Goal: Task Accomplishment & Management: Manage account settings

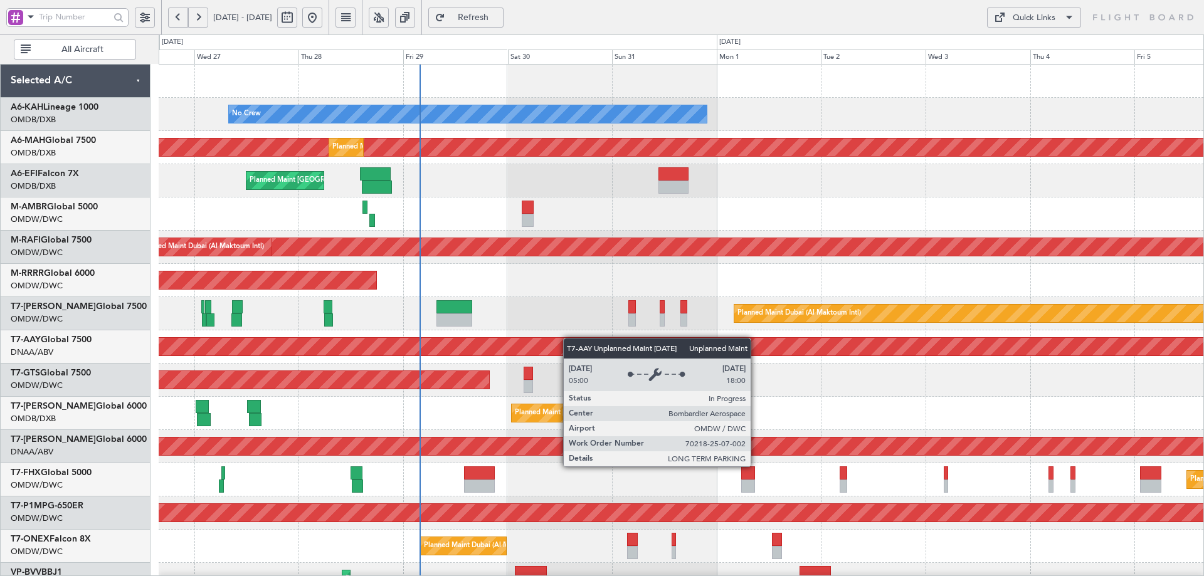
click at [465, 349] on div "No Crew Planned Maint Dubai (Dubai Intl) Planned Maint Dubai (Dubai Intl) Plann…" at bounding box center [681, 430] width 1045 height 731
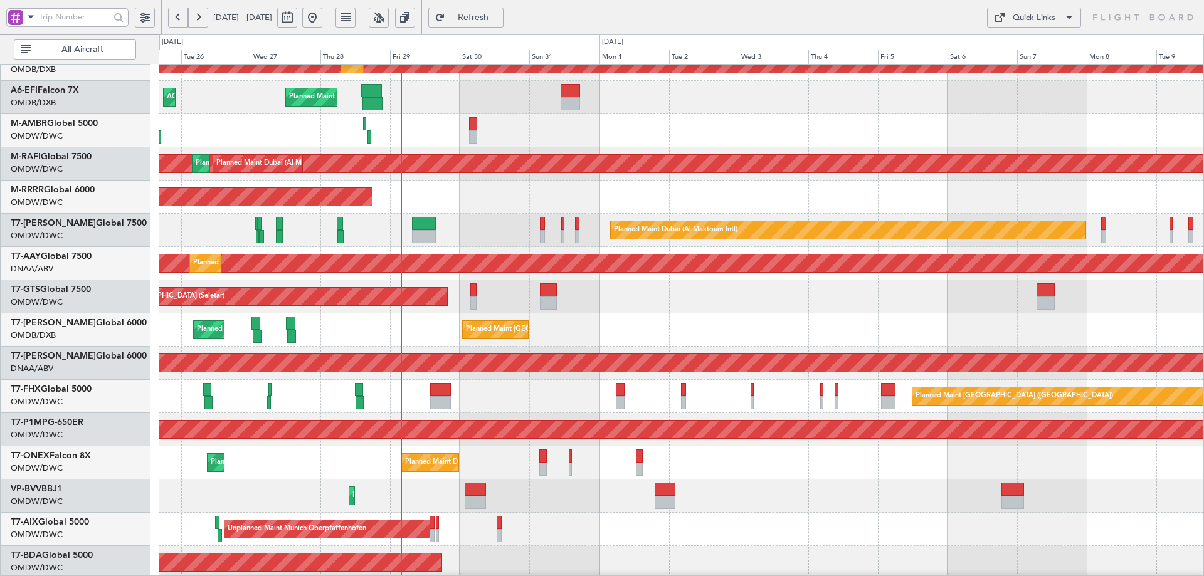
click at [549, 403] on div "Planned Maint [GEOGRAPHIC_DATA] ([GEOGRAPHIC_DATA]) Planned Maint [GEOGRAPHIC_D…" at bounding box center [681, 396] width 1045 height 33
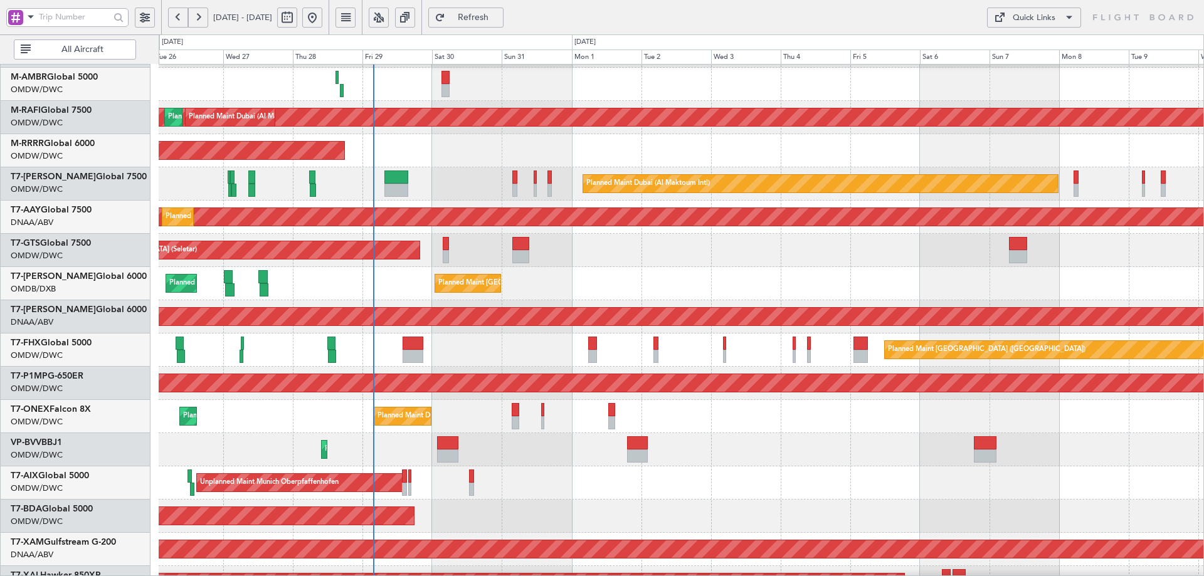
click at [463, 395] on div "Planned Maint Savannah (Savannah/hilton Head Intl)" at bounding box center [681, 383] width 1045 height 33
click at [599, 396] on div "Planned Maint Savannah (Savannah/hilton Head Intl)" at bounding box center [681, 382] width 1045 height 33
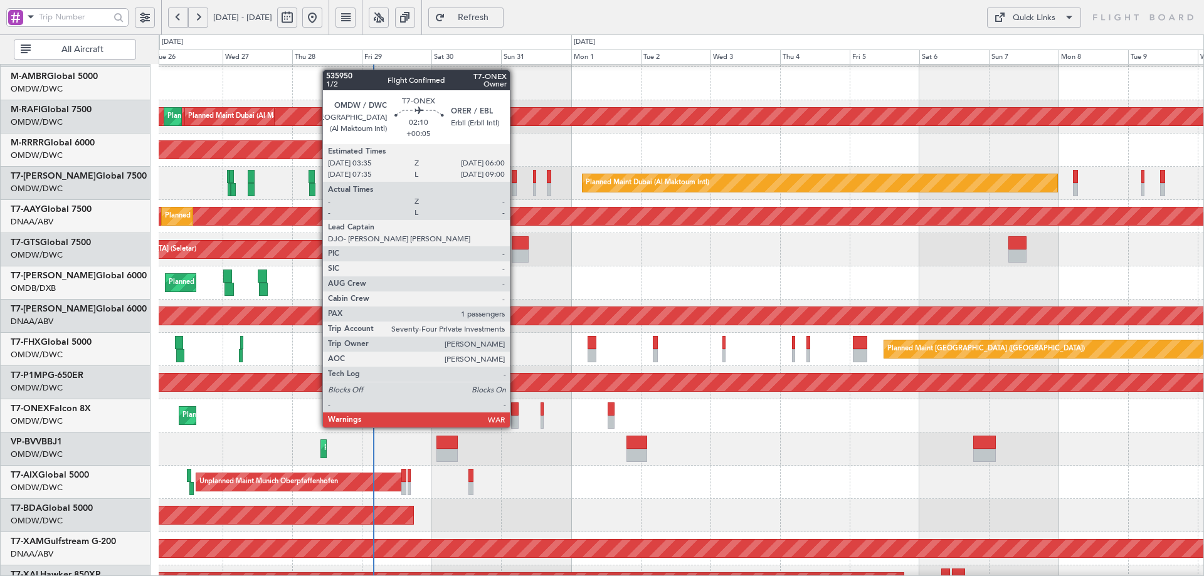
click at [515, 415] on div at bounding box center [515, 409] width 8 height 13
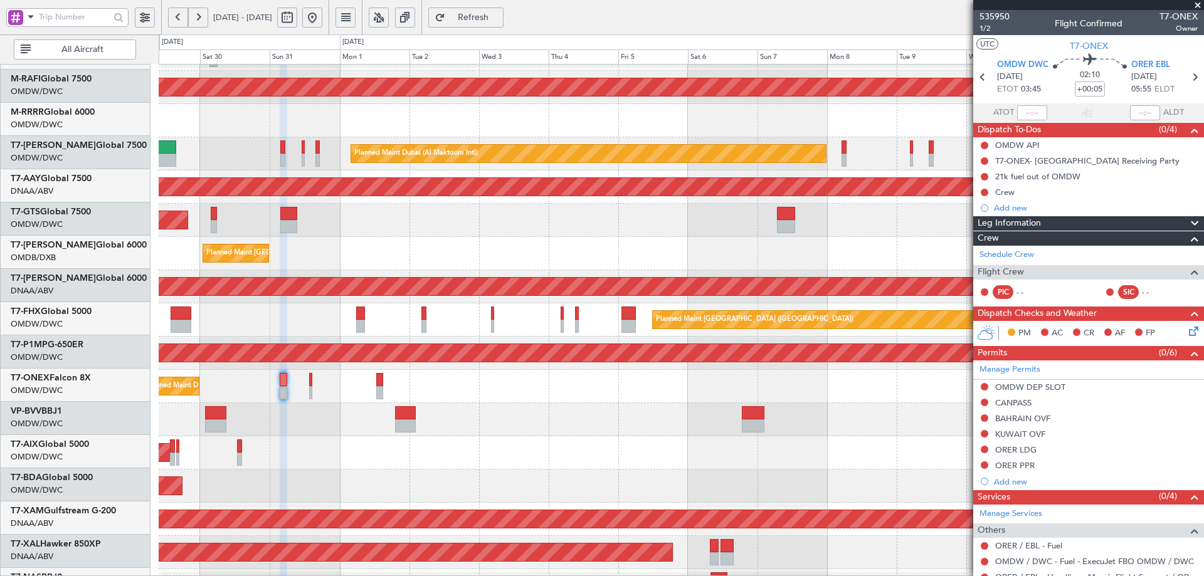
scroll to position [157, 0]
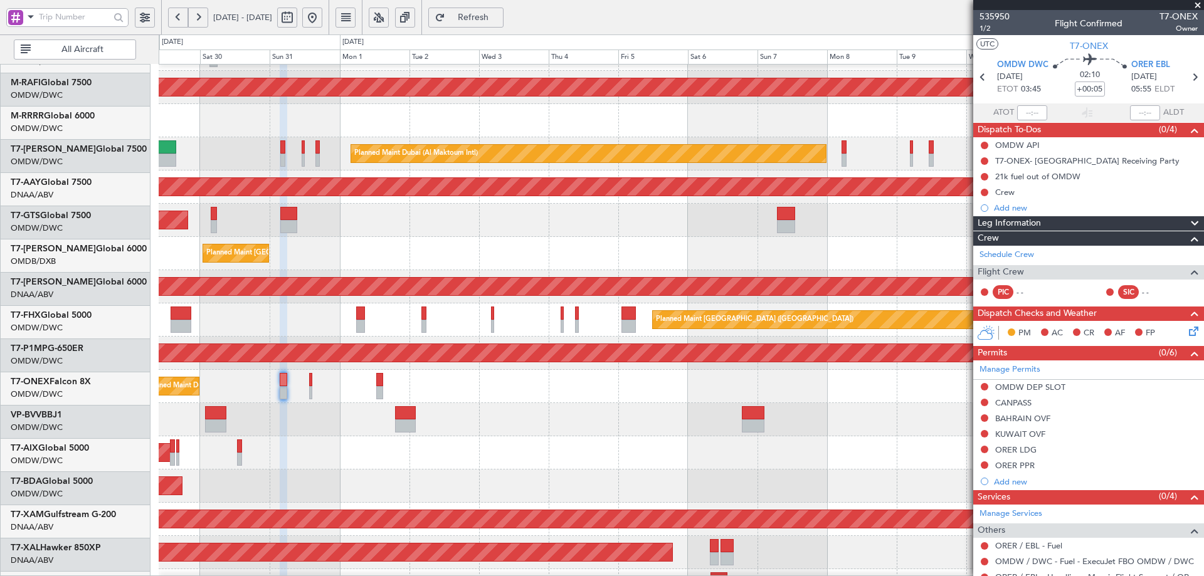
click at [457, 424] on div "Planned Maint Dubai (Al Maktoum Intl)" at bounding box center [681, 419] width 1045 height 33
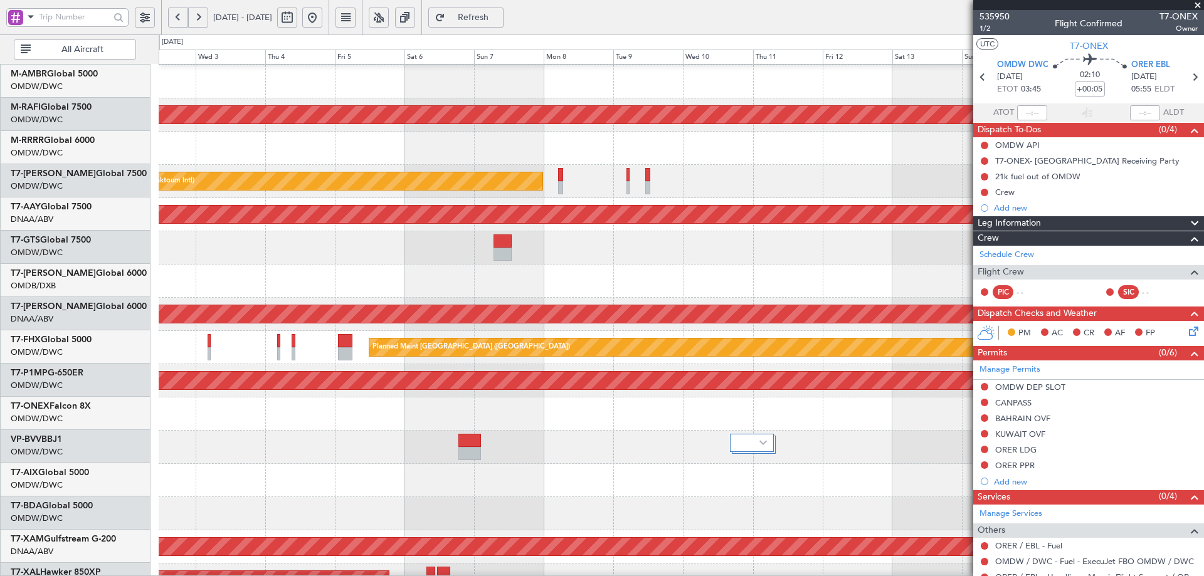
click at [531, 461] on div at bounding box center [681, 447] width 1045 height 33
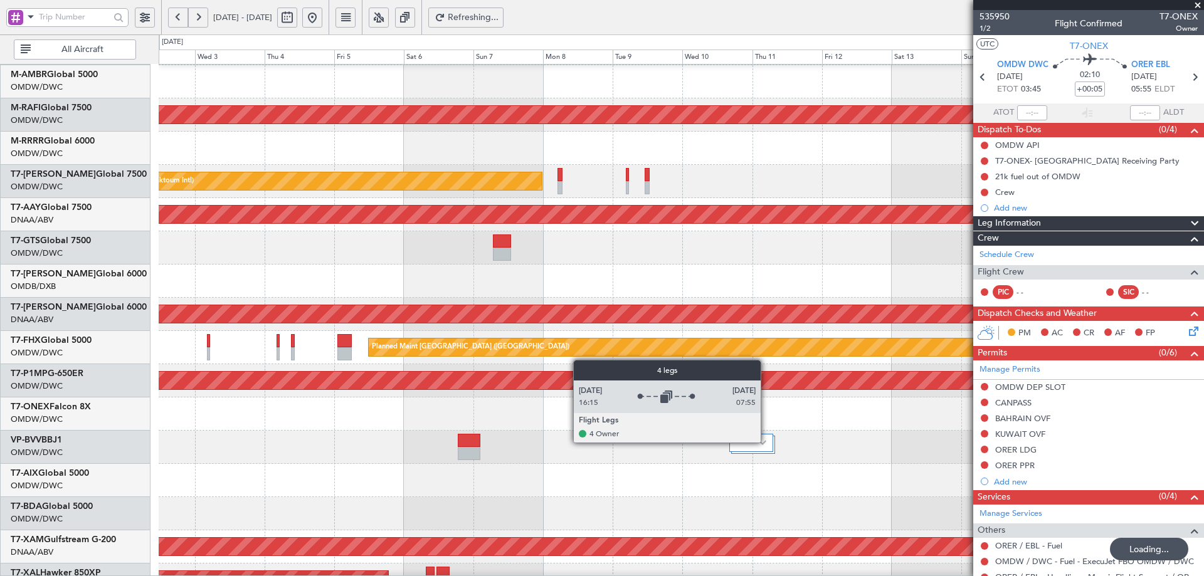
click at [766, 442] on div at bounding box center [751, 443] width 44 height 18
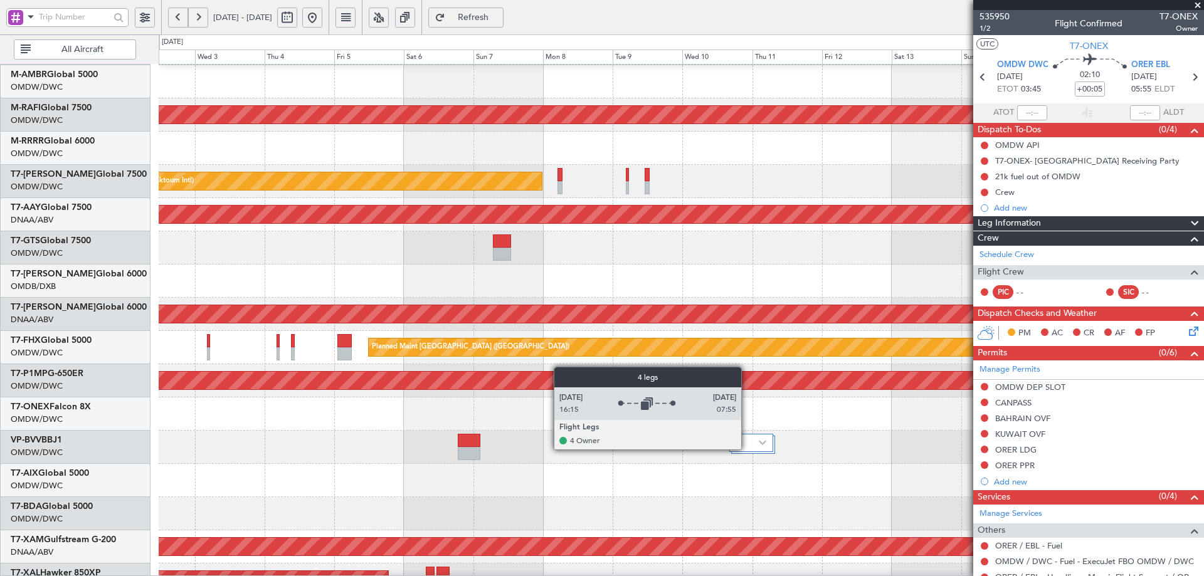
click at [747, 449] on div at bounding box center [751, 443] width 44 height 18
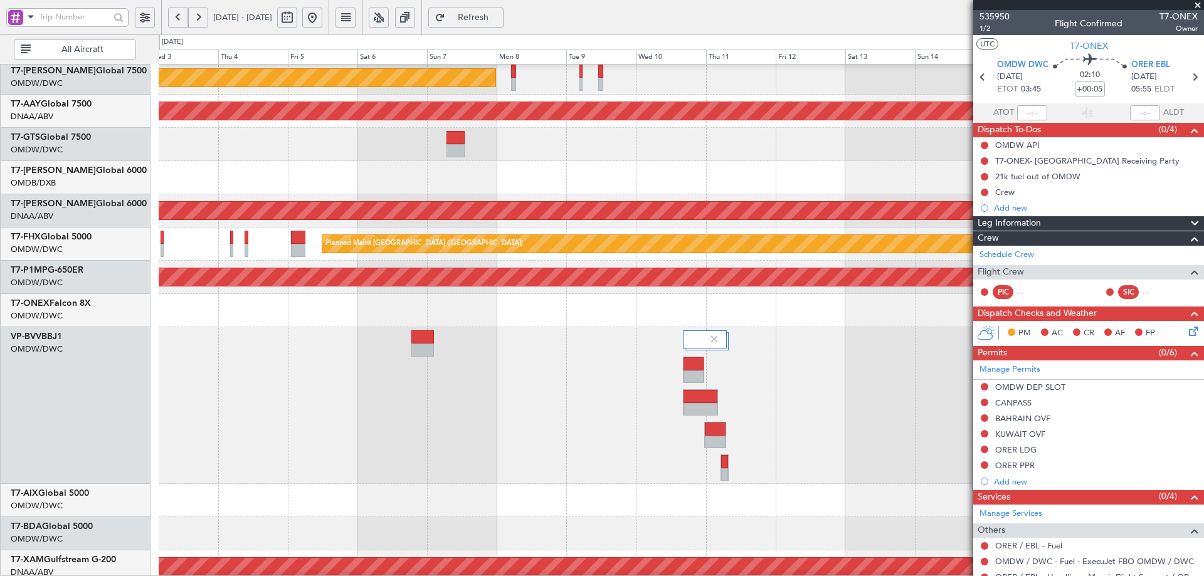
scroll to position [272, 0]
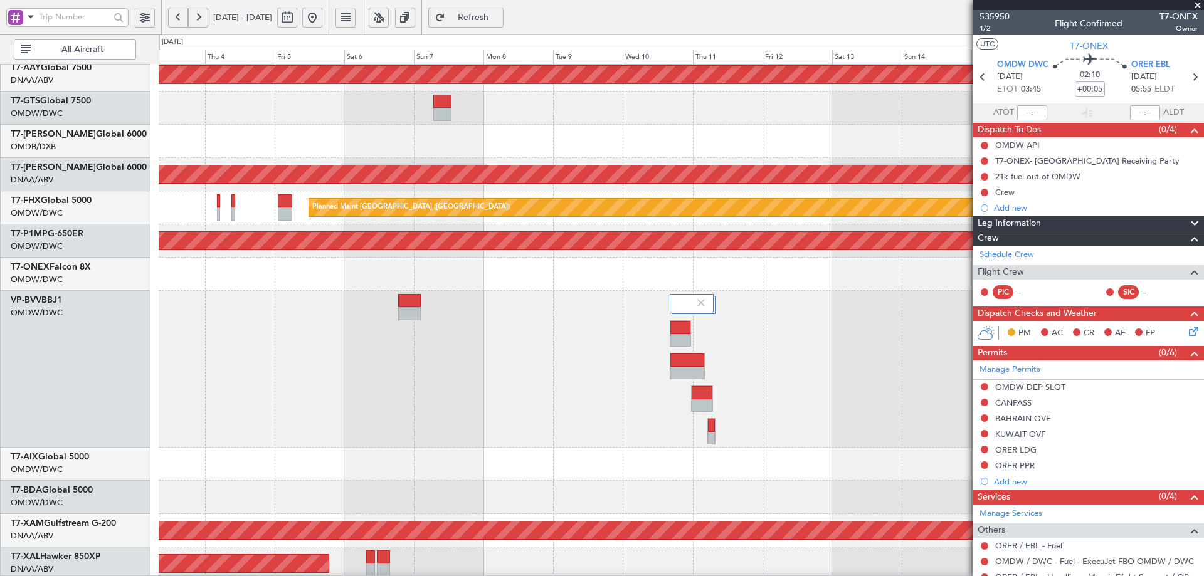
click at [652, 403] on div at bounding box center [681, 369] width 1045 height 157
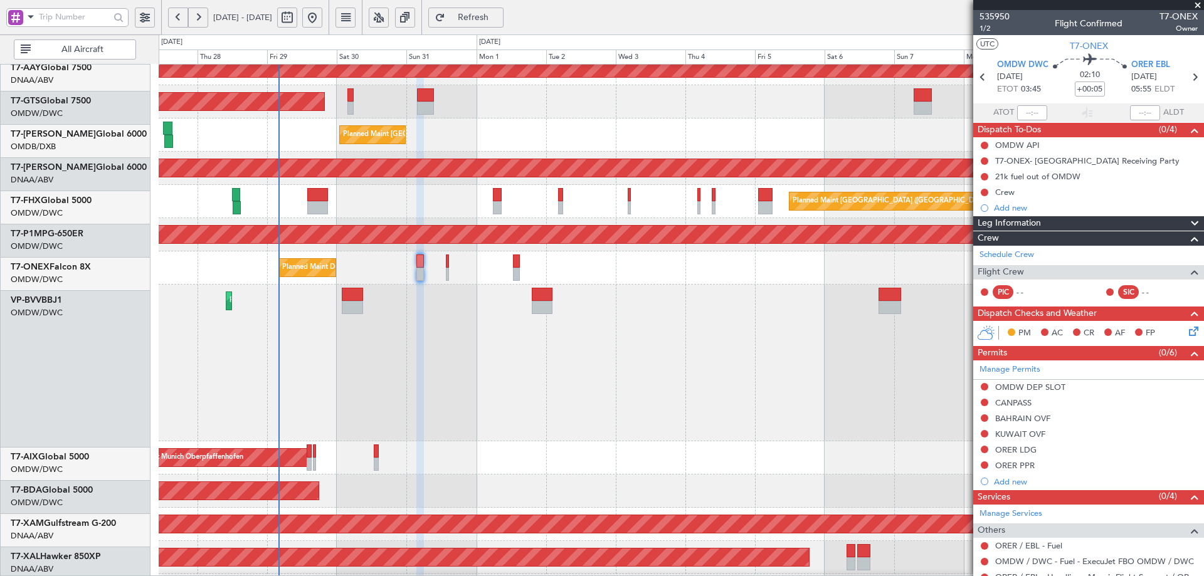
scroll to position [282, 0]
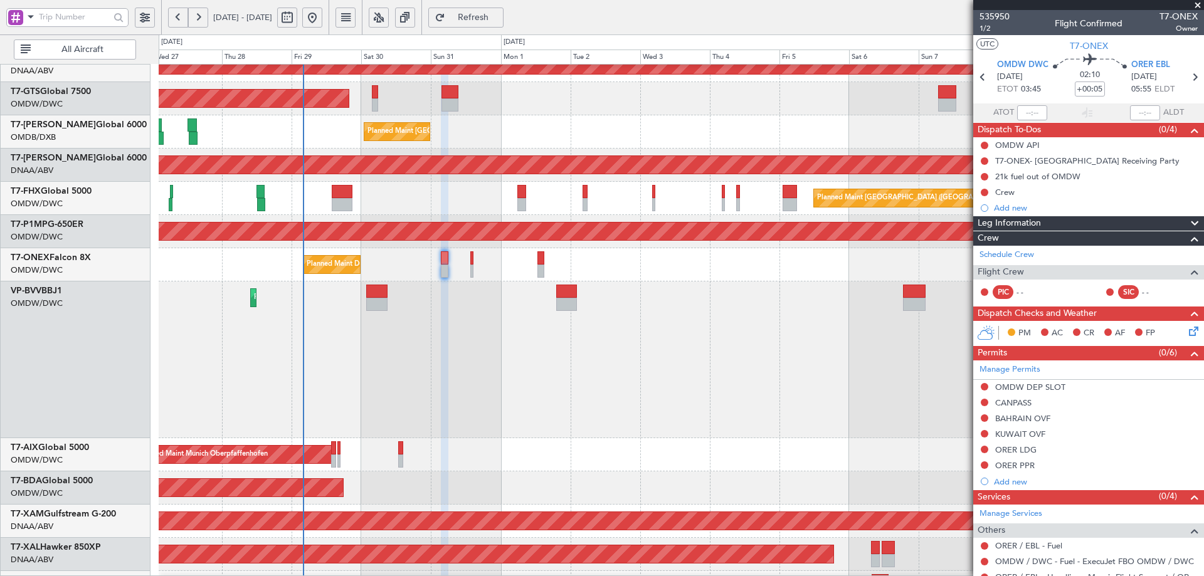
click at [853, 375] on div "Planned Maint Dubai (Al Maktoum Intl)" at bounding box center [681, 360] width 1045 height 157
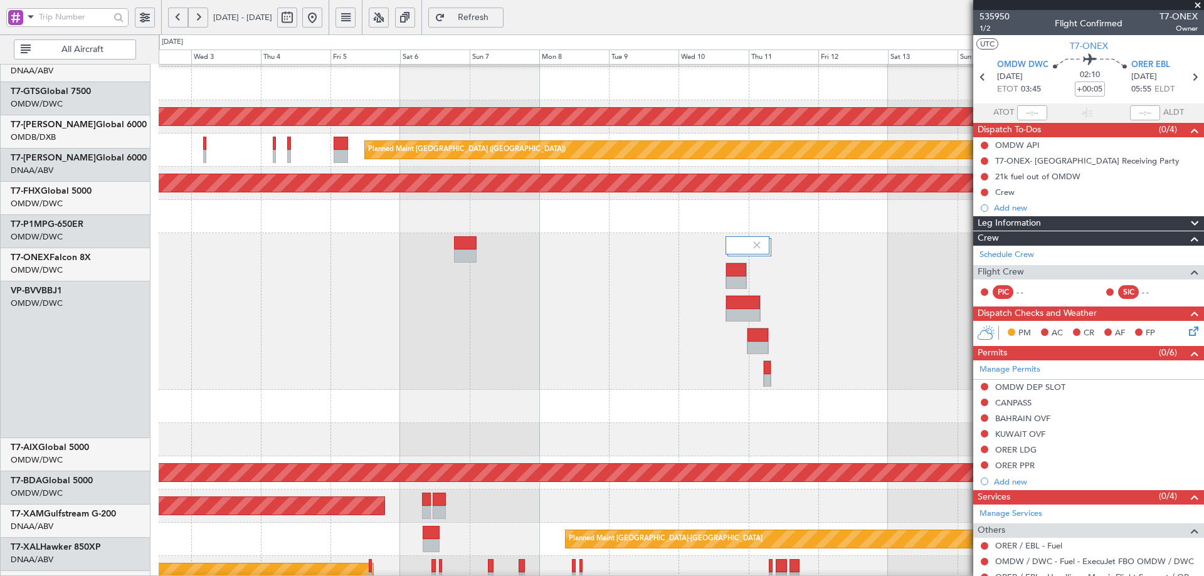
scroll to position [342, 0]
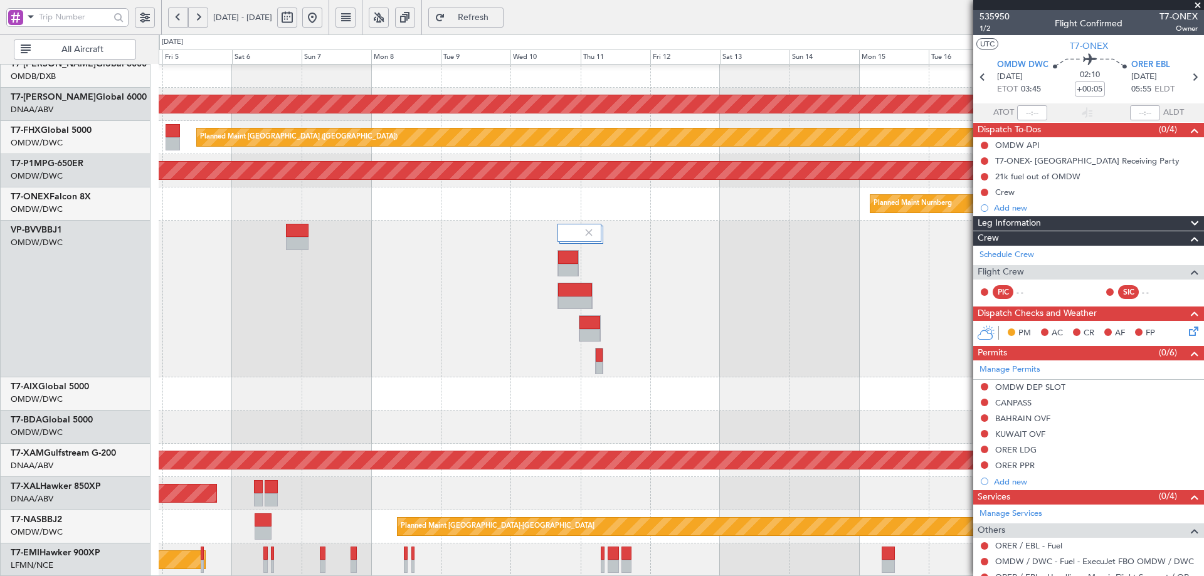
click at [68, 279] on div "Unplanned Maint Dubai (Al Maktoum Intl) Planned Maint Singapore (Changi) Planne…" at bounding box center [602, 305] width 1204 height 542
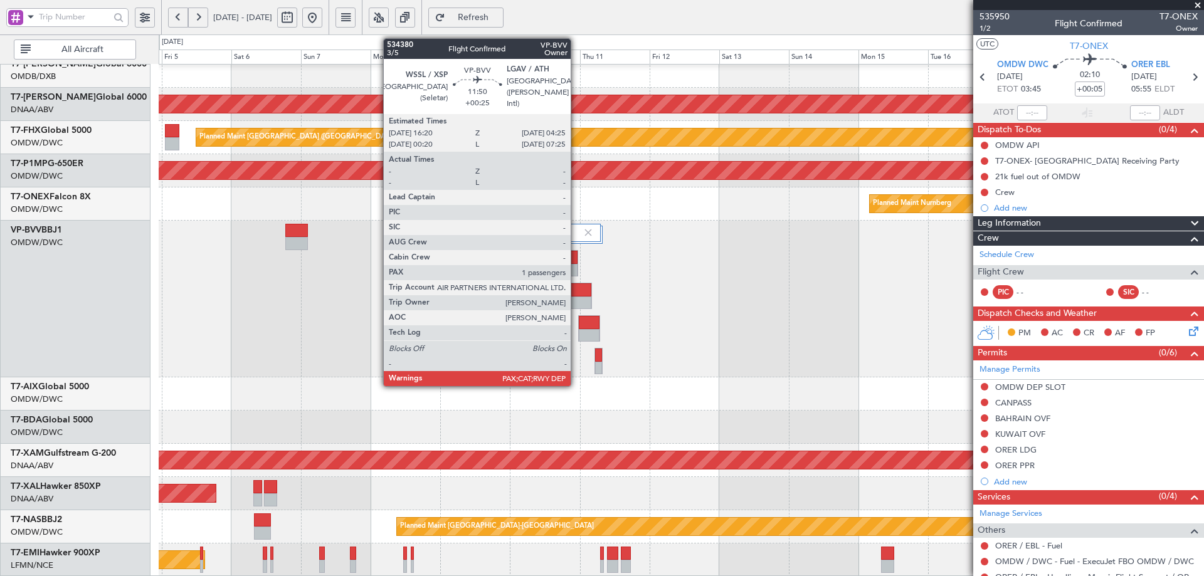
click at [576, 295] on div at bounding box center [574, 289] width 34 height 13
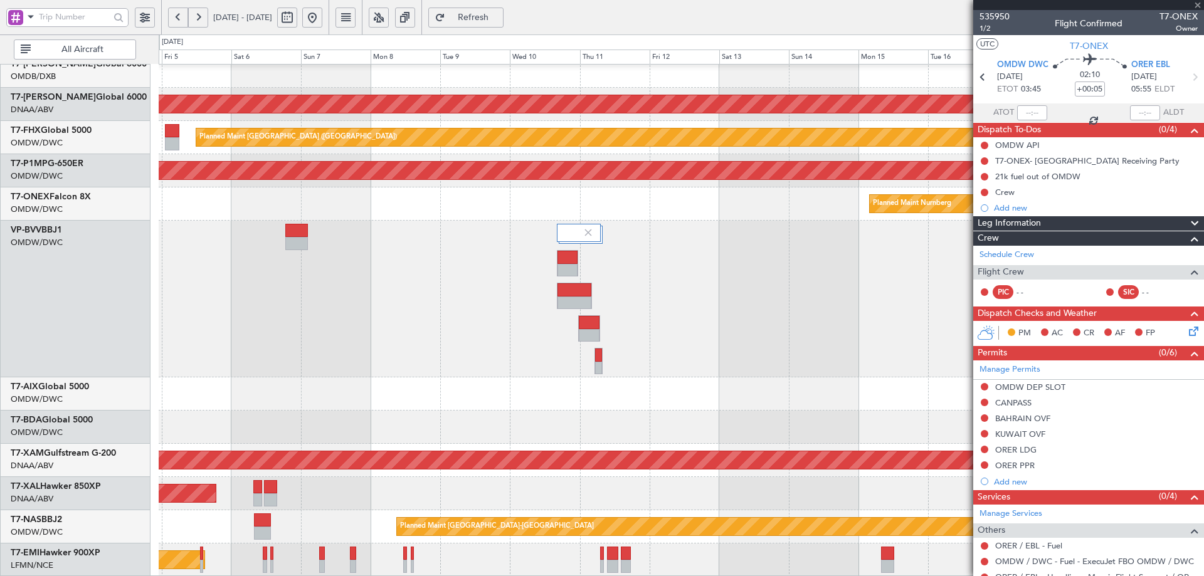
type input "+00:25"
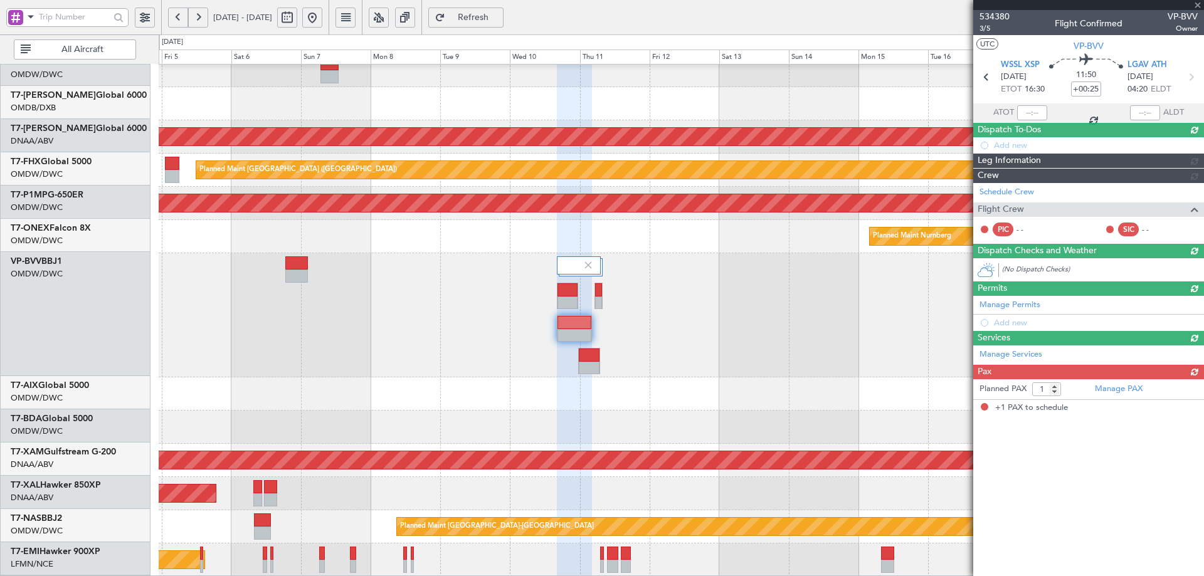
scroll to position [310, 0]
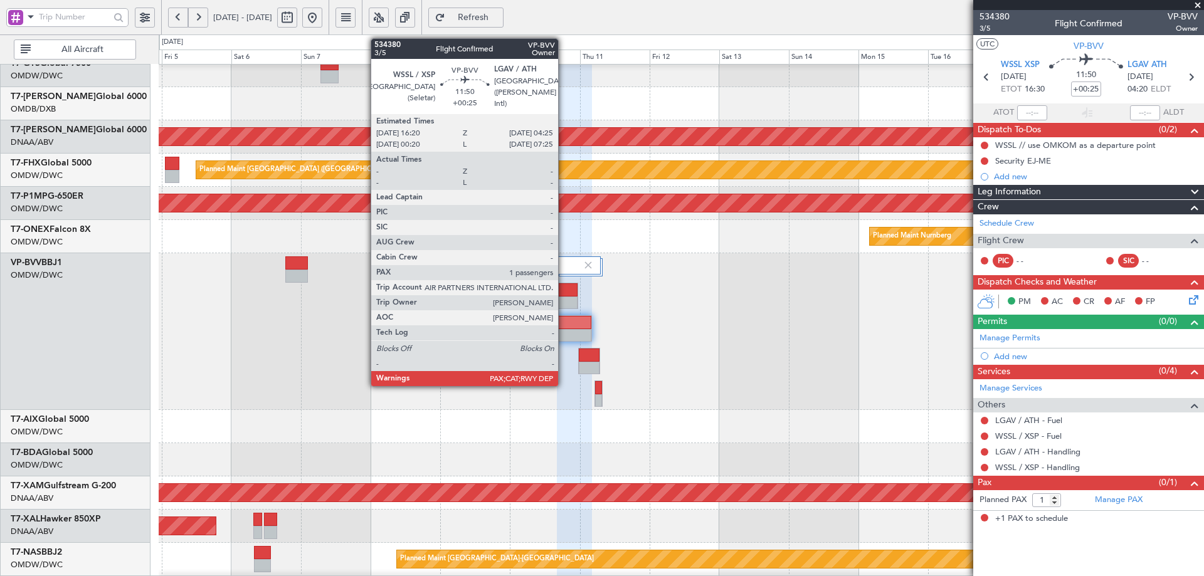
click at [564, 337] on div at bounding box center [574, 335] width 34 height 13
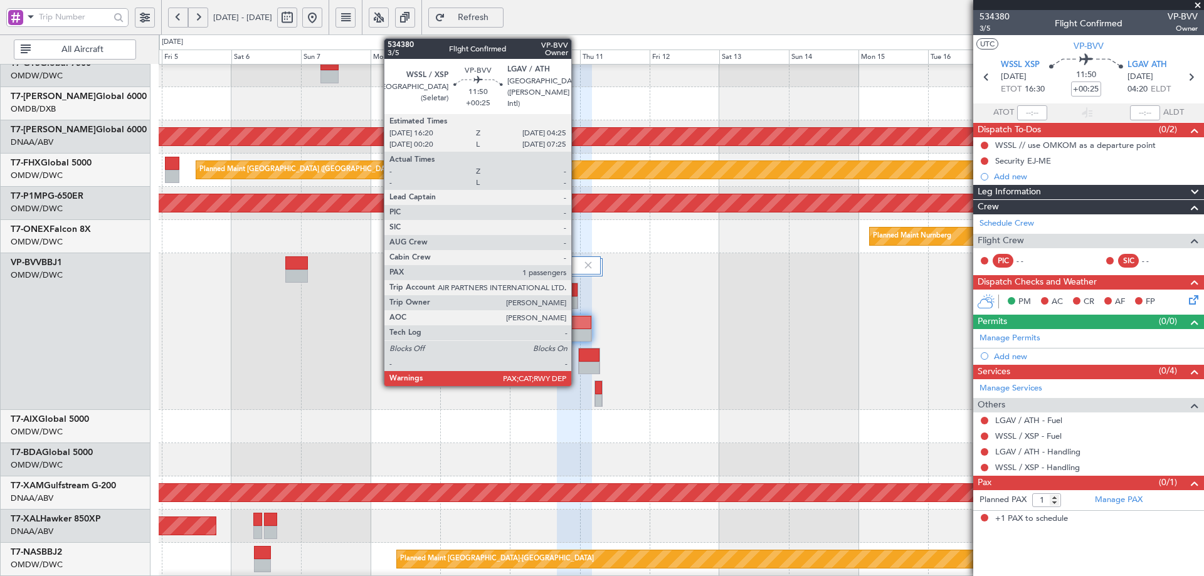
click at [577, 328] on div at bounding box center [574, 322] width 34 height 13
click at [576, 328] on div at bounding box center [574, 322] width 34 height 13
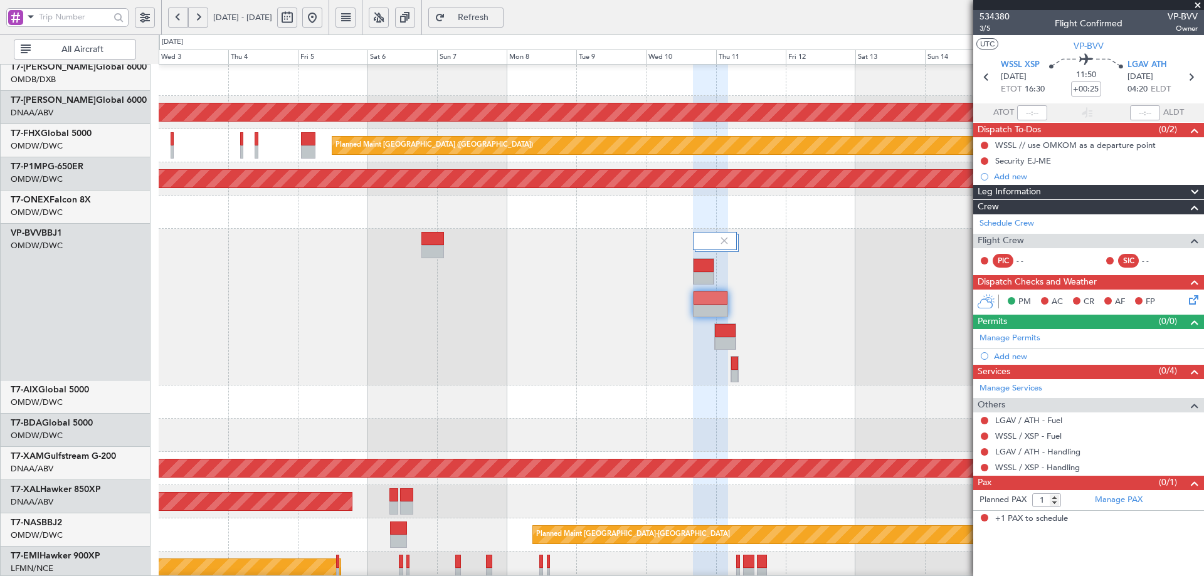
click at [537, 231] on div at bounding box center [681, 307] width 1045 height 157
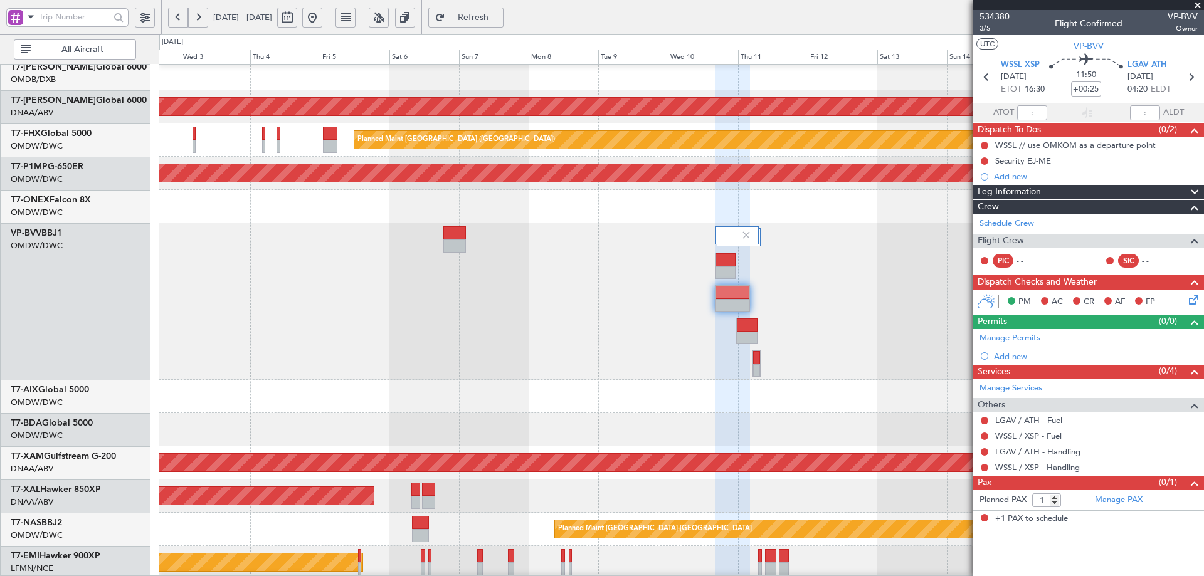
scroll to position [340, 0]
click at [1196, 3] on span at bounding box center [1197, 5] width 13 height 11
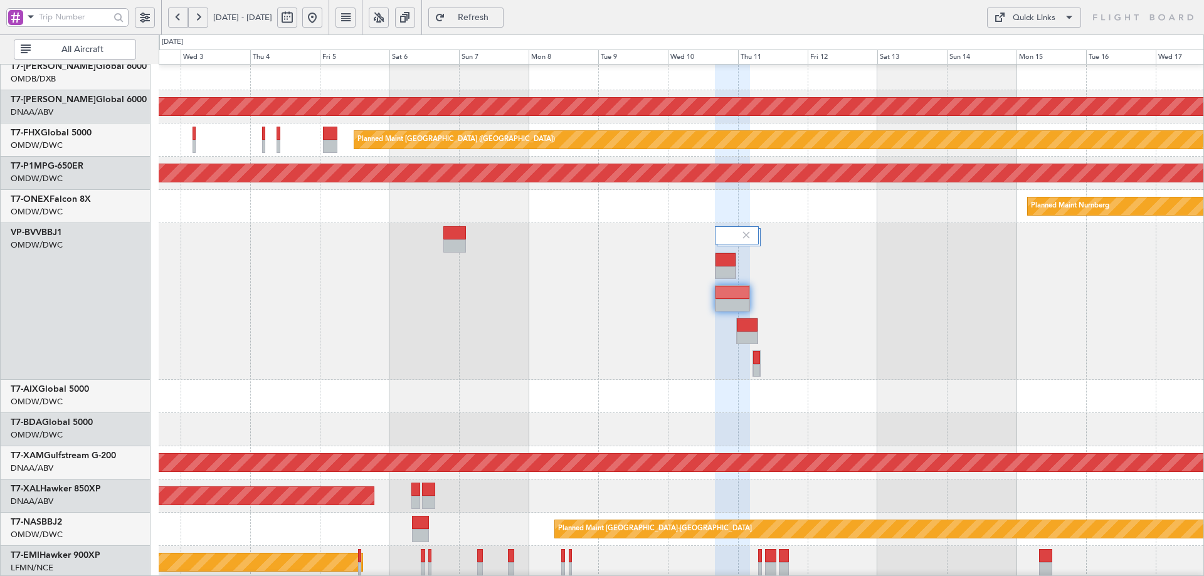
type input "0"
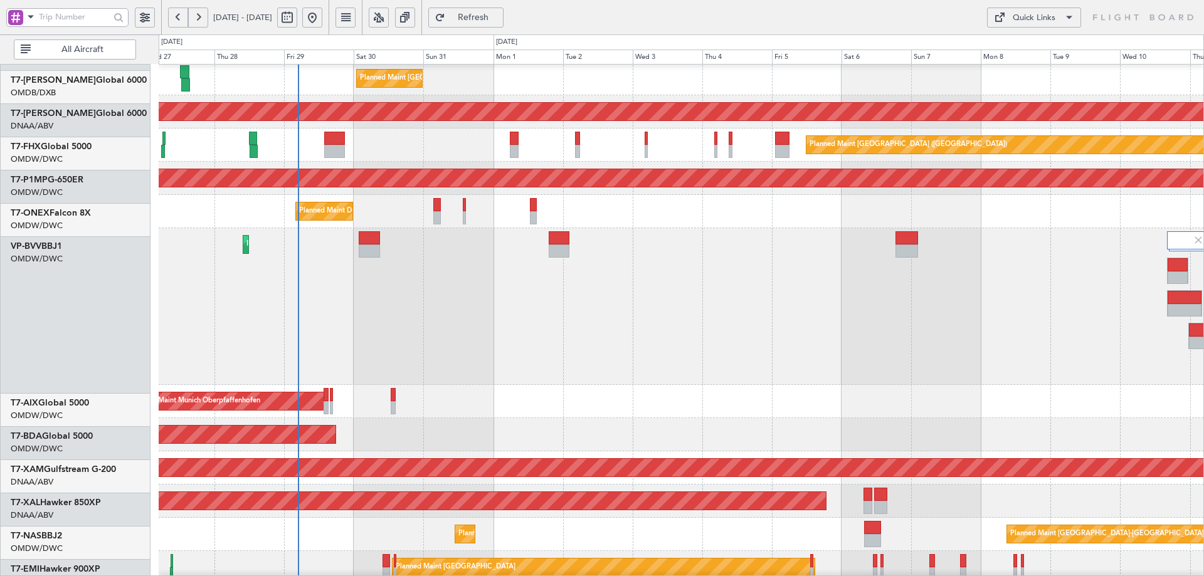
scroll to position [337, 0]
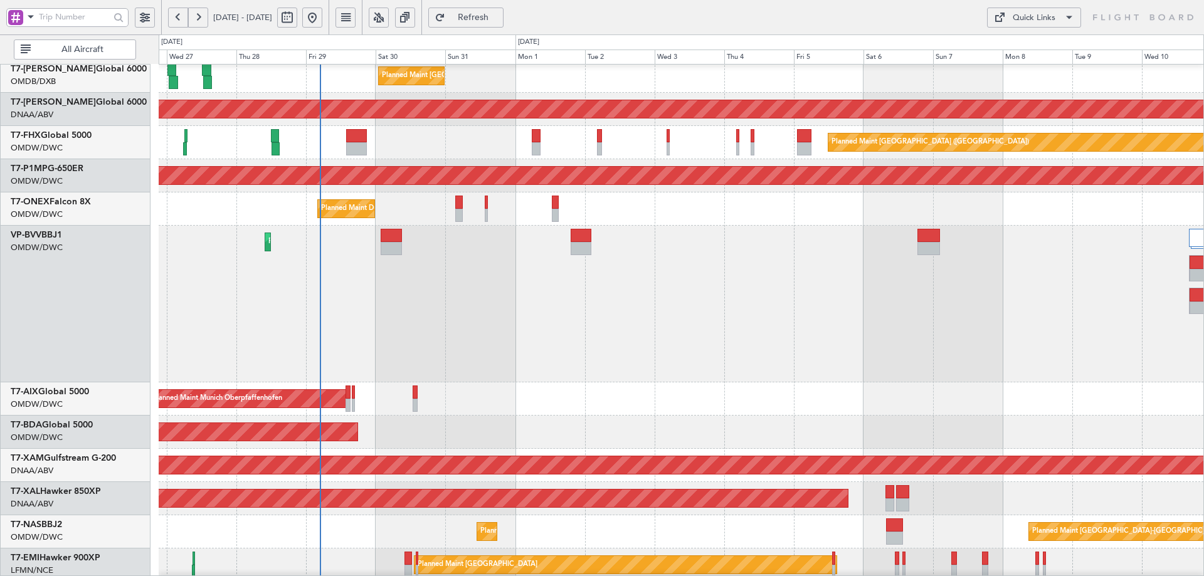
click at [764, 298] on div "Planned Maint Dubai (Al Maktoum Intl)" at bounding box center [681, 304] width 1045 height 157
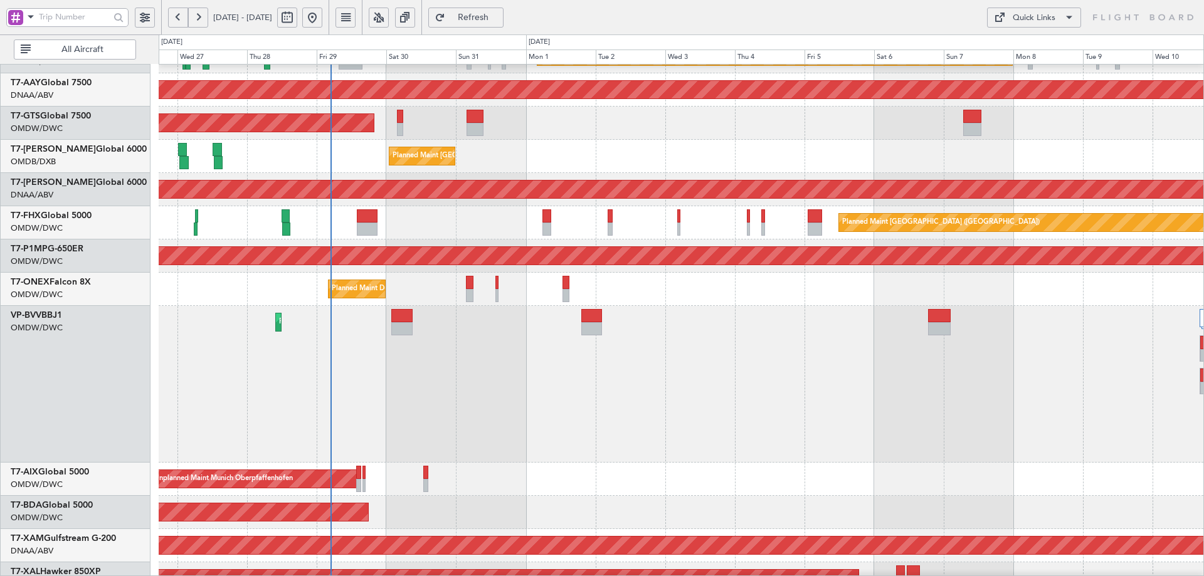
click at [354, 301] on div "Planned Maint Dubai (Al Maktoum Intl) Planned Maint [GEOGRAPHIC_DATA] (Al Makto…" at bounding box center [681, 289] width 1045 height 33
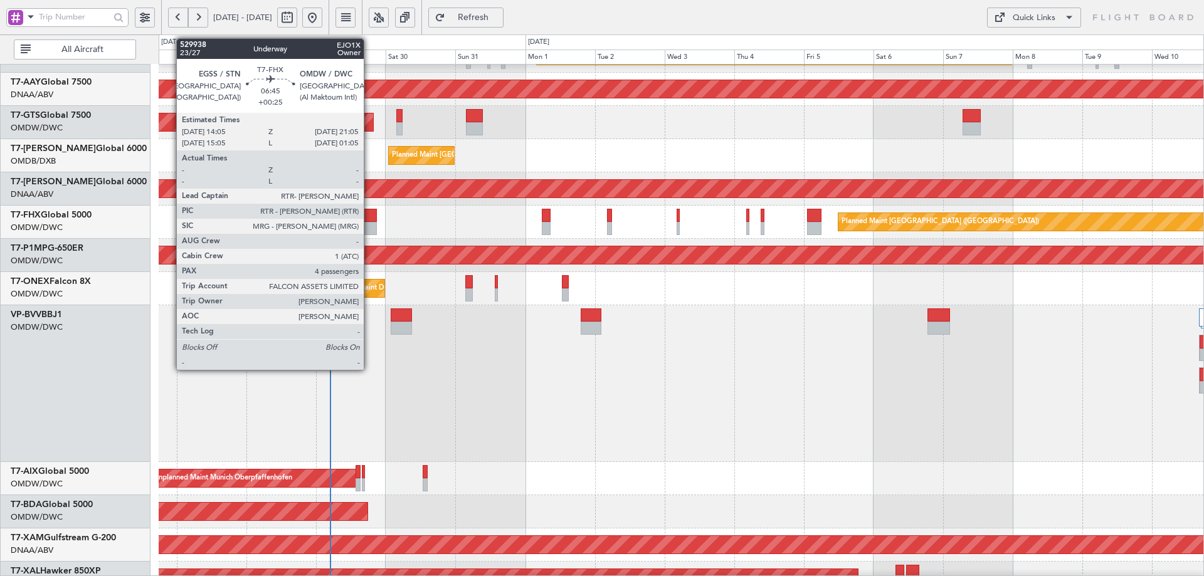
click at [371, 223] on div at bounding box center [366, 228] width 21 height 13
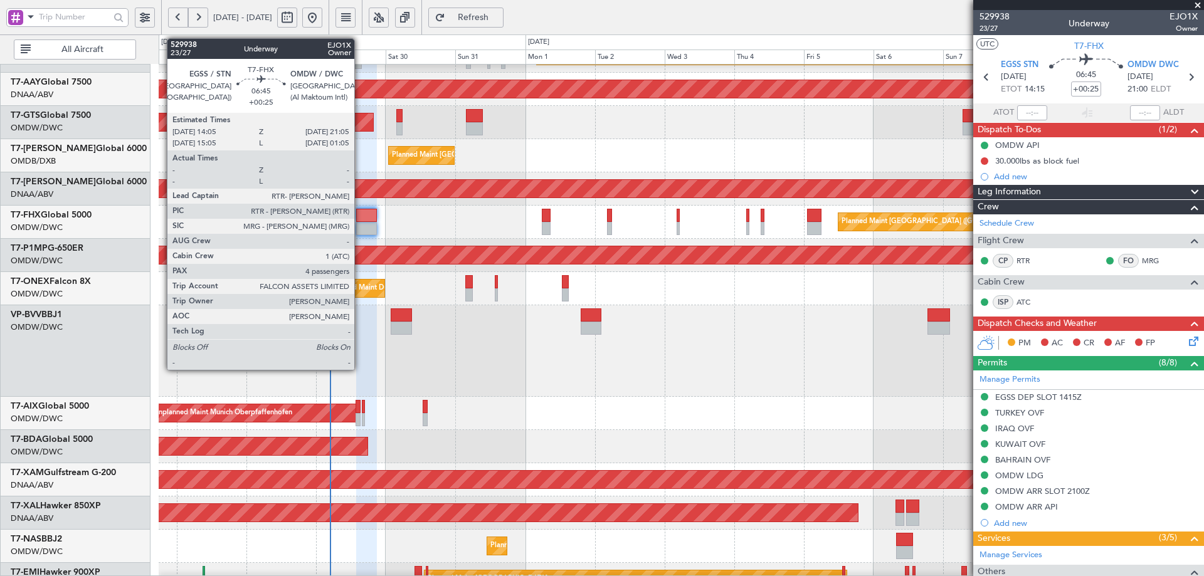
click at [360, 220] on div at bounding box center [366, 215] width 21 height 13
click at [359, 220] on div at bounding box center [366, 215] width 21 height 13
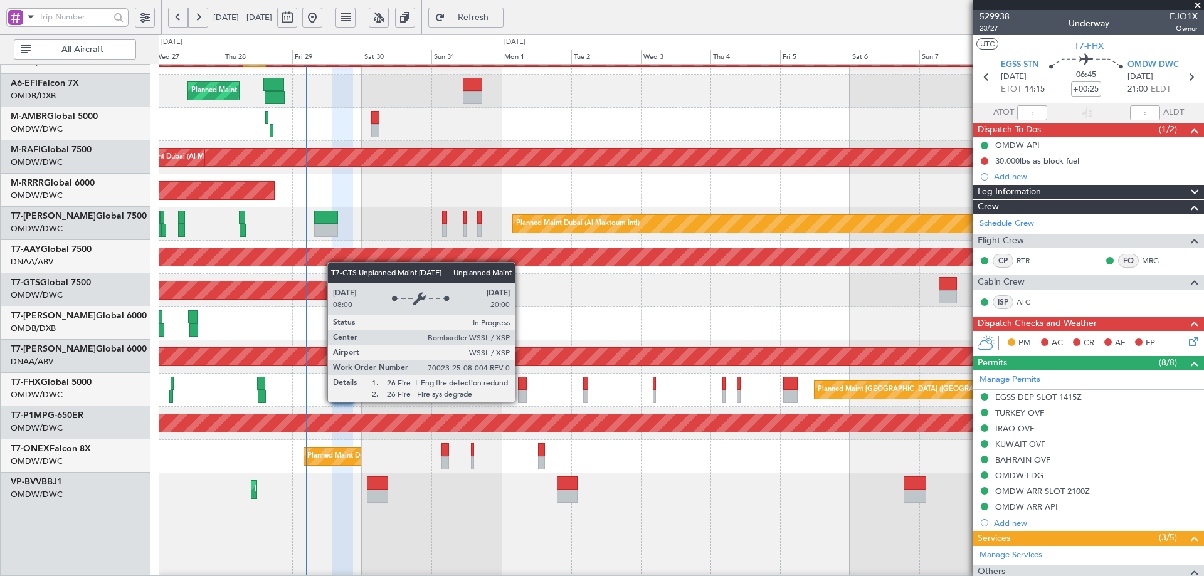
scroll to position [90, 0]
click at [336, 287] on div "Unplanned Maint [GEOGRAPHIC_DATA] (Seletar)" at bounding box center [158, 291] width 382 height 18
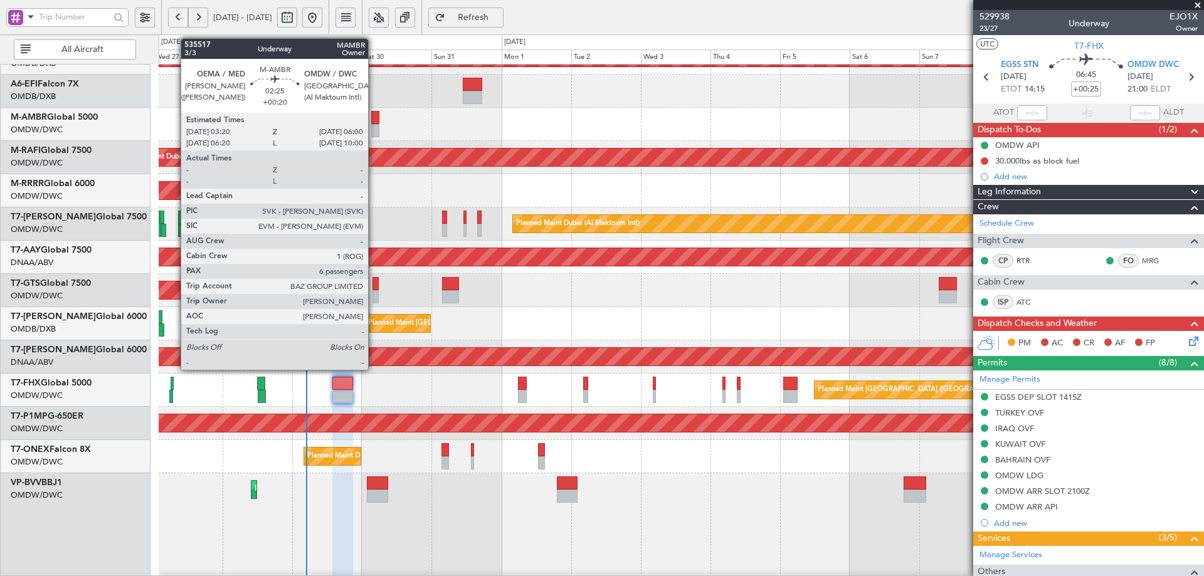
click at [374, 117] on div at bounding box center [375, 117] width 8 height 13
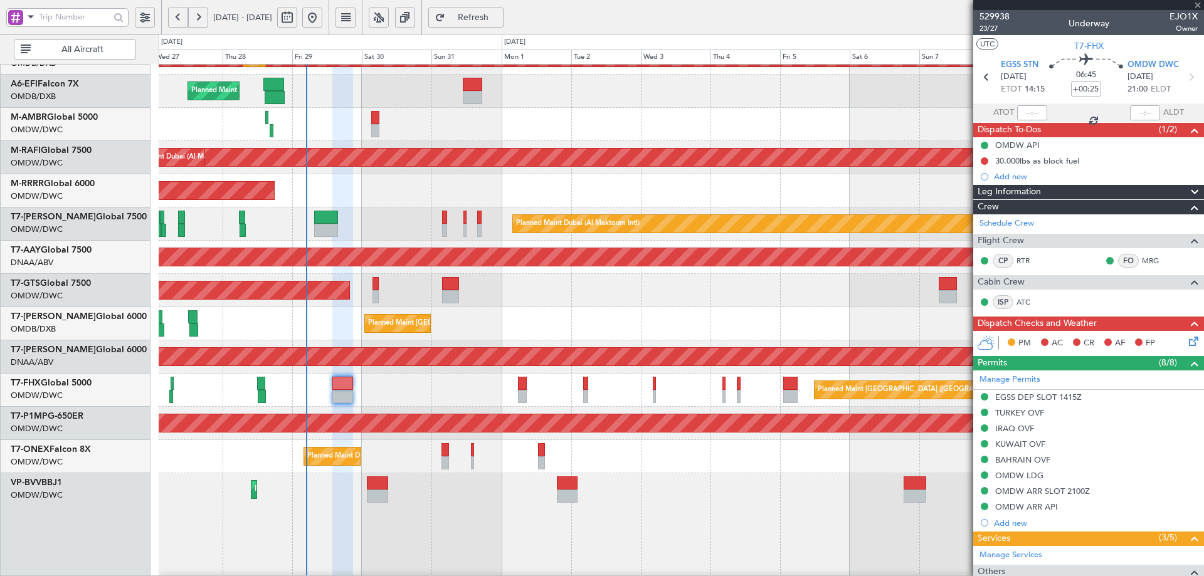
type input "+00:20"
type input "6"
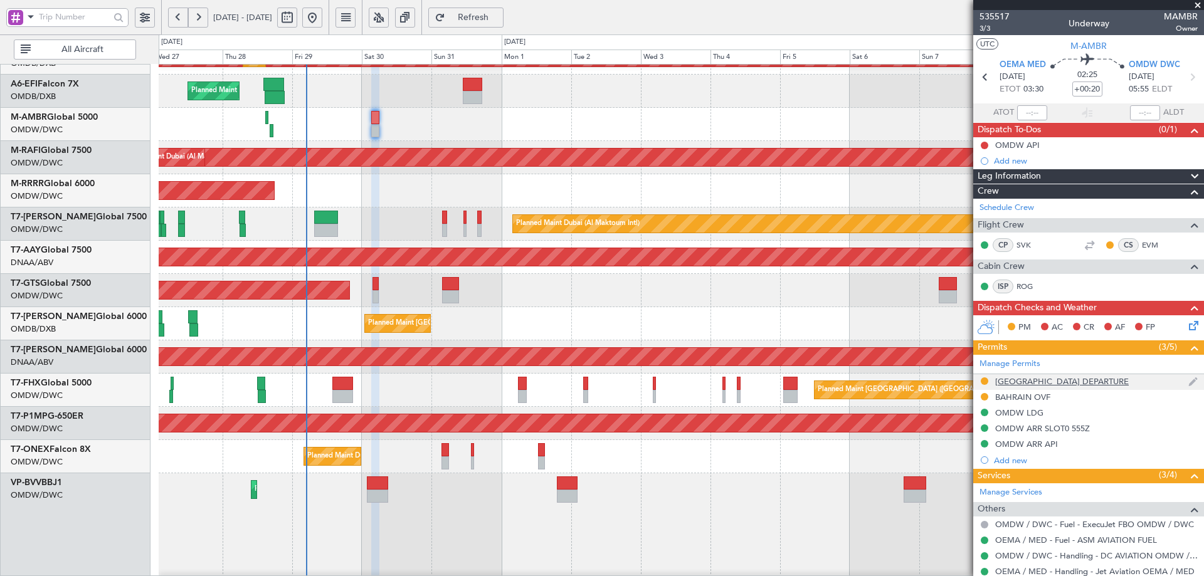
click at [1005, 381] on div "SAUDI ARABIA DEPARTURE" at bounding box center [1062, 381] width 134 height 11
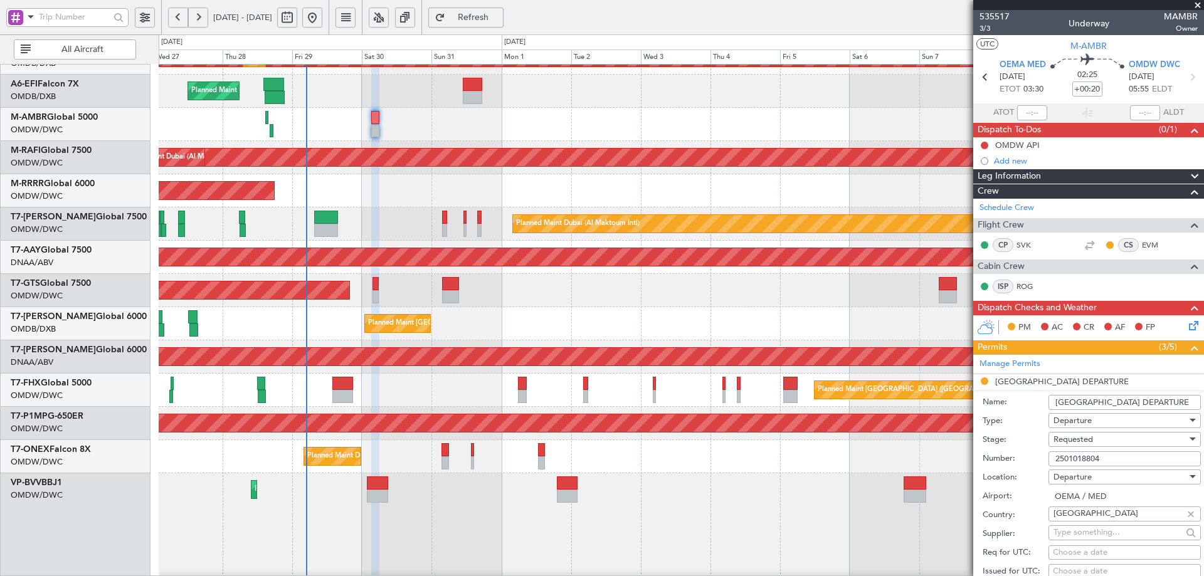
drag, startPoint x: 1103, startPoint y: 460, endPoint x: 1013, endPoint y: 468, distance: 91.3
click at [1013, 468] on form "Name: SAUDI ARABIA DEPARTURE Type: Departure Stage: Requested Number: 250101880…" at bounding box center [1088, 577] width 231 height 374
click at [1075, 440] on span "Requested" at bounding box center [1072, 439] width 39 height 11
click at [1078, 542] on span "Received OK" at bounding box center [1120, 539] width 132 height 19
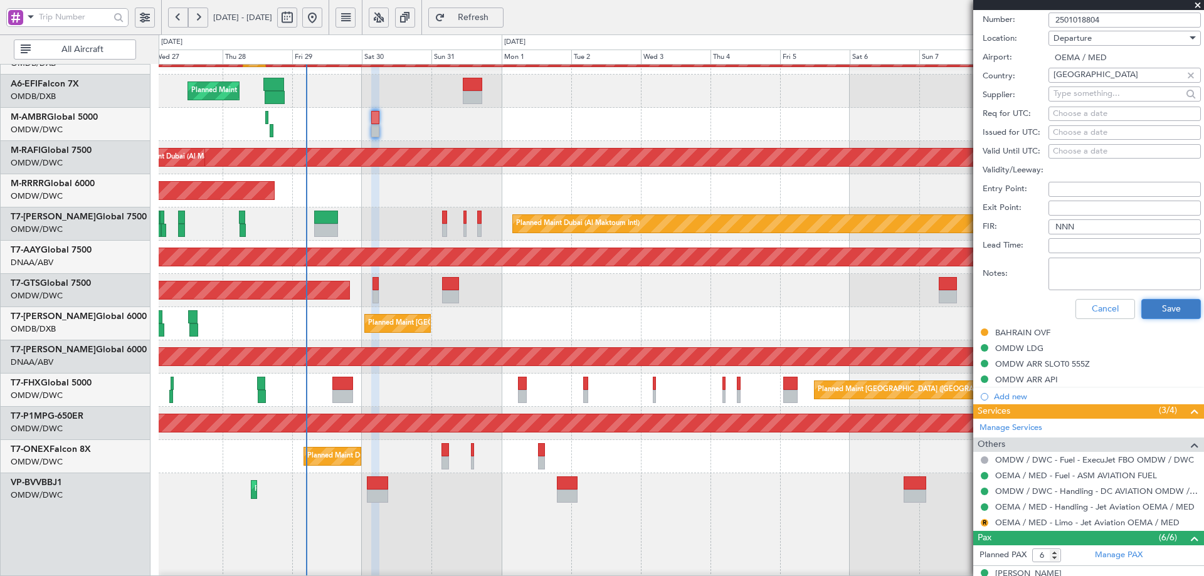
click at [1162, 313] on button "Save" at bounding box center [1171, 309] width 60 height 20
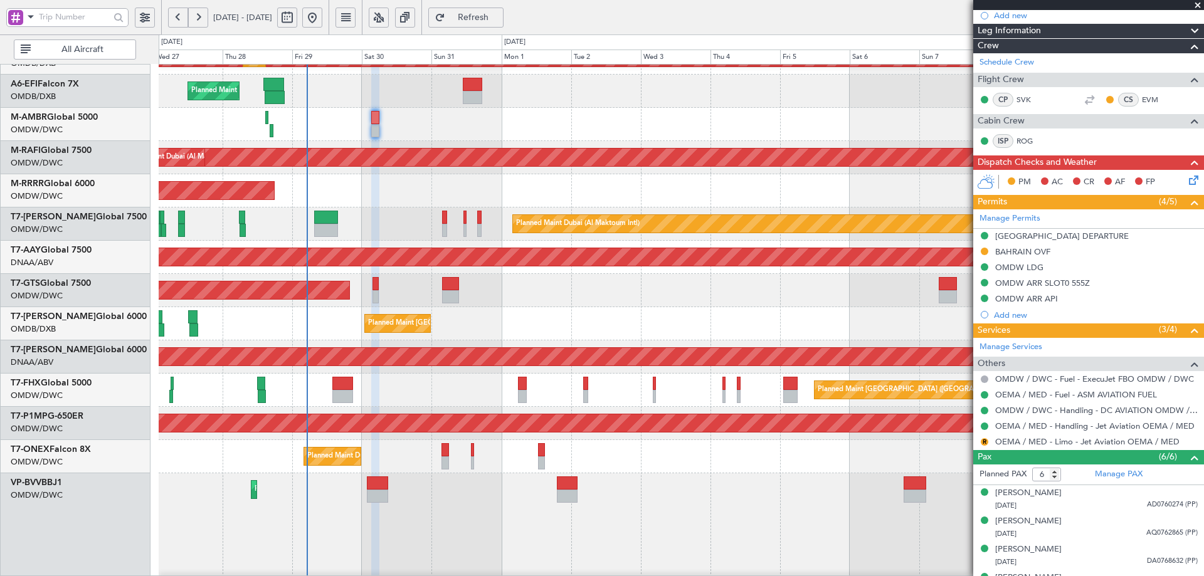
scroll to position [223, 0]
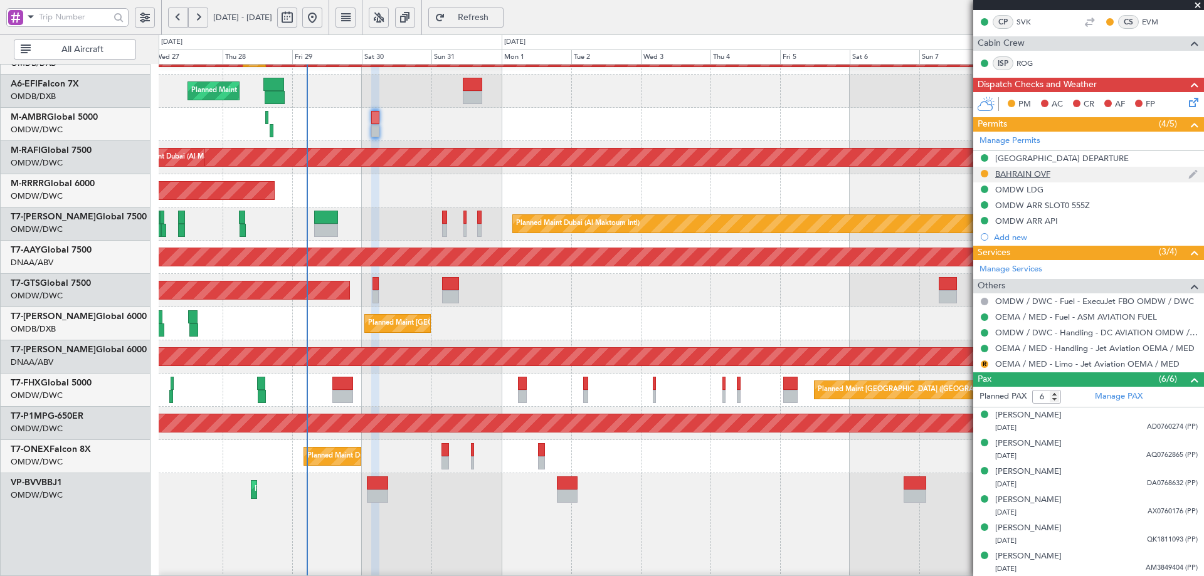
click at [1018, 174] on div "BAHRAIN OVF" at bounding box center [1022, 174] width 55 height 11
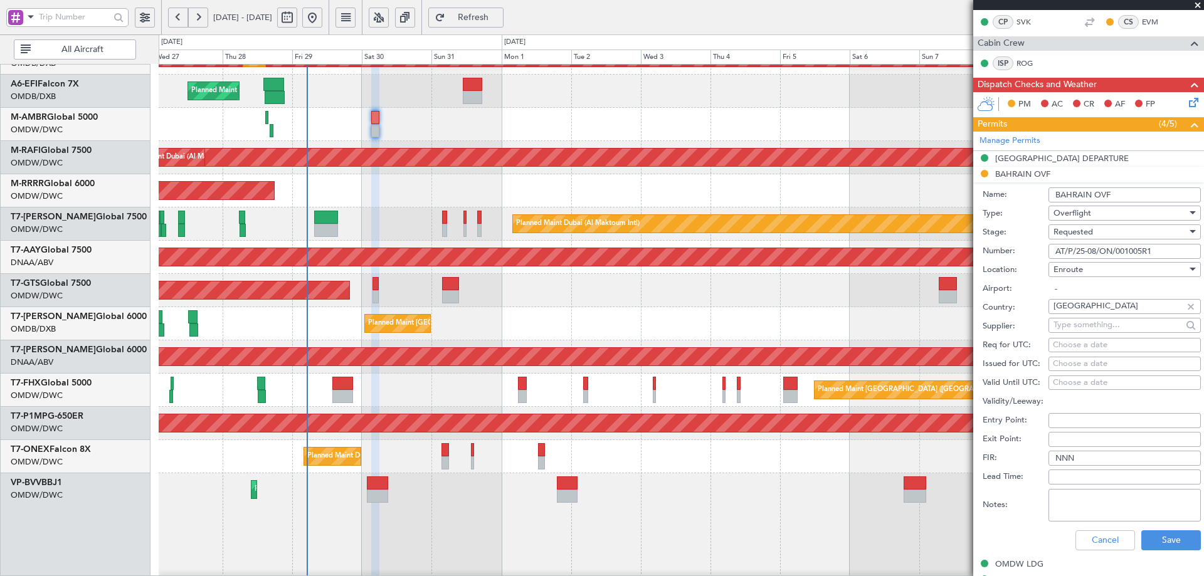
drag, startPoint x: 1164, startPoint y: 253, endPoint x: 971, endPoint y: 253, distance: 193.7
click at [971, 253] on fb-app "27 Aug 2025 - 11 Sep 2025 Refresh Quick Links All Aircraft Planned Maint Dubai …" at bounding box center [602, 296] width 1204 height 561
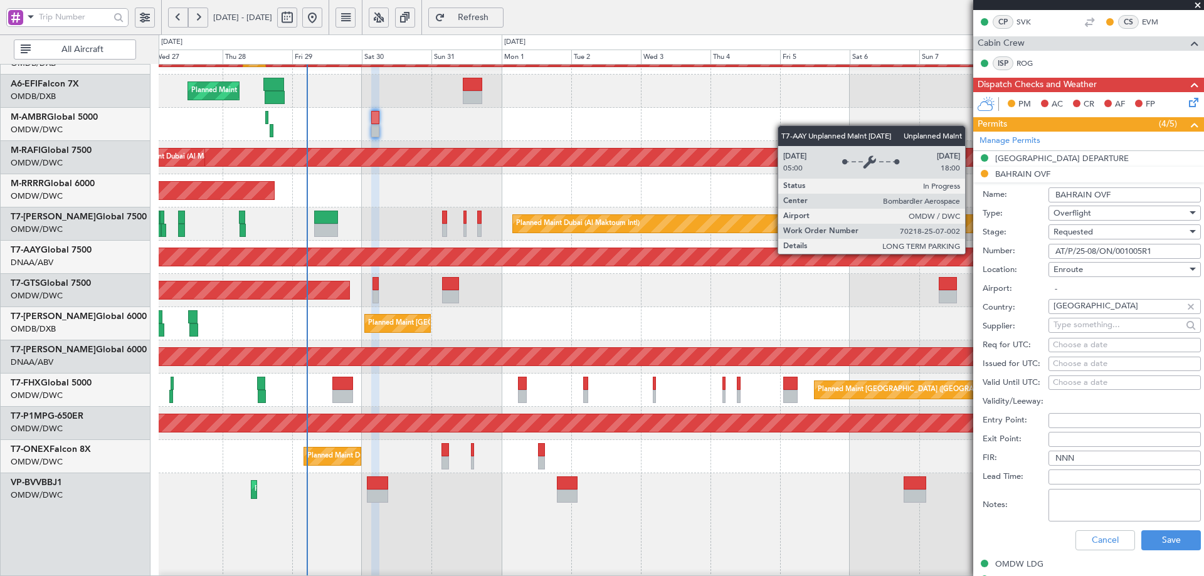
paste input "2"
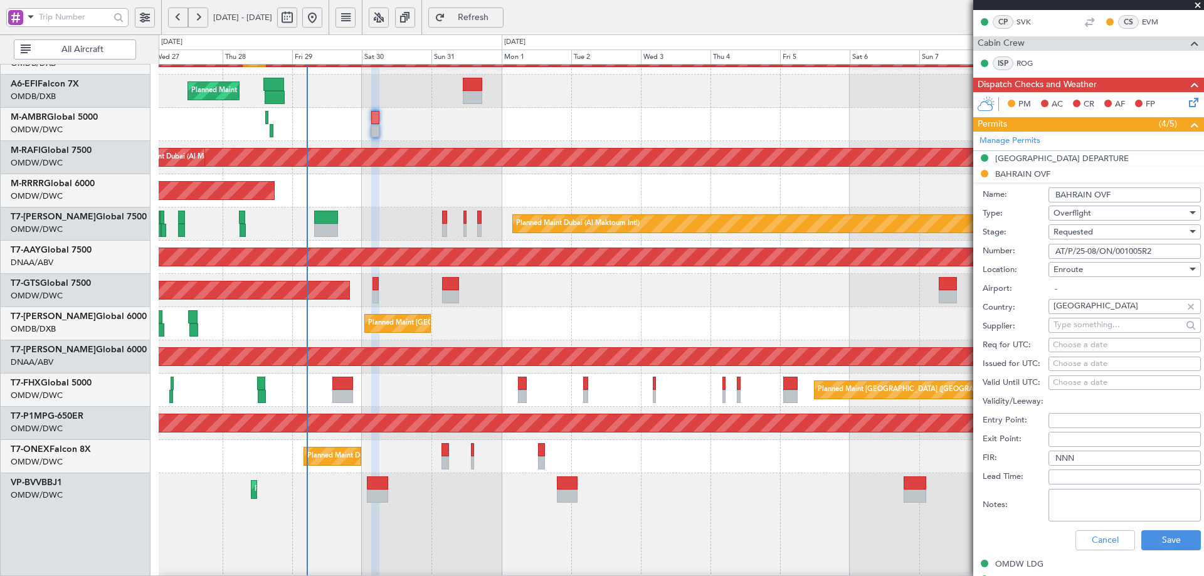
type input "AT/P/25-08/ON/001005R2"
click at [1080, 230] on span "Requested" at bounding box center [1072, 231] width 39 height 11
drag, startPoint x: 1076, startPoint y: 322, endPoint x: 1092, endPoint y: 340, distance: 24.0
click at [1077, 322] on span "Received OK" at bounding box center [1120, 326] width 132 height 19
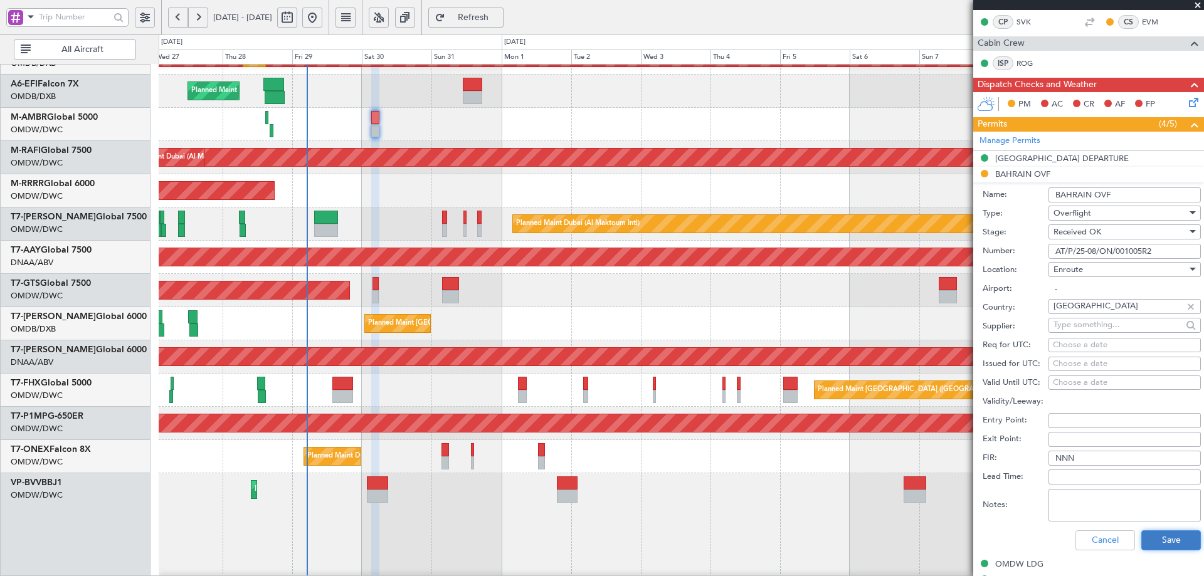
click at [1147, 544] on button "Save" at bounding box center [1171, 540] width 60 height 20
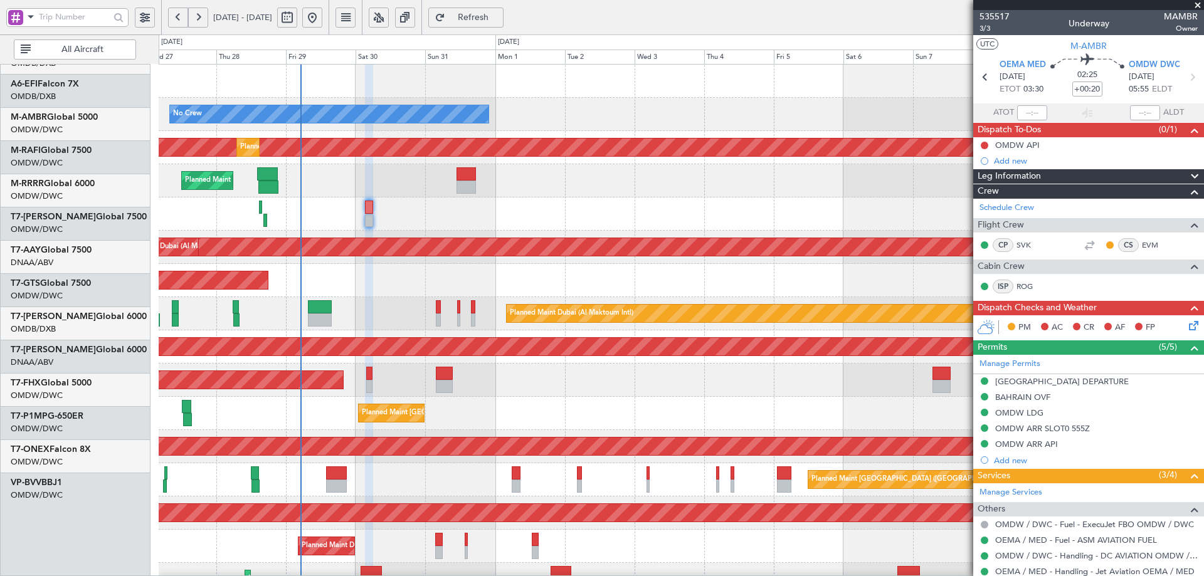
scroll to position [0, 0]
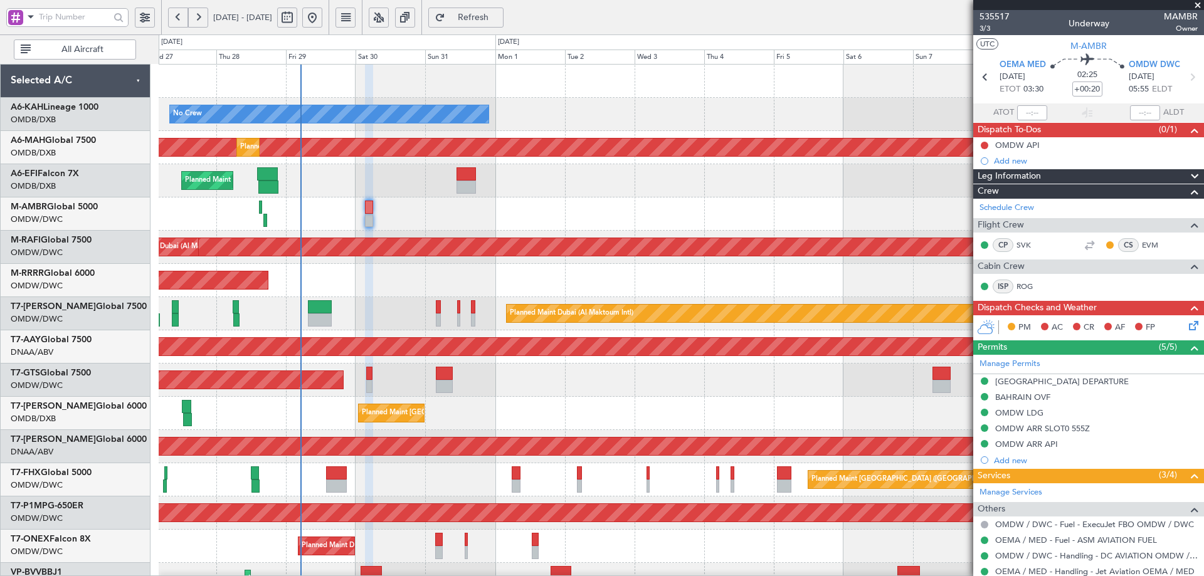
click at [405, 349] on div "No Crew Planned Maint Dubai (Al Maktoum Intl) Planned Maint Dubai (Dubai Intl) …" at bounding box center [681, 476] width 1045 height 822
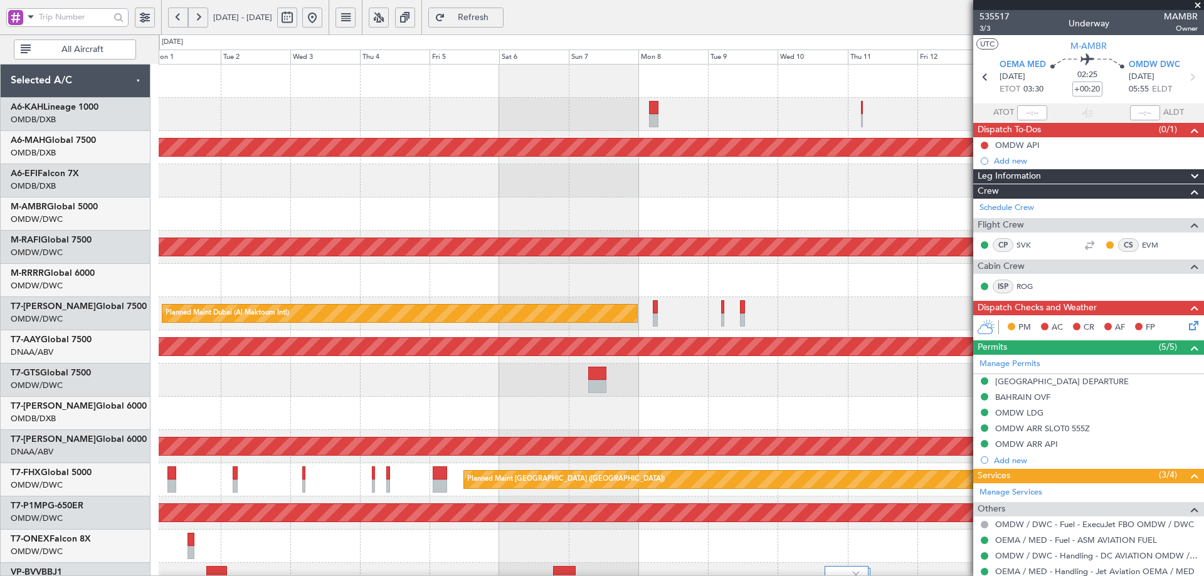
click at [278, 228] on div "No Crew Planned Maint Dubai (Dubai Intl) Planned Maint Dubai (Dubai Intl) Plann…" at bounding box center [681, 492] width 1045 height 855
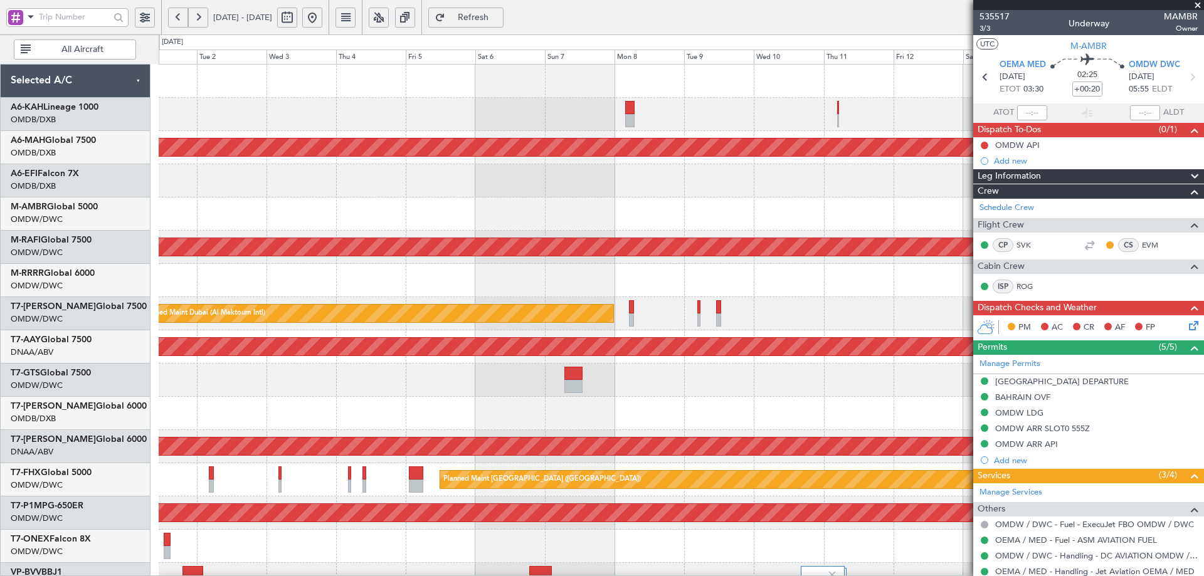
click at [635, 107] on div "No Crew" at bounding box center [681, 114] width 1045 height 33
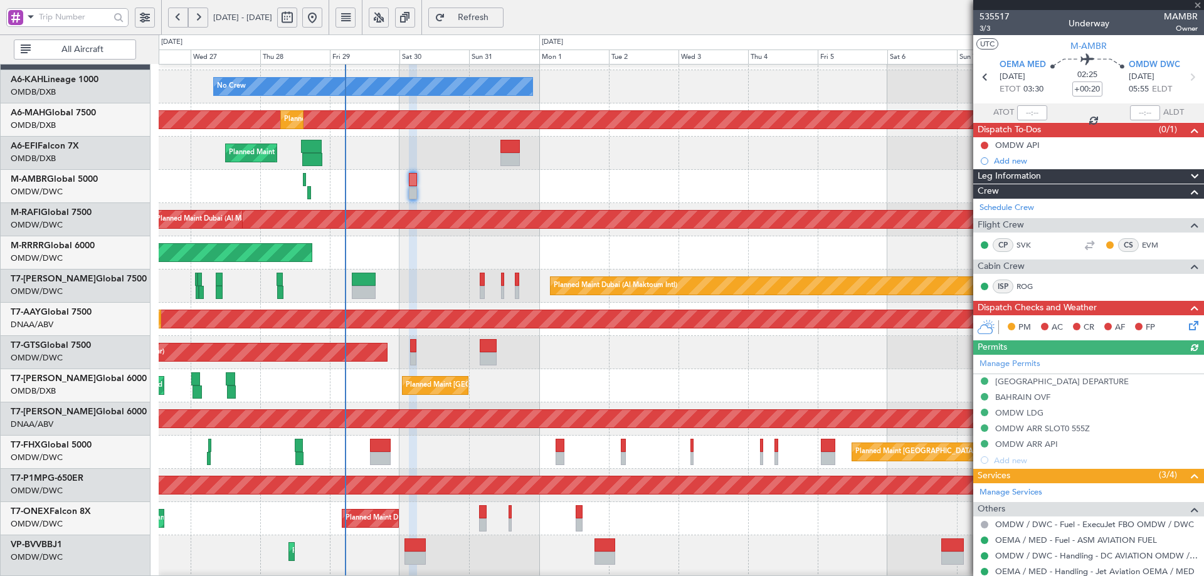
click at [819, 507] on div "Planned Maint Dubai (Al Maktoum Intl) Planned Maint [GEOGRAPHIC_DATA] (Al Makto…" at bounding box center [681, 518] width 1045 height 33
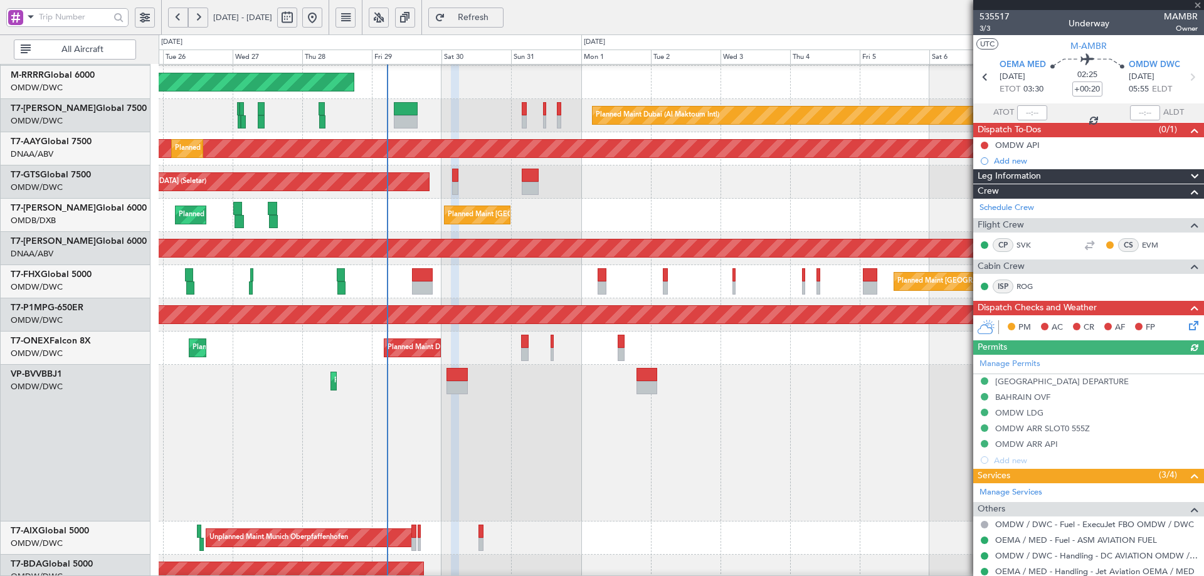
click at [493, 332] on div "Planned Maint Dubai (Al Maktoum Intl) Planned Maint [GEOGRAPHIC_DATA] (Al Makto…" at bounding box center [681, 348] width 1045 height 33
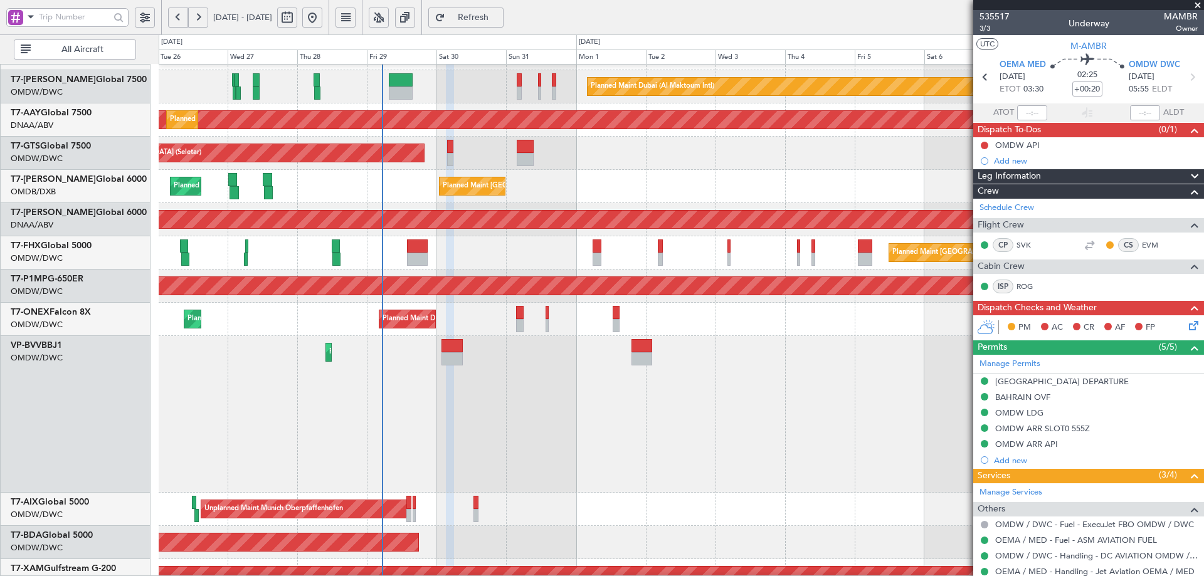
scroll to position [219, 0]
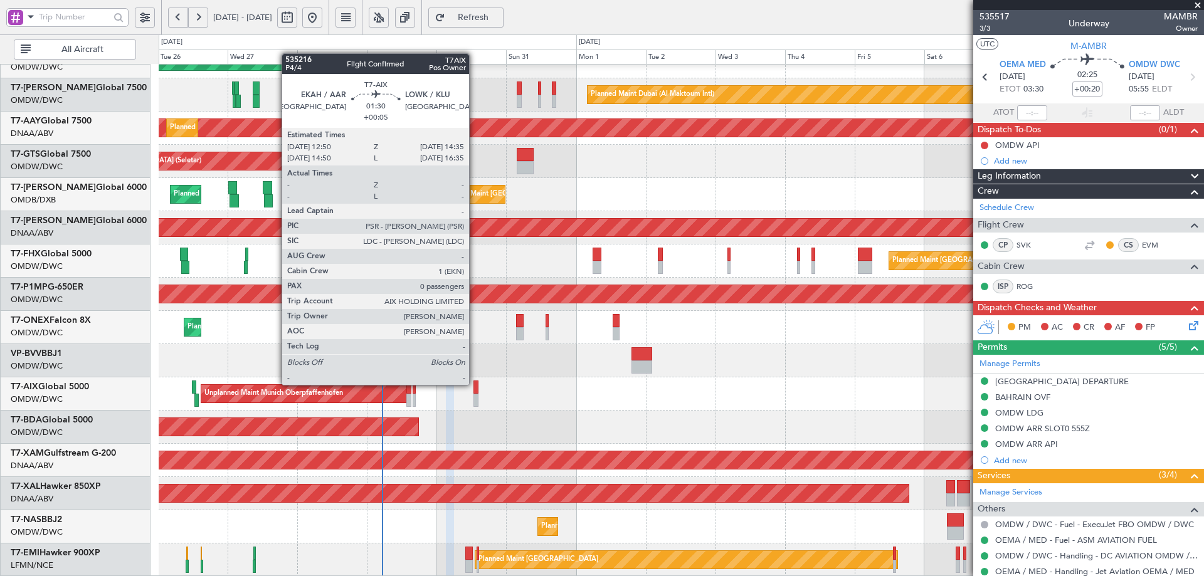
click at [475, 384] on div at bounding box center [476, 387] width 6 height 13
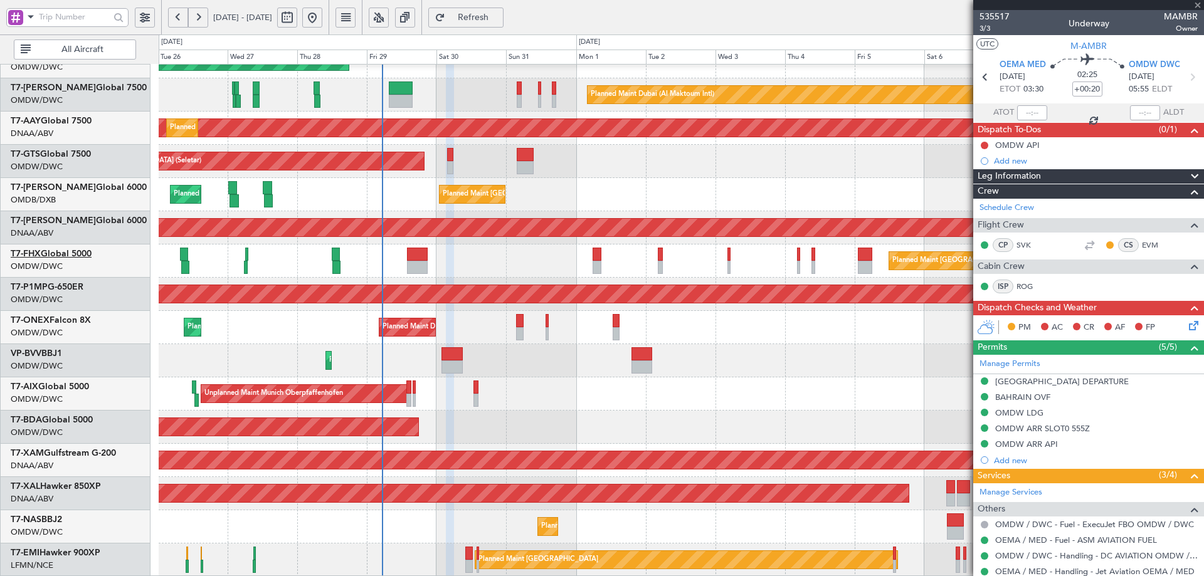
type input "+00:05"
type input "0"
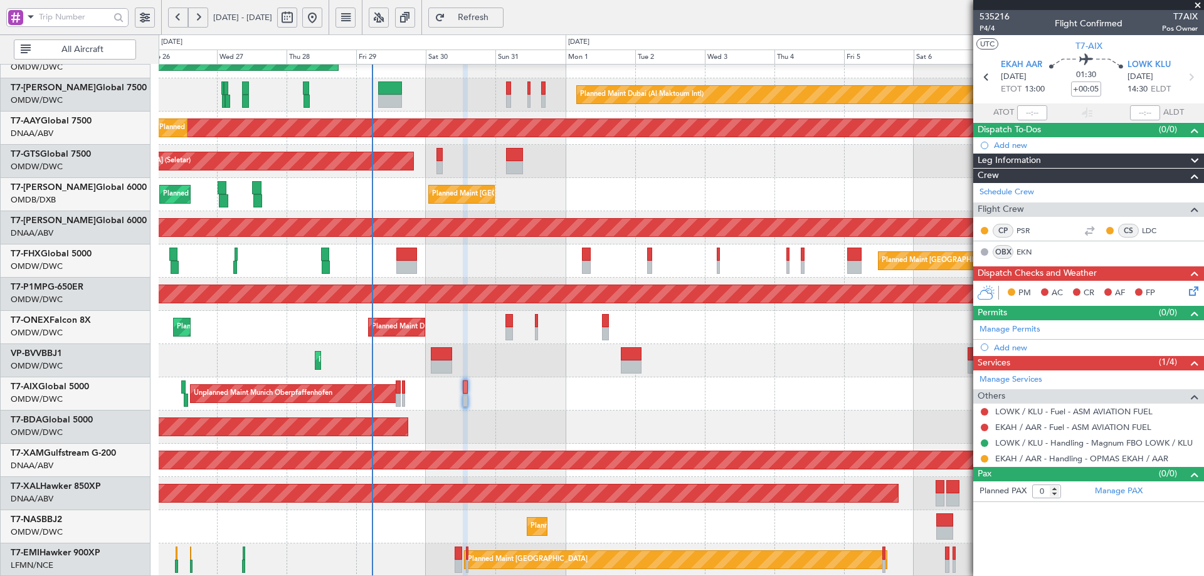
click at [599, 206] on div "Planned Maint Dubai (Al Maktoum Intl) Planned Maint Dubai (Al Maktoum Intl) Pla…" at bounding box center [681, 211] width 1045 height 731
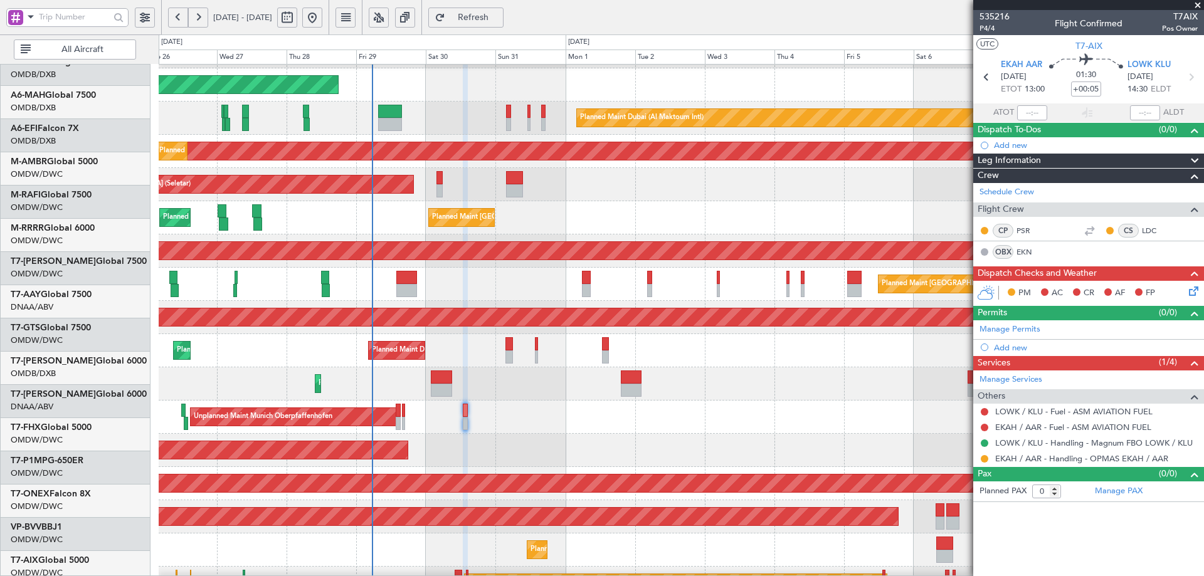
scroll to position [0, 0]
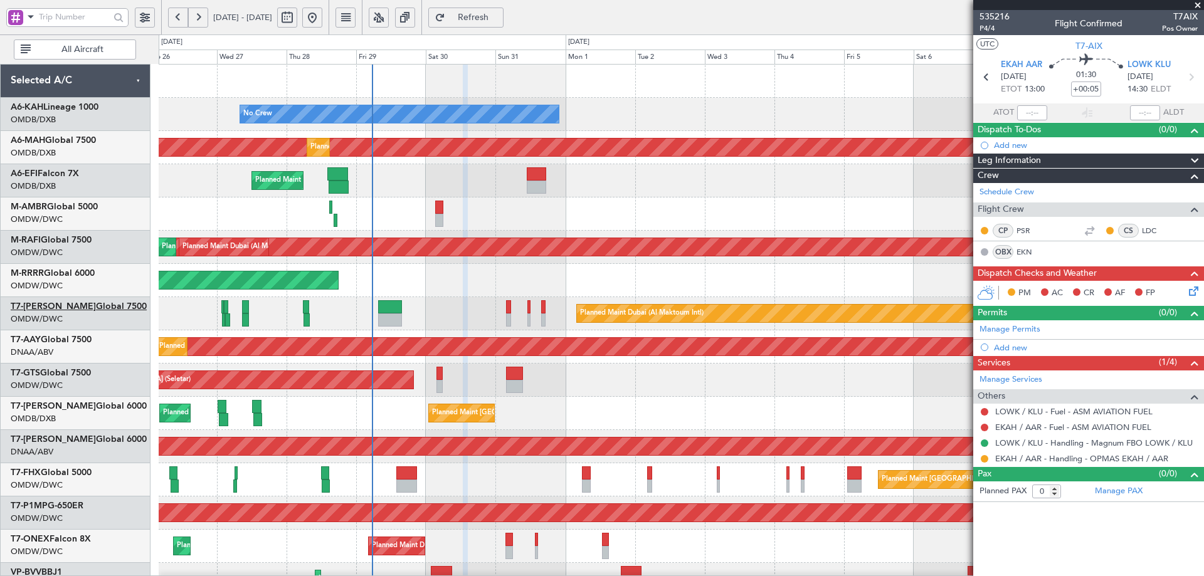
click at [78, 305] on link "T7-AYA Global 7500" at bounding box center [79, 306] width 136 height 9
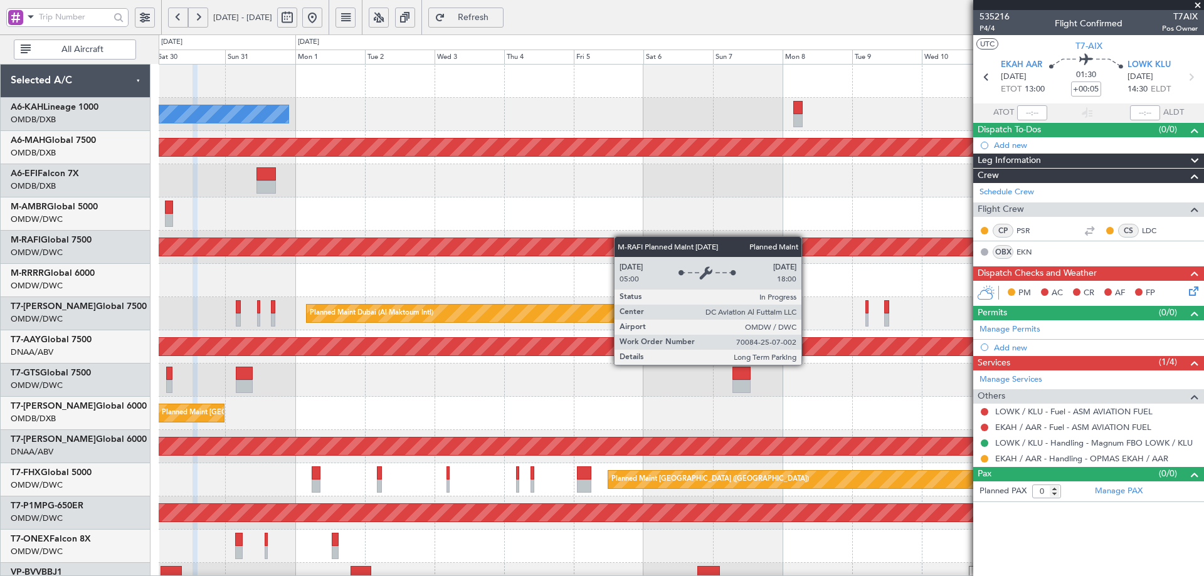
click at [384, 241] on div "Planned Maint Dubai (Al Maktoum Intl)" at bounding box center [357, 247] width 2485 height 18
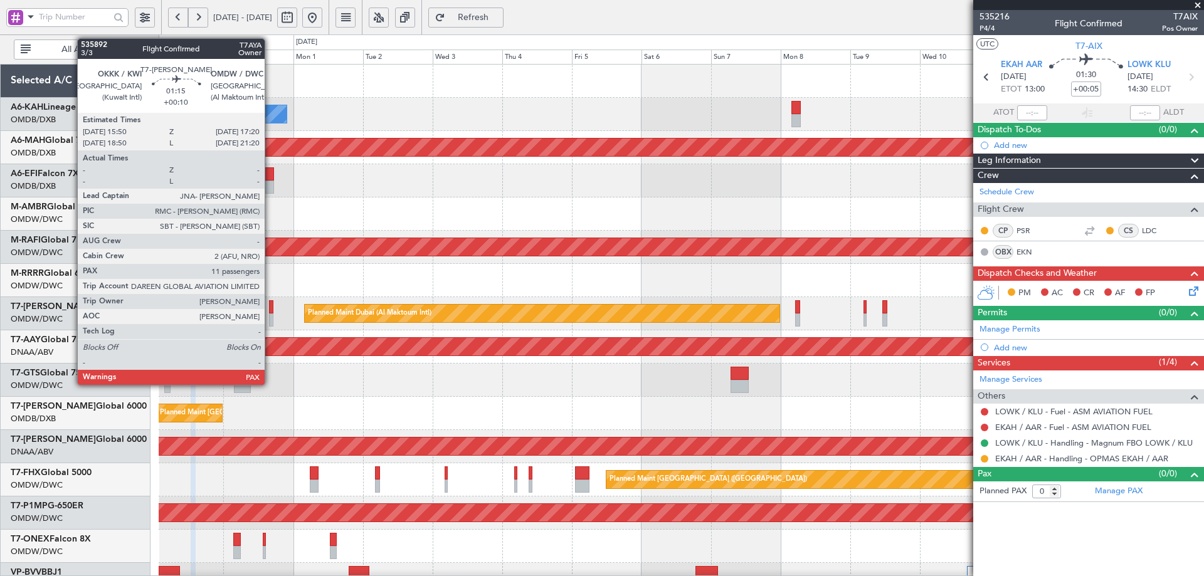
click at [270, 309] on div at bounding box center [271, 306] width 4 height 13
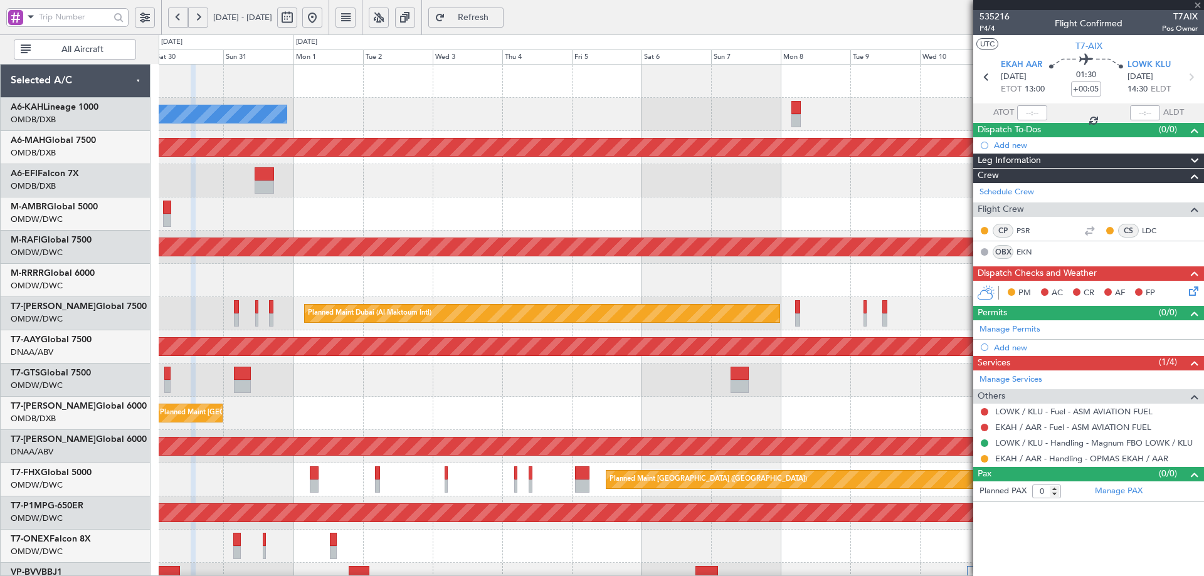
type input "+00:10"
type input "11"
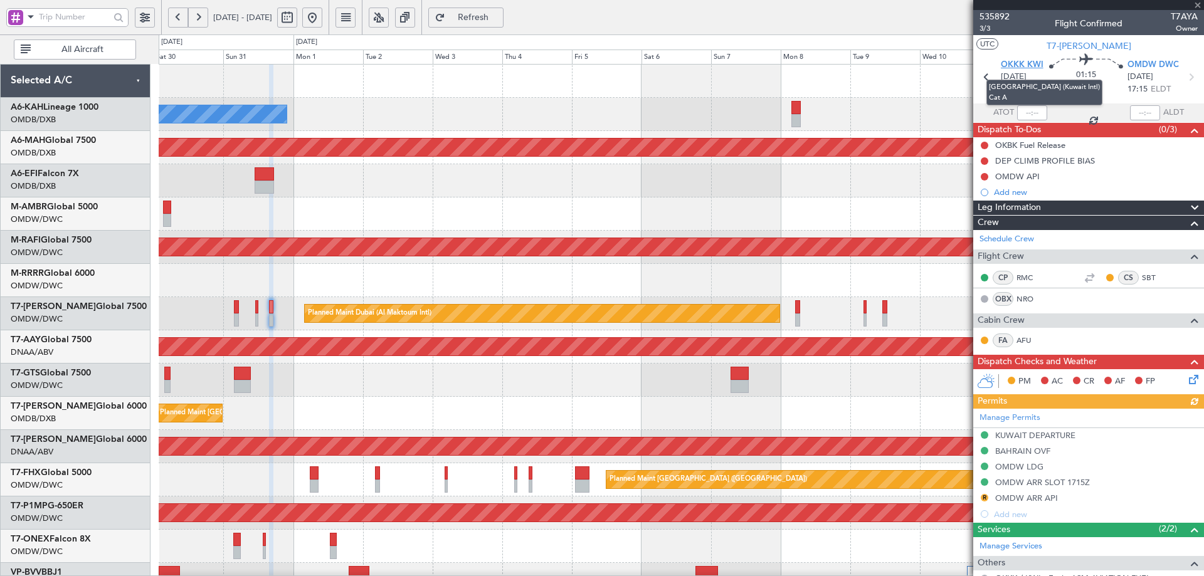
click at [1018, 66] on span "OKKK KWI" at bounding box center [1022, 65] width 43 height 13
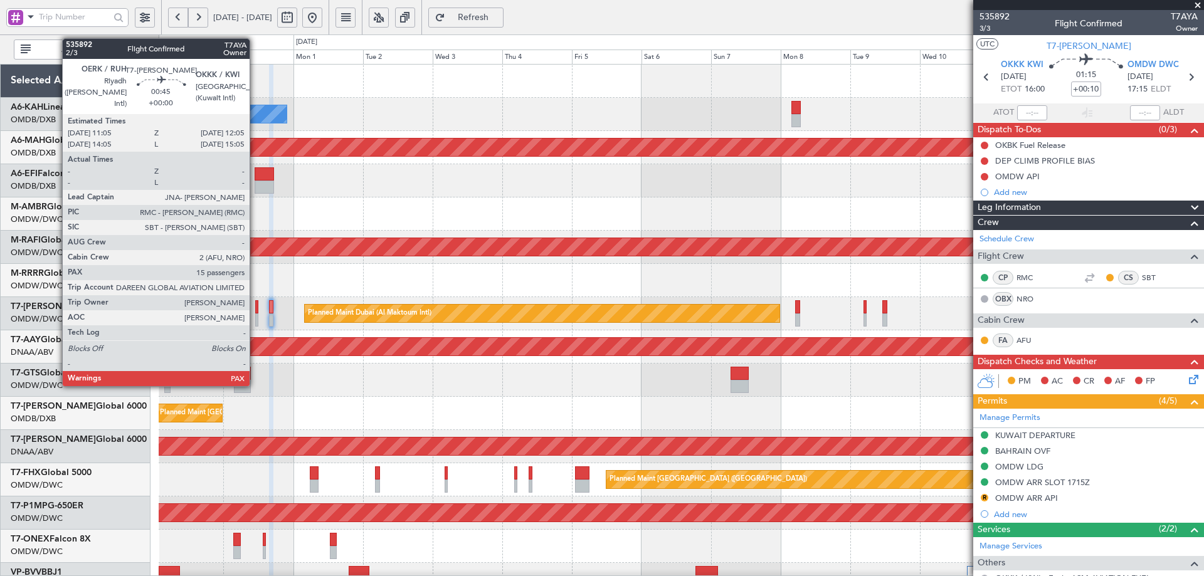
click at [255, 313] on div at bounding box center [256, 319] width 3 height 13
type input "15"
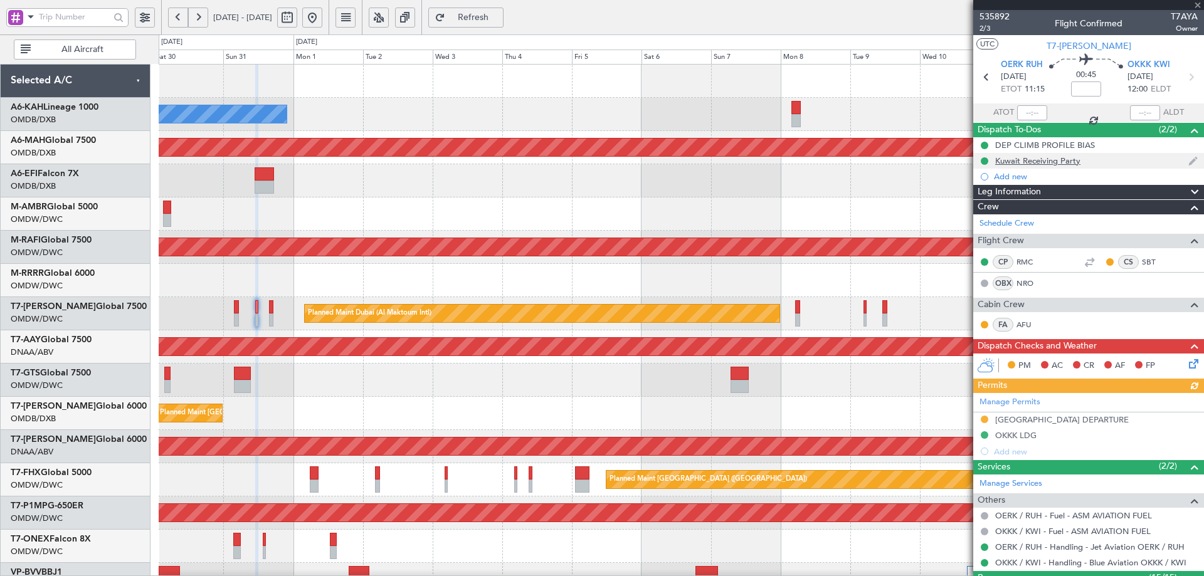
click at [1046, 162] on div "Kuwait Receiving Party" at bounding box center [1037, 160] width 85 height 11
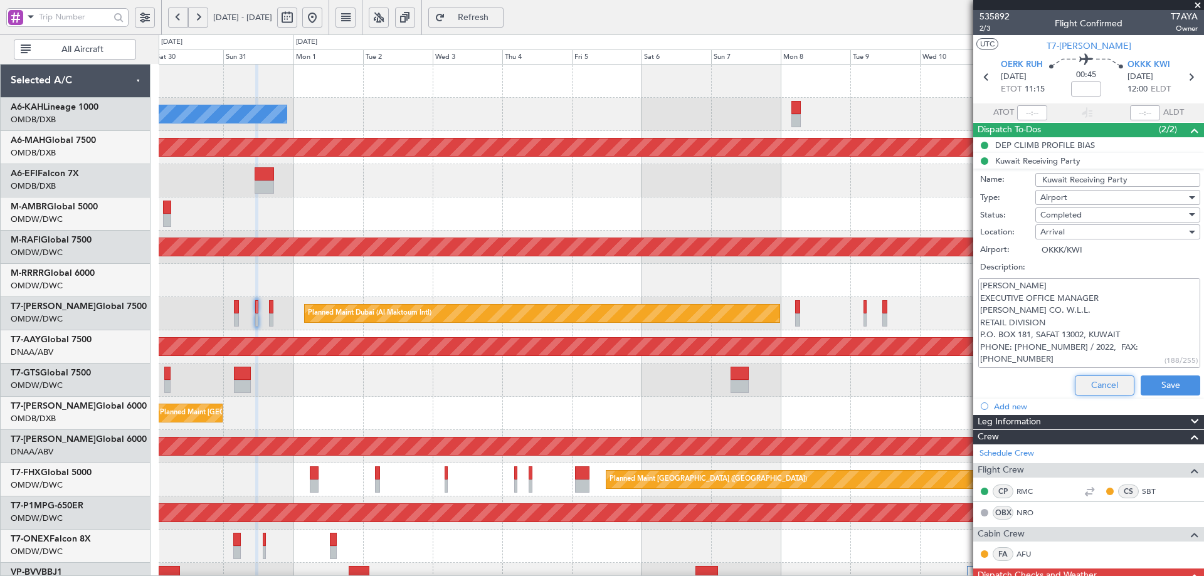
click at [1098, 384] on button "Cancel" at bounding box center [1105, 386] width 60 height 20
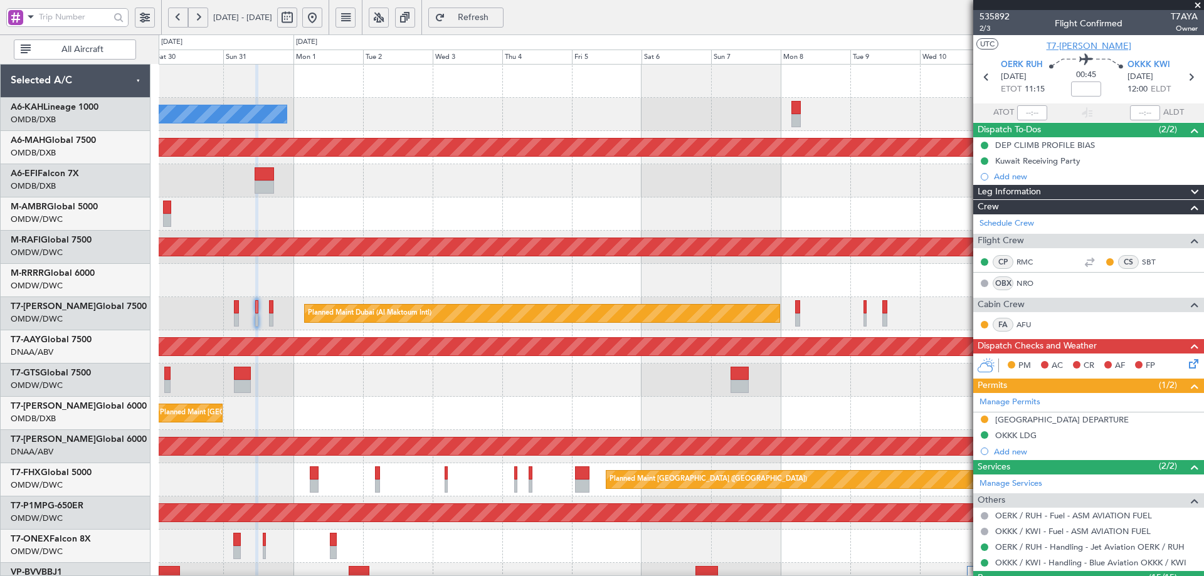
click at [1093, 46] on span "T7-[PERSON_NAME]" at bounding box center [1088, 45] width 85 height 13
click at [1140, 66] on span "OKKK KWI" at bounding box center [1148, 65] width 43 height 13
click at [1029, 61] on span "OERK RUH" at bounding box center [1022, 65] width 42 height 13
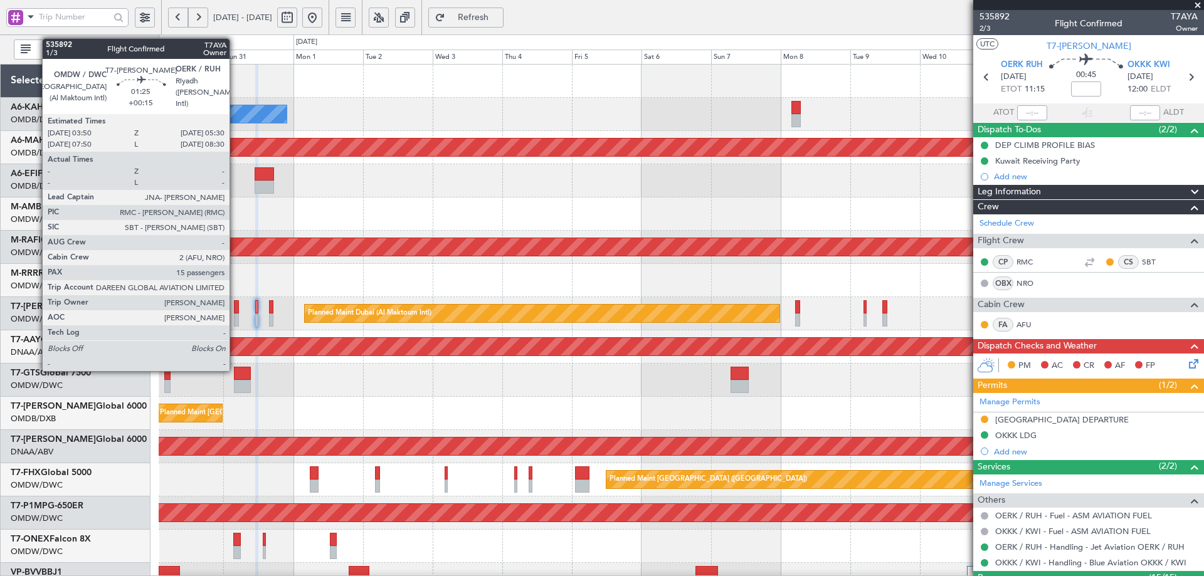
click at [235, 322] on div at bounding box center [236, 319] width 5 height 13
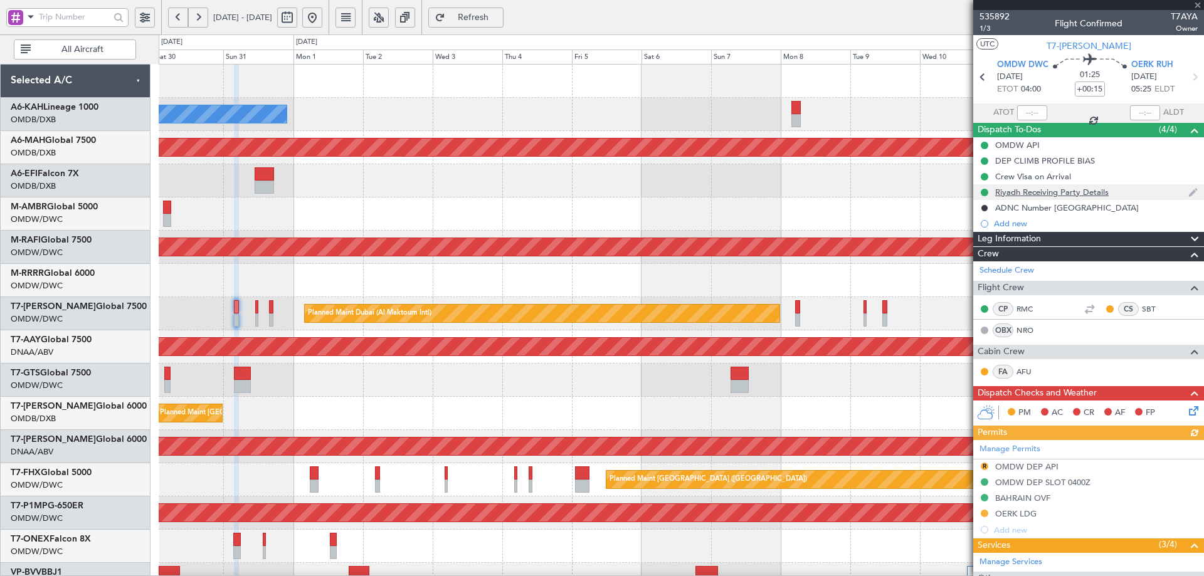
click at [1019, 192] on div "Riyadh Receiving Party Details" at bounding box center [1051, 192] width 113 height 11
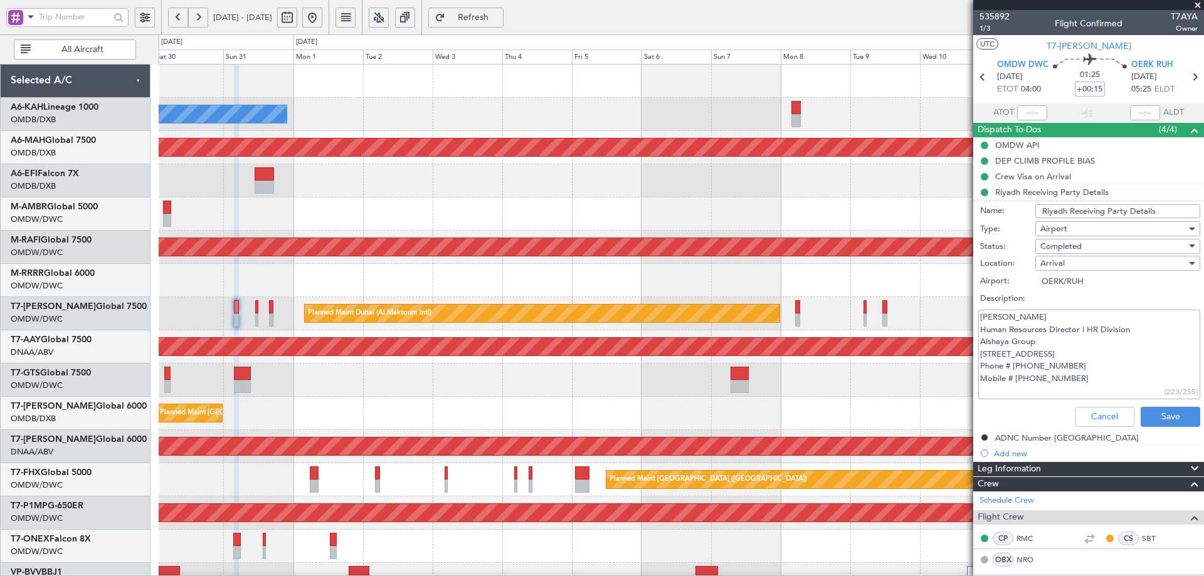
click at [1046, 358] on textarea "Moneer Brembali Human Resources Director | HR Division Alshaya Group 7555 Airpo…" at bounding box center [1089, 355] width 222 height 90
drag, startPoint x: 1092, startPoint y: 390, endPoint x: 978, endPoint y: 329, distance: 129.6
click at [978, 329] on textarea "Moneer Brembali Human Resources Director | HR Division Alshaya Group 7555 Airpo…" at bounding box center [1089, 355] width 222 height 90
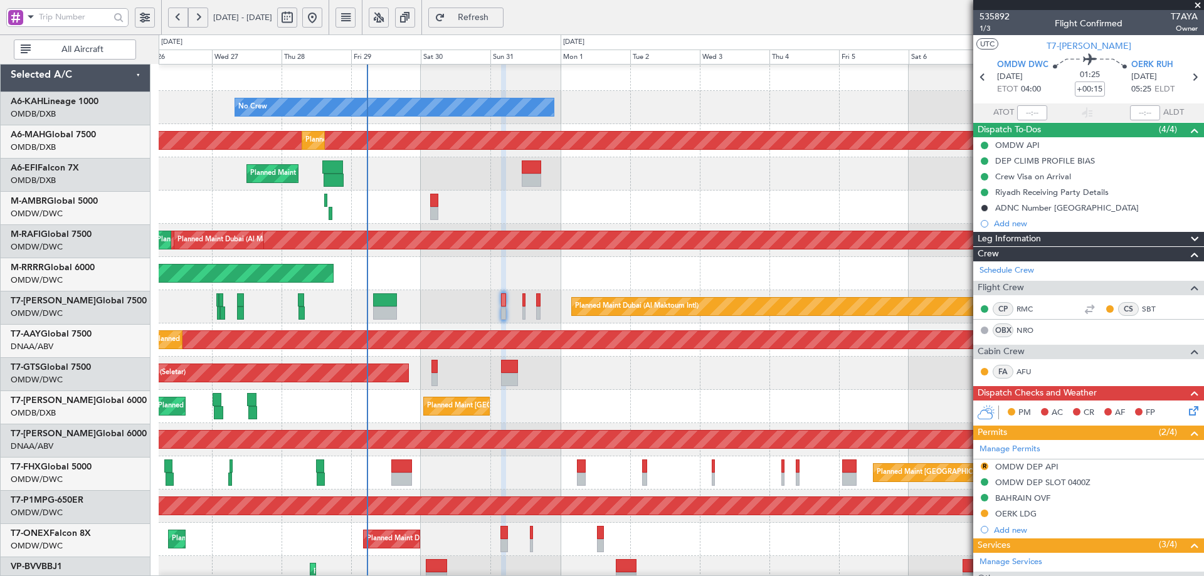
scroll to position [6, 0]
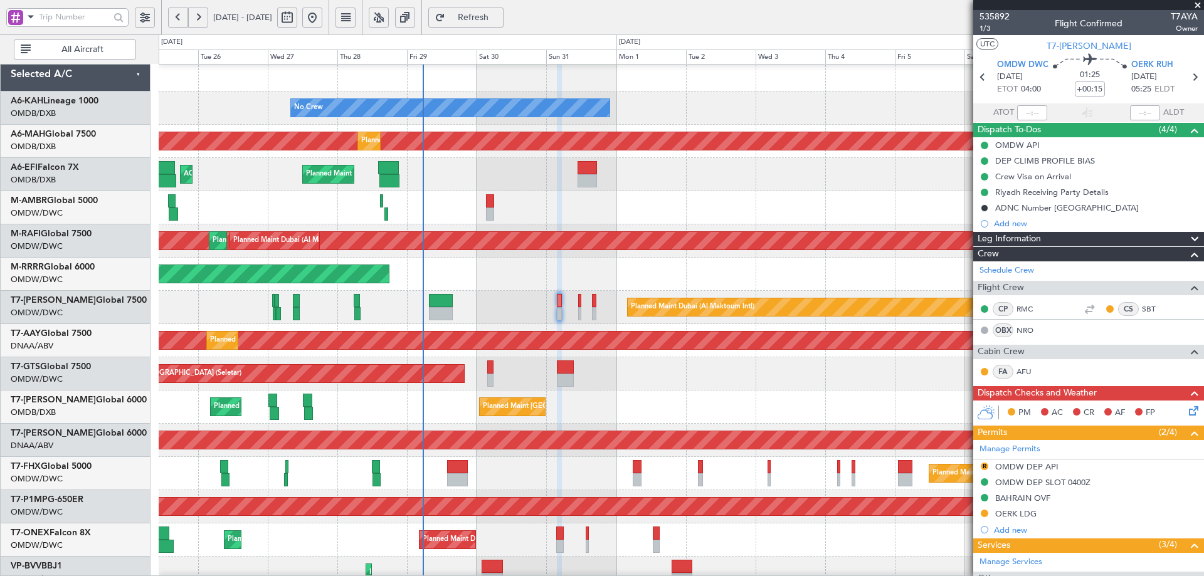
click at [633, 413] on div "Planned Maint Dubai (Dubai Intl) Planned Maint Dubai (Dubai Intl)" at bounding box center [681, 407] width 1045 height 33
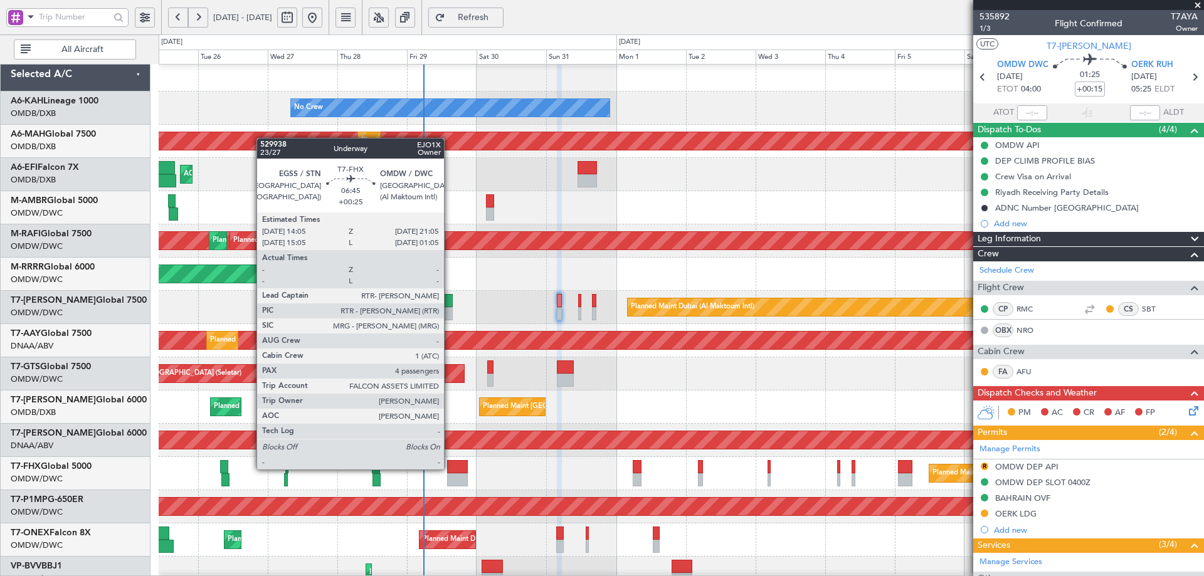
click at [450, 468] on div at bounding box center [457, 466] width 21 height 13
click at [453, 467] on div at bounding box center [457, 466] width 21 height 13
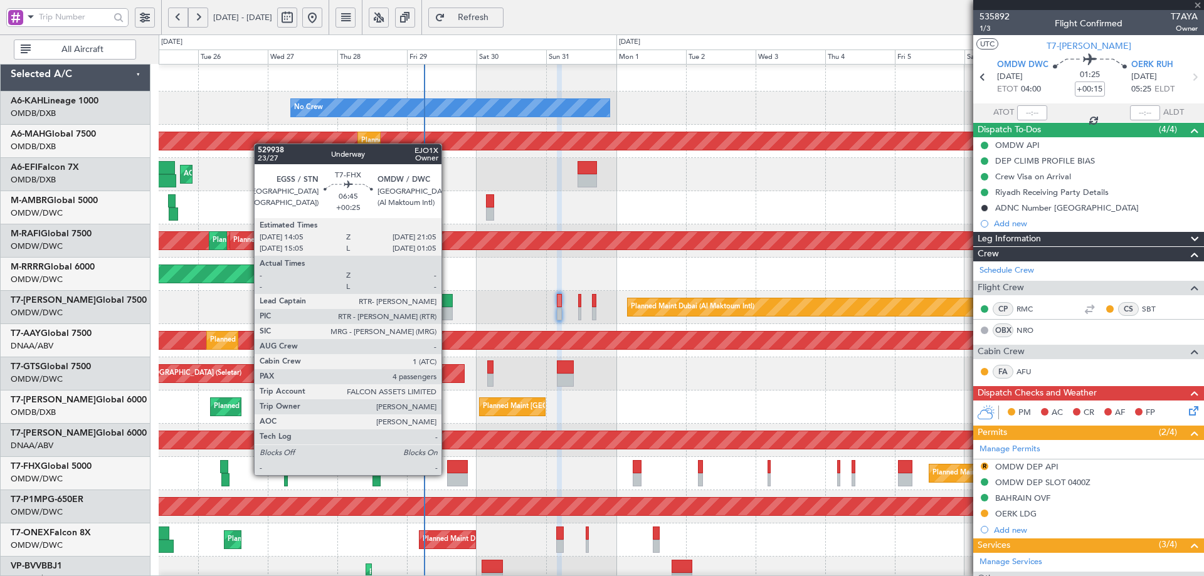
type input "+00:25"
type input "4"
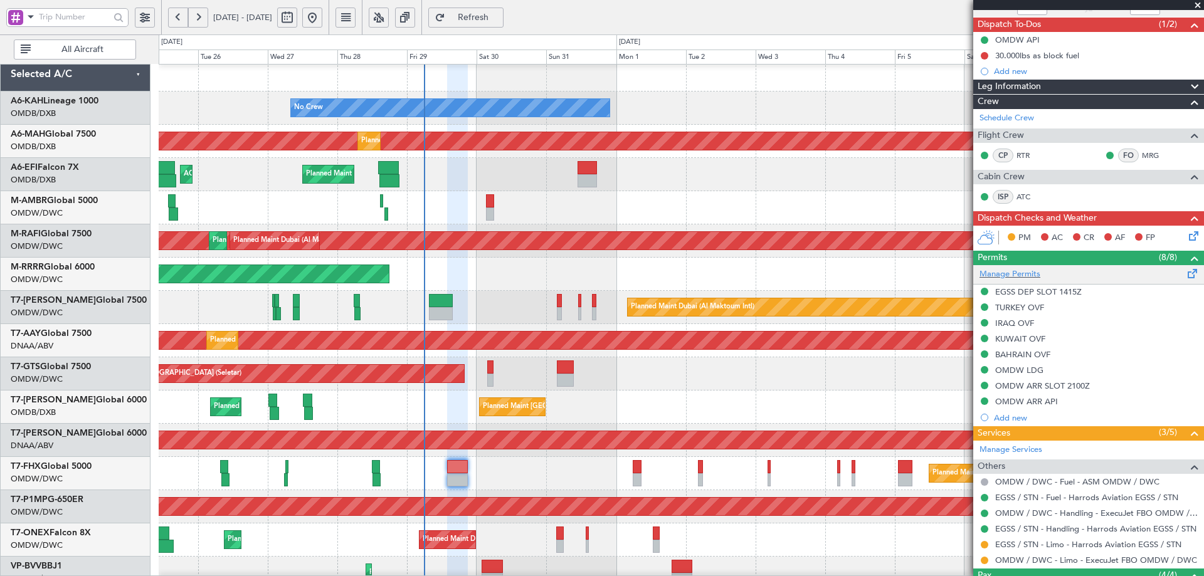
scroll to position [245, 0]
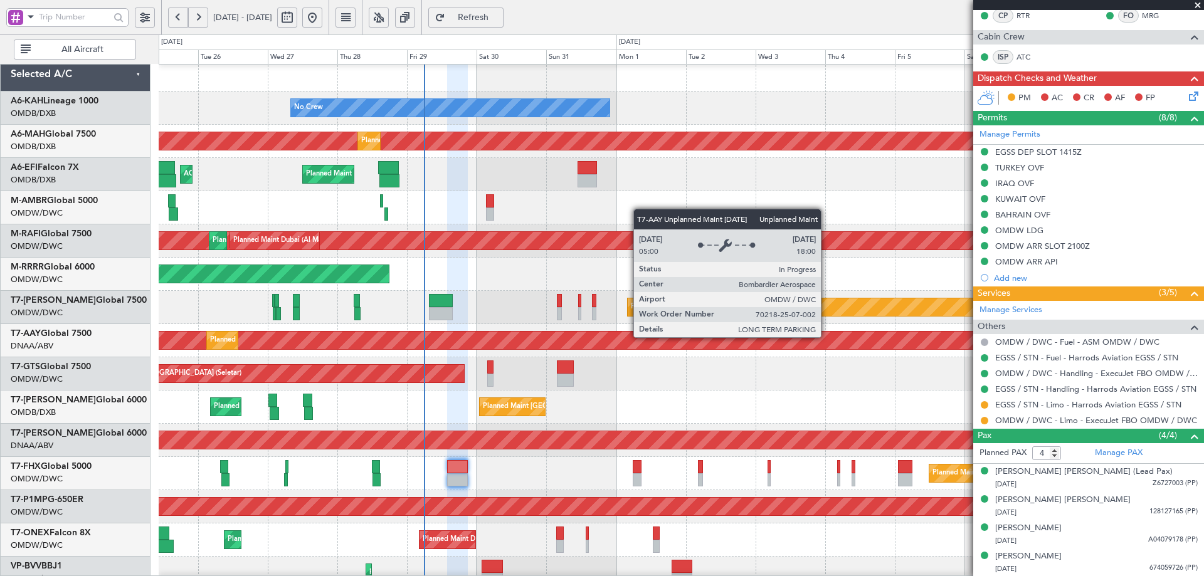
click at [832, 336] on div "Unplanned Maint [GEOGRAPHIC_DATA] (Al Maktoum Intl)" at bounding box center [518, 341] width 2806 height 18
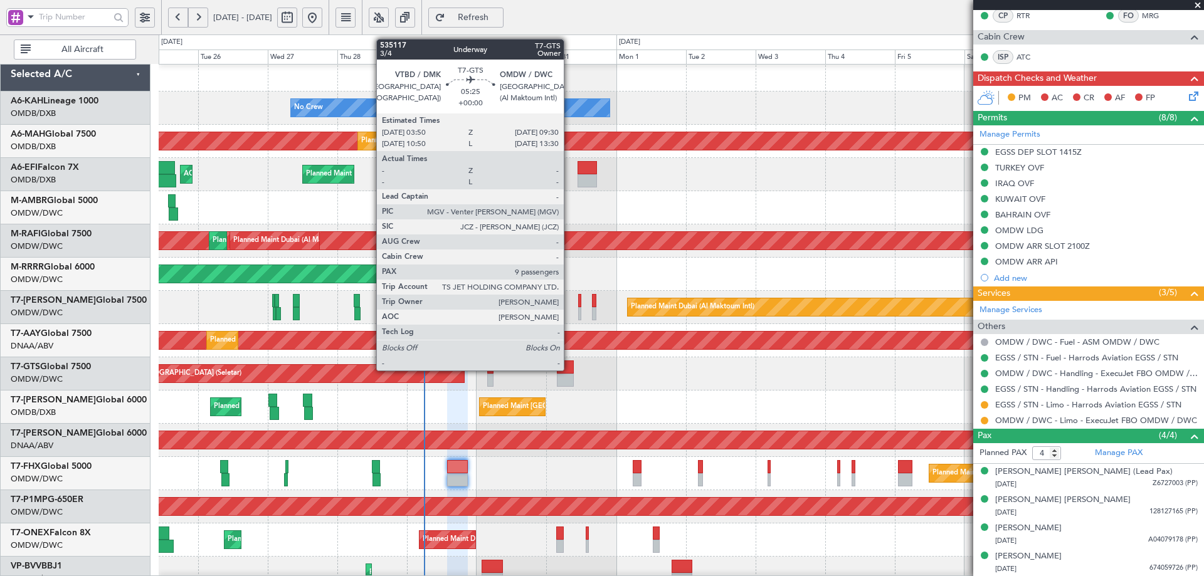
click at [569, 369] on div at bounding box center [565, 367] width 17 height 13
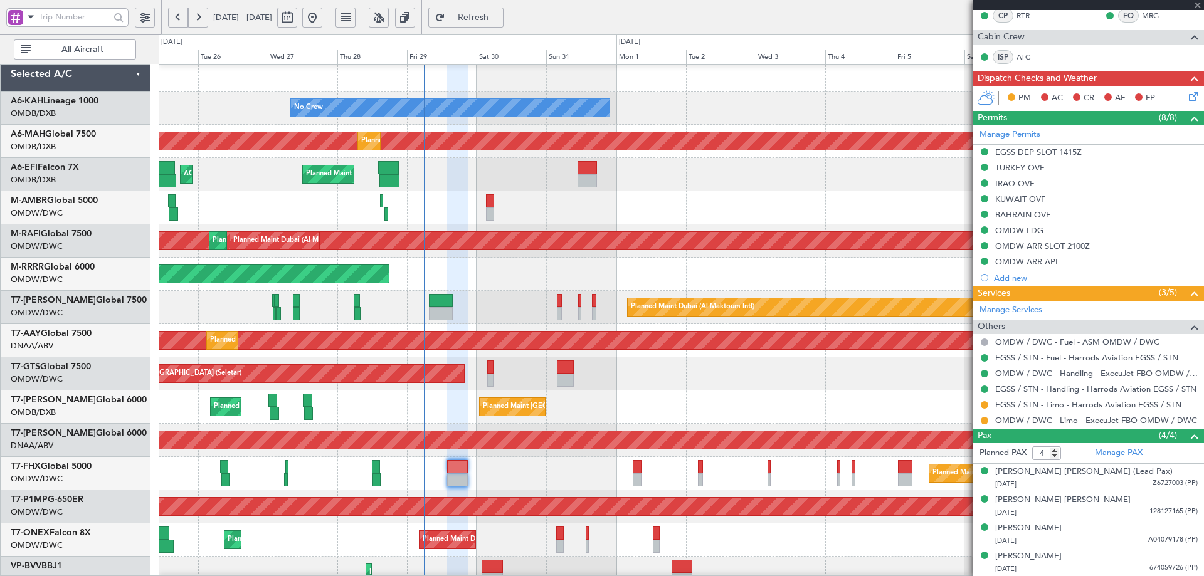
type input "9"
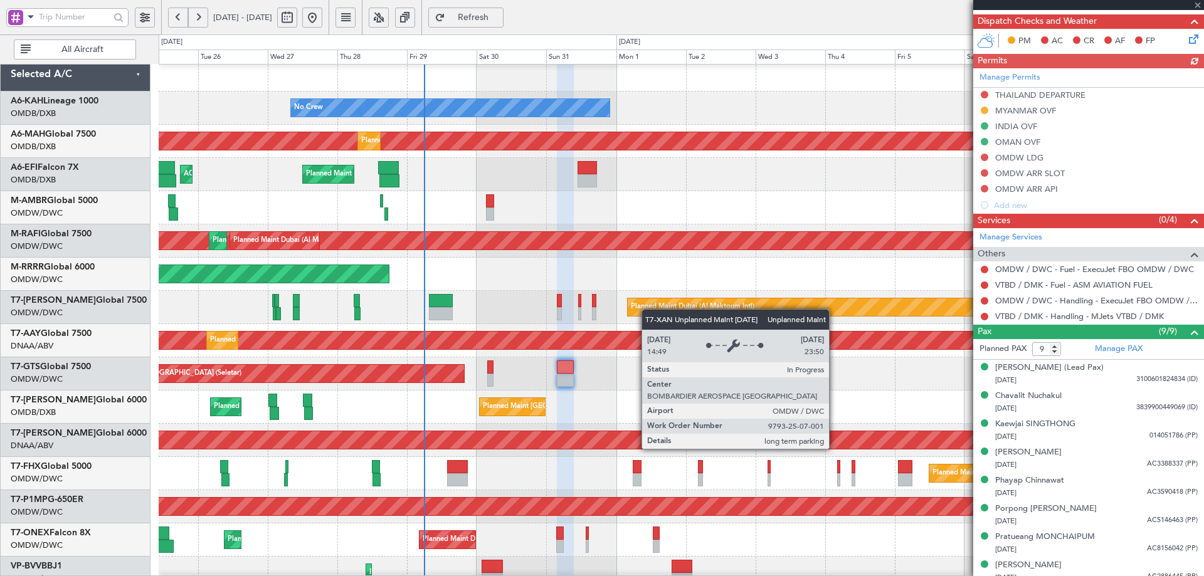
scroll to position [298, 0]
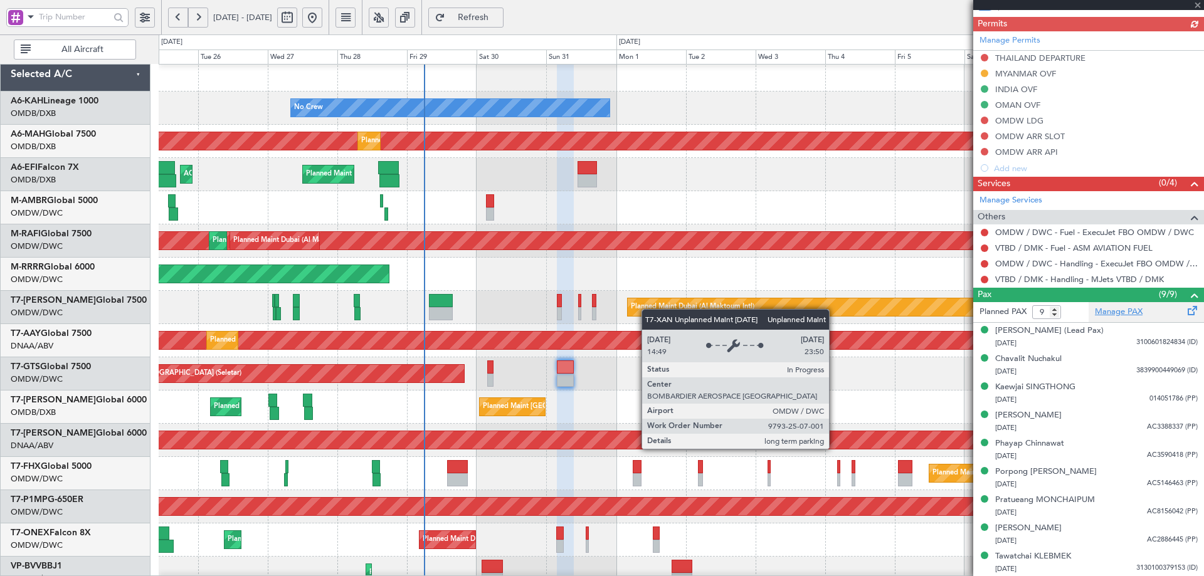
click at [1097, 315] on link "Manage PAX" at bounding box center [1119, 312] width 48 height 13
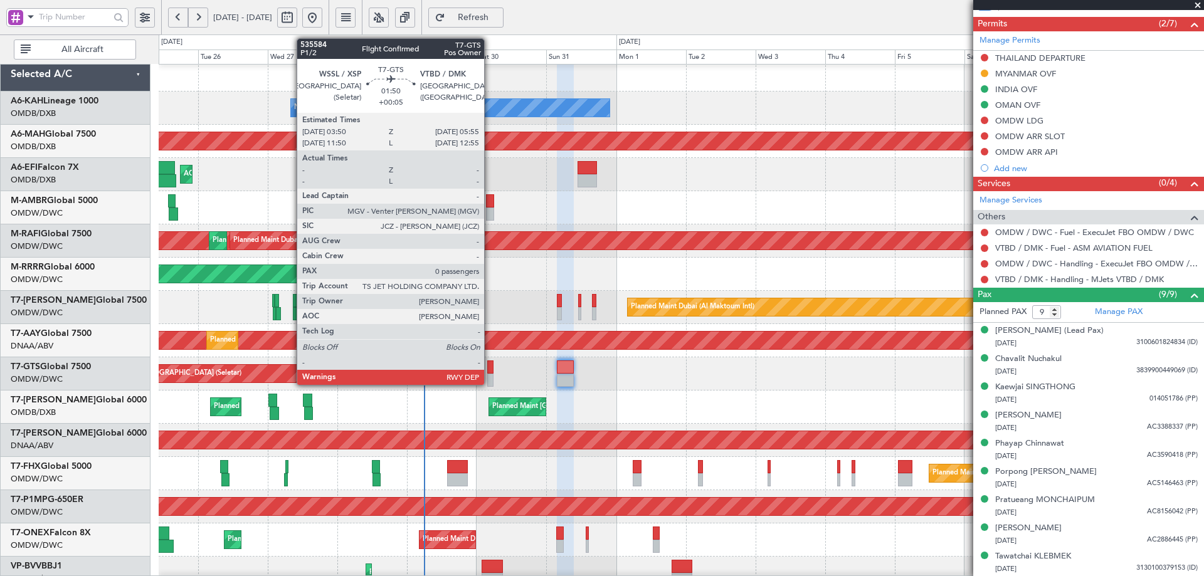
click at [490, 371] on div at bounding box center [490, 367] width 6 height 13
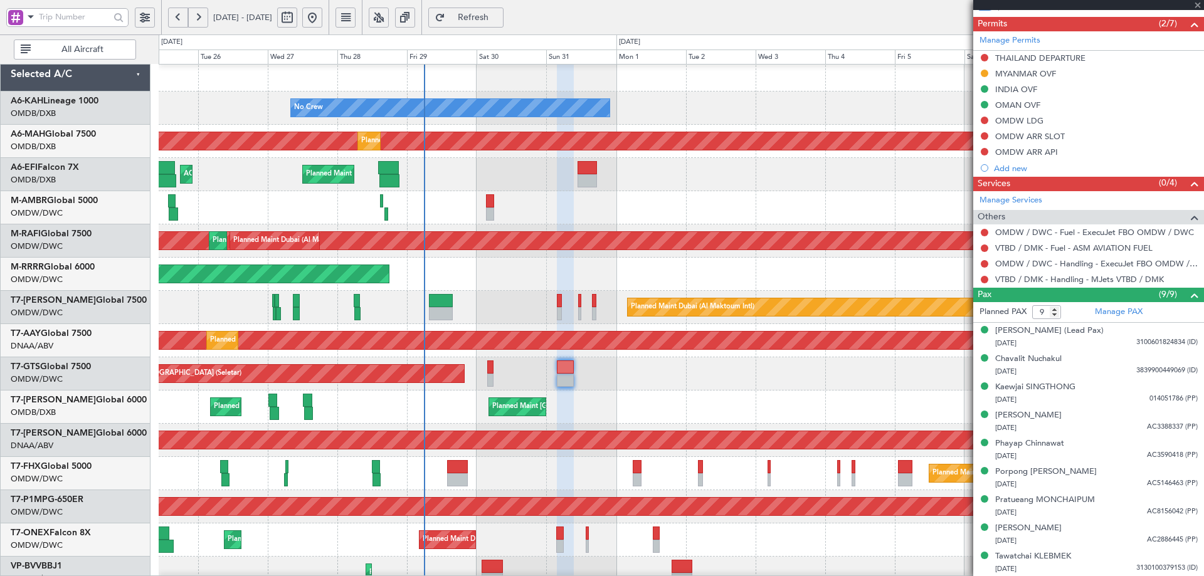
type input "+00:05"
type input "0"
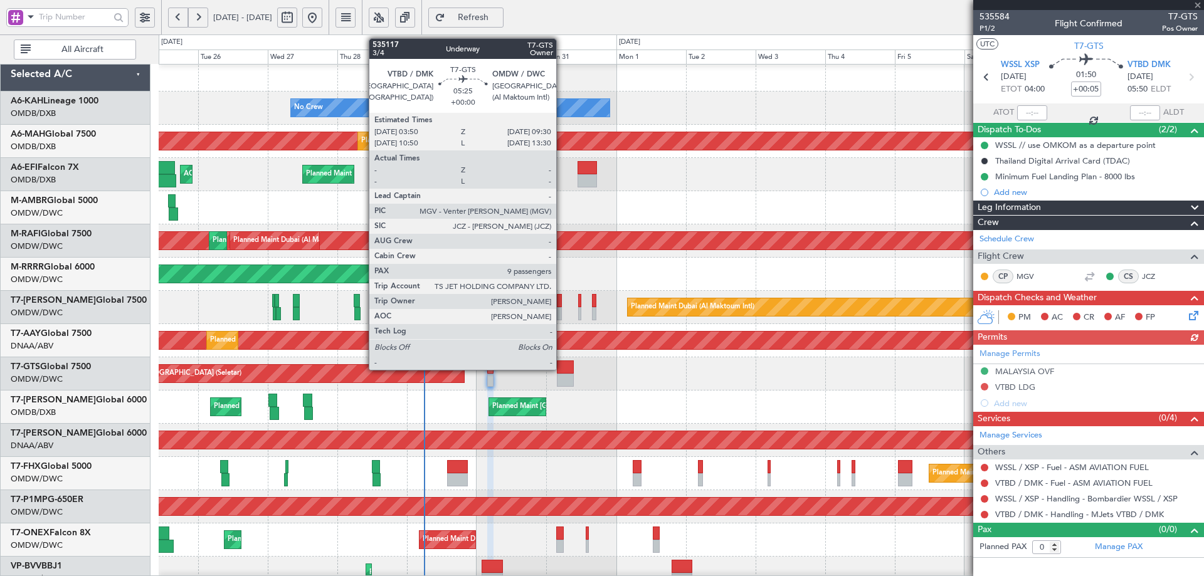
click at [562, 369] on div at bounding box center [565, 367] width 17 height 13
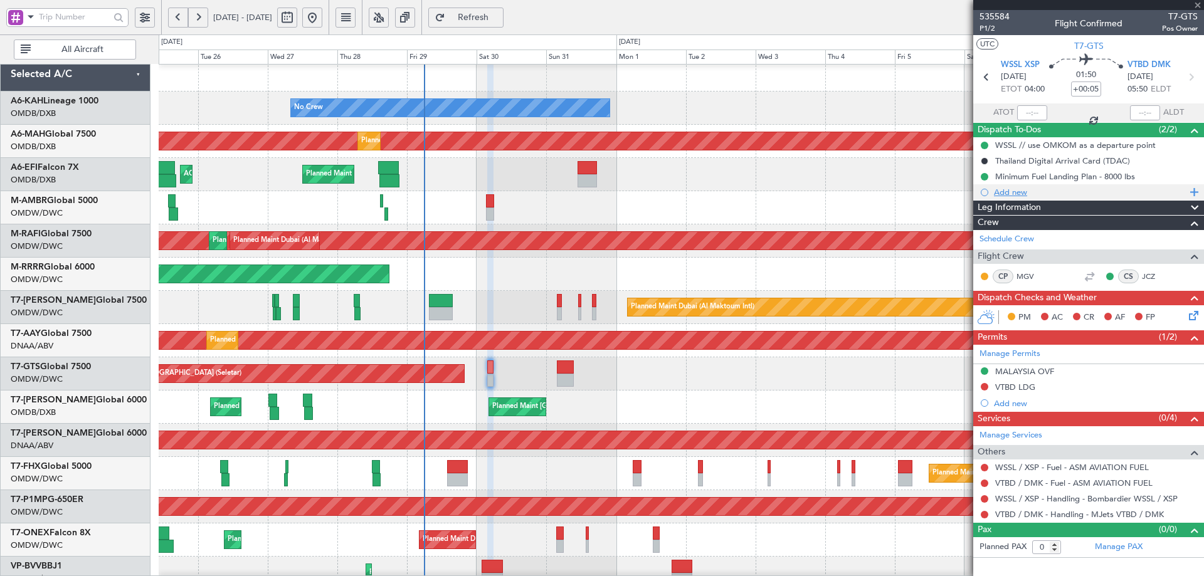
type input "9"
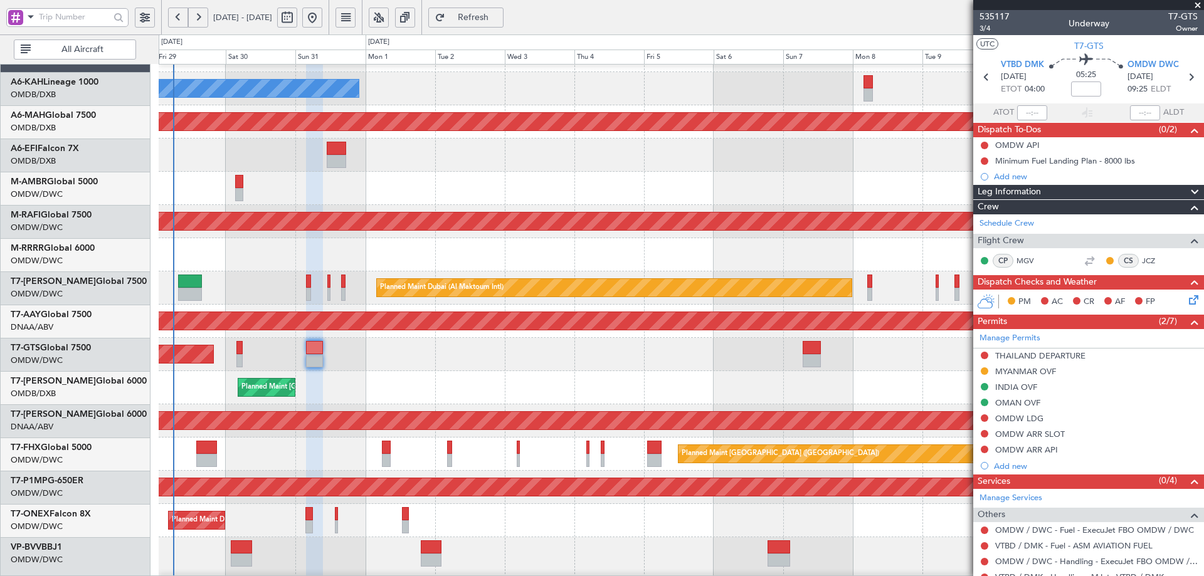
scroll to position [27, 0]
click at [355, 369] on div "Unplanned Maint [GEOGRAPHIC_DATA] (Seletar)" at bounding box center [681, 354] width 1045 height 33
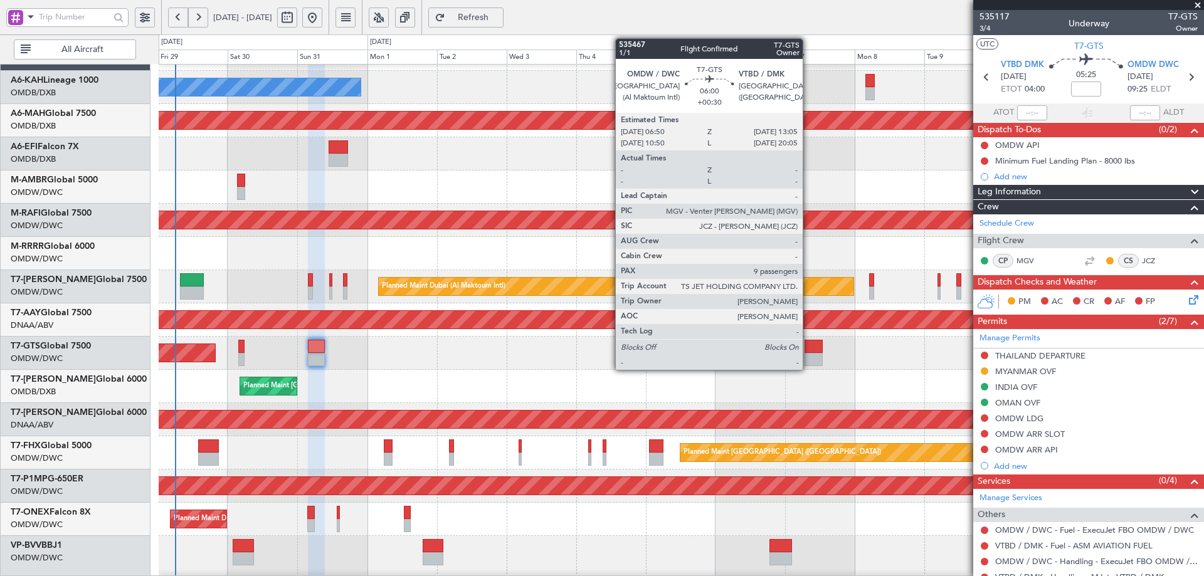
click at [808, 349] on div at bounding box center [813, 346] width 18 height 13
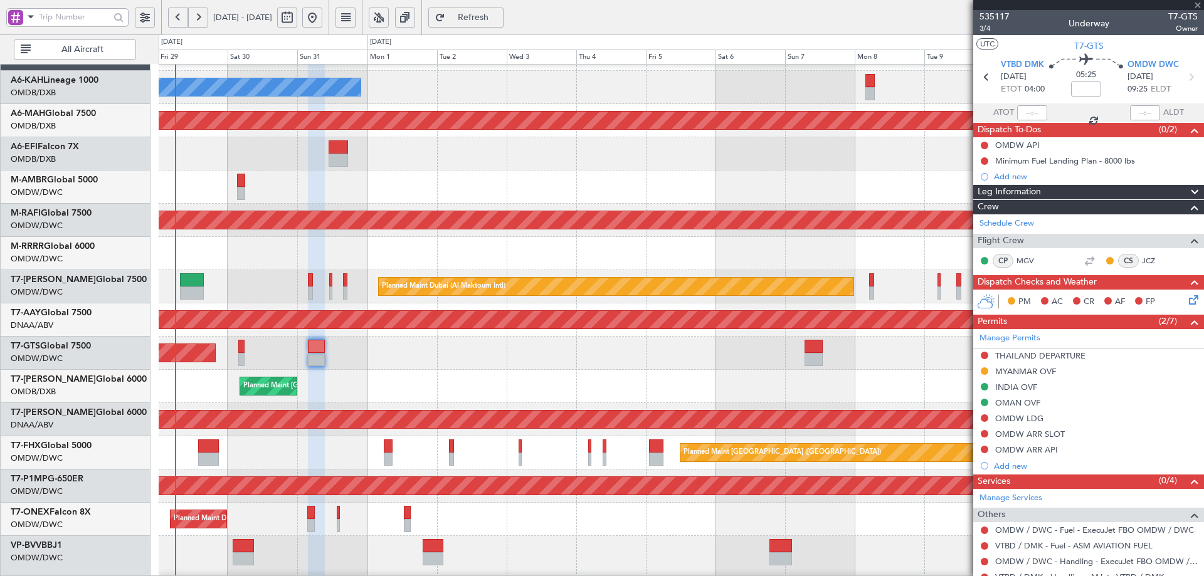
type input "+00:30"
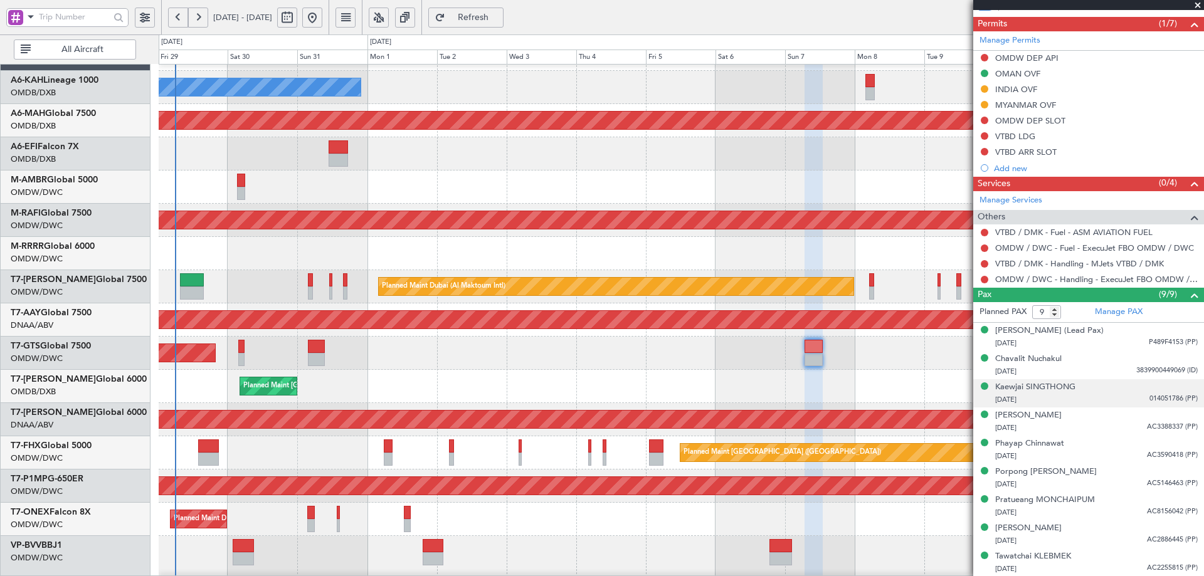
scroll to position [0, 0]
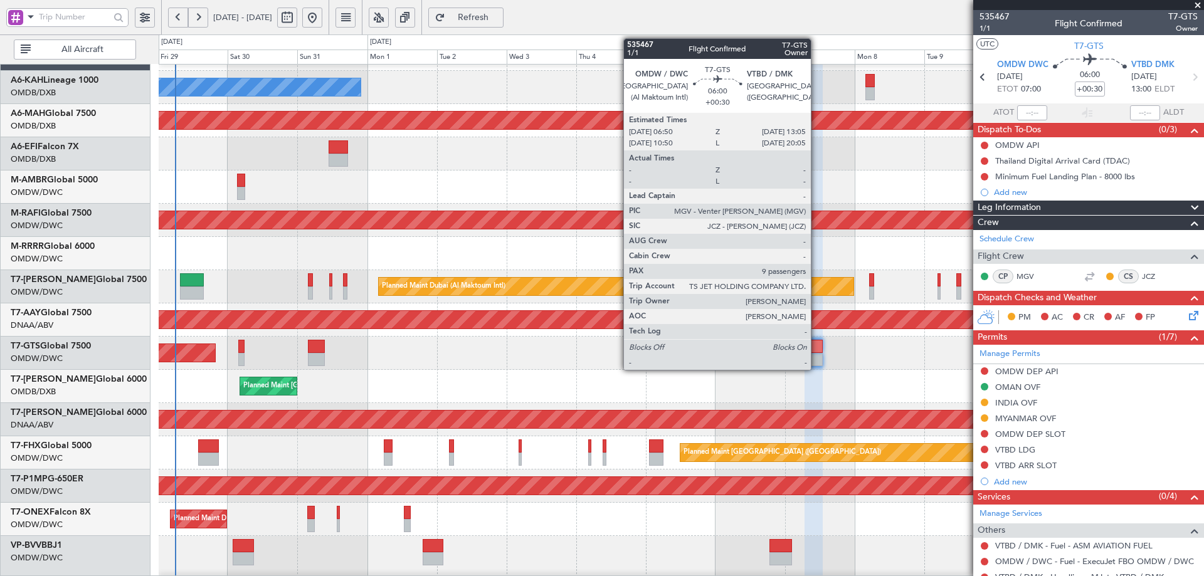
click at [816, 345] on div at bounding box center [813, 346] width 18 height 13
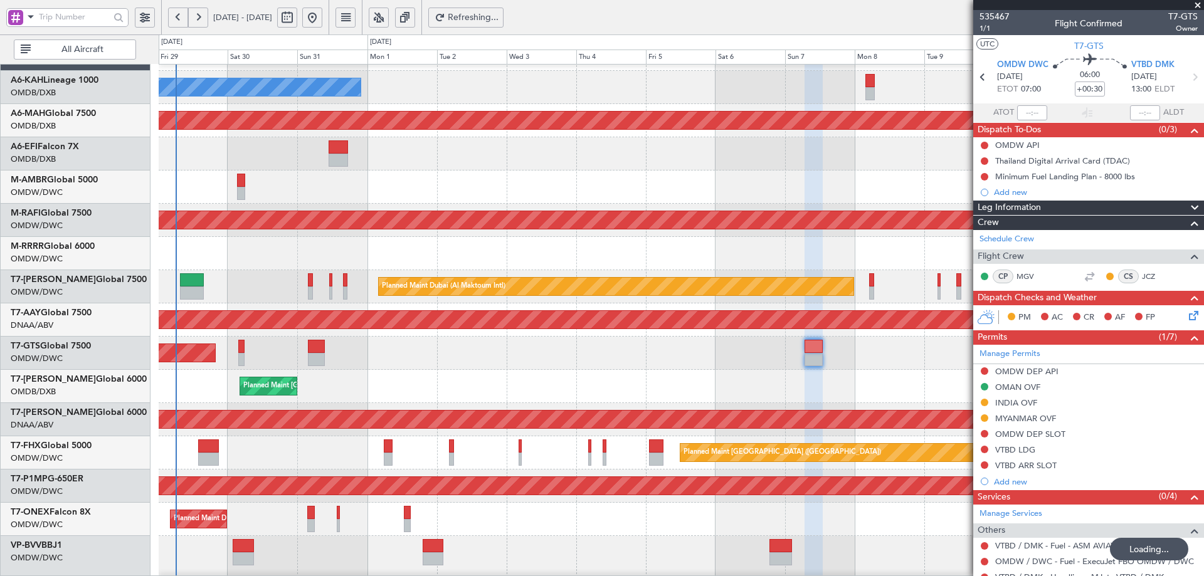
click at [499, 19] on span "Refreshing..." at bounding box center [473, 17] width 51 height 9
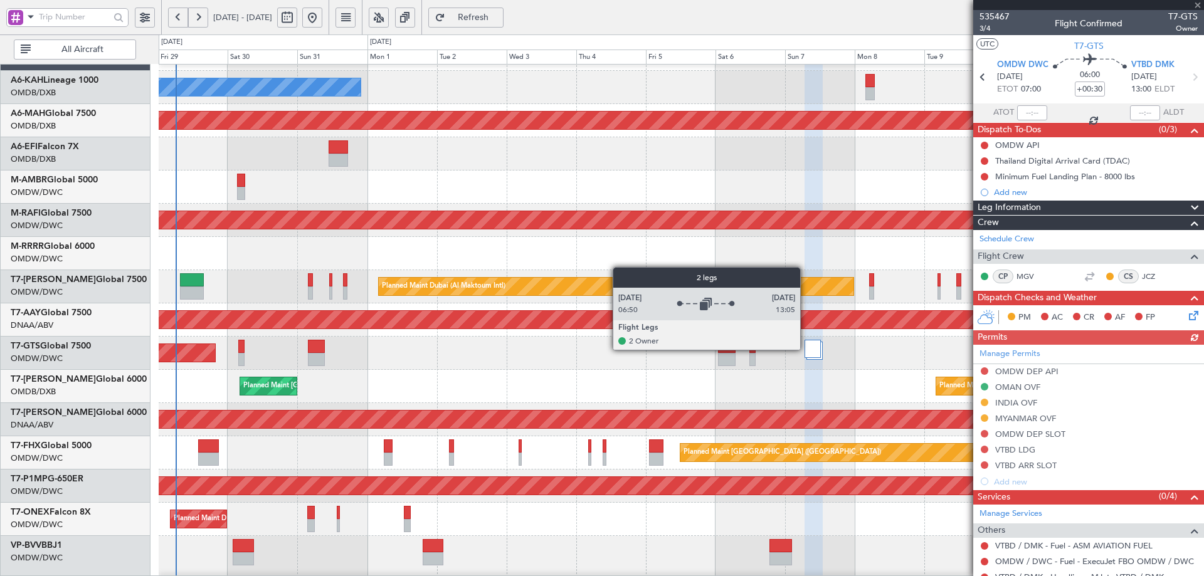
click at [806, 349] on div at bounding box center [812, 349] width 16 height 18
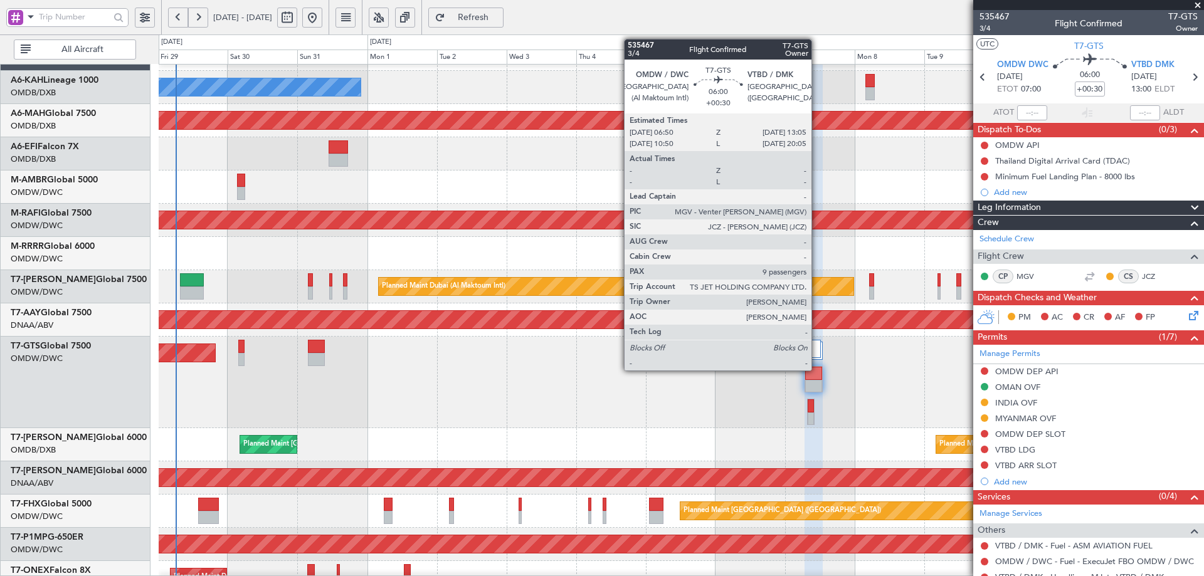
click at [817, 369] on div at bounding box center [813, 373] width 17 height 13
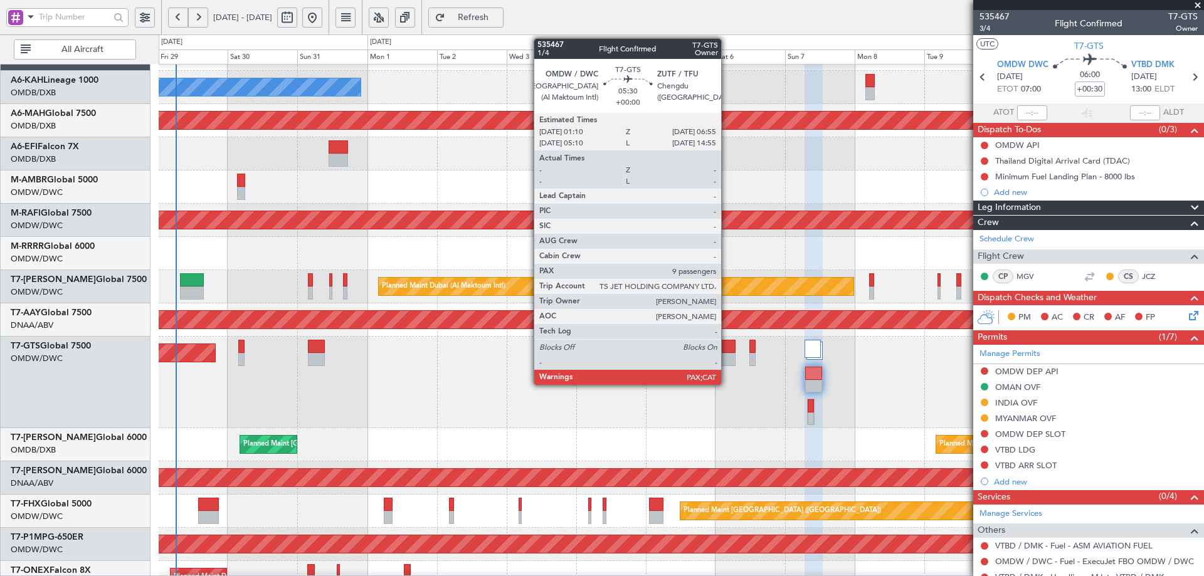
click at [727, 347] on div at bounding box center [726, 346] width 17 height 13
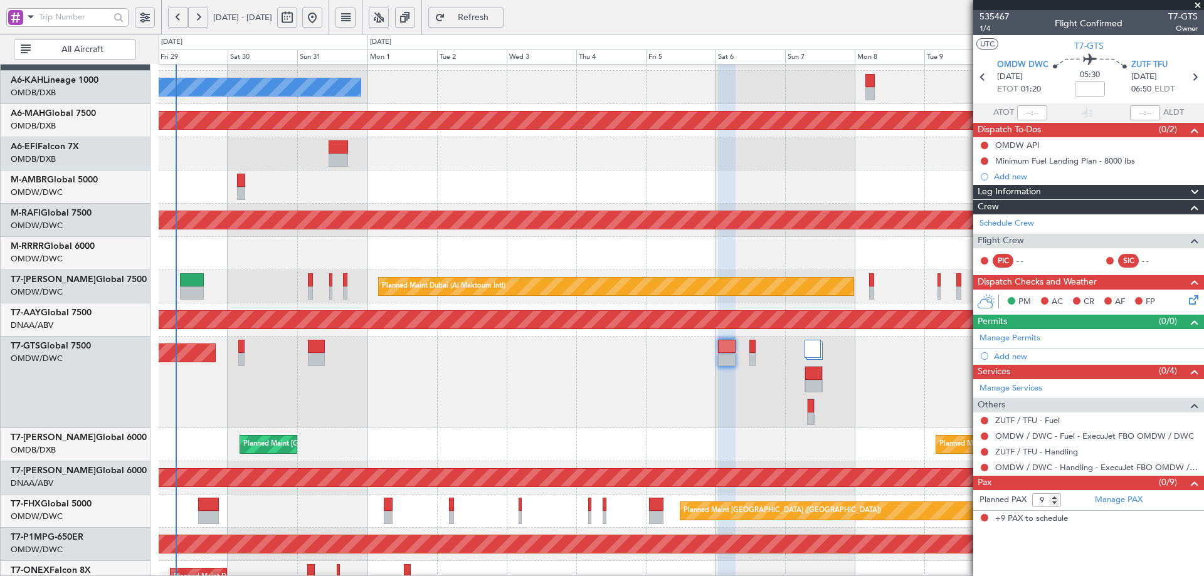
click at [503, 9] on button "Refresh" at bounding box center [465, 18] width 75 height 20
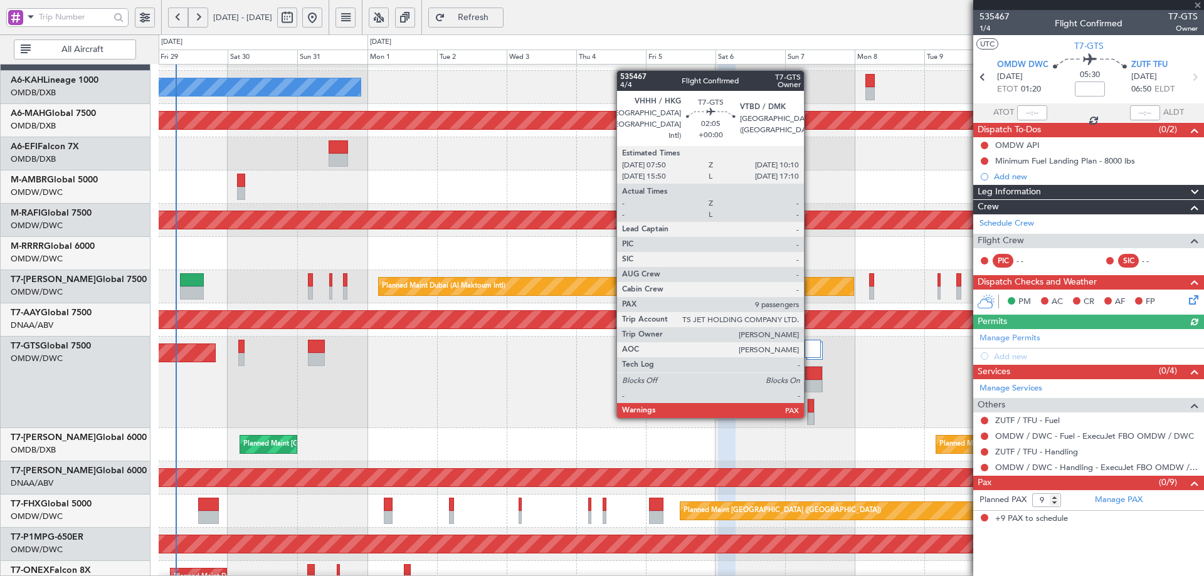
click at [809, 417] on div at bounding box center [811, 419] width 6 height 13
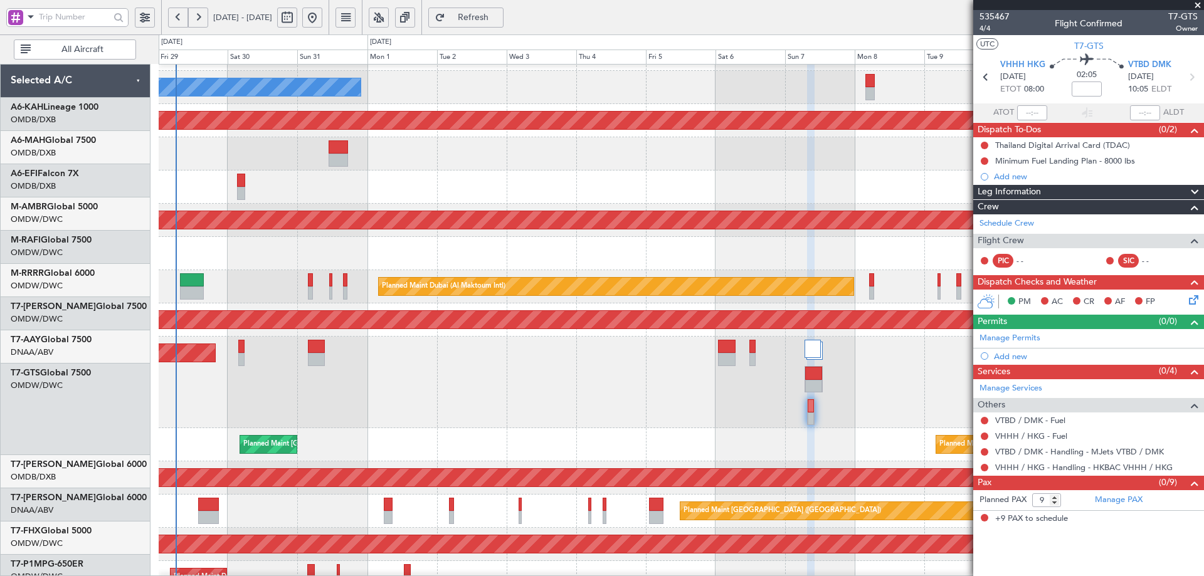
scroll to position [27, 0]
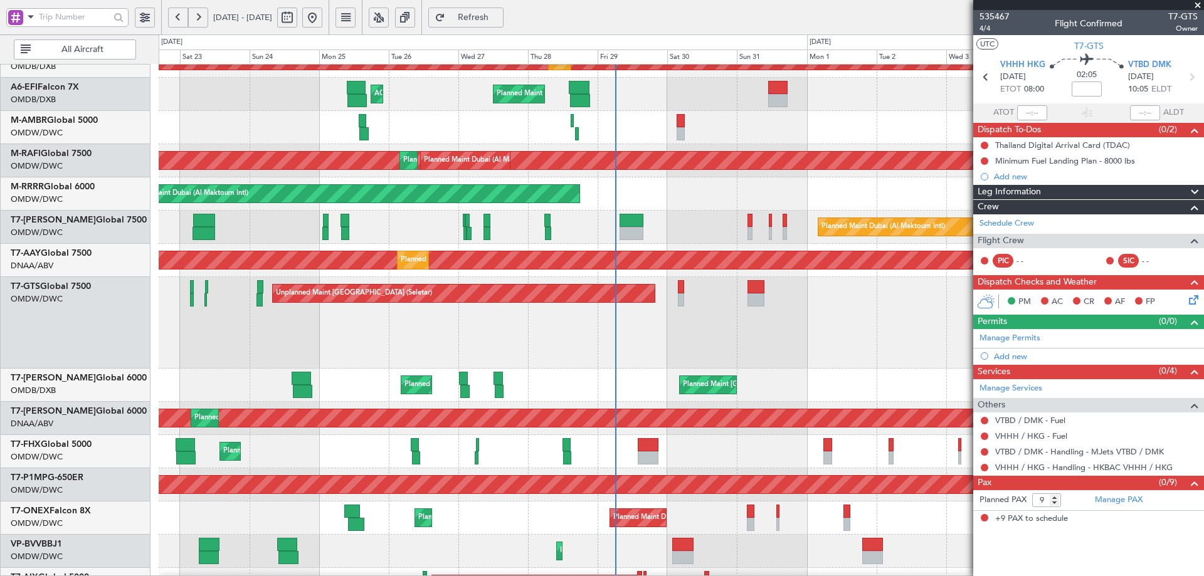
click at [813, 358] on div "Unplanned Maint Singapore (Seletar) Planned Maint Dubai (Al Maktoum Intl)" at bounding box center [681, 323] width 1045 height 92
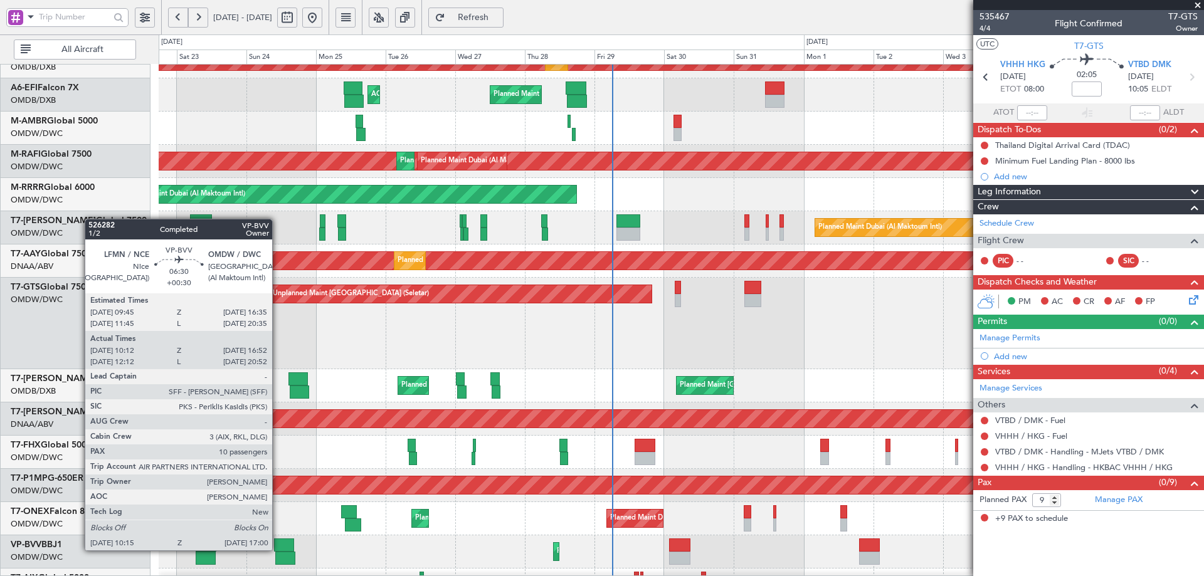
click at [278, 549] on div at bounding box center [284, 545] width 20 height 13
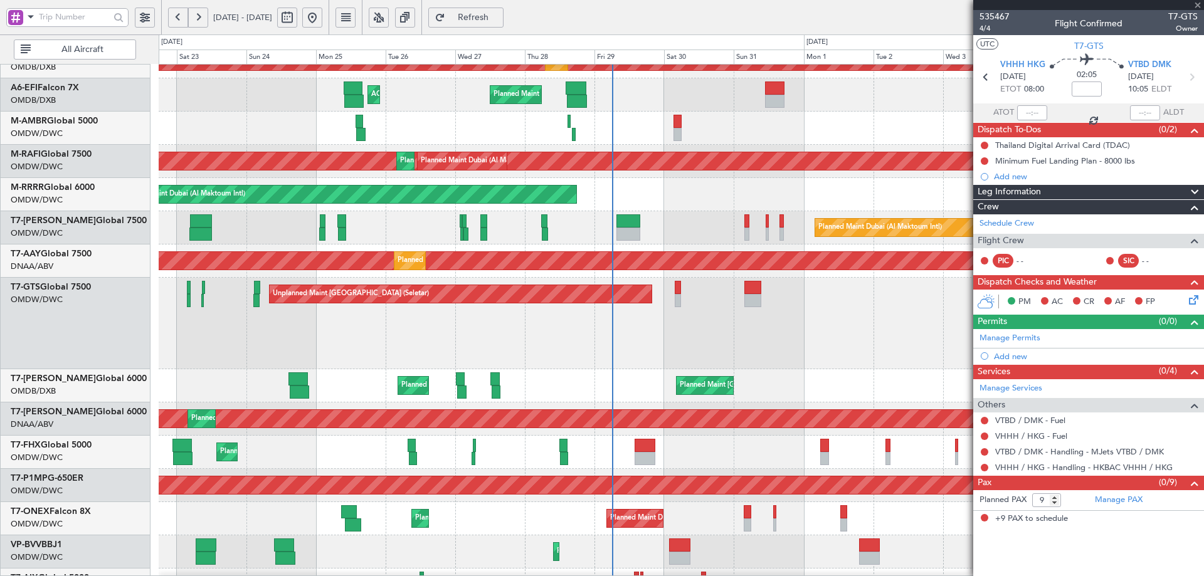
type input "+00:30"
type input "10:27"
type input "16:47"
type input "10"
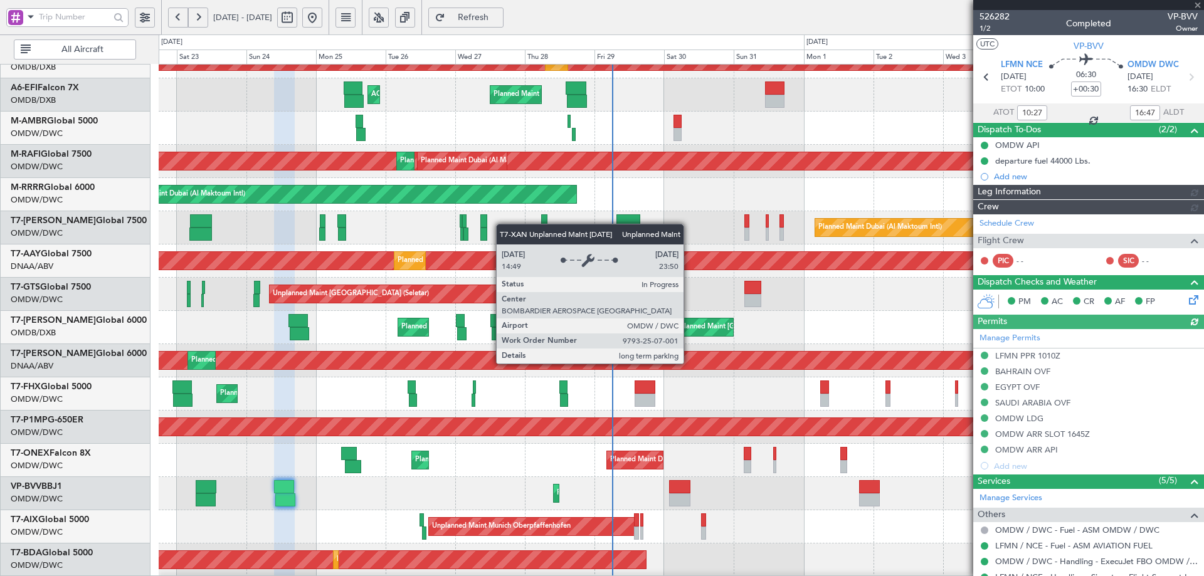
type input "Syed Shakeel (SYS)"
type input "7011"
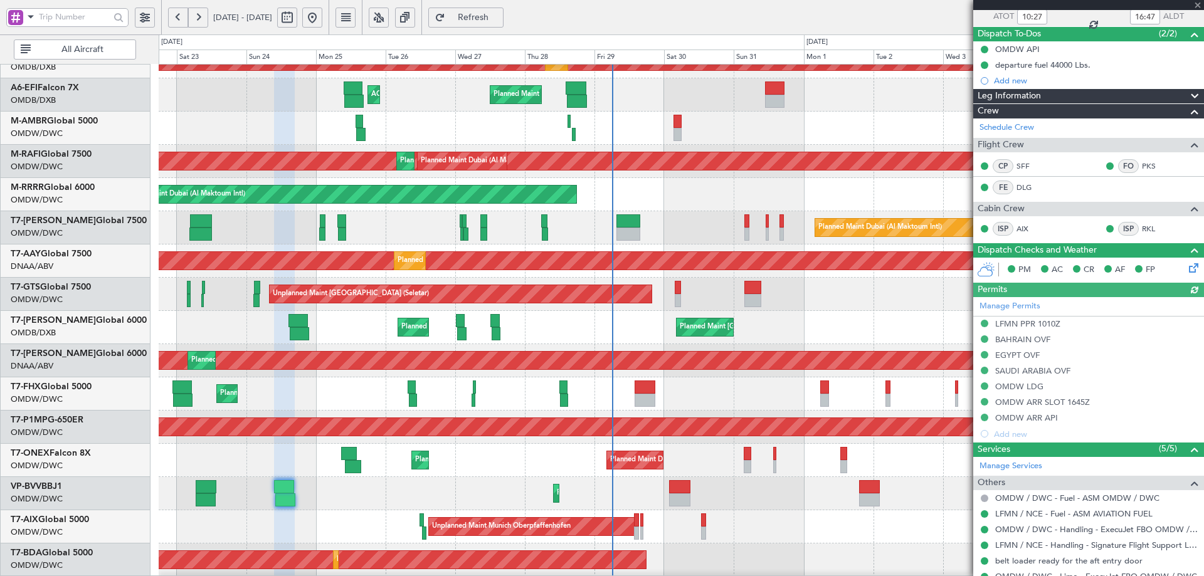
scroll to position [421, 0]
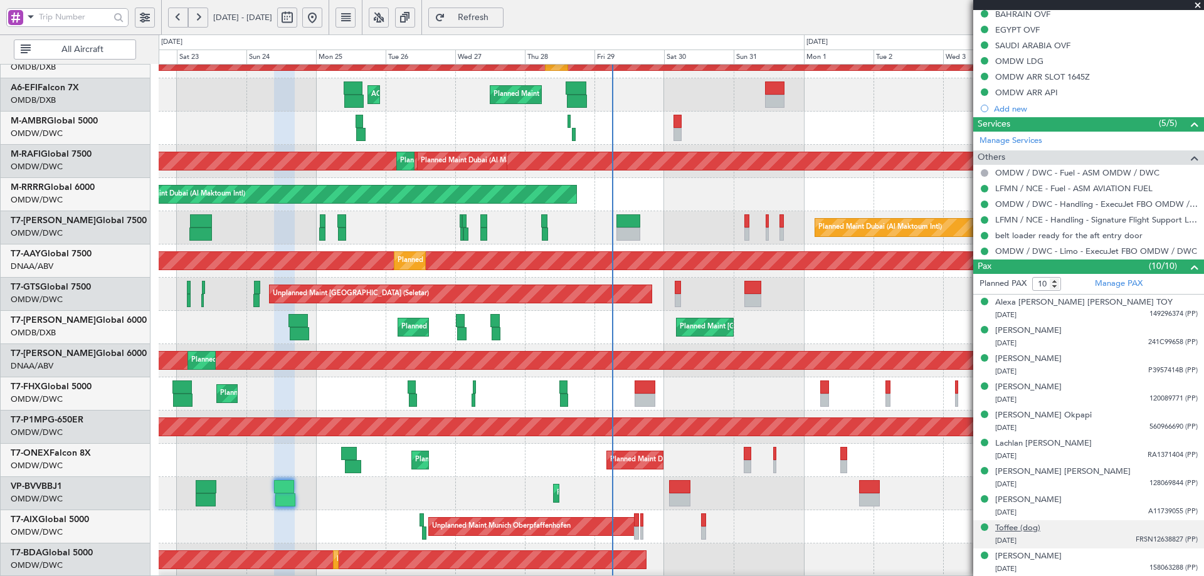
click at [1025, 527] on div "Toffee (dog)" at bounding box center [1017, 528] width 45 height 13
type input "Syed Shakeel (SYS)"
type input "7011"
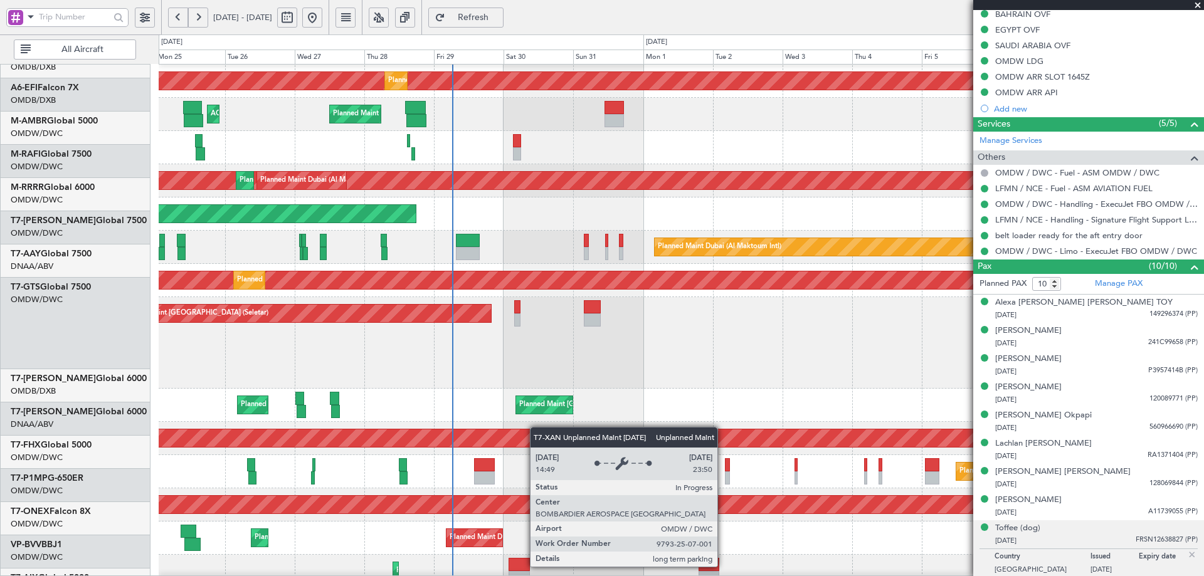
scroll to position [66, 0]
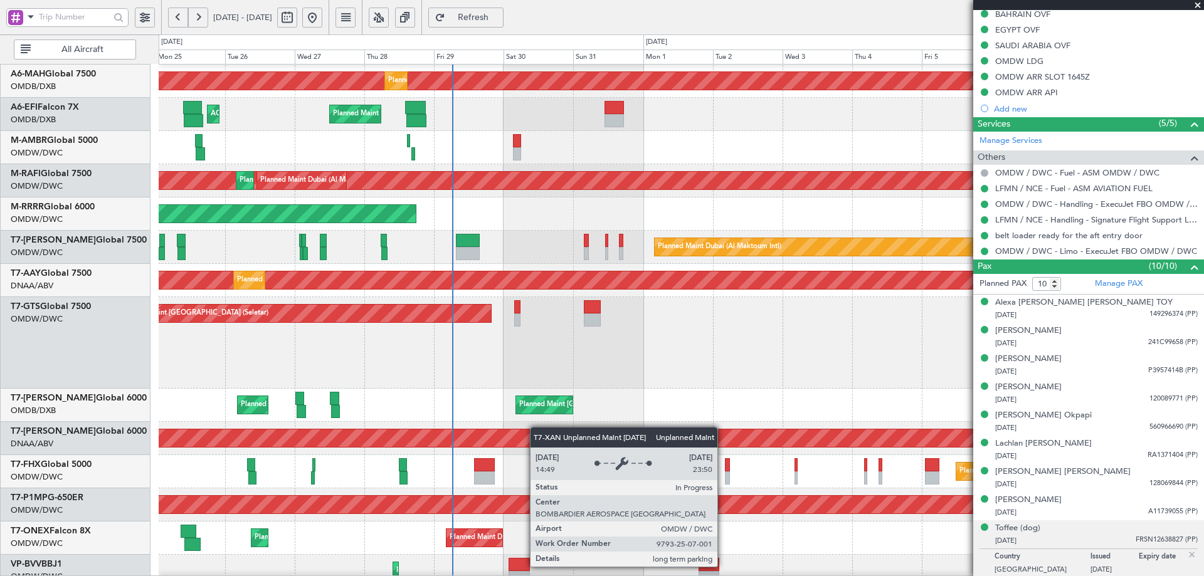
click at [493, 430] on div "No Crew Planned Maint Dubai (Al Maktoum Intl) Planned Maint Dubai (Dubai Intl) …" at bounding box center [681, 392] width 1045 height 789
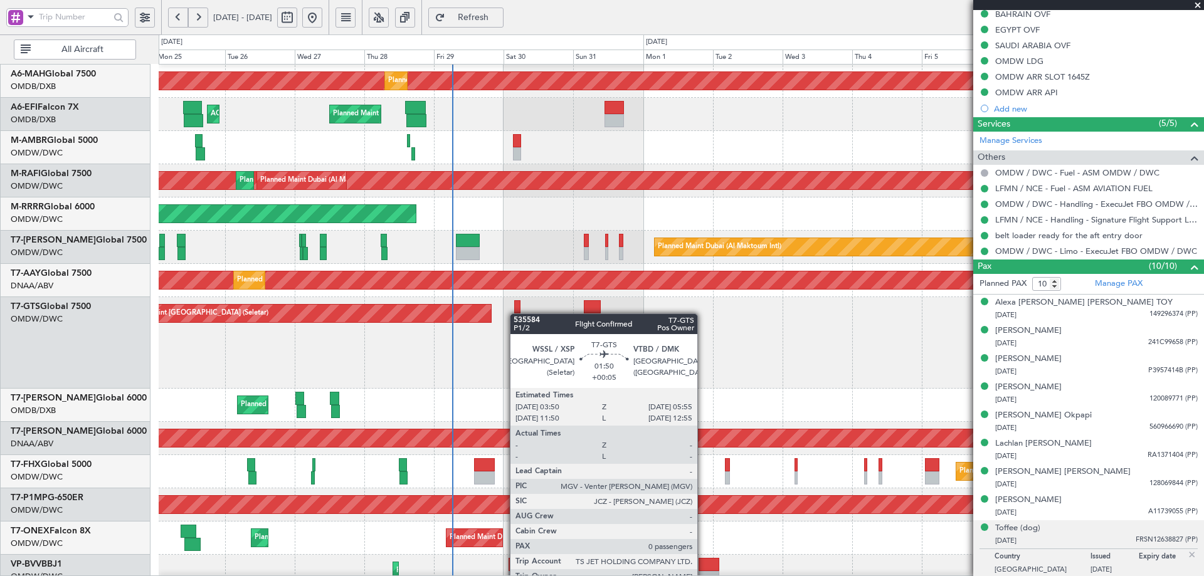
click at [516, 313] on div "Unplanned Maint [GEOGRAPHIC_DATA] (Seletar)" at bounding box center [681, 343] width 1045 height 92
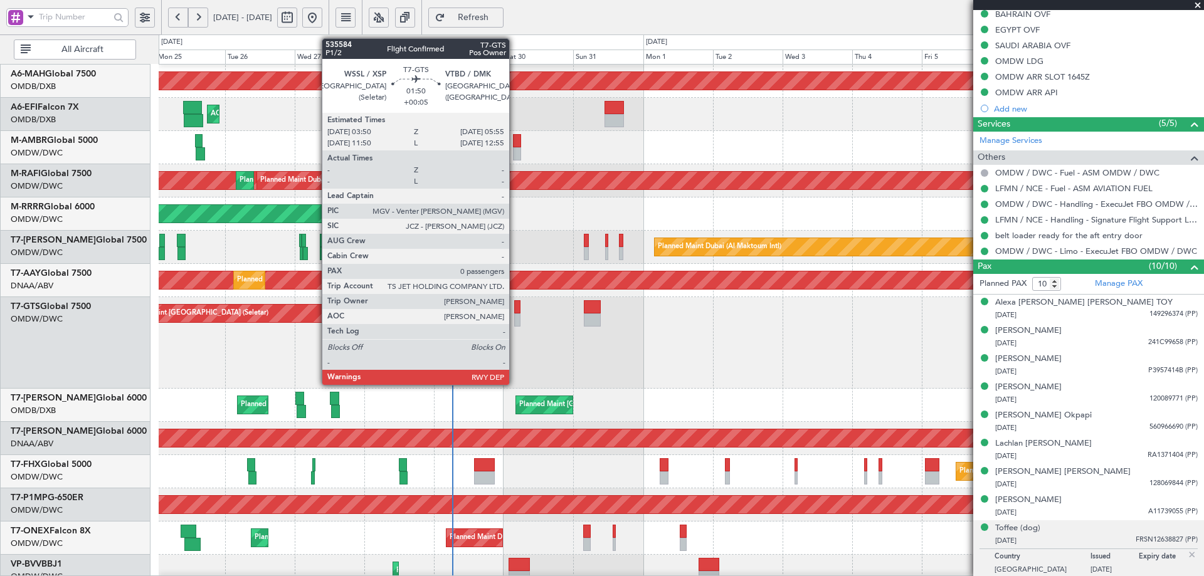
click at [515, 307] on div at bounding box center [517, 306] width 6 height 13
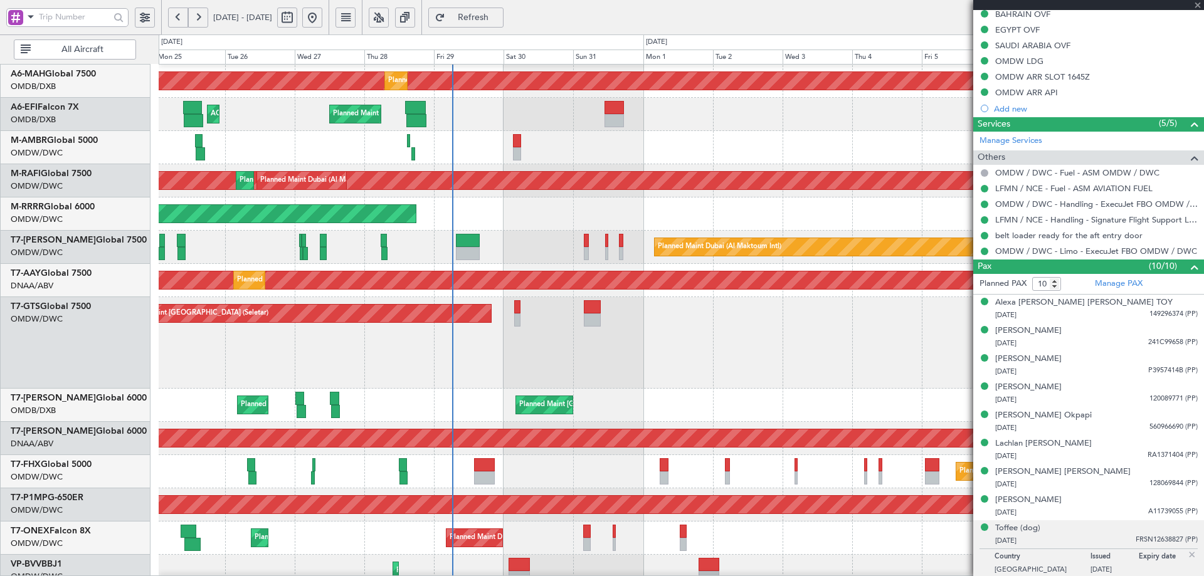
type input "+00:05"
type input "0"
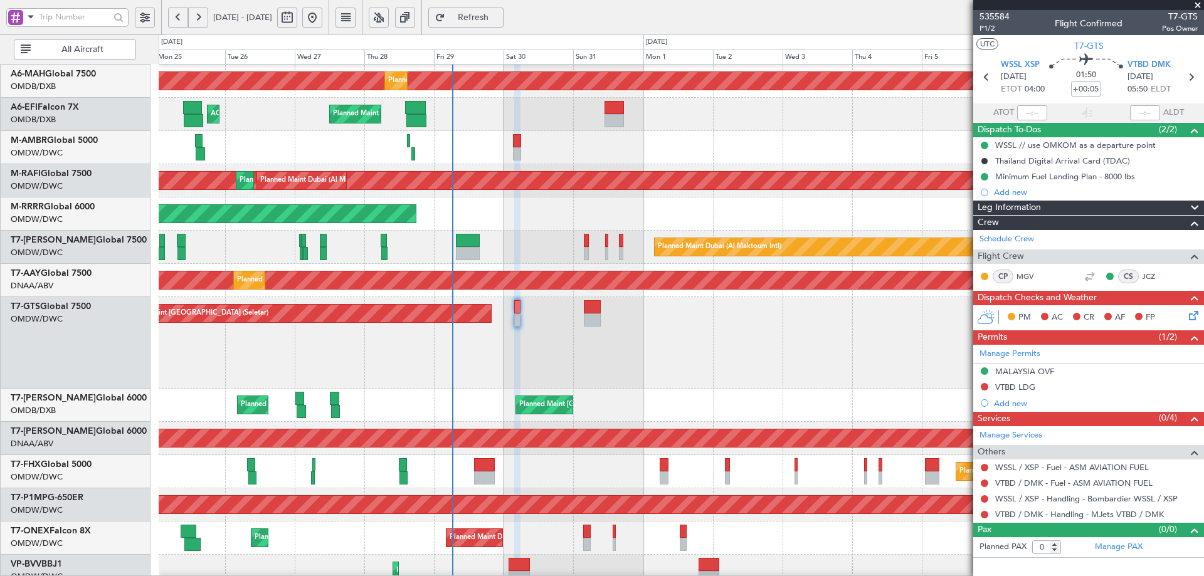
click at [583, 244] on div "Planned Maint Dubai (Al Maktoum Intl) Planned Maint [GEOGRAPHIC_DATA] (Al Makto…" at bounding box center [681, 247] width 1045 height 33
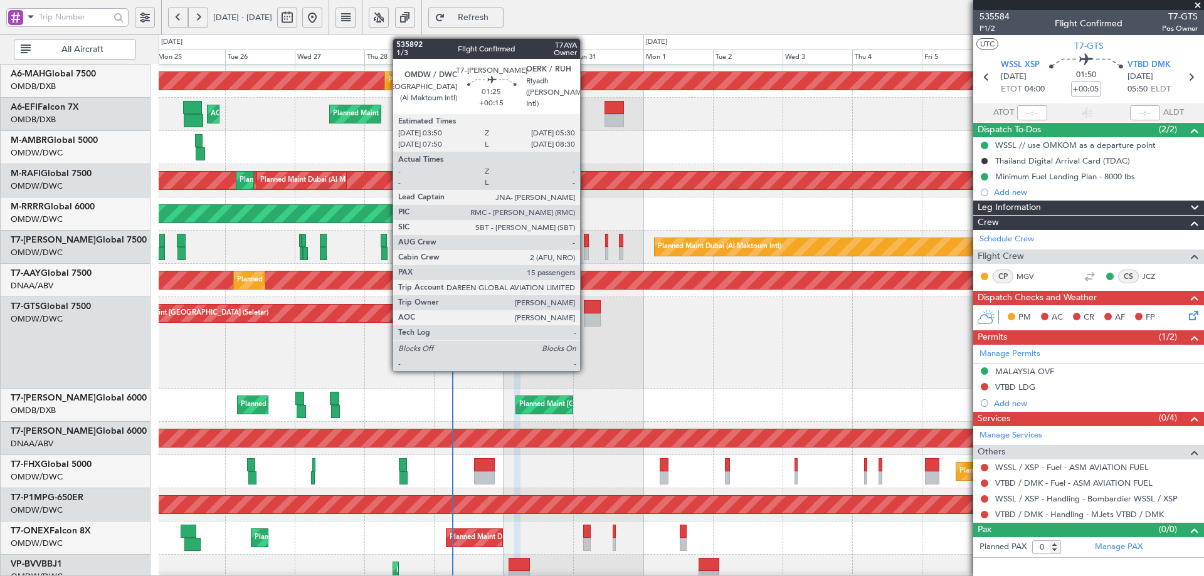
click at [586, 241] on div at bounding box center [586, 240] width 5 height 13
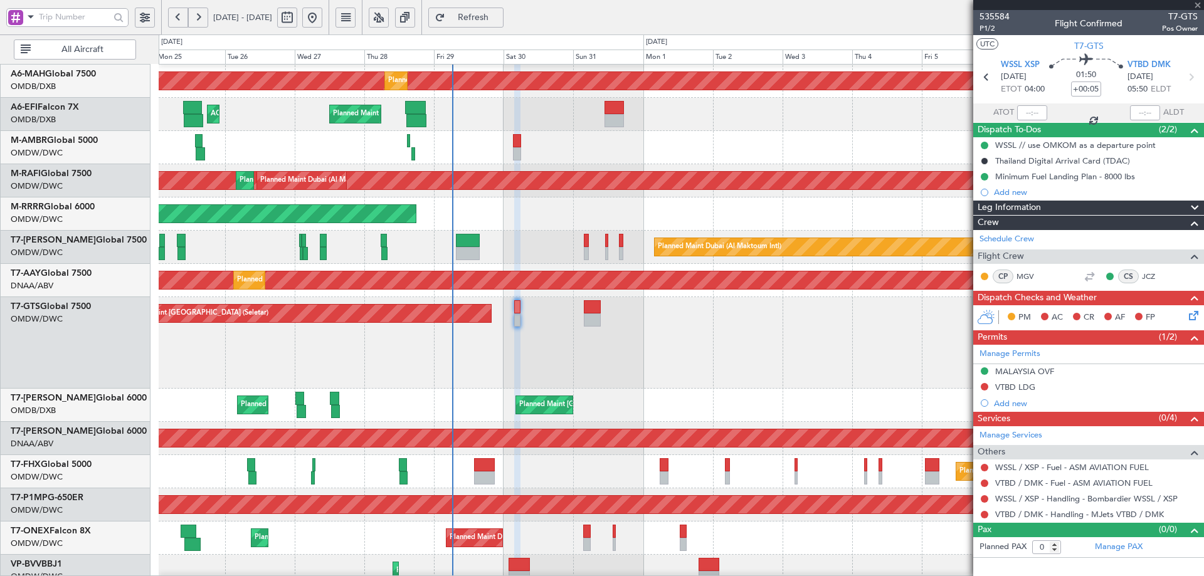
type input "+00:15"
type input "15"
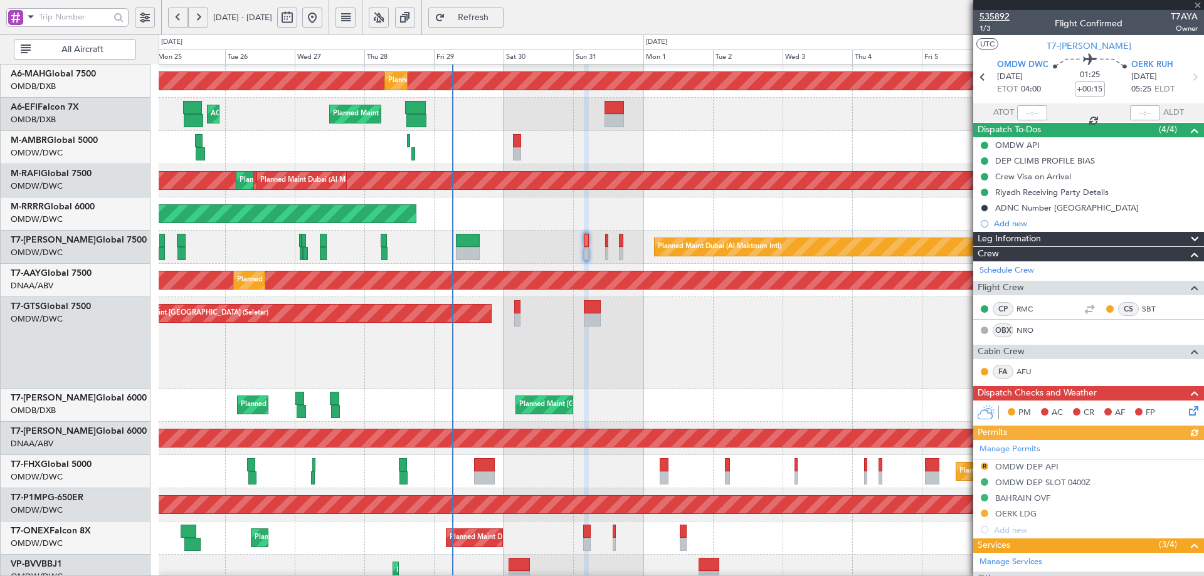
click at [1001, 14] on span "535892" at bounding box center [994, 16] width 30 height 13
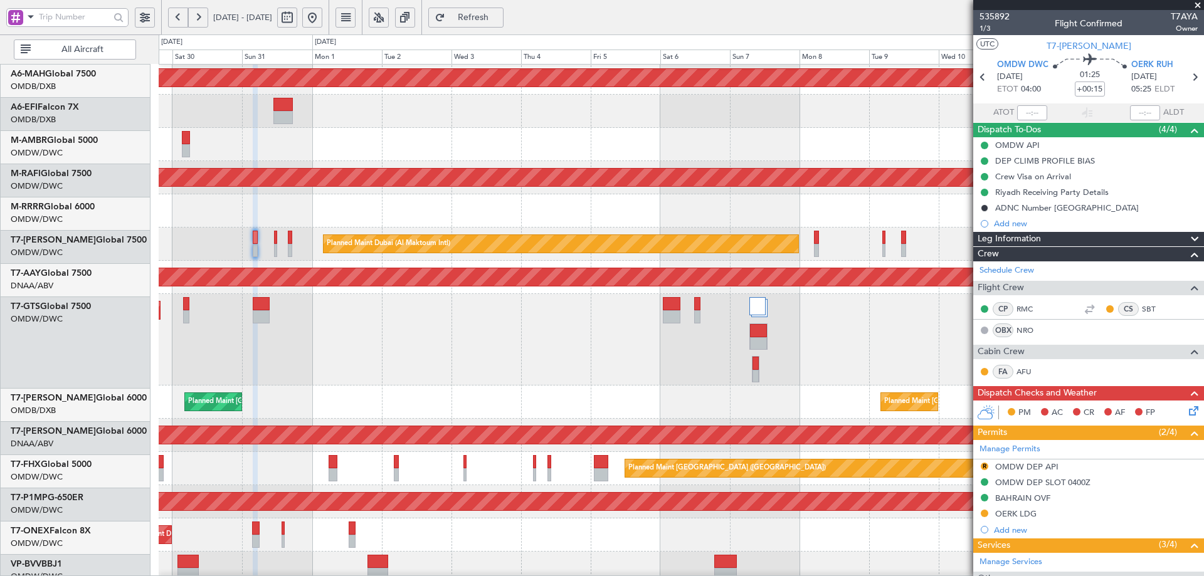
scroll to position [50, 0]
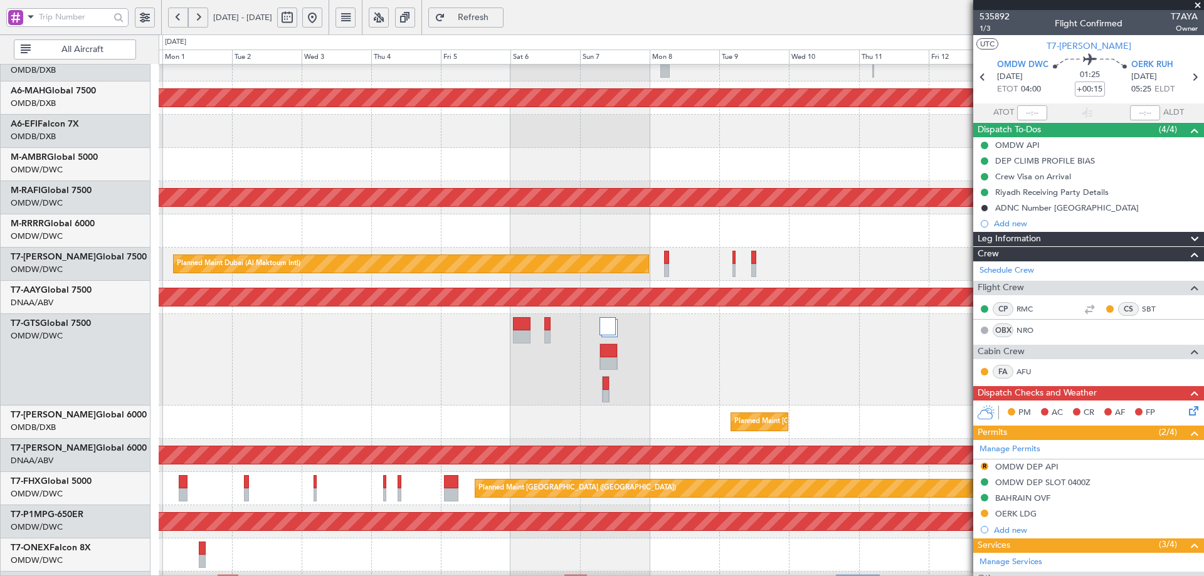
click at [206, 340] on div "Unplanned Maint [GEOGRAPHIC_DATA] (Seletar)" at bounding box center [681, 360] width 1045 height 92
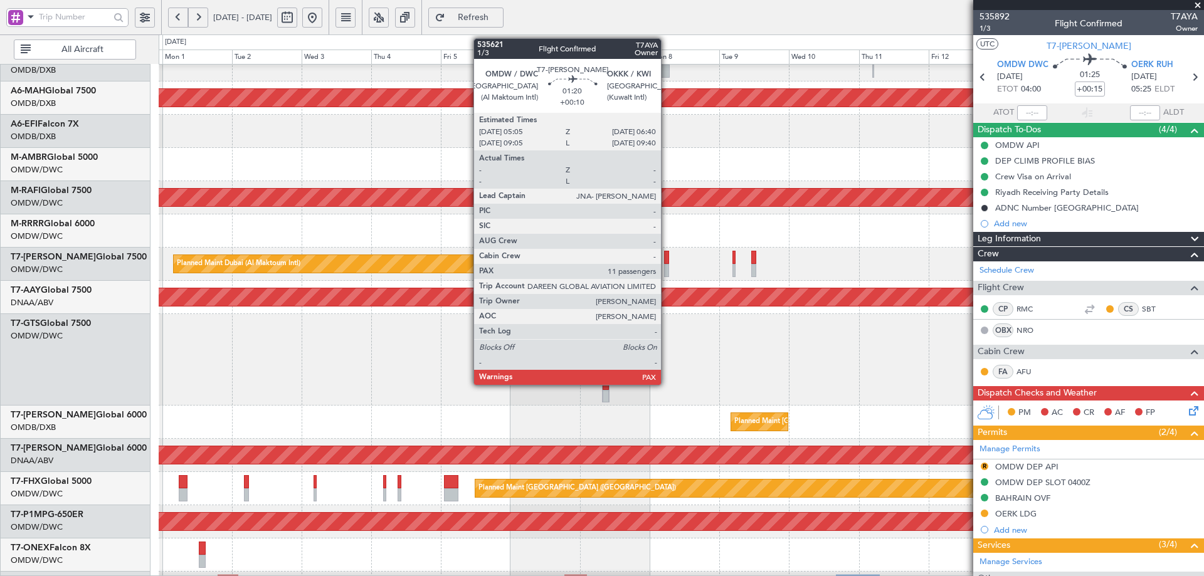
click at [666, 256] on div at bounding box center [666, 257] width 5 height 13
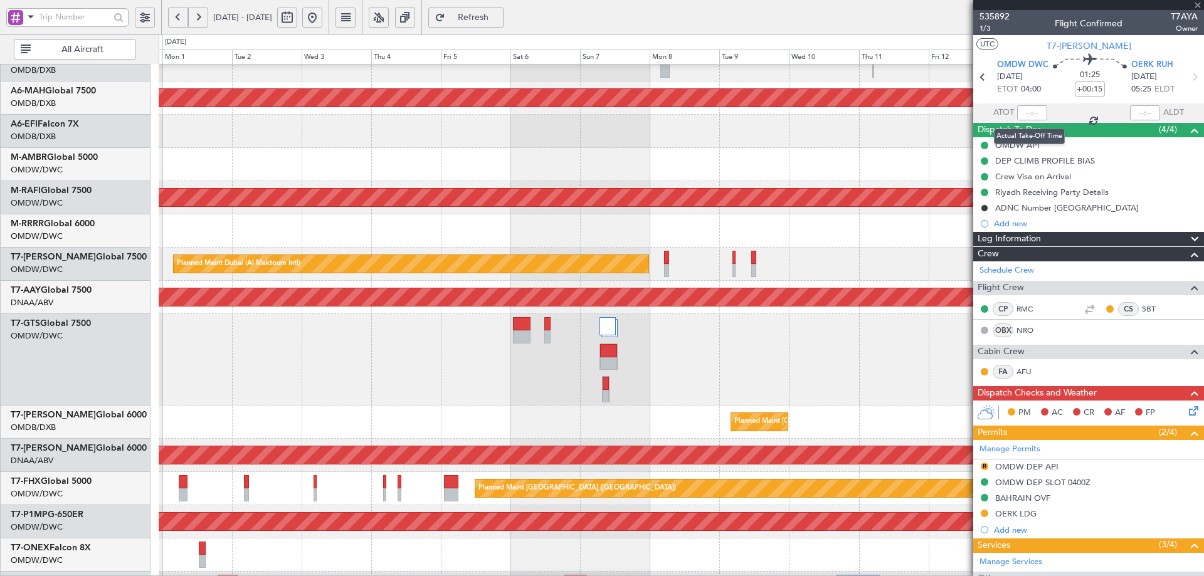
type input "+00:10"
type input "11"
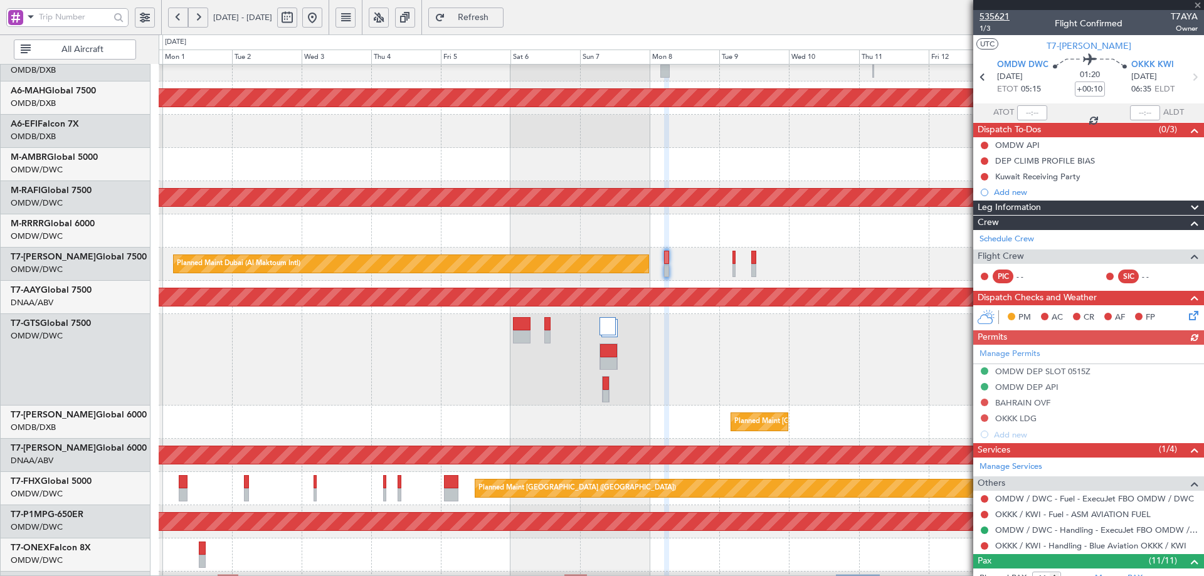
click at [996, 16] on span "535621" at bounding box center [994, 16] width 30 height 13
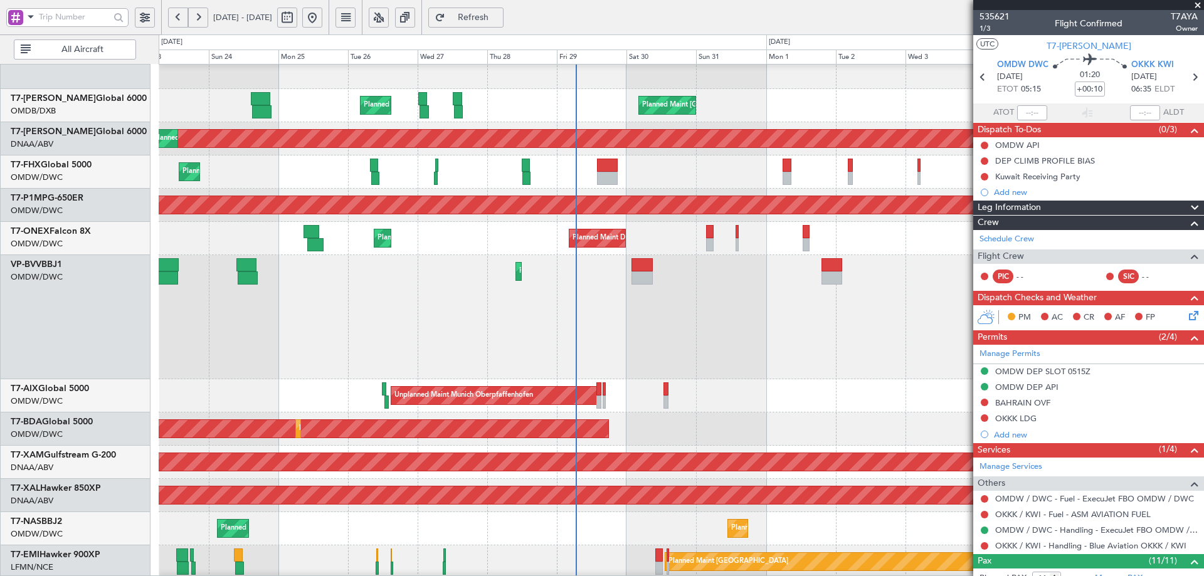
scroll to position [335, 0]
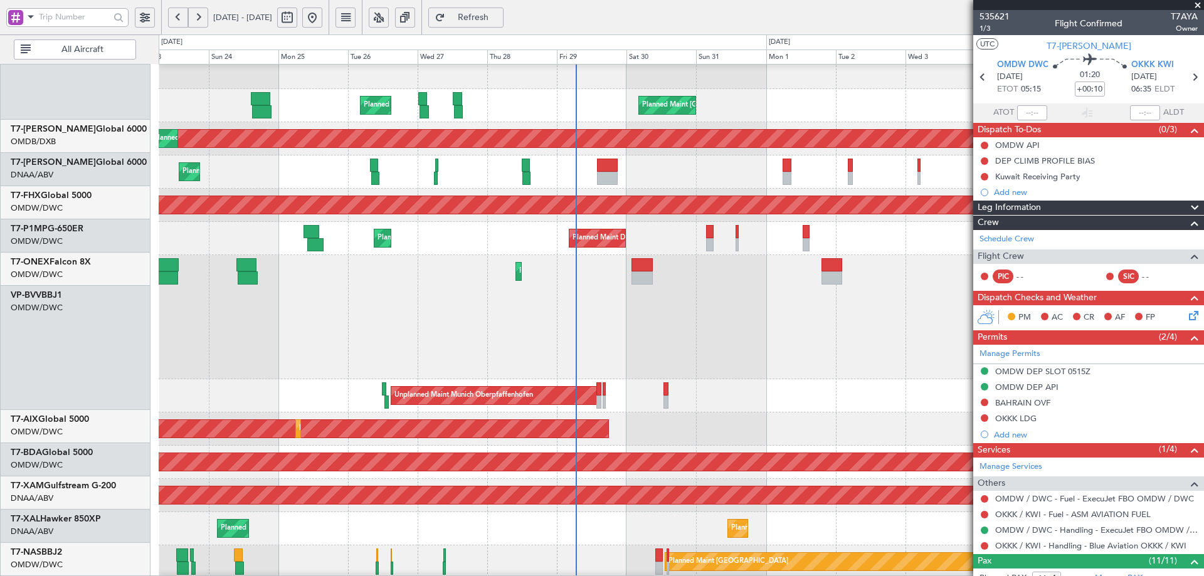
click at [977, 333] on fb-app "31 Aug 2025 - 15 Sep 2025 Refresh Quick Links All Aircraft Unplanned Maint Sing…" at bounding box center [602, 296] width 1204 height 561
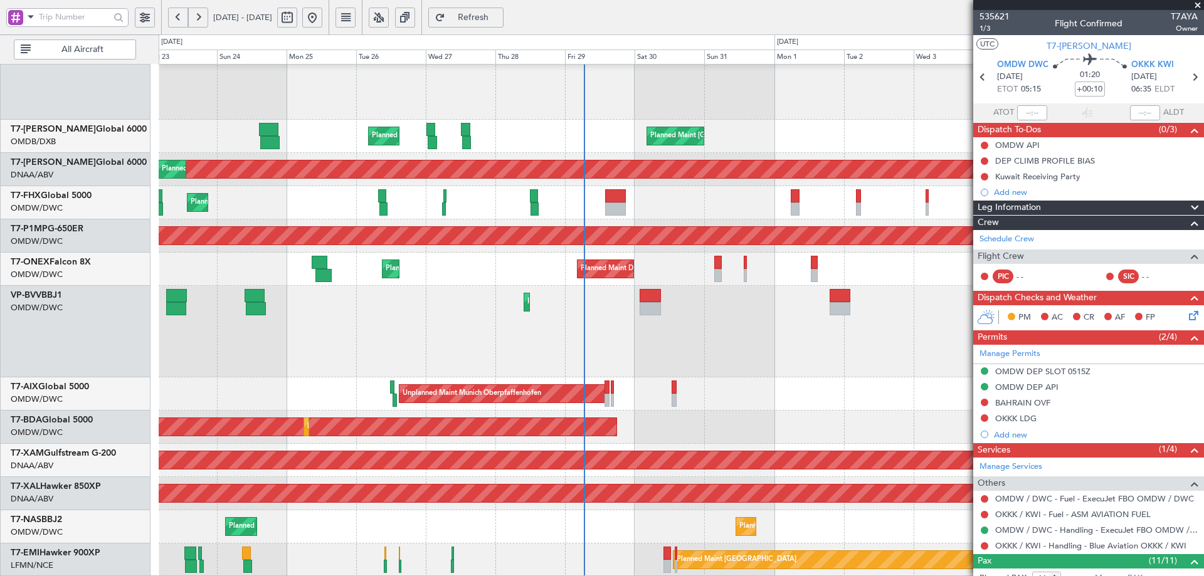
click at [584, 513] on div "Planned Maint Abuja (Nnamdi Azikiwe Intl) Planned Maint Abuja (Nnamdi Azikiwe I…" at bounding box center [681, 526] width 1045 height 33
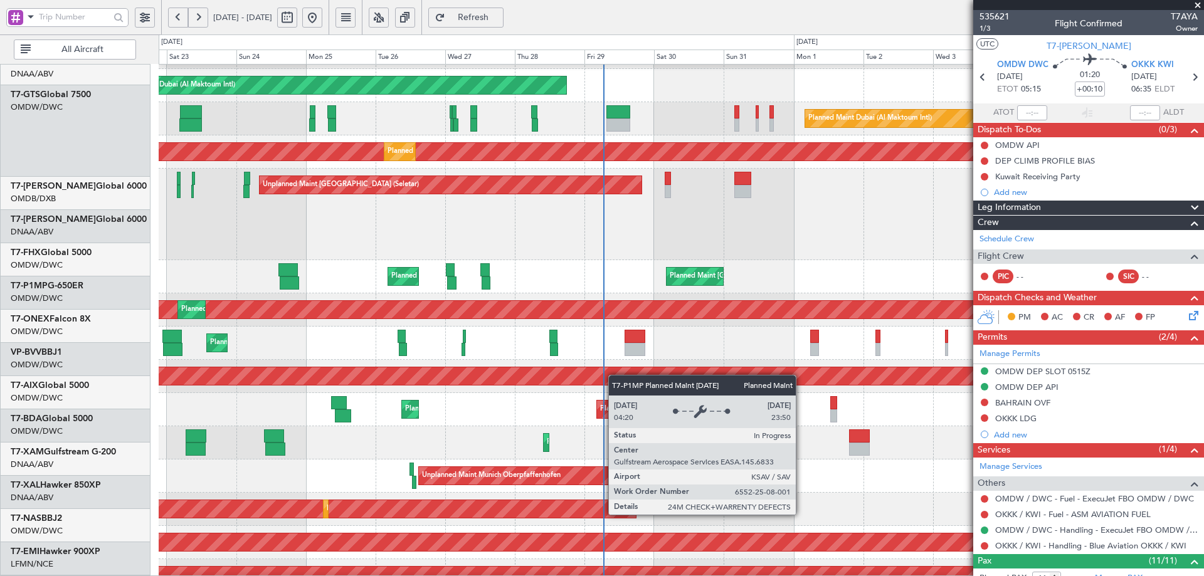
scroll to position [194, 0]
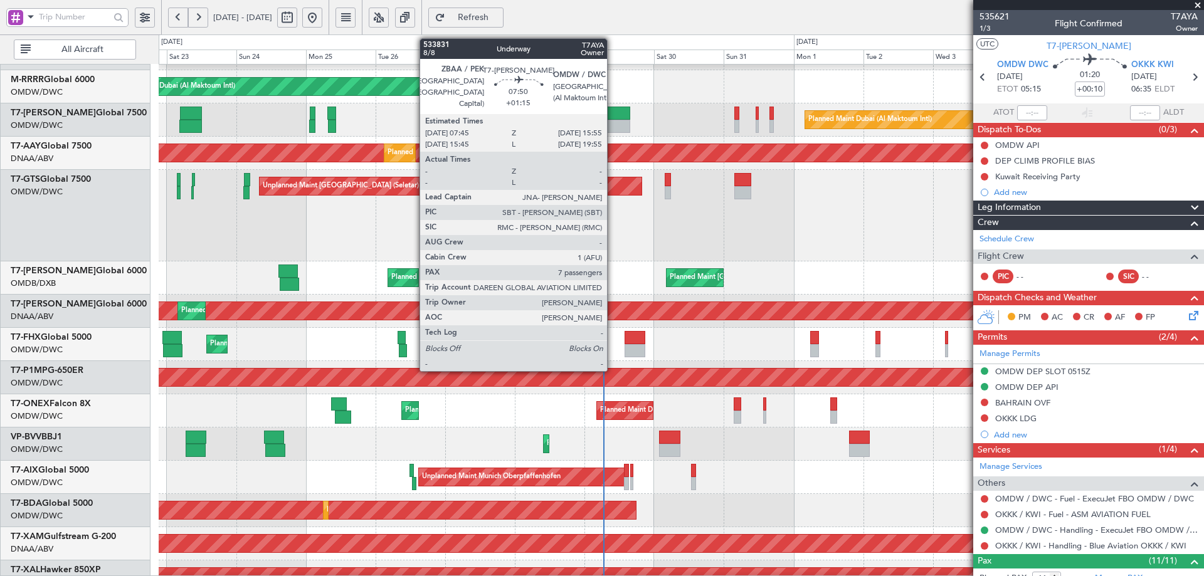
click at [613, 115] on div at bounding box center [618, 113] width 24 height 13
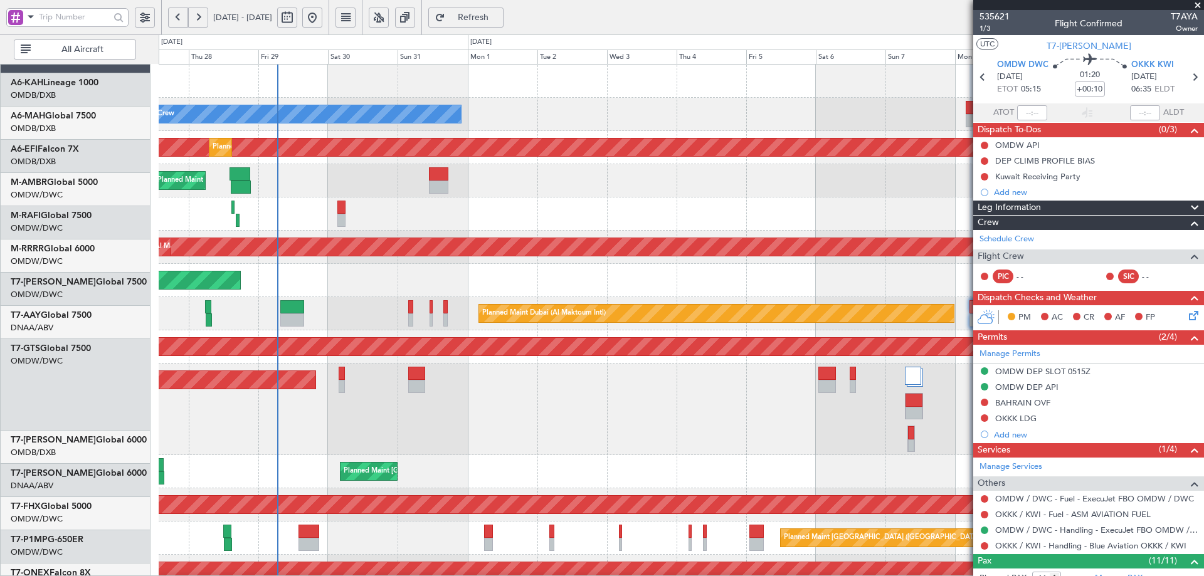
scroll to position [0, 0]
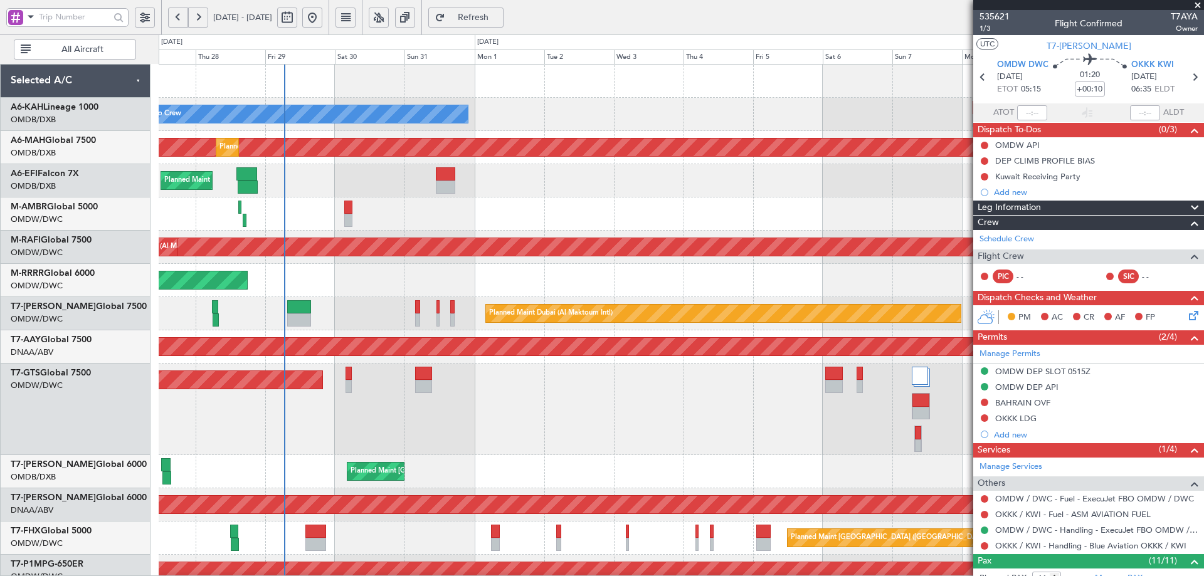
click at [348, 424] on div "Unplanned Maint [GEOGRAPHIC_DATA] (Seletar)" at bounding box center [681, 410] width 1045 height 92
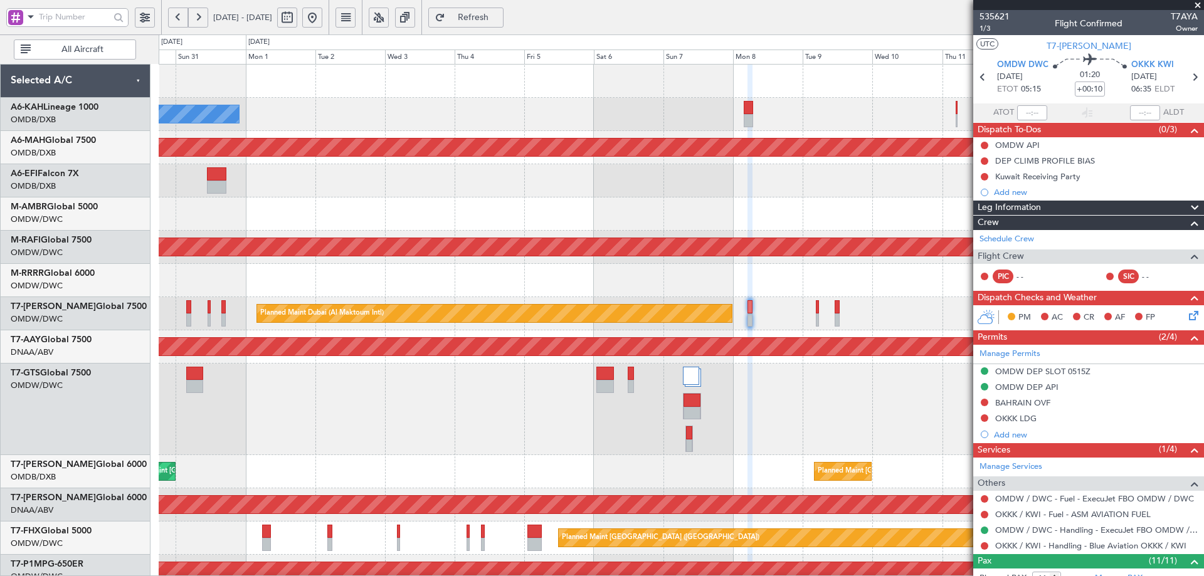
click at [450, 208] on div "No Crew Planned Maint Dubai (Dubai Intl) Planned Maint Dubai (Dubai Intl) Plann…" at bounding box center [681, 521] width 1045 height 913
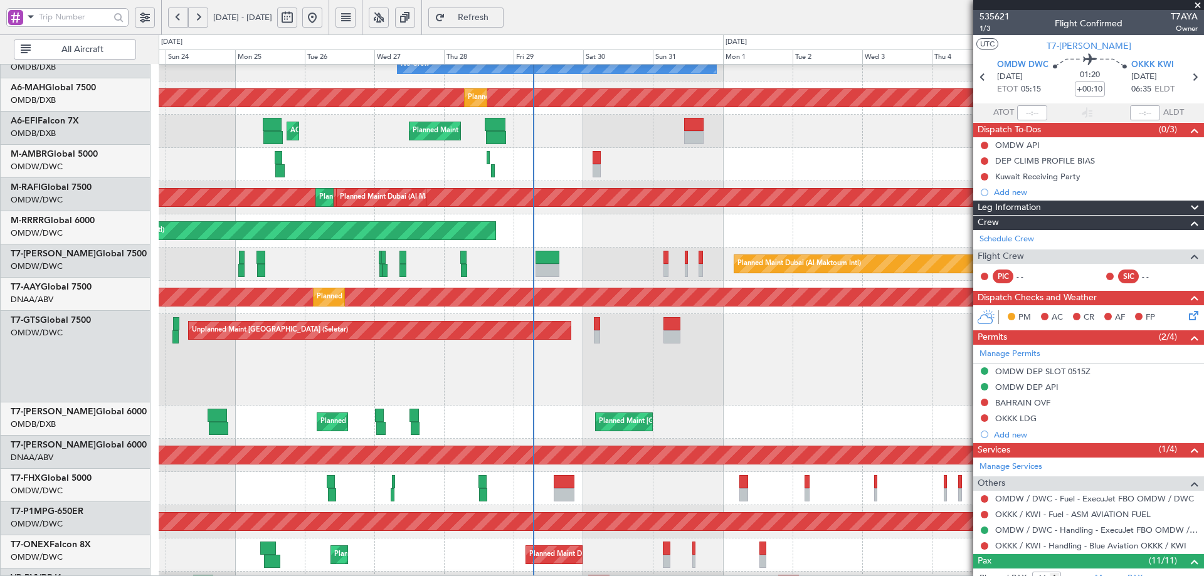
scroll to position [50, 0]
click at [679, 379] on div "Unplanned Maint Singapore (Seletar) Planned Maint Dubai (Al Maktoum Intl)" at bounding box center [681, 360] width 1045 height 92
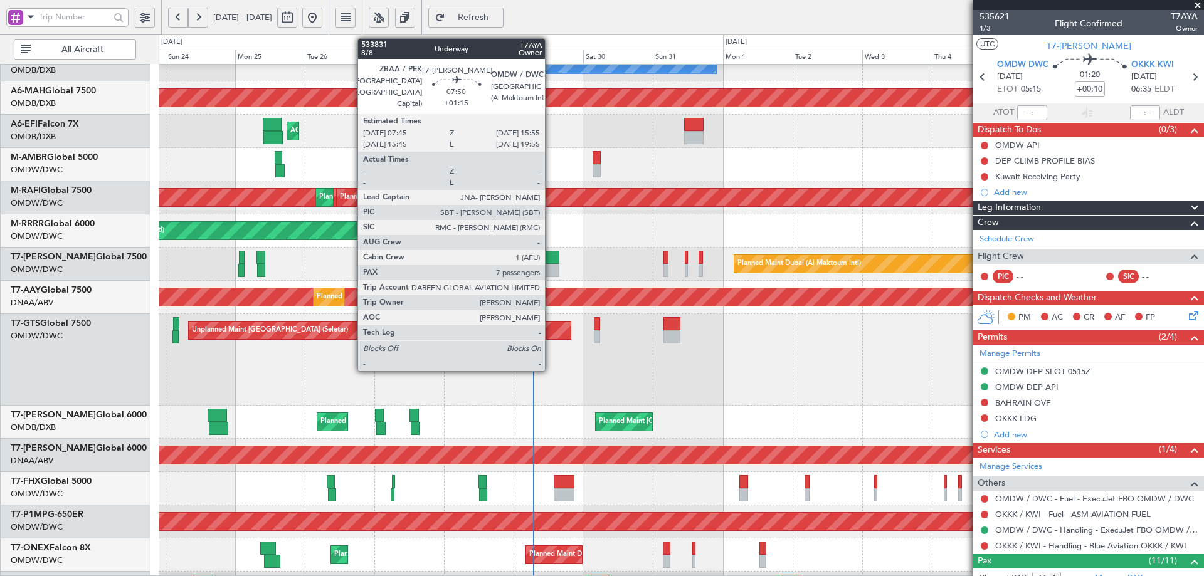
click at [550, 261] on div at bounding box center [547, 257] width 24 height 13
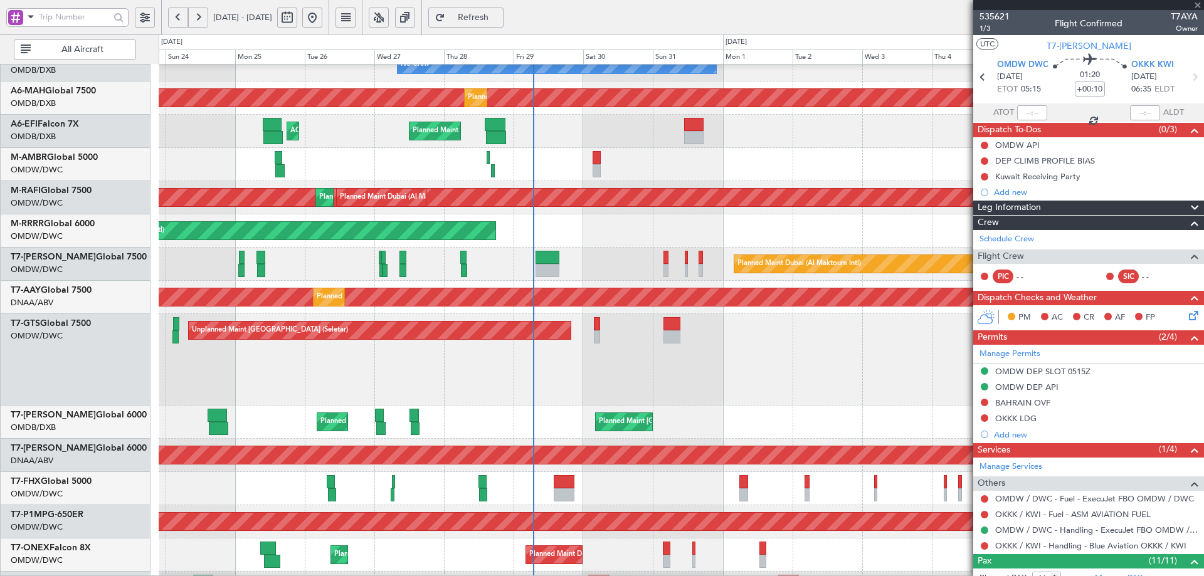
type input "+01:15"
type input "7"
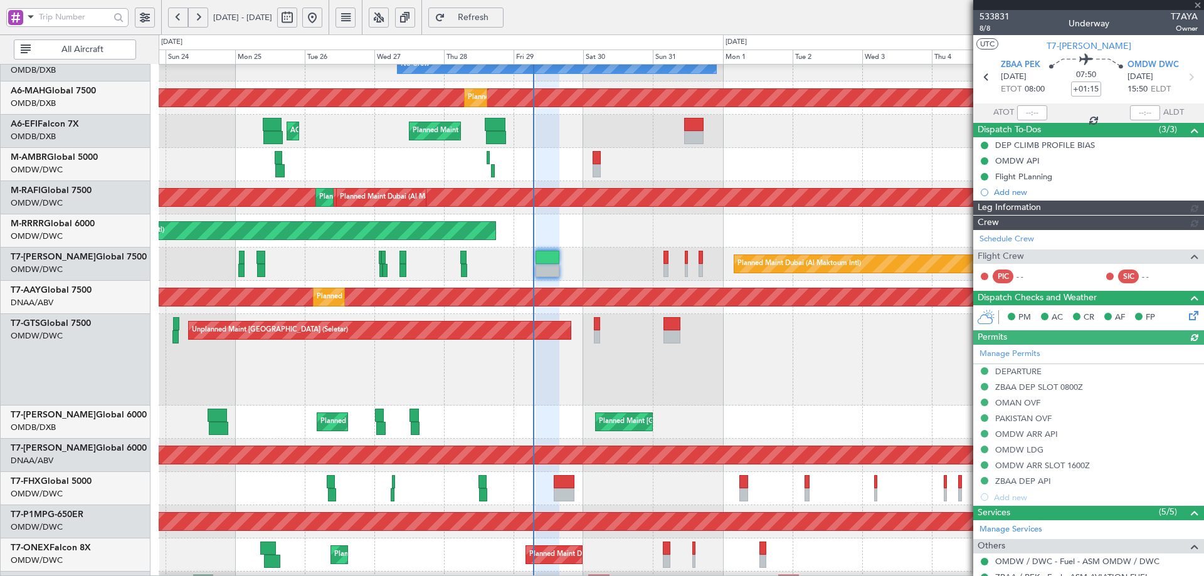
type input "Rohit Roy (ROY)"
type input "7123"
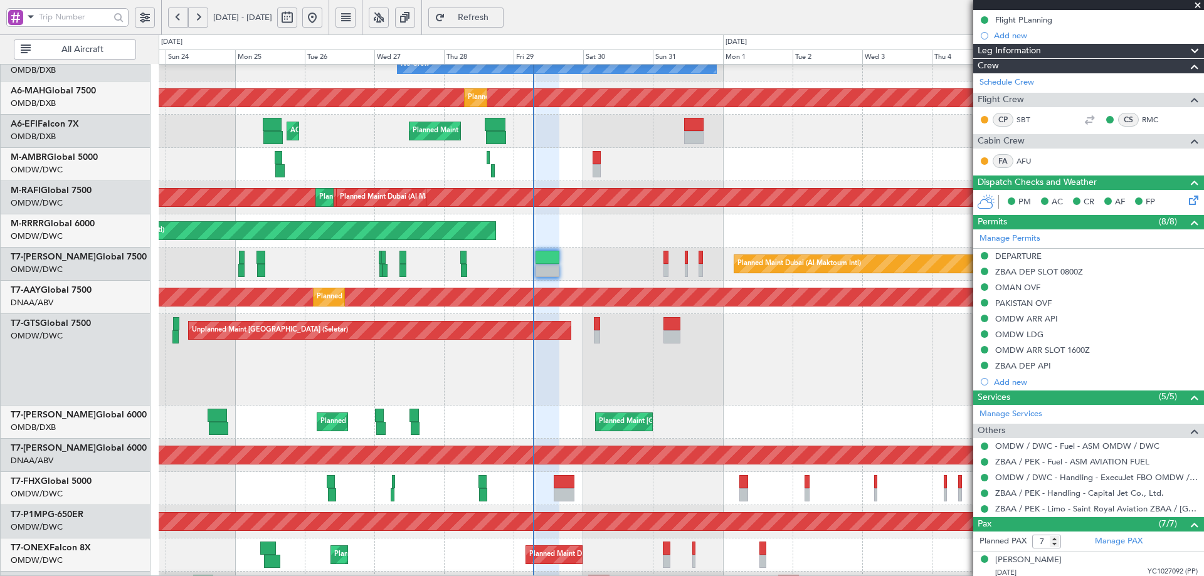
scroll to position [330, 0]
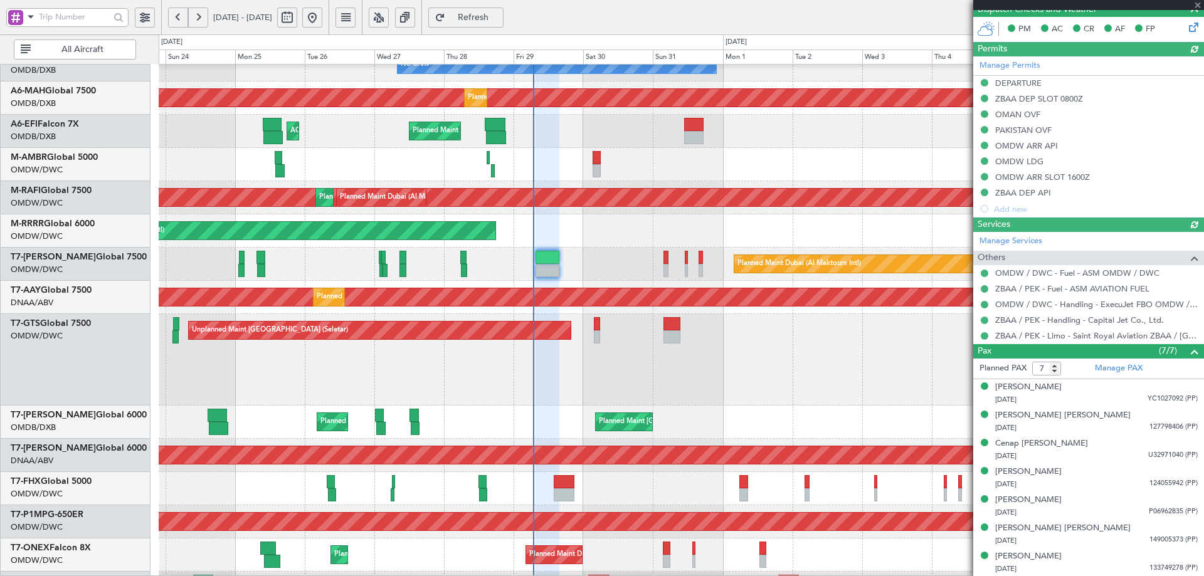
type input "Rohit Roy (ROY)"
type input "7123"
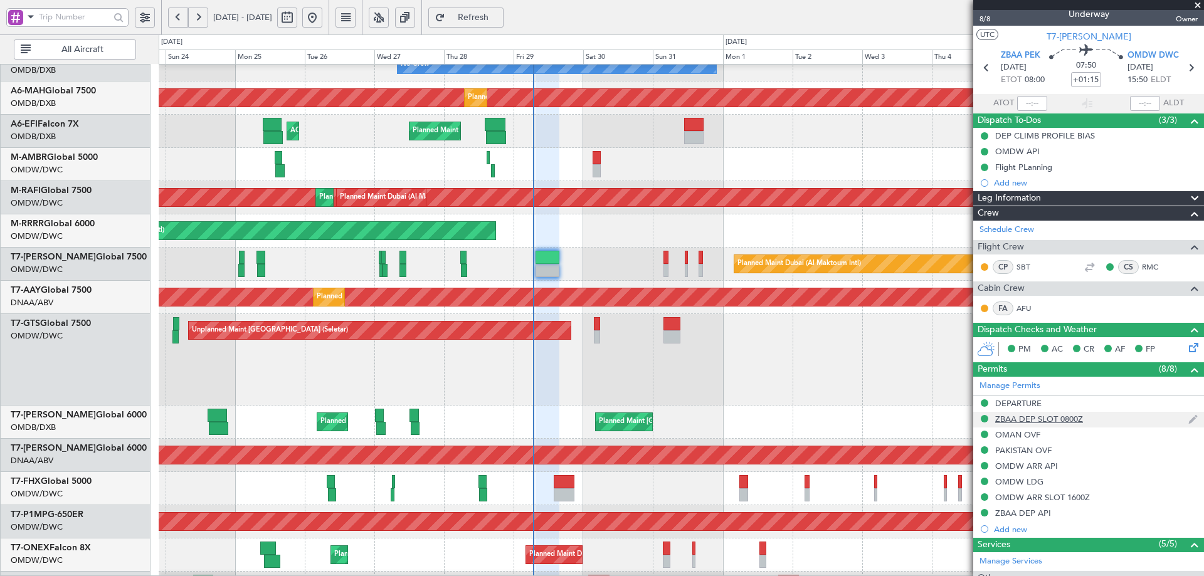
scroll to position [0, 0]
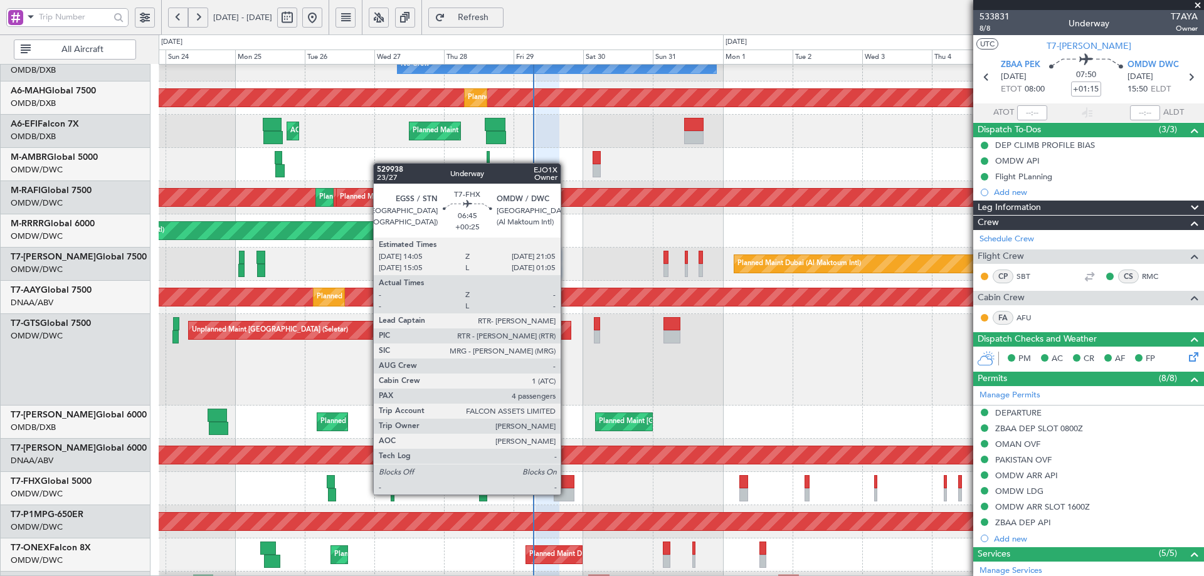
click at [566, 493] on div at bounding box center [564, 494] width 21 height 13
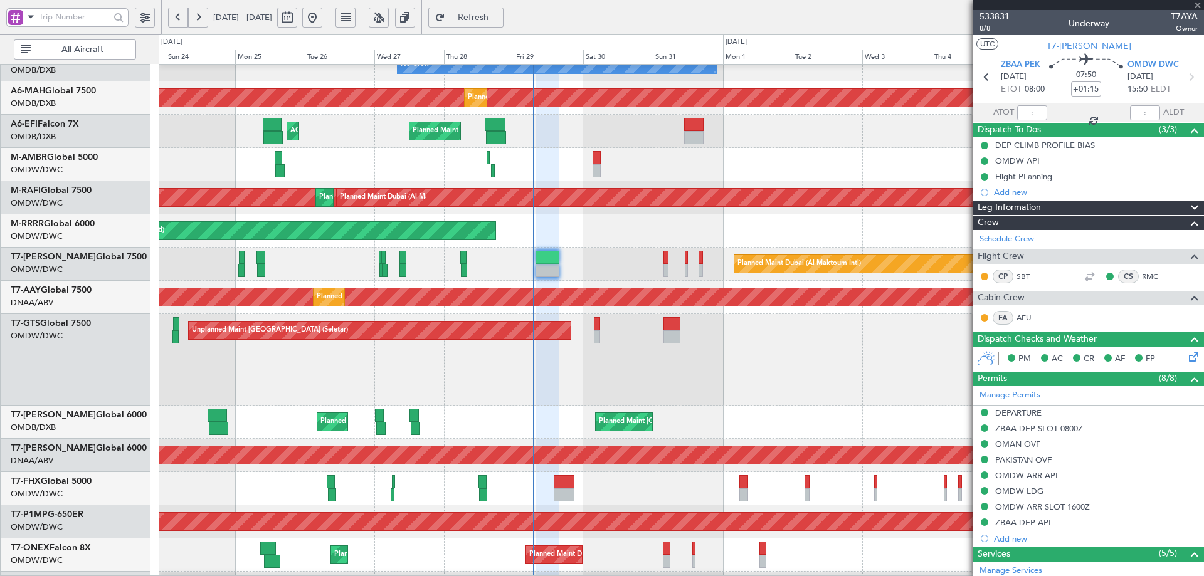
type input "+00:25"
type input "4"
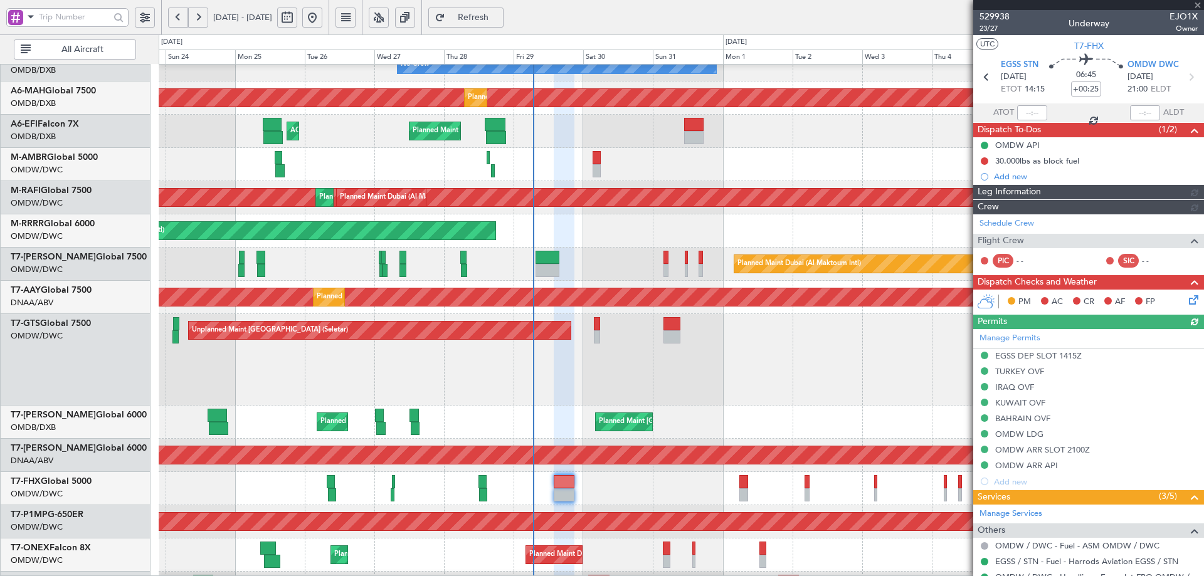
type input "[PERSON_NAME] (ANI)"
type input "7127"
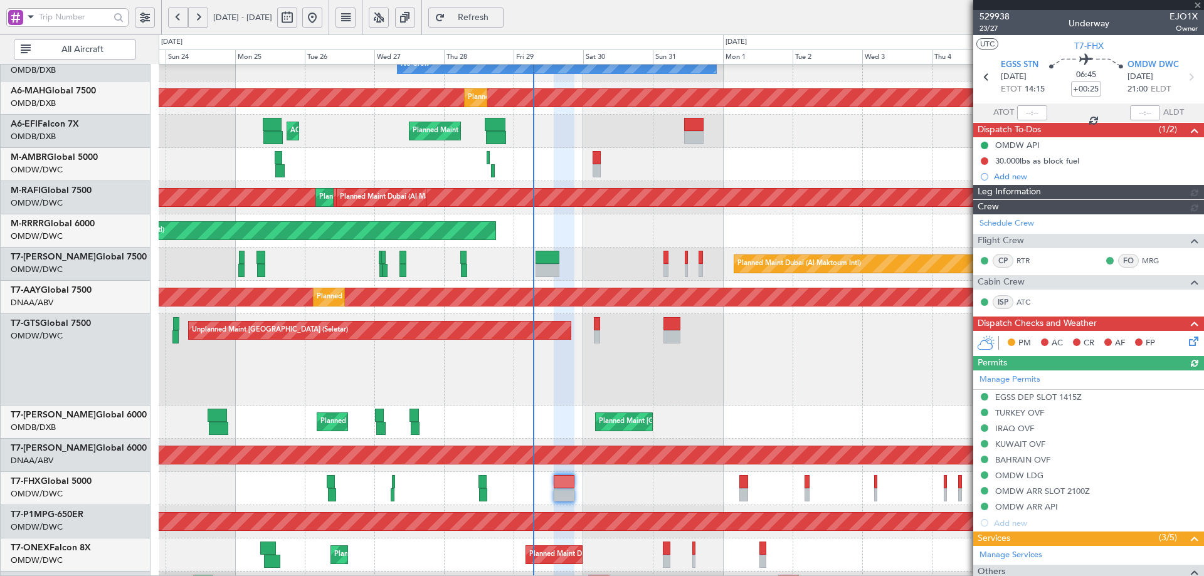
type input "[PERSON_NAME] (ANI)"
type input "7127"
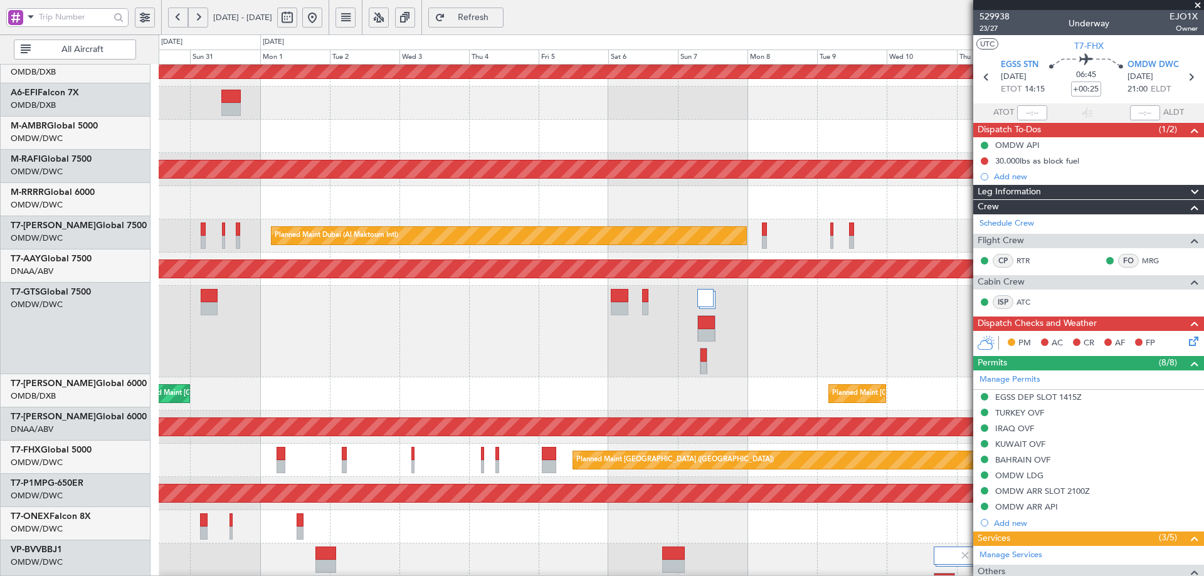
scroll to position [78, 0]
click at [170, 354] on div "Unplanned Maint [GEOGRAPHIC_DATA] (Seletar)" at bounding box center [681, 332] width 1045 height 92
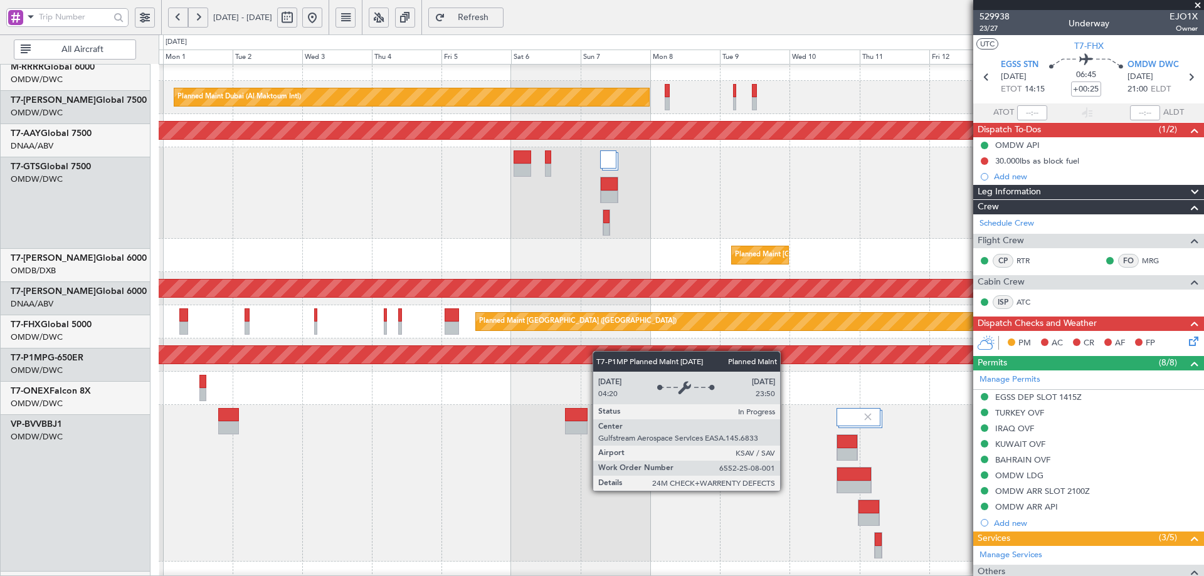
scroll to position [229, 0]
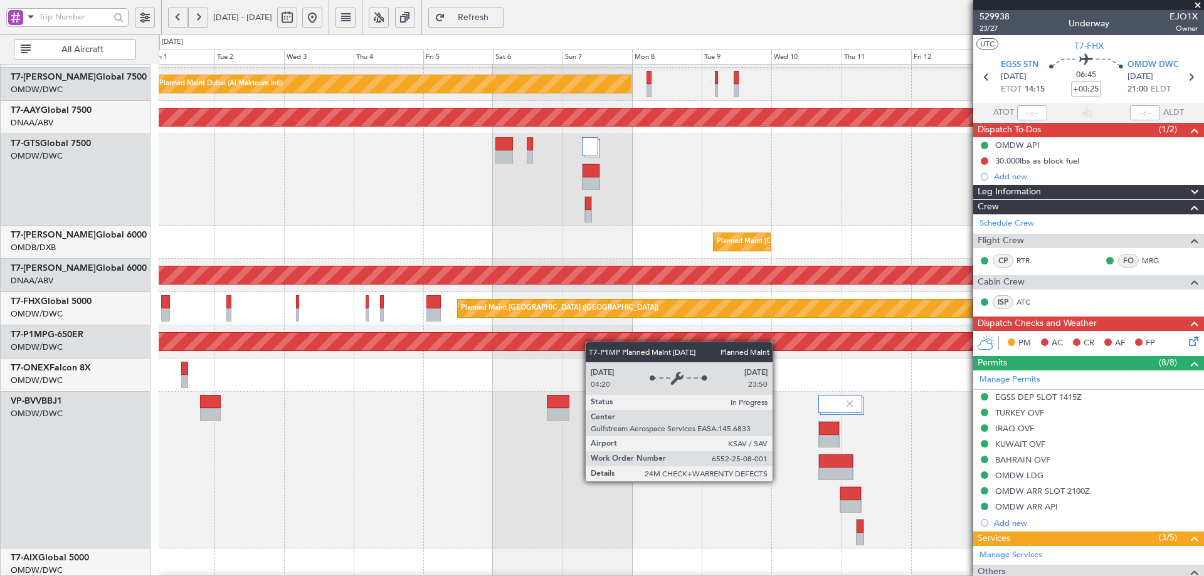
click at [579, 335] on div "Planned Maint Savannah (Savannah/hilton Head Intl)" at bounding box center [681, 342] width 3133 height 18
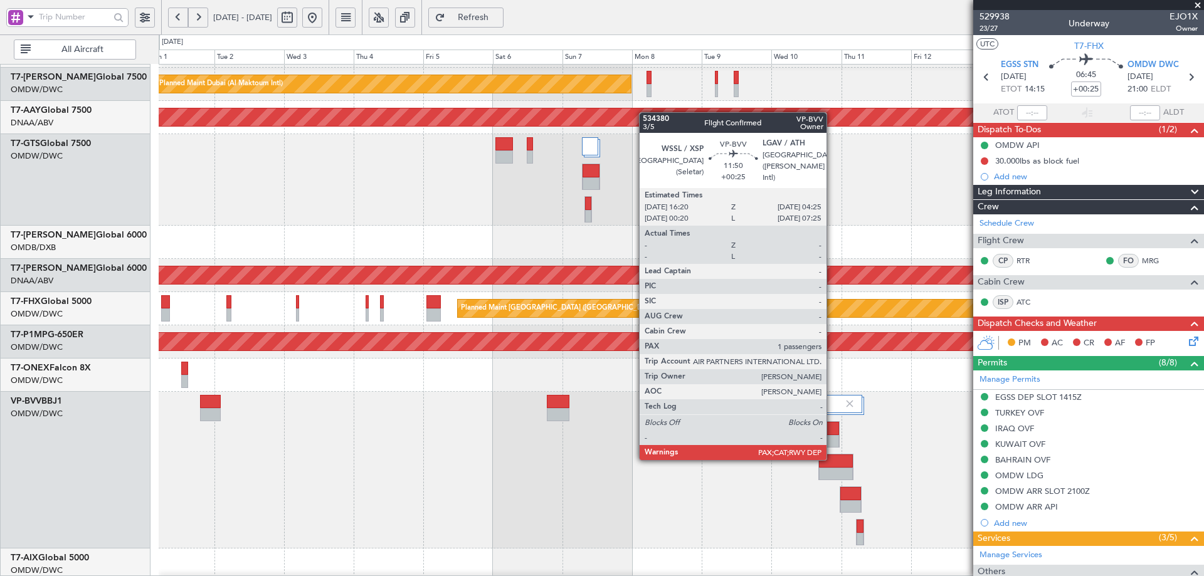
click at [832, 459] on div at bounding box center [836, 461] width 34 height 13
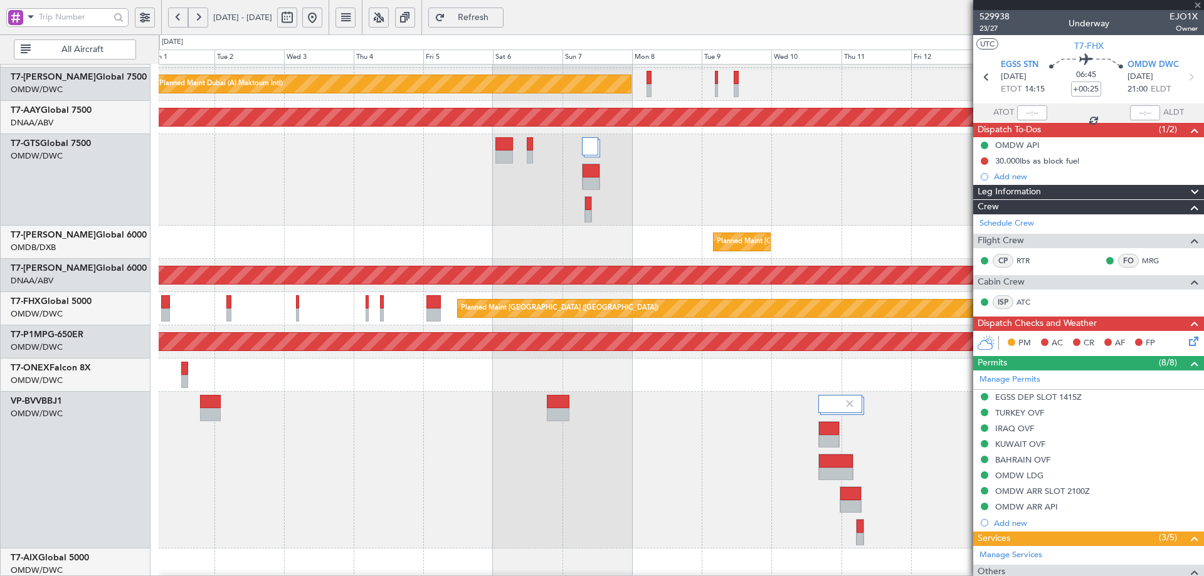
type input "1"
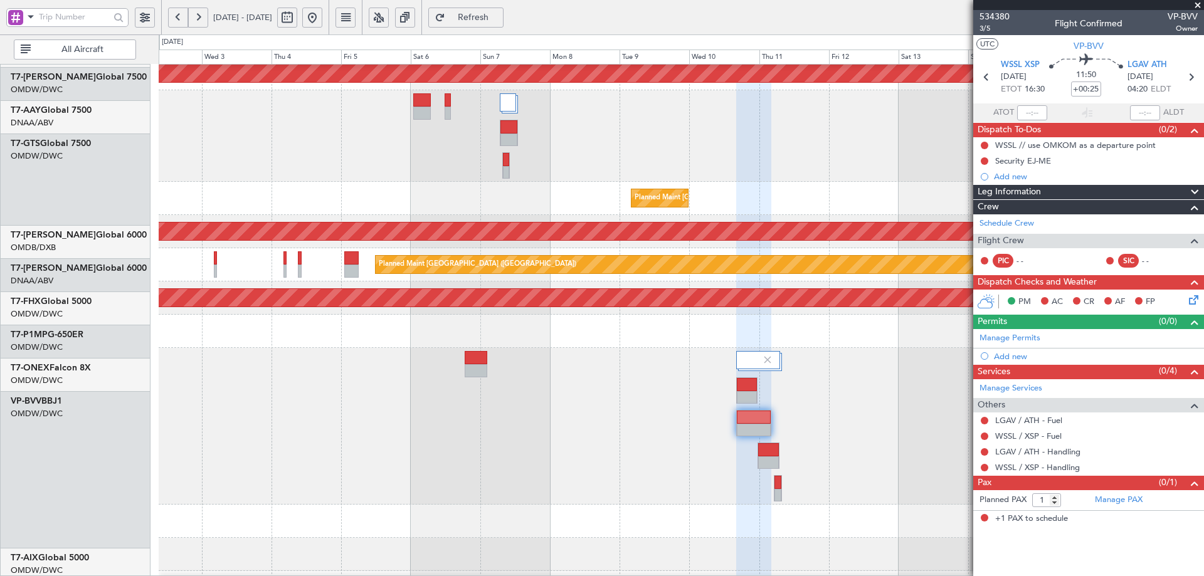
scroll to position [282, 0]
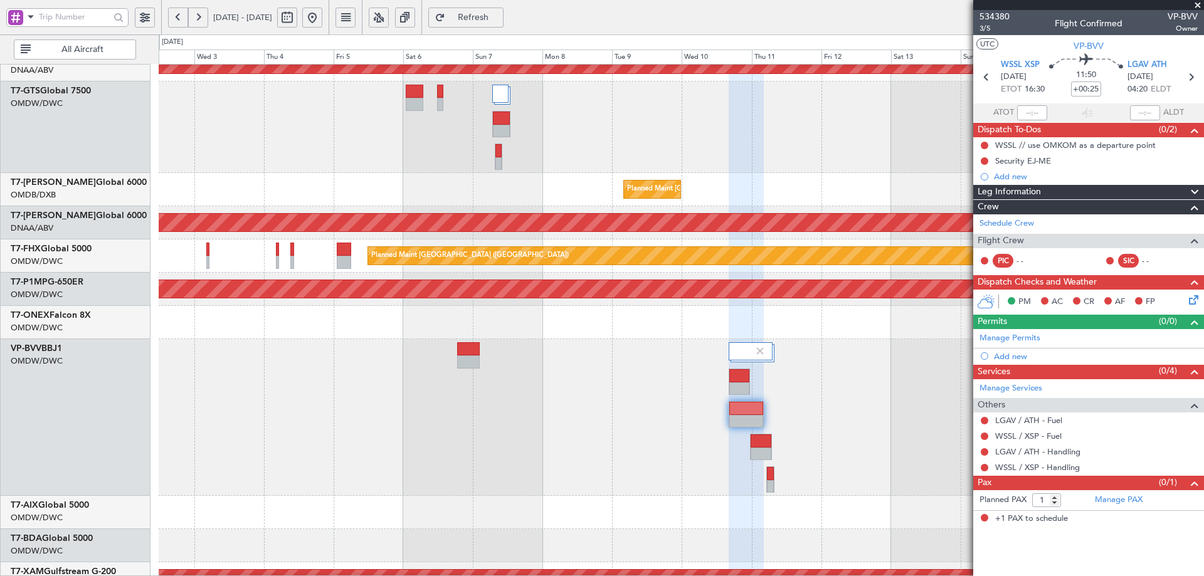
click at [674, 454] on div at bounding box center [681, 417] width 1045 height 157
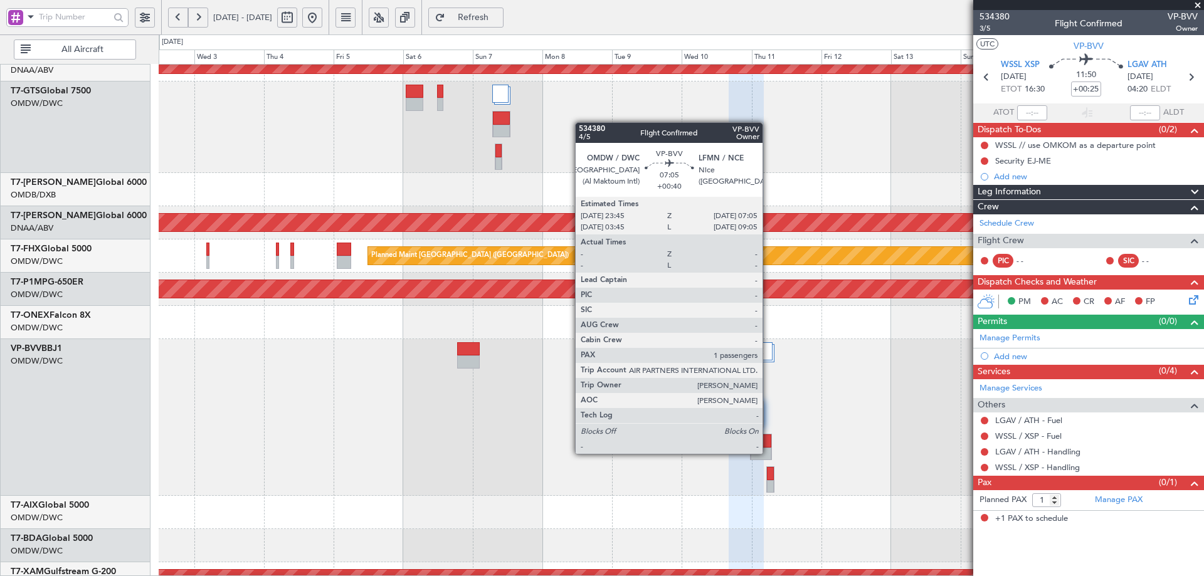
click at [768, 453] on div at bounding box center [760, 454] width 20 height 13
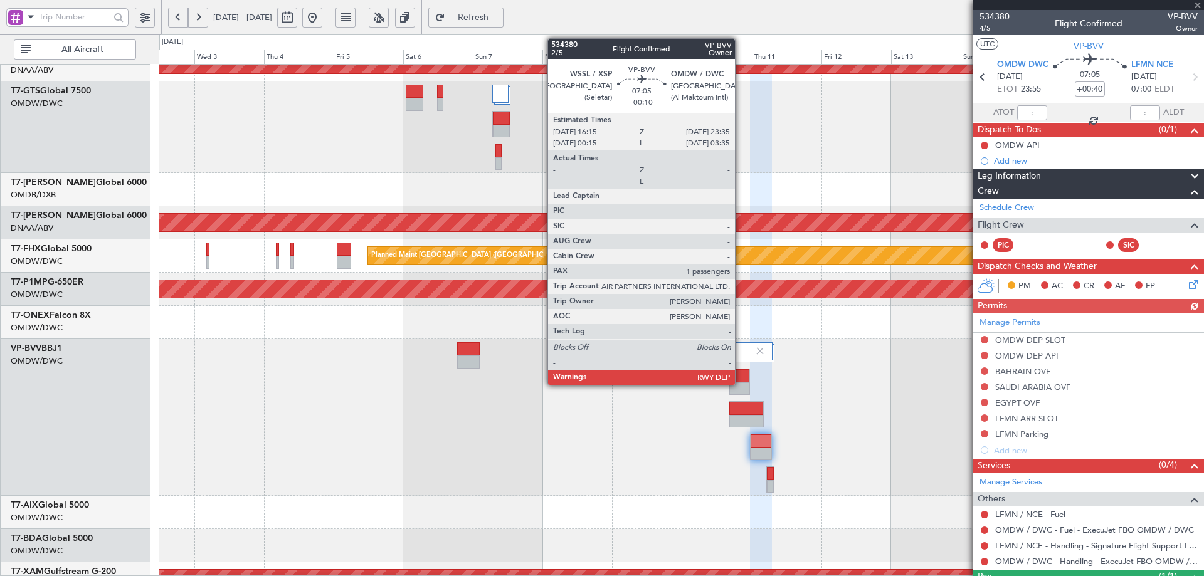
click at [740, 373] on div at bounding box center [739, 375] width 20 height 13
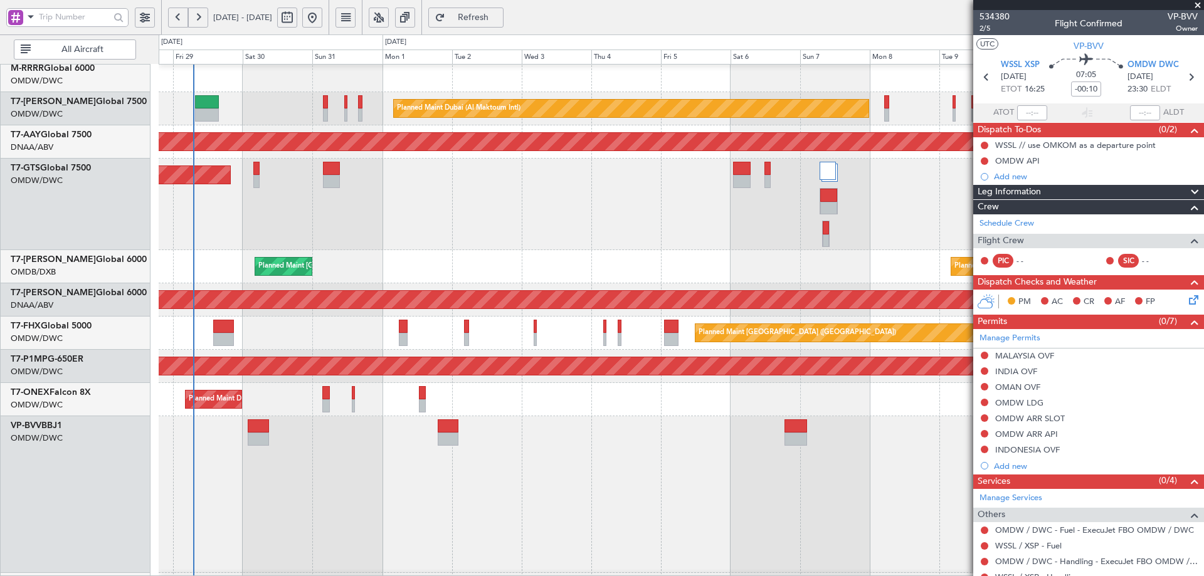
click at [597, 280] on div "Planned Maint [GEOGRAPHIC_DATA] ([GEOGRAPHIC_DATA] Intl) Planned Maint [GEOGRAP…" at bounding box center [681, 266] width 1045 height 33
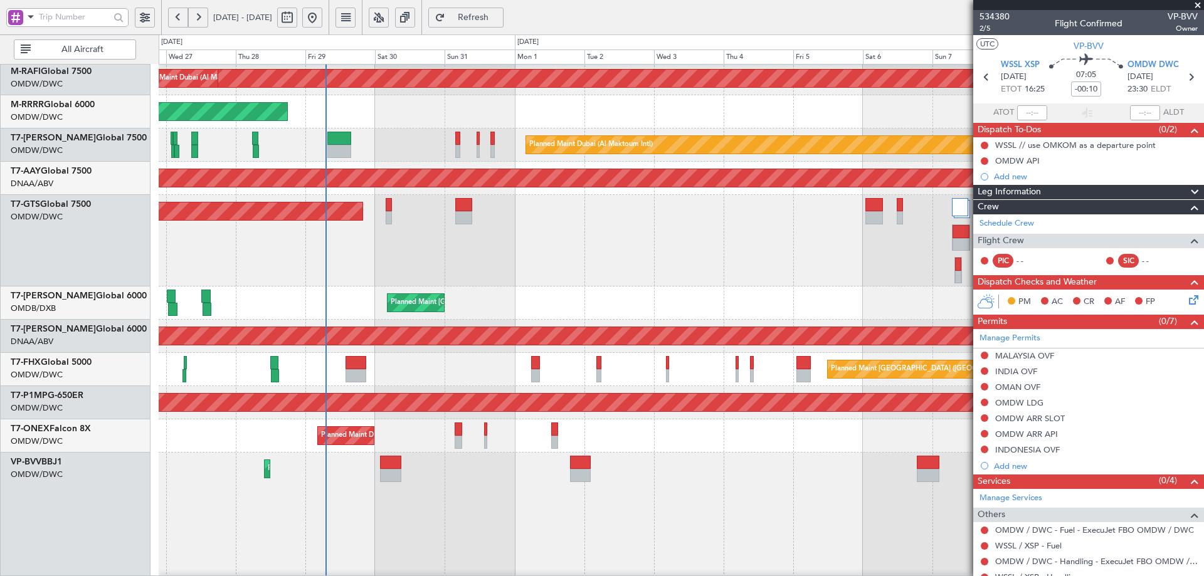
scroll to position [177, 0]
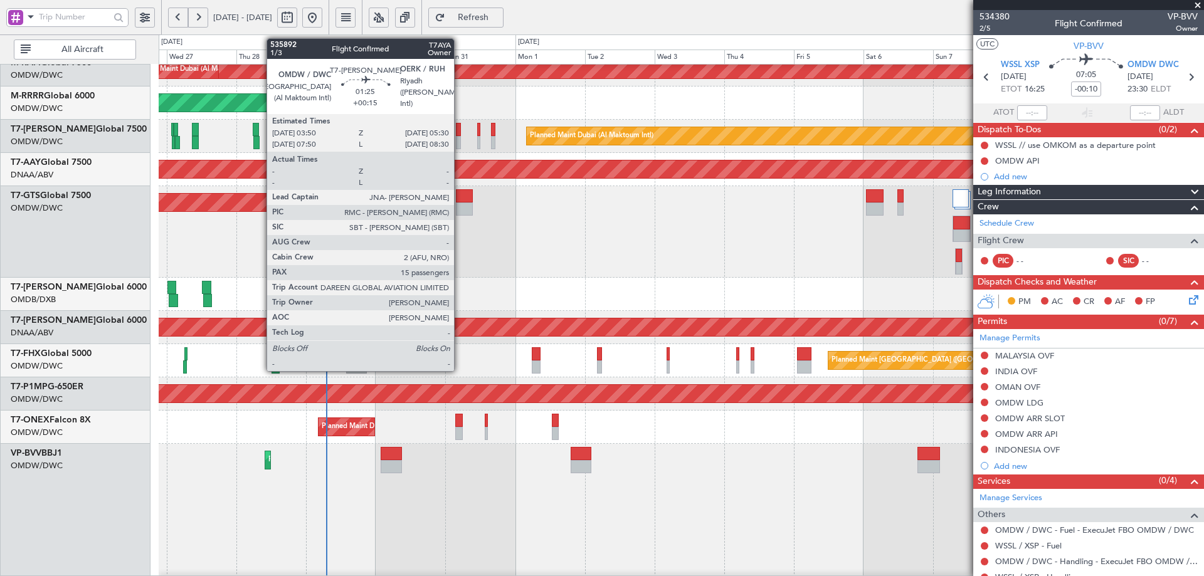
click at [460, 125] on div at bounding box center [458, 129] width 5 height 13
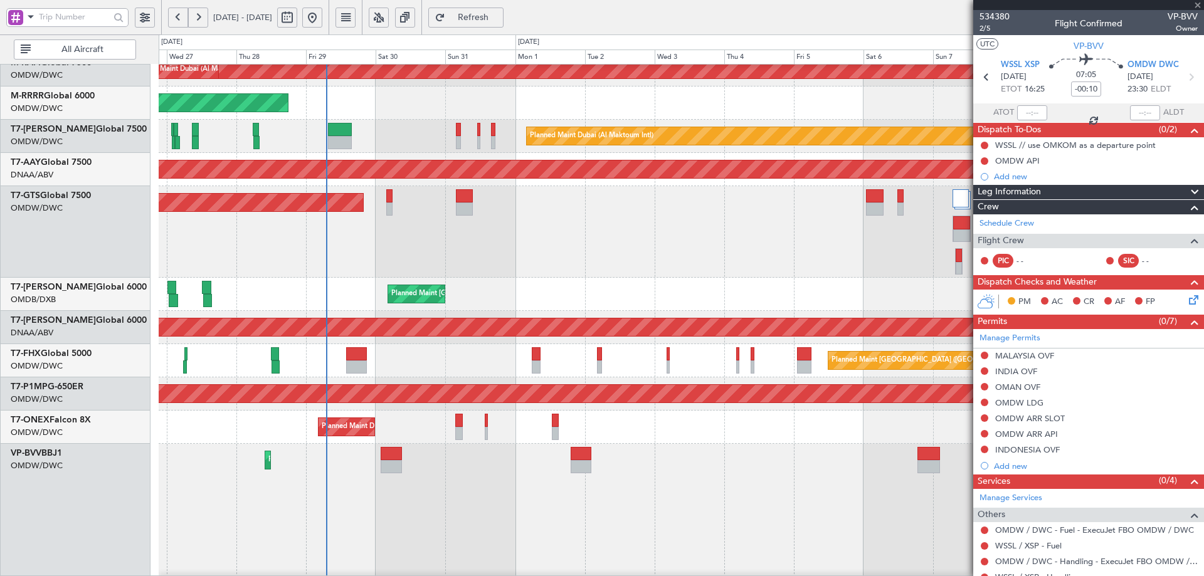
type input "+00:15"
type input "15"
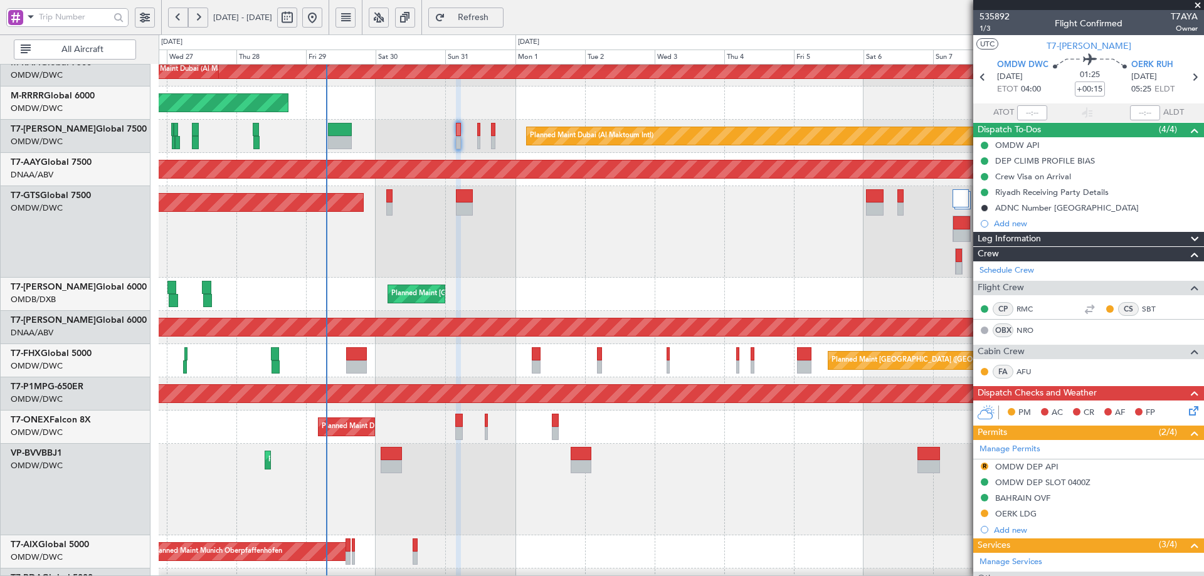
click at [670, 295] on div "Planned Maint [GEOGRAPHIC_DATA] ([GEOGRAPHIC_DATA] Intl) Planned Maint [GEOGRAP…" at bounding box center [681, 294] width 1045 height 33
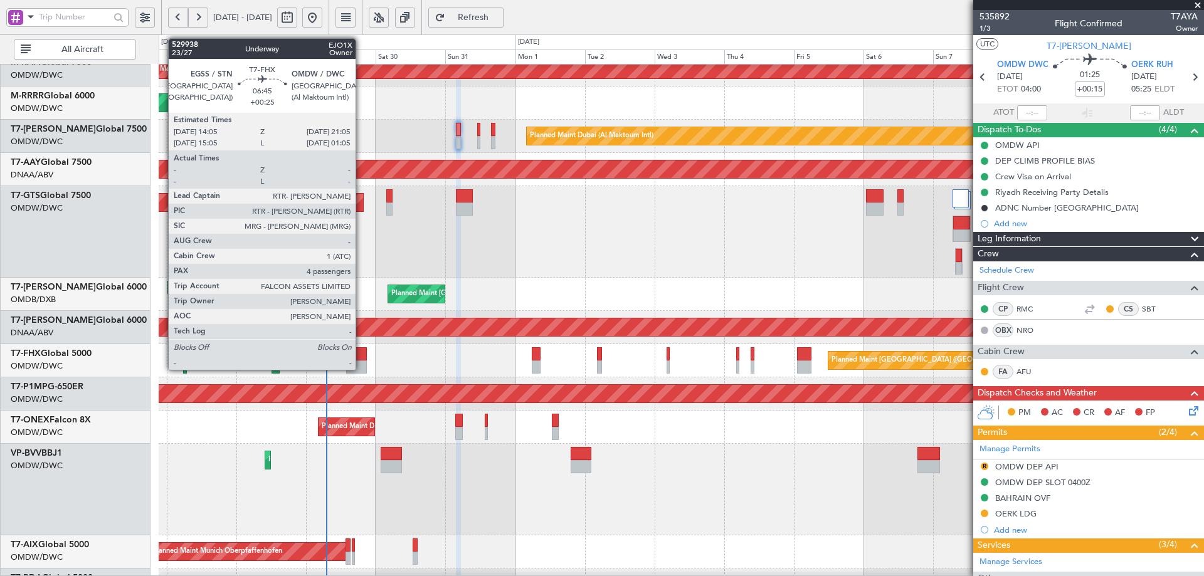
click at [360, 355] on div at bounding box center [356, 353] width 21 height 13
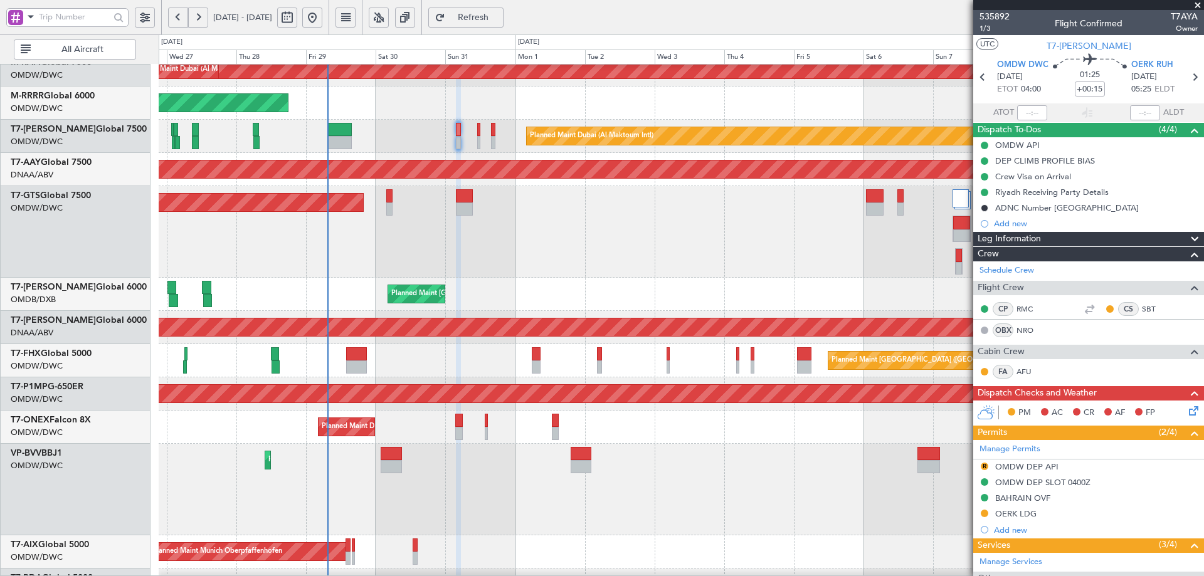
click at [362, 344] on div "Unplanned Maint Dubai (Al Maktoum Intl) Planned Maint Dubai (Al Maktoum Intl)" at bounding box center [681, 327] width 1045 height 33
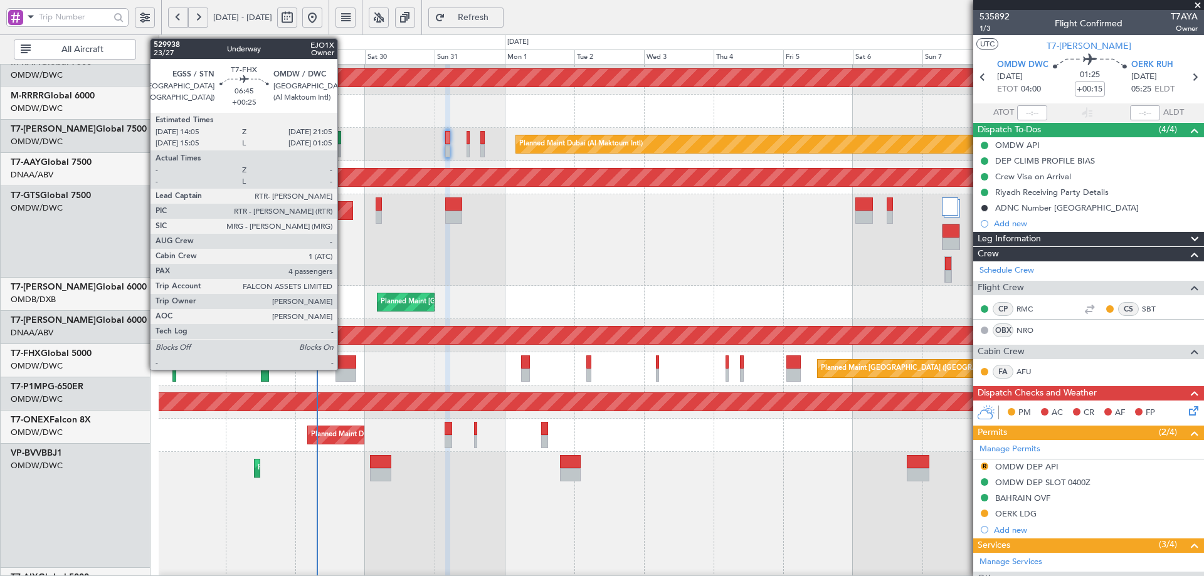
scroll to position [169, 0]
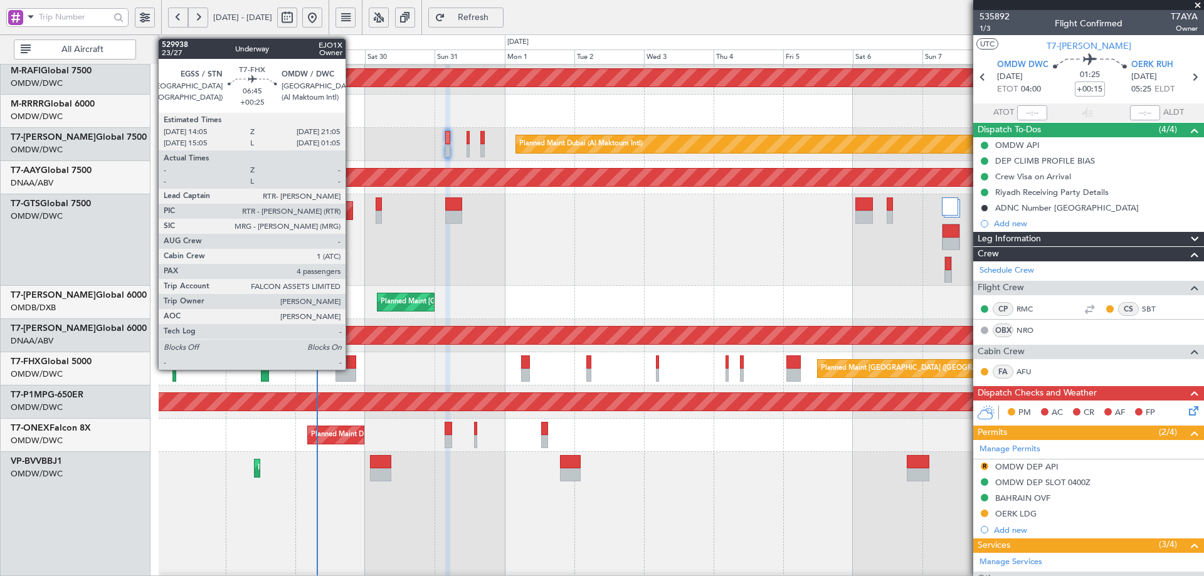
click at [351, 363] on div at bounding box center [345, 361] width 21 height 13
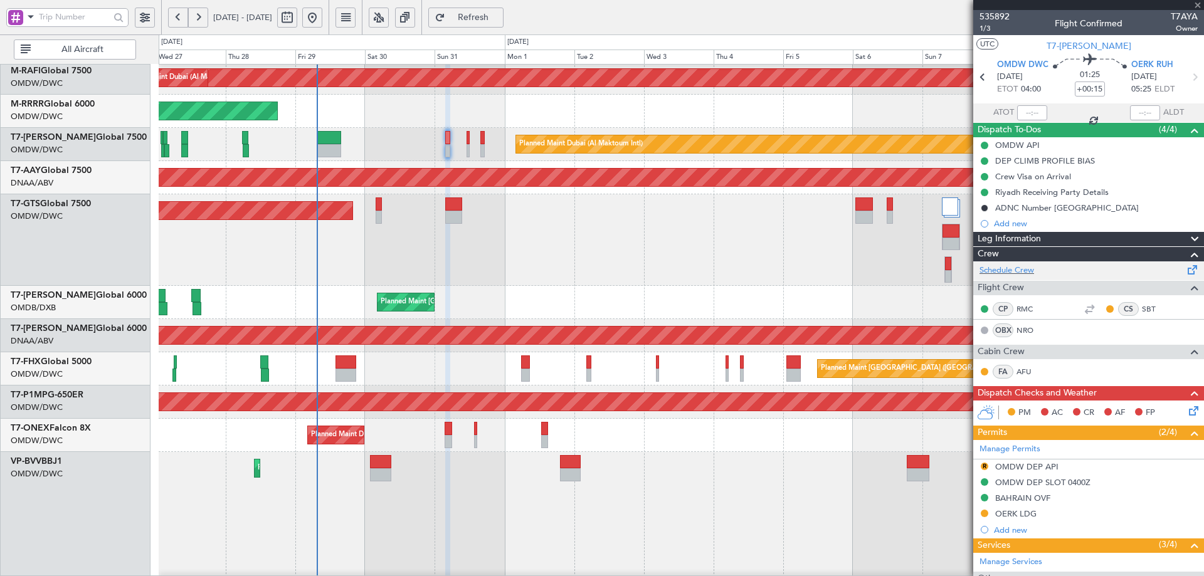
type input "+00:25"
type input "4"
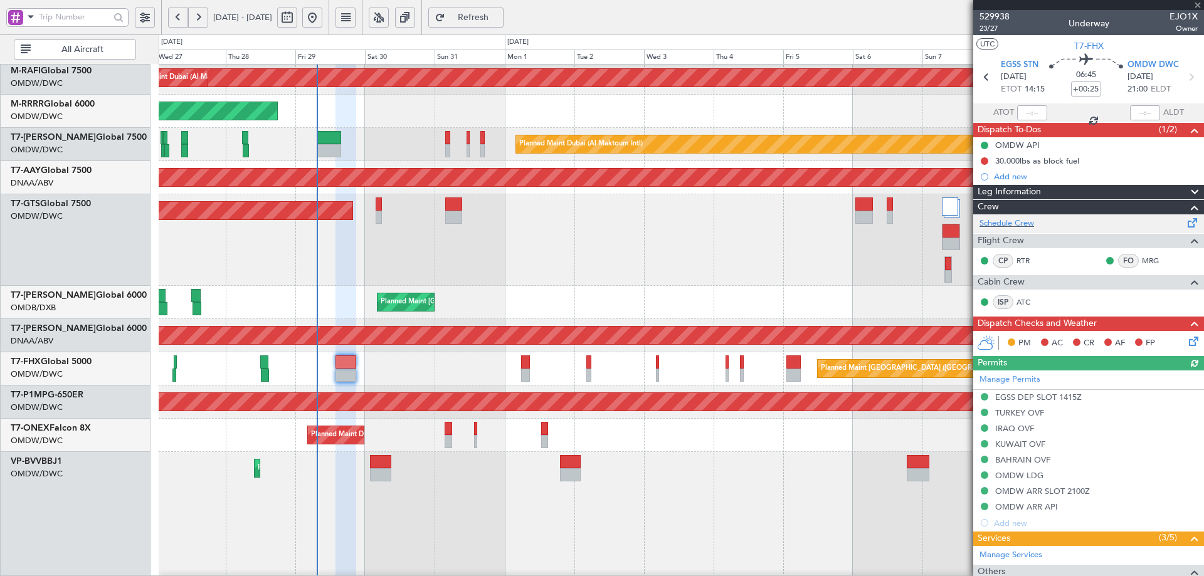
type input "[PERSON_NAME] (ANI)"
type input "7127"
type input "[PERSON_NAME] (ANI)"
type input "7127"
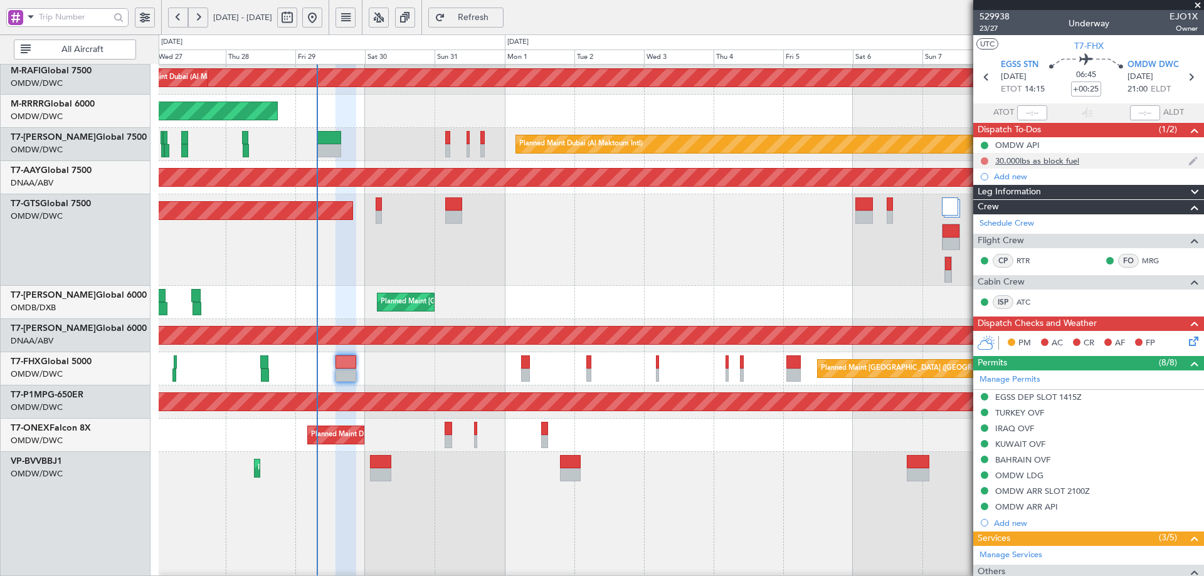
click at [986, 161] on button at bounding box center [985, 161] width 8 height 8
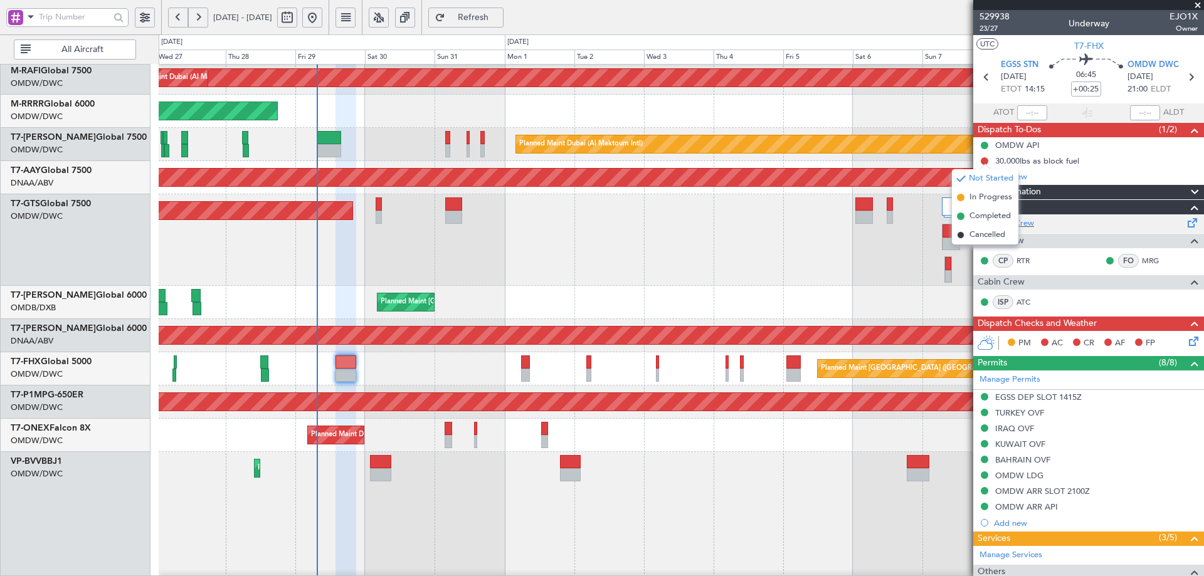
drag, startPoint x: 971, startPoint y: 217, endPoint x: 1187, endPoint y: 229, distance: 217.3
click at [971, 216] on span "Completed" at bounding box center [989, 216] width 41 height 13
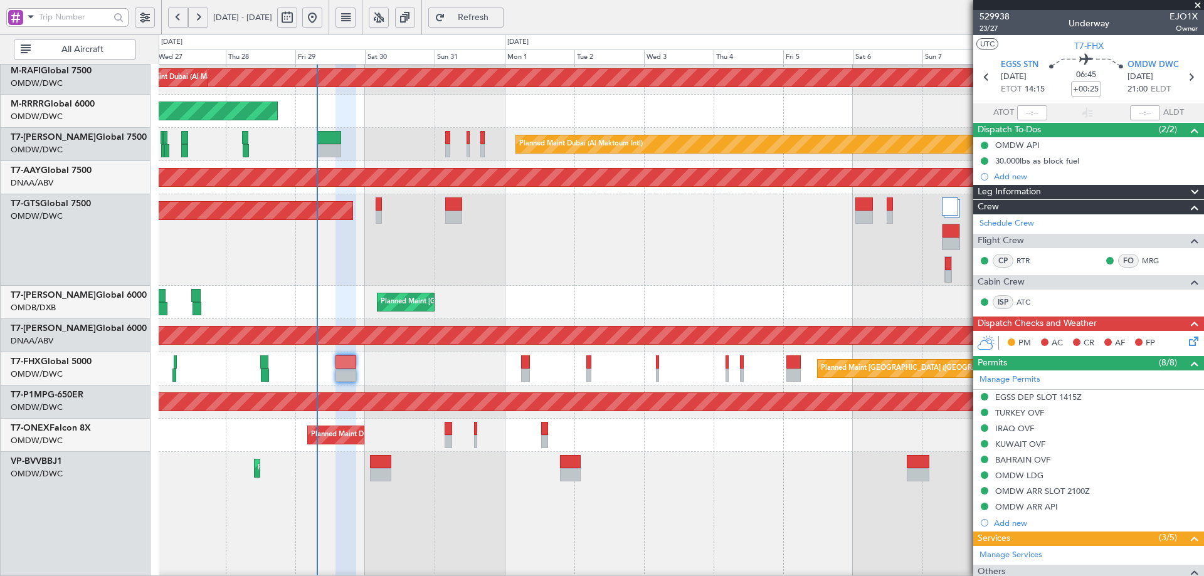
click at [1186, 340] on icon at bounding box center [1191, 339] width 10 height 10
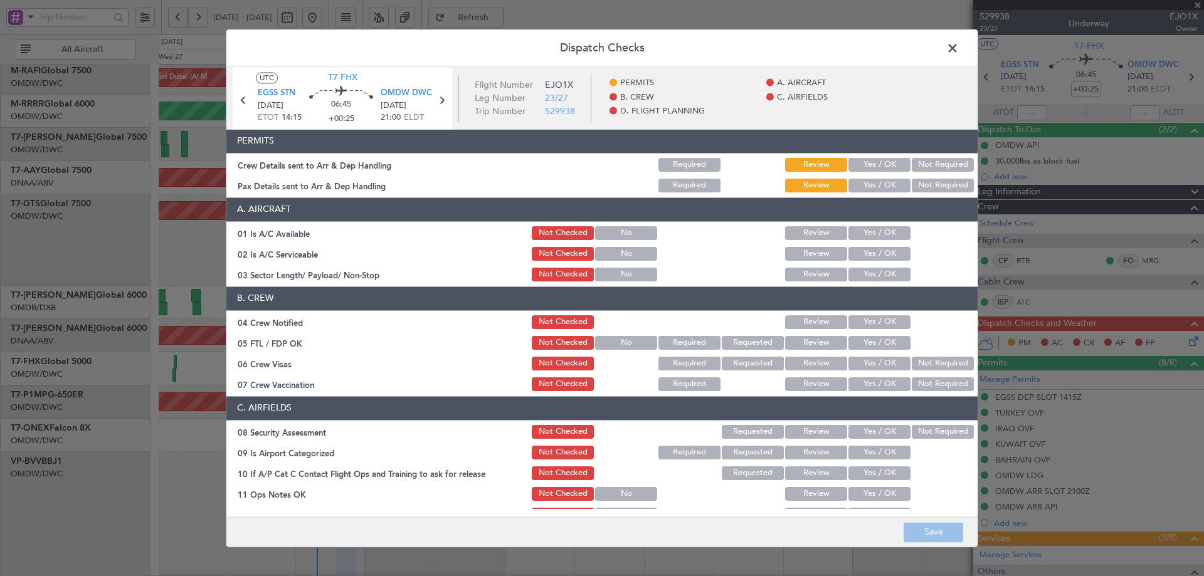
drag, startPoint x: 854, startPoint y: 166, endPoint x: 867, endPoint y: 196, distance: 33.4
click at [854, 166] on button "Yes / OK" at bounding box center [879, 165] width 62 height 14
click at [864, 190] on button "Yes / OK" at bounding box center [879, 186] width 62 height 14
click at [864, 236] on button "Yes / OK" at bounding box center [879, 233] width 62 height 14
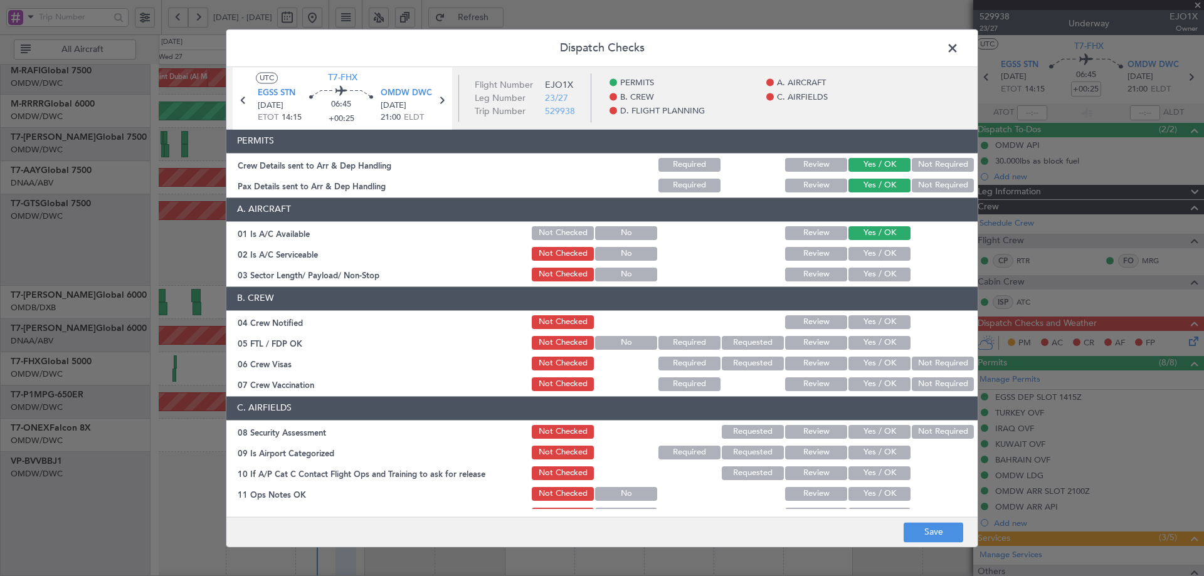
click at [868, 248] on button "Yes / OK" at bounding box center [879, 254] width 62 height 14
click at [872, 270] on button "Yes / OK" at bounding box center [879, 275] width 62 height 14
click at [868, 317] on button "Yes / OK" at bounding box center [879, 322] width 62 height 14
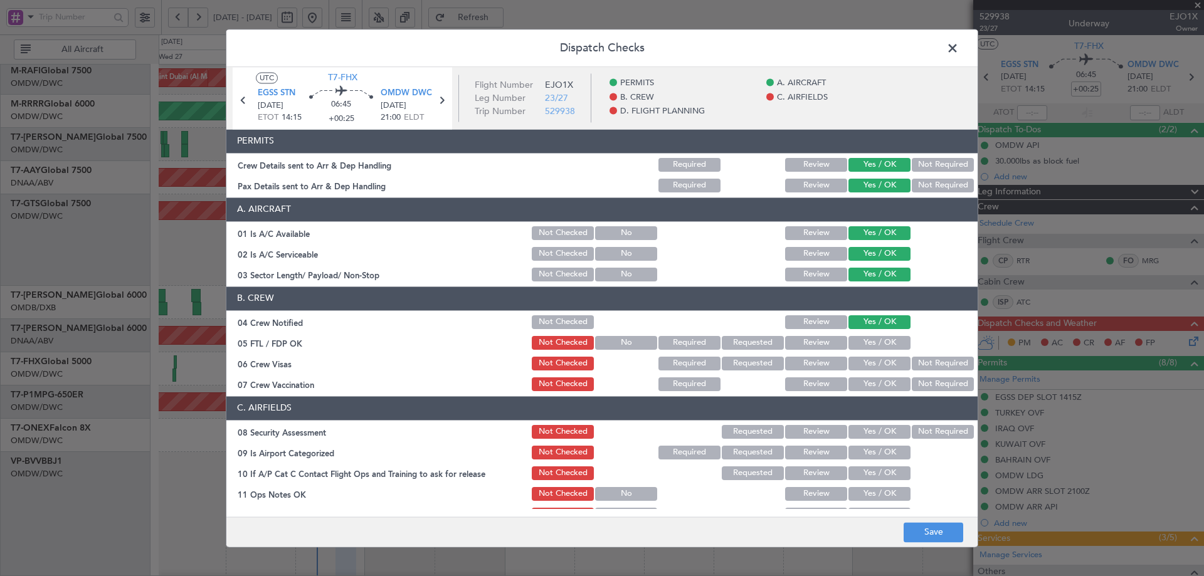
click at [873, 336] on button "Yes / OK" at bounding box center [879, 343] width 62 height 14
drag, startPoint x: 870, startPoint y: 362, endPoint x: 868, endPoint y: 389, distance: 27.0
click at [870, 362] on button "Yes / OK" at bounding box center [879, 364] width 62 height 14
click at [867, 384] on button "Yes / OK" at bounding box center [879, 384] width 62 height 14
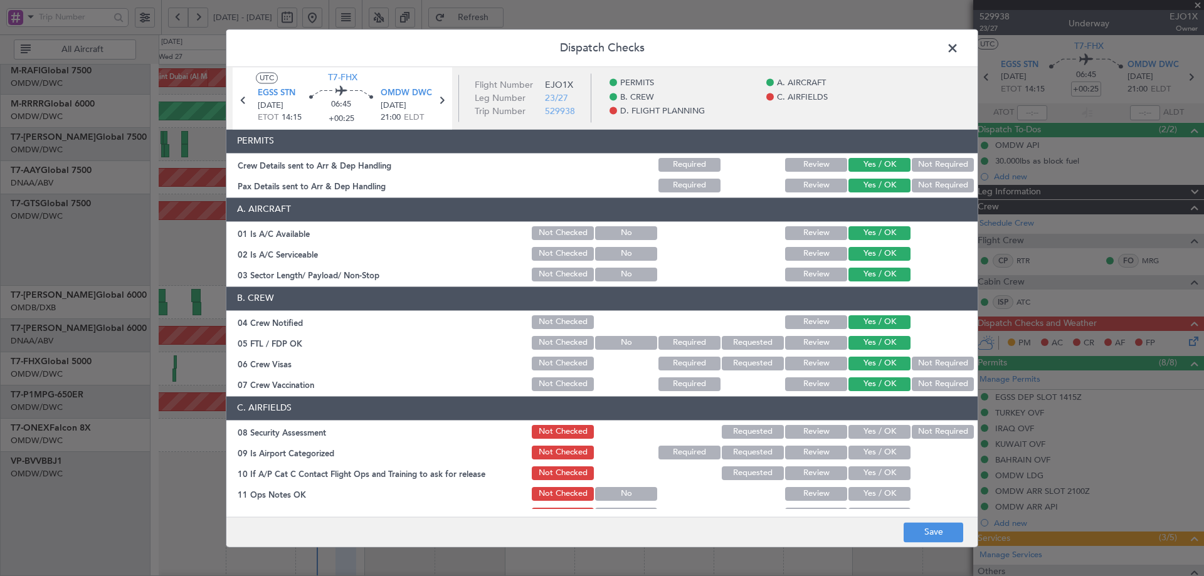
click at [928, 384] on button "Not Required" at bounding box center [943, 384] width 62 height 14
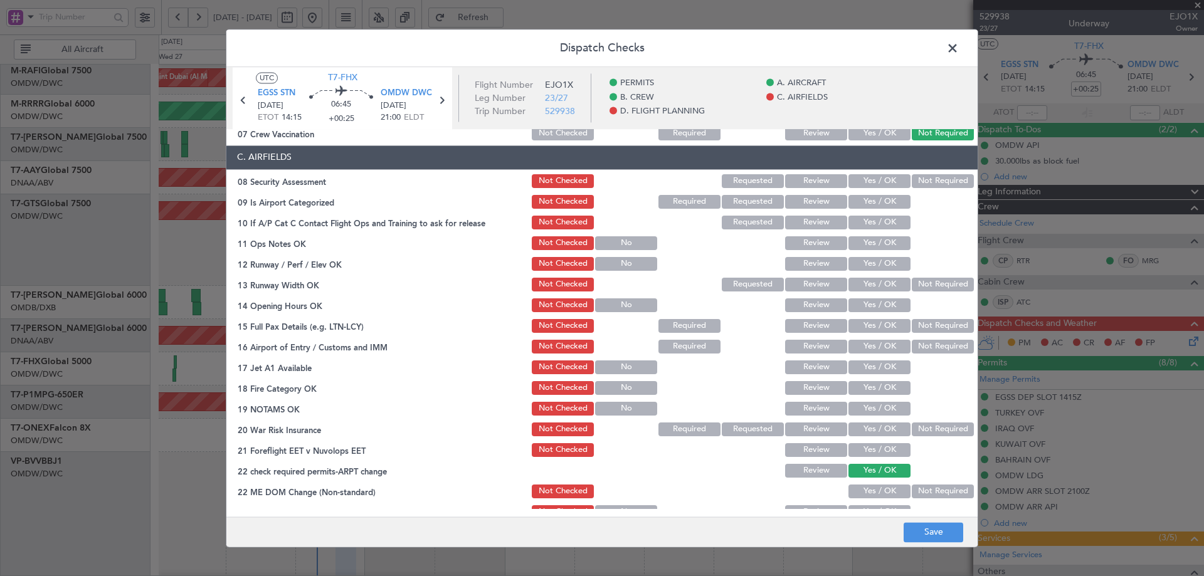
click at [866, 177] on button "Yes / OK" at bounding box center [879, 181] width 62 height 14
click at [861, 199] on button "Yes / OK" at bounding box center [879, 202] width 62 height 14
drag, startPoint x: 862, startPoint y: 222, endPoint x: 859, endPoint y: 247, distance: 25.3
click at [861, 227] on button "Yes / OK" at bounding box center [879, 223] width 62 height 14
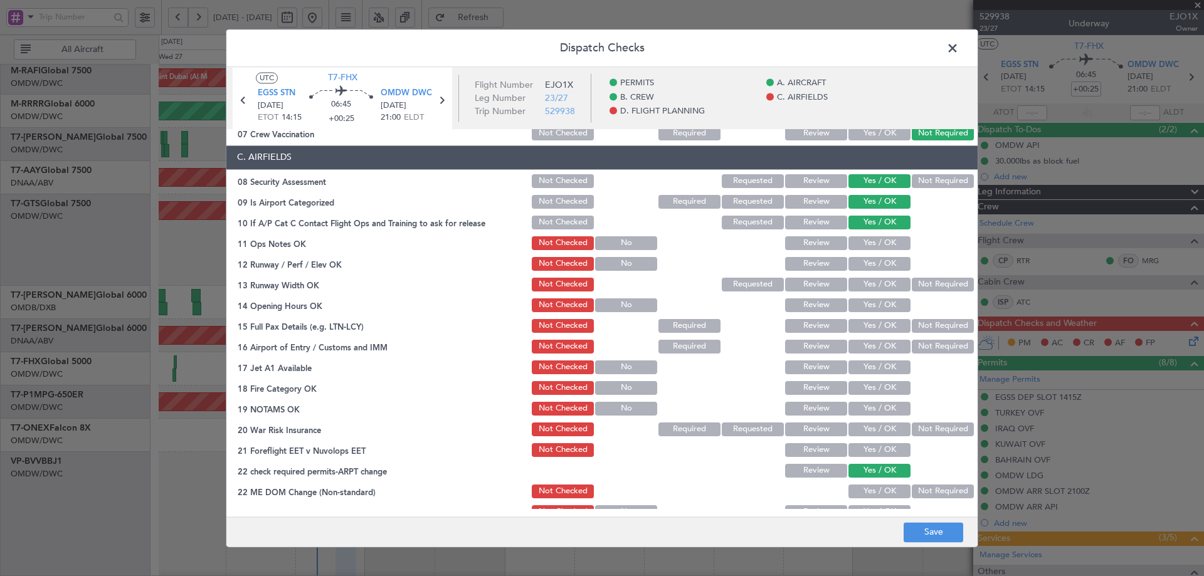
drag, startPoint x: 858, startPoint y: 245, endPoint x: 856, endPoint y: 266, distance: 21.4
click at [858, 246] on button "Yes / OK" at bounding box center [879, 243] width 62 height 14
click at [855, 267] on button "Yes / OK" at bounding box center [879, 264] width 62 height 14
click at [855, 287] on button "Yes / OK" at bounding box center [879, 285] width 62 height 14
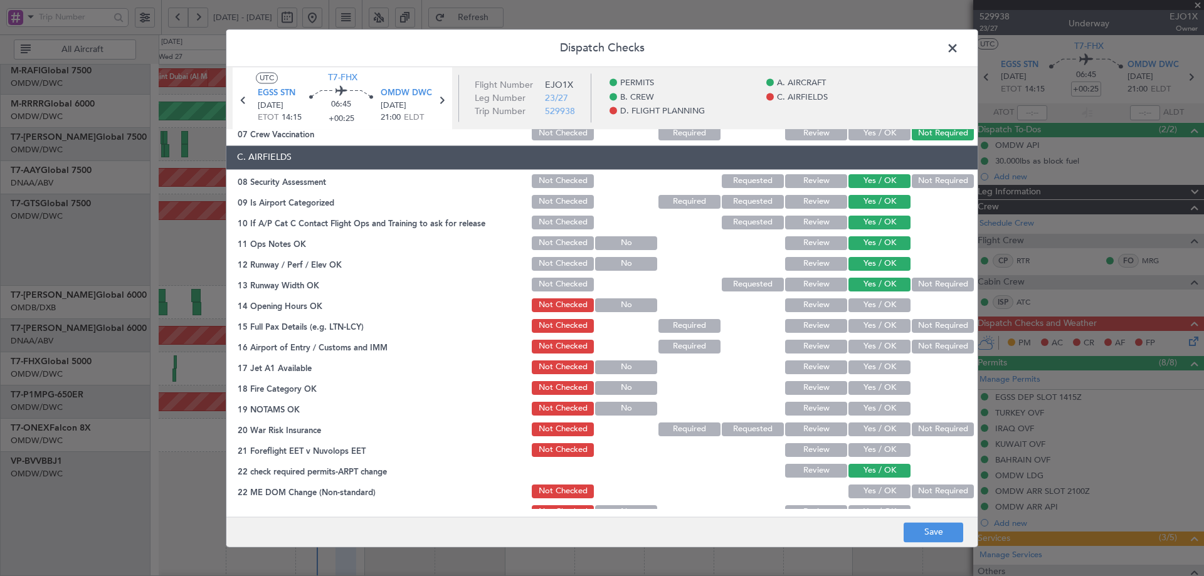
drag, startPoint x: 856, startPoint y: 307, endPoint x: 855, endPoint y: 328, distance: 20.7
click at [856, 310] on button "Yes / OK" at bounding box center [879, 305] width 62 height 14
click at [855, 328] on button "Yes / OK" at bounding box center [879, 326] width 62 height 14
click at [860, 344] on button "Yes / OK" at bounding box center [879, 347] width 62 height 14
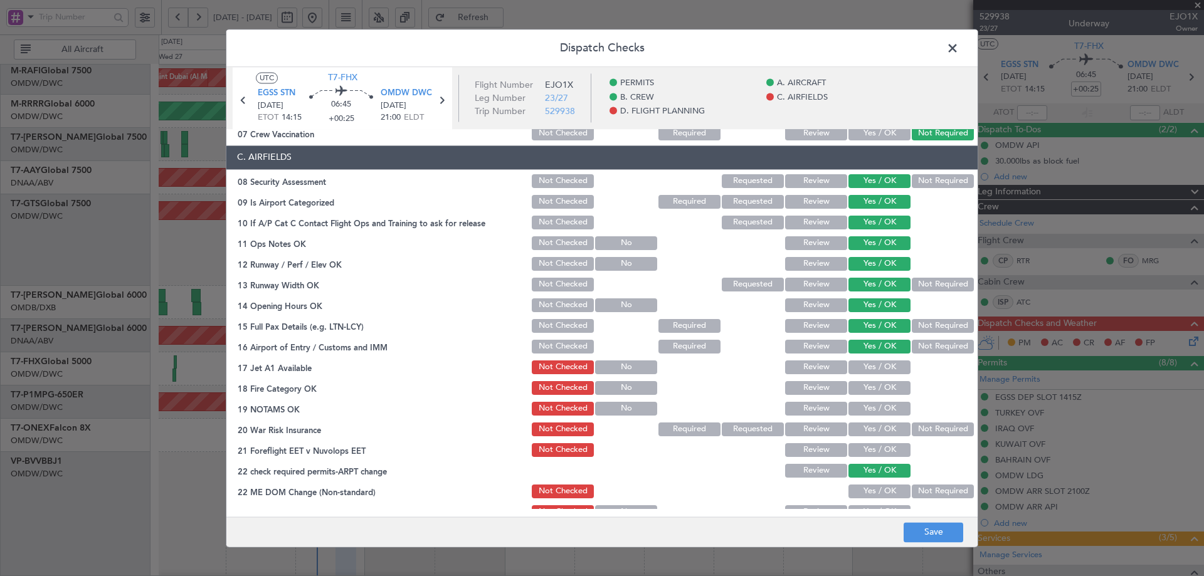
drag, startPoint x: 861, startPoint y: 361, endPoint x: 865, endPoint y: 381, distance: 21.0
click at [861, 362] on button "Yes / OK" at bounding box center [879, 368] width 62 height 14
click at [865, 385] on button "Yes / OK" at bounding box center [879, 388] width 62 height 14
drag, startPoint x: 867, startPoint y: 411, endPoint x: 900, endPoint y: 431, distance: 38.8
click at [867, 412] on button "Yes / OK" at bounding box center [879, 409] width 62 height 14
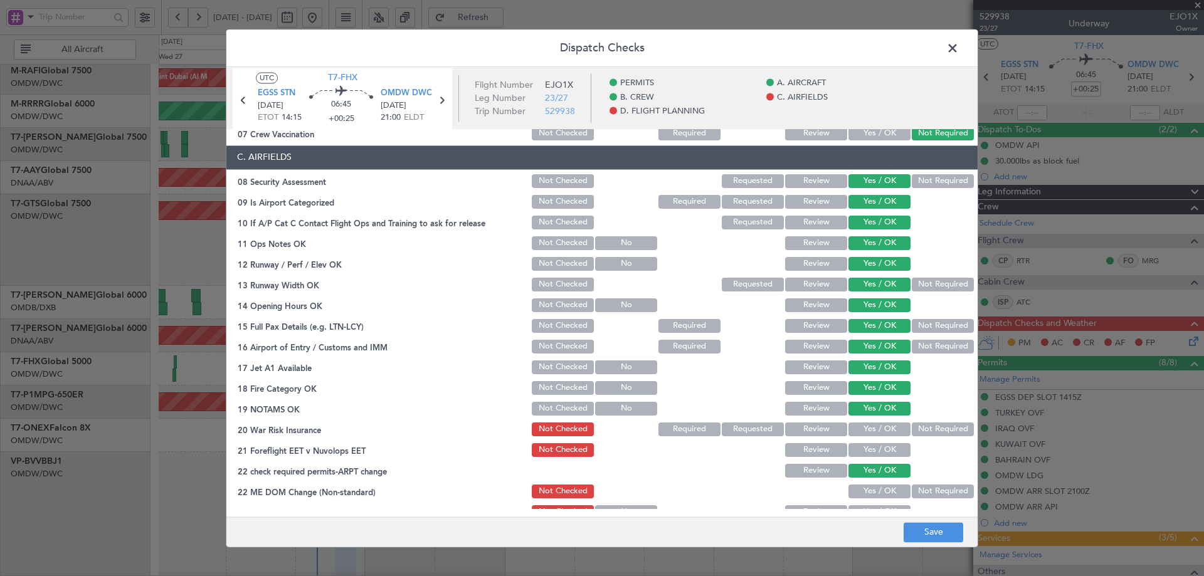
click at [922, 433] on button "Not Required" at bounding box center [943, 430] width 62 height 14
click at [890, 445] on button "Yes / OK" at bounding box center [879, 450] width 62 height 14
click at [871, 488] on button "Yes / OK" at bounding box center [879, 492] width 62 height 14
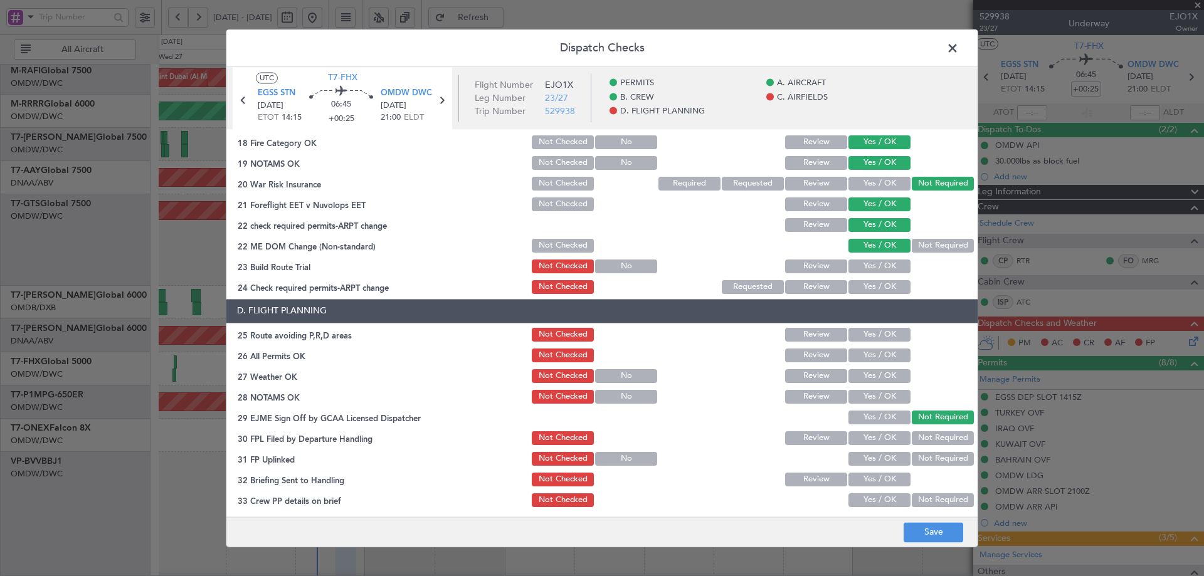
scroll to position [502, 0]
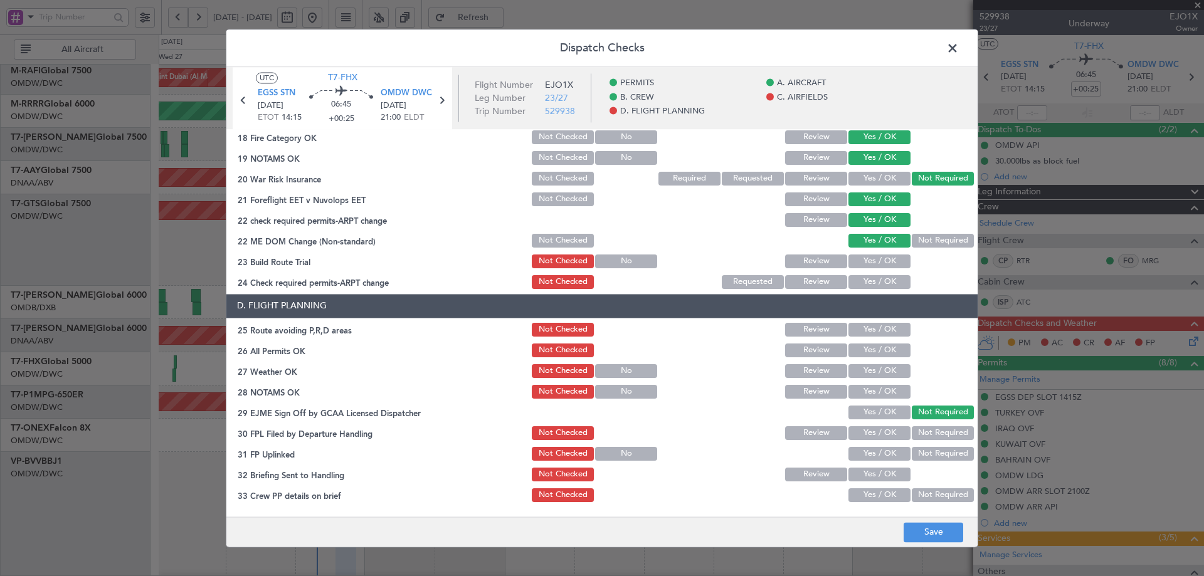
click at [862, 252] on section "C. AIRFIELDS 08 Security Assessment Not Checked Requested Review Yes / OK Not R…" at bounding box center [601, 93] width 751 height 396
click at [862, 258] on button "Yes / OK" at bounding box center [879, 262] width 62 height 14
drag, startPoint x: 863, startPoint y: 280, endPoint x: 862, endPoint y: 320, distance: 40.1
click at [862, 283] on button "Yes / OK" at bounding box center [879, 282] width 62 height 14
drag, startPoint x: 863, startPoint y: 327, endPoint x: 865, endPoint y: 339, distance: 12.1
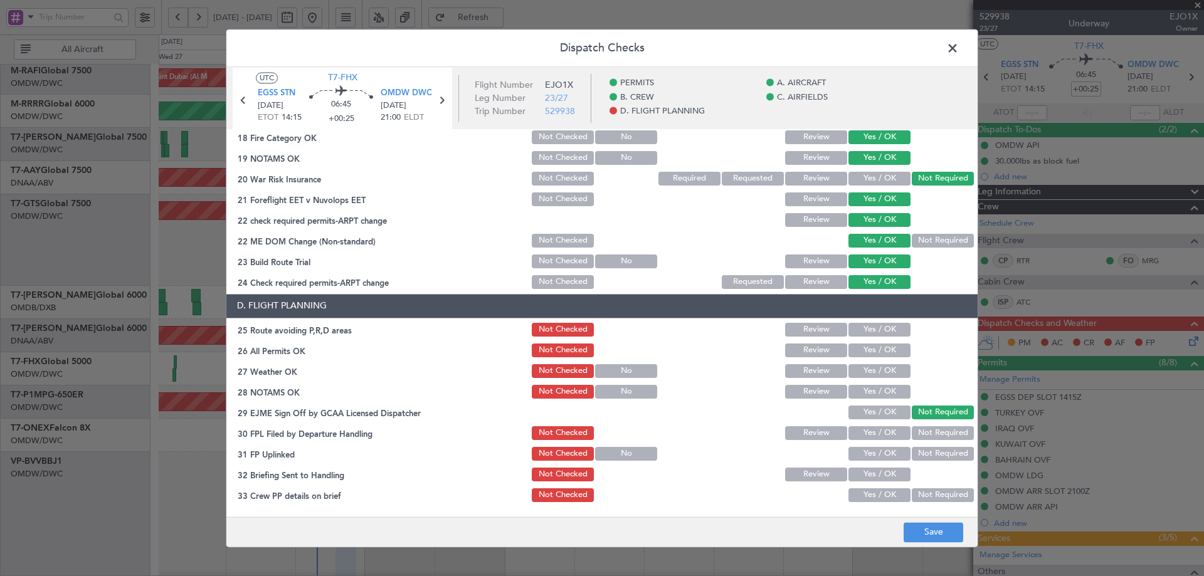
click at [863, 330] on button "Yes / OK" at bounding box center [879, 330] width 62 height 14
drag, startPoint x: 867, startPoint y: 352, endPoint x: 865, endPoint y: 366, distance: 13.3
click at [866, 352] on button "Yes / OK" at bounding box center [879, 351] width 62 height 14
click at [865, 367] on button "Yes / OK" at bounding box center [879, 371] width 62 height 14
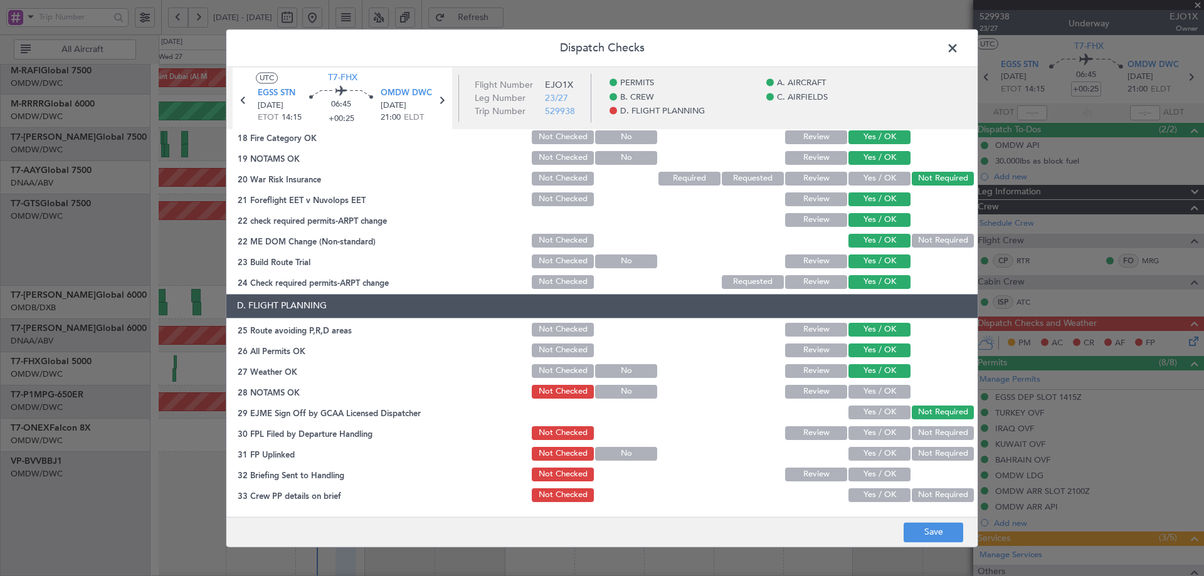
click at [864, 401] on section "D. FLIGHT PLANNING 25 Route avoiding P,R,D areas Not Checked Review Yes / OK 26…" at bounding box center [601, 419] width 751 height 251
drag, startPoint x: 861, startPoint y: 391, endPoint x: 860, endPoint y: 413, distance: 22.0
click at [860, 393] on button "Yes / OK" at bounding box center [879, 392] width 62 height 14
click at [860, 413] on button "Yes / OK" at bounding box center [879, 413] width 62 height 14
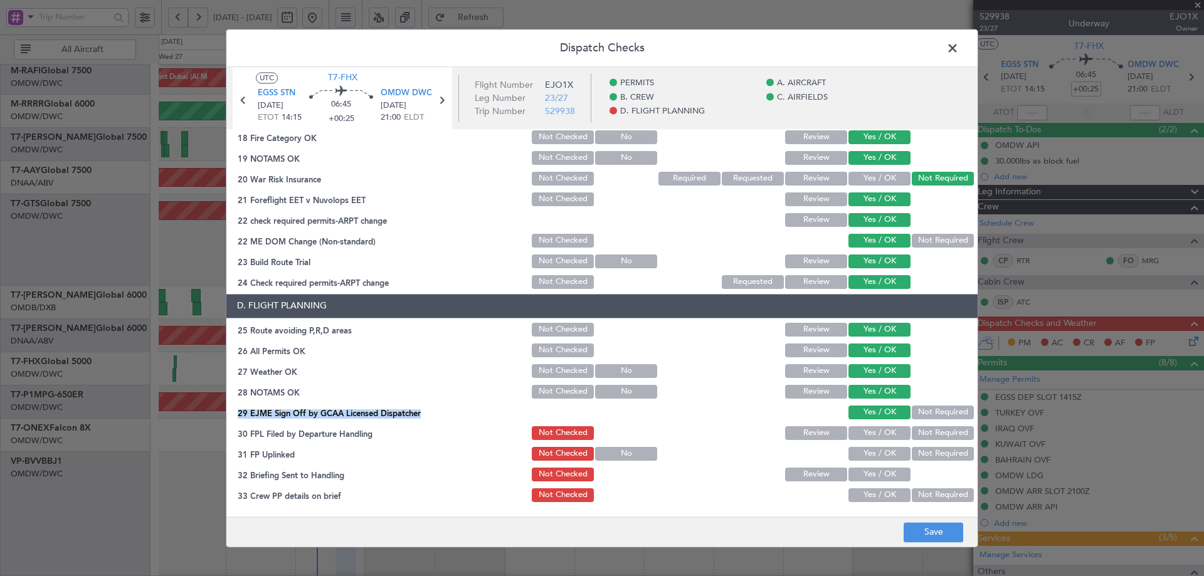
drag, startPoint x: 864, startPoint y: 431, endPoint x: 865, endPoint y: 463, distance: 32.6
click at [864, 433] on button "Yes / OK" at bounding box center [879, 433] width 62 height 14
click at [866, 458] on button "Yes / OK" at bounding box center [879, 454] width 62 height 14
drag, startPoint x: 868, startPoint y: 477, endPoint x: 868, endPoint y: 500, distance: 23.2
click at [868, 481] on button "Yes / OK" at bounding box center [879, 475] width 62 height 14
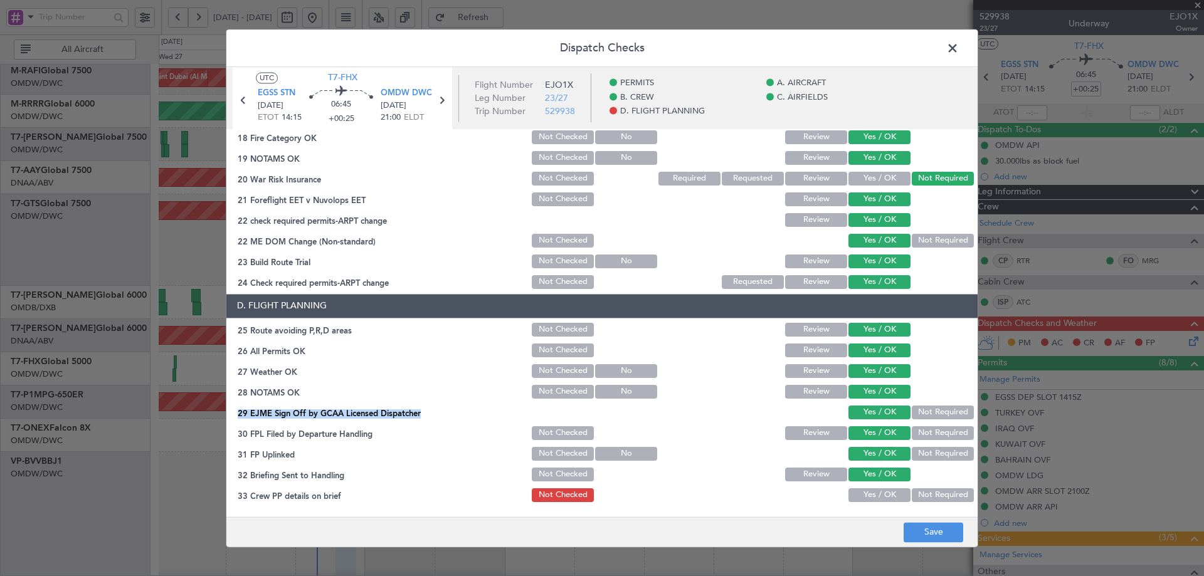
click at [867, 497] on button "Yes / OK" at bounding box center [879, 495] width 62 height 14
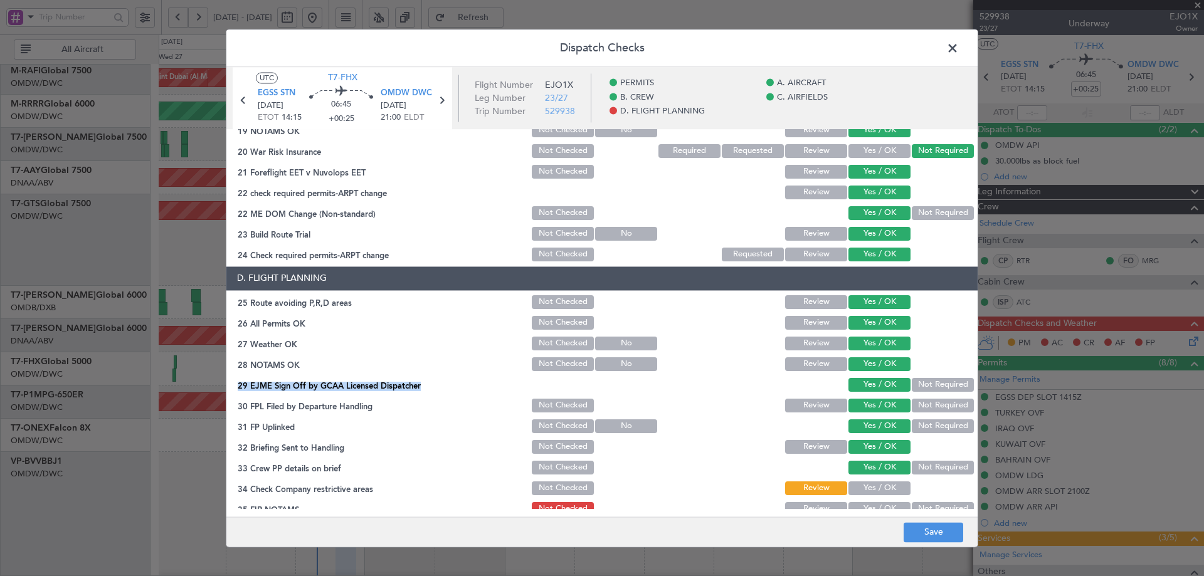
scroll to position [542, 0]
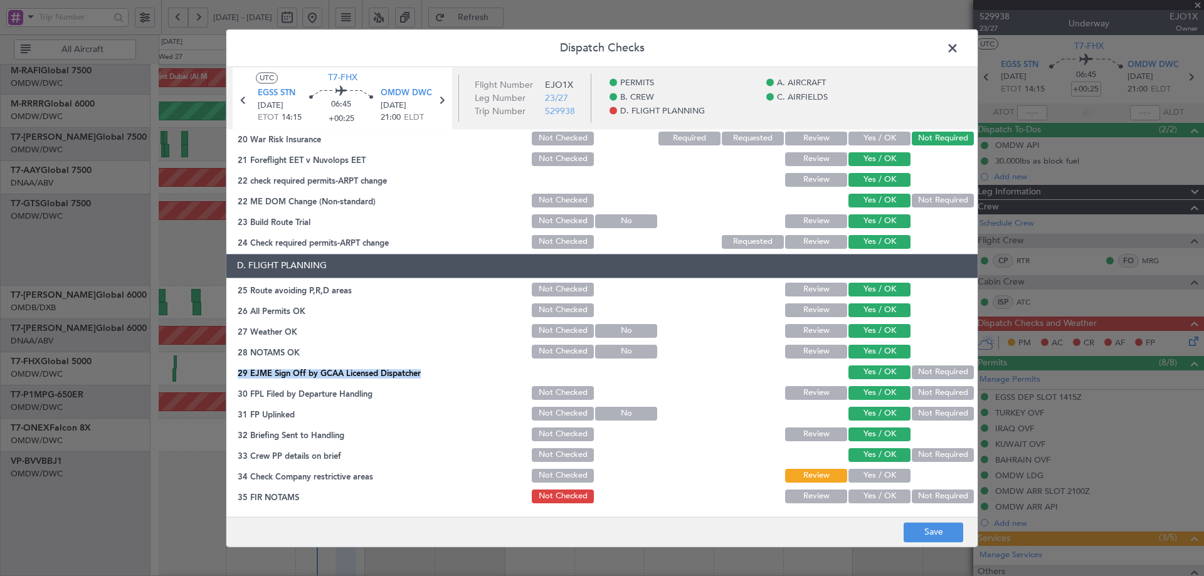
click at [880, 470] on button "Yes / OK" at bounding box center [879, 476] width 62 height 14
click at [880, 475] on button "Yes / OK" at bounding box center [879, 476] width 62 height 14
click at [883, 497] on button "Yes / OK" at bounding box center [879, 497] width 62 height 14
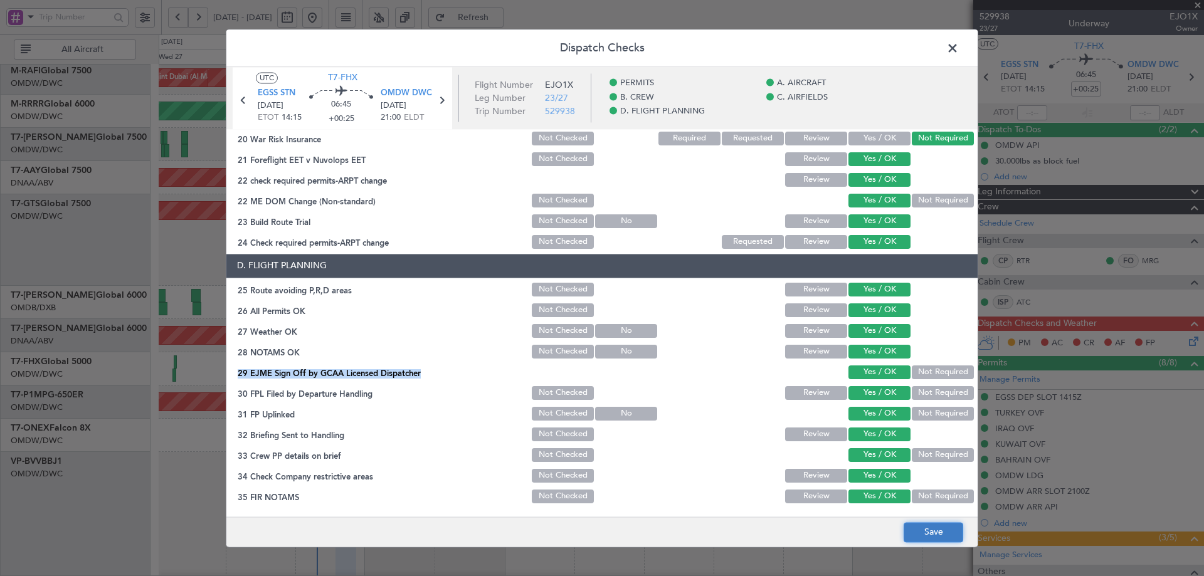
click at [935, 534] on button "Save" at bounding box center [933, 532] width 60 height 20
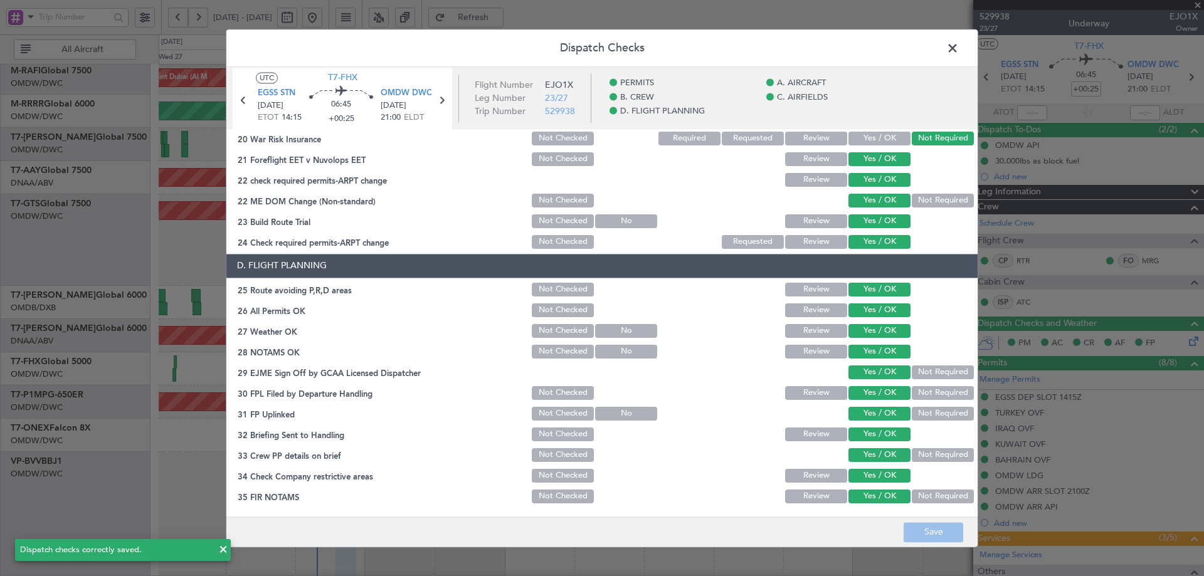
click at [959, 46] on span at bounding box center [959, 51] width 0 height 25
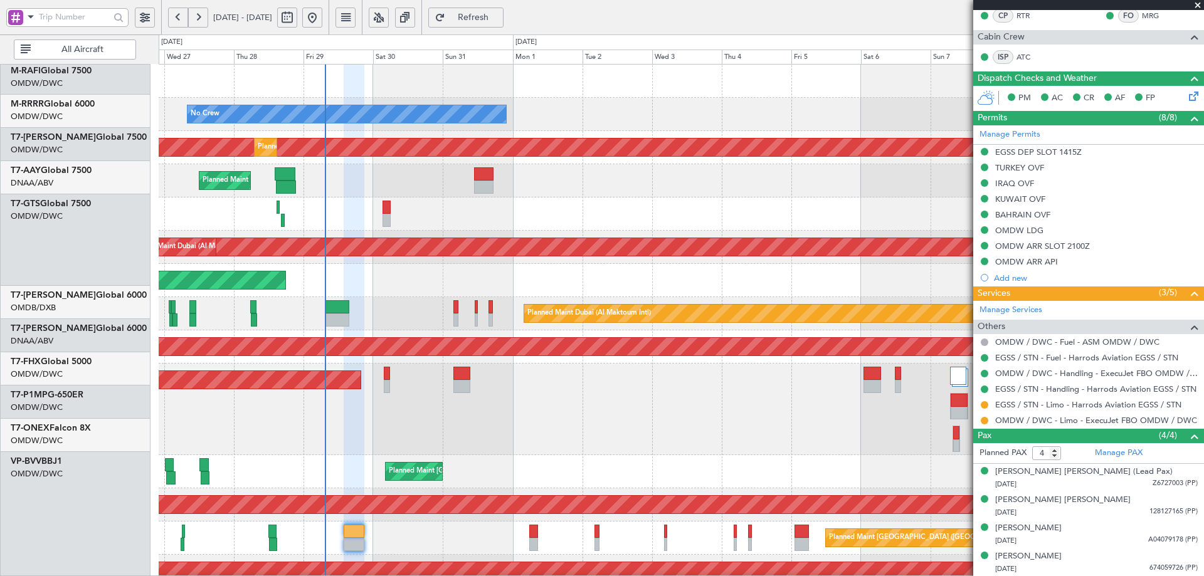
scroll to position [0, 0]
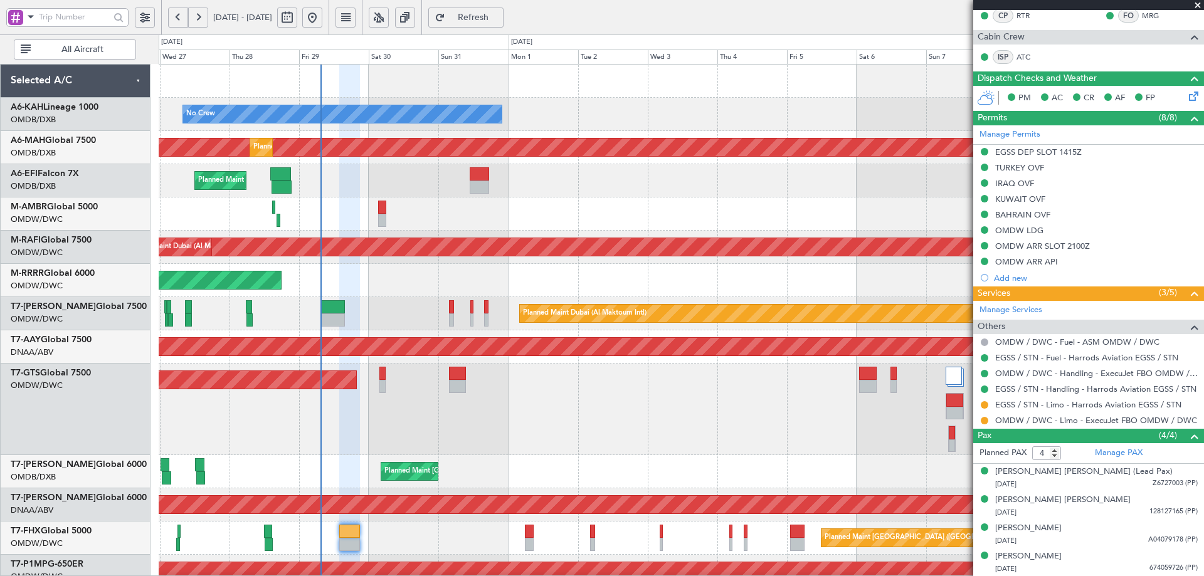
click at [388, 422] on div "No Crew Planned Maint Dubai (Al Maktoum Intl) Planned Maint Dubai (Dubai Intl) …" at bounding box center [681, 505] width 1045 height 880
type input "[PERSON_NAME] (ANI)"
type input "7127"
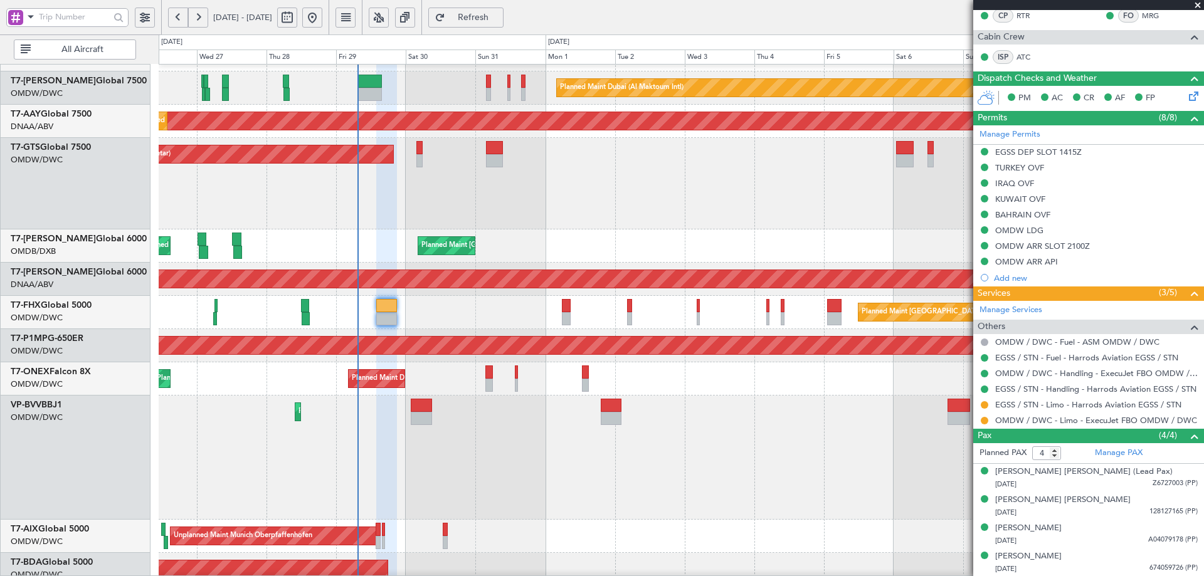
click at [441, 301] on div "Planned Maint Singapore (Changi) Planned Maint London (Stansted)" at bounding box center [681, 312] width 1045 height 33
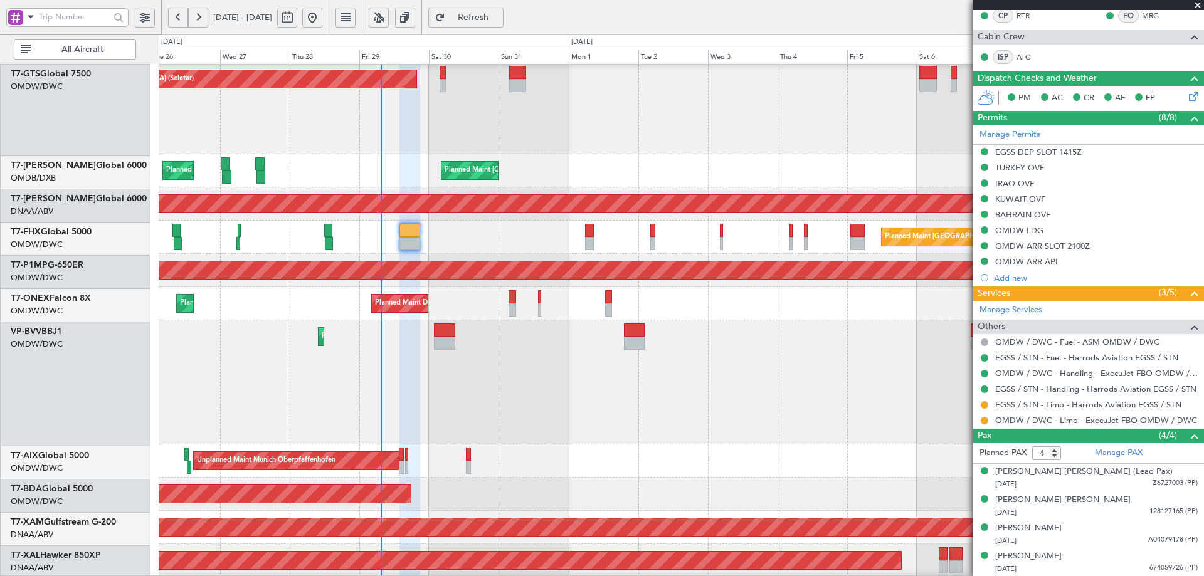
scroll to position [301, 0]
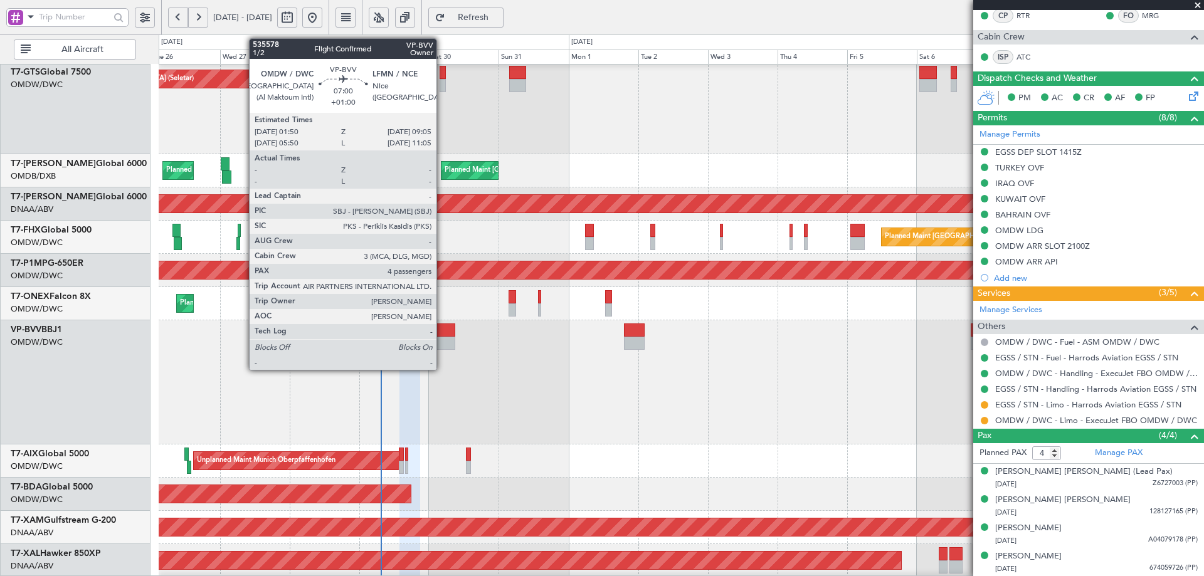
click at [442, 341] on div at bounding box center [444, 343] width 21 height 13
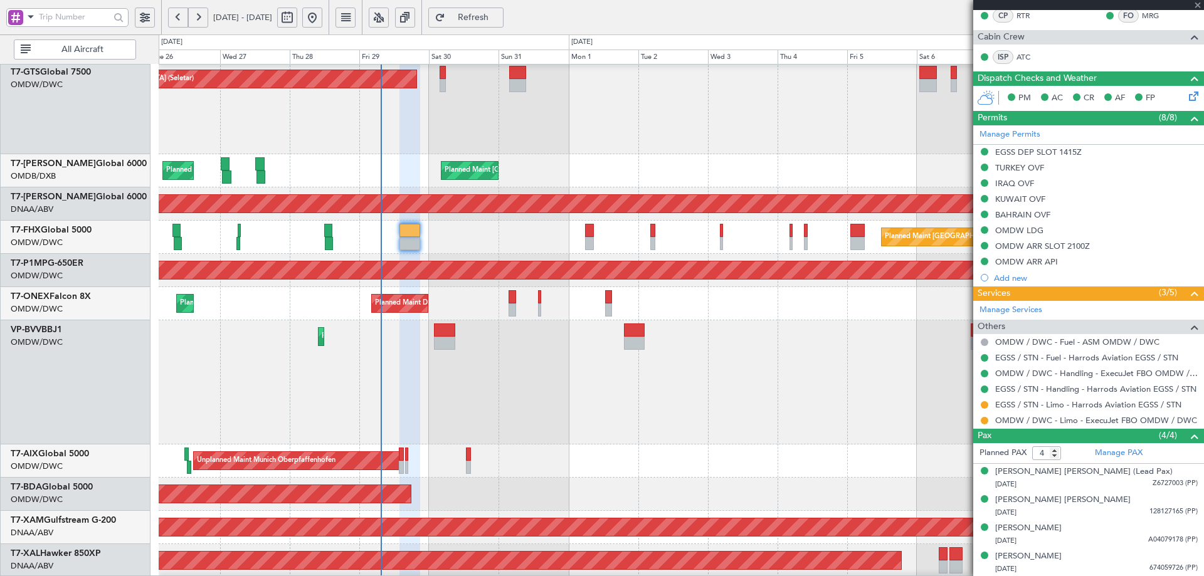
click at [441, 344] on div at bounding box center [444, 343] width 21 height 13
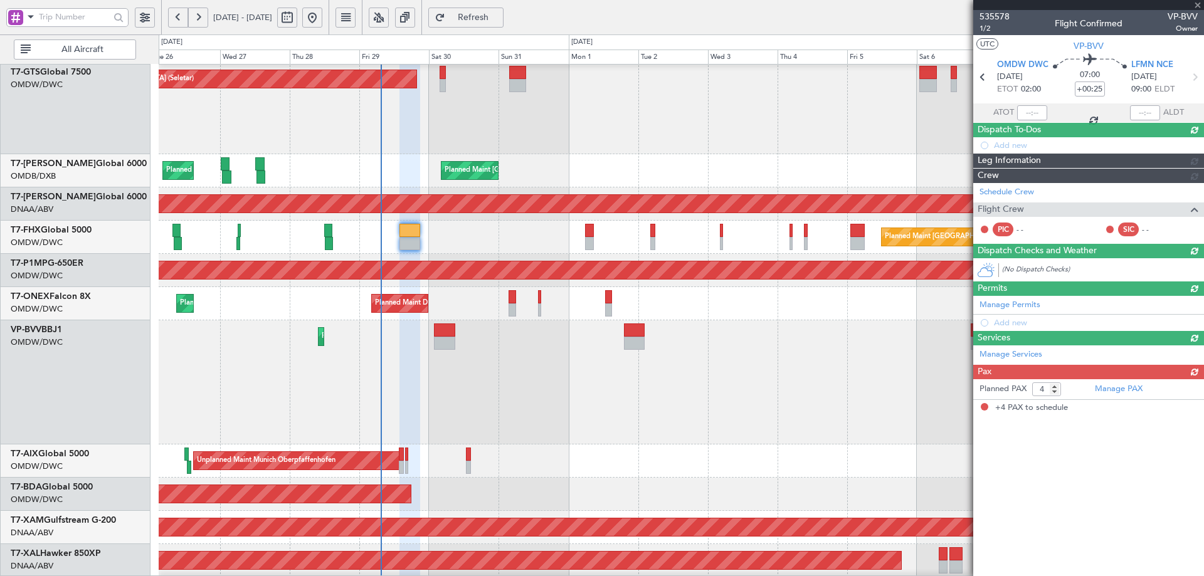
type input "+01:00"
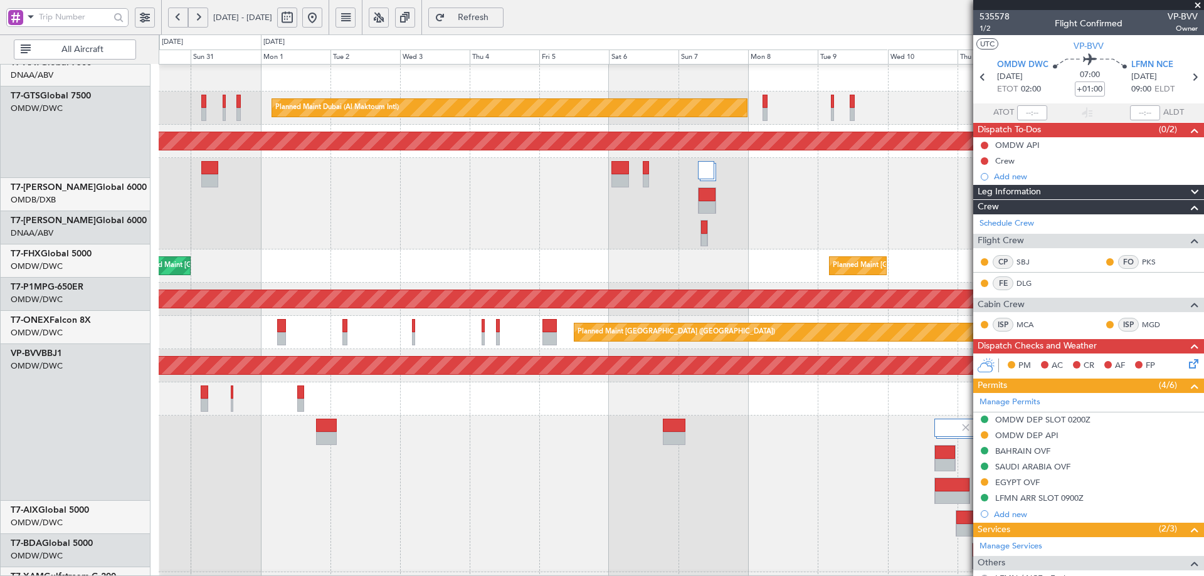
scroll to position [199, 0]
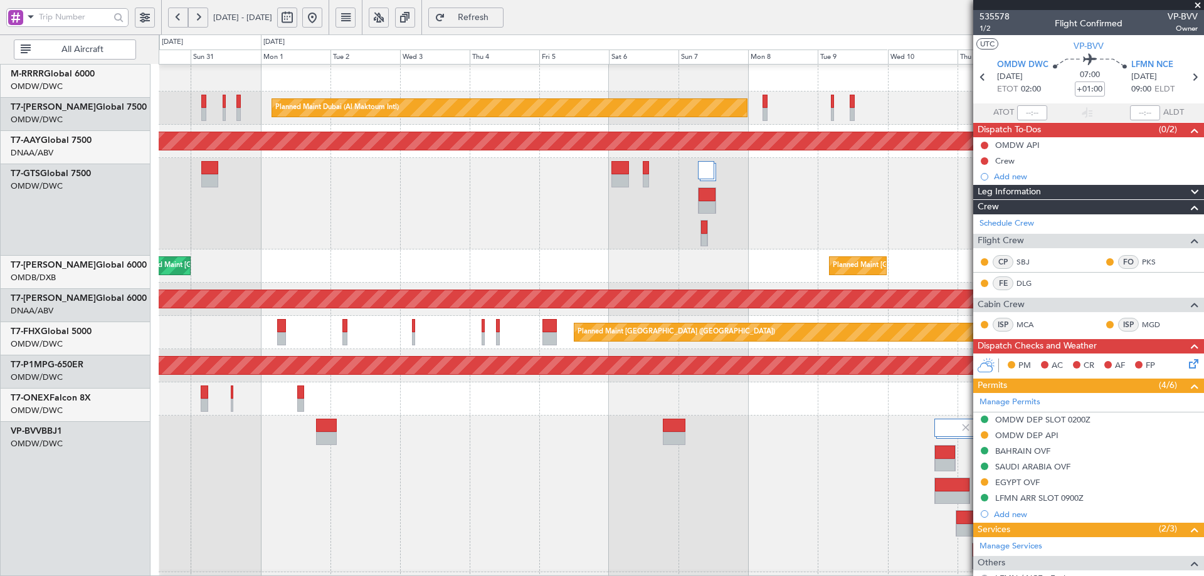
click at [497, 218] on div "Unplanned Maint [GEOGRAPHIC_DATA] (Seletar)" at bounding box center [681, 204] width 1045 height 92
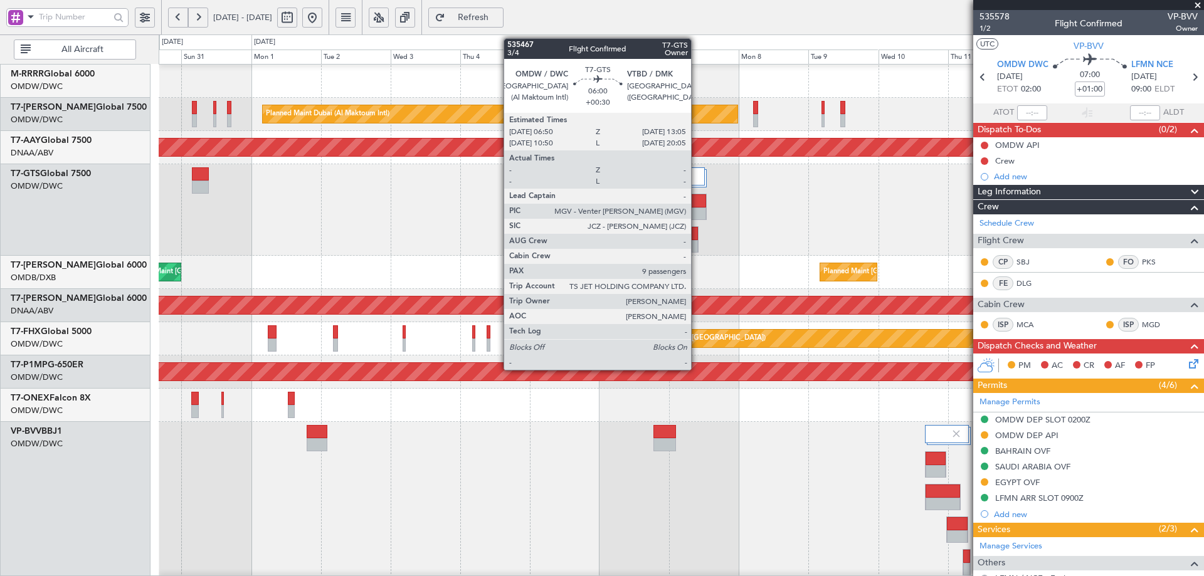
click at [697, 203] on div at bounding box center [697, 200] width 17 height 13
click at [696, 210] on div at bounding box center [697, 214] width 17 height 13
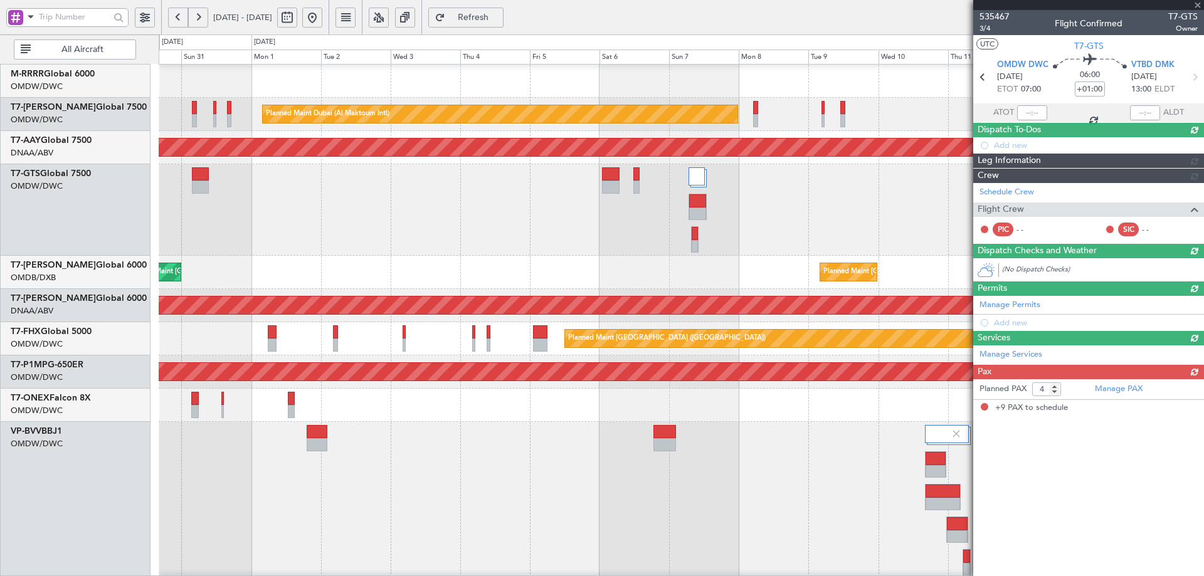
type input "+00:30"
type input "9"
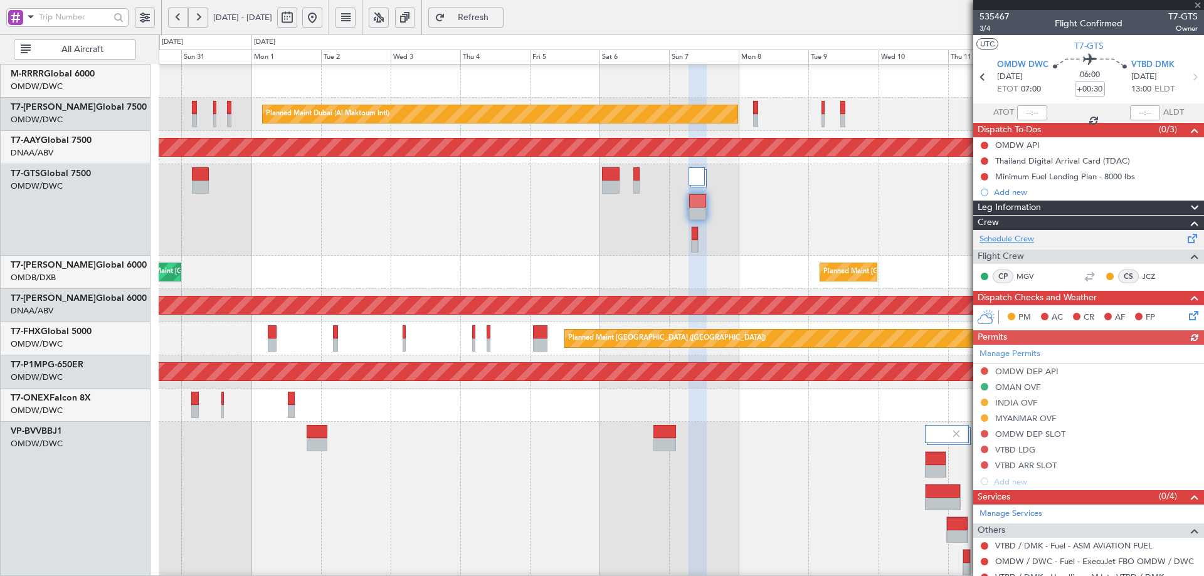
click at [1008, 240] on link "Schedule Crew" at bounding box center [1006, 239] width 55 height 13
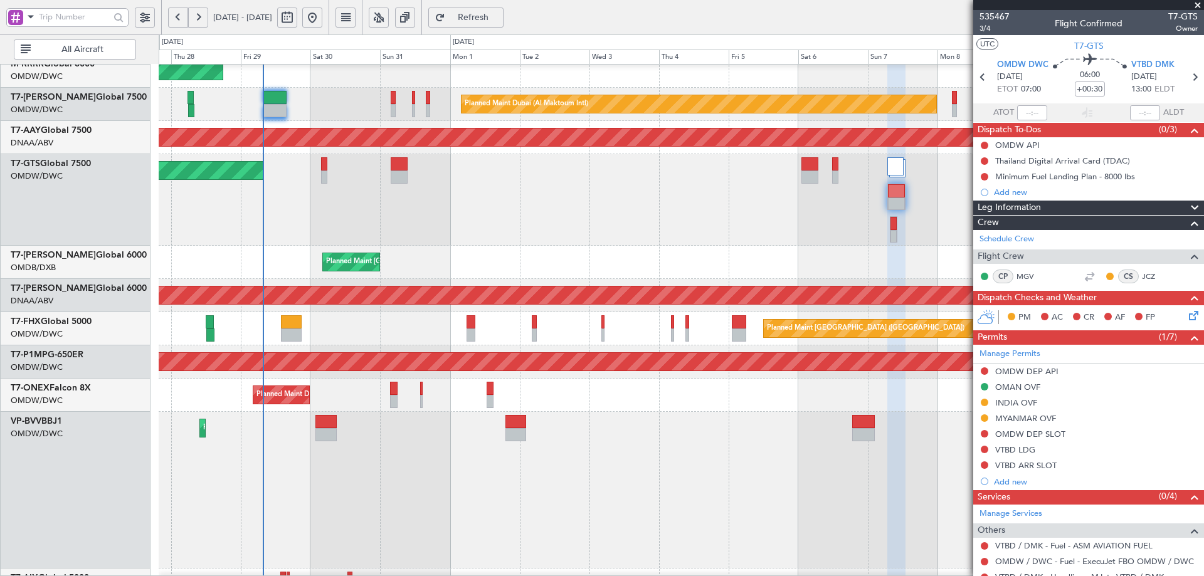
click at [418, 184] on div "Unplanned Maint [GEOGRAPHIC_DATA] (Seletar)" at bounding box center [681, 200] width 1045 height 92
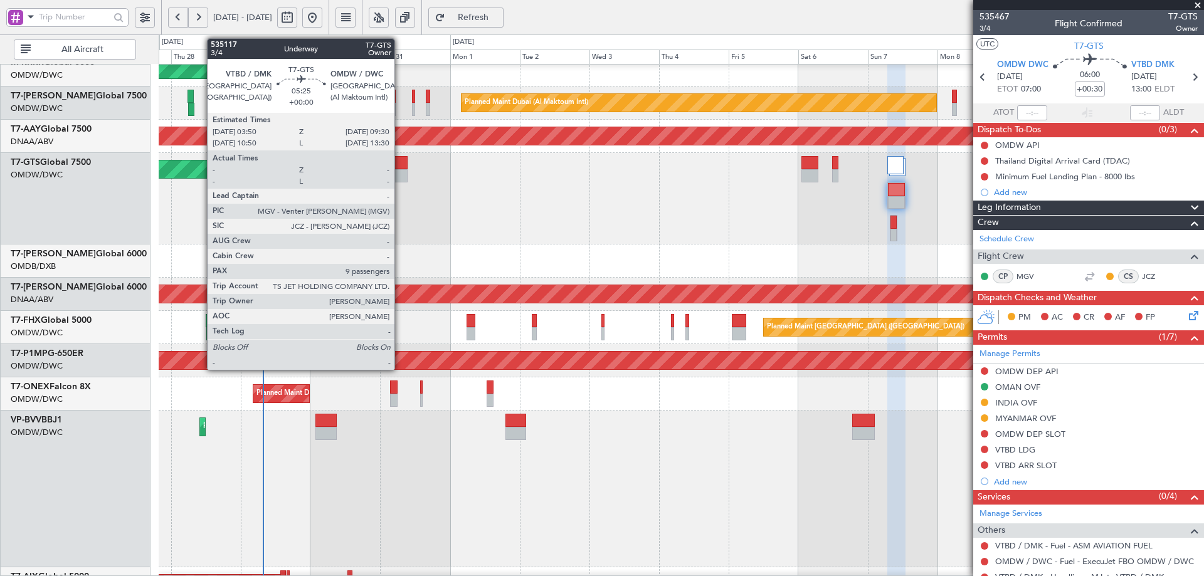
click at [400, 161] on div at bounding box center [399, 162] width 17 height 13
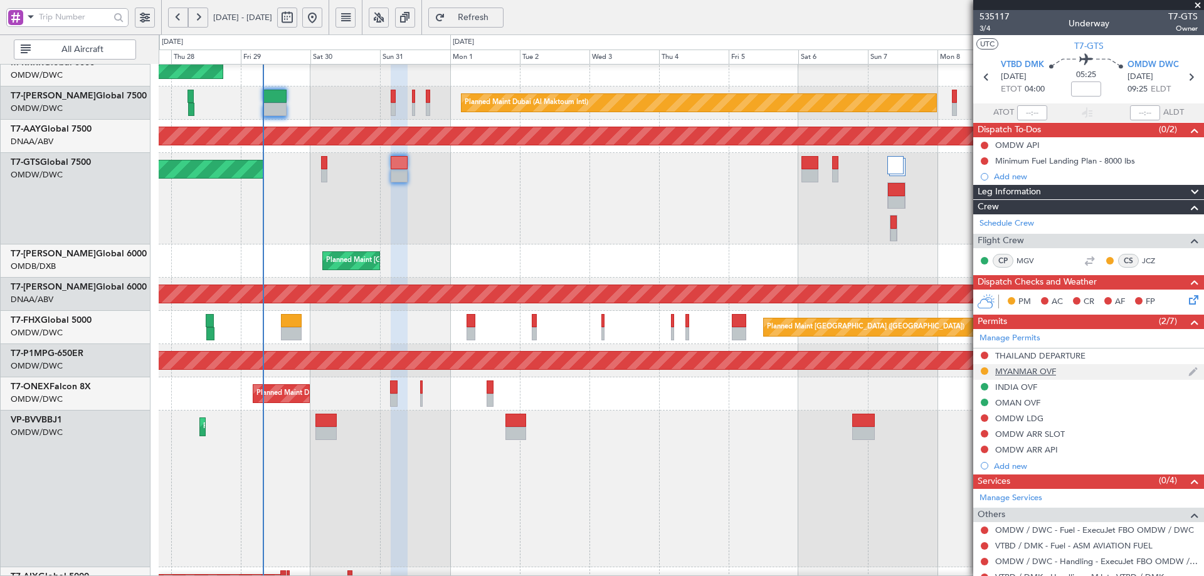
click at [1044, 372] on div "MYANMAR OVF" at bounding box center [1025, 371] width 61 height 11
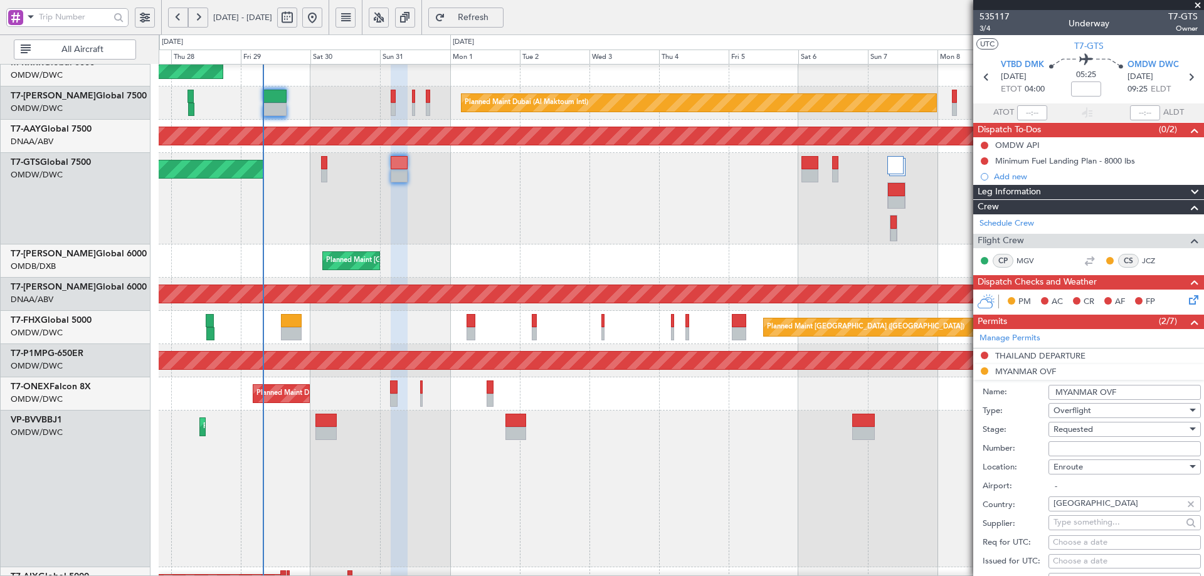
click at [1078, 445] on input "Number:" at bounding box center [1124, 448] width 152 height 15
paste input "ATS 784 / 3-GEN / AUG 2025 / 29"
type input "ATS 784 / 3-GEN / AUG 2025 / 29"
click at [1078, 431] on span "Requested" at bounding box center [1072, 429] width 39 height 11
click at [1077, 529] on span "Received OK" at bounding box center [1120, 529] width 132 height 19
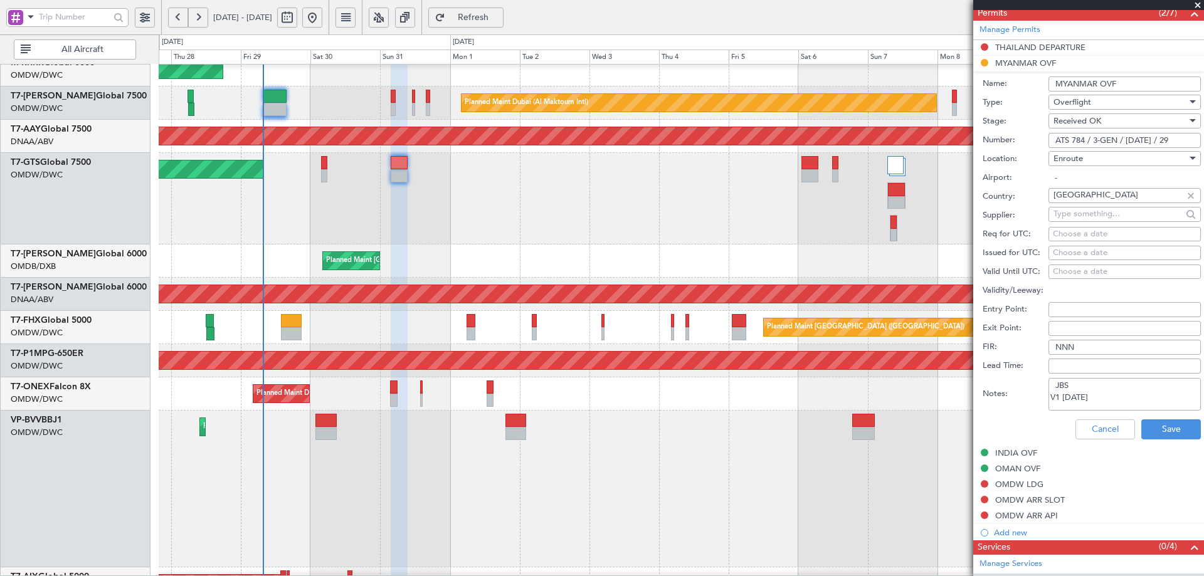
scroll to position [313, 0]
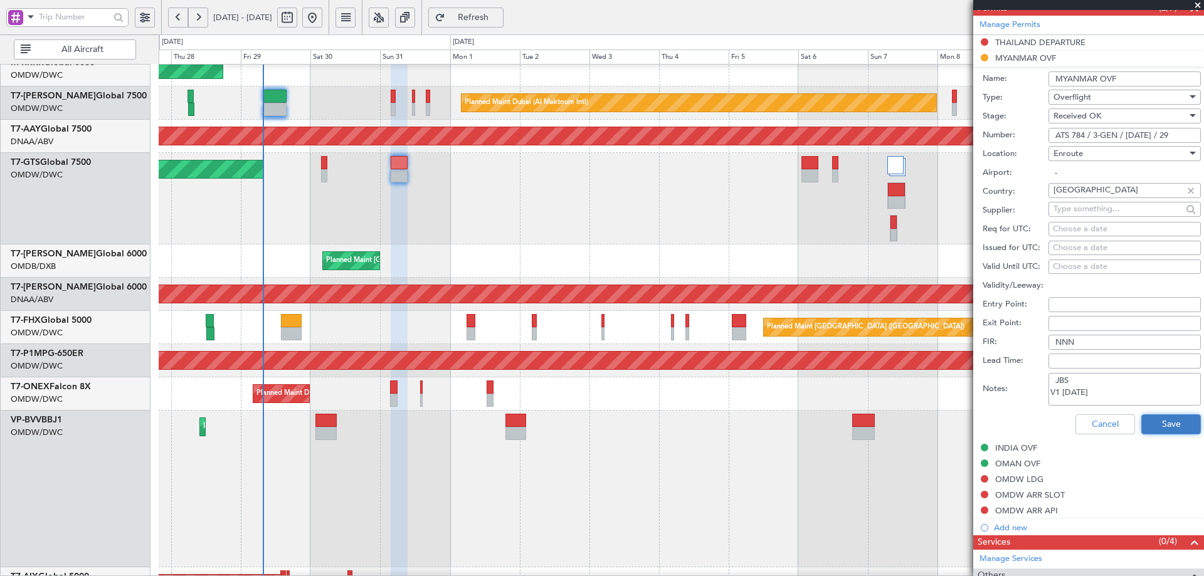
click at [1154, 431] on button "Save" at bounding box center [1171, 424] width 60 height 20
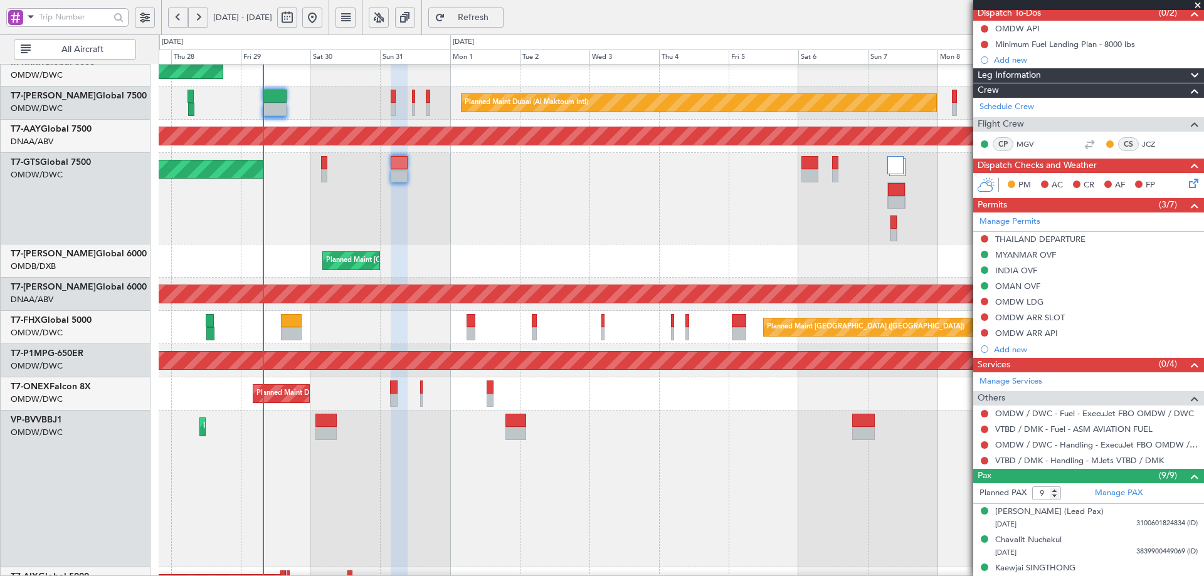
scroll to position [0, 0]
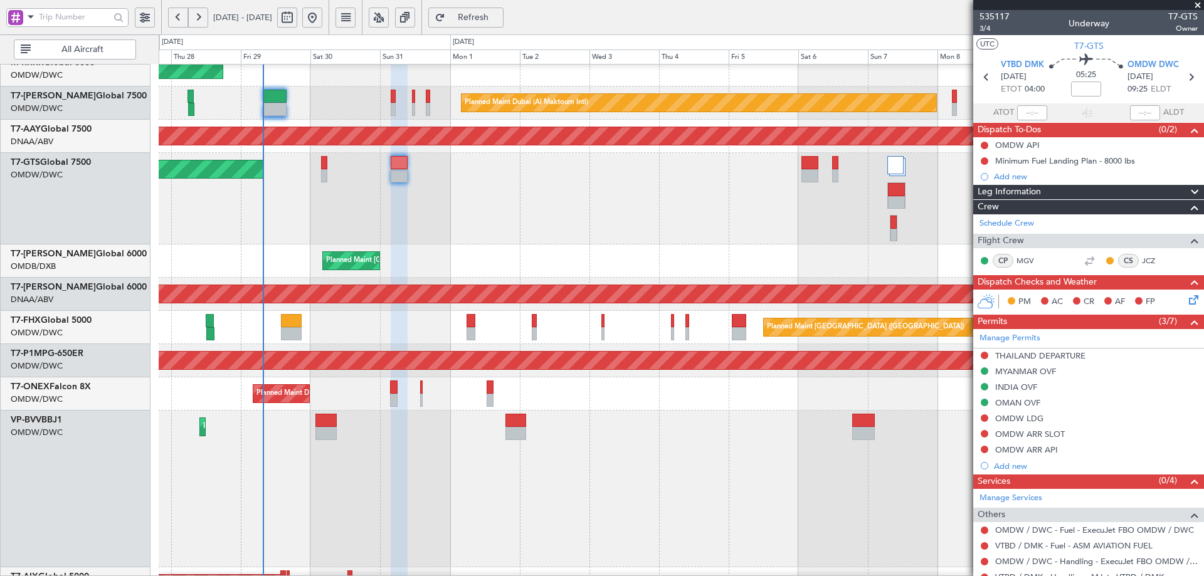
click at [499, 21] on span "Refresh" at bounding box center [473, 17] width 51 height 9
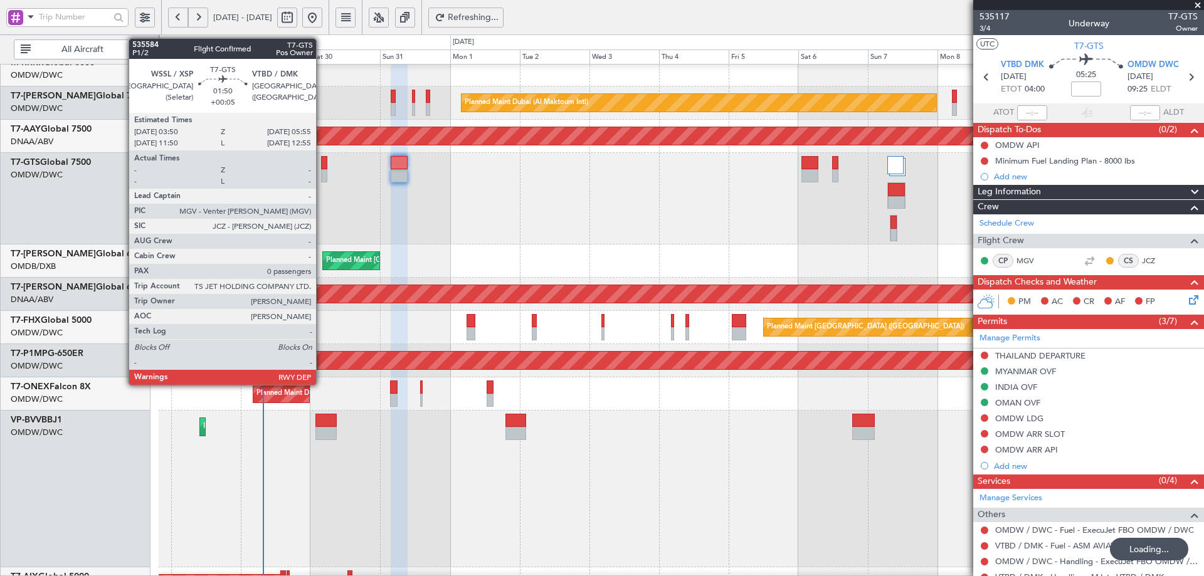
click at [322, 165] on div at bounding box center [324, 162] width 6 height 13
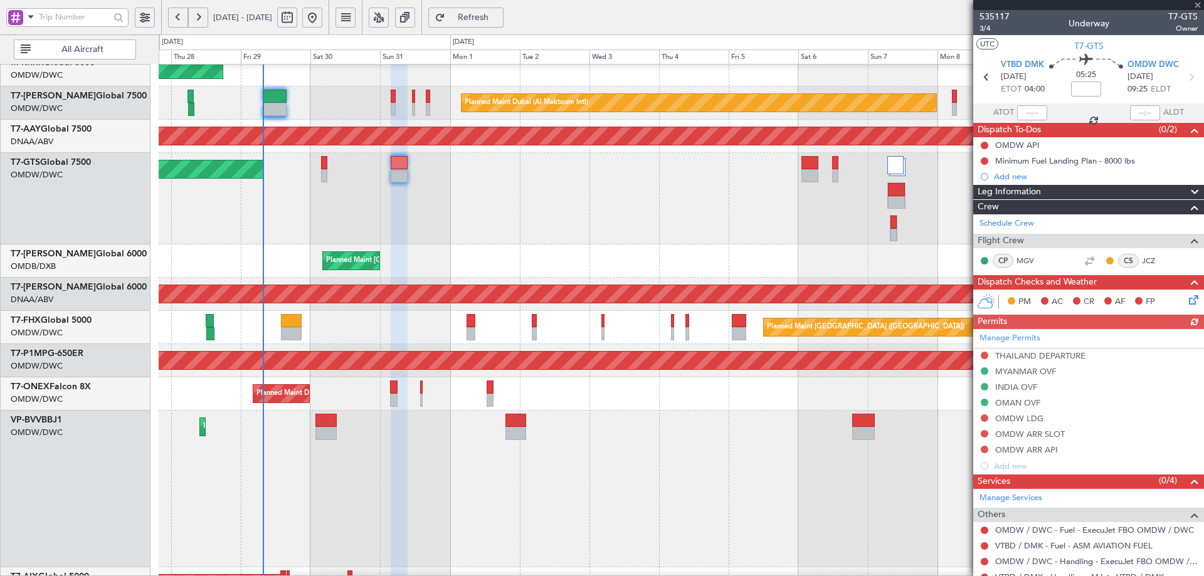
type input "+00:05"
type input "0"
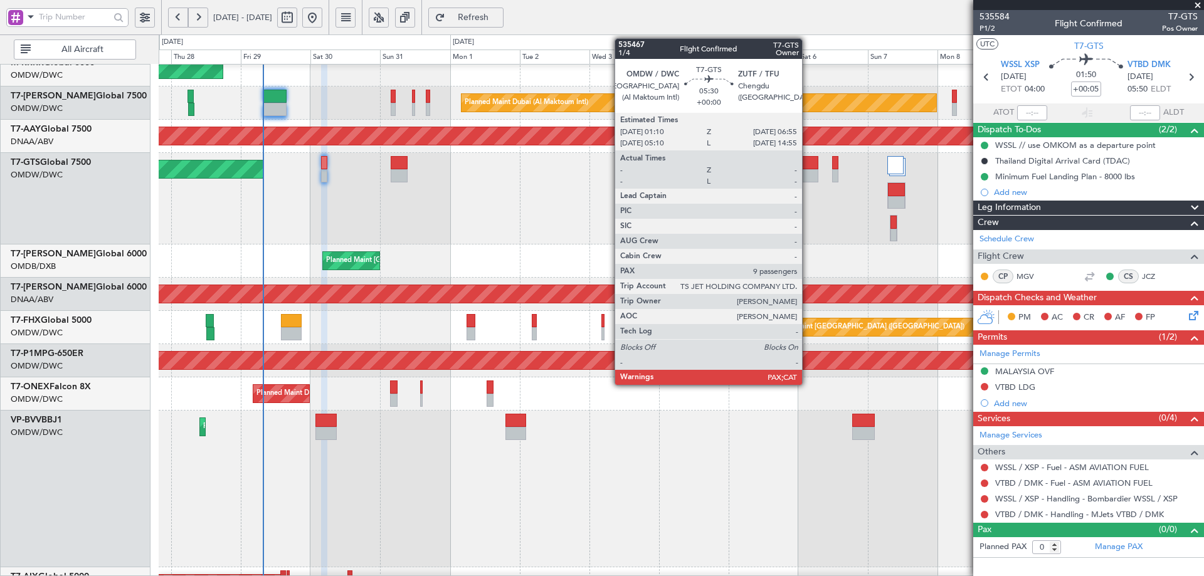
click at [808, 167] on div at bounding box center [809, 162] width 17 height 13
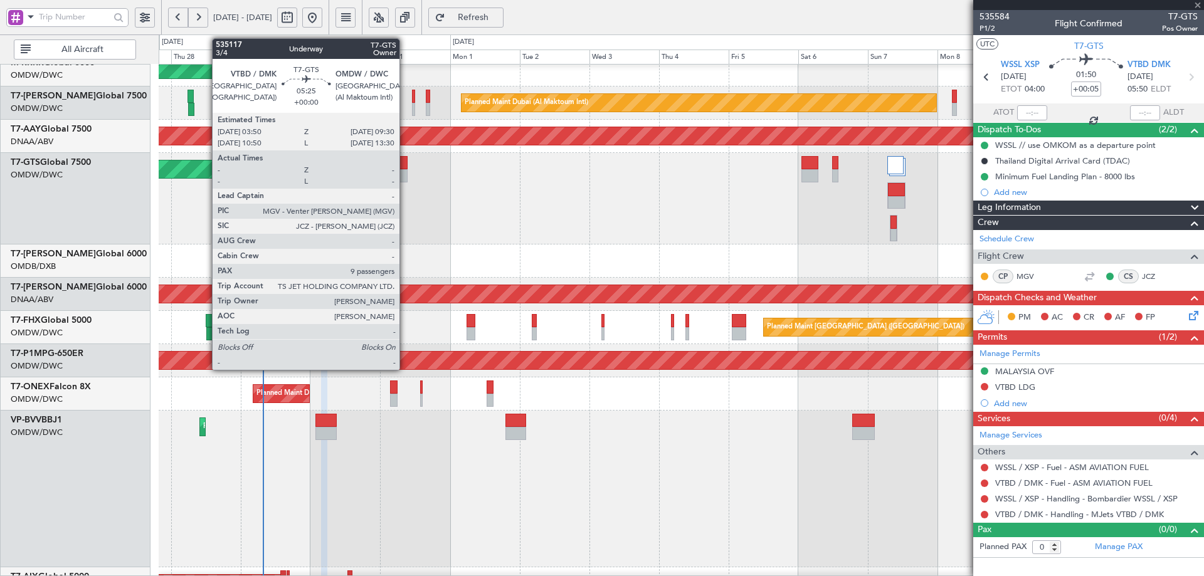
type input "9"
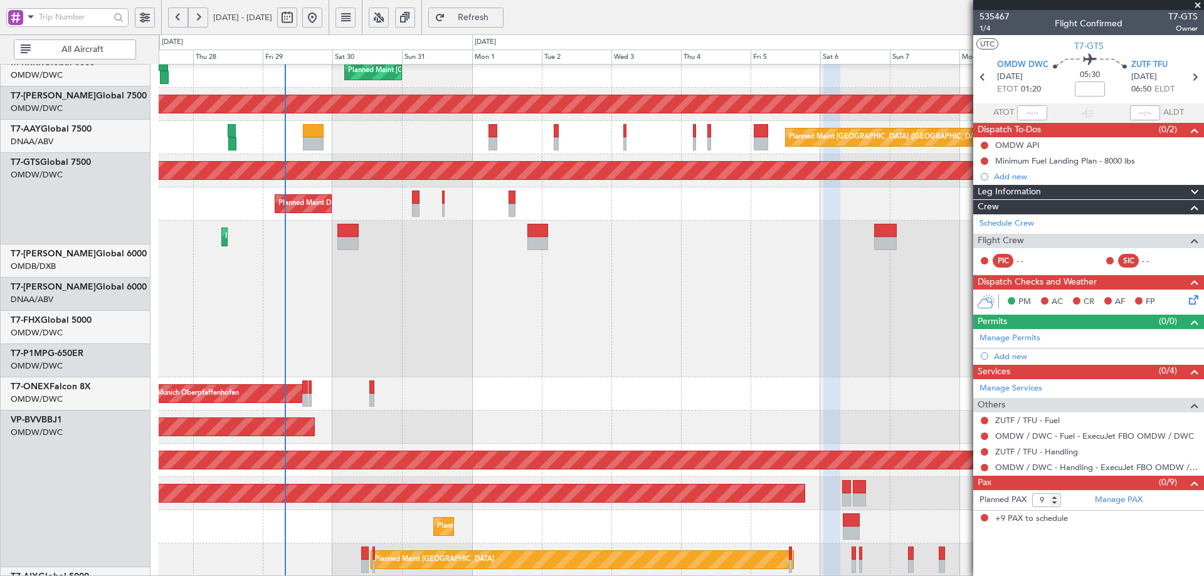
scroll to position [401, 0]
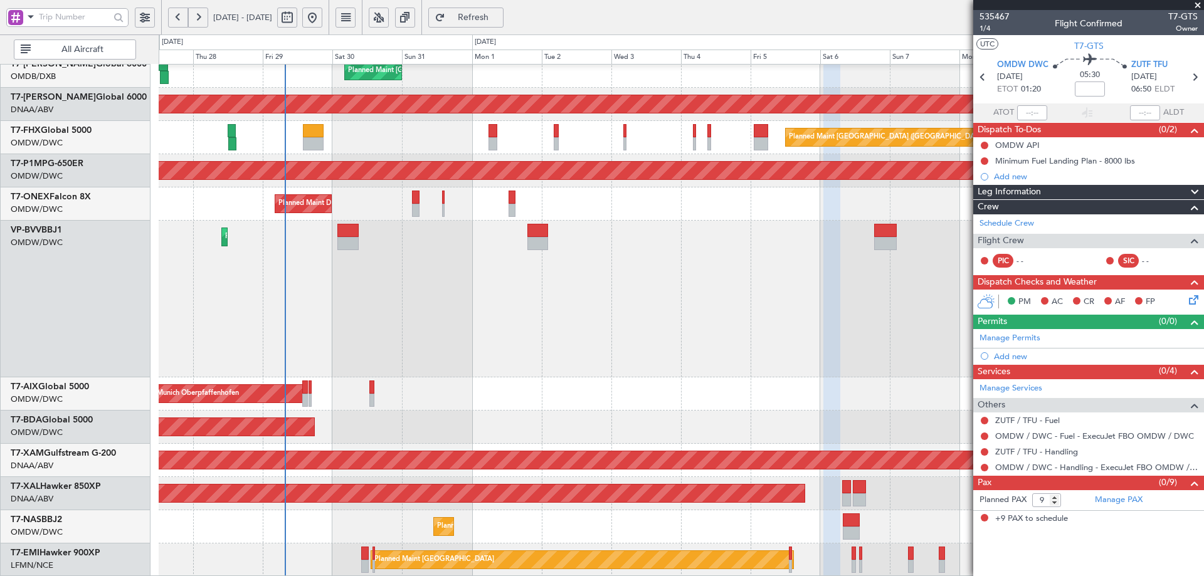
click at [302, 271] on div "Planned Maint Dubai (Al Maktoum Intl)" at bounding box center [681, 299] width 1045 height 157
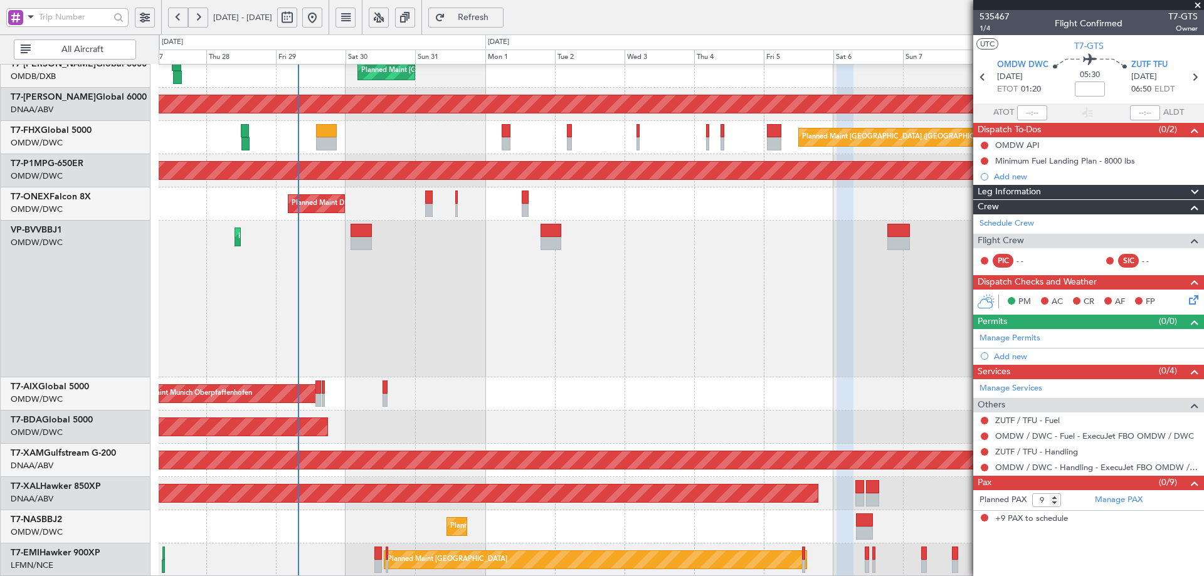
click at [281, 287] on div "Planned Maint Dubai (Al Maktoum Intl)" at bounding box center [681, 299] width 1045 height 157
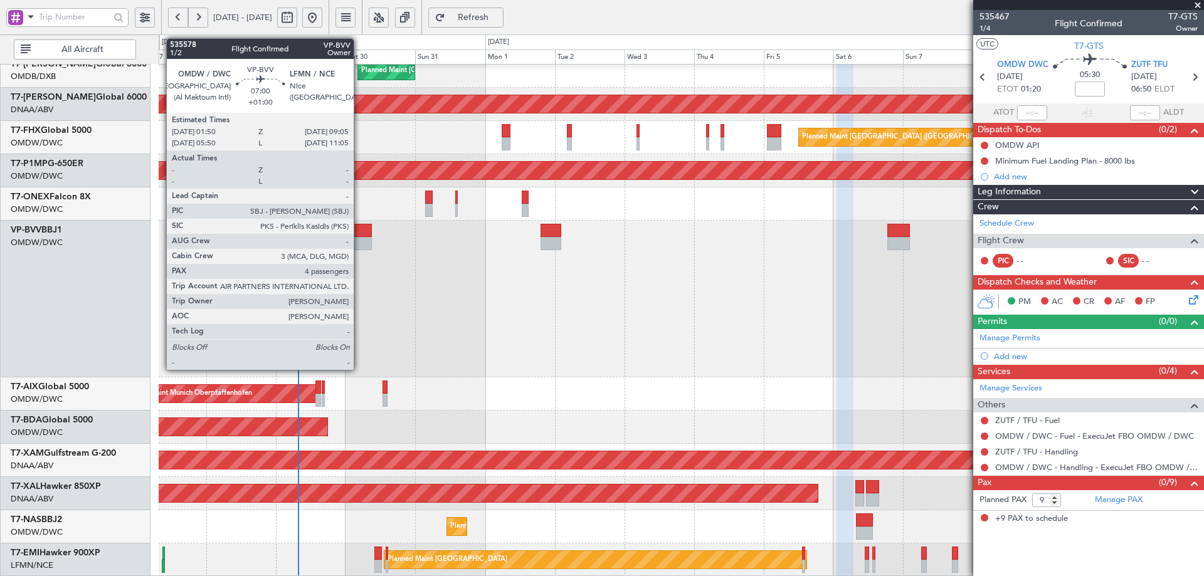
click at [359, 236] on div at bounding box center [360, 230] width 21 height 13
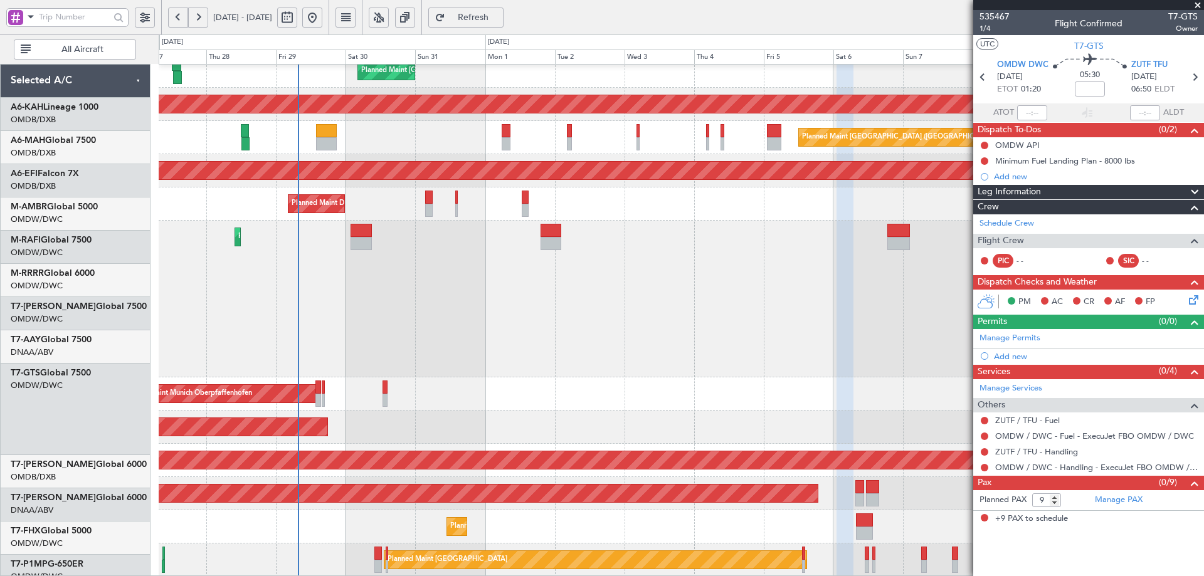
scroll to position [401, 0]
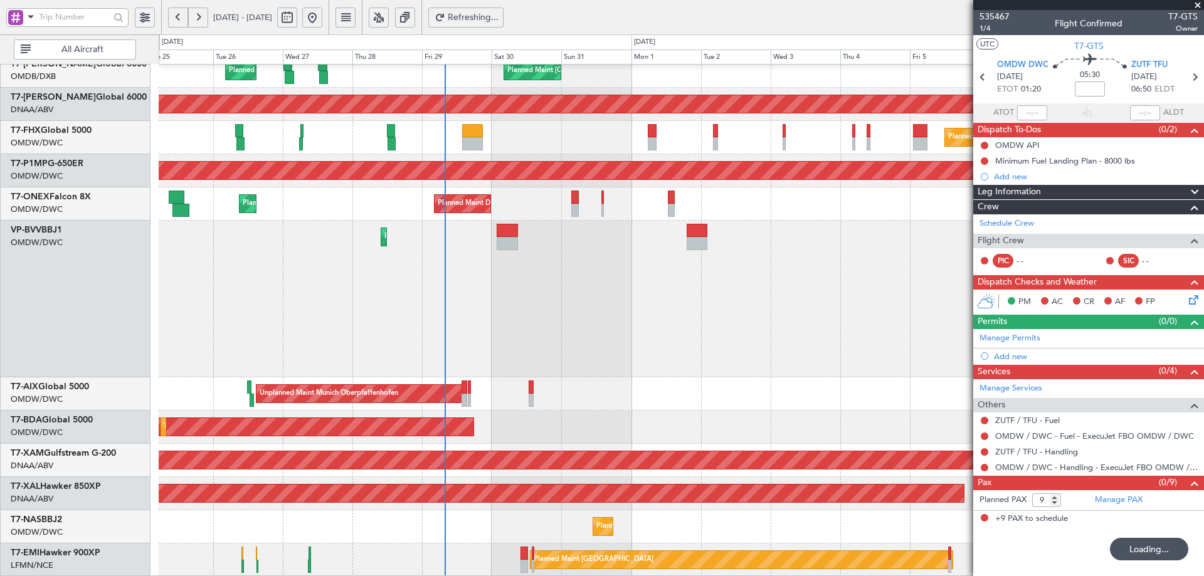
click at [524, 156] on div "Planned Maint Dubai (Dubai Intl) Planned Maint Dubai (Dubai Intl) Planned Maint…" at bounding box center [681, 120] width 1045 height 913
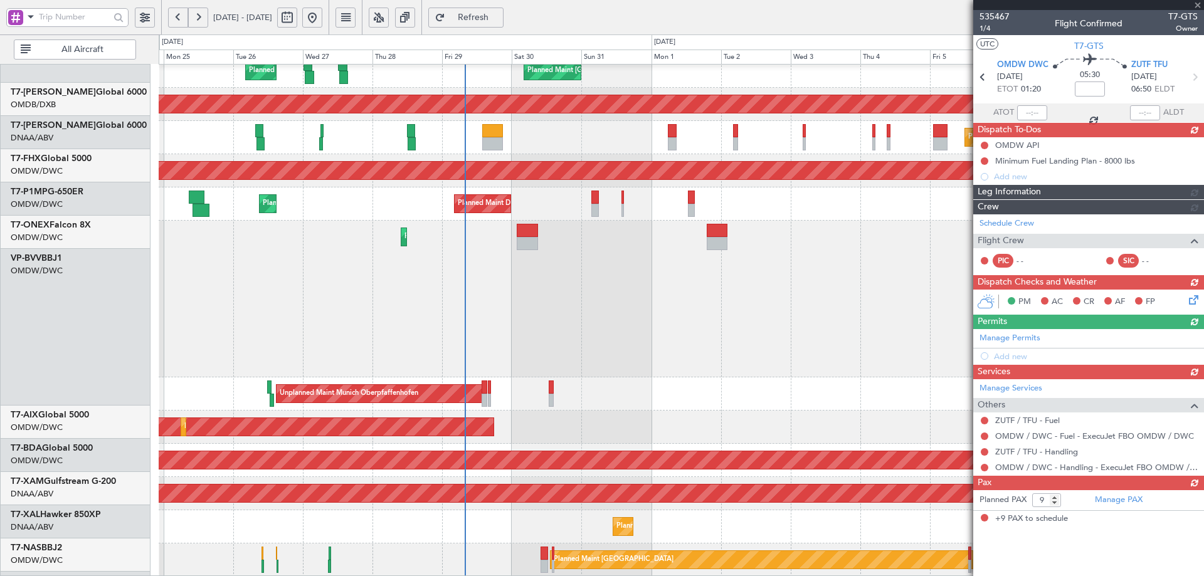
scroll to position [277, 0]
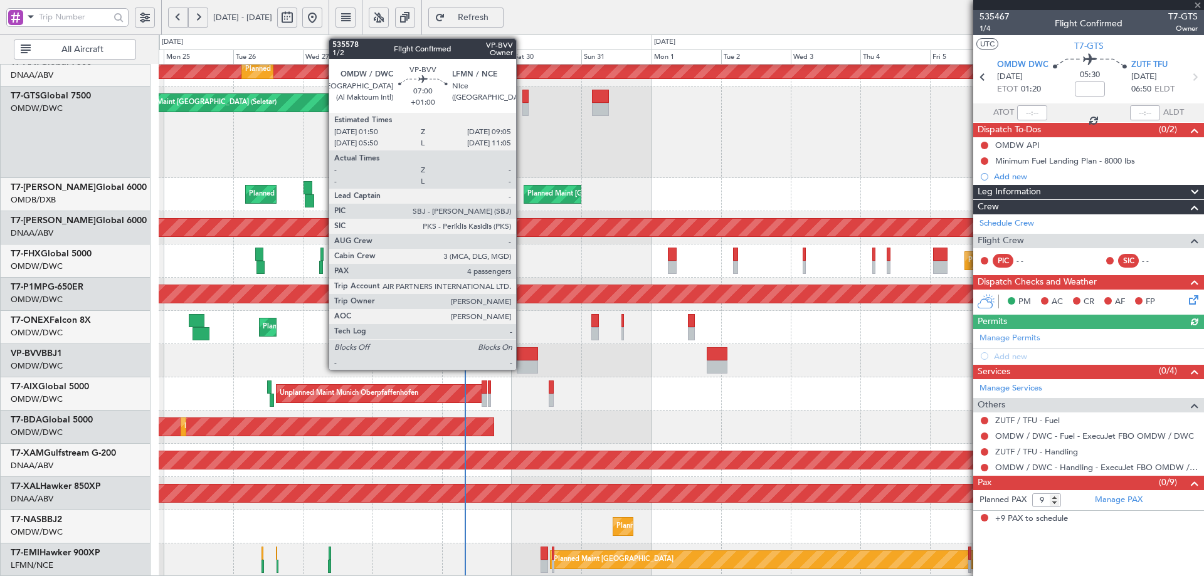
click at [521, 351] on div at bounding box center [527, 353] width 21 height 13
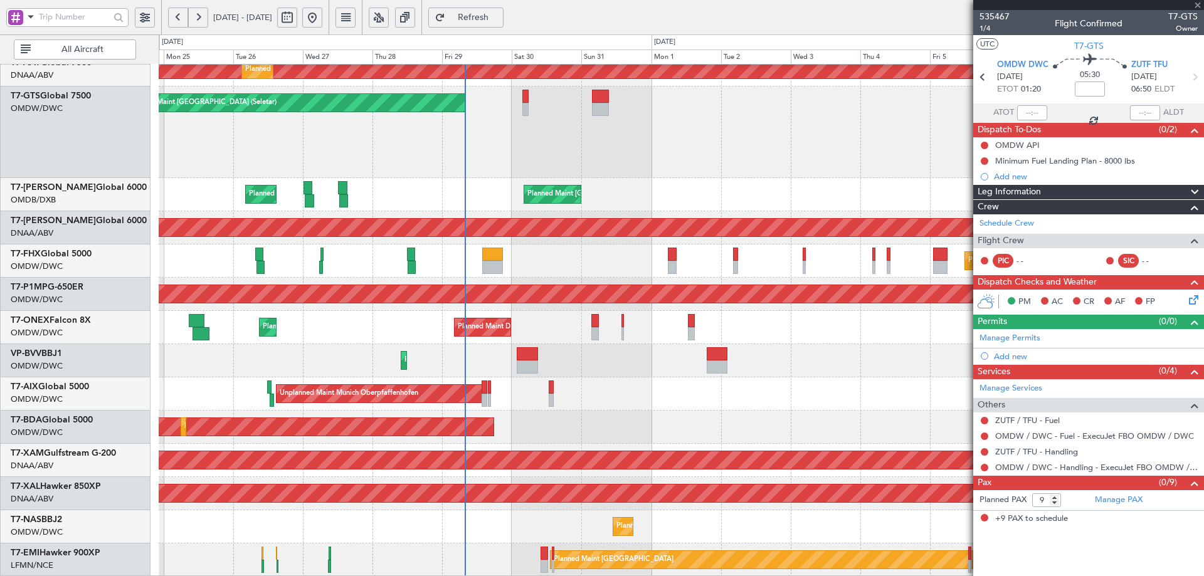
type input "+01:00"
type input "4"
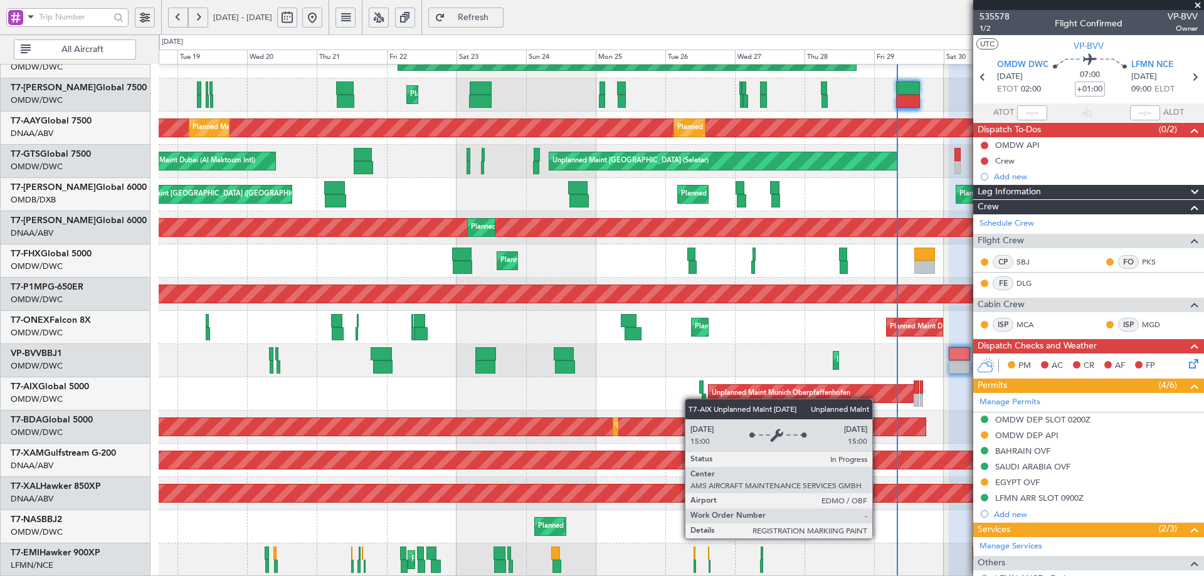
scroll to position [219, 0]
click at [745, 403] on div "Unplanned Maint Munich Oberpfaffenhofen" at bounding box center [681, 393] width 1045 height 33
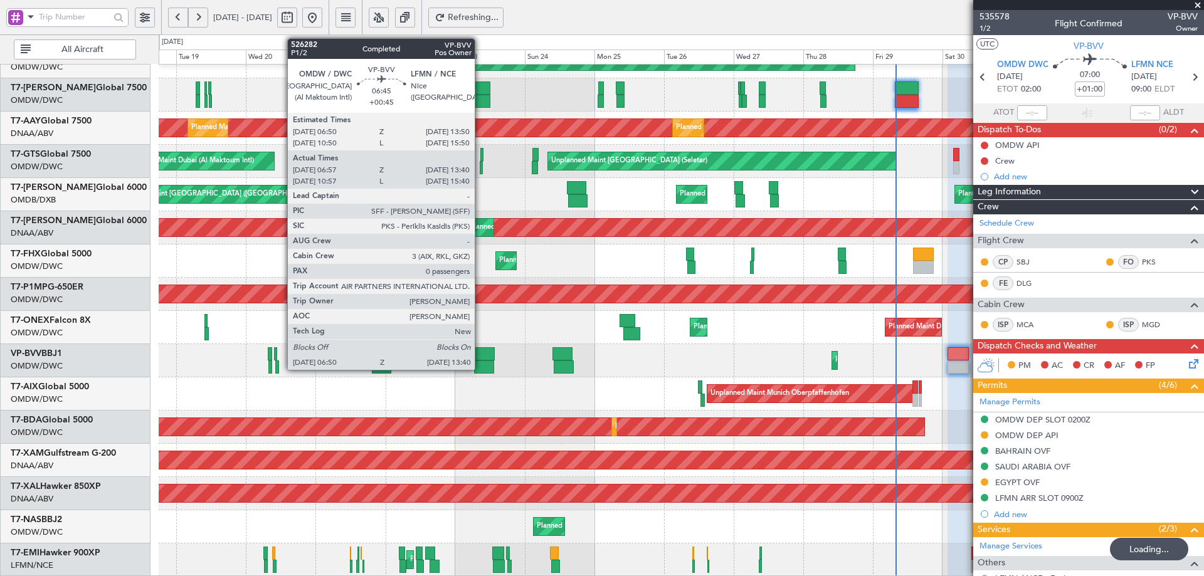
click at [480, 358] on div at bounding box center [484, 353] width 21 height 13
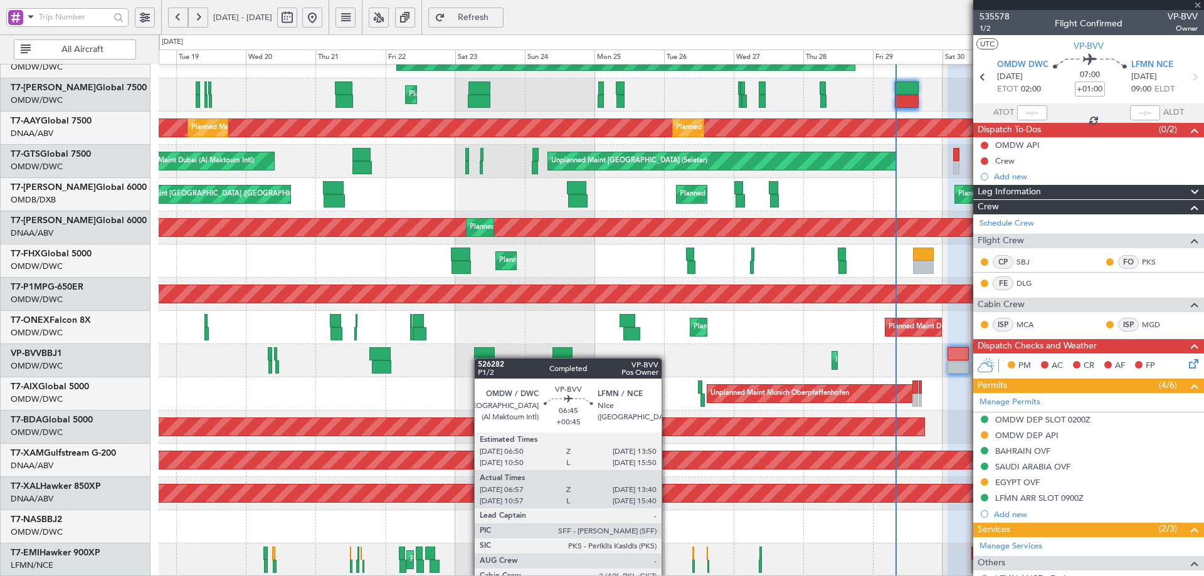
type input "+00:45"
type input "07:07"
type input "13:35"
type input "0"
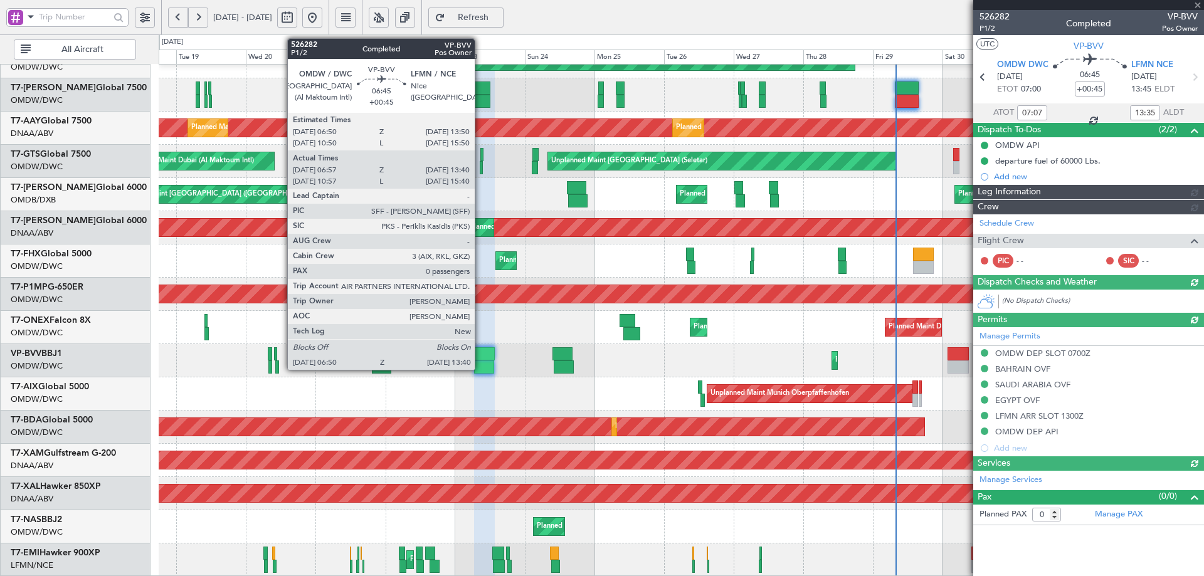
type input "Rohit Roy (ROY)"
type input "7015"
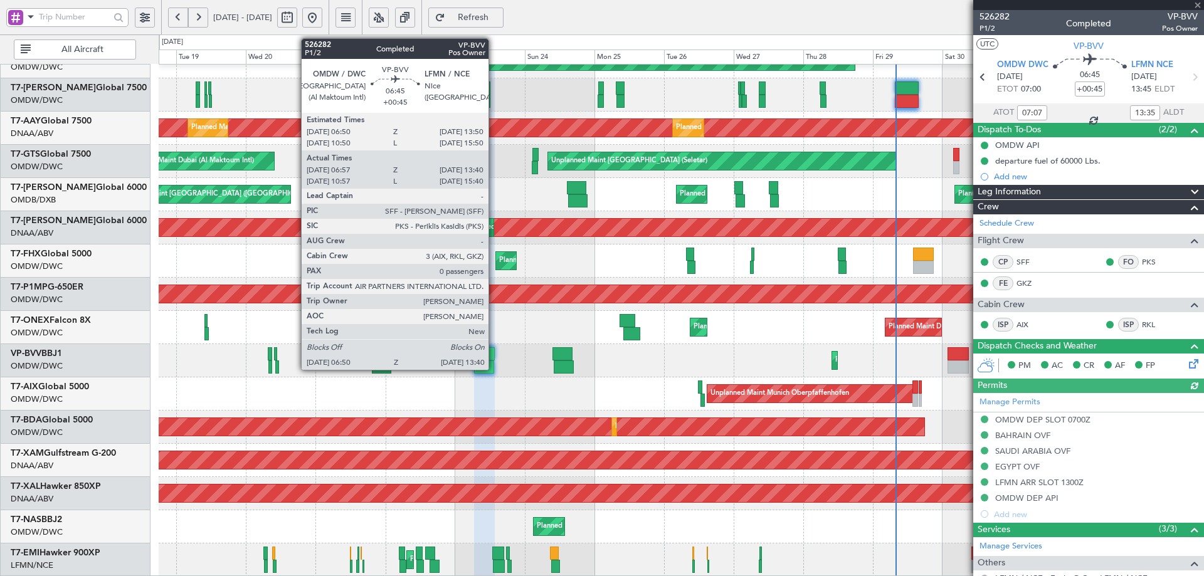
click at [494, 364] on div at bounding box center [484, 367] width 20 height 13
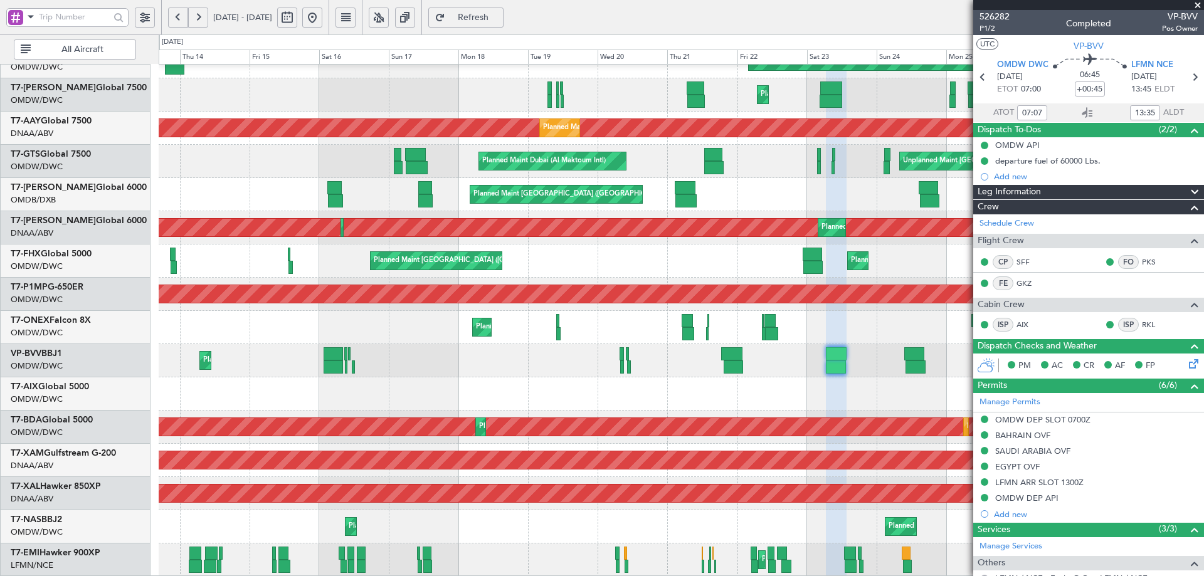
click at [822, 364] on div "Planned Maint Dubai (Al Maktoum Intl) Planned Maint [GEOGRAPHIC_DATA] (Al Makto…" at bounding box center [681, 360] width 1045 height 33
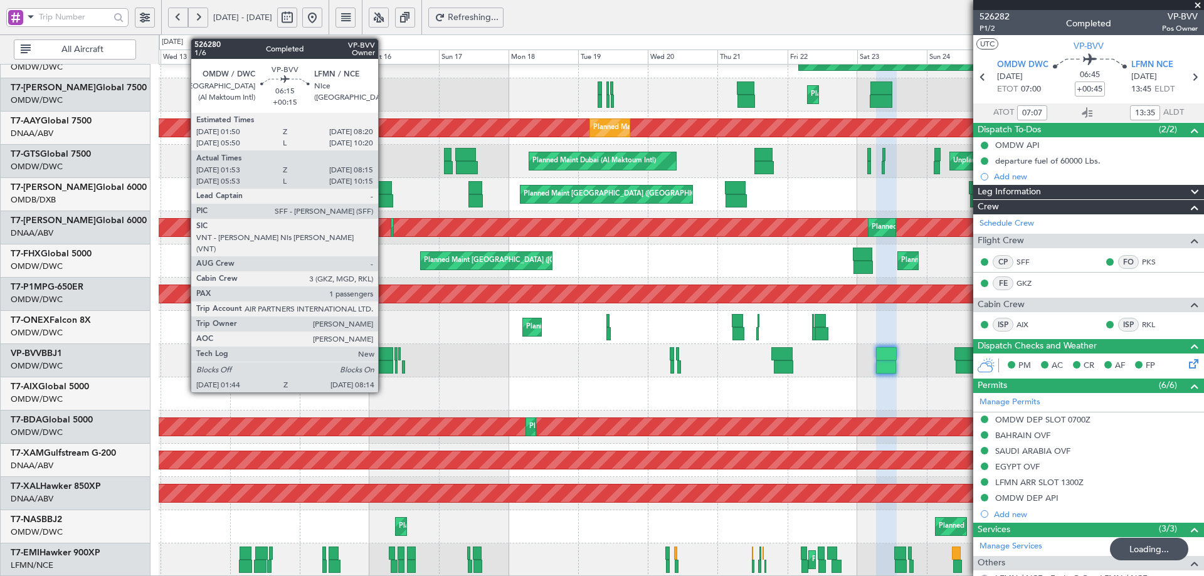
click at [384, 354] on div at bounding box center [383, 353] width 19 height 13
type input "+00:15"
type input "02:03"
type input "08:10"
type input "1"
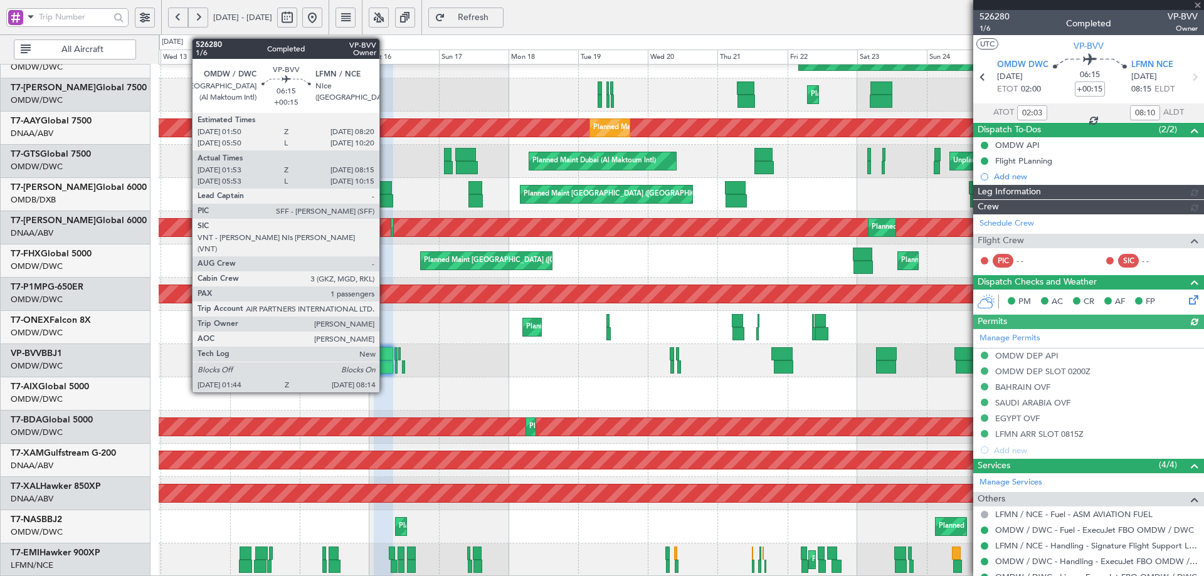
type input "Dherander Fithani (DHF)"
type input "6969"
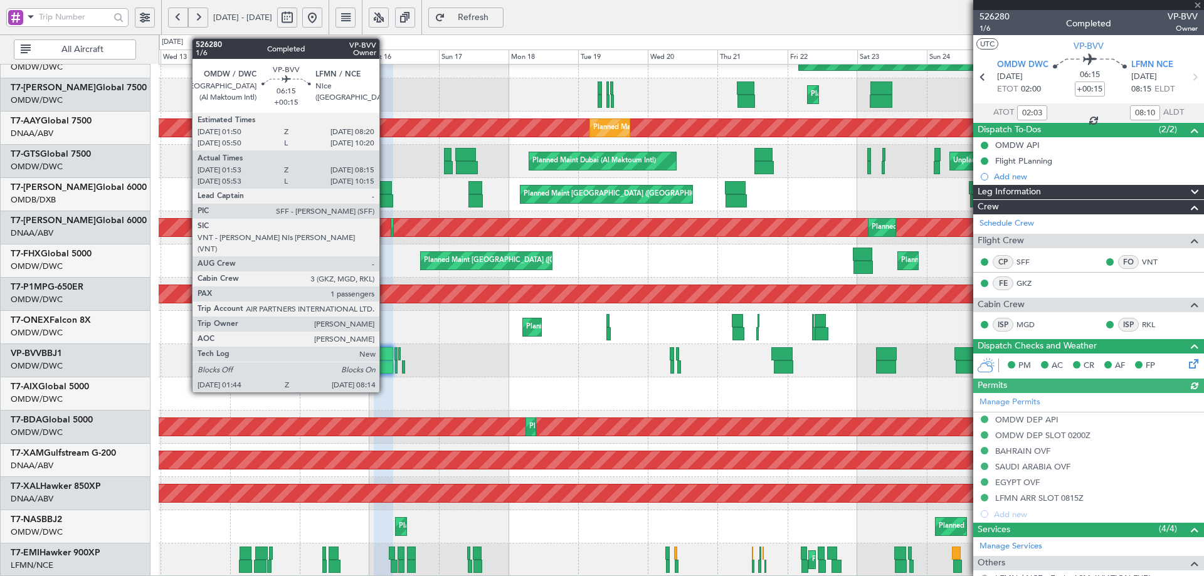
click at [385, 354] on div at bounding box center [383, 353] width 19 height 13
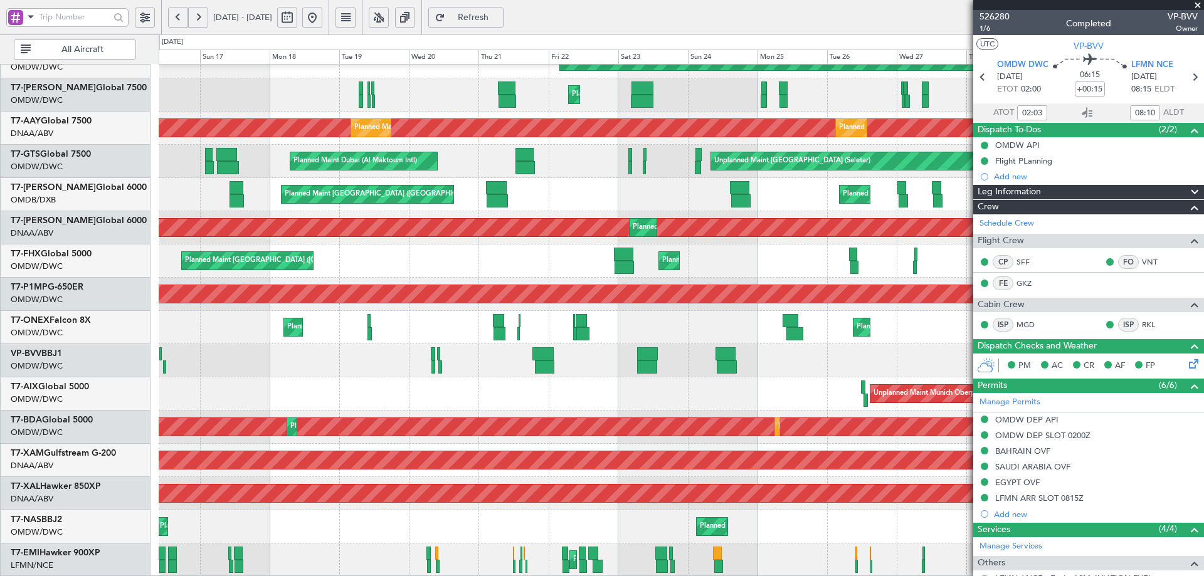
click at [208, 376] on div "Planned Maint Dubai (Al Maktoum Intl) Planned Maint Dubai (Al Maktoum Intl) Pla…" at bounding box center [681, 211] width 1045 height 731
click at [322, 21] on button at bounding box center [312, 18] width 20 height 20
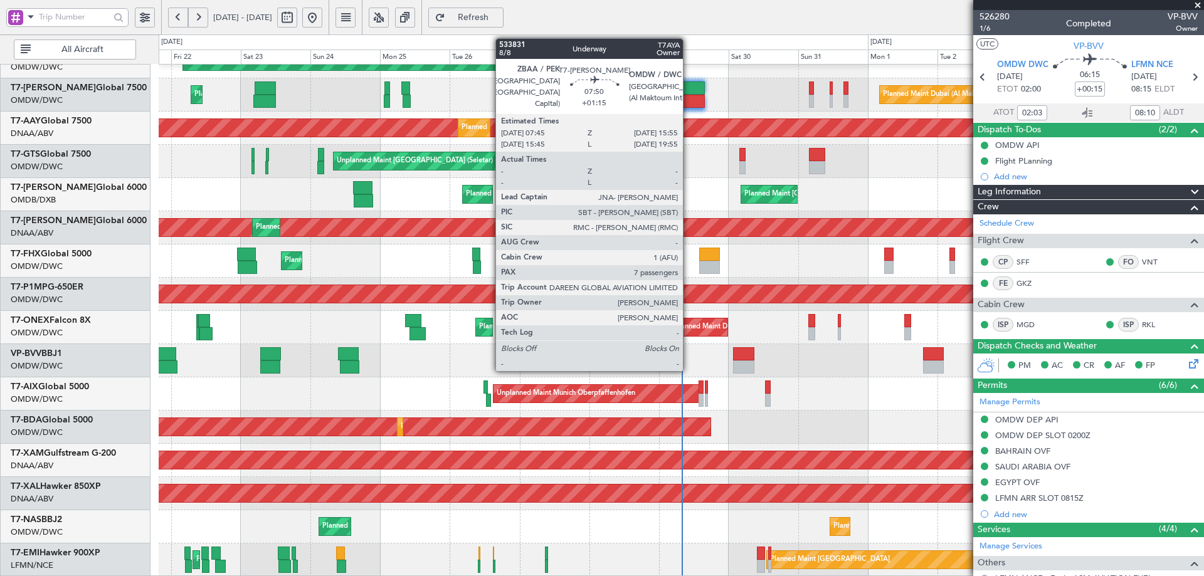
click at [688, 87] on div at bounding box center [693, 88] width 24 height 13
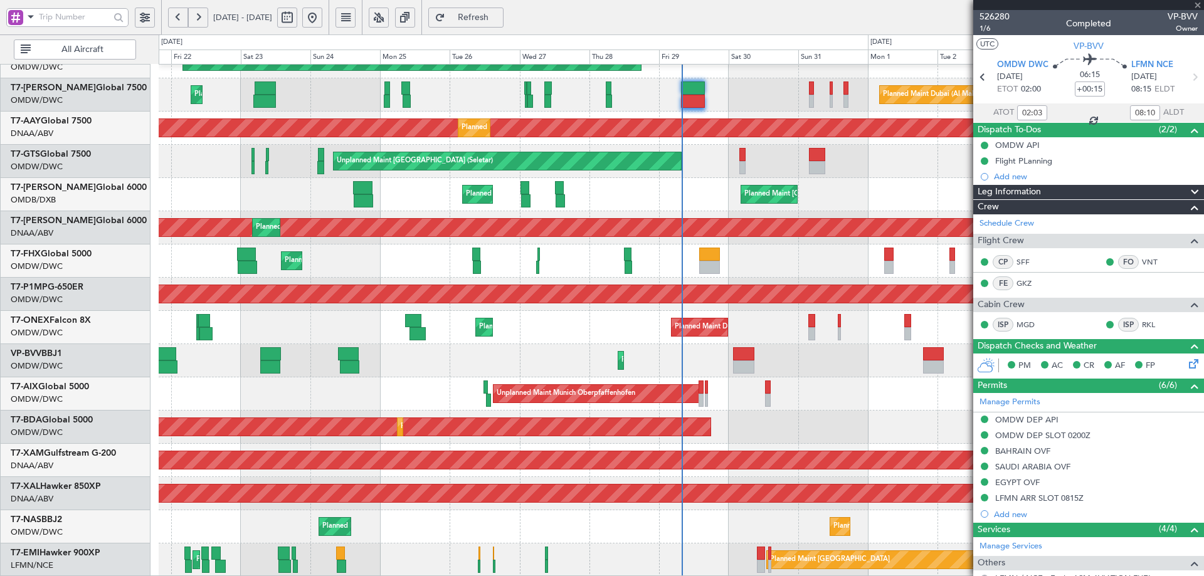
type input "06:03"
type input "10:10"
type input "02:03"
type input "08:10"
type input "+01:15"
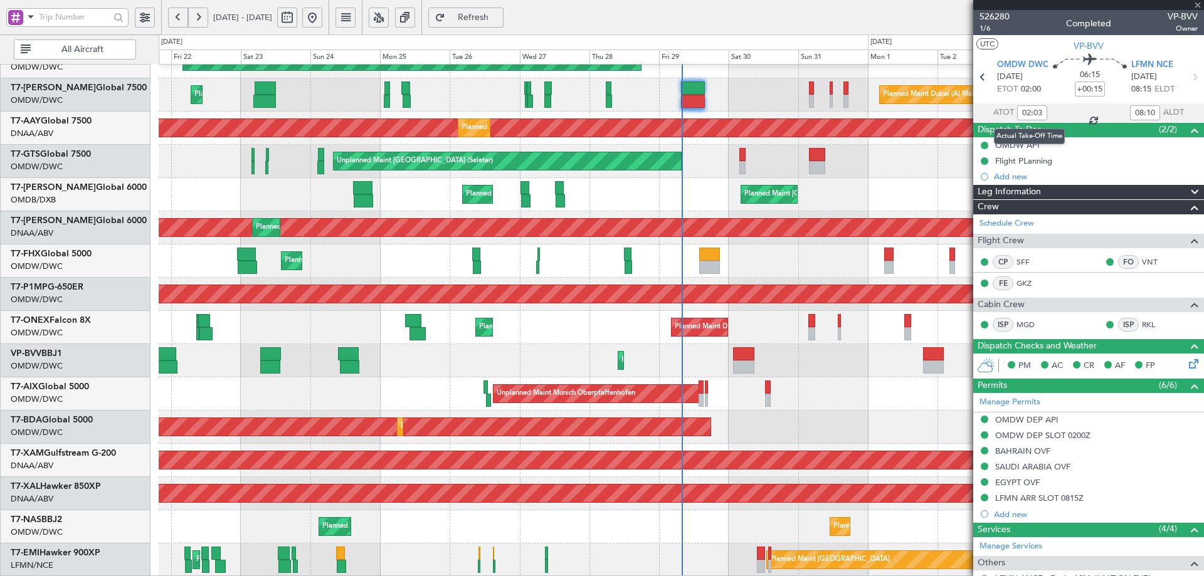
type input "7"
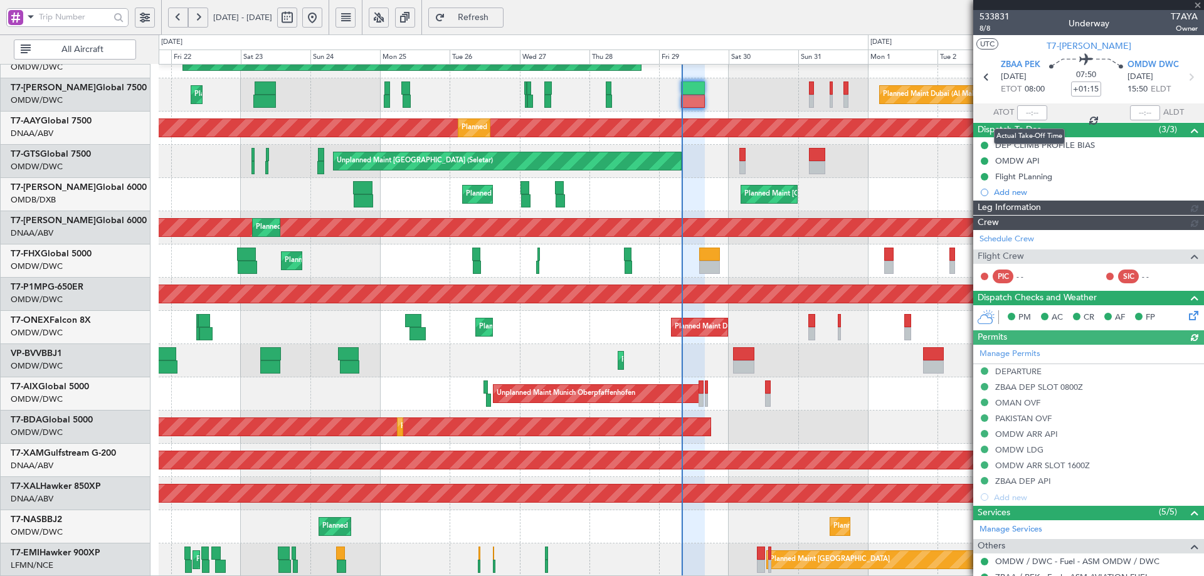
type input "Rohit Roy (ROY)"
type input "7123"
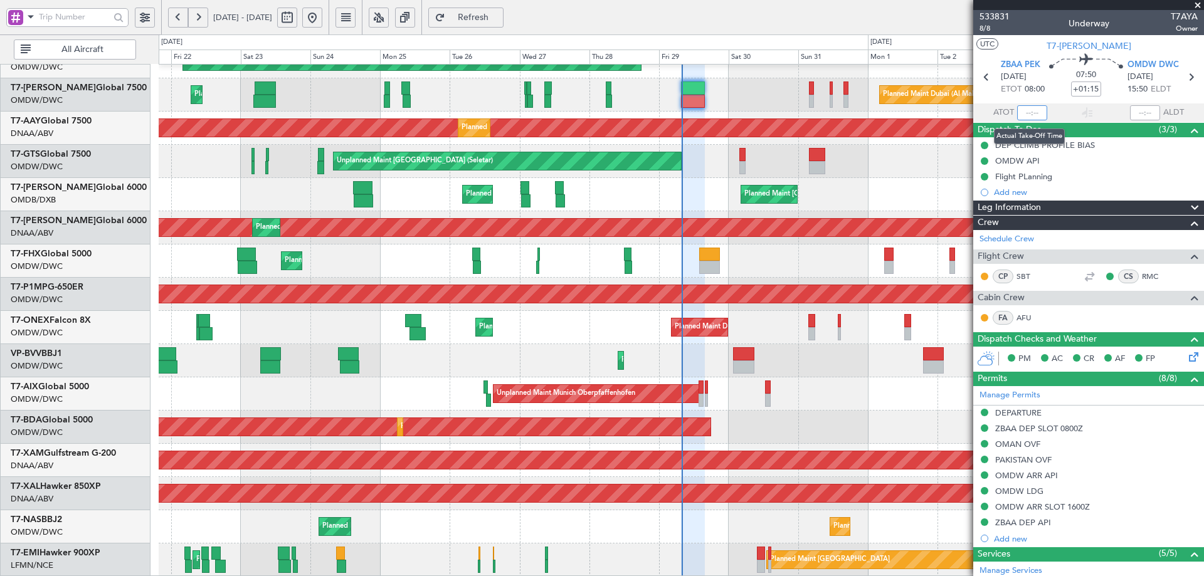
click at [1029, 113] on input "text" at bounding box center [1032, 112] width 30 height 15
type input "07:47"
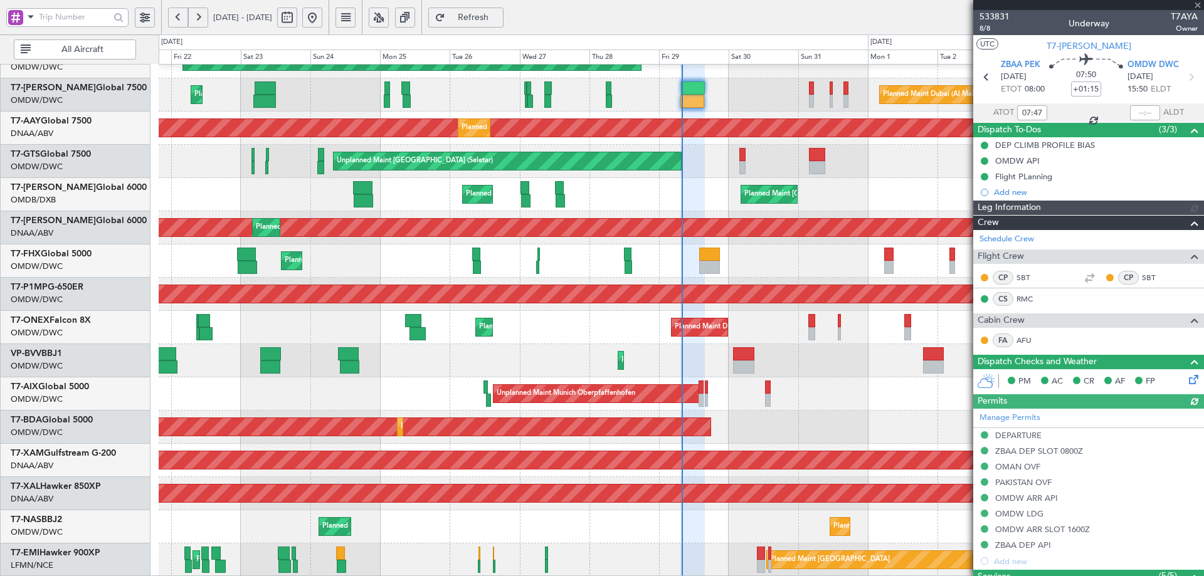
type input "Rohit Roy (ROY)"
type input "7123"
type input "Rohit Roy (ROY)"
type input "7123"
type input "Rohit Roy (ROY)"
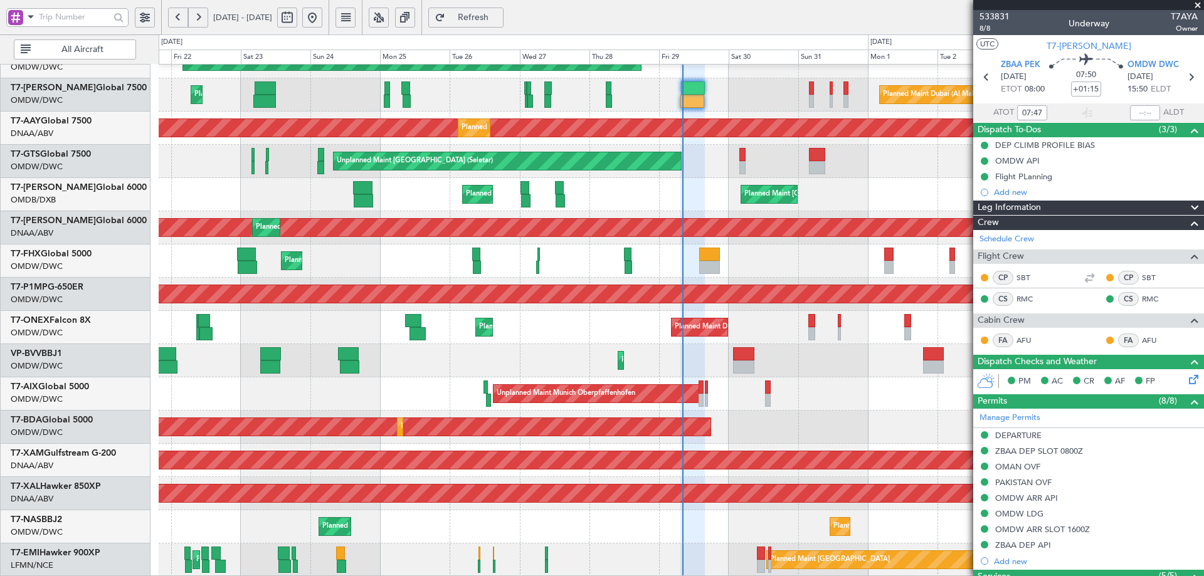
type input "7123"
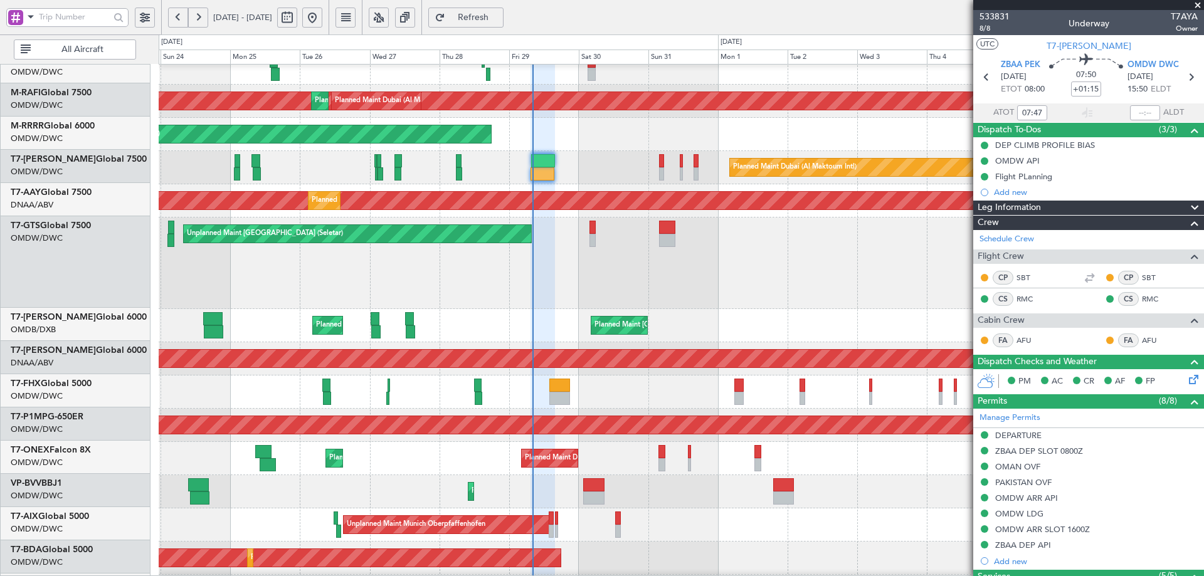
click at [377, 384] on div "Planned Maint Dubai (Al Maktoum Intl) Planned Maint Dubai (Al Maktoum Intl) Pla…" at bounding box center [681, 312] width 1045 height 789
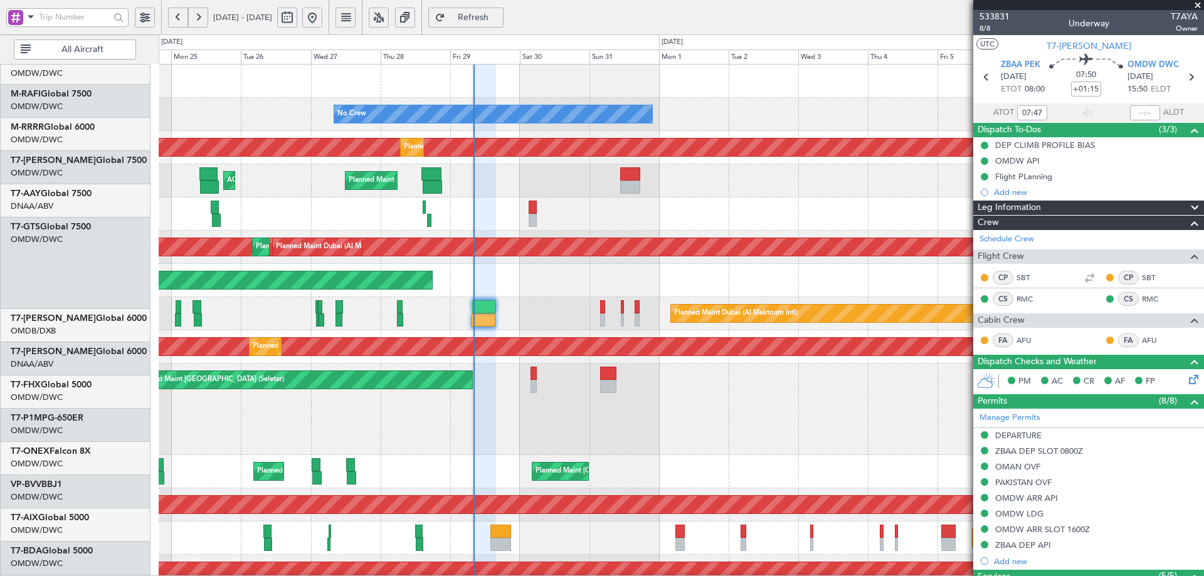
scroll to position [0, 0]
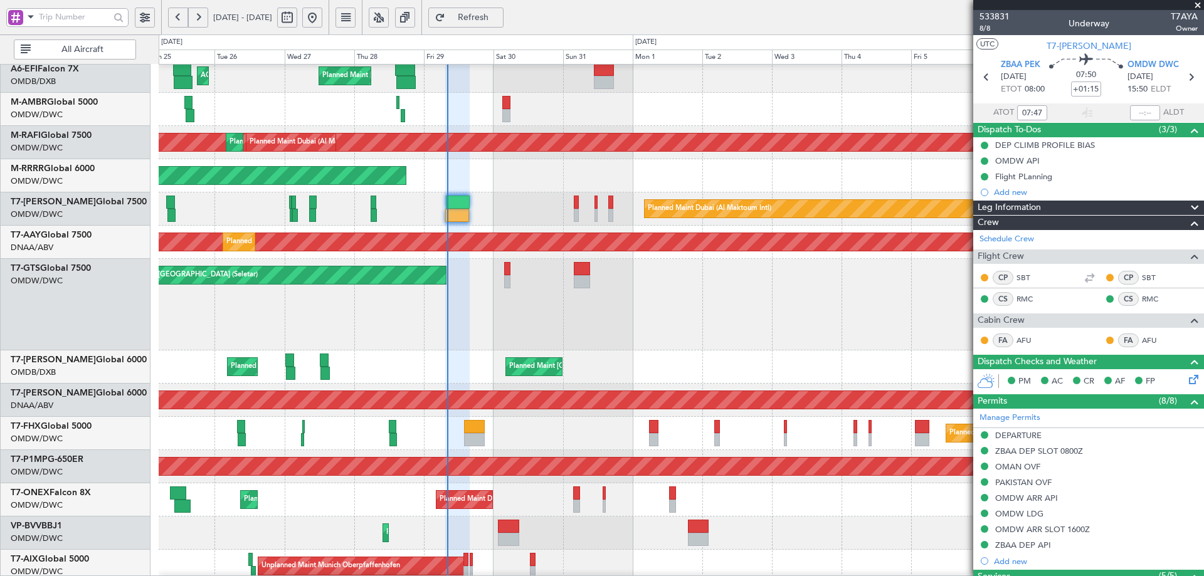
click at [411, 296] on div "Unplanned Maint [GEOGRAPHIC_DATA] (Seletar)" at bounding box center [681, 305] width 1045 height 92
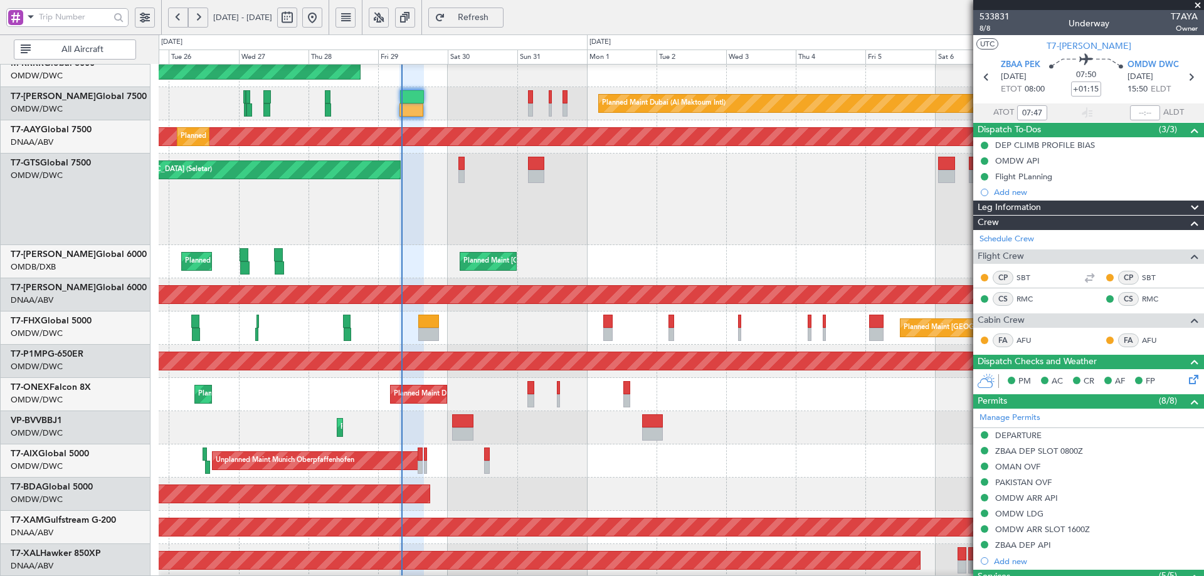
click at [416, 411] on div "Planned Maint Dubai (Al Maktoum Intl)" at bounding box center [681, 427] width 1045 height 33
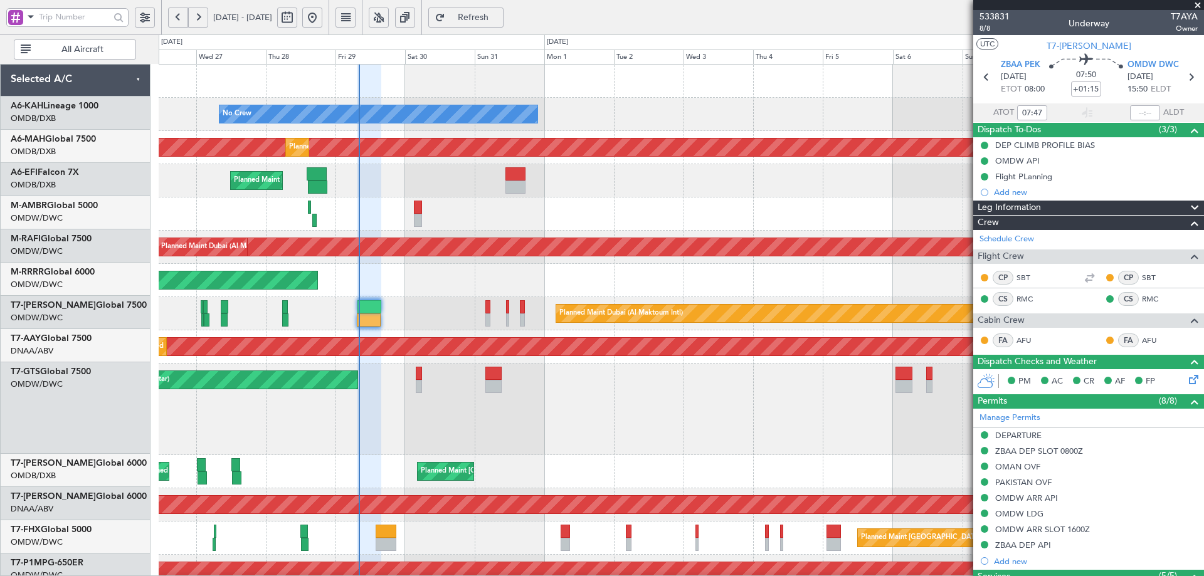
scroll to position [0, 0]
click at [387, 476] on div "Planned Maint [GEOGRAPHIC_DATA] ([GEOGRAPHIC_DATA] Intl) Planned Maint [GEOGRAP…" at bounding box center [681, 471] width 1045 height 33
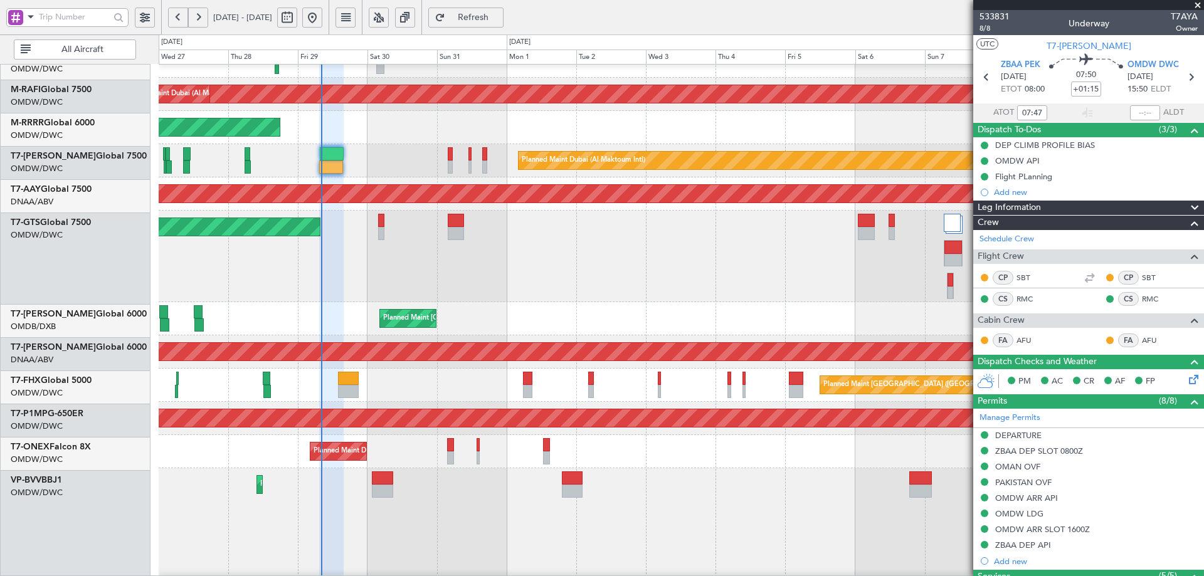
scroll to position [153, 0]
click at [390, 368] on div "Unplanned Maint Dubai (Al Maktoum Intl) Planned Maint Dubai (Al Maktoum Intl)" at bounding box center [681, 351] width 1045 height 33
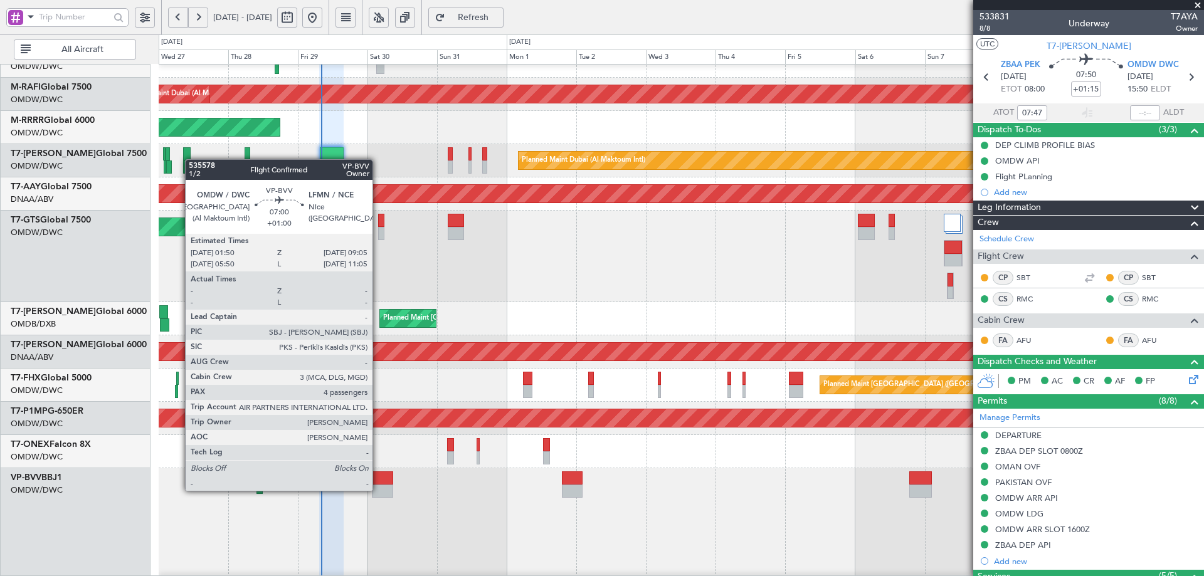
click at [378, 490] on div at bounding box center [382, 491] width 21 height 13
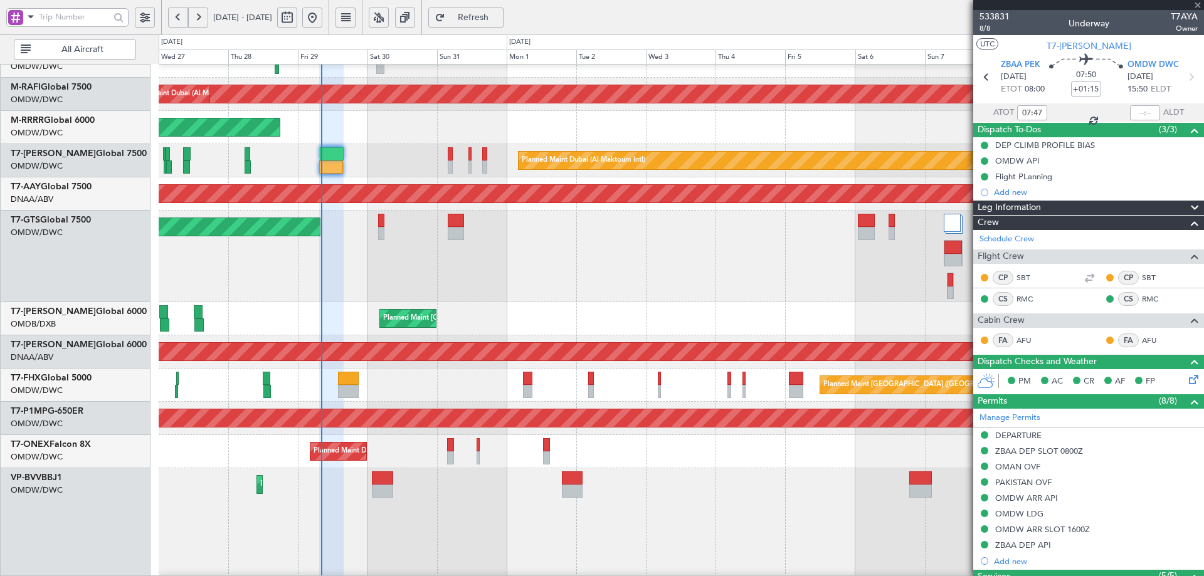
type input "+01:00"
type input "4"
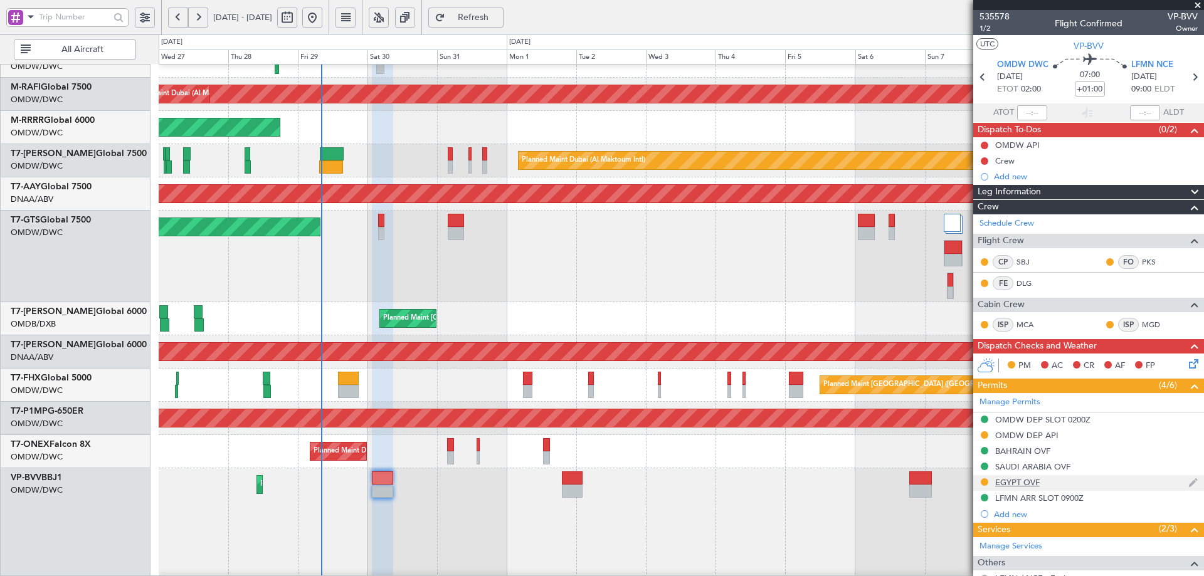
click at [1021, 481] on div "EGYPT OVF" at bounding box center [1017, 482] width 45 height 11
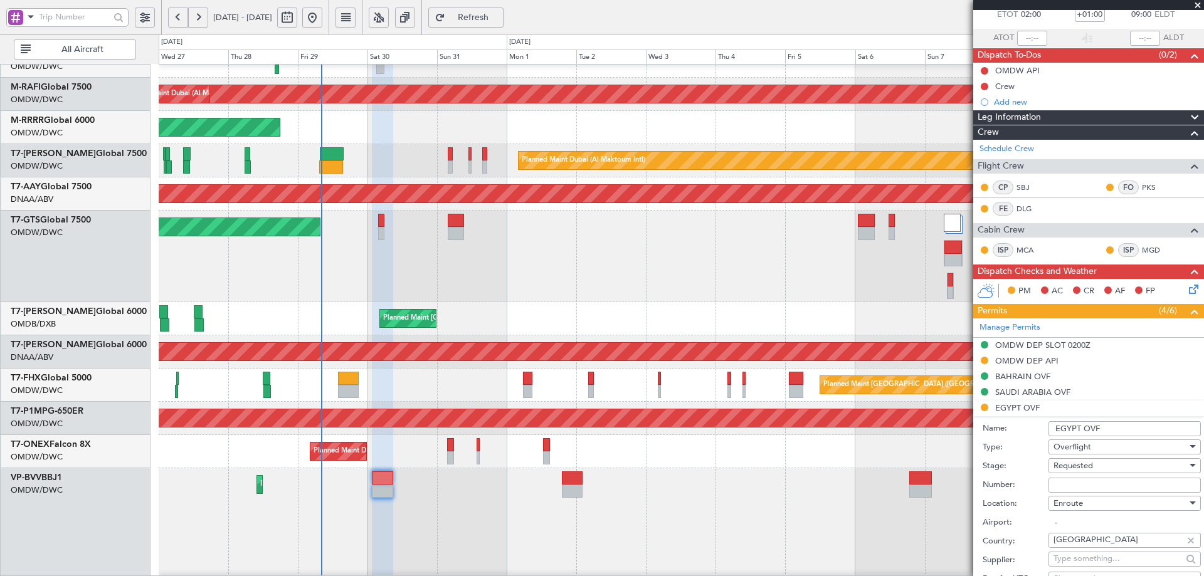
scroll to position [251, 0]
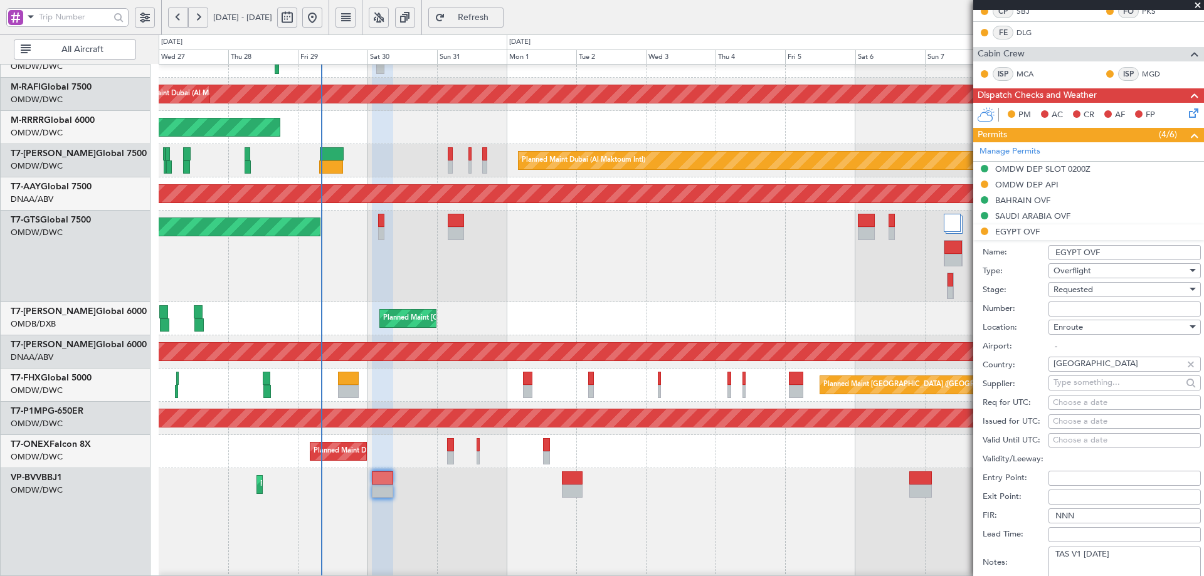
click at [1067, 314] on input "Number:" at bounding box center [1124, 309] width 152 height 15
paste input "AP9972"
type input "AP9972"
click at [1082, 300] on div "Number: AP9972" at bounding box center [1091, 309] width 218 height 19
click at [1088, 288] on span "Requested" at bounding box center [1072, 289] width 39 height 11
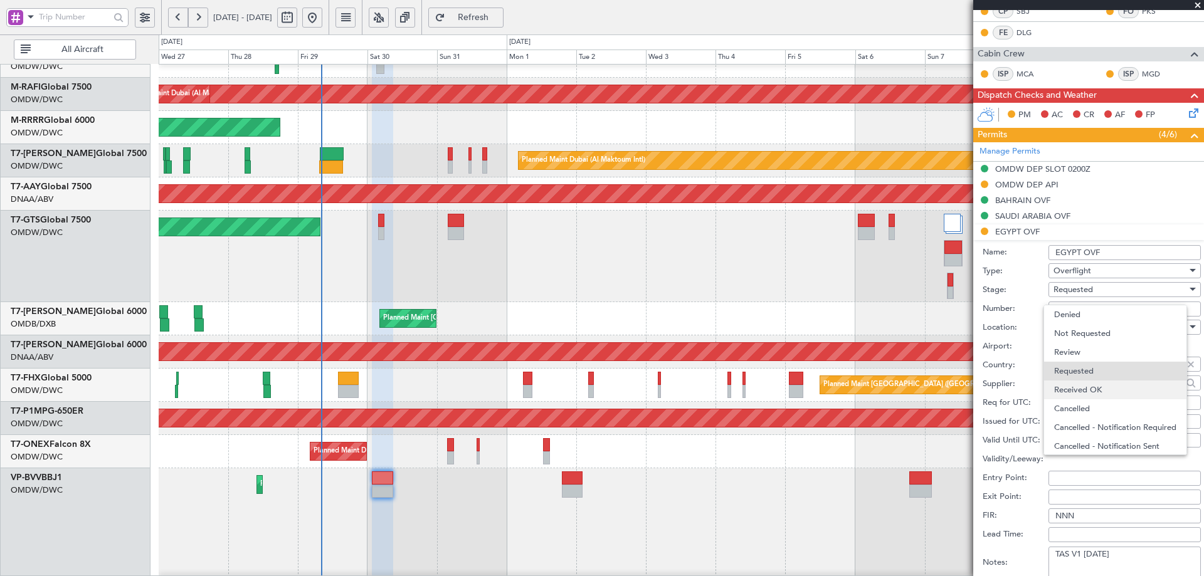
scroll to position [6, 0]
drag, startPoint x: 1078, startPoint y: 390, endPoint x: 1095, endPoint y: 421, distance: 35.1
click at [1077, 389] on span "Received OK" at bounding box center [1120, 384] width 132 height 19
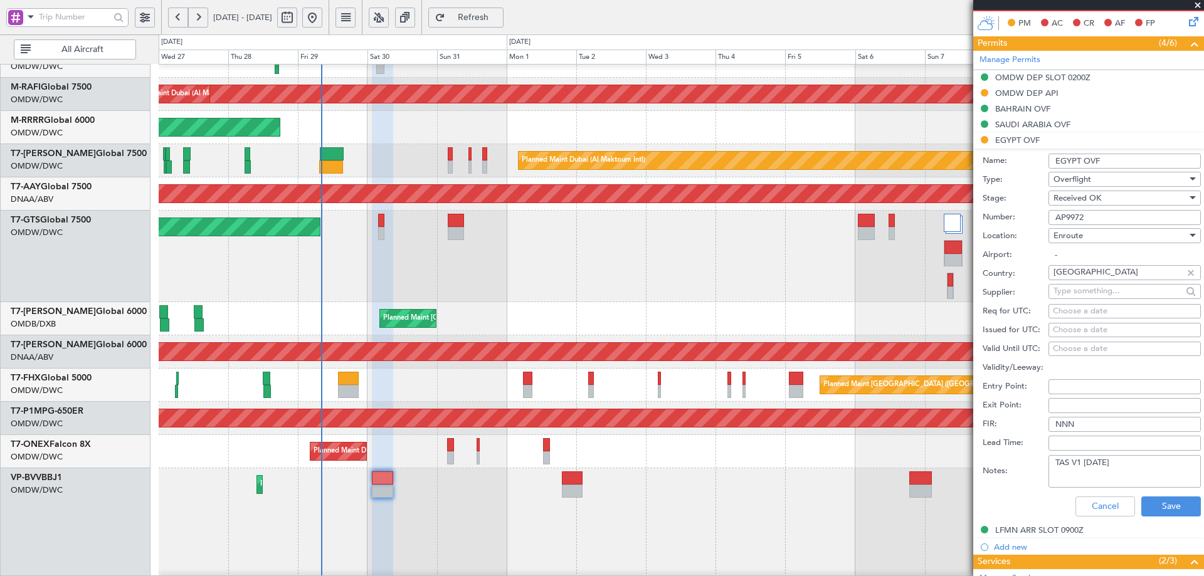
scroll to position [502, 0]
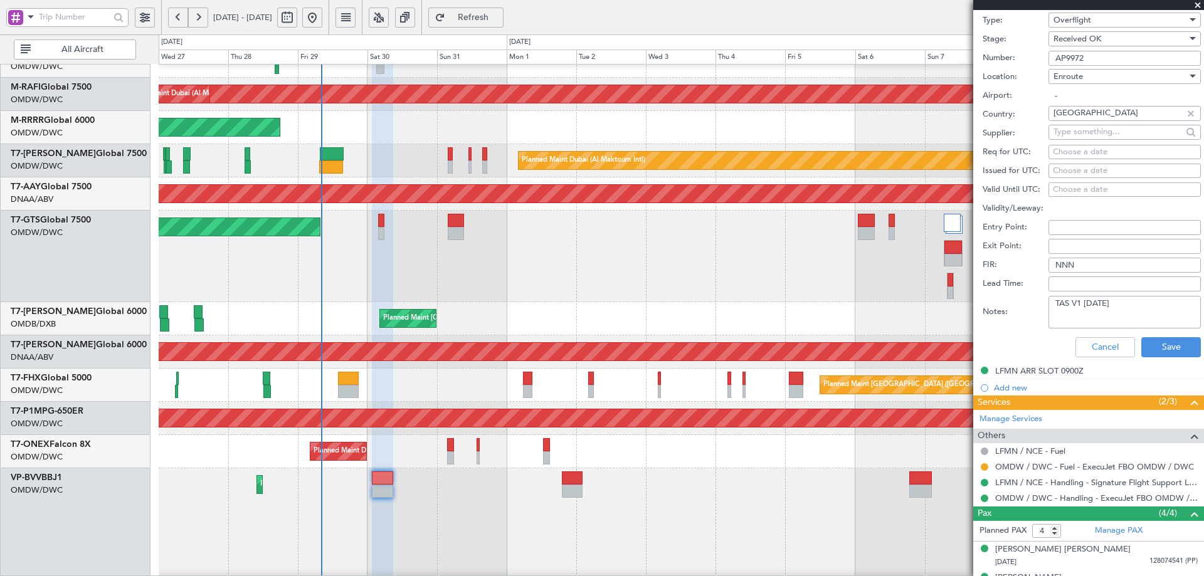
click at [1157, 358] on div "Cancel Save" at bounding box center [1091, 347] width 218 height 33
click at [1155, 352] on button "Save" at bounding box center [1171, 347] width 60 height 20
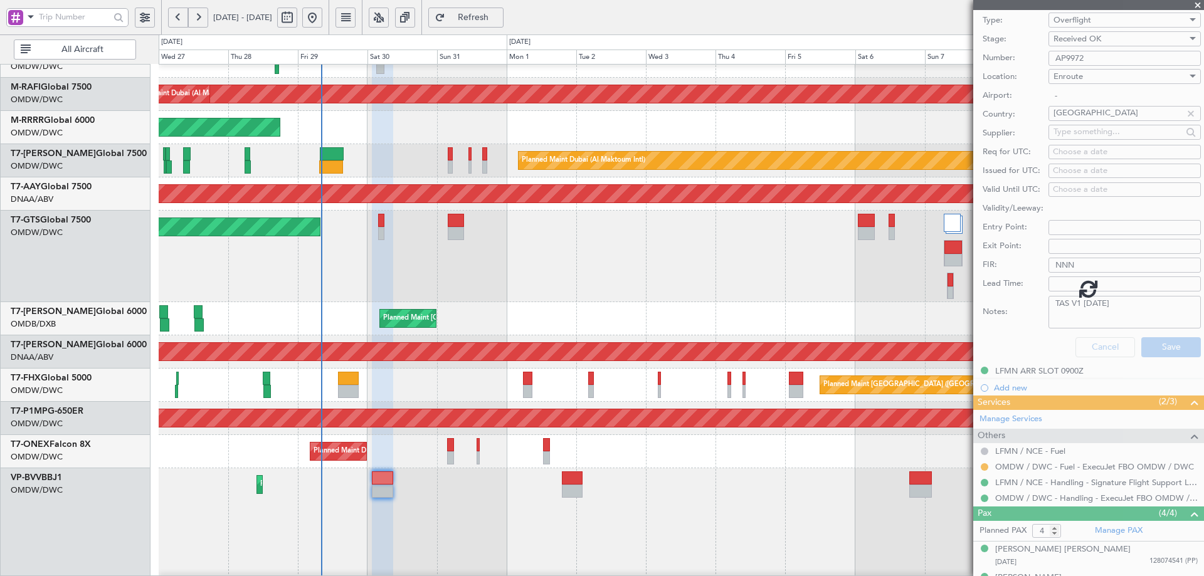
scroll to position [127, 0]
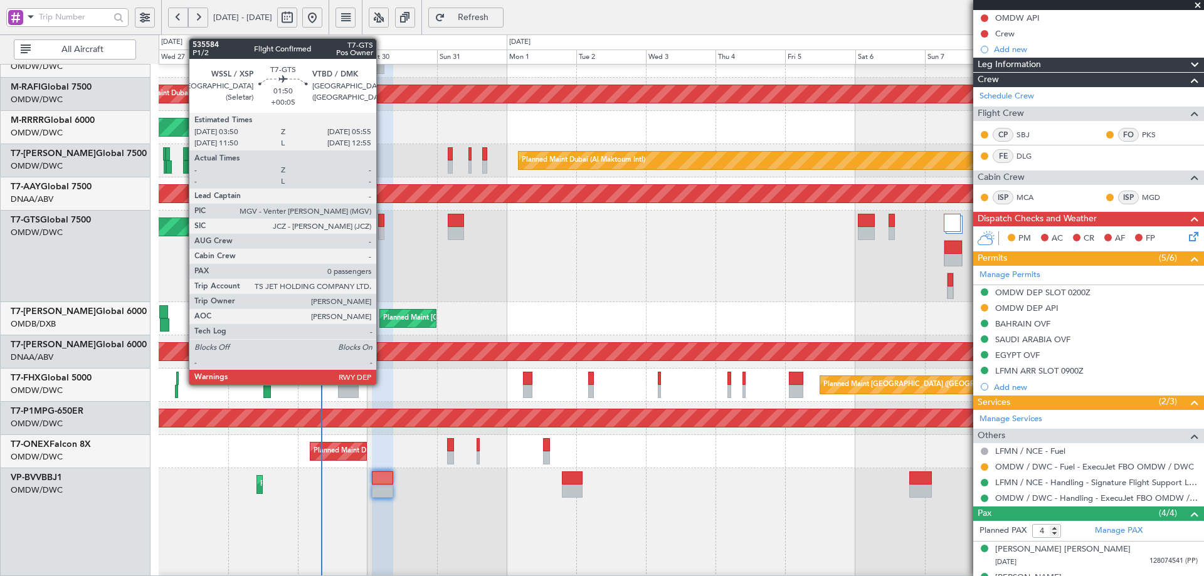
click at [382, 225] on div at bounding box center [381, 220] width 6 height 13
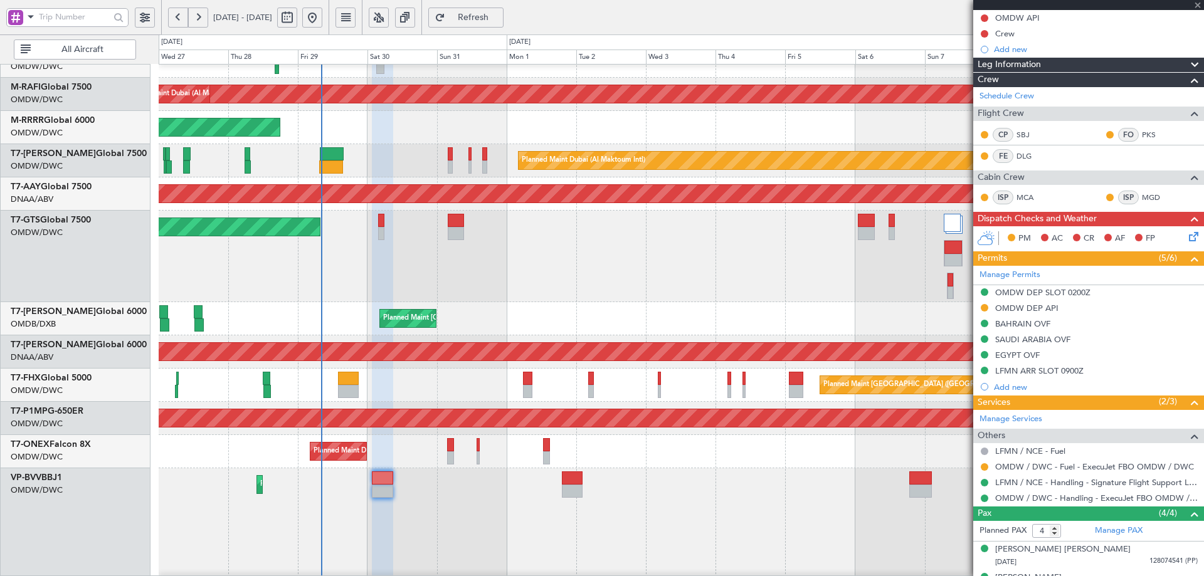
type input "+00:05"
type input "0"
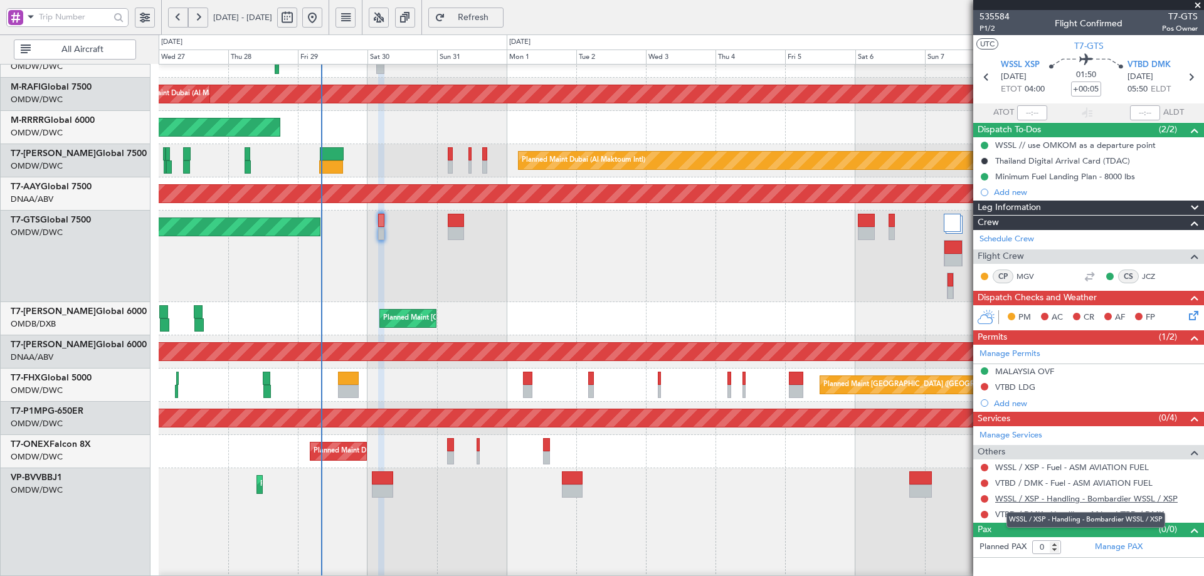
click at [1048, 498] on link "WSSL / XSP - Handling - Bombardier WSSL / XSP" at bounding box center [1086, 498] width 182 height 11
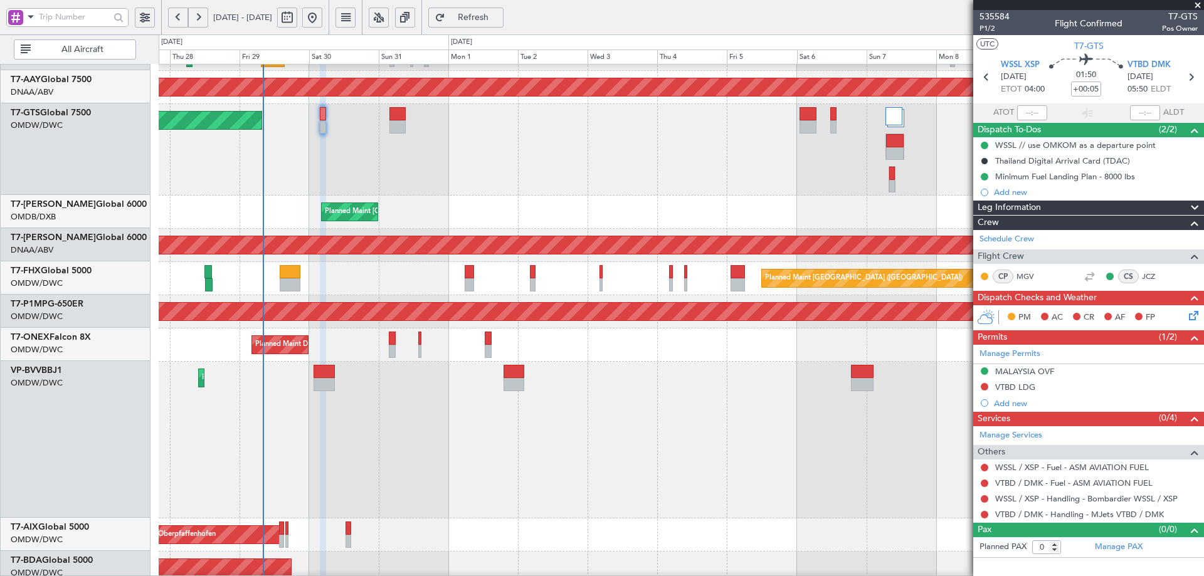
click at [502, 408] on div "Planned Maint Dubai (Al Maktoum Intl)" at bounding box center [681, 440] width 1045 height 157
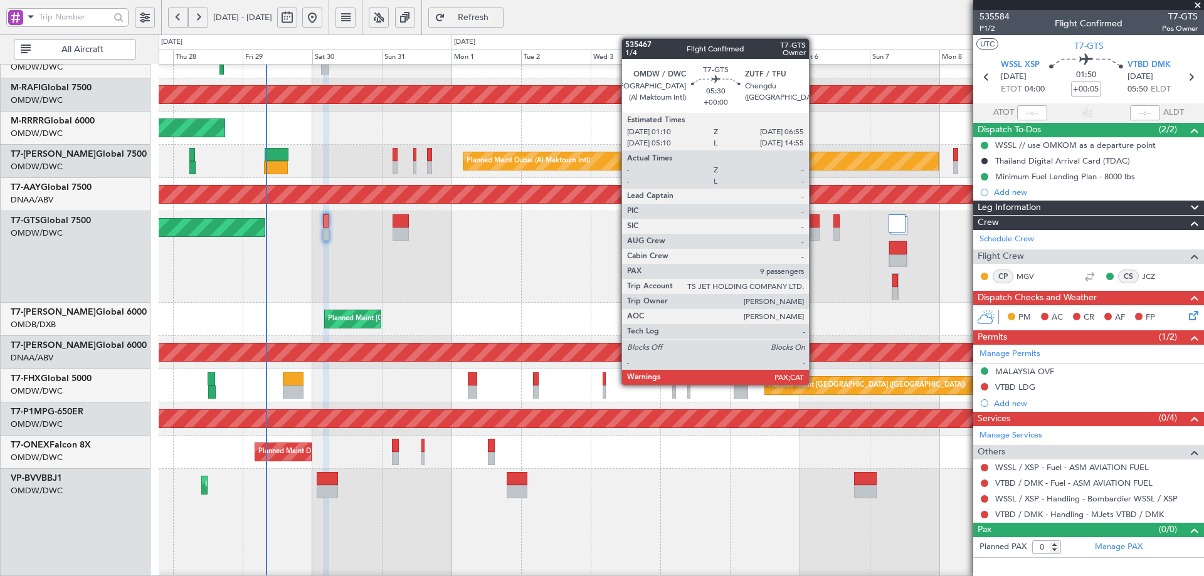
click at [814, 220] on div at bounding box center [811, 220] width 17 height 13
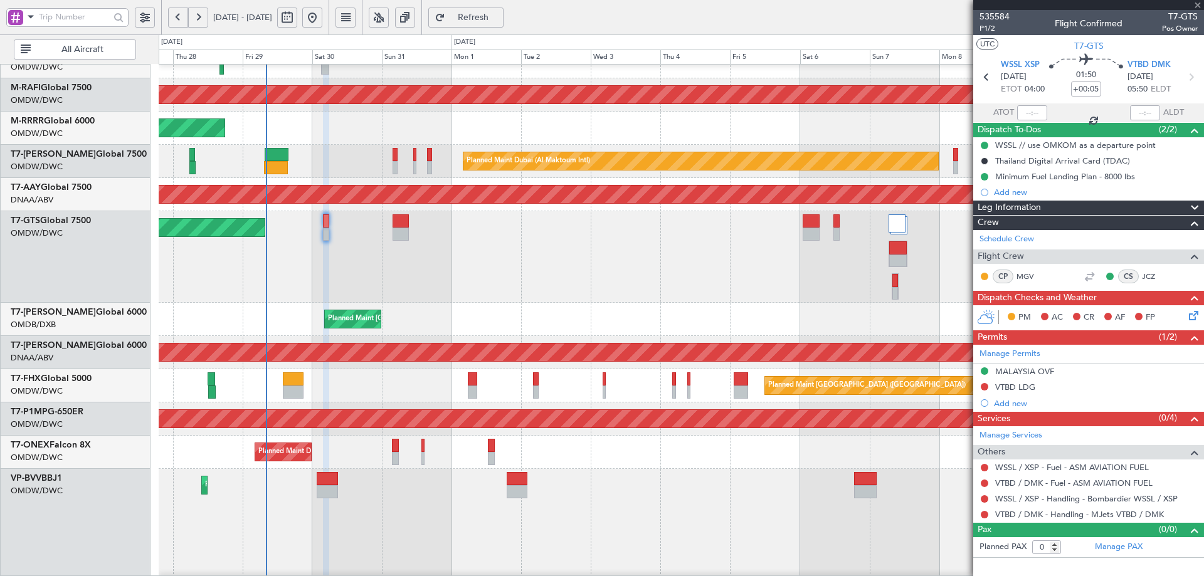
type input "9"
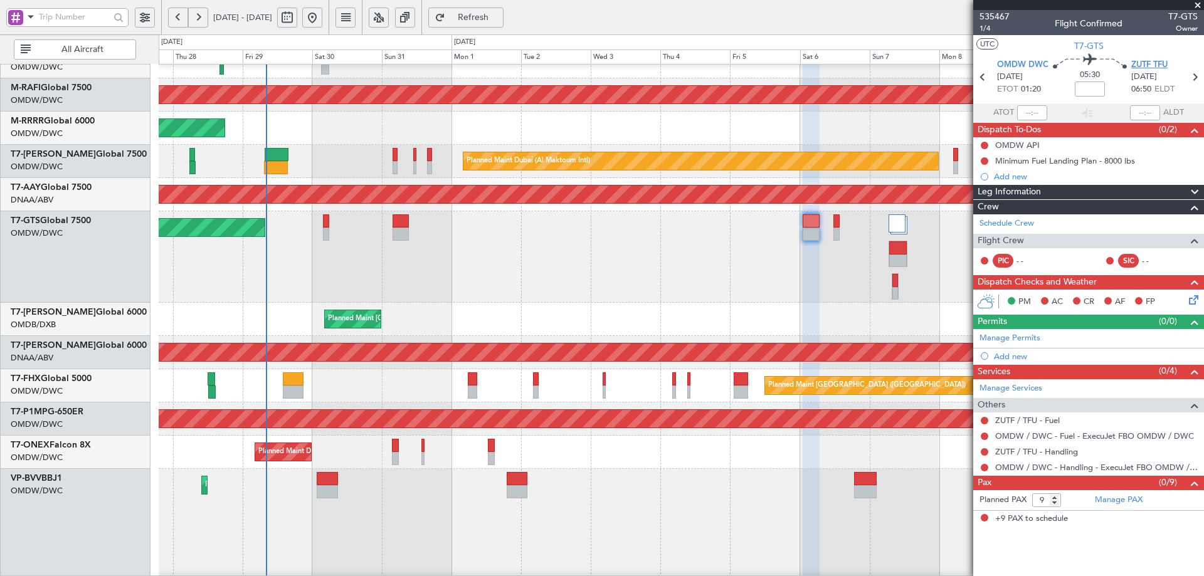
click at [1142, 63] on span "ZUTF TFU" at bounding box center [1149, 65] width 36 height 13
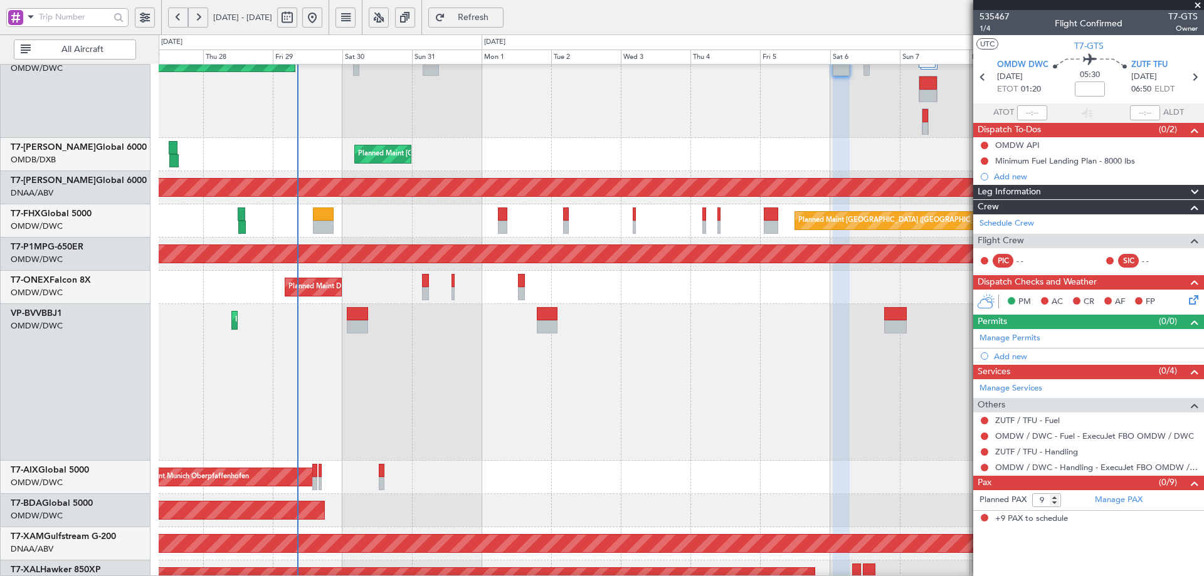
click at [338, 239] on div "Planned Maint Savannah (Savannah/hilton Head Intl)" at bounding box center [681, 254] width 1045 height 33
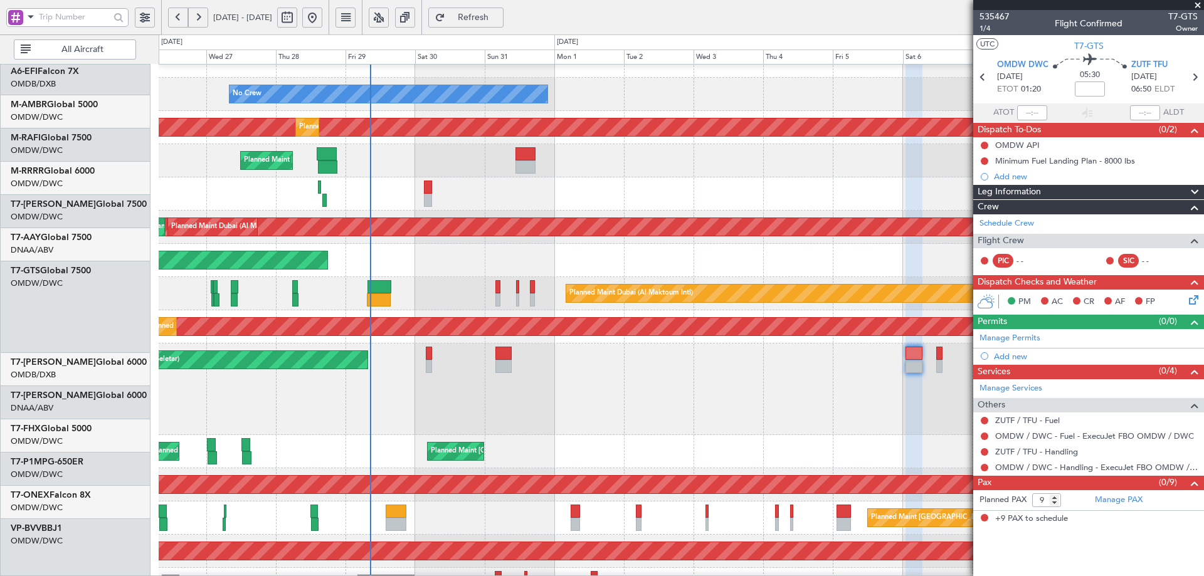
scroll to position [0, 0]
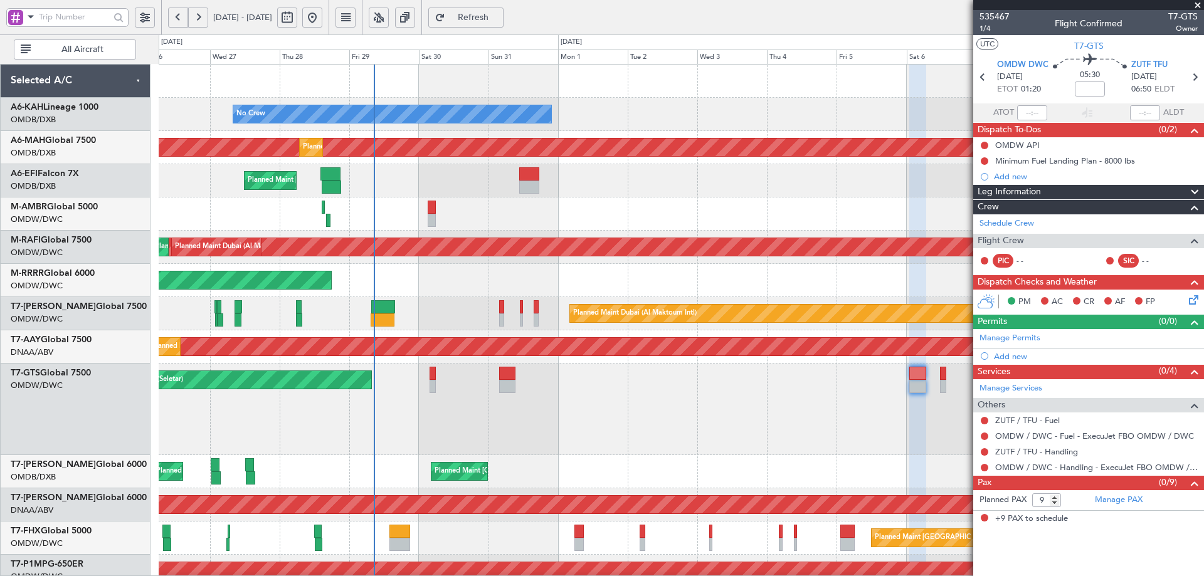
click at [409, 475] on div "No Crew Planned Maint Dubai (Al Maktoum Intl) Planned Maint Dubai (Dubai Intl) …" at bounding box center [681, 521] width 1045 height 913
click at [1067, 449] on link "ZUTF / TFU - Handling" at bounding box center [1036, 451] width 83 height 11
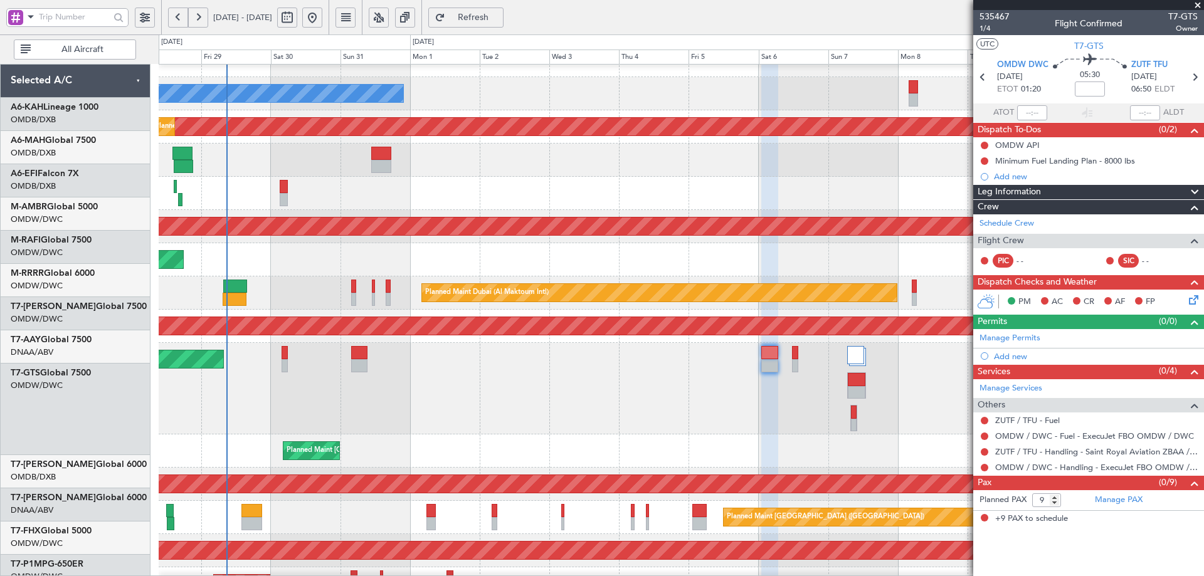
scroll to position [18, 0]
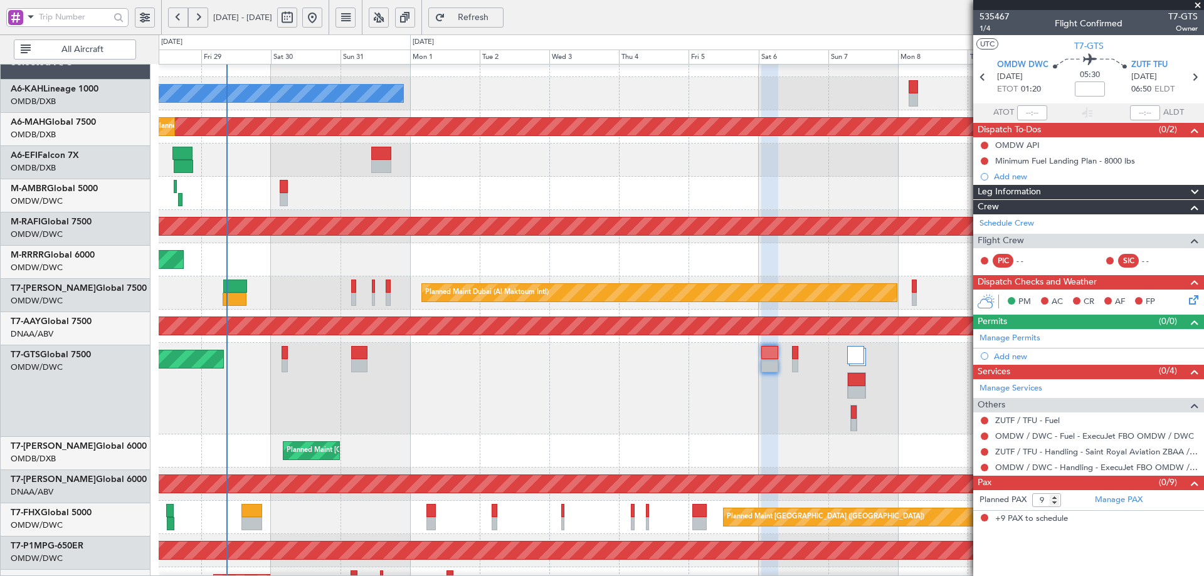
click at [570, 385] on div "Unplanned Maint [GEOGRAPHIC_DATA] (Seletar)" at bounding box center [681, 389] width 1045 height 92
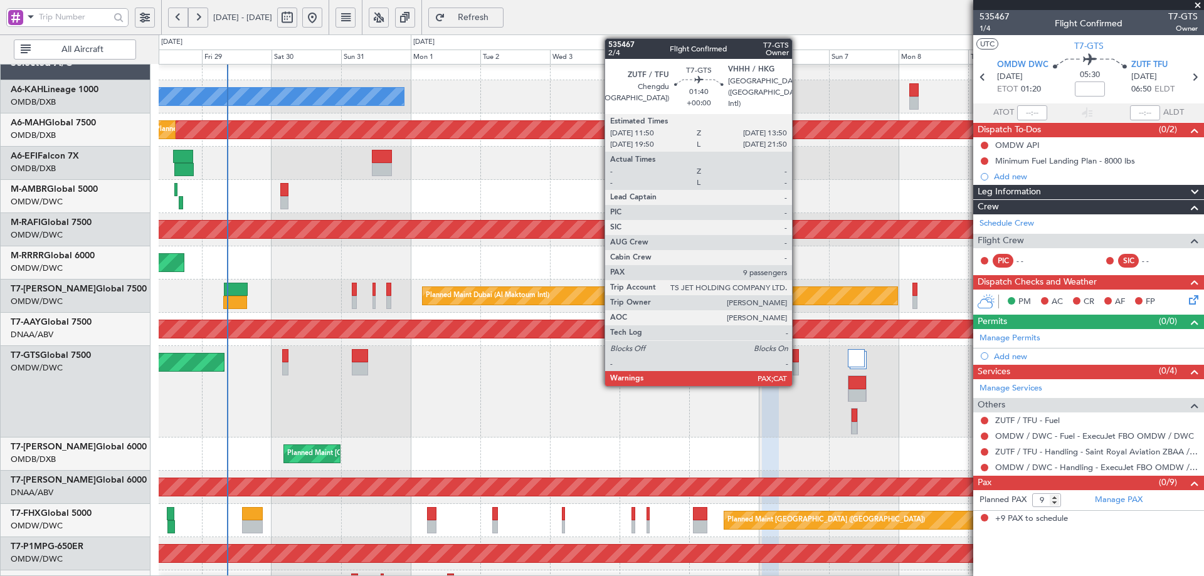
click at [798, 356] on div at bounding box center [795, 355] width 6 height 13
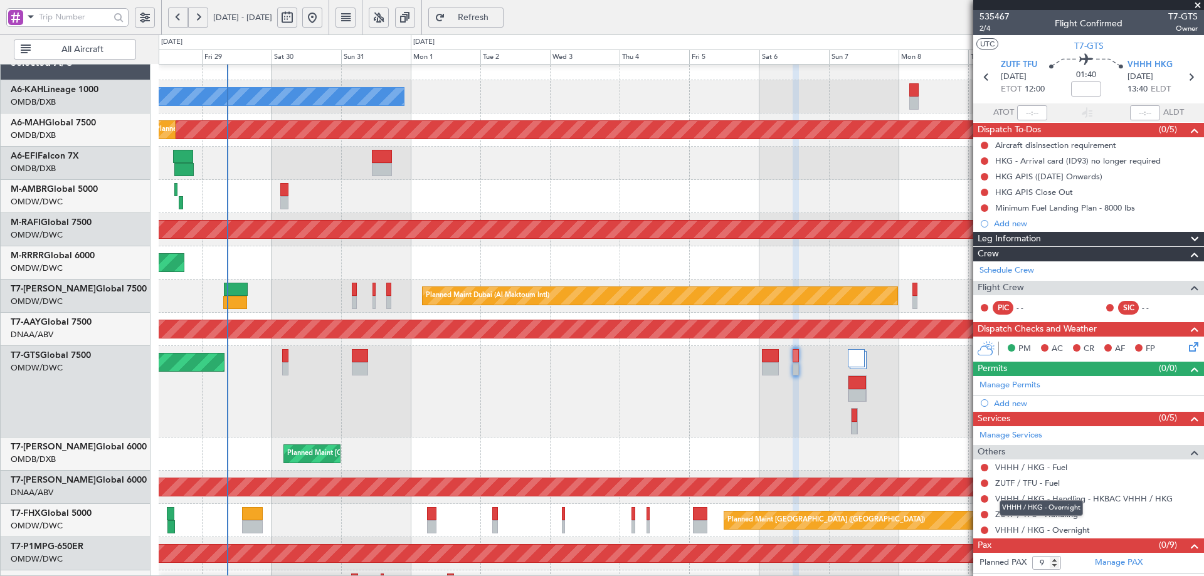
click at [1016, 517] on mat-tooltip-component "VHHH / HKG - Overnight" at bounding box center [1041, 508] width 101 height 33
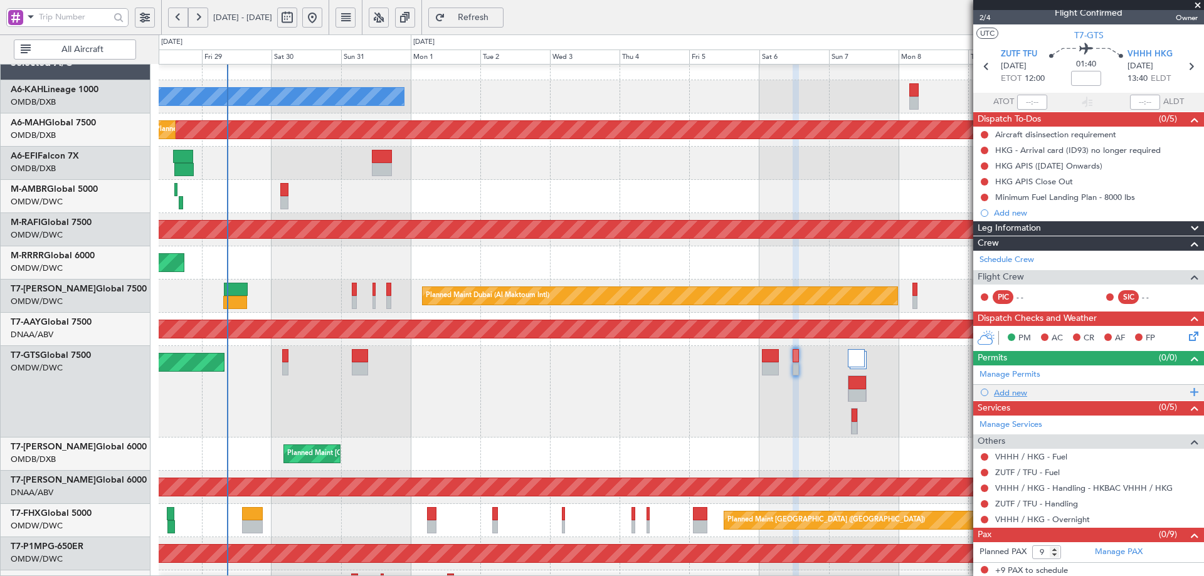
scroll to position [13, 0]
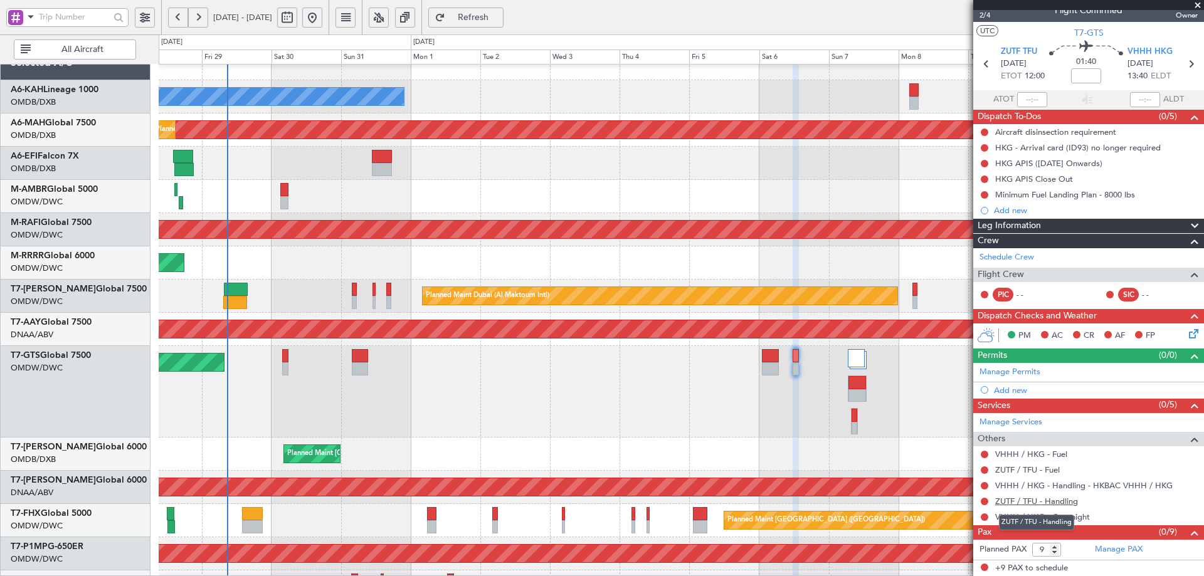
click at [1016, 503] on link "ZUTF / TFU - Handling" at bounding box center [1036, 501] width 83 height 11
click at [499, 20] on span "Refresh" at bounding box center [473, 17] width 51 height 9
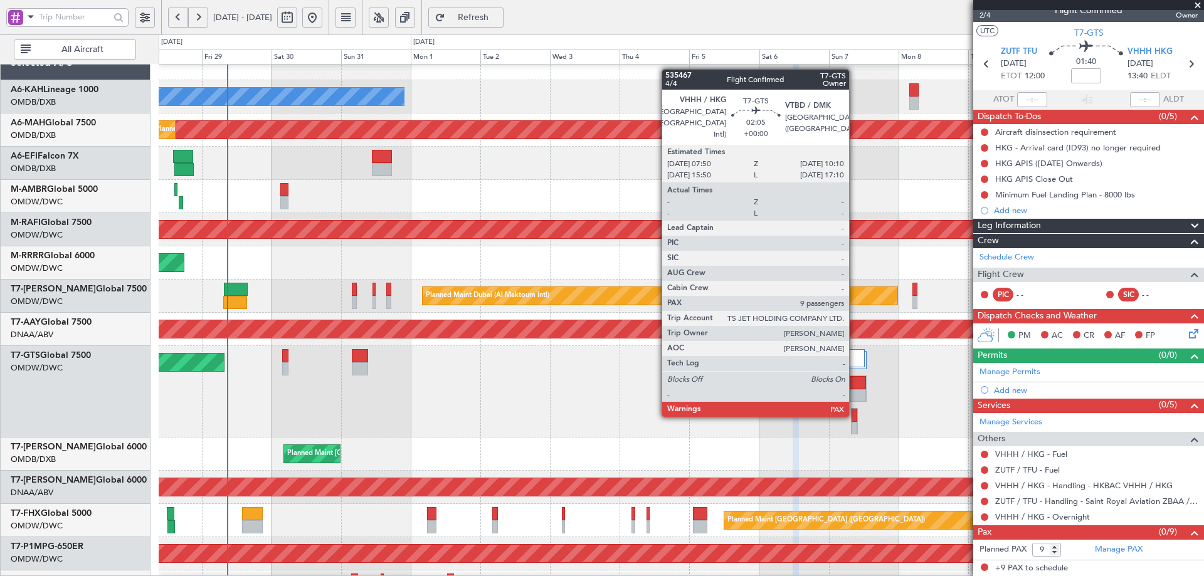
click at [855, 416] on div at bounding box center [854, 415] width 6 height 13
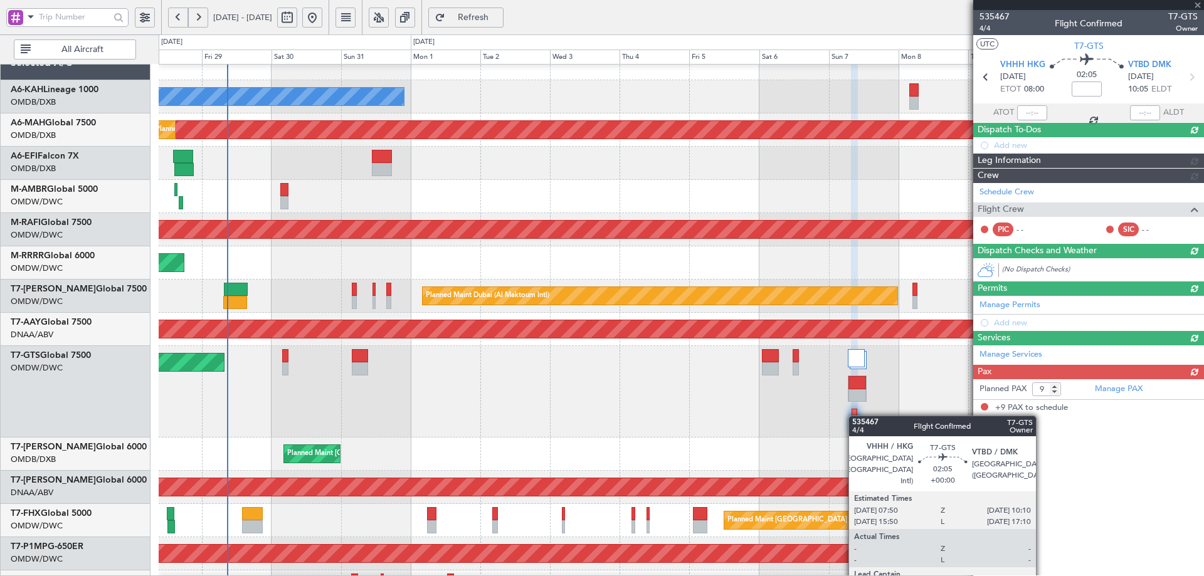
scroll to position [0, 0]
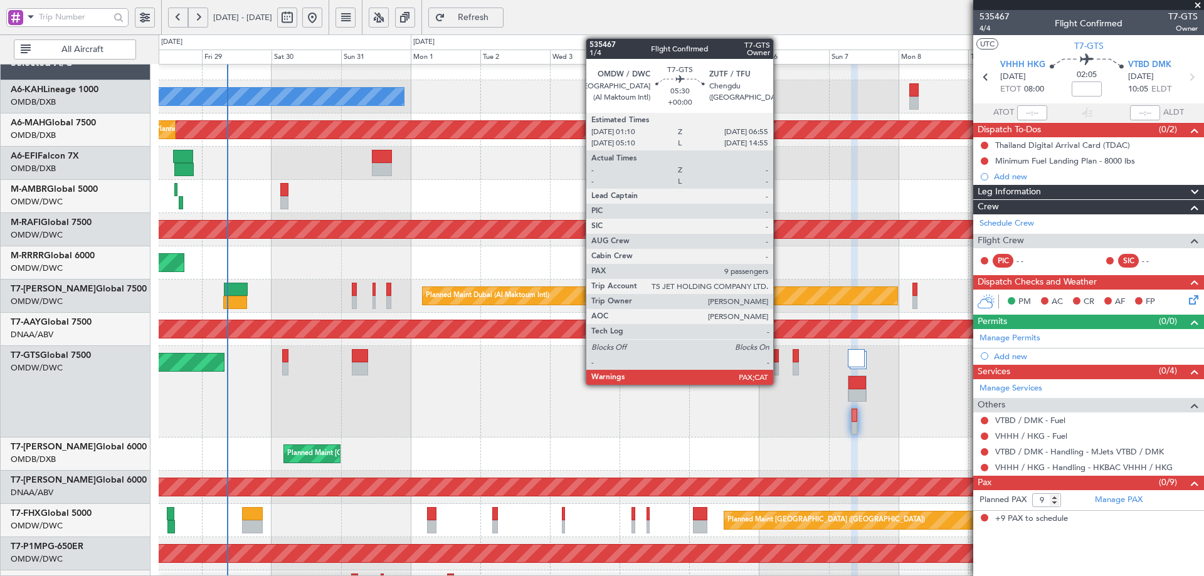
click at [779, 357] on div at bounding box center [770, 355] width 17 height 13
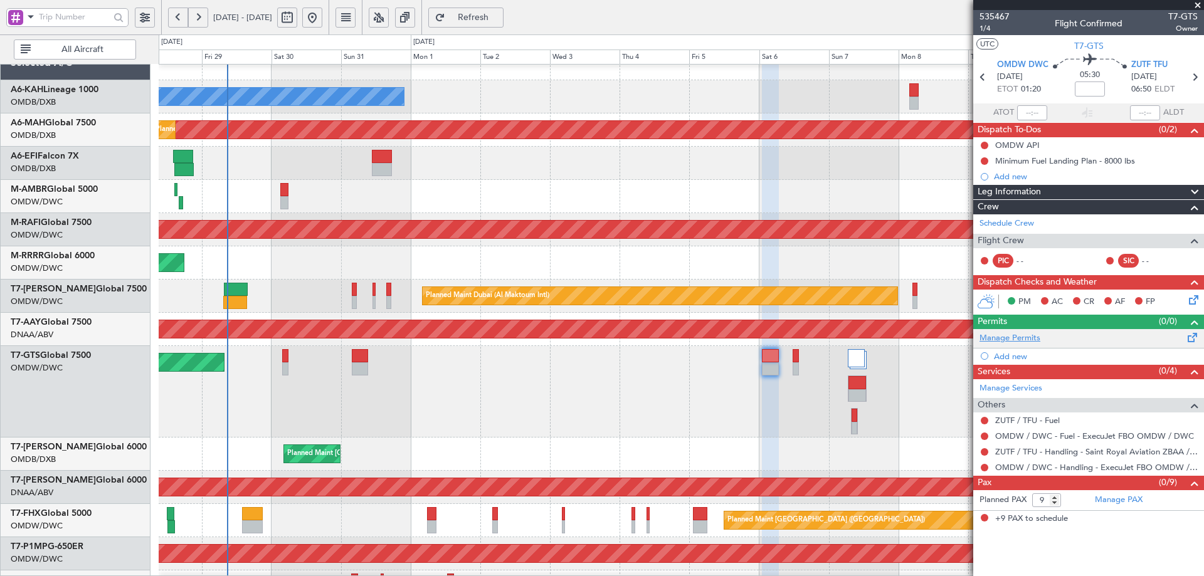
click at [1029, 337] on link "Manage Permits" at bounding box center [1009, 338] width 61 height 13
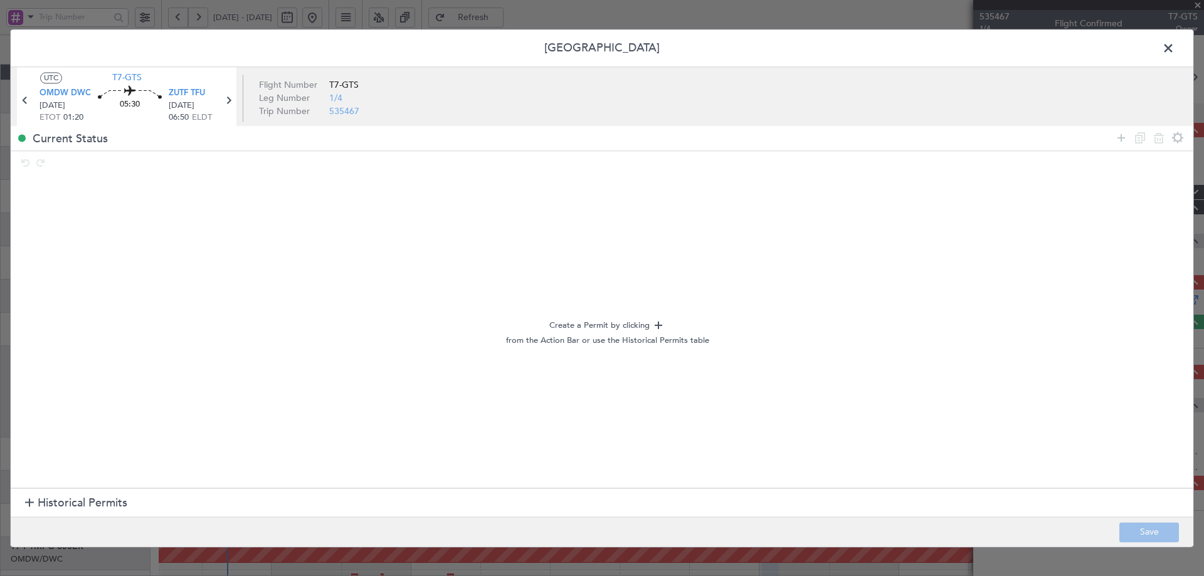
click at [69, 506] on span "Historical Permits" at bounding box center [83, 503] width 90 height 17
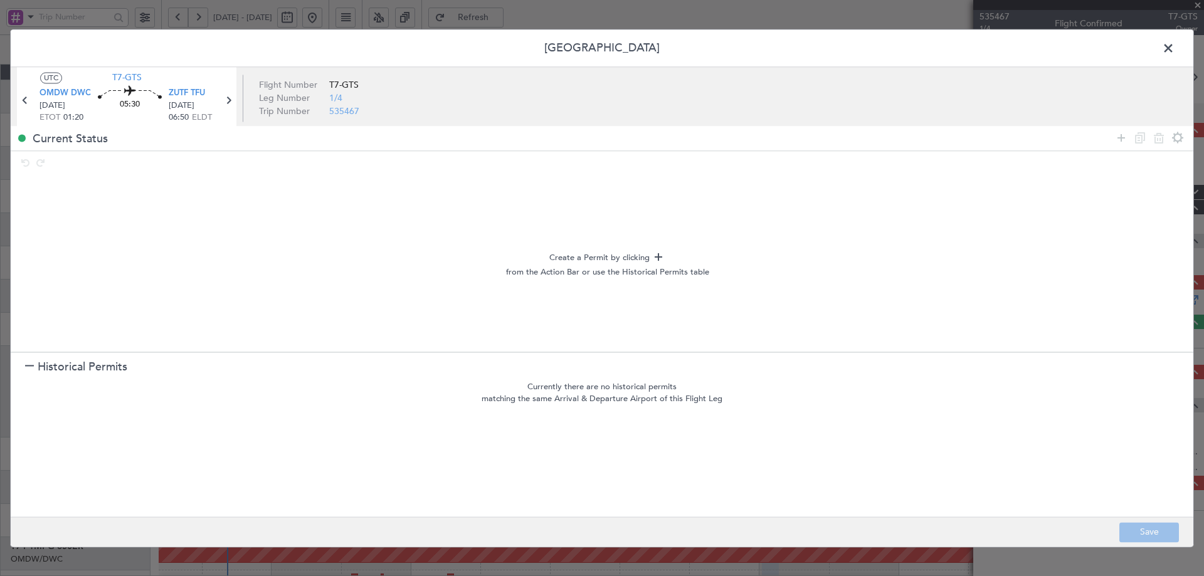
click at [55, 366] on span "Historical Permits" at bounding box center [83, 367] width 90 height 17
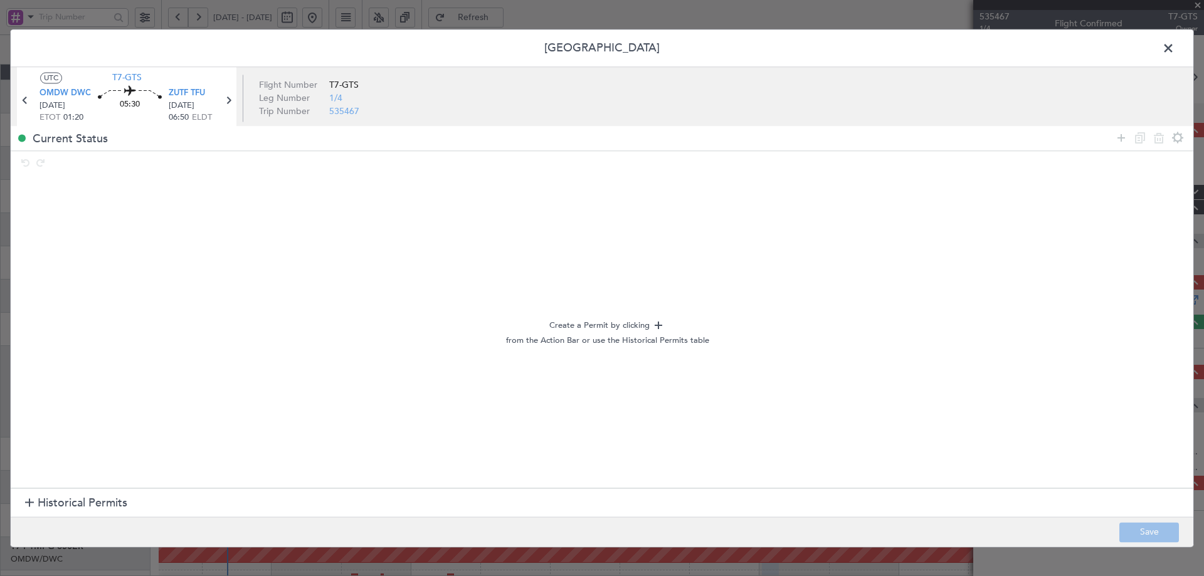
click at [1113, 138] on div at bounding box center [1149, 138] width 75 height 18
click at [1120, 136] on icon at bounding box center [1120, 137] width 15 height 15
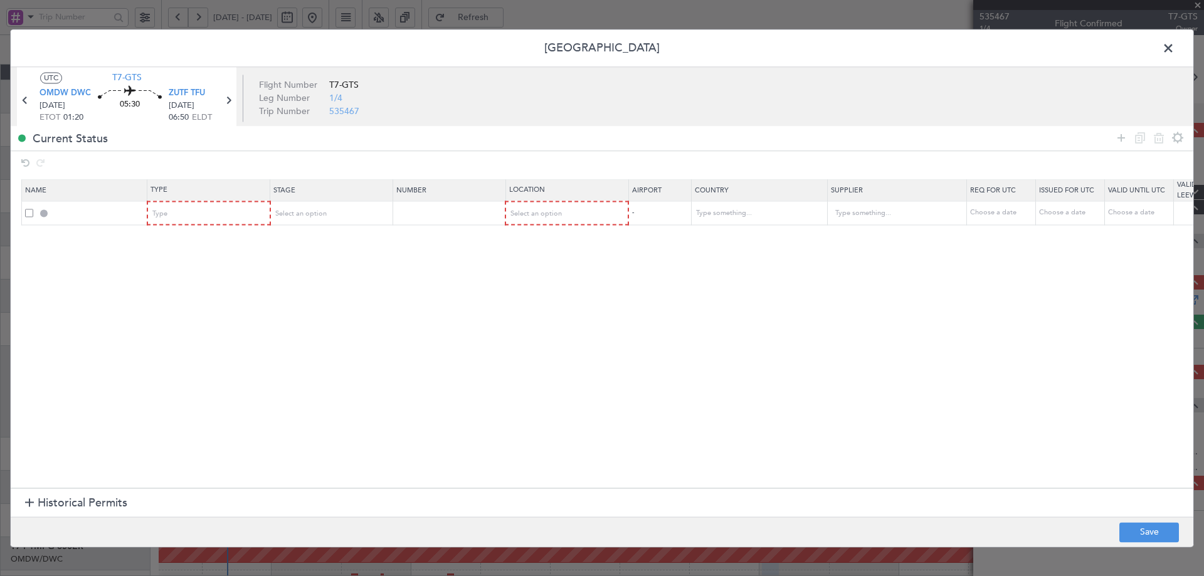
click at [216, 201] on table "Name Type Stage Number Location Airport Country Supplier Req For Utc Issued For…" at bounding box center [822, 203] width 1602 height 46
click at [209, 213] on div "Type" at bounding box center [205, 213] width 104 height 19
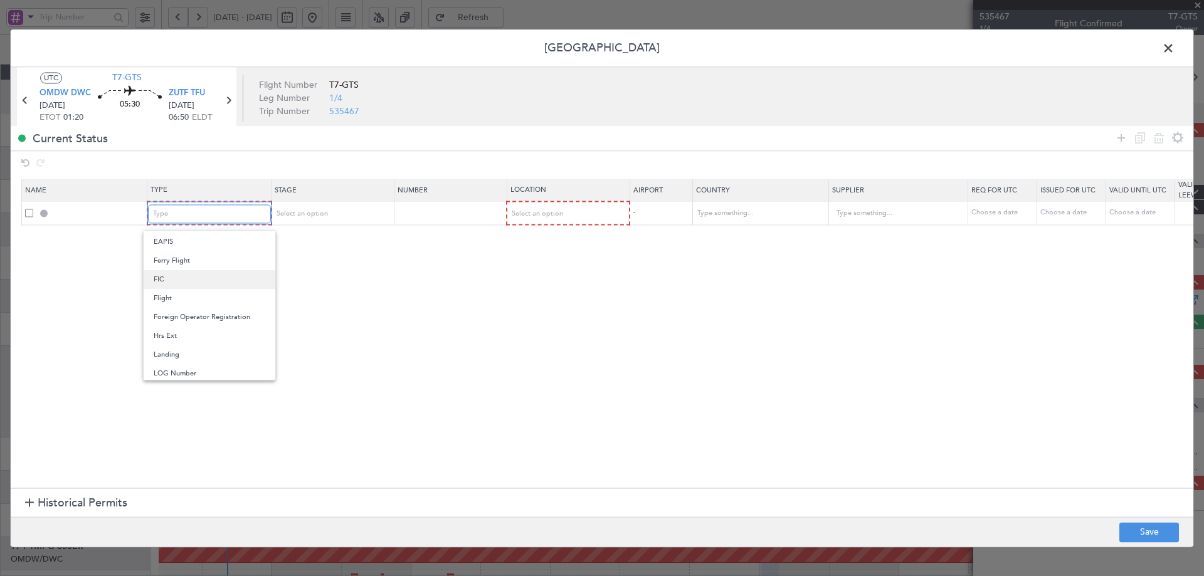
scroll to position [125, 0]
click at [178, 267] on span "Departure" at bounding box center [210, 265] width 112 height 19
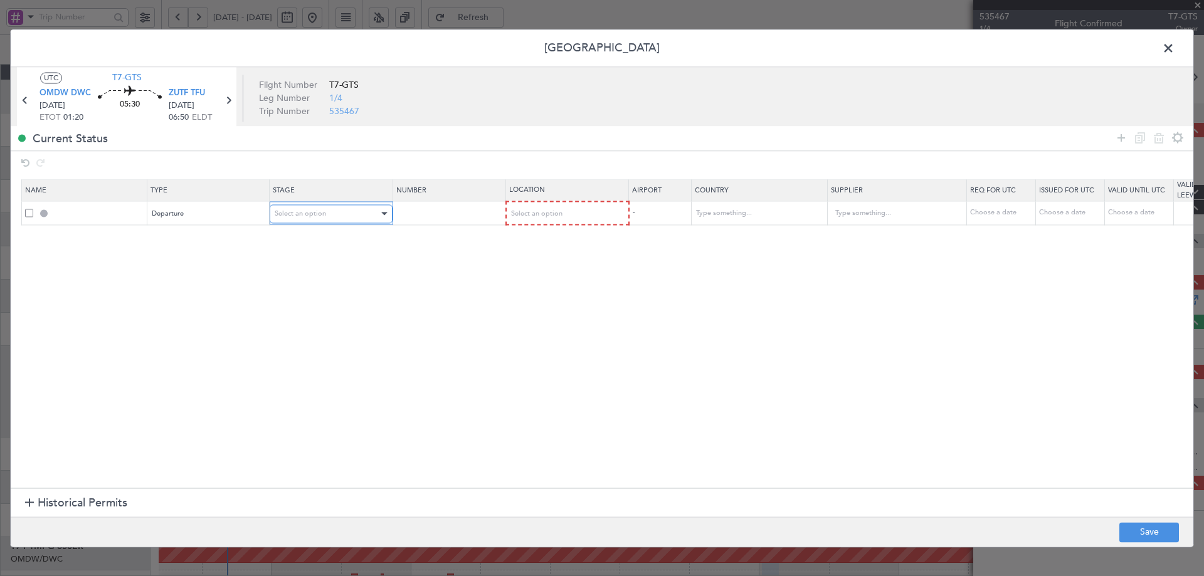
click at [322, 214] on span "Select an option" at bounding box center [300, 213] width 51 height 9
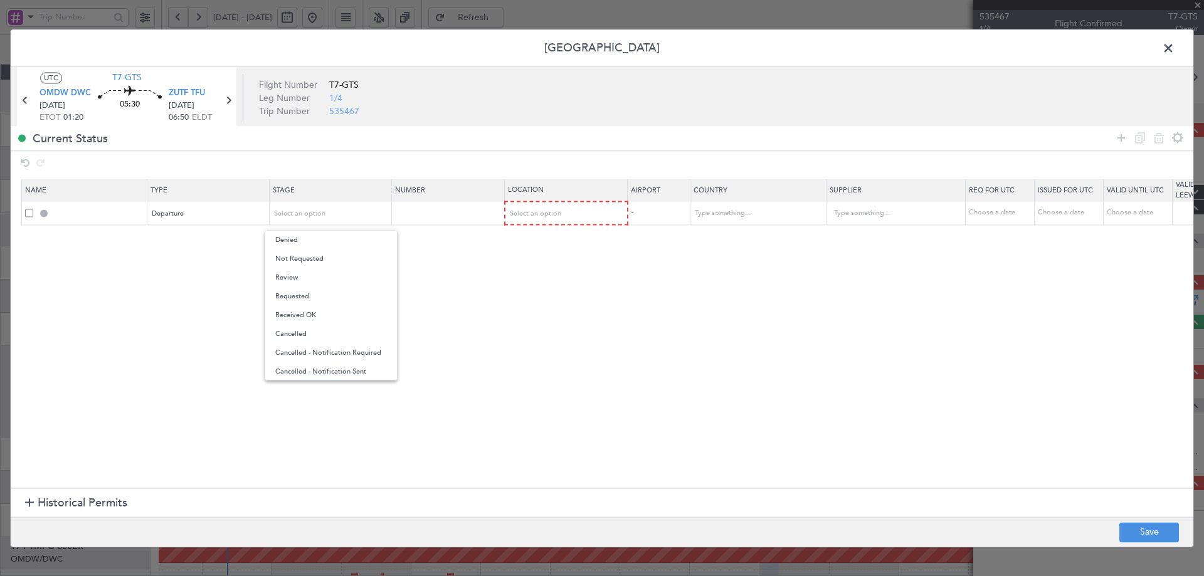
drag, startPoint x: 305, startPoint y: 255, endPoint x: 431, endPoint y: 246, distance: 127.0
click at [304, 256] on span "Not Requested" at bounding box center [331, 259] width 112 height 19
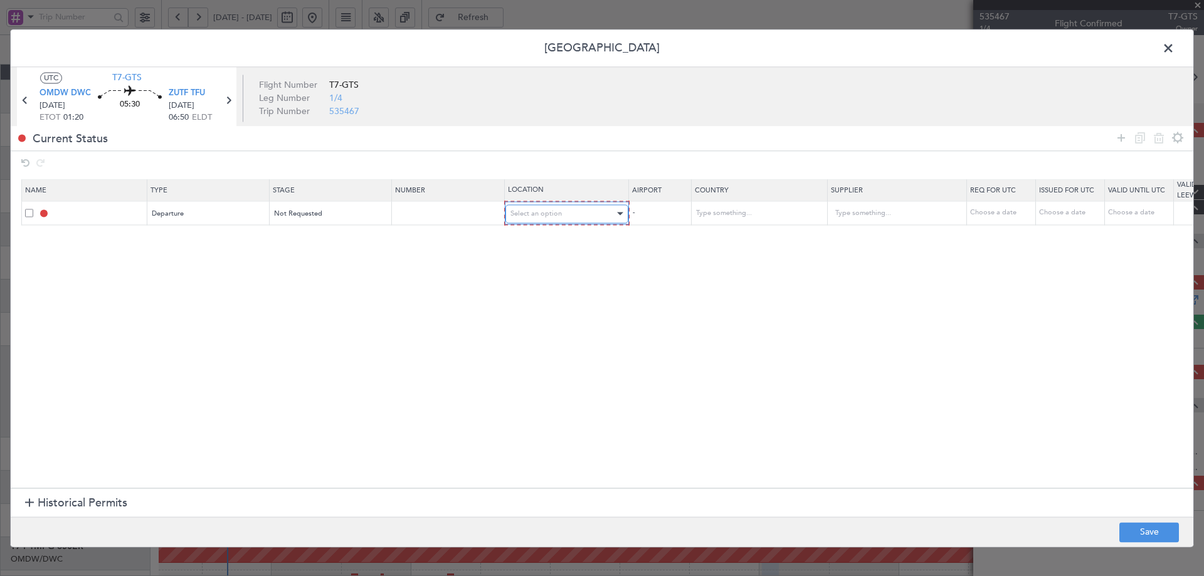
click at [539, 219] on div "Select an option" at bounding box center [562, 213] width 104 height 19
click at [527, 241] on span "Departure" at bounding box center [567, 240] width 112 height 19
drag, startPoint x: 1117, startPoint y: 134, endPoint x: 805, endPoint y: 187, distance: 316.6
click at [1117, 133] on icon at bounding box center [1120, 137] width 15 height 15
click at [208, 233] on div "Type" at bounding box center [205, 237] width 104 height 19
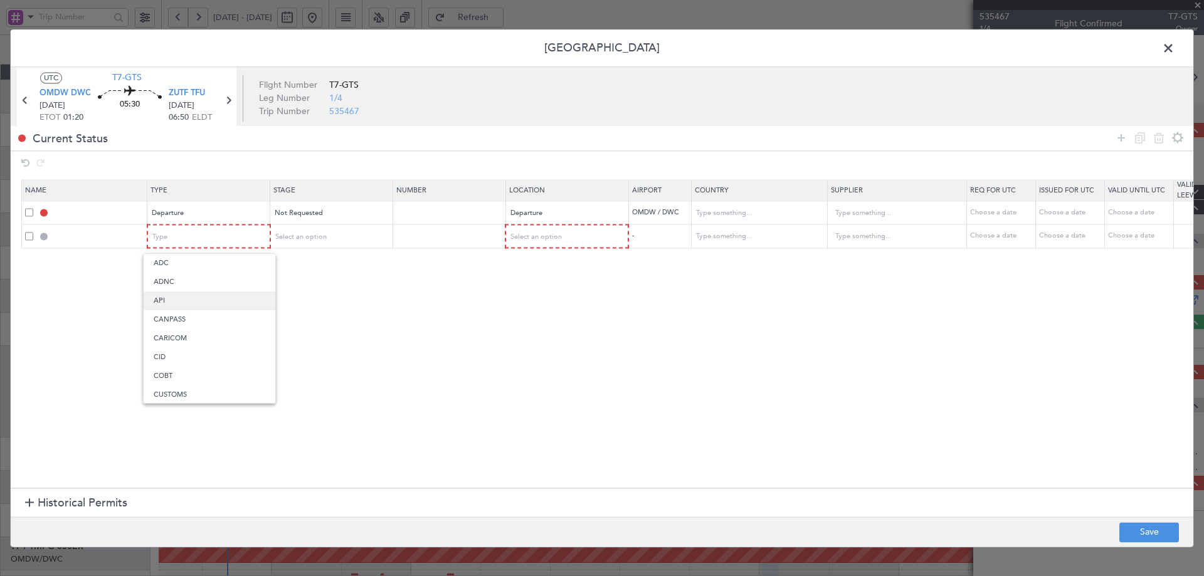
click at [163, 298] on span "API" at bounding box center [210, 301] width 112 height 19
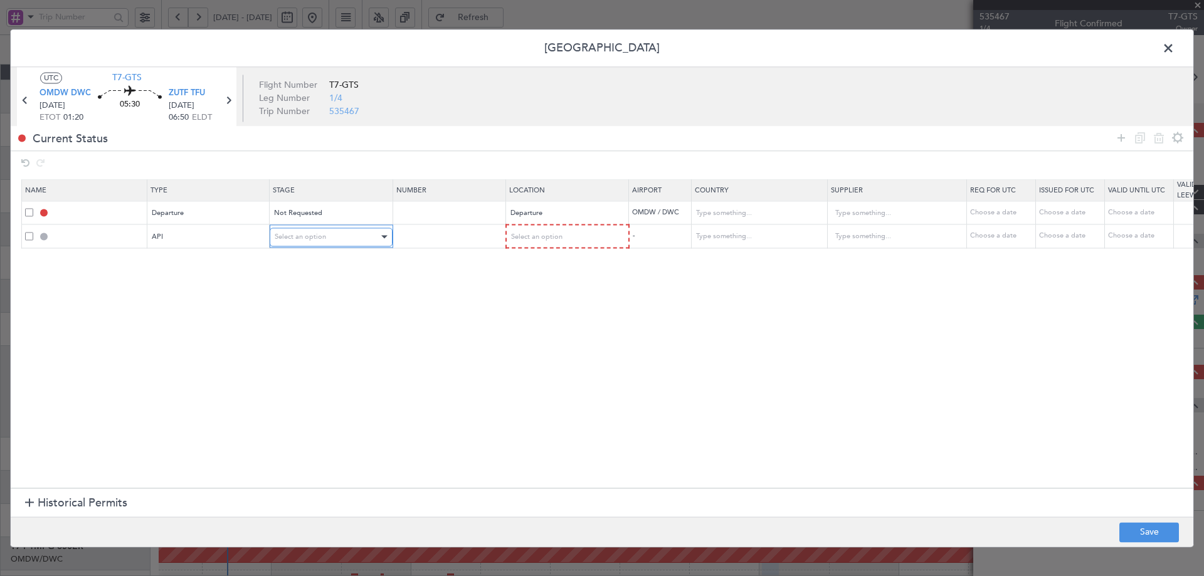
click at [329, 234] on div "Select an option" at bounding box center [327, 237] width 104 height 19
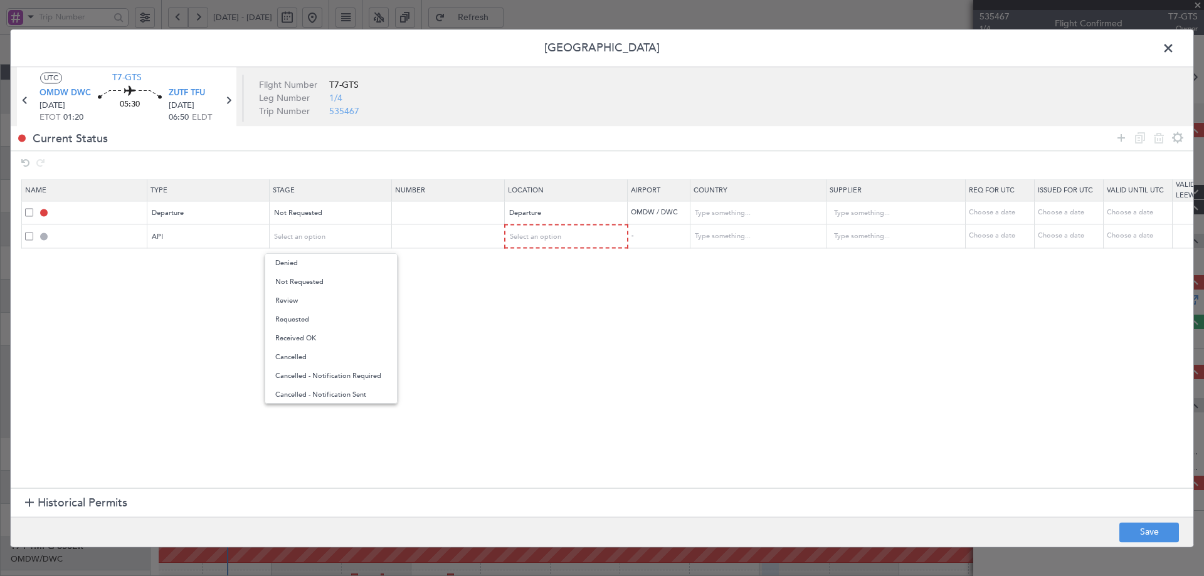
click at [293, 276] on span "Not Requested" at bounding box center [331, 282] width 112 height 19
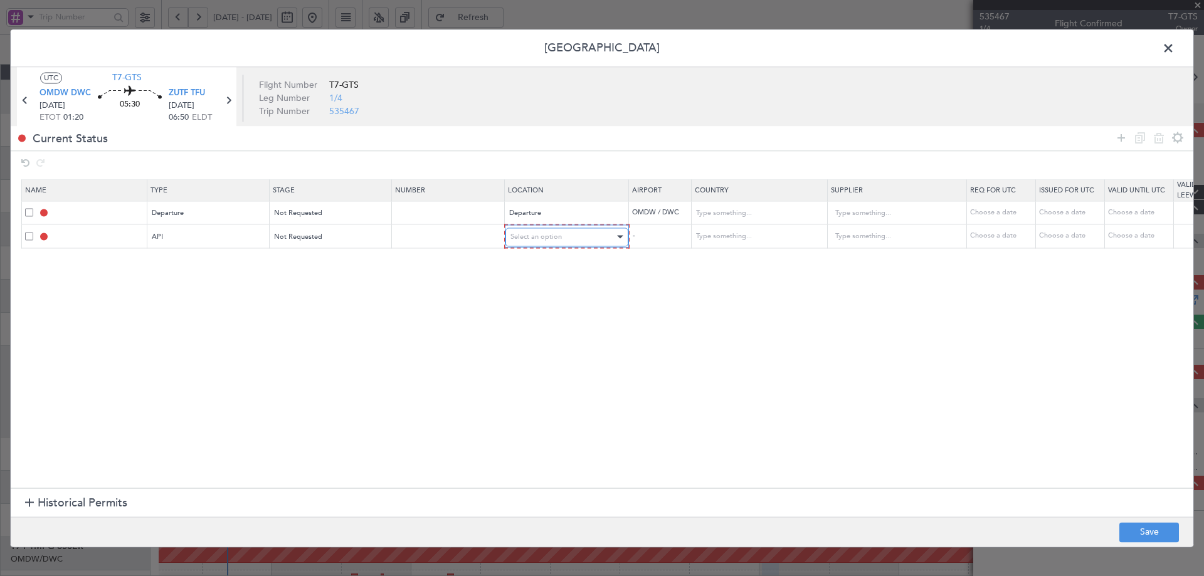
click at [524, 241] on span "Select an option" at bounding box center [535, 236] width 51 height 9
click at [530, 262] on span "Departure" at bounding box center [567, 263] width 112 height 19
click at [1128, 138] on icon at bounding box center [1120, 137] width 15 height 15
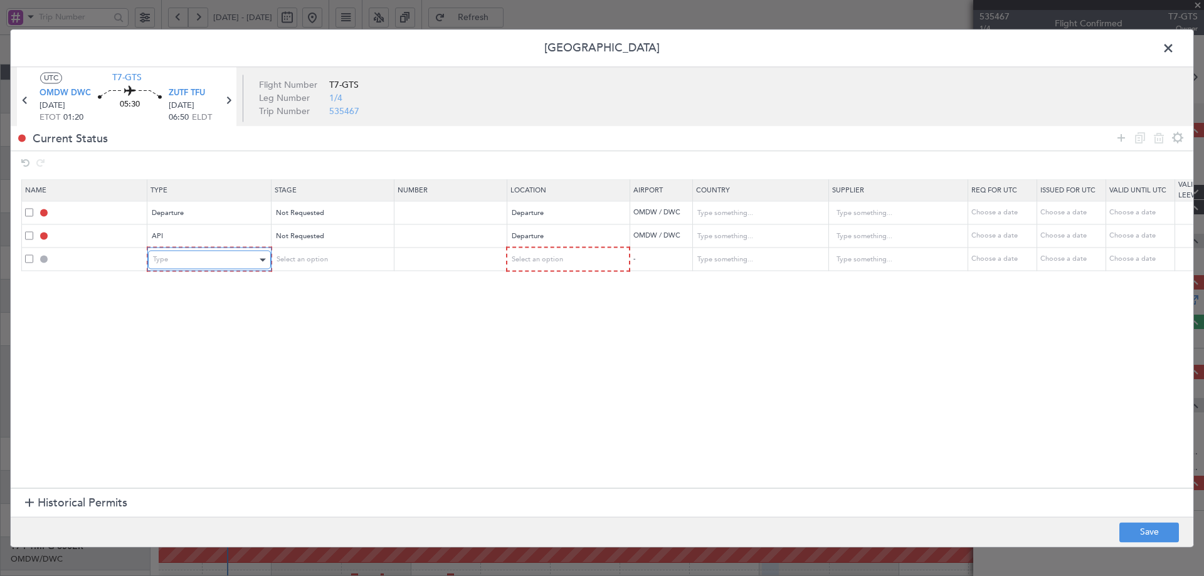
click at [221, 263] on div "Type" at bounding box center [205, 260] width 104 height 19
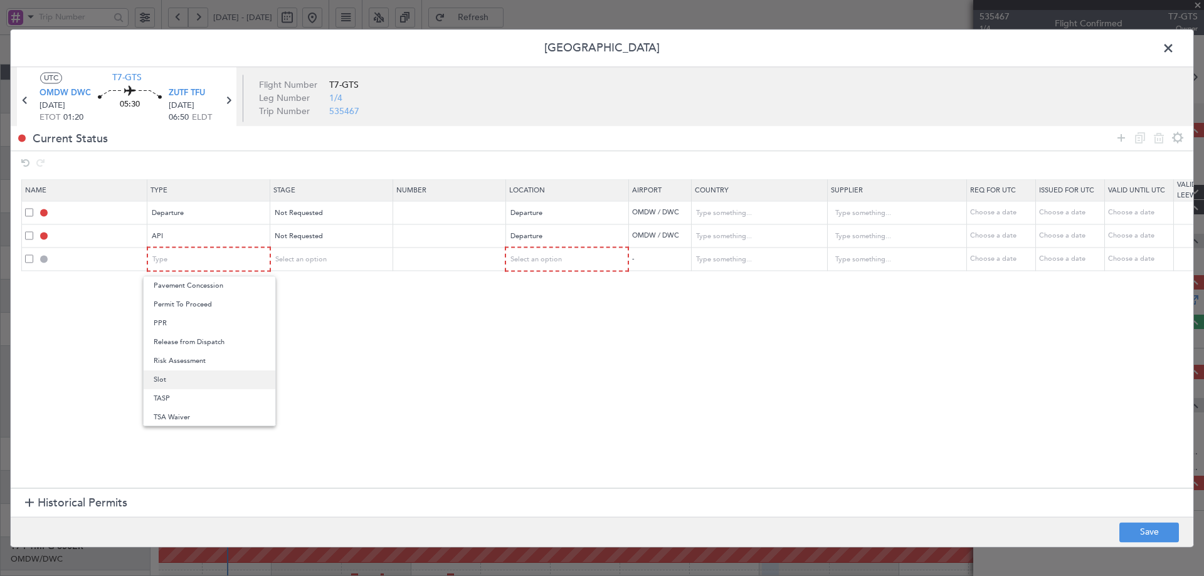
click at [161, 381] on span "Slot" at bounding box center [210, 380] width 112 height 19
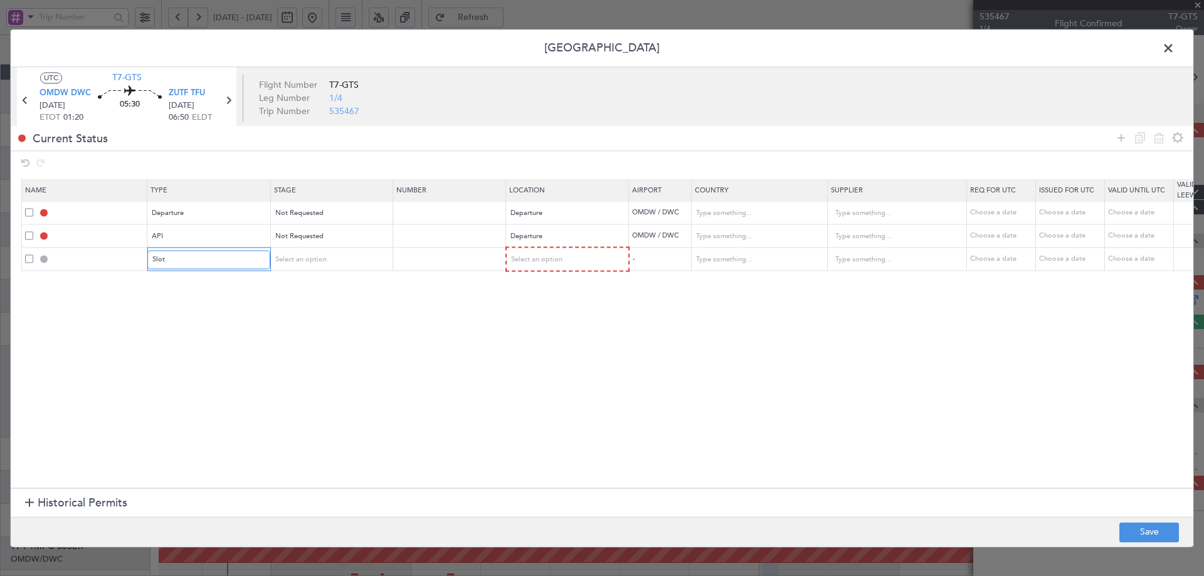
scroll to position [377, 0]
click at [315, 264] on span "Select an option" at bounding box center [300, 259] width 51 height 9
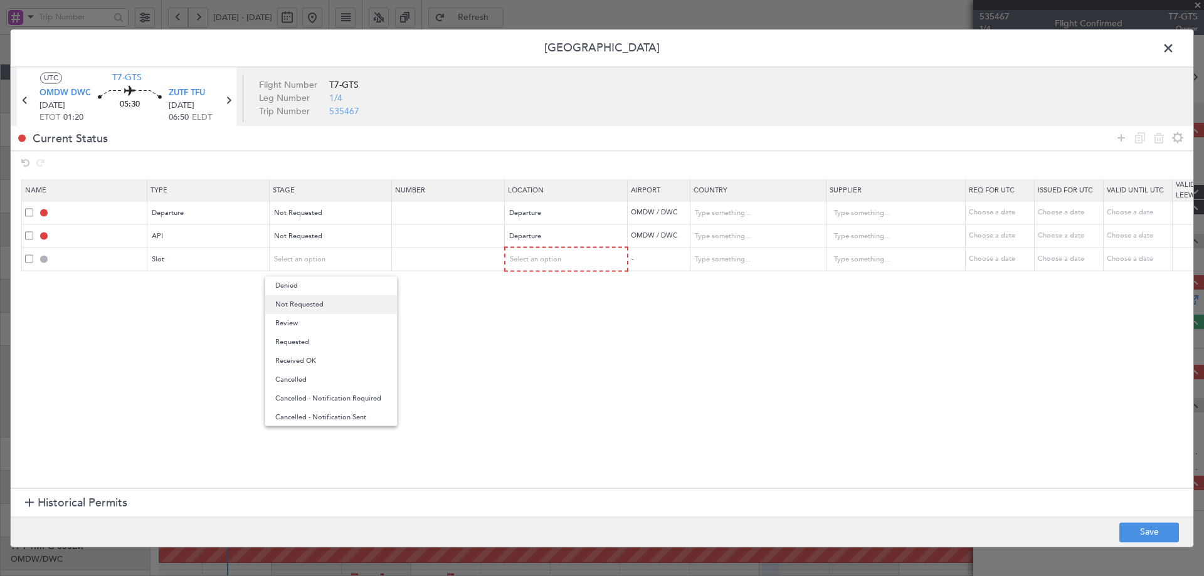
click at [300, 307] on span "Not Requested" at bounding box center [331, 304] width 112 height 19
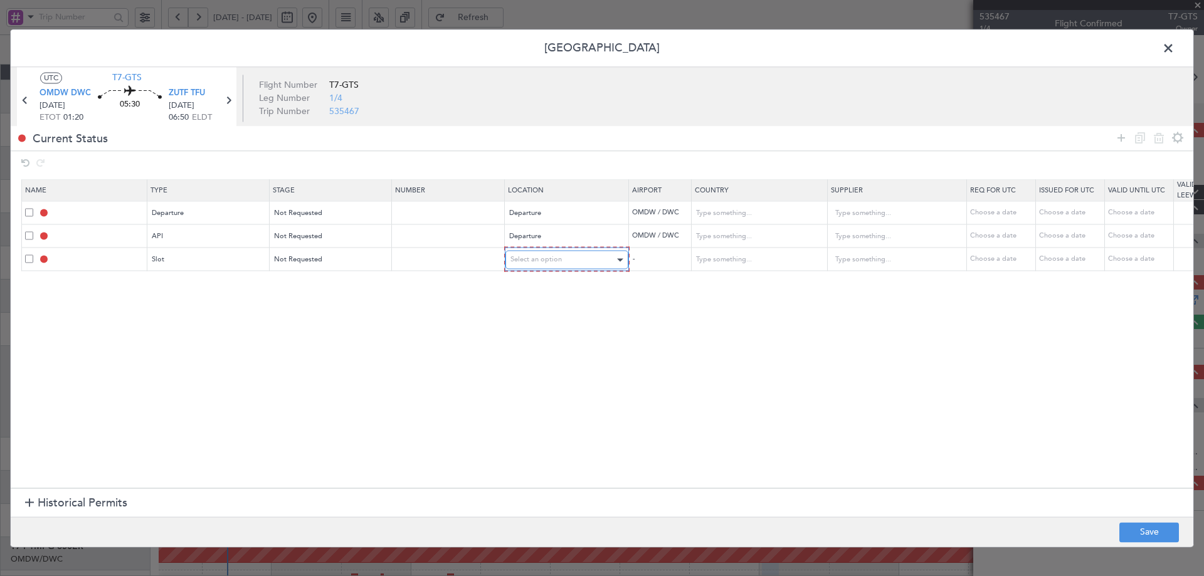
click at [545, 261] on span "Select an option" at bounding box center [535, 259] width 51 height 9
click at [535, 287] on span "Departure" at bounding box center [567, 285] width 112 height 19
drag, startPoint x: 1118, startPoint y: 140, endPoint x: 1023, endPoint y: 166, distance: 98.1
click at [1118, 140] on icon at bounding box center [1120, 137] width 15 height 15
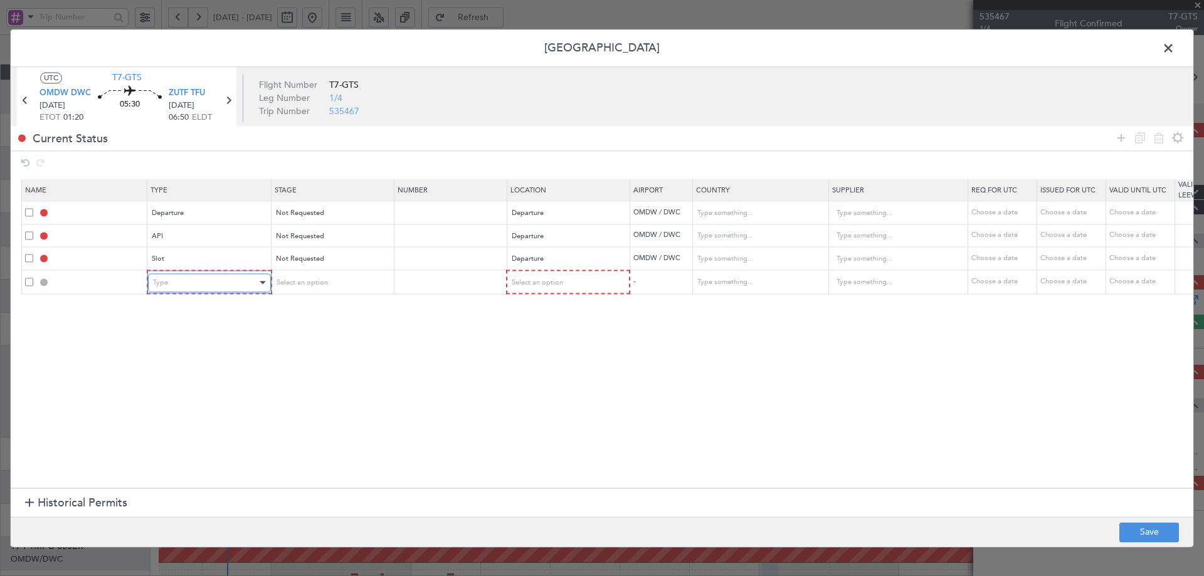
click at [211, 288] on div "Type" at bounding box center [205, 282] width 104 height 19
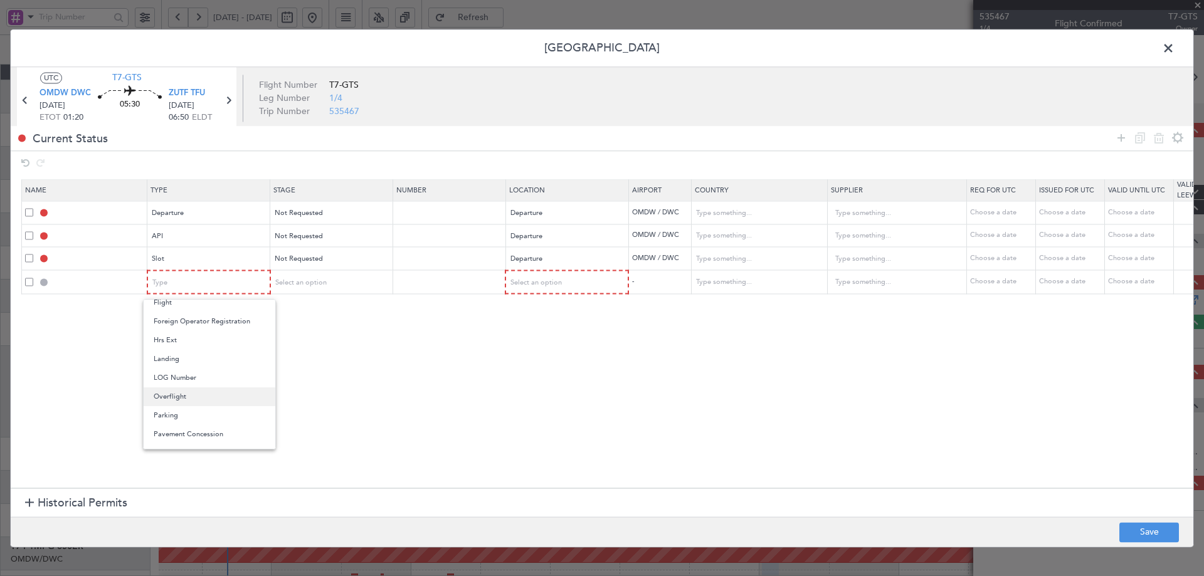
click at [174, 393] on span "Overflight" at bounding box center [210, 396] width 112 height 19
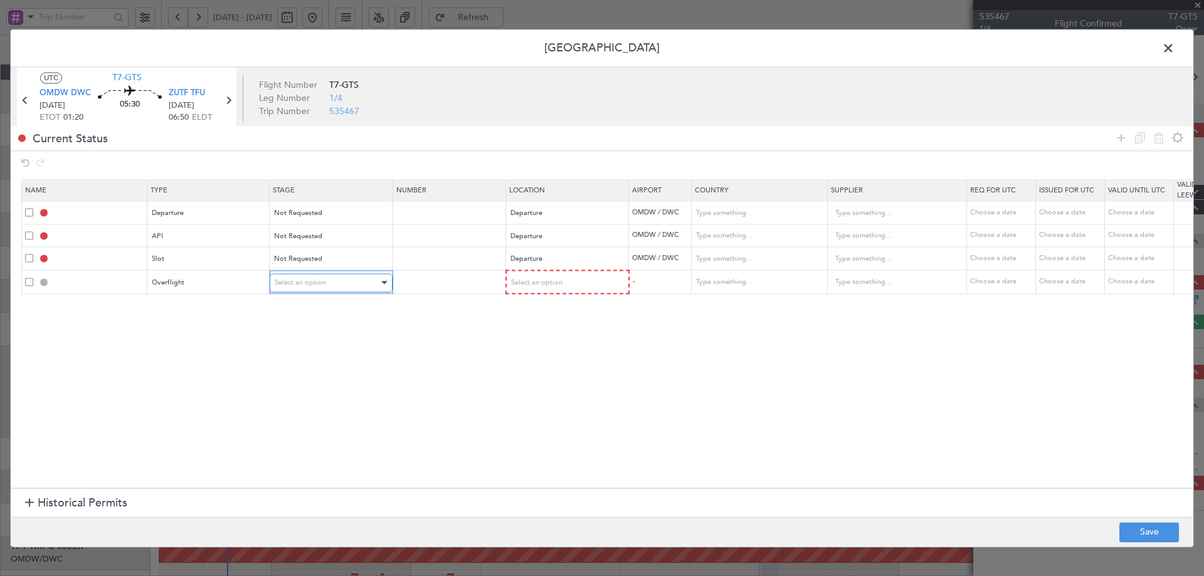
click at [334, 281] on div "Select an option" at bounding box center [327, 282] width 104 height 19
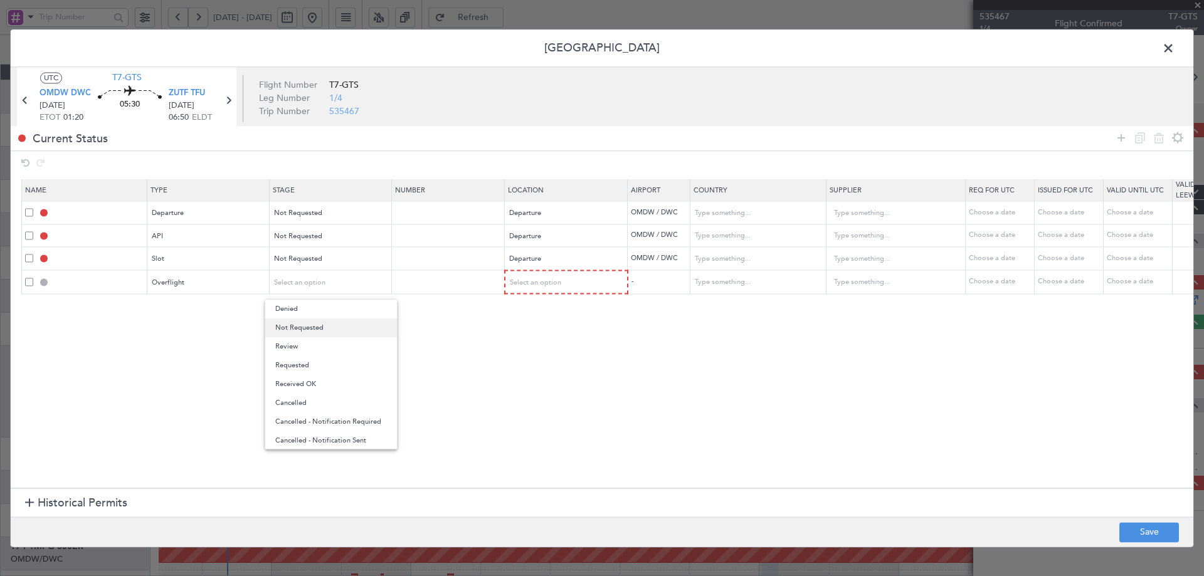
drag, startPoint x: 300, startPoint y: 330, endPoint x: 433, endPoint y: 326, distance: 133.0
click at [300, 330] on span "Not Requested" at bounding box center [331, 327] width 112 height 19
click at [549, 271] on mat-form-field "Select an option" at bounding box center [566, 282] width 122 height 23
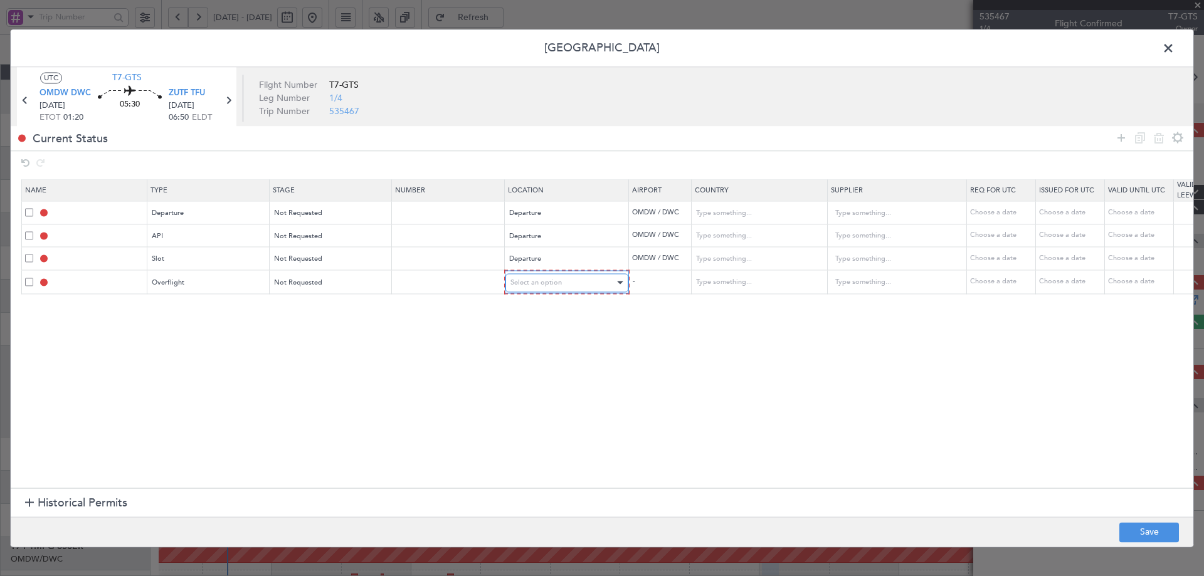
click at [545, 279] on span "Select an option" at bounding box center [535, 282] width 51 height 9
click at [537, 383] on span "Enroute" at bounding box center [567, 384] width 112 height 19
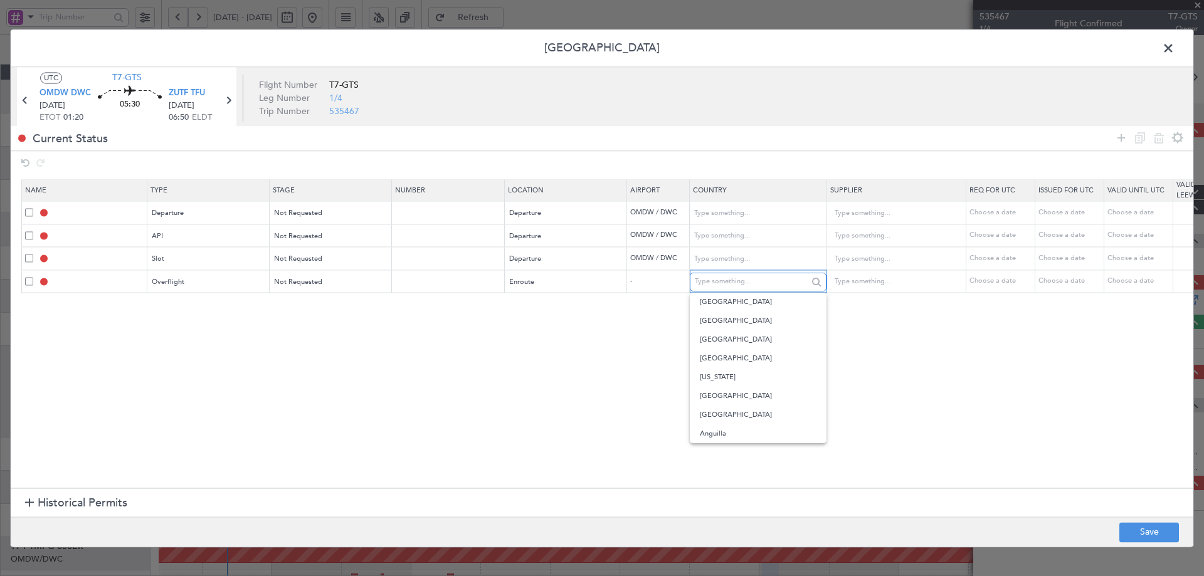
click at [750, 278] on input "text" at bounding box center [751, 282] width 113 height 19
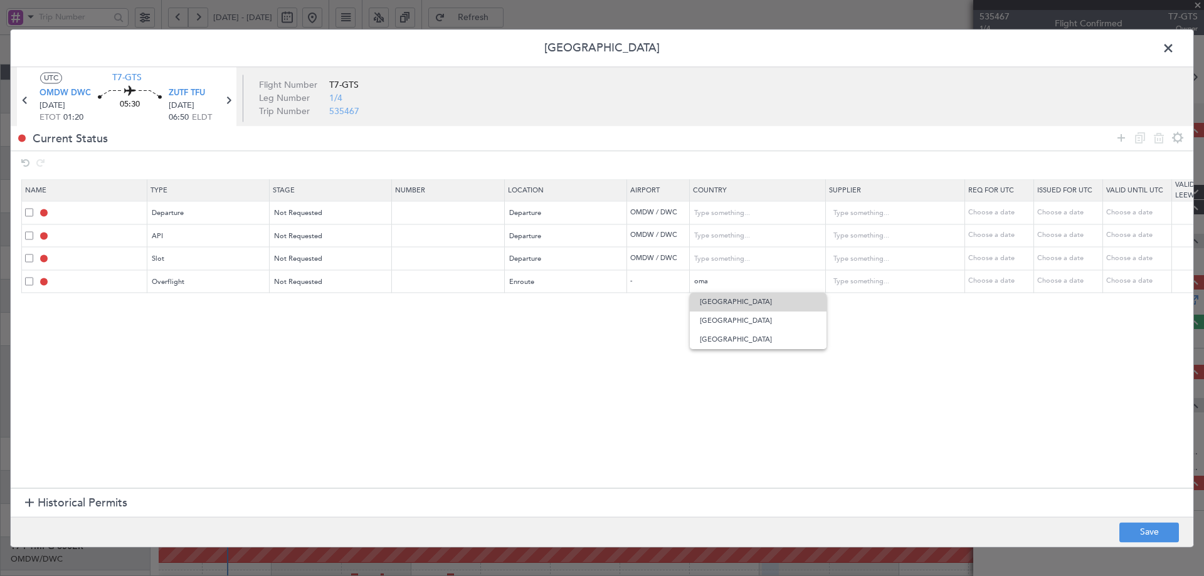
click at [729, 295] on span "[GEOGRAPHIC_DATA]" at bounding box center [758, 302] width 117 height 19
type input "[GEOGRAPHIC_DATA]"
click at [1122, 133] on icon at bounding box center [1120, 137] width 15 height 15
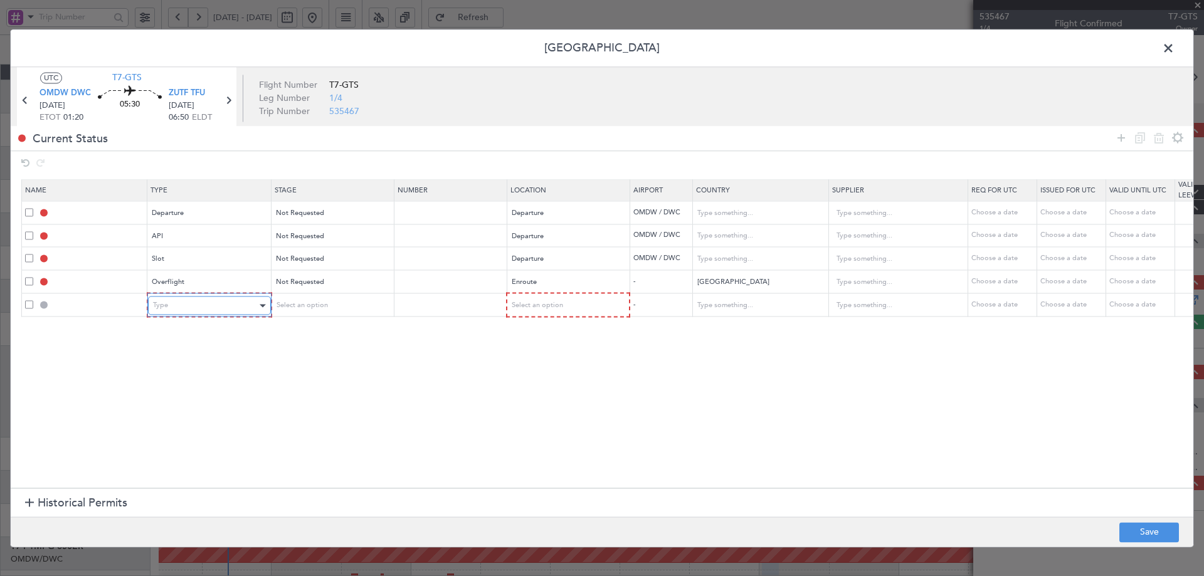
click at [236, 300] on div "Type" at bounding box center [205, 306] width 104 height 19
click at [194, 420] on span "Overflight" at bounding box center [210, 419] width 112 height 19
click at [349, 311] on div "Select an option" at bounding box center [327, 306] width 104 height 19
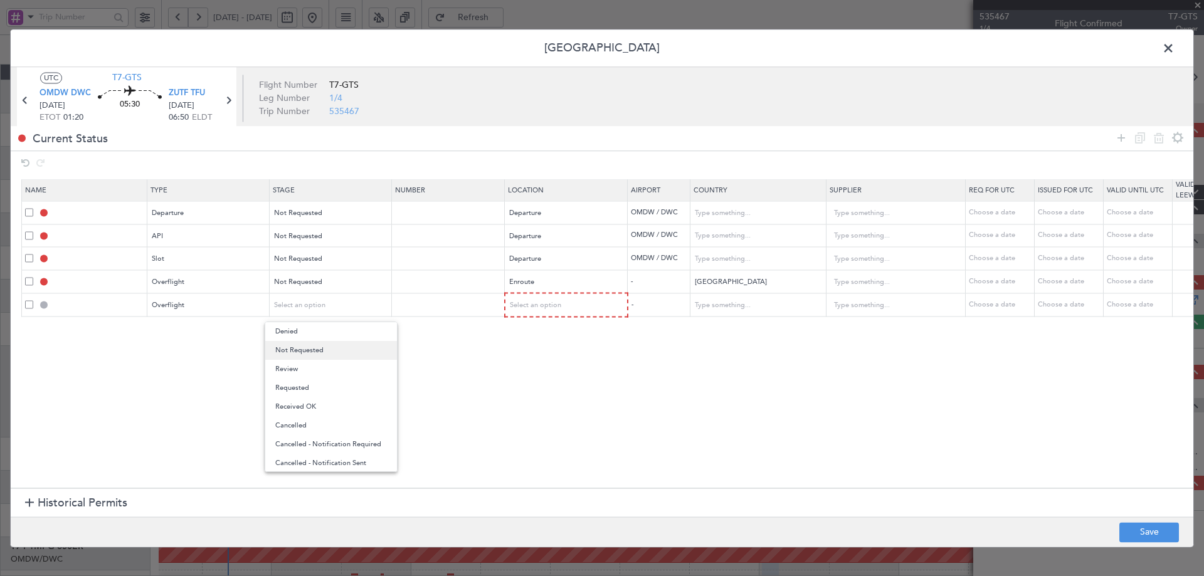
click at [325, 352] on span "Not Requested" at bounding box center [331, 350] width 112 height 19
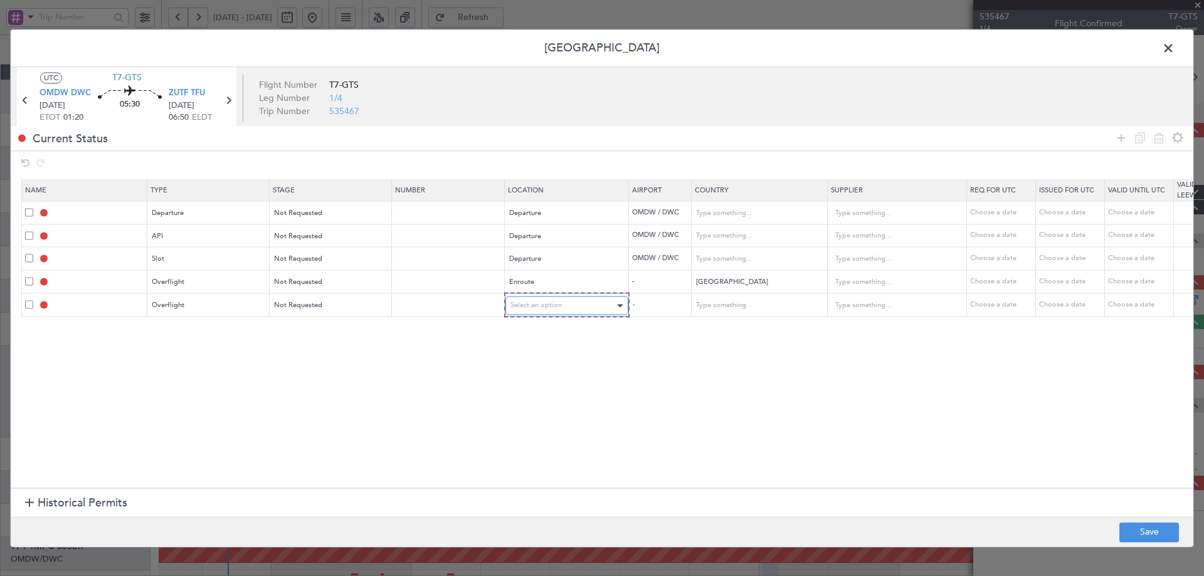
click at [579, 310] on div "Select an option" at bounding box center [562, 306] width 104 height 19
click at [533, 406] on span "Enroute" at bounding box center [567, 406] width 112 height 19
click at [762, 306] on input "text" at bounding box center [751, 304] width 113 height 19
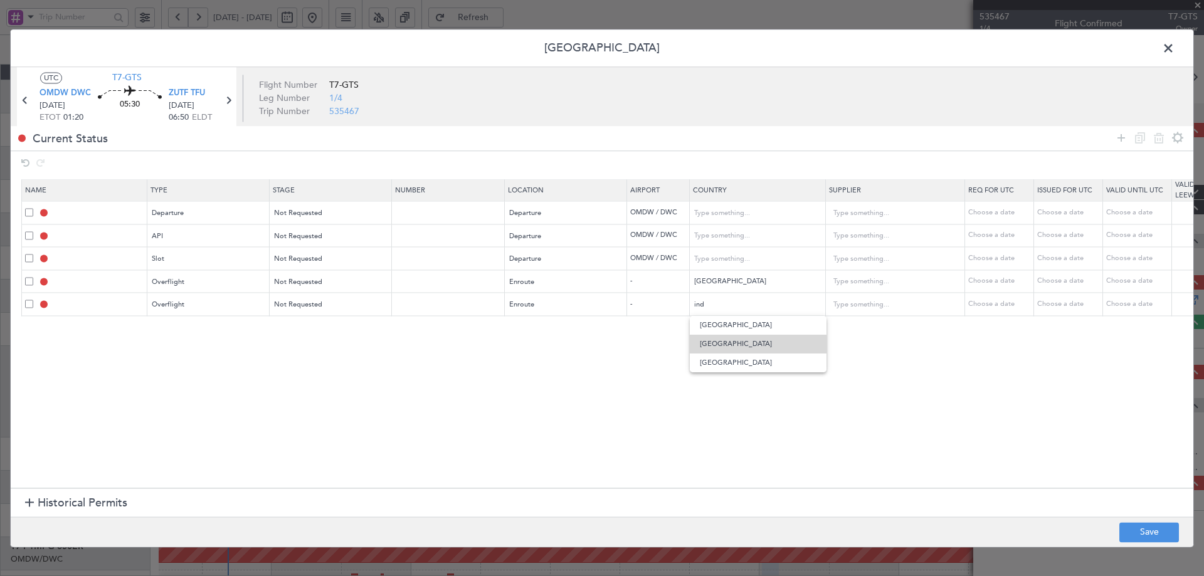
click at [727, 347] on span "[GEOGRAPHIC_DATA]" at bounding box center [758, 344] width 117 height 19
type input "[GEOGRAPHIC_DATA]"
click at [1119, 137] on icon at bounding box center [1120, 137] width 15 height 15
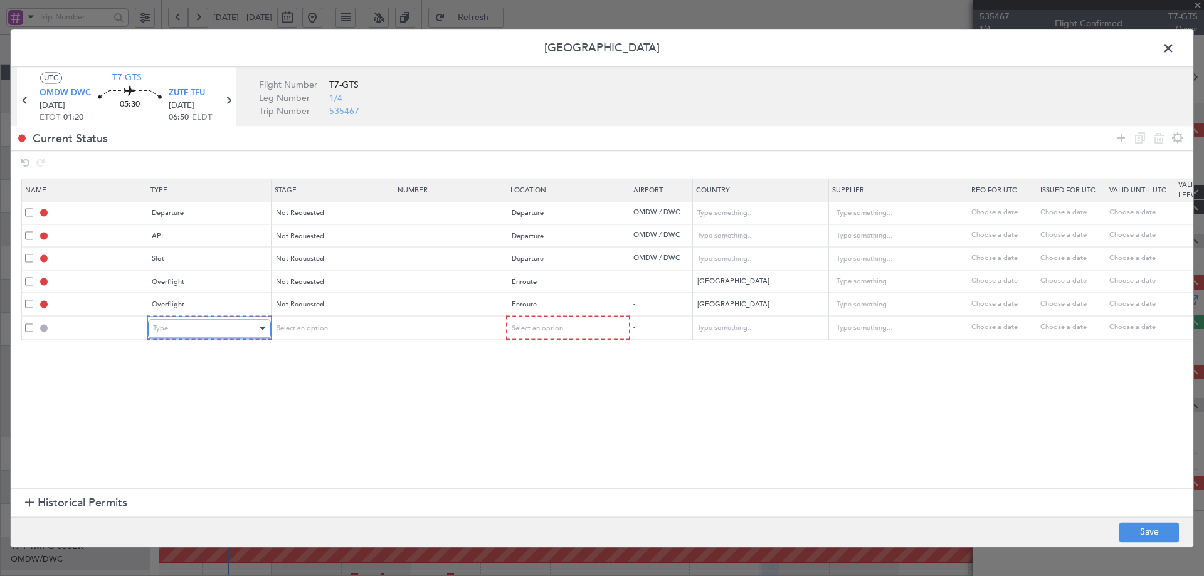
click at [205, 334] on div "Type" at bounding box center [205, 328] width 104 height 19
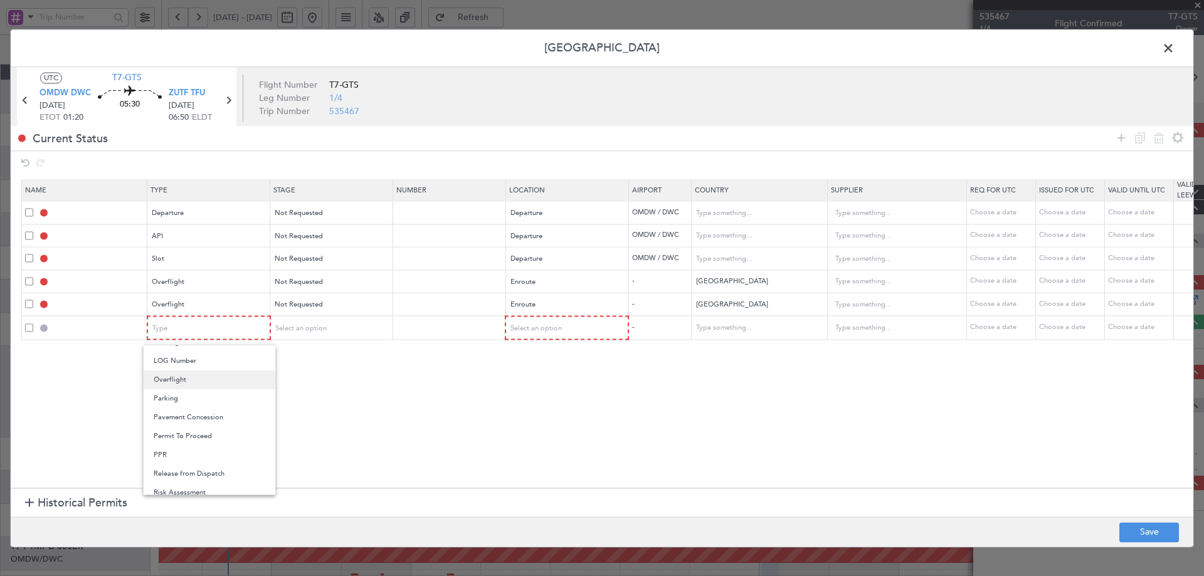
click at [181, 376] on span "Overflight" at bounding box center [210, 380] width 112 height 19
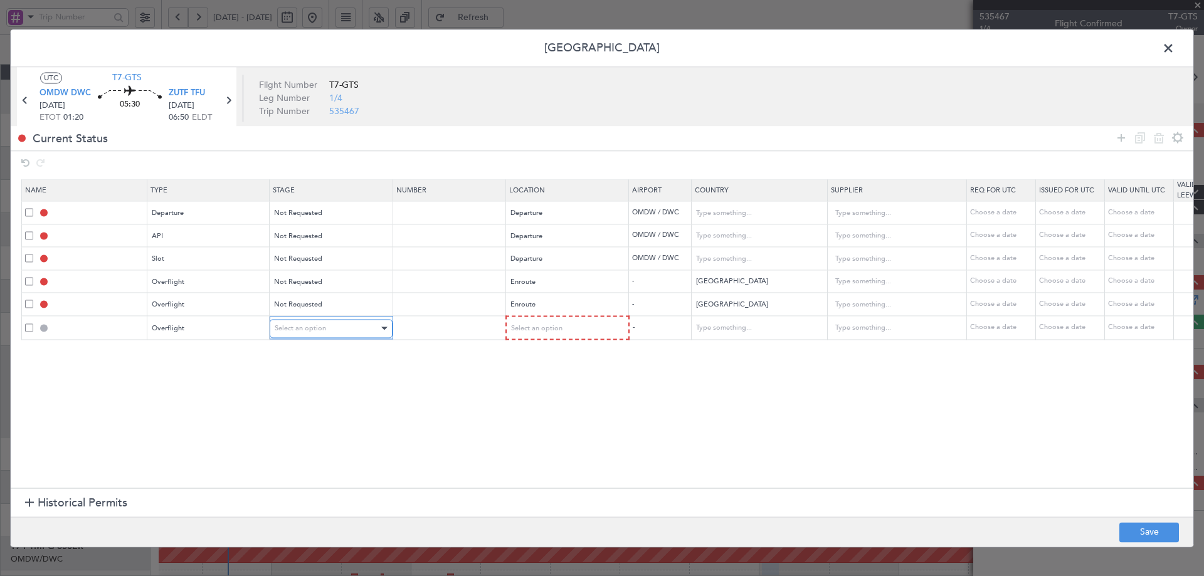
click at [301, 331] on span "Select an option" at bounding box center [300, 328] width 51 height 9
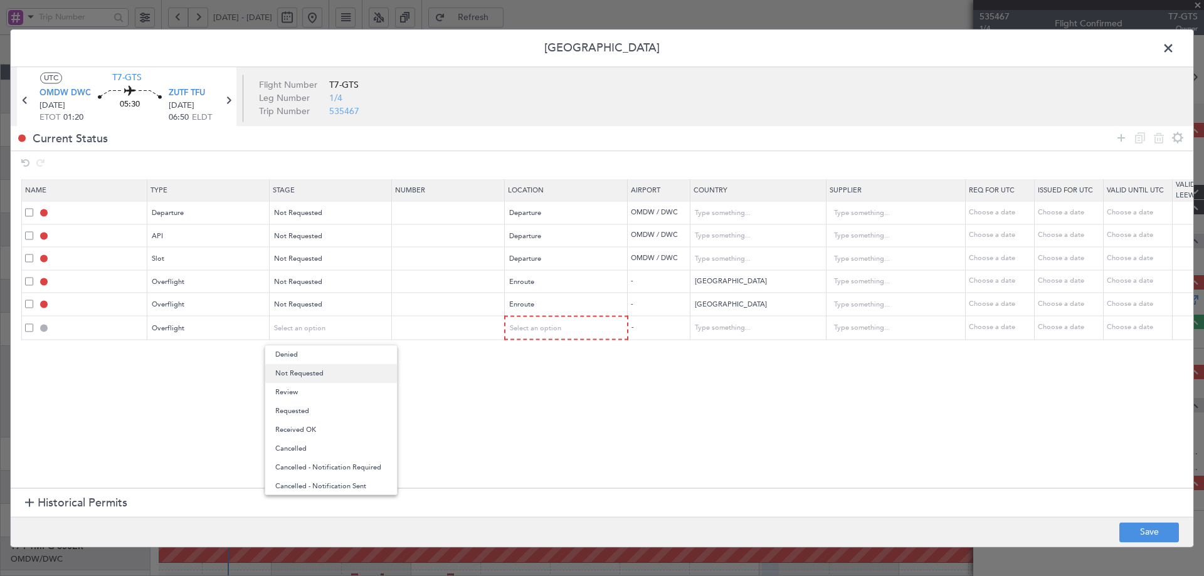
click at [287, 375] on span "Not Requested" at bounding box center [331, 373] width 112 height 19
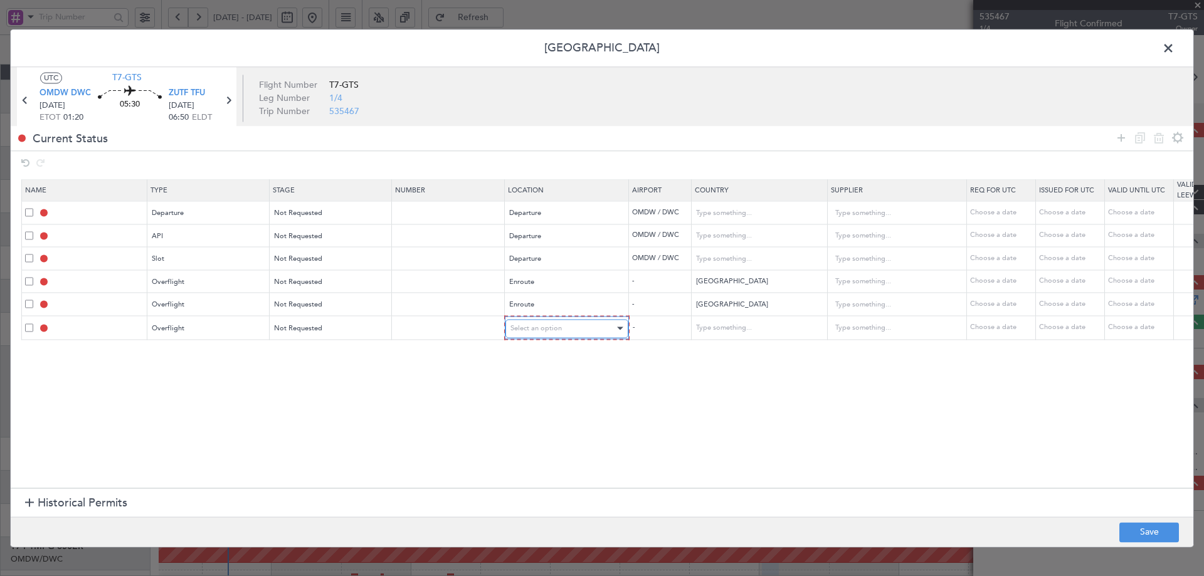
click at [564, 325] on div "Select an option" at bounding box center [562, 328] width 104 height 19
click at [534, 424] on span "Enroute" at bounding box center [567, 430] width 112 height 19
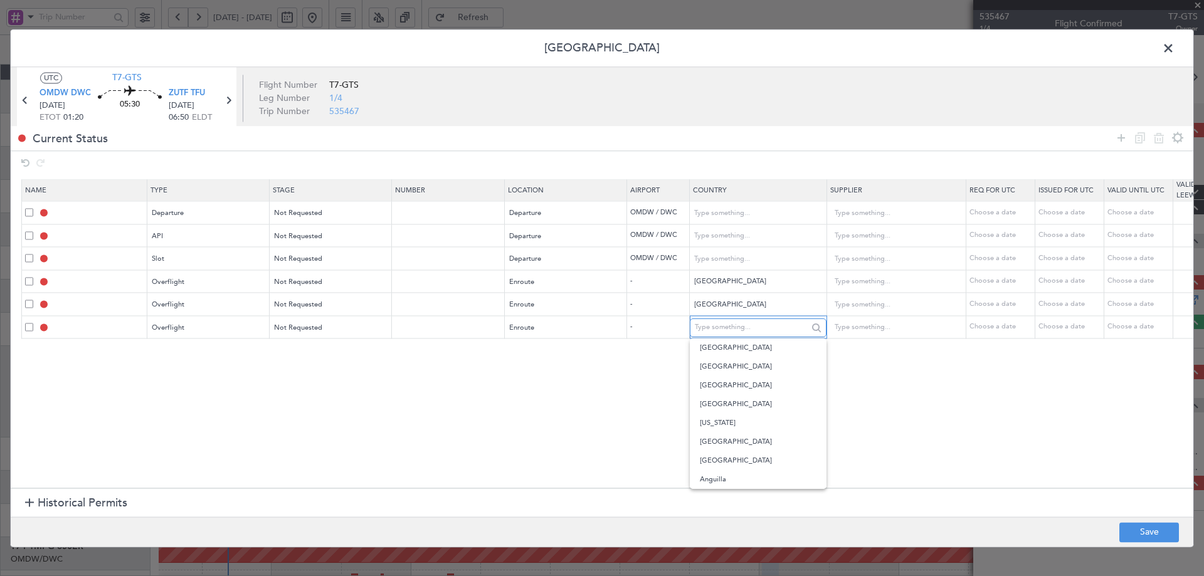
click at [781, 322] on input "text" at bounding box center [751, 327] width 113 height 19
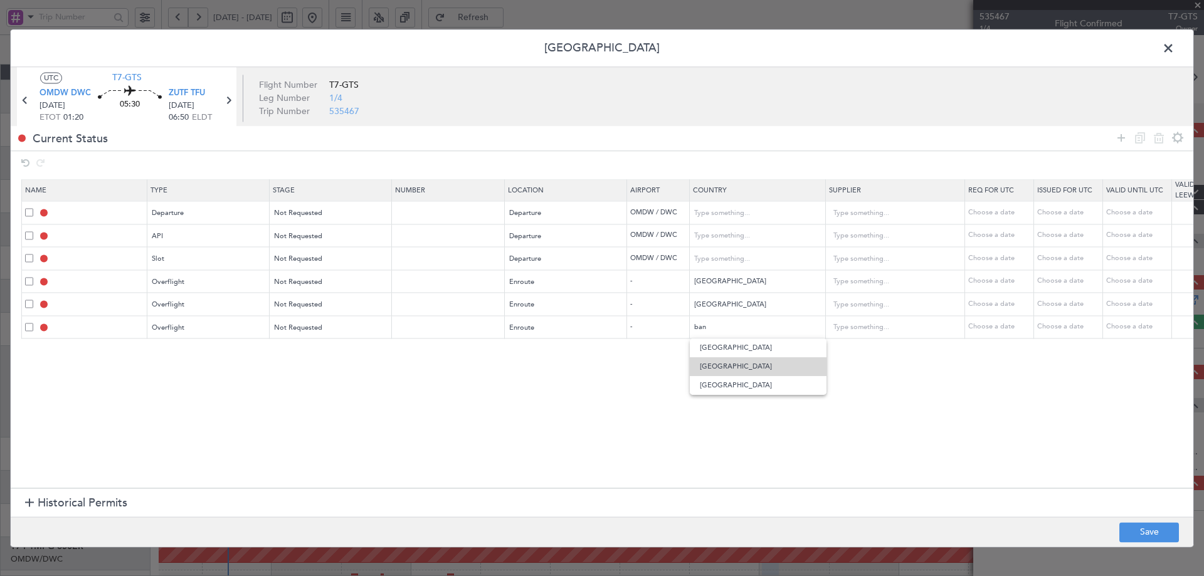
click at [748, 371] on span "[GEOGRAPHIC_DATA]" at bounding box center [758, 366] width 117 height 19
type input "[GEOGRAPHIC_DATA]"
click at [1125, 135] on icon at bounding box center [1120, 137] width 15 height 15
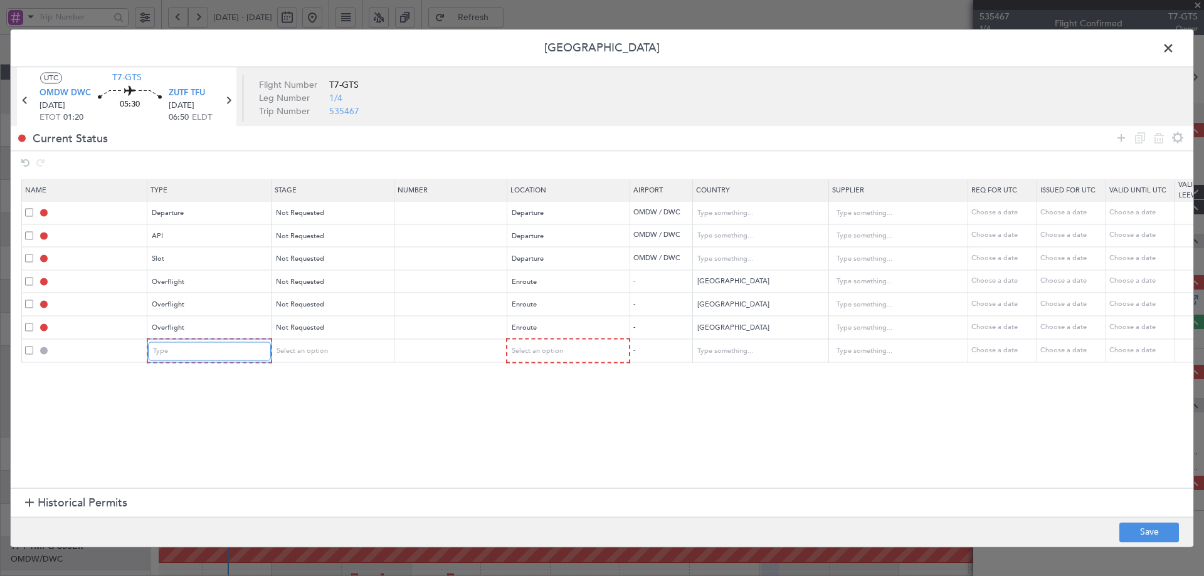
drag, startPoint x: 203, startPoint y: 359, endPoint x: 196, endPoint y: 361, distance: 7.3
click at [199, 360] on div "Type" at bounding box center [205, 351] width 104 height 19
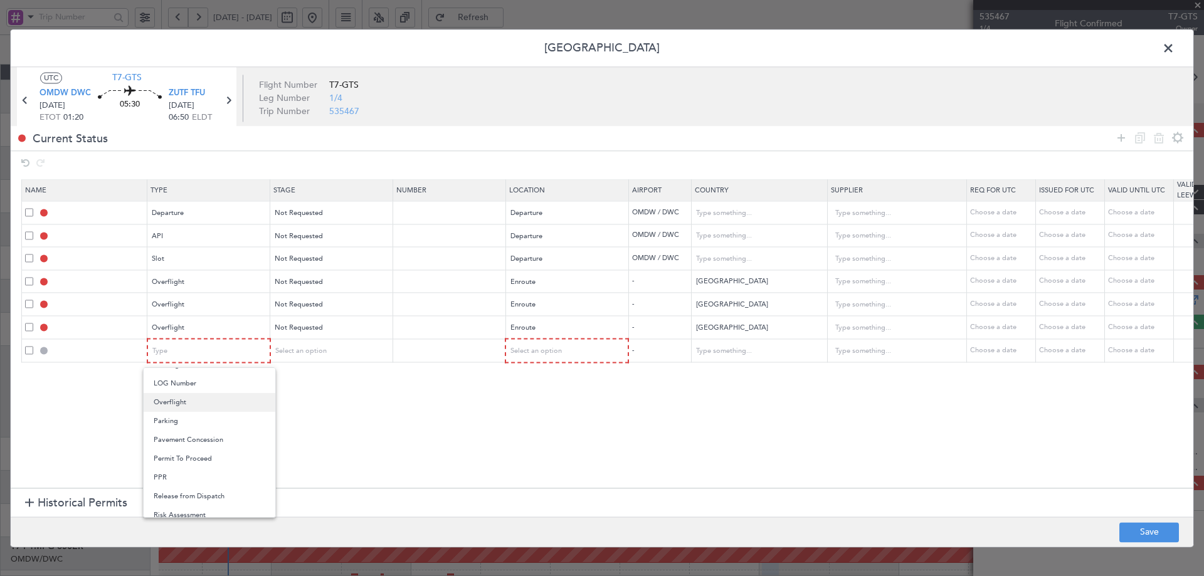
click at [193, 405] on span "Overflight" at bounding box center [210, 402] width 112 height 19
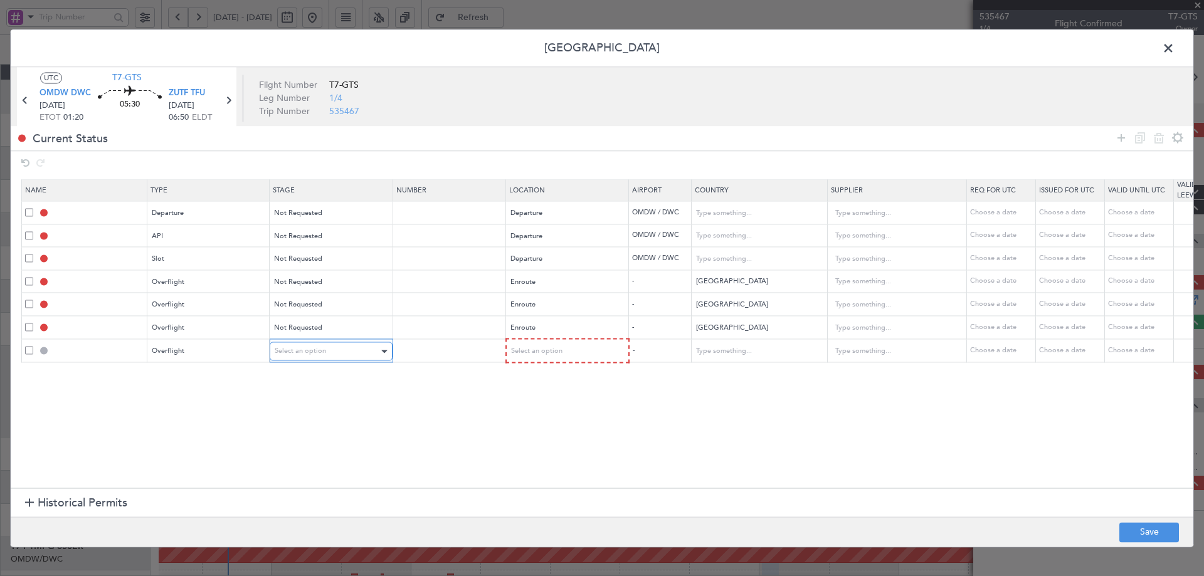
click at [332, 347] on div "Select an option" at bounding box center [327, 351] width 104 height 19
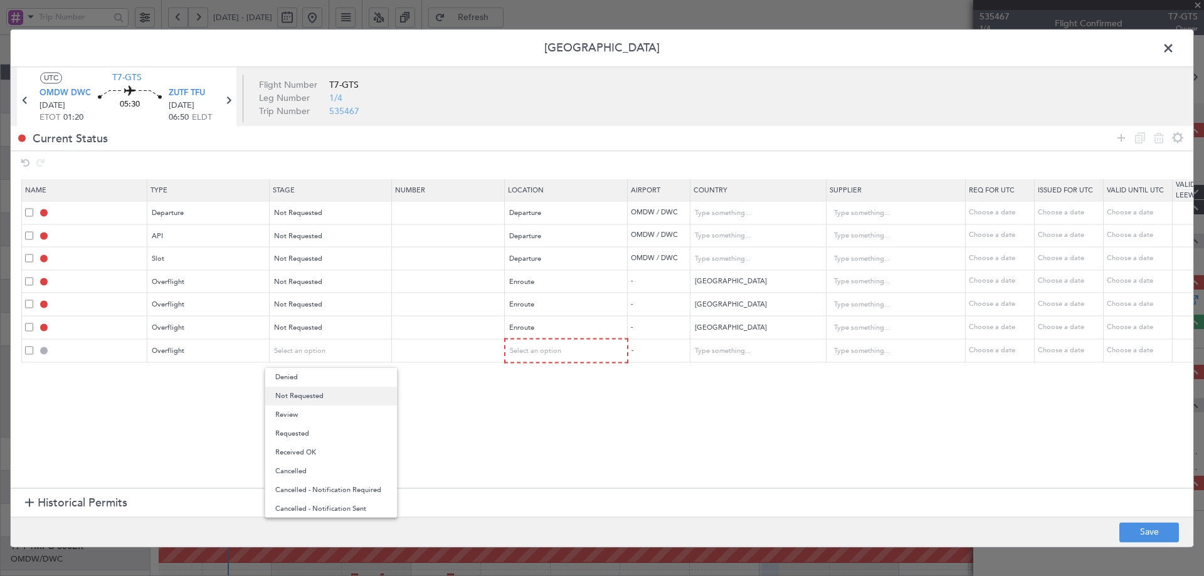
click at [301, 394] on span "Not Requested" at bounding box center [331, 396] width 112 height 19
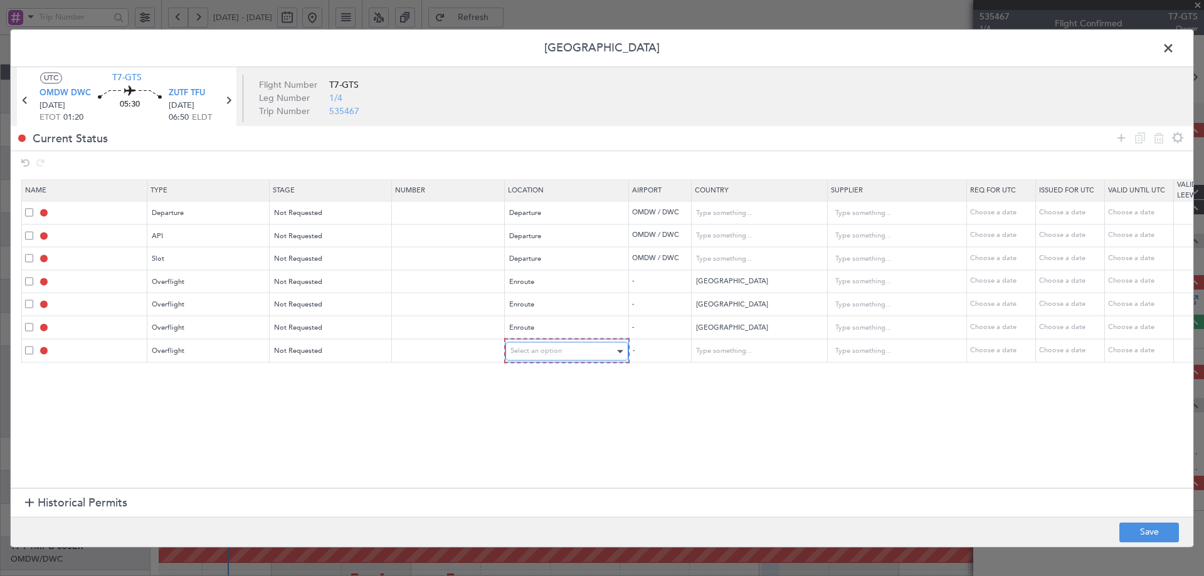
click at [527, 347] on span "Select an option" at bounding box center [535, 351] width 51 height 9
click at [512, 455] on span "Enroute" at bounding box center [567, 452] width 112 height 19
click at [746, 353] on input "text" at bounding box center [751, 350] width 113 height 19
click at [743, 371] on span "[GEOGRAPHIC_DATA]" at bounding box center [758, 371] width 117 height 19
type input "[GEOGRAPHIC_DATA]"
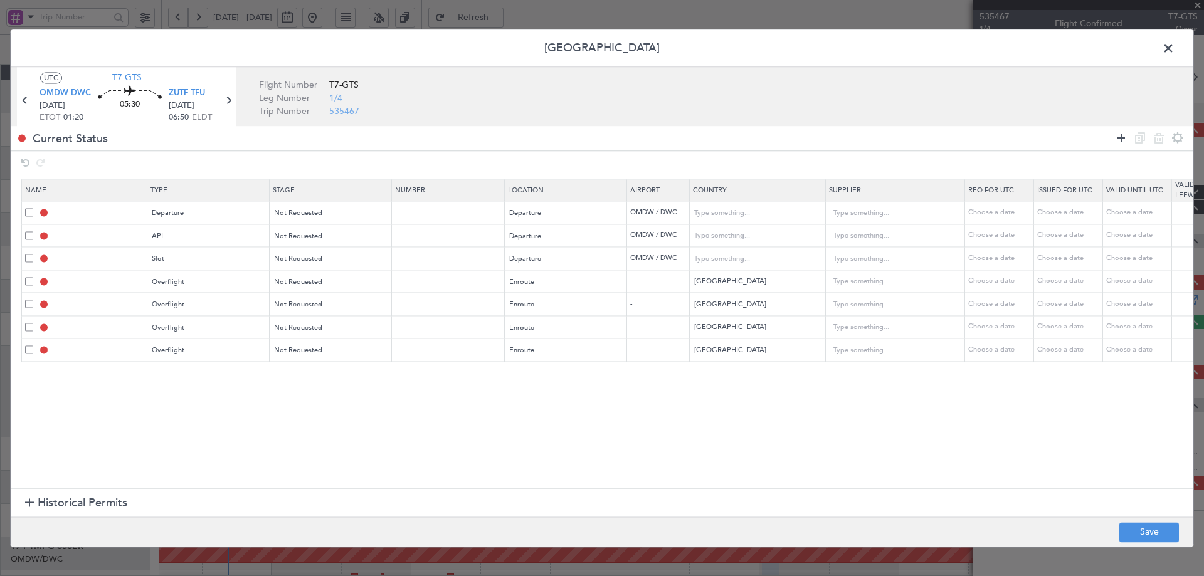
click at [1121, 136] on icon at bounding box center [1120, 137] width 15 height 15
click at [214, 377] on div "Type" at bounding box center [205, 374] width 104 height 19
drag, startPoint x: 178, startPoint y: 513, endPoint x: 224, endPoint y: 477, distance: 58.1
click at [179, 514] on span "Landing" at bounding box center [210, 513] width 112 height 19
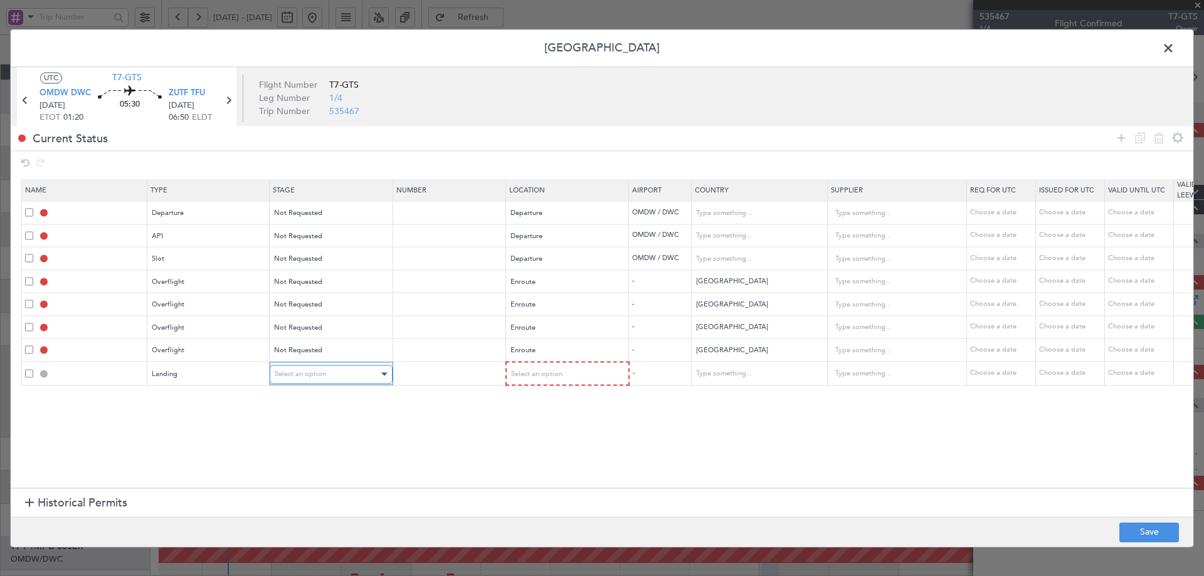
click at [318, 379] on div "Select an option" at bounding box center [327, 374] width 104 height 19
click at [318, 416] on span "Not Requested" at bounding box center [331, 419] width 112 height 19
drag, startPoint x: 548, startPoint y: 374, endPoint x: 543, endPoint y: 386, distance: 12.3
click at [547, 375] on span "Select an option" at bounding box center [535, 373] width 51 height 9
click at [529, 440] on span "Arrival" at bounding box center [567, 438] width 112 height 19
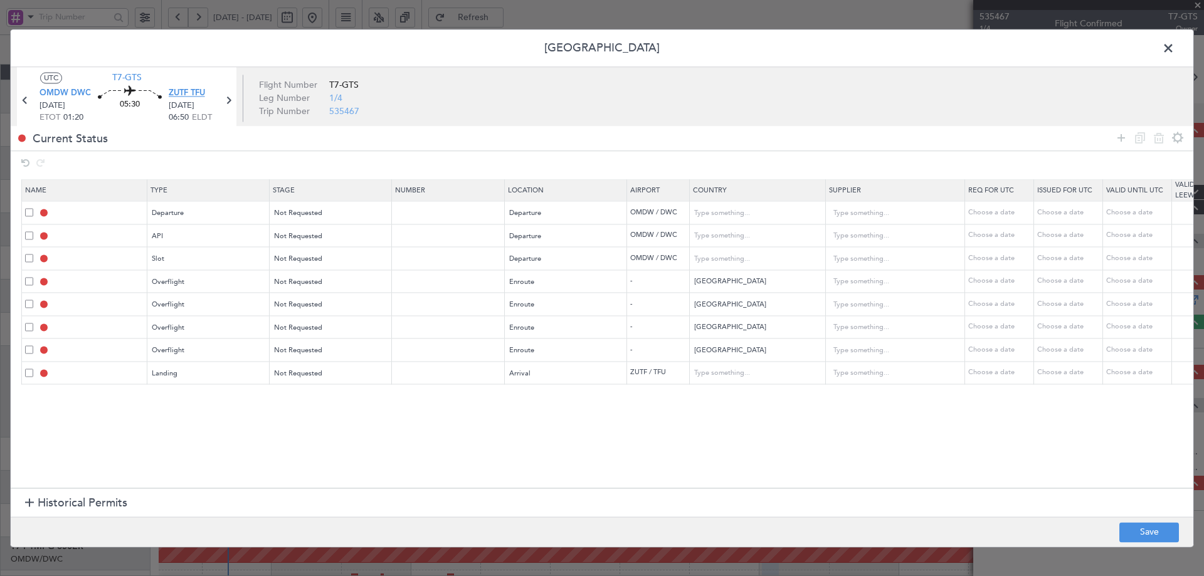
click at [179, 93] on span "ZUTF TFU" at bounding box center [187, 94] width 36 height 13
click at [1133, 526] on button "Save" at bounding box center [1149, 532] width 60 height 20
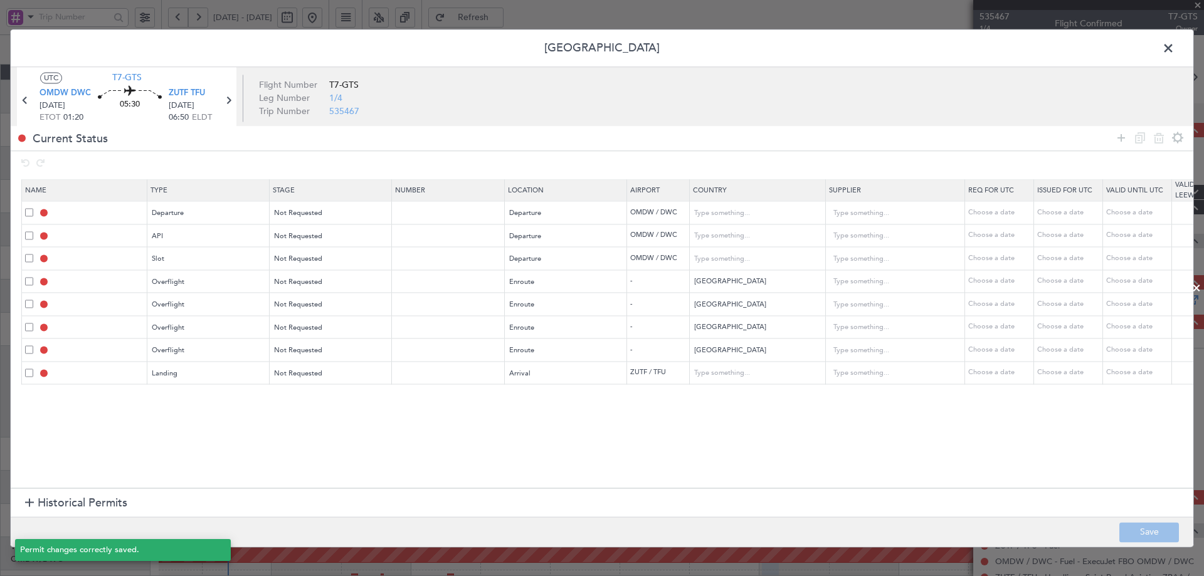
type input "DEPARTURE"
type input "United Arab Emirates"
type input "NNN"
type input "1"
type input "OMDW DEP API"
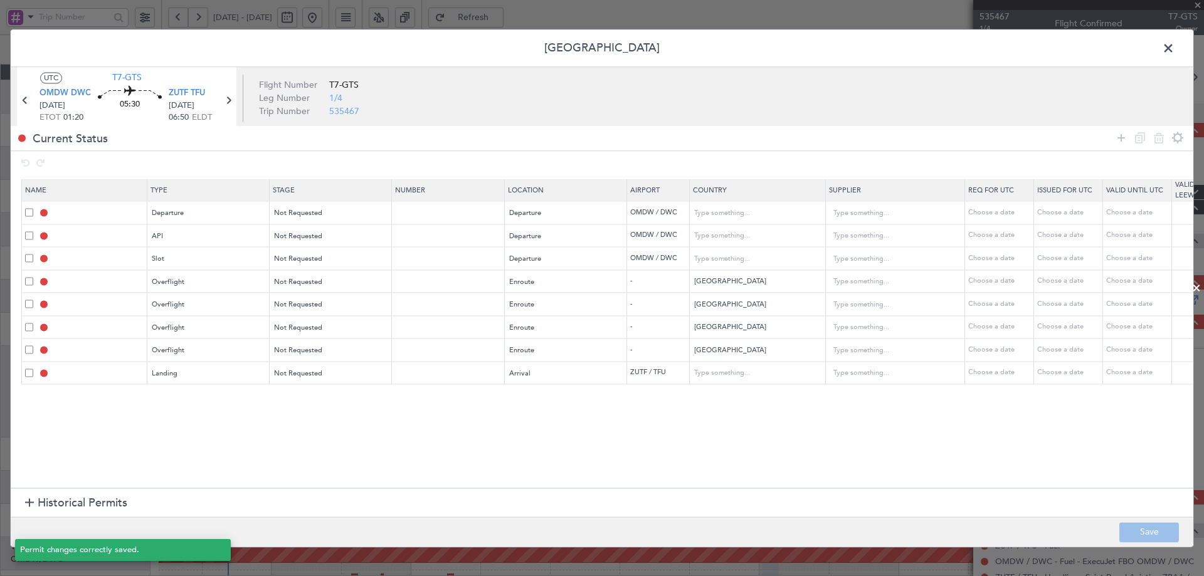
type input "United Arab Emirates"
type input "NNN"
type input "1"
type input "OMDW DEP SLOT"
type input "United Arab Emirates"
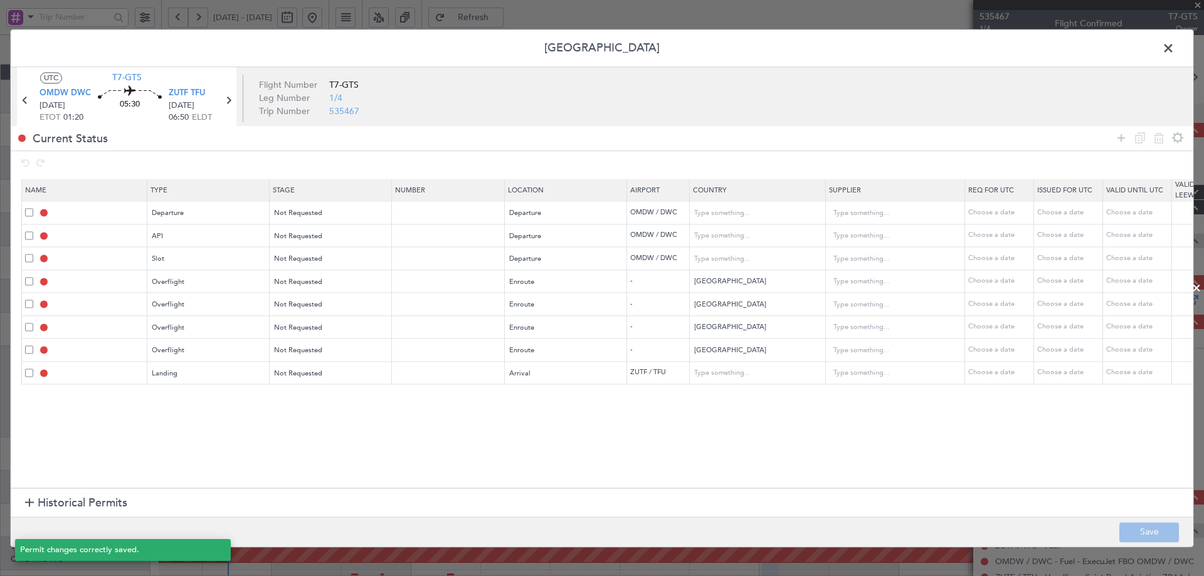
type input "NNN"
type input "1"
type input "OMAN OVF"
type input "NNN"
type input "2"
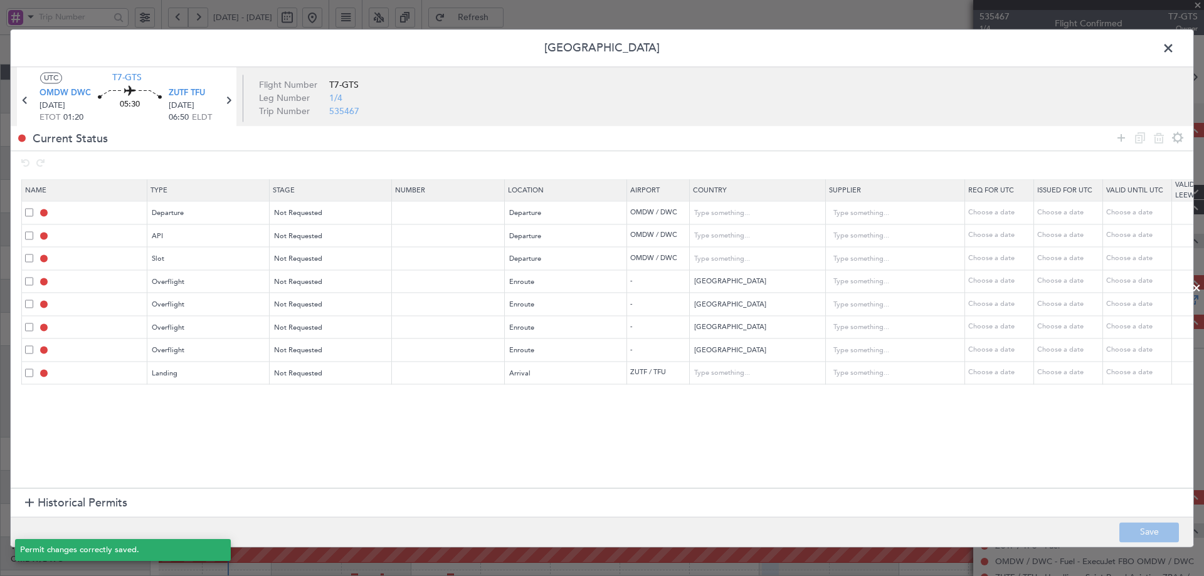
type input "INDIA OVF"
type input "NNN"
type input "3"
type input "BANGLADESH OVF"
type input "NNN"
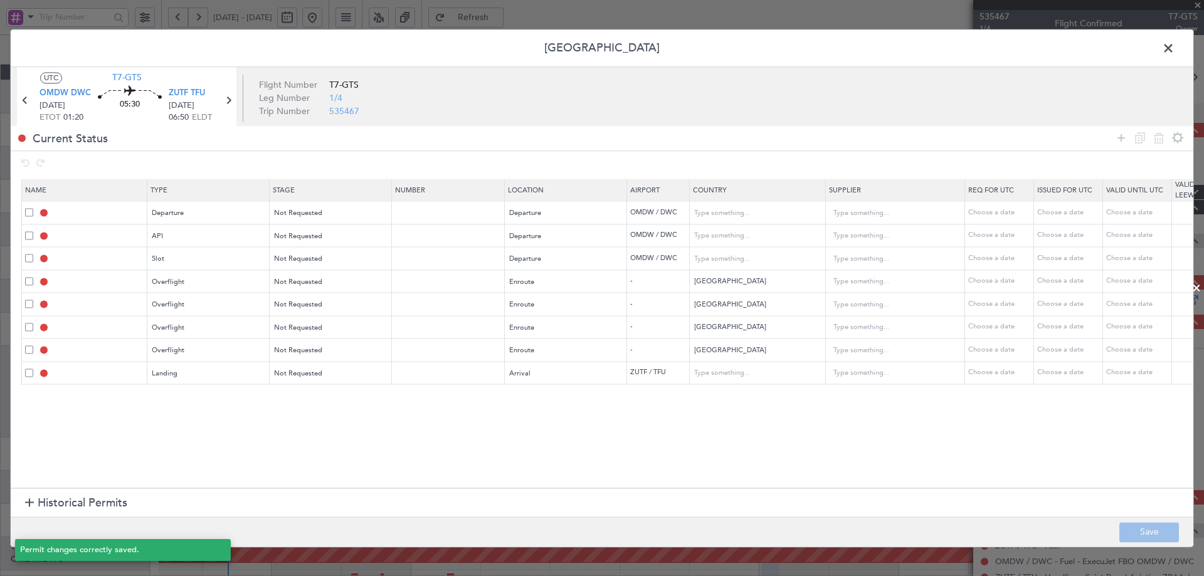
type input "MYANMAR OVF"
type input "NNN"
type input "ZUTF LDG"
type input "China"
type input "NNN"
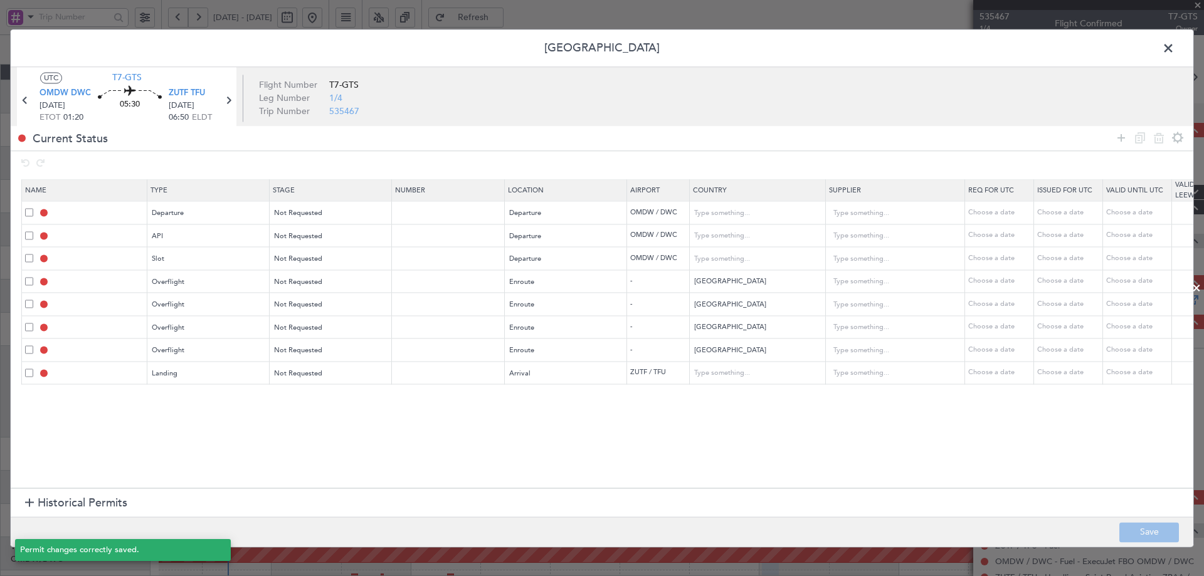
type input "3"
click at [226, 106] on icon at bounding box center [228, 100] width 16 height 16
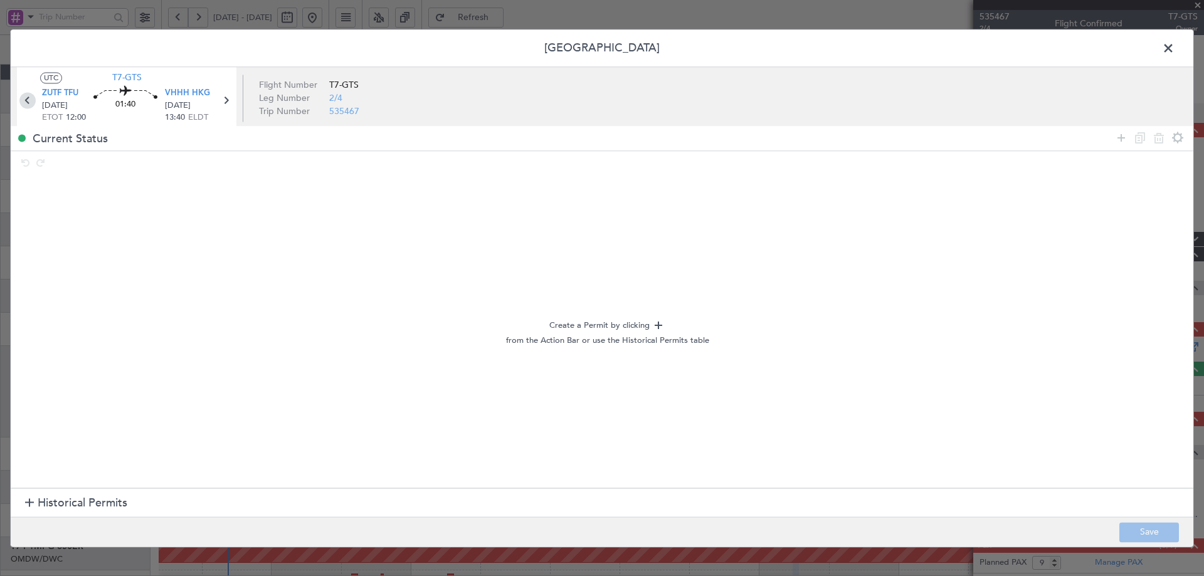
click at [24, 105] on icon at bounding box center [27, 100] width 16 height 16
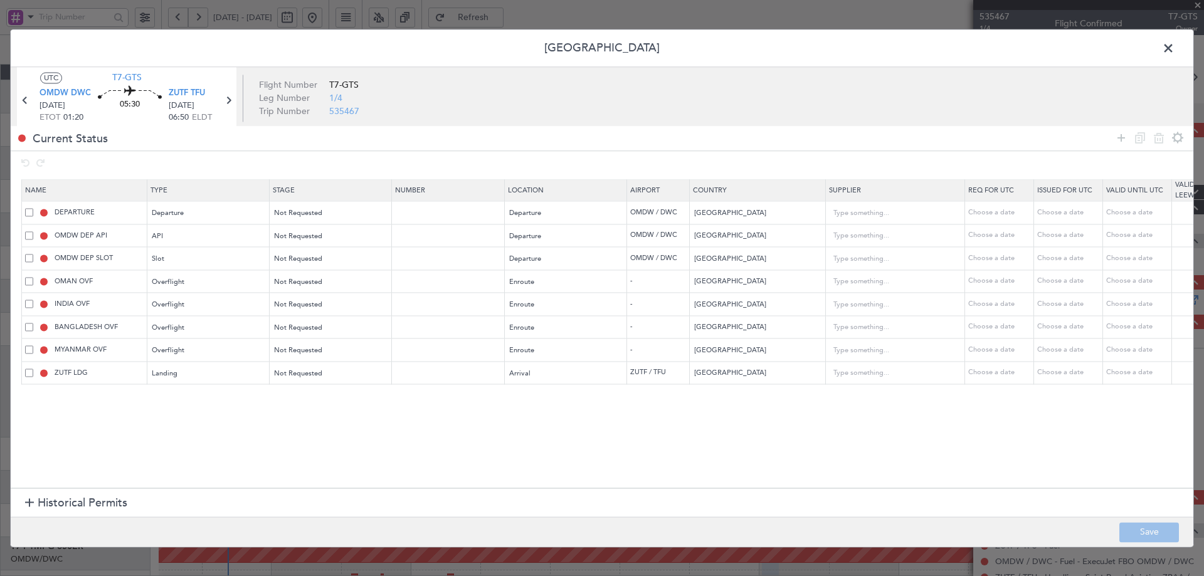
click at [1174, 45] on span at bounding box center [1174, 51] width 0 height 25
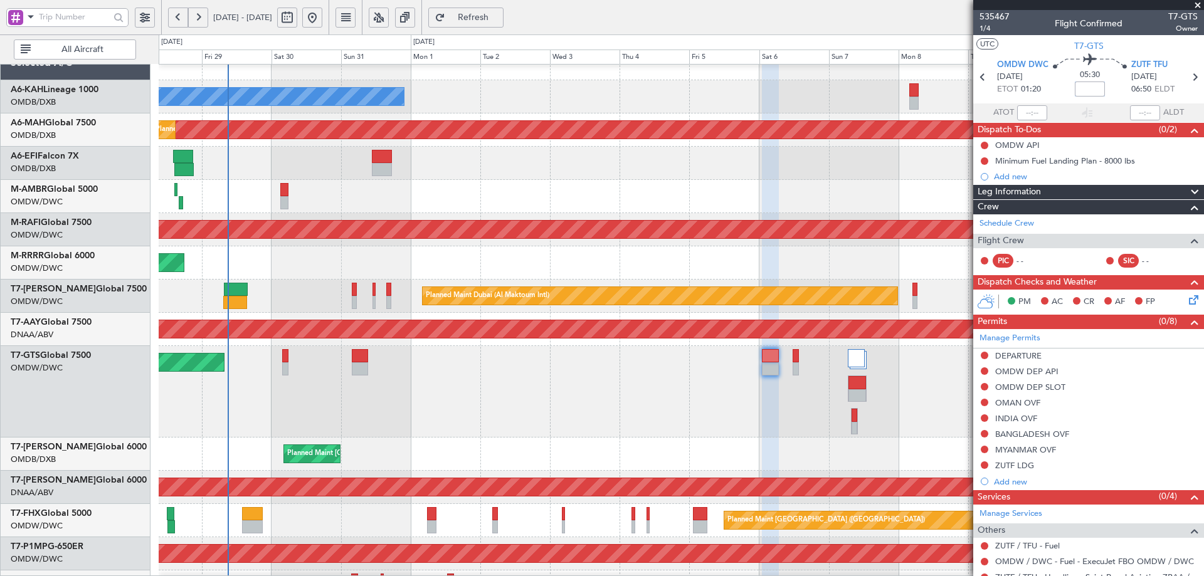
click at [1083, 87] on input at bounding box center [1090, 89] width 30 height 15
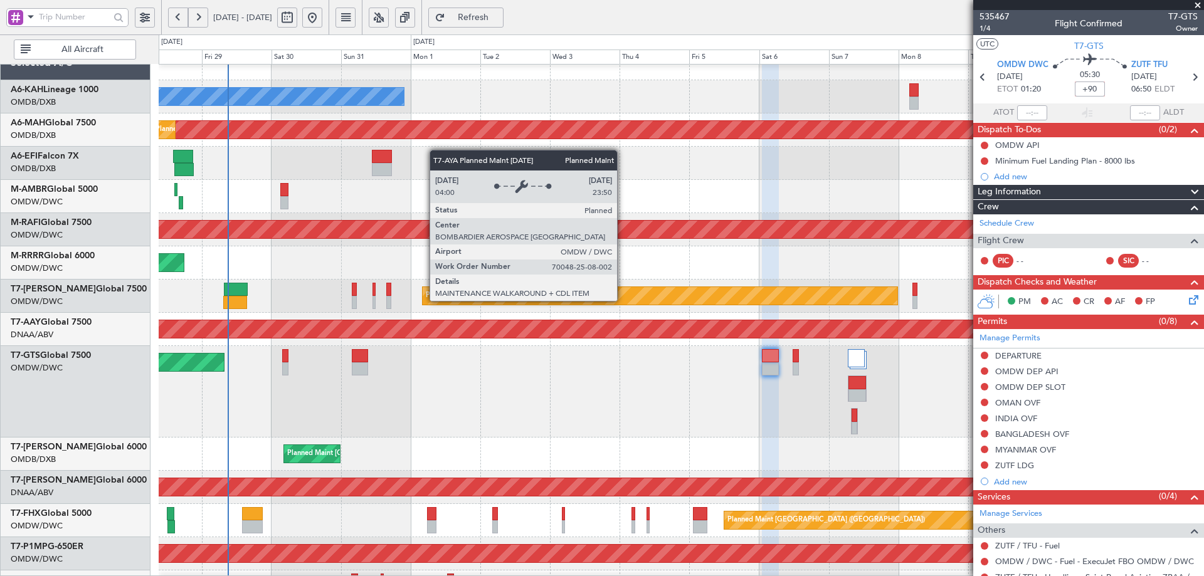
type input "+01:30"
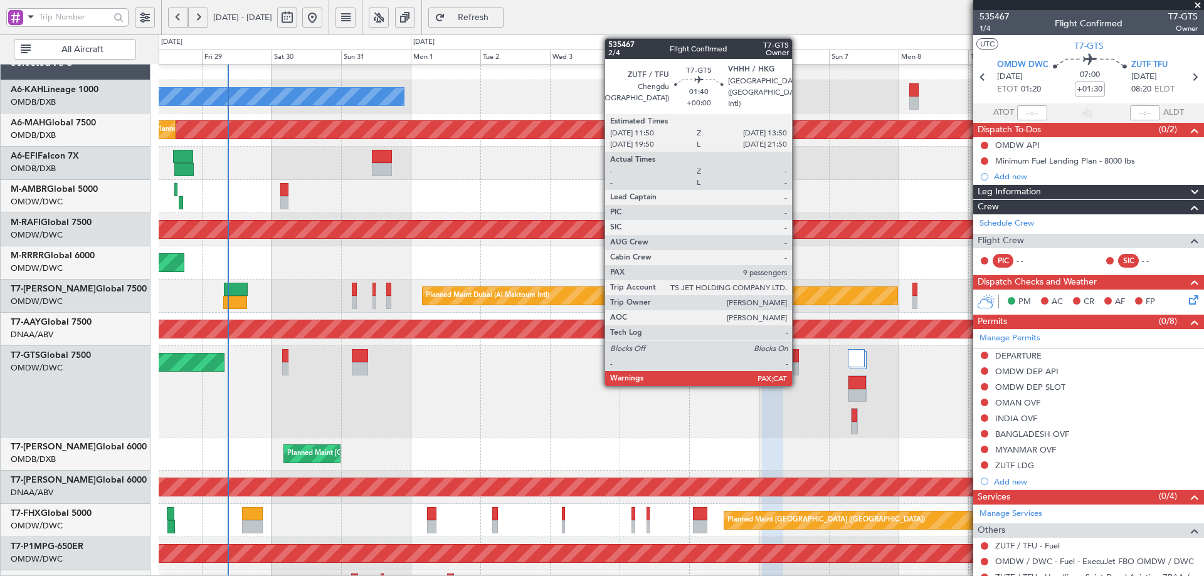
click at [798, 355] on div at bounding box center [795, 355] width 6 height 13
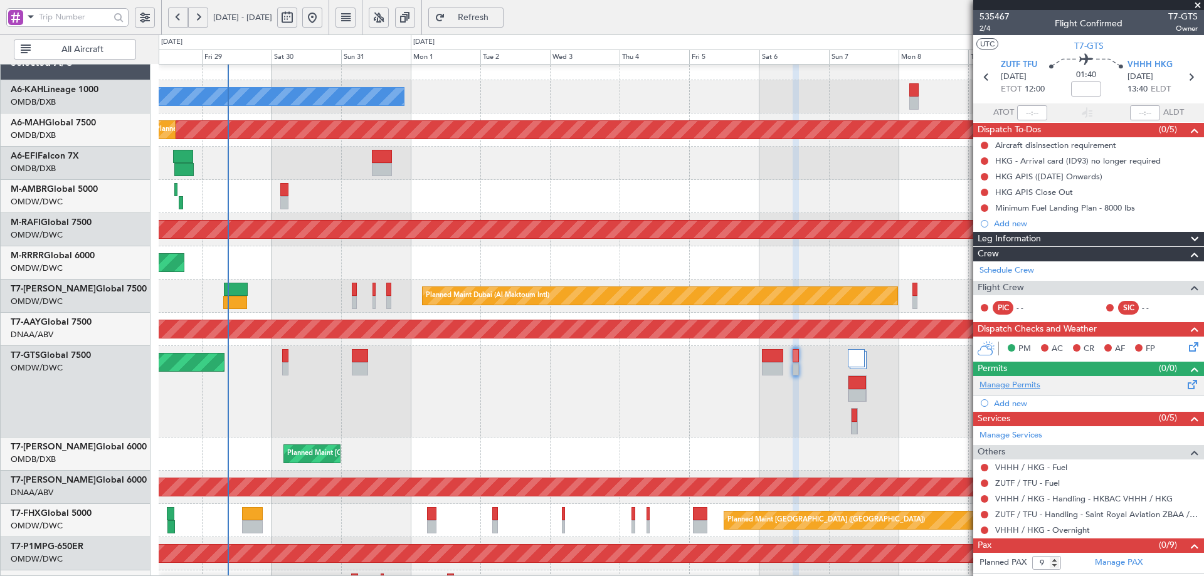
click at [1016, 381] on link "Manage Permits" at bounding box center [1009, 385] width 61 height 13
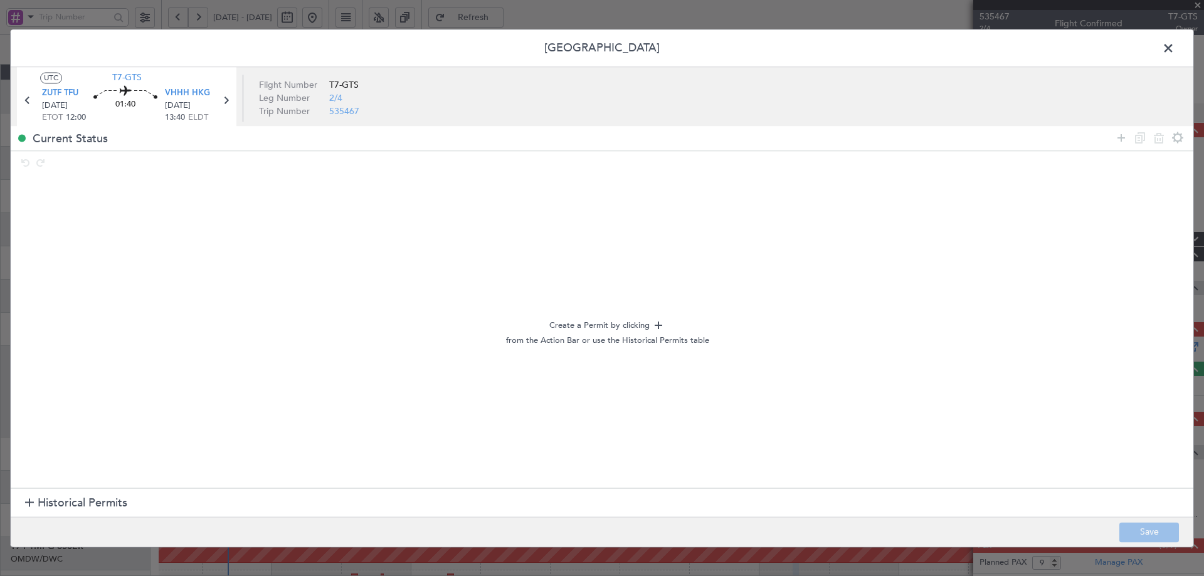
click at [66, 503] on span "Historical Permits" at bounding box center [83, 503] width 90 height 17
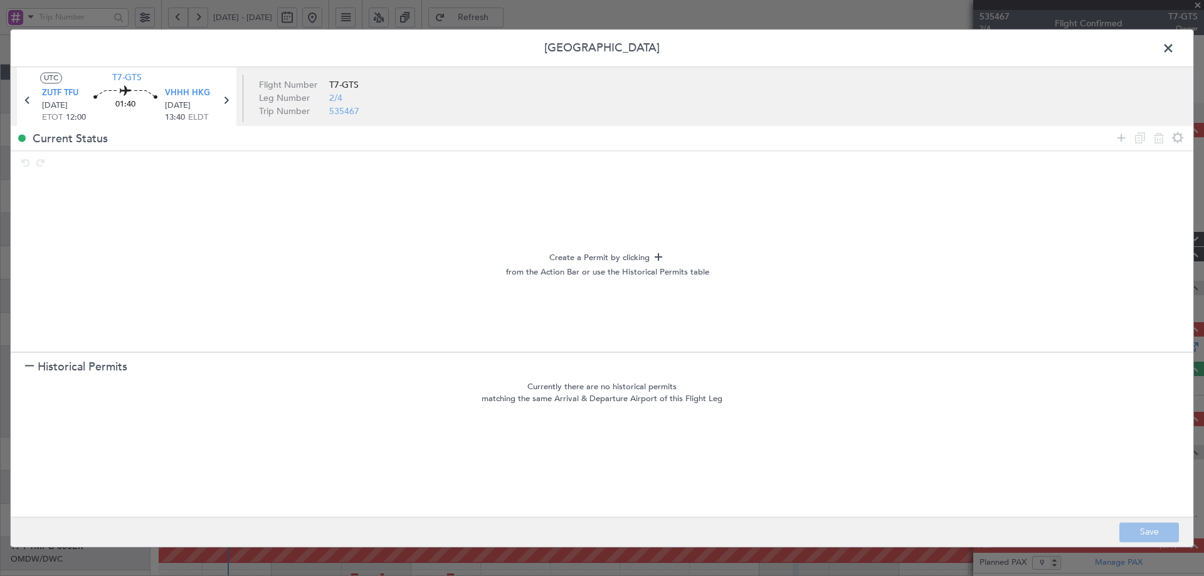
click at [46, 366] on span "Historical Permits" at bounding box center [83, 367] width 90 height 17
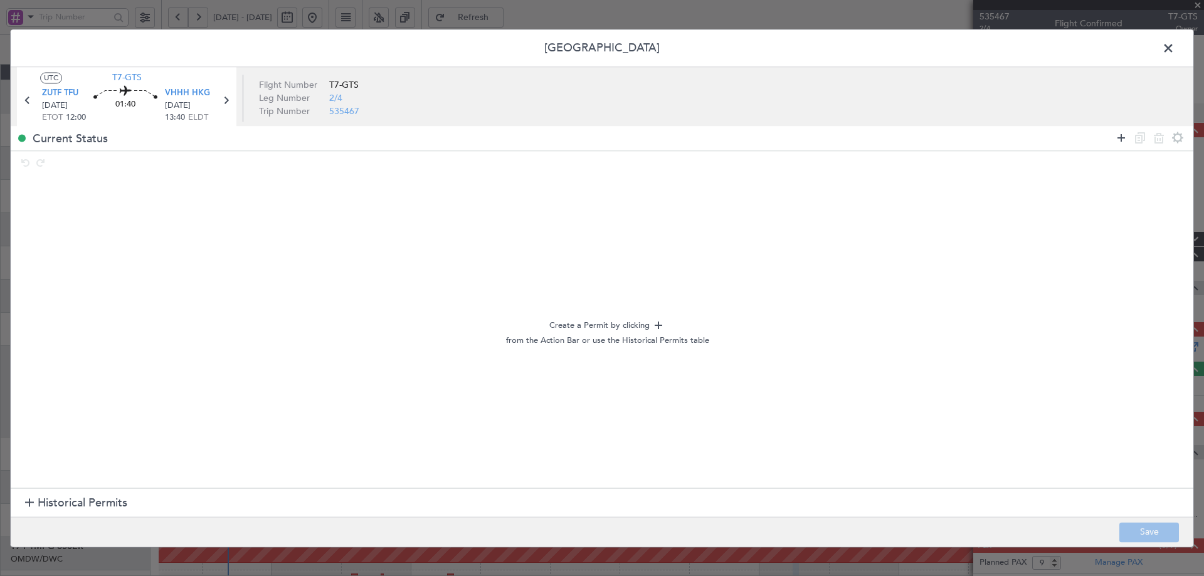
click at [1122, 137] on icon at bounding box center [1120, 137] width 15 height 15
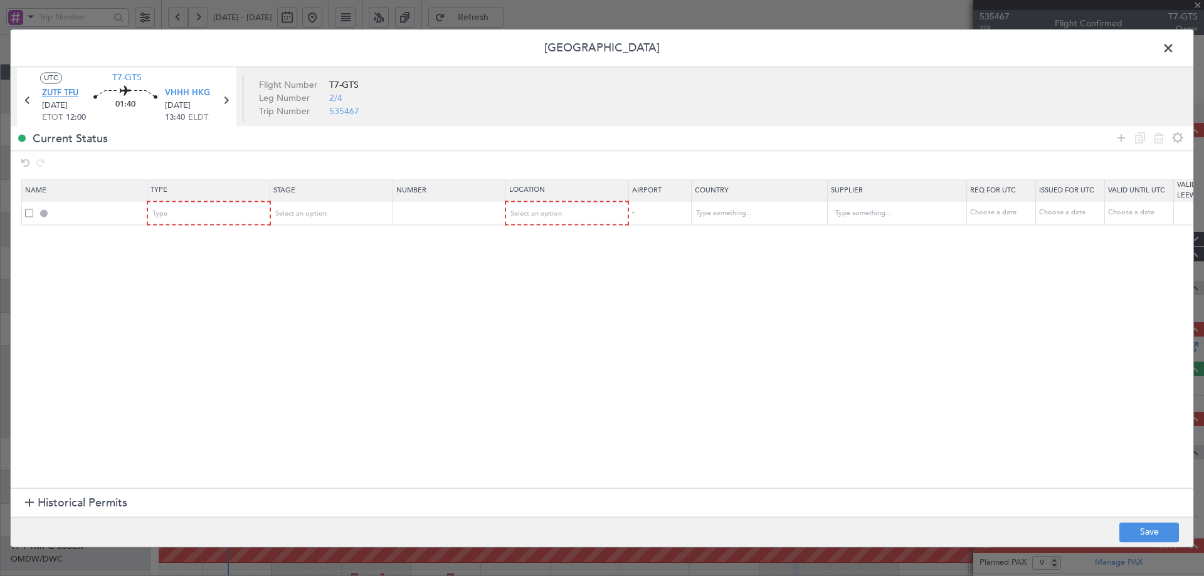
click at [52, 93] on span "ZUTF TFU" at bounding box center [60, 94] width 36 height 13
click at [25, 105] on icon at bounding box center [27, 100] width 16 height 16
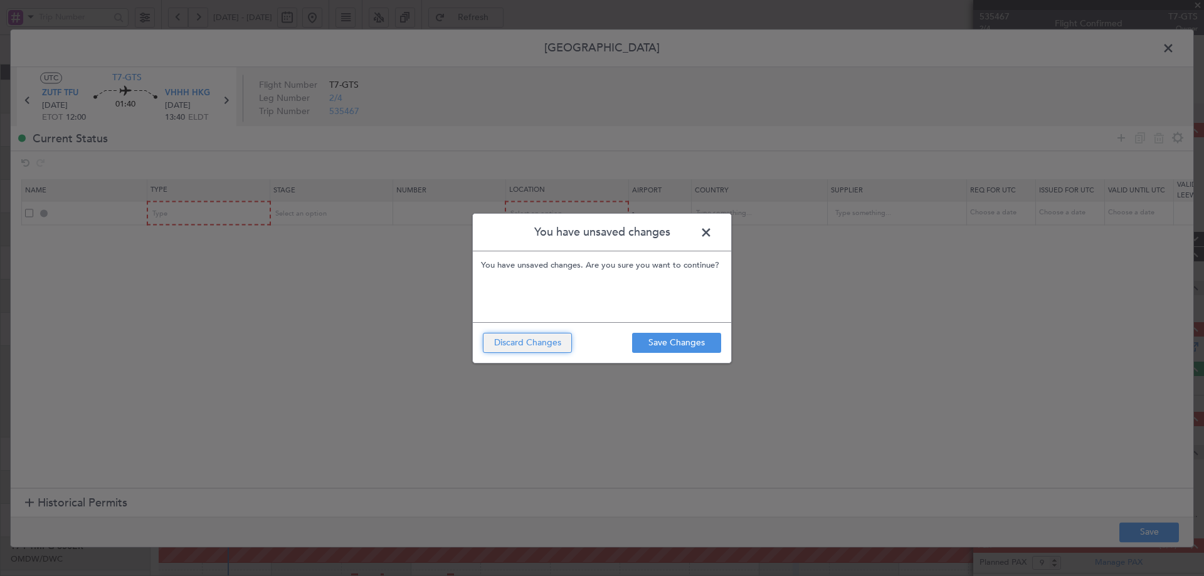
click at [525, 345] on button "Discard Changes" at bounding box center [527, 343] width 89 height 20
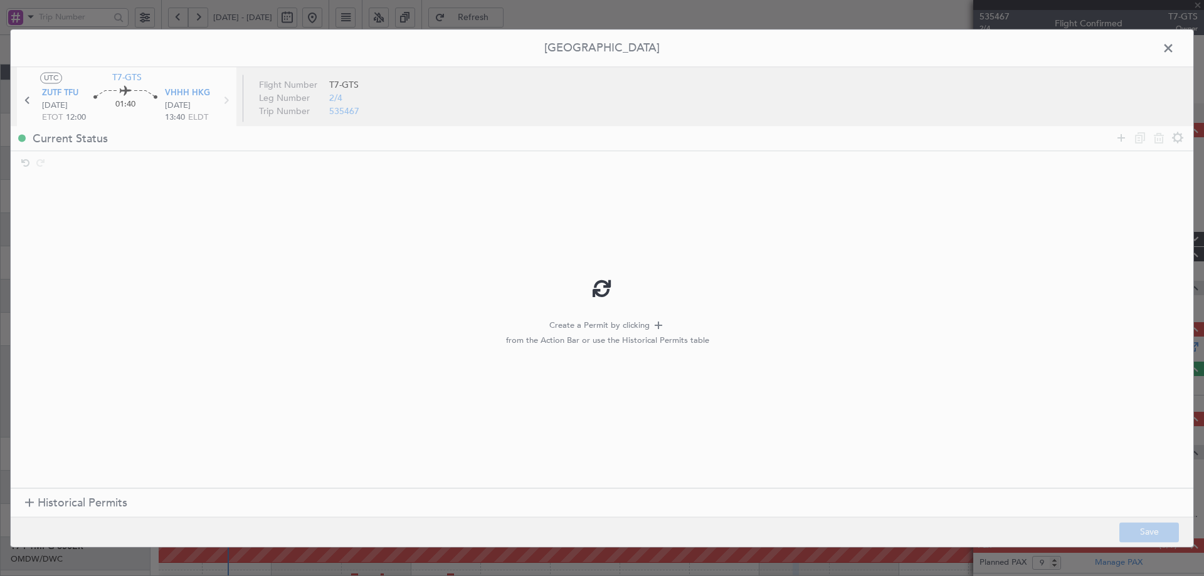
type input "+01:30"
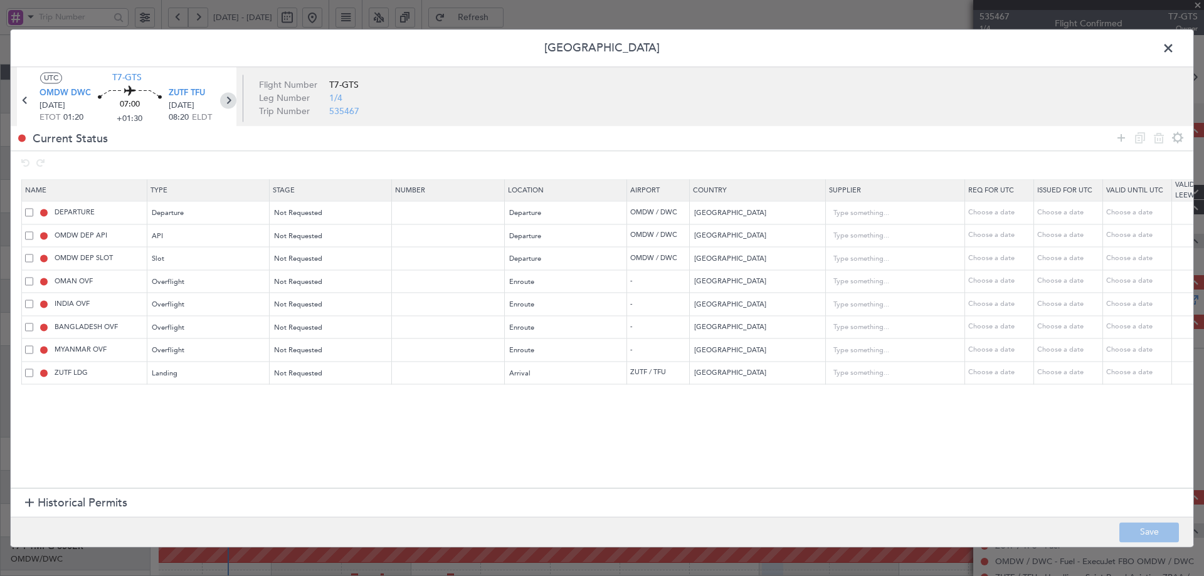
click at [229, 102] on icon at bounding box center [228, 100] width 16 height 16
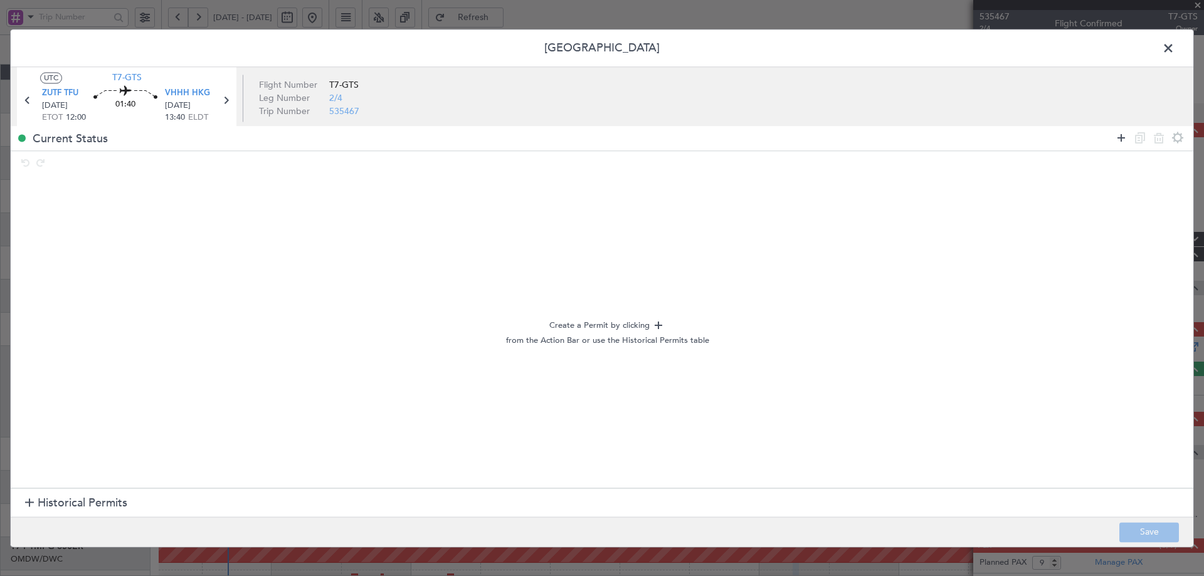
click at [1120, 134] on icon at bounding box center [1120, 137] width 15 height 15
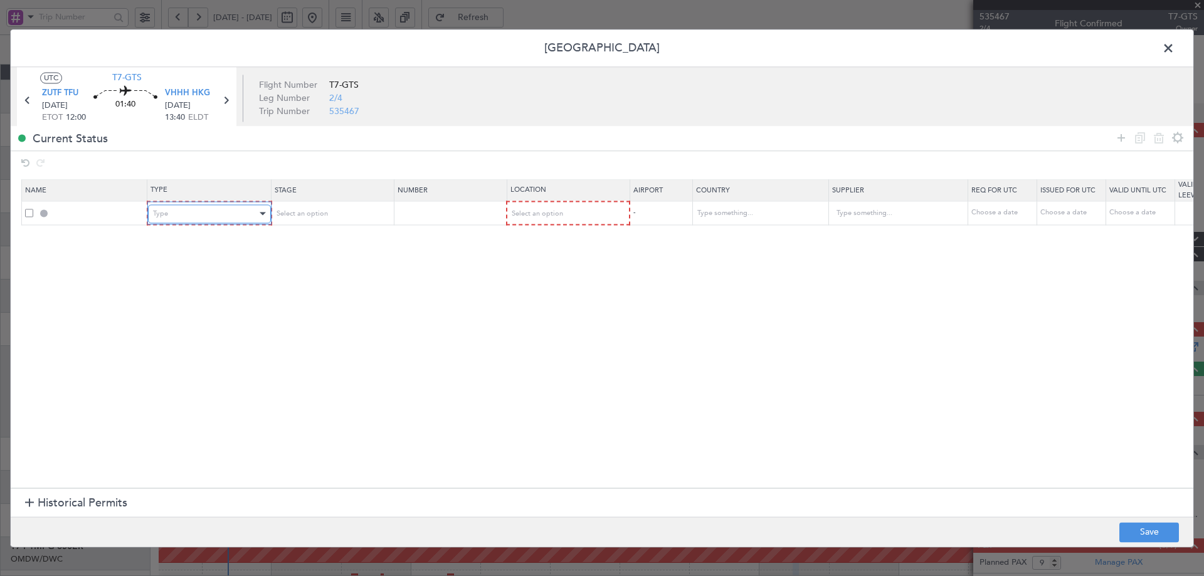
click at [264, 215] on div at bounding box center [263, 214] width 6 height 3
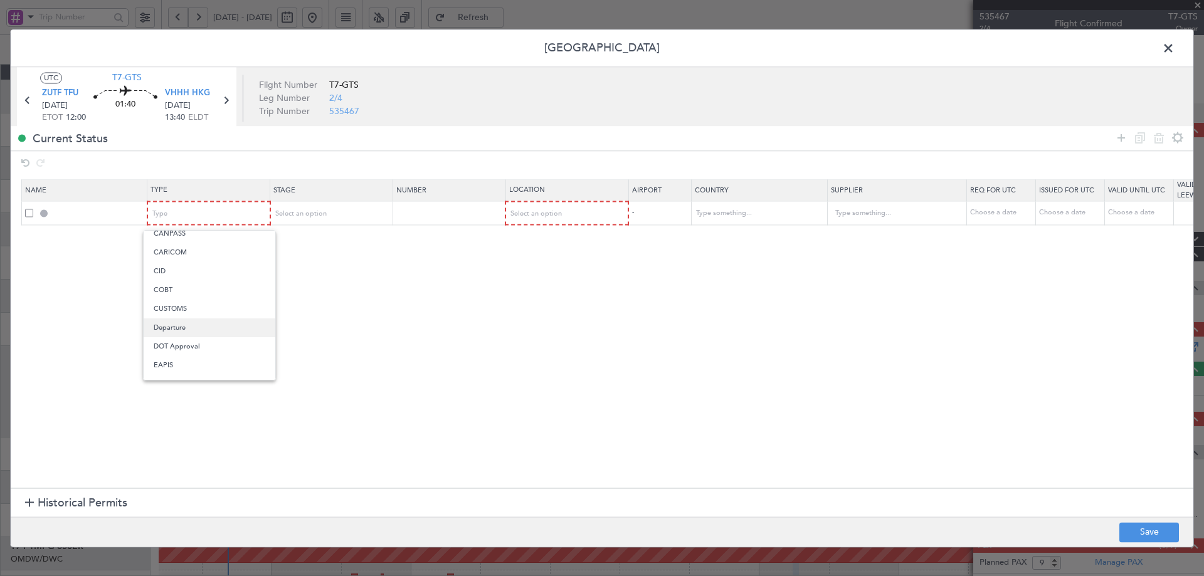
click at [185, 328] on span "Departure" at bounding box center [210, 327] width 112 height 19
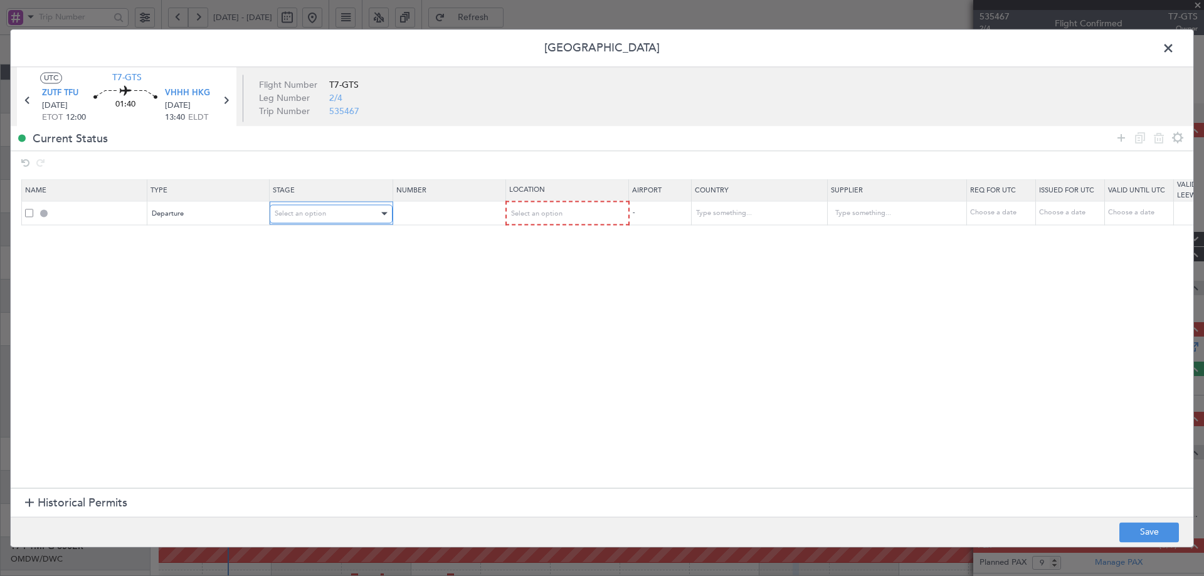
click at [337, 214] on div "Select an option" at bounding box center [327, 213] width 104 height 19
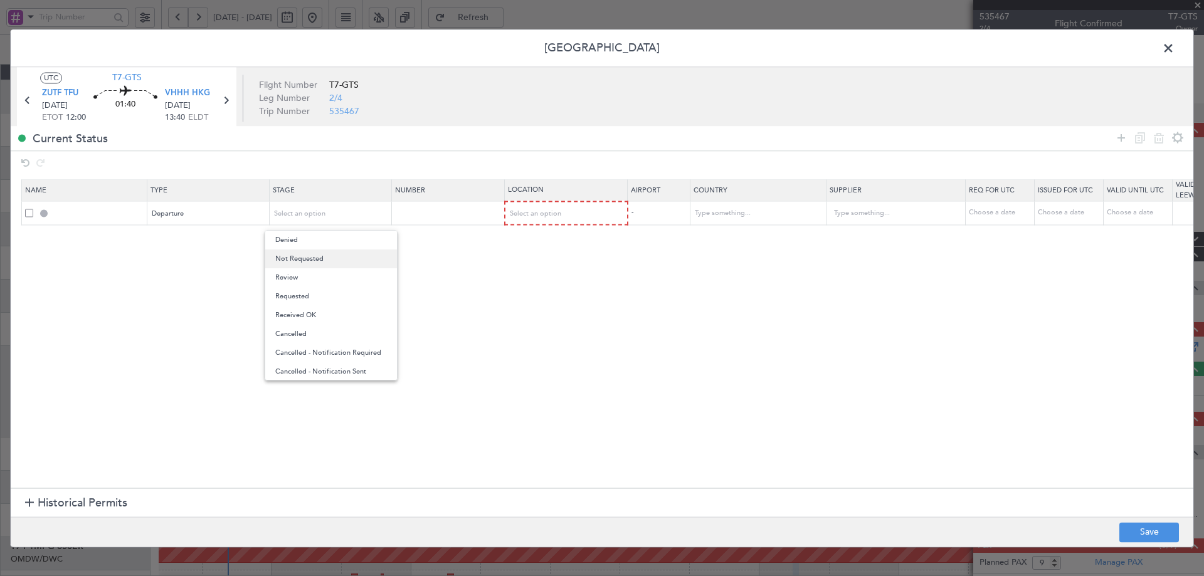
click at [318, 255] on span "Not Requested" at bounding box center [331, 259] width 112 height 19
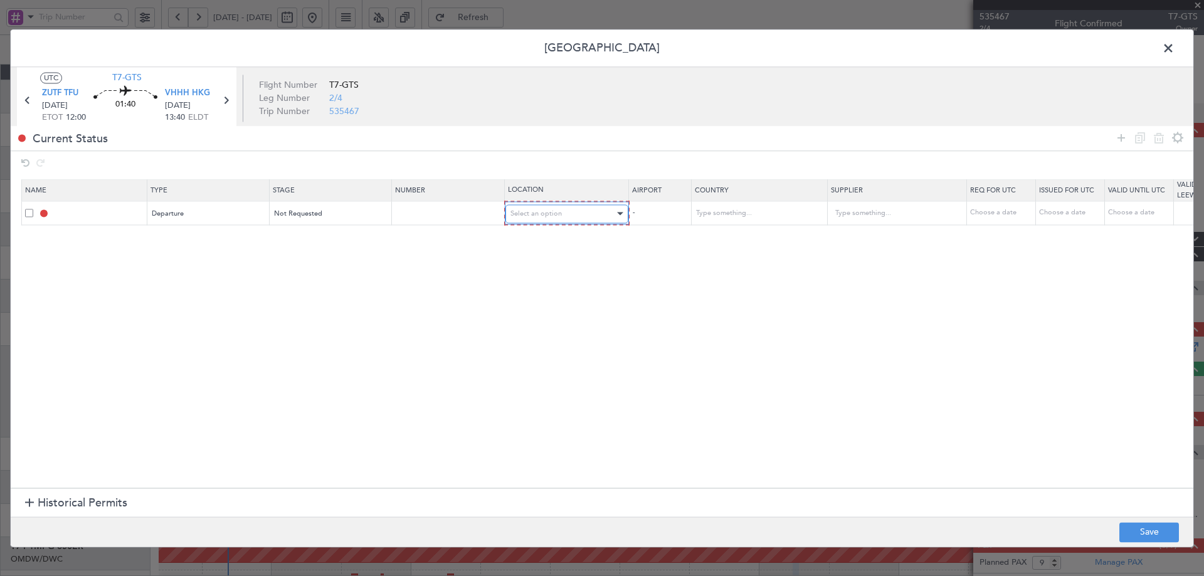
click at [533, 214] on span "Select an option" at bounding box center [535, 213] width 51 height 9
click at [523, 240] on span "Departure" at bounding box center [567, 240] width 112 height 19
click at [1119, 138] on icon at bounding box center [1120, 137] width 15 height 15
click at [203, 231] on div "Type" at bounding box center [205, 237] width 104 height 19
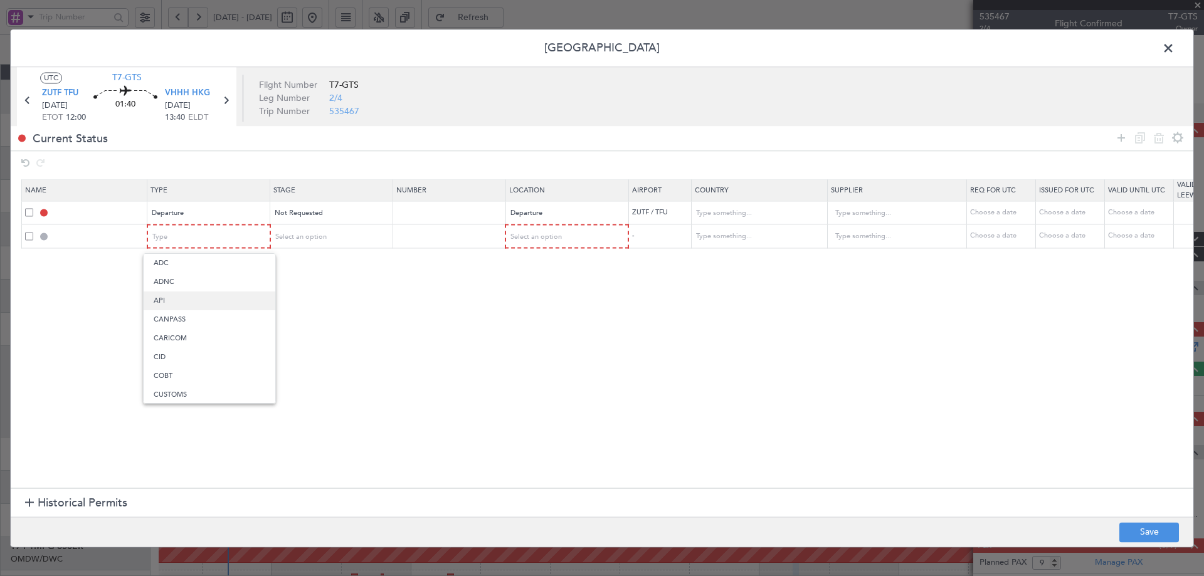
click at [181, 298] on span "API" at bounding box center [210, 301] width 112 height 19
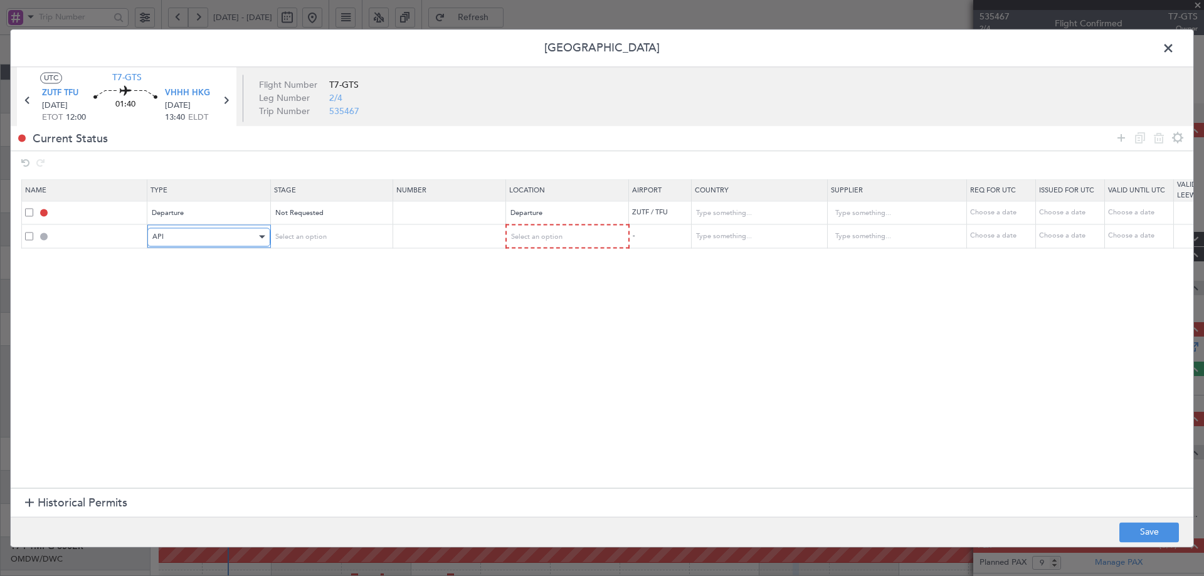
click at [240, 239] on div "API" at bounding box center [204, 237] width 104 height 19
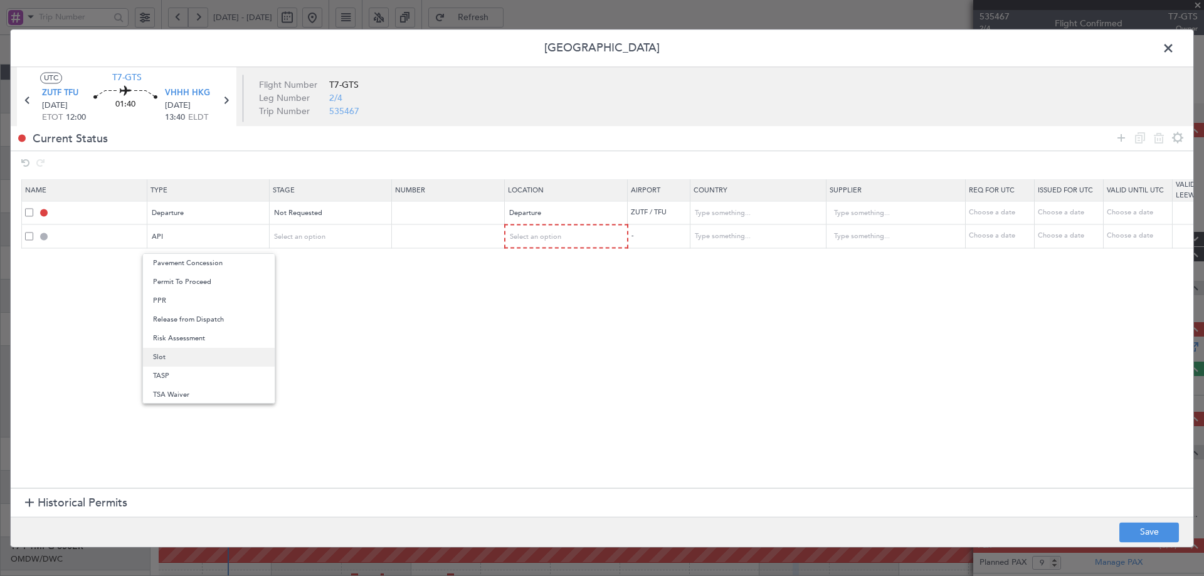
click at [170, 361] on span "Slot" at bounding box center [209, 357] width 112 height 19
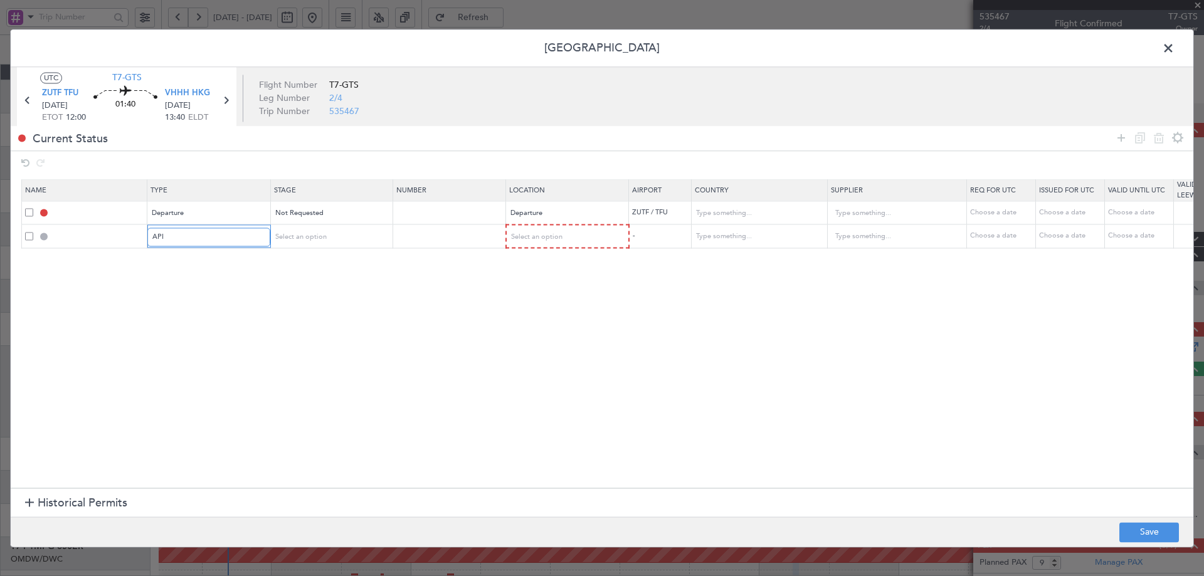
scroll to position [377, 0]
click at [311, 239] on span "Select an option" at bounding box center [300, 236] width 51 height 9
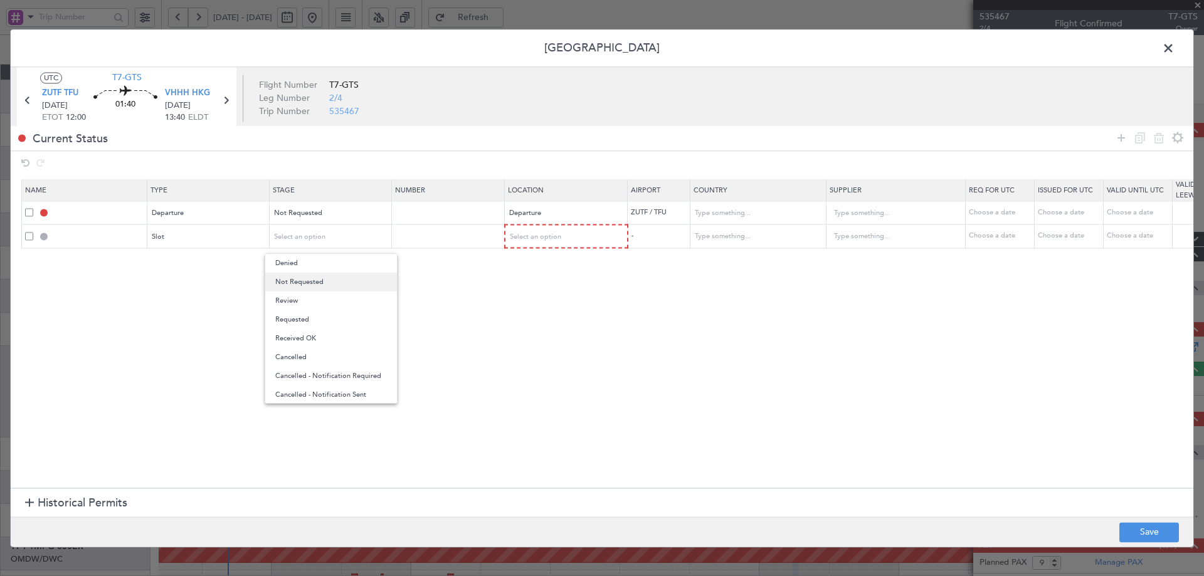
click at [308, 284] on span "Not Requested" at bounding box center [331, 282] width 112 height 19
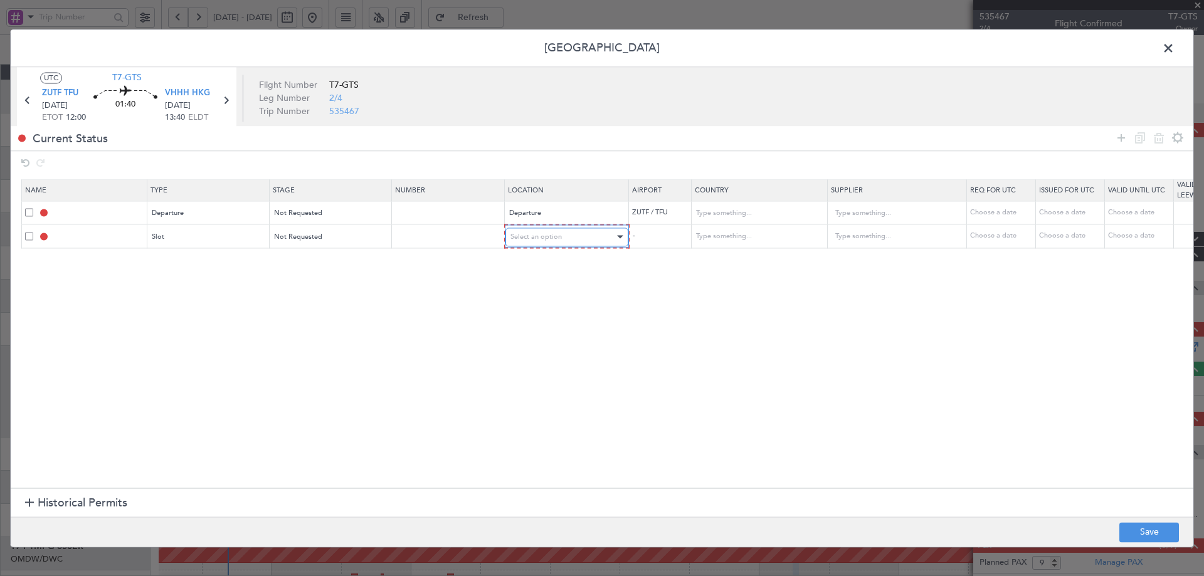
click at [531, 245] on div "Select an option" at bounding box center [562, 237] width 104 height 19
drag, startPoint x: 524, startPoint y: 308, endPoint x: 833, endPoint y: 220, distance: 321.3
click at [524, 307] on span "Arrival" at bounding box center [567, 301] width 112 height 19
click at [1122, 140] on icon at bounding box center [1120, 137] width 15 height 15
click at [229, 270] on mat-form-field "Type" at bounding box center [209, 259] width 122 height 23
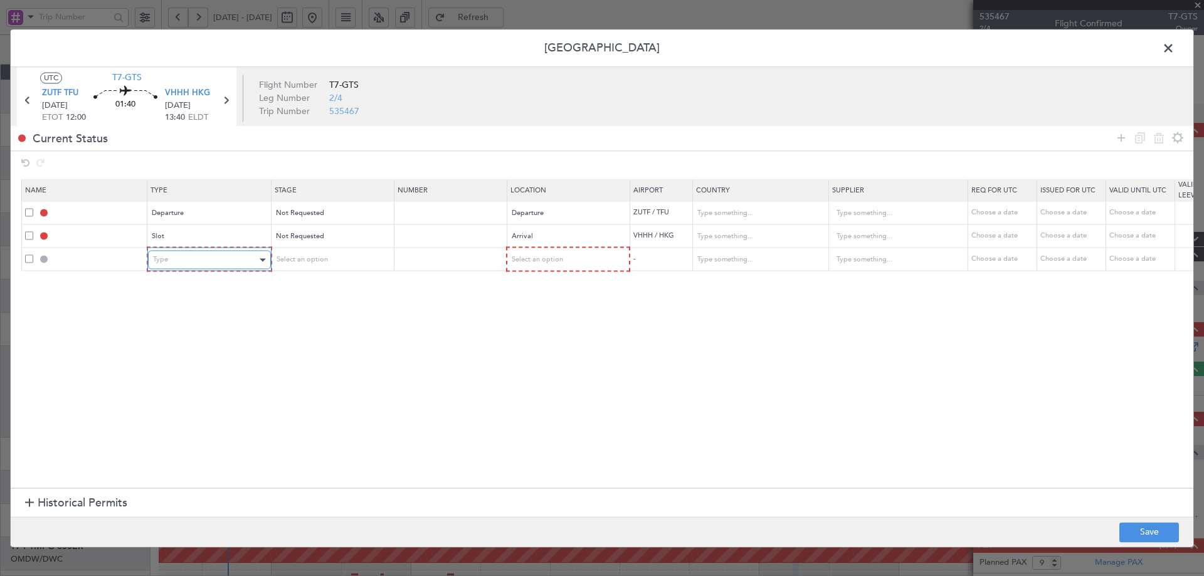
click at [209, 262] on div "Type" at bounding box center [205, 260] width 104 height 19
click at [210, 395] on span "Parking" at bounding box center [210, 392] width 112 height 19
click at [337, 260] on div "Select an option" at bounding box center [327, 260] width 104 height 19
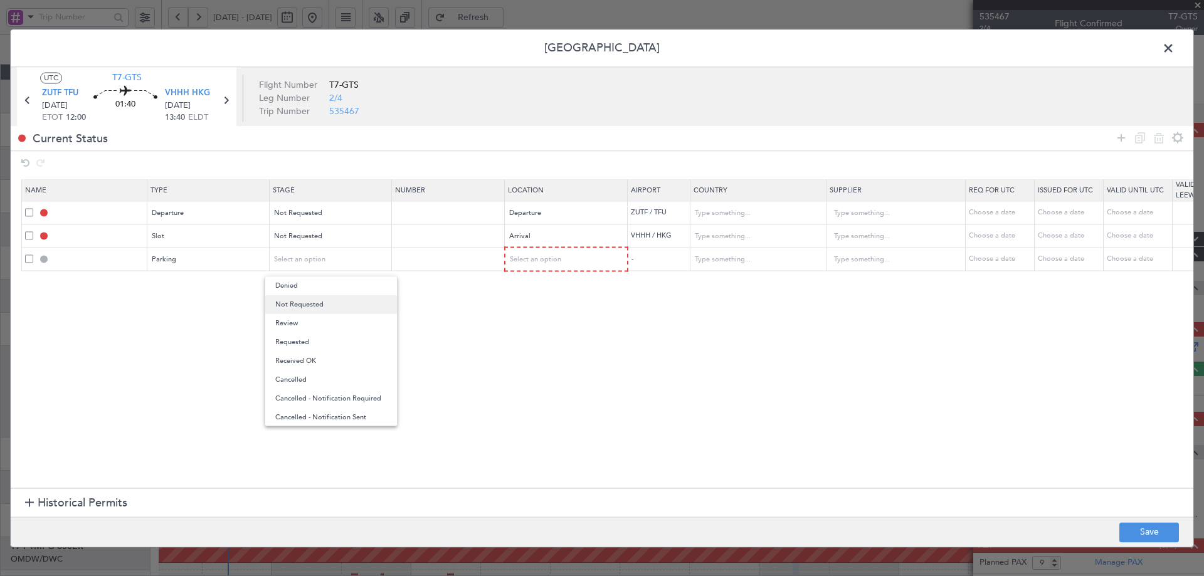
click at [312, 304] on span "Not Requested" at bounding box center [331, 304] width 112 height 19
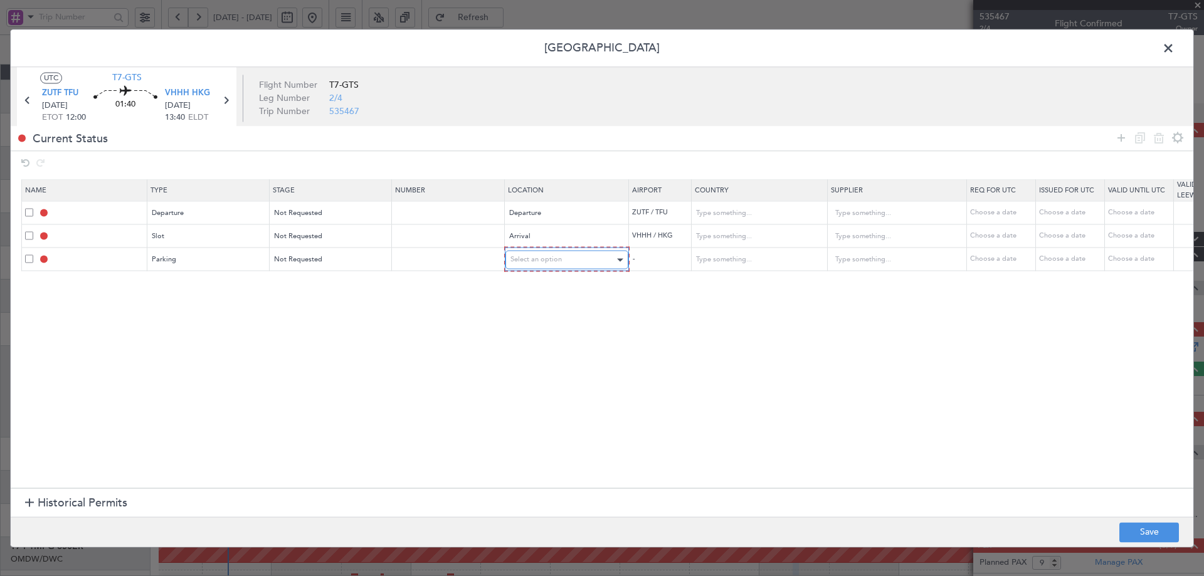
click at [600, 254] on div "Select an option" at bounding box center [562, 260] width 104 height 19
drag, startPoint x: 527, startPoint y: 325, endPoint x: 533, endPoint y: 349, distance: 25.1
click at [527, 324] on span "Arrival" at bounding box center [567, 323] width 112 height 19
click at [1118, 136] on icon at bounding box center [1120, 137] width 15 height 15
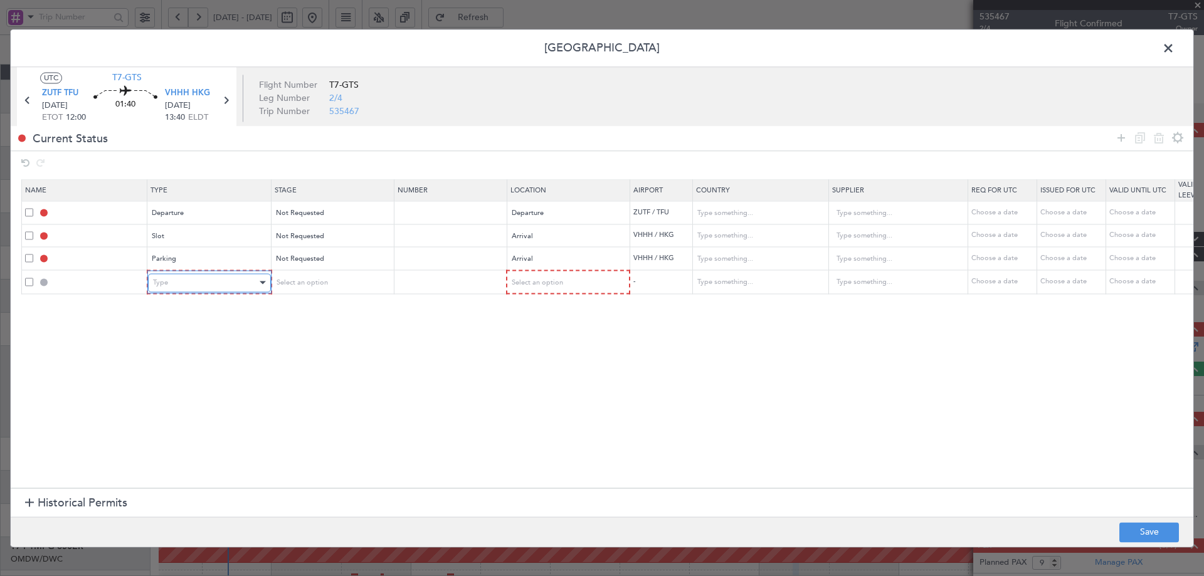
click at [217, 287] on div "Type" at bounding box center [205, 282] width 104 height 19
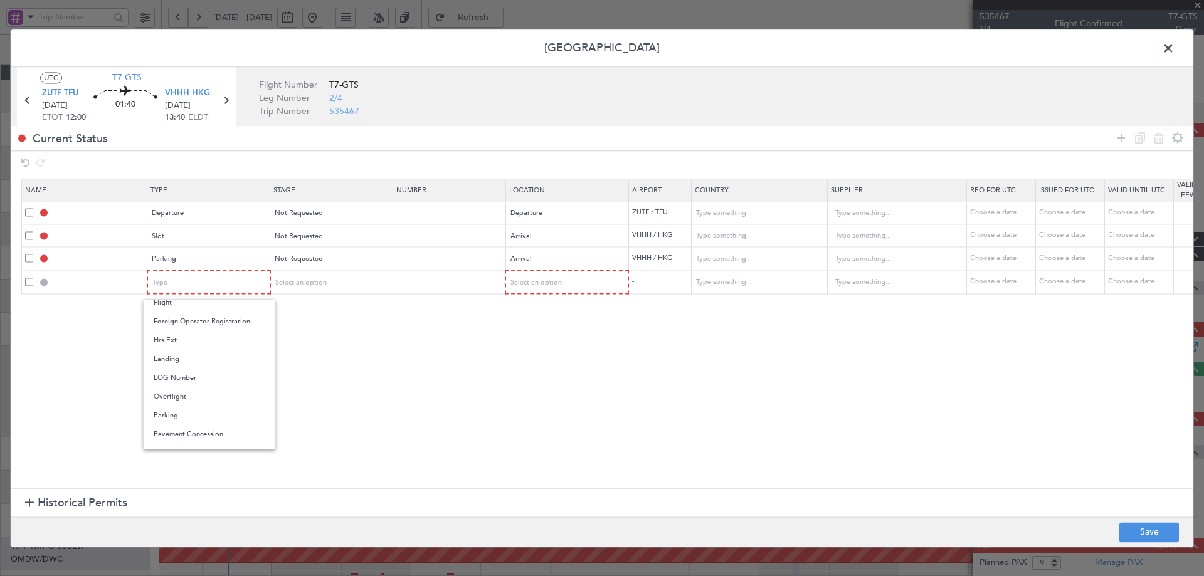
drag, startPoint x: 182, startPoint y: 361, endPoint x: 246, endPoint y: 330, distance: 71.2
click at [182, 361] on span "Landing" at bounding box center [210, 359] width 112 height 19
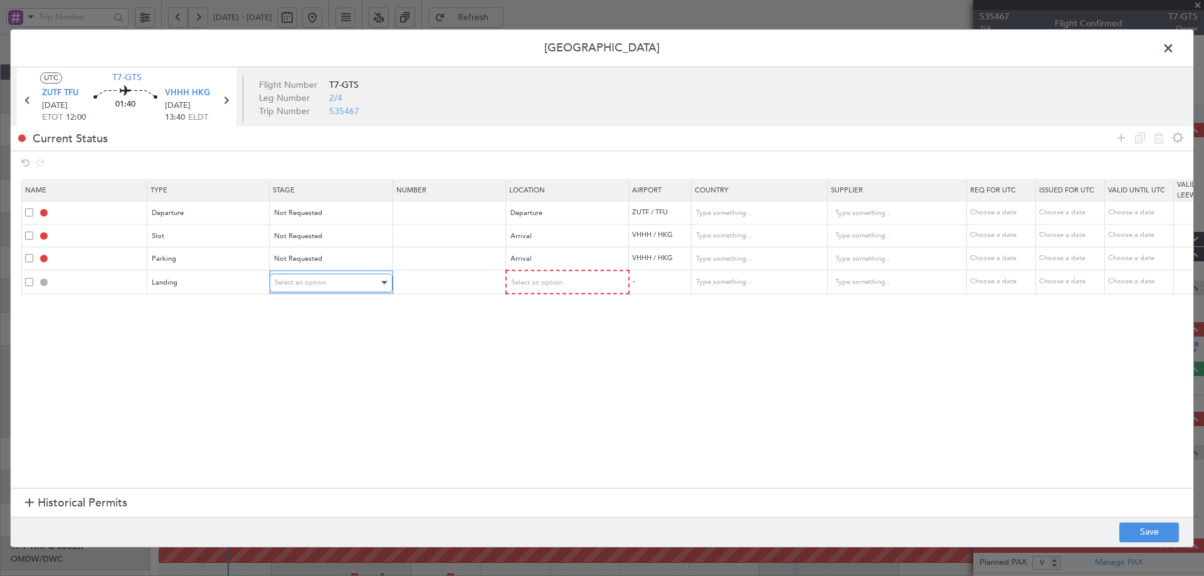
click at [333, 283] on div "Select an option" at bounding box center [327, 282] width 104 height 19
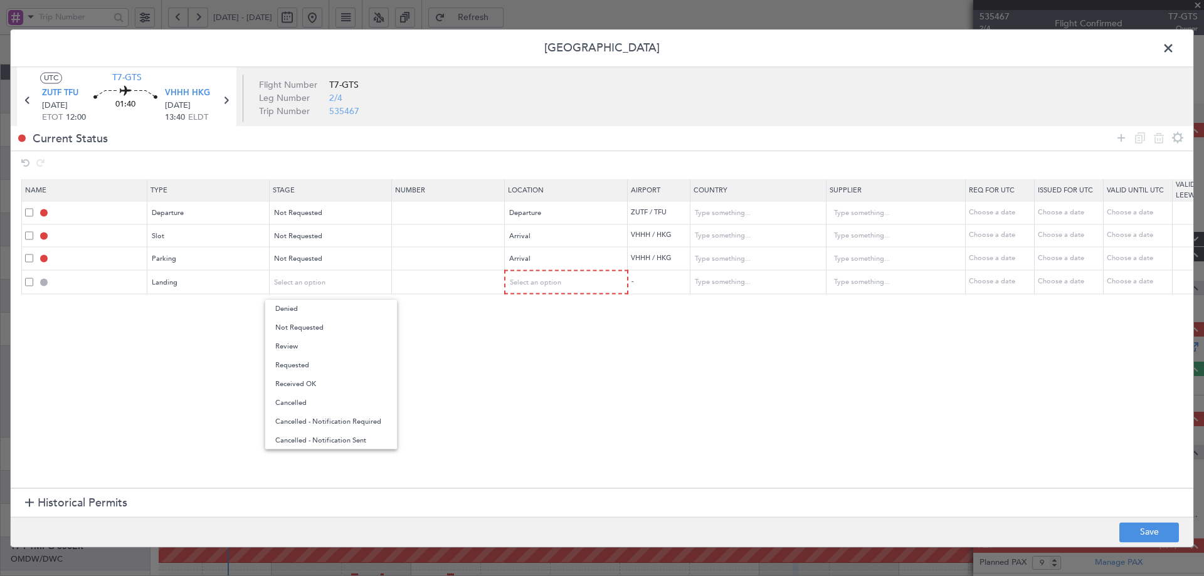
drag, startPoint x: 302, startPoint y: 325, endPoint x: 519, endPoint y: 349, distance: 218.9
click at [301, 325] on span "Not Requested" at bounding box center [331, 327] width 112 height 19
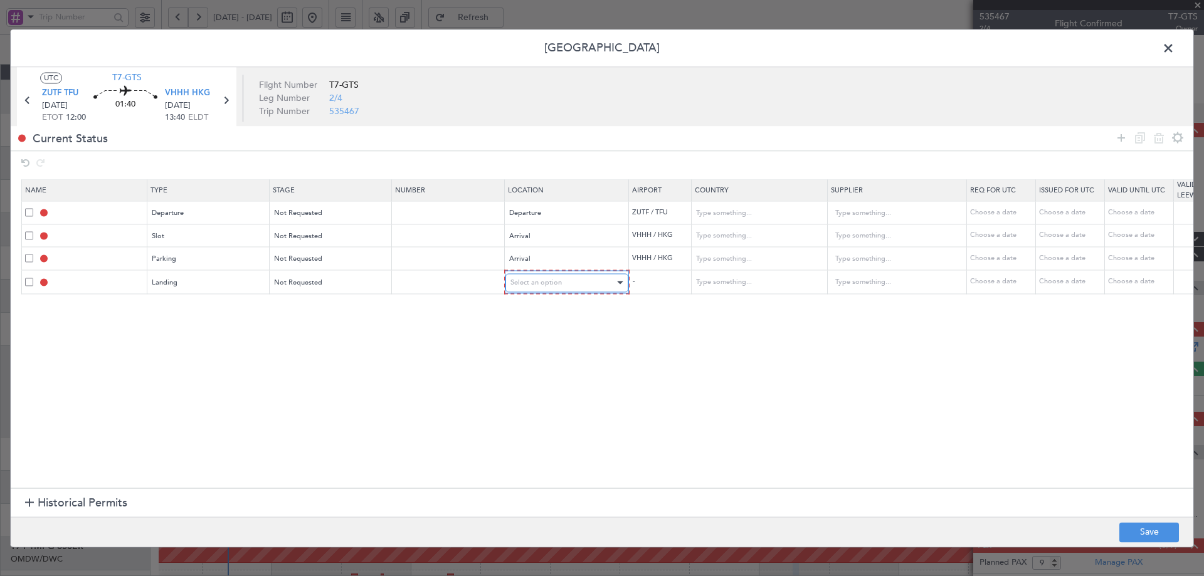
click at [539, 281] on span "Select an option" at bounding box center [535, 282] width 51 height 9
click at [529, 344] on span "Arrival" at bounding box center [567, 346] width 112 height 19
click at [453, 369] on section "Name Type Stage Number Location Airport Country Supplier Req For Utc Issued For…" at bounding box center [602, 333] width 1182 height 312
click at [1140, 527] on button "Save" at bounding box center [1149, 532] width 60 height 20
type input "DEPARTURE"
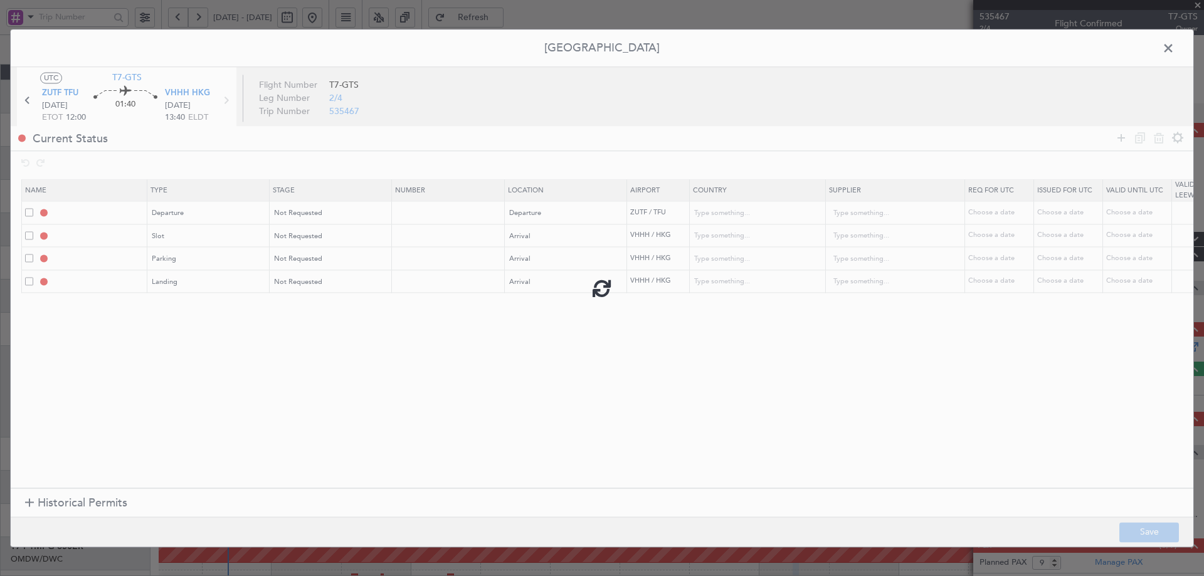
type input "[GEOGRAPHIC_DATA]"
type input "NNN"
type input "3"
type input "VHHH ARR SLOT"
type input "Hong Kong"
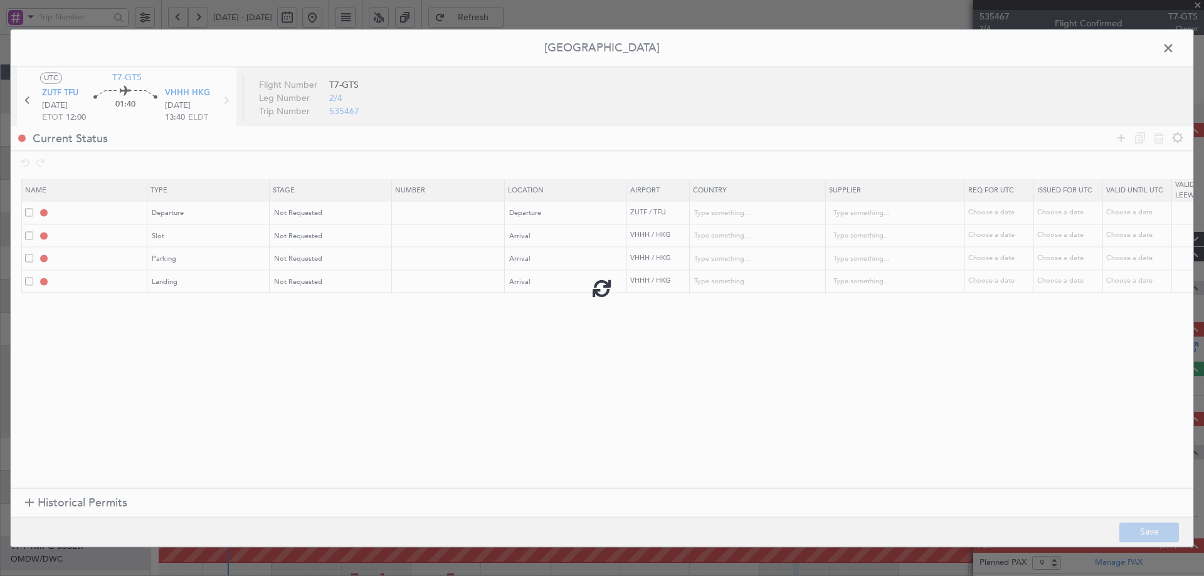
type input "NNN"
type input "VHHH Parking"
type input "Hong Kong"
type input "NNN"
type input "VHHH LDG"
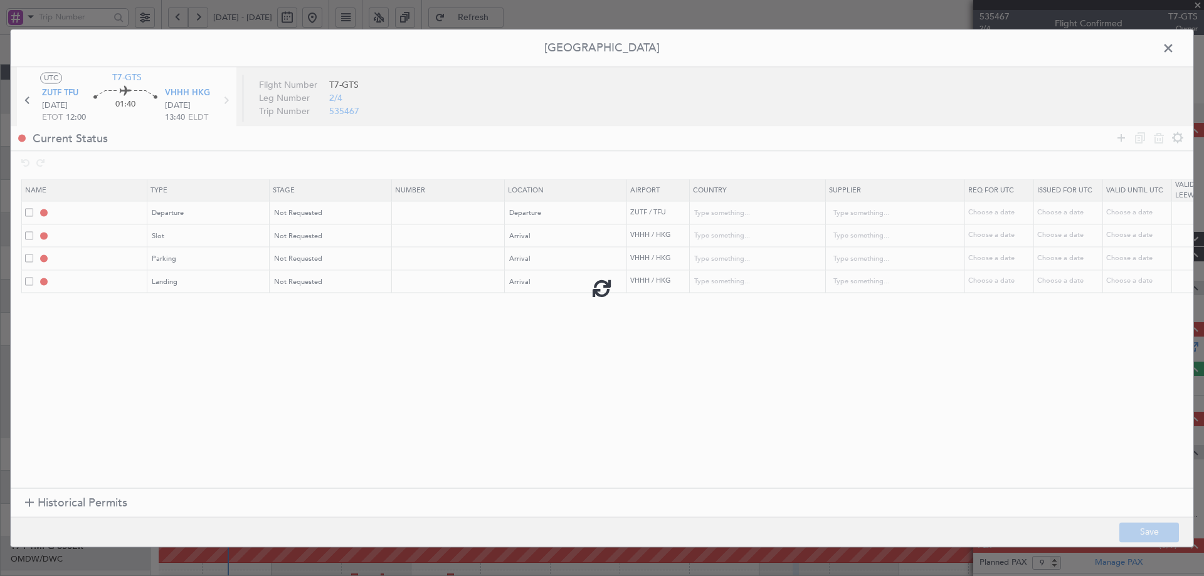
type input "Hong Kong"
type input "NNN"
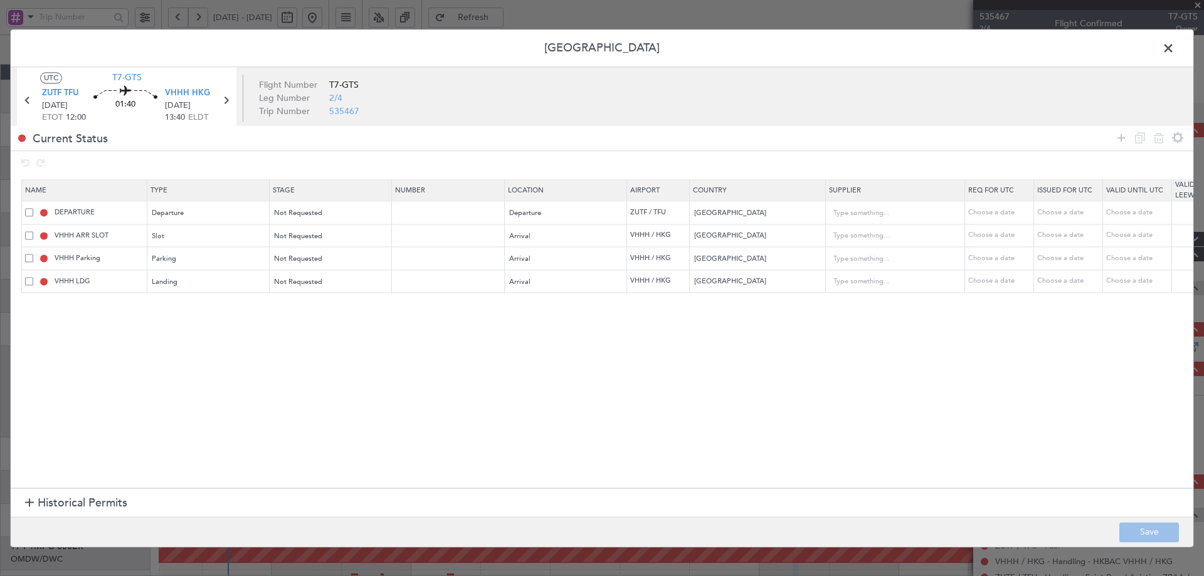
click at [1174, 50] on span at bounding box center [1174, 51] width 0 height 25
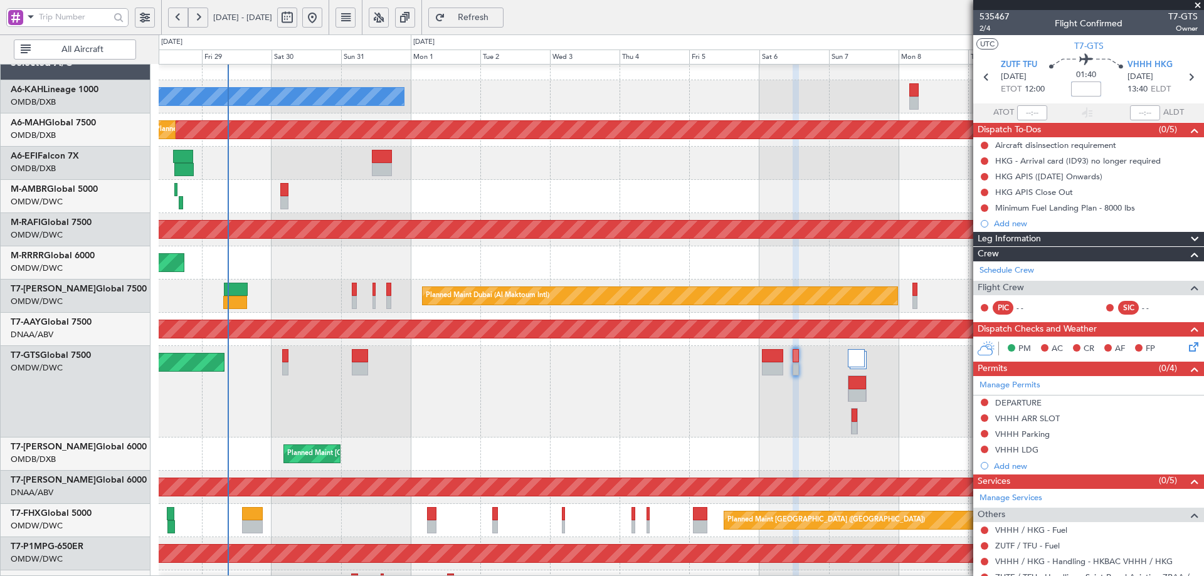
click at [1078, 89] on input at bounding box center [1086, 89] width 30 height 15
type input "+00:05"
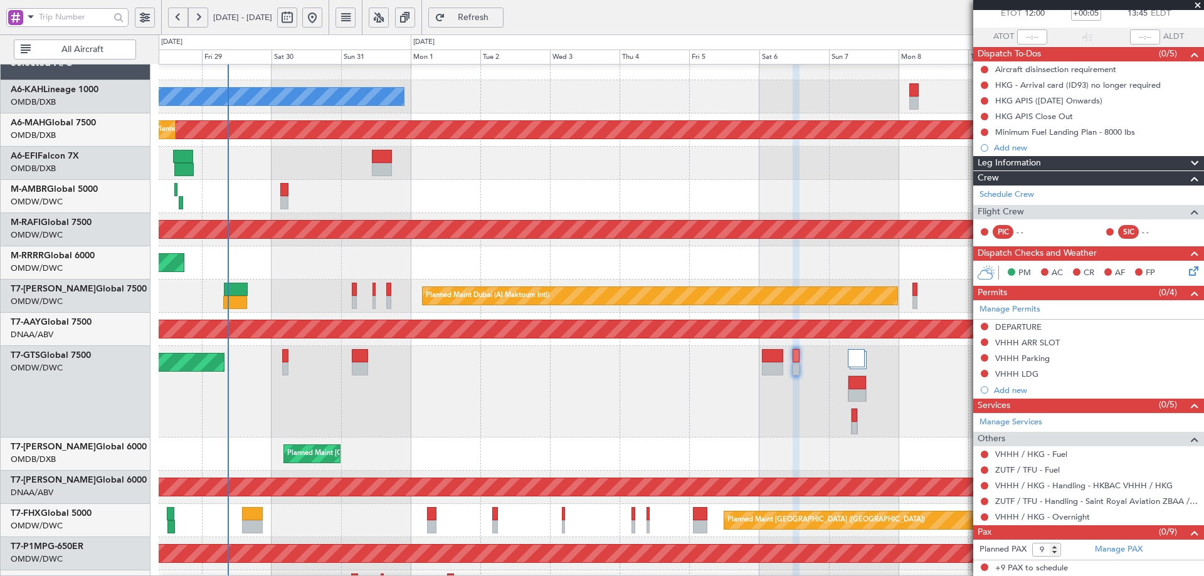
click at [879, 434] on div "Unplanned Maint [GEOGRAPHIC_DATA] (Seletar)" at bounding box center [681, 392] width 1045 height 92
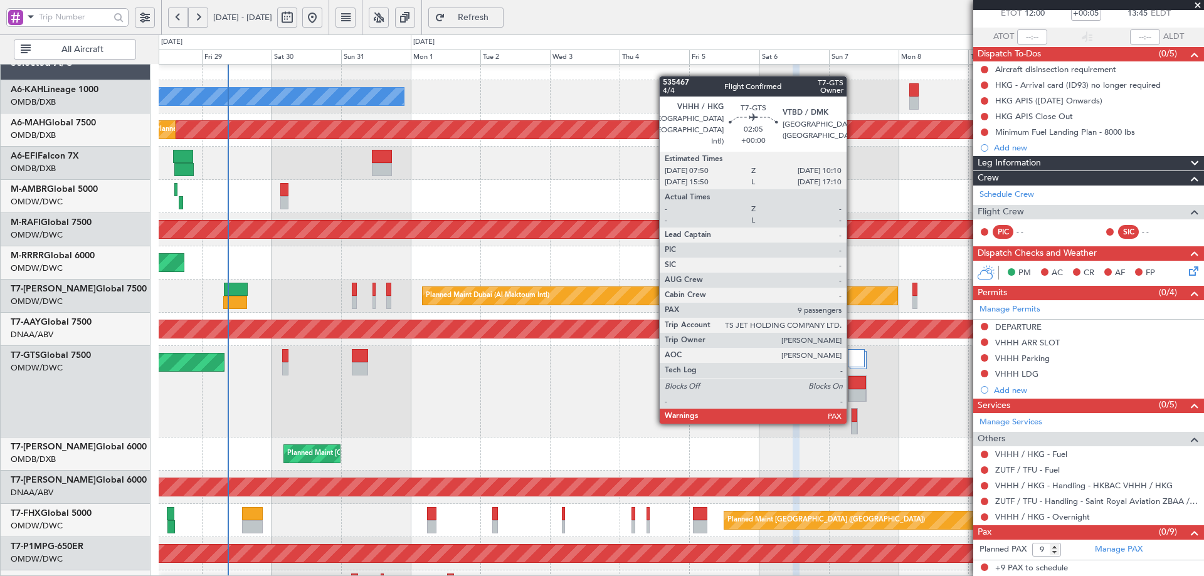
click at [852, 423] on div at bounding box center [854, 428] width 6 height 13
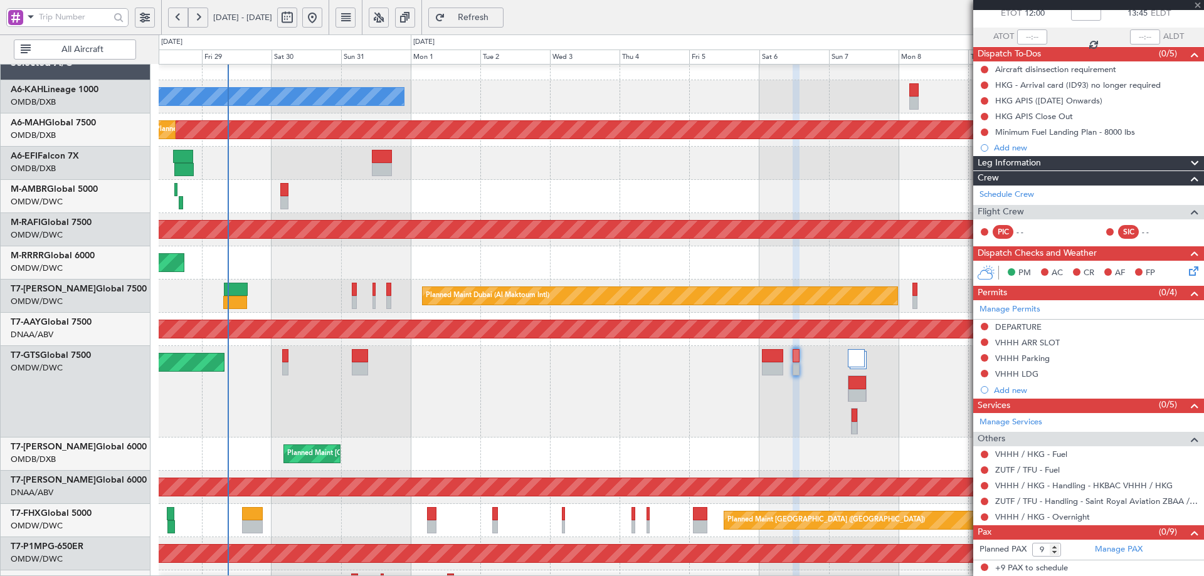
scroll to position [0, 0]
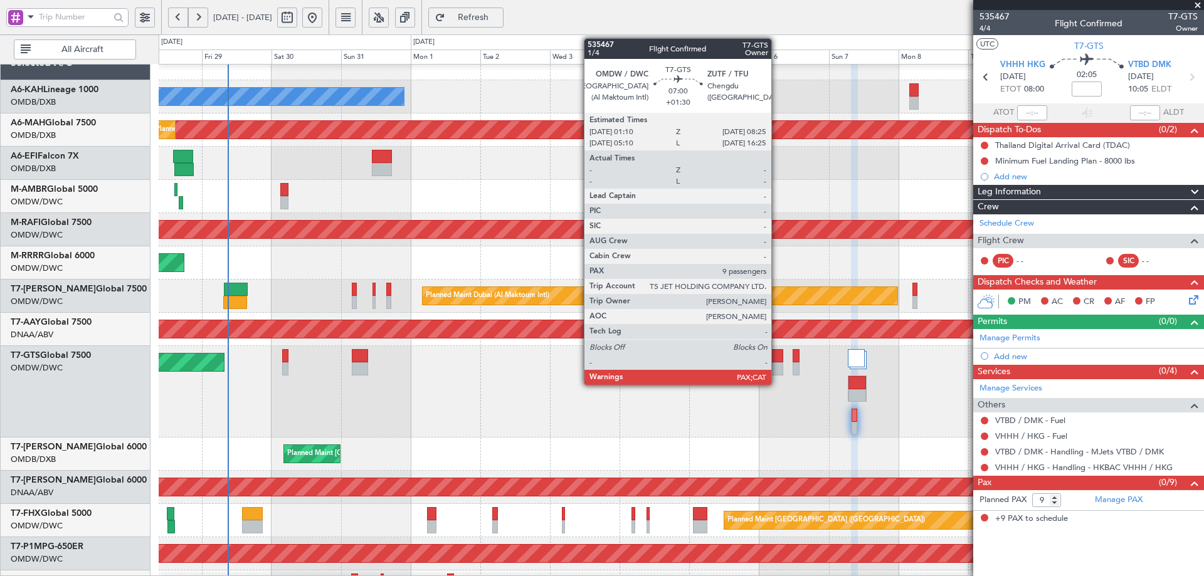
click at [776, 355] on div at bounding box center [772, 355] width 21 height 13
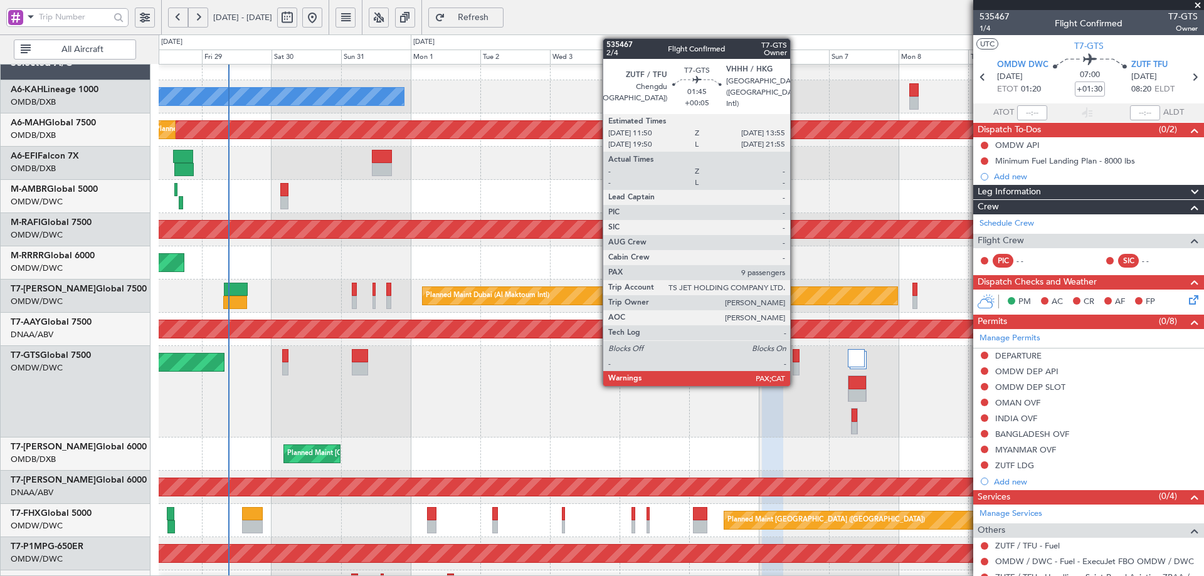
click at [796, 363] on div at bounding box center [795, 368] width 6 height 13
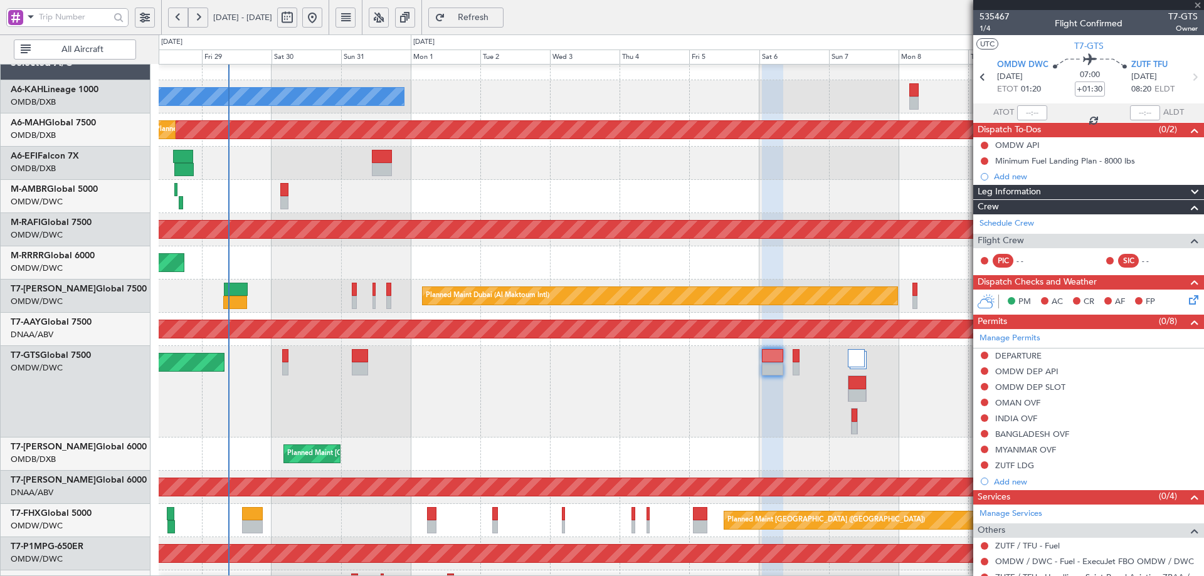
type input "+00:05"
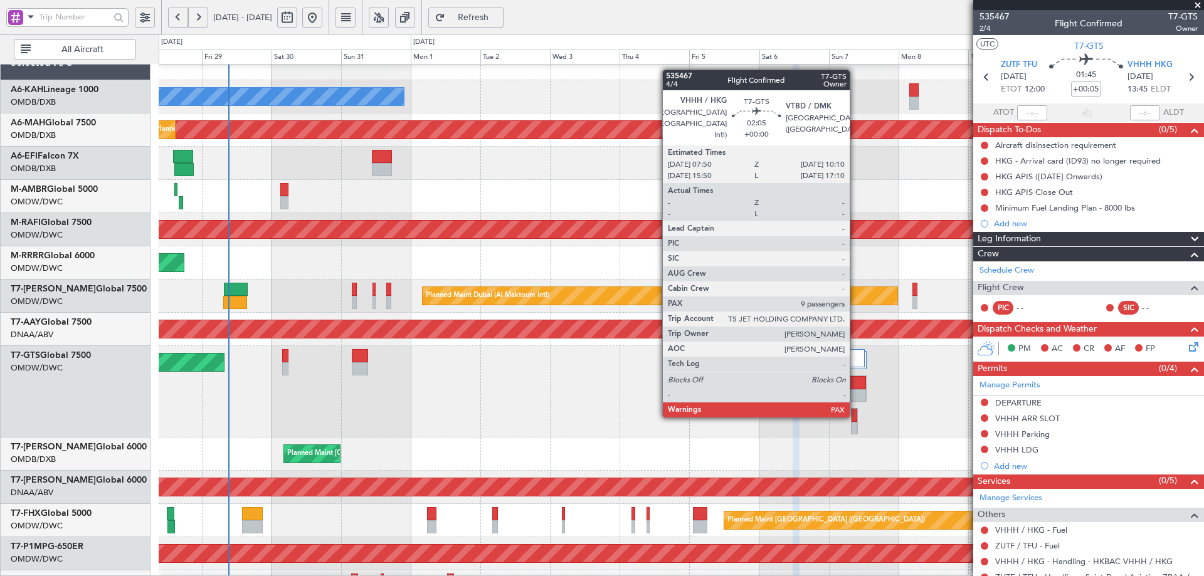
click at [855, 416] on div at bounding box center [854, 415] width 6 height 13
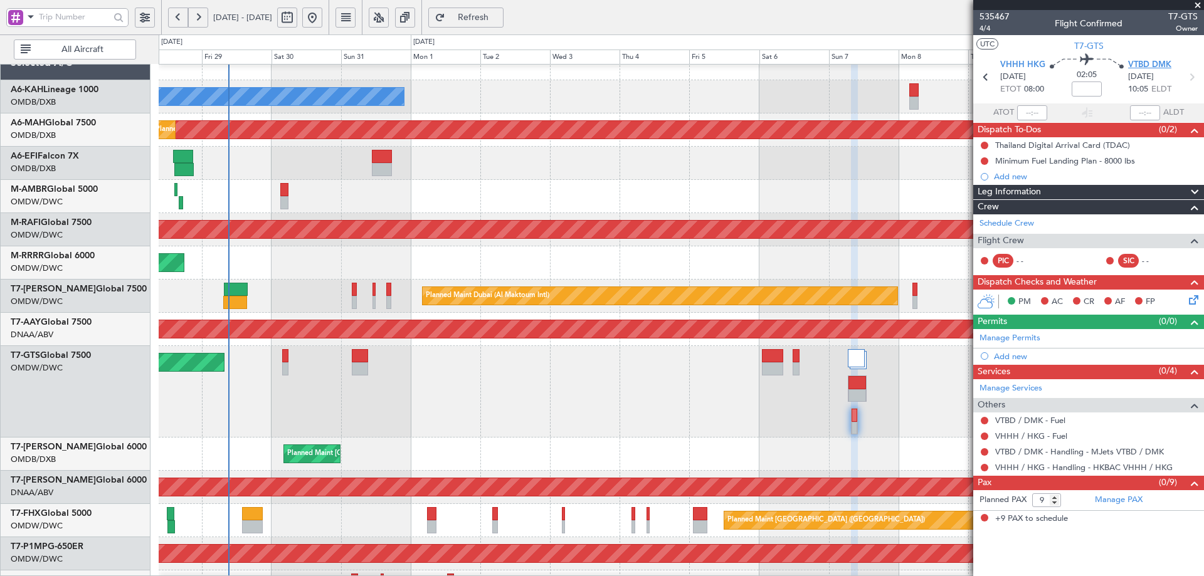
click at [1147, 59] on span "VTBD DMK" at bounding box center [1149, 65] width 43 height 13
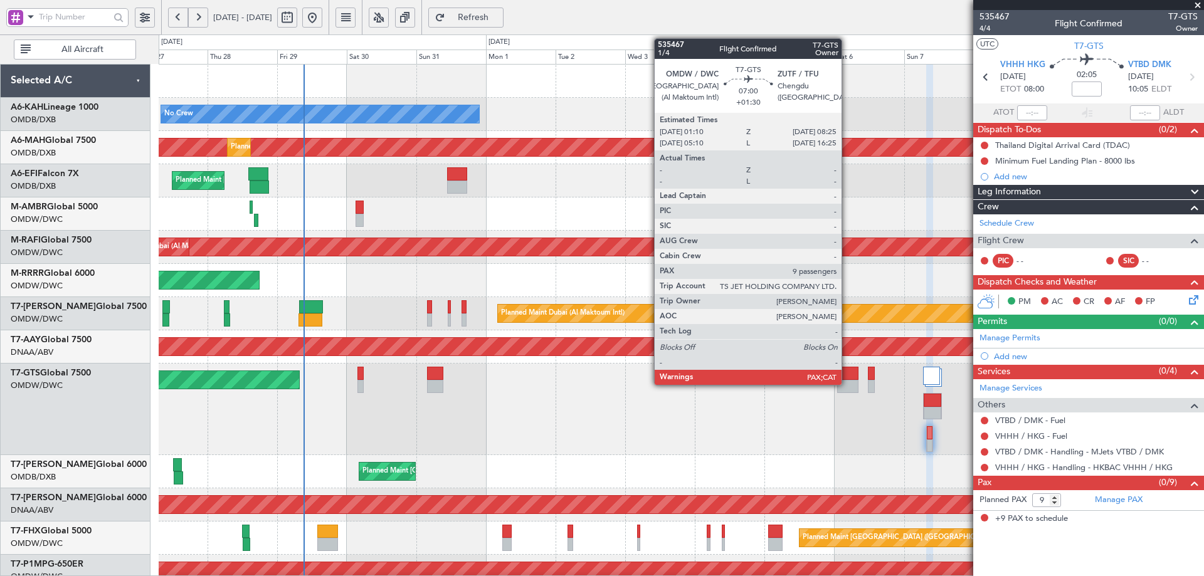
click at [847, 378] on div at bounding box center [847, 373] width 21 height 13
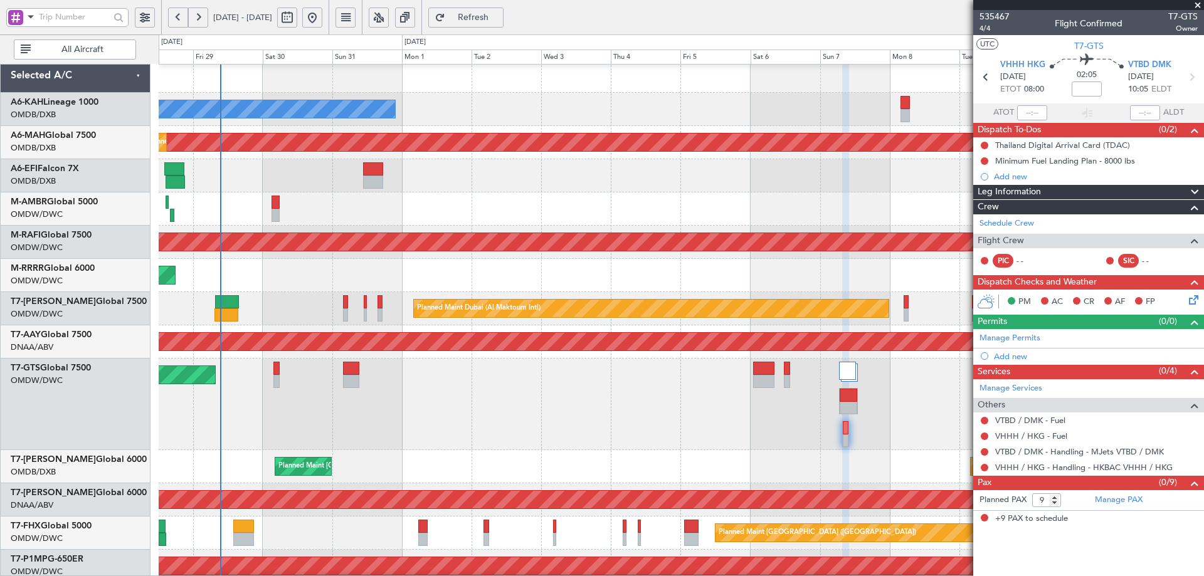
click at [714, 411] on div "Unplanned Maint [GEOGRAPHIC_DATA] (Seletar)" at bounding box center [681, 405] width 1045 height 92
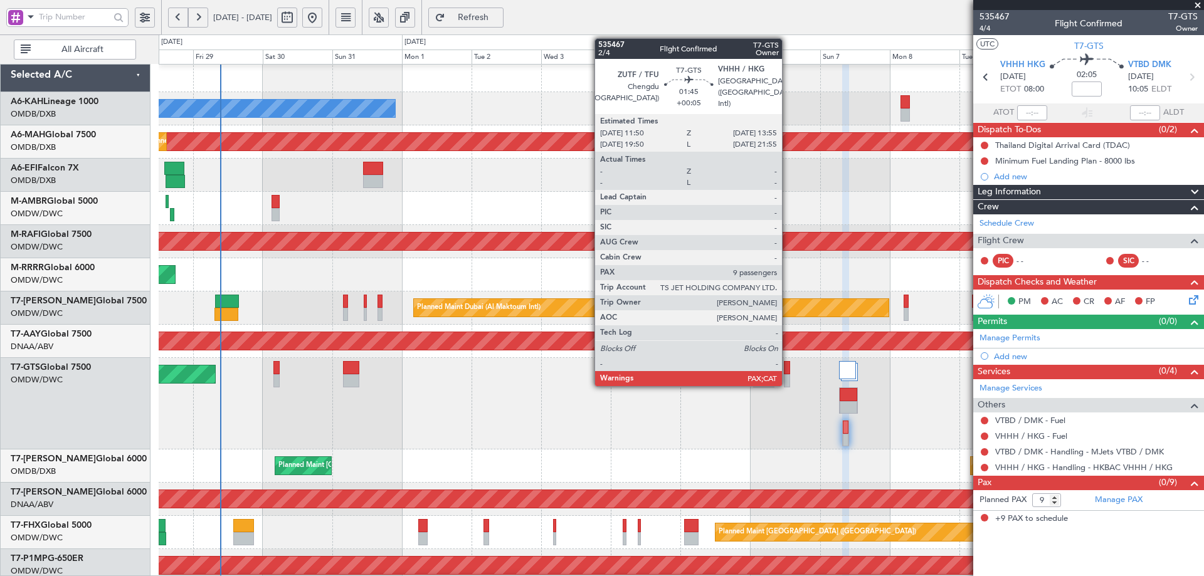
click at [787, 370] on div at bounding box center [787, 367] width 6 height 13
click at [787, 369] on div at bounding box center [787, 367] width 6 height 13
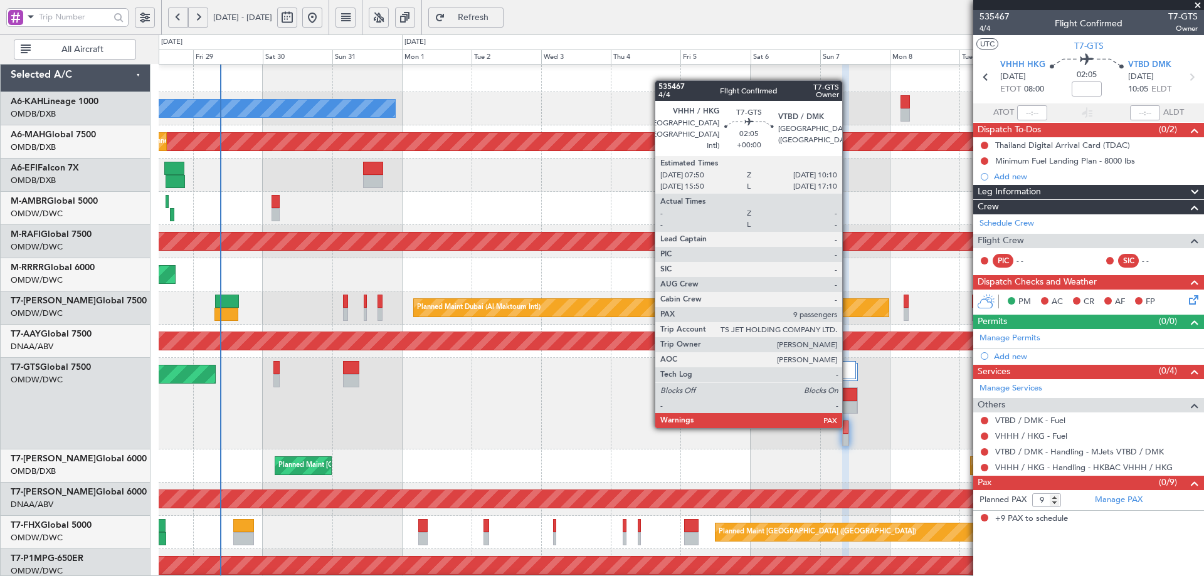
click at [847, 427] on div at bounding box center [846, 427] width 6 height 13
click at [843, 429] on div at bounding box center [846, 427] width 6 height 13
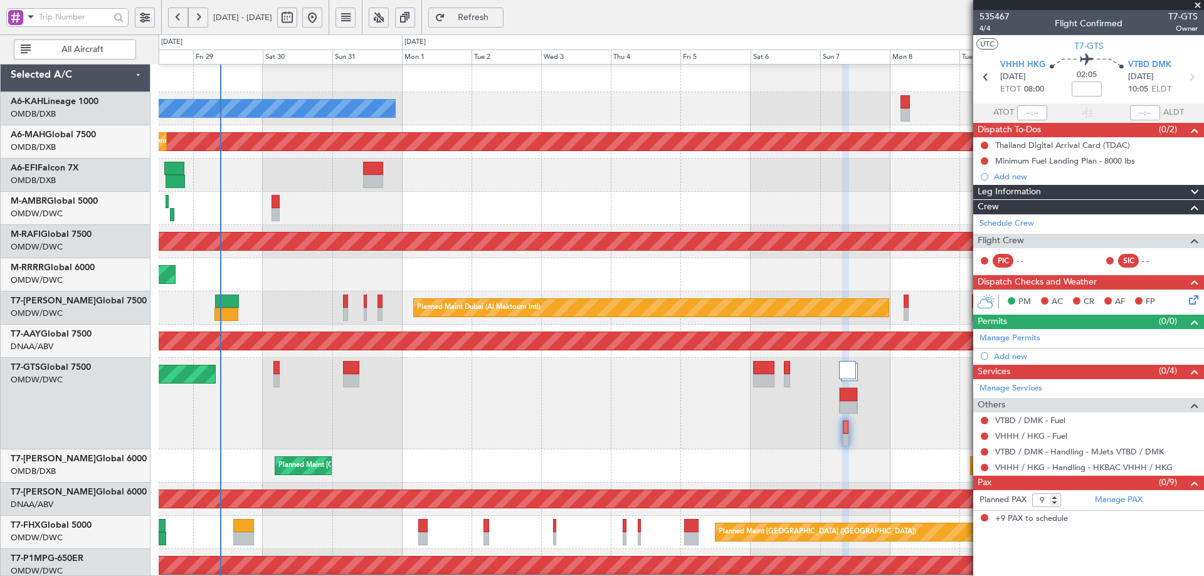
click at [490, 14] on span "Refresh" at bounding box center [473, 17] width 51 height 9
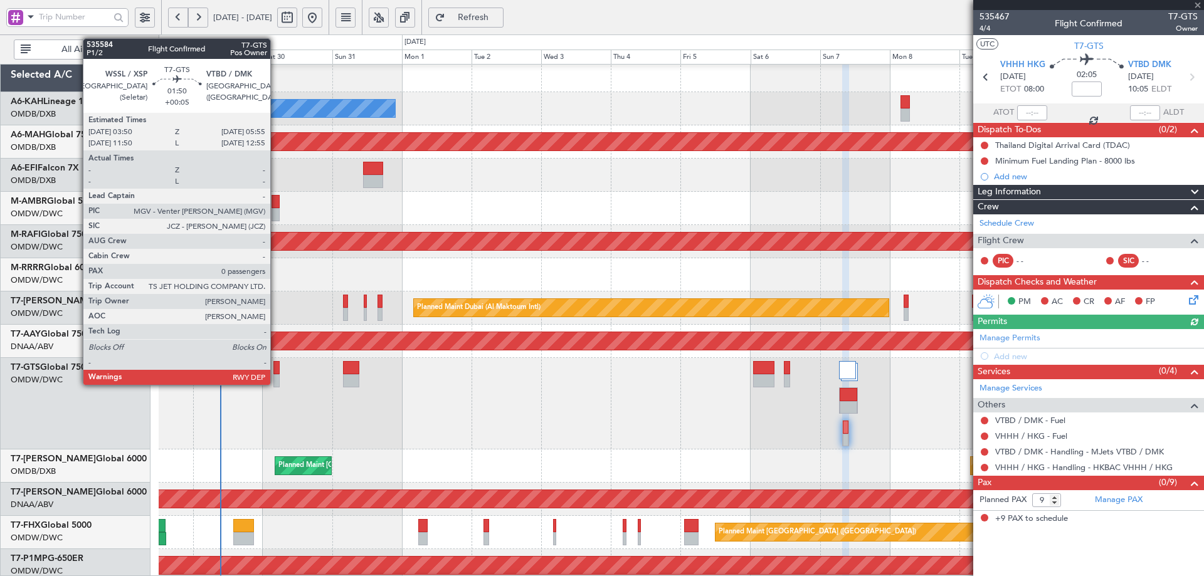
click at [276, 371] on div at bounding box center [276, 367] width 6 height 13
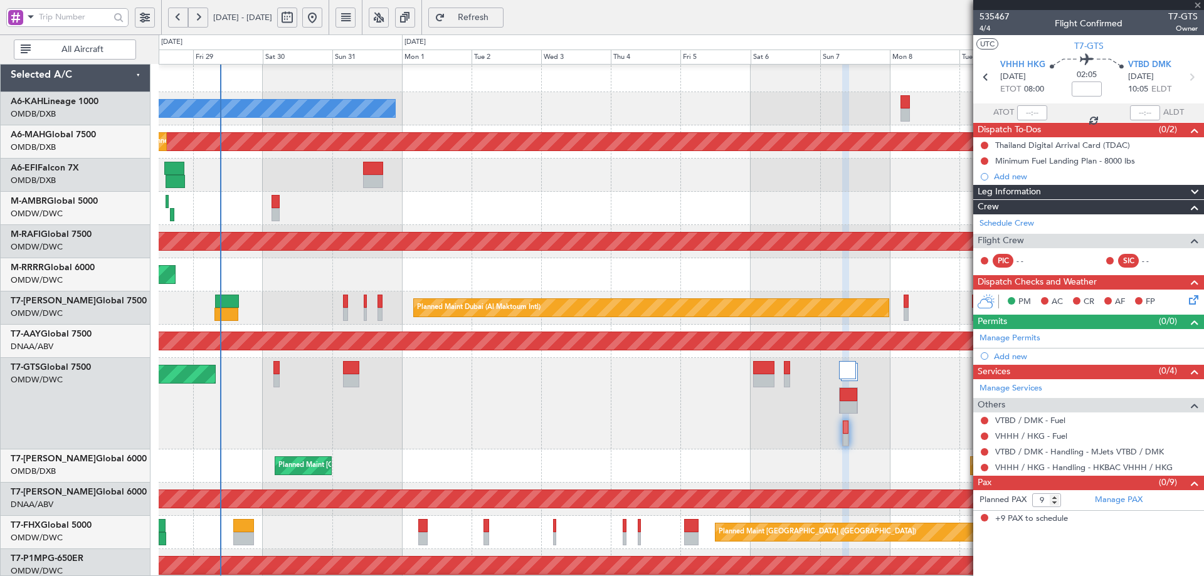
type input "+00:05"
type input "0"
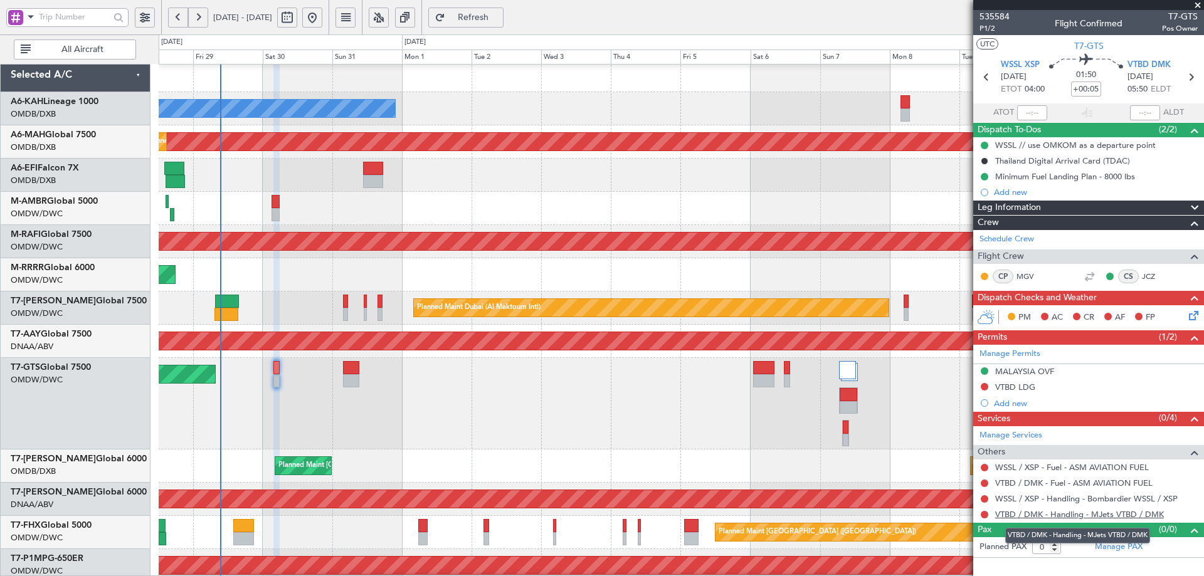
click at [1051, 513] on link "VTBD / DMK - Handling - MJets VTBD / DMK" at bounding box center [1079, 514] width 169 height 11
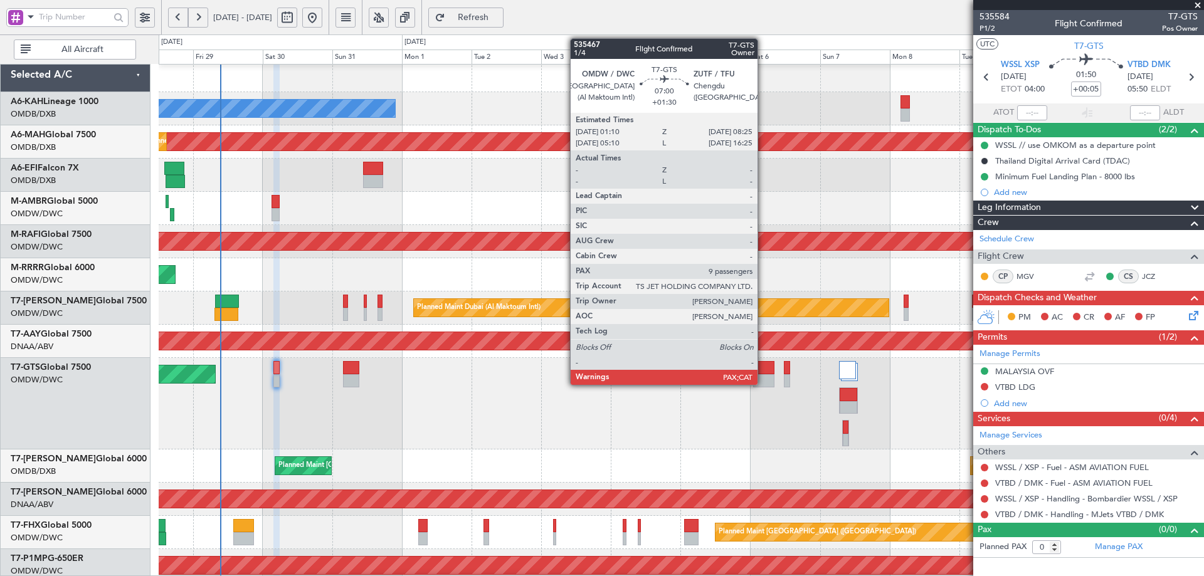
click at [761, 372] on div at bounding box center [763, 367] width 21 height 13
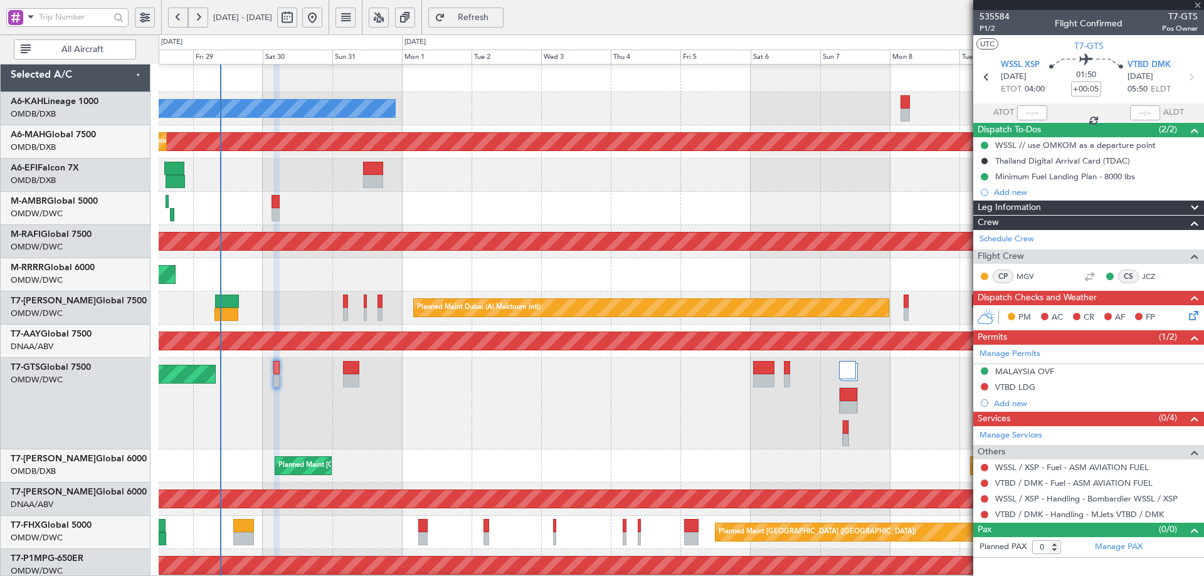
type input "+01:30"
type input "9"
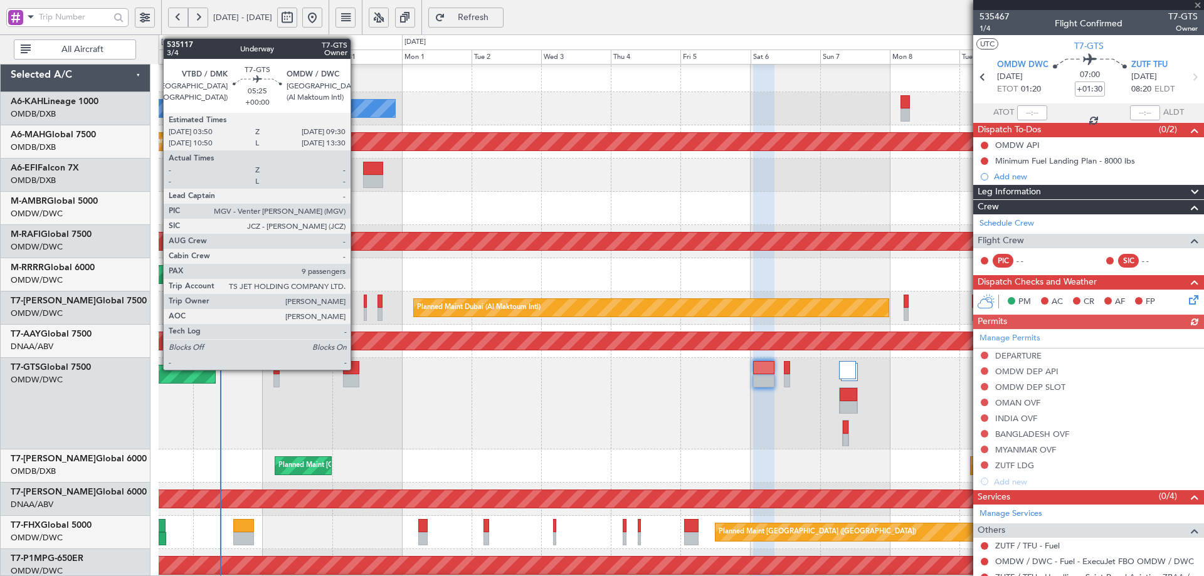
click at [356, 367] on div at bounding box center [351, 367] width 17 height 13
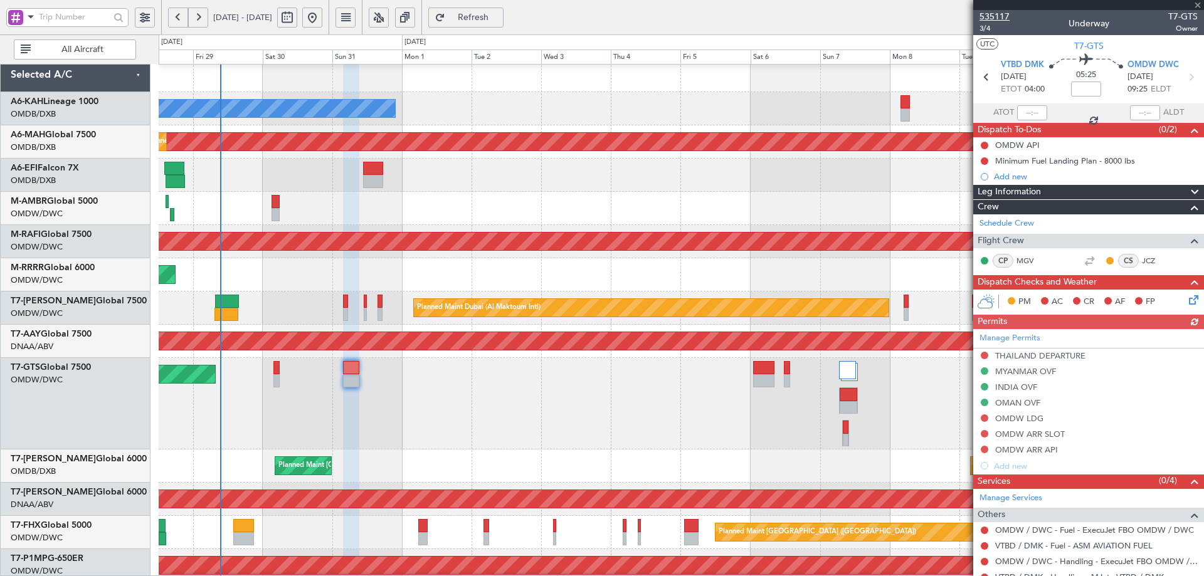
click at [997, 14] on span "535117" at bounding box center [994, 16] width 30 height 13
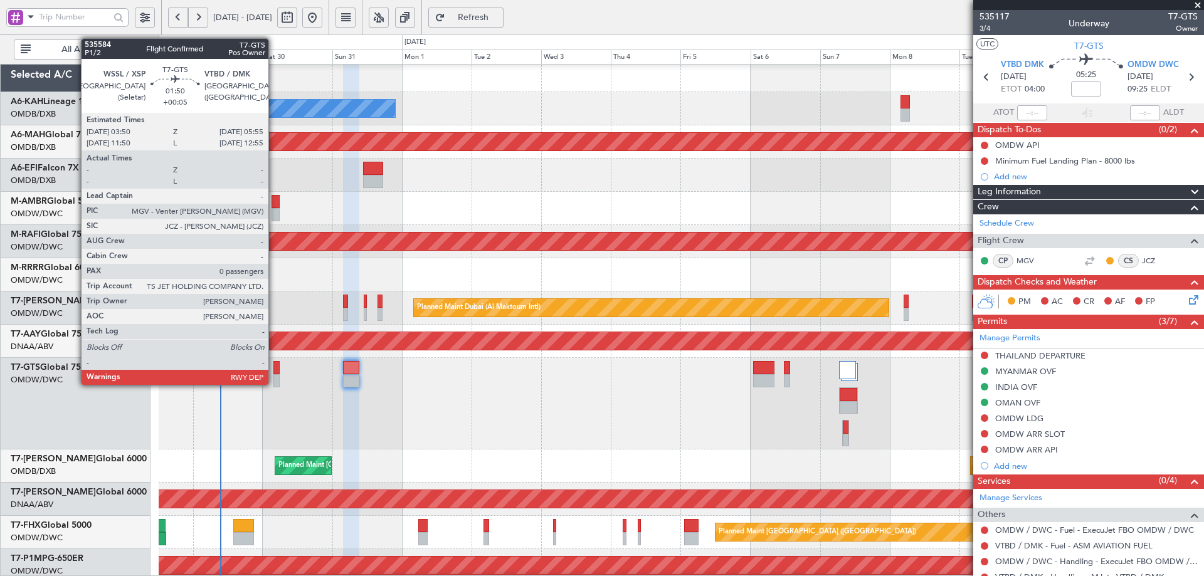
click at [274, 371] on div at bounding box center [276, 367] width 6 height 13
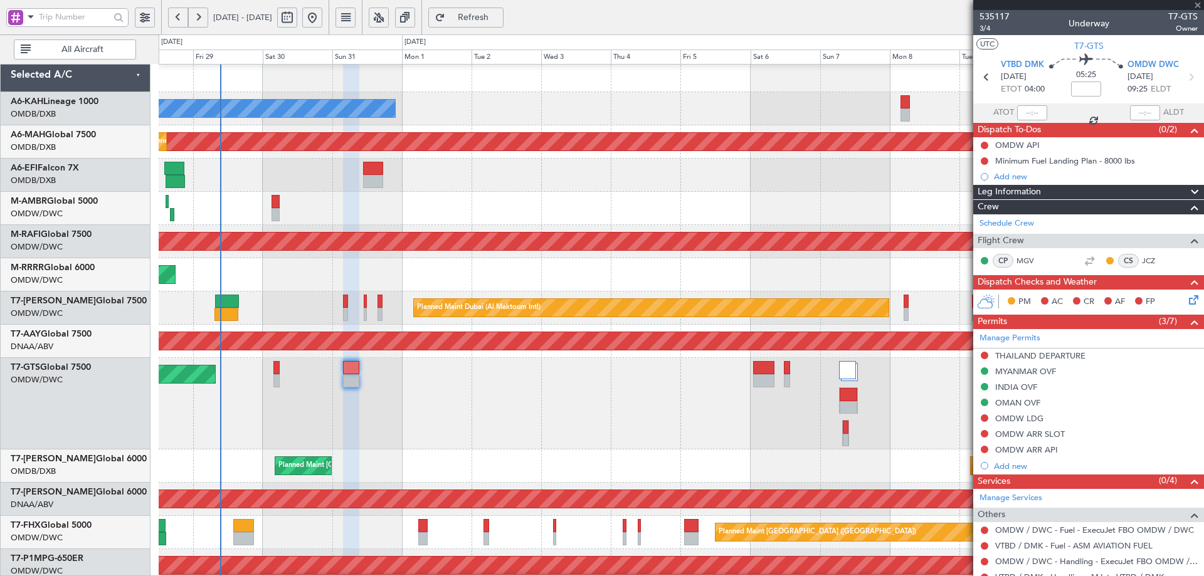
type input "+00:05"
type input "0"
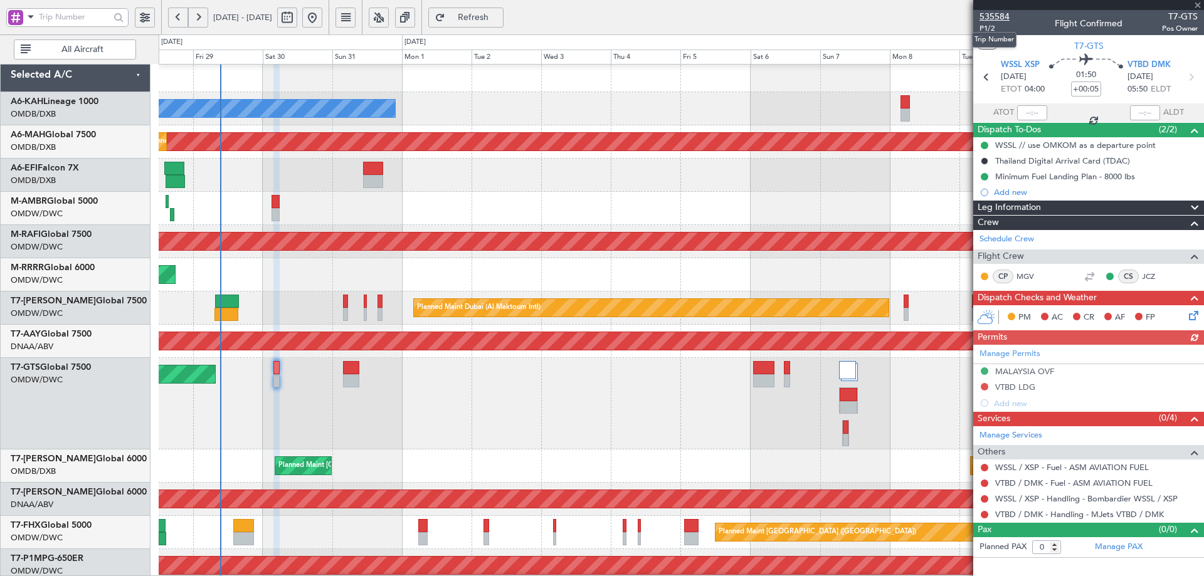
click at [993, 17] on span "535584" at bounding box center [994, 16] width 30 height 13
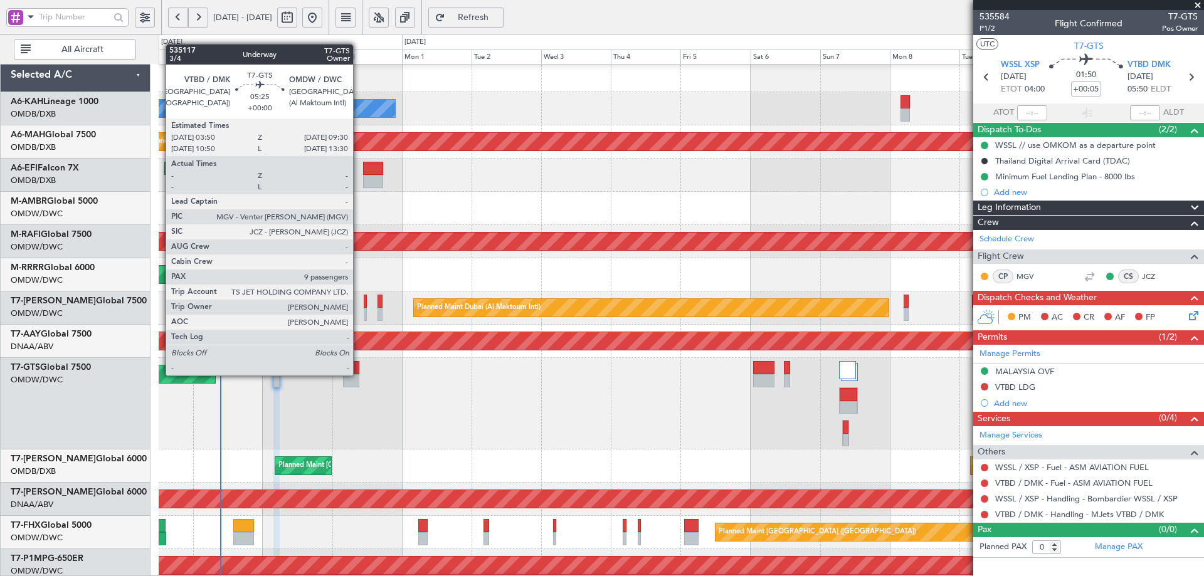
click at [359, 374] on div at bounding box center [351, 380] width 17 height 13
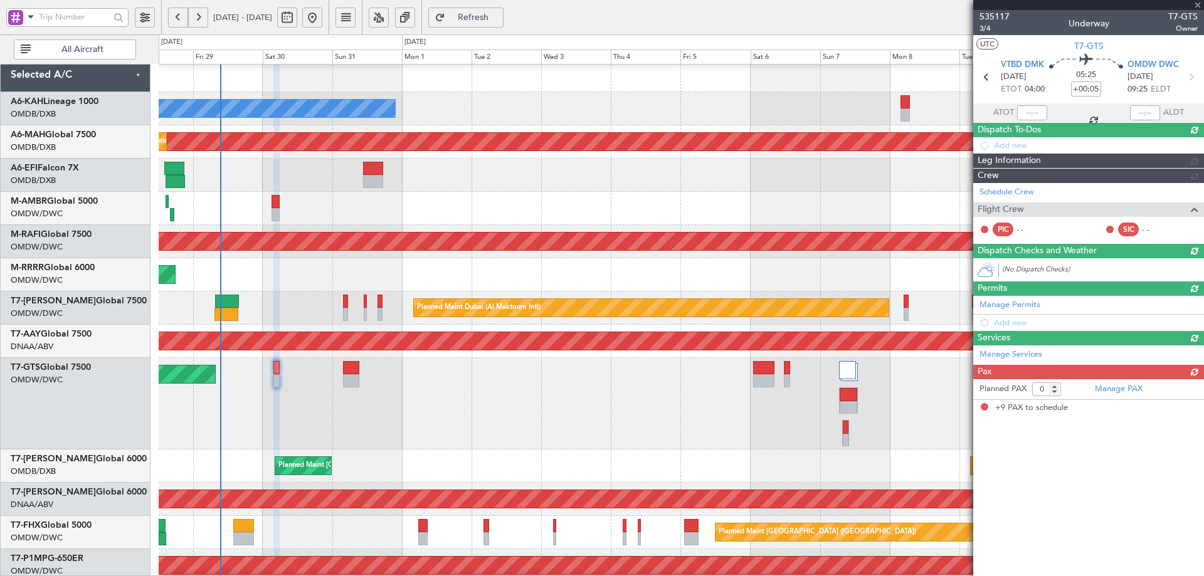
type input "9"
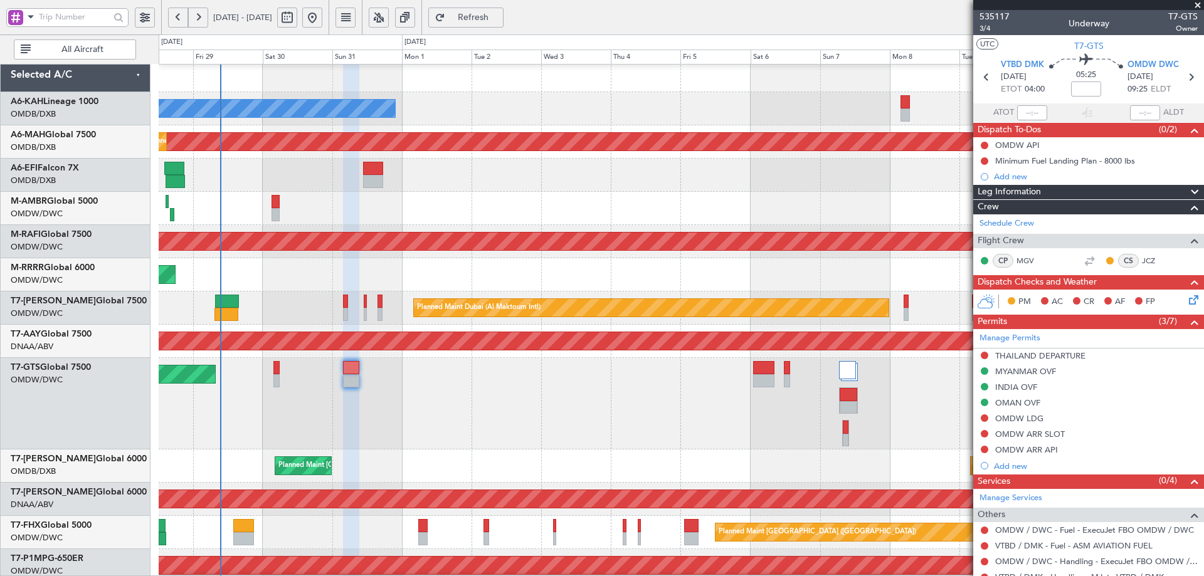
click at [501, 24] on button "Refresh" at bounding box center [465, 18] width 75 height 20
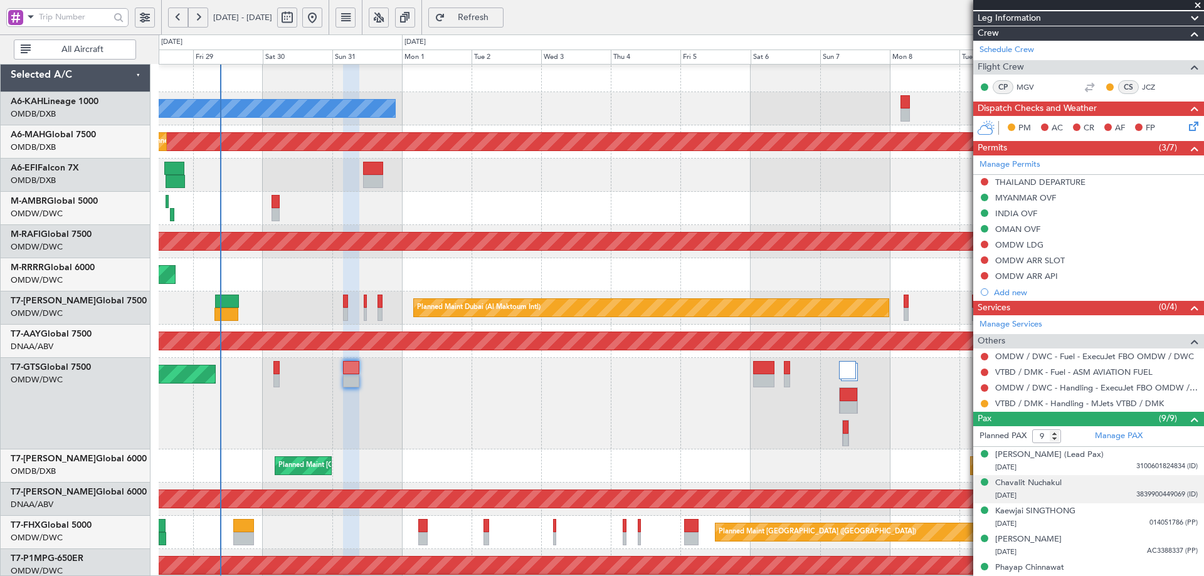
scroll to position [298, 0]
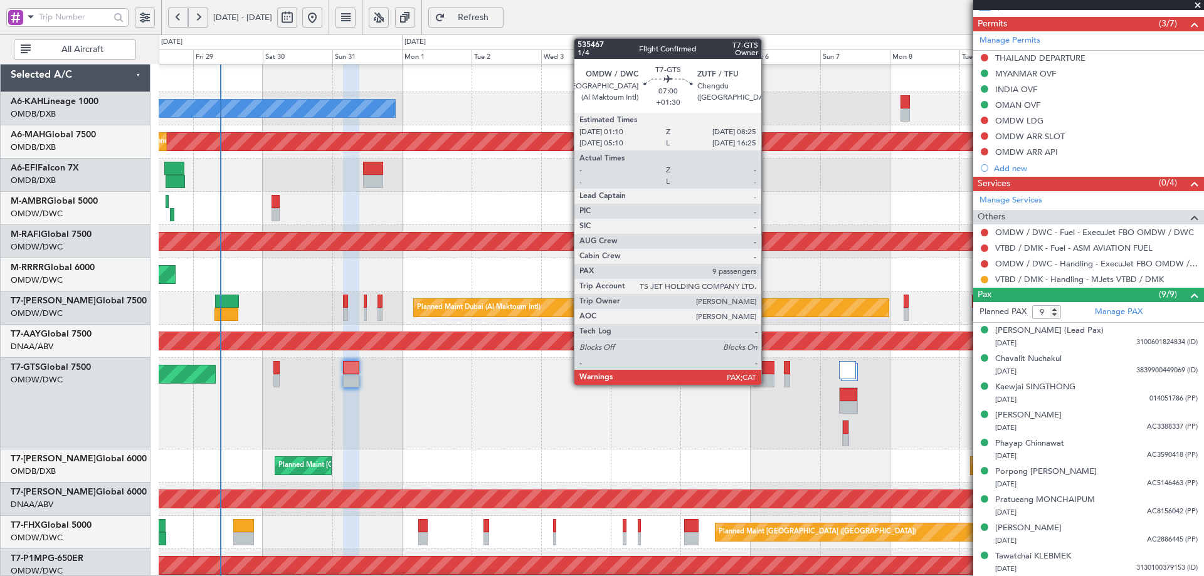
click at [767, 368] on div at bounding box center [763, 367] width 21 height 13
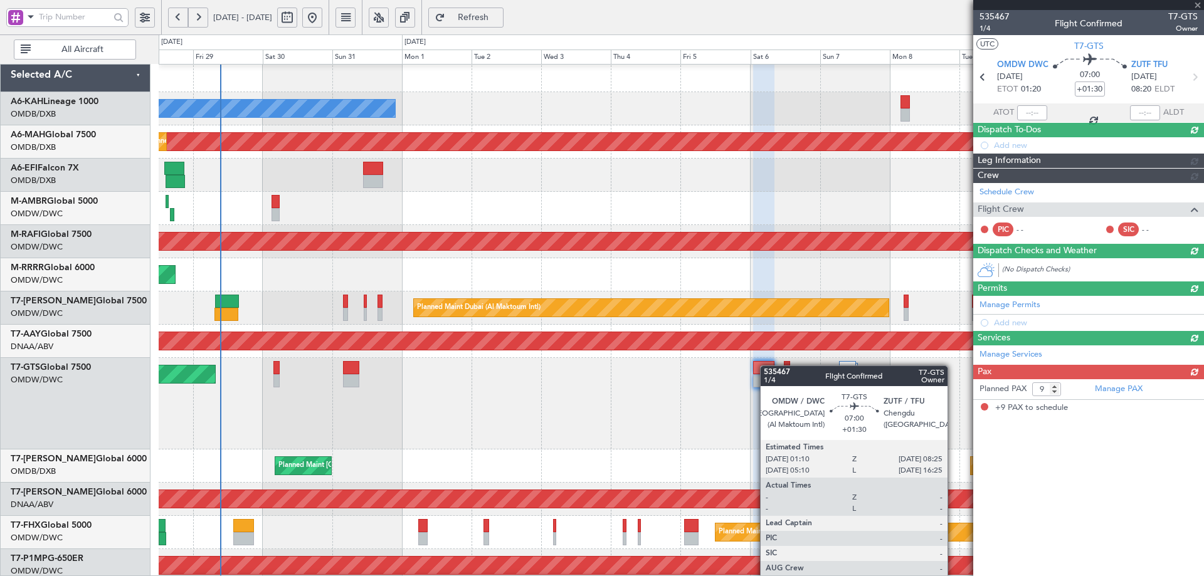
scroll to position [0, 0]
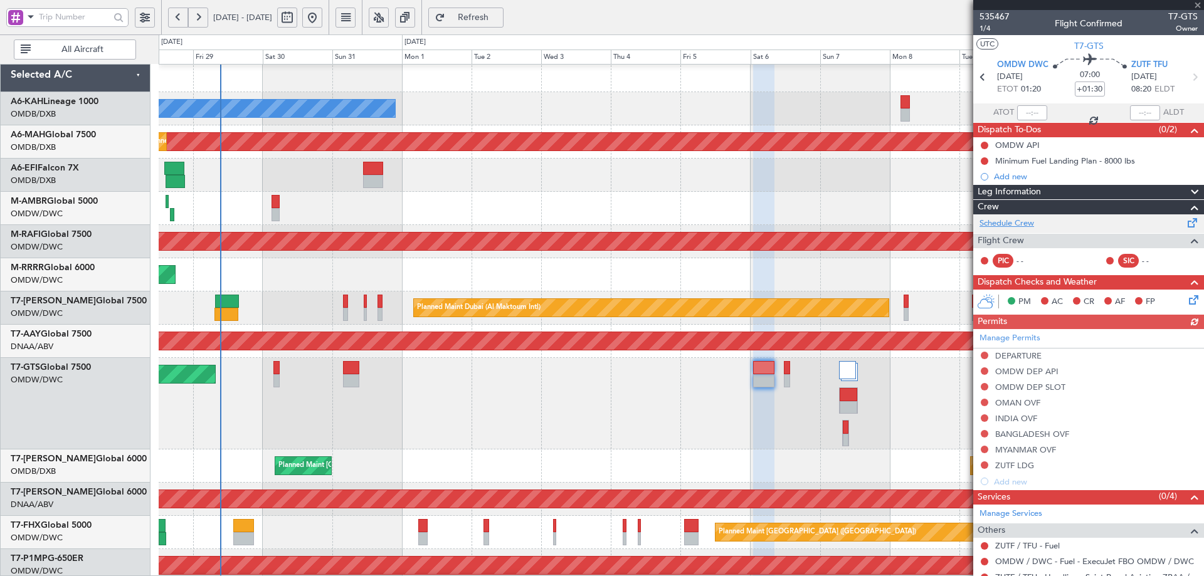
click at [1023, 221] on link "Schedule Crew" at bounding box center [1006, 224] width 55 height 13
click at [361, 367] on div "Unplanned Maint [GEOGRAPHIC_DATA] (Seletar)" at bounding box center [681, 404] width 1045 height 92
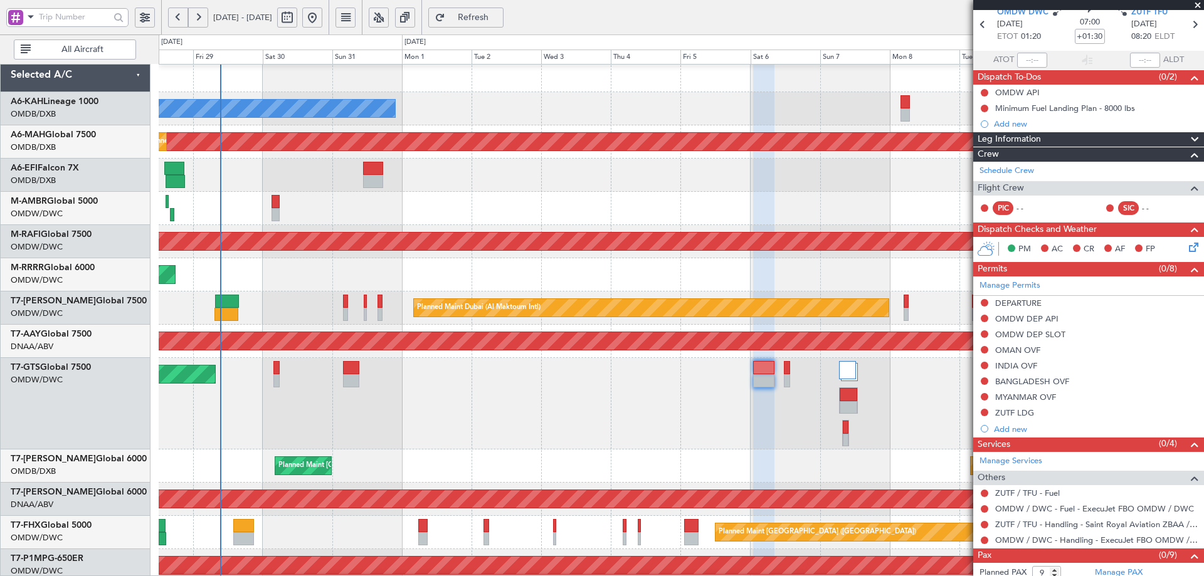
scroll to position [76, 0]
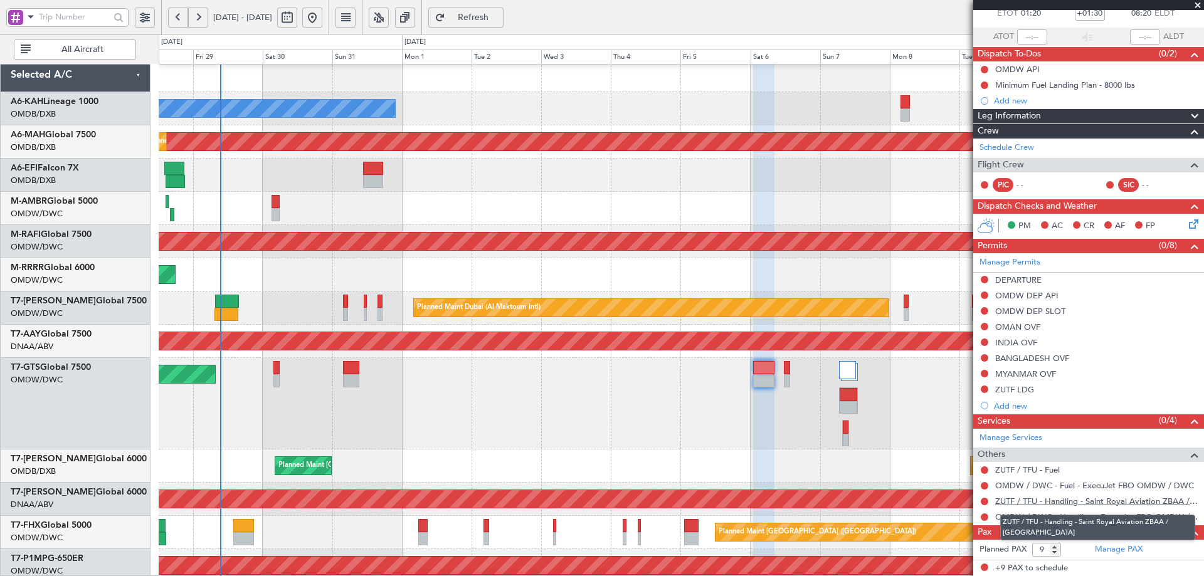
click at [1041, 502] on link "ZUTF / TFU - Handling - Saint Royal Aviation ZBAA / [GEOGRAPHIC_DATA]" at bounding box center [1096, 501] width 203 height 11
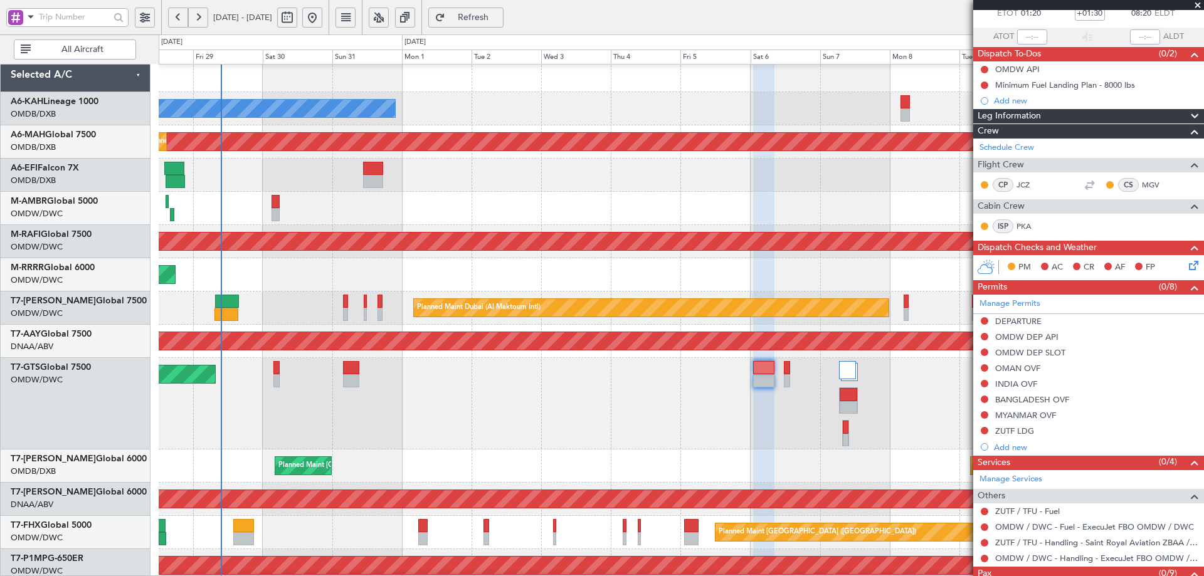
click at [502, 23] on button "Refresh" at bounding box center [465, 18] width 75 height 20
click at [499, 19] on span "Refresh" at bounding box center [473, 17] width 51 height 9
click at [499, 16] on span "Refresh" at bounding box center [473, 17] width 51 height 9
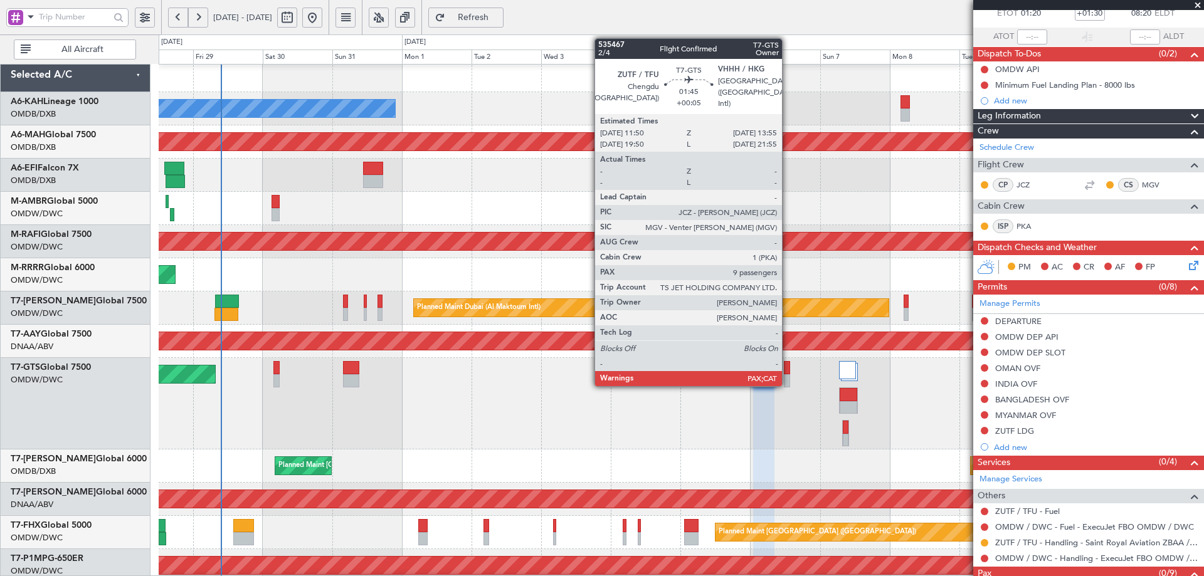
click at [787, 364] on div at bounding box center [787, 367] width 6 height 13
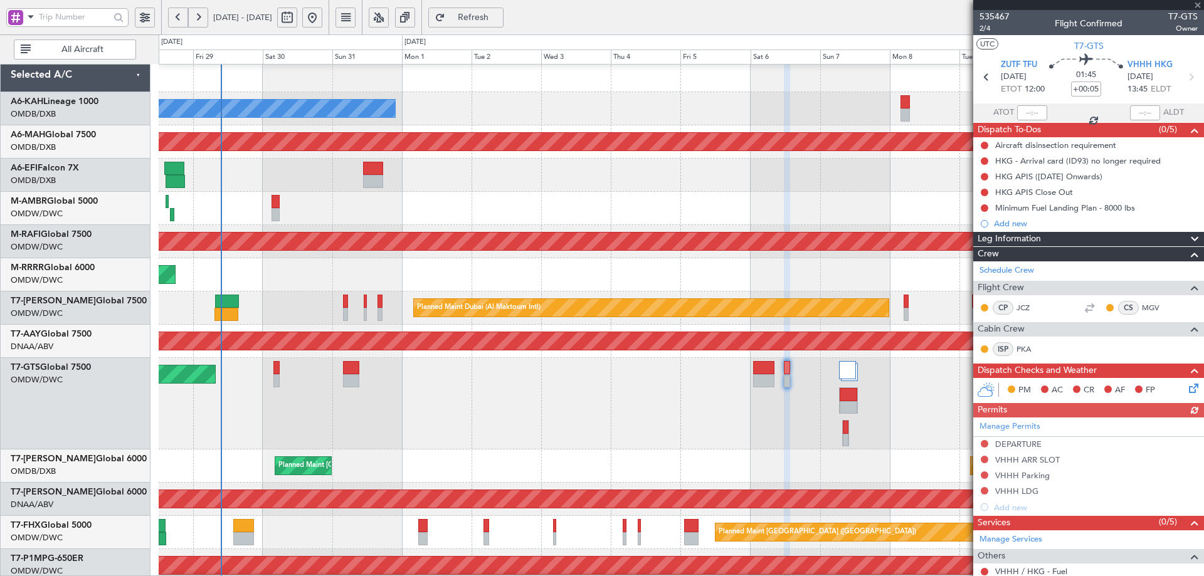
scroll to position [117, 0]
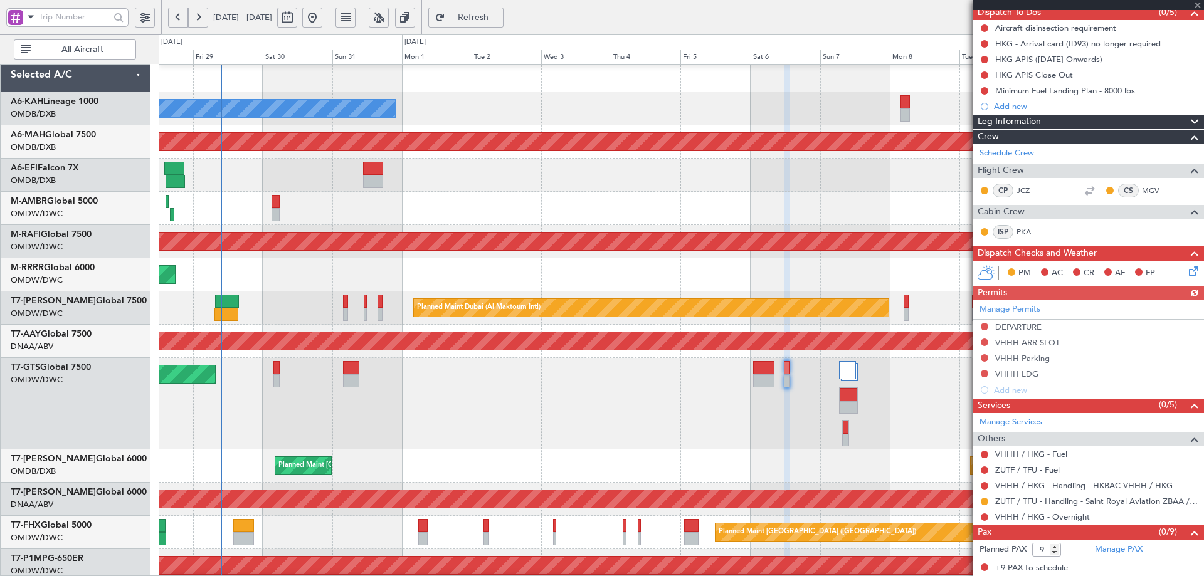
click at [569, 479] on div "Planned Maint [GEOGRAPHIC_DATA] ([GEOGRAPHIC_DATA] Intl) Planned Maint [GEOGRAP…" at bounding box center [681, 466] width 1045 height 33
click at [499, 20] on span "Refresh" at bounding box center [473, 17] width 51 height 9
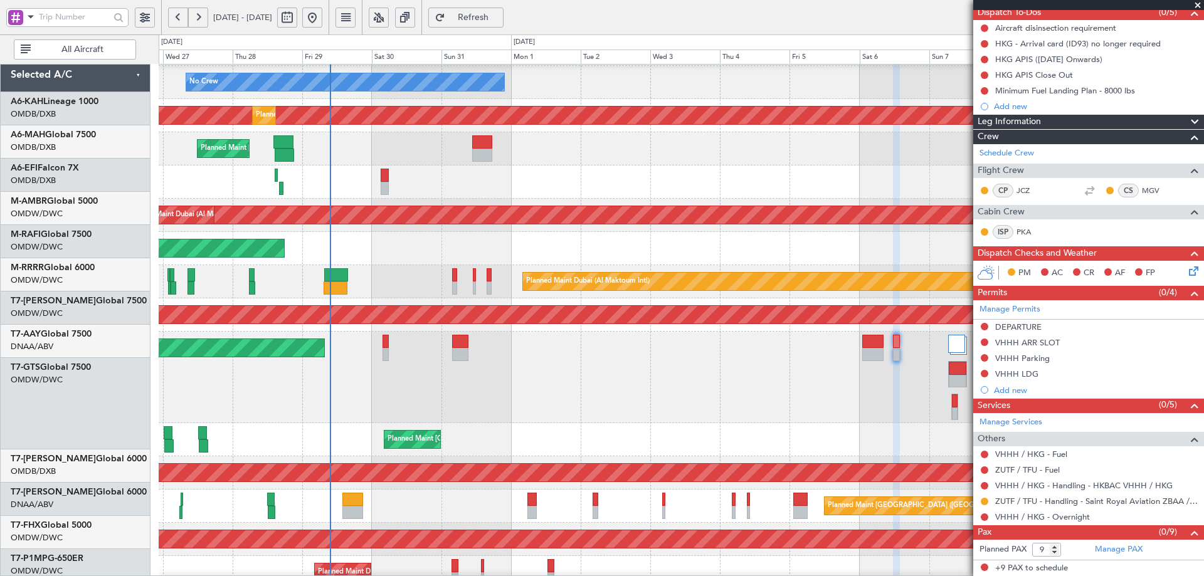
scroll to position [48, 0]
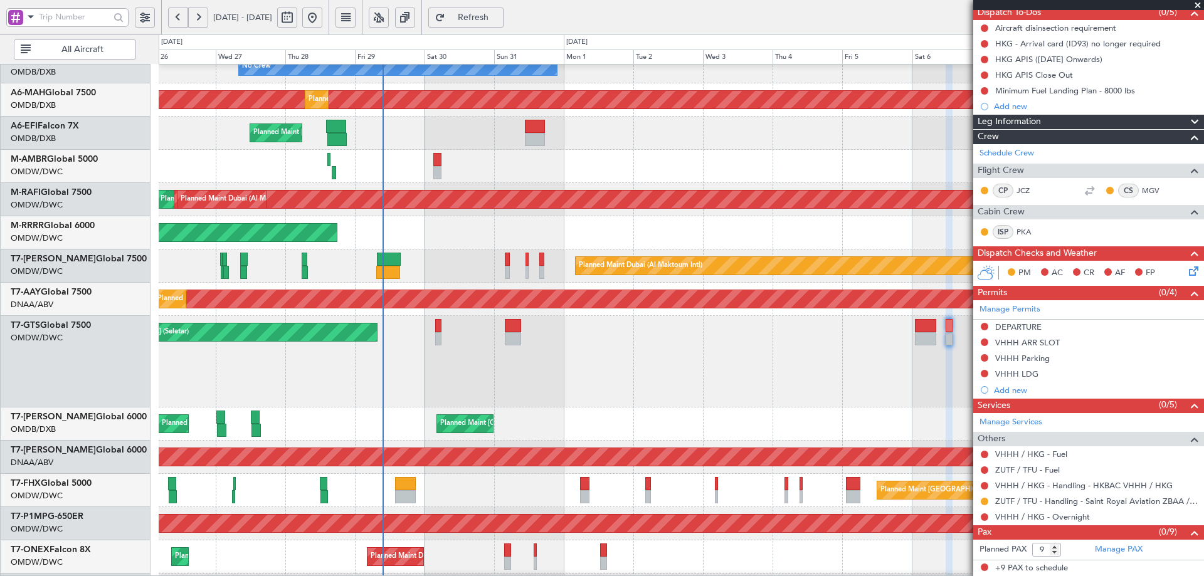
click at [513, 392] on div "Unplanned Maint [GEOGRAPHIC_DATA] (Seletar)" at bounding box center [681, 362] width 1045 height 92
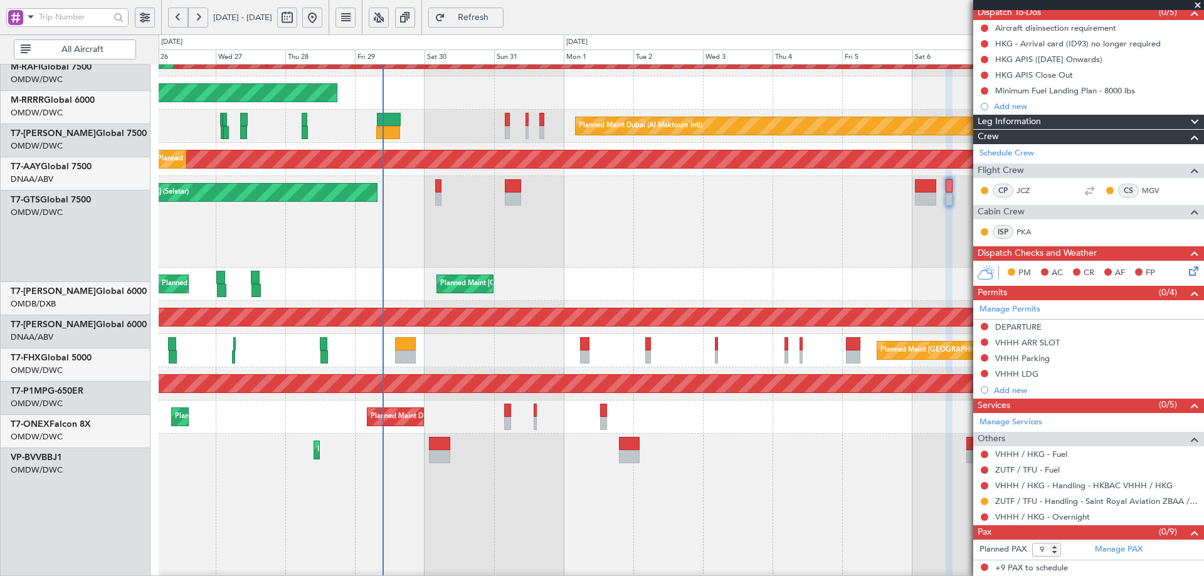
scroll to position [401, 0]
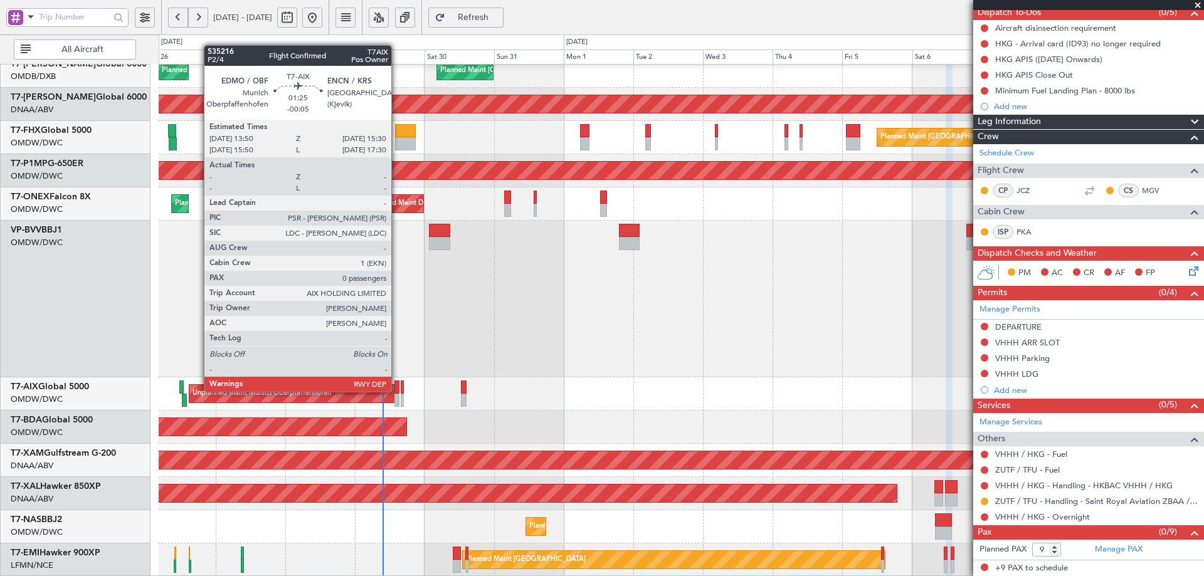
click at [397, 391] on div at bounding box center [396, 387] width 5 height 13
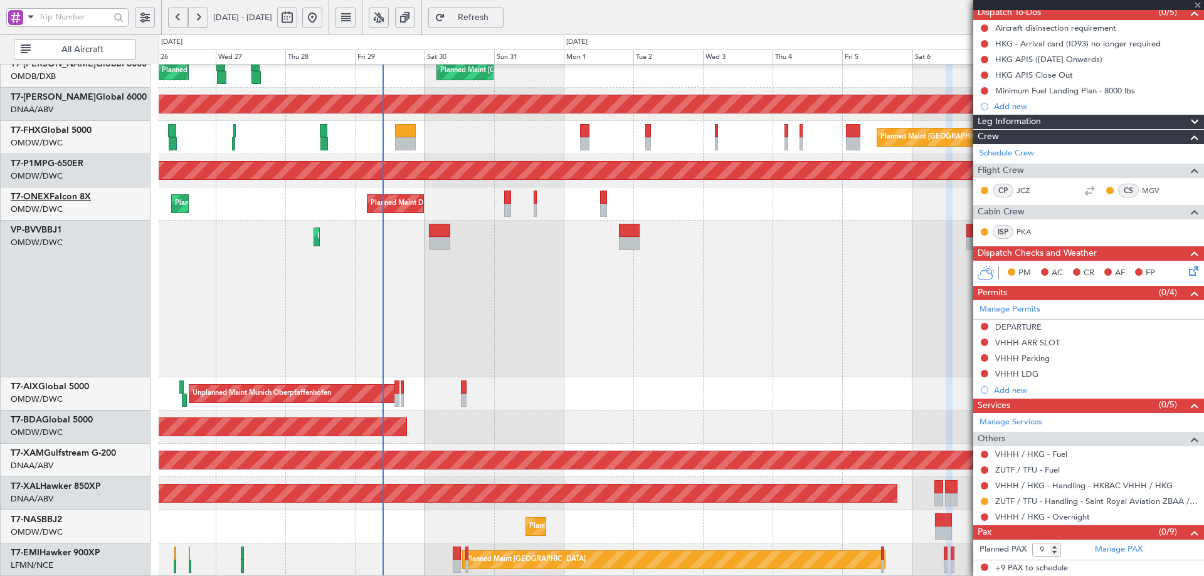
type input "-00:05"
type input "0"
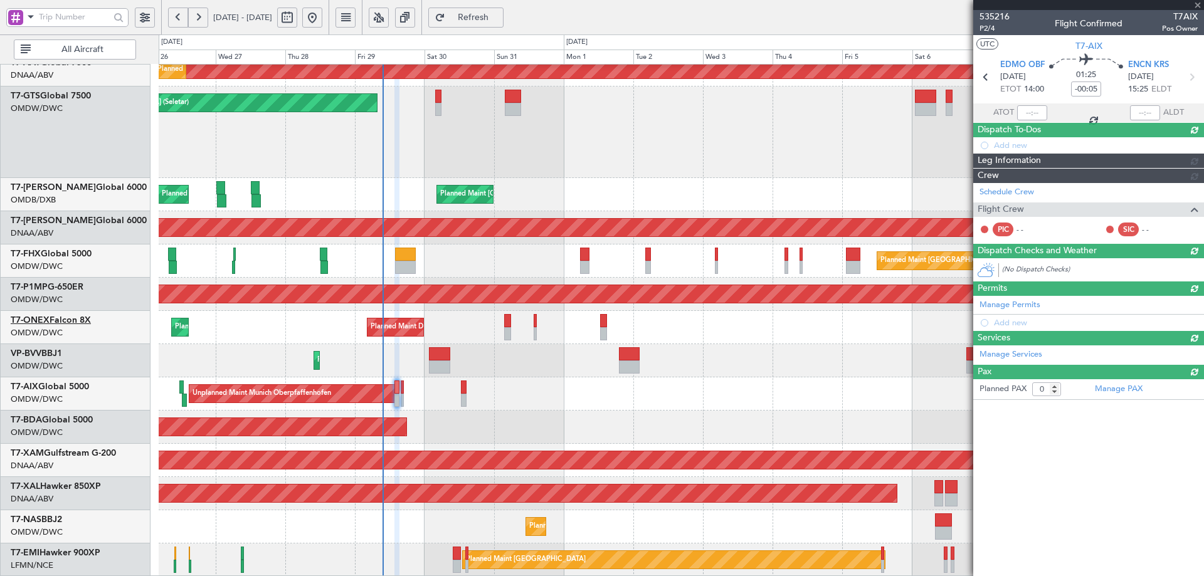
scroll to position [0, 0]
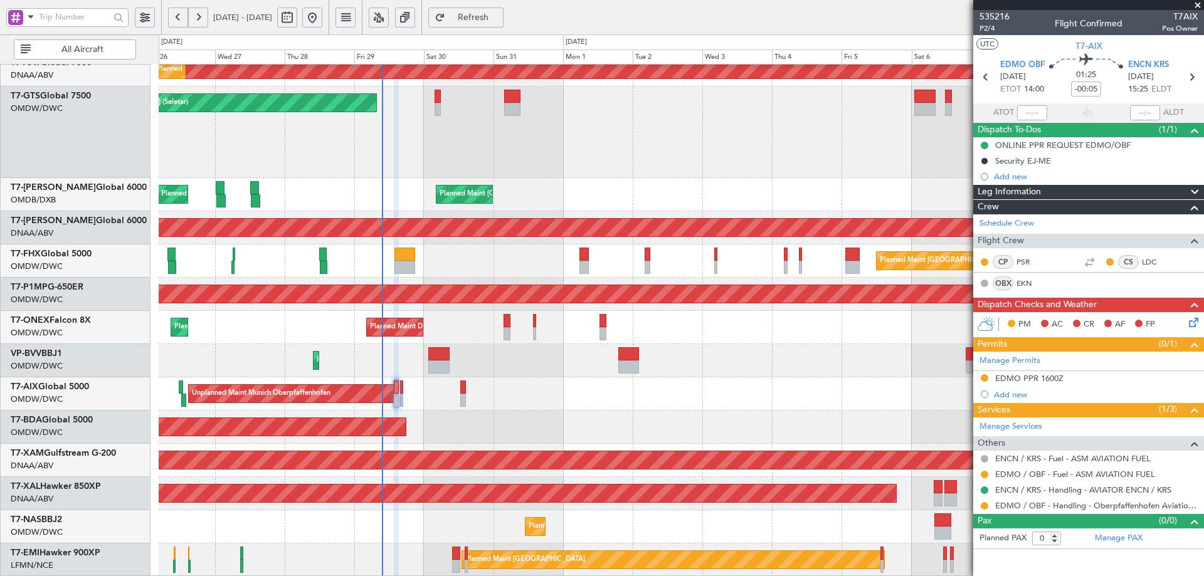
click at [504, 369] on div "Unplanned Maint [GEOGRAPHIC_DATA] (Al Maktoum Intl) Planned Maint [GEOGRAPHIC_D…" at bounding box center [681, 181] width 1045 height 789
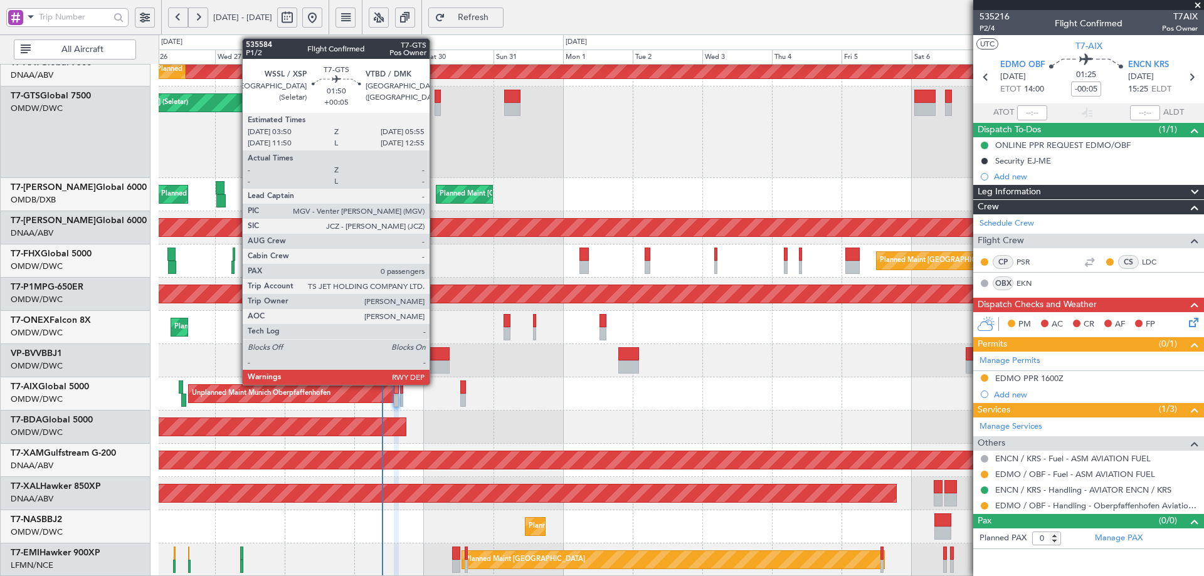
click at [435, 92] on div at bounding box center [437, 96] width 6 height 13
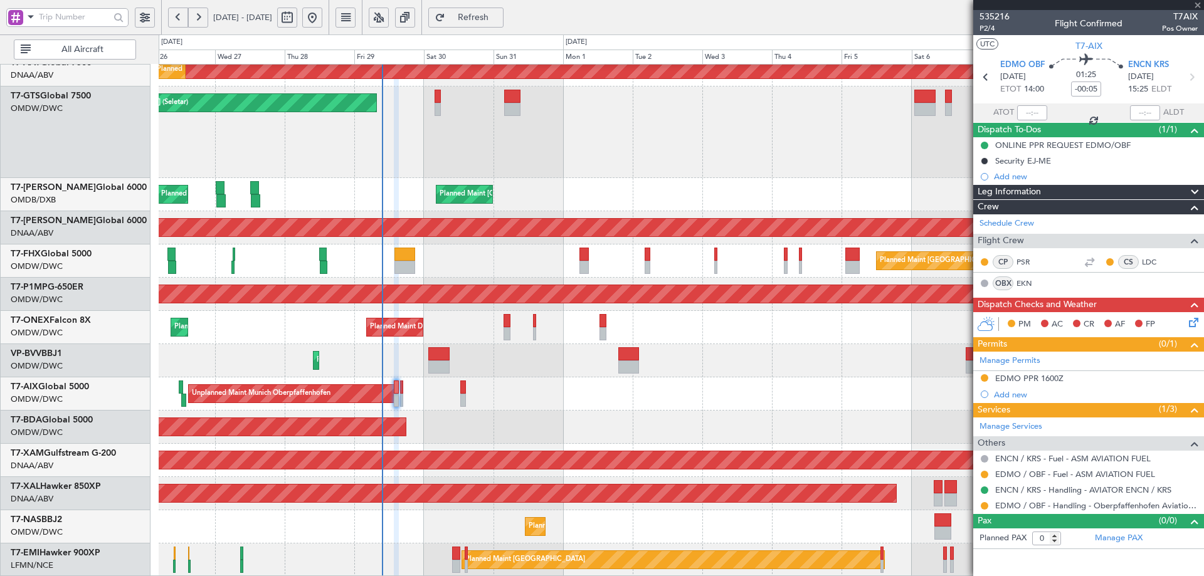
type input "+00:05"
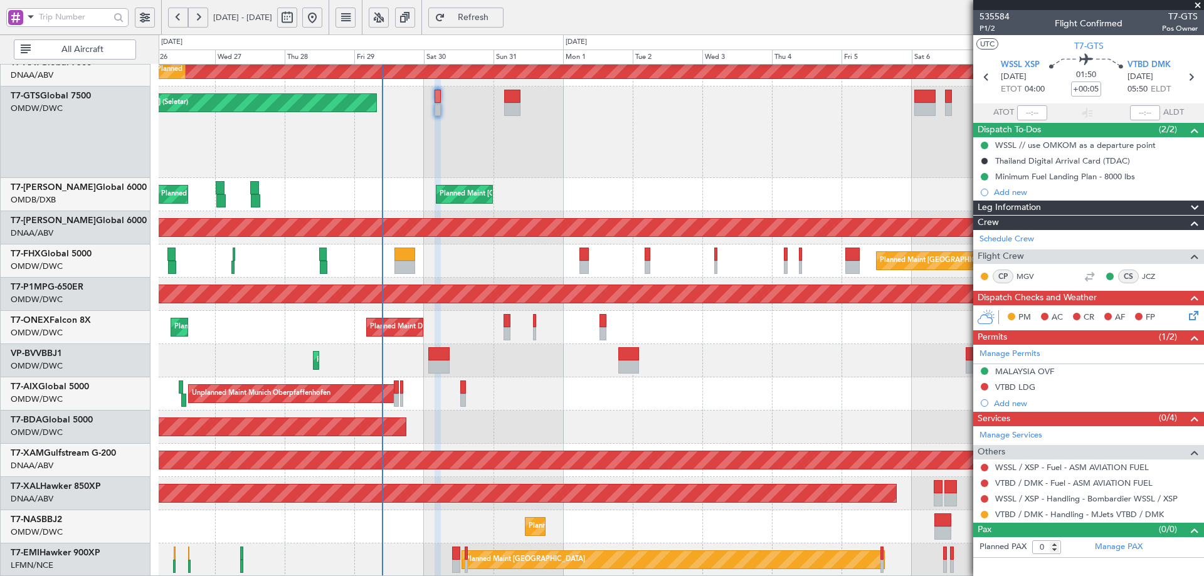
click at [824, 430] on div "Planned Maint Dubai (Al Maktoum Intl) Planned Maint [GEOGRAPHIC_DATA] (Al Makto…" at bounding box center [681, 427] width 1045 height 33
click at [982, 385] on button at bounding box center [985, 387] width 8 height 8
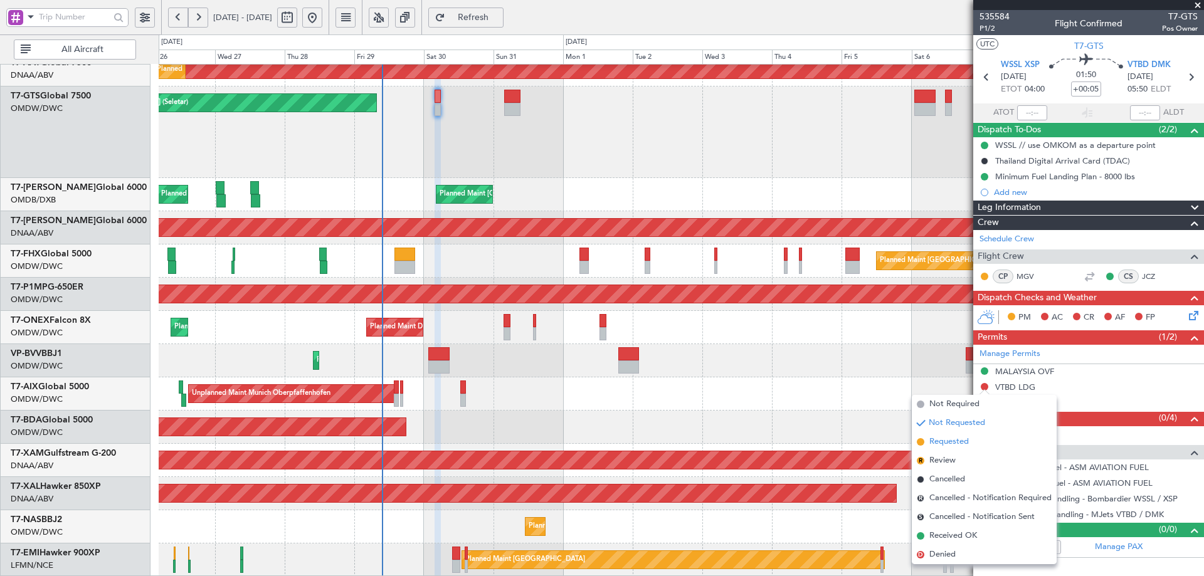
click at [939, 443] on span "Requested" at bounding box center [948, 442] width 39 height 13
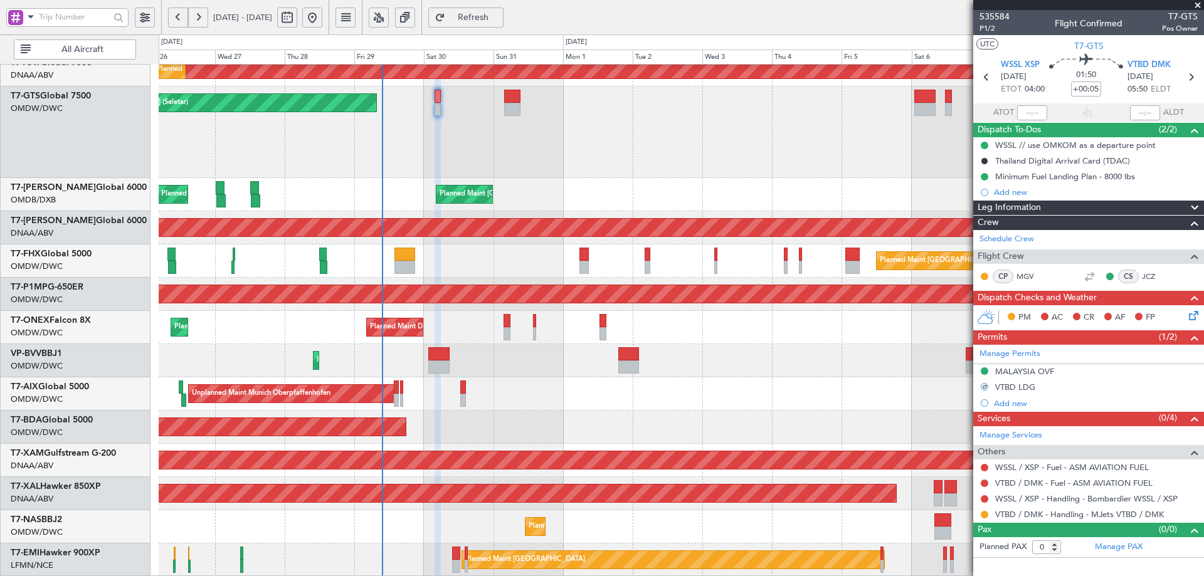
click at [653, 475] on div "Planned Maint Cologne-[GEOGRAPHIC_DATA]" at bounding box center [681, 460] width 1045 height 33
click at [1040, 498] on link "WSSL / XSP - Handling - Bombardier WSSL / XSP" at bounding box center [1086, 498] width 182 height 11
click at [983, 498] on button at bounding box center [985, 499] width 8 height 8
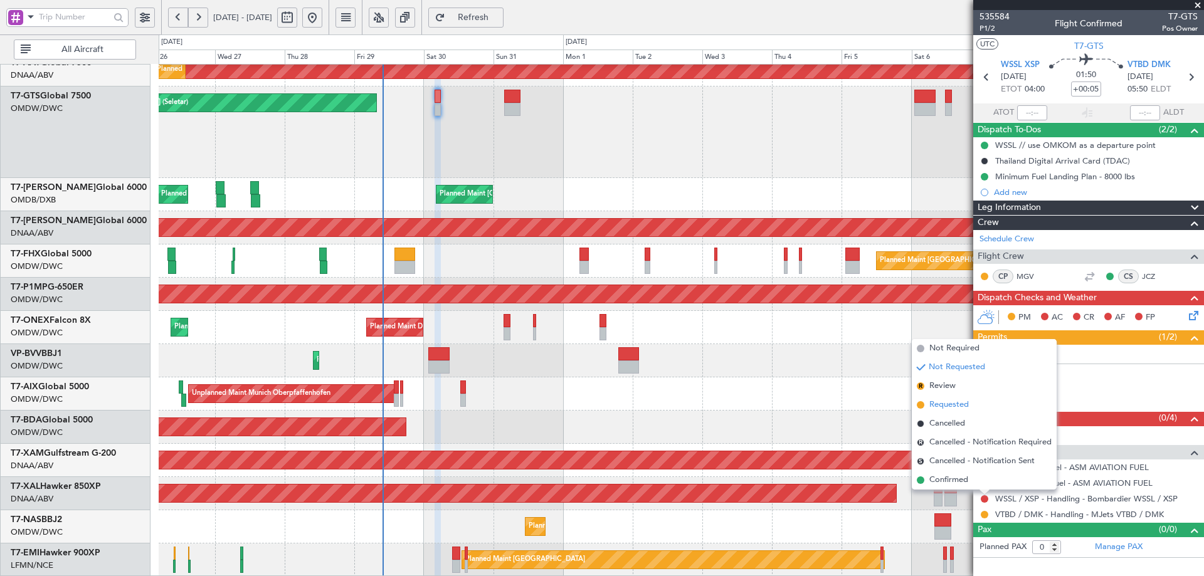
click at [942, 404] on span "Requested" at bounding box center [948, 405] width 39 height 13
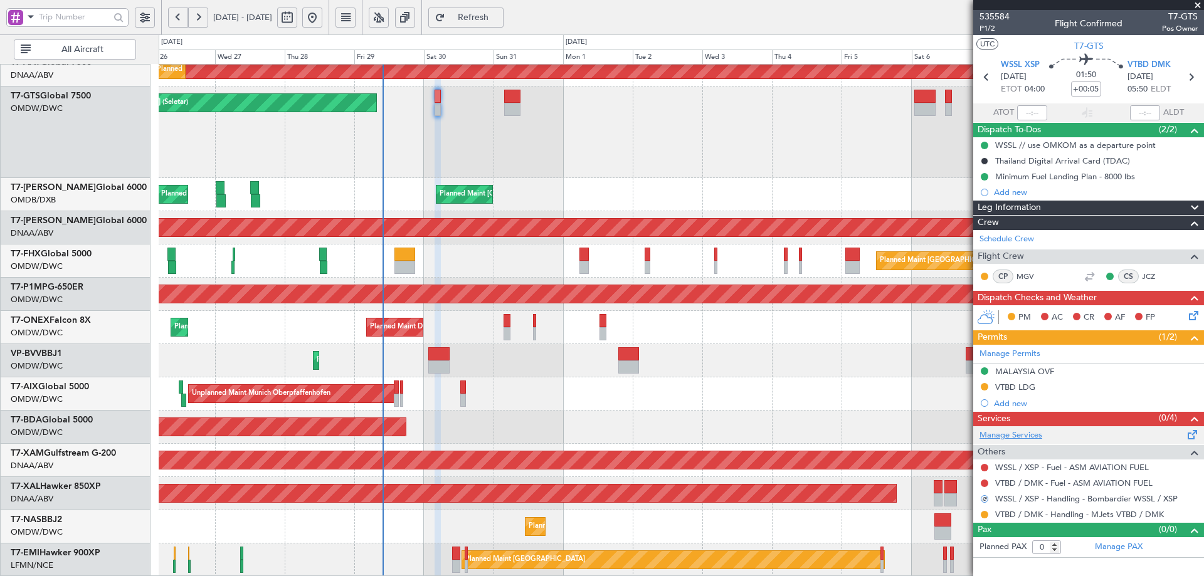
click at [1003, 434] on link "Manage Services" at bounding box center [1010, 435] width 63 height 13
click at [1115, 495] on link "WSSL / XSP - Handling - Bombardier WSSL / XSP" at bounding box center [1086, 498] width 182 height 11
click at [499, 13] on span "Refresh" at bounding box center [473, 17] width 51 height 9
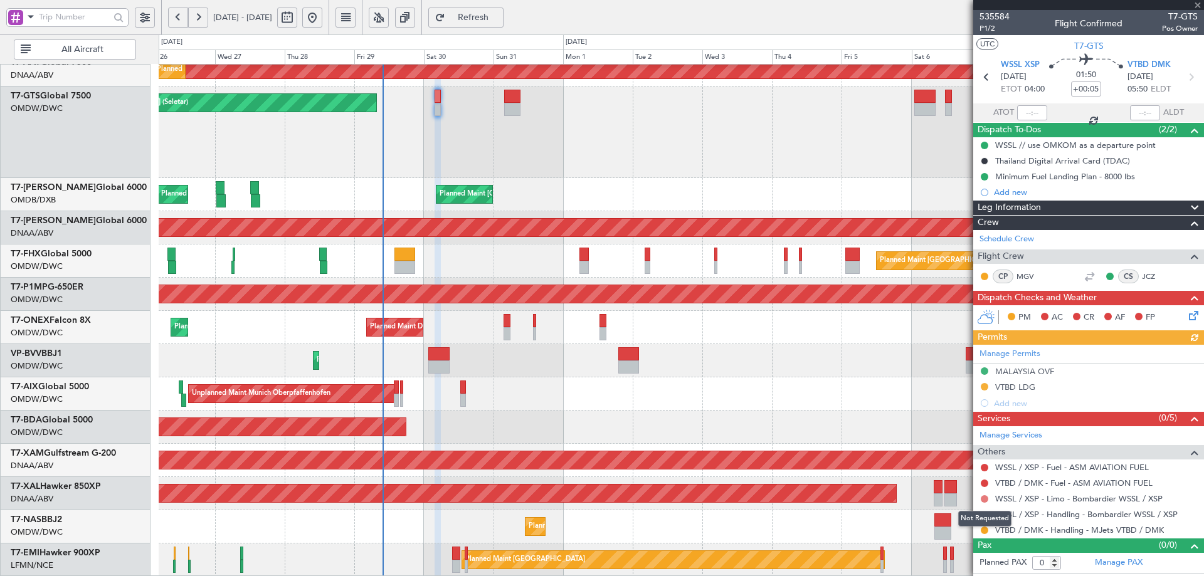
click at [986, 497] on button at bounding box center [985, 499] width 8 height 8
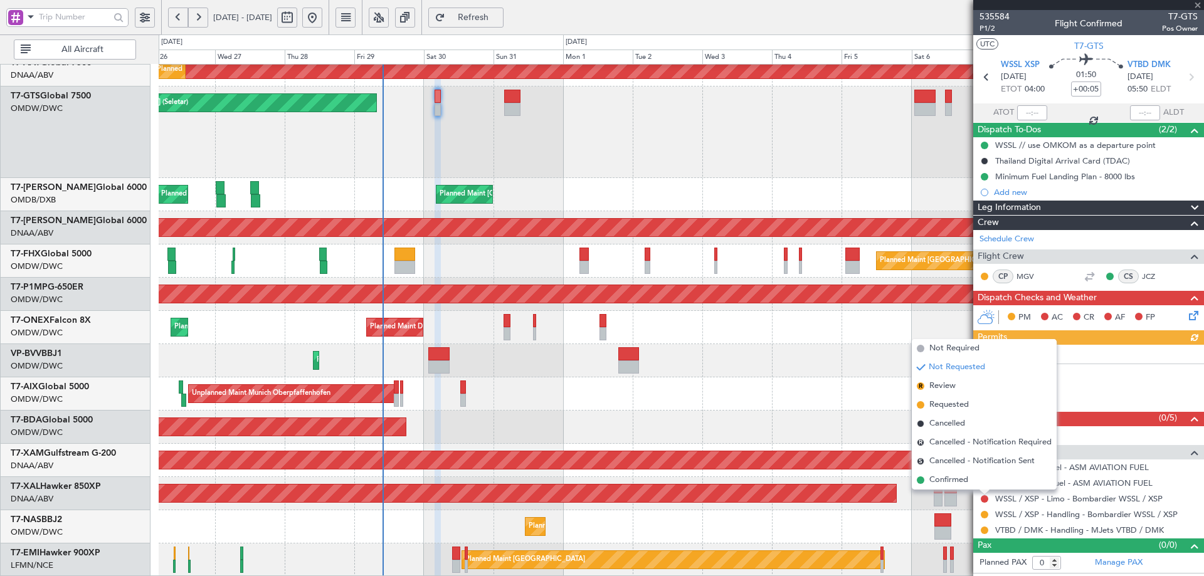
drag, startPoint x: 947, startPoint y: 403, endPoint x: 1036, endPoint y: 458, distance: 104.2
click at [948, 403] on span "Requested" at bounding box center [948, 405] width 39 height 13
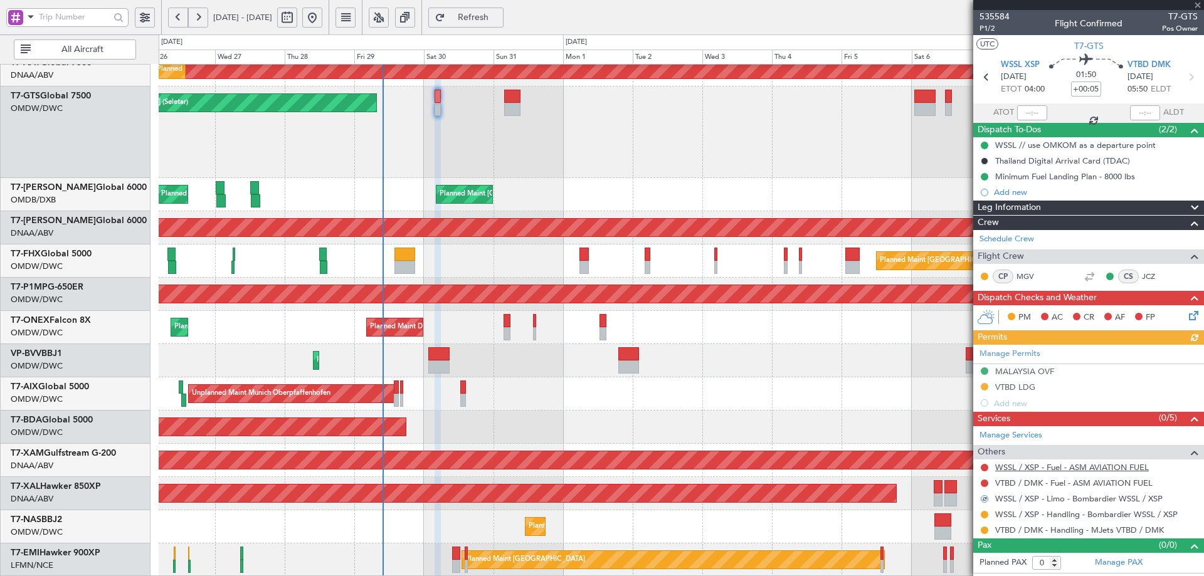
click at [1051, 466] on link "WSSL / XSP - Fuel - ASM AVIATION FUEL" at bounding box center [1072, 467] width 154 height 11
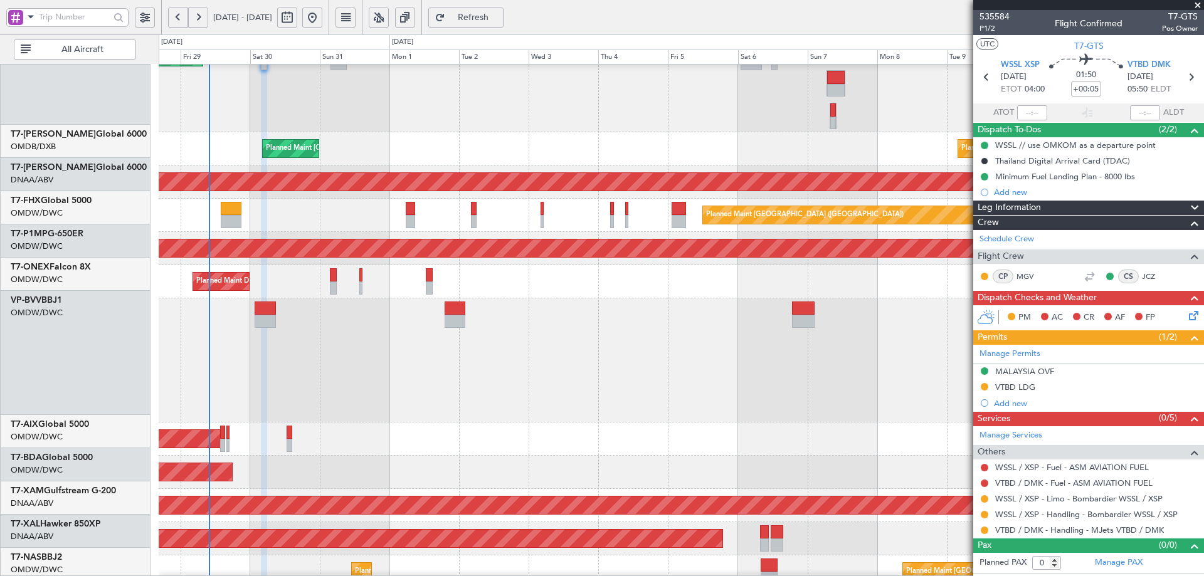
click at [408, 374] on div "Unplanned Maint [GEOGRAPHIC_DATA] (Seletar) Planned Maint [GEOGRAPHIC_DATA] ([G…" at bounding box center [681, 182] width 1045 height 880
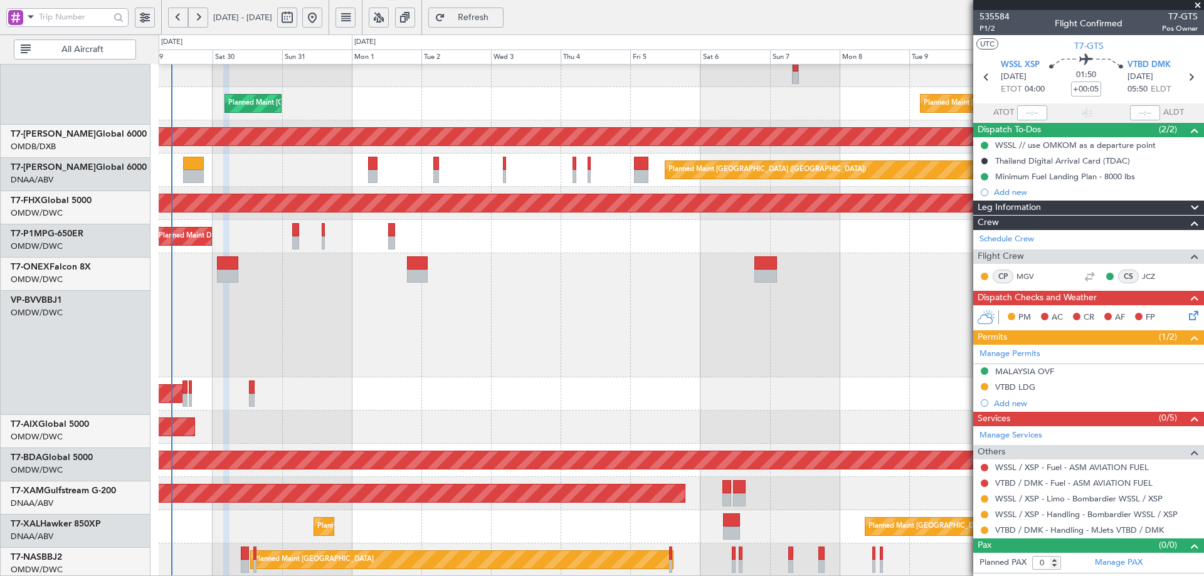
scroll to position [368, 0]
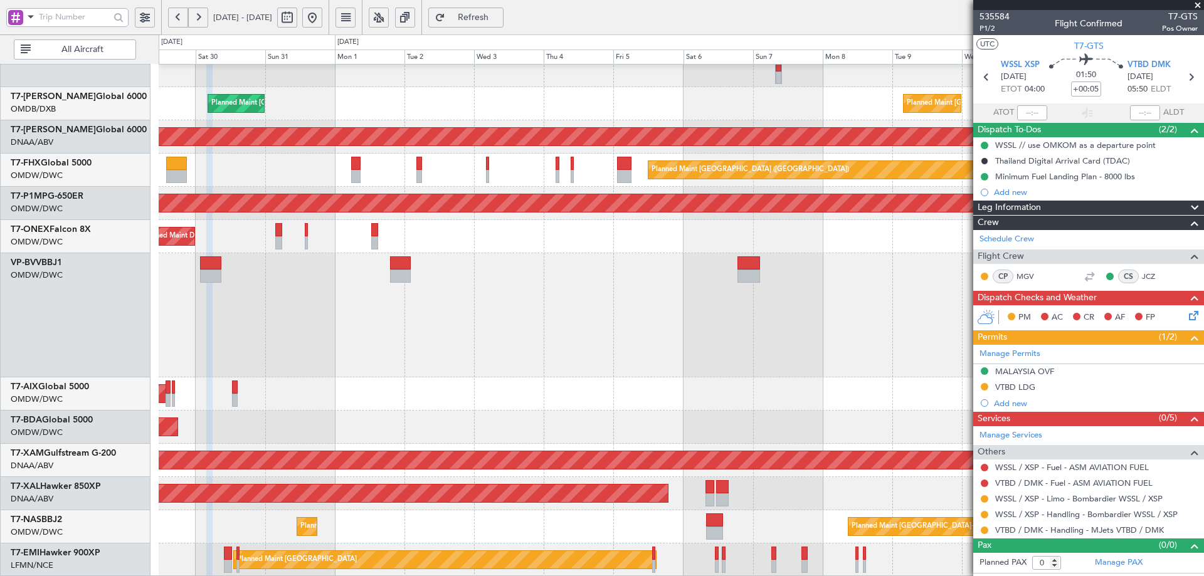
click at [656, 276] on div "Unplanned Maint [GEOGRAPHIC_DATA] (Seletar) Planned Maint [GEOGRAPHIC_DATA] ([G…" at bounding box center [681, 137] width 1045 height 880
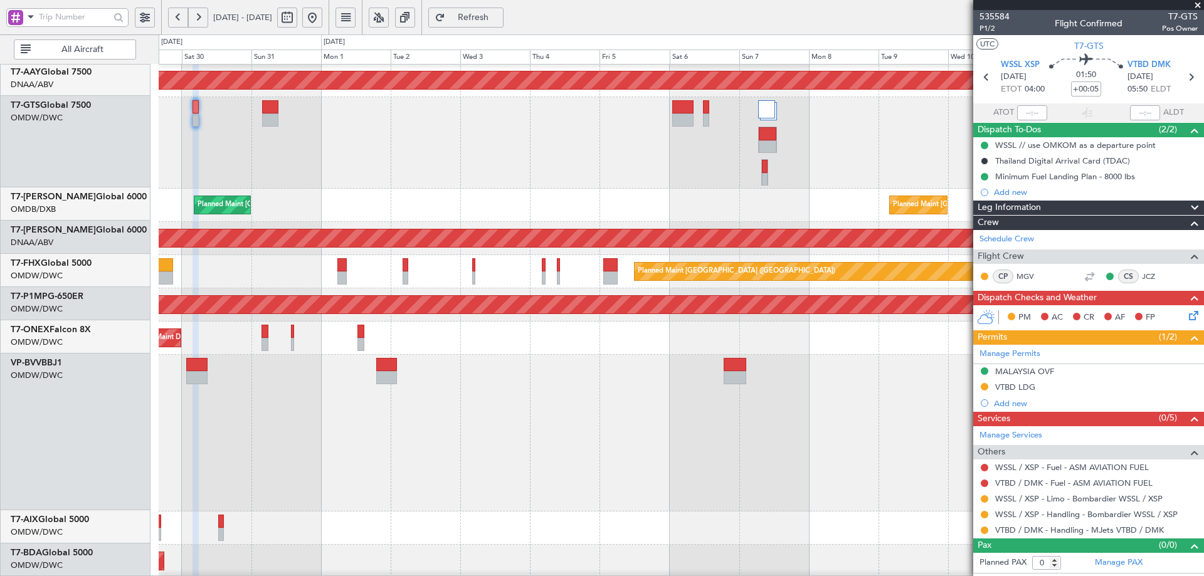
scroll to position [266, 0]
click at [444, 458] on div "Planned Maint Dubai (Al Maktoum Intl)" at bounding box center [681, 433] width 1045 height 157
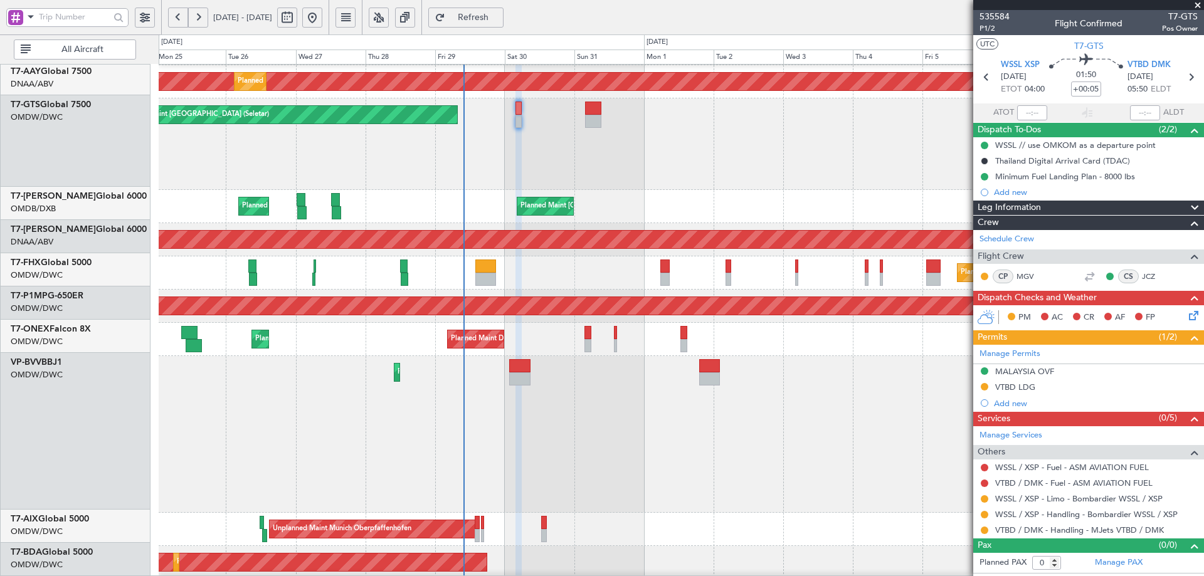
scroll to position [265, 0]
click at [648, 458] on div "Planned Maint Dubai (Al Maktoum Intl)" at bounding box center [681, 434] width 1045 height 157
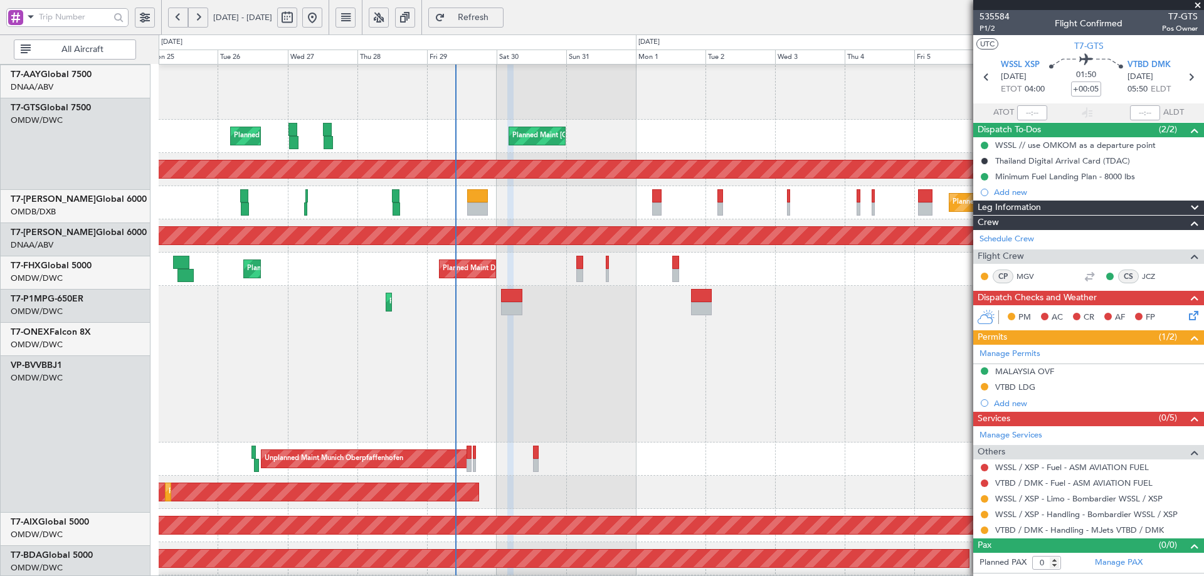
scroll to position [335, 0]
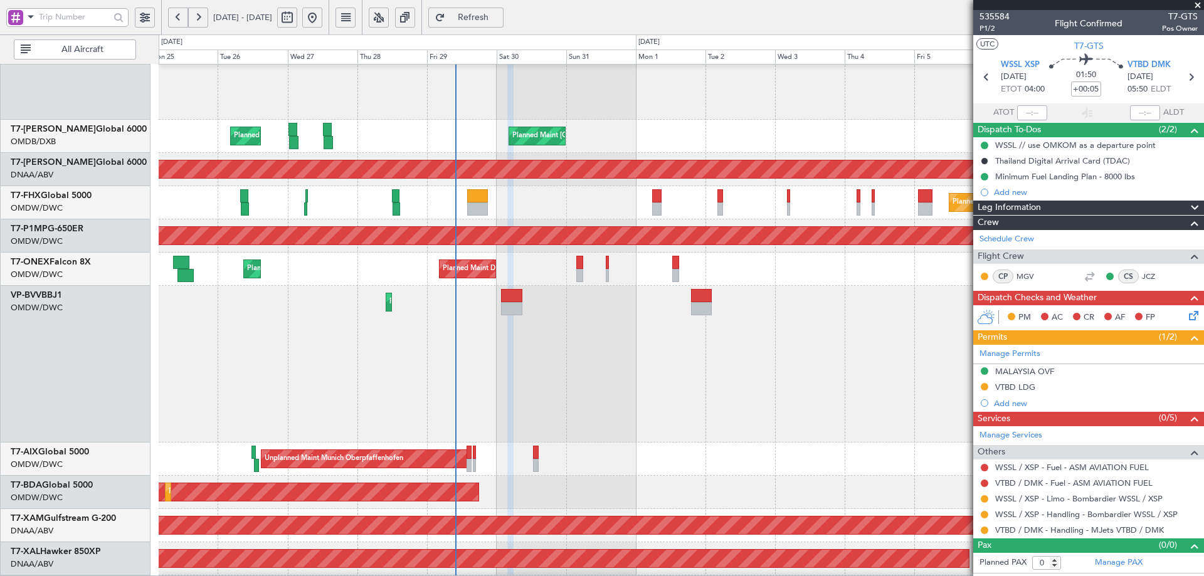
click at [530, 431] on div "Planned Maint Dubai (Al Maktoum Intl)" at bounding box center [681, 364] width 1045 height 157
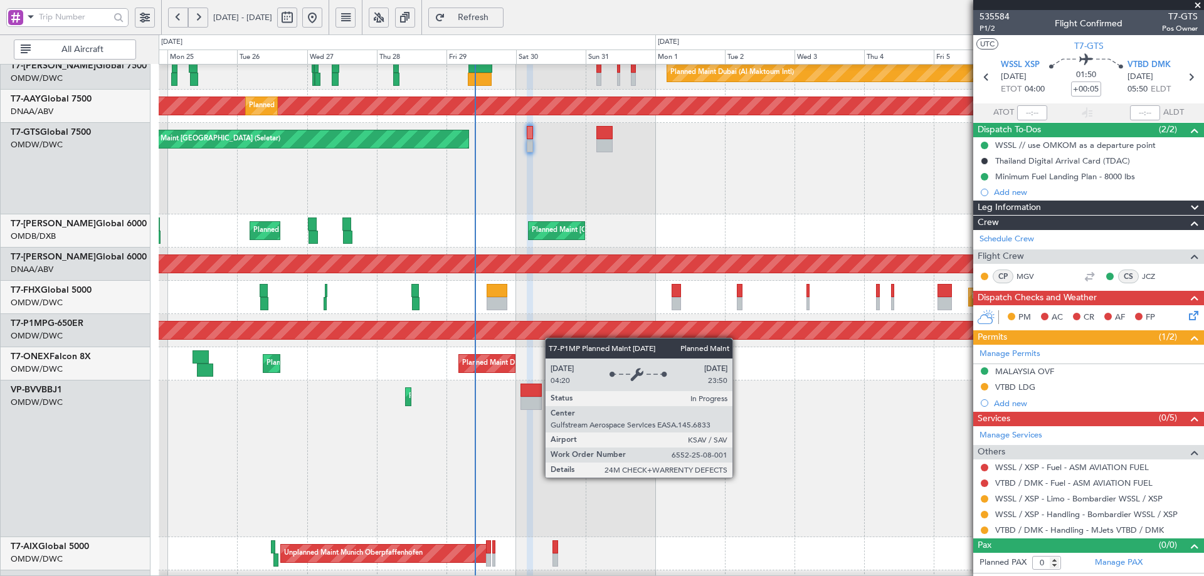
scroll to position [211, 0]
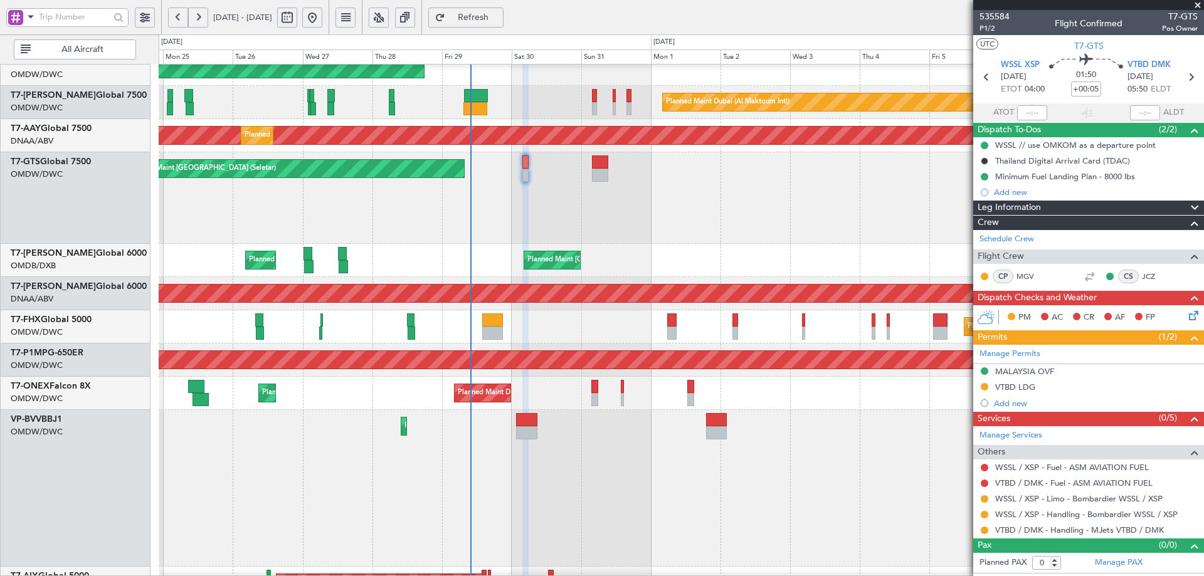
click at [499, 20] on span "Refresh" at bounding box center [473, 17] width 51 height 9
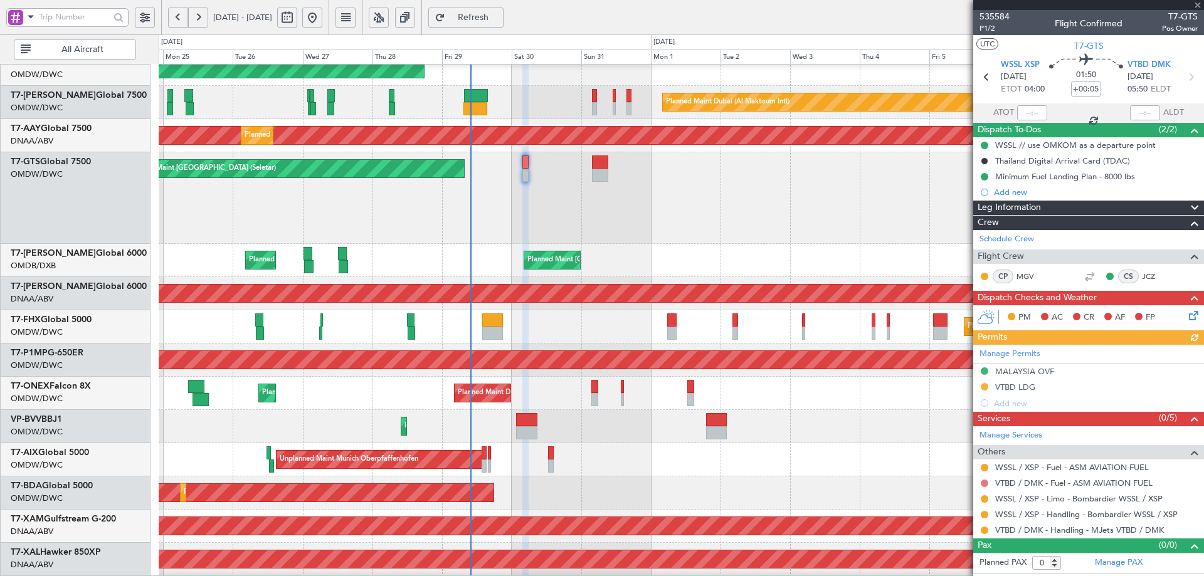
click at [983, 482] on button at bounding box center [985, 484] width 8 height 8
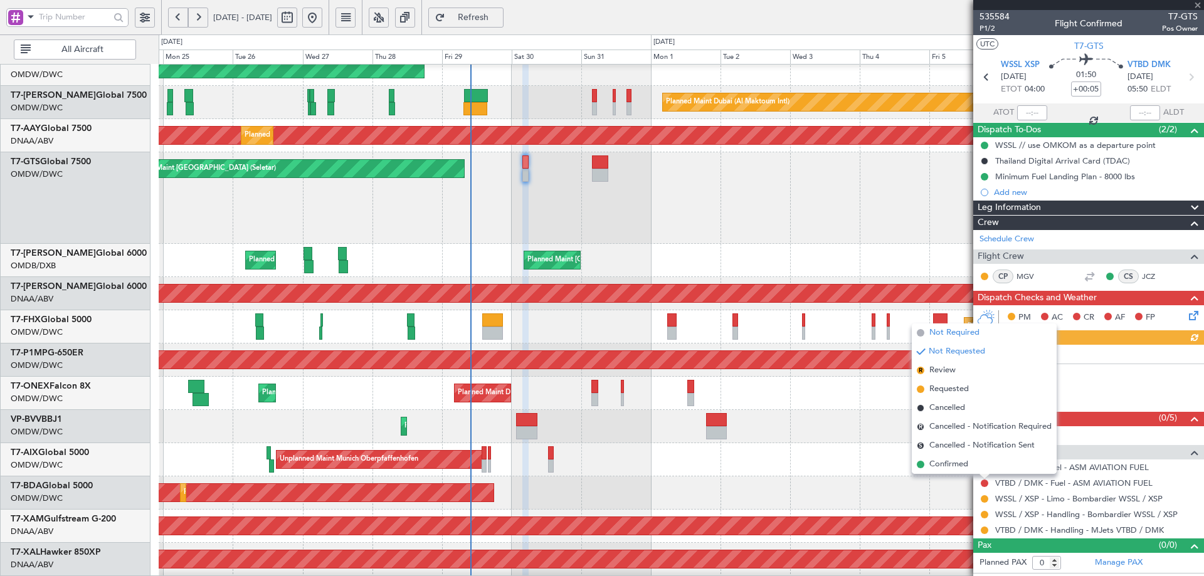
click at [945, 332] on span "Not Required" at bounding box center [954, 333] width 50 height 13
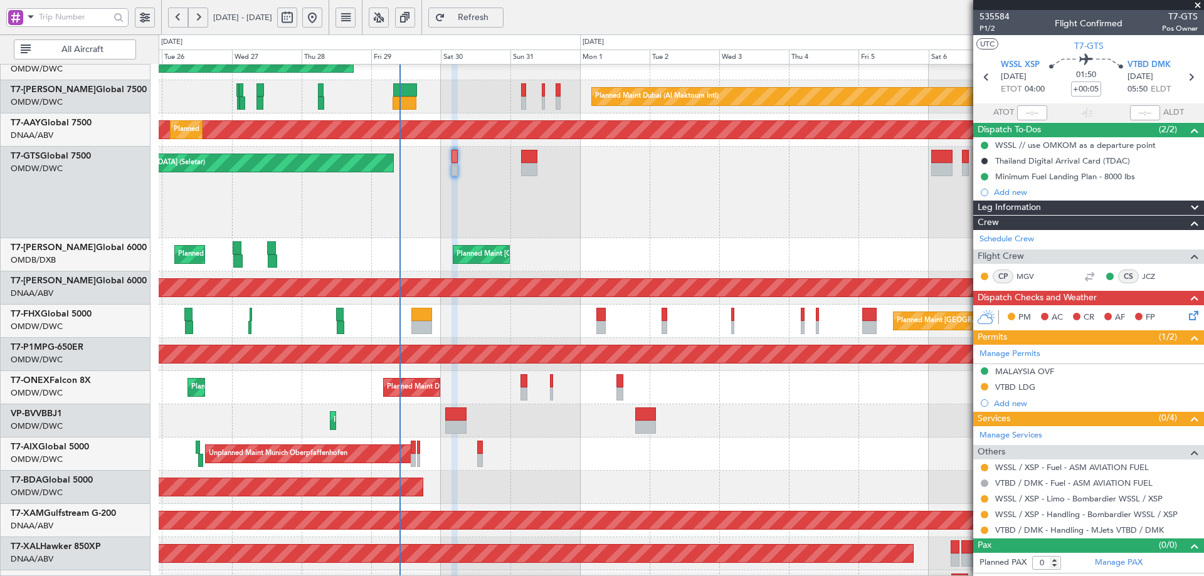
click at [557, 437] on div "Planned Maint Dubai (Al Maktoum Intl) Planned Maint [GEOGRAPHIC_DATA] (Al Makto…" at bounding box center [681, 242] width 1045 height 789
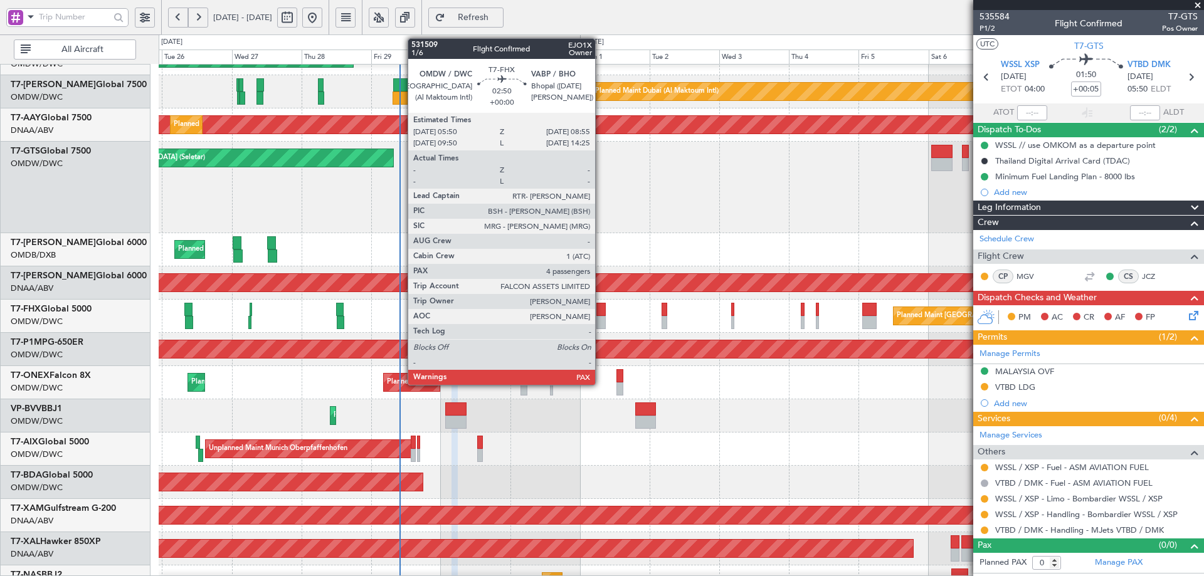
click at [601, 322] on div at bounding box center [600, 322] width 9 height 13
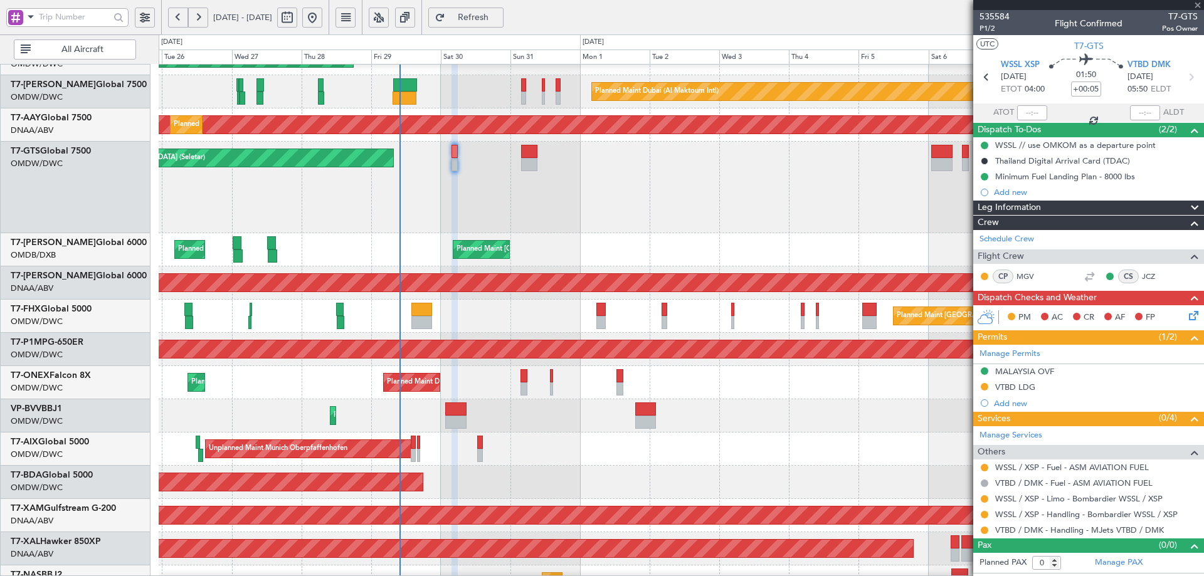
type input "4"
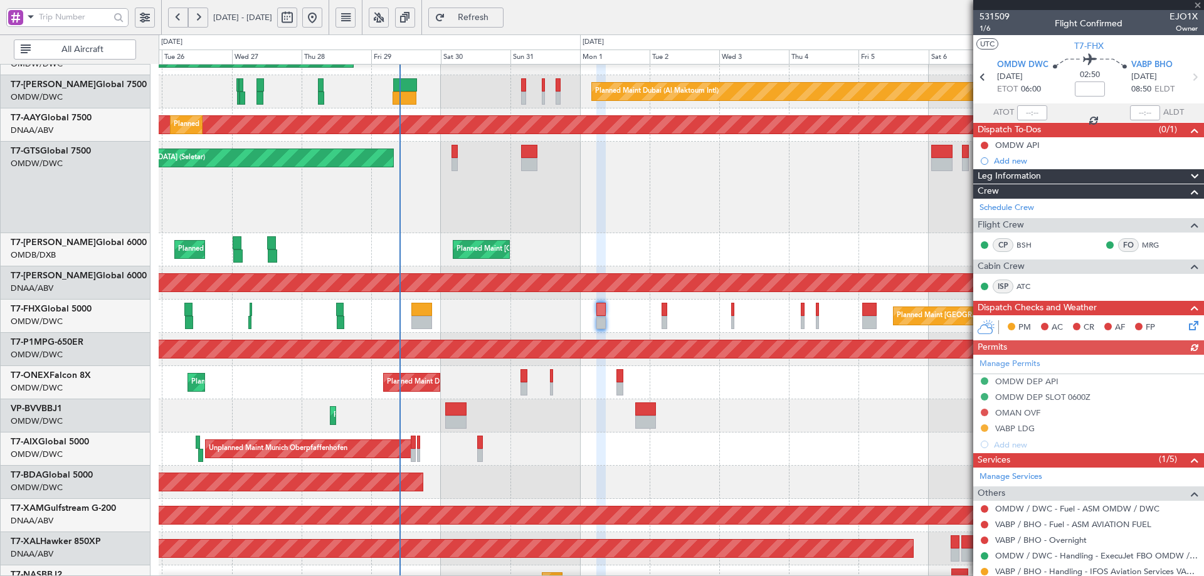
click at [1017, 427] on div "Manage Permits OMDW DEP API OMDW DEP SLOT 0600Z OMAN OVF VABP LDG Add new" at bounding box center [1088, 404] width 231 height 98
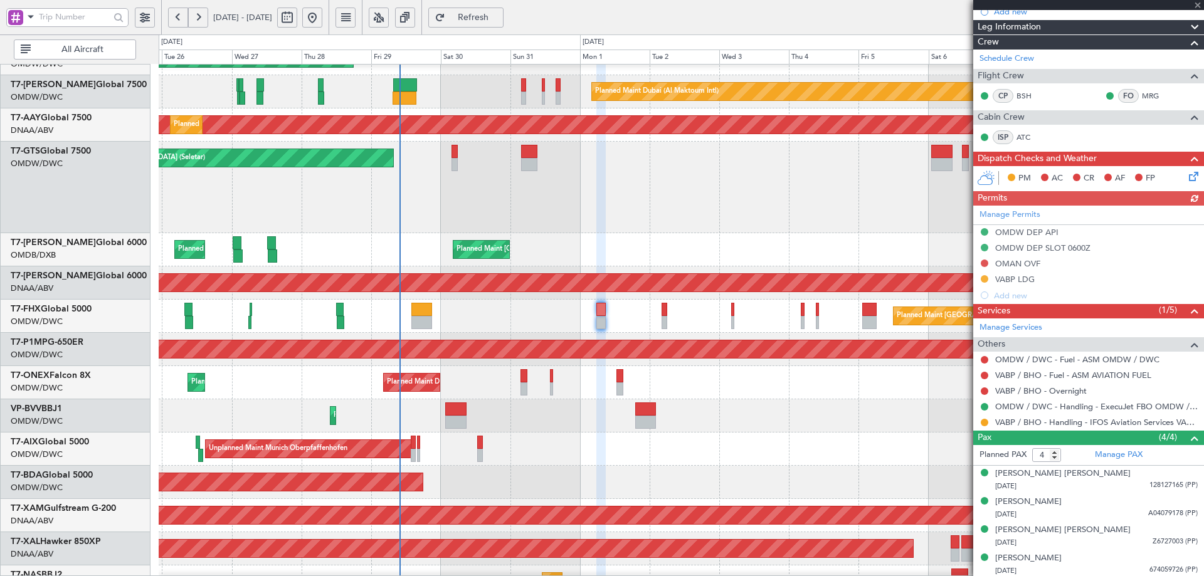
scroll to position [151, 0]
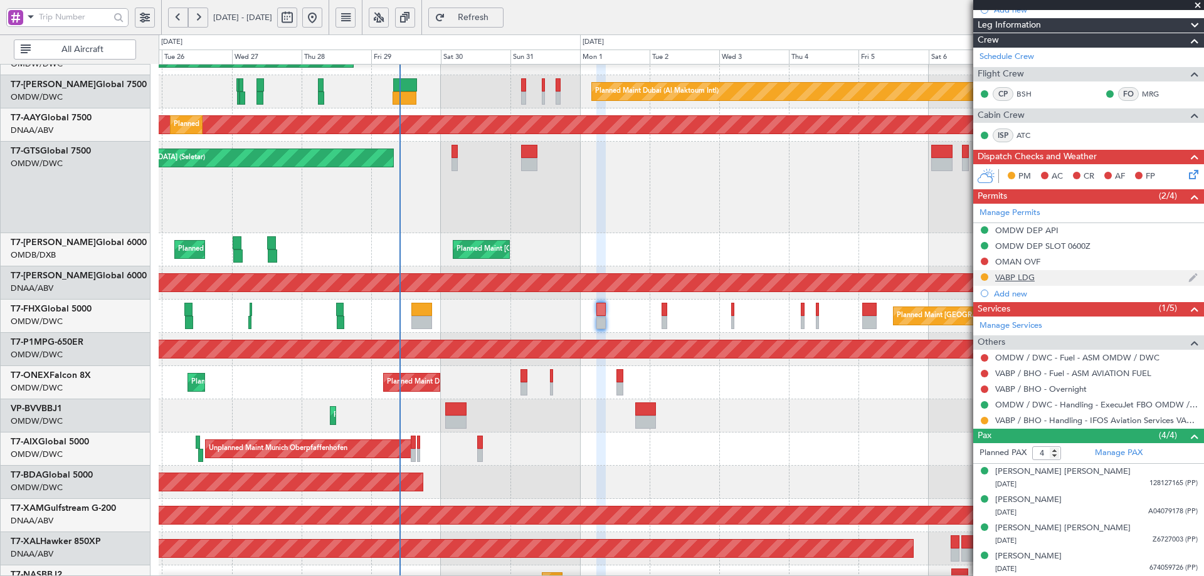
click at [1022, 281] on div "VABP LDG" at bounding box center [1014, 277] width 39 height 11
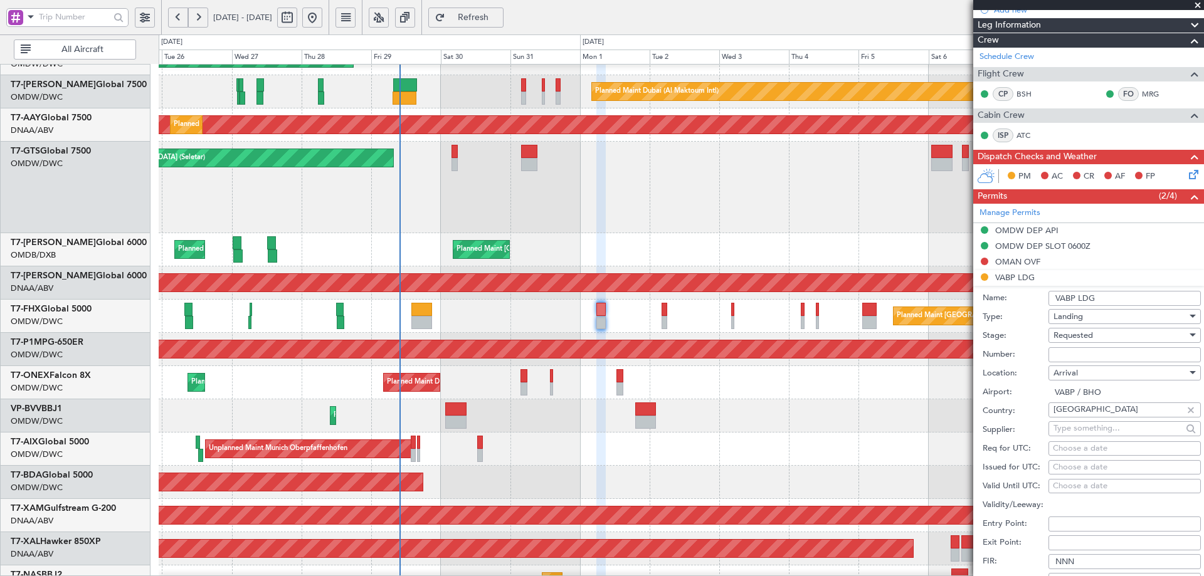
click at [1076, 361] on input "Number:" at bounding box center [1124, 354] width 152 height 15
paste input "YA/N/2668/08/29"
type input "YA/N/2668/08/29"
click at [1099, 335] on div "Requested" at bounding box center [1120, 335] width 134 height 19
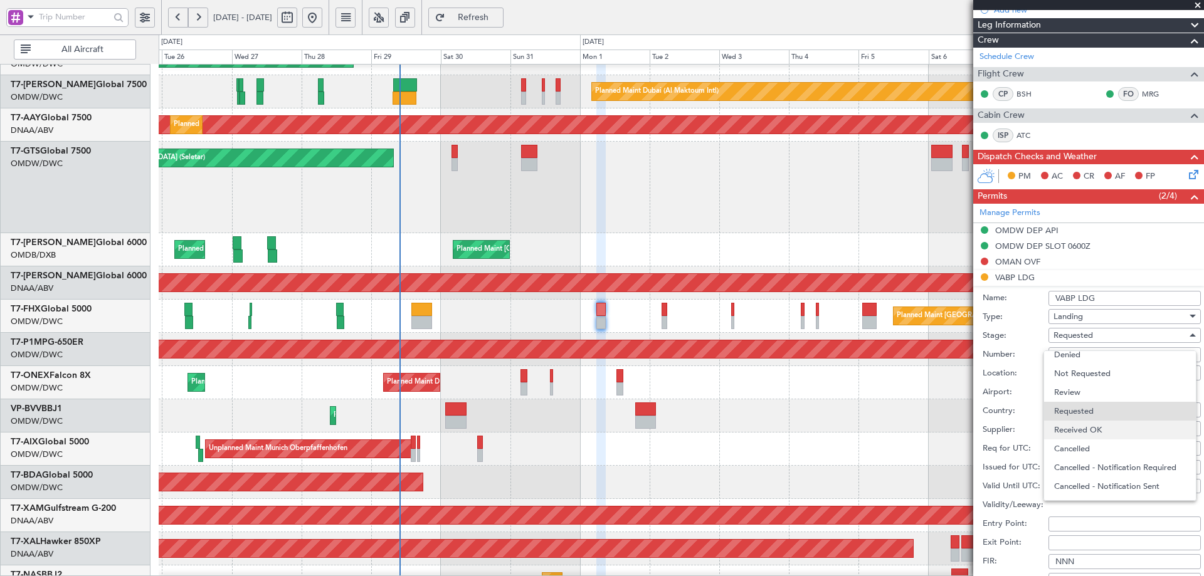
click at [1090, 434] on span "Received OK" at bounding box center [1120, 430] width 132 height 19
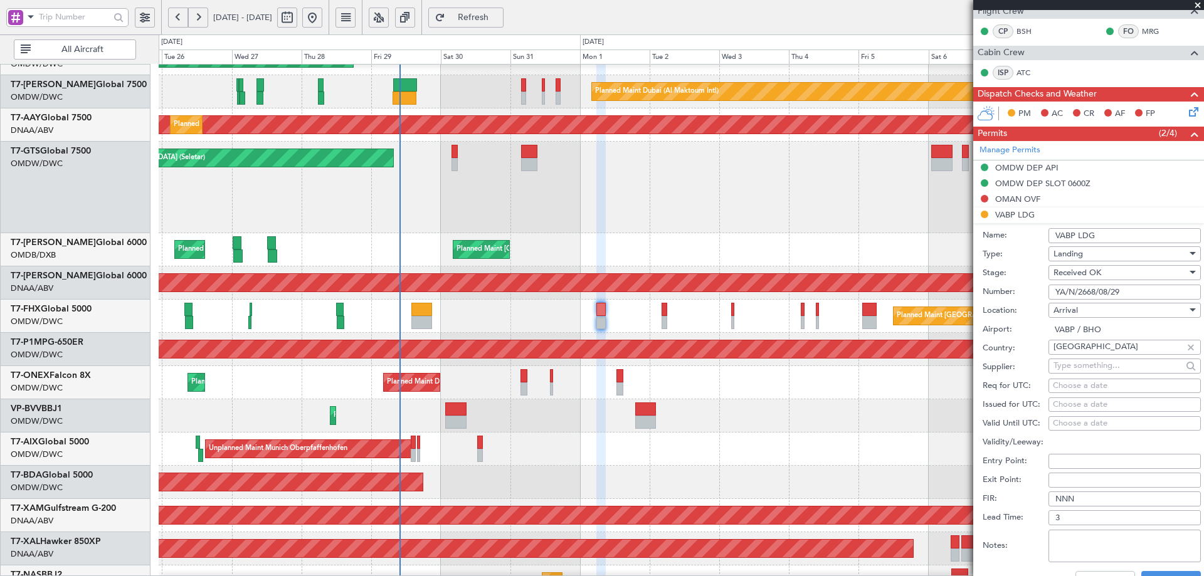
scroll to position [339, 0]
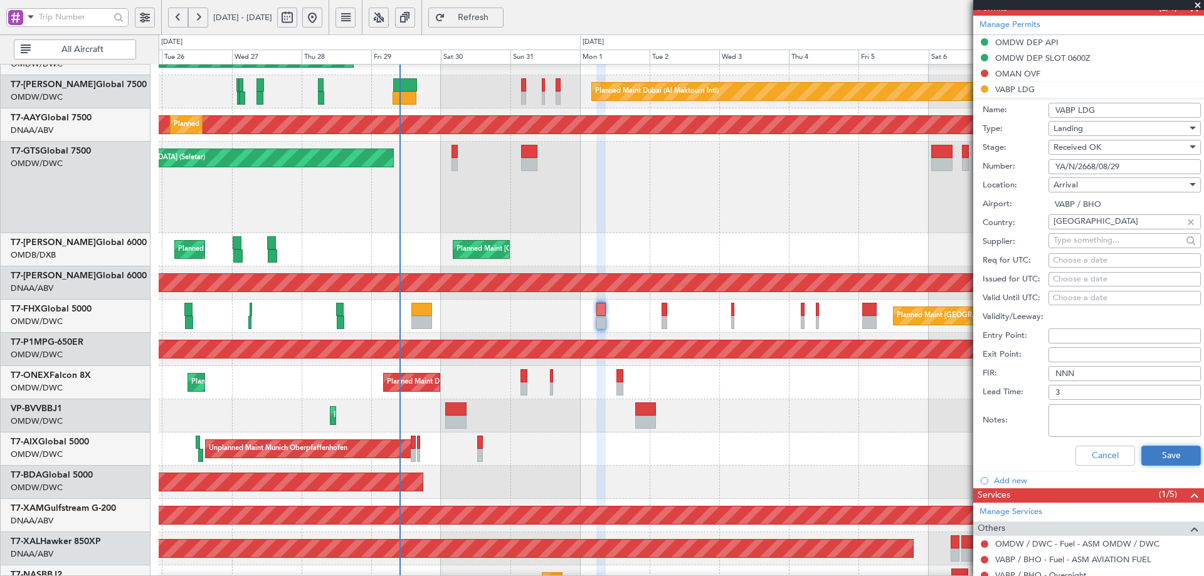
click at [1159, 449] on button "Save" at bounding box center [1171, 456] width 60 height 20
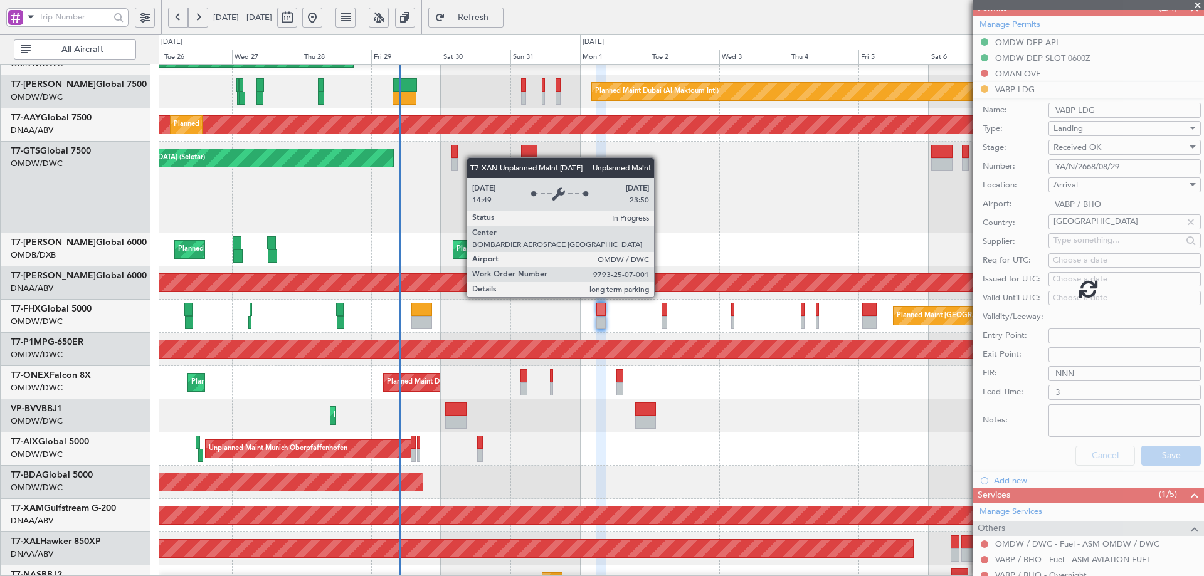
scroll to position [151, 0]
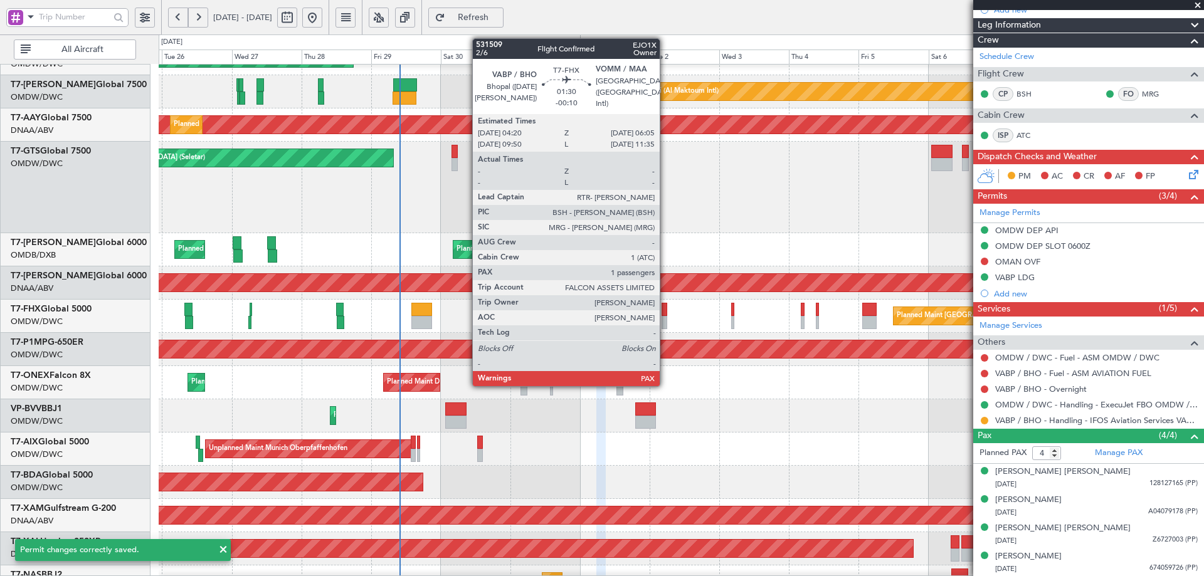
click at [665, 309] on div at bounding box center [664, 309] width 6 height 13
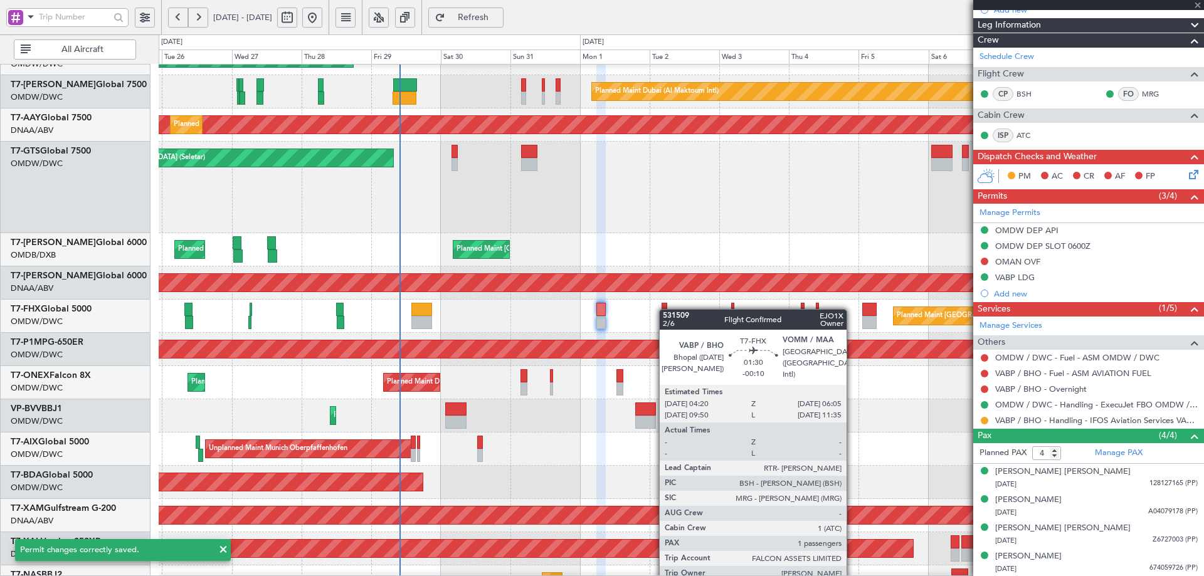
type input "-00:10"
type input "1"
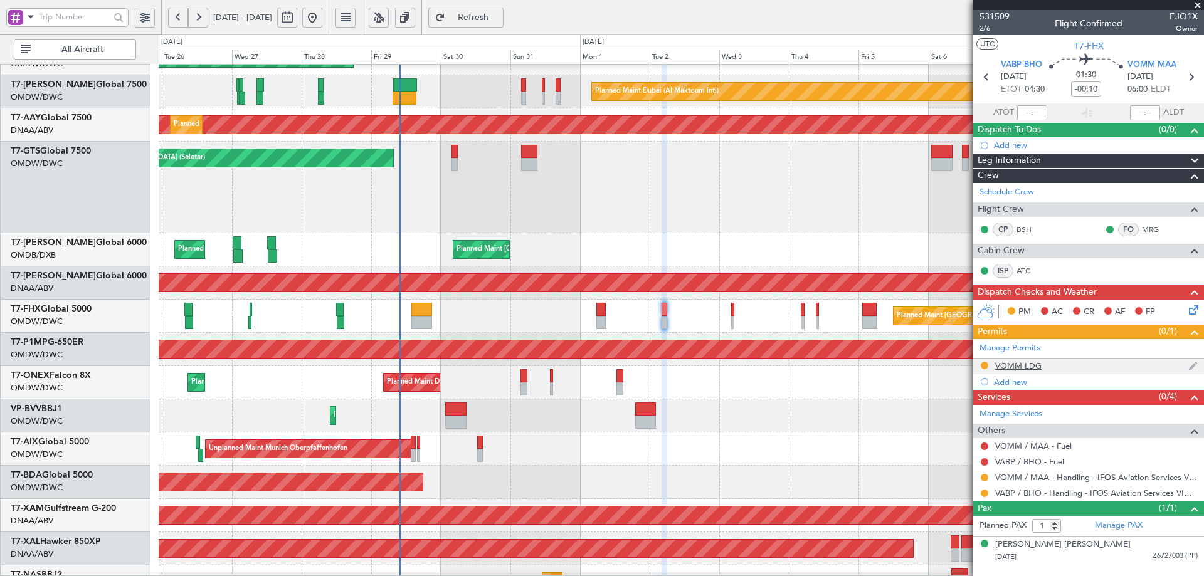
click at [1027, 367] on div "VOMM LDG" at bounding box center [1018, 366] width 46 height 11
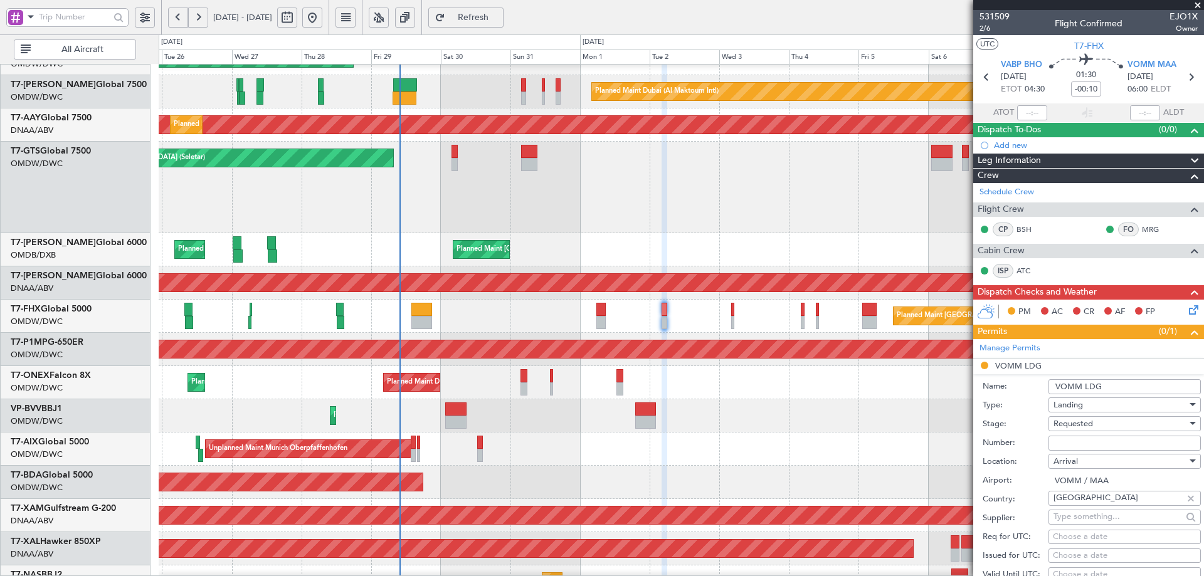
click at [1072, 444] on input "Number:" at bounding box center [1124, 443] width 152 height 15
paste input "YA/N/2668/08/29"
type input "YA/N/2668/08/29"
click at [1078, 426] on span "Requested" at bounding box center [1072, 423] width 39 height 11
click at [1075, 522] on span "Received OK" at bounding box center [1120, 524] width 132 height 19
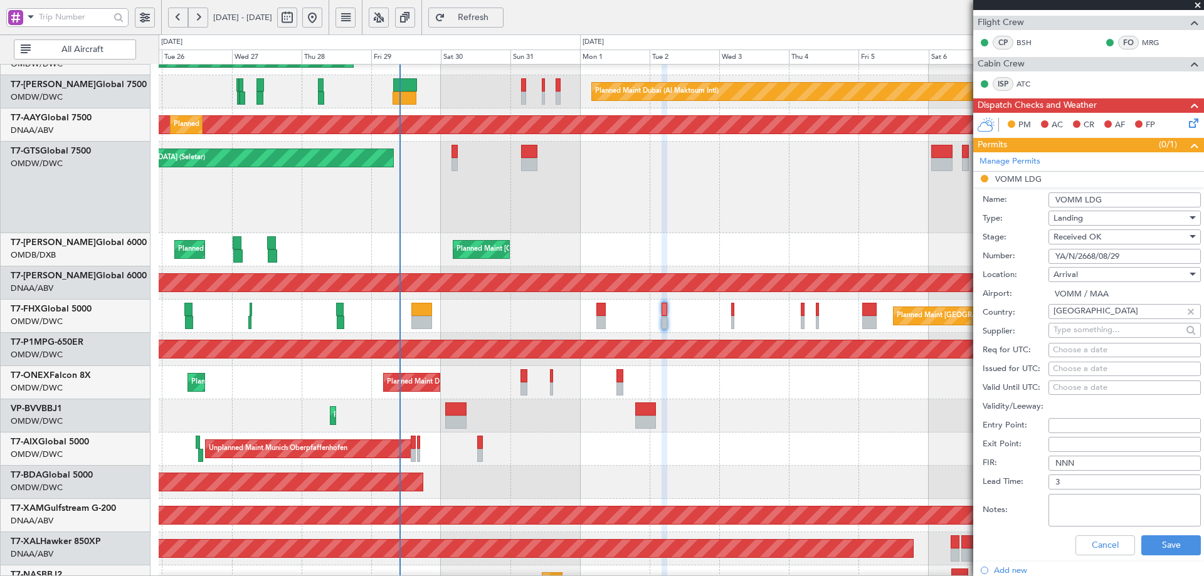
scroll to position [362, 0]
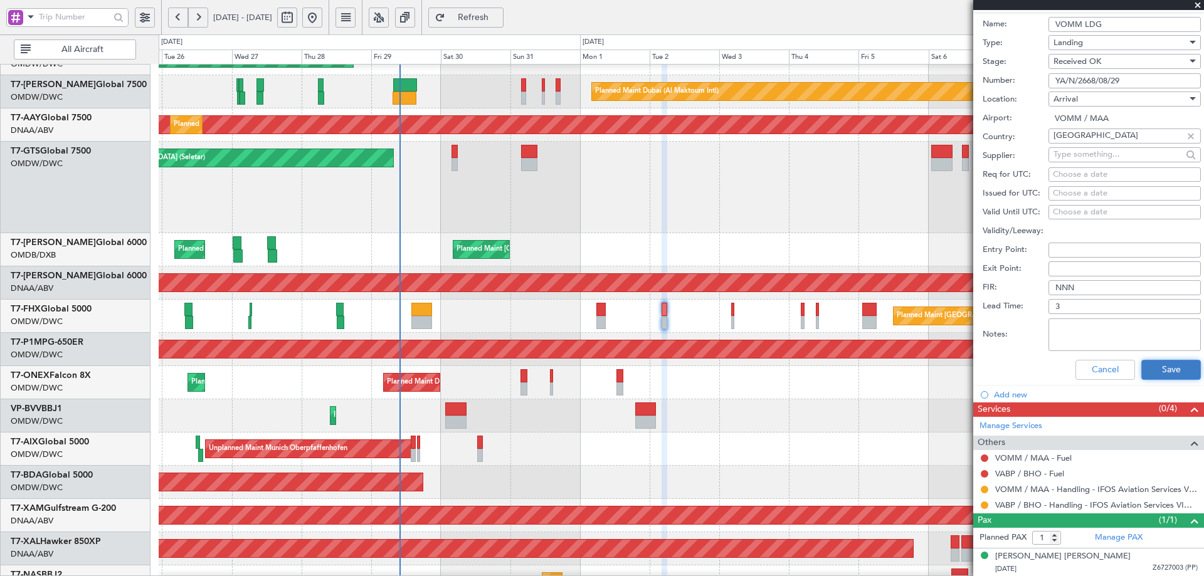
click at [1155, 371] on button "Save" at bounding box center [1171, 370] width 60 height 20
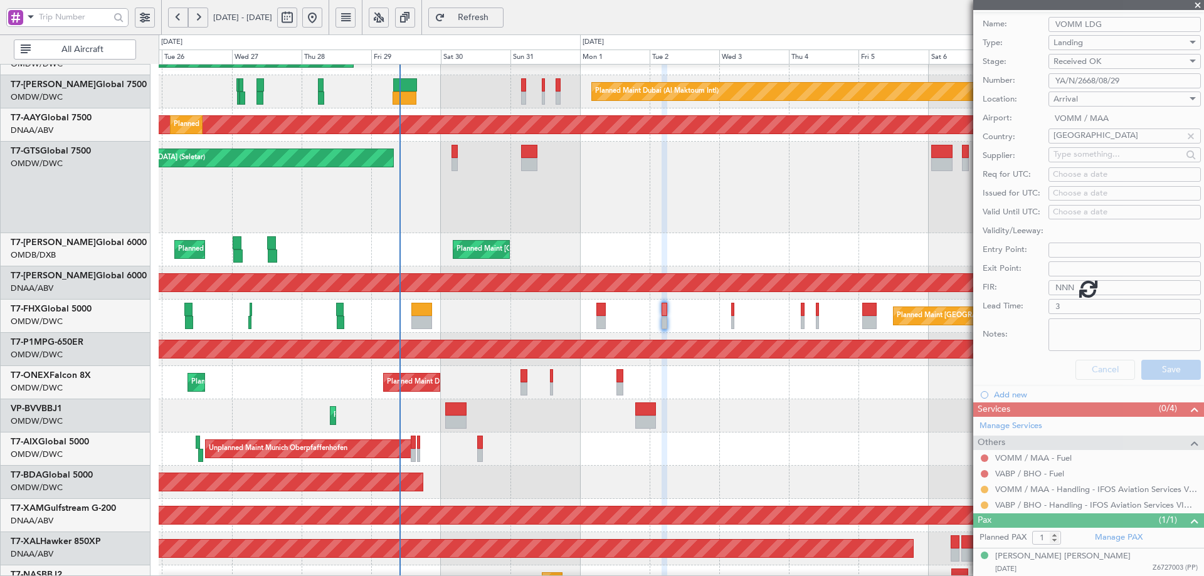
scroll to position [0, 0]
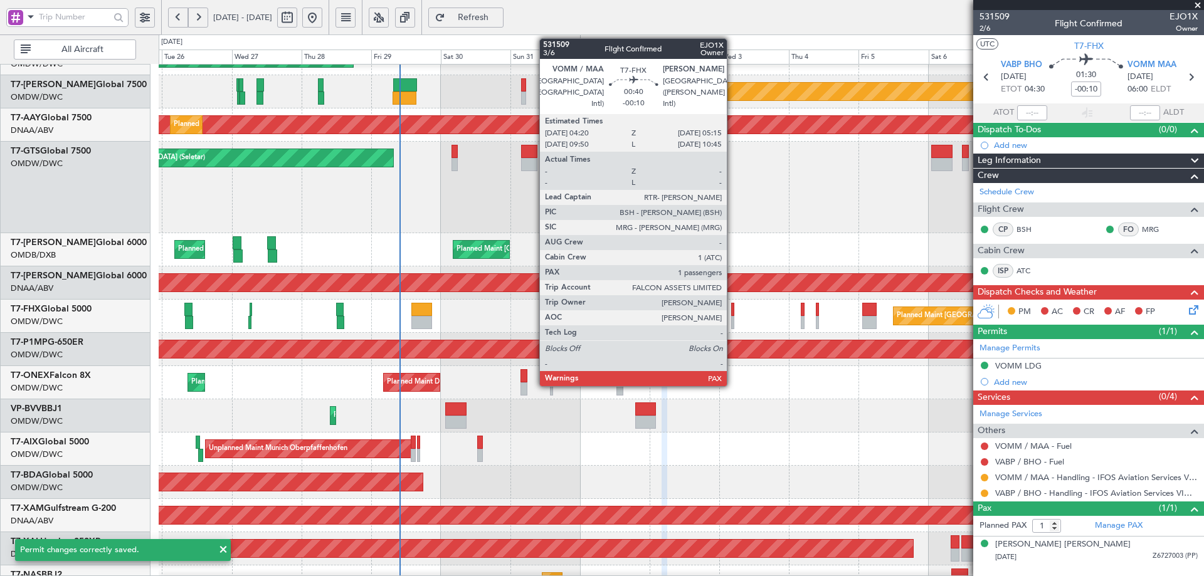
click at [732, 312] on div at bounding box center [732, 309] width 3 height 13
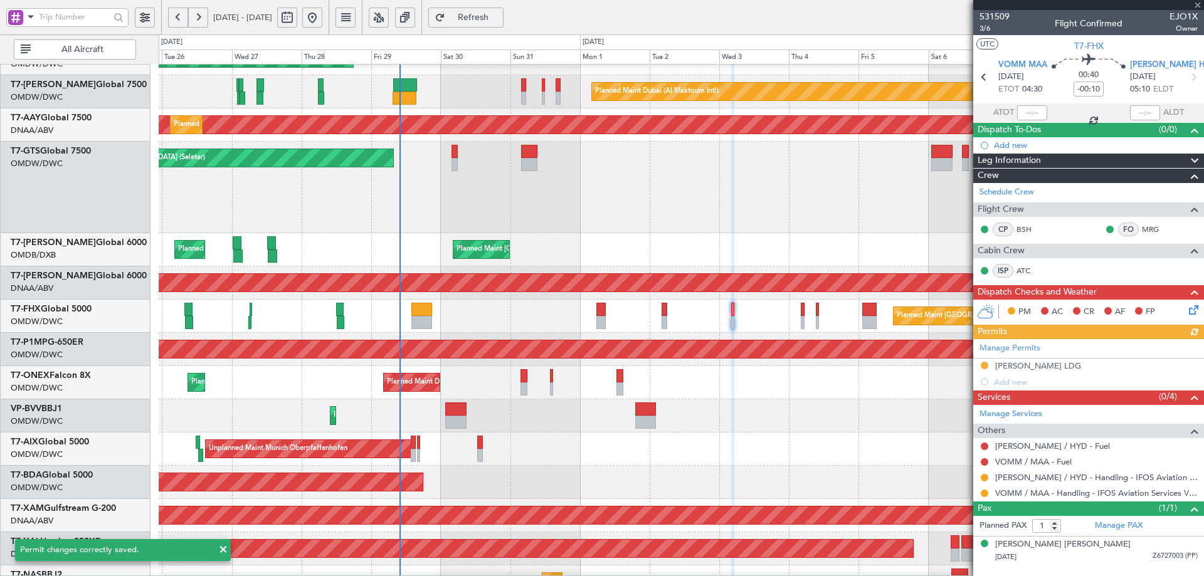
click at [1023, 371] on div "Manage Permits VOHS LDG Add new" at bounding box center [1088, 364] width 231 height 51
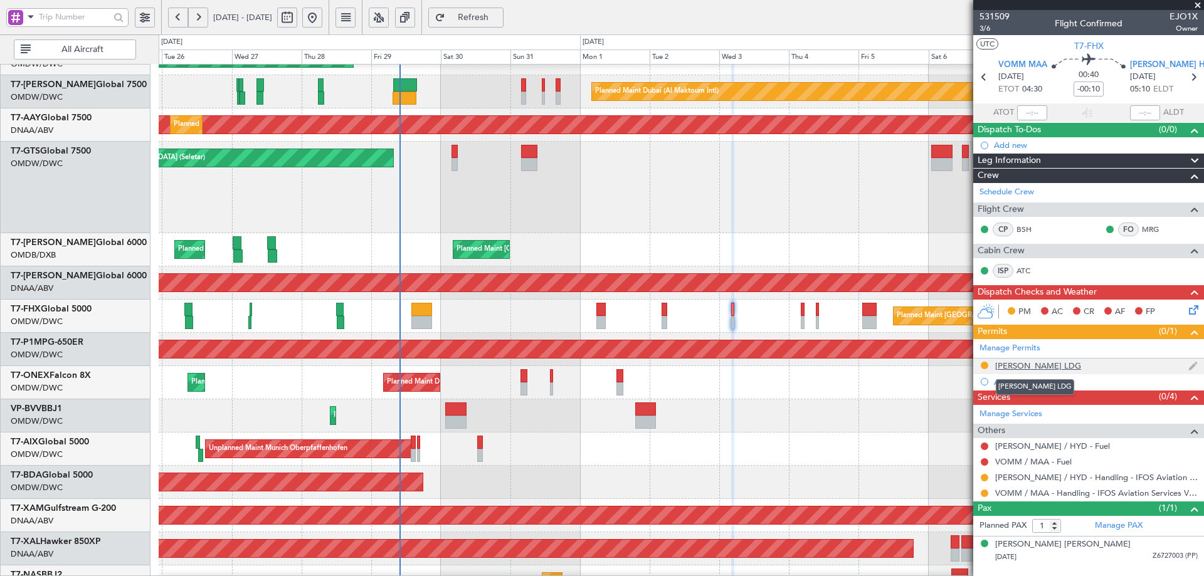
click at [1026, 363] on div "VOHS LDG" at bounding box center [1038, 366] width 86 height 11
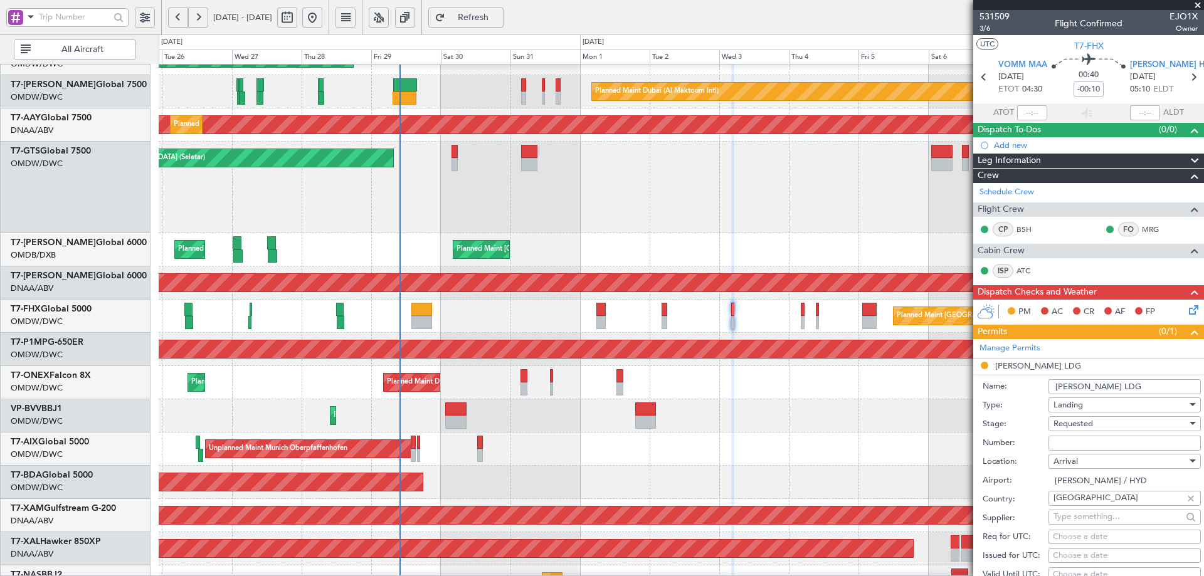
click at [1100, 444] on input "Number:" at bounding box center [1124, 443] width 152 height 15
paste input "YA/N/2668/08/29"
type input "YA/N/2668/08/29"
click at [1090, 426] on span "Requested" at bounding box center [1072, 423] width 39 height 11
click at [1080, 520] on span "Received OK" at bounding box center [1120, 524] width 132 height 19
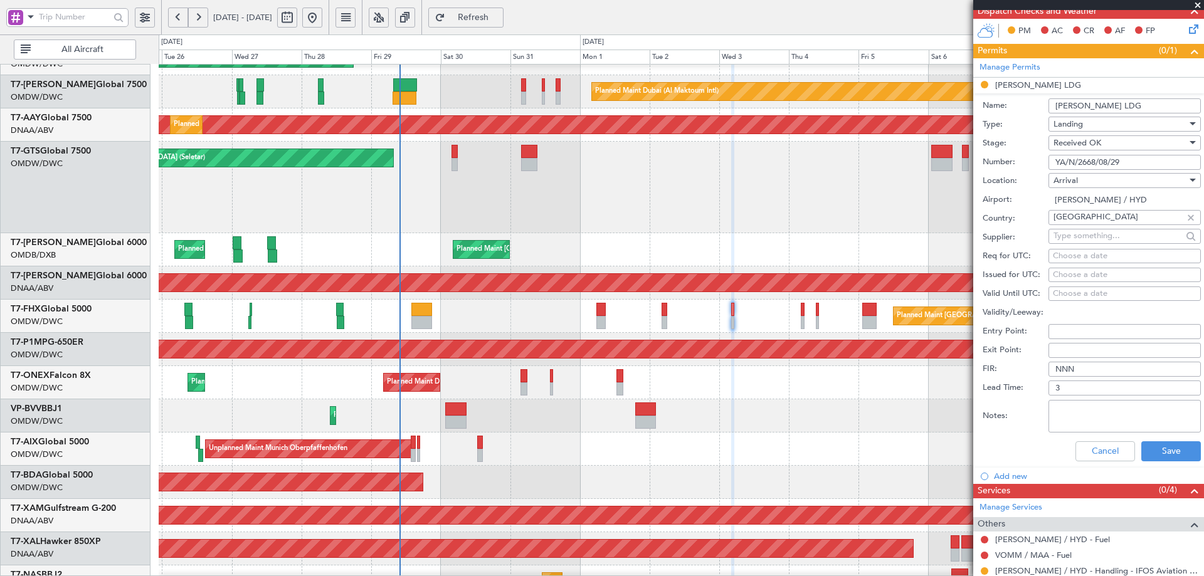
scroll to position [313, 0]
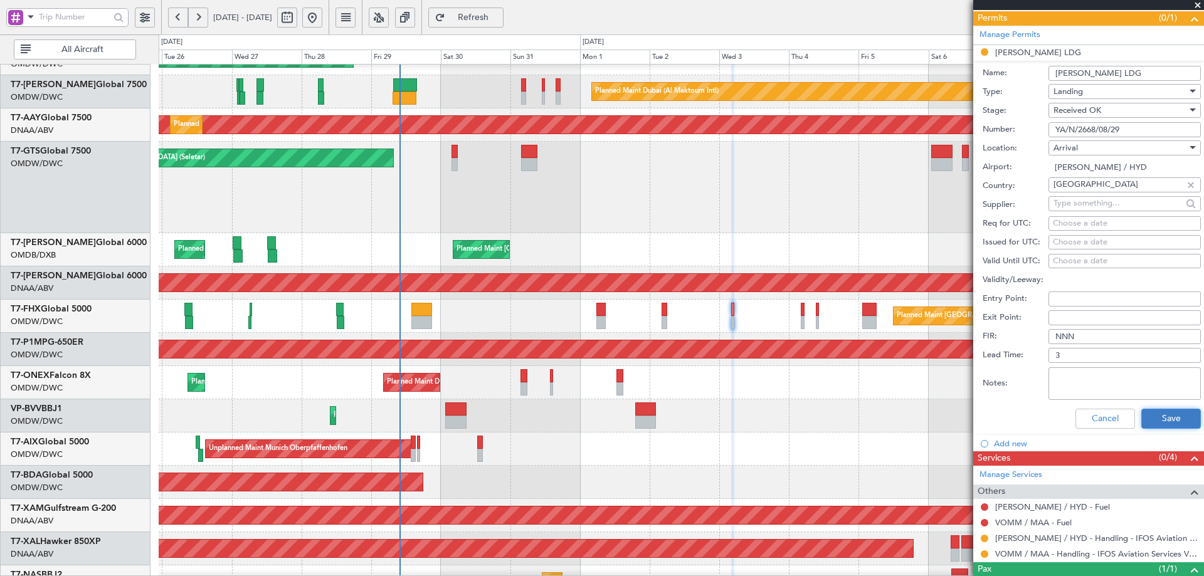
click at [1153, 419] on button "Save" at bounding box center [1171, 419] width 60 height 20
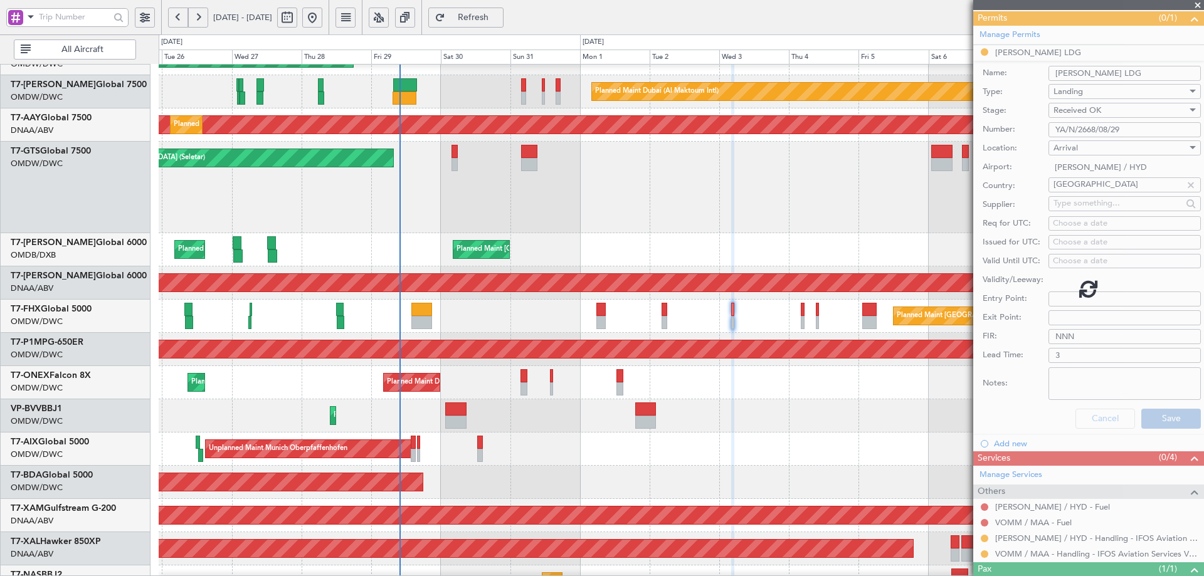
scroll to position [0, 0]
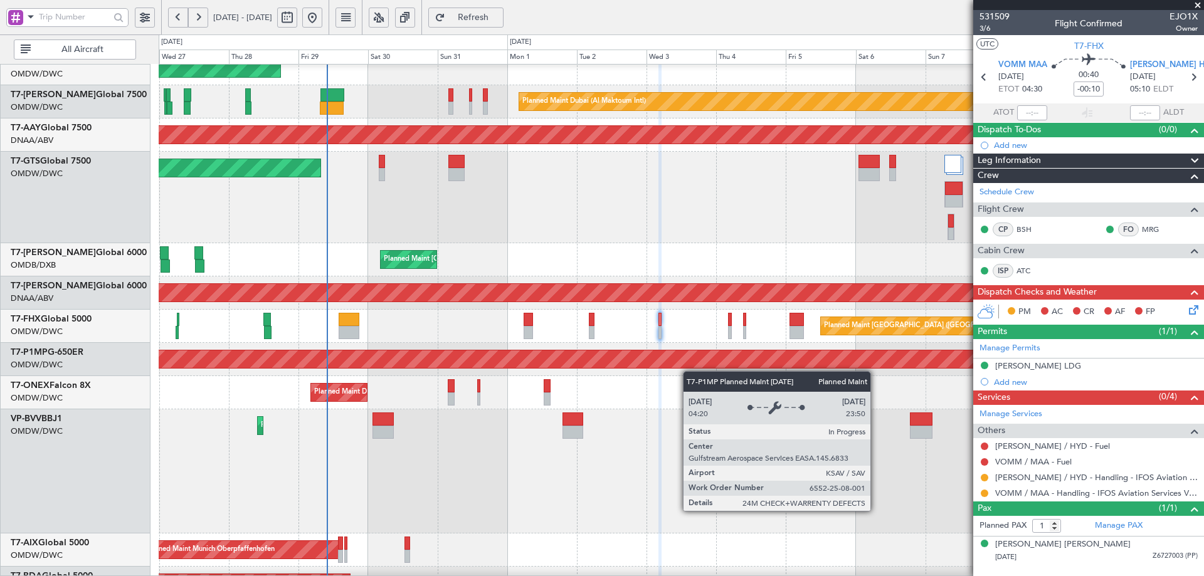
click at [675, 368] on div "Planned Maint Savannah (Savannah/hilton Head Intl)" at bounding box center [681, 360] width 3134 height 20
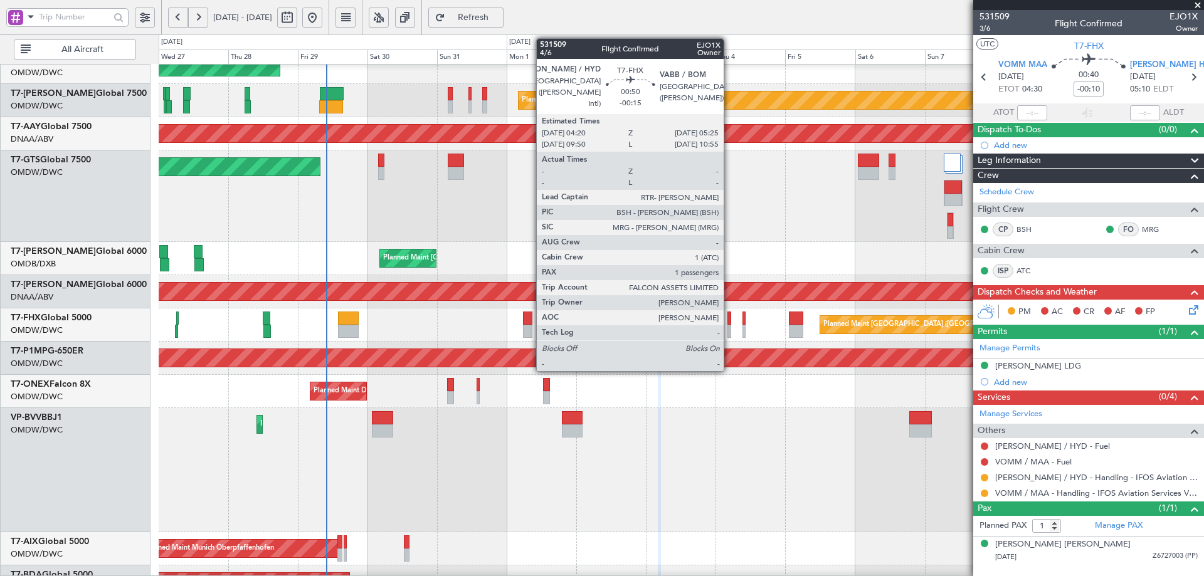
click at [729, 320] on div at bounding box center [729, 318] width 4 height 13
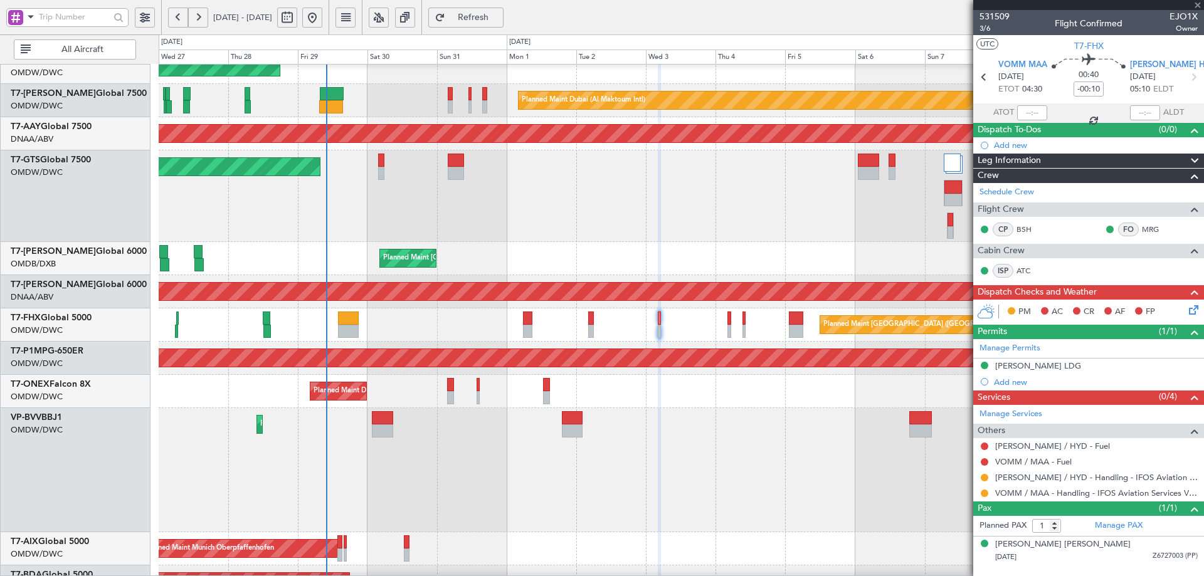
type input "-00:15"
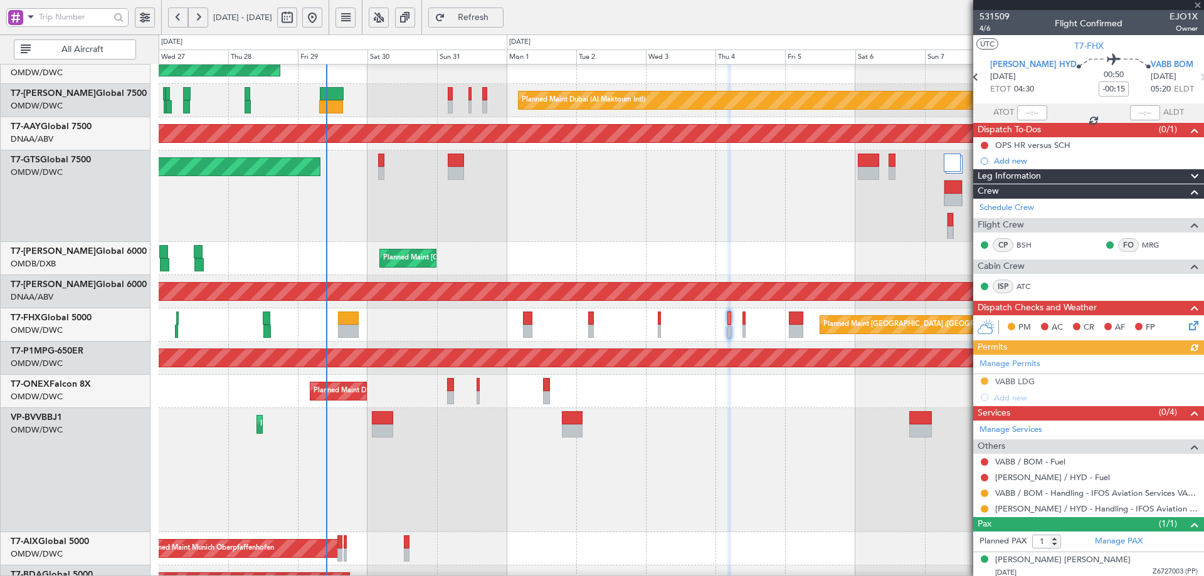
click at [1014, 378] on div "Manage Permits VABB LDG Add new" at bounding box center [1088, 380] width 231 height 51
click at [1014, 379] on div "VABB LDG" at bounding box center [1014, 381] width 39 height 11
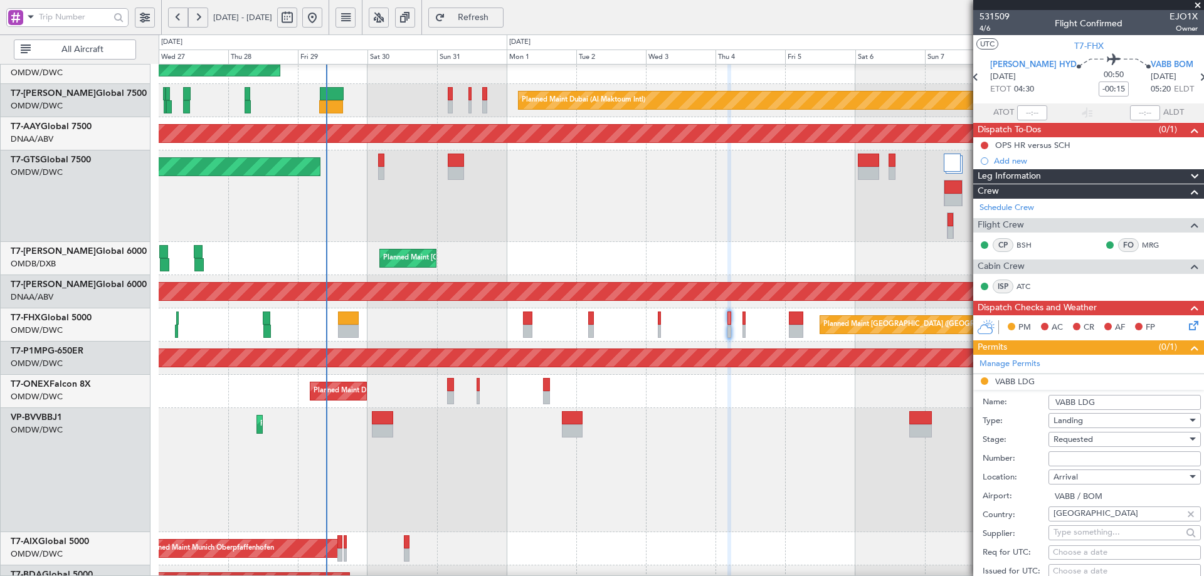
click at [1063, 457] on input "Number:" at bounding box center [1124, 458] width 152 height 15
paste input "YA/N/2668/08/29"
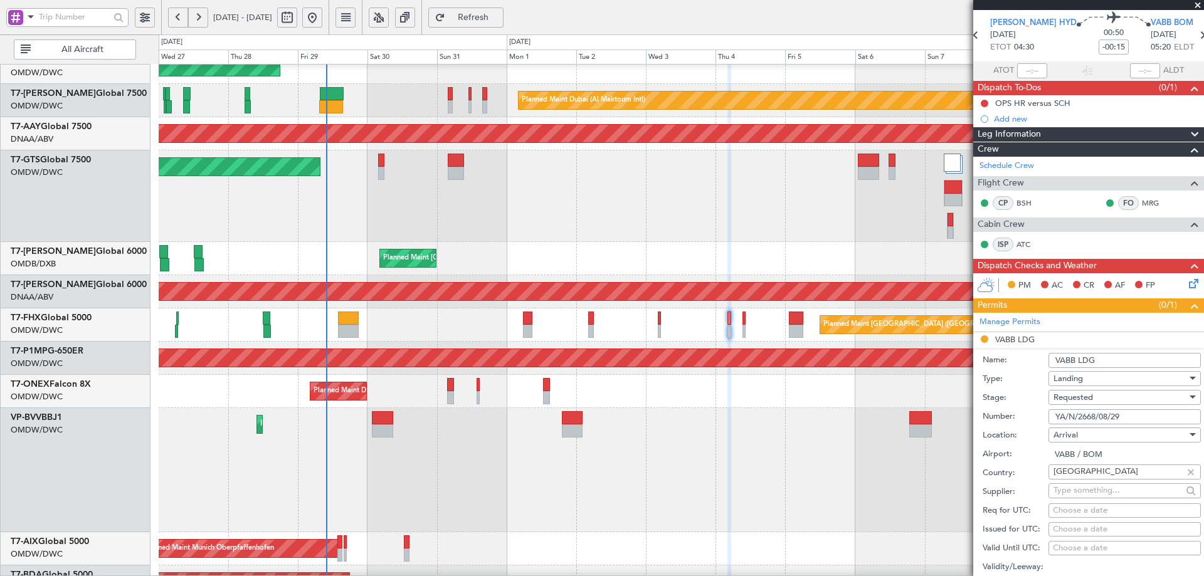
scroll to position [63, 0]
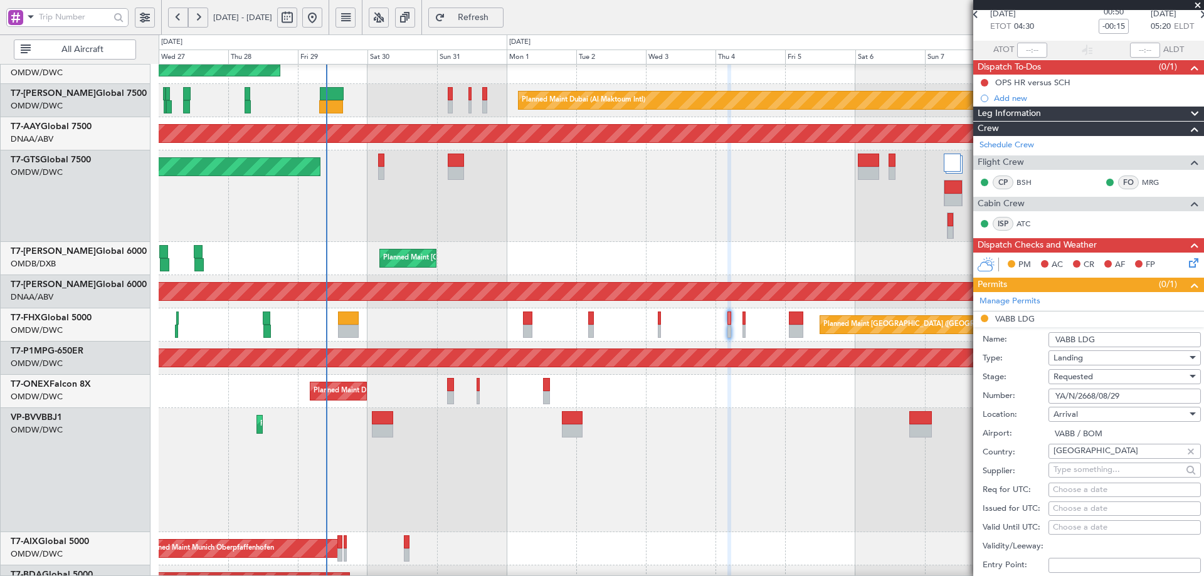
type input "YA/N/2668/08/29"
click at [1097, 373] on div "Requested" at bounding box center [1120, 376] width 134 height 19
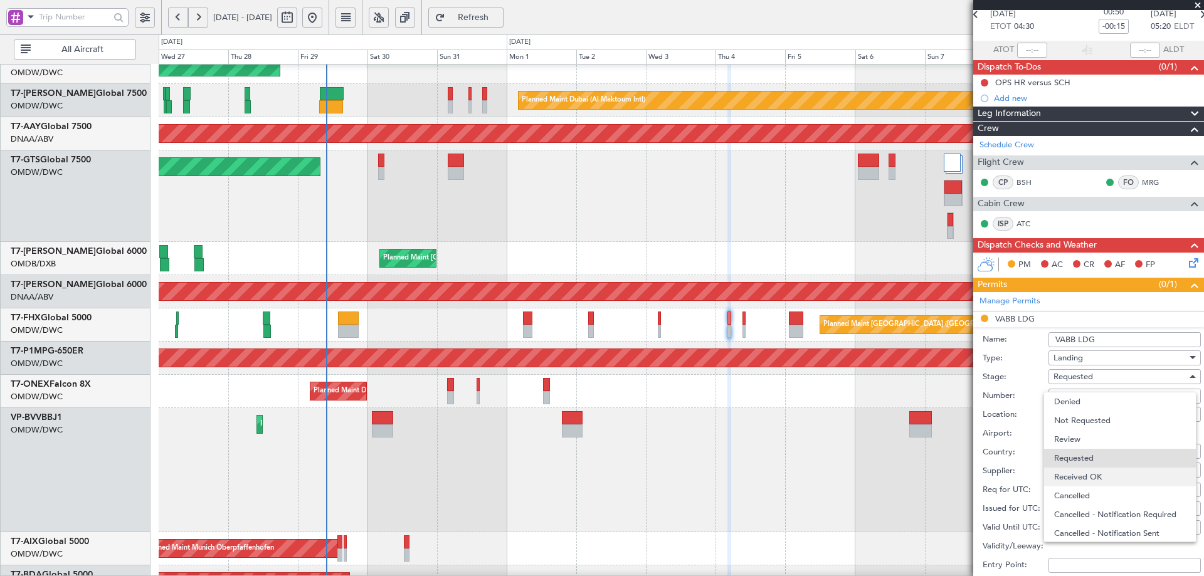
scroll to position [6, 0]
click at [1100, 470] on span "Received OK" at bounding box center [1120, 471] width 132 height 19
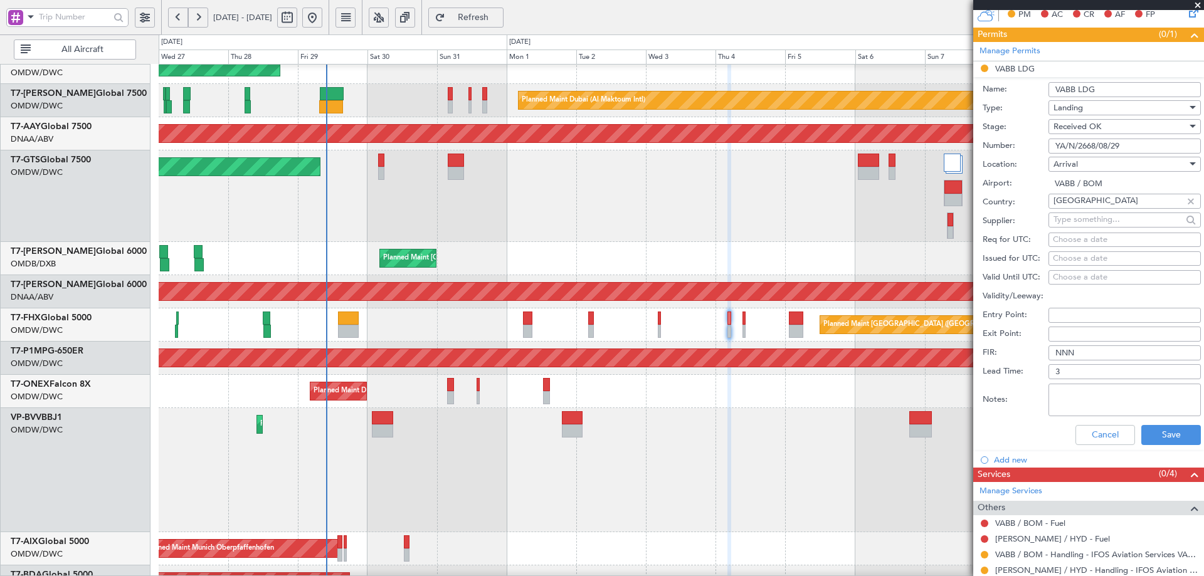
scroll to position [313, 0]
drag, startPoint x: 1158, startPoint y: 431, endPoint x: 947, endPoint y: 433, distance: 210.7
click at [1158, 433] on button "Save" at bounding box center [1171, 434] width 60 height 20
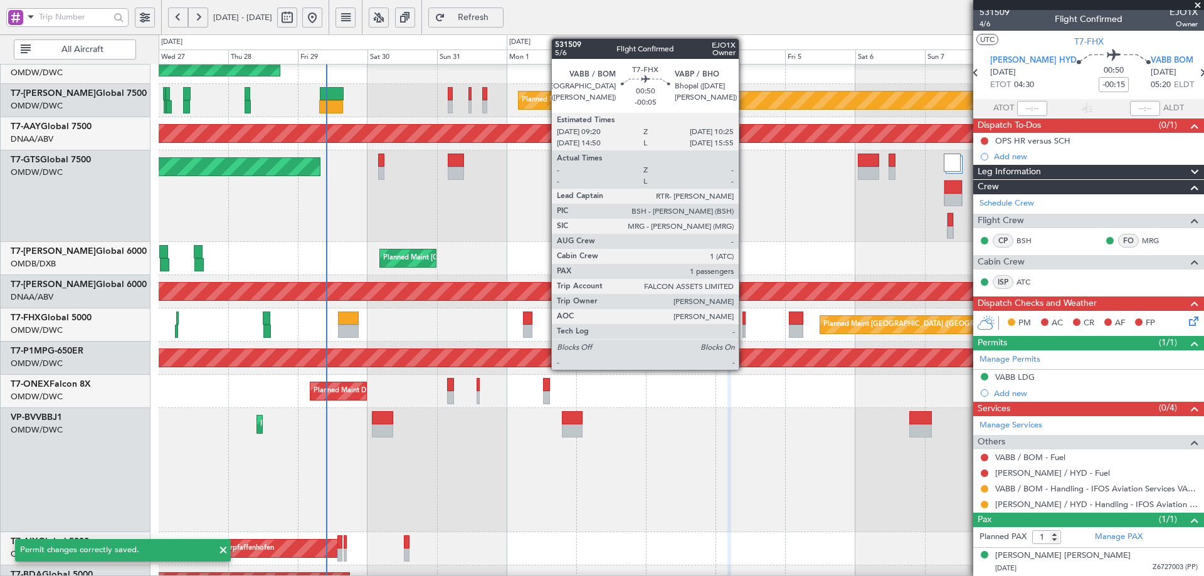
scroll to position [4, 0]
click at [743, 322] on div at bounding box center [744, 318] width 4 height 13
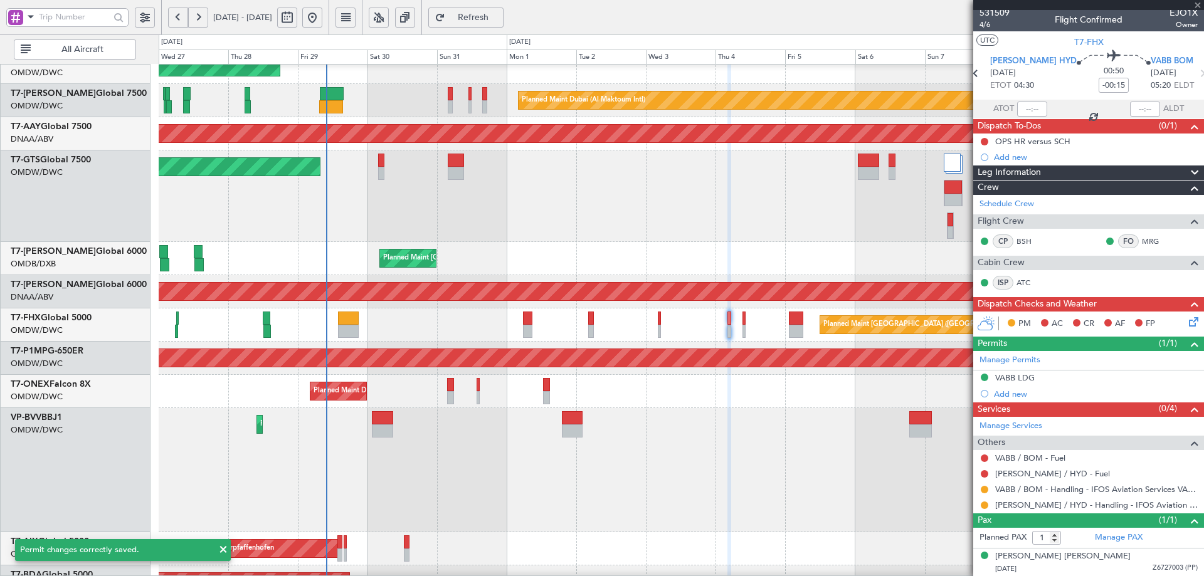
type input "-00:05"
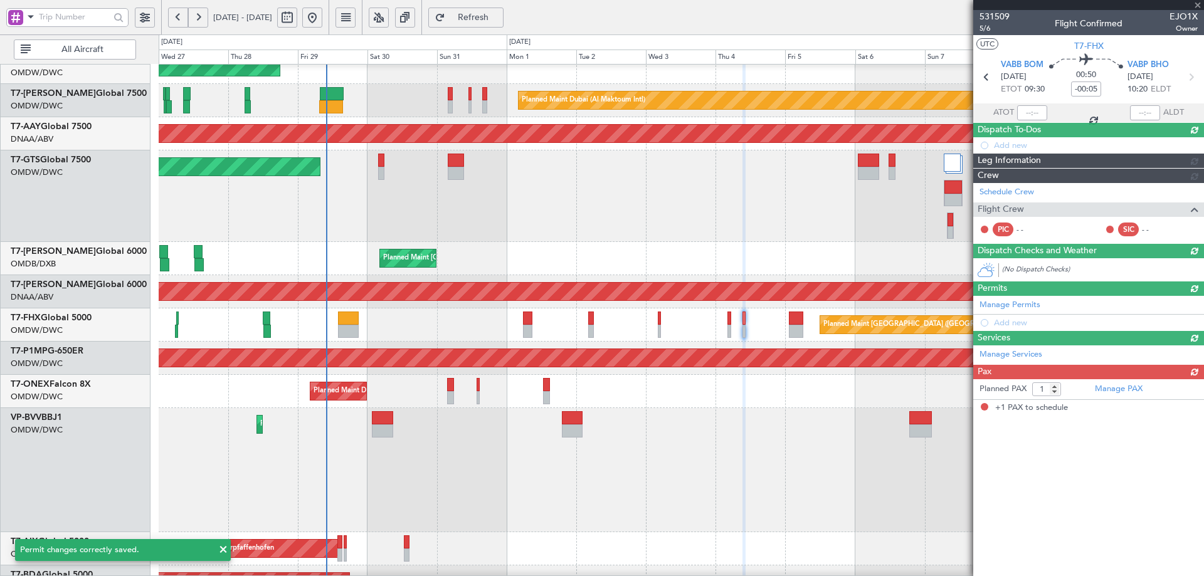
scroll to position [0, 0]
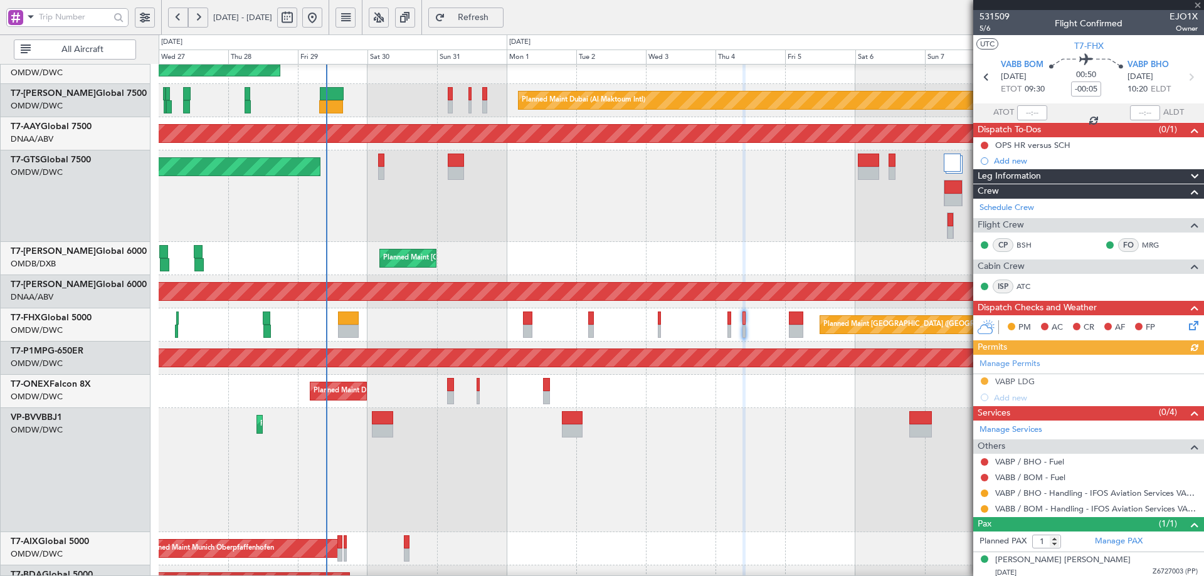
click at [1013, 381] on div "Manage Permits VABP LDG Add new" at bounding box center [1088, 380] width 231 height 51
click at [1028, 382] on div "VABP LDG" at bounding box center [1014, 381] width 39 height 11
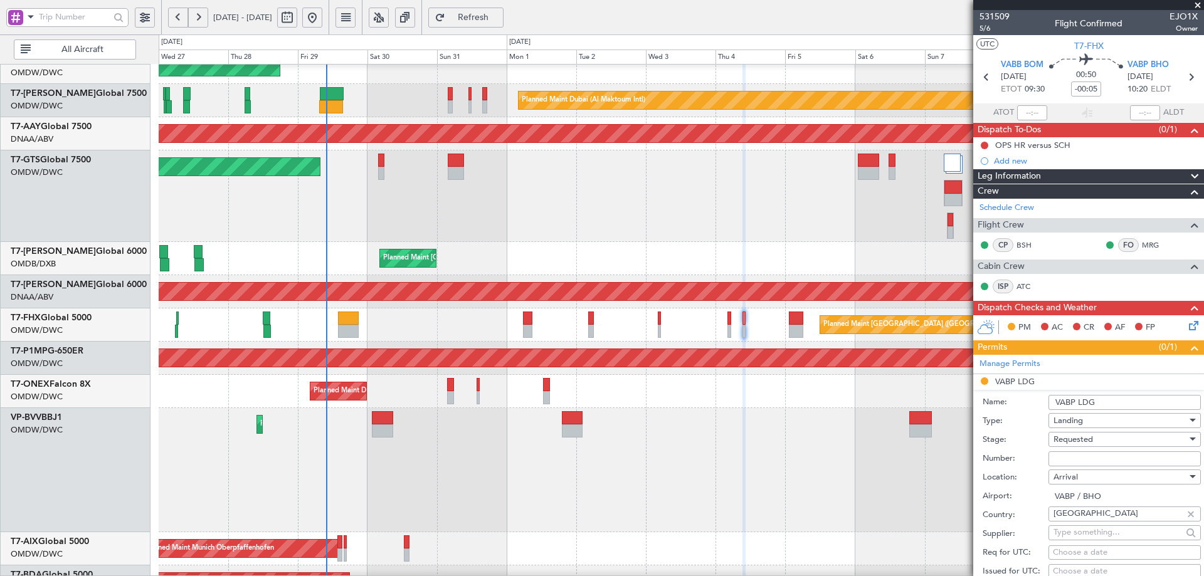
click at [1098, 453] on input "Number:" at bounding box center [1124, 458] width 152 height 15
paste input "YA/N/2668/08/29"
type input "YA/N/2668/08/29"
click at [1092, 439] on span "Requested" at bounding box center [1072, 439] width 39 height 11
click at [1097, 544] on span "Received OK" at bounding box center [1120, 539] width 132 height 19
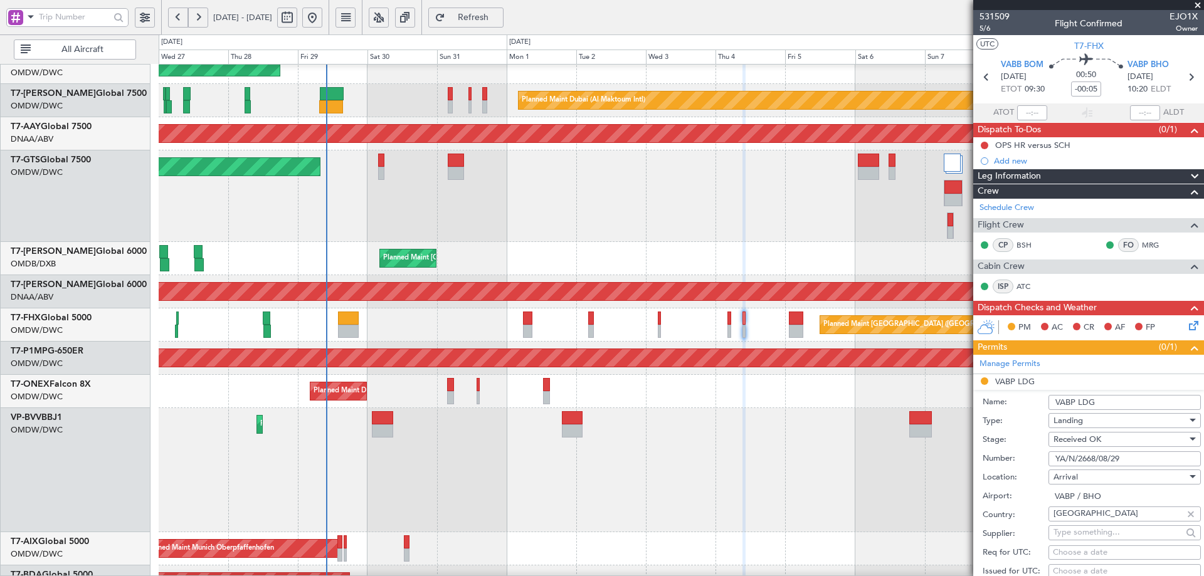
scroll to position [378, 0]
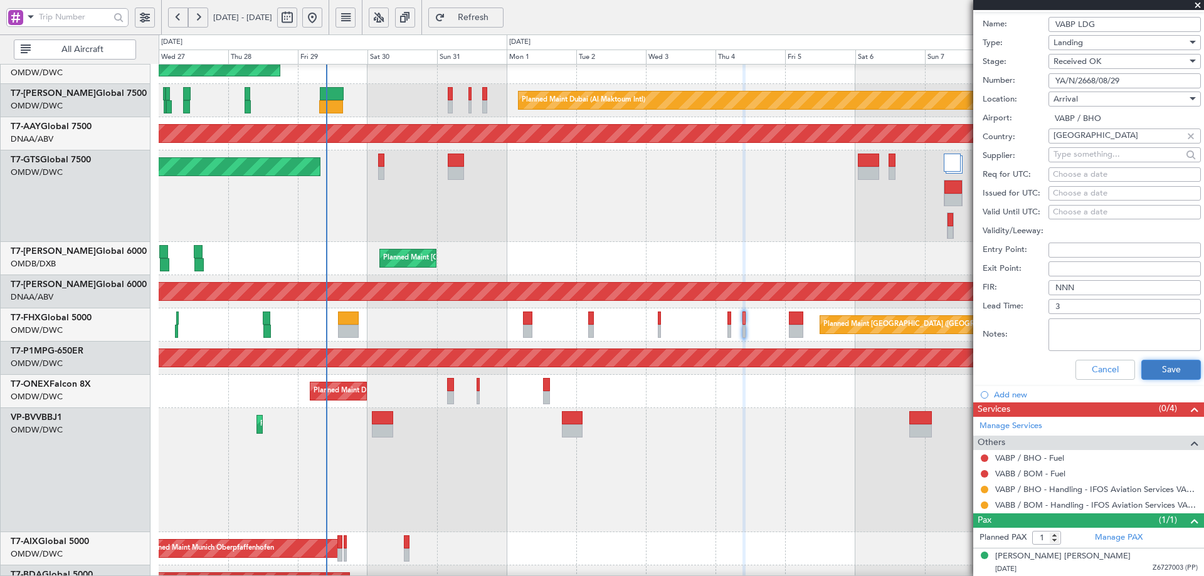
click at [1164, 367] on button "Save" at bounding box center [1171, 370] width 60 height 20
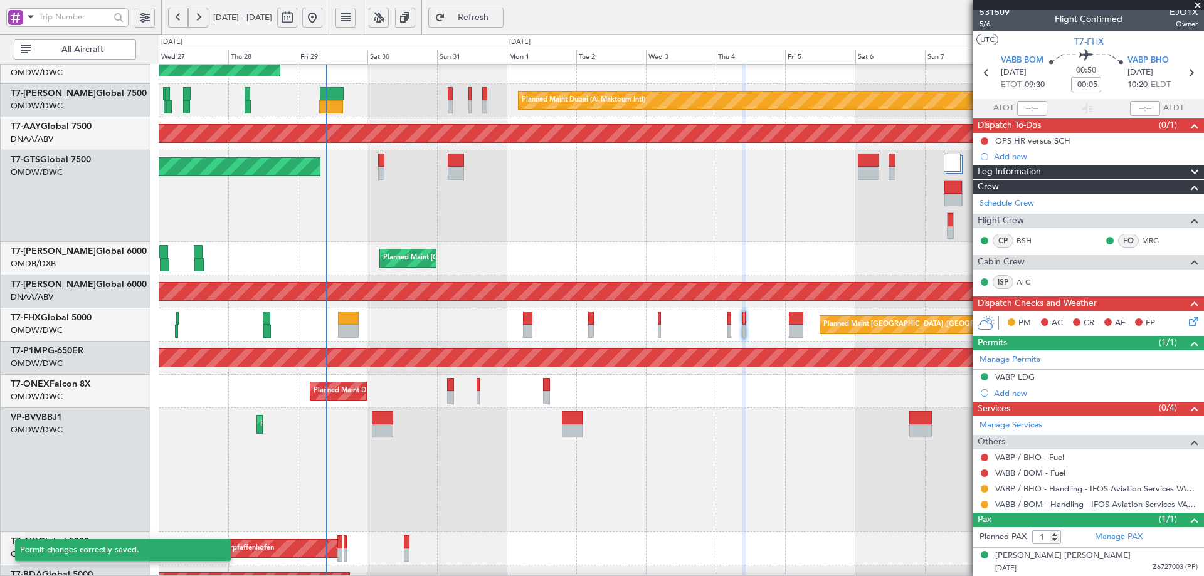
scroll to position [4, 0]
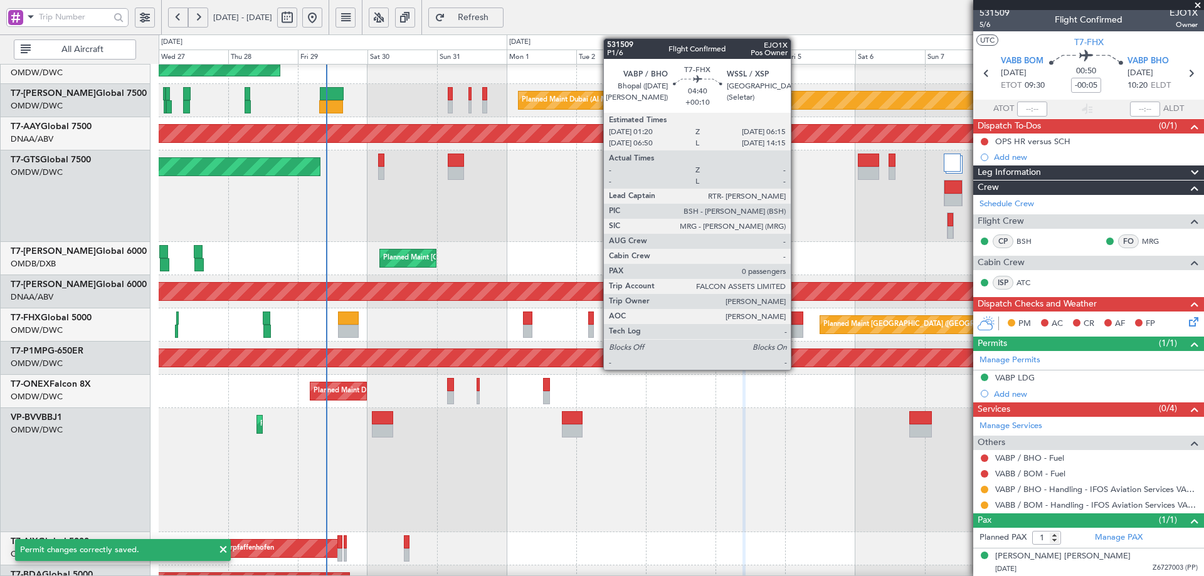
click at [796, 318] on div at bounding box center [796, 318] width 14 height 13
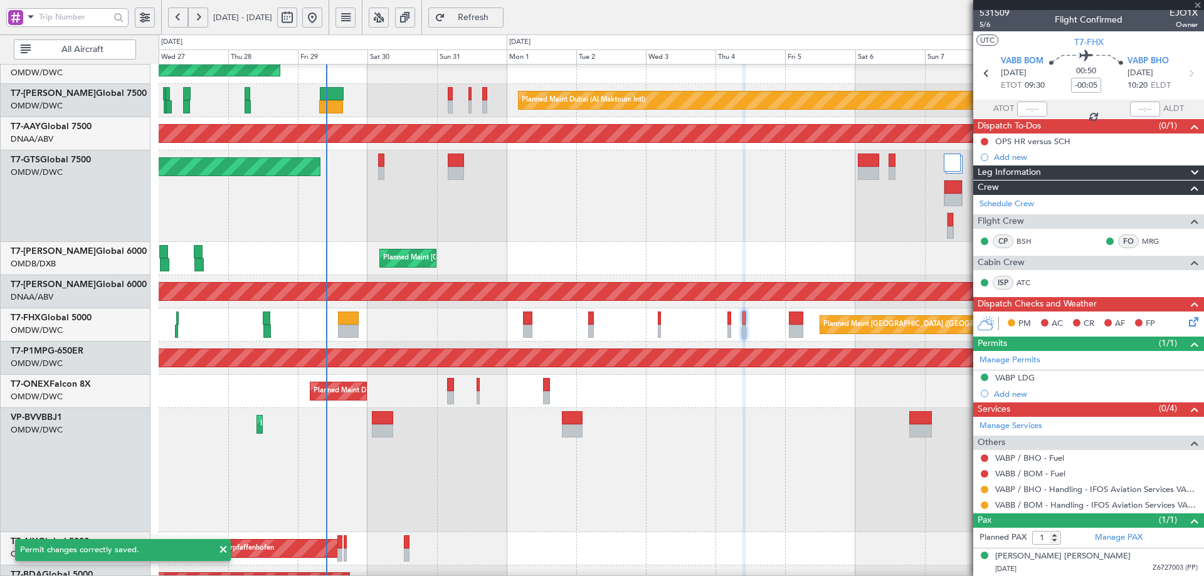
type input "+00:10"
type input "0"
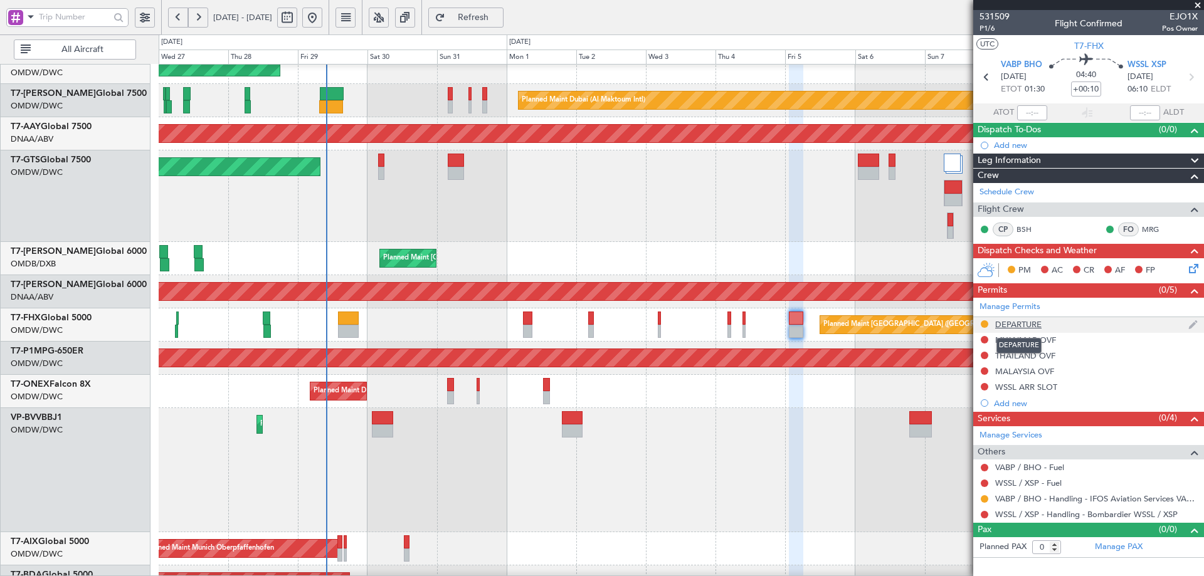
click at [1009, 324] on div "DEPARTURE" at bounding box center [1018, 324] width 46 height 11
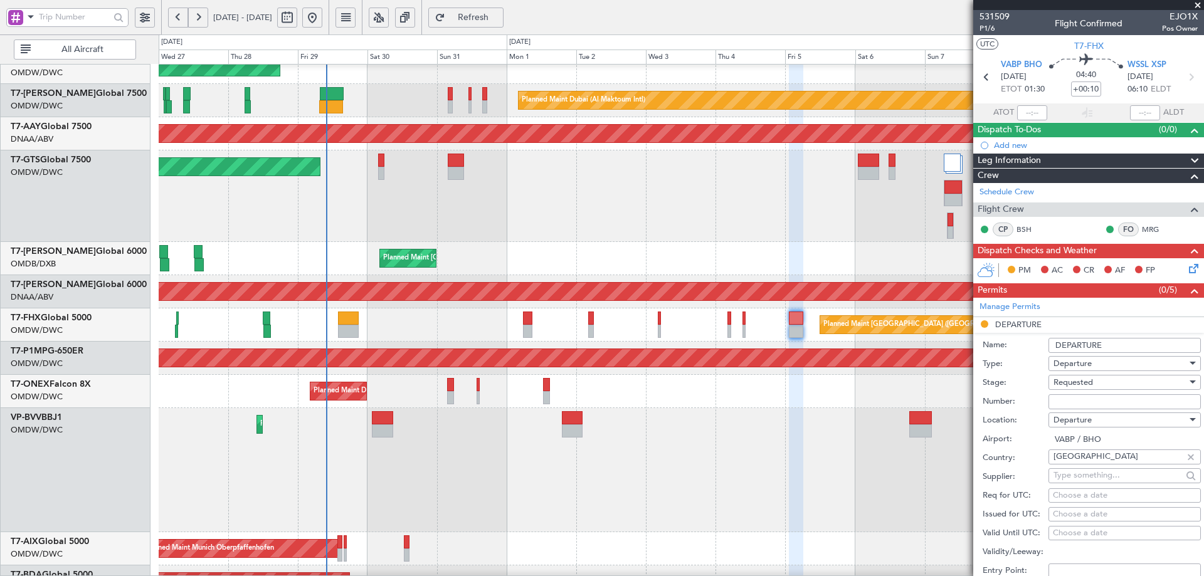
click at [1071, 400] on input "Number:" at bounding box center [1124, 401] width 152 height 15
paste input "YA/N/2668/08/29"
type input "YA/N/2668/08/29"
click at [1100, 381] on div "Requested" at bounding box center [1120, 382] width 134 height 19
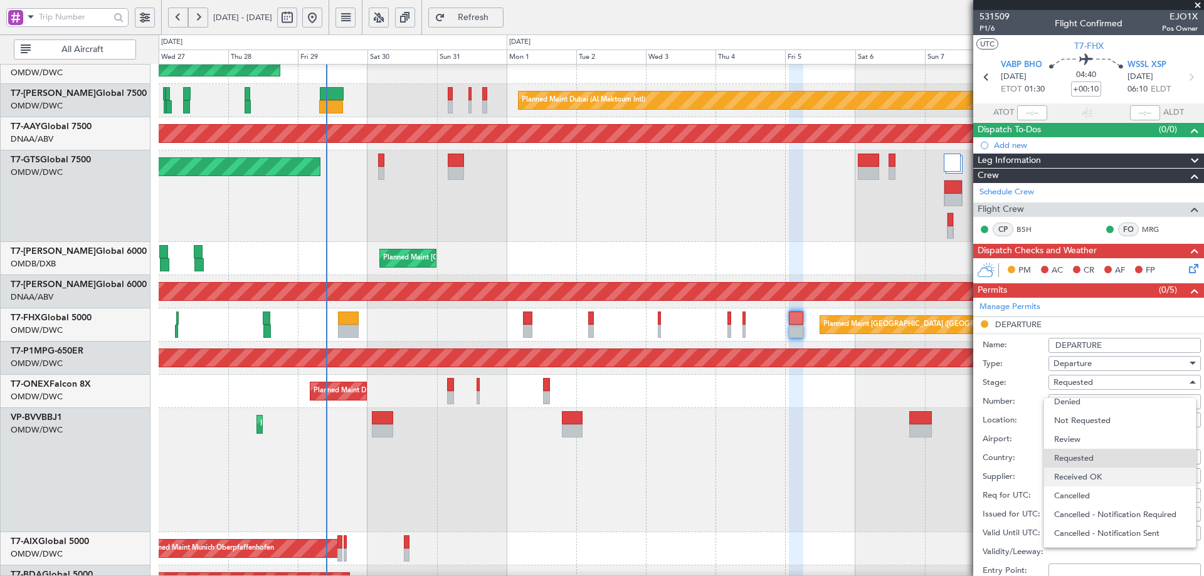
click at [1085, 478] on span "Received OK" at bounding box center [1120, 477] width 132 height 19
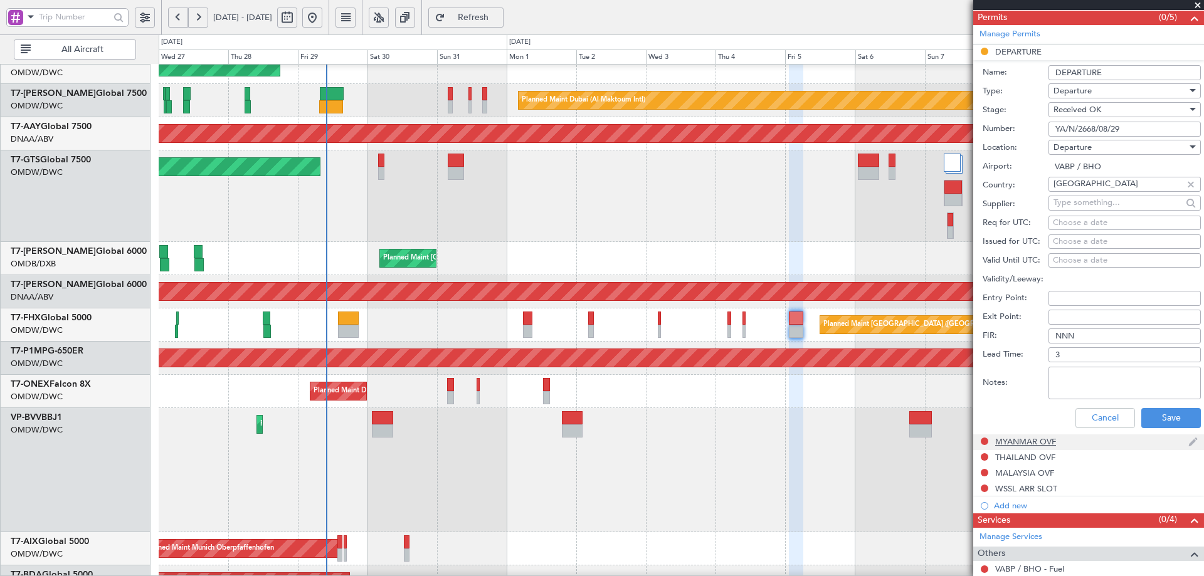
scroll to position [313, 0]
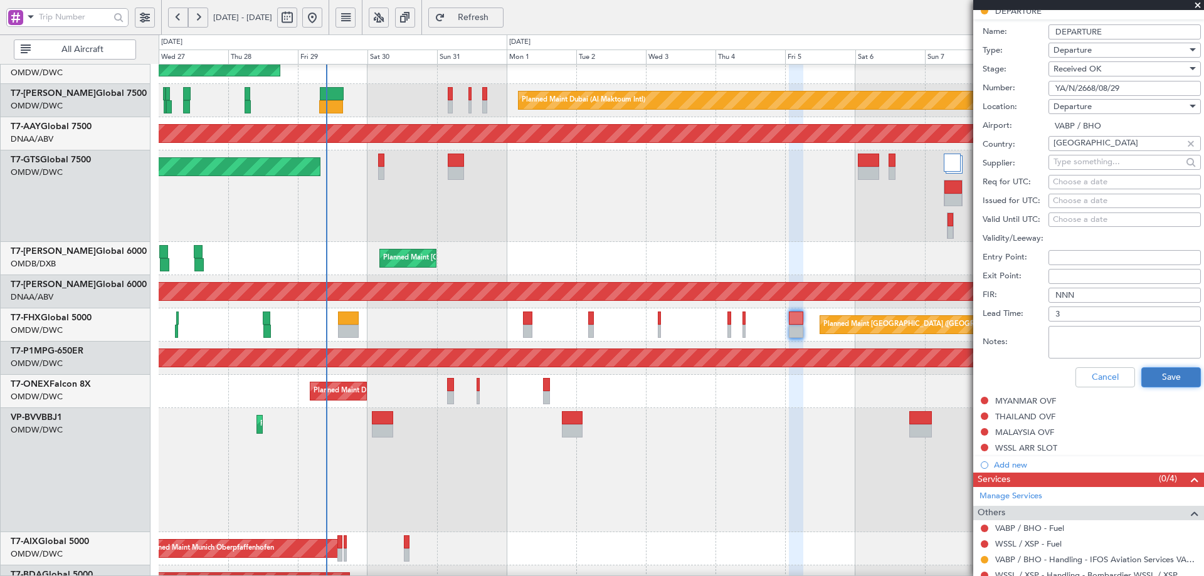
click at [1146, 380] on button "Save" at bounding box center [1171, 377] width 60 height 20
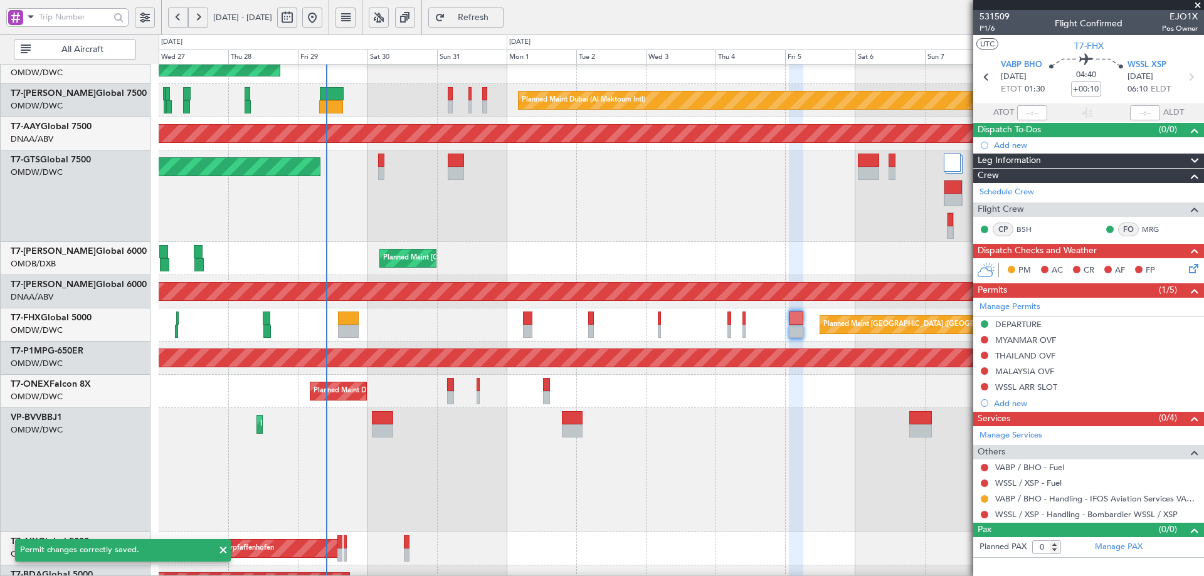
scroll to position [0, 0]
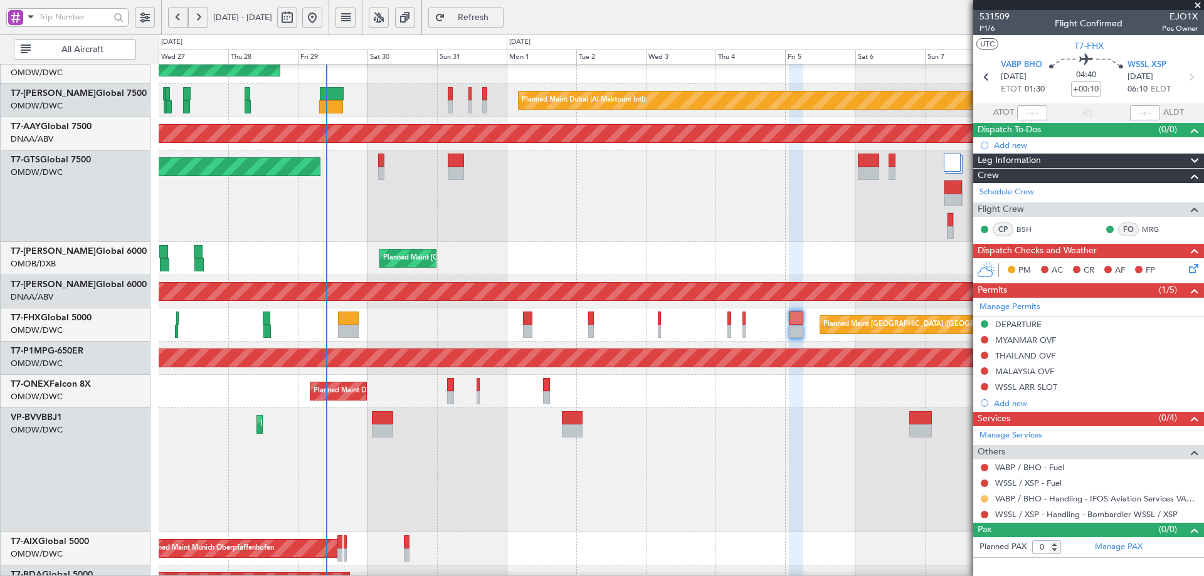
click at [984, 497] on button at bounding box center [985, 499] width 8 height 8
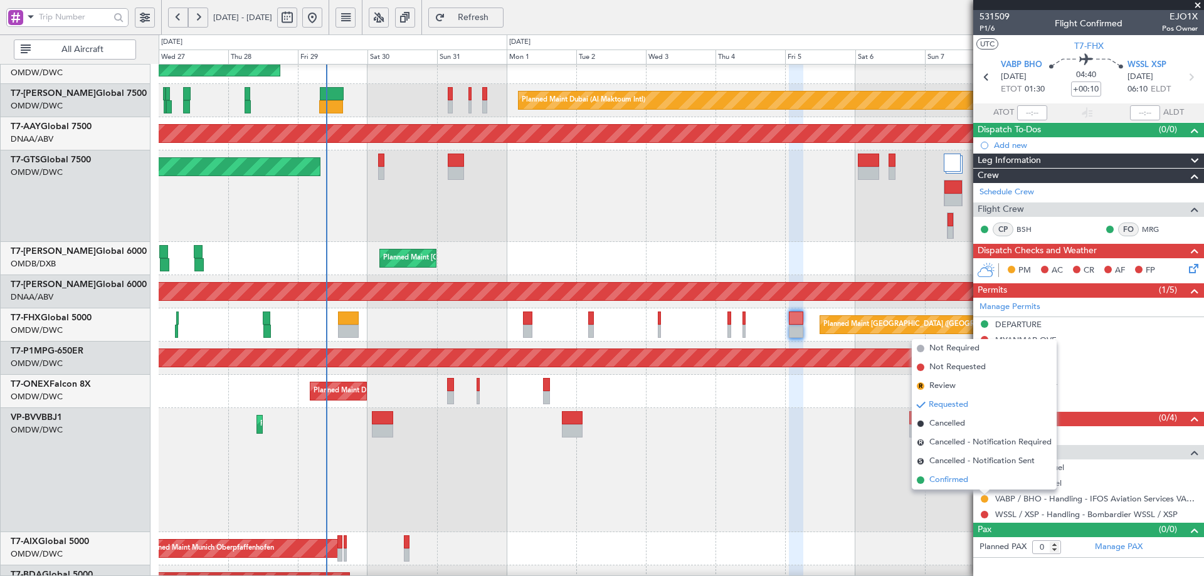
click at [945, 481] on span "Confirmed" at bounding box center [948, 480] width 39 height 13
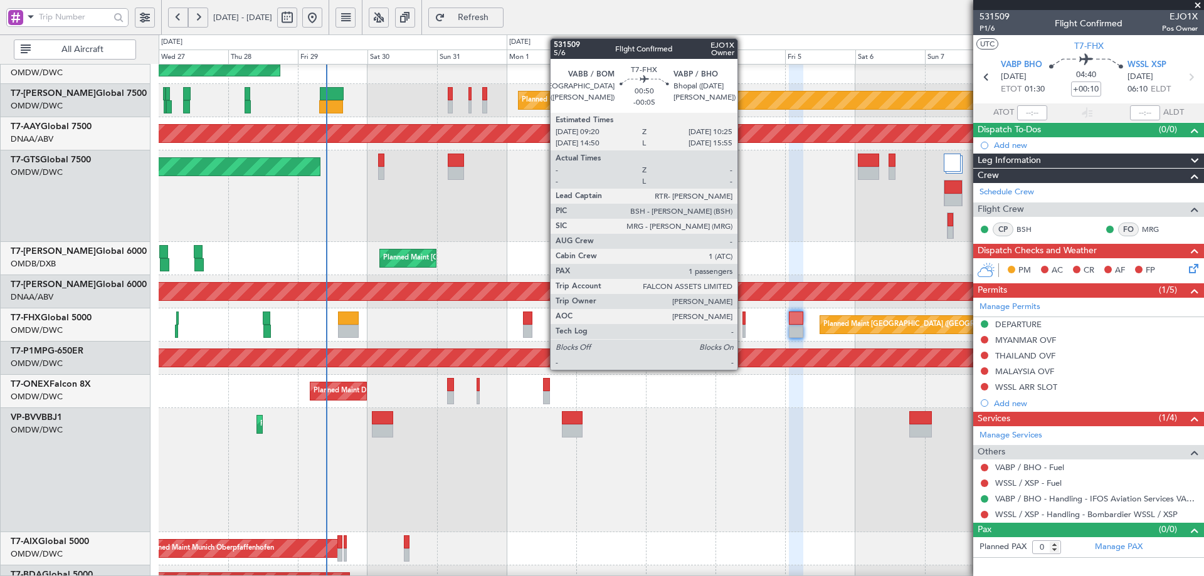
click at [743, 319] on div at bounding box center [744, 318] width 4 height 13
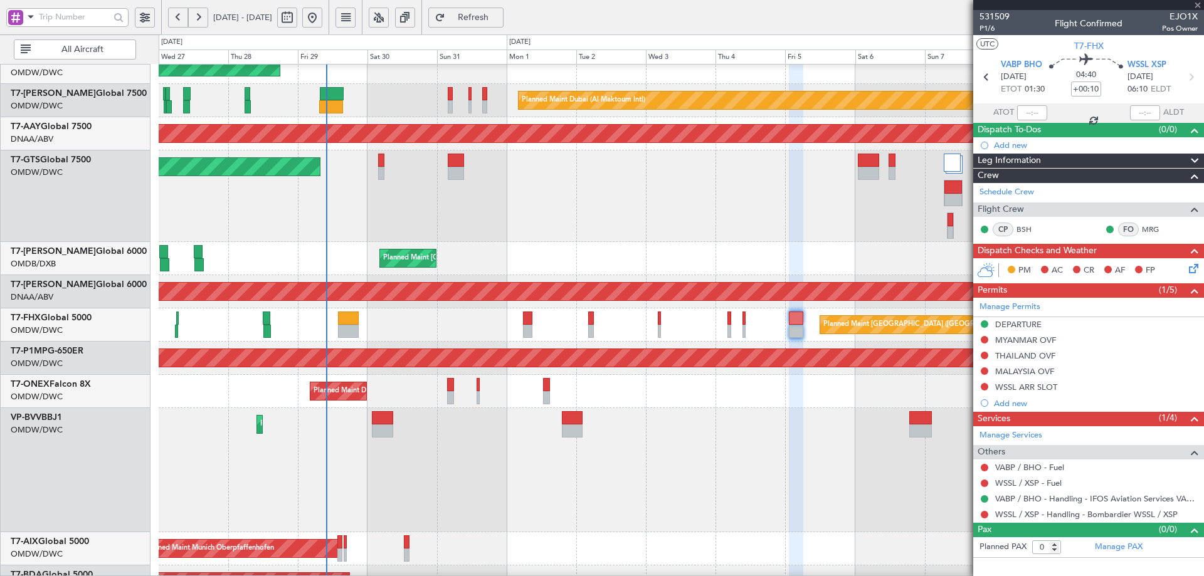
type input "-00:05"
type input "1"
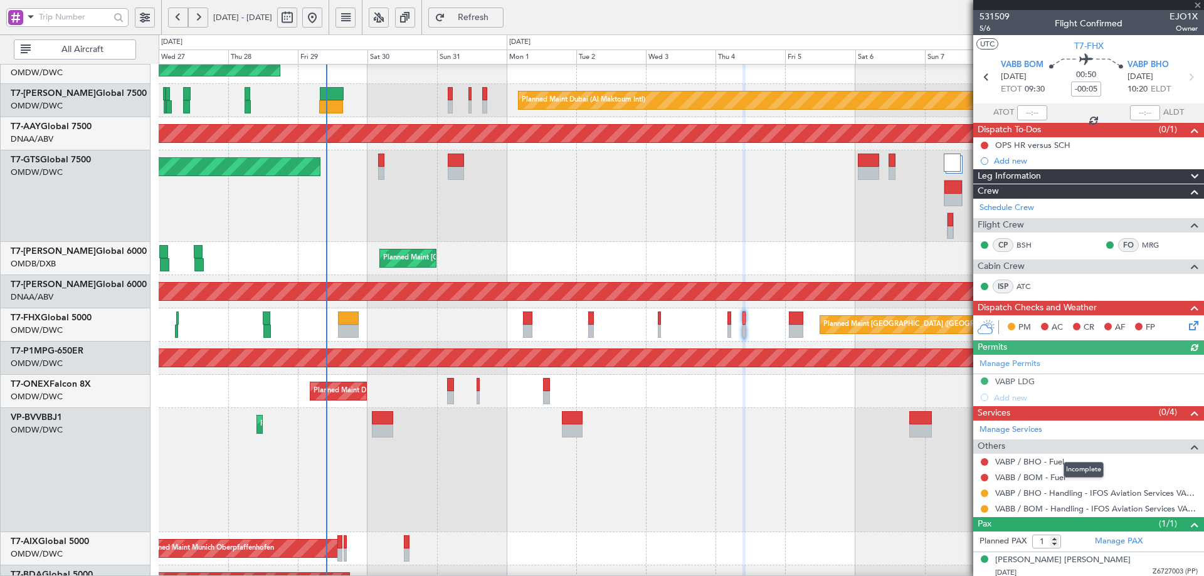
scroll to position [4, 0]
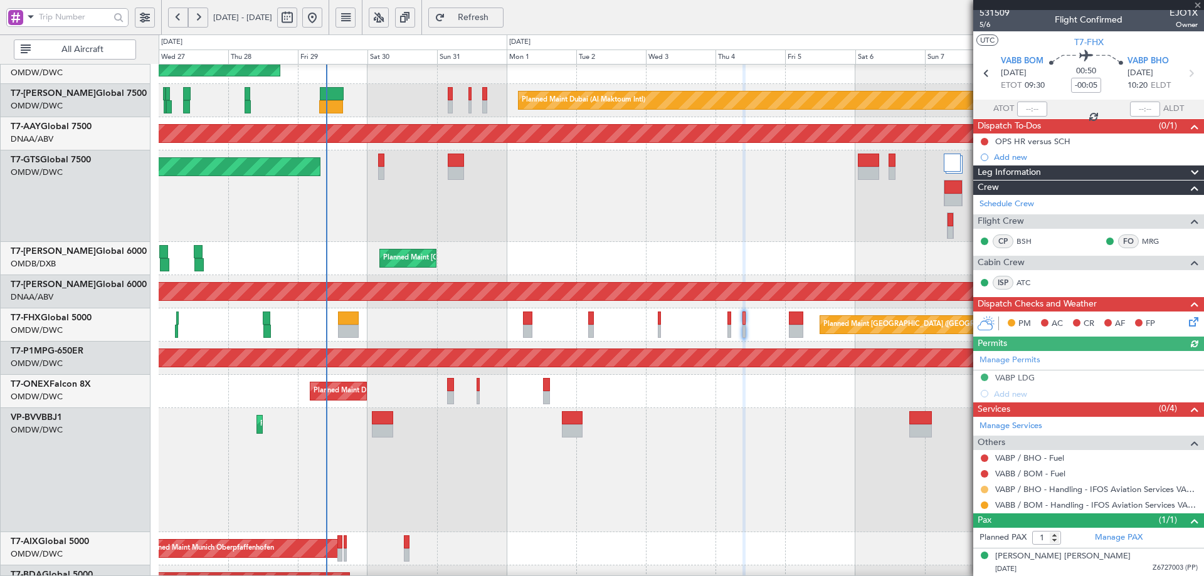
click at [984, 488] on button at bounding box center [985, 490] width 8 height 8
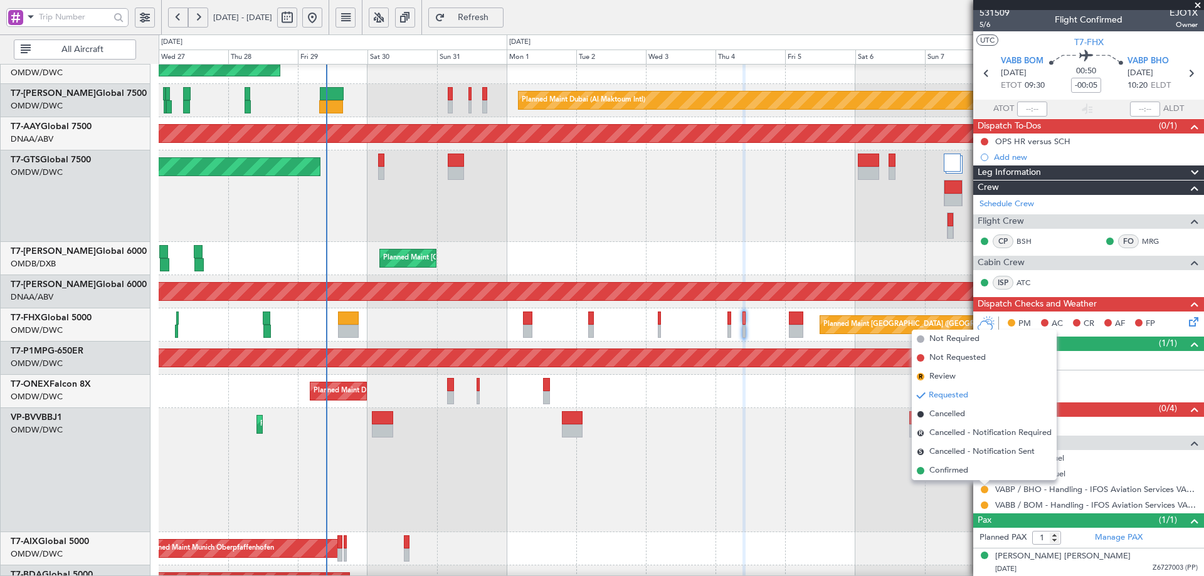
drag, startPoint x: 940, startPoint y: 473, endPoint x: 948, endPoint y: 493, distance: 20.8
click at [940, 473] on span "Confirmed" at bounding box center [948, 471] width 39 height 13
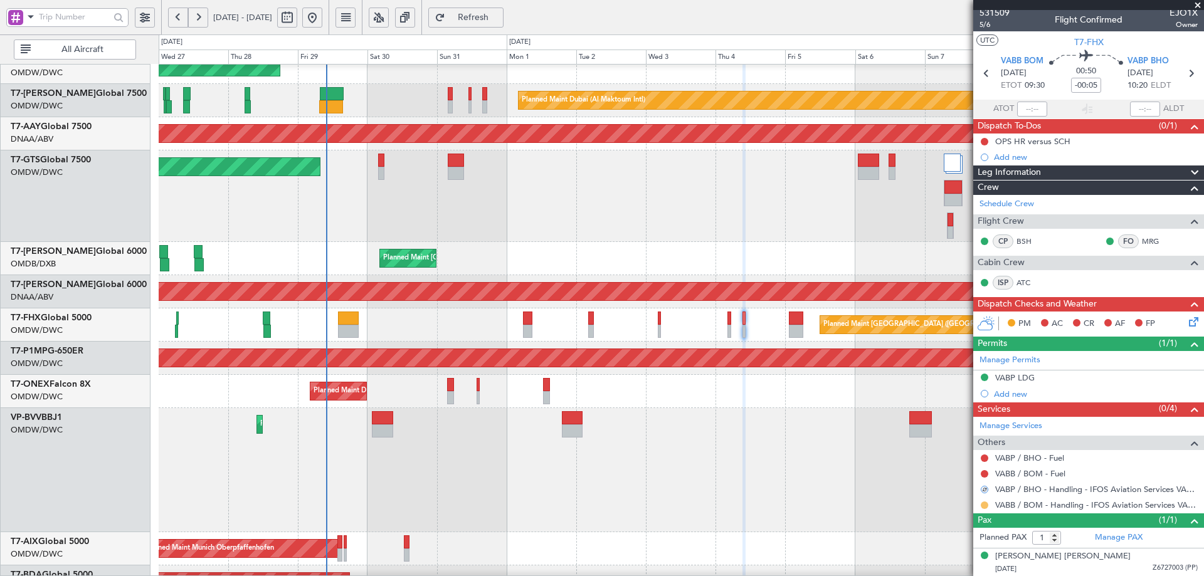
click at [985, 505] on button at bounding box center [985, 506] width 8 height 8
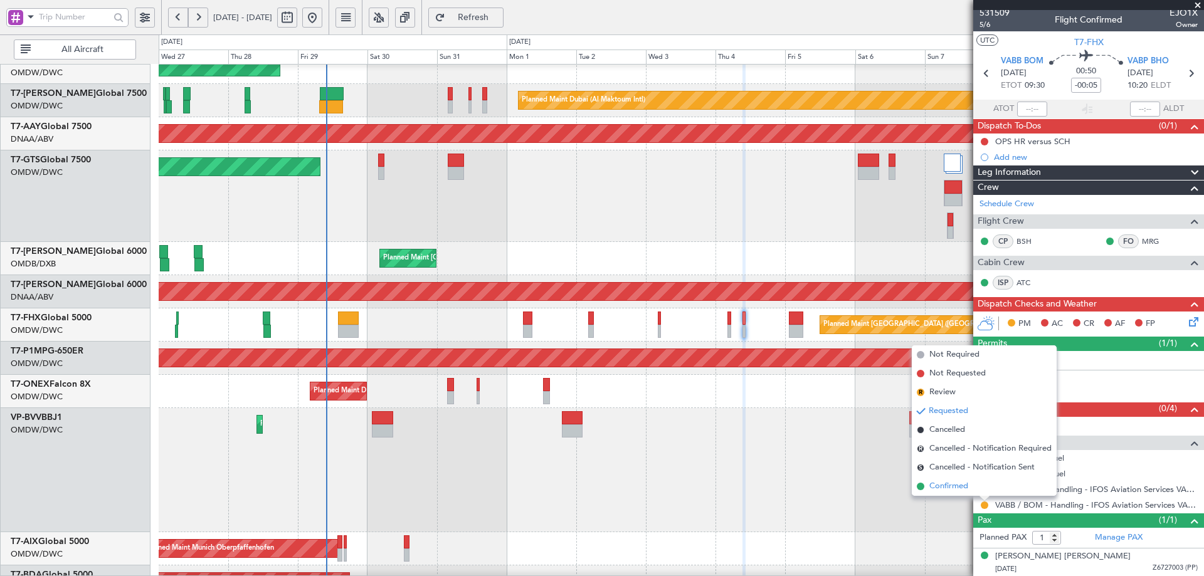
click at [955, 485] on span "Confirmed" at bounding box center [948, 486] width 39 height 13
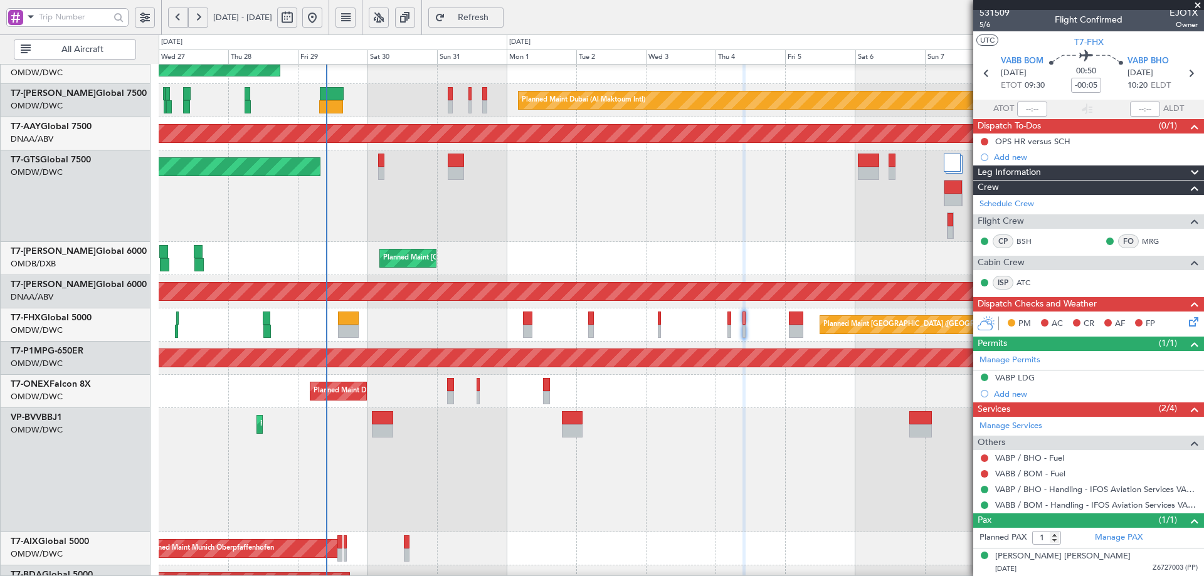
click at [726, 316] on div "Planned Maint Singapore (Changi) Planned Maint London (Stansted)" at bounding box center [681, 324] width 1045 height 33
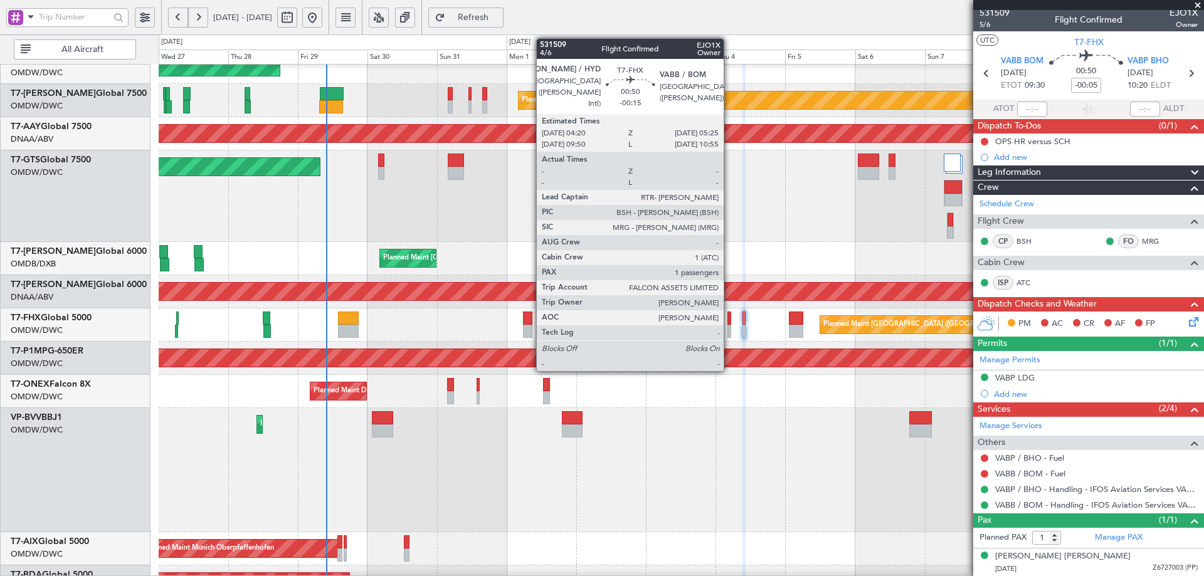
click at [729, 315] on div at bounding box center [729, 318] width 4 height 13
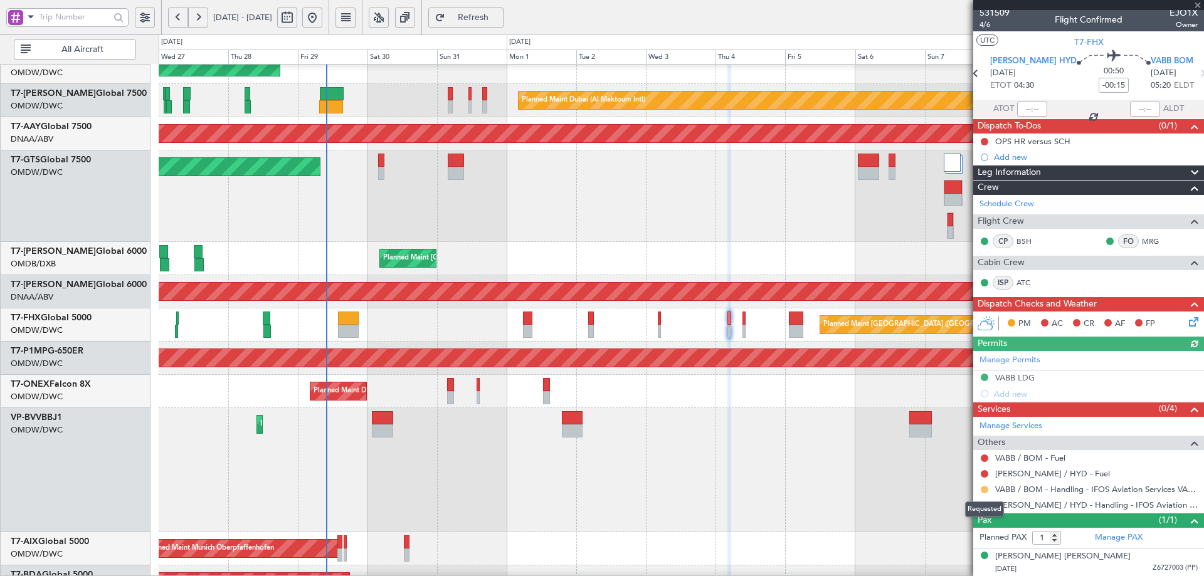
click at [984, 488] on button at bounding box center [985, 490] width 8 height 8
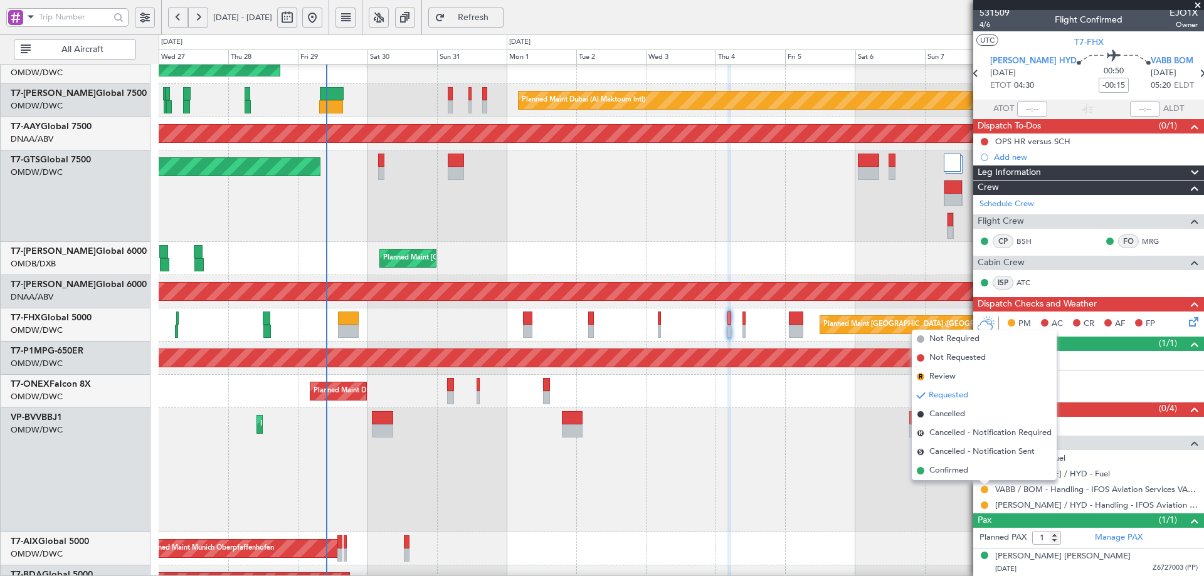
click at [950, 479] on li "Confirmed" at bounding box center [984, 470] width 145 height 19
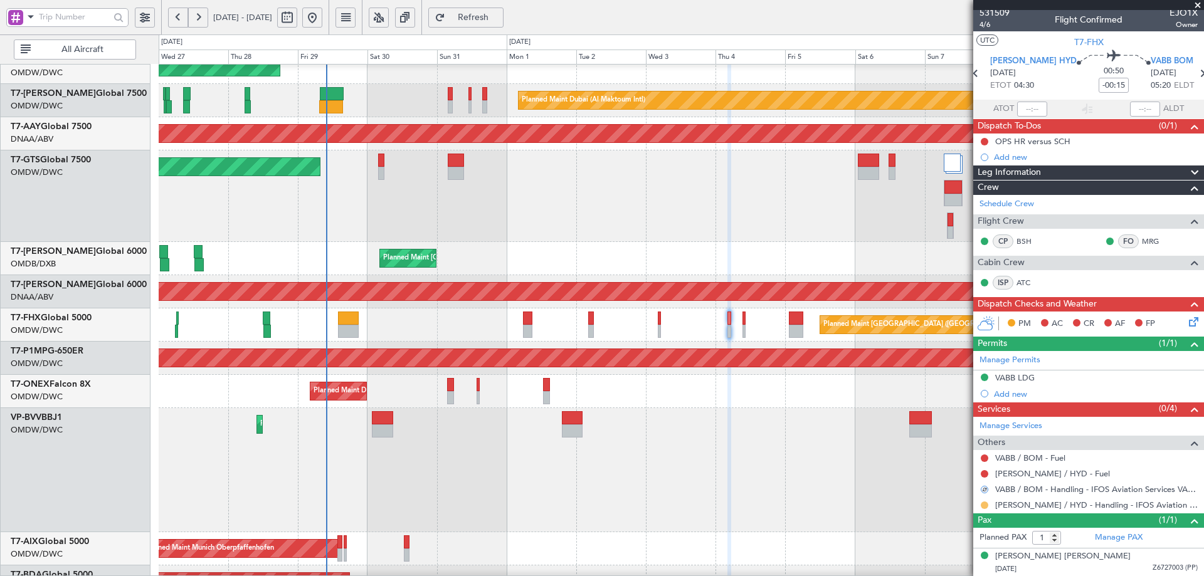
click at [986, 506] on button at bounding box center [985, 506] width 8 height 8
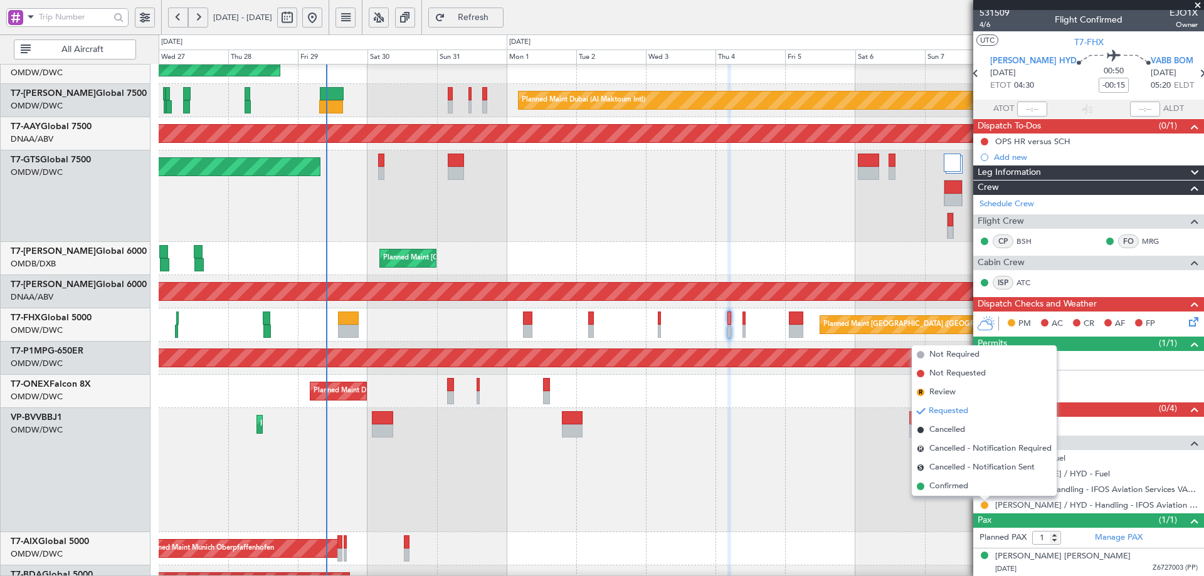
click at [952, 486] on span "Confirmed" at bounding box center [948, 486] width 39 height 13
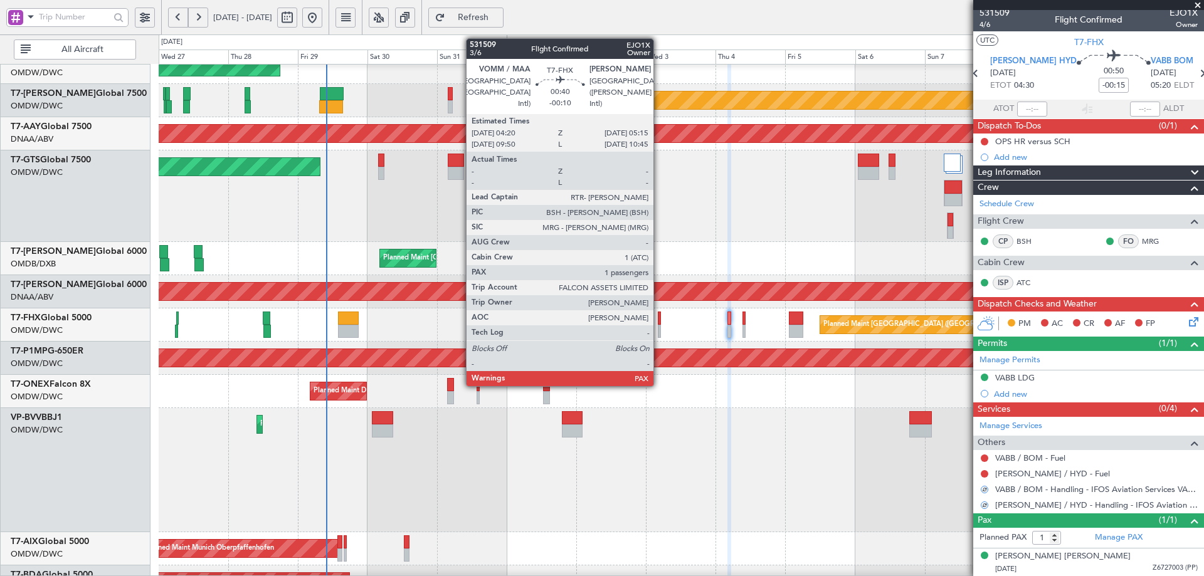
click at [659, 318] on div at bounding box center [659, 318] width 3 height 13
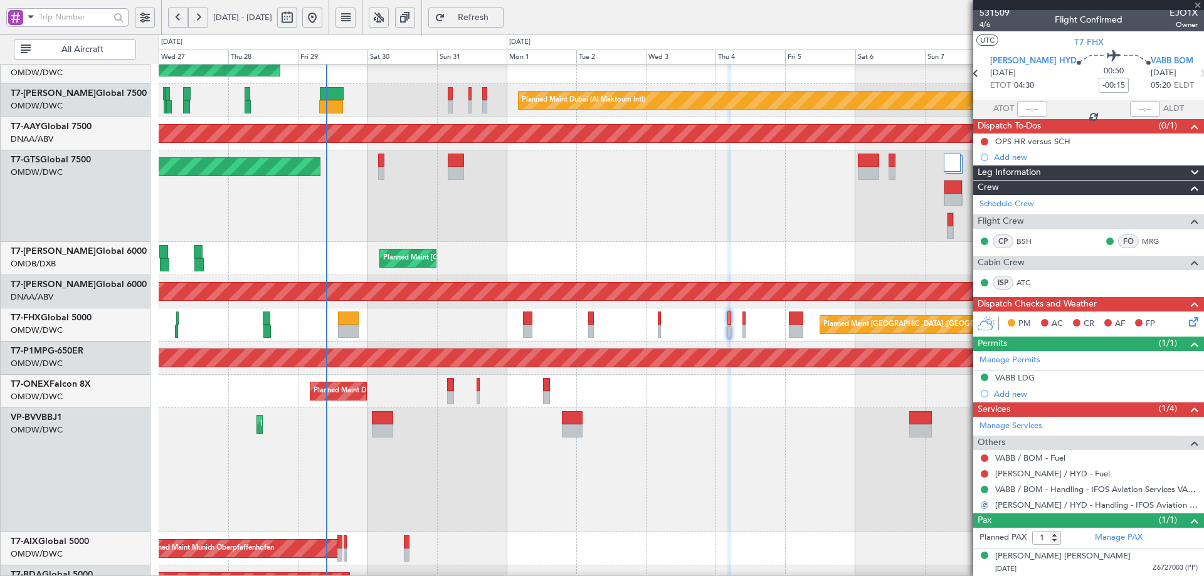
type input "-00:10"
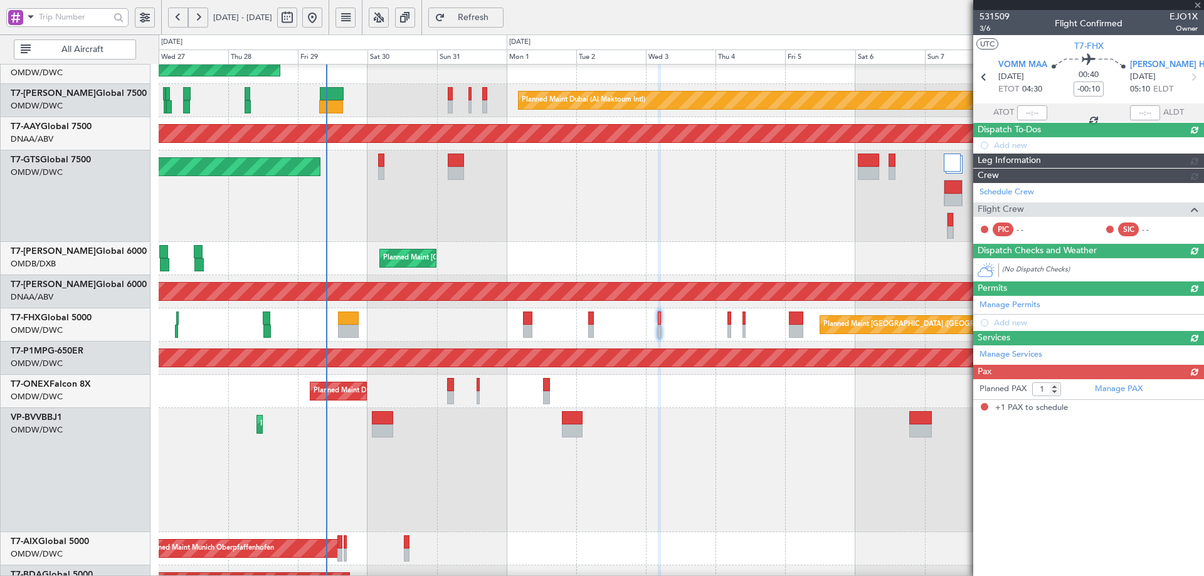
scroll to position [0, 0]
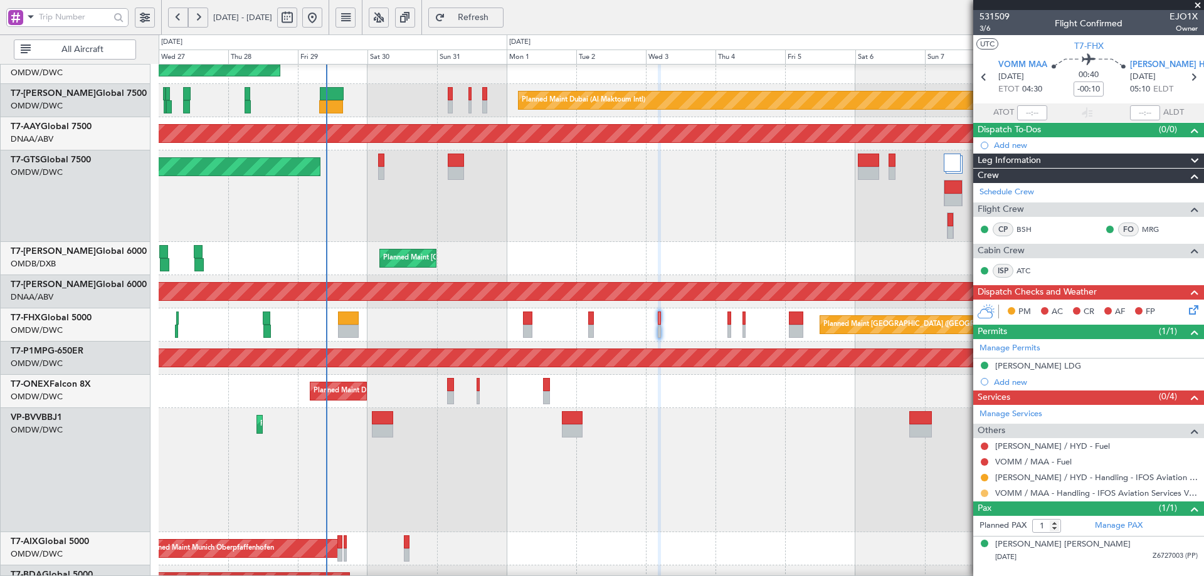
click at [984, 490] on button at bounding box center [985, 494] width 8 height 8
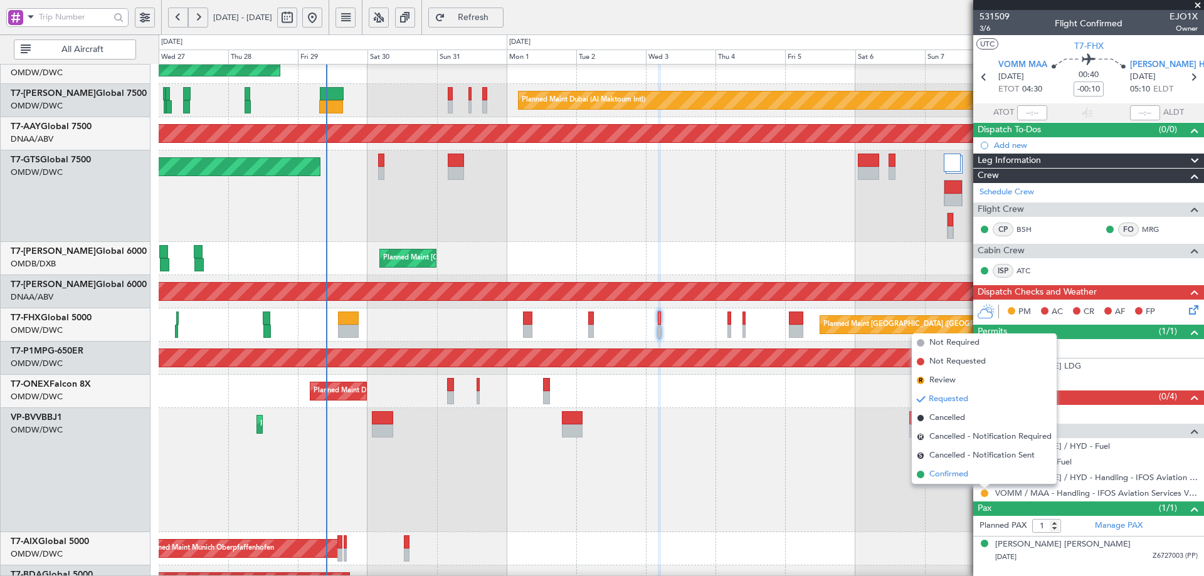
click at [948, 474] on span "Confirmed" at bounding box center [948, 474] width 39 height 13
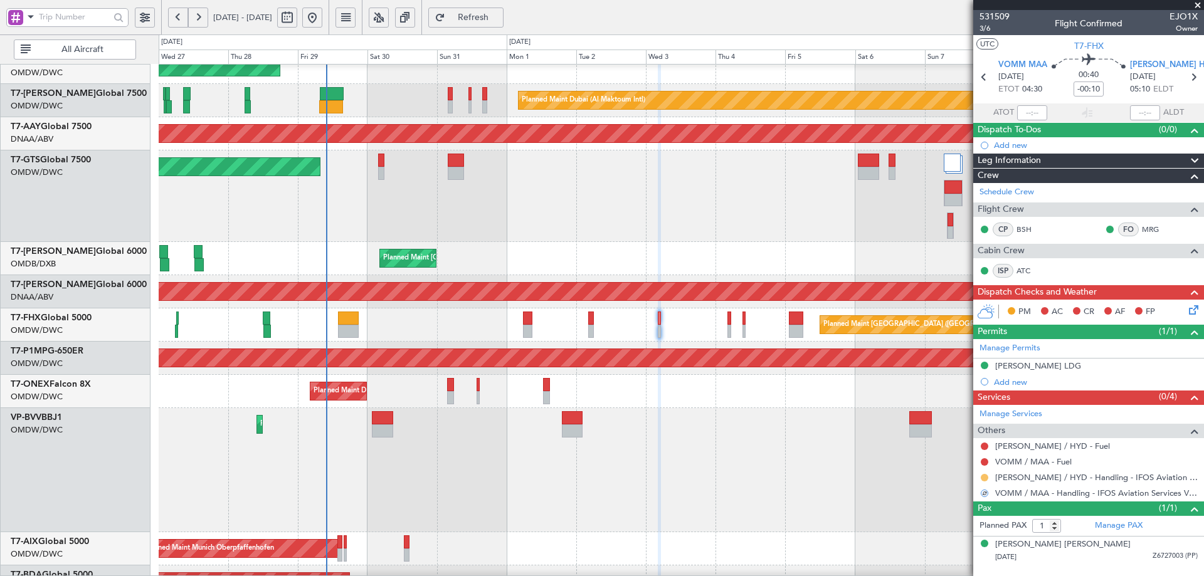
click at [984, 478] on button at bounding box center [985, 478] width 8 height 8
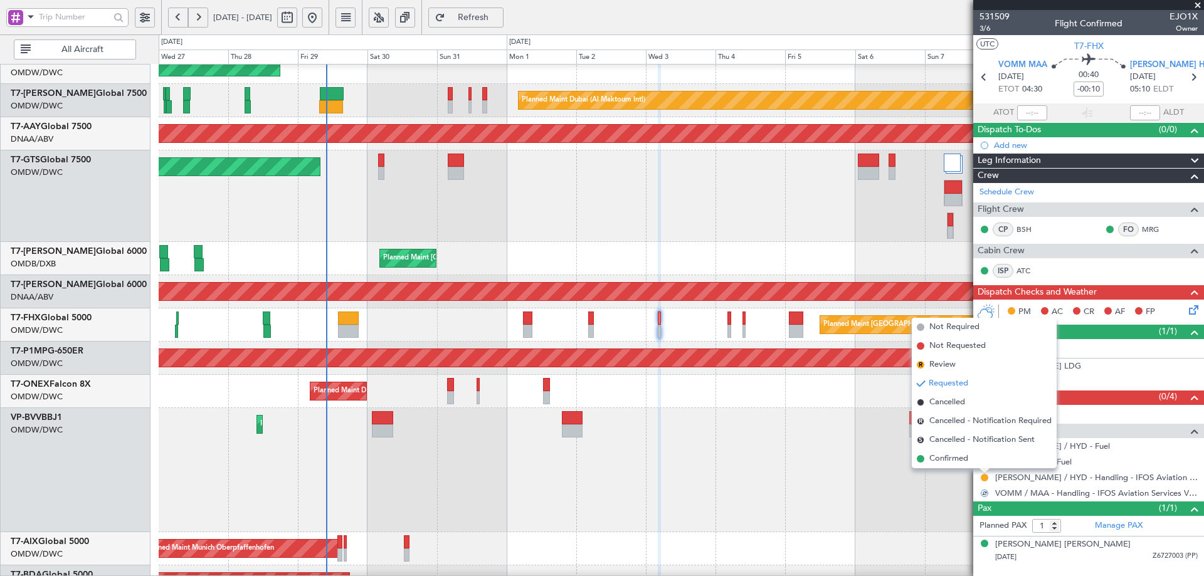
drag, startPoint x: 963, startPoint y: 460, endPoint x: 789, endPoint y: 434, distance: 176.1
click at [962, 460] on span "Confirmed" at bounding box center [948, 459] width 39 height 13
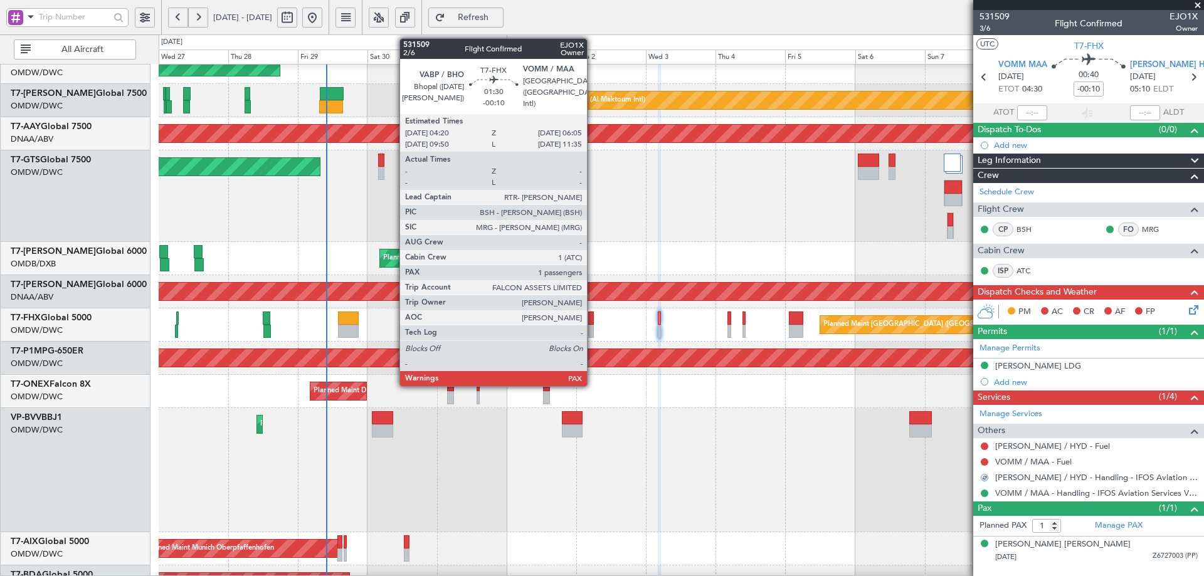
click at [592, 318] on div at bounding box center [591, 318] width 6 height 13
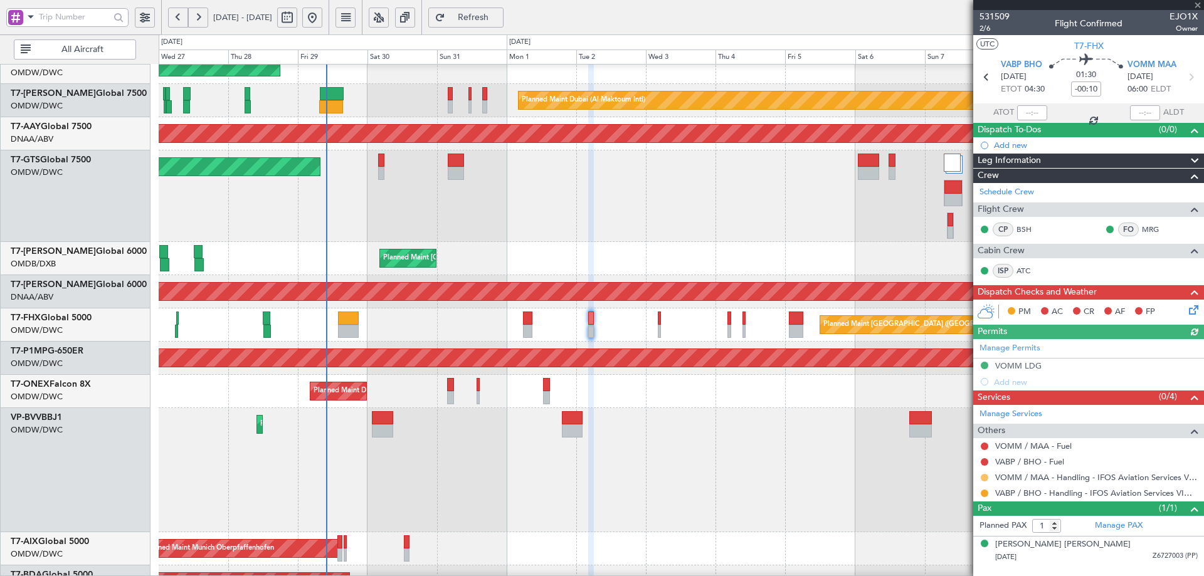
click at [984, 476] on button at bounding box center [985, 478] width 8 height 8
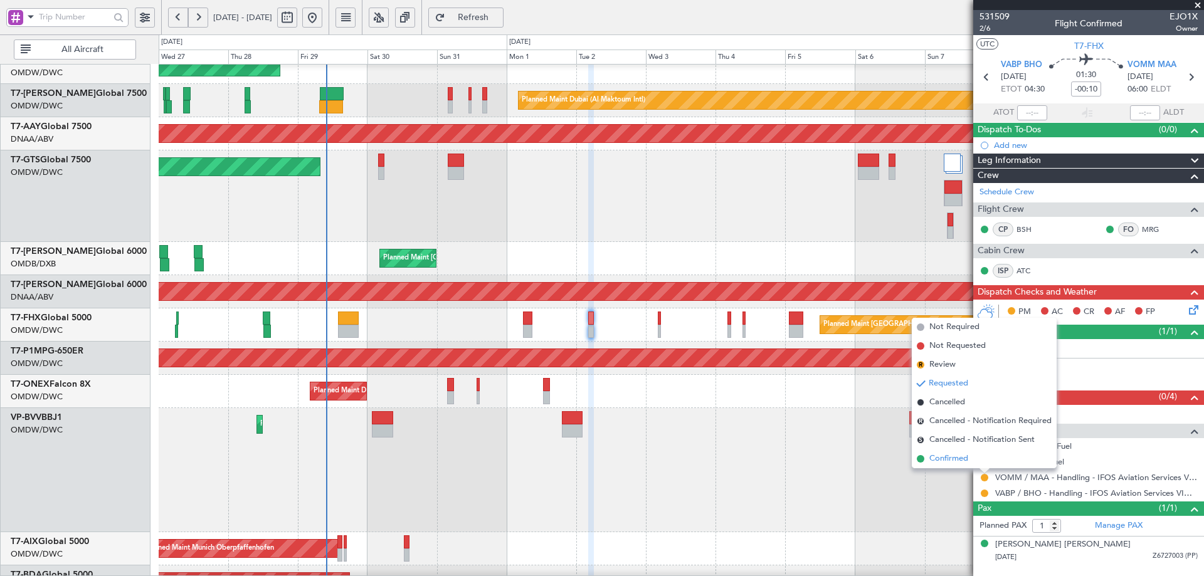
click at [949, 456] on span "Confirmed" at bounding box center [948, 459] width 39 height 13
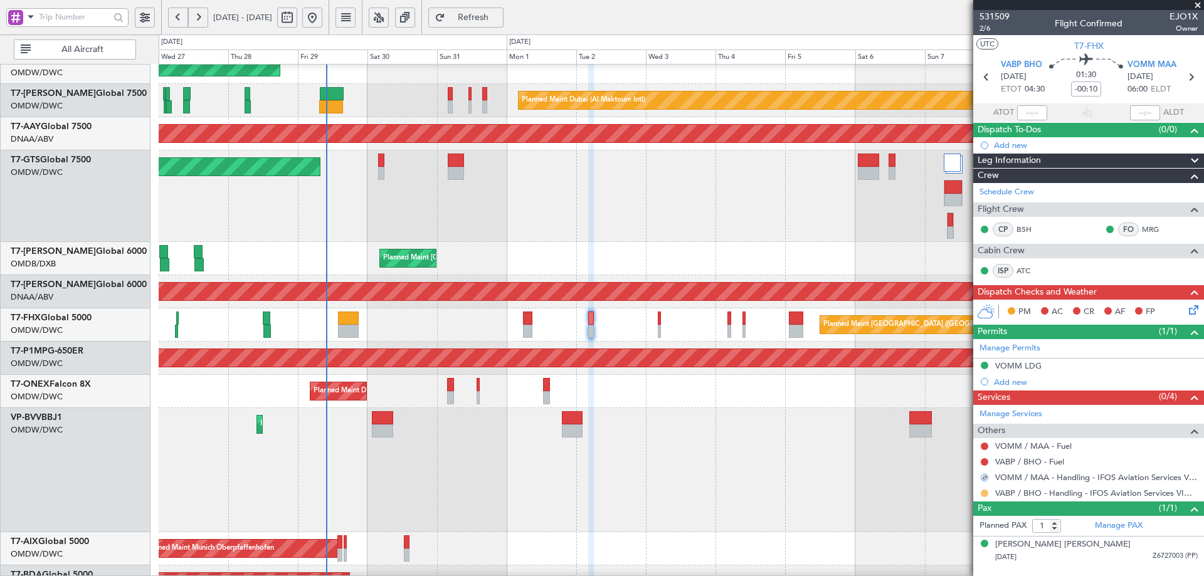
click at [986, 493] on button at bounding box center [985, 494] width 8 height 8
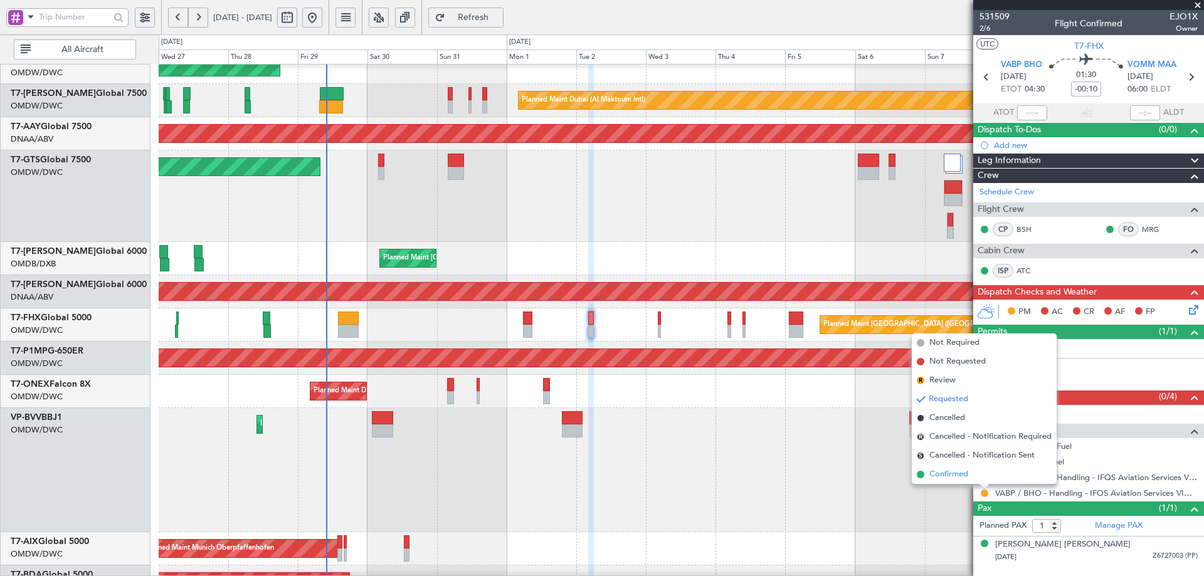
click at [929, 472] on li "Confirmed" at bounding box center [984, 474] width 145 height 19
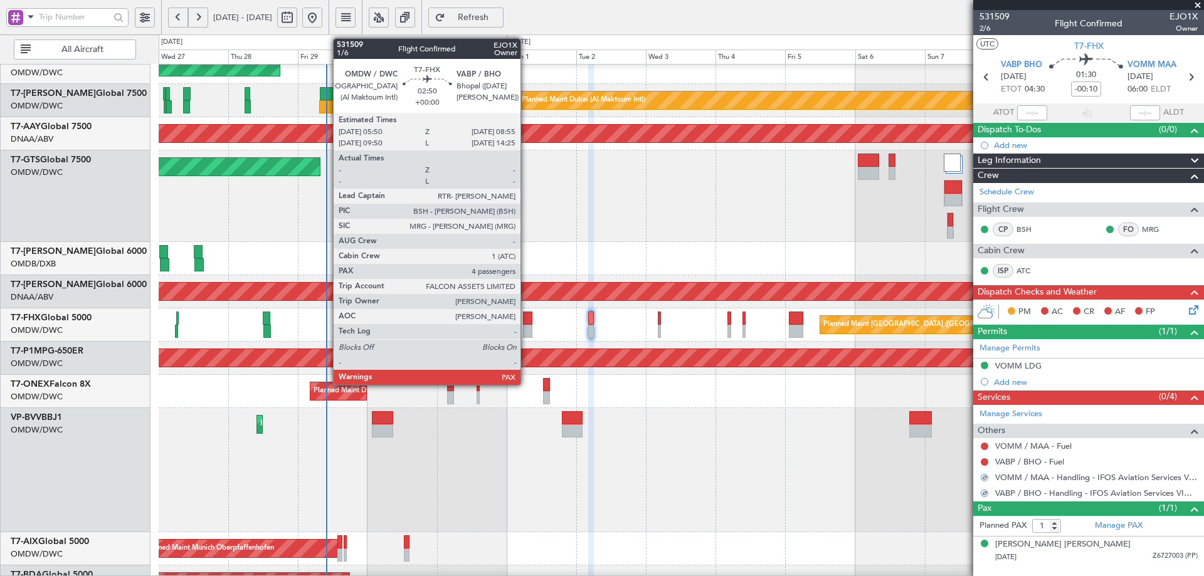
click at [525, 326] on div at bounding box center [527, 331] width 9 height 13
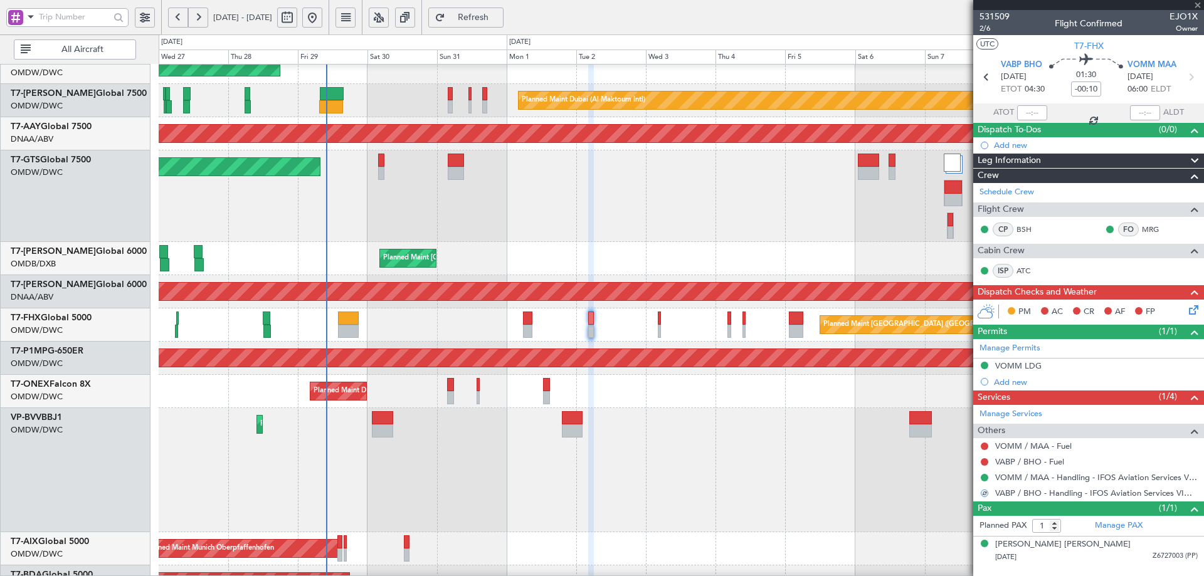
type input "4"
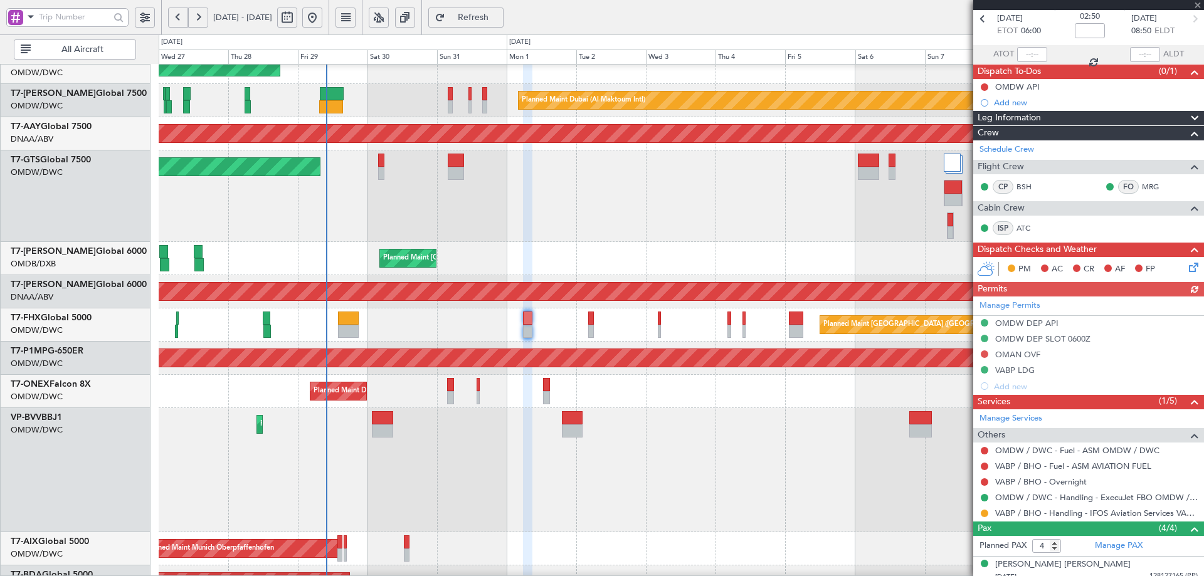
scroll to position [151, 0]
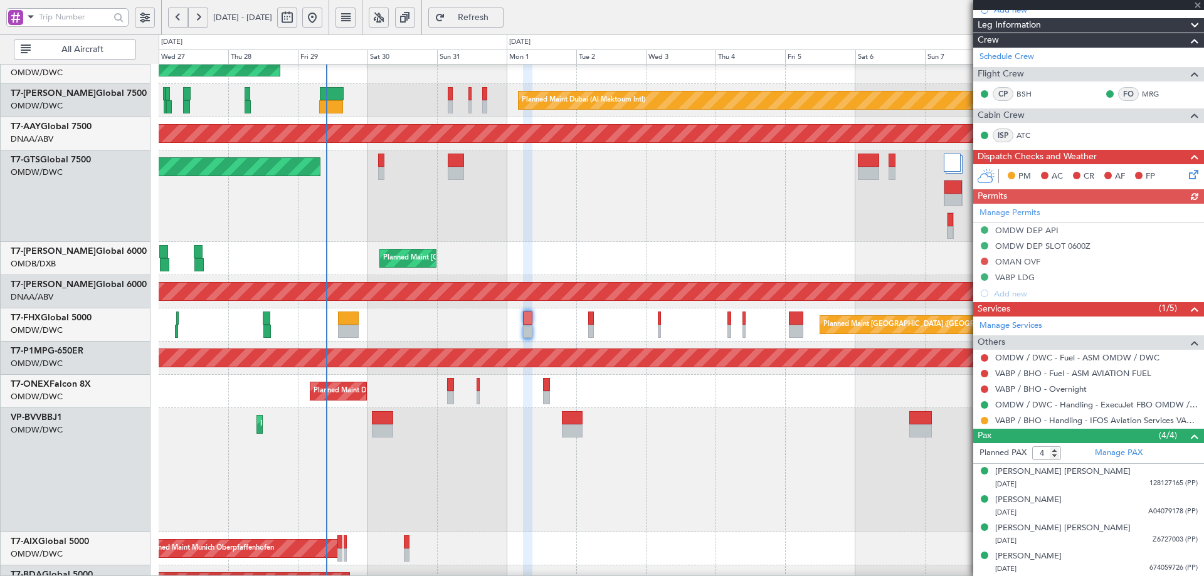
drag, startPoint x: 984, startPoint y: 419, endPoint x: 974, endPoint y: 431, distance: 15.5
click at [984, 419] on button at bounding box center [985, 421] width 8 height 8
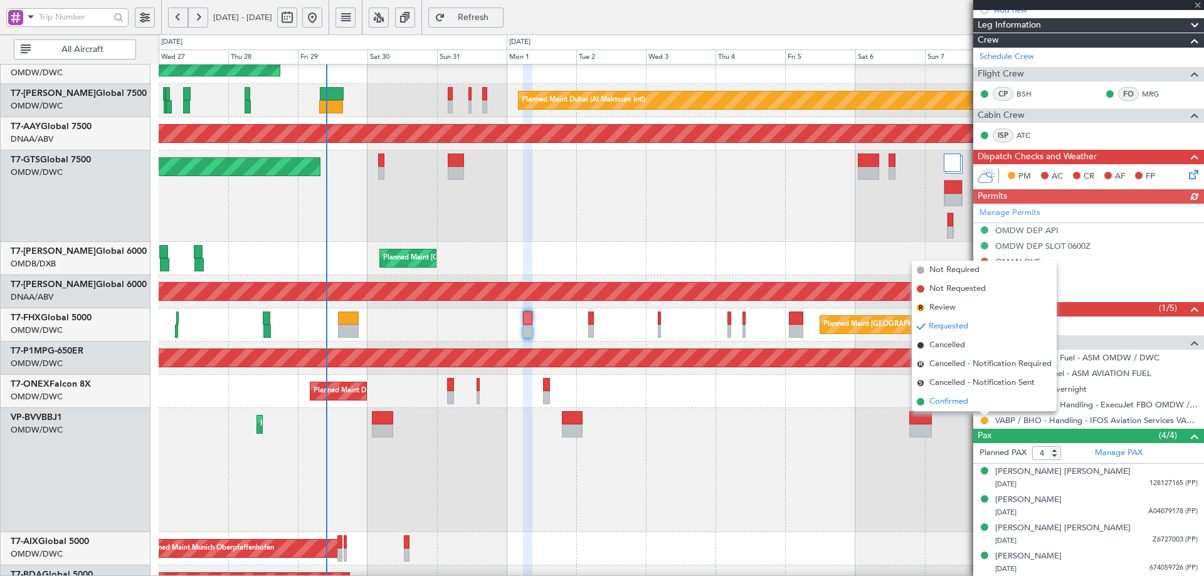
click at [948, 403] on span "Confirmed" at bounding box center [948, 402] width 39 height 13
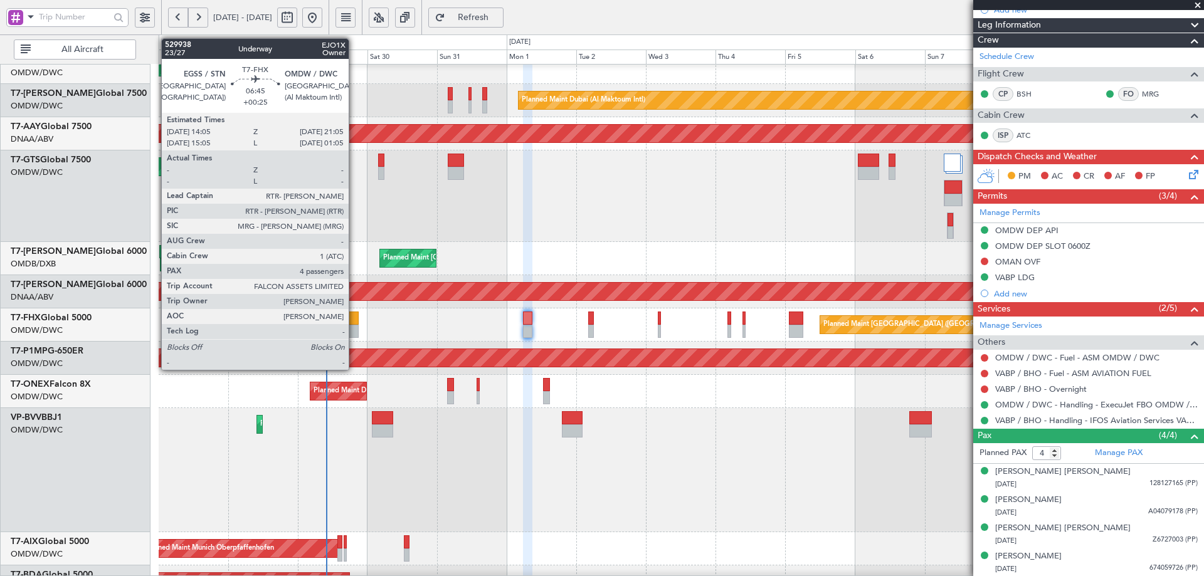
click at [354, 323] on div at bounding box center [348, 318] width 21 height 13
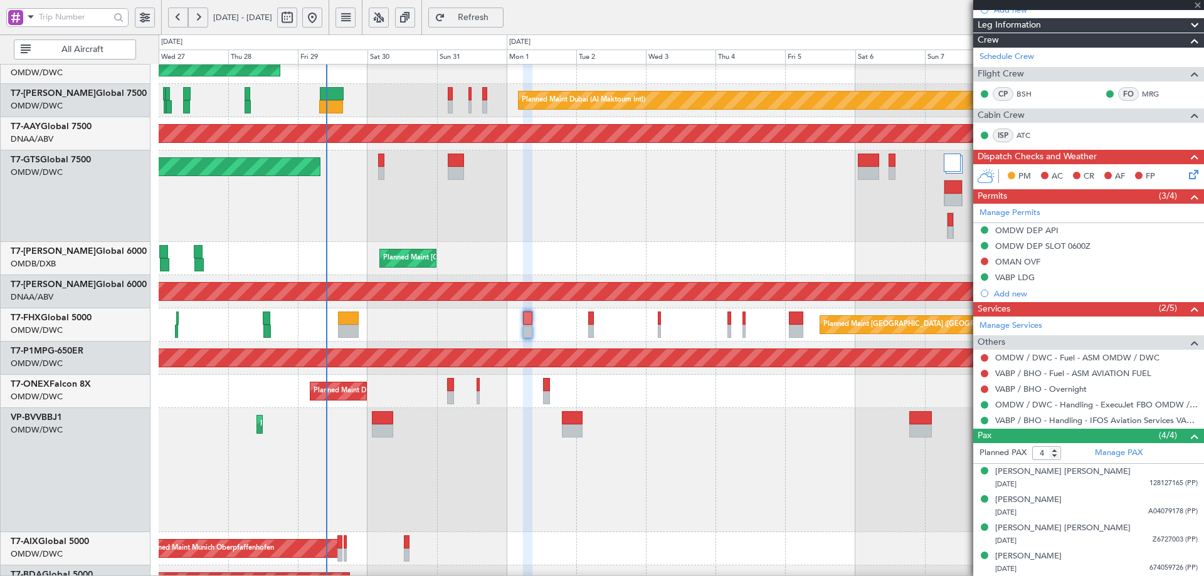
type input "+00:25"
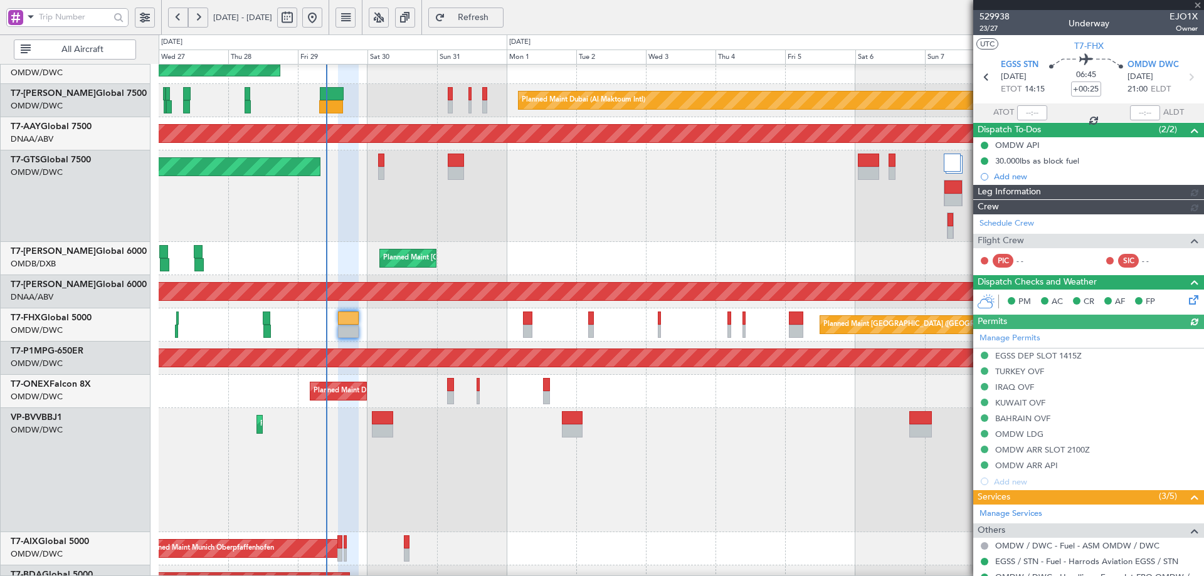
type input "[PERSON_NAME] (ANI)"
type input "7127"
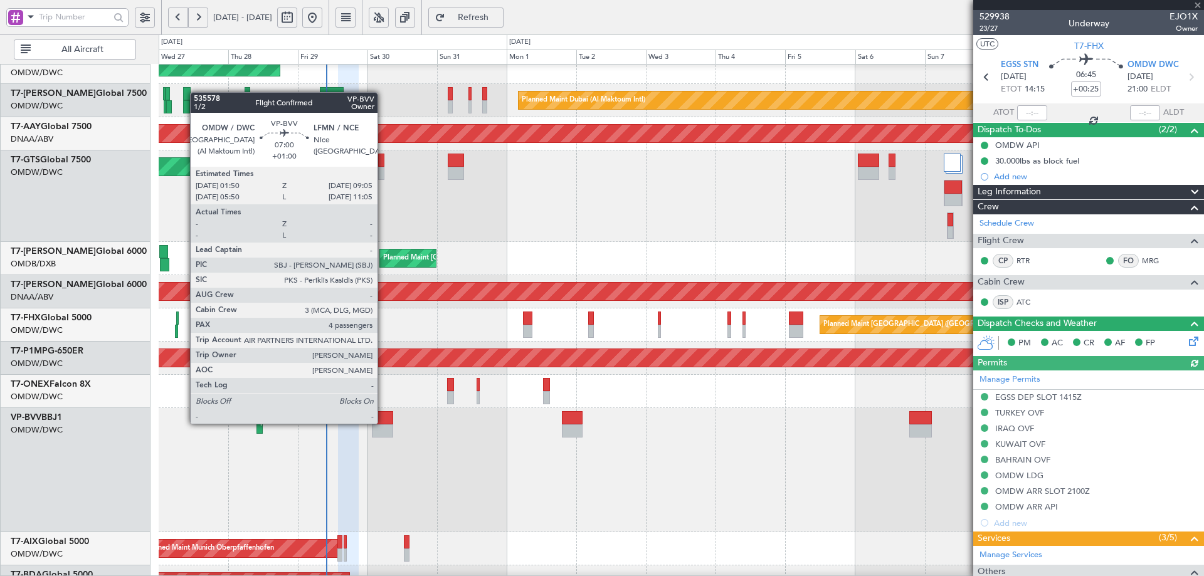
click at [383, 423] on div at bounding box center [382, 417] width 21 height 13
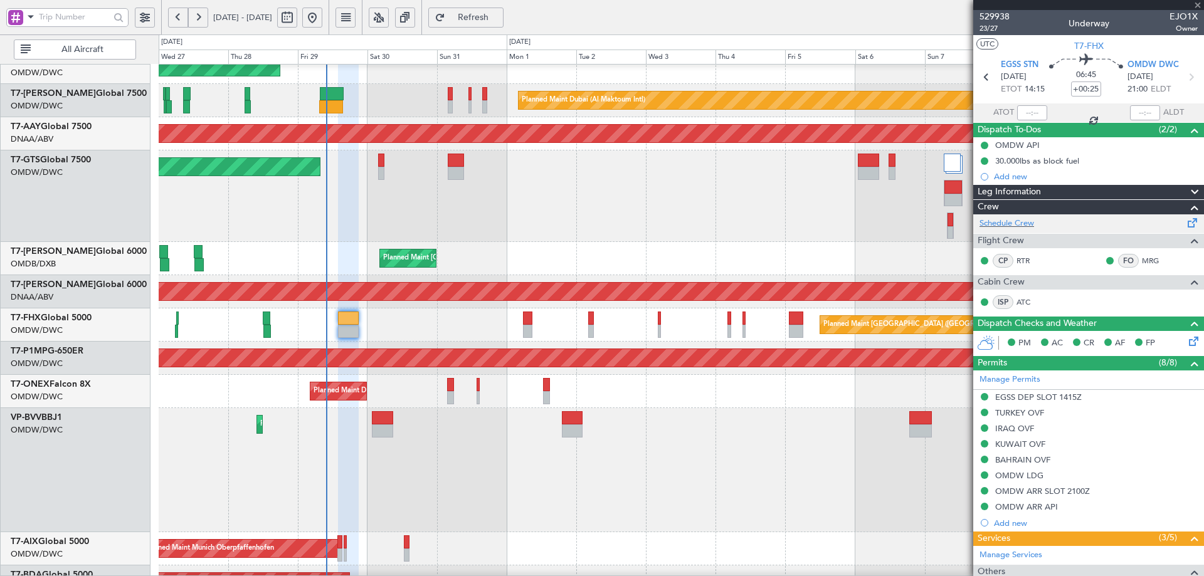
type input "+01:00"
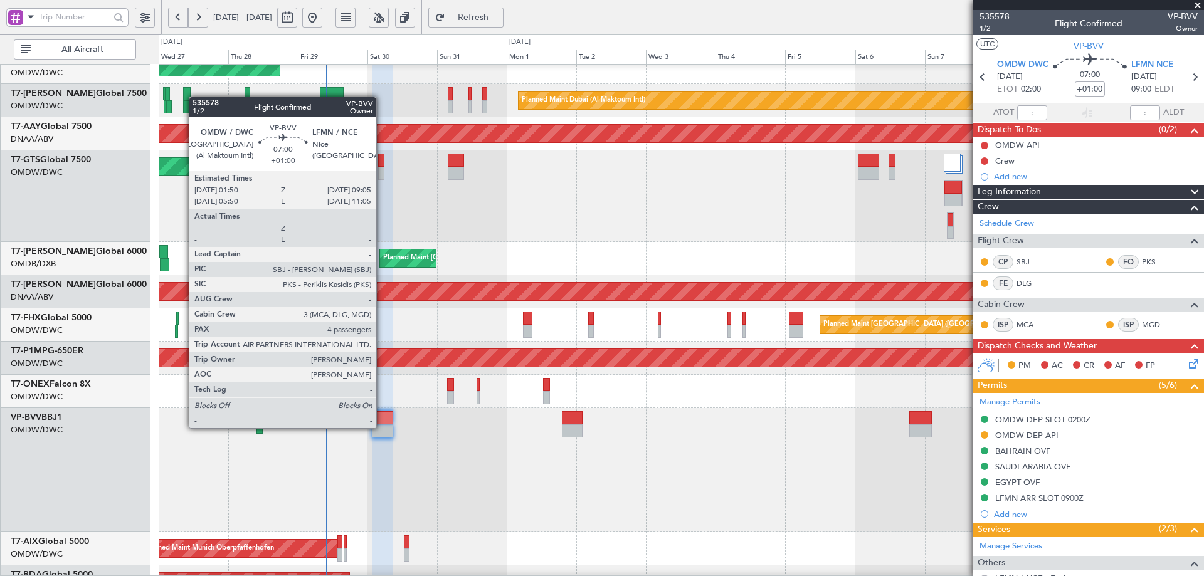
click at [382, 426] on div at bounding box center [382, 430] width 21 height 13
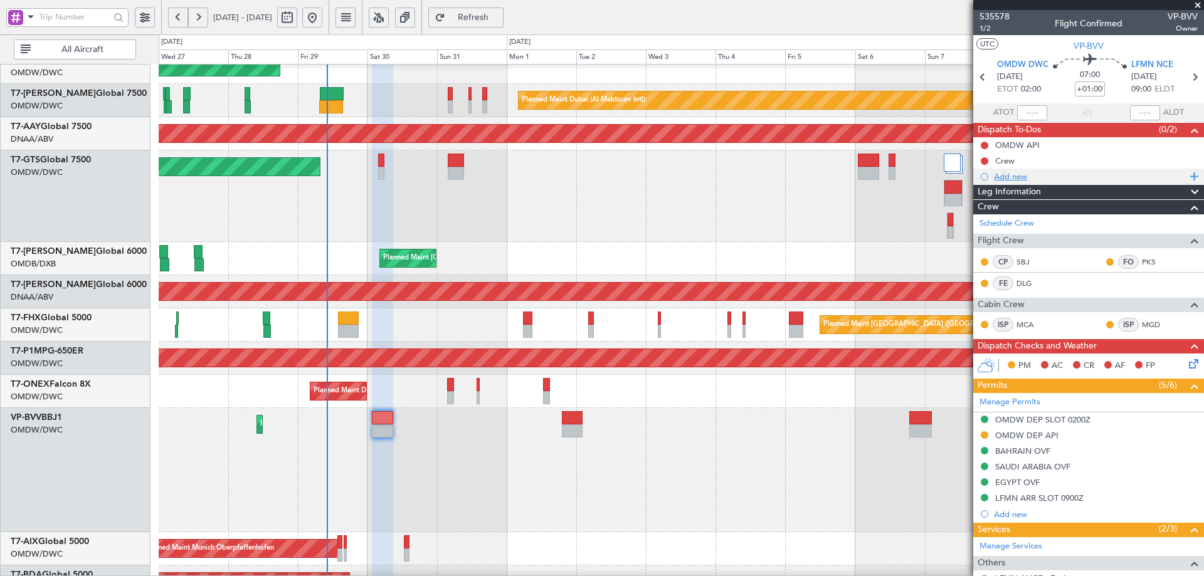
click at [1010, 177] on div "Add new" at bounding box center [1090, 176] width 192 height 11
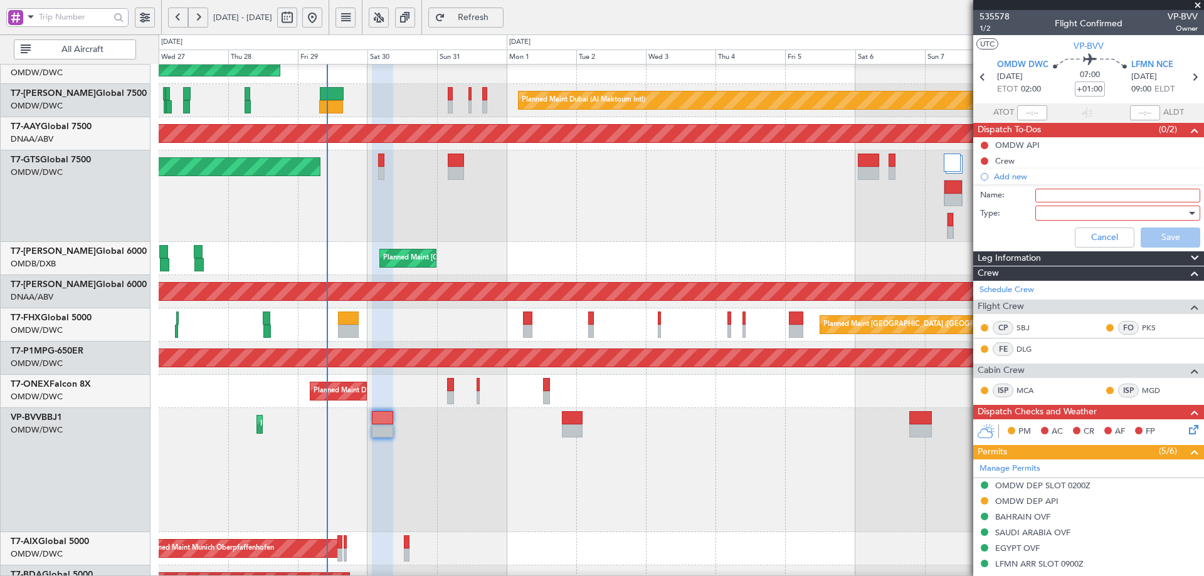
click at [1046, 194] on input "Name:" at bounding box center [1117, 196] width 165 height 14
drag, startPoint x: 1116, startPoint y: 196, endPoint x: 1109, endPoint y: 194, distance: 7.1
click at [1109, 194] on input "DEPARTURE FUEL 24,000 lbs" at bounding box center [1117, 196] width 165 height 14
type input "DEPARTURE FUEL 60,000 lbs"
click at [1042, 209] on div at bounding box center [1113, 213] width 146 height 19
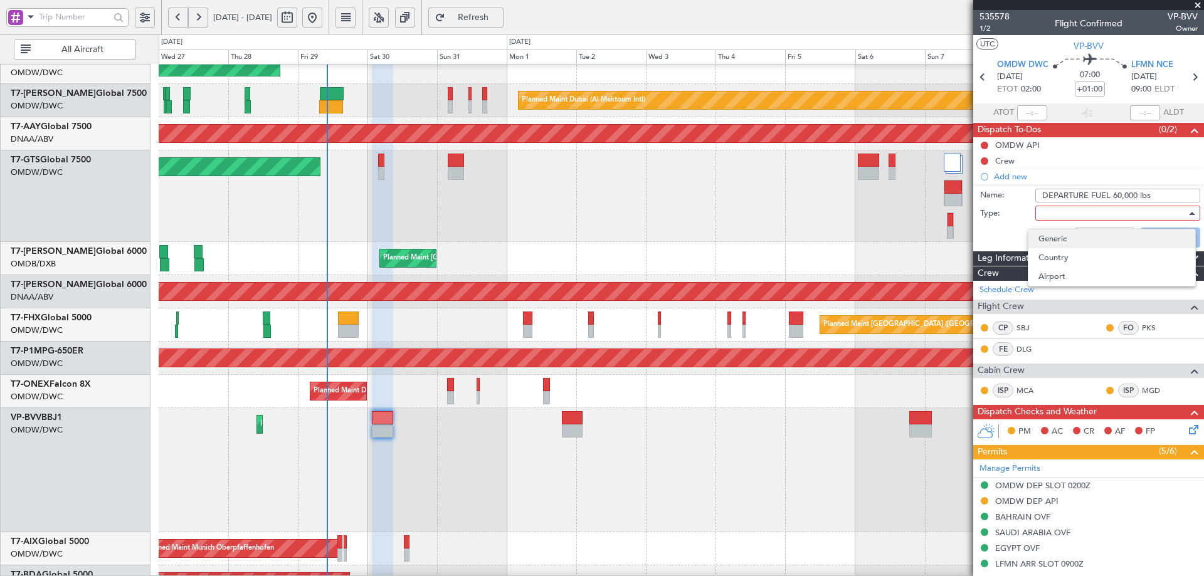
click at [1051, 236] on span "Generic" at bounding box center [1111, 238] width 147 height 19
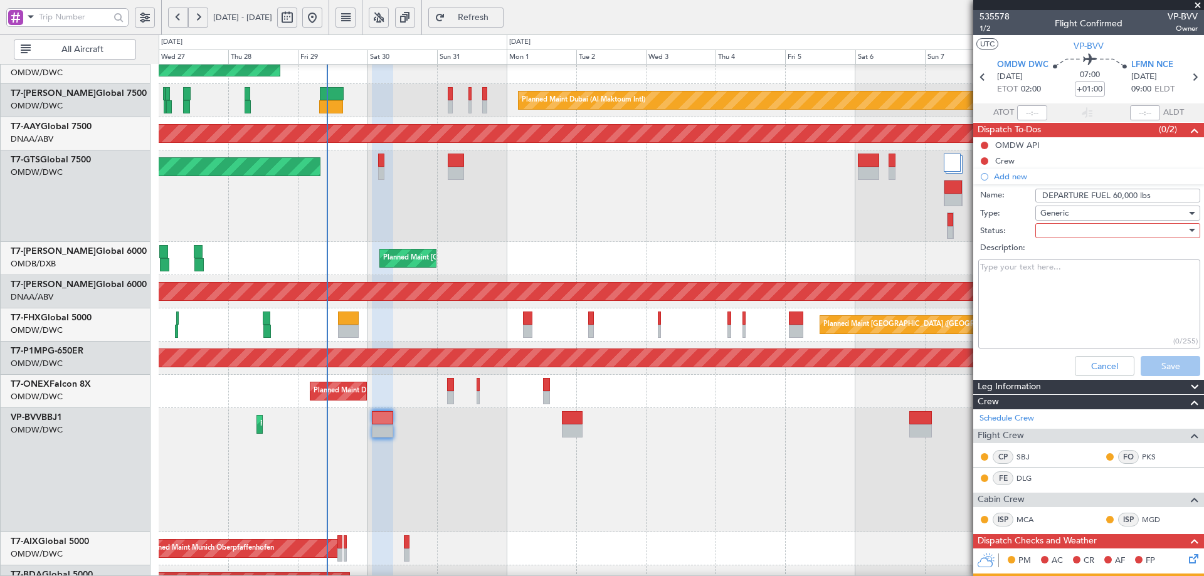
click at [1055, 227] on div at bounding box center [1113, 230] width 146 height 19
click at [1047, 253] on span "Not Started" at bounding box center [1111, 255] width 147 height 19
click at [1146, 366] on button "Save" at bounding box center [1170, 366] width 60 height 20
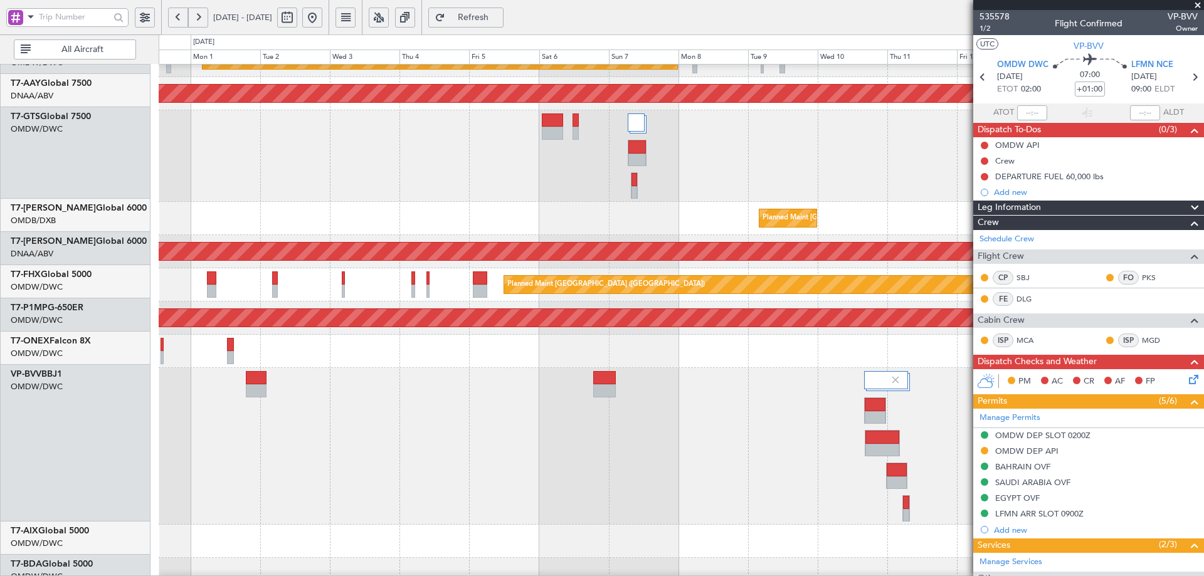
scroll to position [253, 0]
click at [276, 414] on div "Planned Maint Dubai (Al Maktoum Intl)" at bounding box center [681, 446] width 1045 height 157
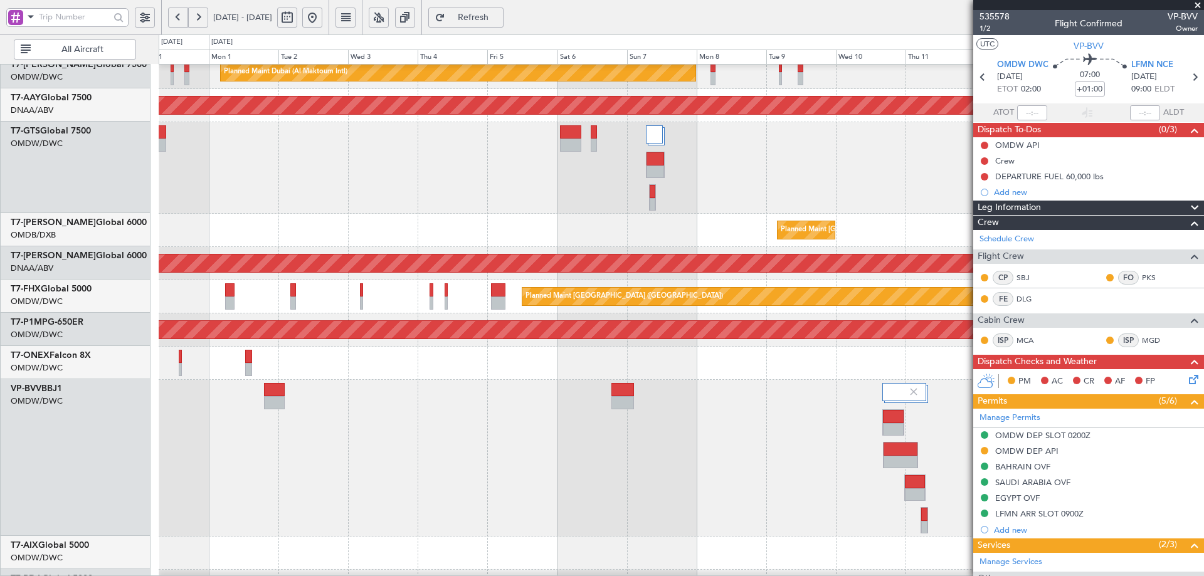
scroll to position [241, 0]
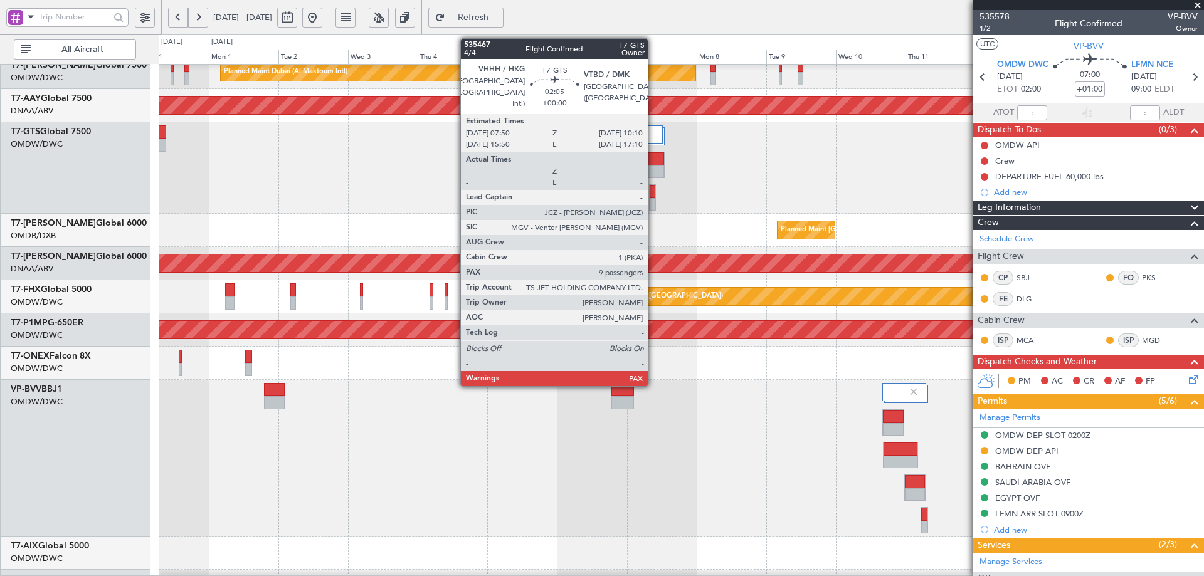
click at [653, 197] on div at bounding box center [653, 191] width 6 height 13
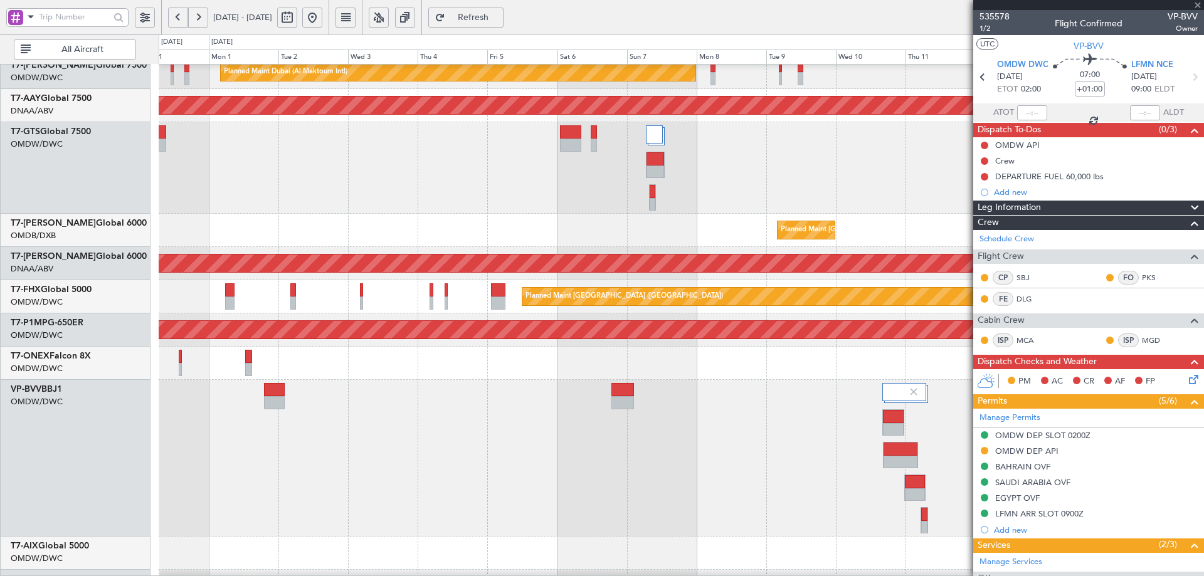
type input "9"
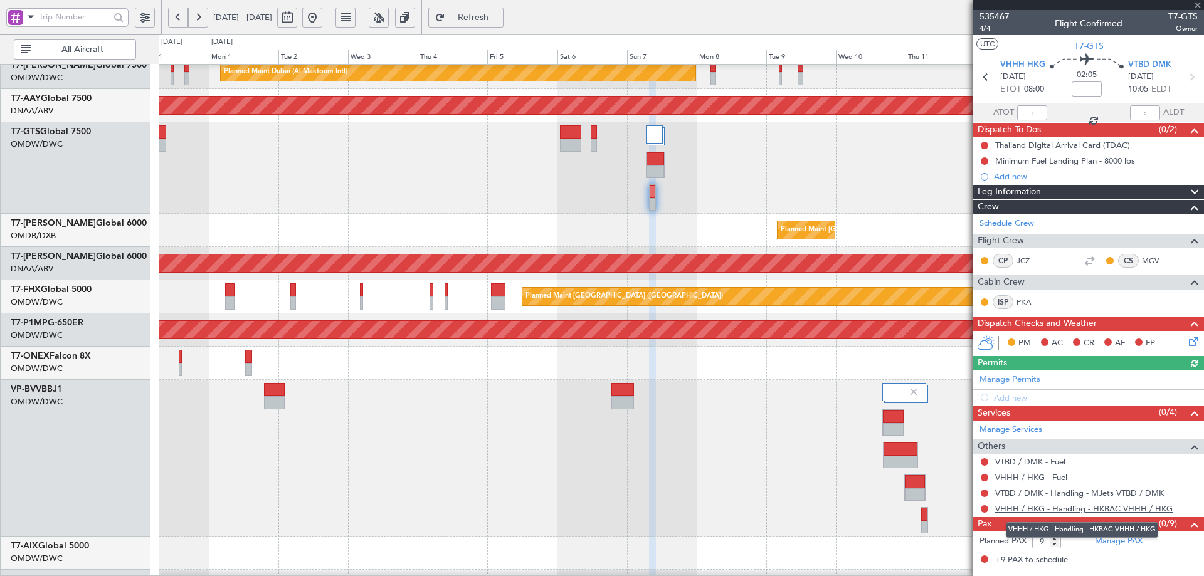
click at [1095, 508] on link "VHHH / HKG - Handling - HKBAC VHHH / HKG" at bounding box center [1083, 508] width 177 height 11
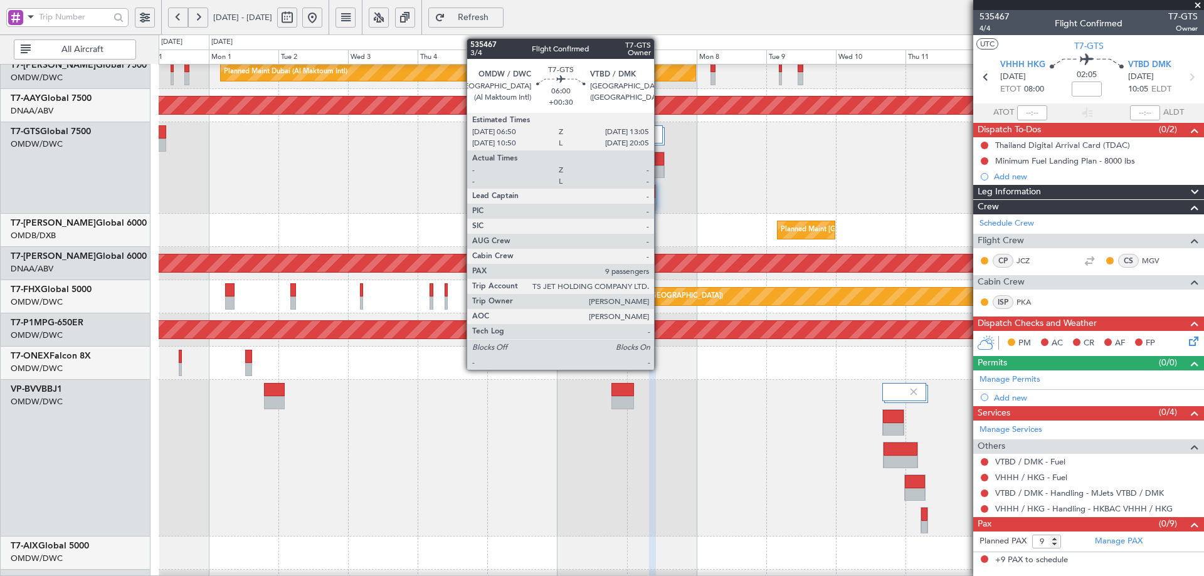
click at [660, 157] on div at bounding box center [654, 158] width 17 height 13
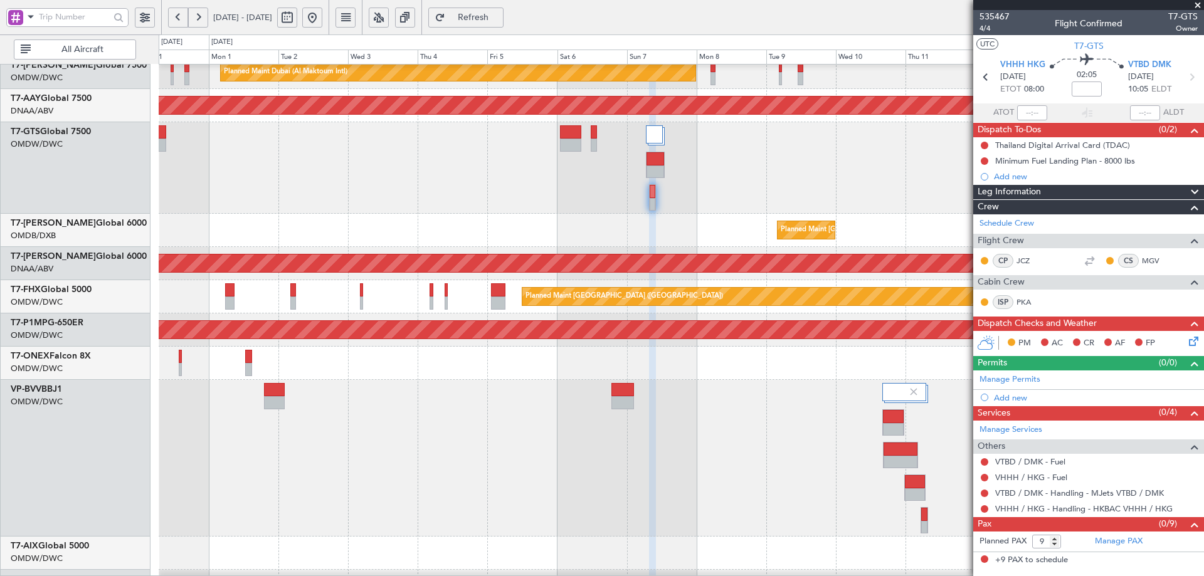
click at [488, 16] on button "Refresh" at bounding box center [465, 18] width 75 height 20
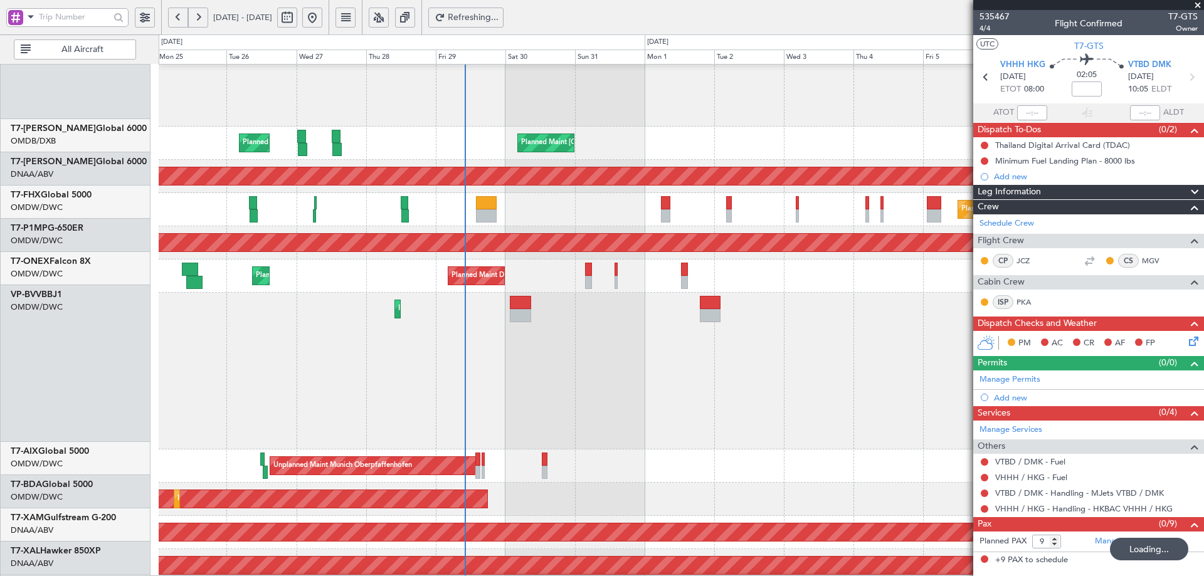
click at [762, 268] on div "Planned Maint Dubai (Al Maktoum Intl) Planned Maint Dubai (Al Maktoum Intl)" at bounding box center [681, 276] width 1045 height 33
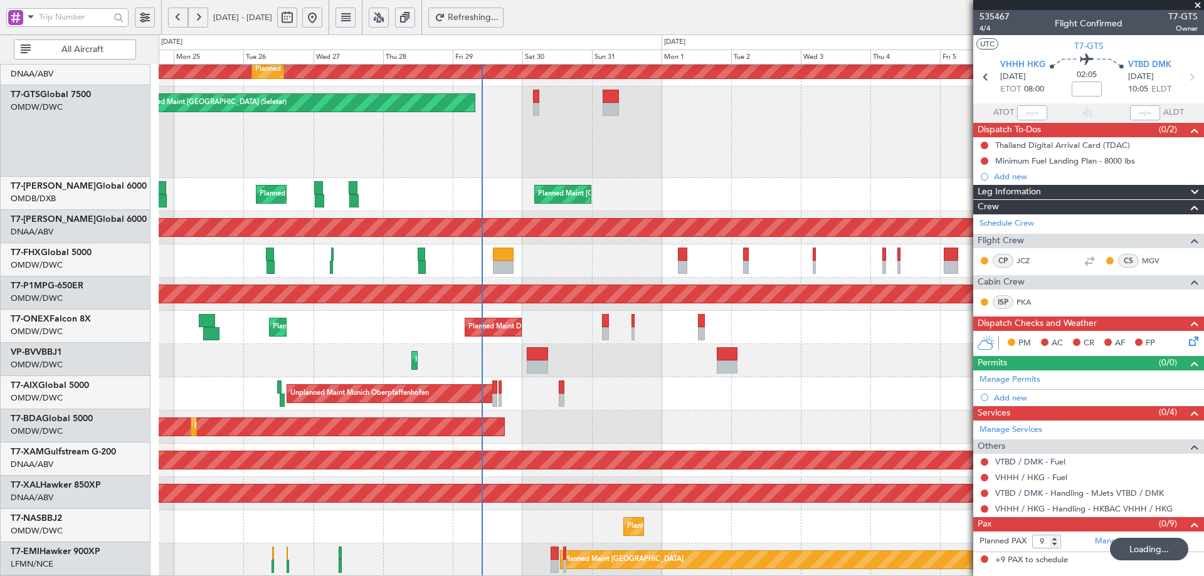
scroll to position [277, 0]
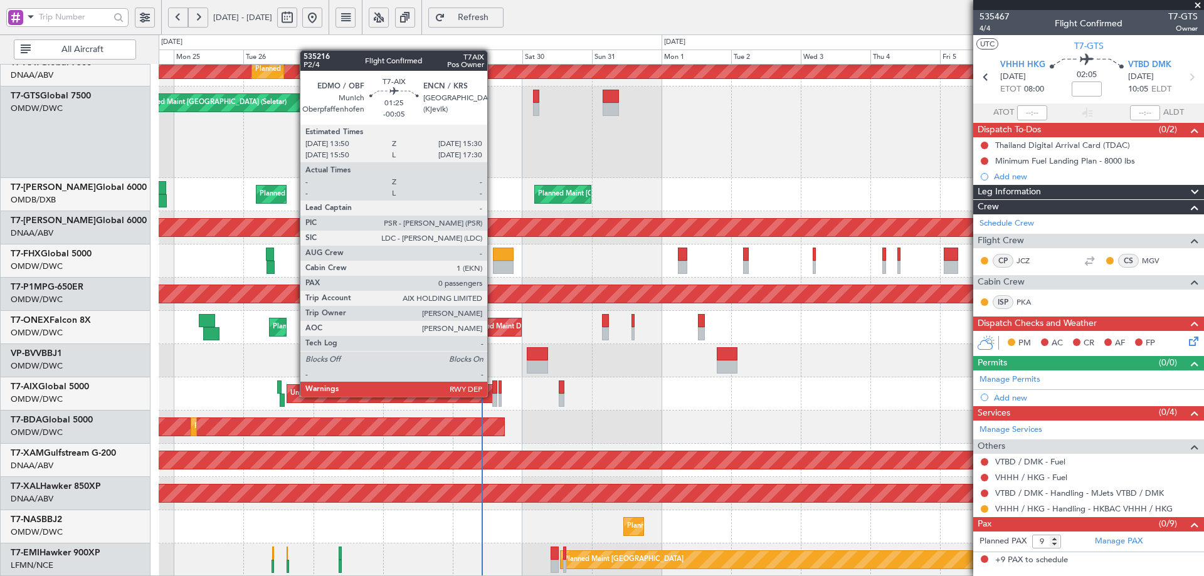
click at [493, 396] on div at bounding box center [494, 400] width 5 height 13
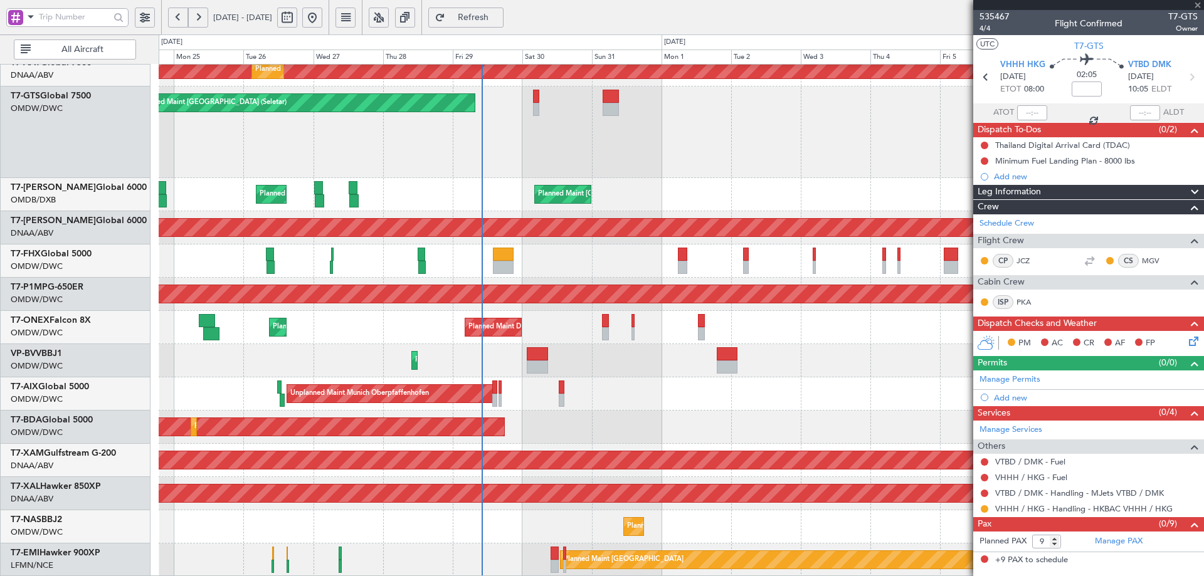
type input "-00:05"
type input "0"
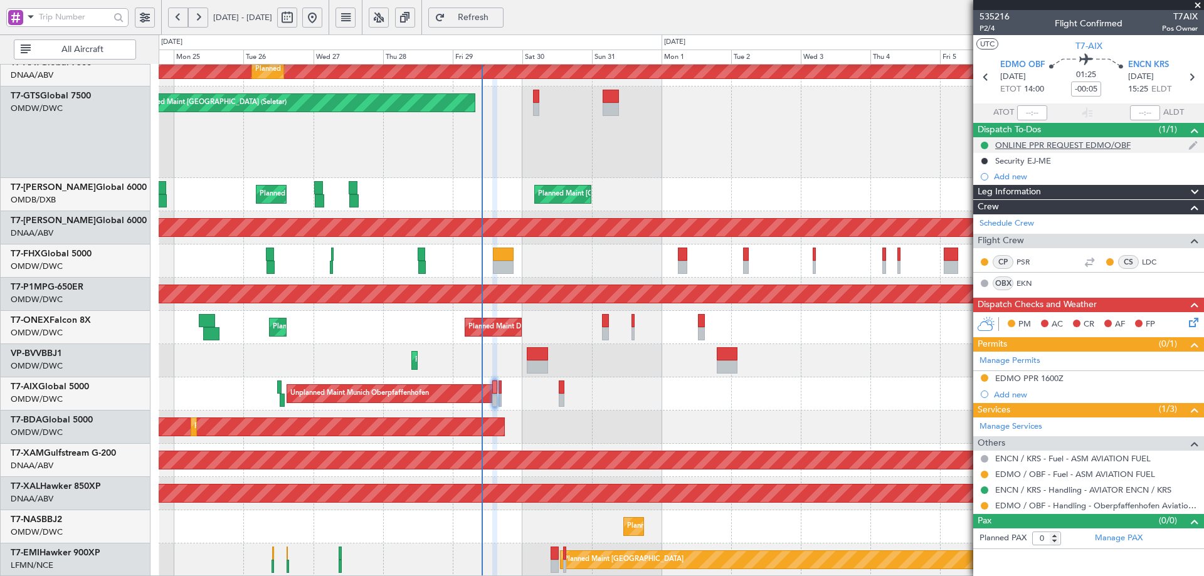
click at [1066, 142] on div "ONLINE PPR REQUEST EDMO/OBF" at bounding box center [1062, 145] width 135 height 11
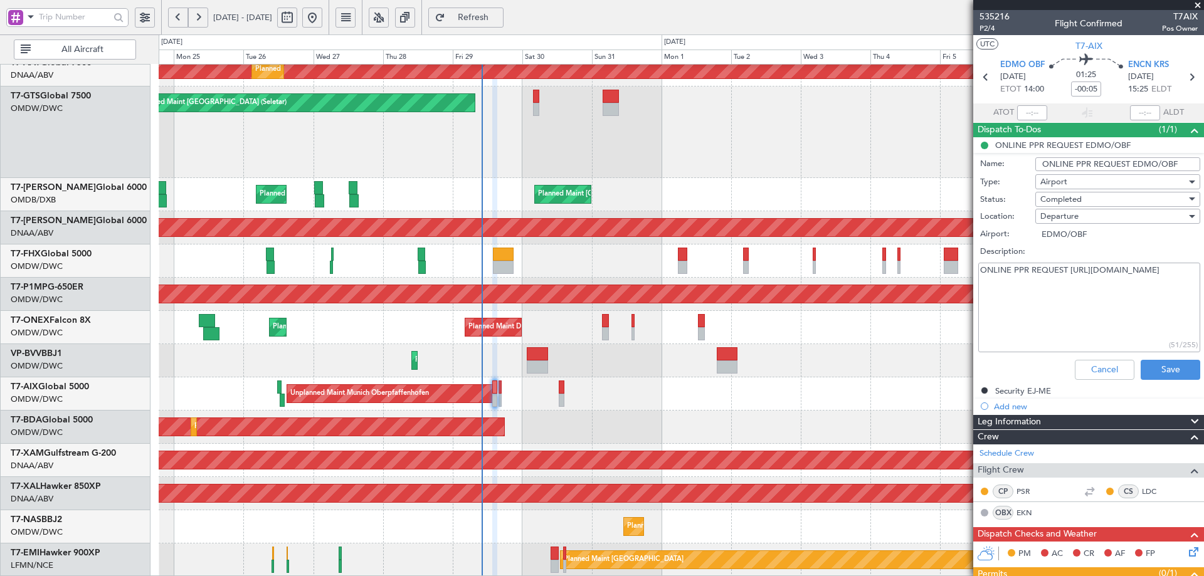
drag, startPoint x: 1123, startPoint y: 286, endPoint x: 963, endPoint y: 280, distance: 160.0
click at [963, 280] on fb-app "24 Aug 2025 - 08 Sep 2025 Refresh Quick Links All Aircraft Unplanned Maint Duba…" at bounding box center [602, 296] width 1204 height 561
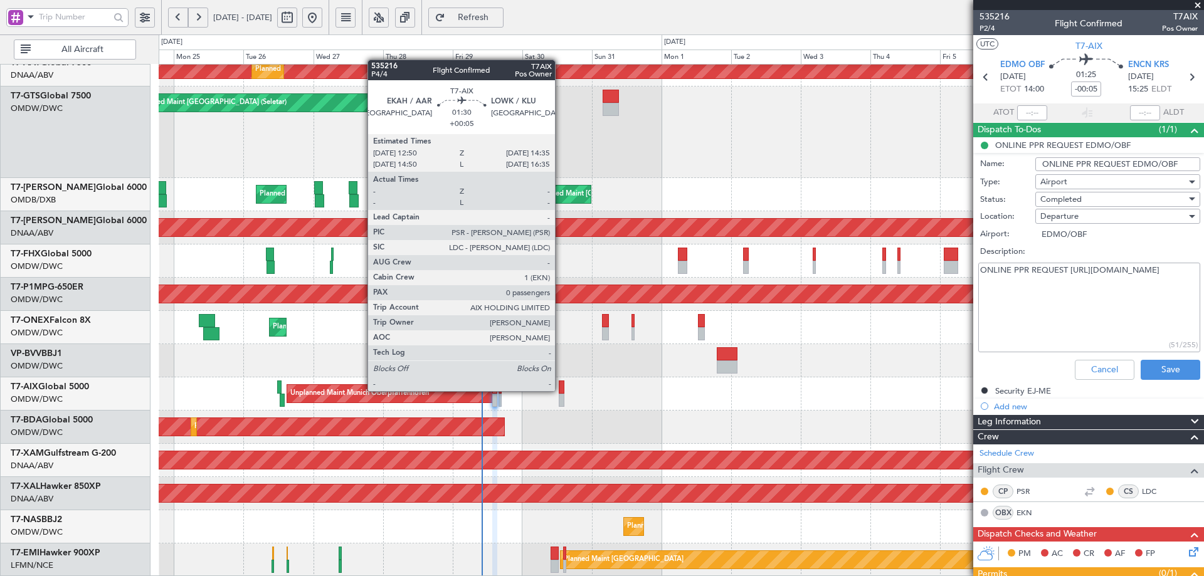
click at [561, 390] on div at bounding box center [562, 387] width 6 height 13
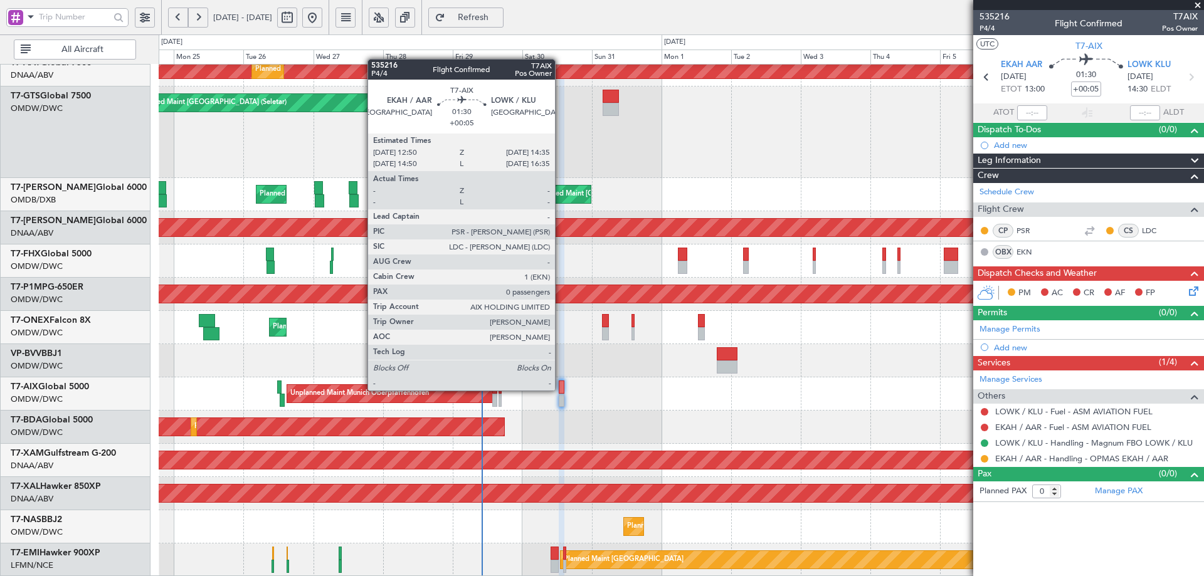
click at [561, 389] on div at bounding box center [562, 387] width 6 height 13
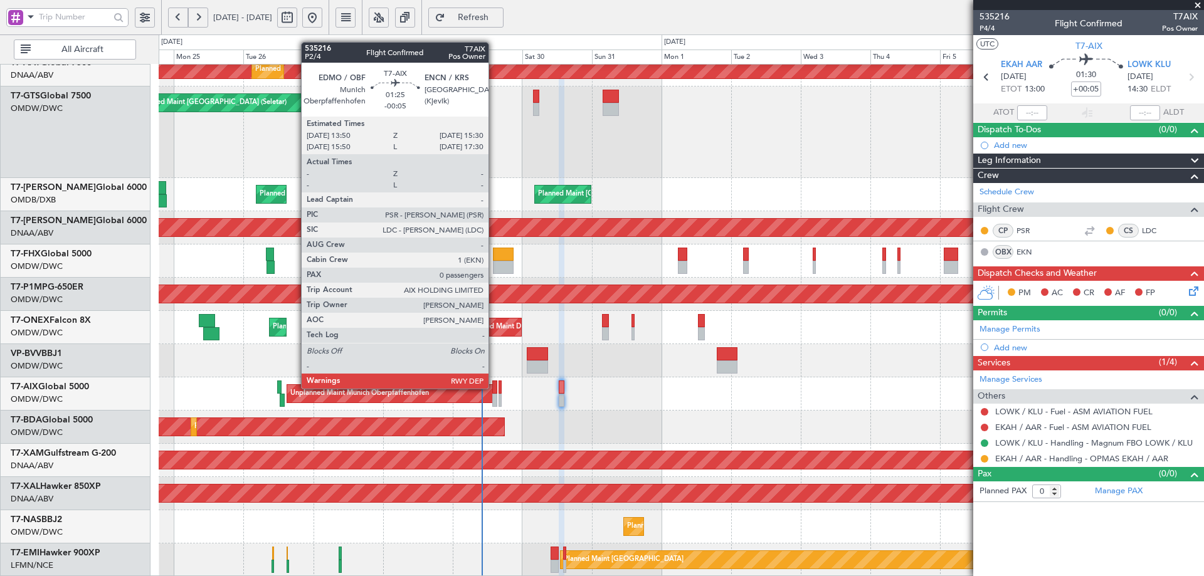
click at [494, 387] on div at bounding box center [494, 387] width 5 height 13
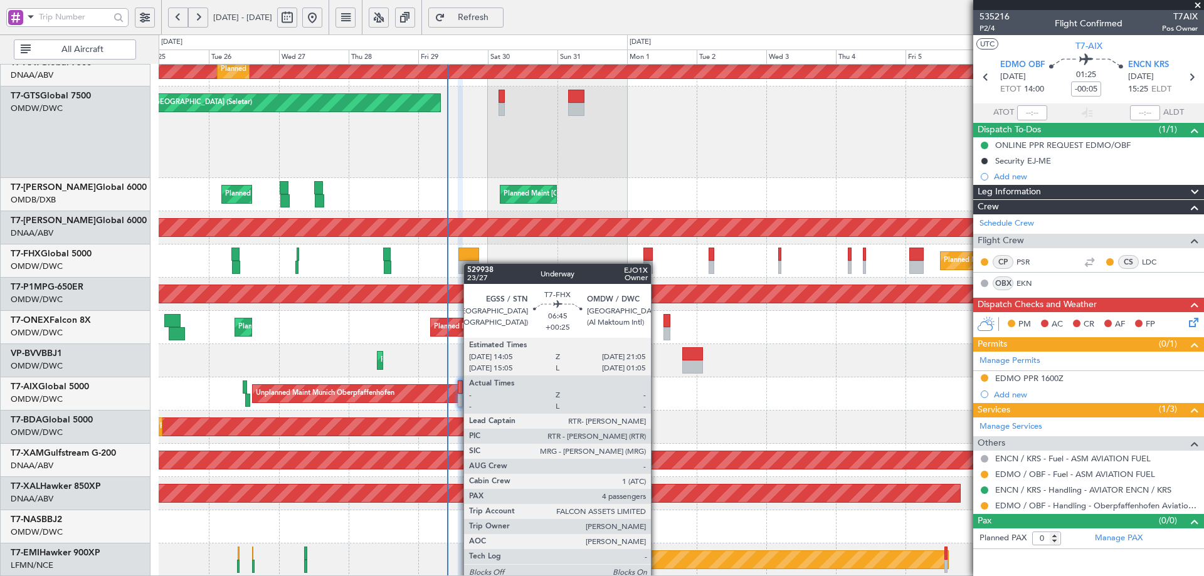
click at [468, 246] on div "Unplanned Maint Dubai (Al Maktoum Intl) Planned Maint Dubai (Al Maktoum Intl) U…" at bounding box center [681, 181] width 1045 height 789
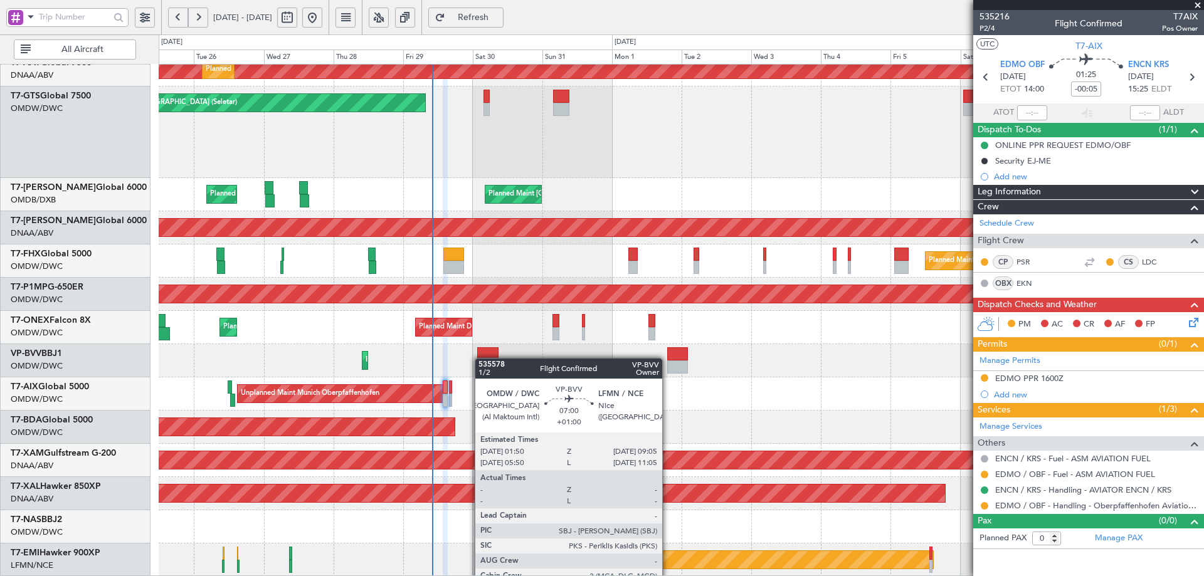
click at [483, 335] on div "Unplanned Maint Dubai (Al Maktoum Intl) Planned Maint Dubai (Al Maktoum Intl) U…" at bounding box center [681, 181] width 1045 height 789
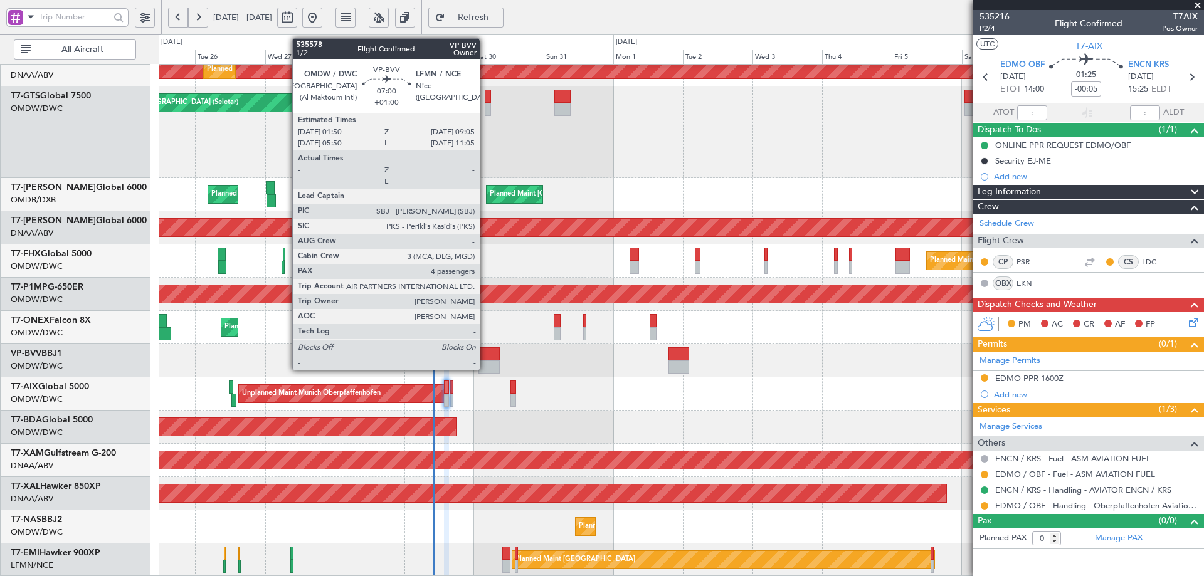
click at [485, 363] on div at bounding box center [488, 367] width 21 height 13
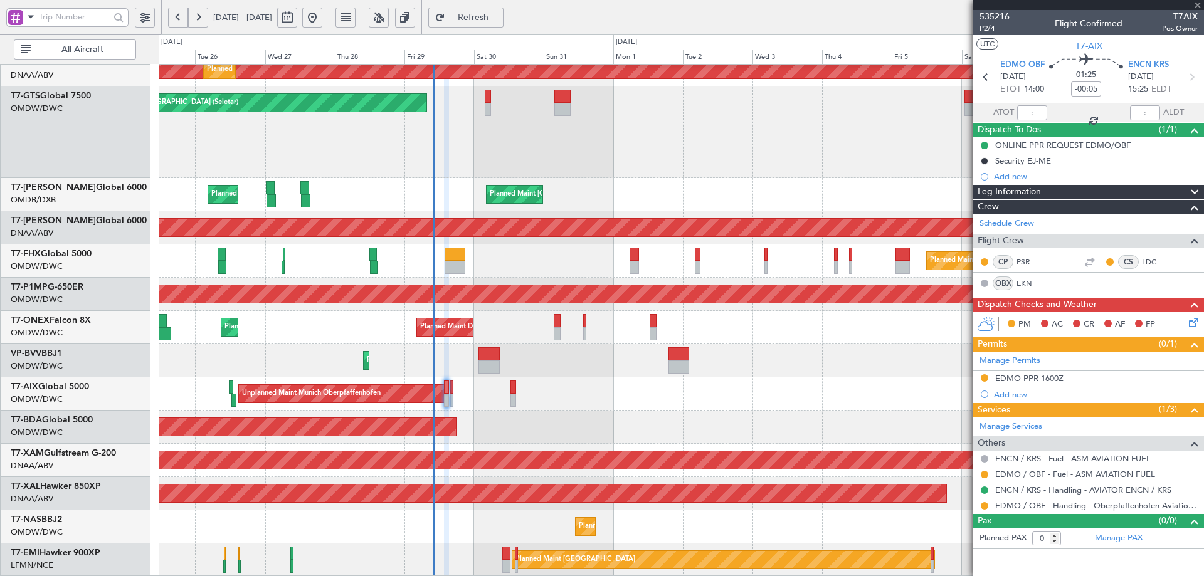
type input "+01:00"
type input "4"
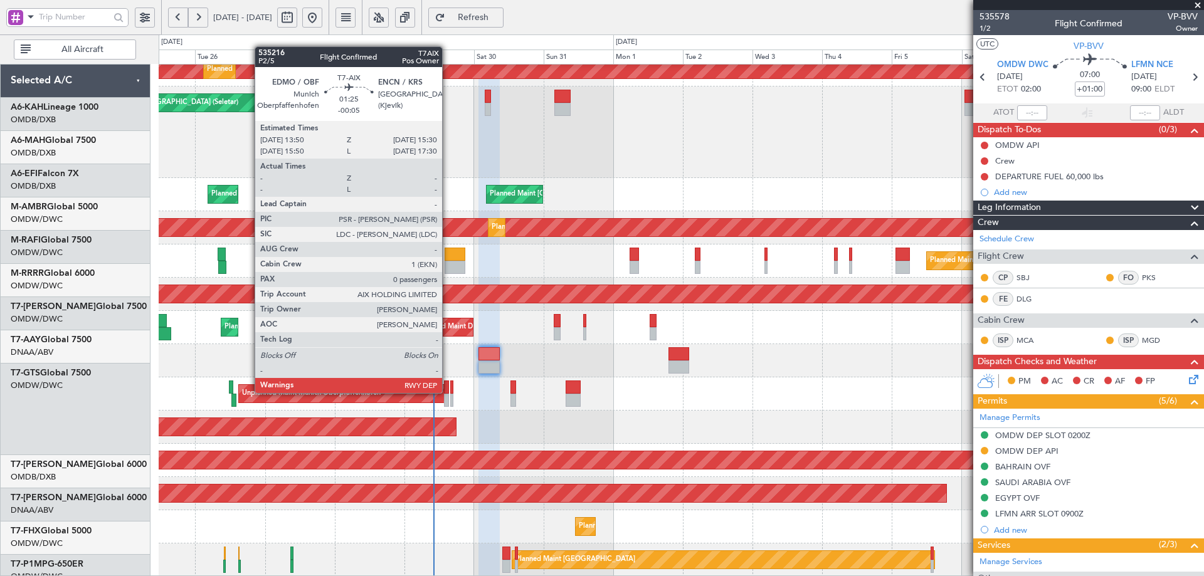
scroll to position [277, 0]
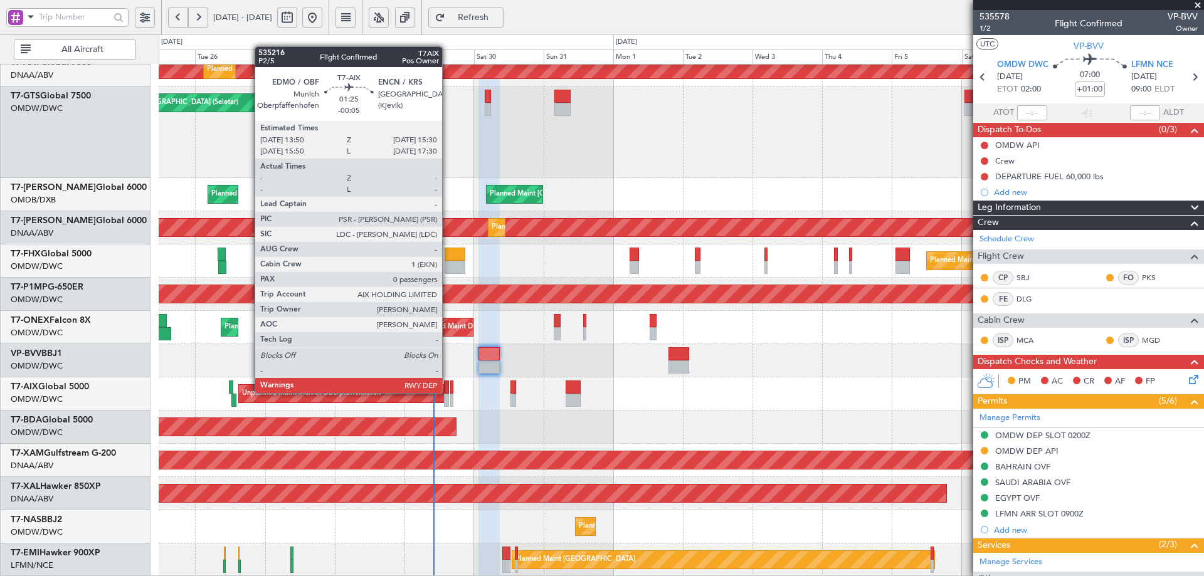
click at [446, 392] on div at bounding box center [446, 387] width 5 height 13
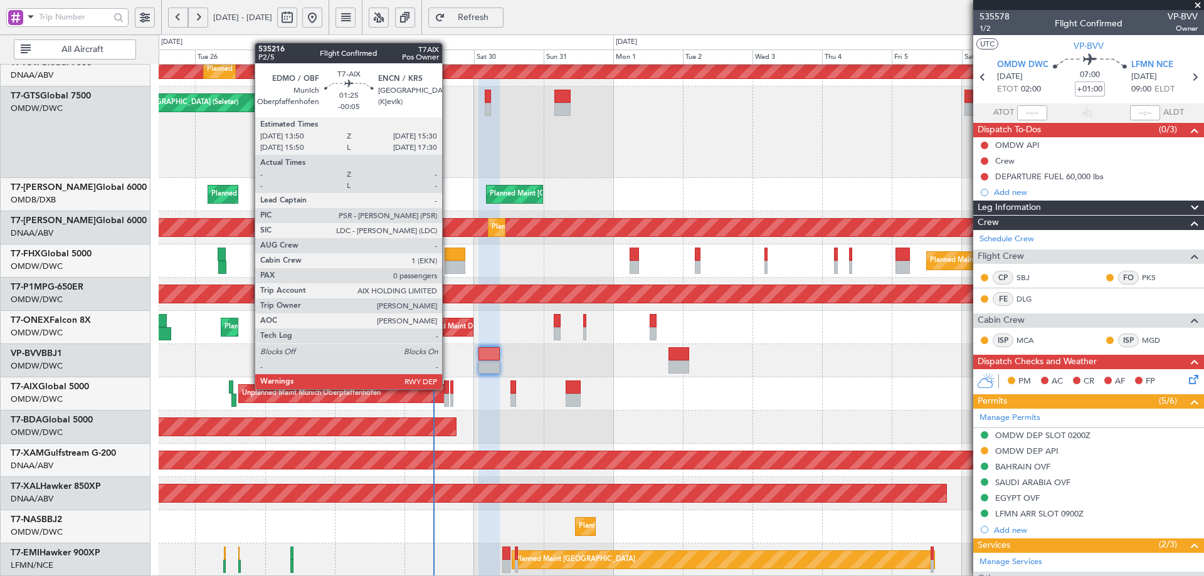
click at [448, 388] on div at bounding box center [446, 387] width 5 height 13
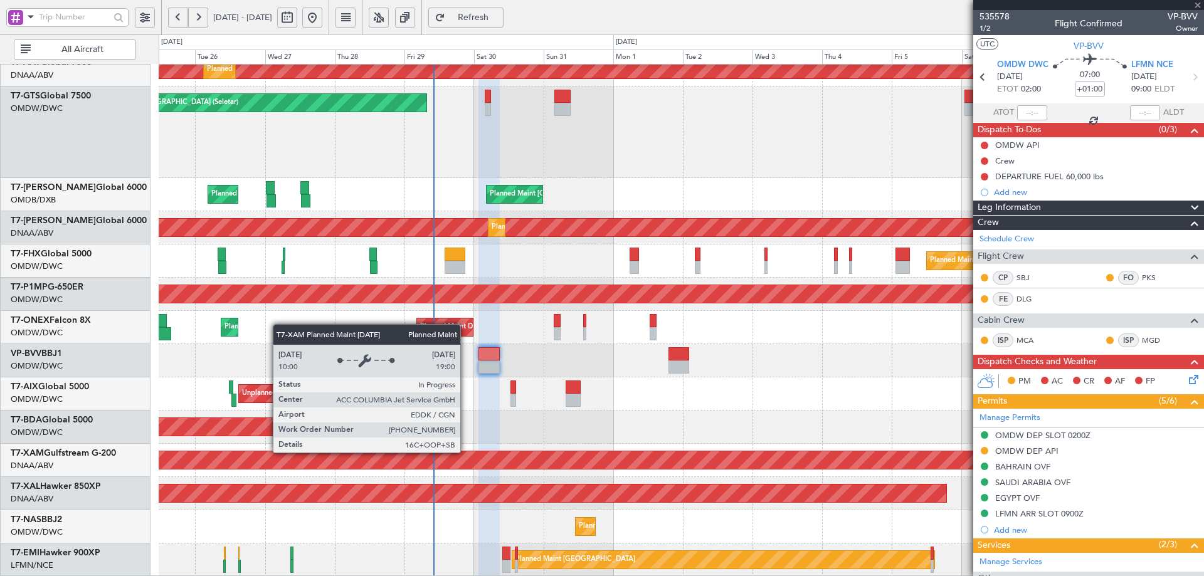
type input "-00:05"
type input "0"
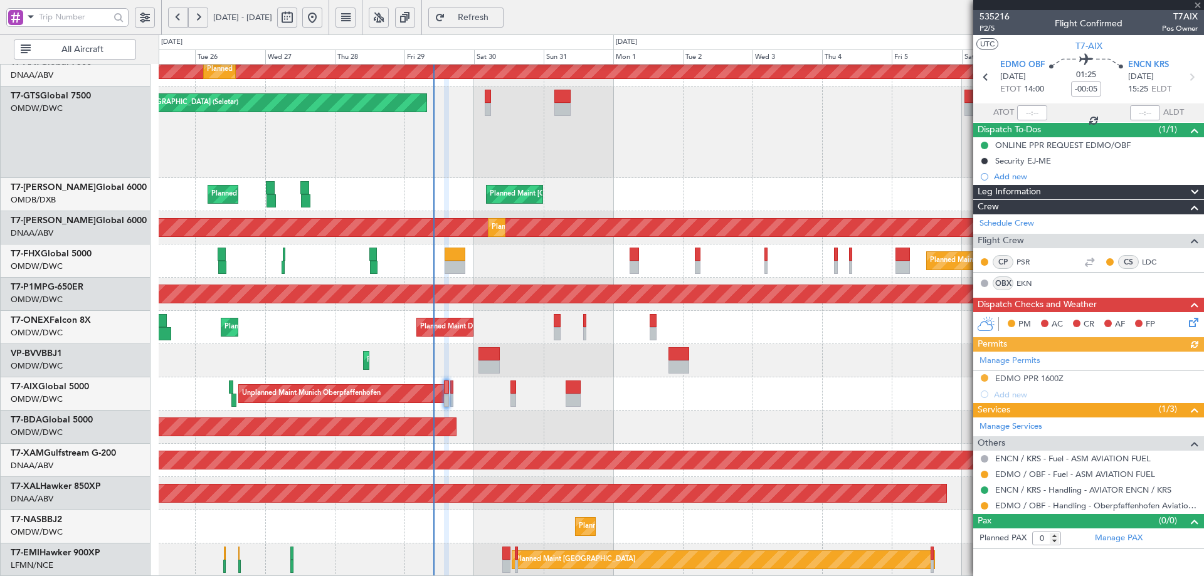
click at [982, 379] on div "Manage Permits EDMO PPR 1600Z Add new" at bounding box center [1088, 377] width 231 height 51
click at [985, 376] on button at bounding box center [985, 378] width 8 height 8
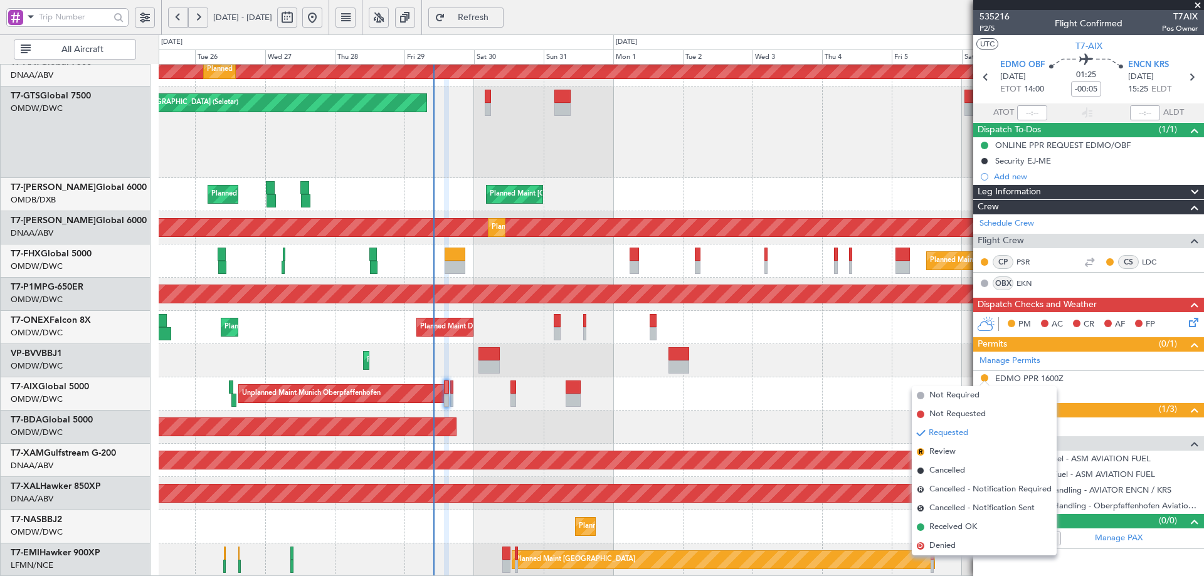
drag, startPoint x: 932, startPoint y: 530, endPoint x: 945, endPoint y: 146, distance: 383.9
click at [932, 530] on span "Received OK" at bounding box center [953, 527] width 48 height 13
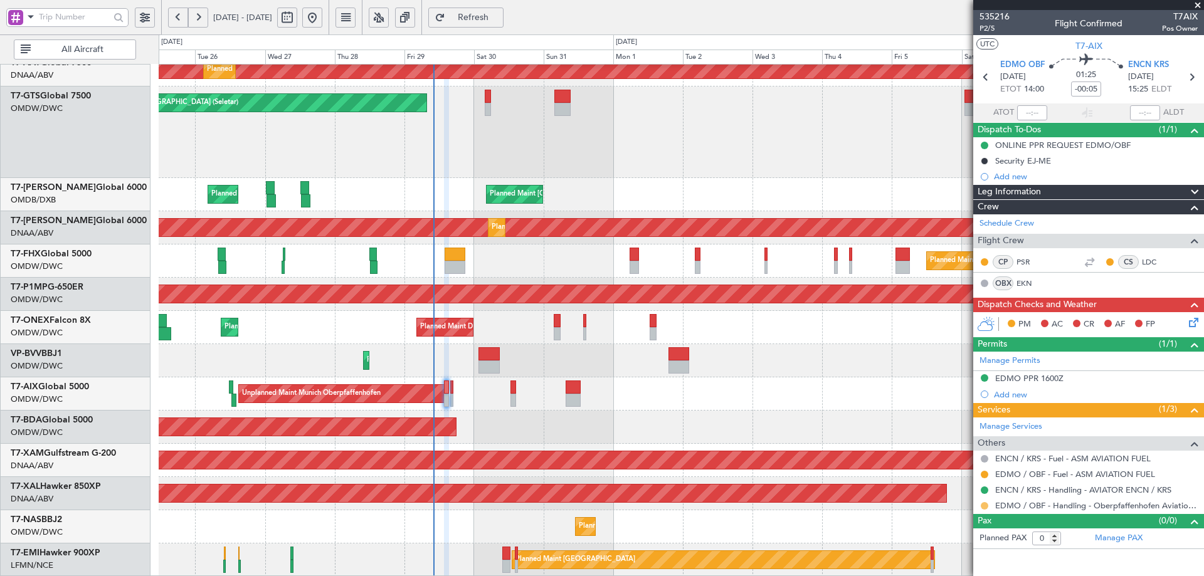
click at [984, 506] on button at bounding box center [985, 506] width 8 height 8
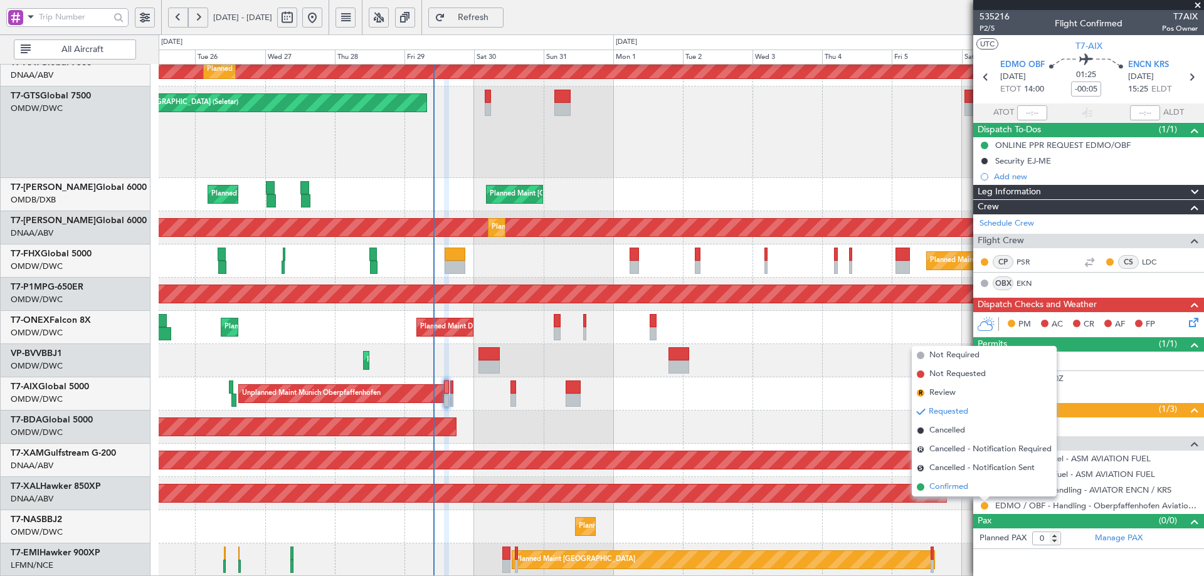
click at [944, 490] on span "Confirmed" at bounding box center [948, 487] width 39 height 13
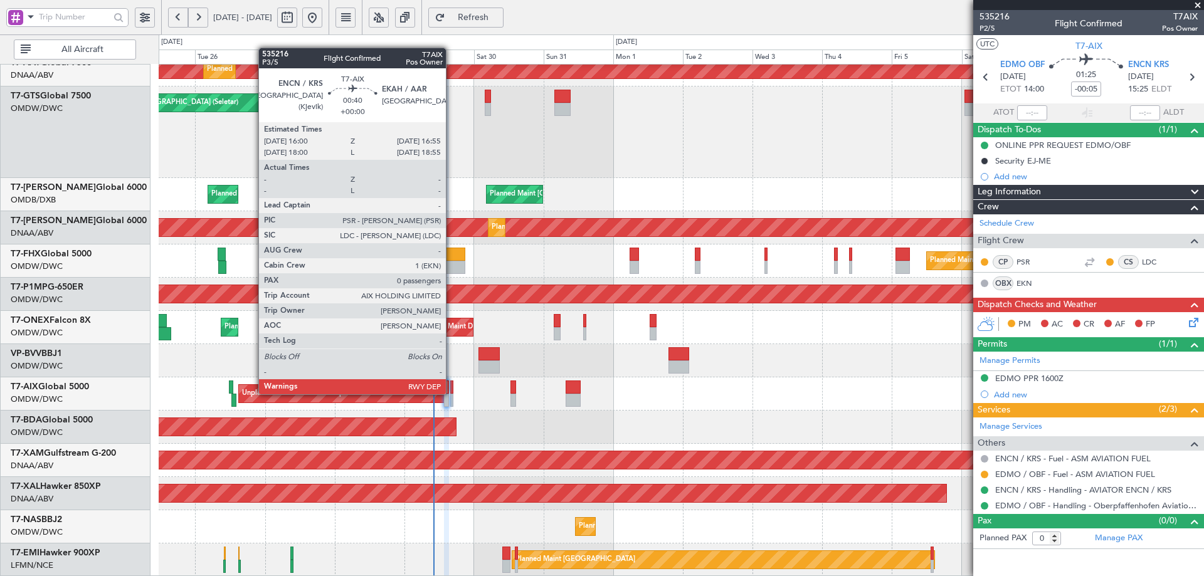
click at [451, 393] on div at bounding box center [451, 387] width 3 height 13
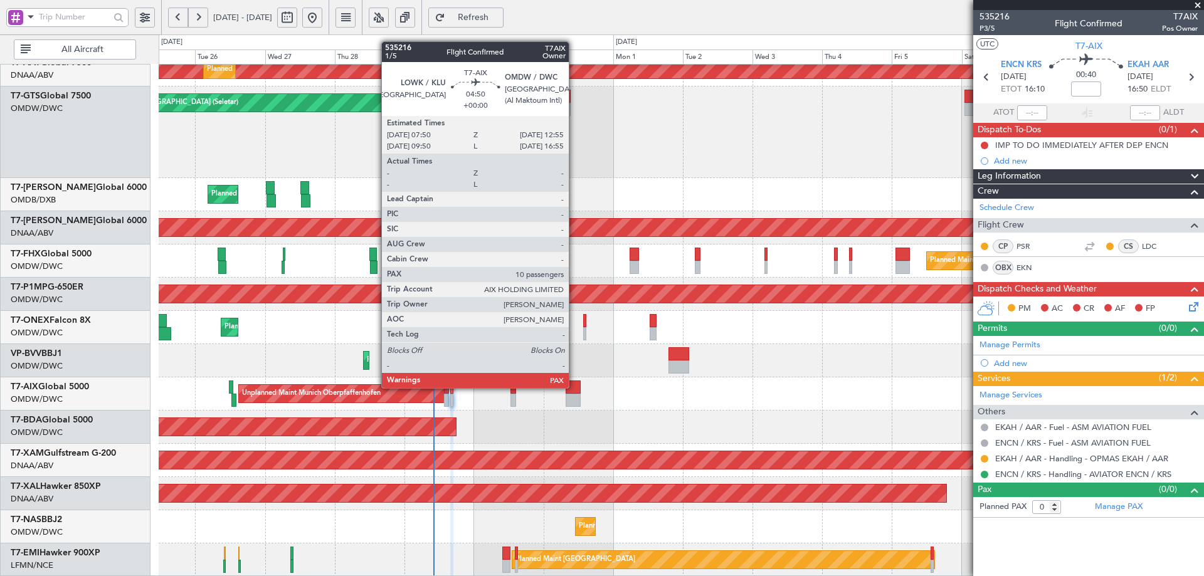
click at [574, 387] on div at bounding box center [573, 387] width 15 height 13
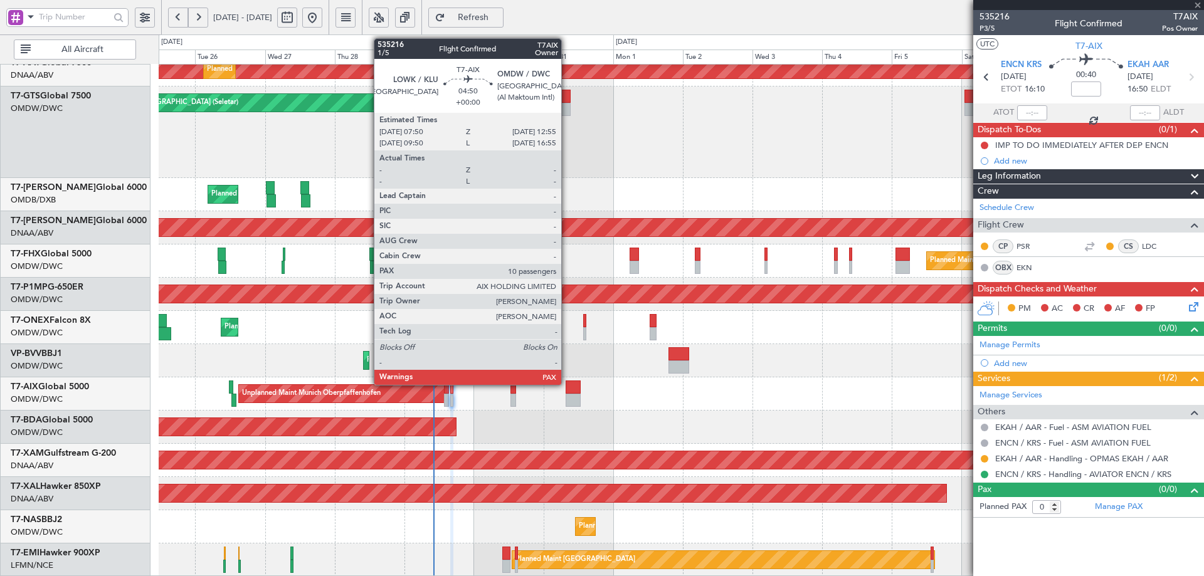
type input "10"
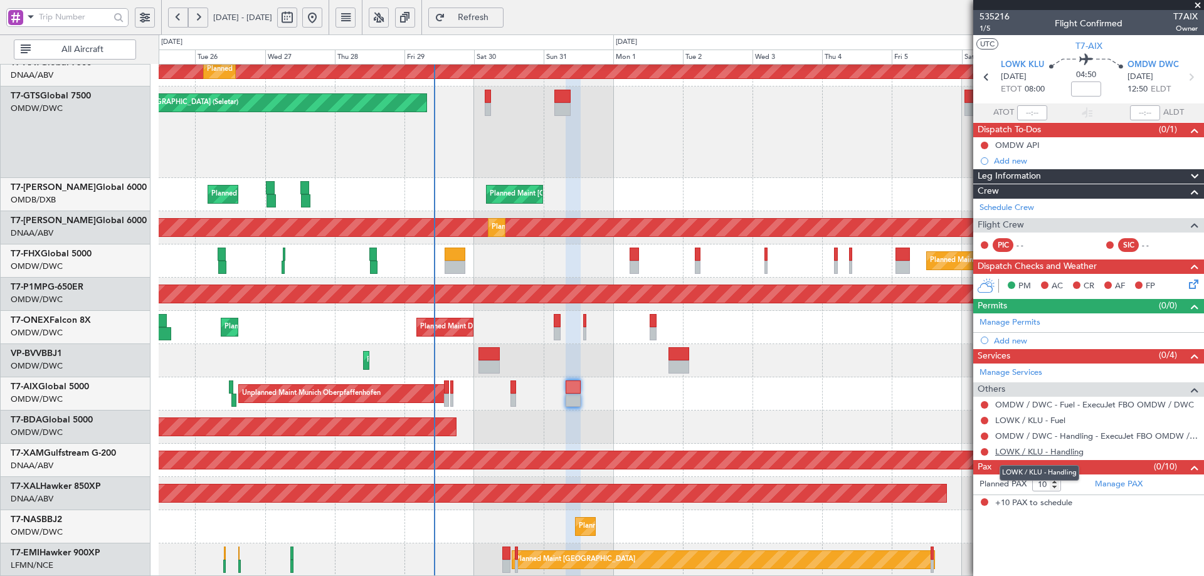
click at [1069, 452] on link "LOWK / KLU - Handling" at bounding box center [1039, 451] width 88 height 11
click at [499, 19] on span "Refresh" at bounding box center [473, 17] width 51 height 9
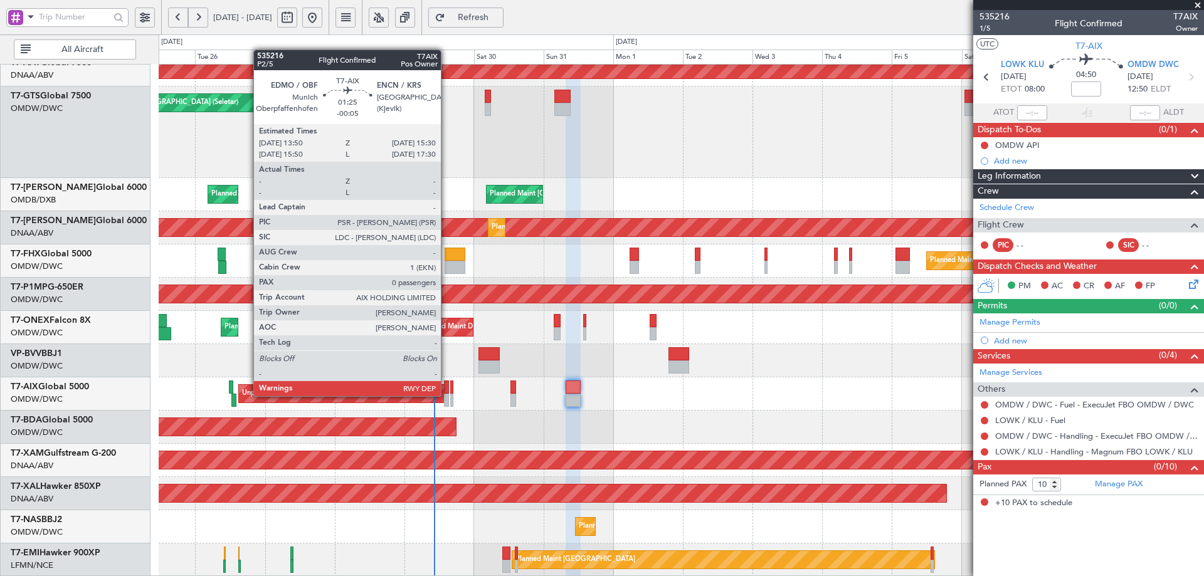
click at [446, 395] on div at bounding box center [446, 400] width 5 height 13
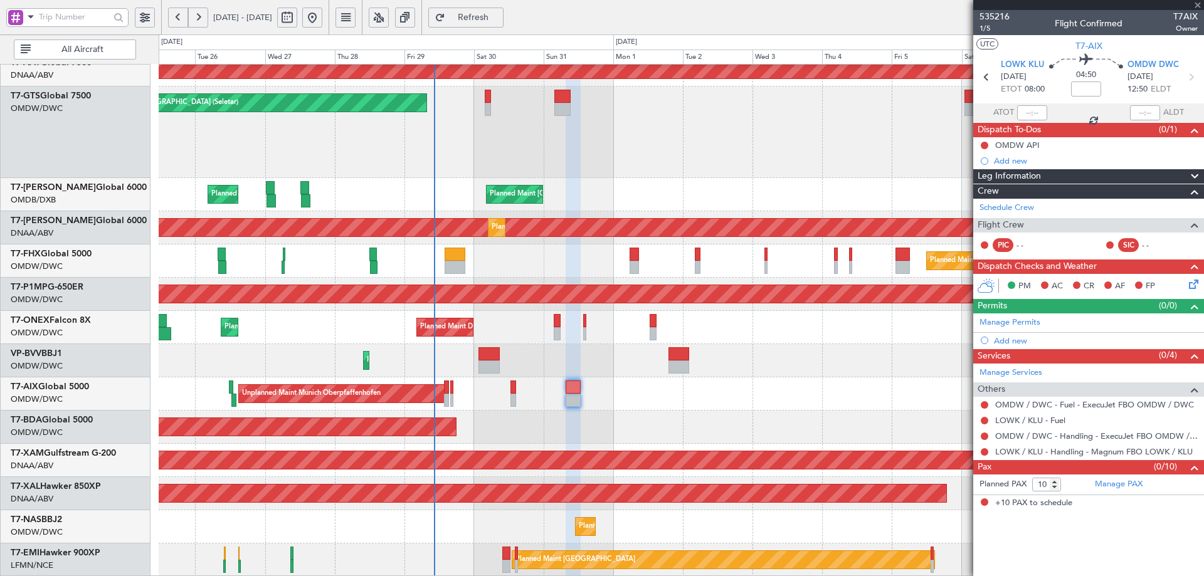
type input "-00:05"
type input "0"
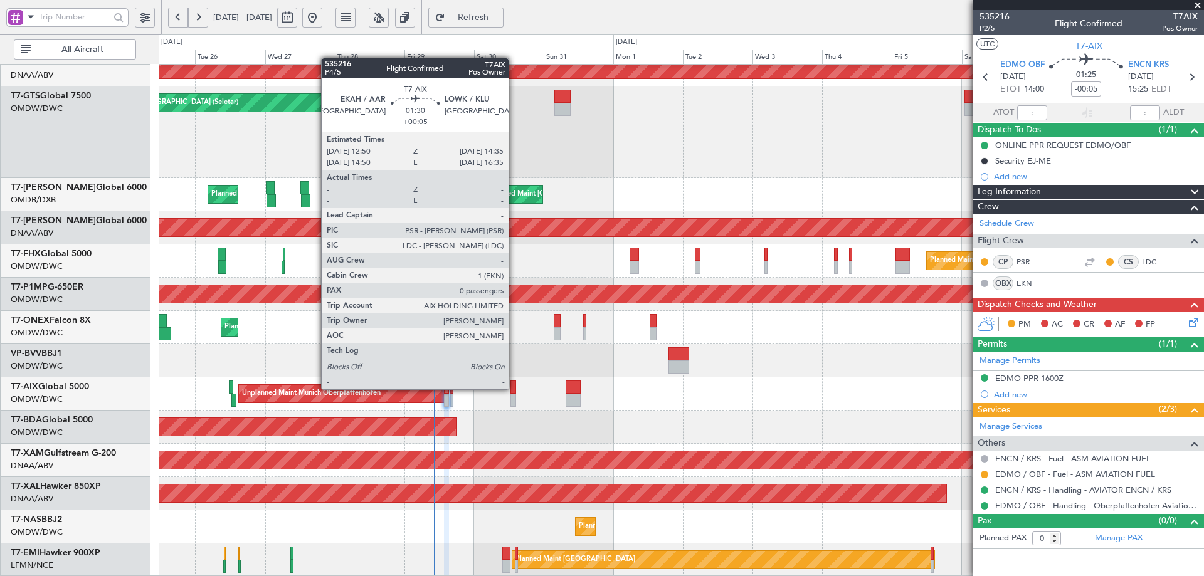
click at [514, 388] on div at bounding box center [513, 387] width 6 height 13
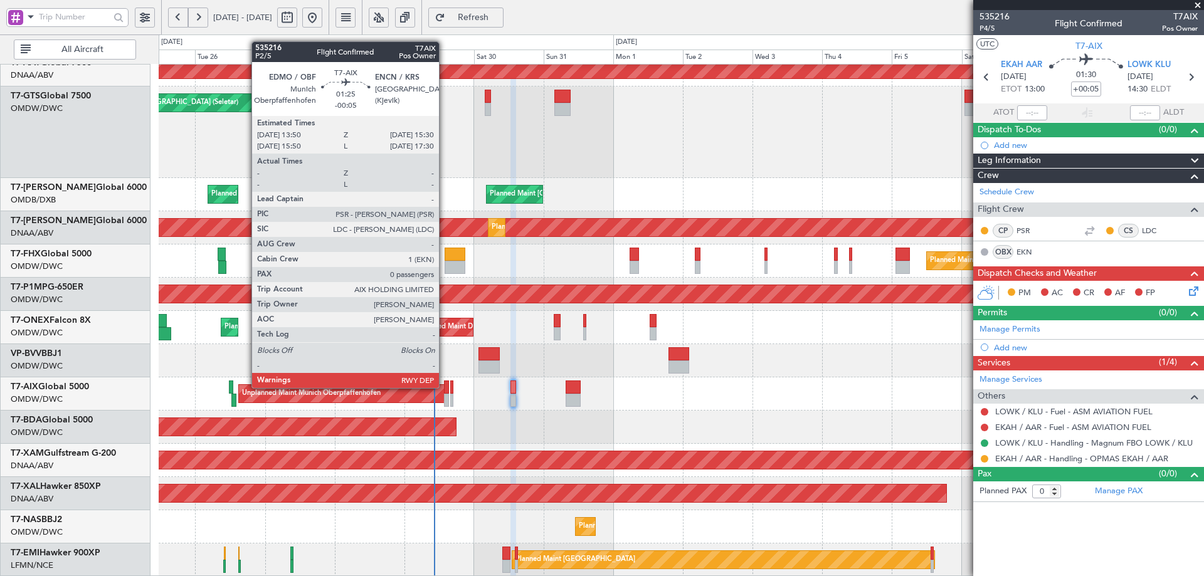
click at [445, 387] on div at bounding box center [446, 387] width 5 height 13
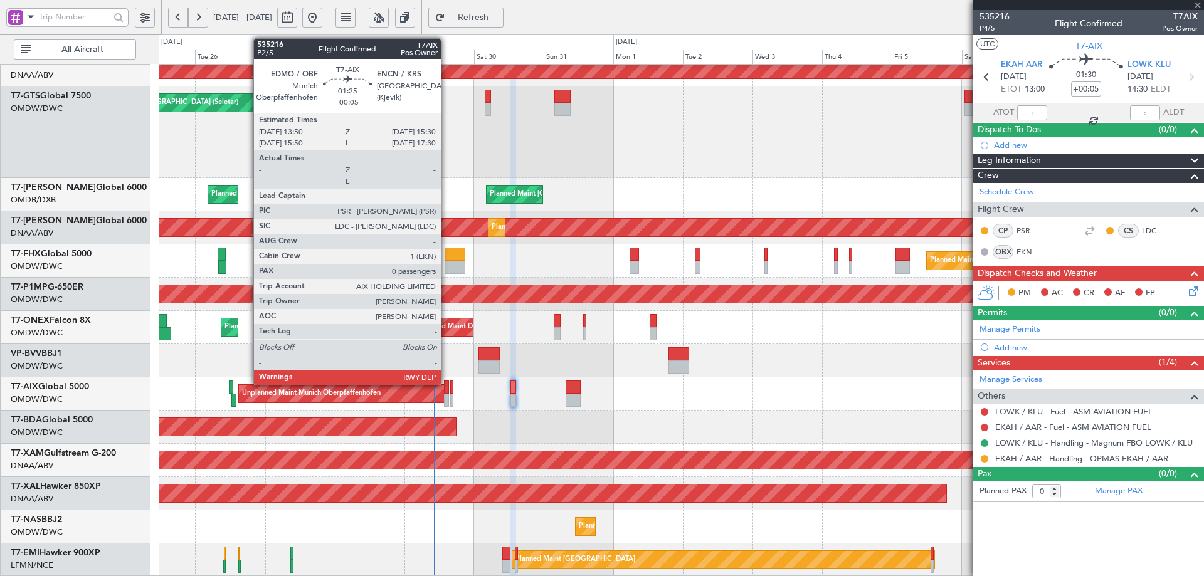
type input "-00:05"
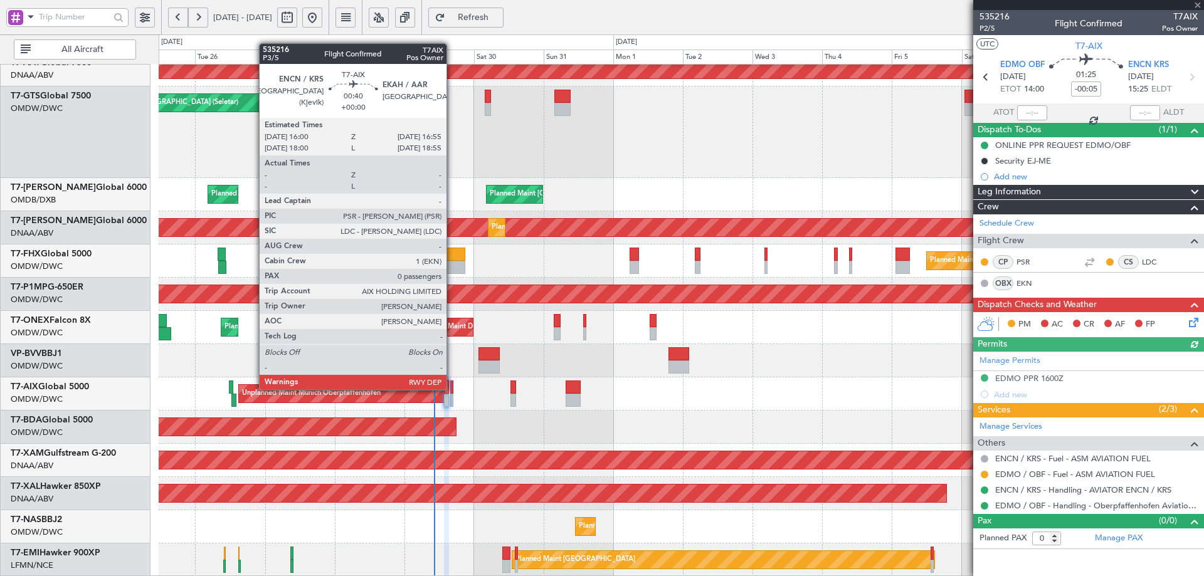
click at [452, 389] on div at bounding box center [451, 387] width 3 height 13
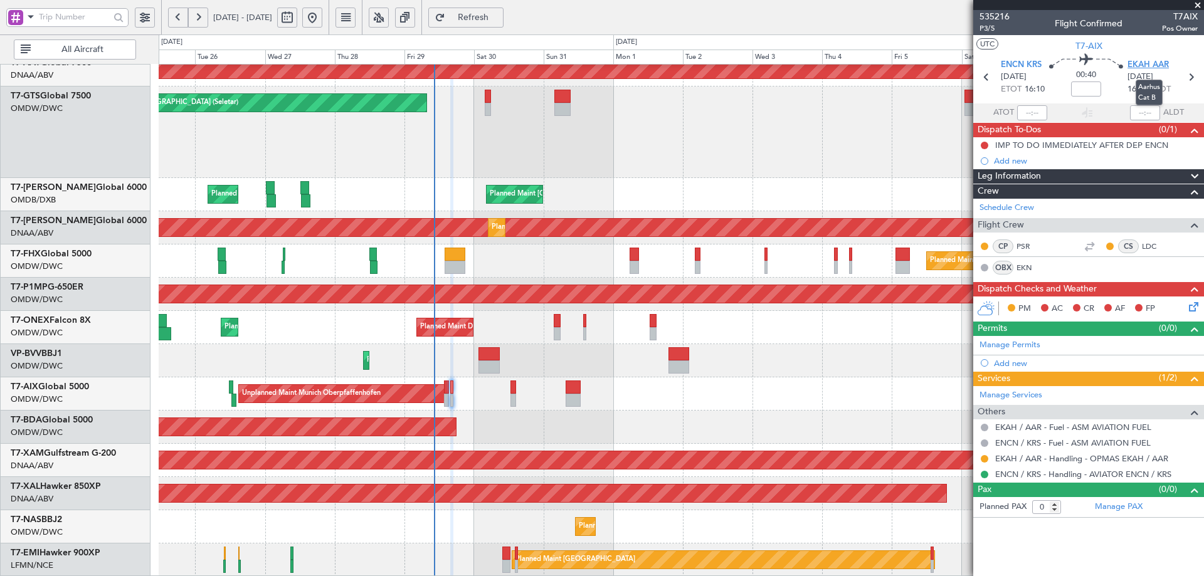
click at [1139, 64] on span "EKAH AAR" at bounding box center [1147, 65] width 41 height 13
click at [1127, 455] on link "EKAH / AAR - Handling - OPMAS EKAH / AAR" at bounding box center [1081, 458] width 173 height 11
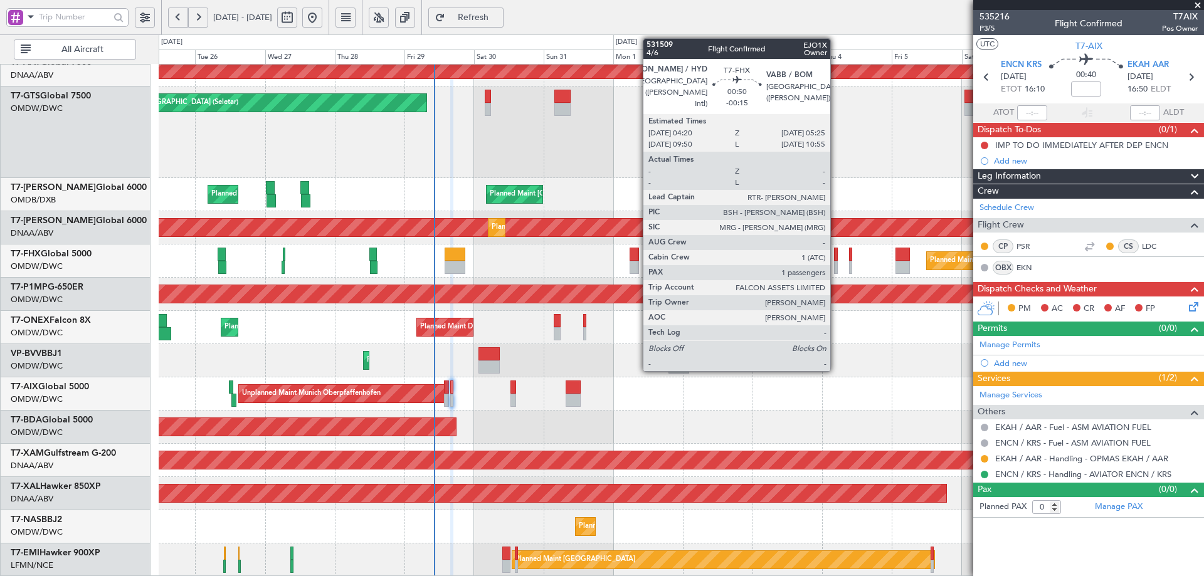
click at [836, 253] on div at bounding box center [836, 254] width 4 height 13
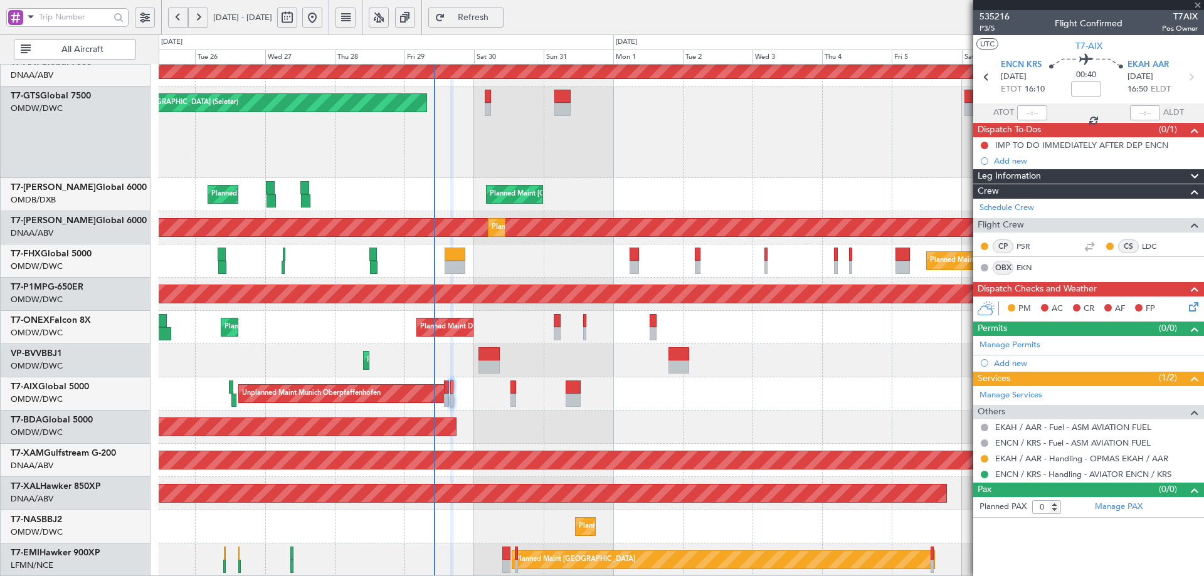
type input "-00:15"
type input "1"
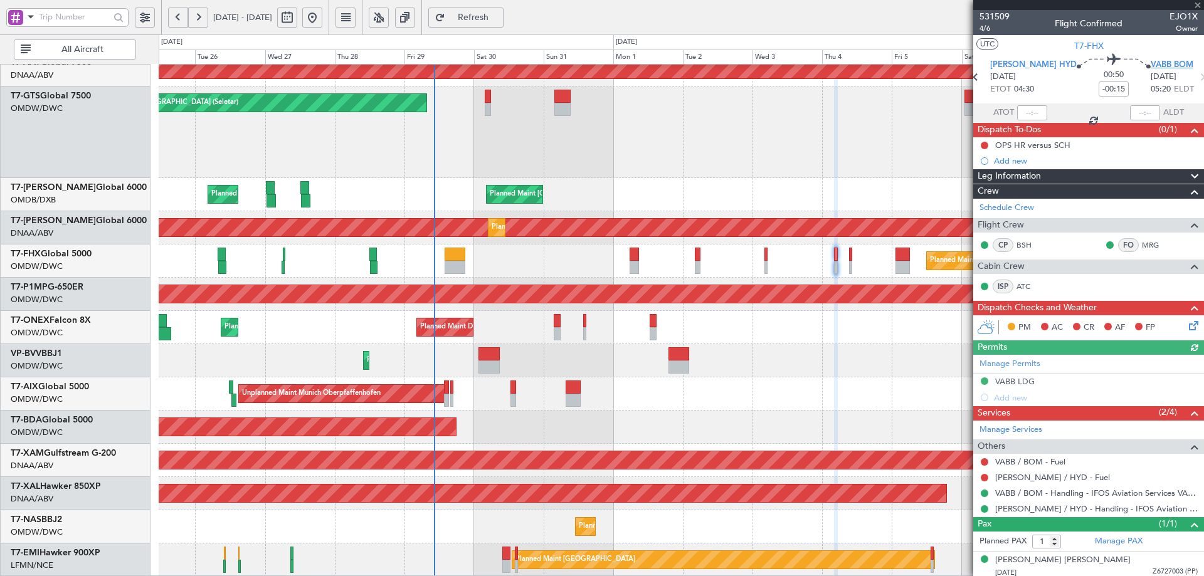
click at [1150, 68] on span "VABB BOM" at bounding box center [1171, 65] width 43 height 13
click at [499, 22] on span "Refresh" at bounding box center [473, 17] width 51 height 9
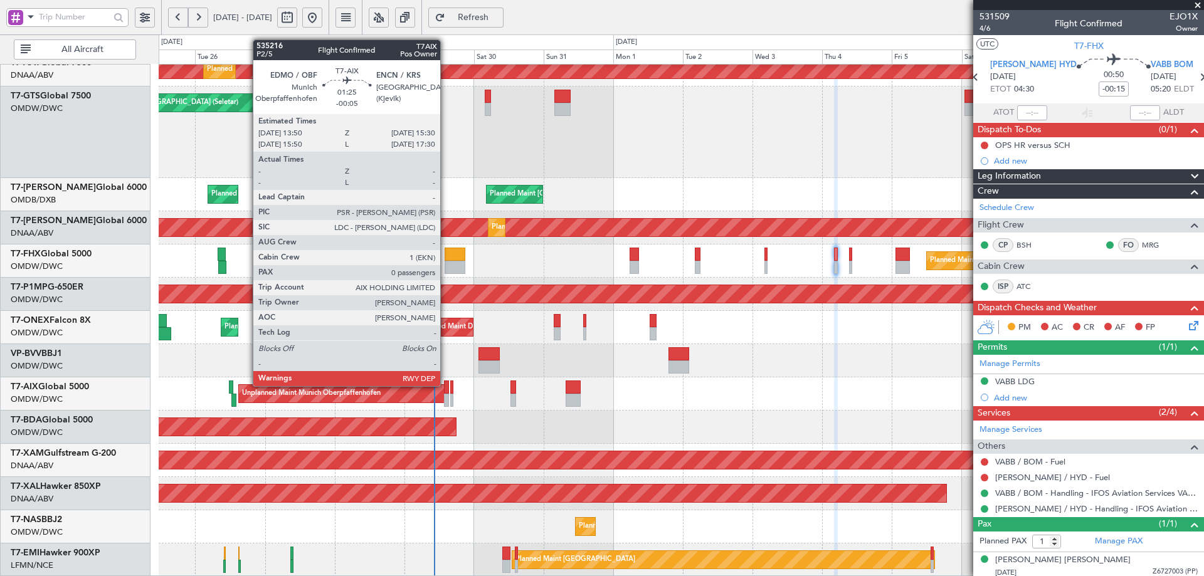
click at [445, 386] on div at bounding box center [446, 387] width 5 height 13
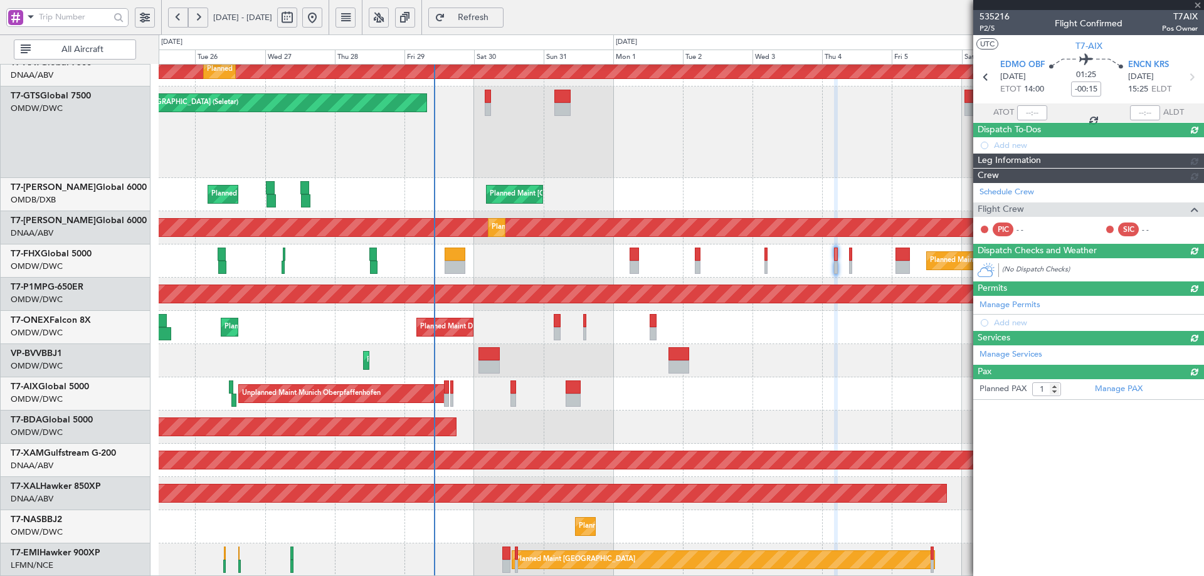
type input "-00:05"
type input "0"
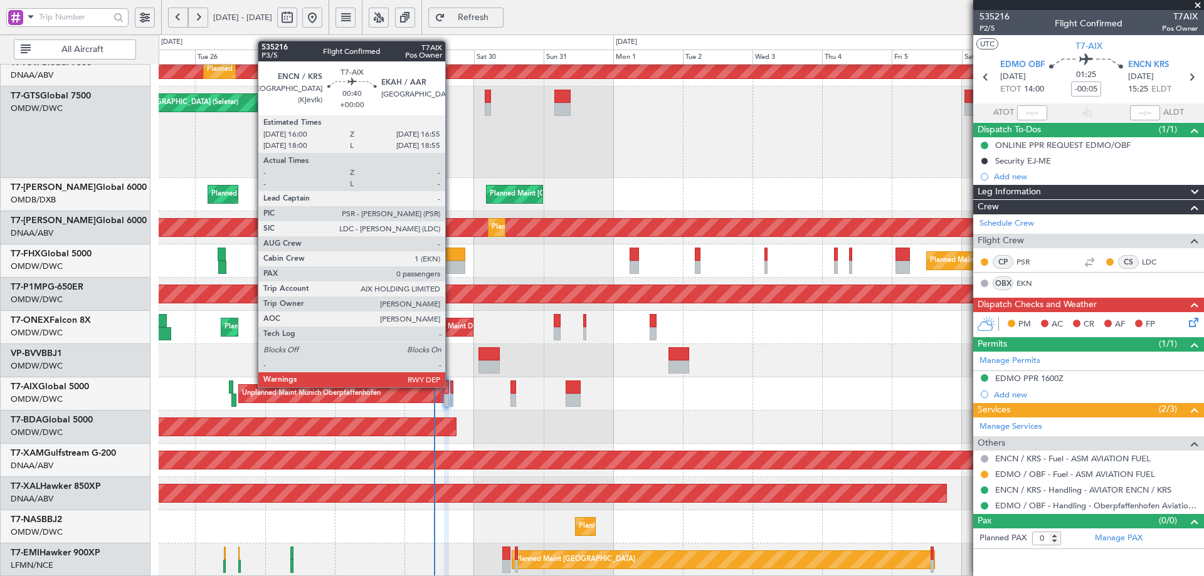
click at [451, 386] on div at bounding box center [451, 387] width 3 height 13
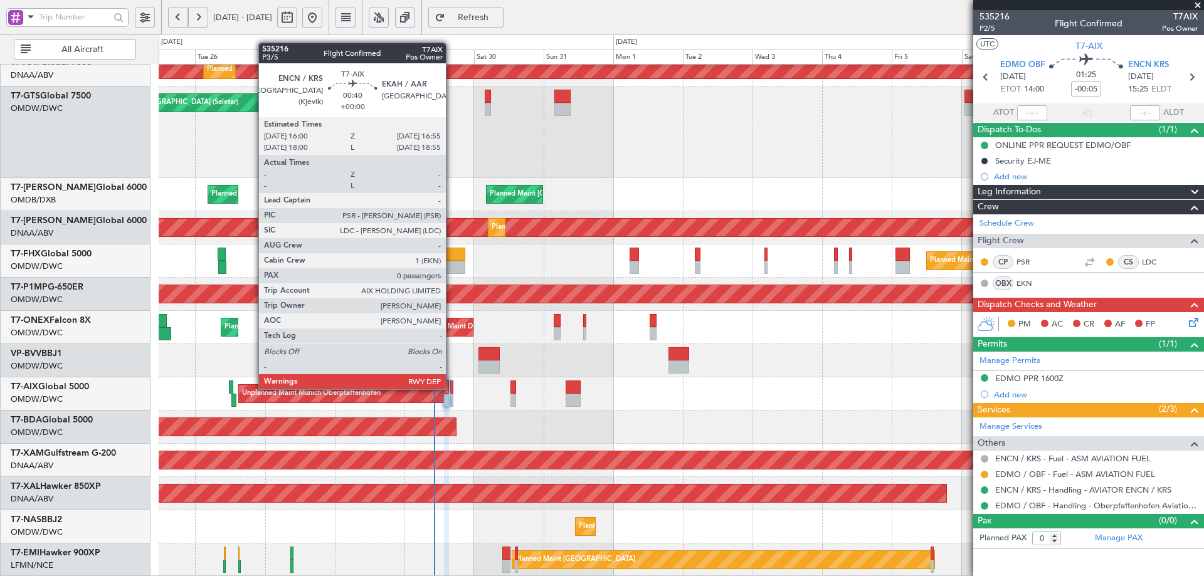
click at [451, 388] on div at bounding box center [451, 387] width 3 height 13
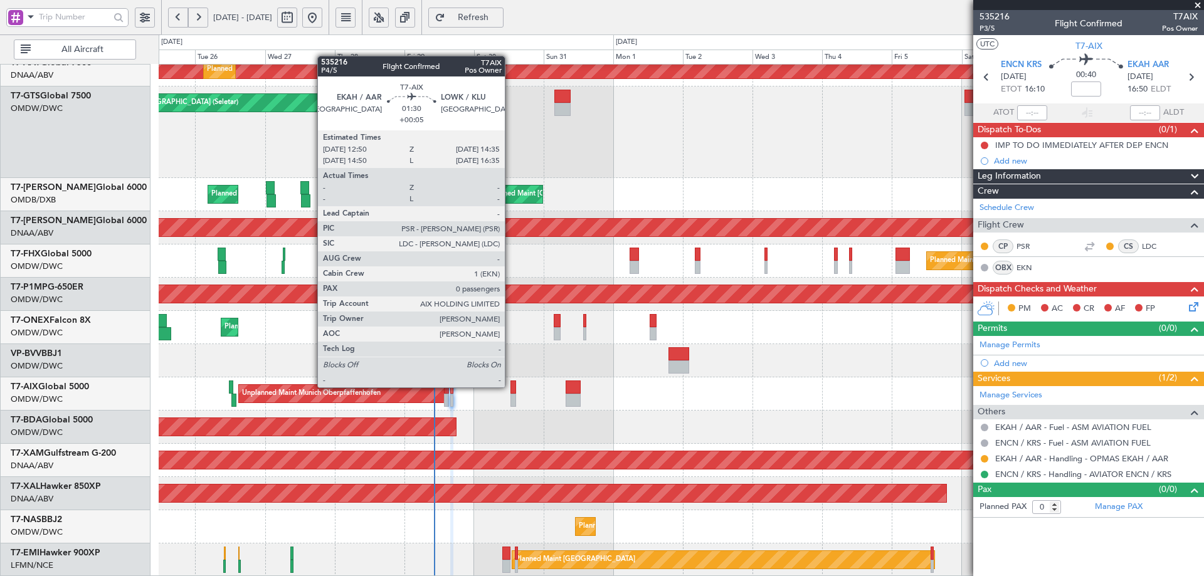
click at [510, 386] on div at bounding box center [513, 387] width 6 height 13
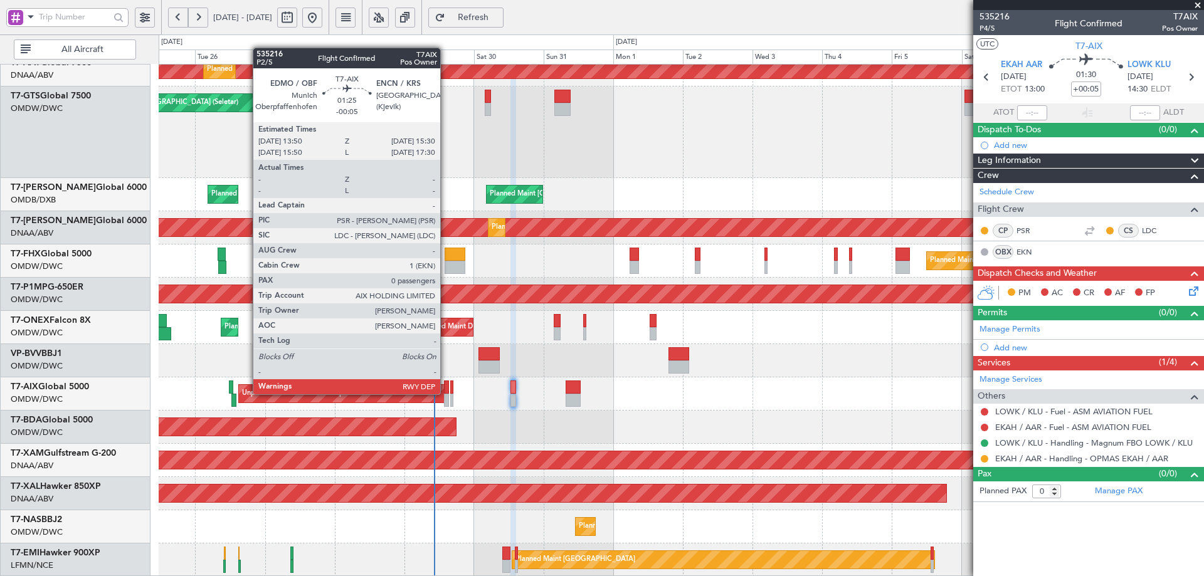
click at [446, 393] on div at bounding box center [446, 387] width 5 height 13
type input "-00:05"
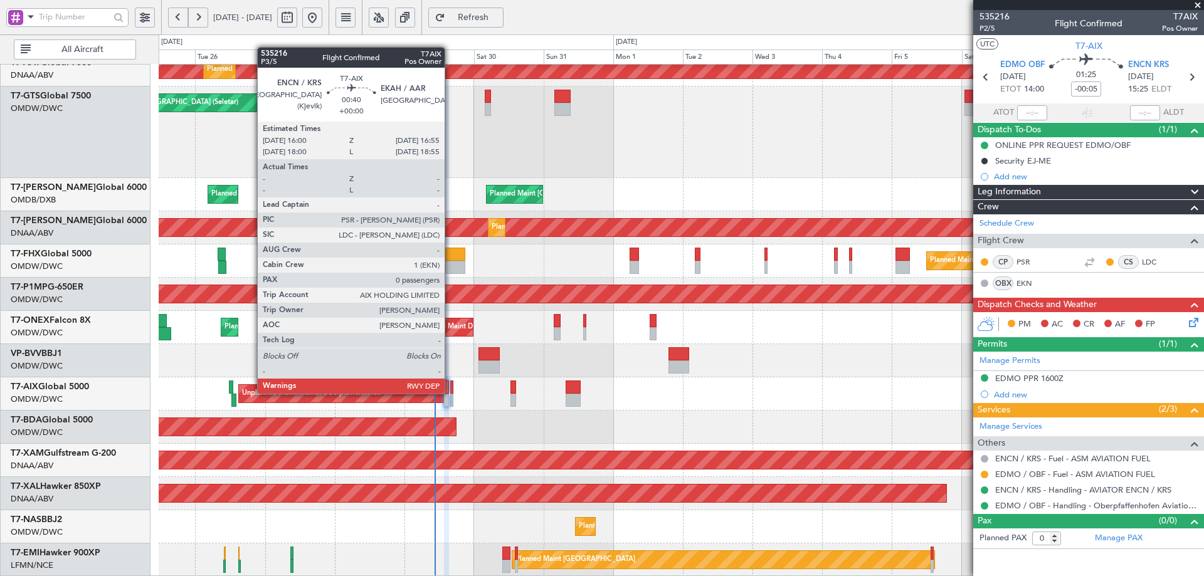
click at [450, 392] on div at bounding box center [451, 387] width 3 height 13
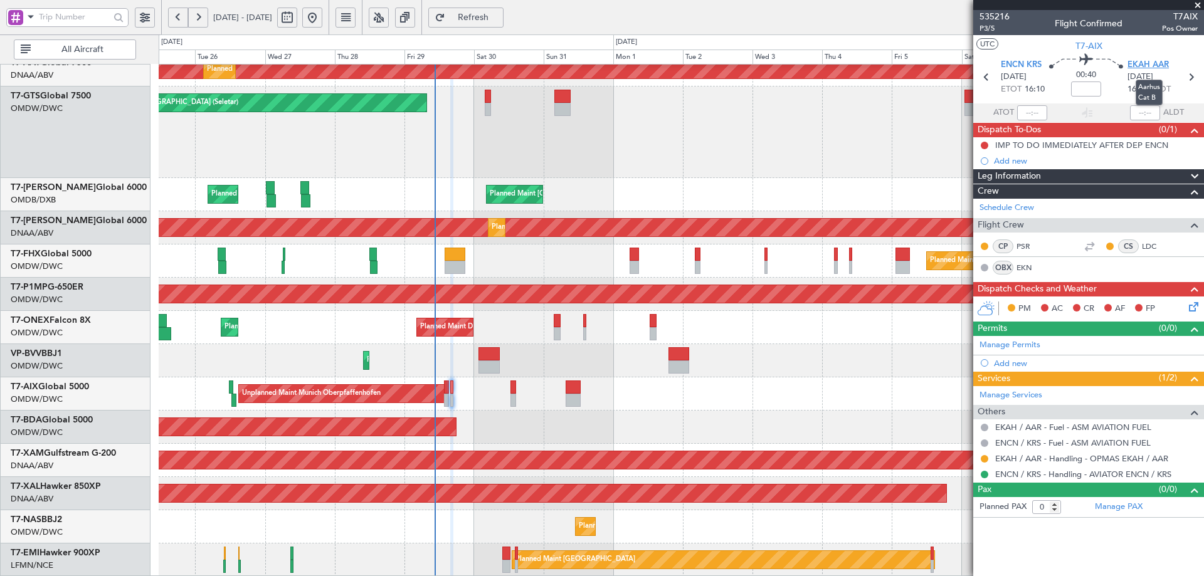
click at [1159, 61] on span "EKAH AAR" at bounding box center [1147, 65] width 41 height 13
click at [984, 460] on button at bounding box center [985, 459] width 8 height 8
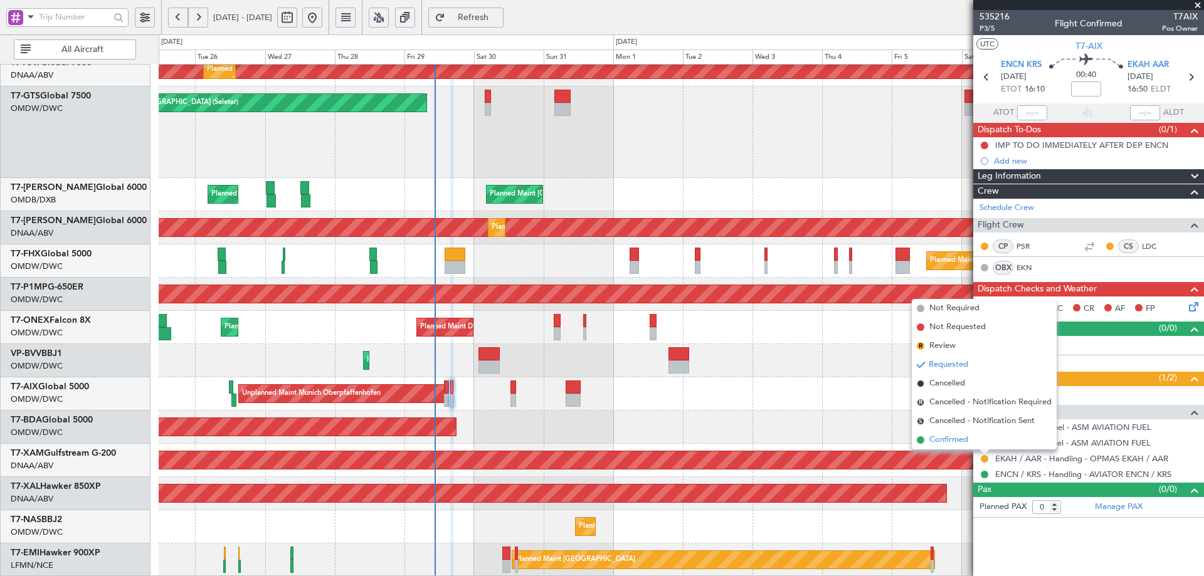
click at [949, 439] on span "Confirmed" at bounding box center [948, 440] width 39 height 13
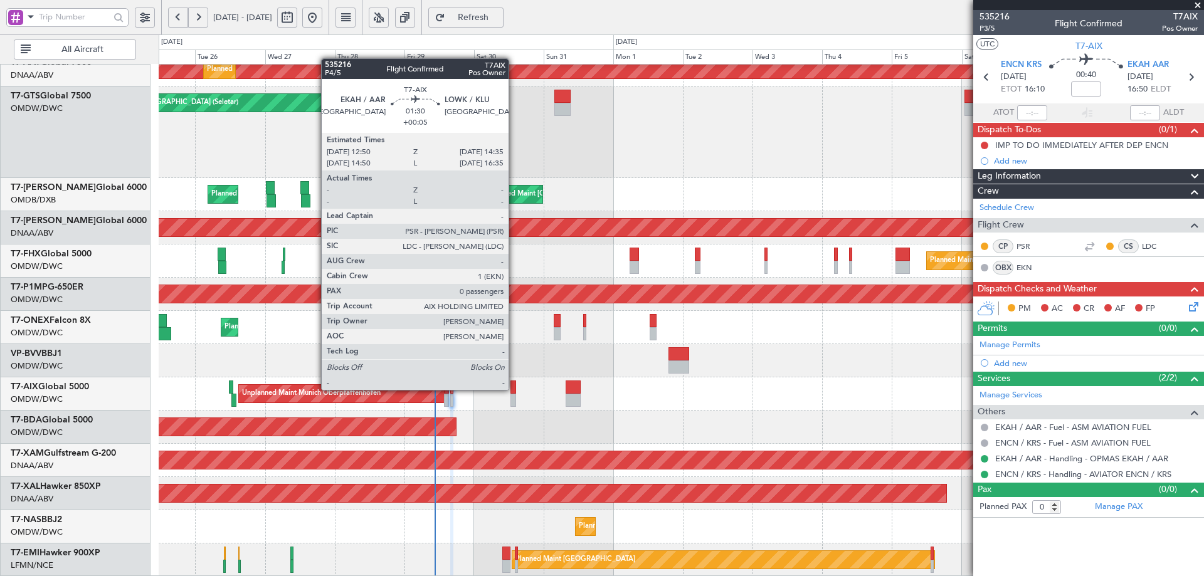
click at [514, 389] on div at bounding box center [513, 387] width 6 height 13
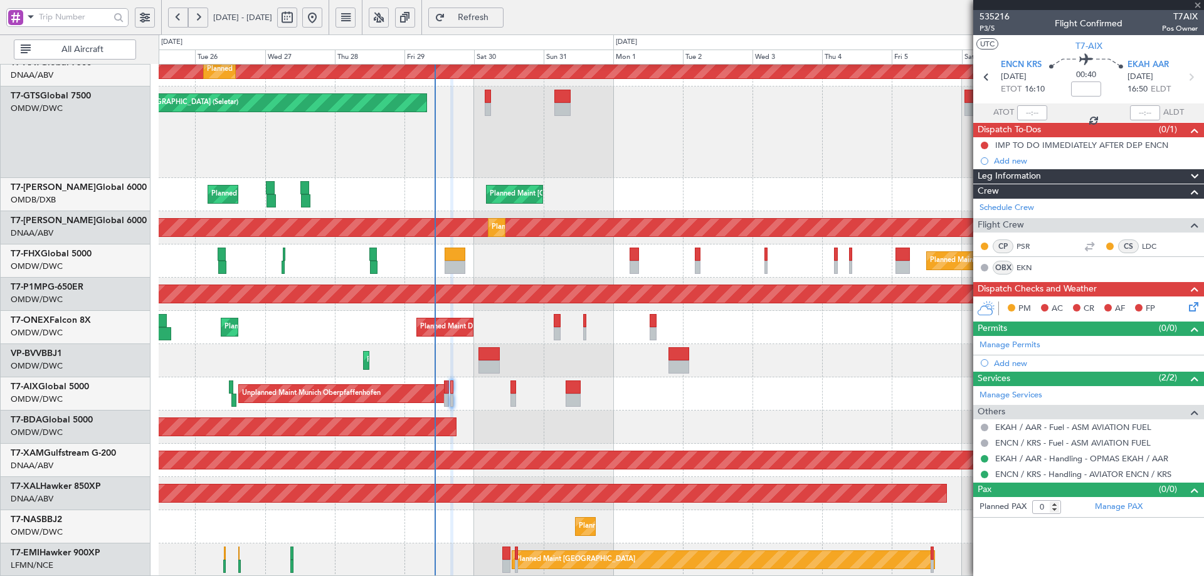
type input "+00:05"
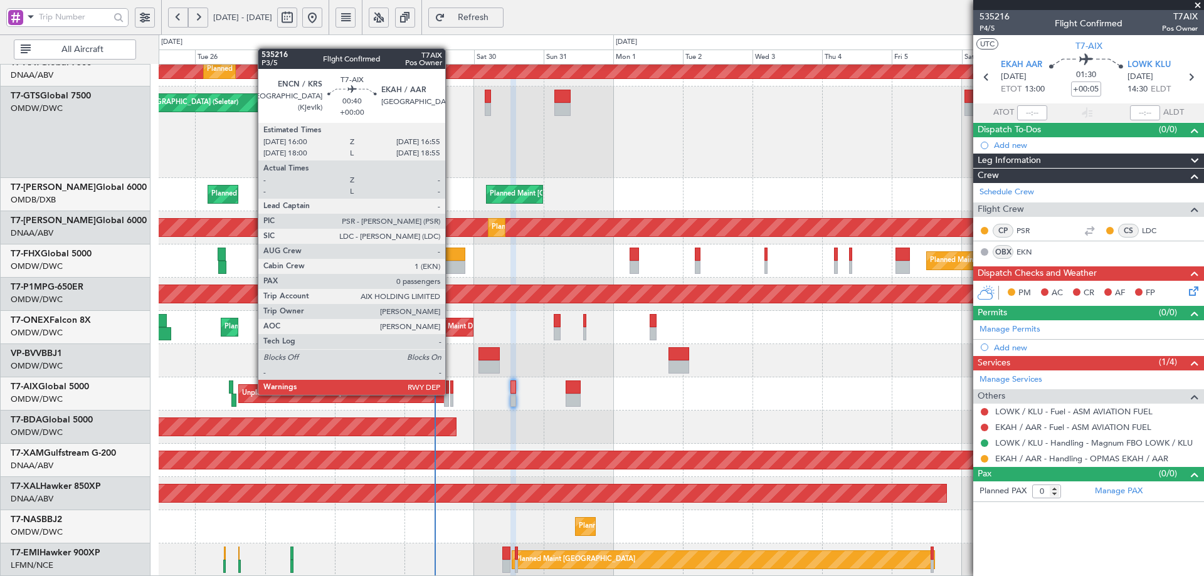
click at [451, 394] on div at bounding box center [451, 400] width 3 height 13
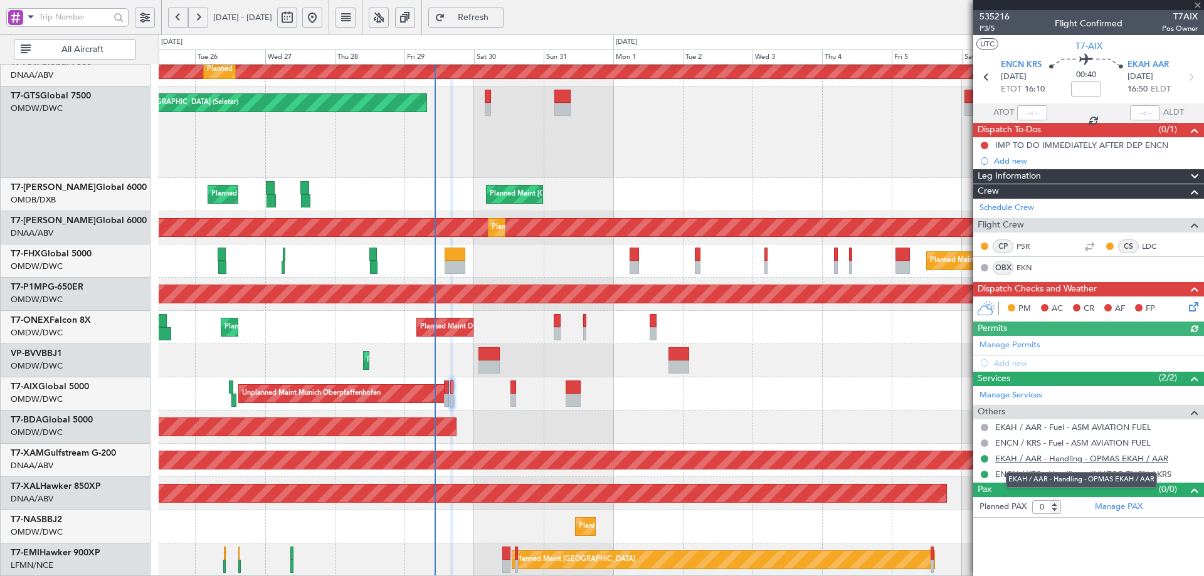
click at [1038, 458] on link "EKAH / AAR - Handling - OPMAS EKAH / AAR" at bounding box center [1081, 458] width 173 height 11
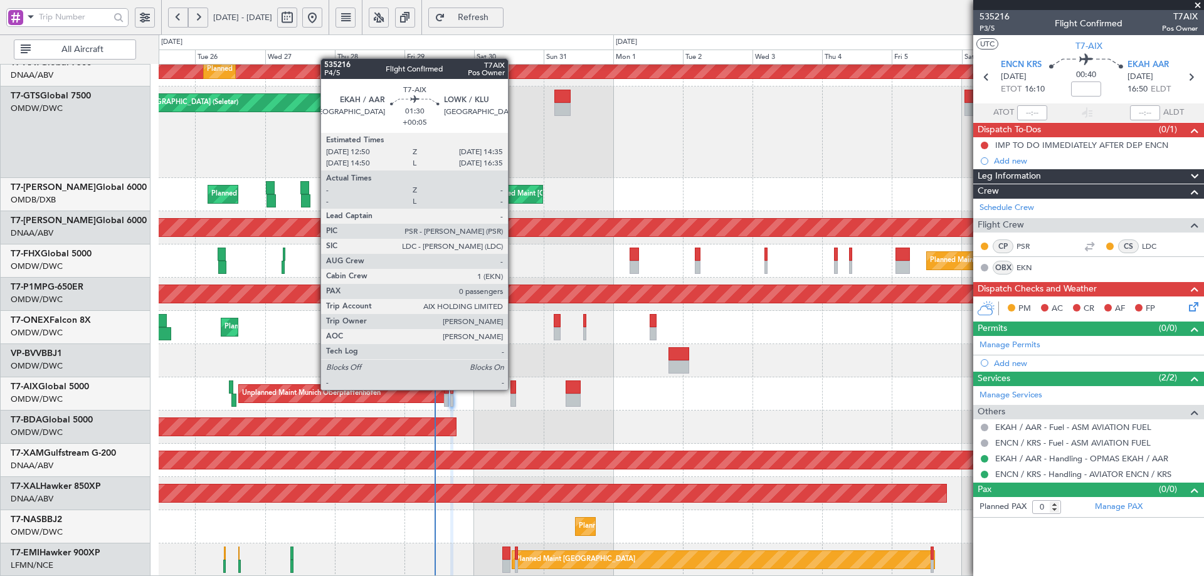
click at [513, 389] on div at bounding box center [513, 387] width 6 height 13
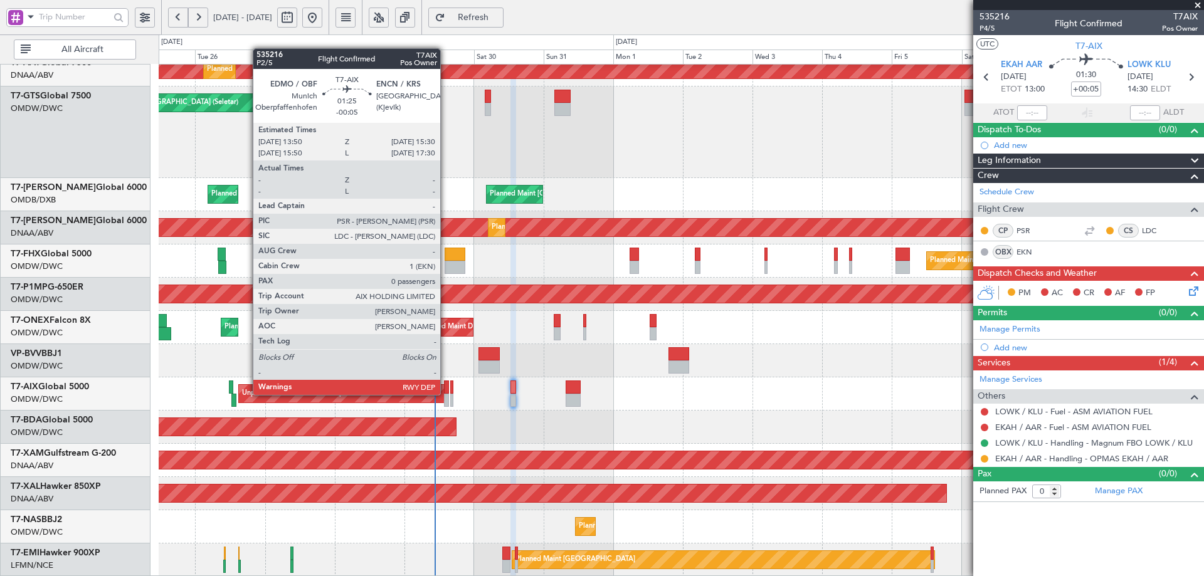
click at [446, 394] on div at bounding box center [446, 400] width 5 height 13
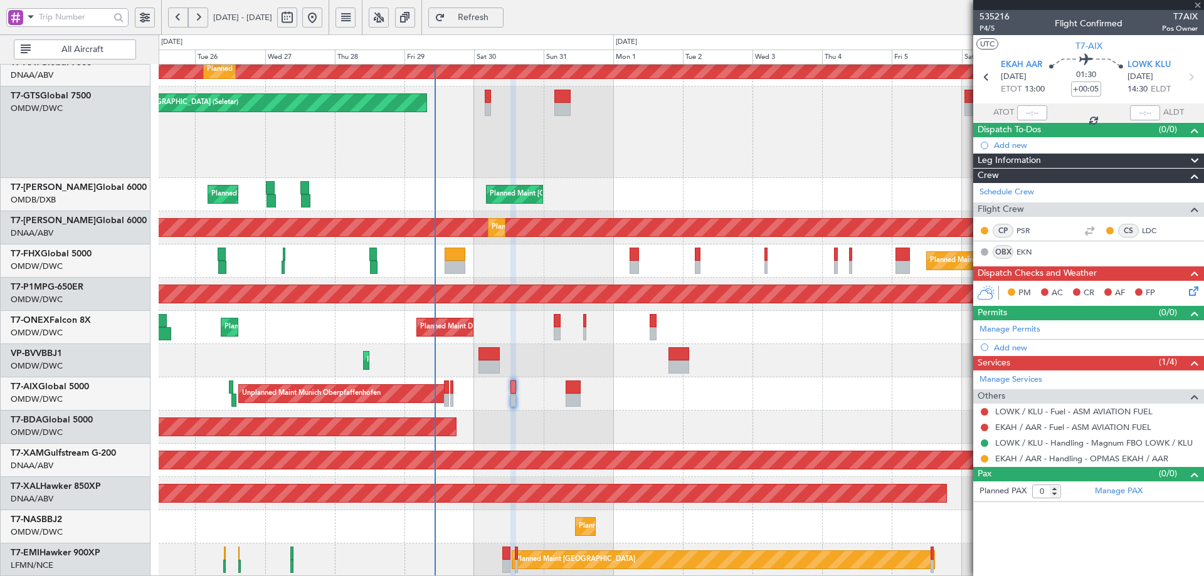
type input "-00:05"
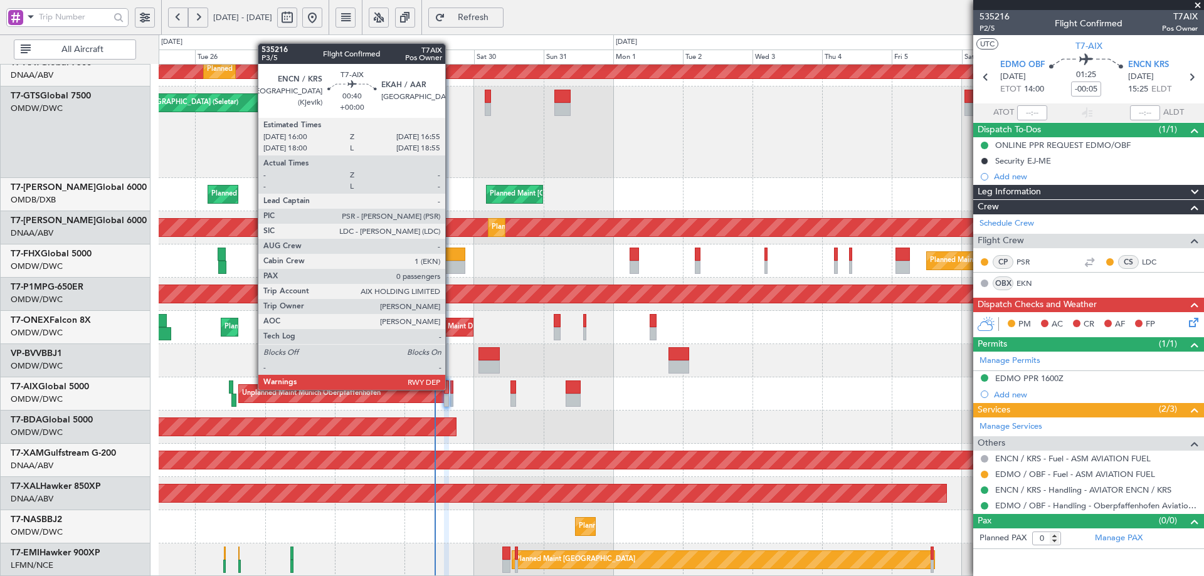
click at [451, 389] on div at bounding box center [451, 387] width 3 height 13
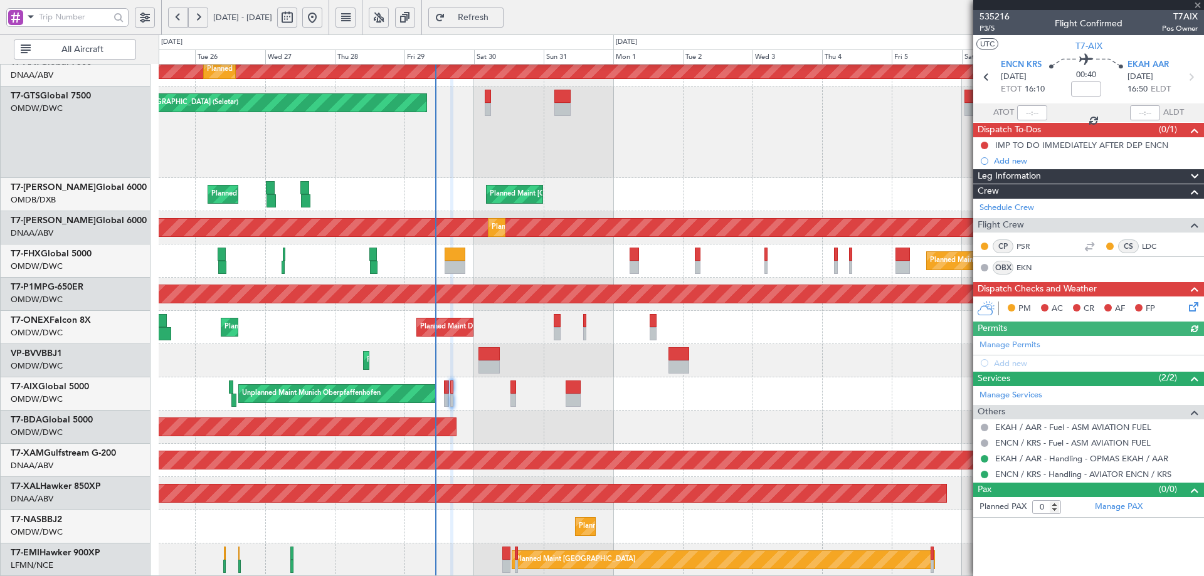
type input "[PERSON_NAME] (ANI)"
type input "7137"
type input "[PERSON_NAME] (ANI)"
type input "7137"
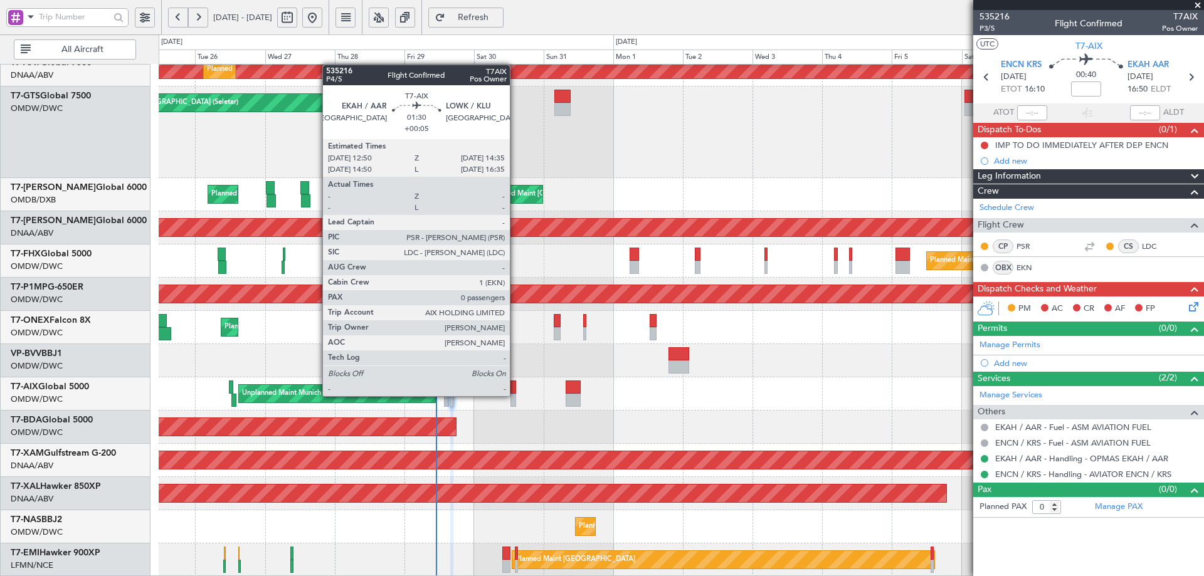
click at [515, 395] on div at bounding box center [513, 400] width 6 height 13
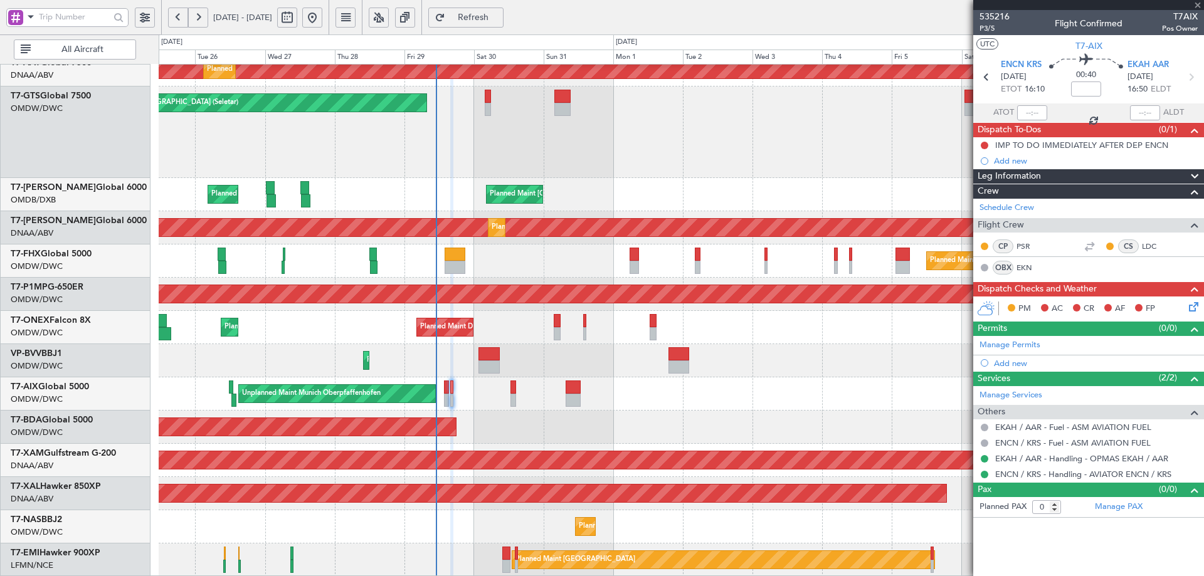
type input "+00:05"
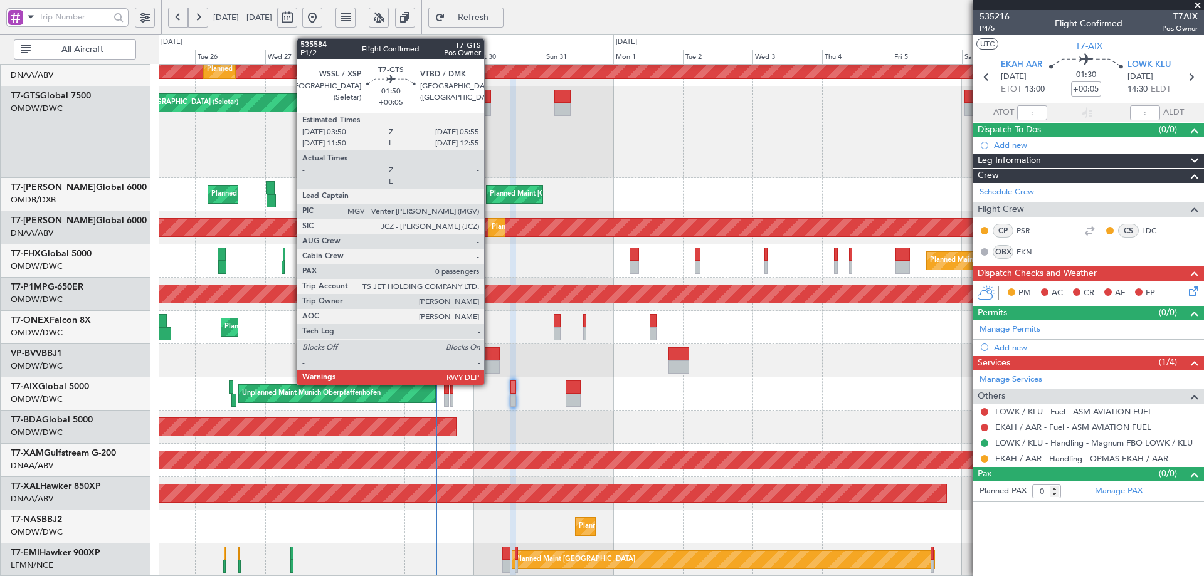
click at [490, 94] on div at bounding box center [488, 96] width 6 height 13
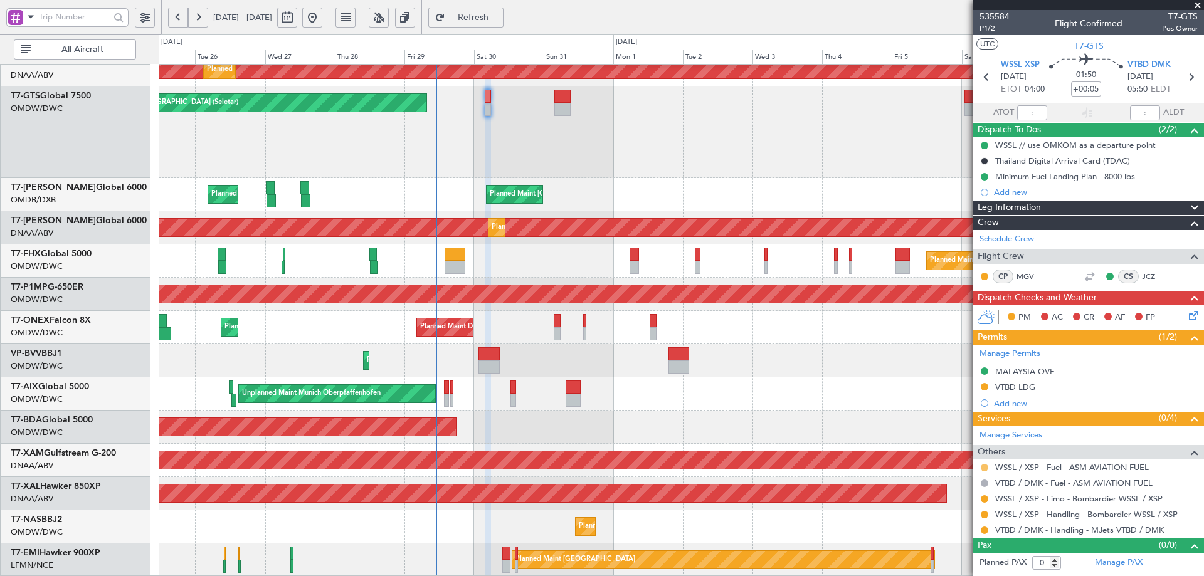
click at [983, 466] on button at bounding box center [985, 468] width 8 height 8
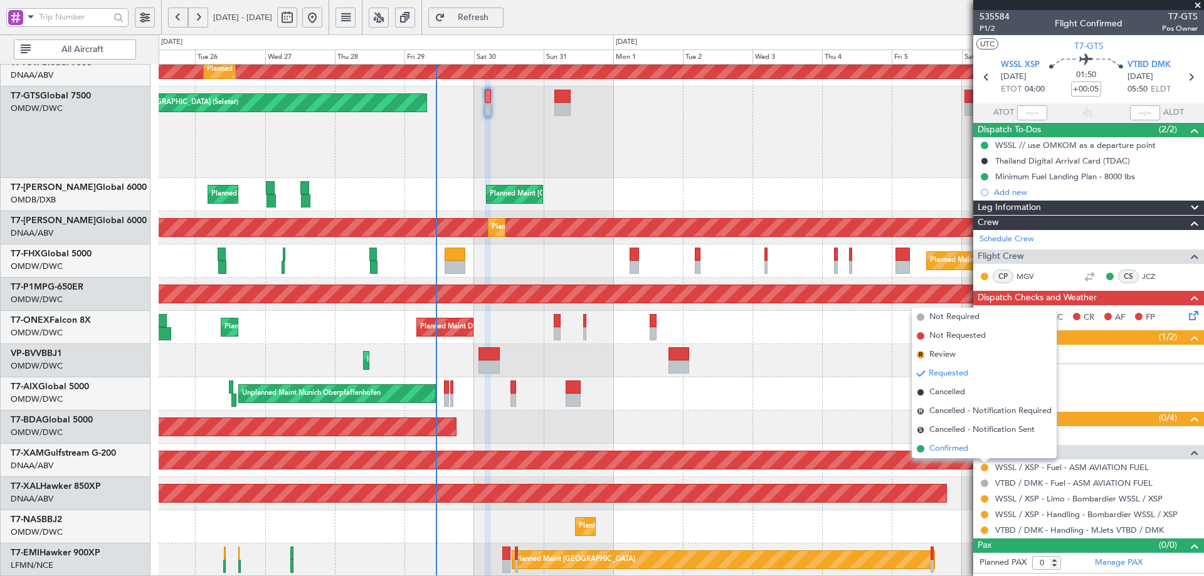
click at [947, 447] on span "Confirmed" at bounding box center [948, 449] width 39 height 13
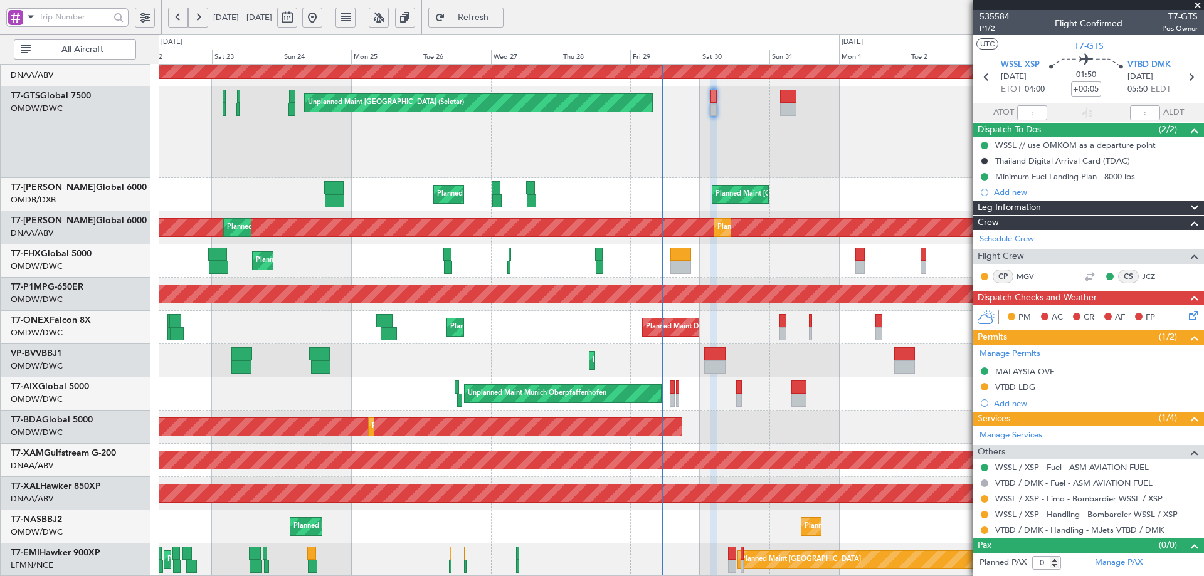
click at [619, 334] on div "Planned Maint Dubai (Al Maktoum Intl) Unplanned Maint [GEOGRAPHIC_DATA] (Al Mak…" at bounding box center [681, 181] width 1045 height 789
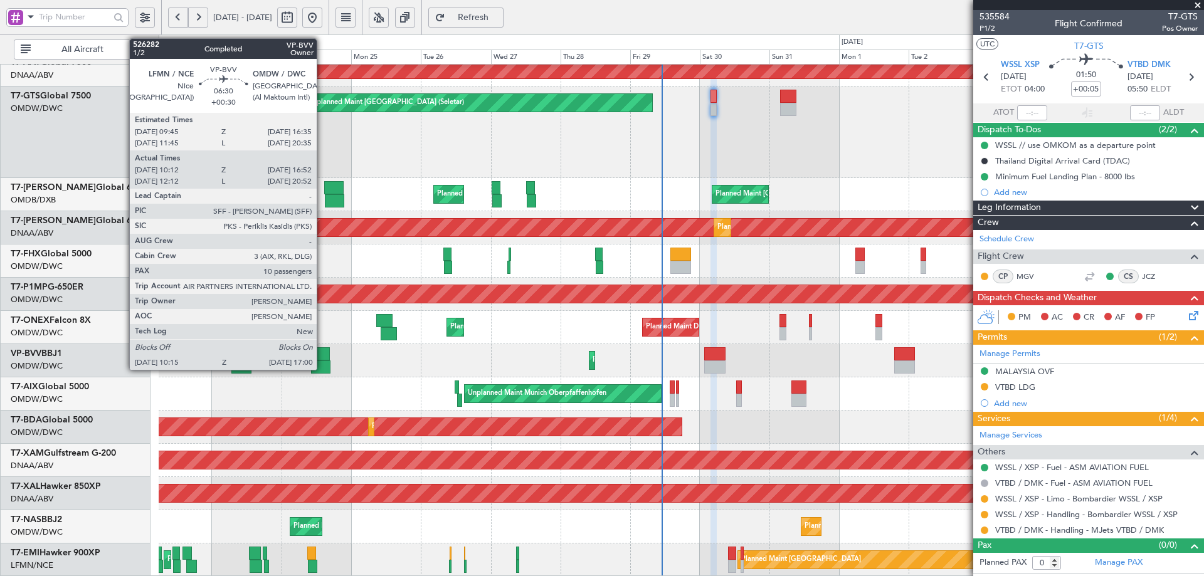
click at [322, 352] on div at bounding box center [319, 353] width 20 height 13
click at [320, 352] on div at bounding box center [319, 353] width 20 height 13
click at [324, 349] on div at bounding box center [319, 353] width 20 height 13
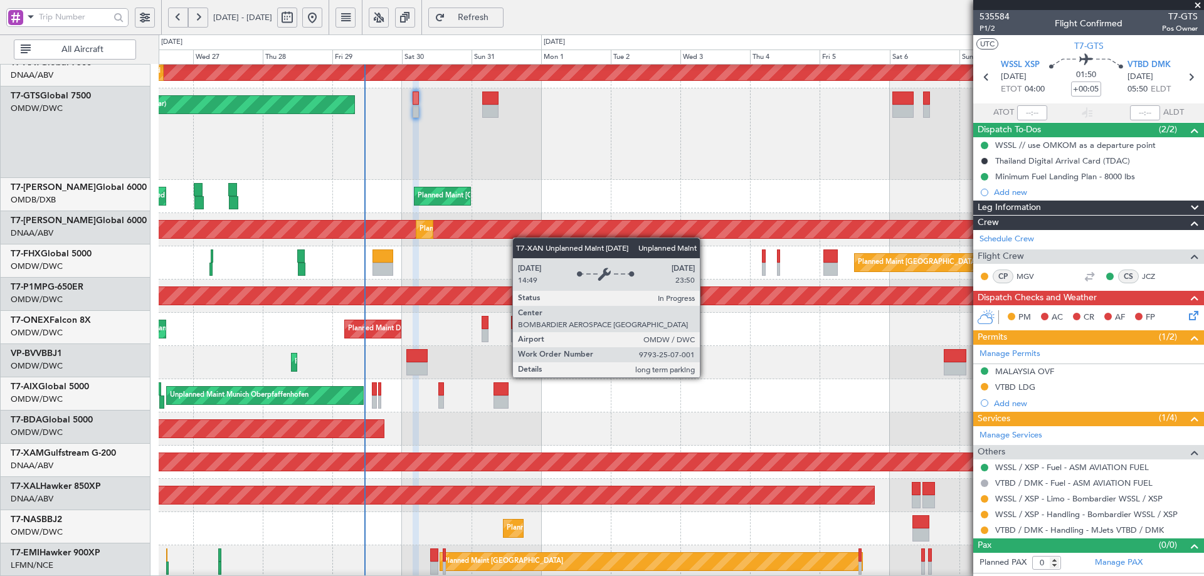
click at [510, 222] on div "Unplanned Maint [GEOGRAPHIC_DATA] (Al Maktoum Intl) Planned Maint [GEOGRAPHIC_D…" at bounding box center [681, 183] width 1045 height 789
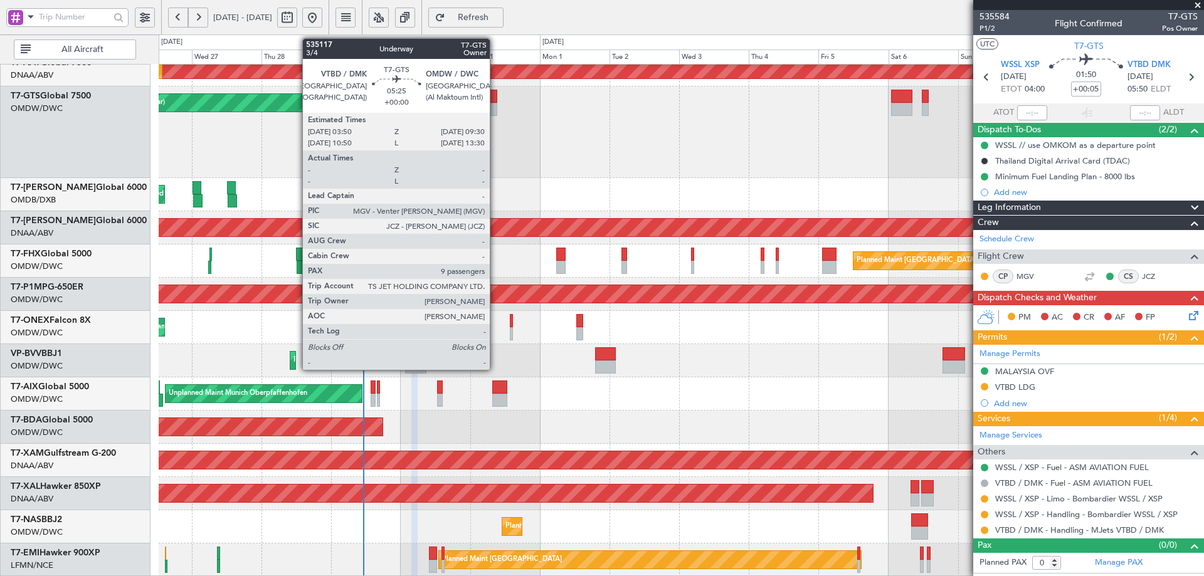
click at [495, 103] on div at bounding box center [489, 109] width 17 height 13
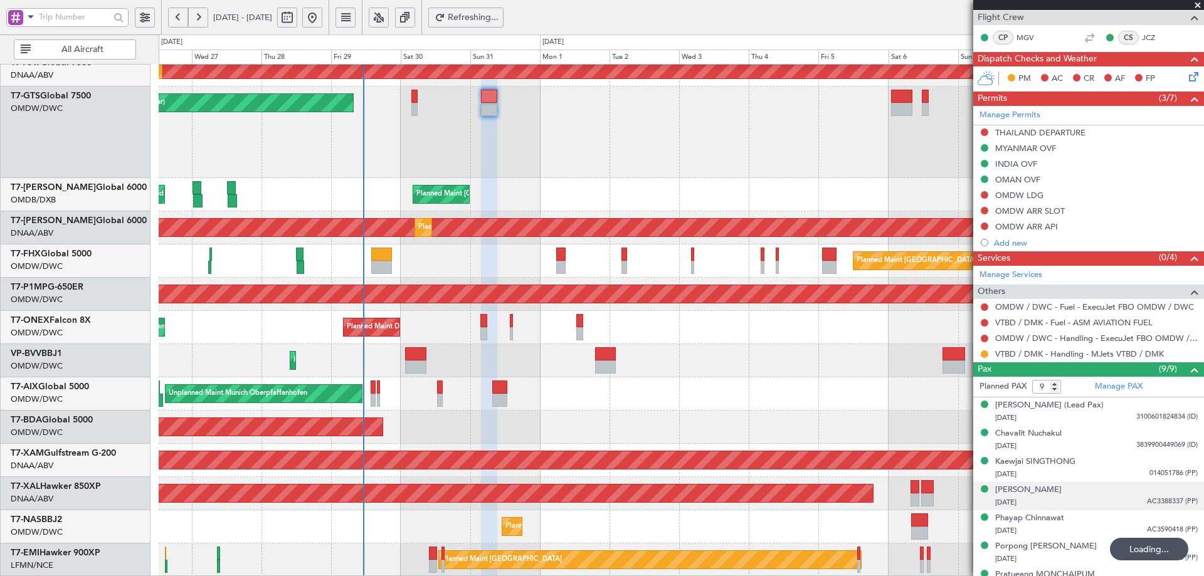
scroll to position [298, 0]
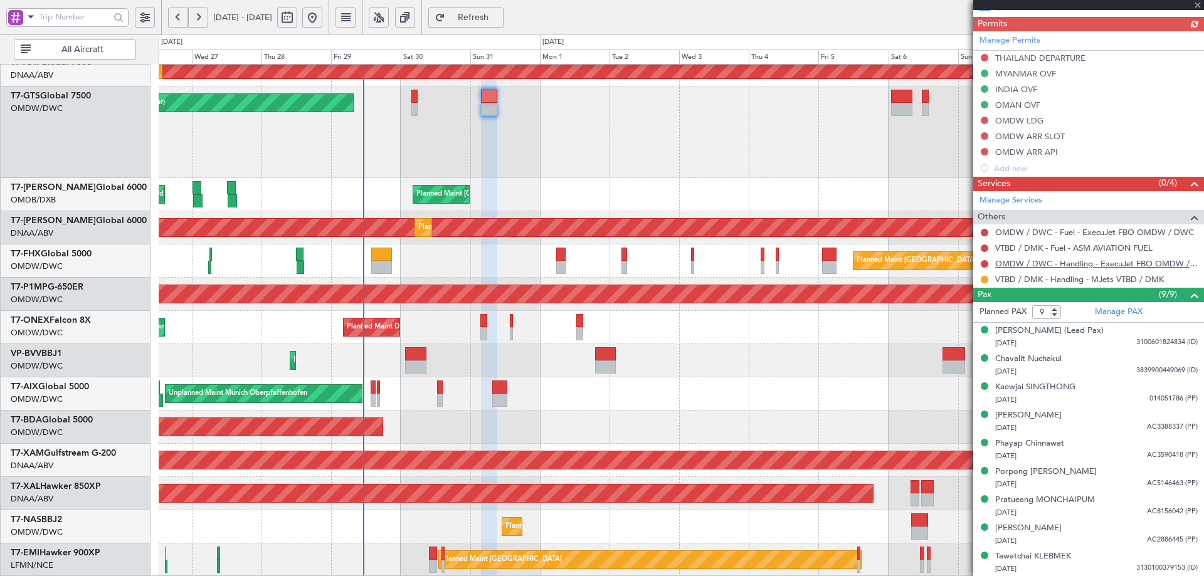
click at [1020, 260] on link "OMDW / DWC - Handling - ExecuJet FBO OMDW / DWC" at bounding box center [1096, 263] width 203 height 11
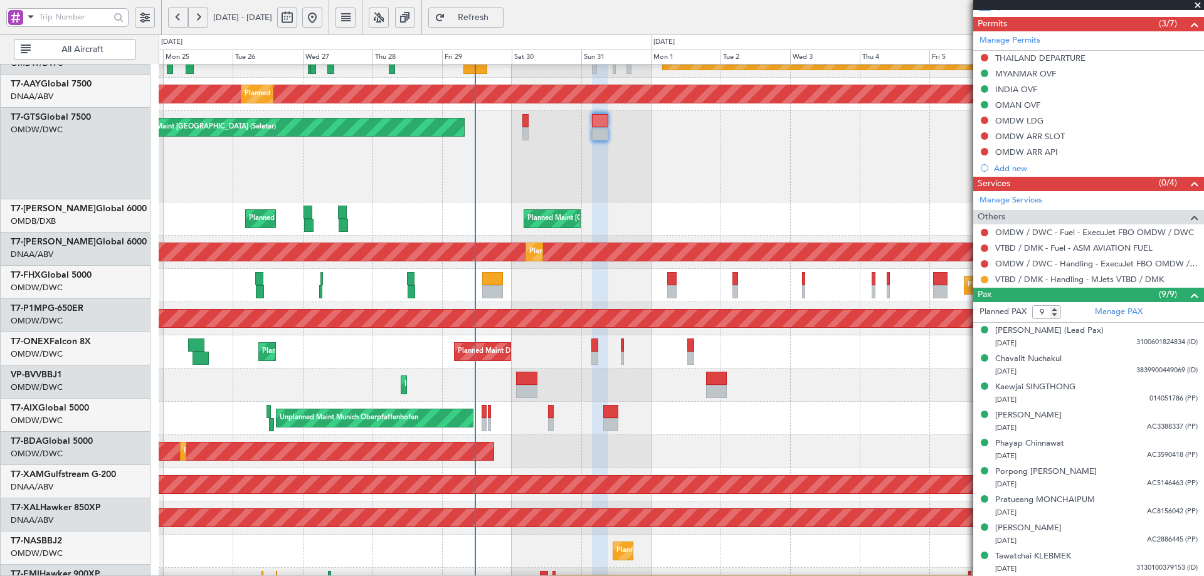
click at [440, 349] on div "Planned Maint Dubai (Al Maktoum Intl) Planned Maint [GEOGRAPHIC_DATA] (Al Makto…" at bounding box center [681, 351] width 1045 height 33
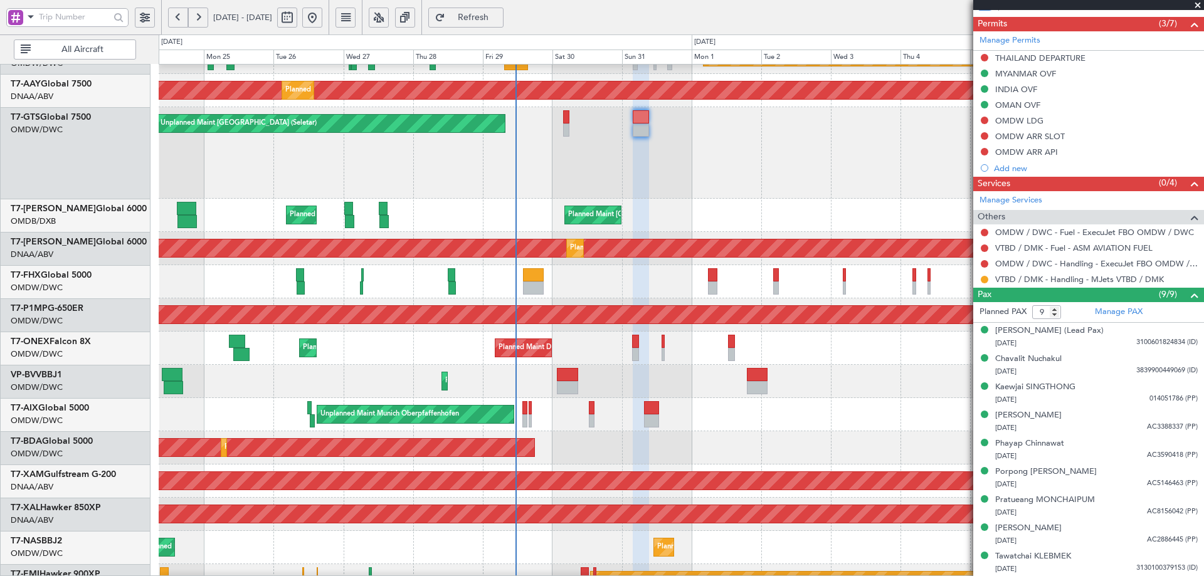
scroll to position [256, 0]
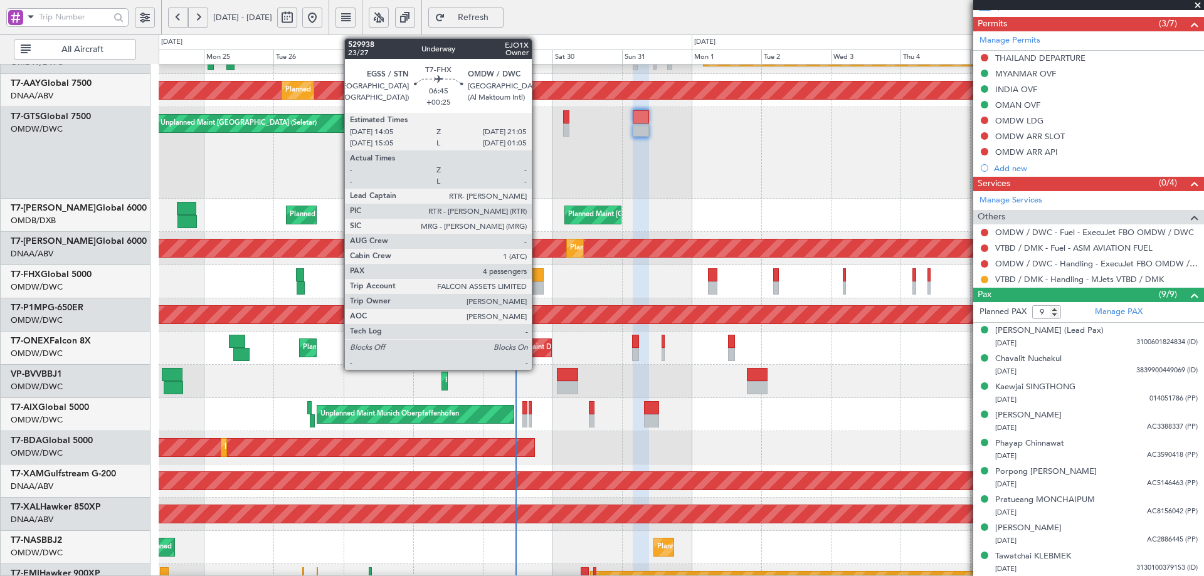
click at [537, 277] on div at bounding box center [533, 274] width 21 height 13
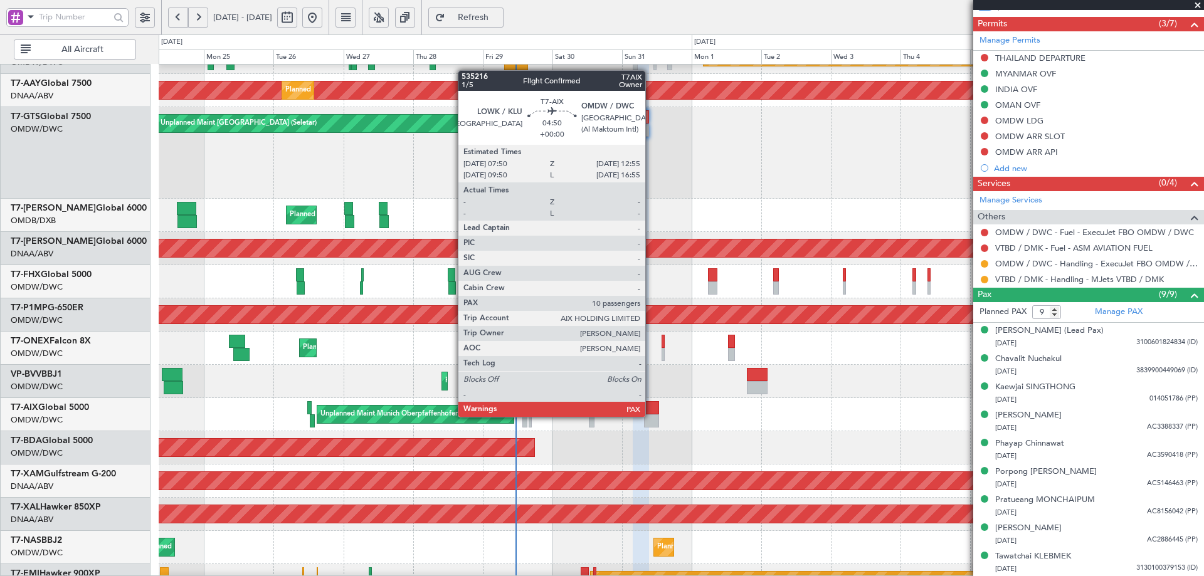
click at [651, 416] on div at bounding box center [651, 420] width 15 height 13
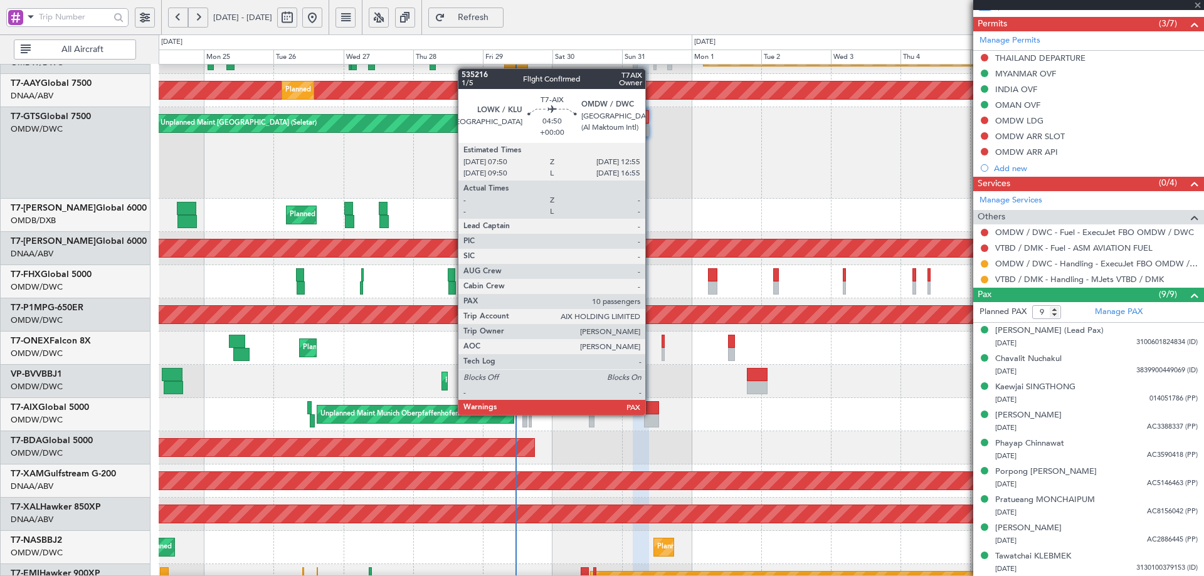
type input "10"
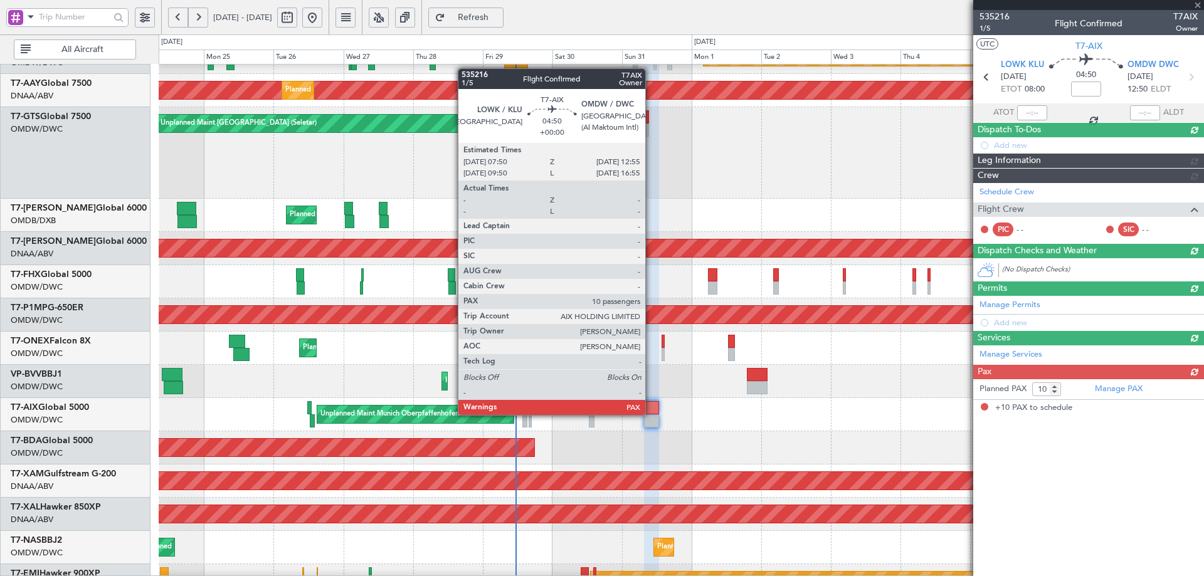
scroll to position [0, 0]
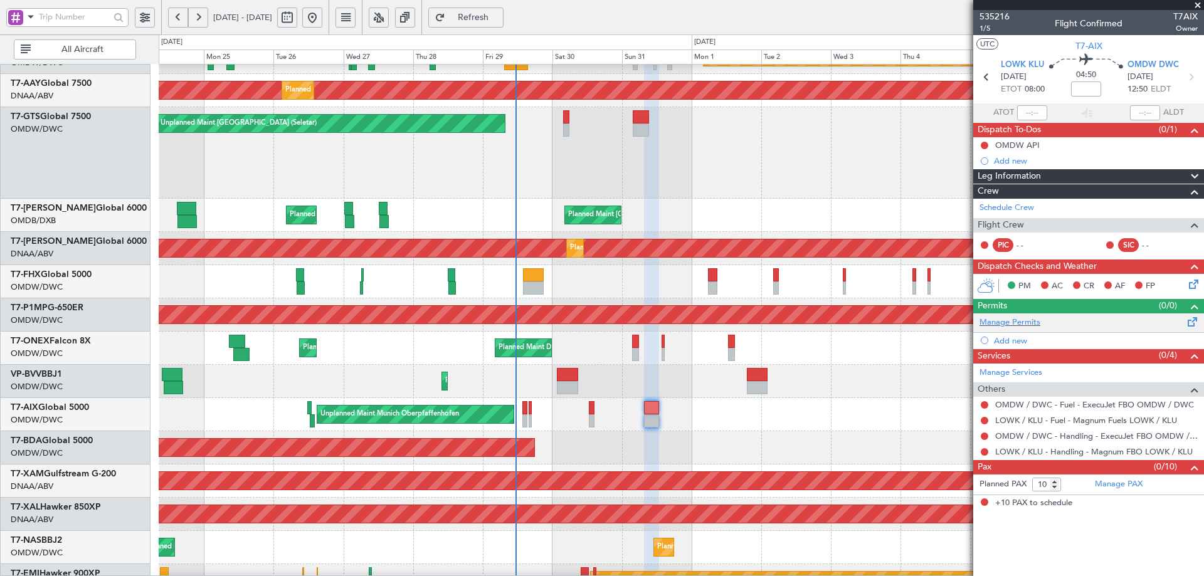
click at [1040, 325] on div "Manage Permits" at bounding box center [1088, 322] width 231 height 19
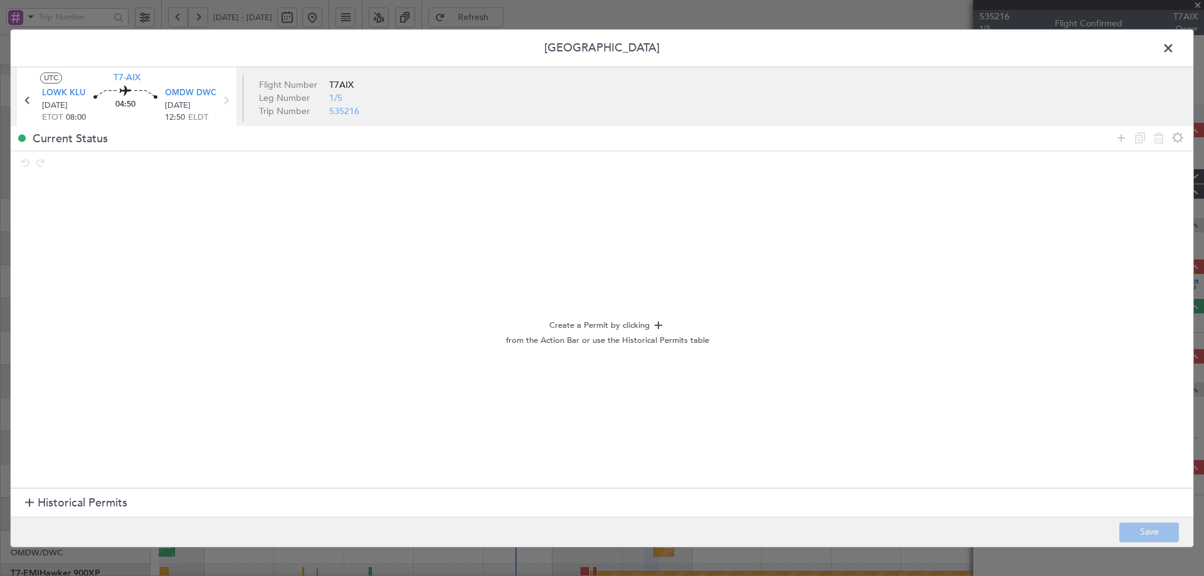
click at [78, 503] on span "Historical Permits" at bounding box center [83, 503] width 90 height 17
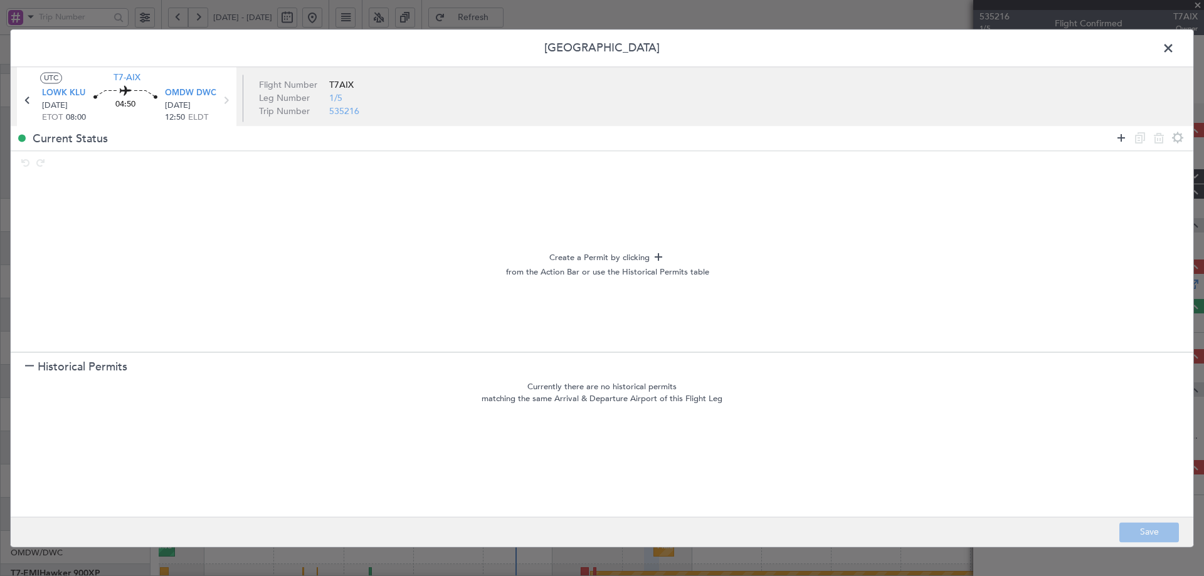
click at [1117, 139] on icon at bounding box center [1120, 137] width 15 height 15
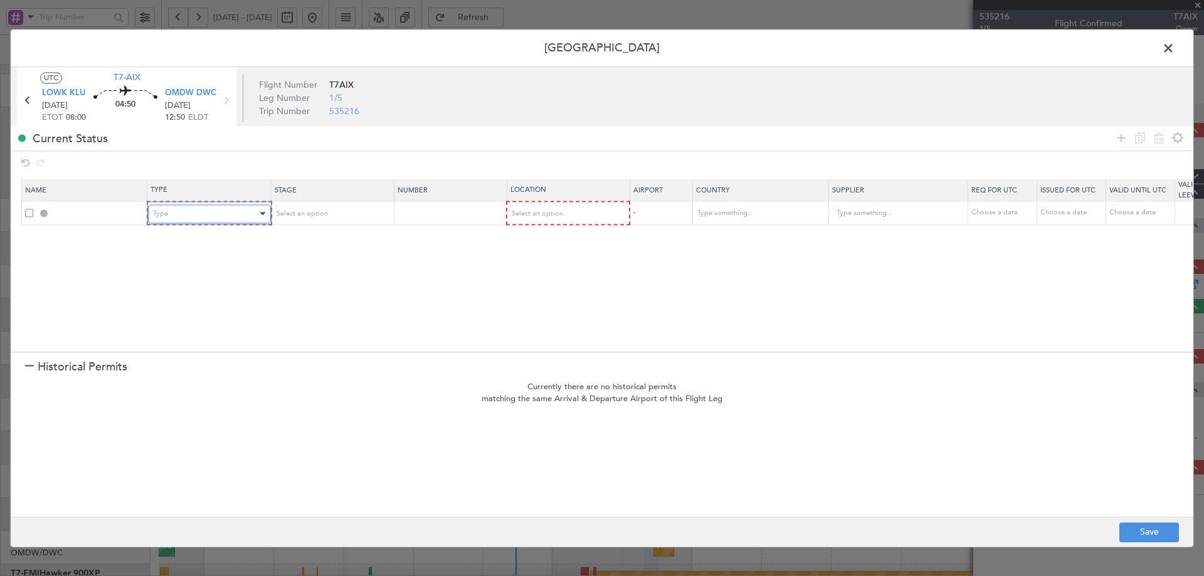
click at [185, 218] on div "Type" at bounding box center [205, 213] width 104 height 19
click at [75, 91] on div at bounding box center [602, 288] width 1204 height 576
click at [75, 97] on span "LOWK KLU" at bounding box center [63, 94] width 43 height 13
click at [253, 213] on div "Type" at bounding box center [205, 213] width 104 height 19
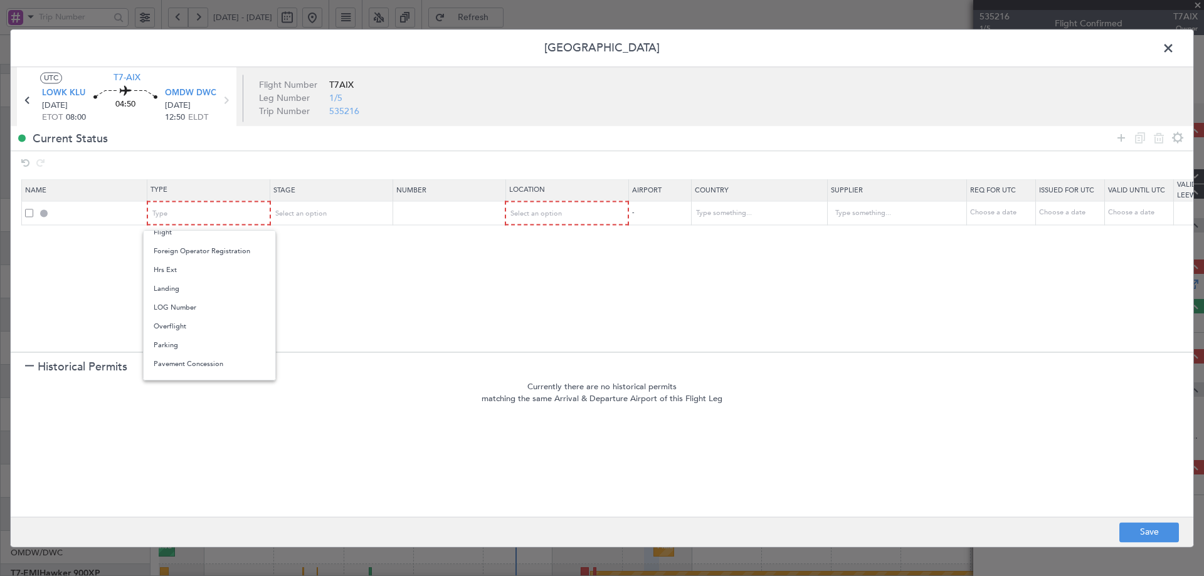
drag, startPoint x: 171, startPoint y: 326, endPoint x: 192, endPoint y: 301, distance: 32.5
click at [171, 326] on span "Overflight" at bounding box center [210, 326] width 112 height 19
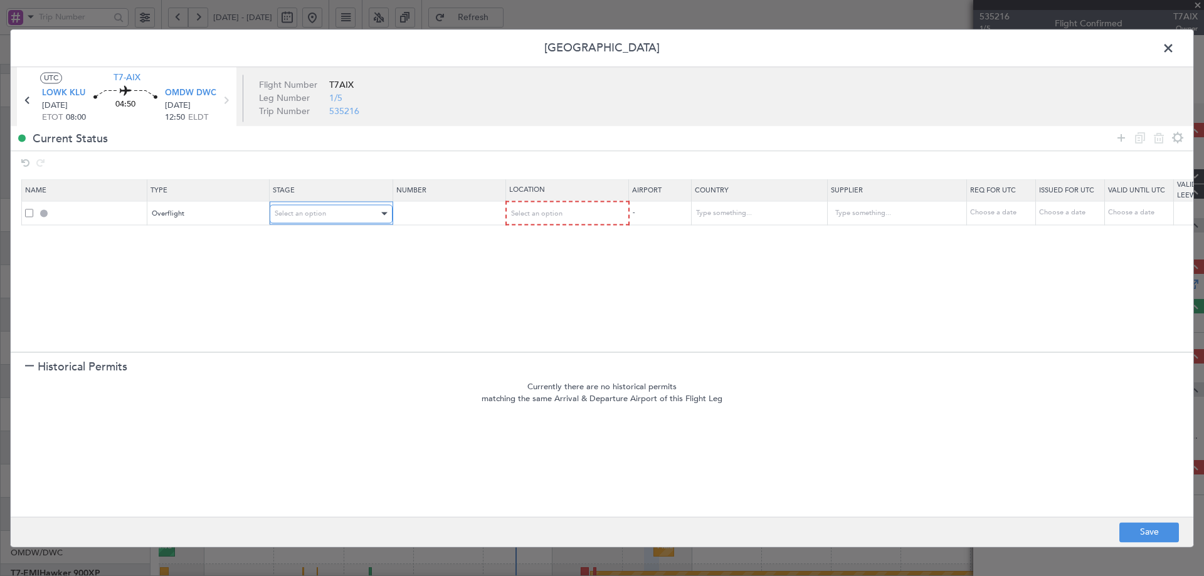
click at [284, 206] on div "Select an option" at bounding box center [327, 213] width 104 height 19
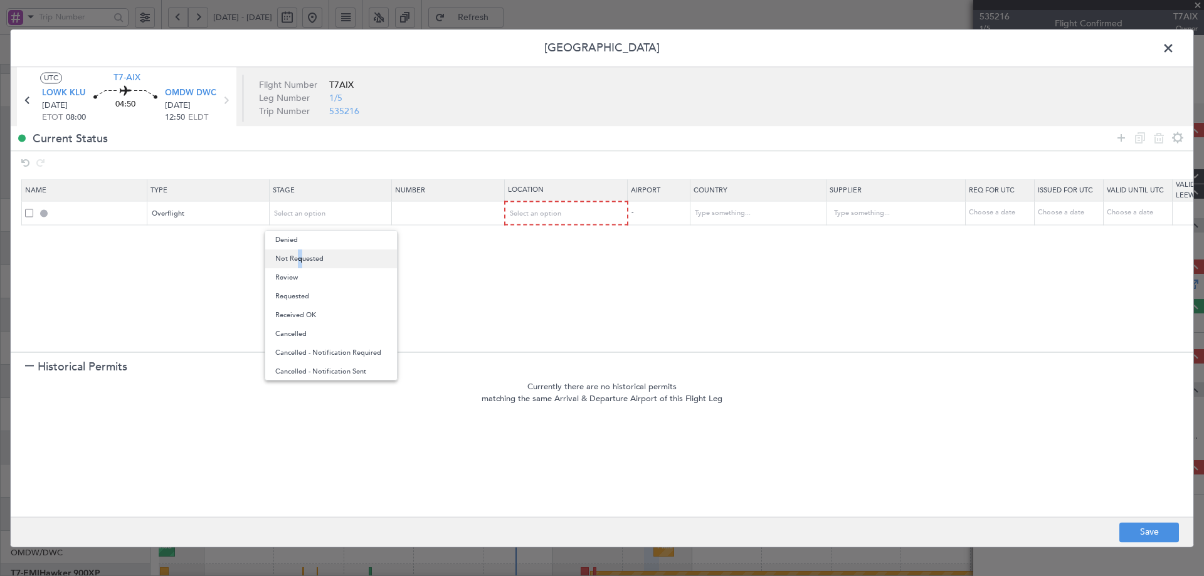
click at [295, 258] on span "Not Requested" at bounding box center [331, 259] width 112 height 19
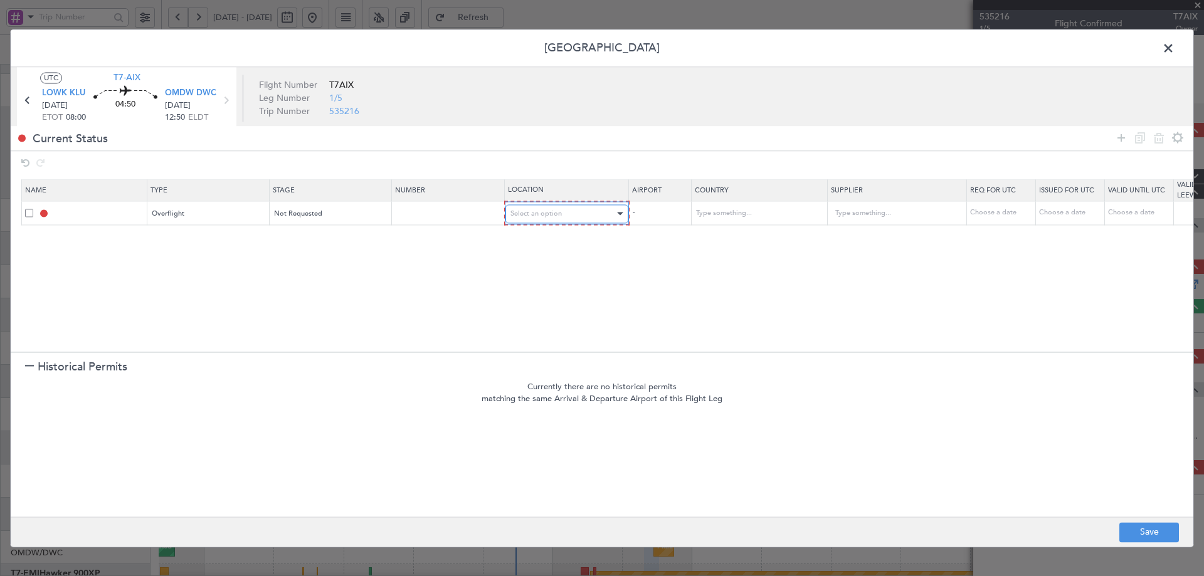
click at [576, 211] on div "Select an option" at bounding box center [562, 213] width 104 height 19
drag, startPoint x: 539, startPoint y: 317, endPoint x: 786, endPoint y: 229, distance: 262.2
click at [545, 313] on span "Enroute" at bounding box center [567, 315] width 112 height 19
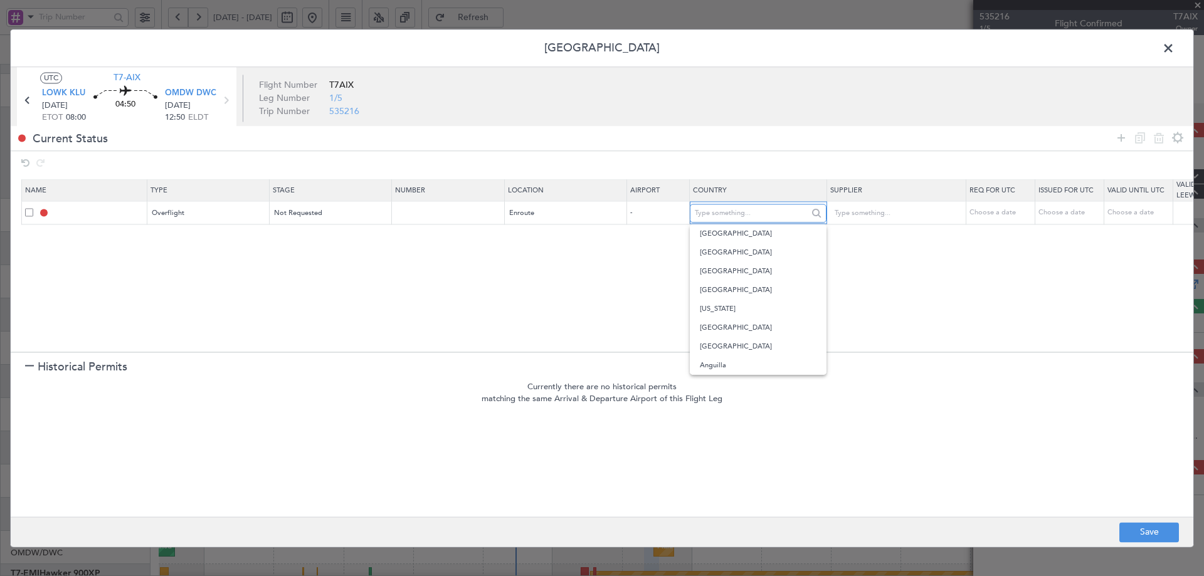
click at [776, 214] on input "text" at bounding box center [751, 213] width 113 height 19
type input "egy"
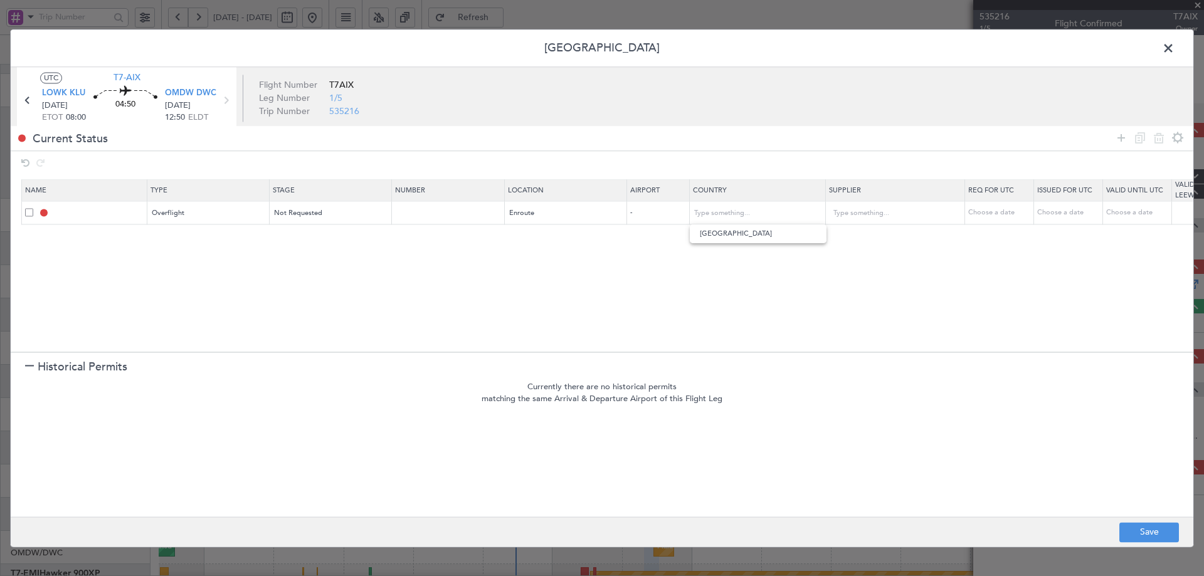
drag, startPoint x: 722, startPoint y: 248, endPoint x: 720, endPoint y: 240, distance: 8.5
click at [720, 241] on body "24 Aug 2025 - 08 Sep 2025 Refresh Quick Links All Aircraft Planned Maint Dubai …" at bounding box center [602, 288] width 1204 height 576
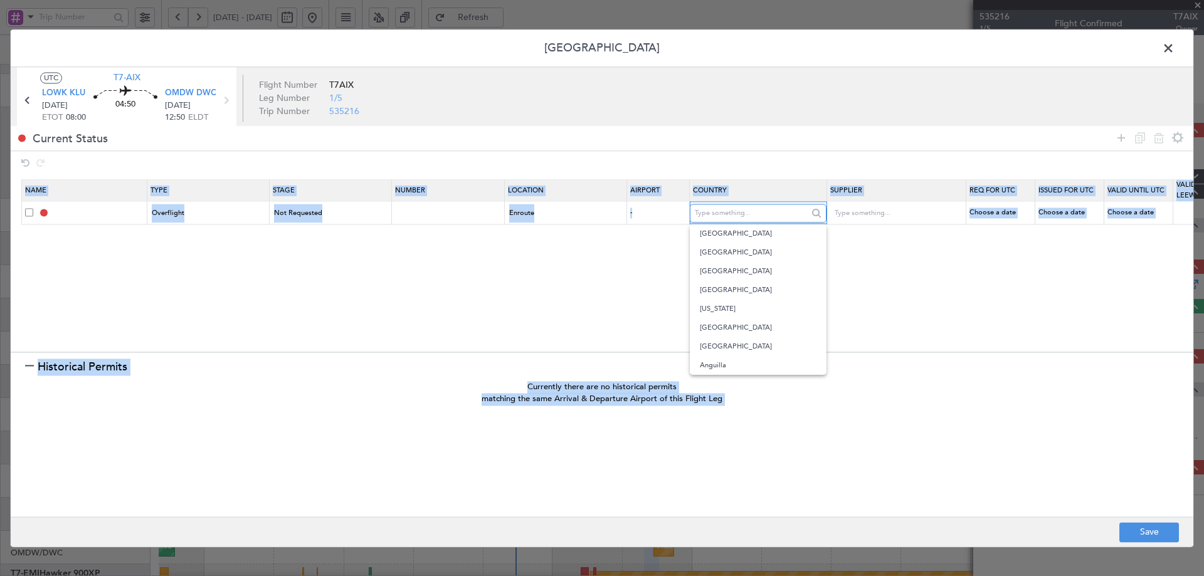
click at [720, 213] on input "text" at bounding box center [751, 213] width 113 height 19
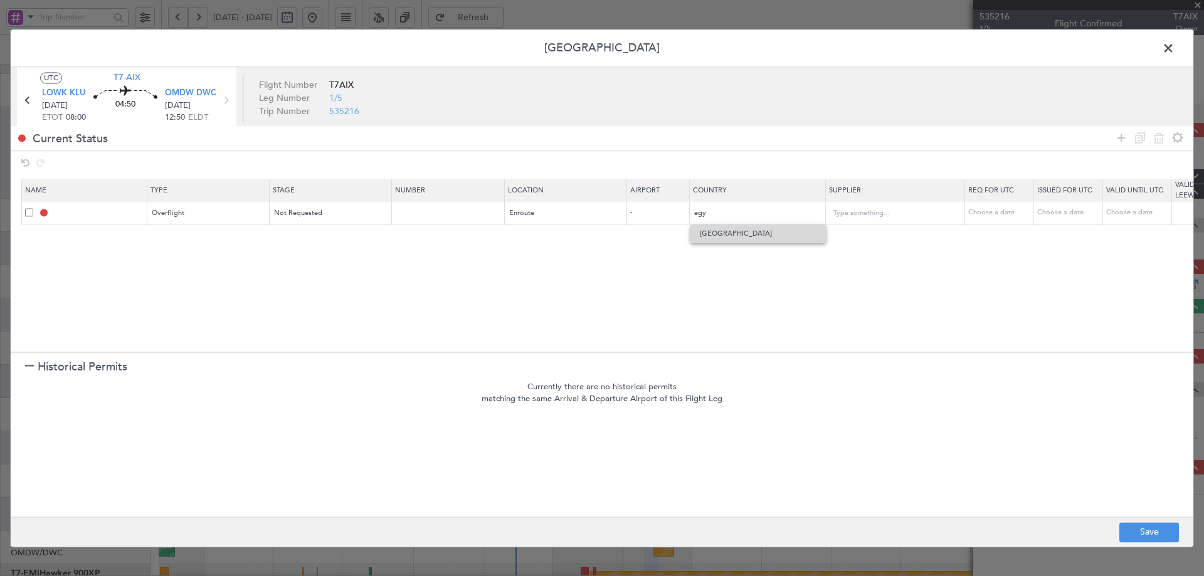
click at [714, 234] on span "Egypt" at bounding box center [758, 233] width 117 height 19
type input "Egypt"
click at [1119, 140] on icon at bounding box center [1120, 137] width 15 height 15
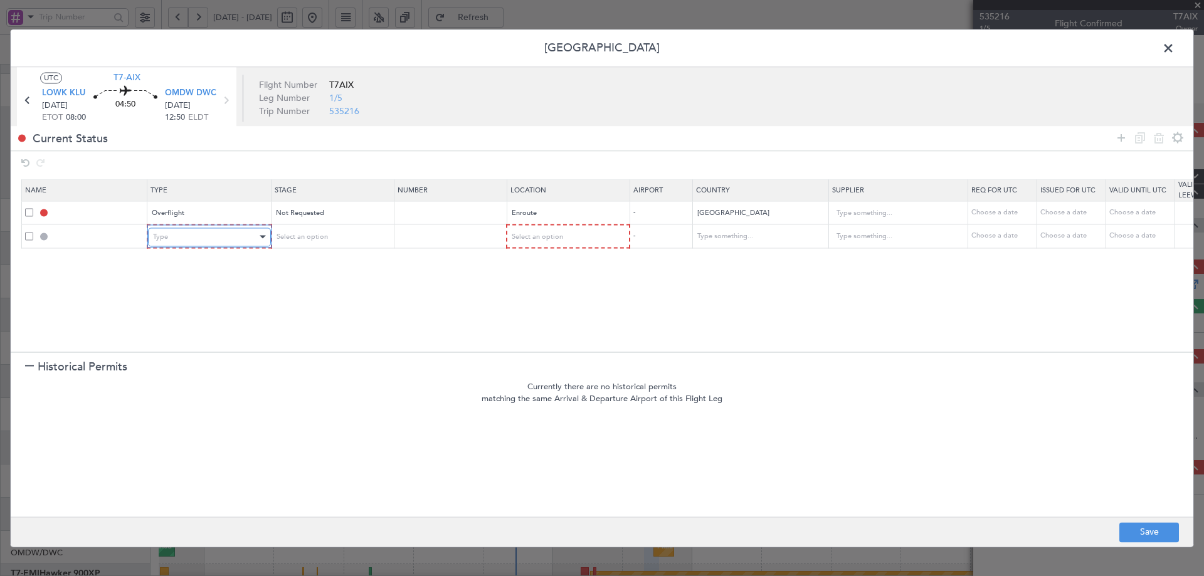
click at [197, 240] on div "Type" at bounding box center [205, 237] width 104 height 19
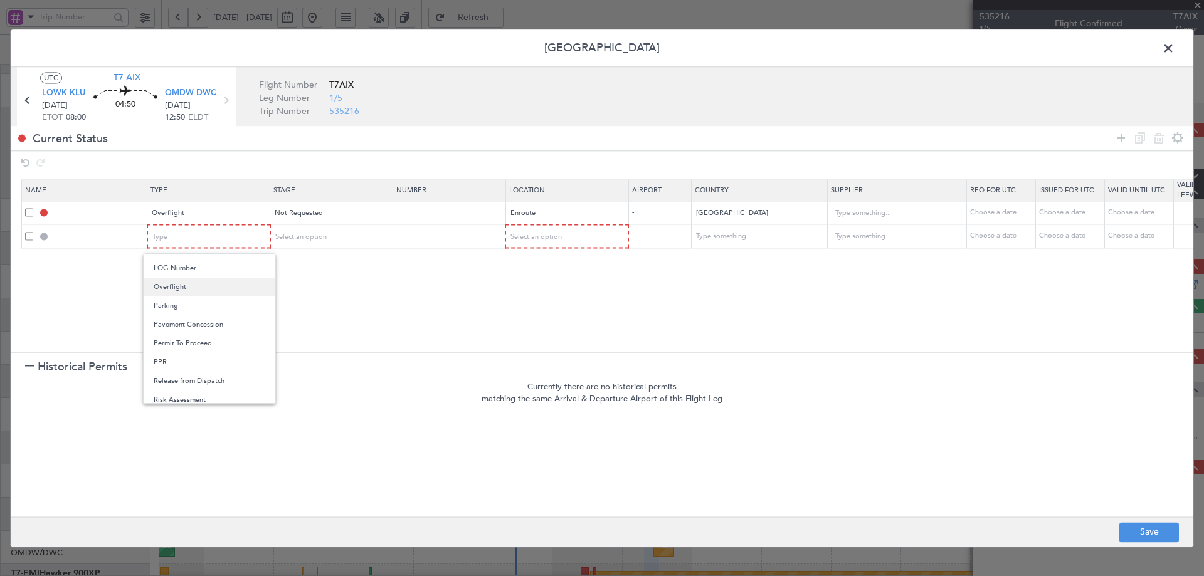
click at [177, 290] on span "Overflight" at bounding box center [210, 287] width 112 height 19
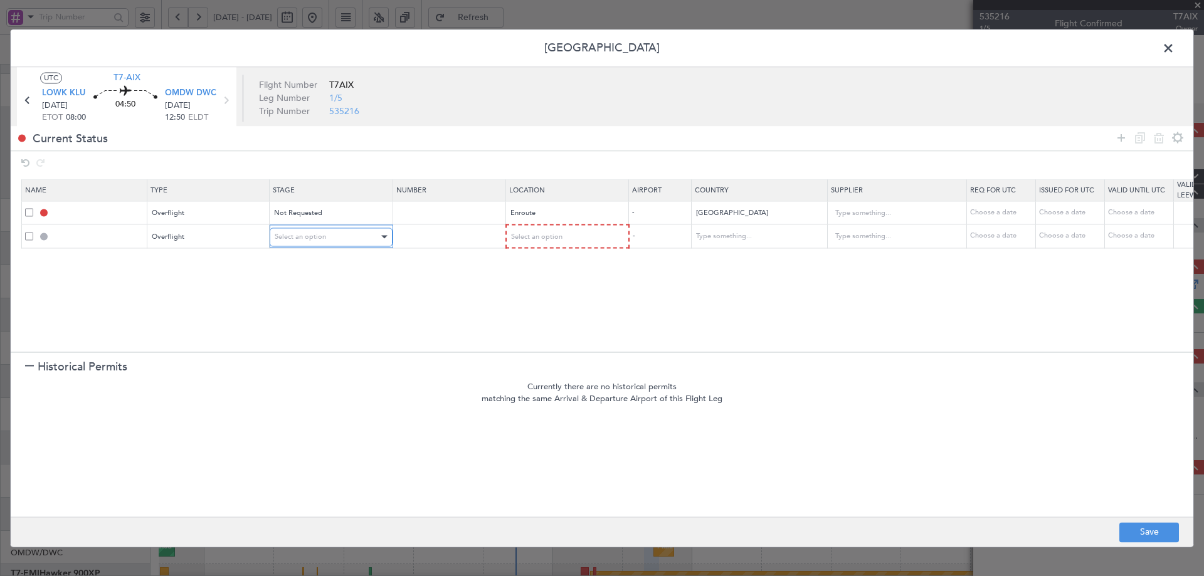
click at [320, 236] on span "Select an option" at bounding box center [300, 236] width 51 height 9
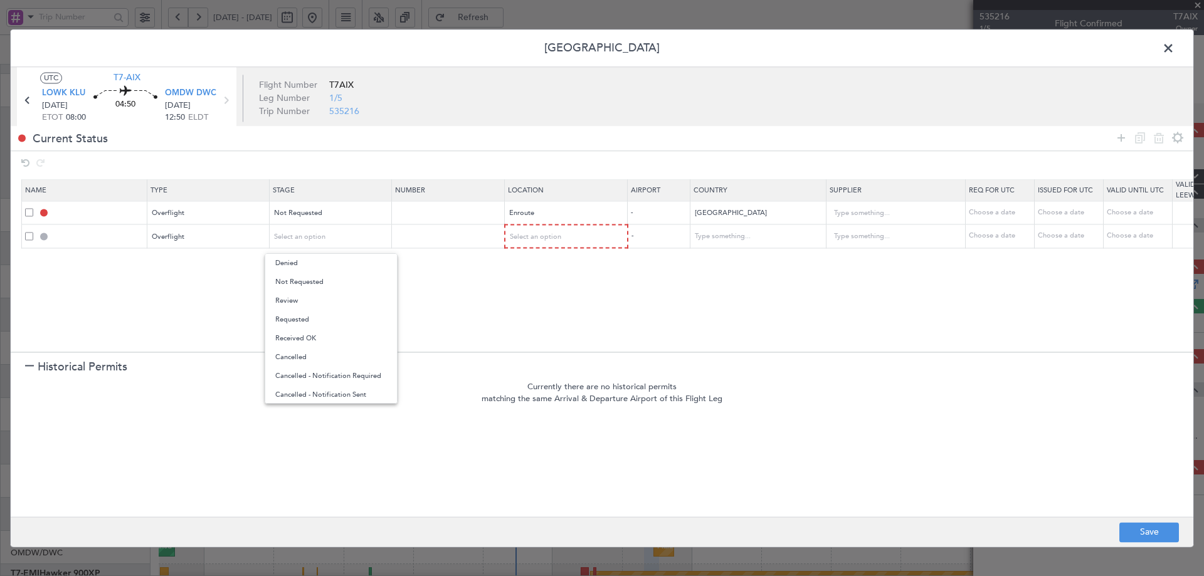
click at [300, 282] on span "Not Requested" at bounding box center [331, 282] width 112 height 19
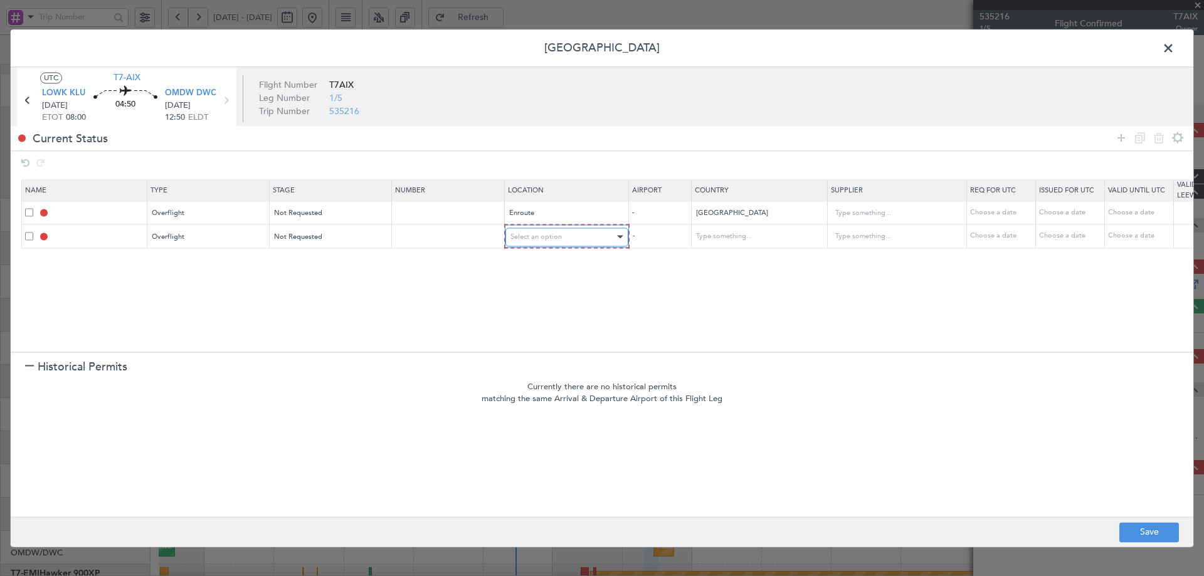
click at [596, 238] on div "Select an option" at bounding box center [562, 237] width 104 height 19
click at [542, 335] on span "Enroute" at bounding box center [567, 338] width 112 height 19
click at [776, 234] on input "text" at bounding box center [751, 236] width 113 height 19
click at [759, 261] on span "Saudi Arabia" at bounding box center [758, 256] width 117 height 19
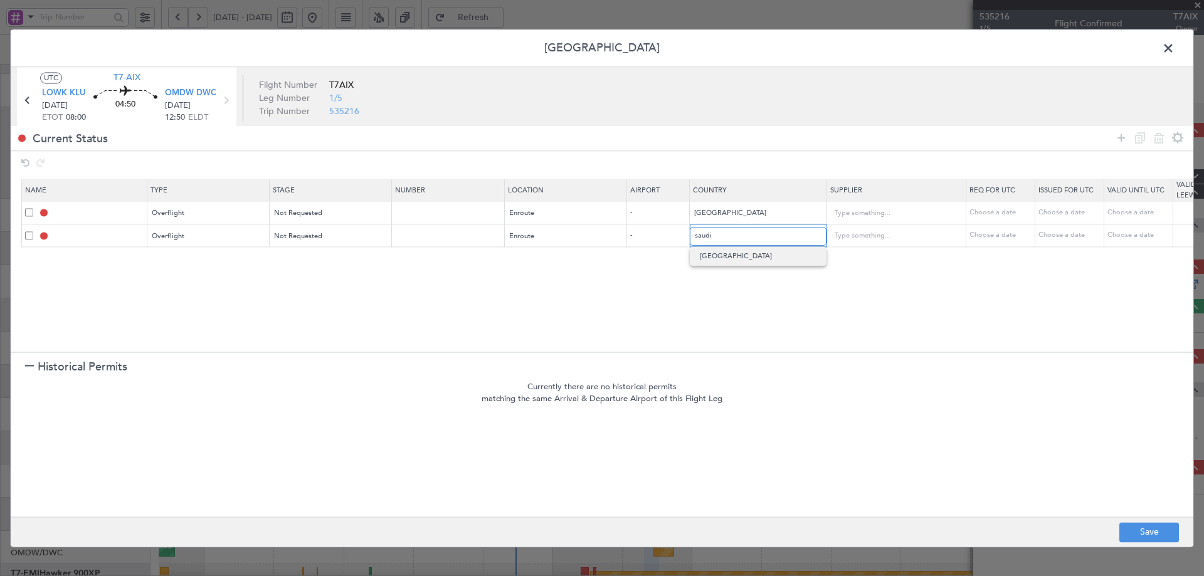
type input "Saudi Arabia"
click at [1122, 137] on icon at bounding box center [1120, 137] width 15 height 15
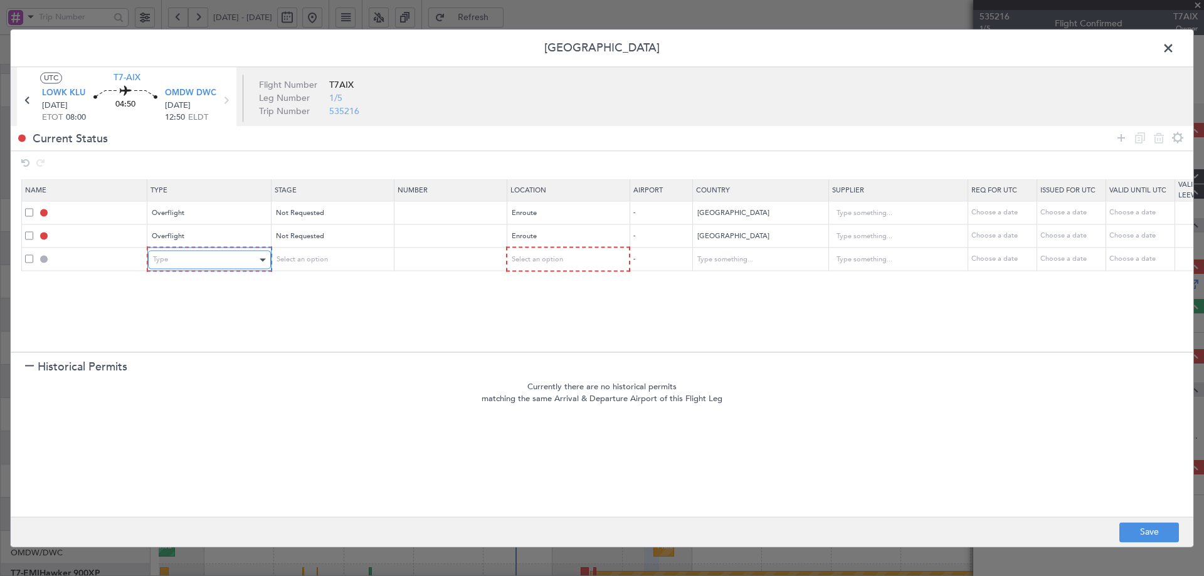
click at [211, 265] on div "Type" at bounding box center [205, 260] width 104 height 19
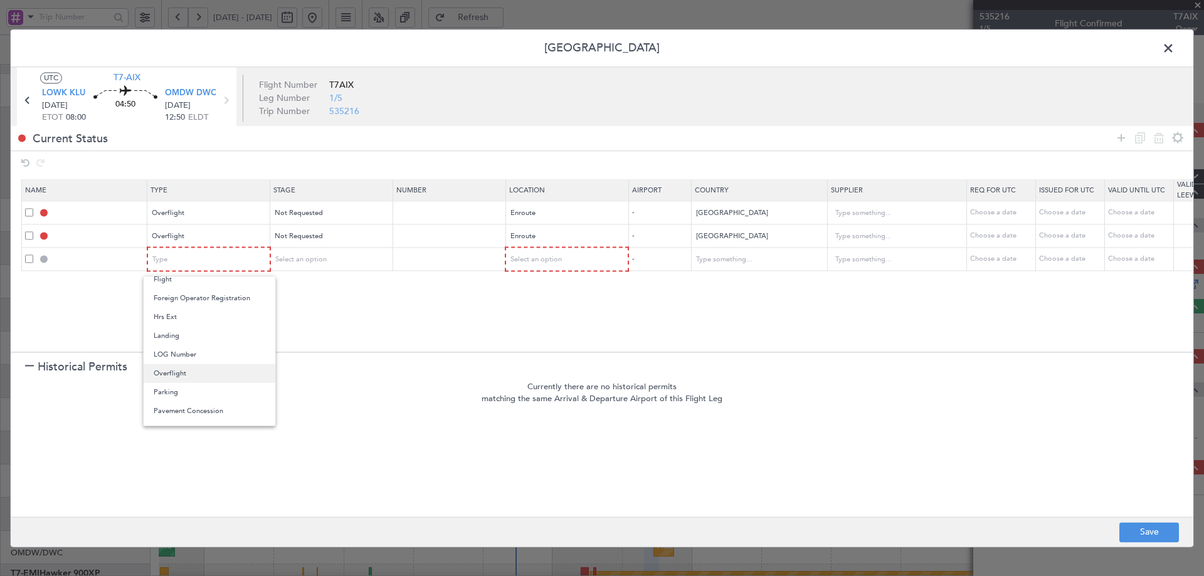
click at [184, 377] on span "Overflight" at bounding box center [210, 373] width 112 height 19
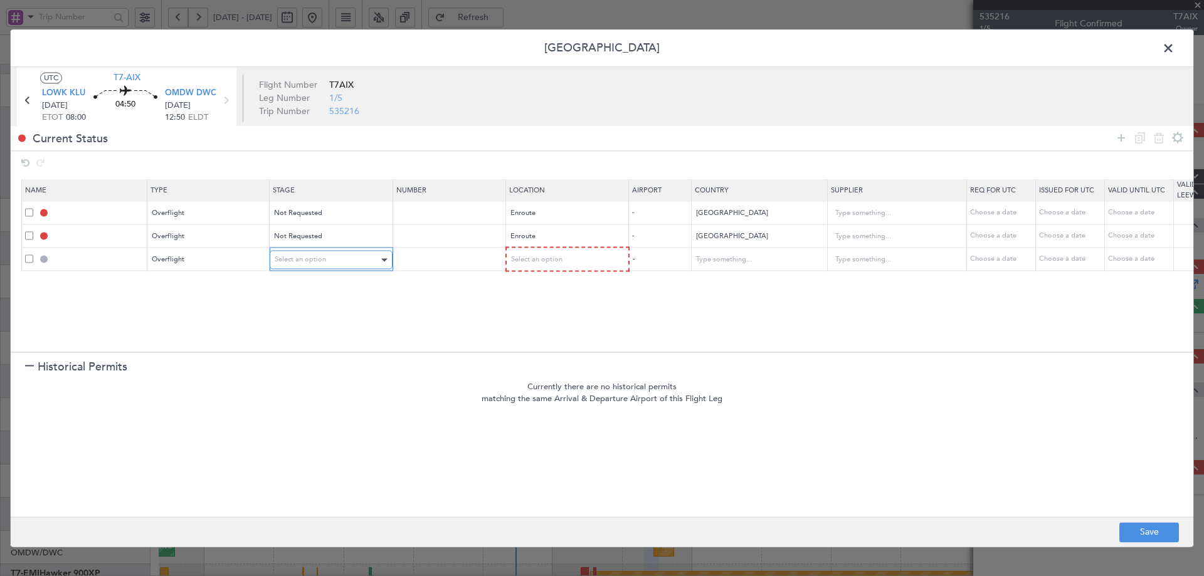
click at [299, 256] on span "Select an option" at bounding box center [300, 259] width 51 height 9
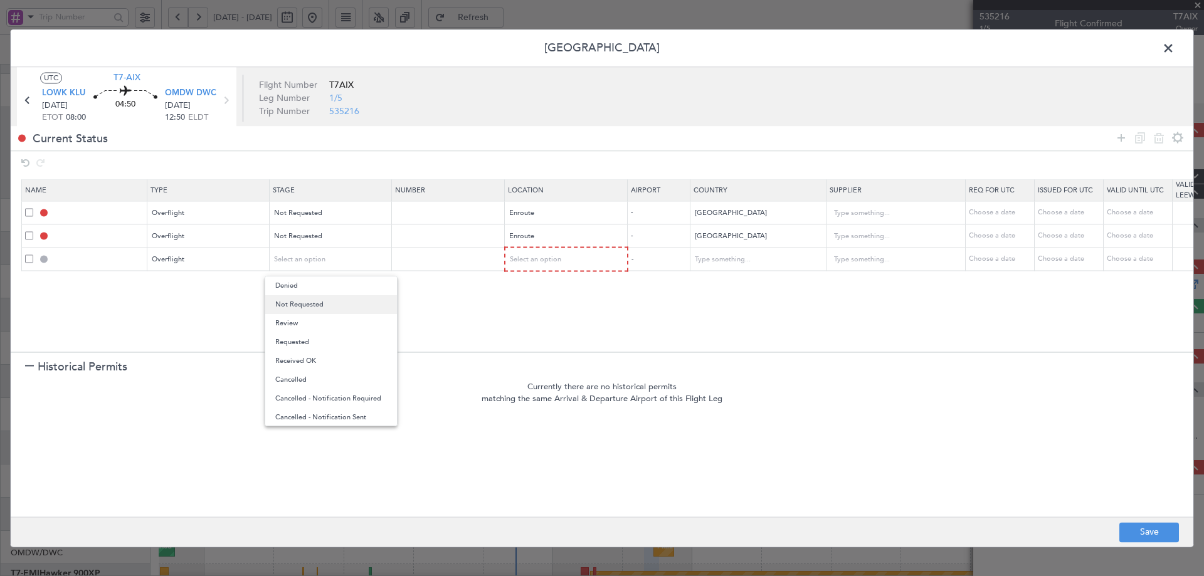
click at [296, 305] on span "Not Requested" at bounding box center [331, 304] width 112 height 19
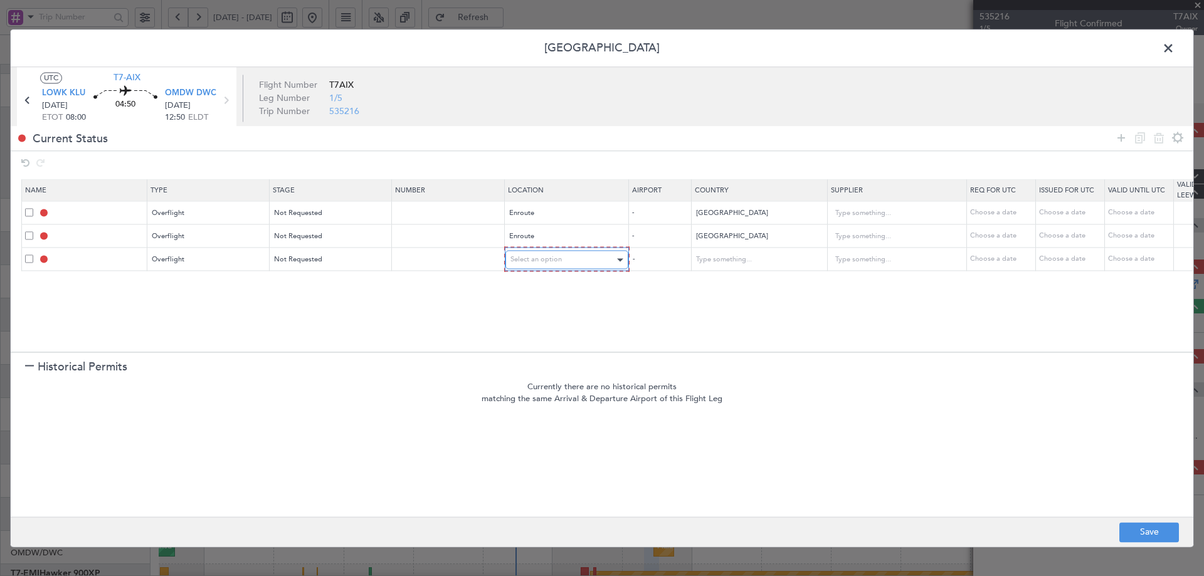
click at [513, 265] on div "Select an option" at bounding box center [562, 260] width 104 height 19
drag, startPoint x: 529, startPoint y: 361, endPoint x: 717, endPoint y: 304, distance: 196.0
click at [529, 360] on span "Enroute" at bounding box center [567, 361] width 112 height 19
click at [727, 263] on input "text" at bounding box center [751, 259] width 113 height 19
click at [717, 276] on span "Bahrain" at bounding box center [758, 279] width 117 height 19
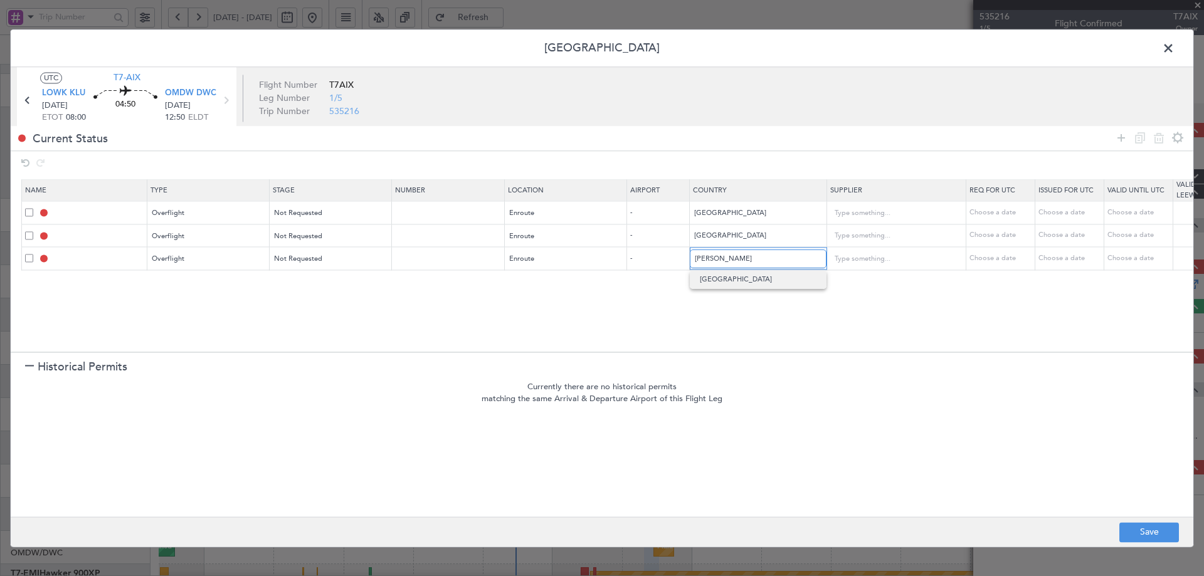
type input "Bahrain"
click at [1121, 134] on icon at bounding box center [1120, 137] width 15 height 15
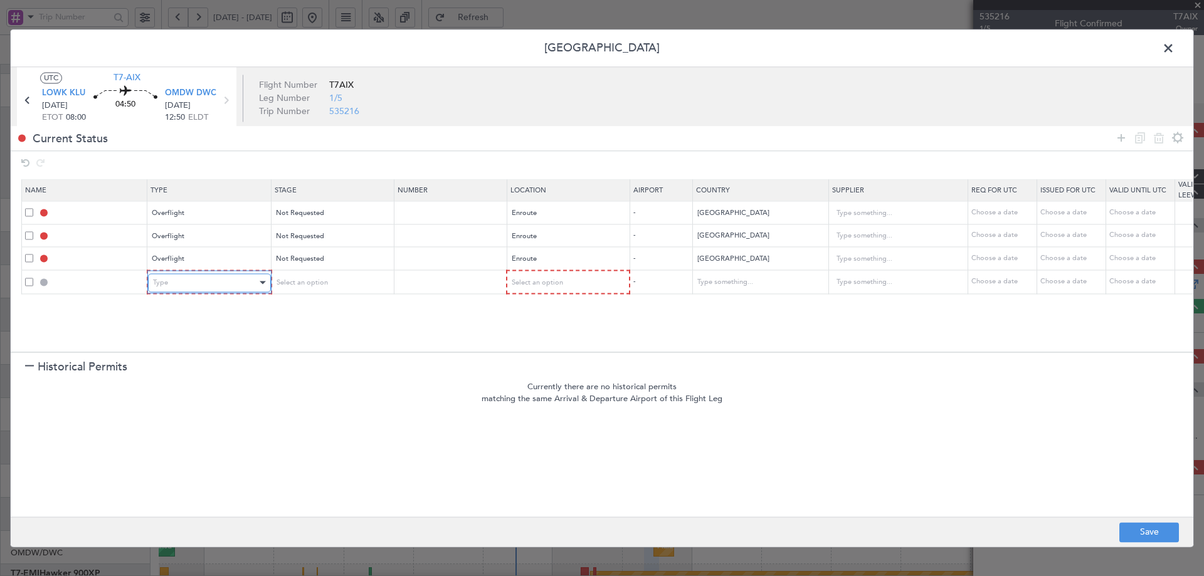
click at [231, 280] on div "Type" at bounding box center [205, 282] width 104 height 19
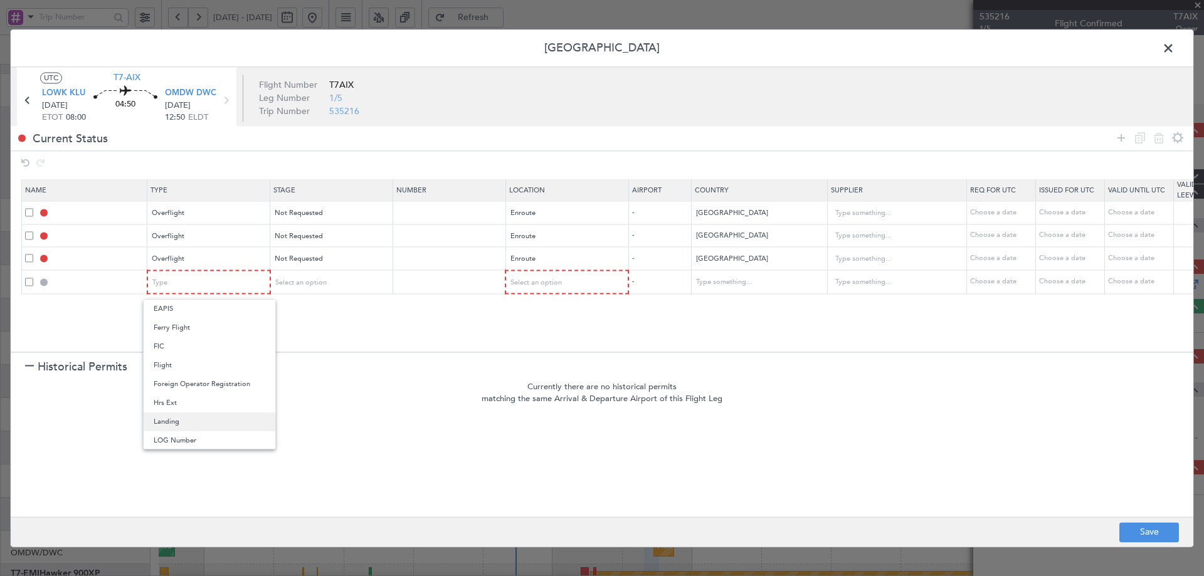
click at [176, 416] on span "Landing" at bounding box center [210, 422] width 112 height 19
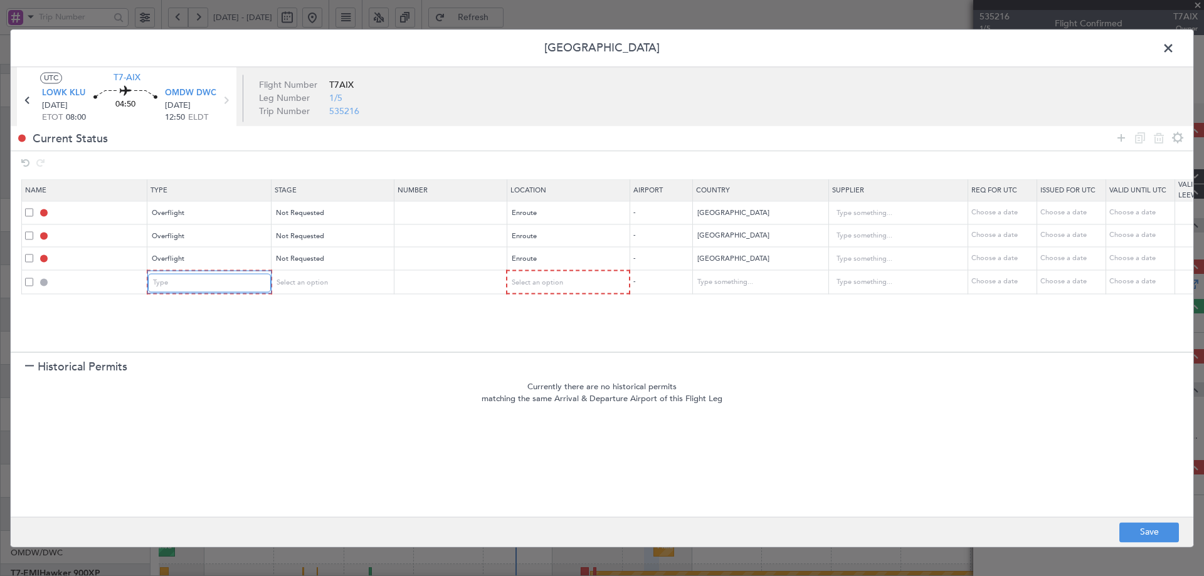
scroll to position [191, 0]
click at [299, 286] on span "Select an option" at bounding box center [300, 282] width 51 height 9
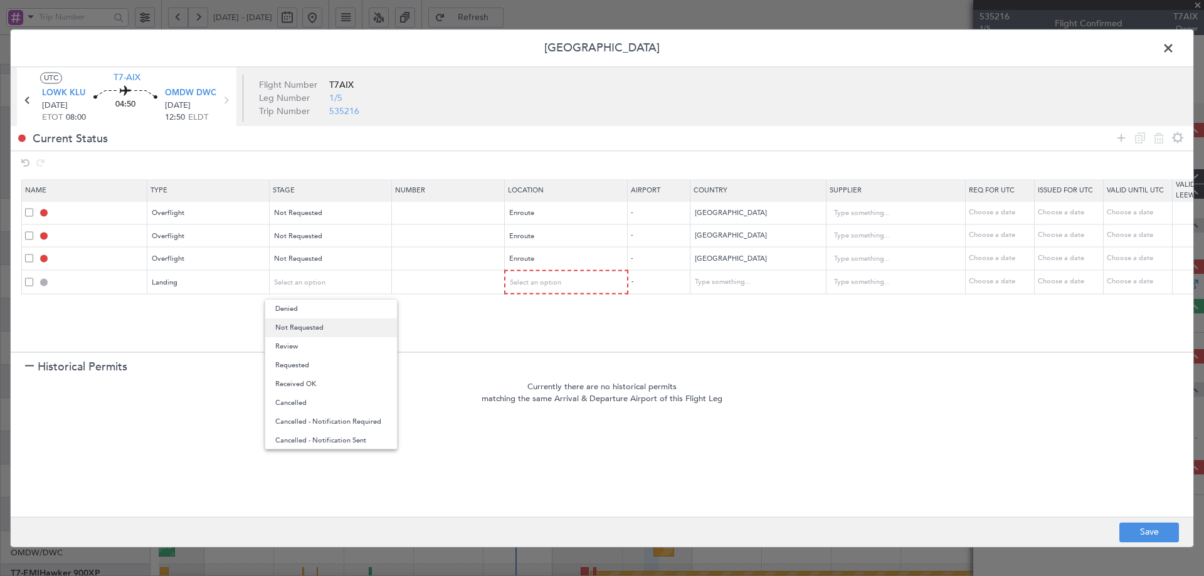
click at [305, 329] on span "Not Requested" at bounding box center [331, 327] width 112 height 19
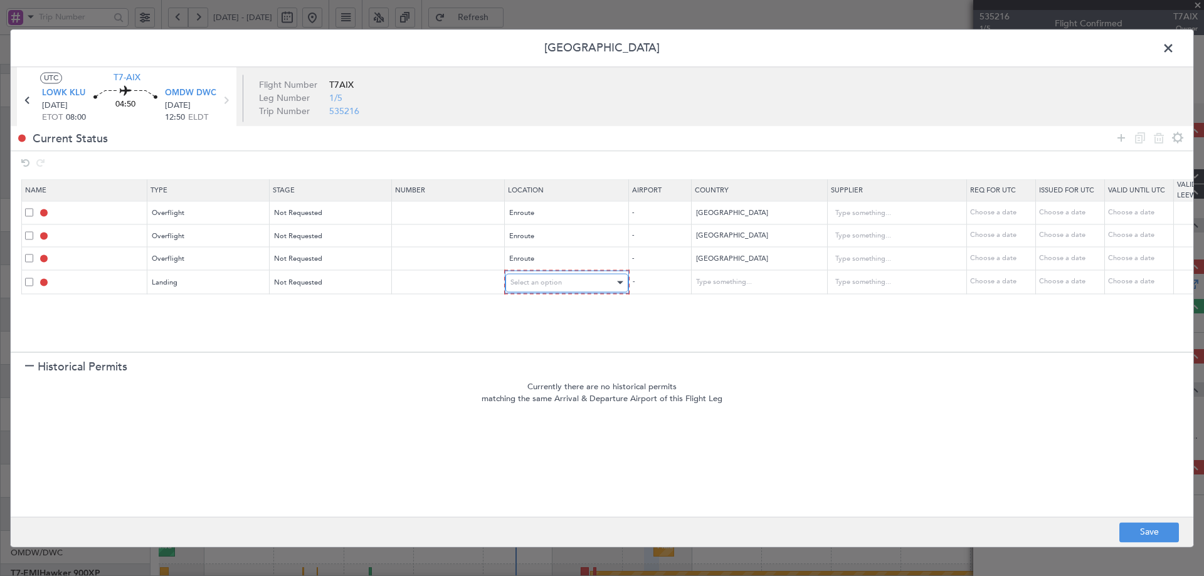
click at [576, 281] on div "Select an option" at bounding box center [562, 282] width 104 height 19
click at [522, 350] on span "Arrival" at bounding box center [567, 346] width 112 height 19
drag, startPoint x: 1120, startPoint y: 138, endPoint x: 298, endPoint y: 289, distance: 835.7
click at [1120, 139] on icon at bounding box center [1120, 137] width 15 height 15
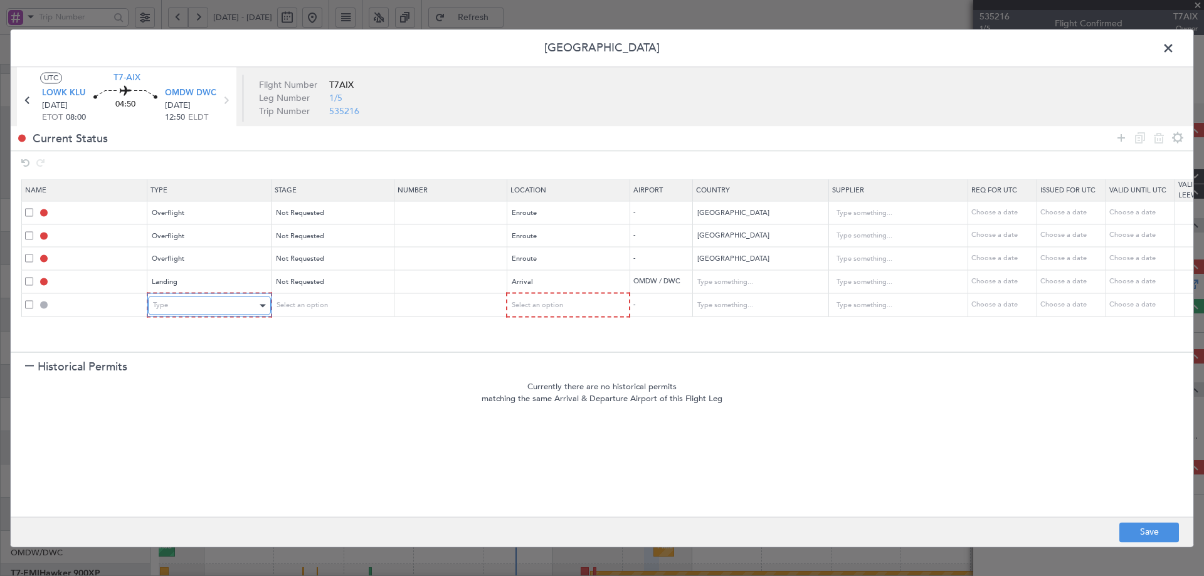
click at [177, 301] on div "Type" at bounding box center [205, 306] width 104 height 19
click at [165, 367] on span "API" at bounding box center [210, 369] width 112 height 19
click at [303, 313] on div "Select an option" at bounding box center [327, 306] width 104 height 19
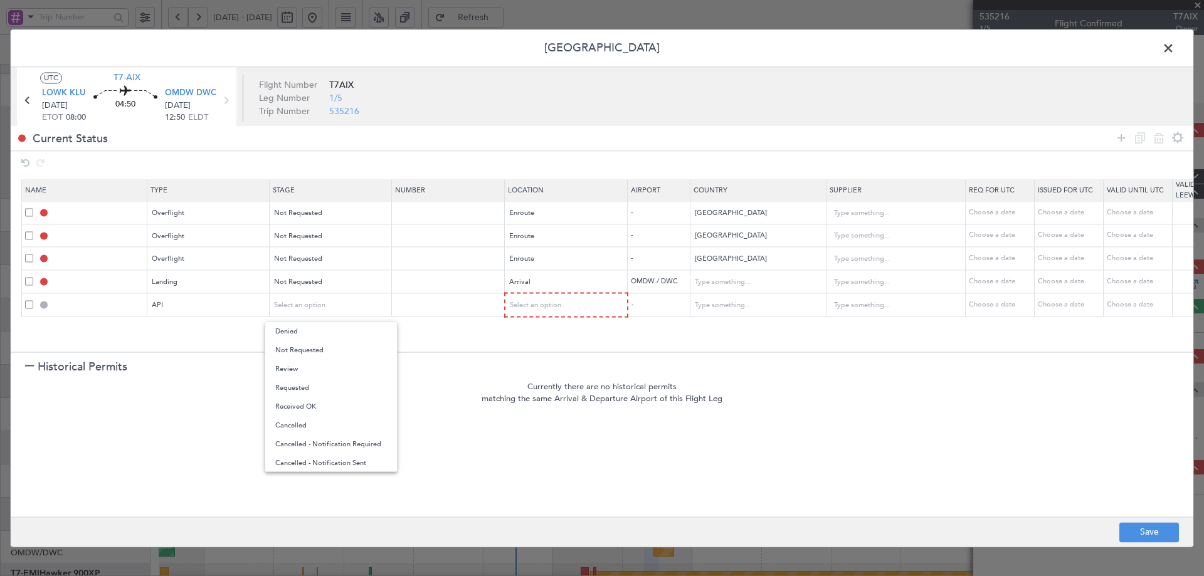
click at [300, 357] on span "Not Requested" at bounding box center [331, 350] width 112 height 19
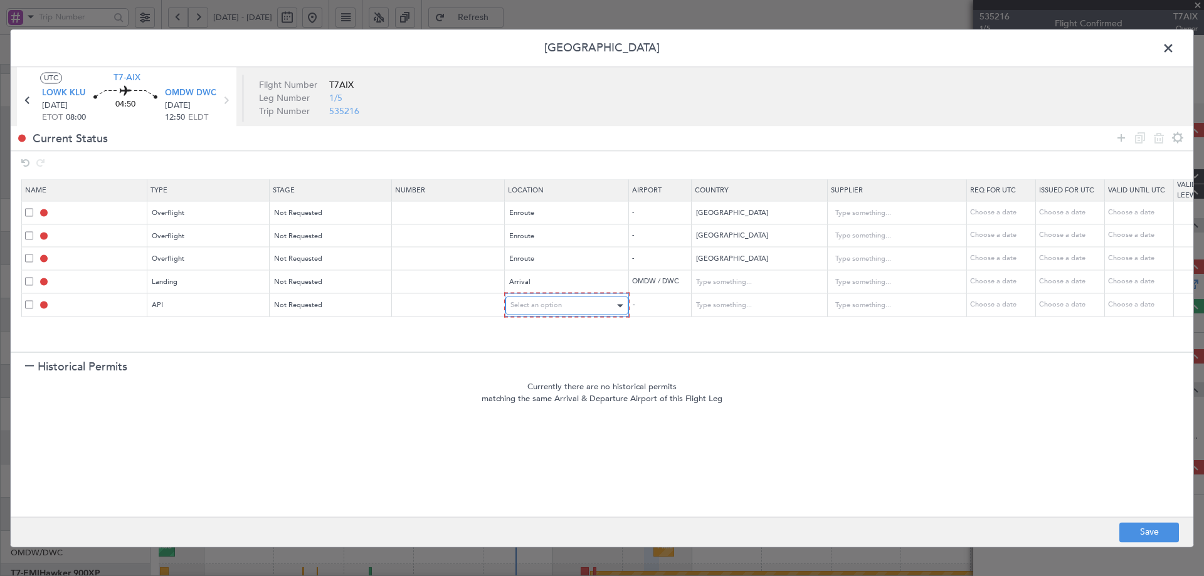
click at [552, 308] on span "Select an option" at bounding box center [535, 305] width 51 height 9
click at [526, 362] on span "Arrival" at bounding box center [567, 369] width 112 height 19
drag, startPoint x: 1122, startPoint y: 140, endPoint x: 466, endPoint y: 283, distance: 671.8
click at [1095, 146] on body "24 Aug 2025 - 08 Sep 2025 Refresh Quick Links All Aircraft Planned Maint Dubai …" at bounding box center [602, 288] width 1204 height 576
click at [1119, 140] on icon at bounding box center [1120, 137] width 15 height 15
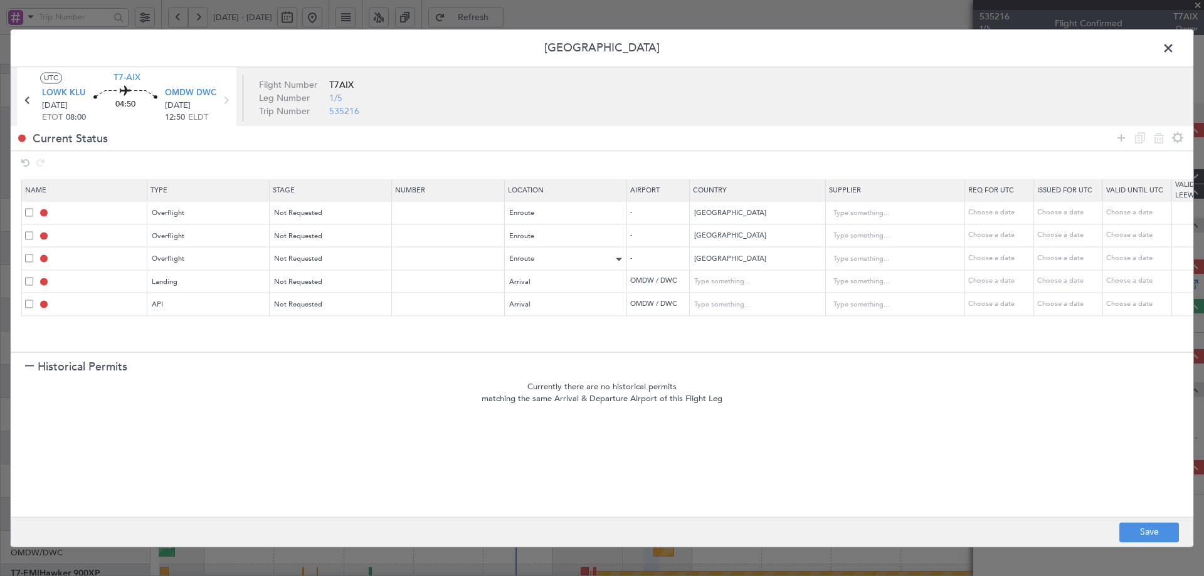
scroll to position [1, 0]
click at [172, 327] on div "Type" at bounding box center [205, 328] width 104 height 19
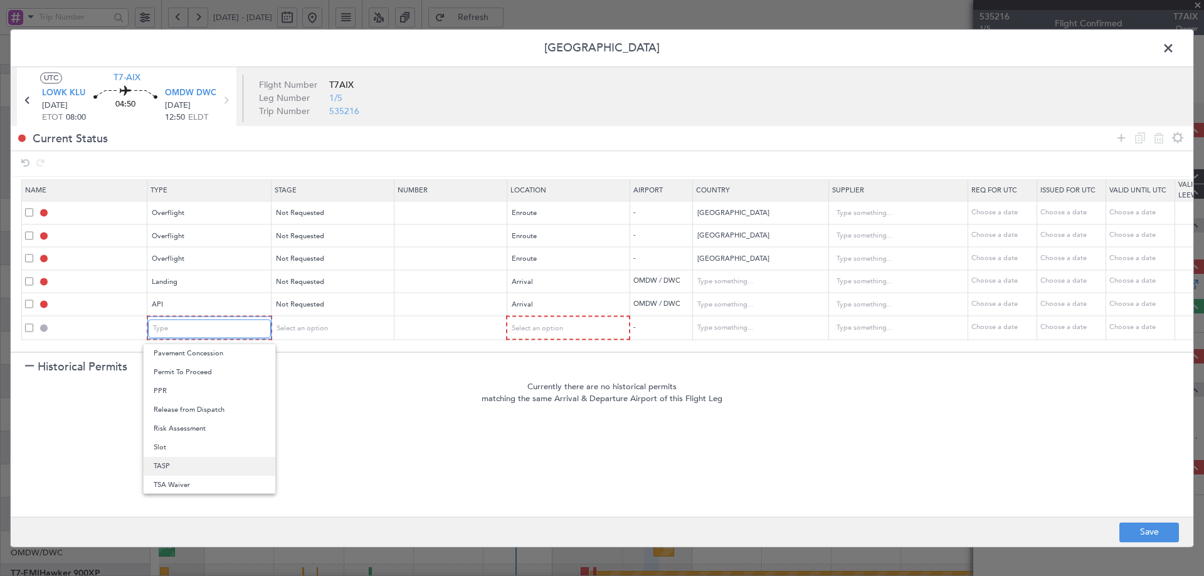
scroll to position [377, 0]
click at [180, 441] on span "Slot" at bounding box center [210, 446] width 112 height 19
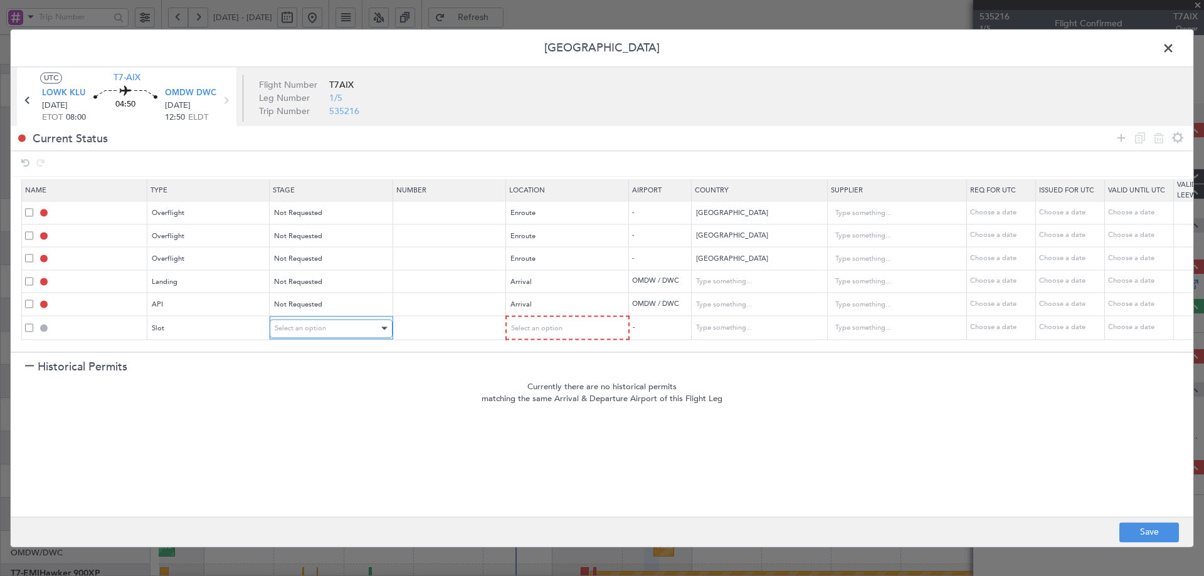
click at [299, 334] on div "Select an option" at bounding box center [327, 328] width 104 height 19
drag, startPoint x: 302, startPoint y: 376, endPoint x: 71, endPoint y: 397, distance: 231.1
click at [302, 376] on span "Not Requested" at bounding box center [331, 372] width 112 height 19
drag, startPoint x: 28, startPoint y: 364, endPoint x: 43, endPoint y: 369, distance: 15.9
click at [28, 363] on div at bounding box center [29, 367] width 9 height 9
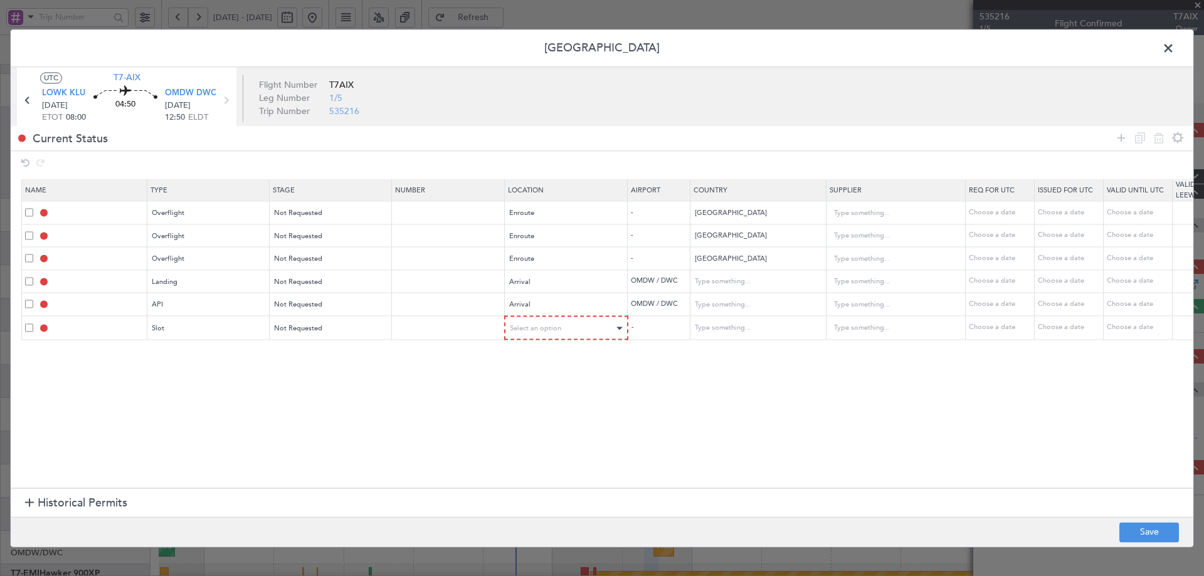
scroll to position [0, 0]
drag, startPoint x: 611, startPoint y: 324, endPoint x: 600, endPoint y: 331, distance: 13.0
click at [610, 324] on div "Select an option" at bounding box center [562, 328] width 104 height 19
click at [519, 393] on span "Arrival" at bounding box center [567, 392] width 112 height 19
click at [1143, 540] on button "Save" at bounding box center [1149, 532] width 60 height 20
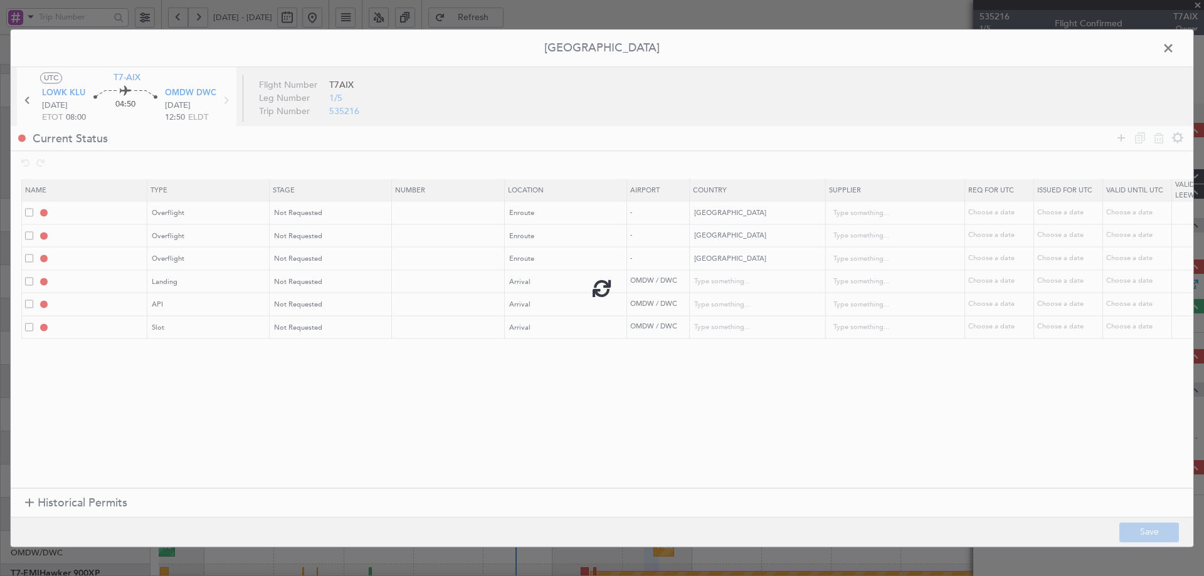
type input "EGYPT OVF"
type input "NNN"
type input "SAUDI ARABIA OVF"
type input "NNN"
type input "BAHRAIN OVF"
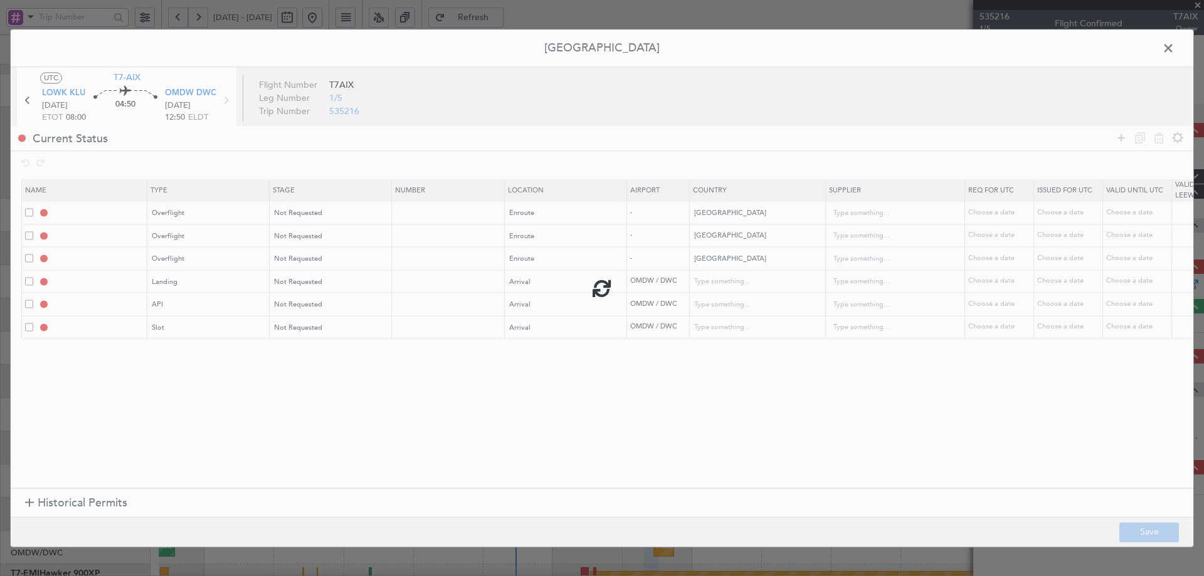
type input "NNN"
type input "OMDW LDG"
type input "[GEOGRAPHIC_DATA]"
type input "NNN"
type input "1"
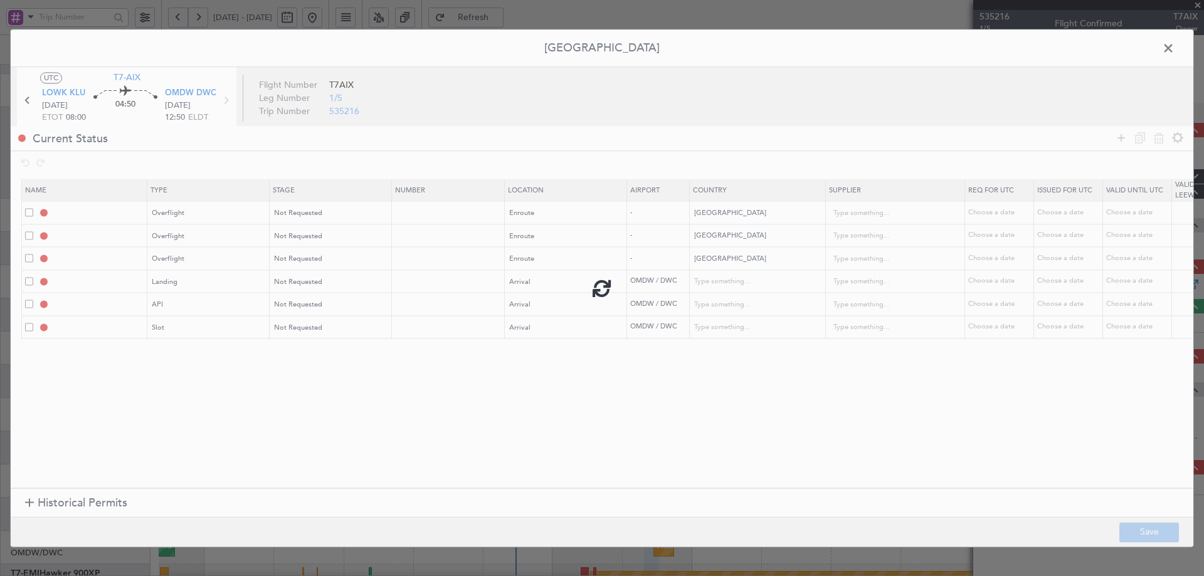
type input "OMDW ARR API"
type input "[GEOGRAPHIC_DATA]"
type input "NNN"
type input "1"
type input "OMDW ARR SLOT"
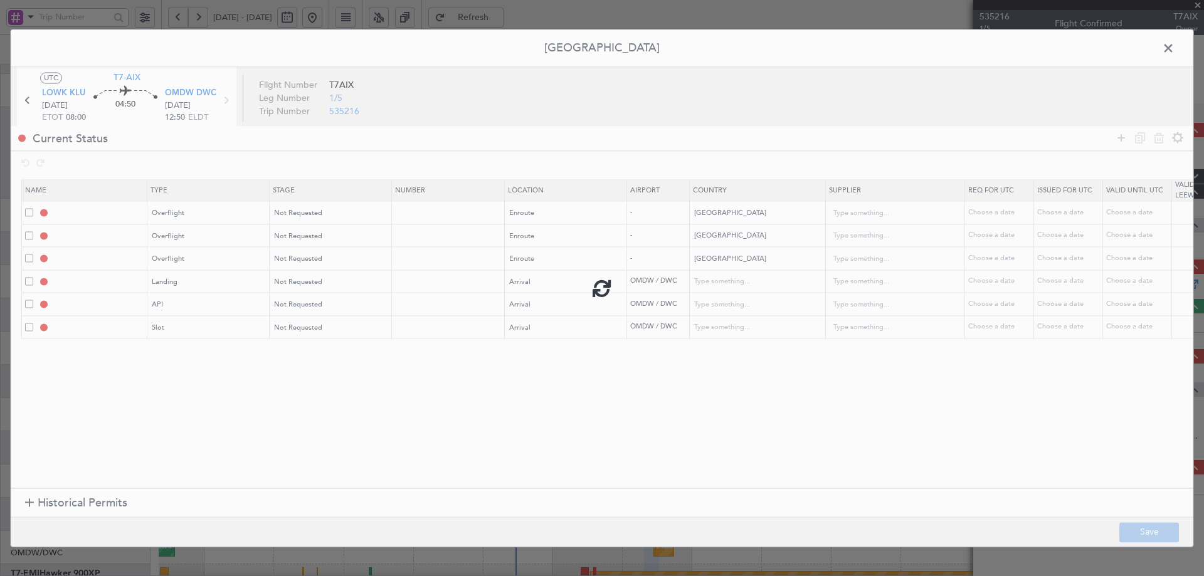
type input "[GEOGRAPHIC_DATA]"
type input "NNN"
type input "1"
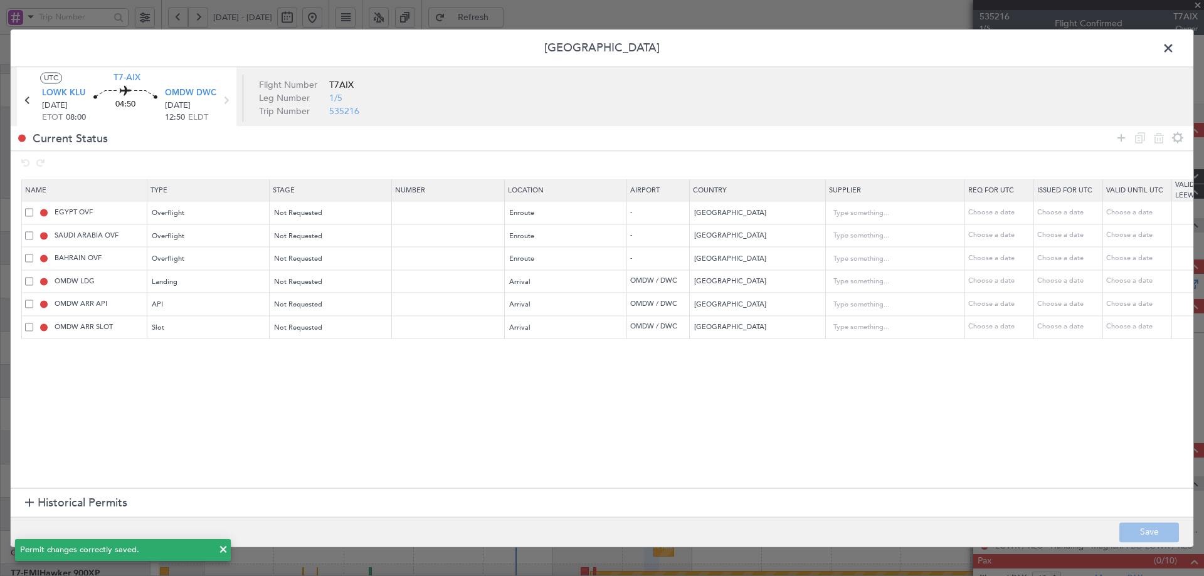
click at [1174, 46] on span at bounding box center [1174, 51] width 0 height 25
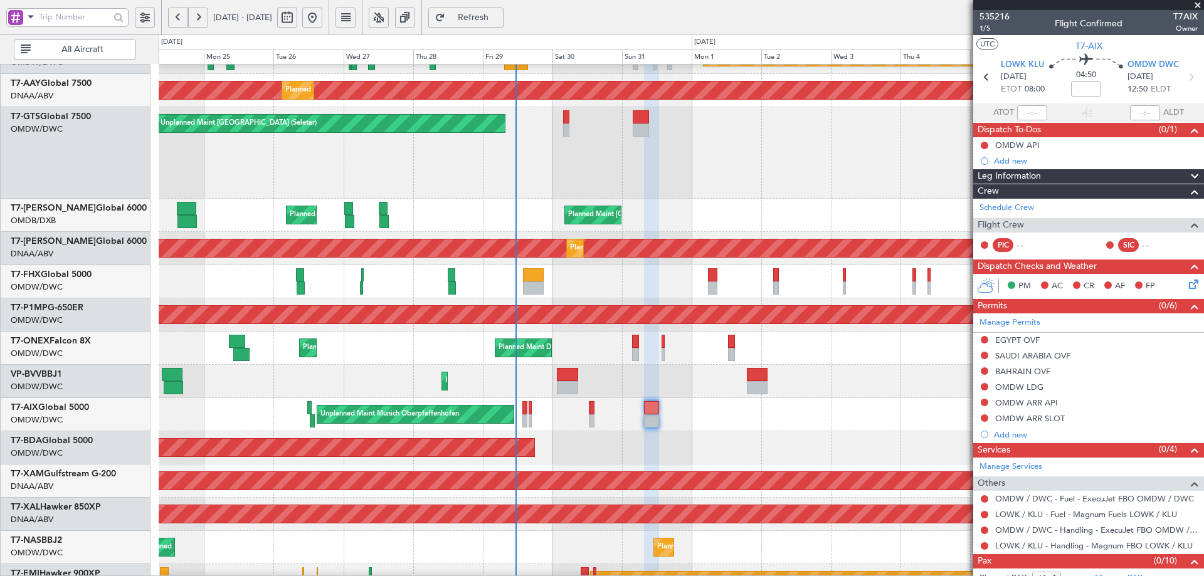
scroll to position [29, 0]
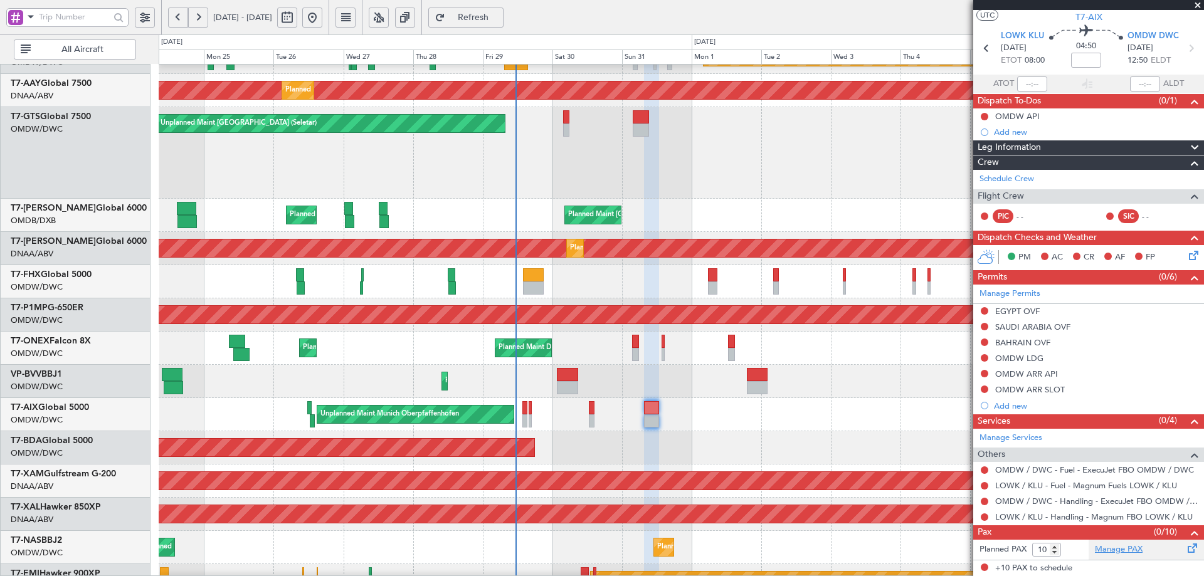
click at [1113, 548] on link "Manage PAX" at bounding box center [1119, 550] width 48 height 13
click at [1108, 549] on link "Manage PAX" at bounding box center [1119, 550] width 48 height 13
click at [499, 18] on span "Refresh" at bounding box center [473, 17] width 51 height 9
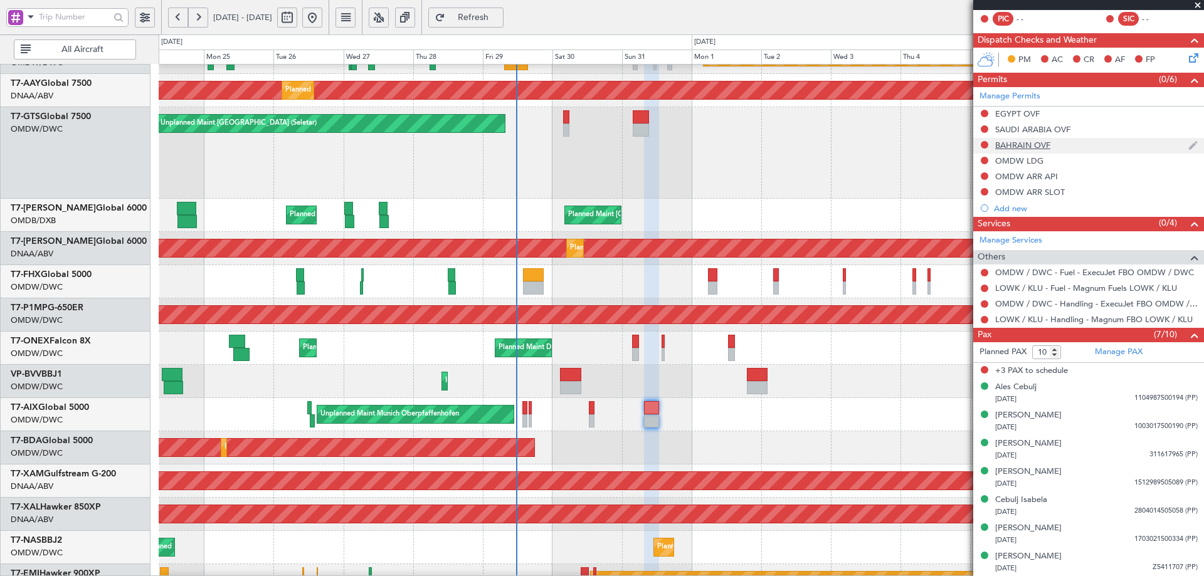
scroll to position [0, 0]
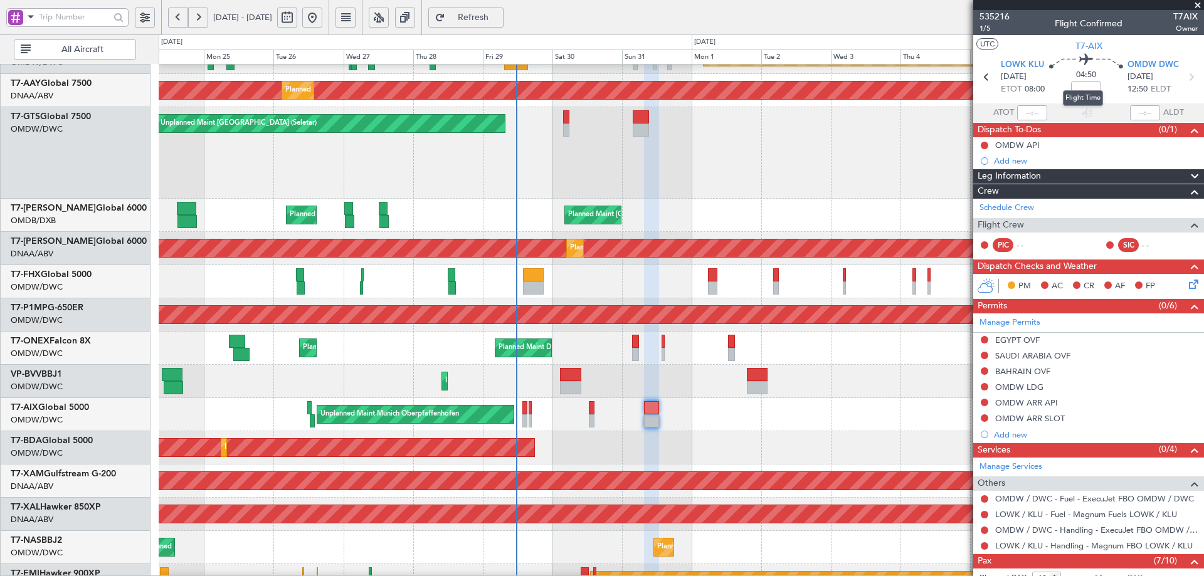
click at [1088, 85] on mat-tooltip-component "Flight Time" at bounding box center [1083, 98] width 58 height 33
click at [1075, 90] on input at bounding box center [1086, 89] width 30 height 15
click at [1078, 88] on input at bounding box center [1086, 89] width 30 height 15
type input "+01:40"
click at [1085, 90] on input "+01:40" at bounding box center [1086, 89] width 30 height 15
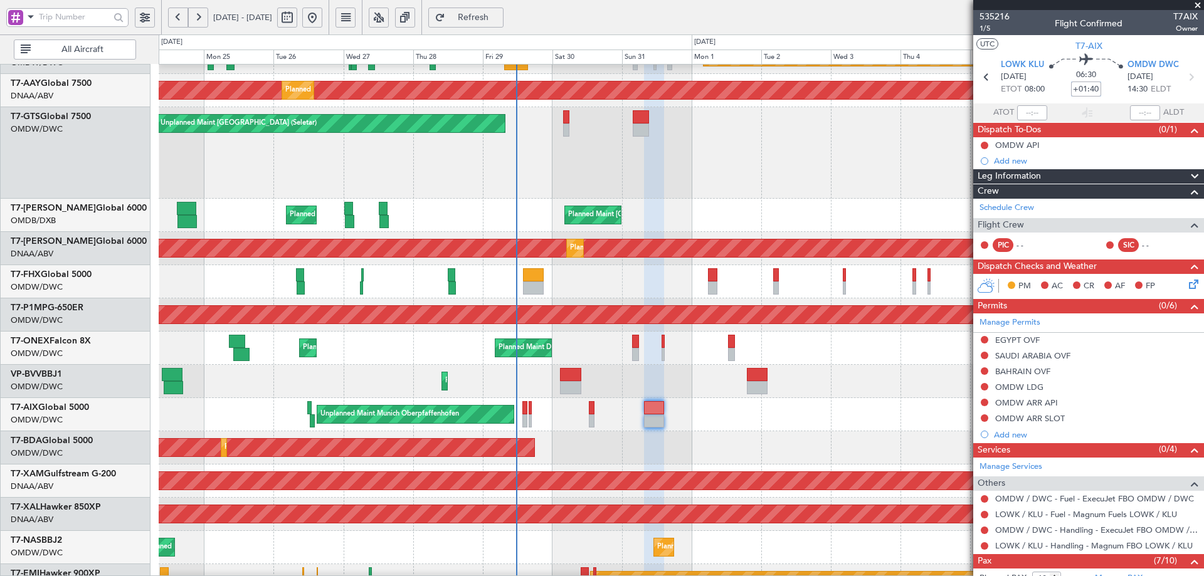
click at [1088, 91] on input "+01:40" at bounding box center [1086, 89] width 30 height 15
click at [841, 216] on div "Planned Maint Dubai (Dubai Intl) Planned Maint Dubai (Dubai Intl) Planned Maint…" at bounding box center [681, 215] width 1045 height 33
type input "+01:20"
click at [1006, 209] on link "Schedule Crew" at bounding box center [1006, 208] width 55 height 13
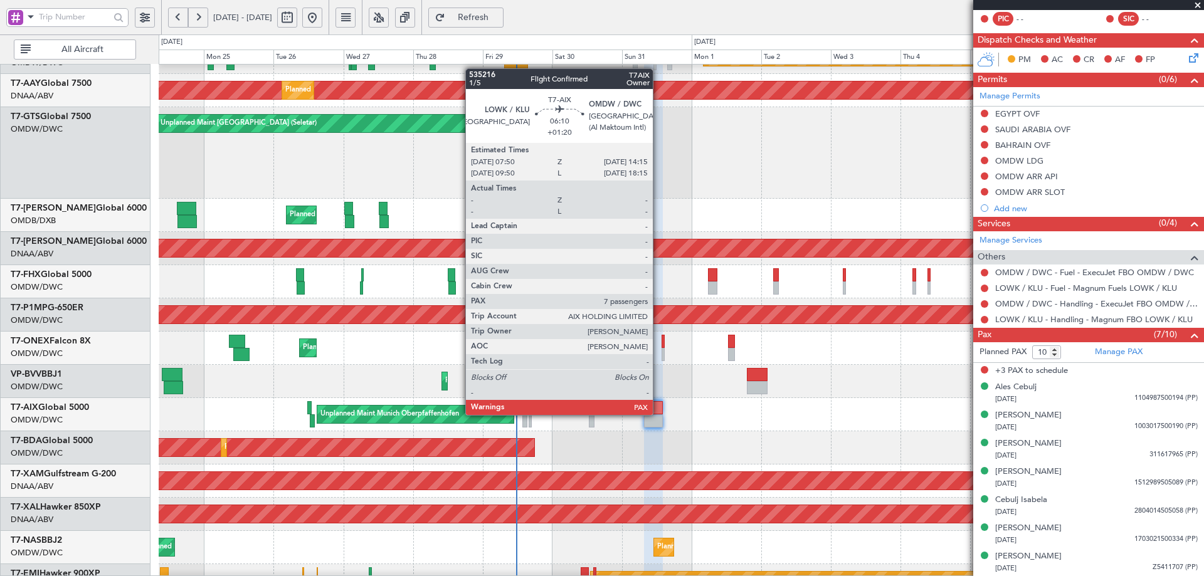
click at [659, 414] on div at bounding box center [653, 407] width 19 height 13
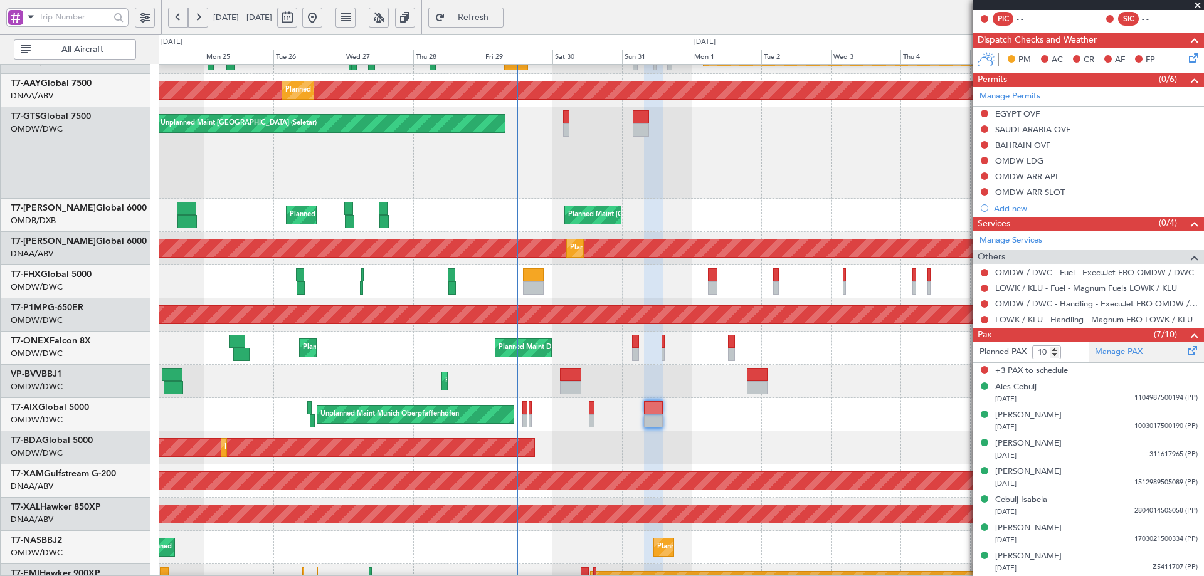
click at [1103, 351] on link "Manage PAX" at bounding box center [1119, 352] width 48 height 13
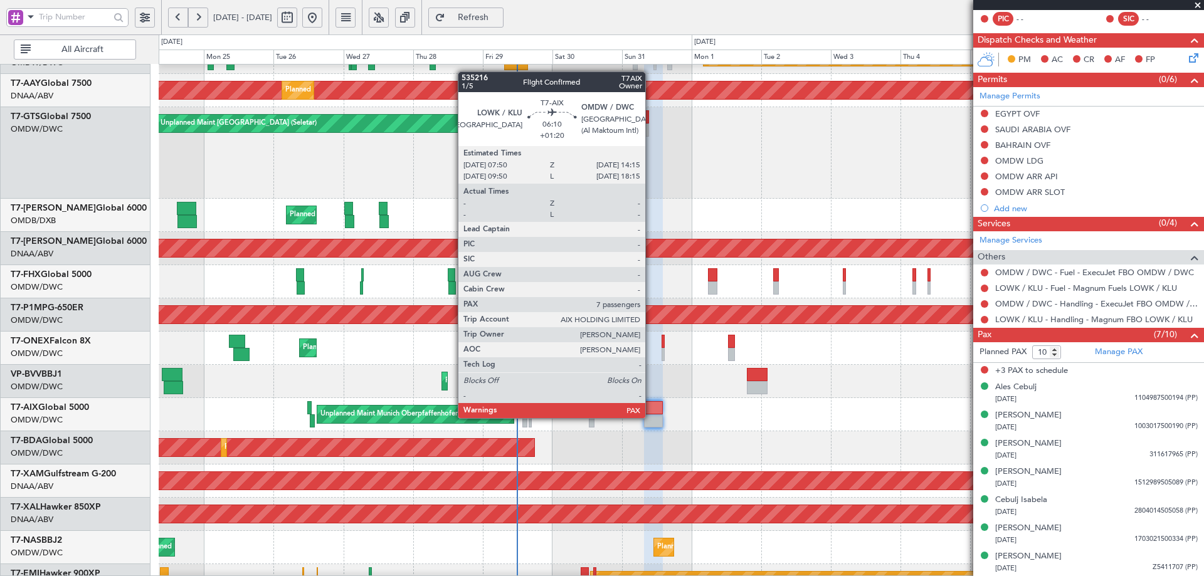
click at [655, 414] on div at bounding box center [653, 420] width 19 height 13
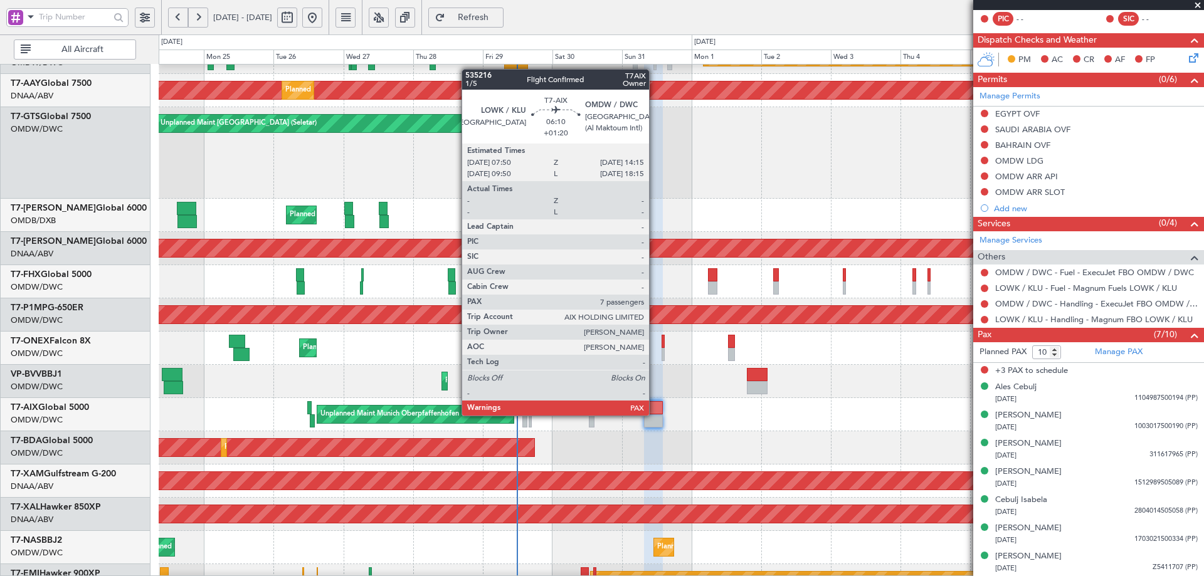
click at [655, 414] on div at bounding box center [653, 420] width 19 height 13
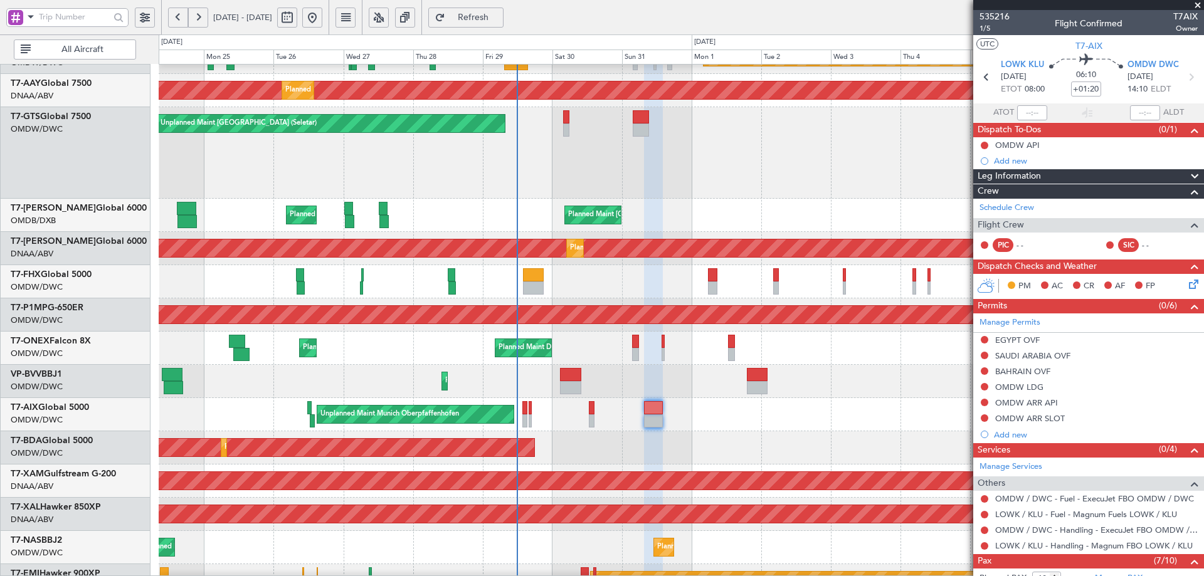
scroll to position [226, 0]
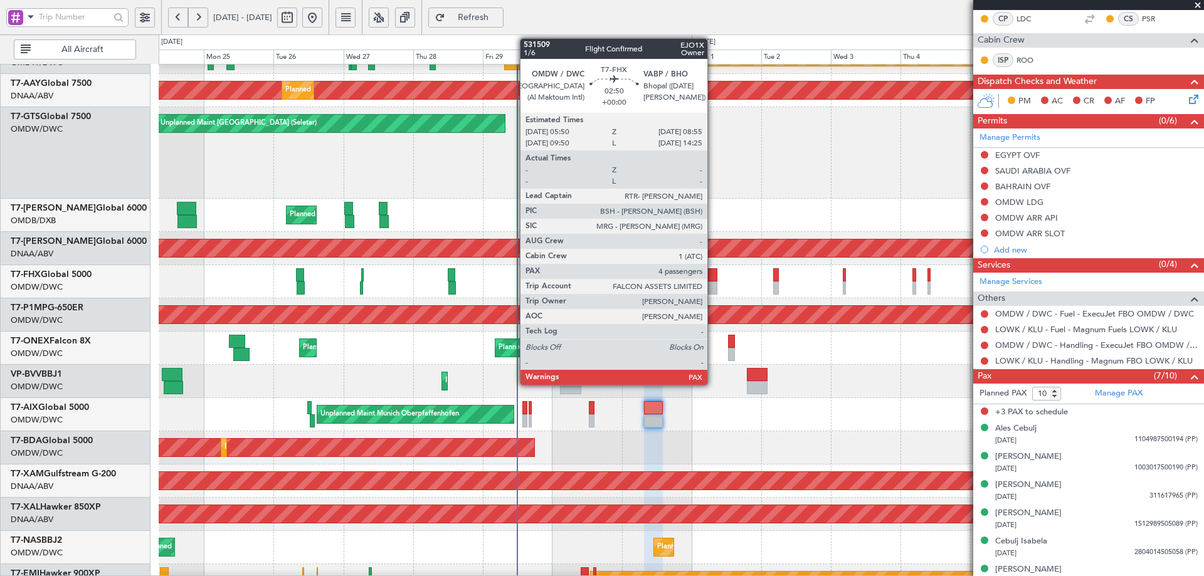
click at [713, 272] on div at bounding box center [712, 274] width 9 height 13
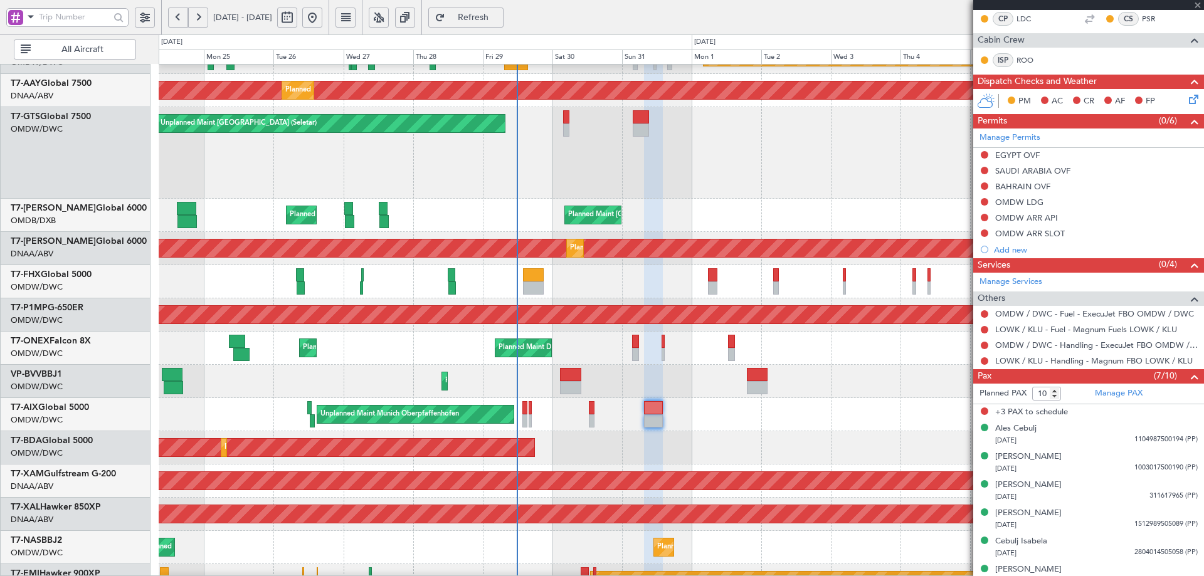
click at [713, 272] on div at bounding box center [712, 274] width 9 height 13
type input "4"
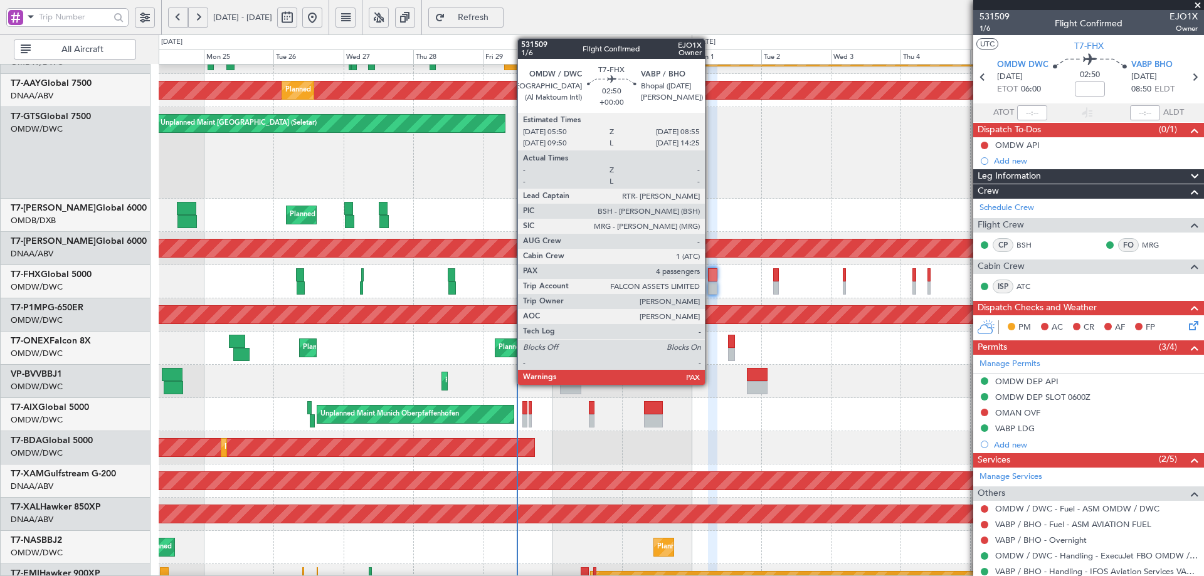
click at [710, 280] on div at bounding box center [712, 274] width 9 height 13
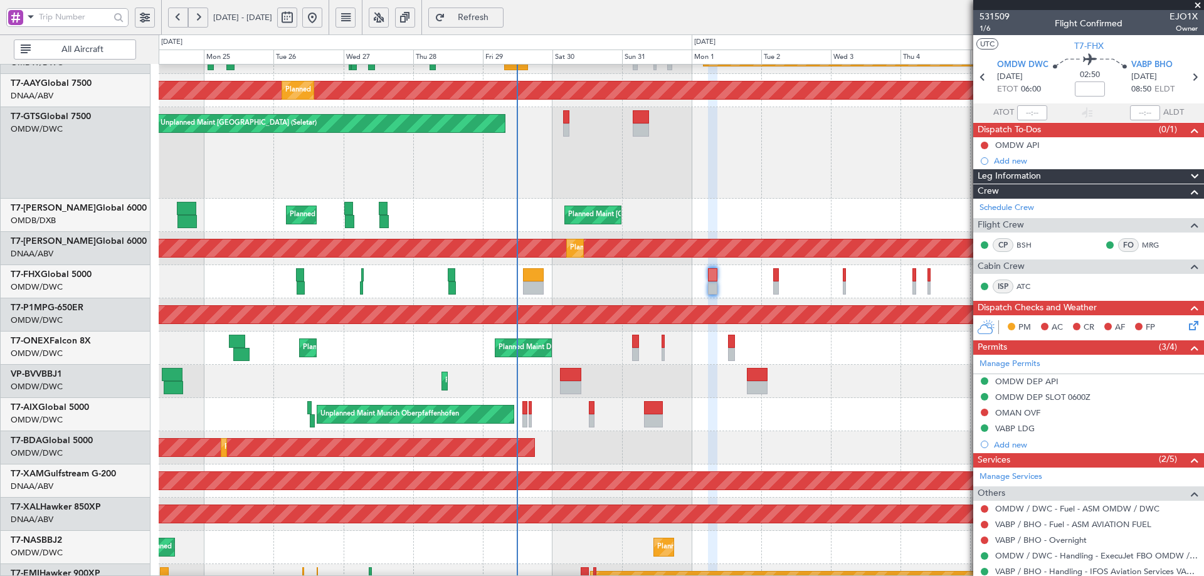
scroll to position [151, 0]
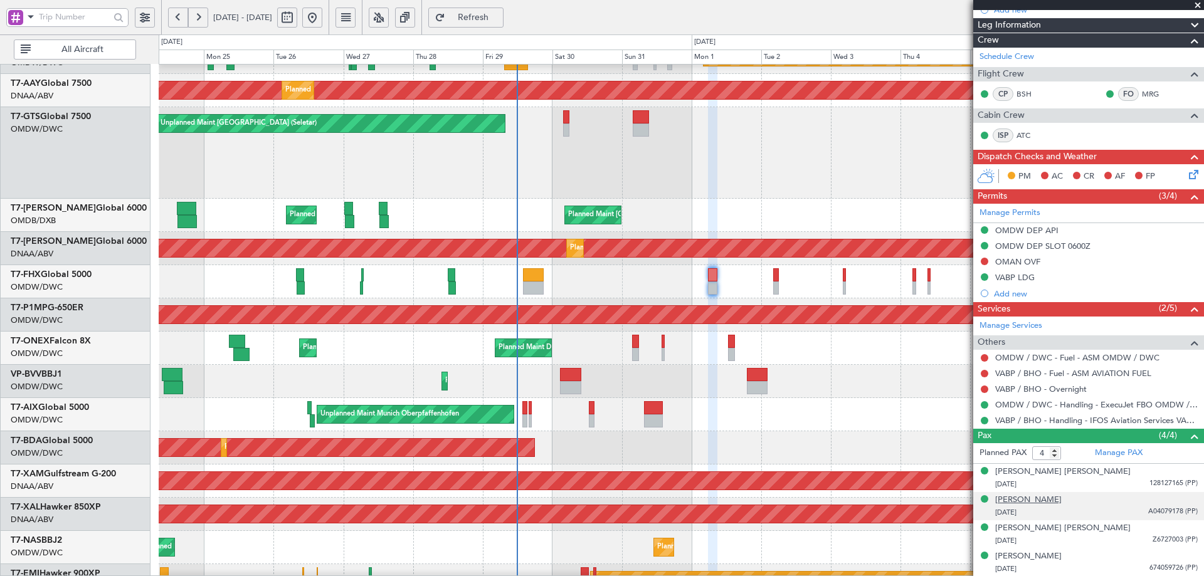
click at [1018, 504] on div "[PERSON_NAME]" at bounding box center [1028, 500] width 66 height 13
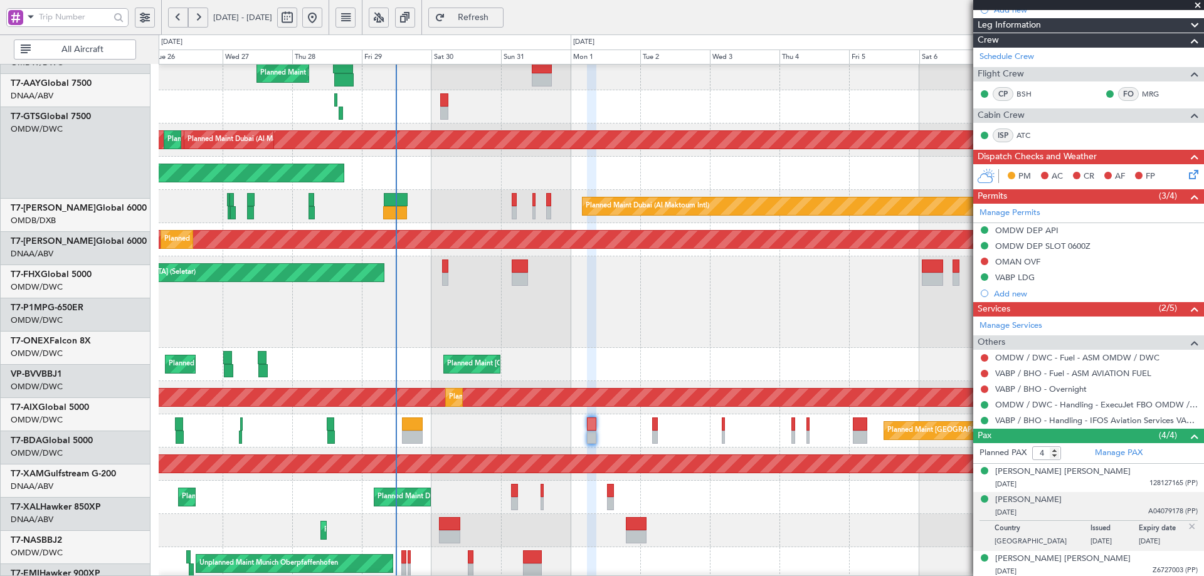
click at [480, 314] on div "Unplanned Maint [GEOGRAPHIC_DATA] (Seletar)" at bounding box center [681, 302] width 1045 height 92
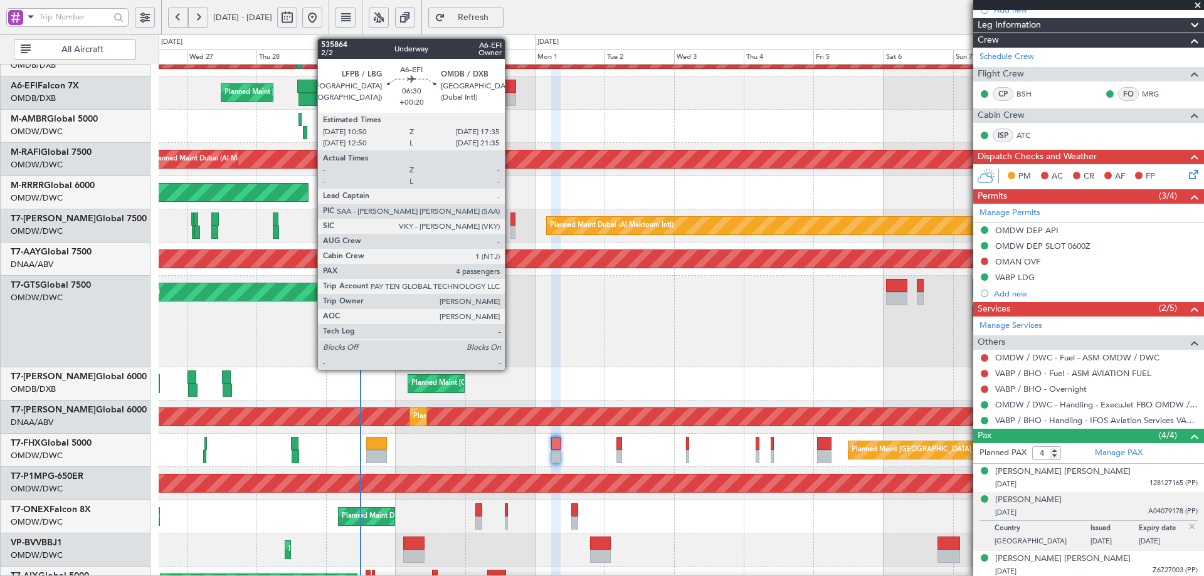
click at [510, 87] on div at bounding box center [506, 86] width 20 height 13
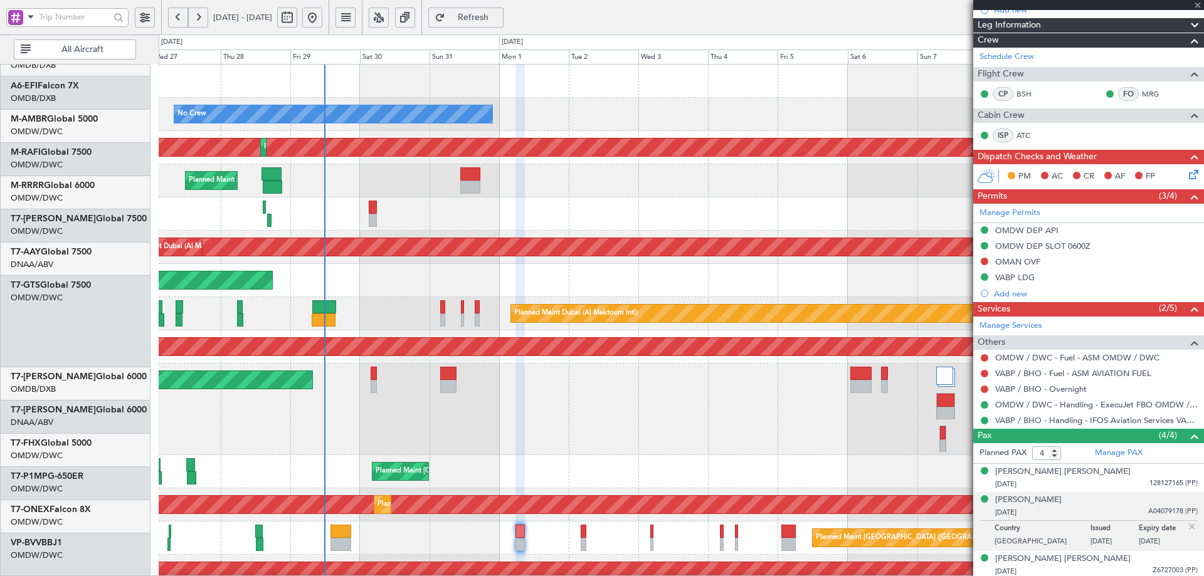
scroll to position [0, 0]
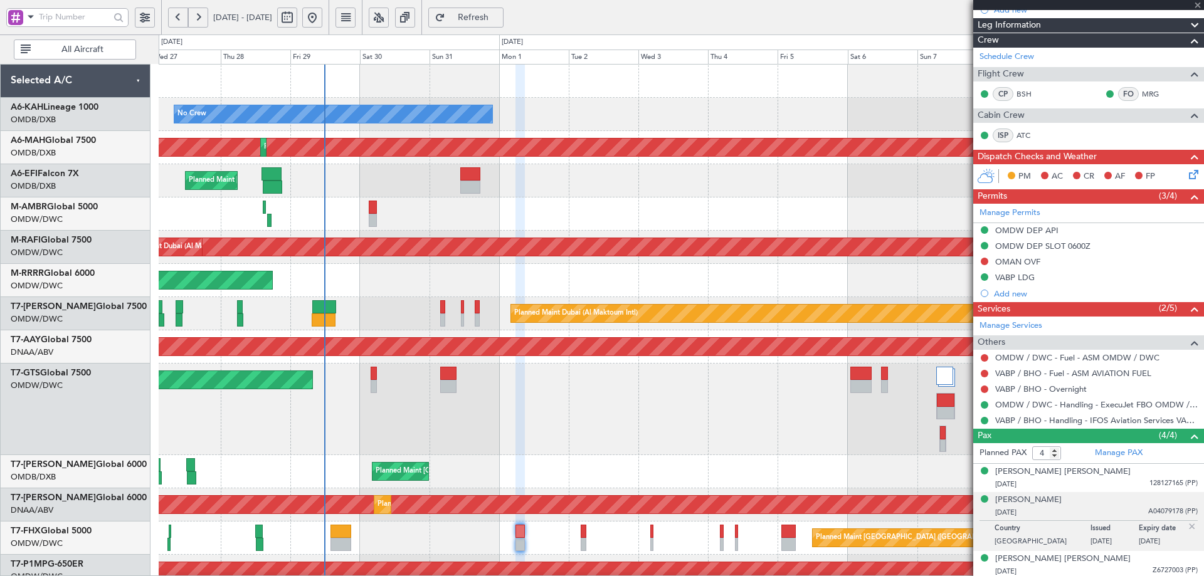
click at [462, 332] on div "No Crew Planned Maint [GEOGRAPHIC_DATA] (Al Maktoum Intl) Planned Maint [GEOGRA…" at bounding box center [681, 505] width 1045 height 880
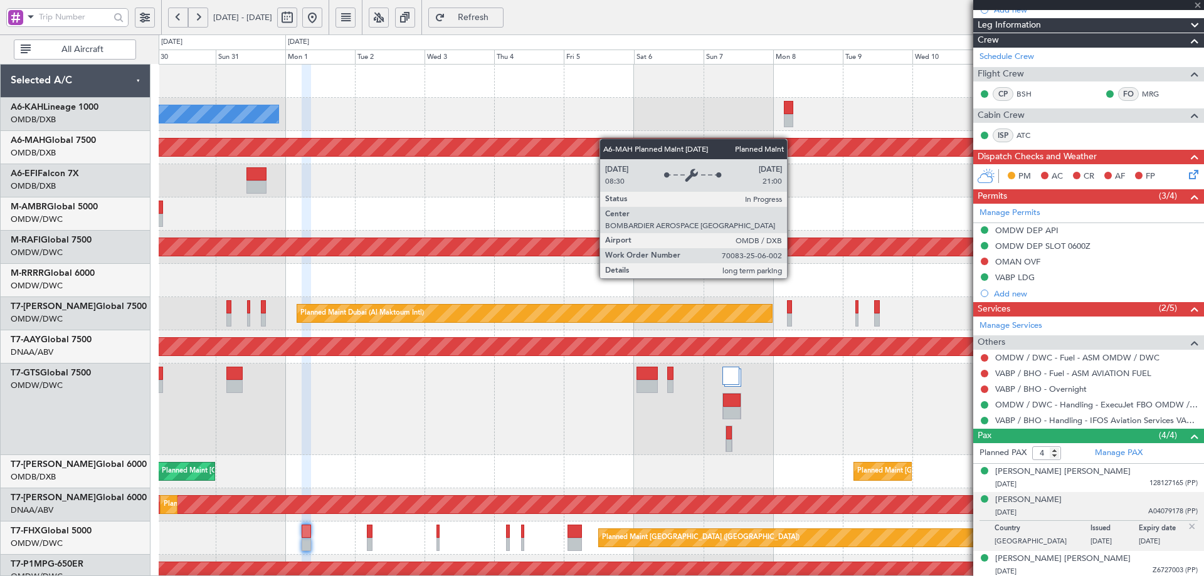
click at [487, 160] on div "Planned Maint [GEOGRAPHIC_DATA] ([GEOGRAPHIC_DATA] Intl) Planned Maint [GEOGRAP…" at bounding box center [681, 147] width 1045 height 33
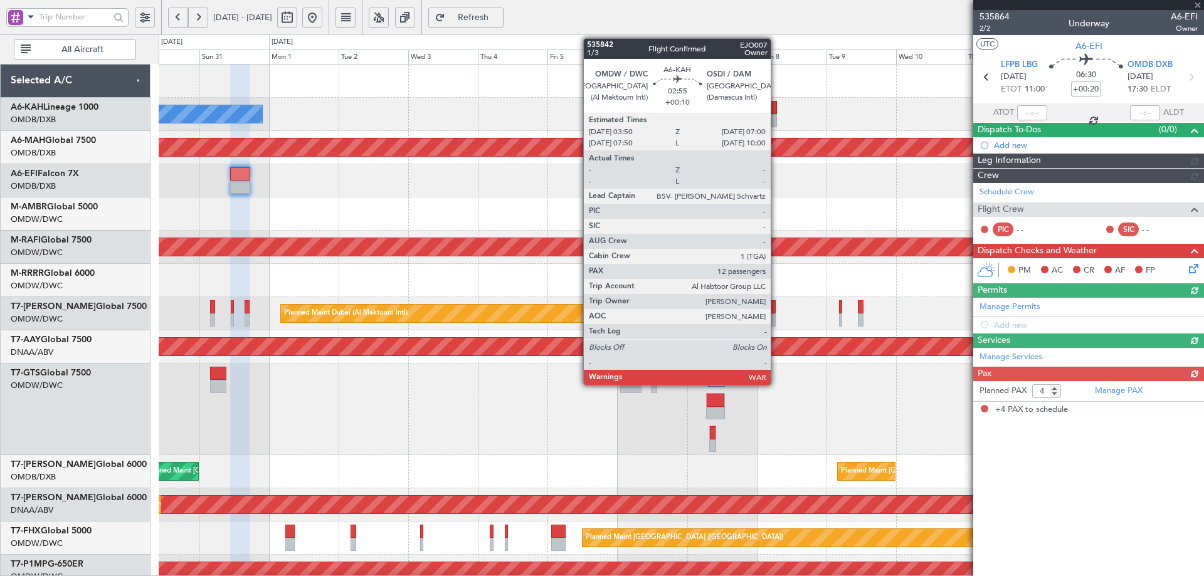
click at [774, 105] on div at bounding box center [771, 107] width 9 height 13
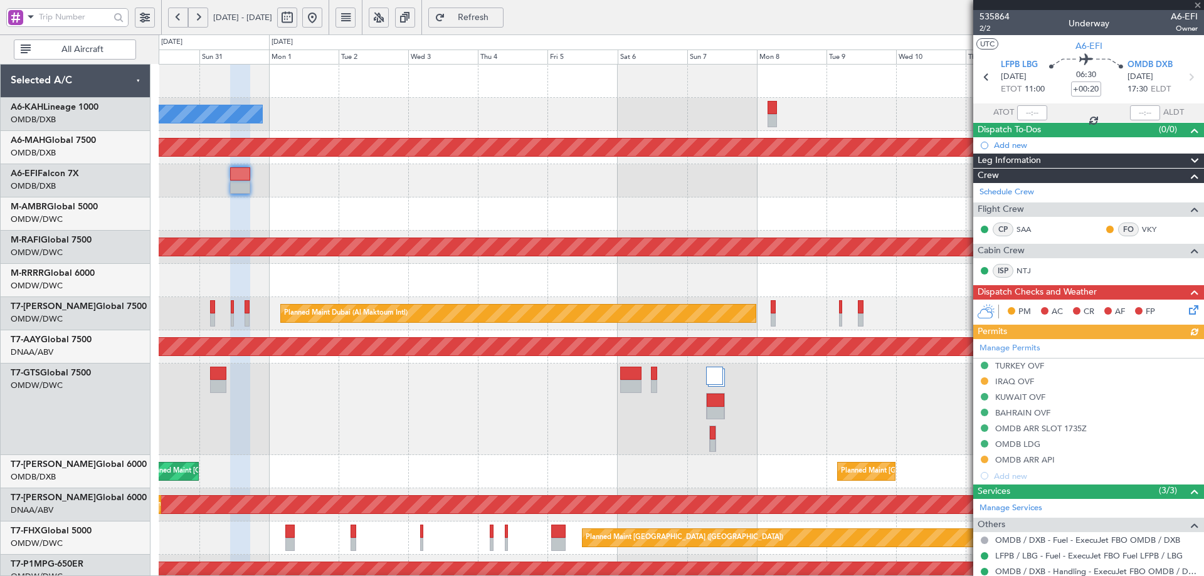
type input "+00:10"
type input "12"
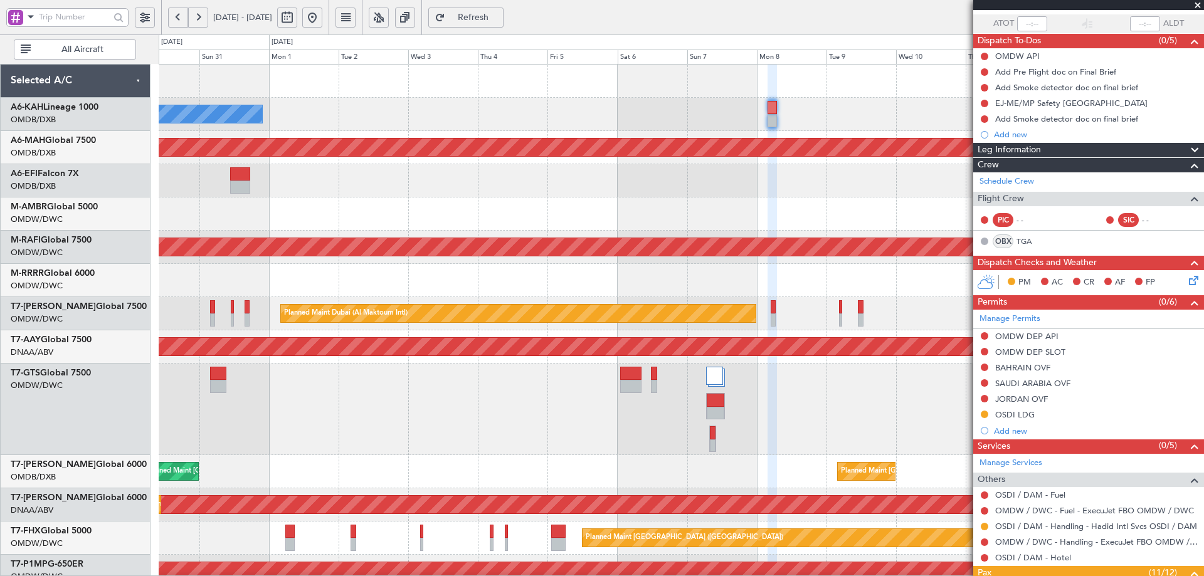
scroll to position [439, 0]
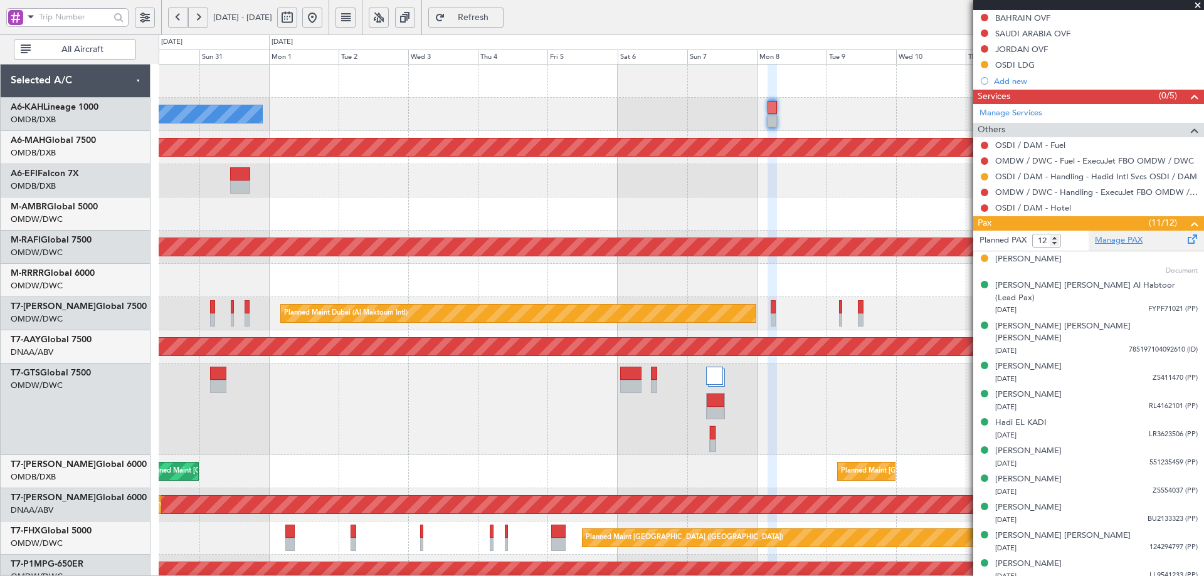
click at [1115, 234] on link "Manage PAX" at bounding box center [1119, 240] width 48 height 13
click at [503, 9] on button "Refresh" at bounding box center [465, 18] width 75 height 20
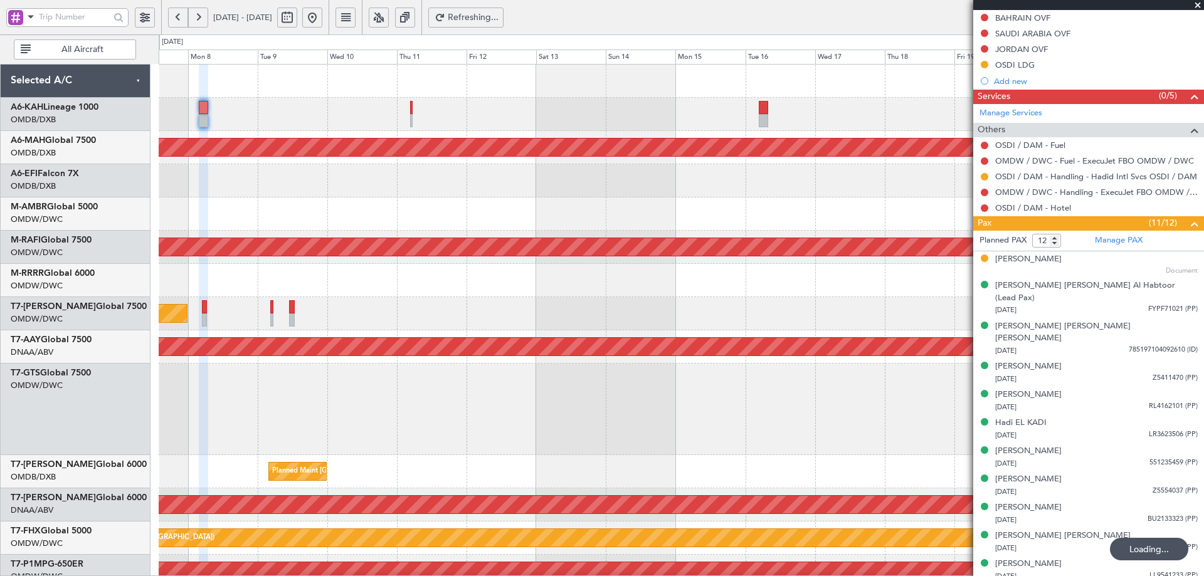
click at [121, 198] on div "Planned Maint [GEOGRAPHIC_DATA] ([GEOGRAPHIC_DATA] Intl) Planned Maint [GEOGRAP…" at bounding box center [602, 305] width 1204 height 542
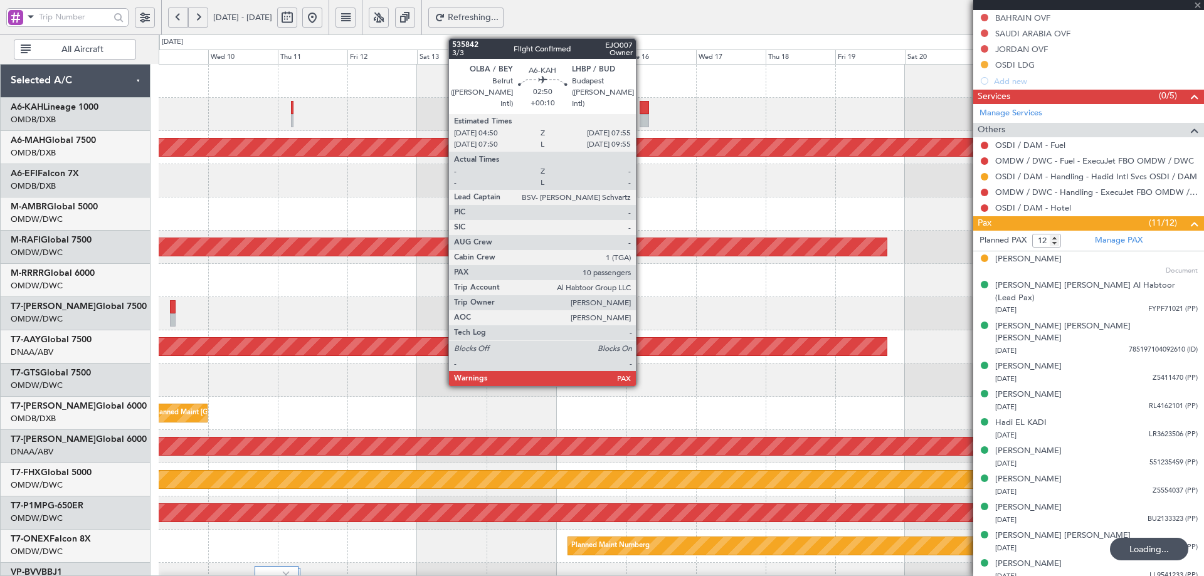
click at [641, 109] on div at bounding box center [644, 107] width 9 height 13
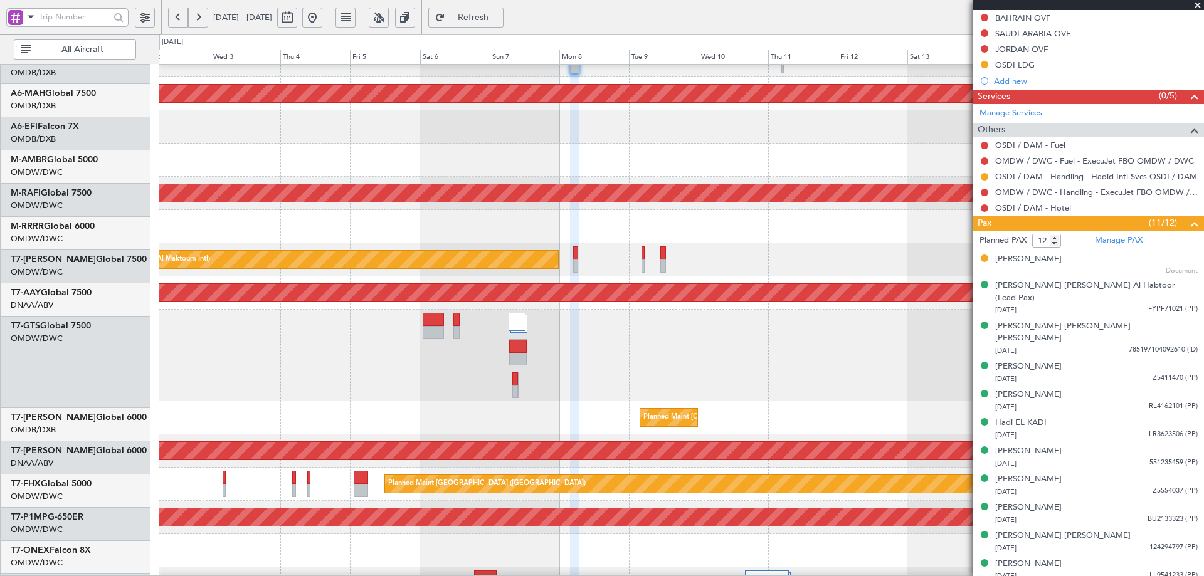
click at [876, 338] on div at bounding box center [681, 356] width 1045 height 92
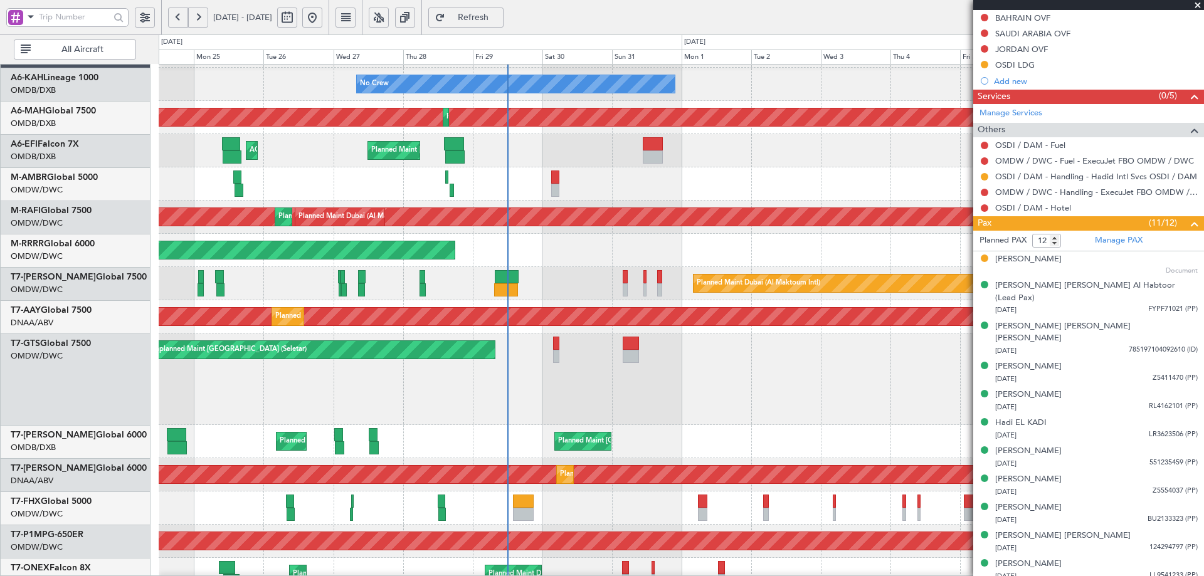
click at [873, 433] on div "Planned Maint [GEOGRAPHIC_DATA] ([GEOGRAPHIC_DATA] Intl) Planned Maint [GEOGRAP…" at bounding box center [681, 441] width 1045 height 33
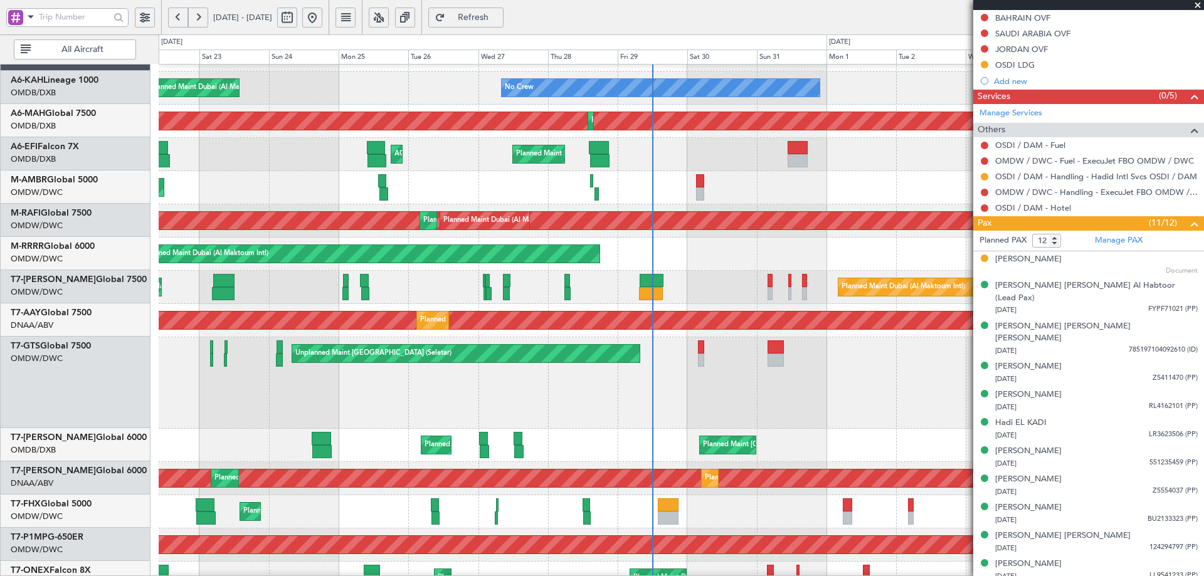
scroll to position [26, 0]
click at [398, 443] on div "Planned Maint [GEOGRAPHIC_DATA] ([GEOGRAPHIC_DATA] Intl) Planned Maint [GEOGRAP…" at bounding box center [681, 445] width 1045 height 33
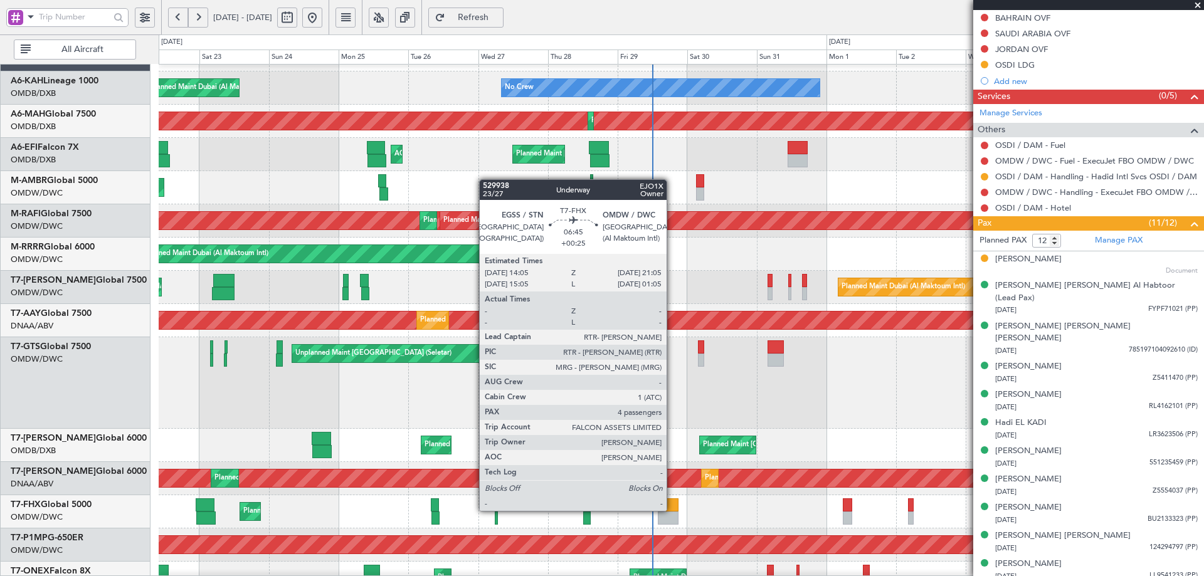
click at [672, 510] on div at bounding box center [668, 504] width 21 height 13
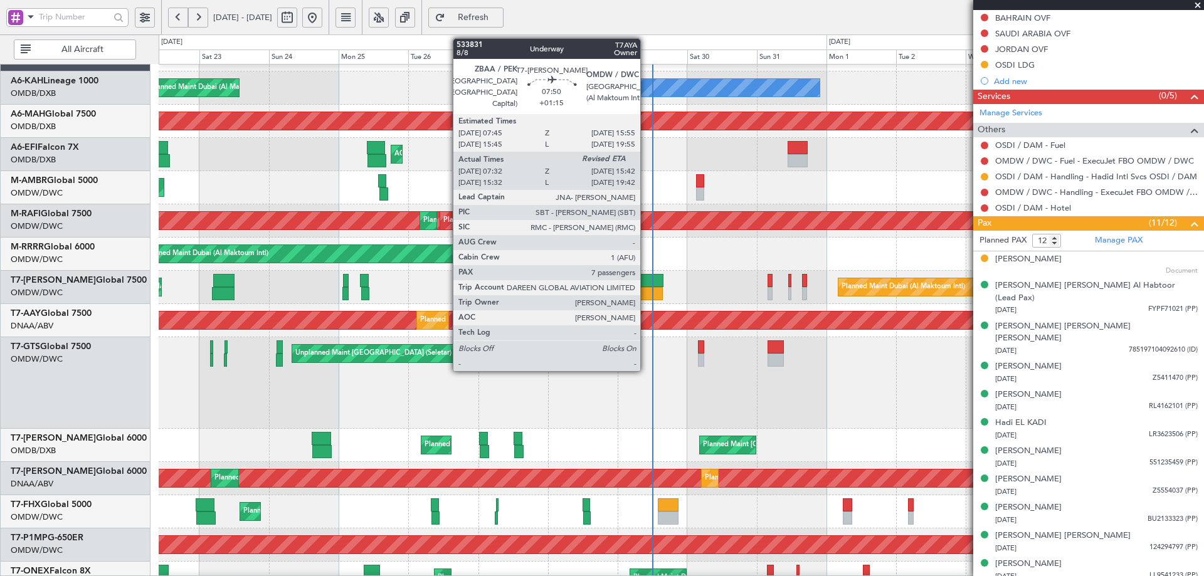
click at [646, 290] on div at bounding box center [651, 293] width 24 height 13
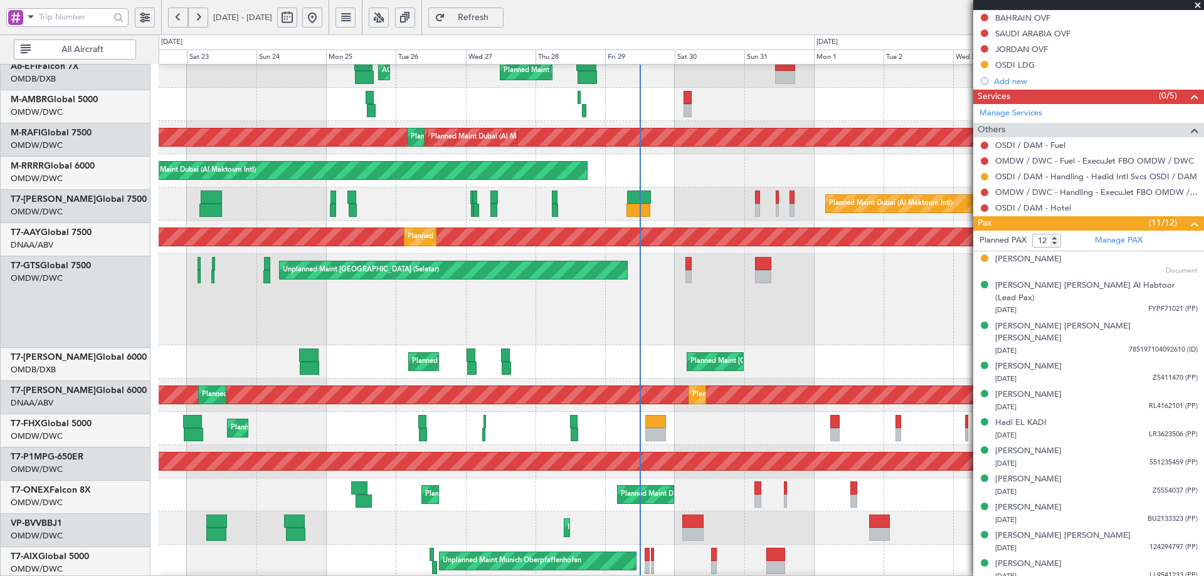
scroll to position [110, 0]
click at [647, 342] on div "Unplanned Maint [GEOGRAPHIC_DATA] (Seletar) Planned Maint [GEOGRAPHIC_DATA] (Al…" at bounding box center [681, 300] width 1045 height 92
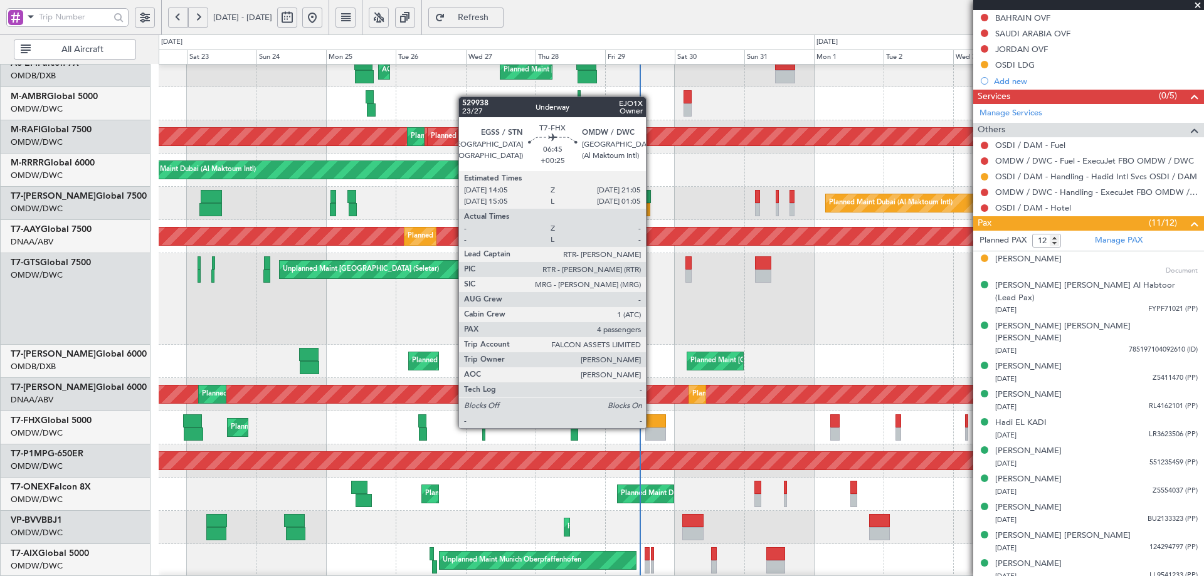
click at [651, 427] on div at bounding box center [655, 420] width 21 height 13
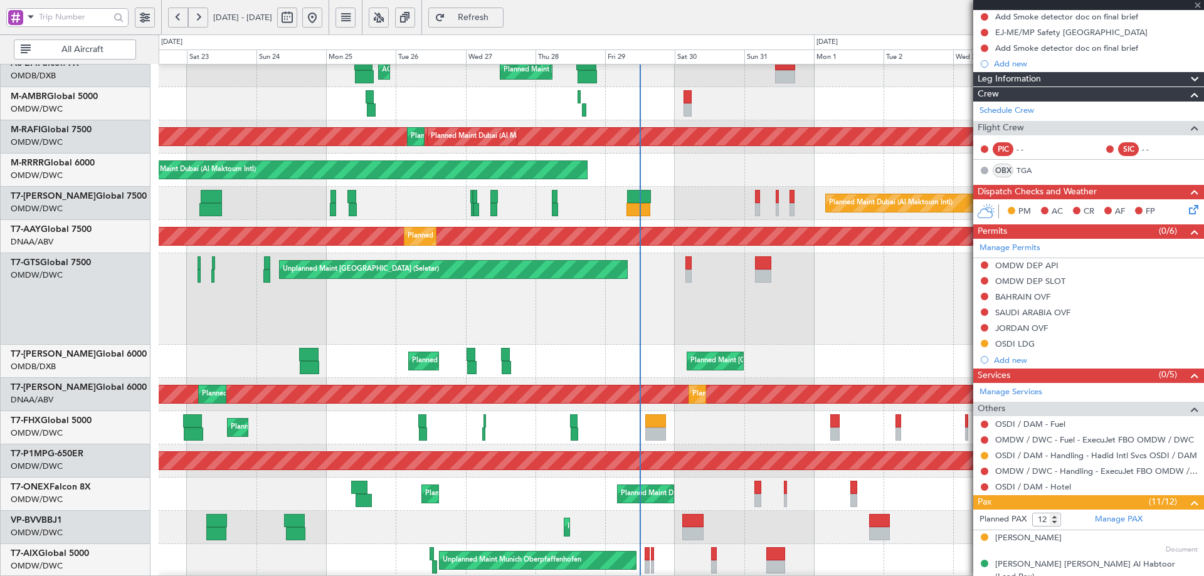
scroll to position [125, 0]
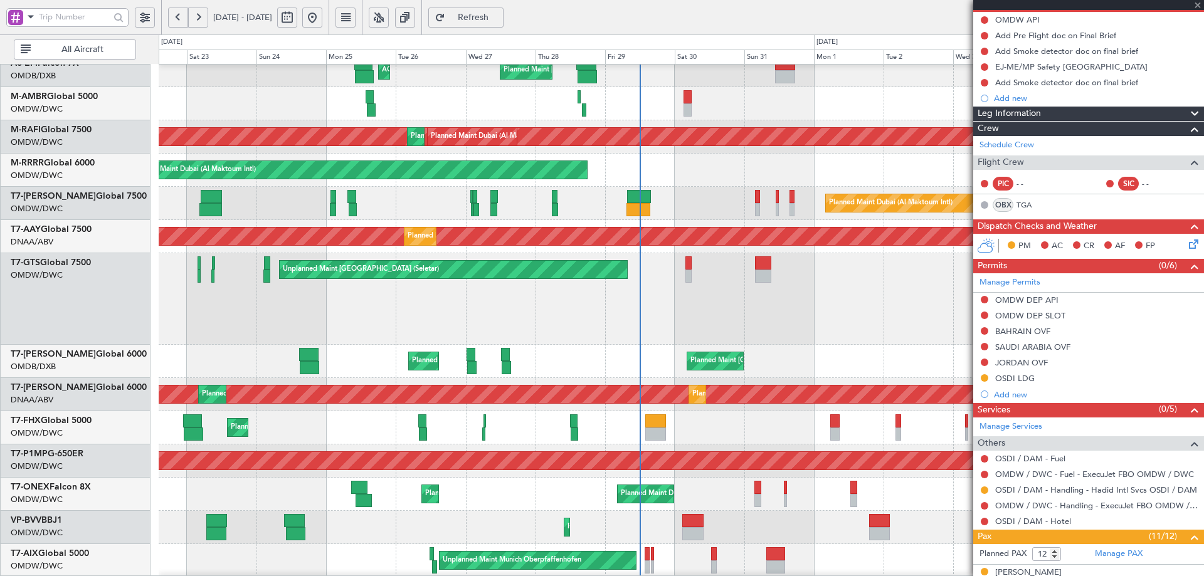
type input "+00:25"
type input "4"
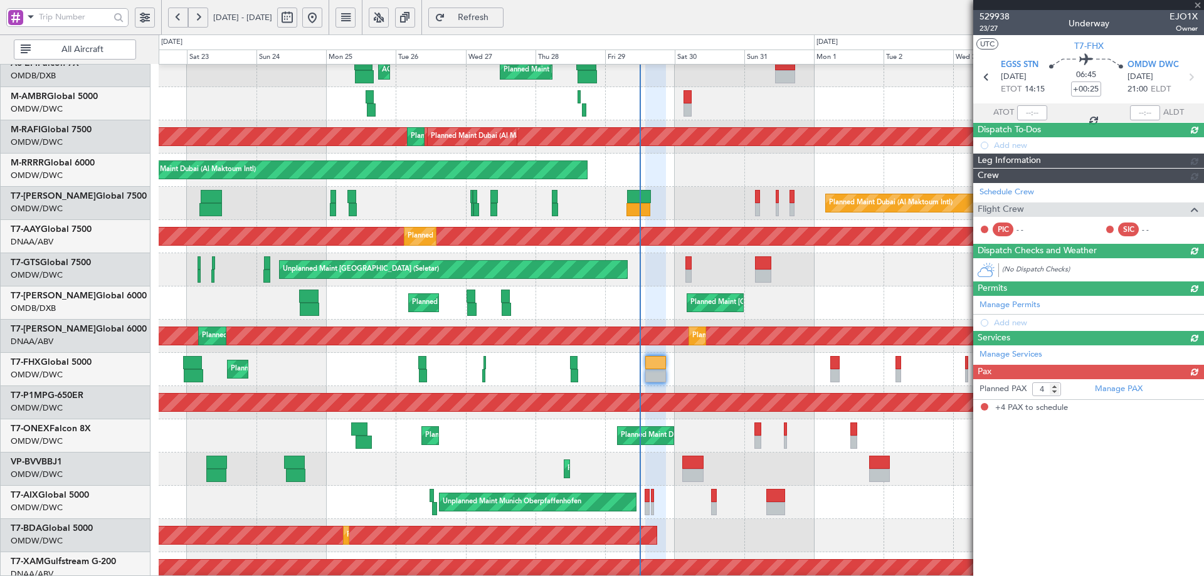
scroll to position [0, 0]
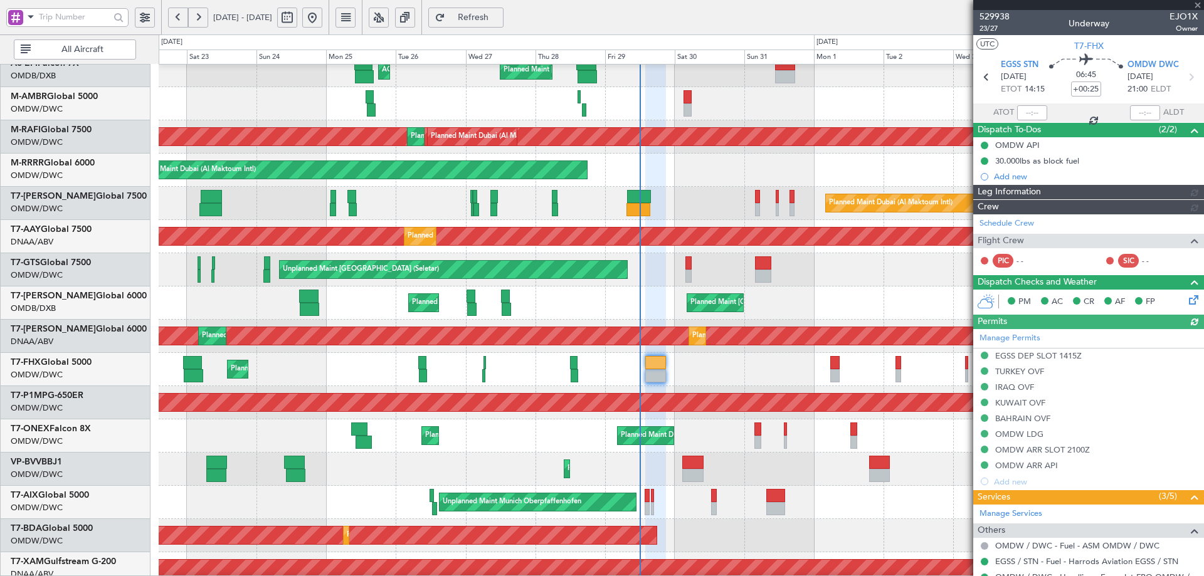
type input "[PERSON_NAME] (ANI)"
type input "7127"
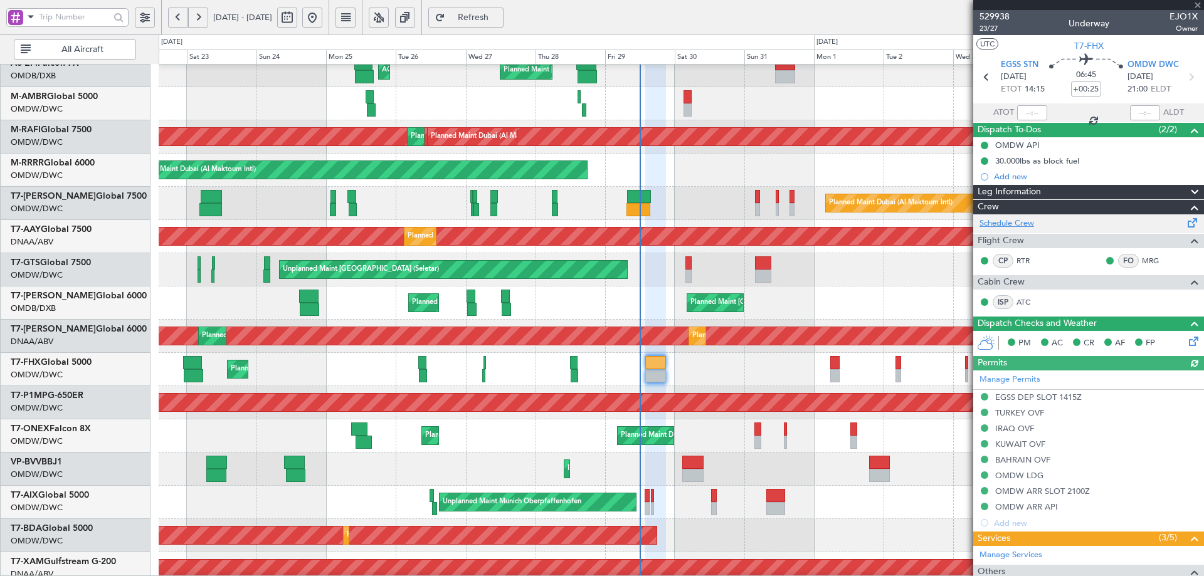
click at [1024, 224] on link "Schedule Crew" at bounding box center [1006, 224] width 55 height 13
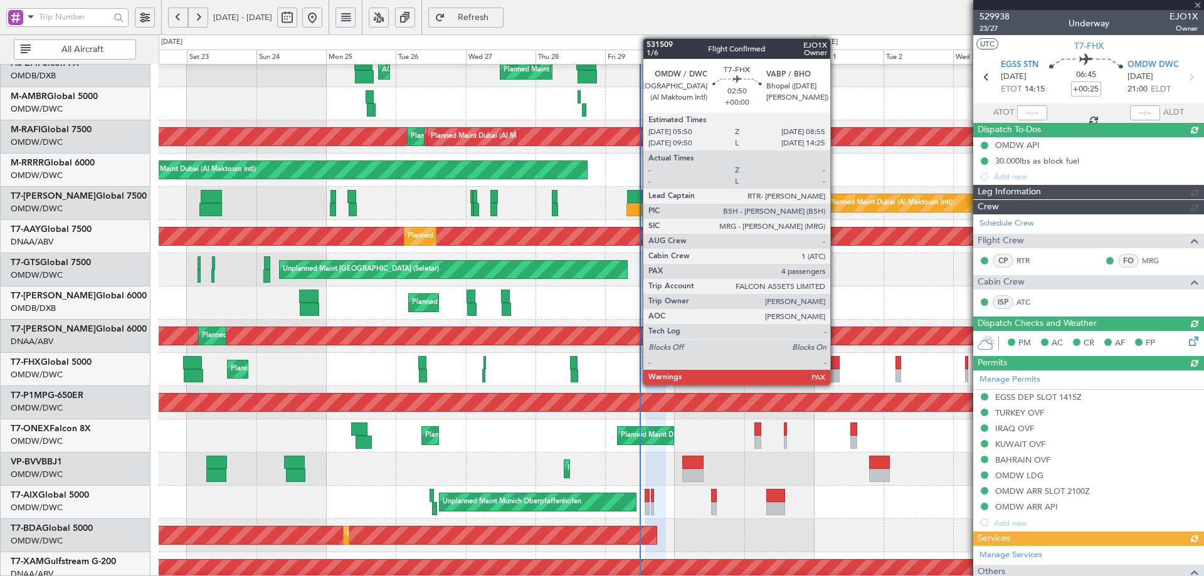
click at [836, 359] on div at bounding box center [834, 362] width 9 height 13
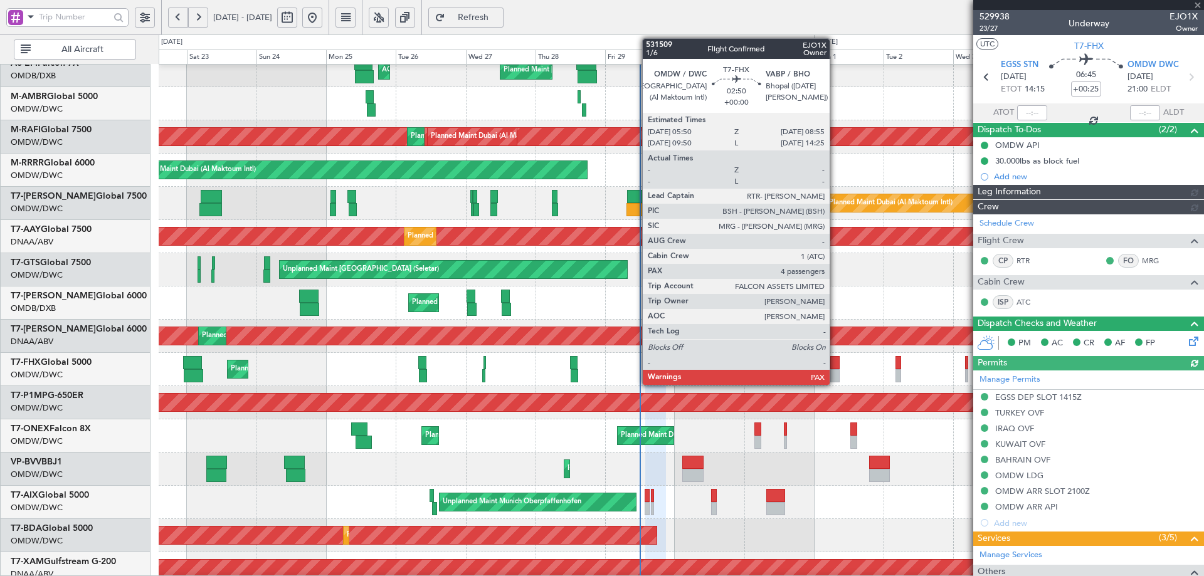
type input "[PERSON_NAME] (ANI)"
type input "7127"
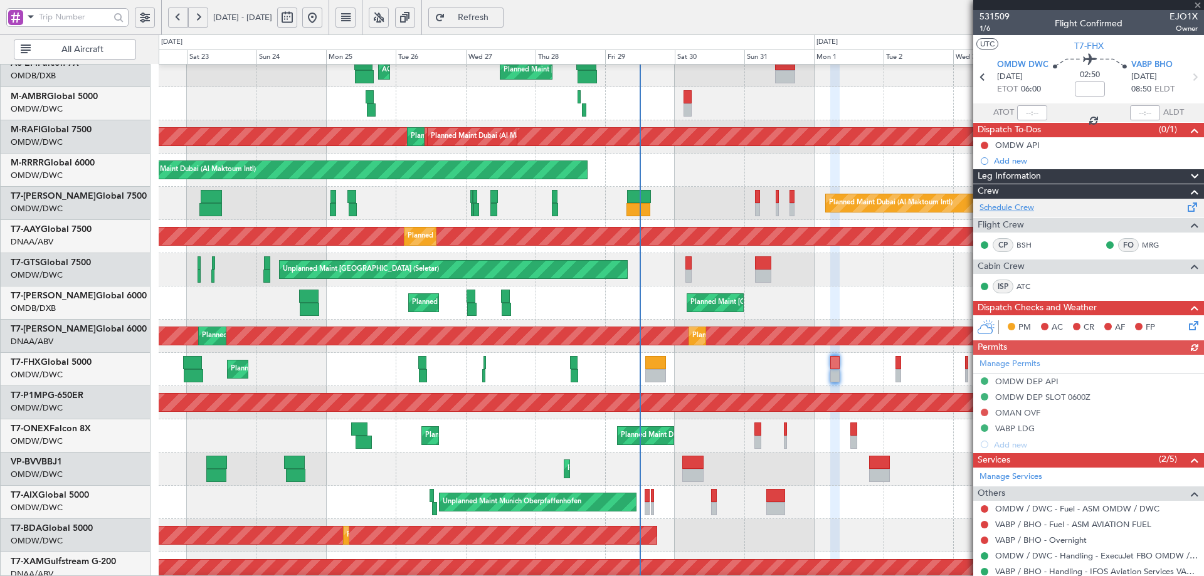
click at [1010, 206] on link "Schedule Crew" at bounding box center [1006, 208] width 55 height 13
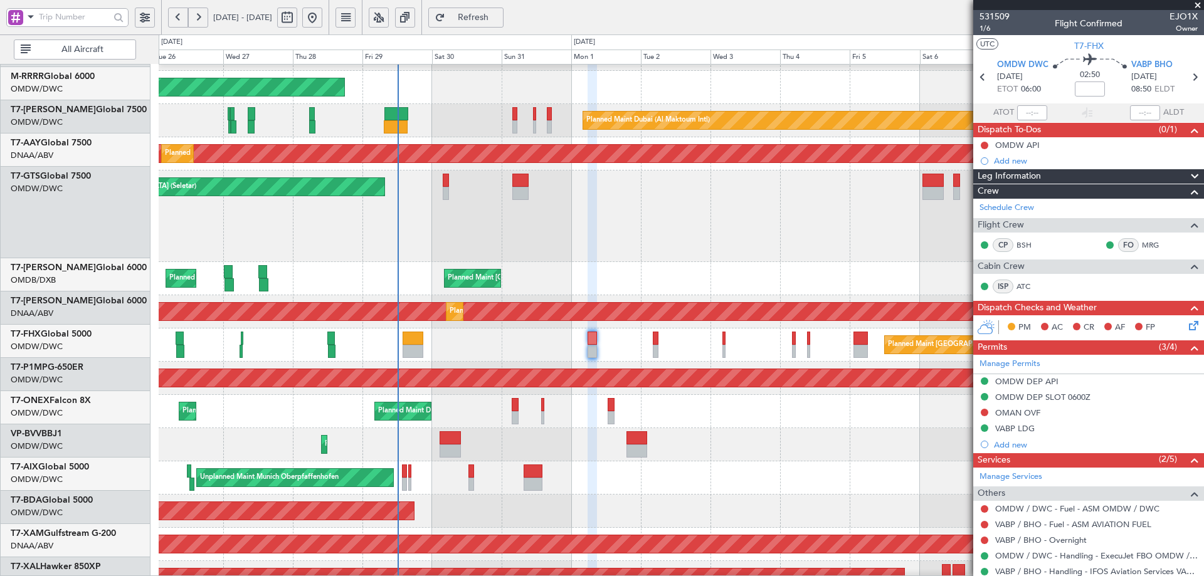
scroll to position [199, 0]
click at [424, 339] on div "Planned Maint Dubai (Al Maktoum Intl) Planned Maint [GEOGRAPHIC_DATA] (Al Makto…" at bounding box center [681, 265] width 1045 height 789
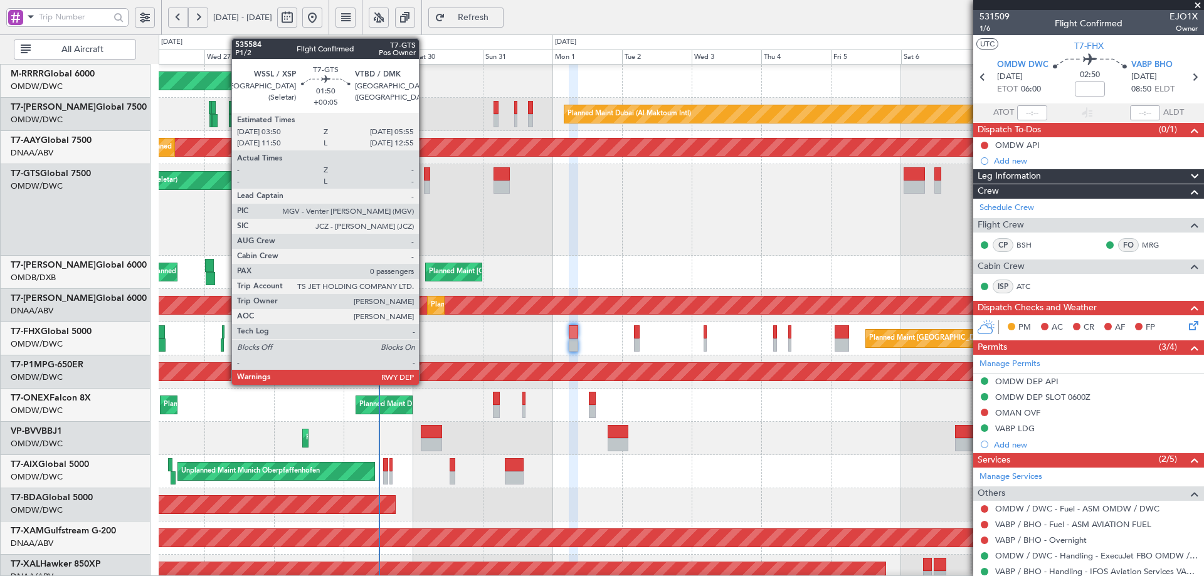
click at [424, 172] on div at bounding box center [427, 173] width 6 height 13
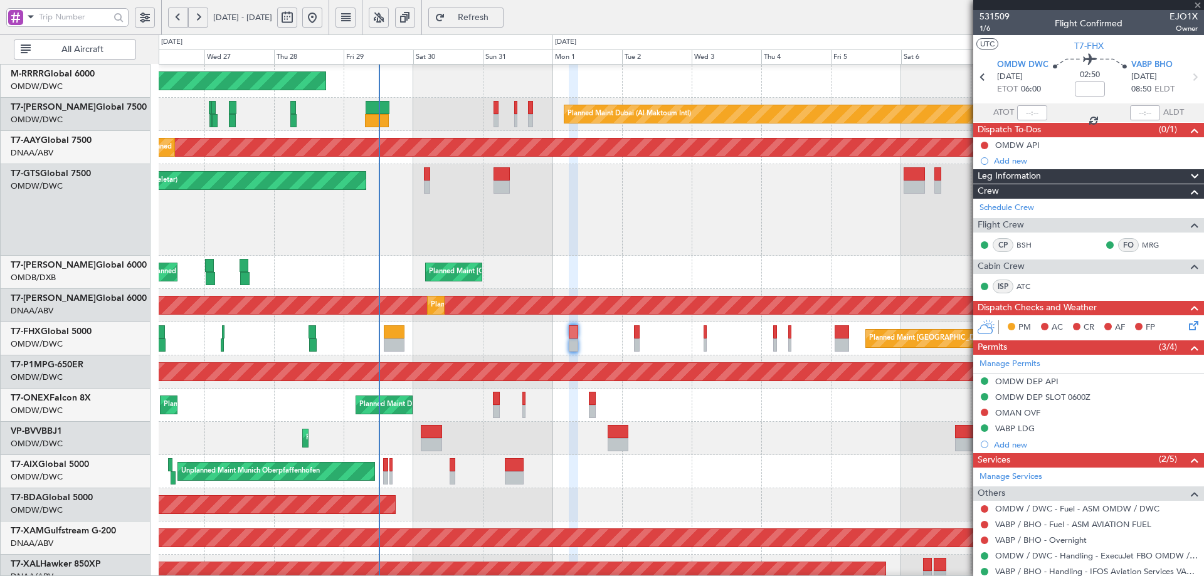
type input "+00:05"
type input "0"
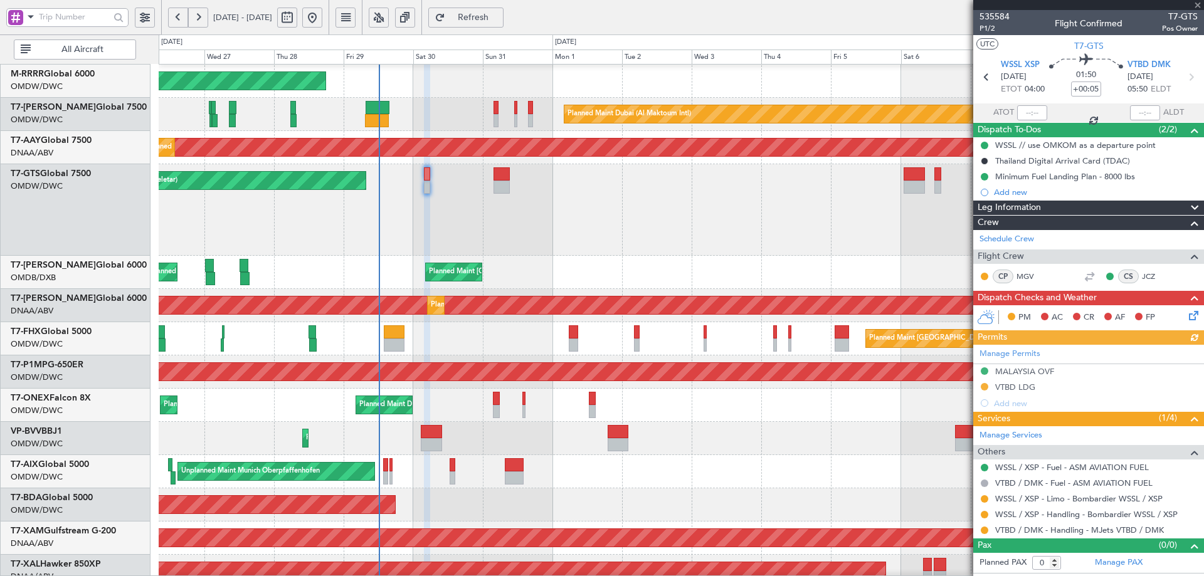
click at [1006, 386] on div "Manage Permits [GEOGRAPHIC_DATA] OVF VTBD LDG Add new" at bounding box center [1088, 378] width 231 height 66
click at [1027, 389] on div "VTBD LDG" at bounding box center [1015, 387] width 40 height 11
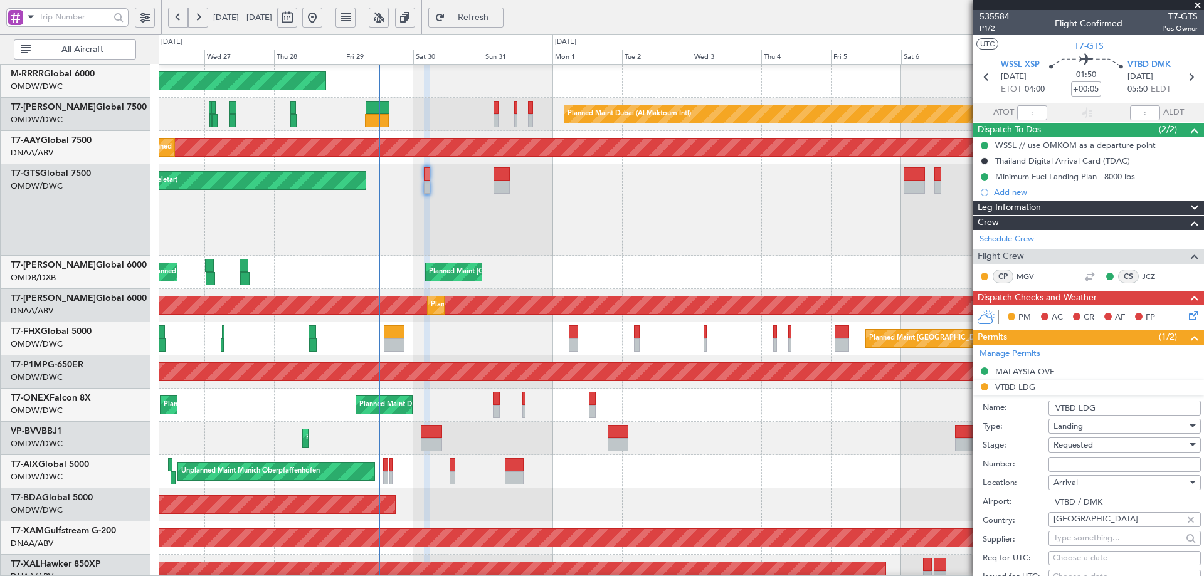
click at [1075, 466] on input "Number:" at bounding box center [1124, 464] width 152 height 15
paste input "ATD 10241/08/2025"
type input "ATD 10241/08/2025"
click at [1078, 446] on span "Requested" at bounding box center [1072, 445] width 39 height 11
click at [1088, 537] on span "Received OK" at bounding box center [1120, 545] width 132 height 19
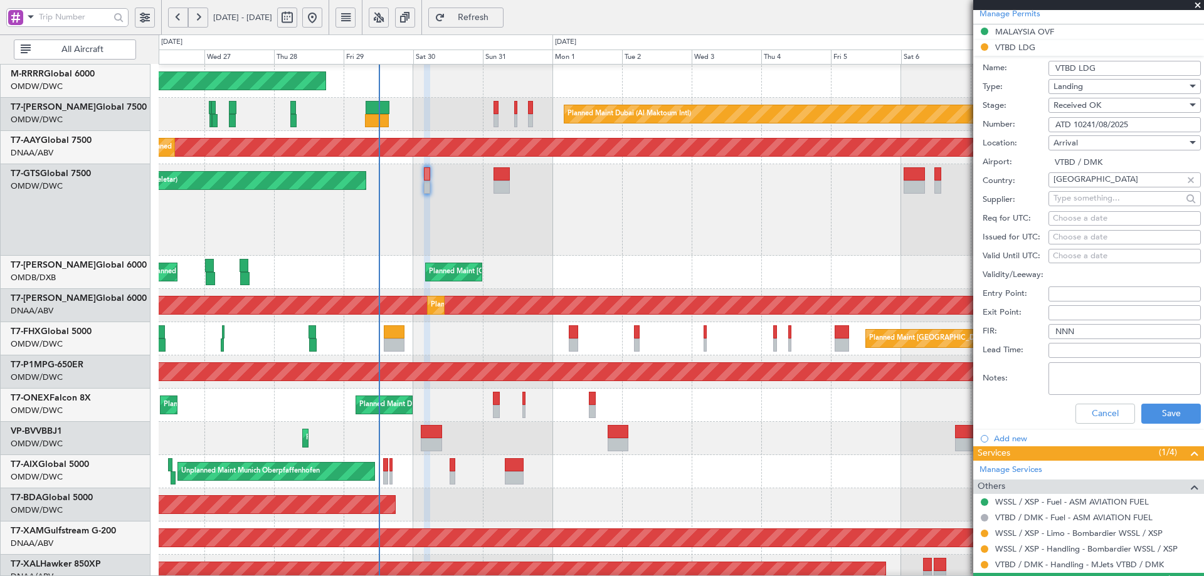
scroll to position [371, 0]
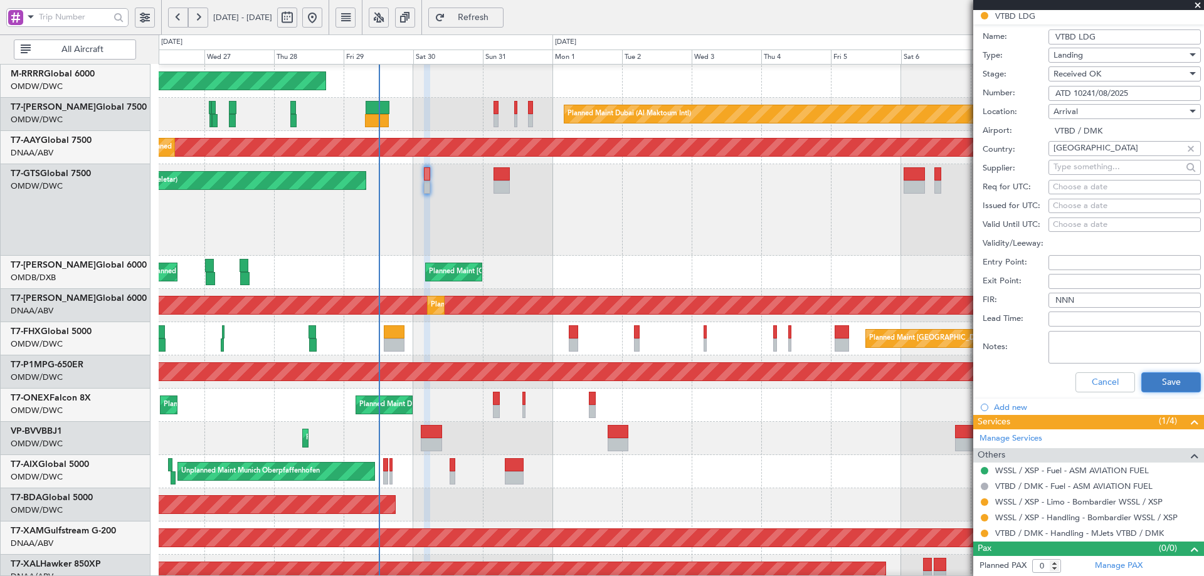
click at [1154, 384] on button "Save" at bounding box center [1171, 382] width 60 height 20
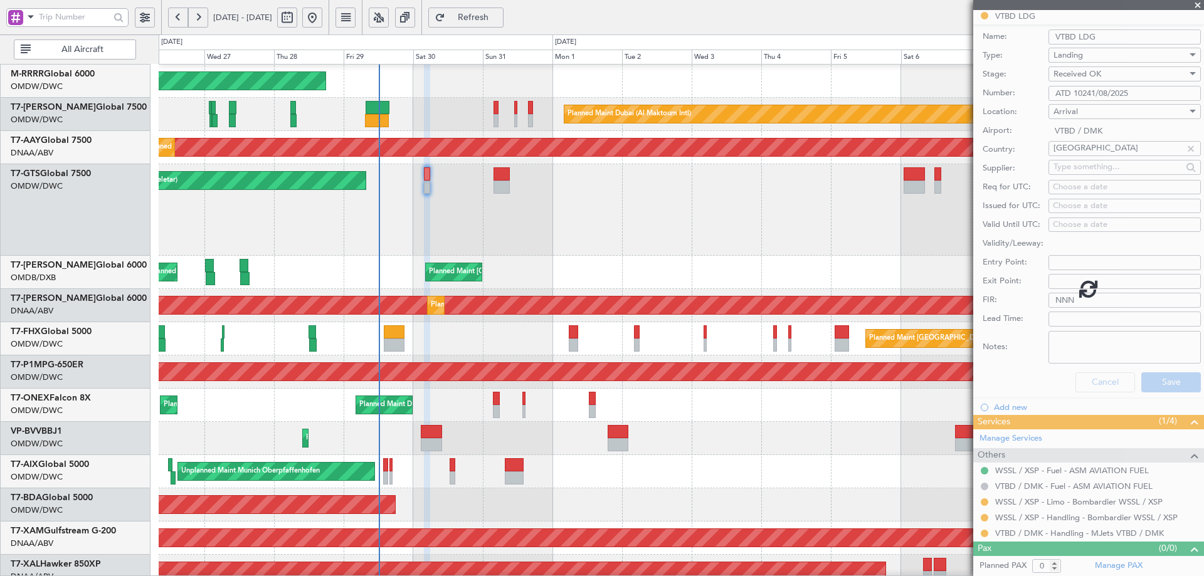
scroll to position [0, 0]
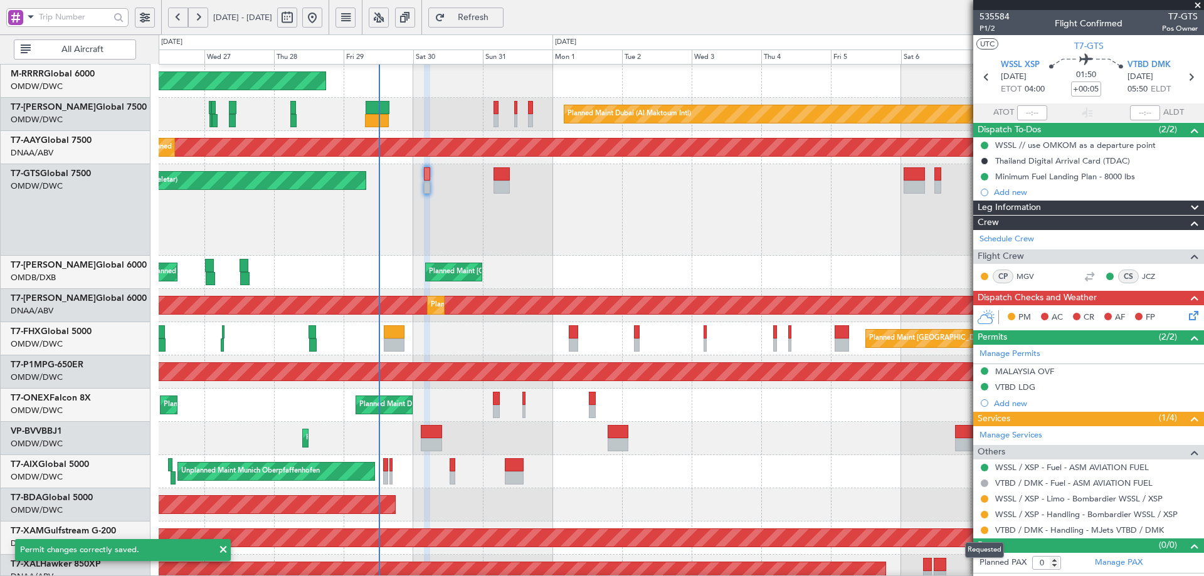
click at [986, 534] on mat-tooltip-component "Requested" at bounding box center [984, 550] width 56 height 33
click at [986, 530] on button at bounding box center [985, 531] width 8 height 8
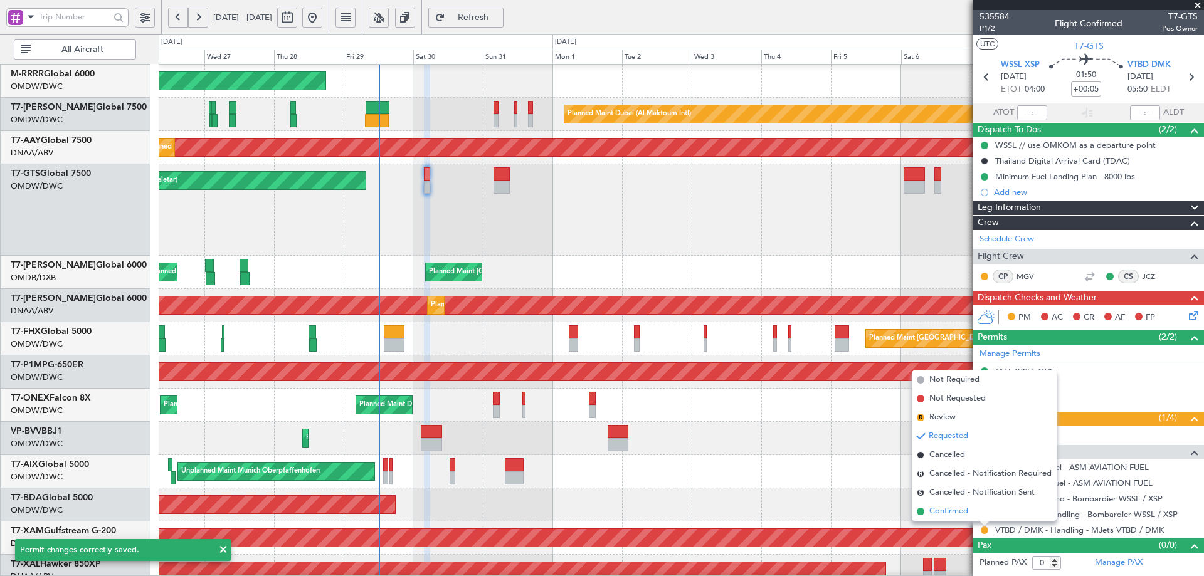
click at [961, 517] on li "Confirmed" at bounding box center [984, 511] width 145 height 19
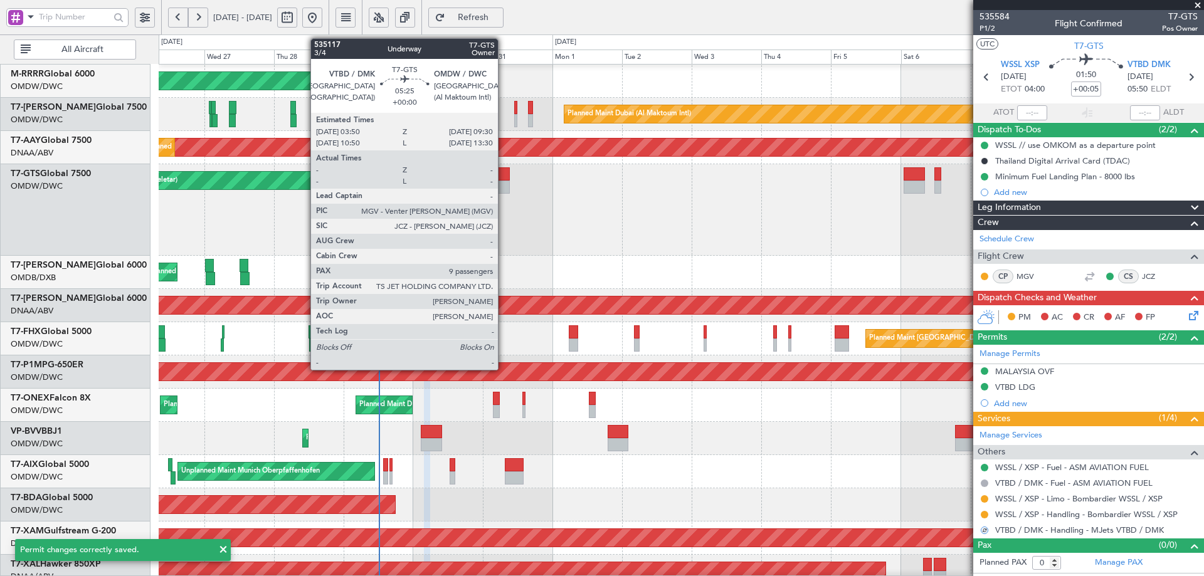
click at [503, 178] on div at bounding box center [501, 173] width 17 height 13
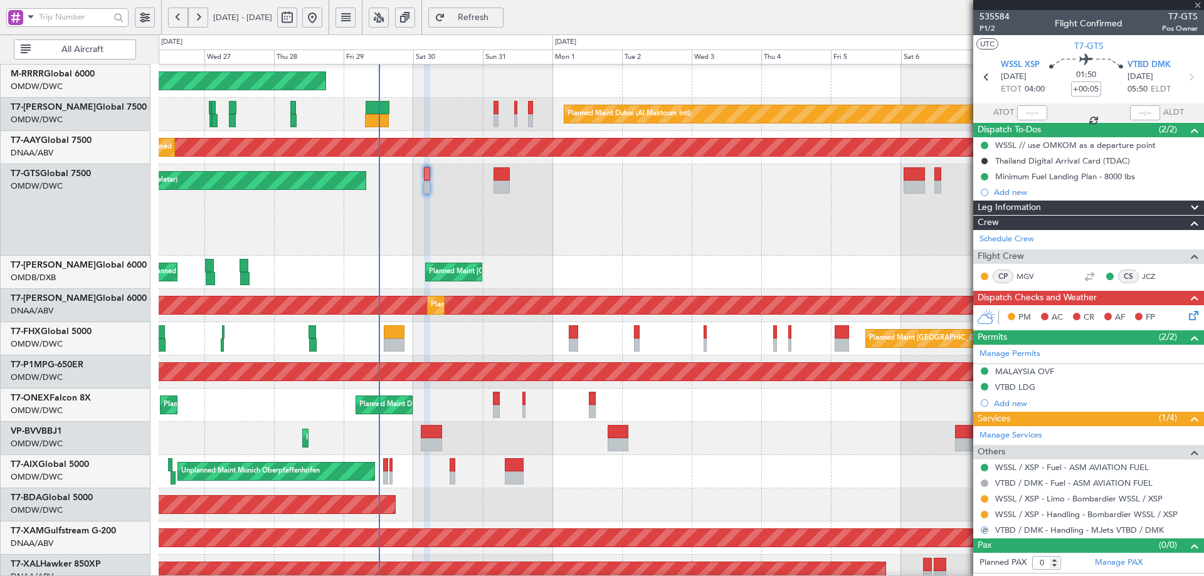
type input "9"
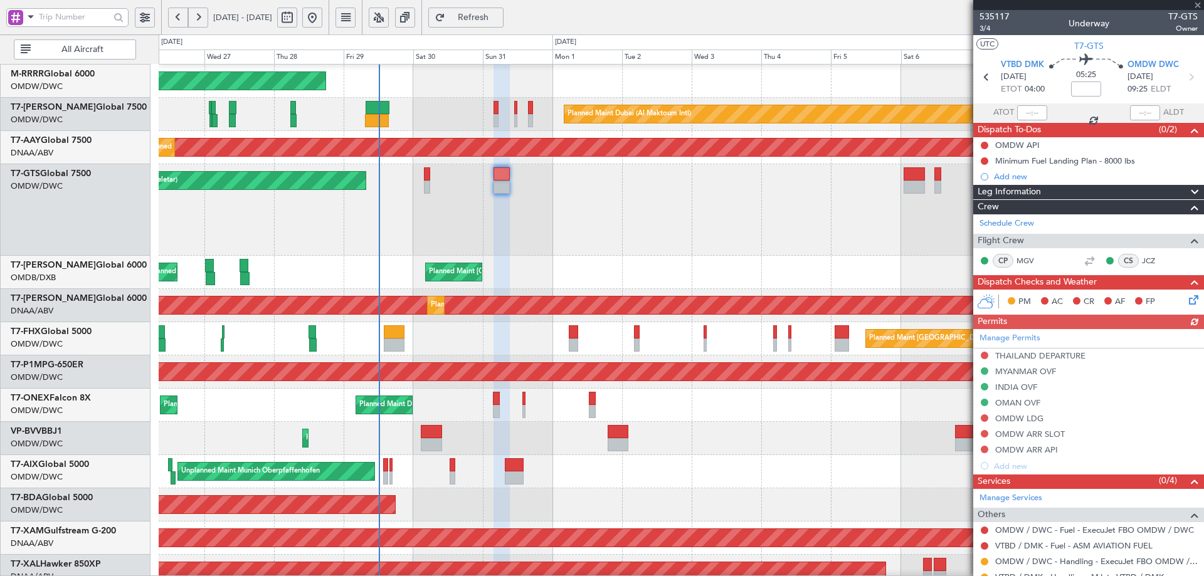
click at [1038, 354] on div "Manage Permits THAILAND DEPARTURE MYANMAR OVF INDIA OVF OMAN OVF OMDW LDG OMDW …" at bounding box center [1088, 401] width 231 height 145
click at [1077, 355] on div "THAILAND DEPARTURE" at bounding box center [1040, 355] width 90 height 11
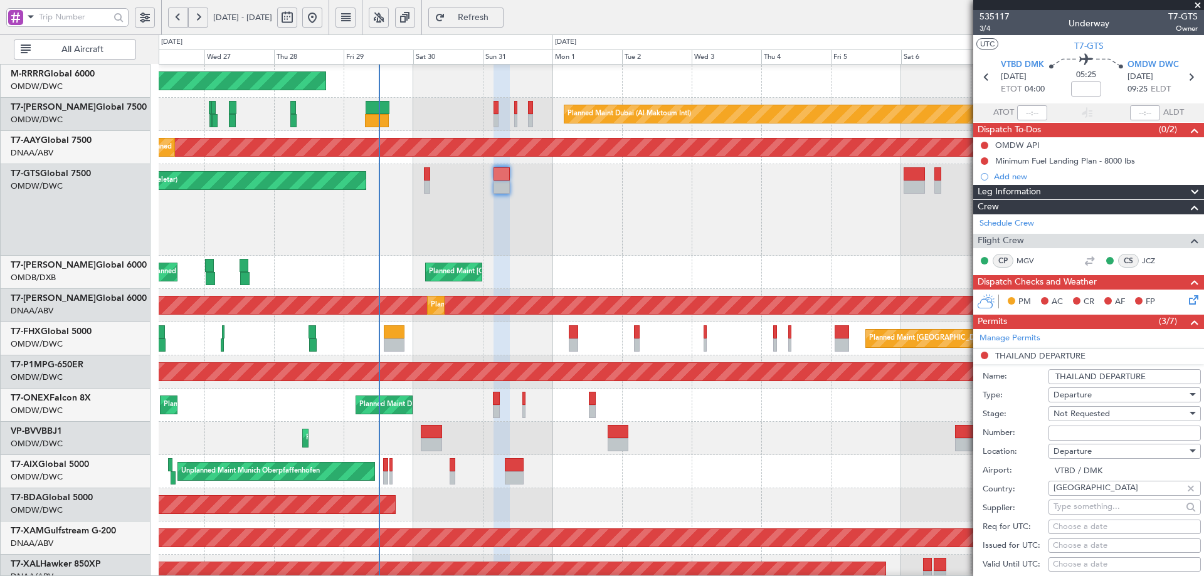
click at [1075, 436] on input "Number:" at bounding box center [1124, 433] width 152 height 15
paste input "ATD 10241/08/2025"
type input "ATD 10241/08/2025"
click at [1078, 416] on span "Not Requested" at bounding box center [1081, 413] width 56 height 11
click at [1092, 517] on span "Received OK" at bounding box center [1120, 514] width 132 height 19
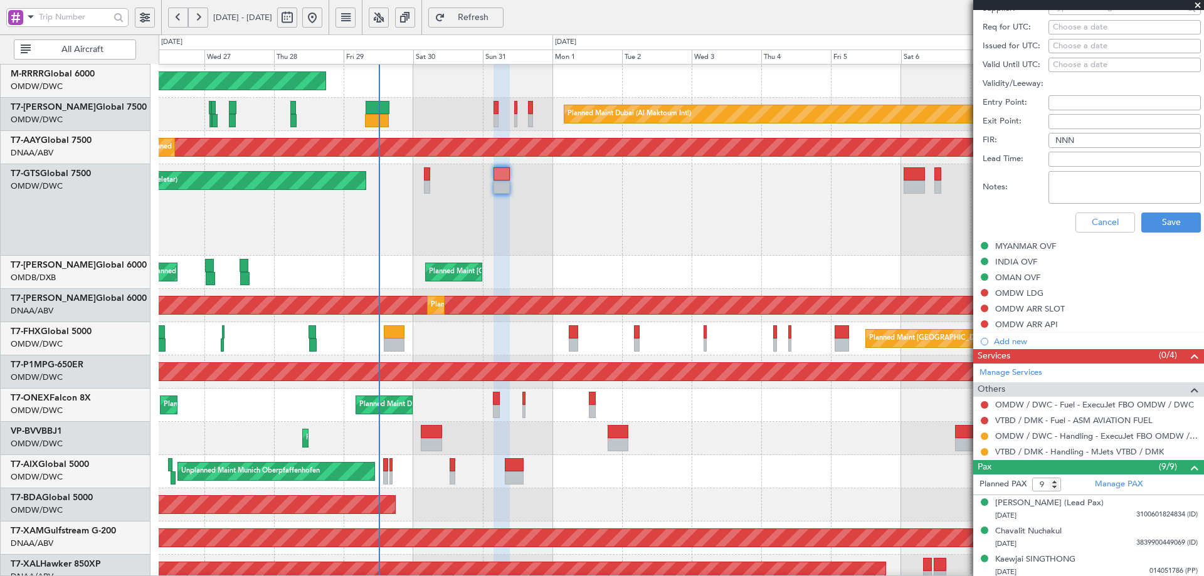
scroll to position [502, 0]
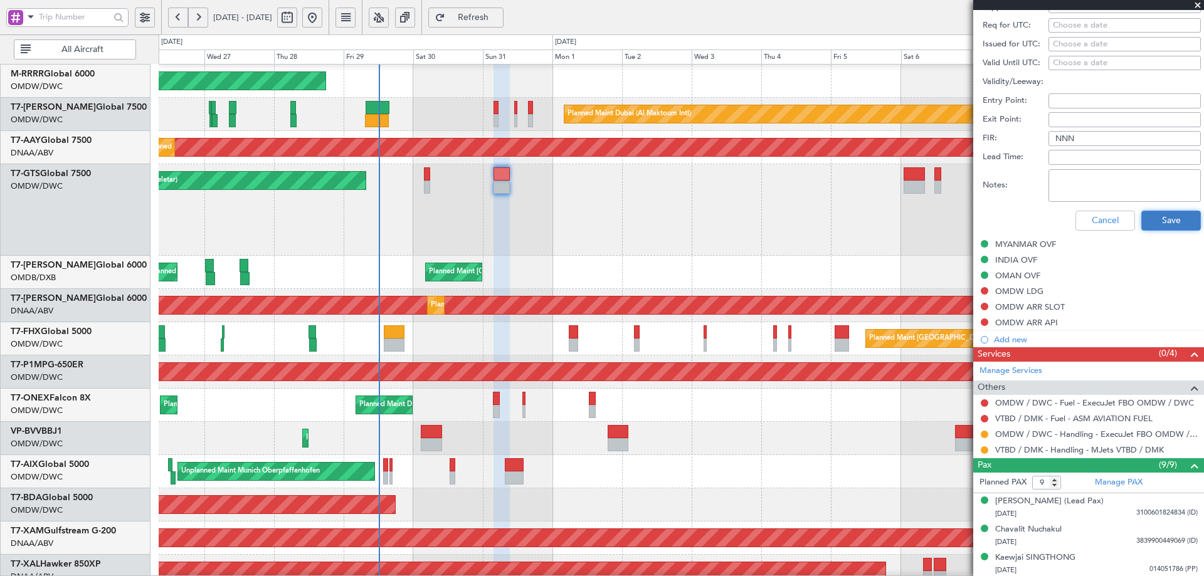
click at [1156, 223] on button "Save" at bounding box center [1171, 221] width 60 height 20
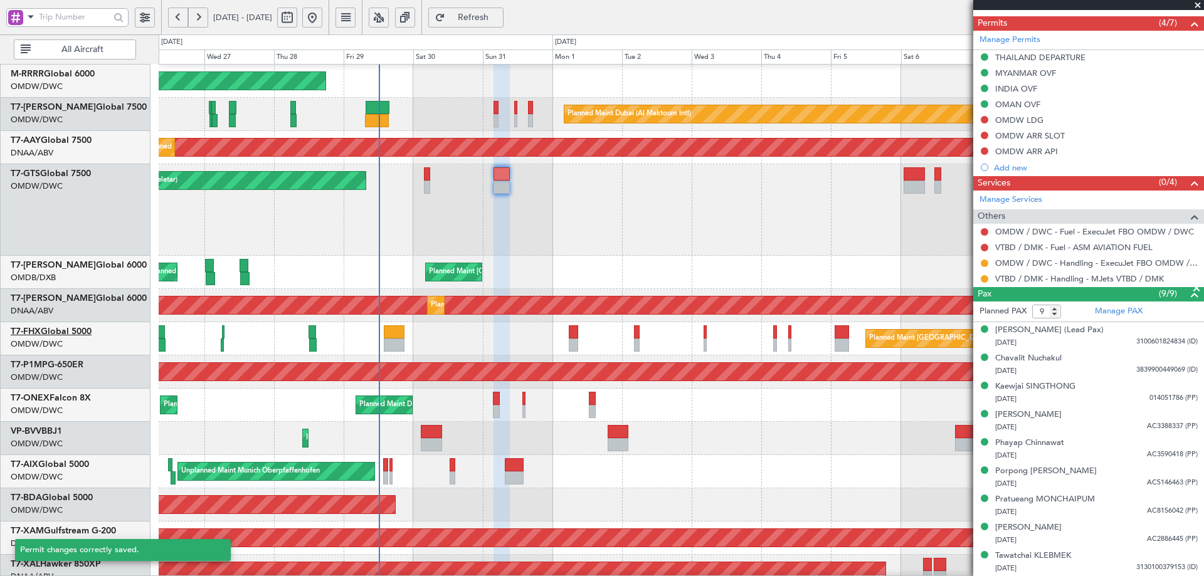
scroll to position [127, 0]
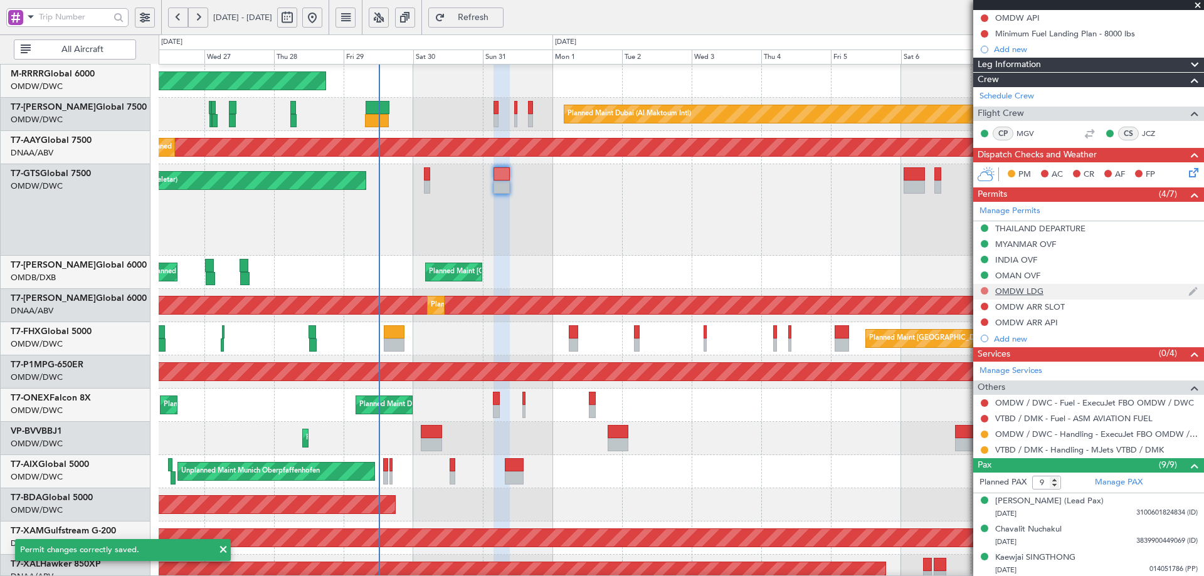
click at [987, 293] on button at bounding box center [985, 291] width 8 height 8
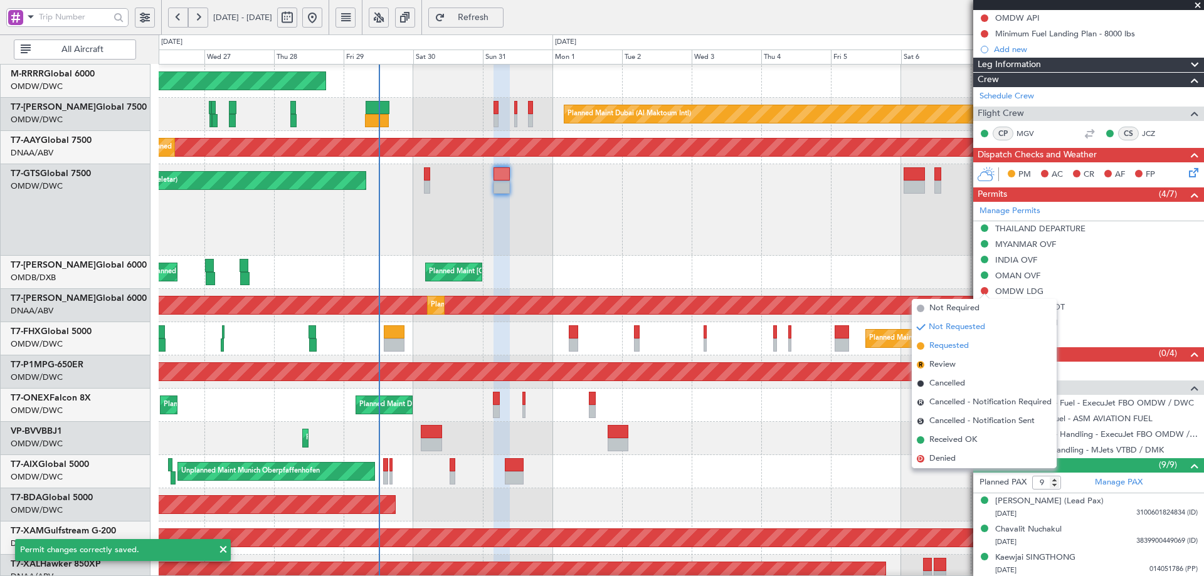
click at [947, 348] on span "Requested" at bounding box center [948, 346] width 39 height 13
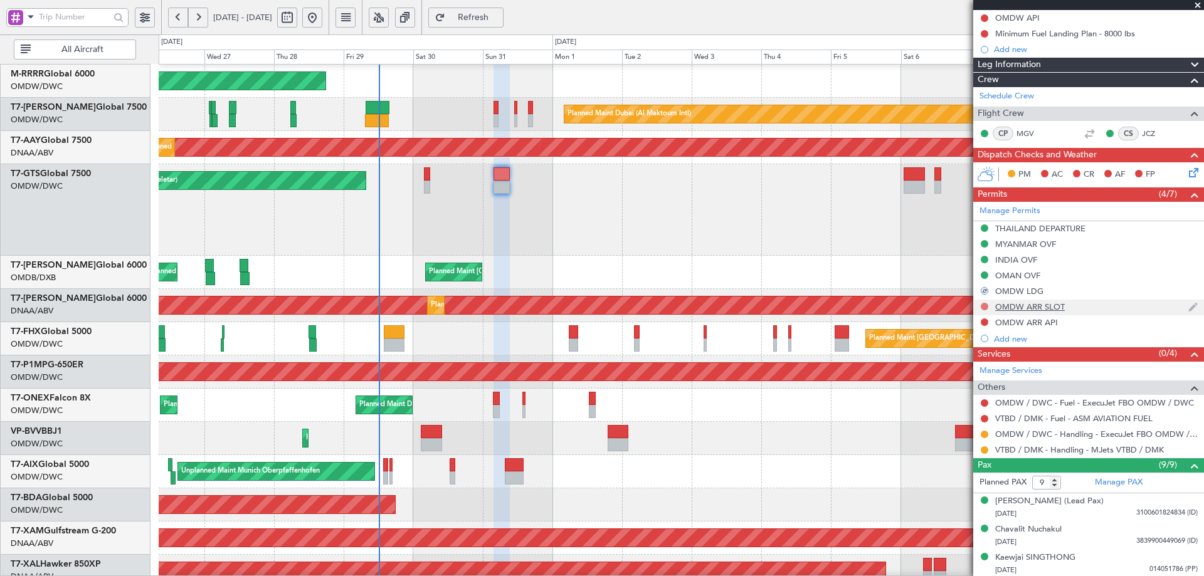
click at [985, 306] on button at bounding box center [985, 307] width 8 height 8
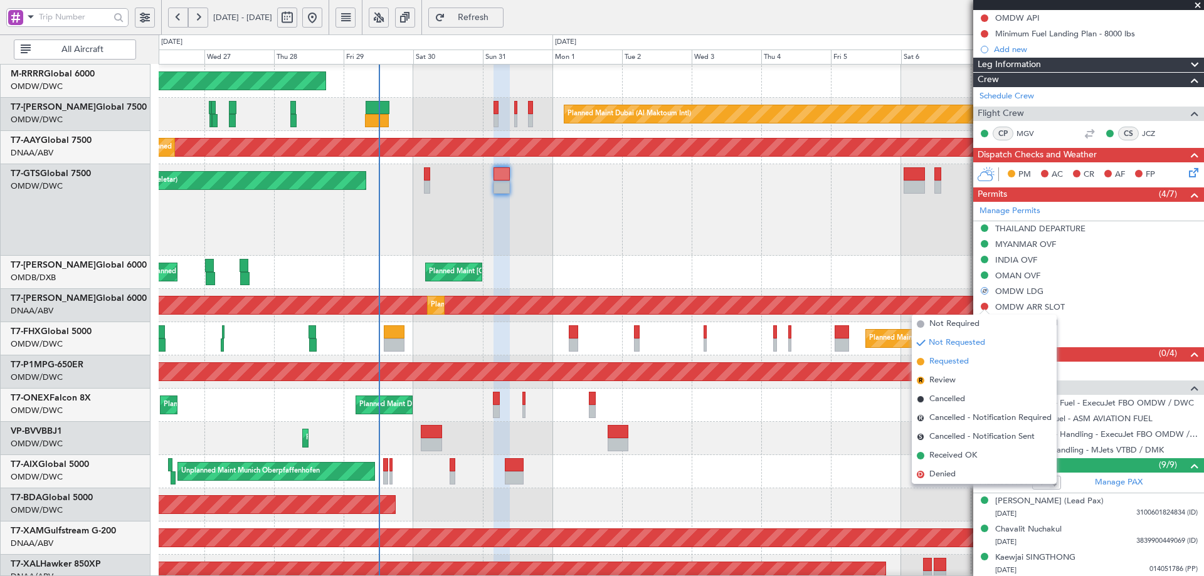
click at [955, 359] on span "Requested" at bounding box center [948, 361] width 39 height 13
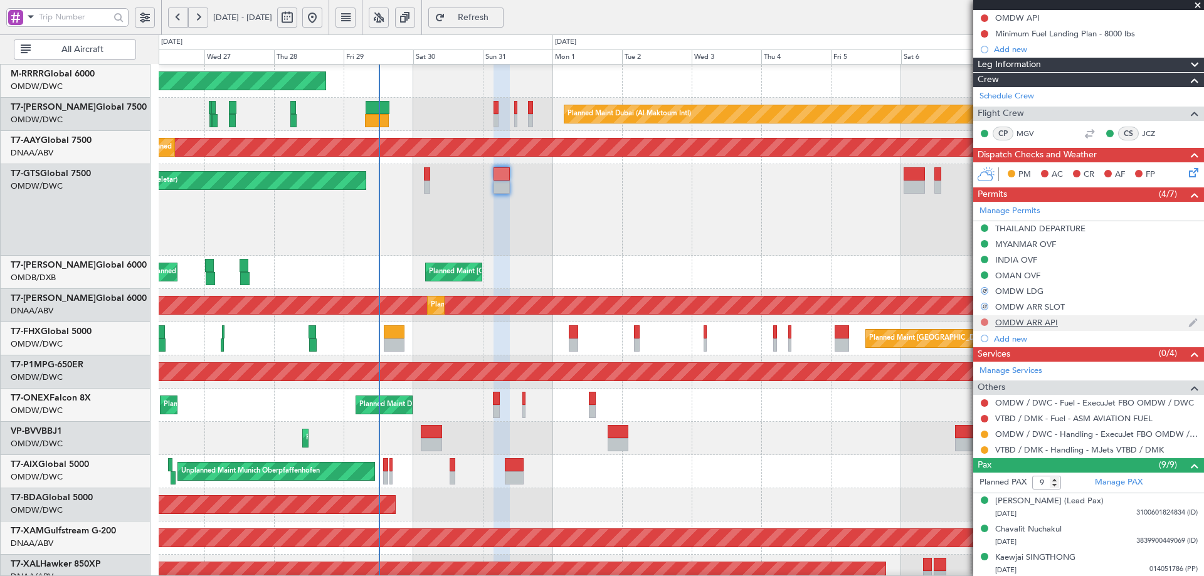
click at [984, 322] on button at bounding box center [985, 322] width 8 height 8
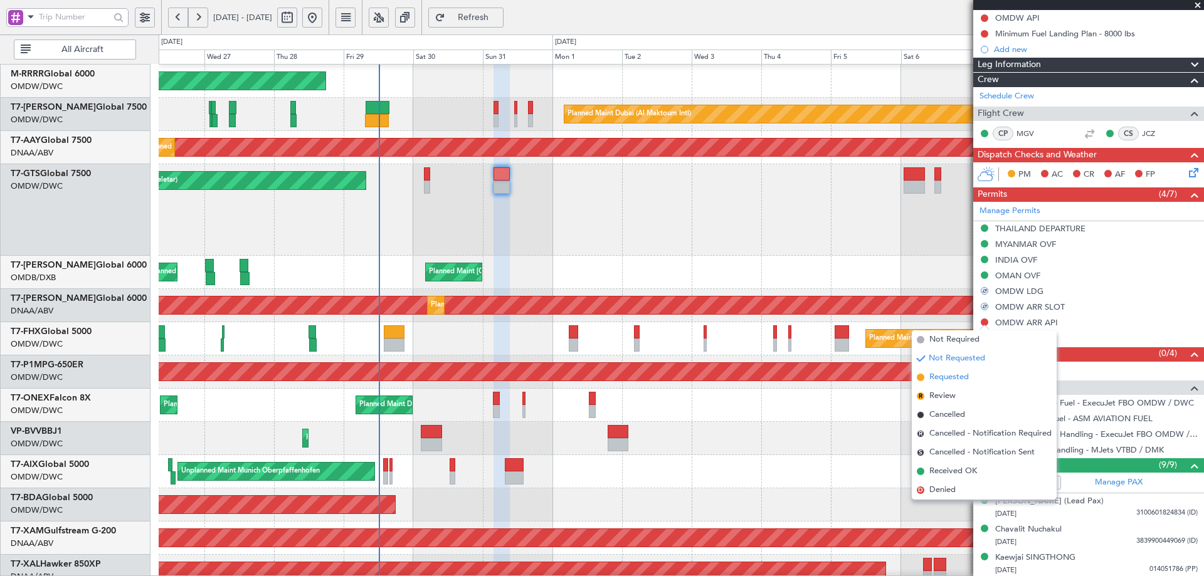
click at [942, 379] on span "Requested" at bounding box center [948, 377] width 39 height 13
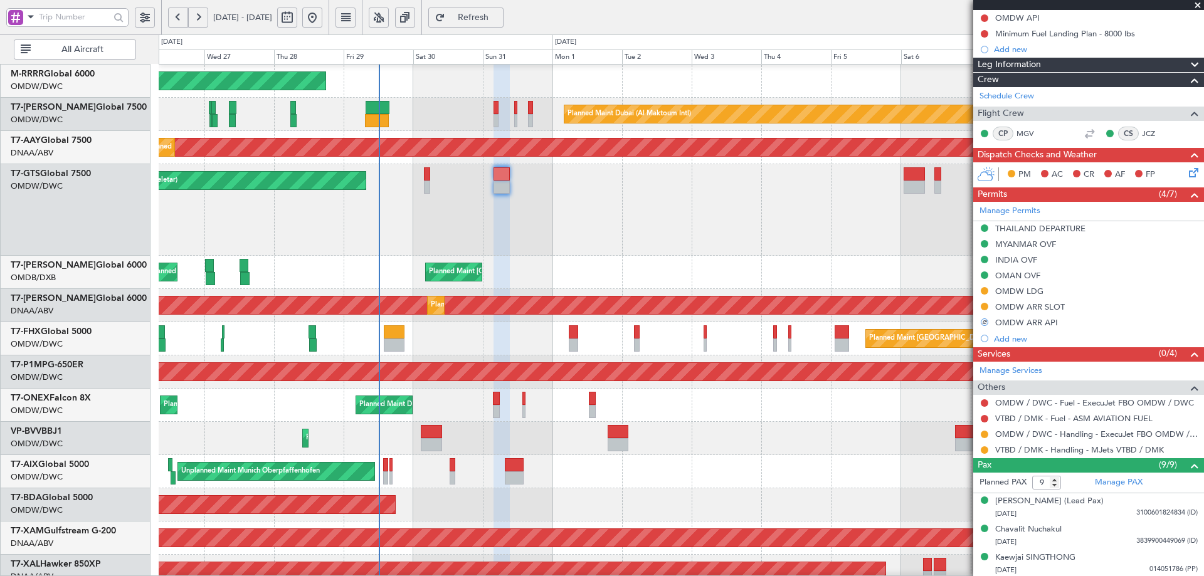
scroll to position [205, 0]
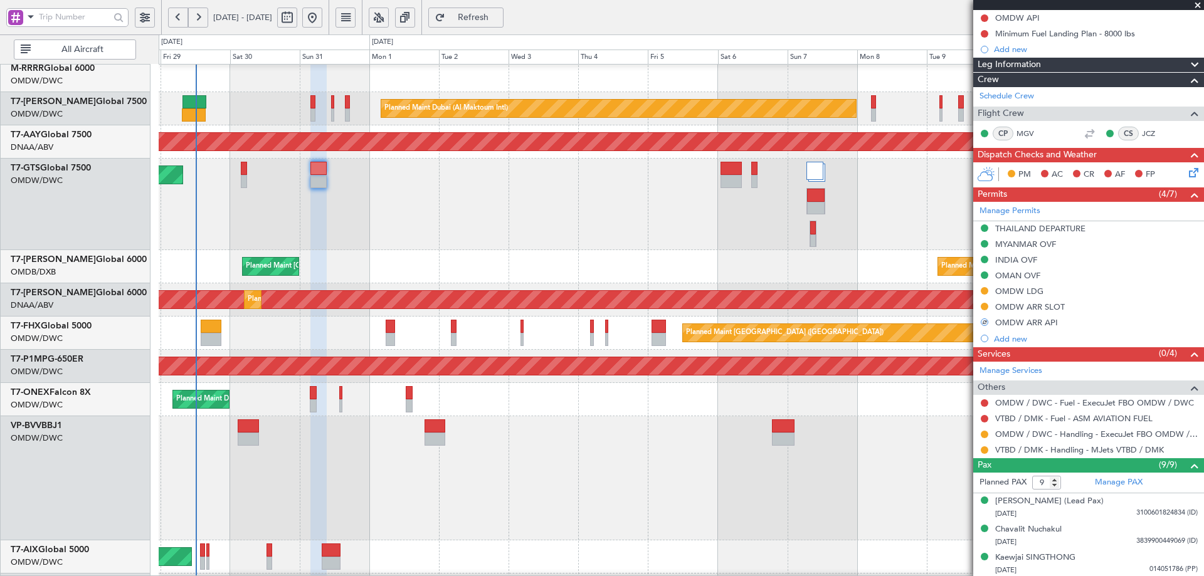
click at [493, 261] on div "Planned Maint [GEOGRAPHIC_DATA] ([GEOGRAPHIC_DATA] Intl) Planned Maint [GEOGRAP…" at bounding box center [681, 266] width 1045 height 33
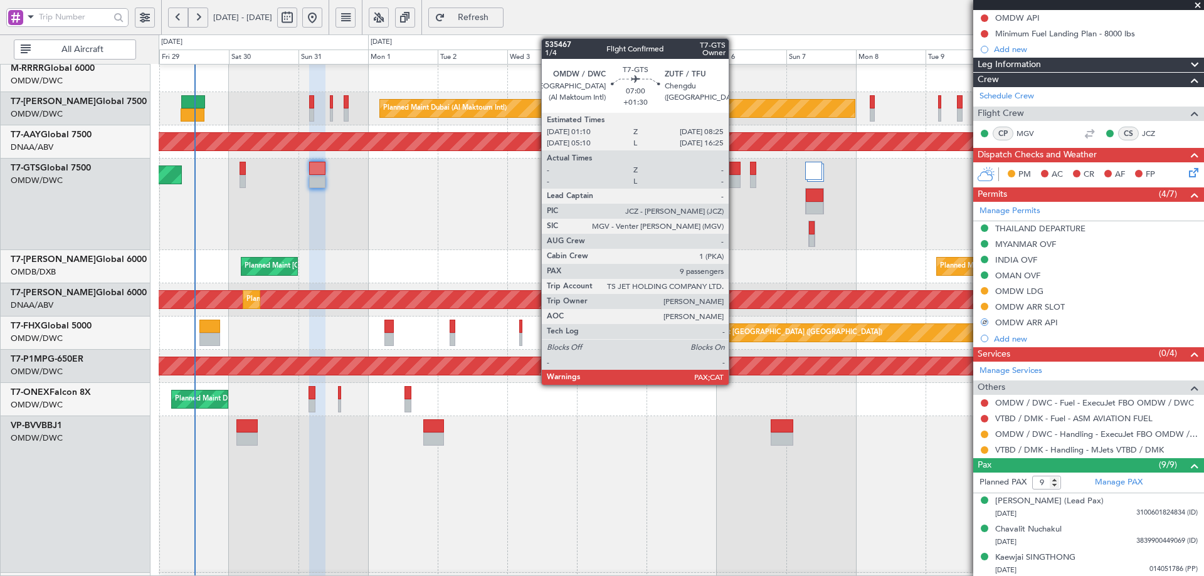
click at [734, 172] on div at bounding box center [729, 168] width 21 height 13
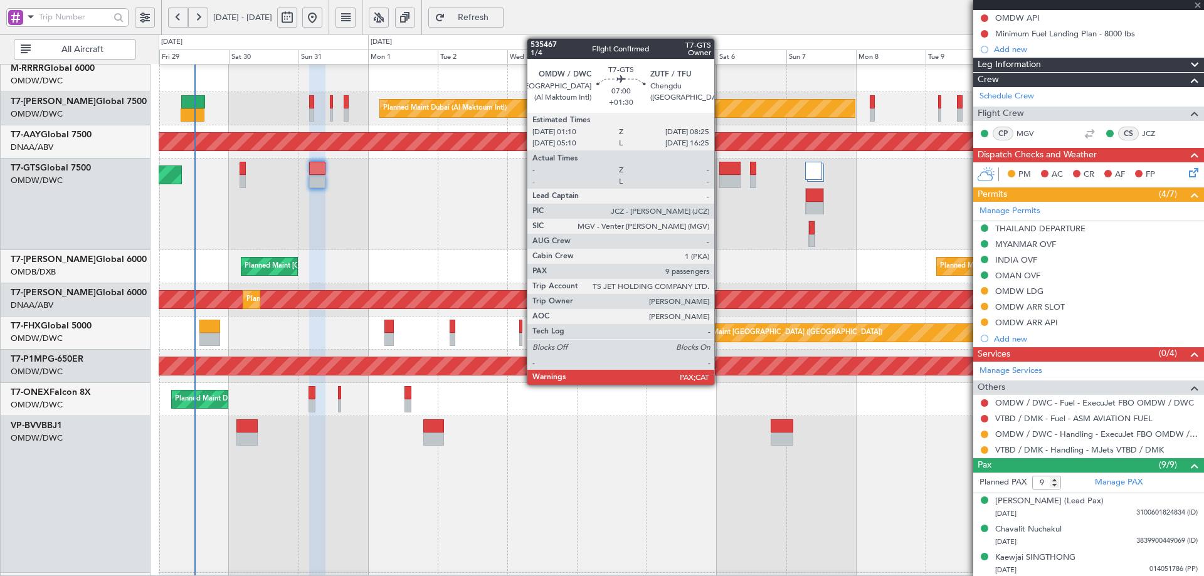
click at [720, 166] on div at bounding box center [729, 168] width 21 height 13
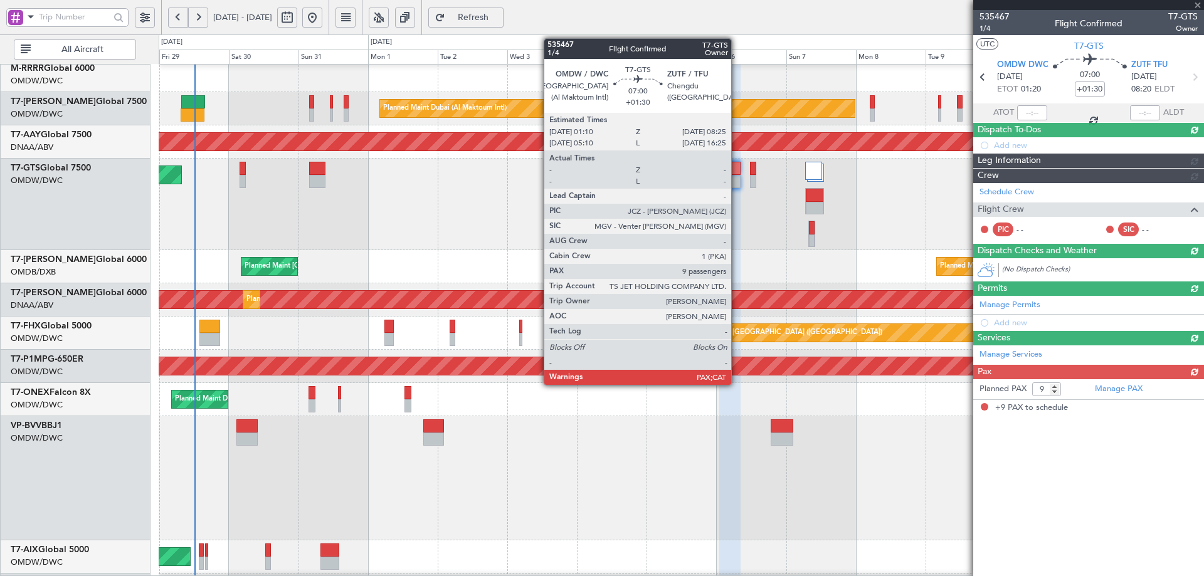
scroll to position [0, 0]
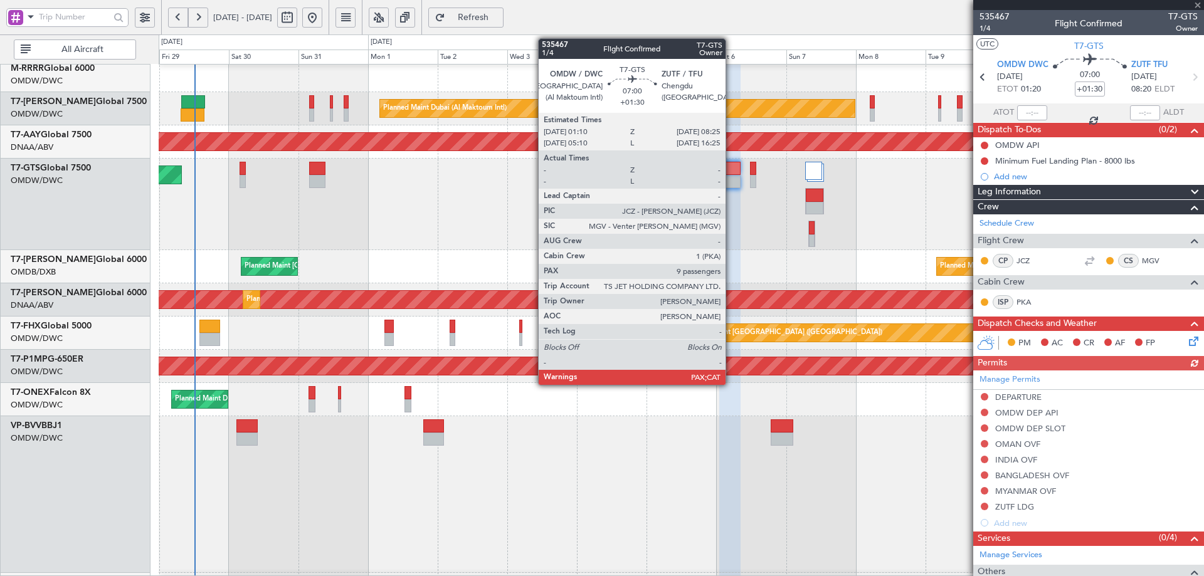
click at [731, 162] on div at bounding box center [729, 168] width 21 height 13
click at [730, 162] on div at bounding box center [729, 168] width 21 height 13
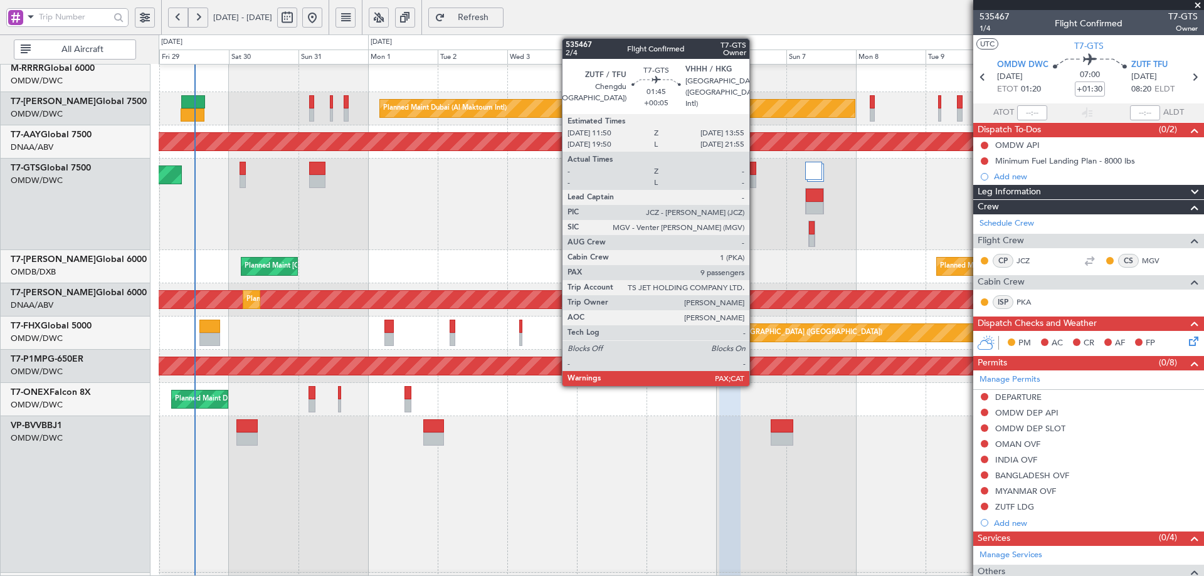
click at [755, 166] on div at bounding box center [753, 168] width 6 height 13
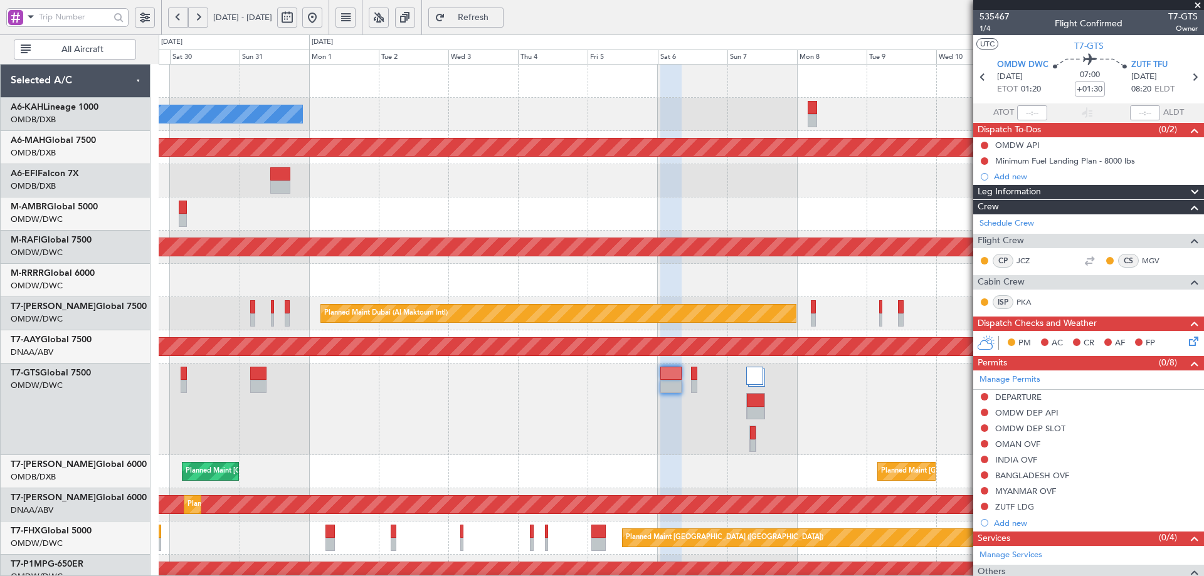
click at [582, 377] on div "No Crew Planned Maint Dubai (Dubai Intl) Planned Maint Dubai (Dubai Intl) Plann…" at bounding box center [681, 521] width 1045 height 913
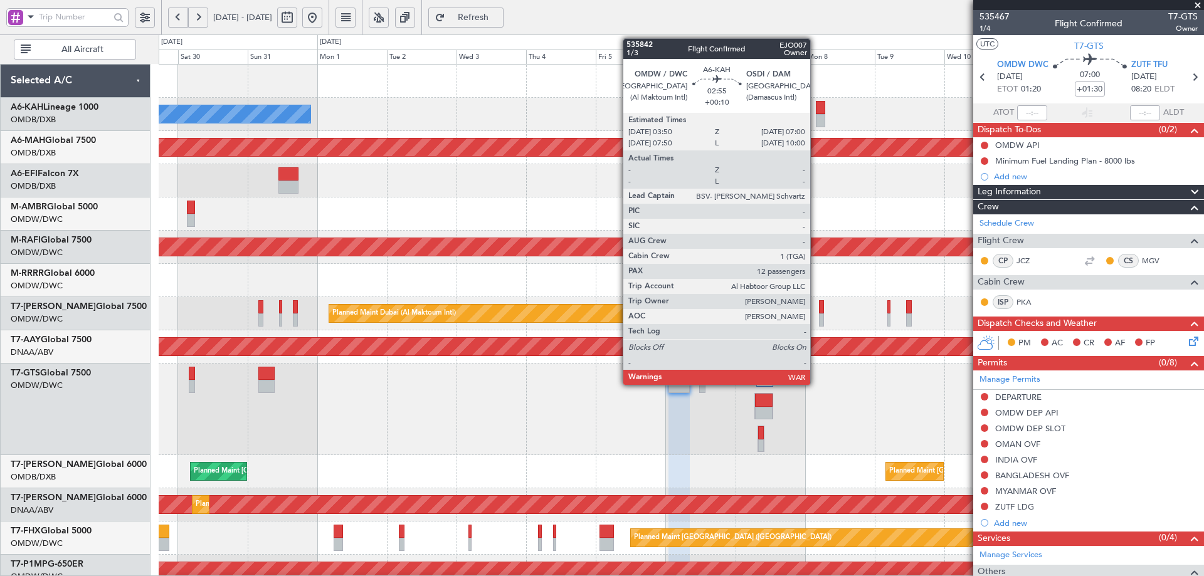
click at [816, 110] on div at bounding box center [820, 107] width 9 height 13
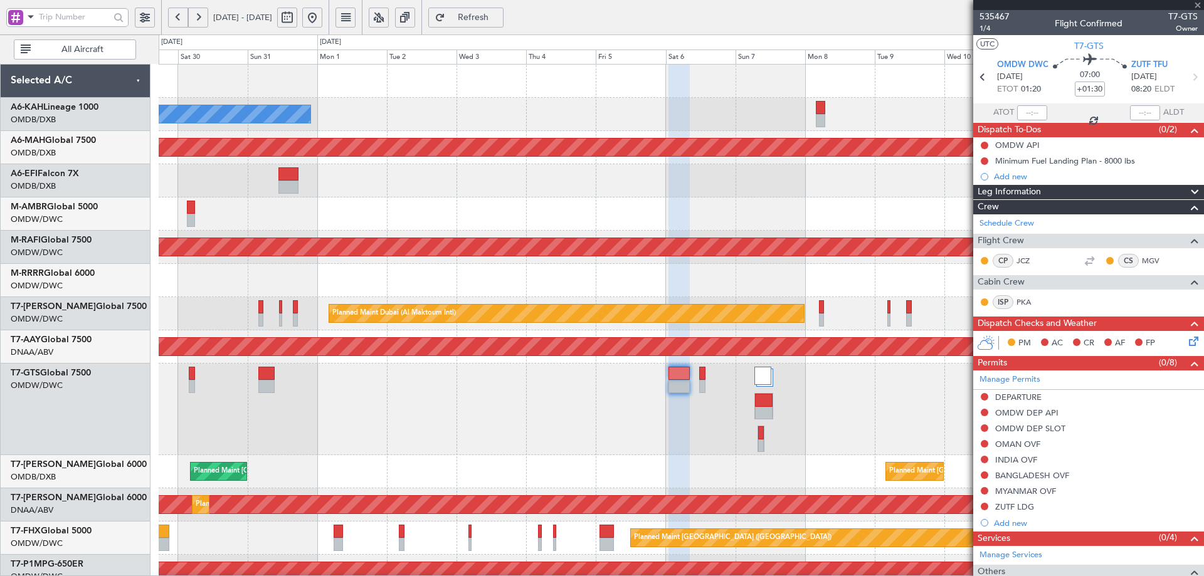
type input "+00:10"
type input "12"
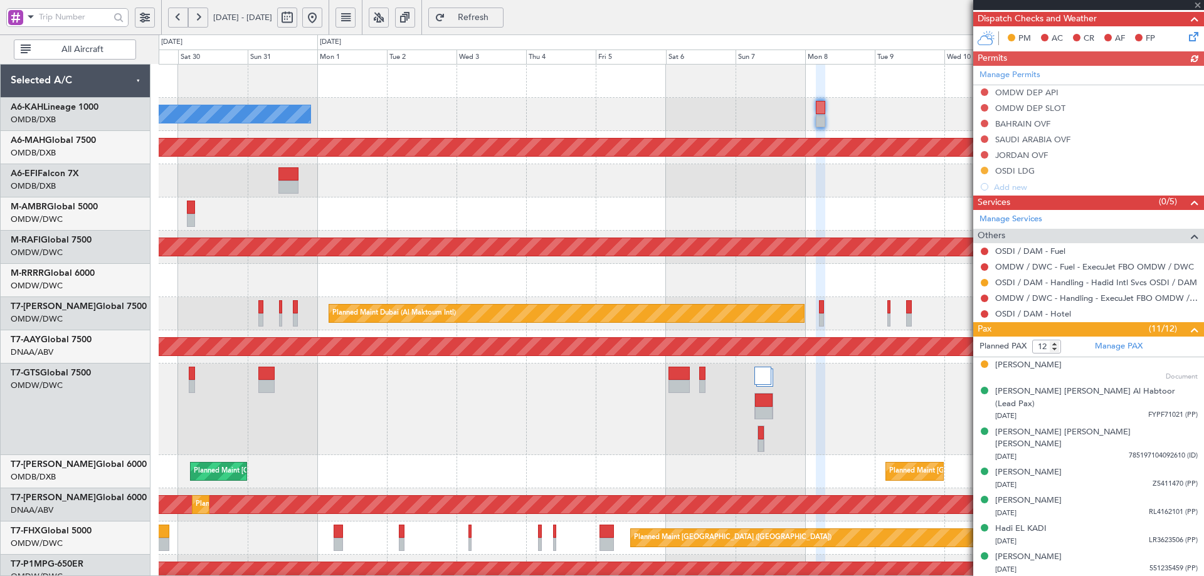
scroll to position [450, 0]
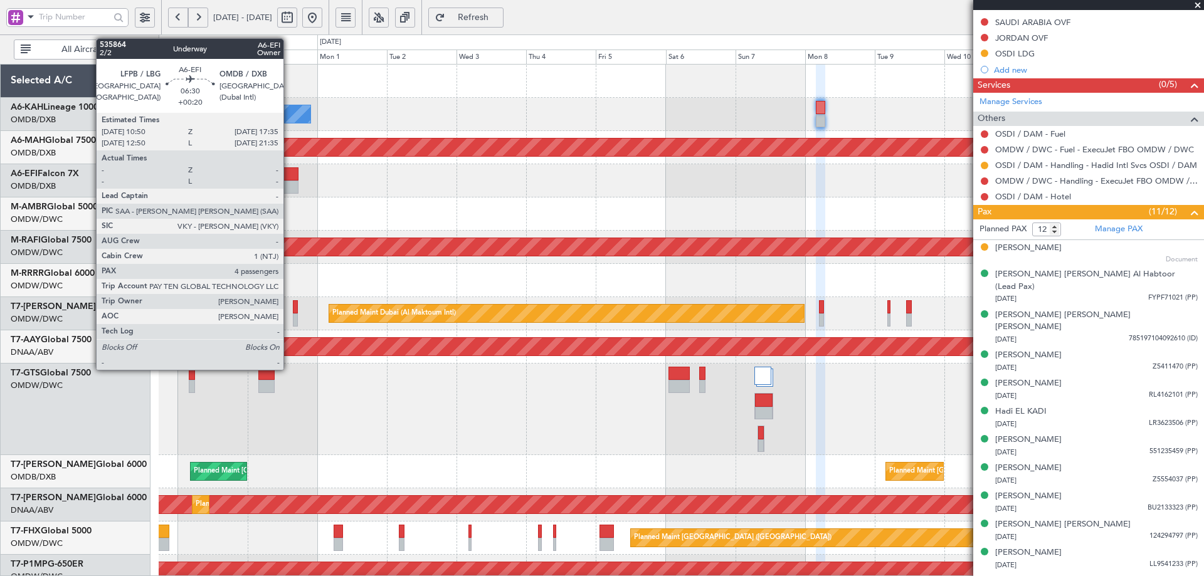
click at [289, 177] on div at bounding box center [288, 173] width 20 height 13
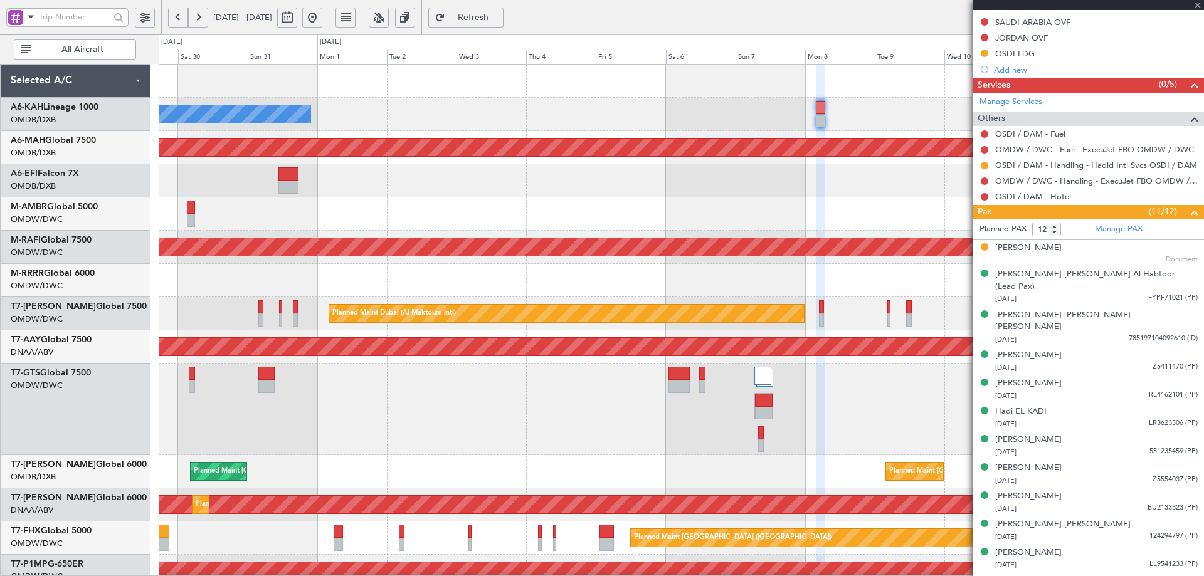
type input "+00:20"
type input "4"
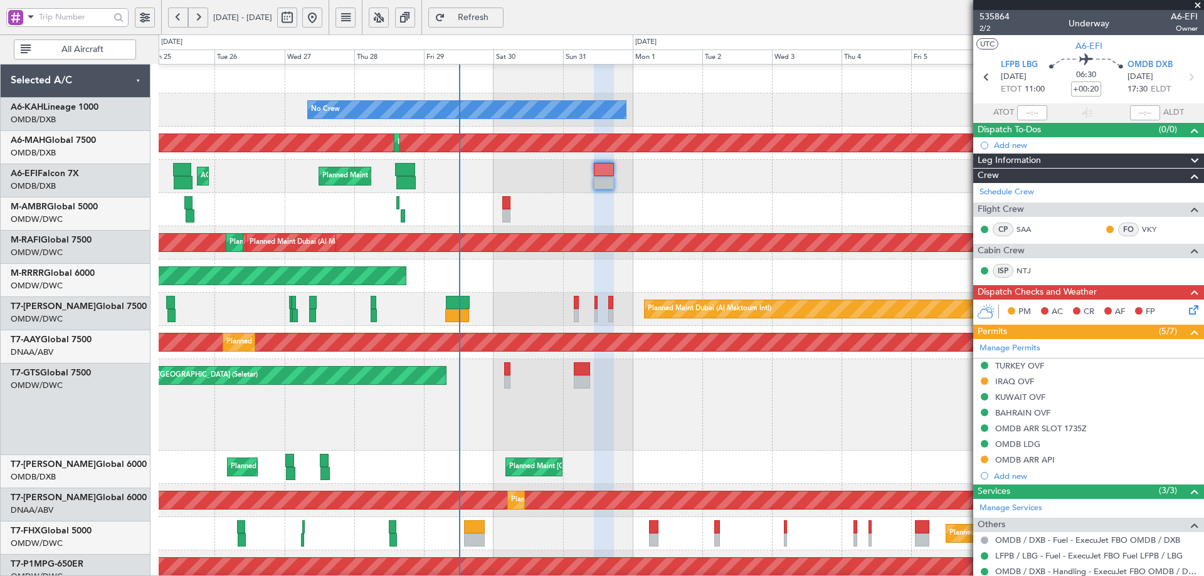
scroll to position [3, 0]
click at [599, 226] on div "Planned Maint Dubai (Al Maktoum Intl)" at bounding box center [681, 209] width 1045 height 33
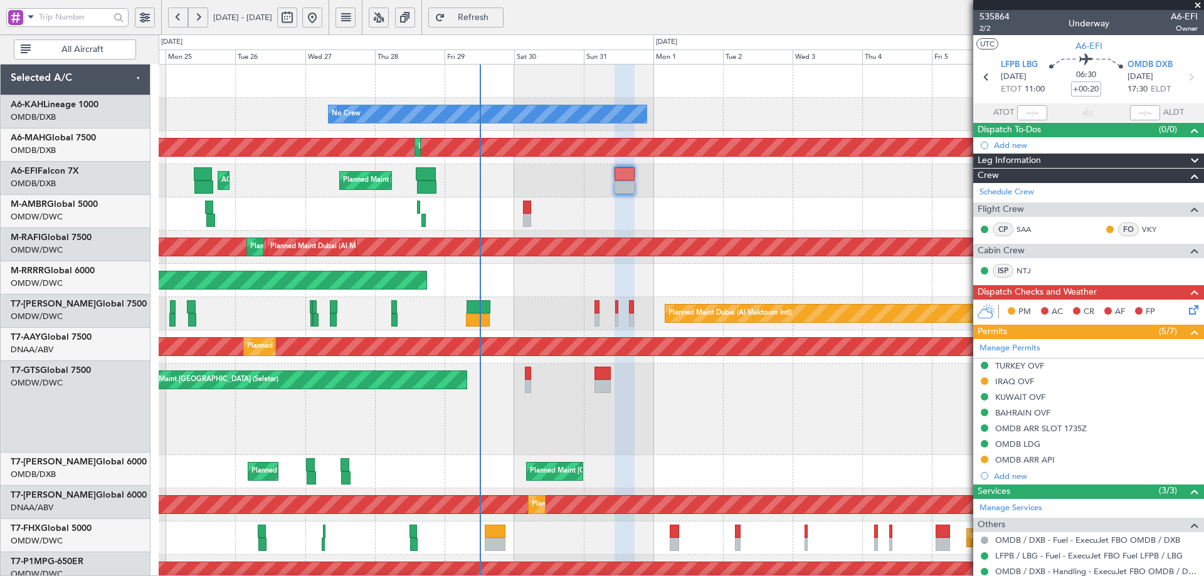
scroll to position [0, 0]
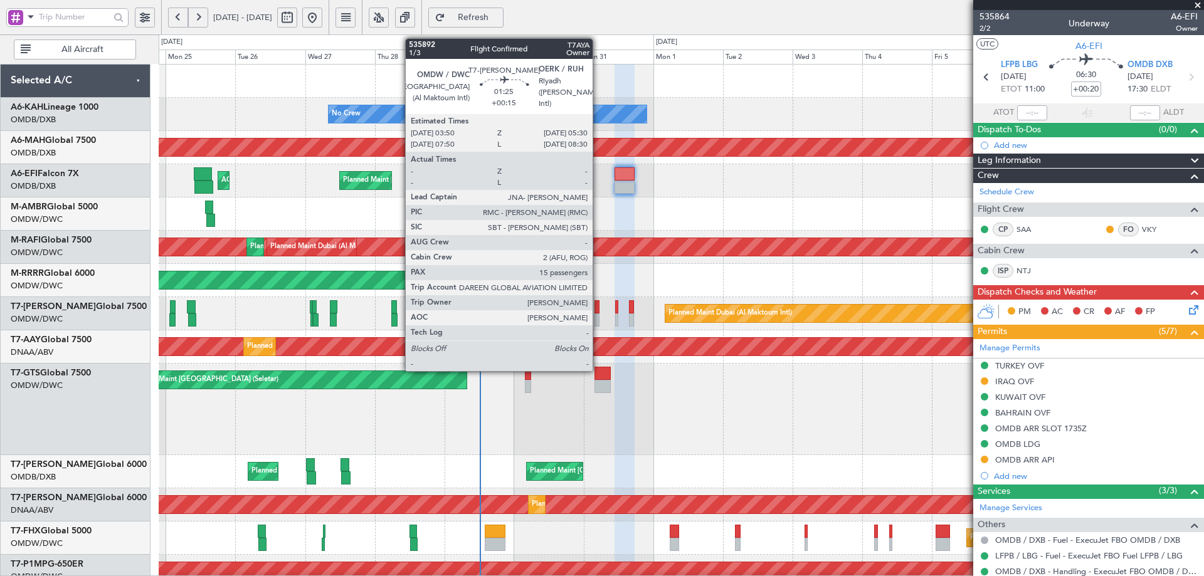
click at [598, 318] on div at bounding box center [596, 319] width 5 height 13
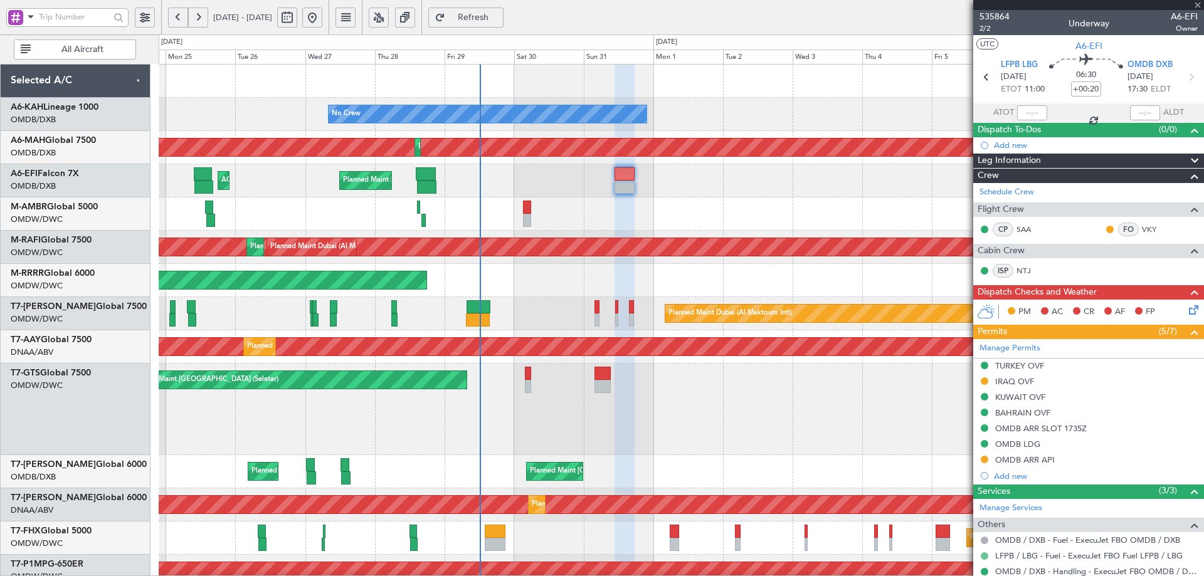
type input "+00:15"
type input "15"
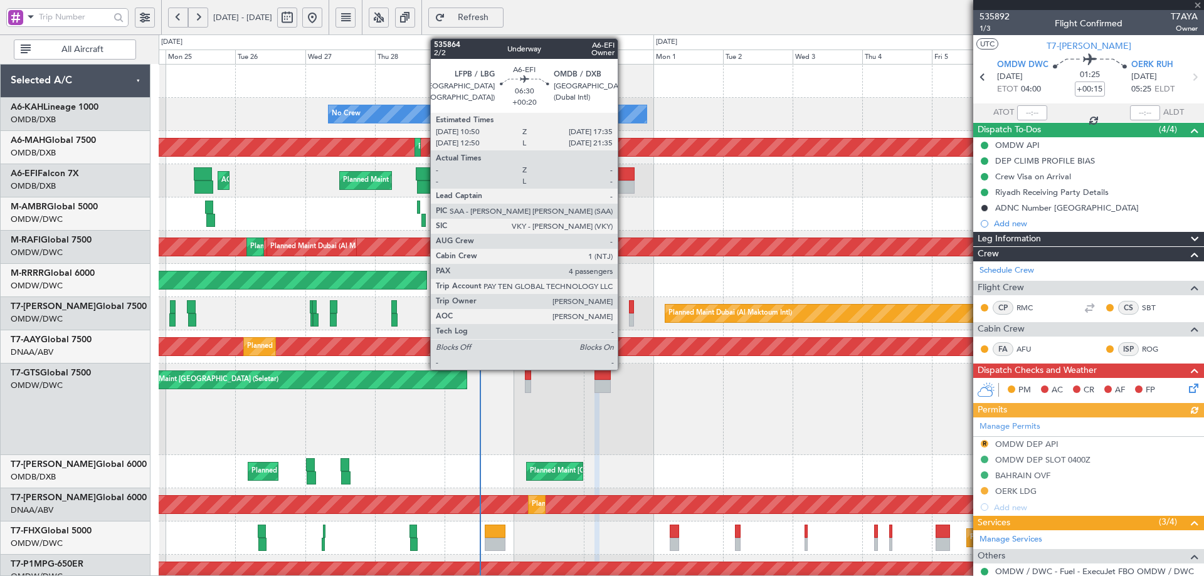
click at [623, 177] on div at bounding box center [624, 173] width 20 height 13
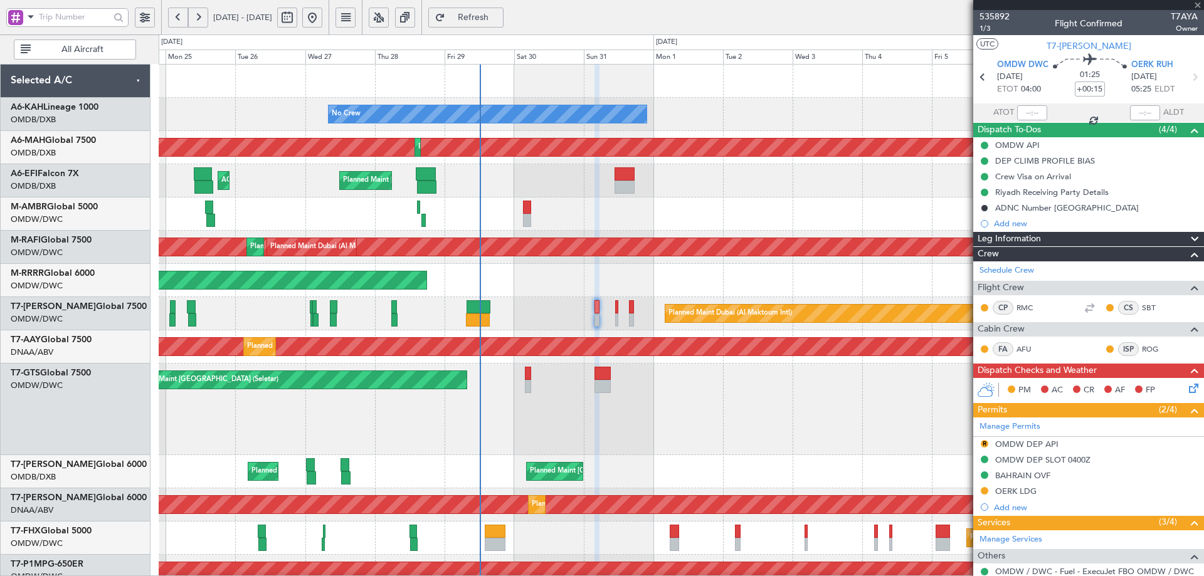
type input "+00:20"
type input "4"
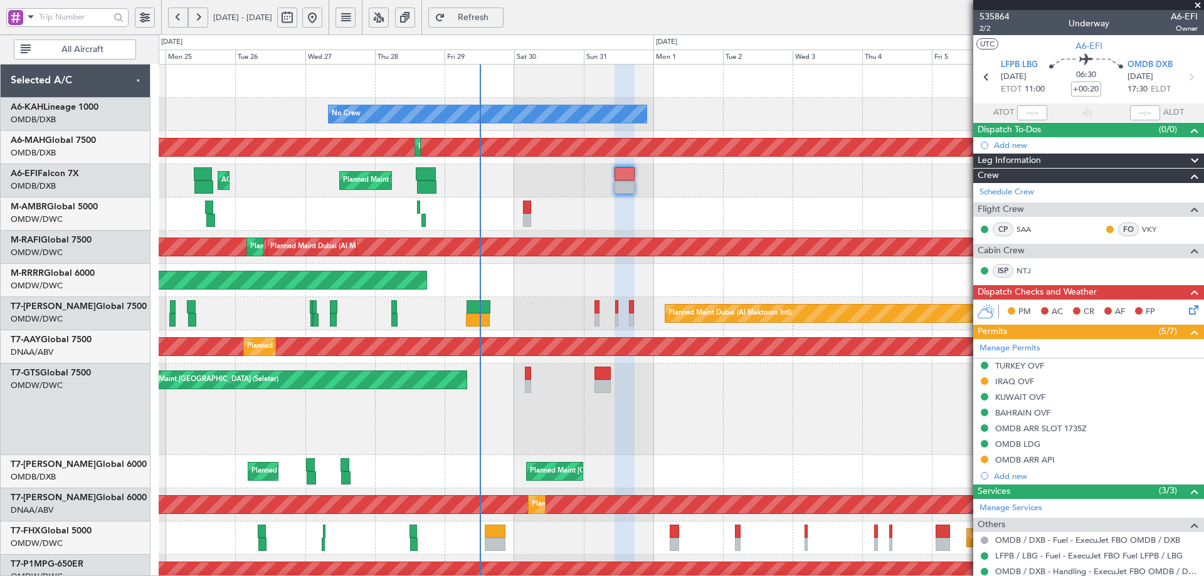
scroll to position [167, 0]
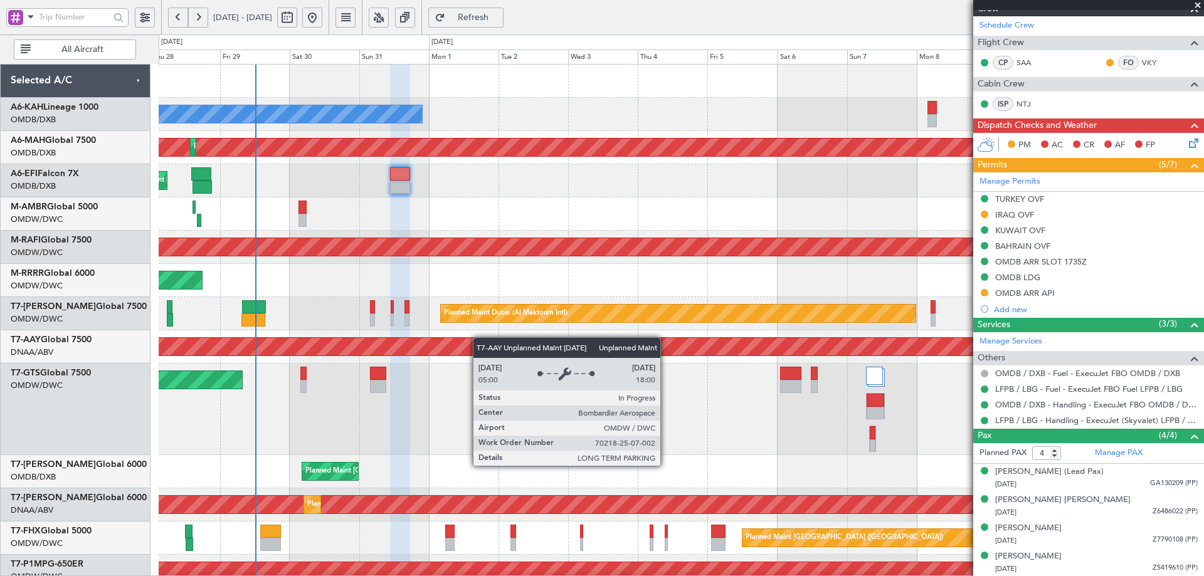
click at [291, 348] on div "Unplanned Maint Dubai (Al Maktoum Intl) Planned Maint Dubai (Al Maktoum Intl)" at bounding box center [681, 346] width 1045 height 33
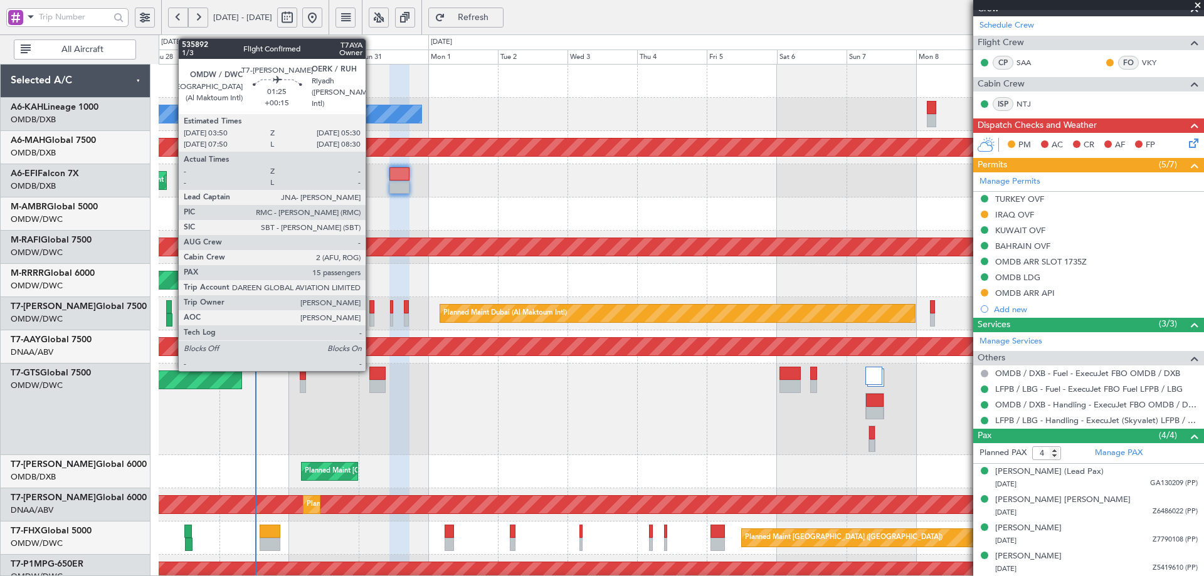
click at [371, 310] on div at bounding box center [371, 306] width 5 height 13
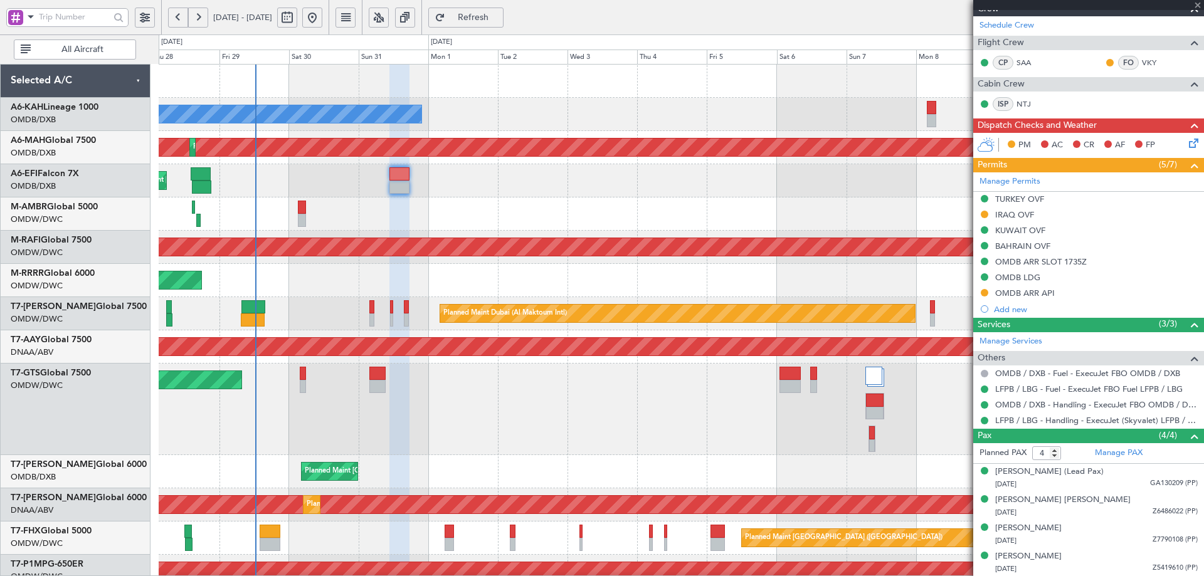
type input "+00:15"
type input "15"
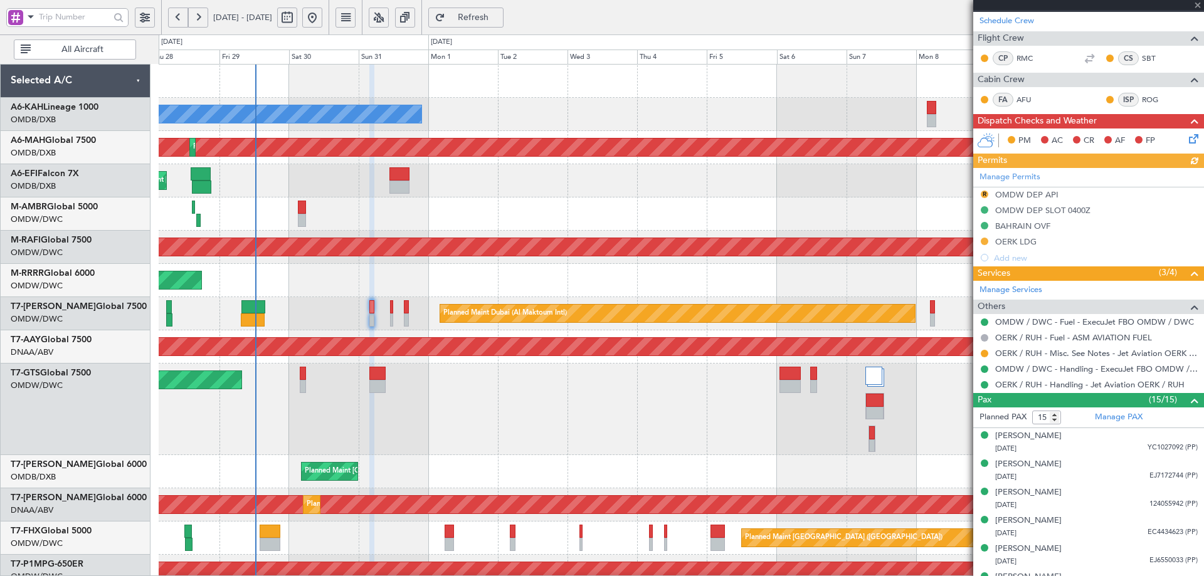
scroll to position [251, 0]
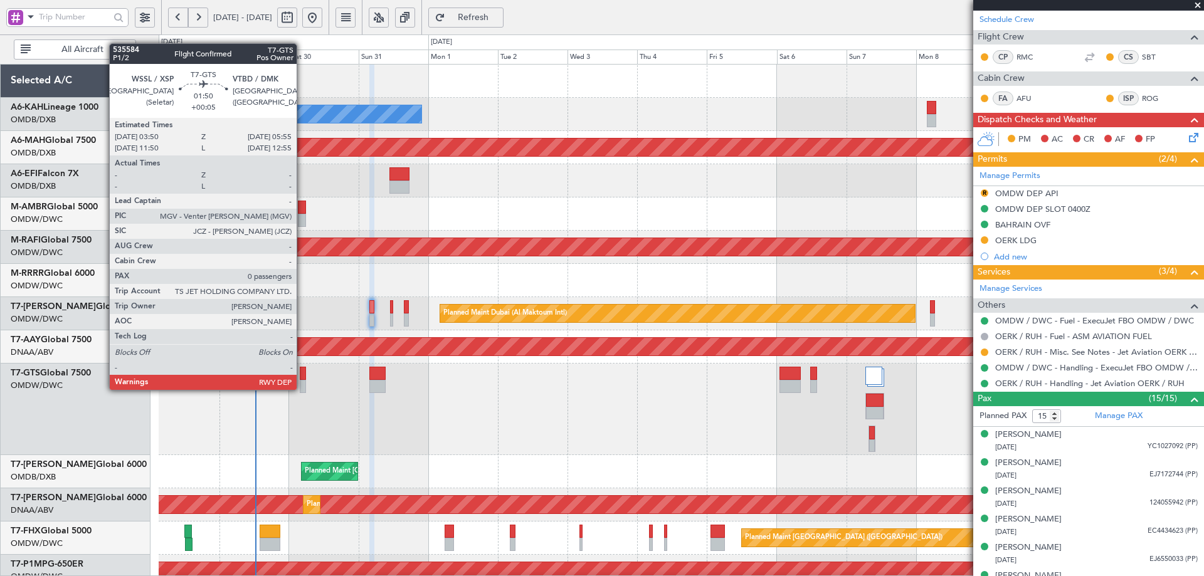
click at [302, 389] on div at bounding box center [303, 386] width 6 height 13
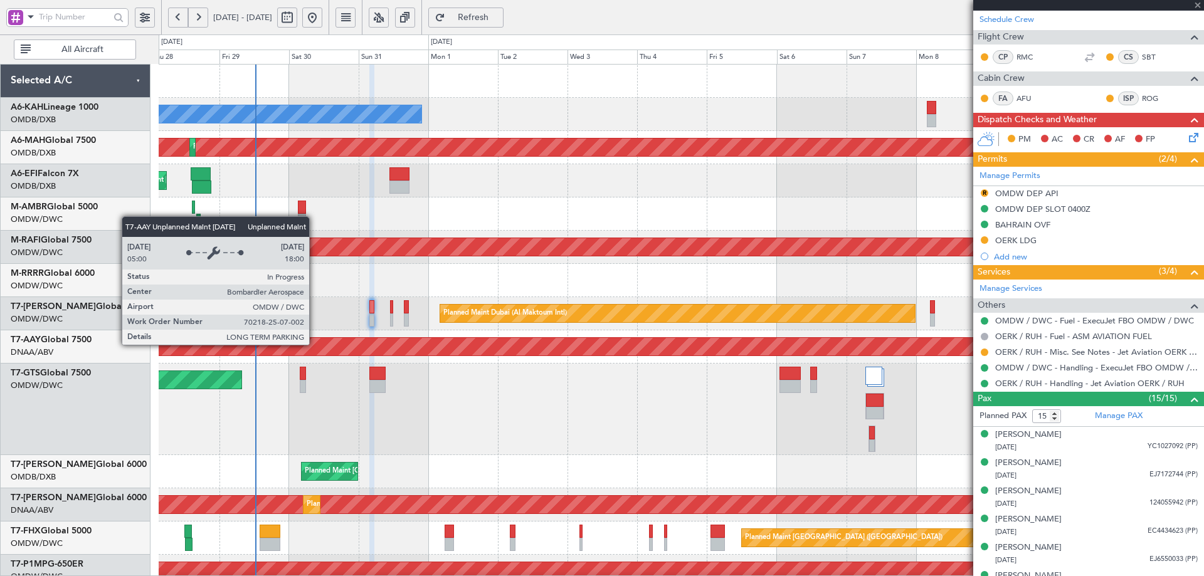
type input "+00:05"
type input "0"
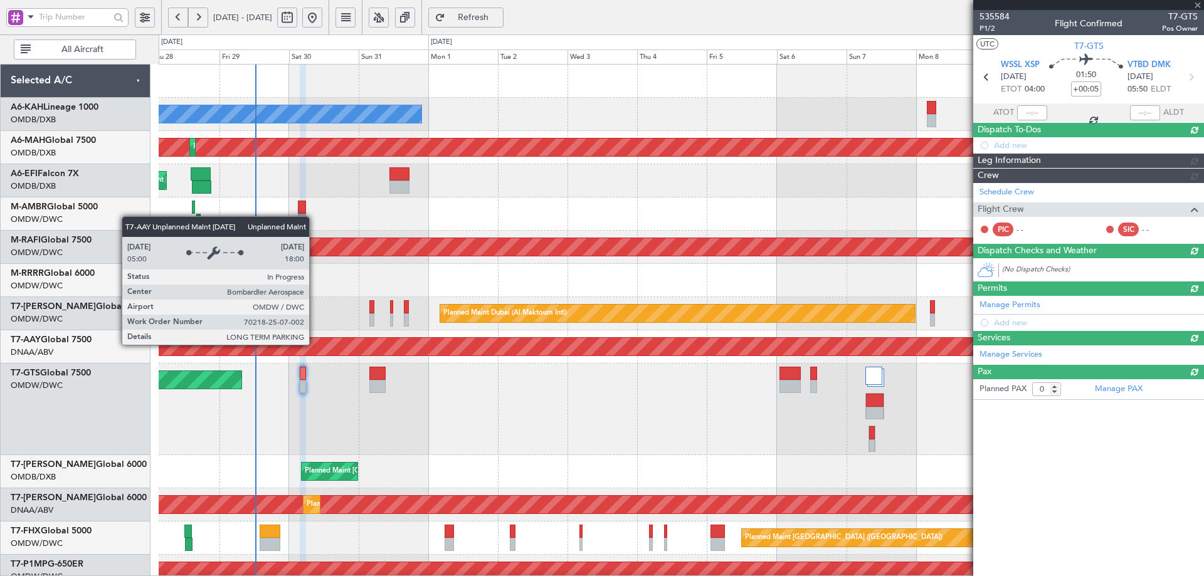
scroll to position [0, 0]
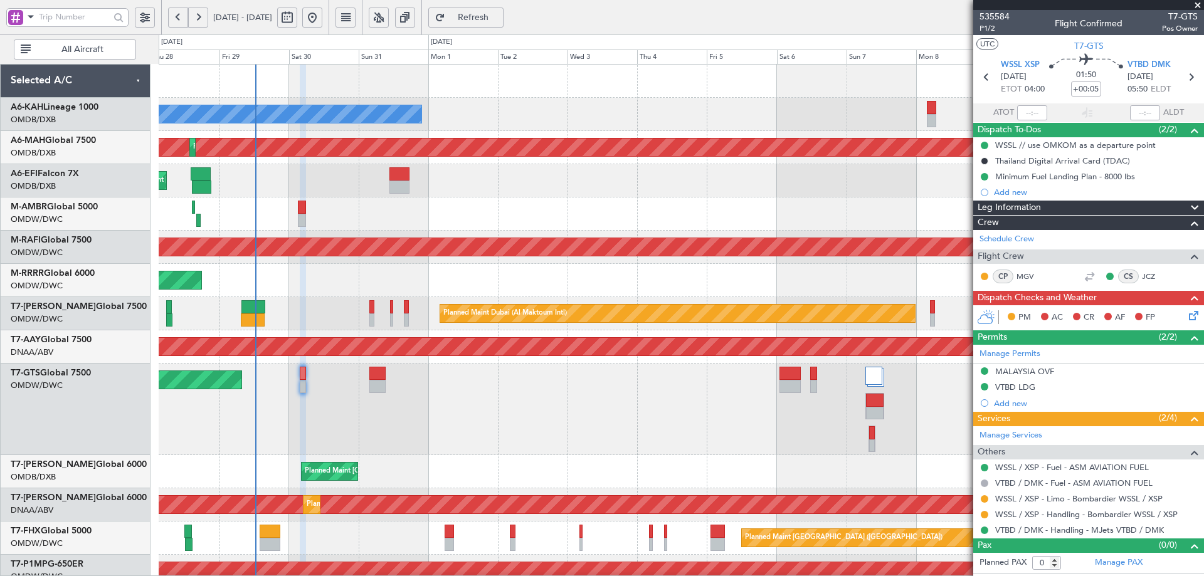
click at [911, 488] on div "Planned Maint [GEOGRAPHIC_DATA] ([GEOGRAPHIC_DATA] Intl) Planned Maint [GEOGRAP…" at bounding box center [681, 471] width 1045 height 33
click at [1078, 496] on link "WSSL / XSP - Limo - Bombardier WSSL / XSP" at bounding box center [1078, 498] width 167 height 11
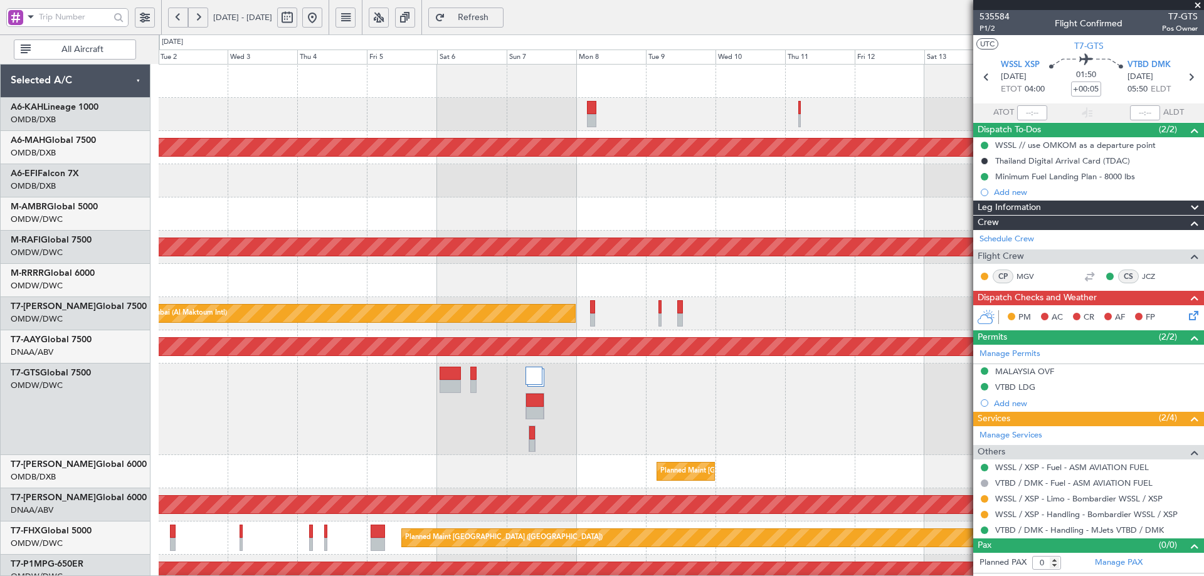
click at [197, 387] on div "Unplanned Maint [GEOGRAPHIC_DATA] (Seletar)" at bounding box center [681, 410] width 1045 height 92
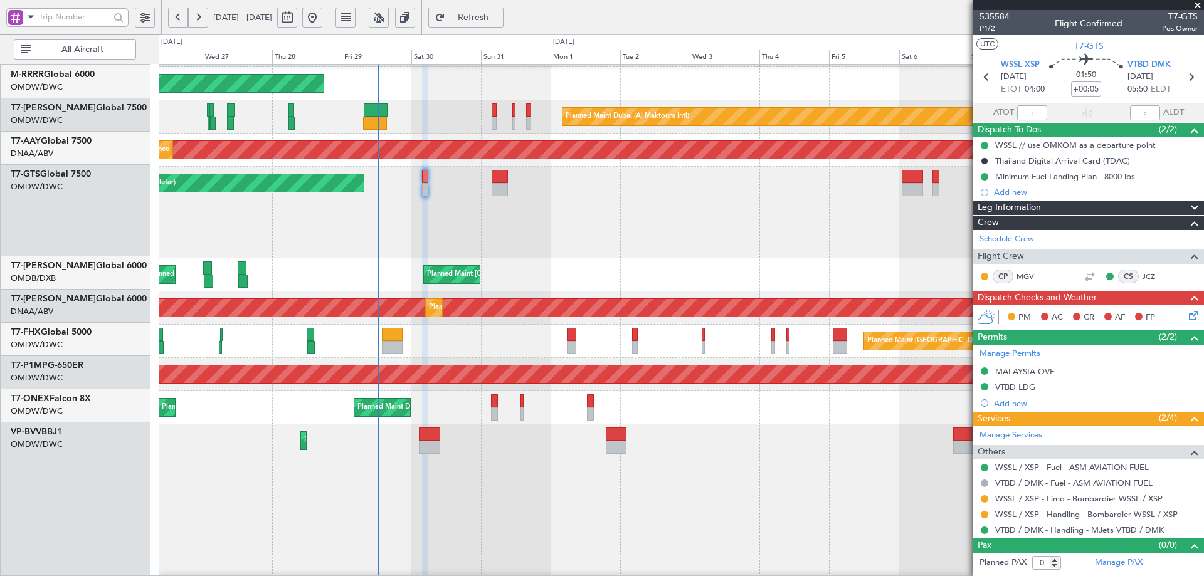
scroll to position [207, 0]
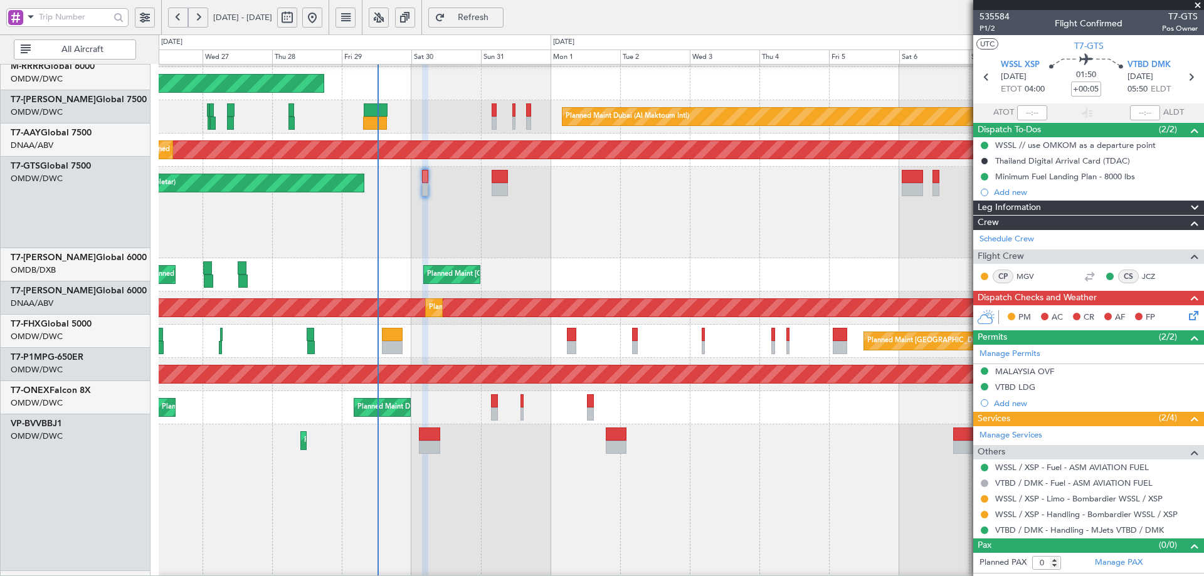
click at [700, 229] on div "Unplanned Maint [GEOGRAPHIC_DATA] (Seletar)" at bounding box center [681, 213] width 1045 height 92
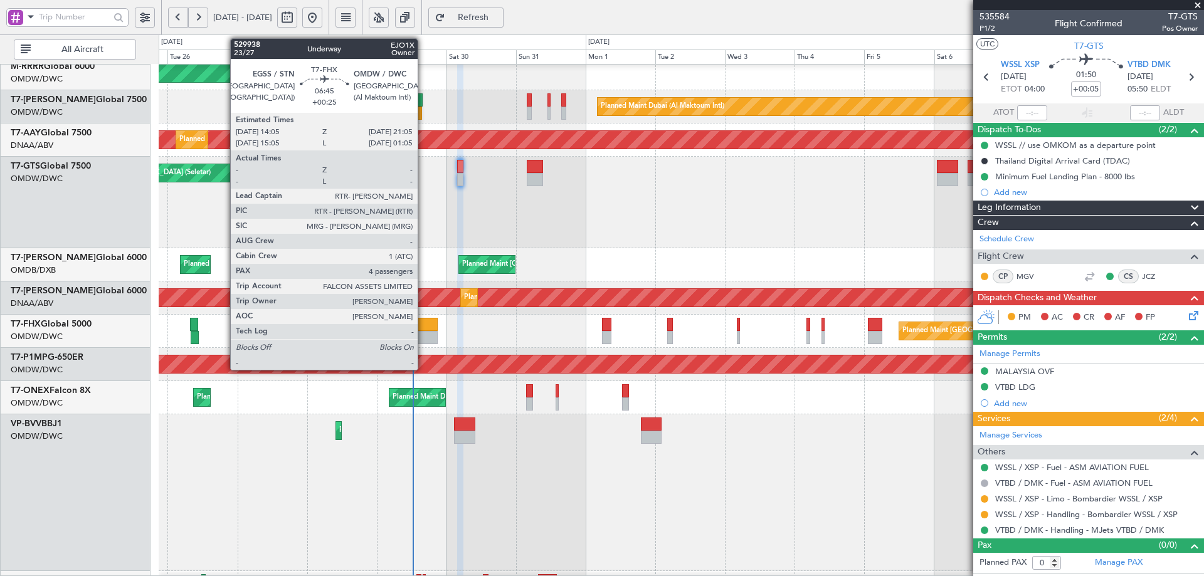
click at [423, 338] on div at bounding box center [427, 337] width 21 height 13
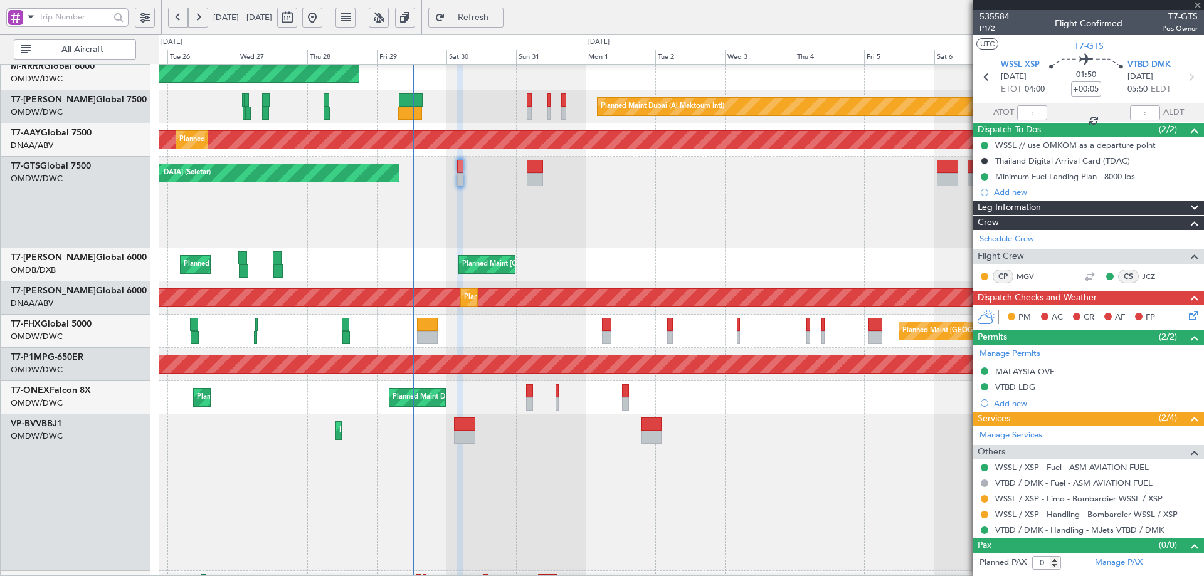
type input "+00:25"
type input "4"
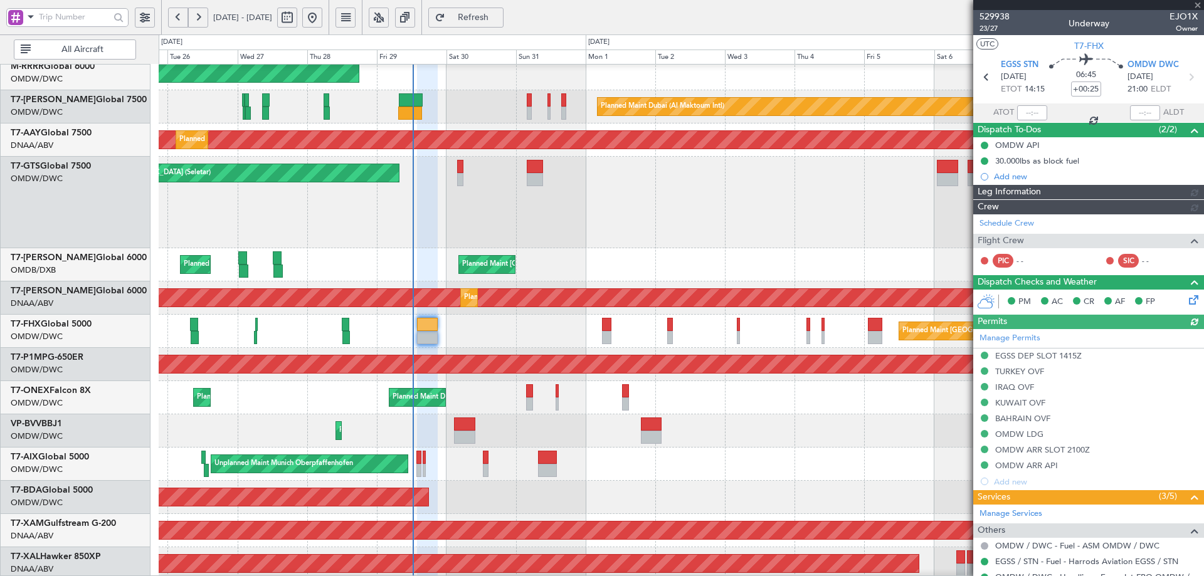
type input "[PERSON_NAME] (ANI)"
type input "7127"
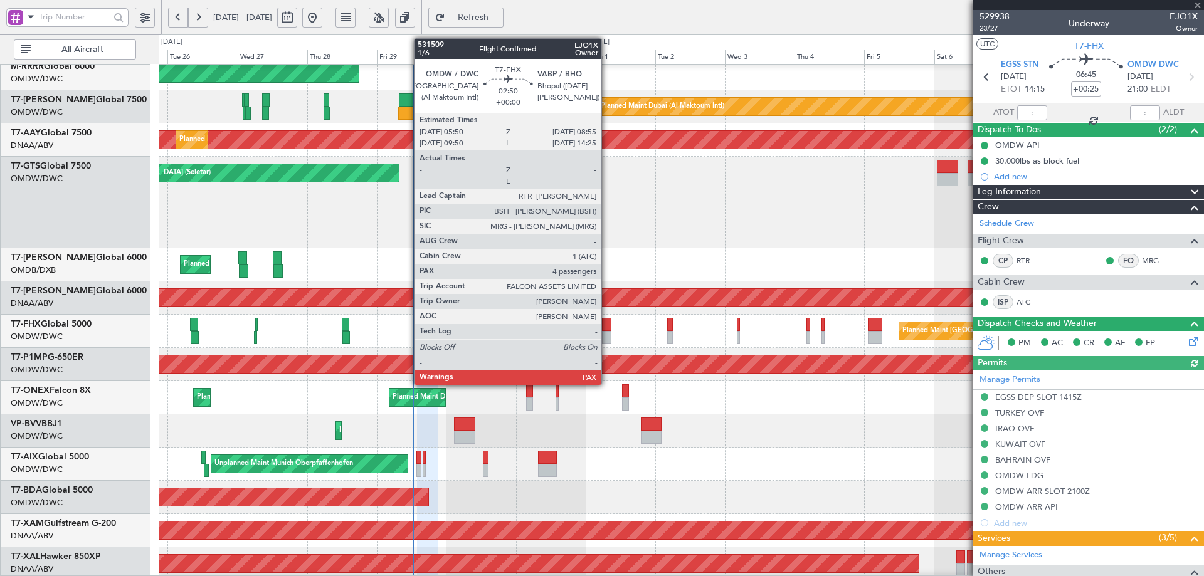
click at [607, 327] on div at bounding box center [606, 324] width 9 height 13
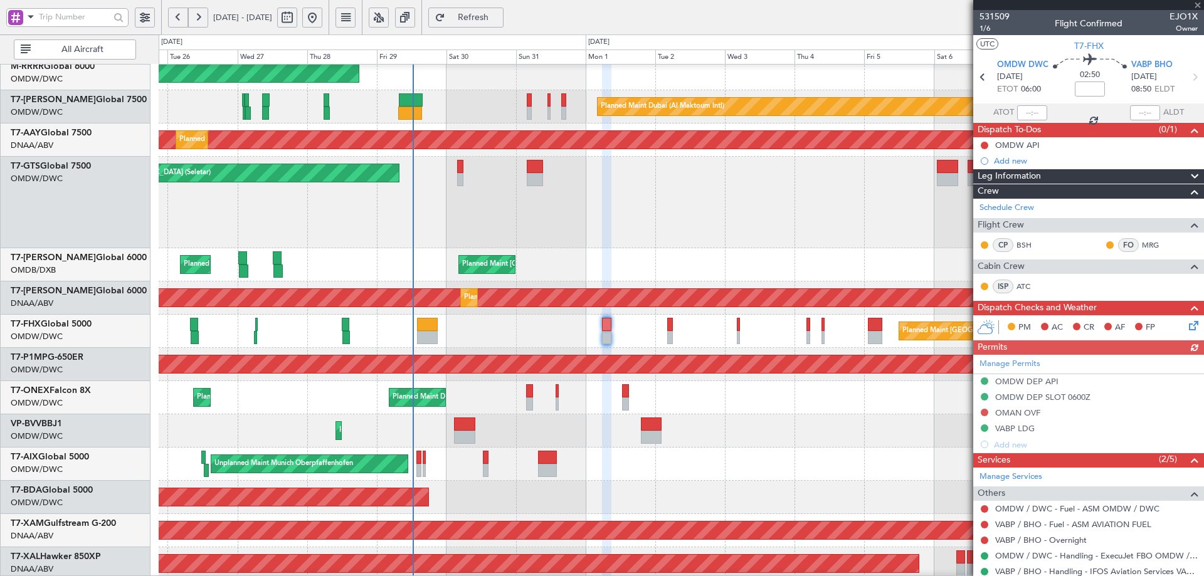
scroll to position [182, 0]
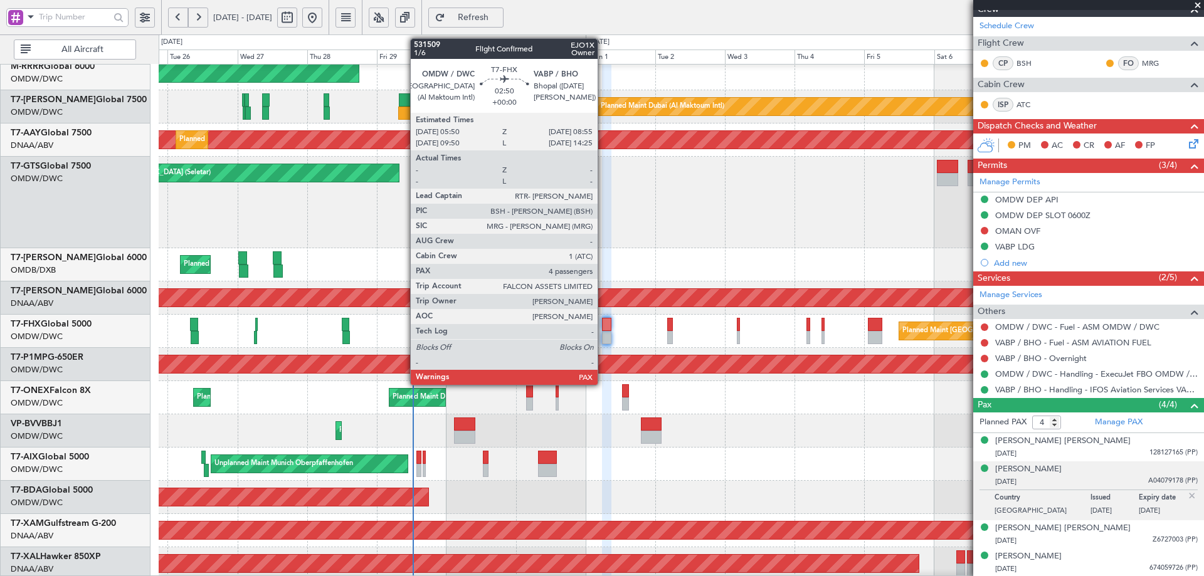
click at [603, 324] on div at bounding box center [606, 324] width 9 height 13
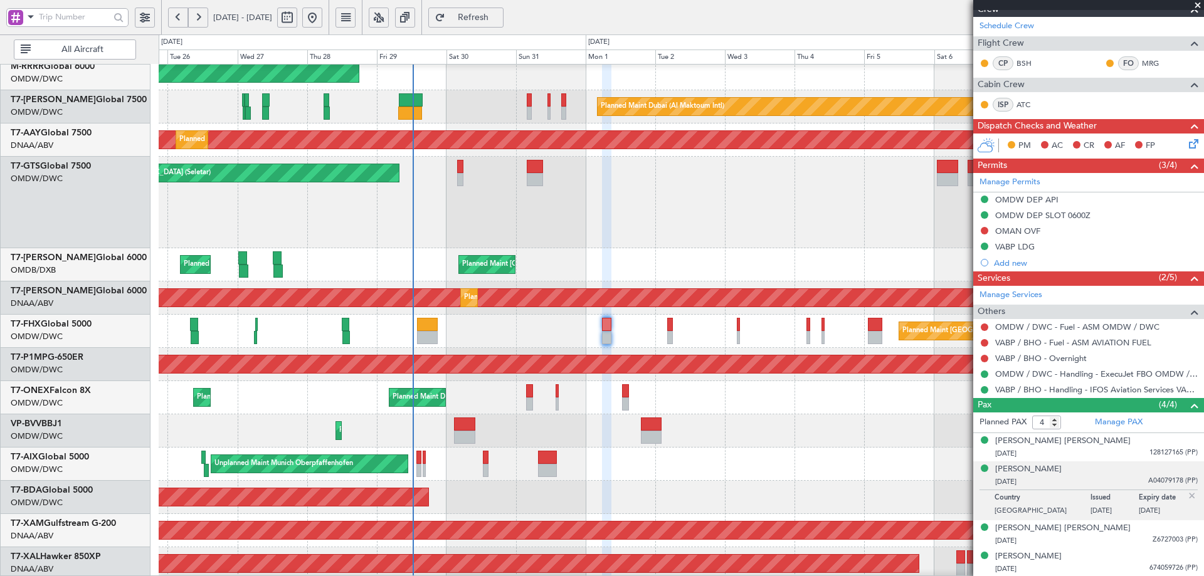
click at [499, 16] on span "Refresh" at bounding box center [473, 17] width 51 height 9
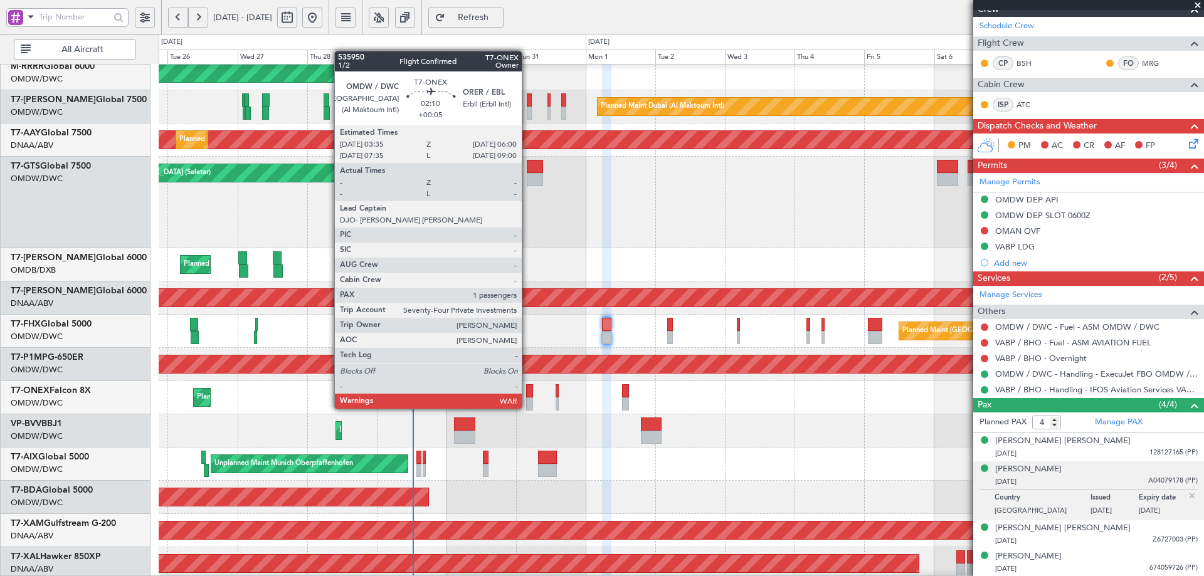
click at [527, 396] on div at bounding box center [530, 390] width 8 height 13
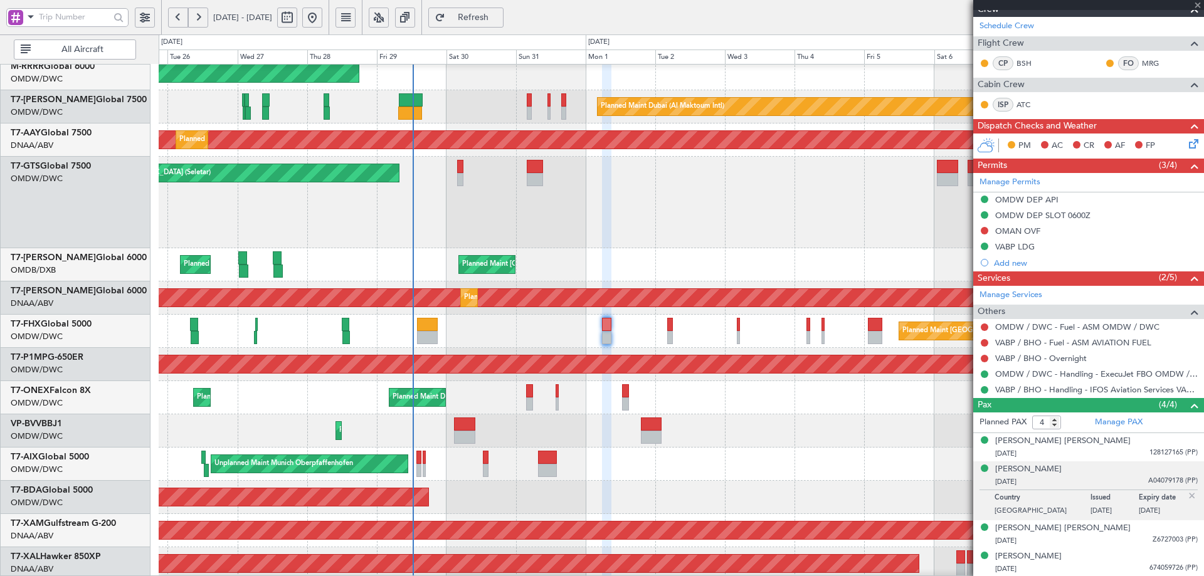
type input "+00:05"
type input "1"
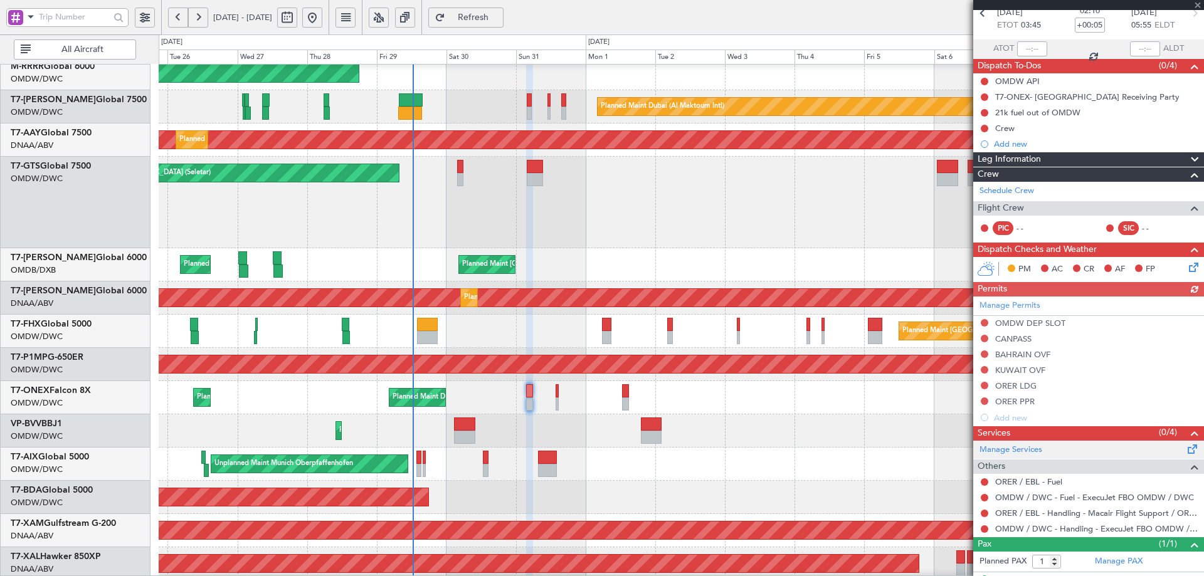
scroll to position [88, 0]
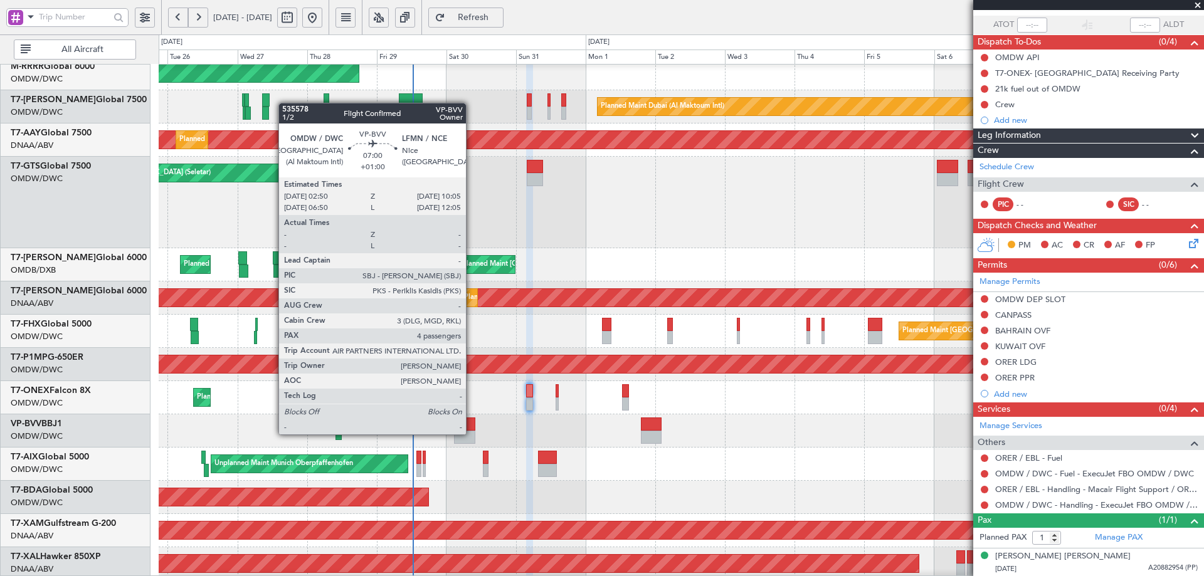
click at [471, 433] on div at bounding box center [464, 437] width 21 height 13
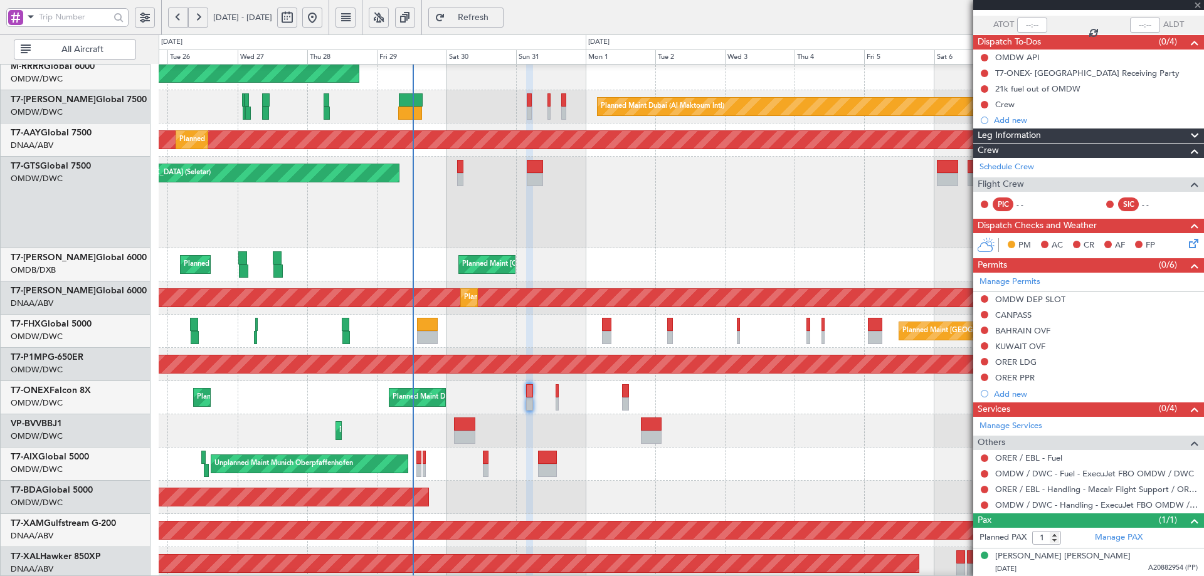
type input "+01:00"
type input "4"
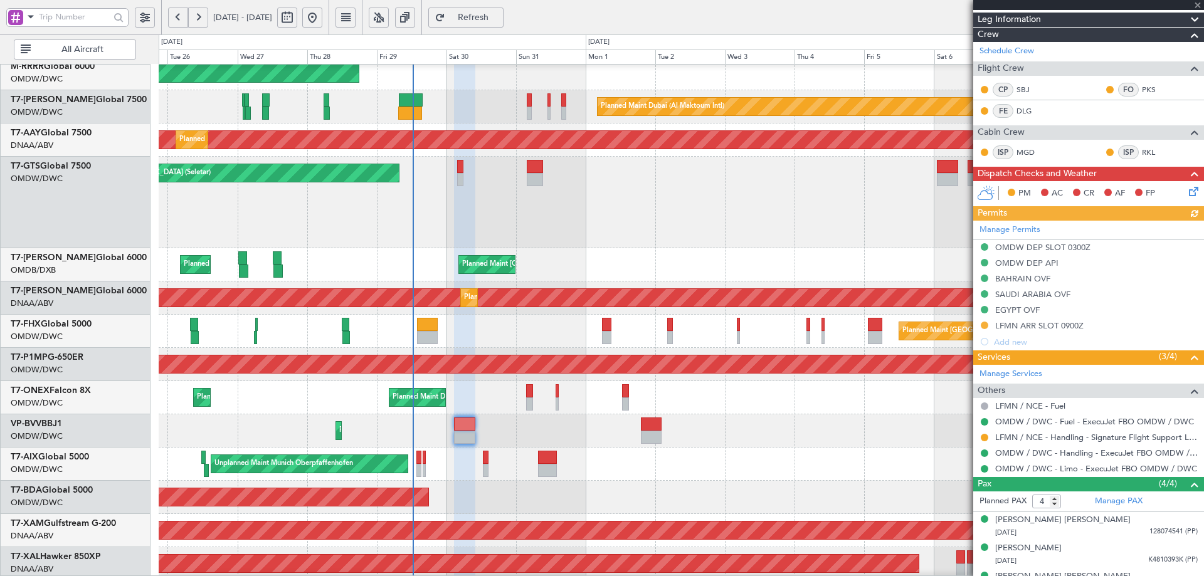
scroll to position [236, 0]
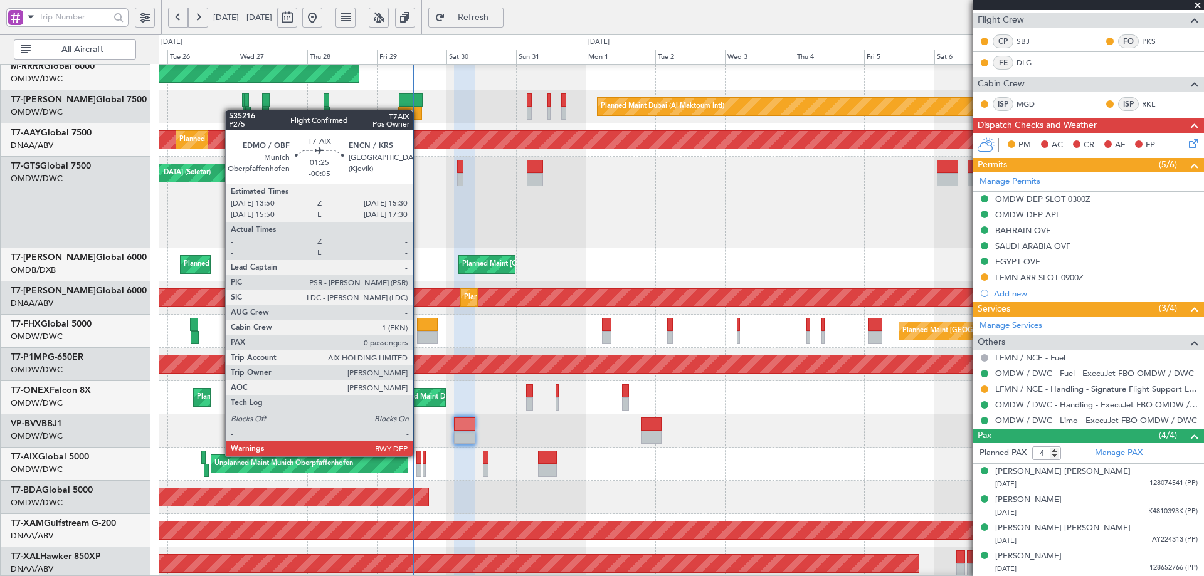
click at [418, 455] on div at bounding box center [418, 457] width 5 height 13
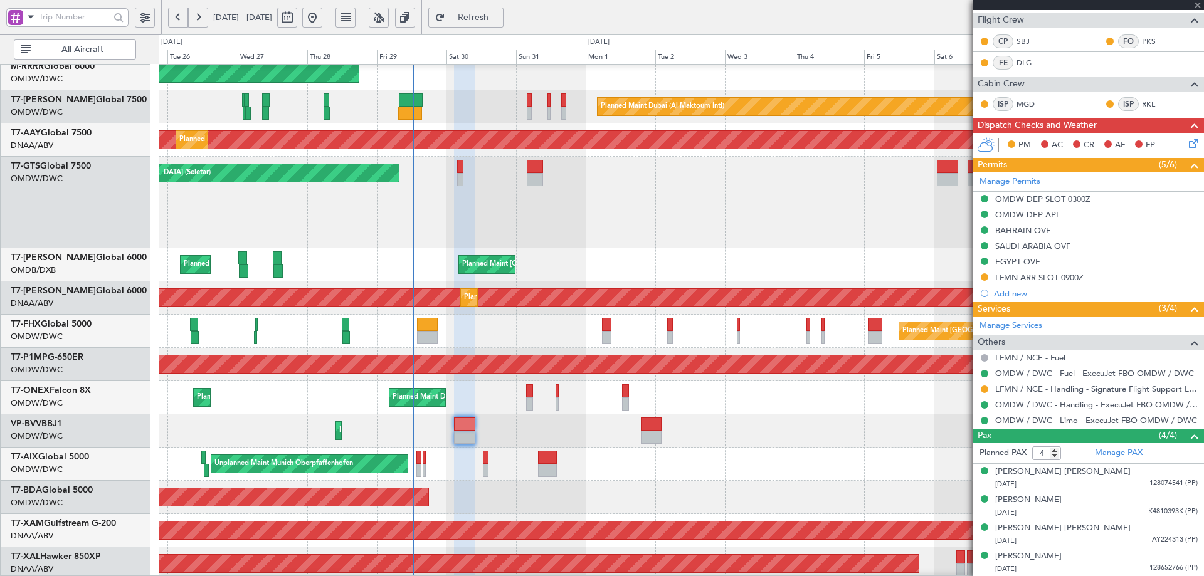
type input "-00:05"
type input "0"
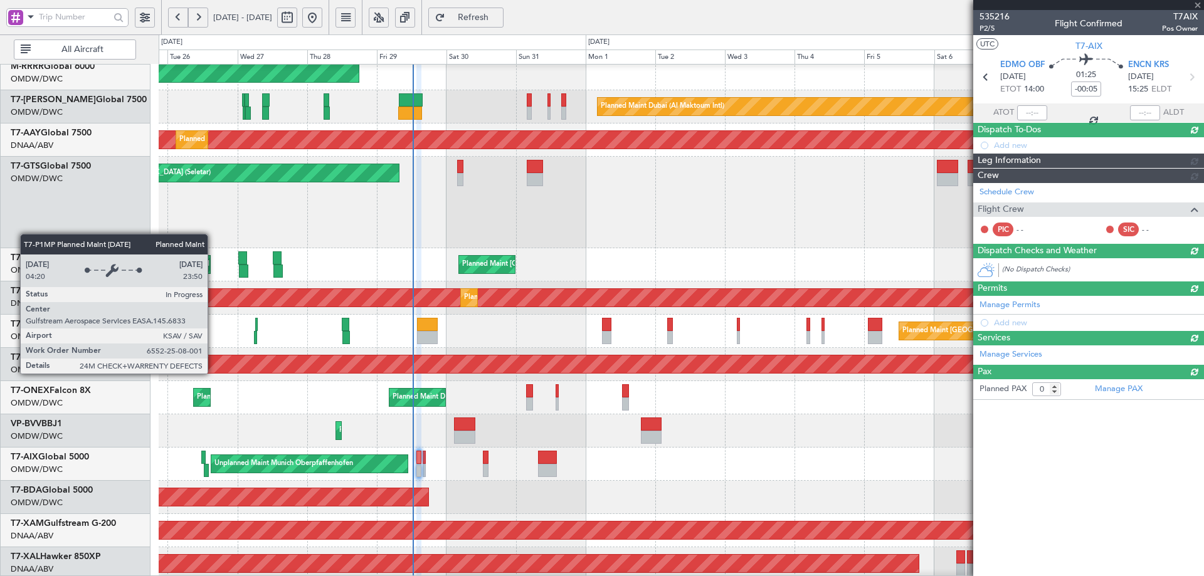
scroll to position [0, 0]
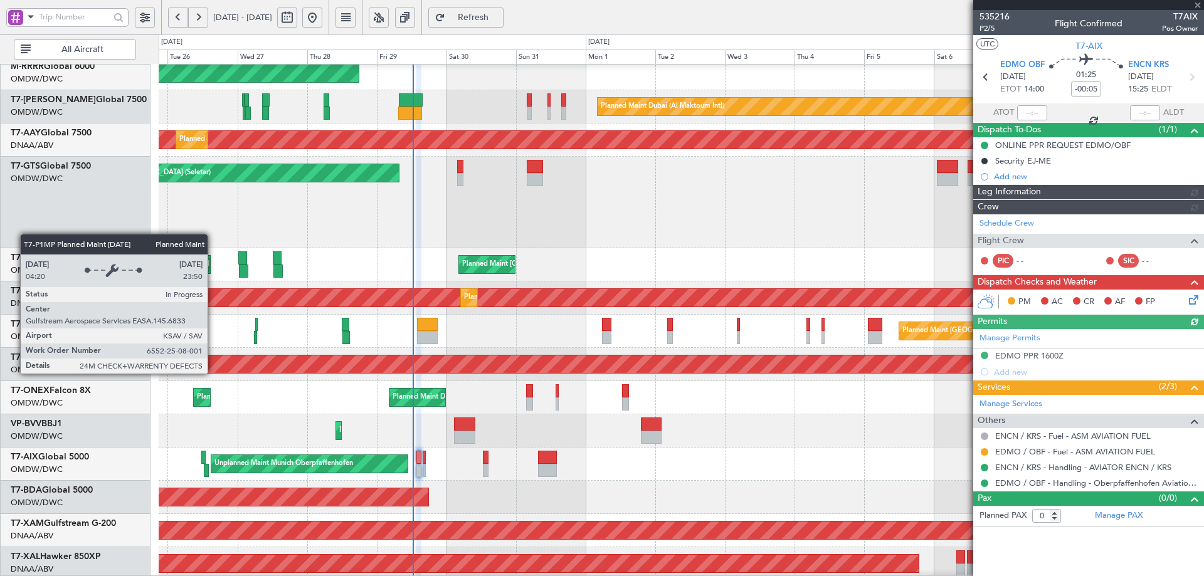
type input "[PERSON_NAME] (ANI)"
type input "7136"
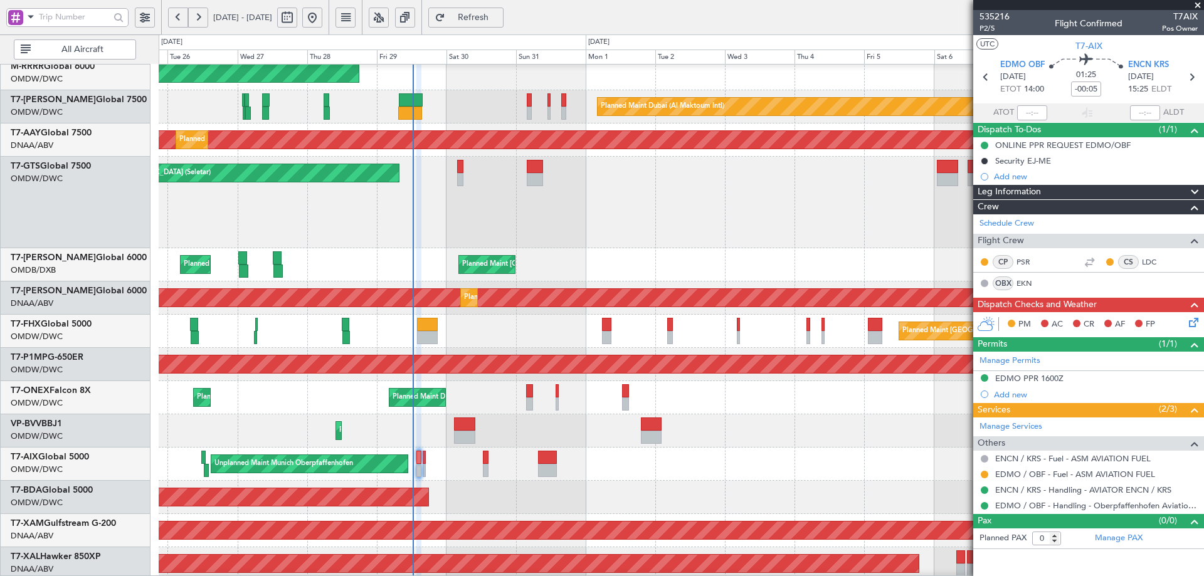
click at [1192, 317] on icon at bounding box center [1191, 320] width 10 height 10
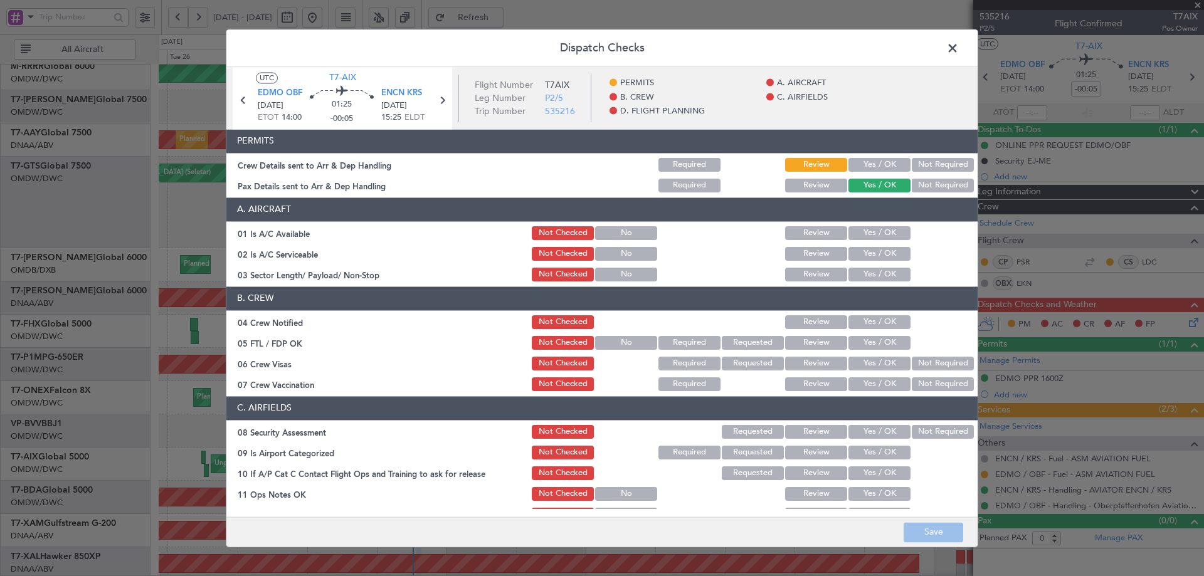
click at [875, 167] on button "Yes / OK" at bounding box center [879, 165] width 62 height 14
click at [862, 227] on button "Yes / OK" at bounding box center [879, 233] width 62 height 14
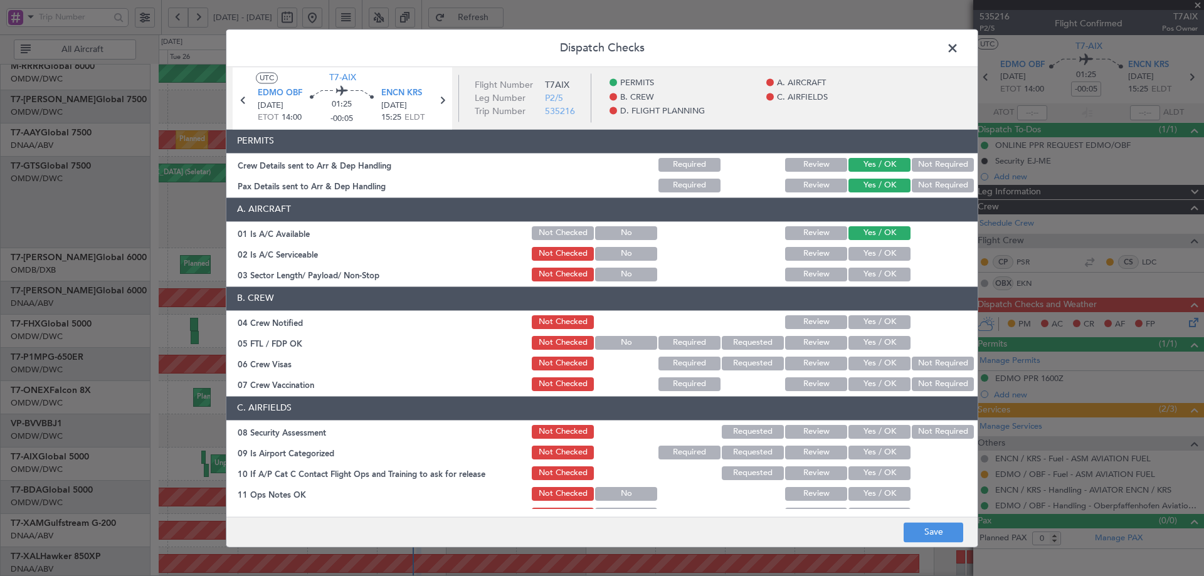
click at [860, 255] on button "Yes / OK" at bounding box center [879, 254] width 62 height 14
click at [865, 280] on button "Yes / OK" at bounding box center [879, 275] width 62 height 14
click at [868, 326] on button "Yes / OK" at bounding box center [879, 322] width 62 height 14
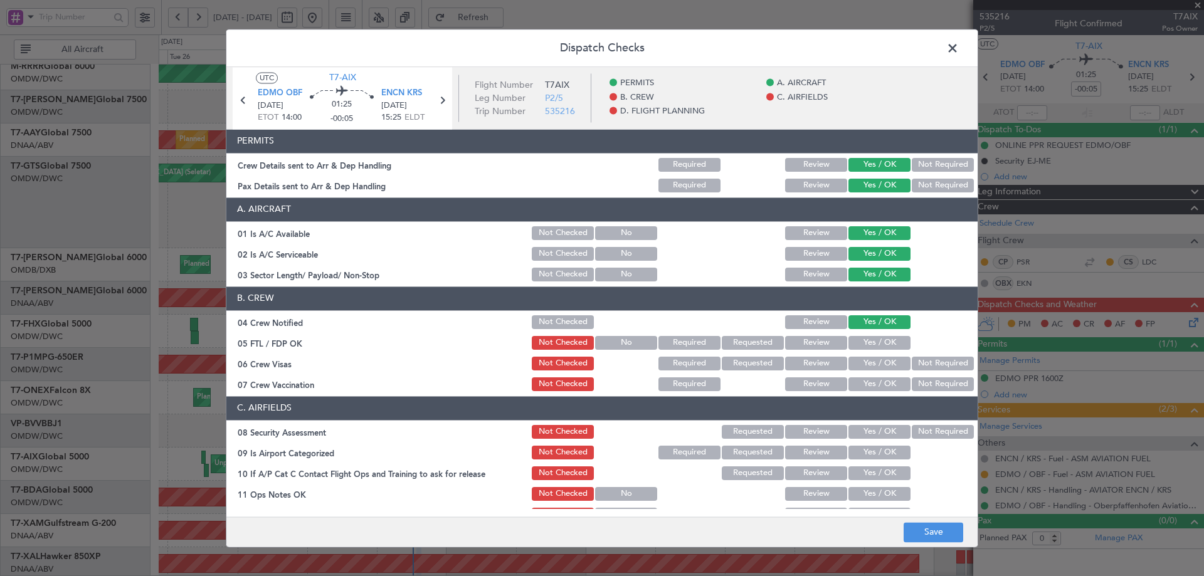
click at [861, 345] on button "Yes / OK" at bounding box center [879, 343] width 62 height 14
click at [866, 365] on button "Yes / OK" at bounding box center [879, 364] width 62 height 14
click at [921, 386] on button "Not Required" at bounding box center [943, 384] width 62 height 14
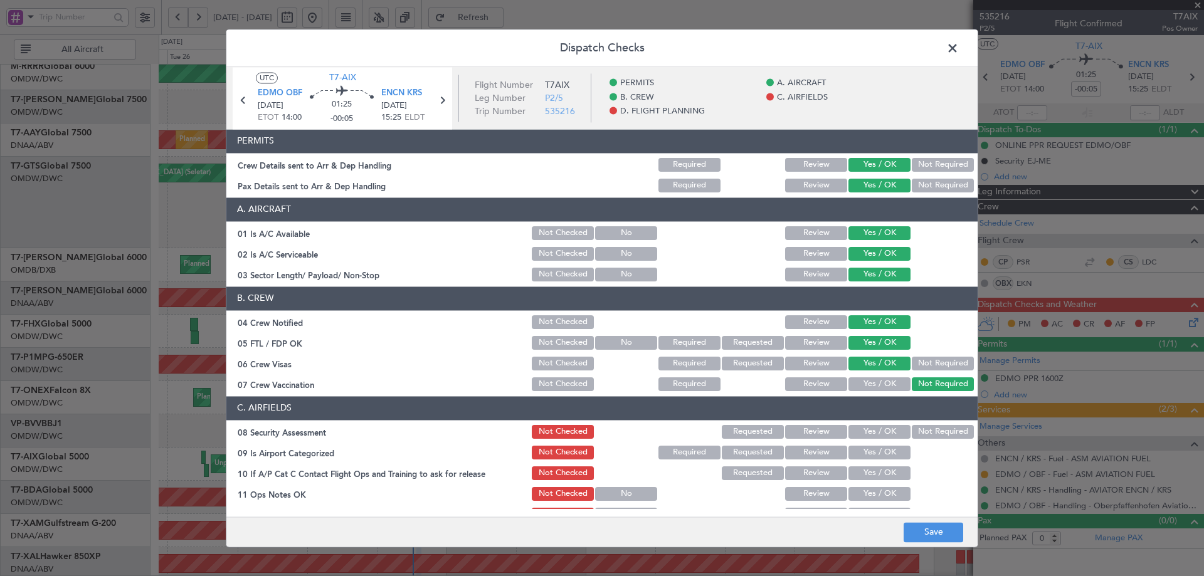
drag, startPoint x: 878, startPoint y: 430, endPoint x: 871, endPoint y: 455, distance: 25.6
click at [883, 429] on button "Yes / OK" at bounding box center [879, 432] width 62 height 14
drag, startPoint x: 862, startPoint y: 451, endPoint x: 864, endPoint y: 467, distance: 15.8
click at [862, 453] on button "Yes / OK" at bounding box center [879, 453] width 62 height 14
click at [864, 468] on button "Yes / OK" at bounding box center [879, 473] width 62 height 14
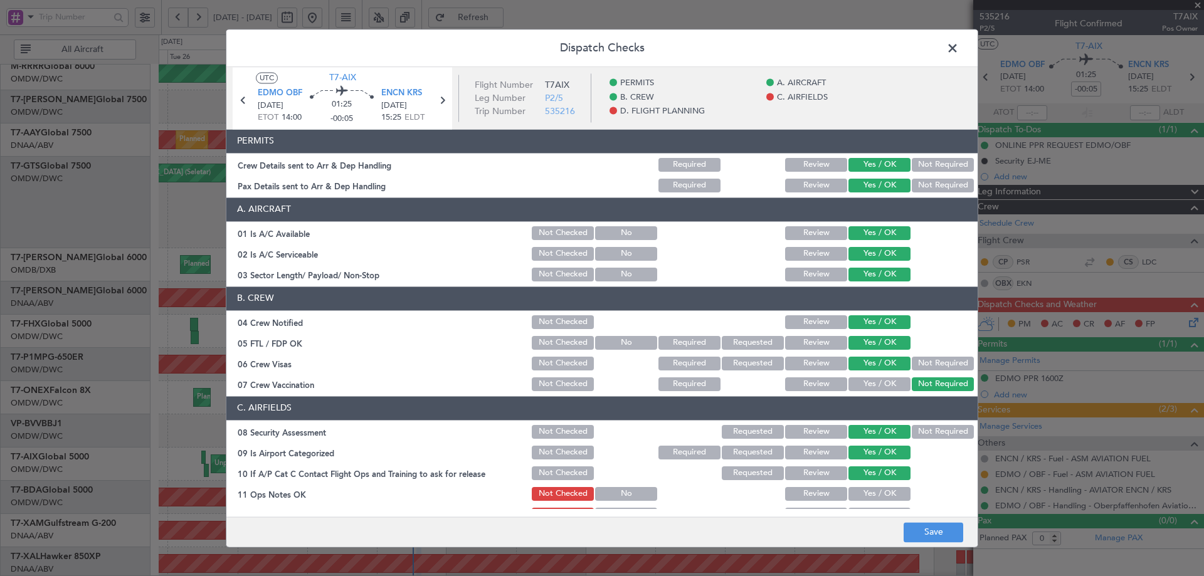
click at [866, 497] on button "Yes / OK" at bounding box center [879, 494] width 62 height 14
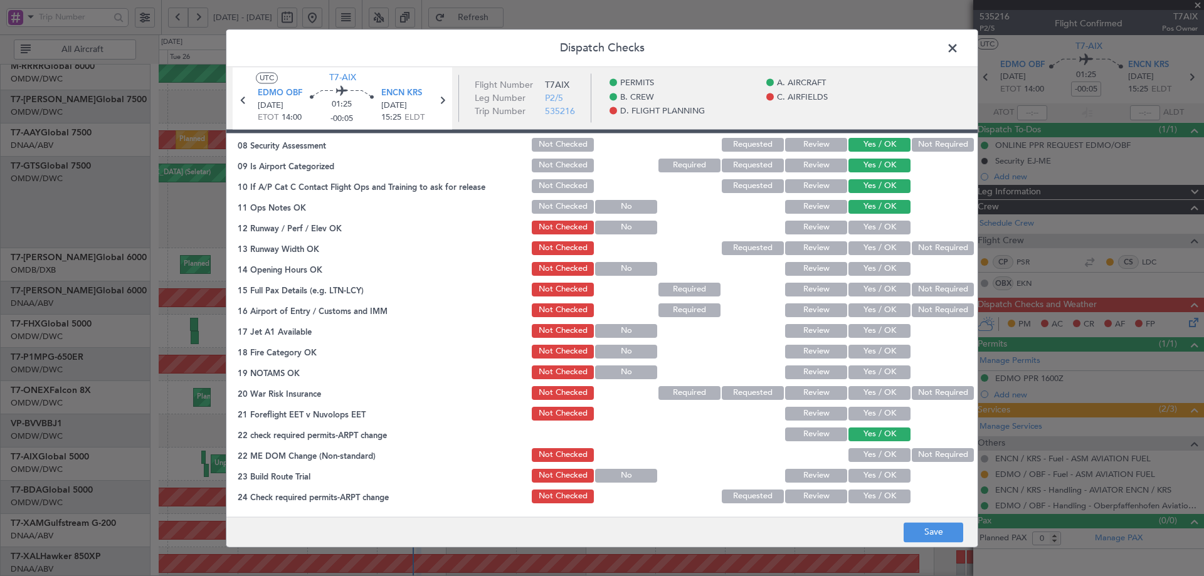
scroll to position [313, 0]
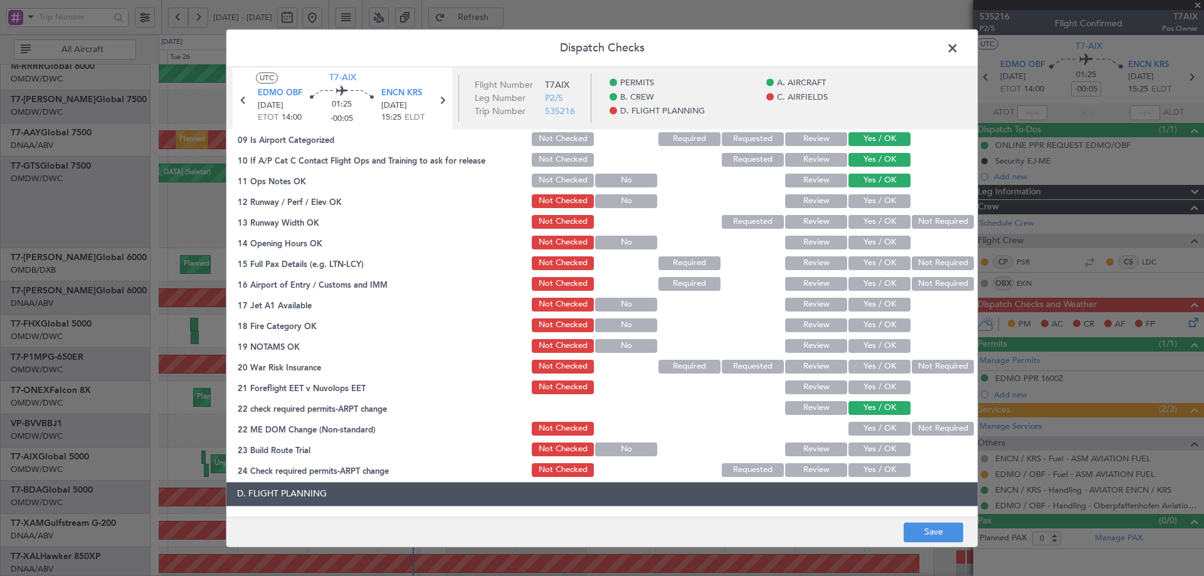
click at [870, 224] on button "Yes / OK" at bounding box center [879, 222] width 62 height 14
click at [862, 236] on button "Yes / OK" at bounding box center [879, 243] width 62 height 14
drag, startPoint x: 860, startPoint y: 257, endPoint x: 868, endPoint y: 234, distance: 24.8
click at [861, 256] on button "Yes / OK" at bounding box center [879, 263] width 62 height 14
click at [869, 203] on button "Yes / OK" at bounding box center [879, 201] width 62 height 14
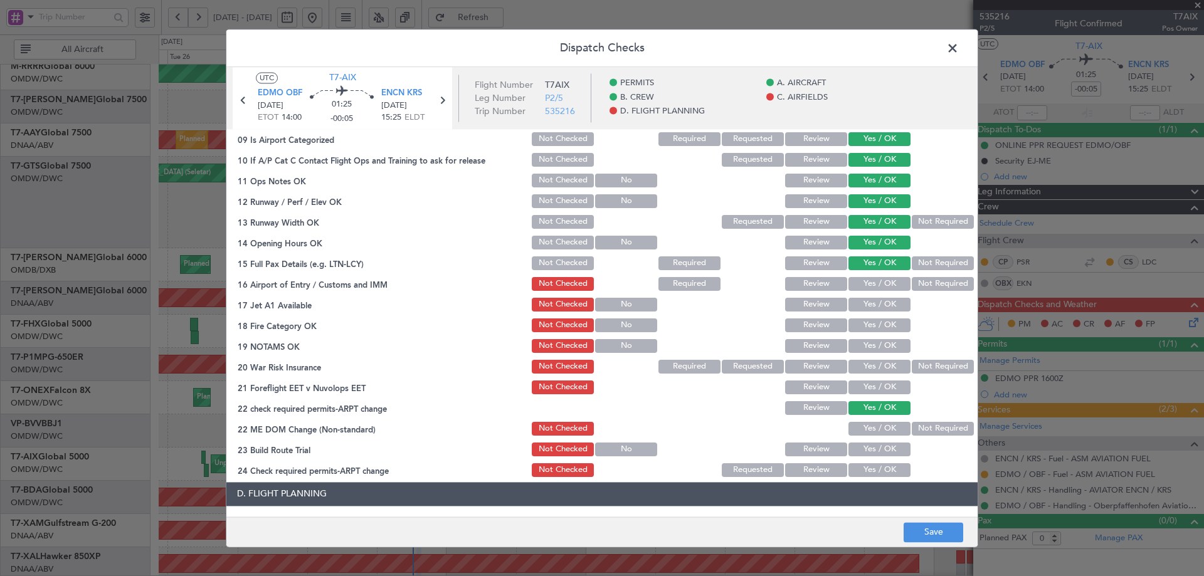
drag, startPoint x: 861, startPoint y: 278, endPoint x: 864, endPoint y: 285, distance: 7.3
click at [862, 278] on button "Yes / OK" at bounding box center [879, 284] width 62 height 14
click at [861, 304] on button "Yes / OK" at bounding box center [879, 305] width 62 height 14
click at [864, 325] on button "Yes / OK" at bounding box center [879, 325] width 62 height 14
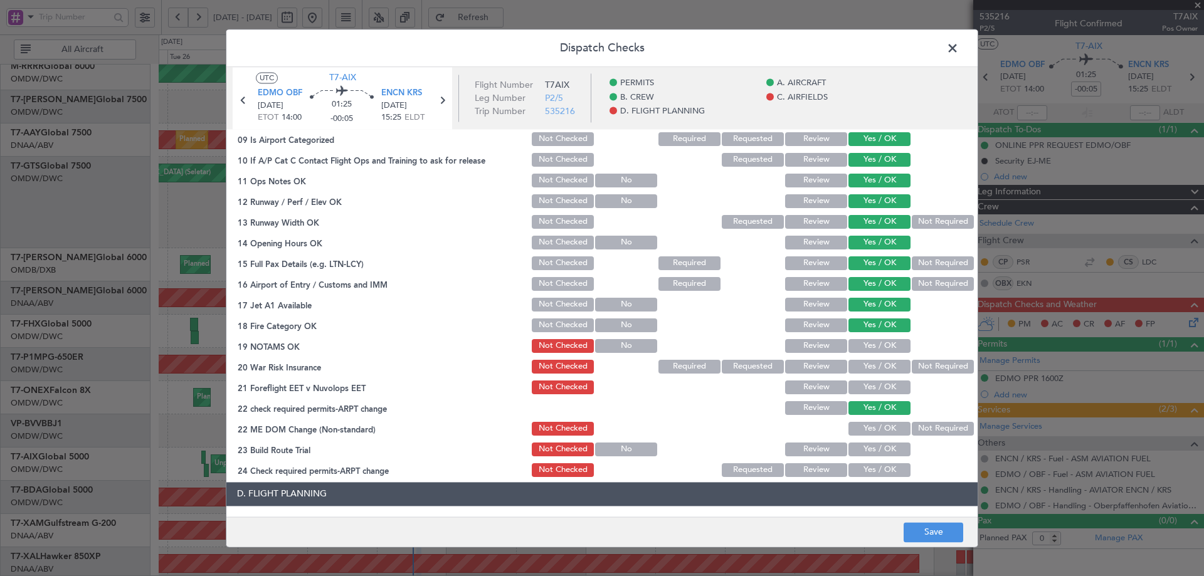
drag, startPoint x: 863, startPoint y: 342, endPoint x: 866, endPoint y: 377, distance: 35.2
click at [863, 343] on button "Yes / OK" at bounding box center [879, 346] width 62 height 14
click at [927, 366] on button "Not Required" at bounding box center [943, 367] width 62 height 14
drag, startPoint x: 885, startPoint y: 391, endPoint x: 867, endPoint y: 436, distance: 48.1
click at [885, 392] on button "Yes / OK" at bounding box center [879, 388] width 62 height 14
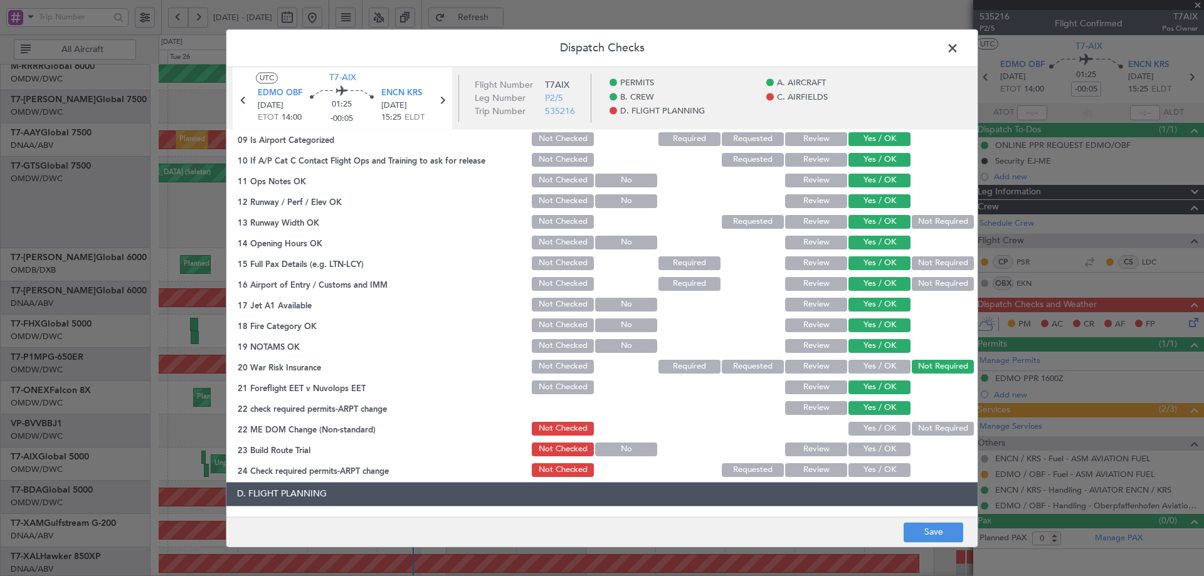
drag, startPoint x: 866, startPoint y: 425, endPoint x: 864, endPoint y: 459, distance: 33.9
click at [868, 426] on button "Yes / OK" at bounding box center [879, 429] width 62 height 14
drag, startPoint x: 863, startPoint y: 454, endPoint x: 860, endPoint y: 471, distance: 17.8
click at [863, 456] on button "Yes / OK" at bounding box center [879, 450] width 62 height 14
drag, startPoint x: 860, startPoint y: 471, endPoint x: 866, endPoint y: 471, distance: 6.3
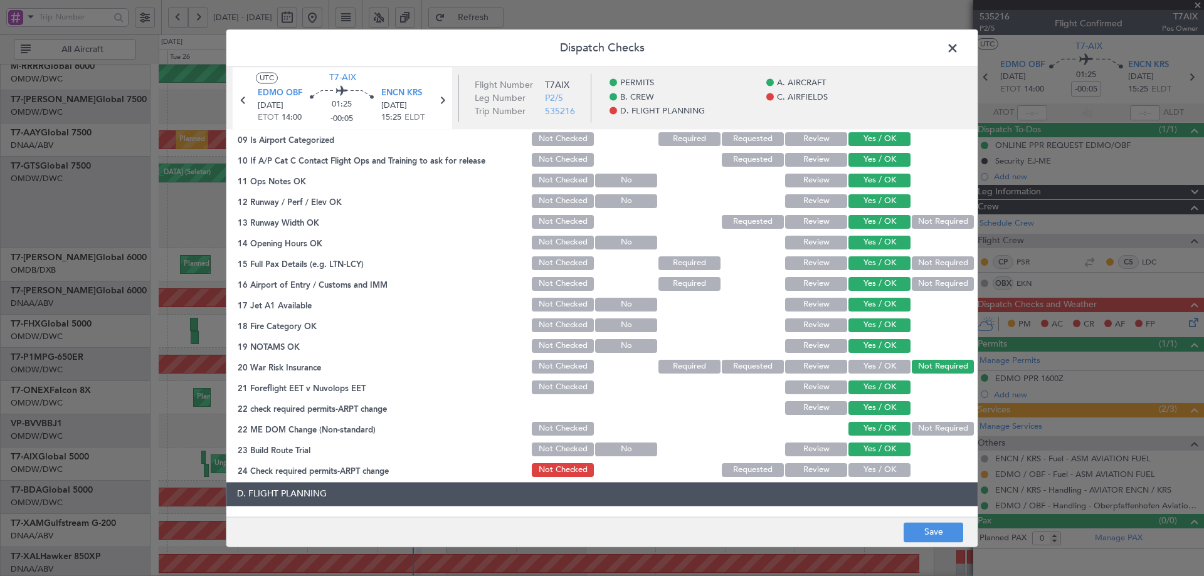
click at [862, 471] on button "Yes / OK" at bounding box center [879, 470] width 62 height 14
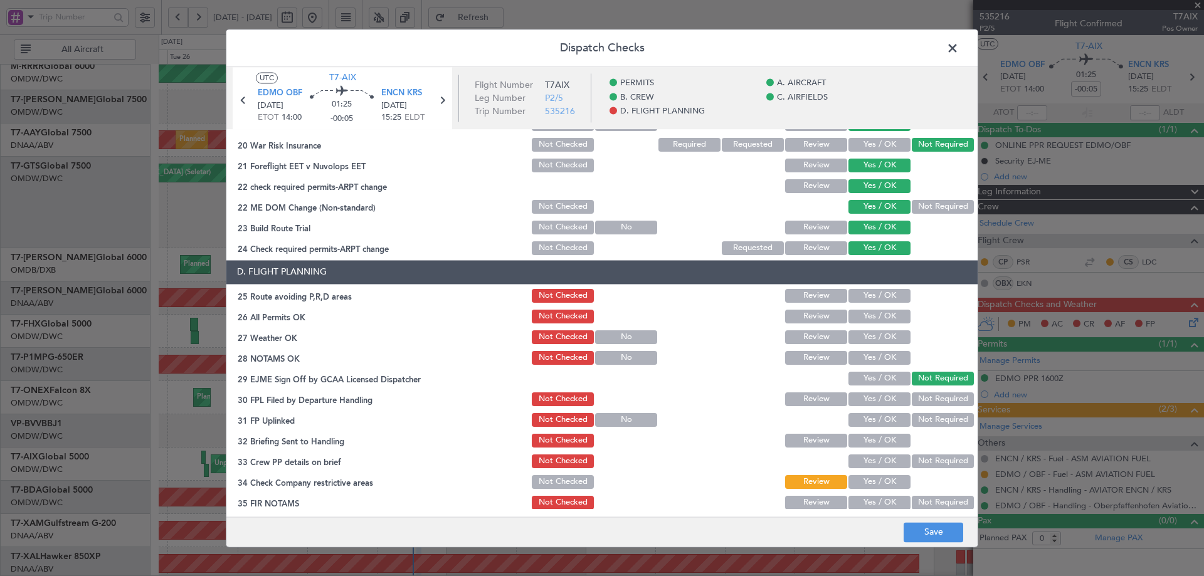
scroll to position [542, 0]
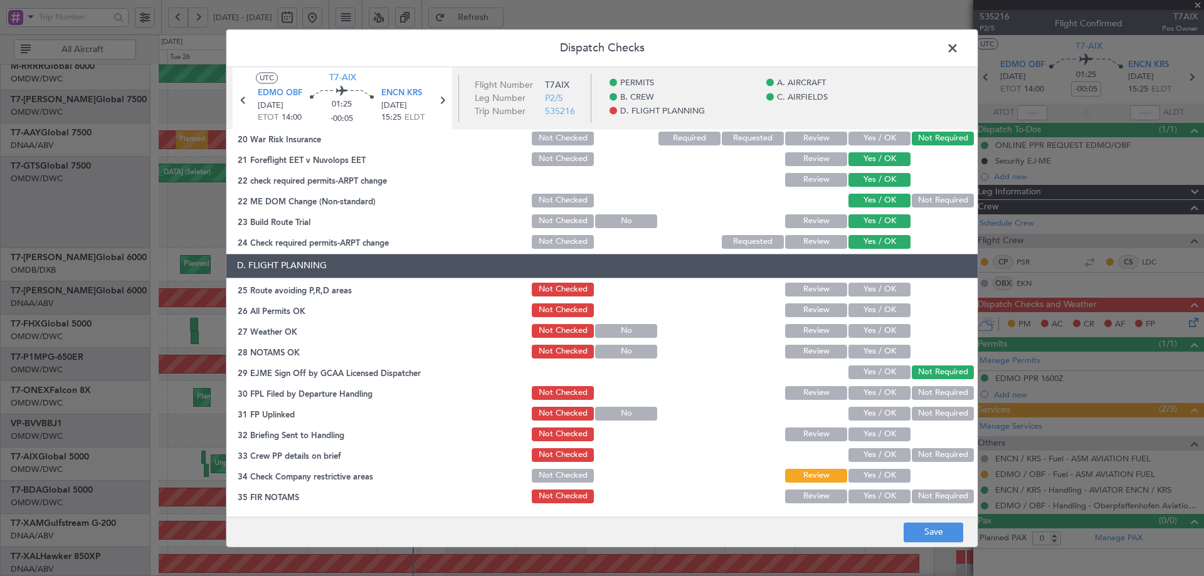
drag, startPoint x: 855, startPoint y: 294, endPoint x: 862, endPoint y: 310, distance: 17.7
click at [856, 293] on button "Yes / OK" at bounding box center [879, 290] width 62 height 14
click at [861, 310] on button "Yes / OK" at bounding box center [879, 310] width 62 height 14
click at [861, 329] on button "Yes / OK" at bounding box center [879, 331] width 62 height 14
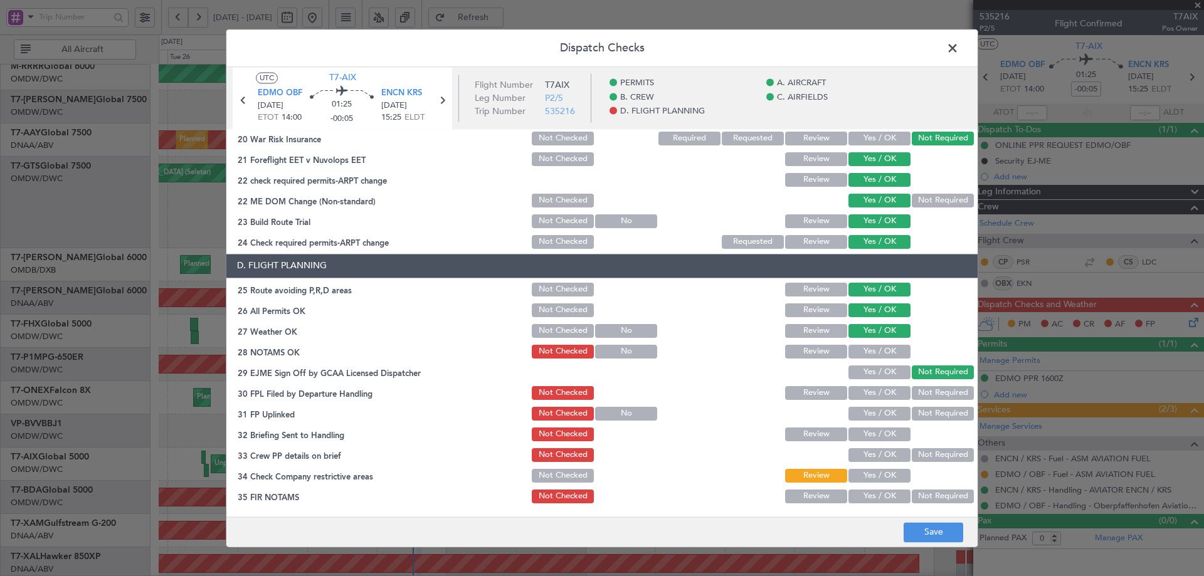
drag, startPoint x: 868, startPoint y: 354, endPoint x: 870, endPoint y: 386, distance: 32.0
click at [868, 354] on button "Yes / OK" at bounding box center [879, 352] width 62 height 14
click at [868, 380] on section "D. FLIGHT PLANNING 25 Route avoiding P,R,D areas Not Checked Review Yes / OK 26…" at bounding box center [601, 379] width 751 height 251
drag, startPoint x: 863, startPoint y: 371, endPoint x: 871, endPoint y: 403, distance: 33.2
click at [863, 371] on button "Yes / OK" at bounding box center [879, 373] width 62 height 14
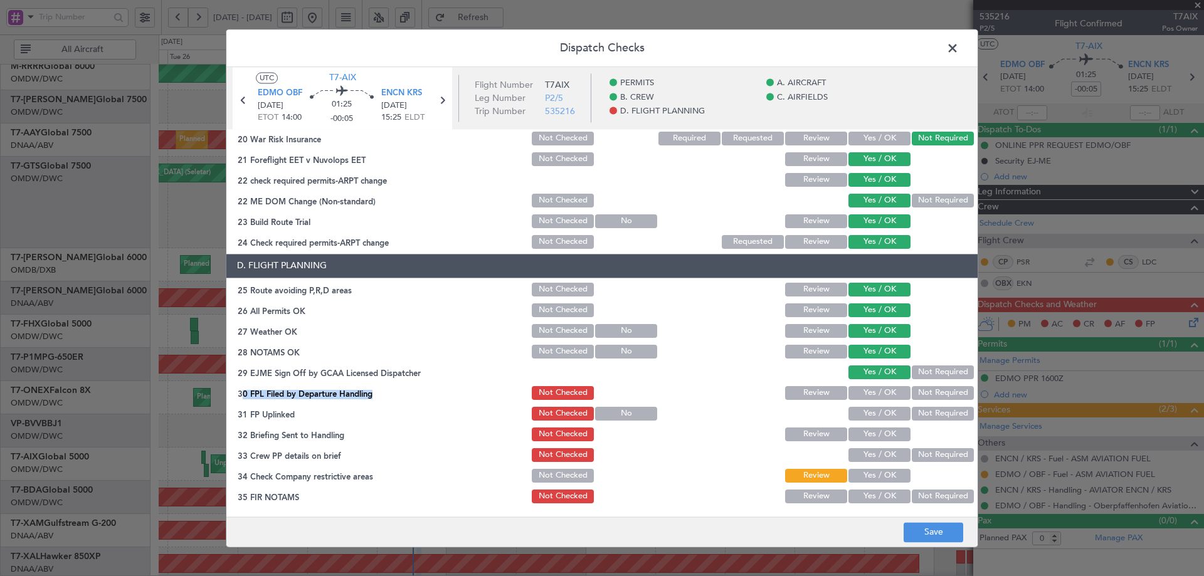
drag, startPoint x: 874, startPoint y: 390, endPoint x: 882, endPoint y: 416, distance: 26.8
click at [875, 390] on button "Yes / OK" at bounding box center [879, 393] width 62 height 14
click at [882, 416] on button "Yes / OK" at bounding box center [879, 414] width 62 height 14
click at [874, 436] on button "Yes / OK" at bounding box center [879, 435] width 62 height 14
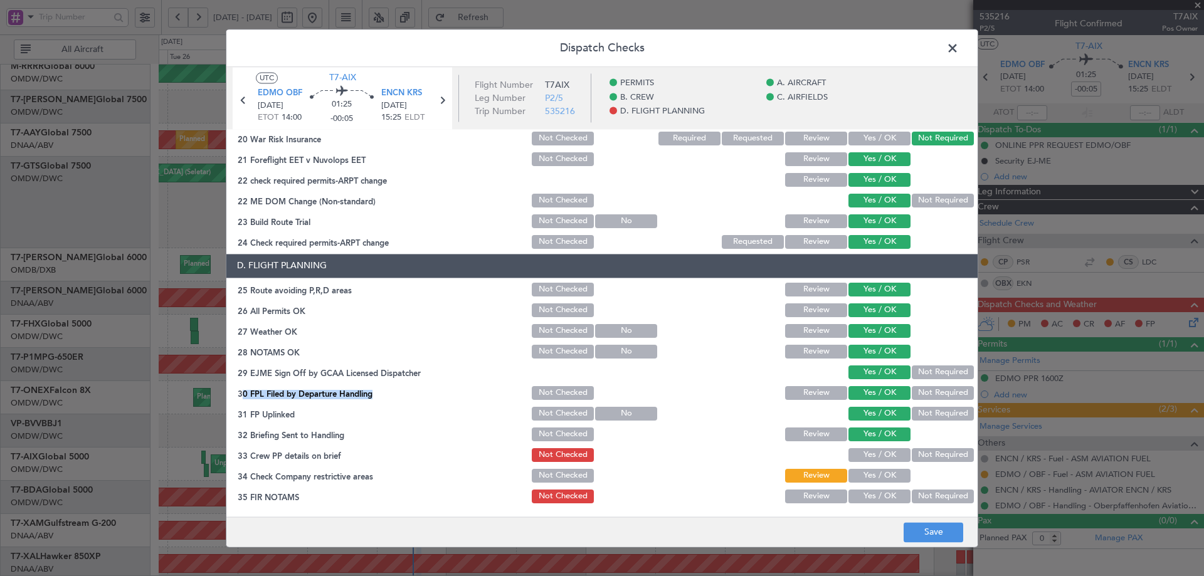
click at [866, 456] on button "Yes / OK" at bounding box center [879, 455] width 62 height 14
click at [868, 478] on button "Yes / OK" at bounding box center [879, 476] width 62 height 14
drag, startPoint x: 861, startPoint y: 495, endPoint x: 875, endPoint y: 468, distance: 30.6
click at [861, 496] on button "Yes / OK" at bounding box center [879, 497] width 62 height 14
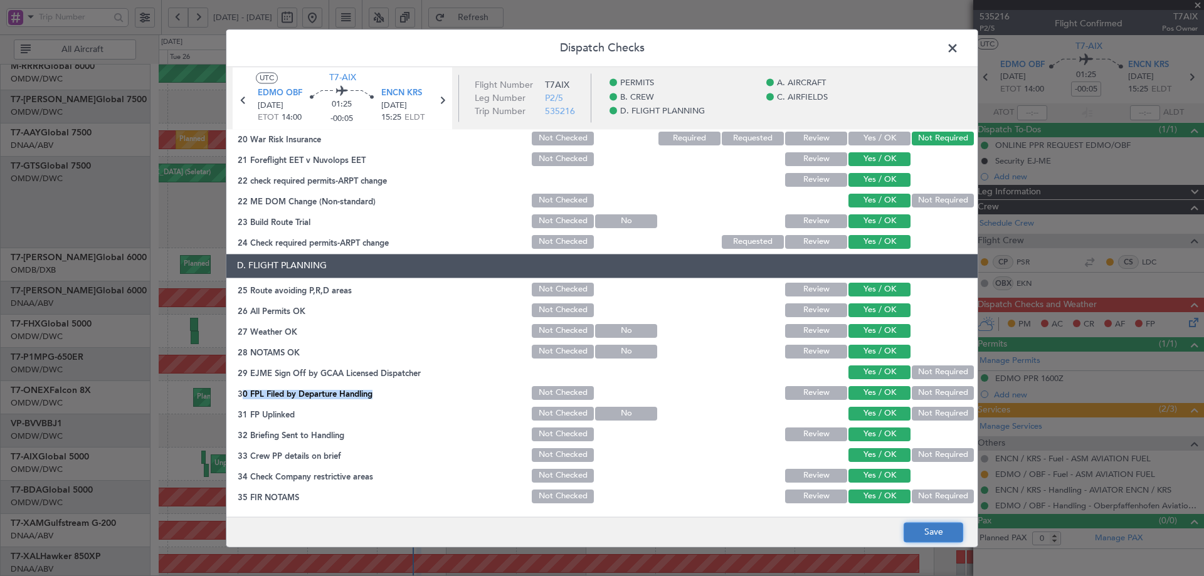
drag, startPoint x: 933, startPoint y: 534, endPoint x: 940, endPoint y: 527, distance: 10.2
click at [935, 535] on button "Save" at bounding box center [933, 532] width 60 height 20
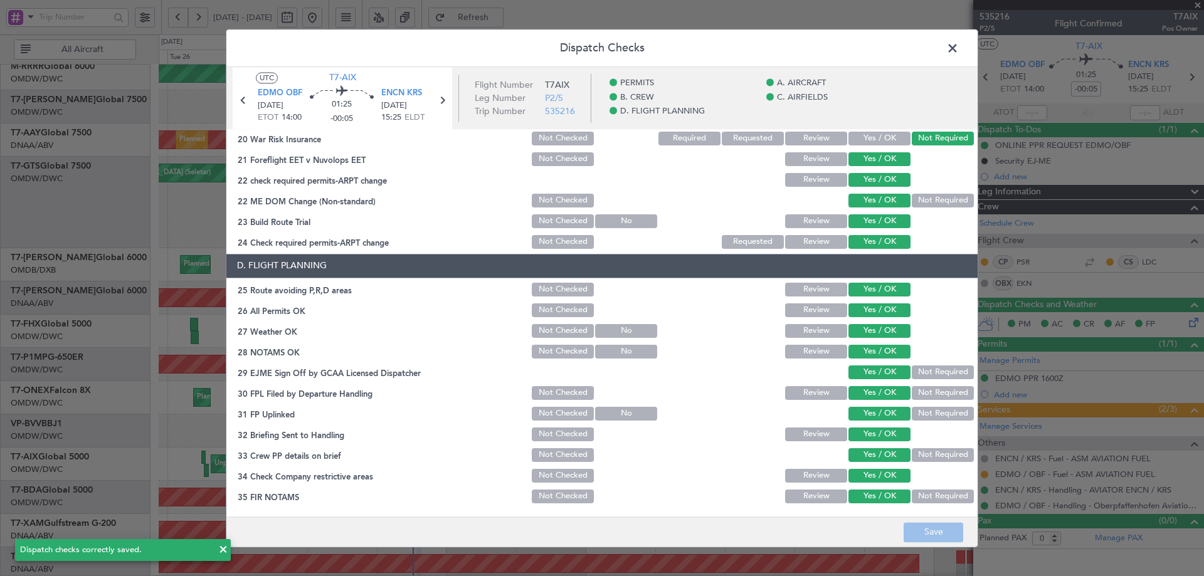
click at [959, 46] on span at bounding box center [959, 51] width 0 height 25
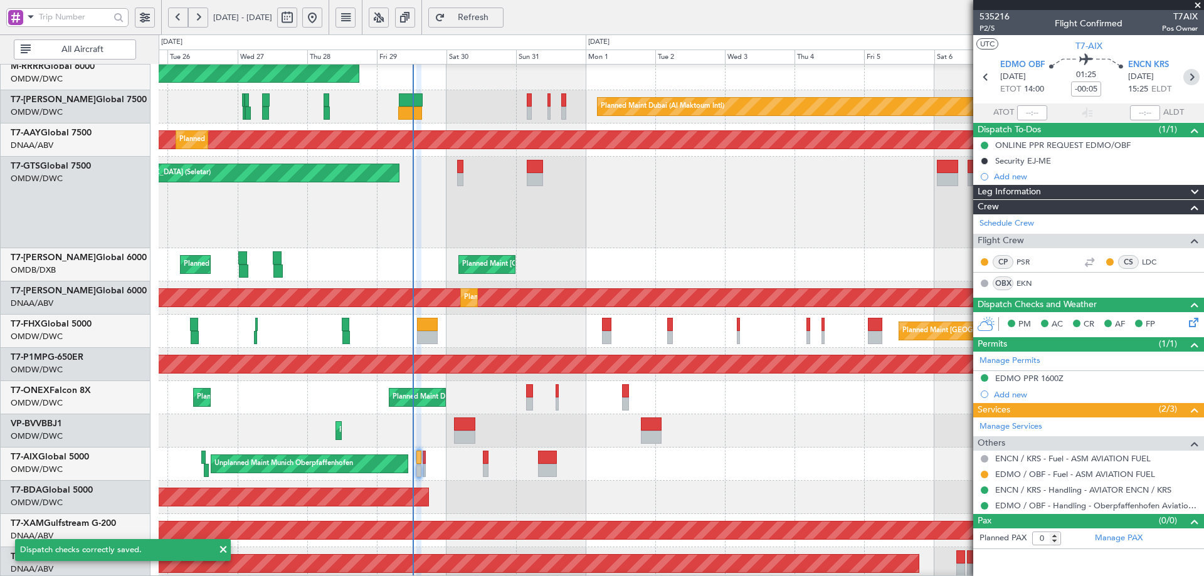
click at [1187, 76] on icon at bounding box center [1191, 77] width 16 height 16
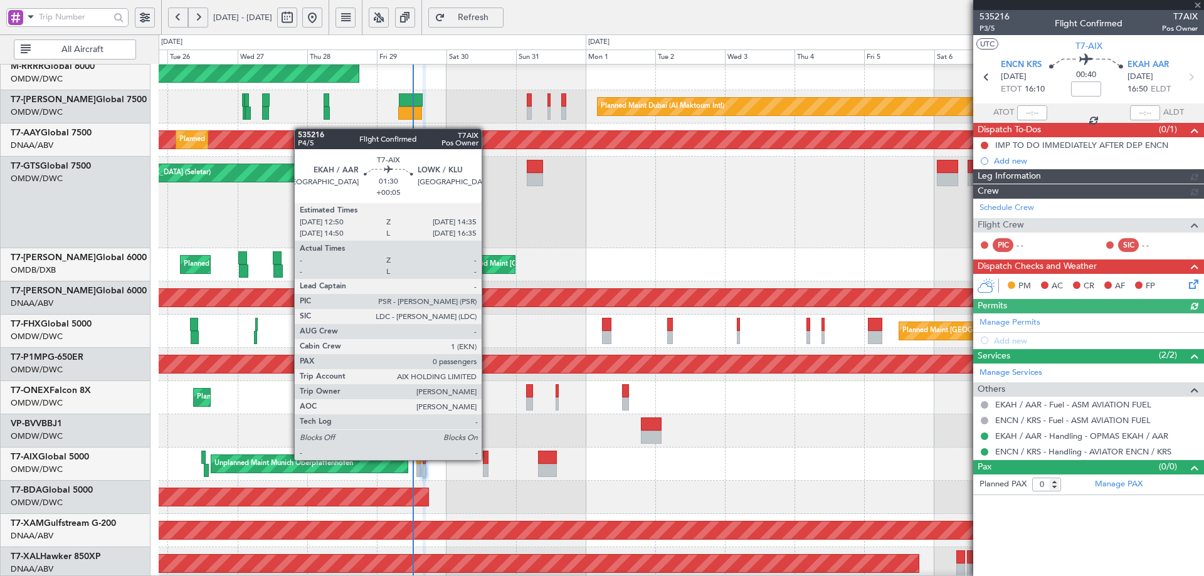
type input "[PERSON_NAME] (ANI)"
type input "7137"
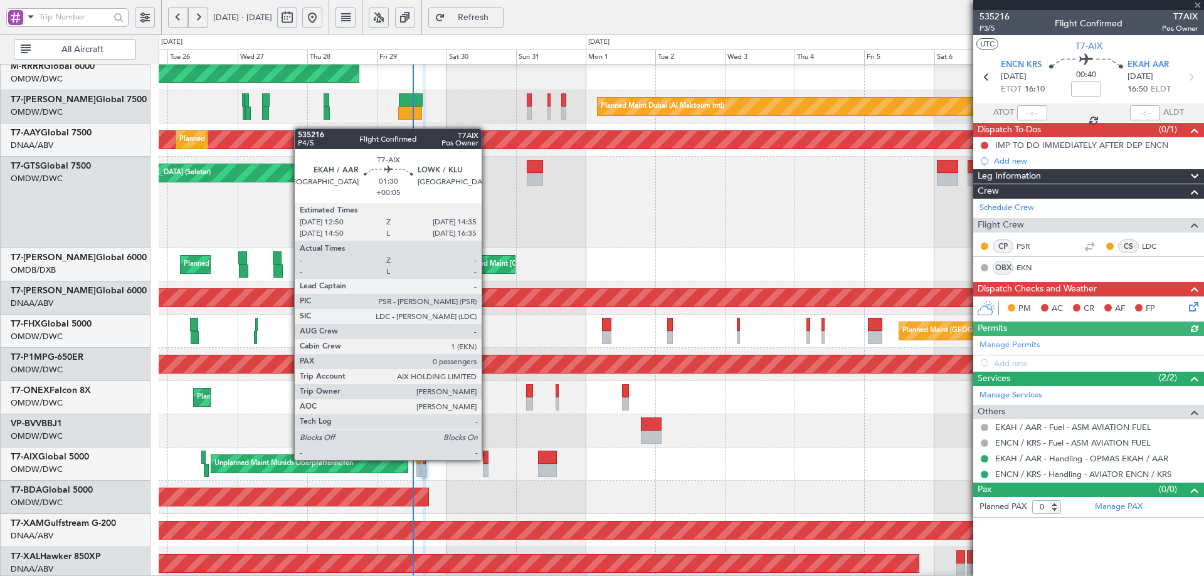
click at [487, 459] on div at bounding box center [486, 457] width 6 height 13
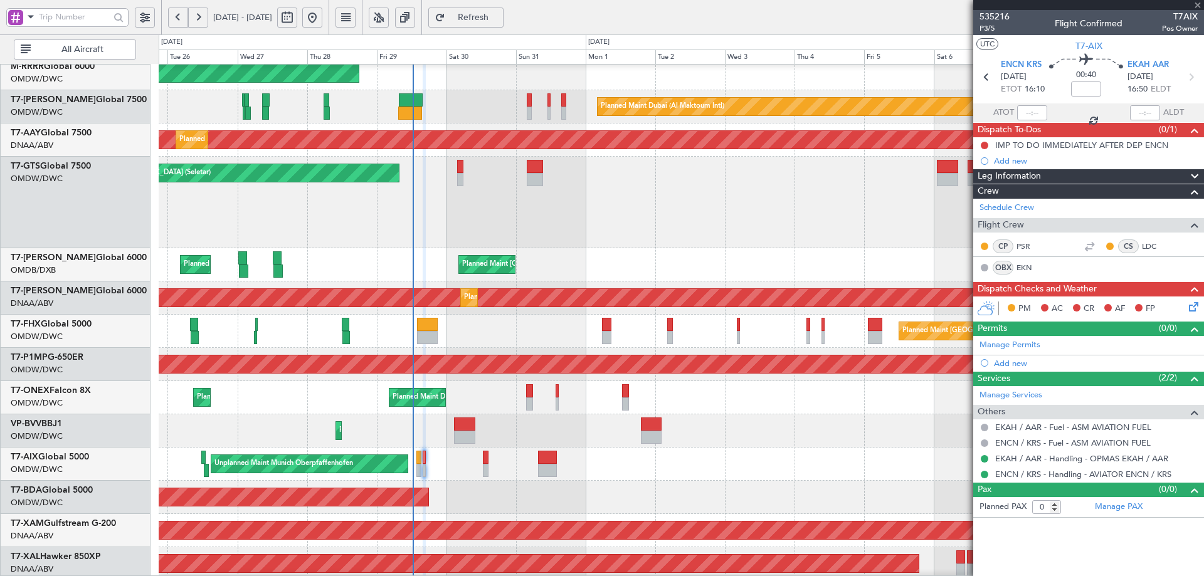
type input "+00:05"
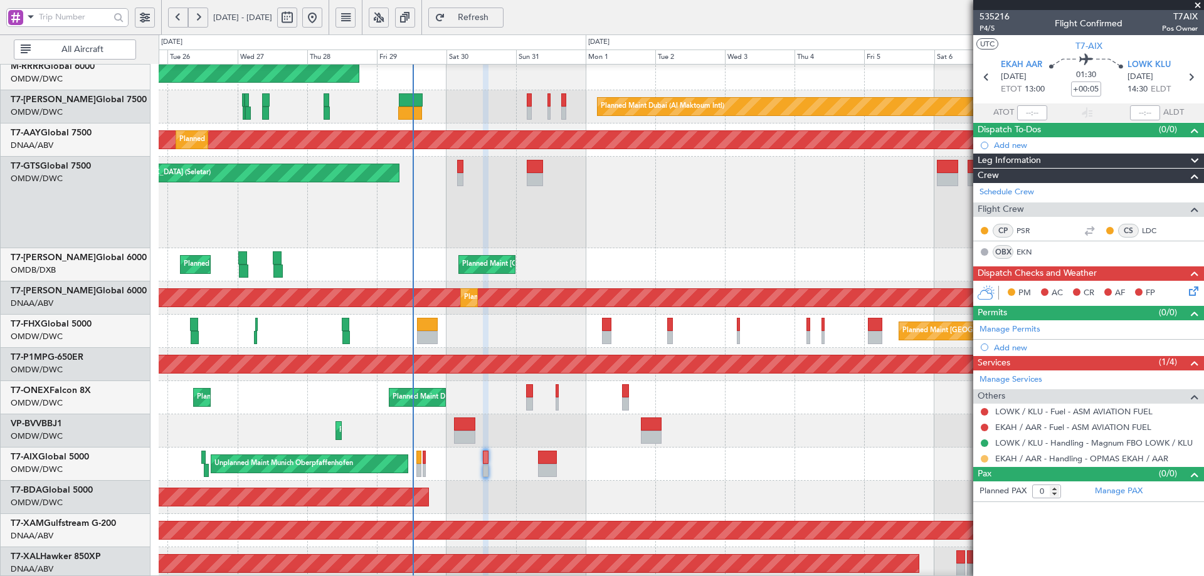
click at [986, 458] on button at bounding box center [985, 459] width 8 height 8
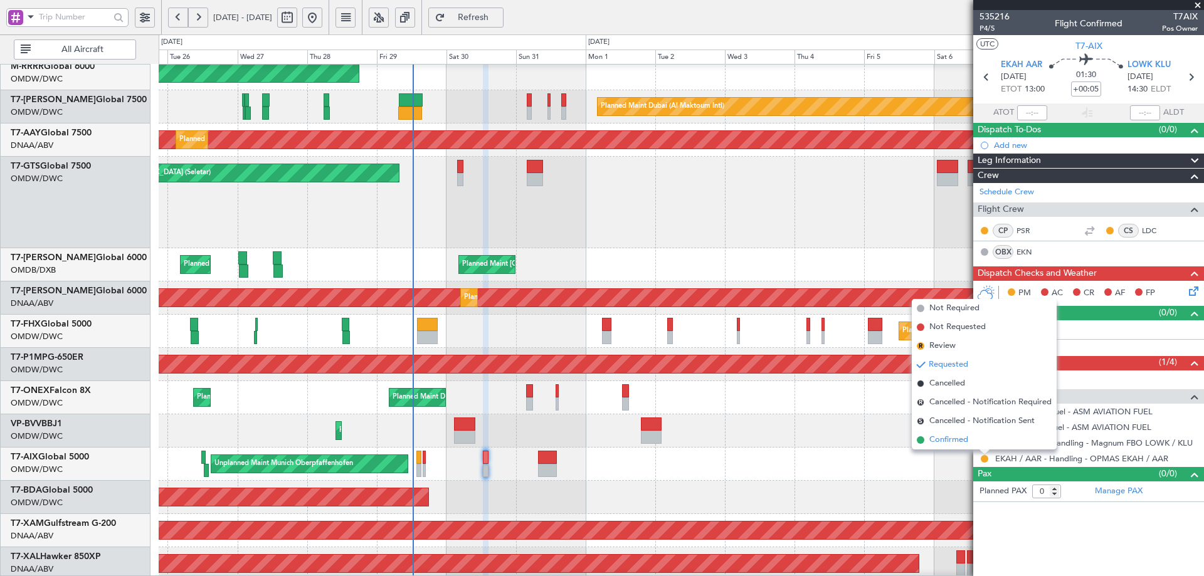
click at [939, 445] on span "Confirmed" at bounding box center [948, 440] width 39 height 13
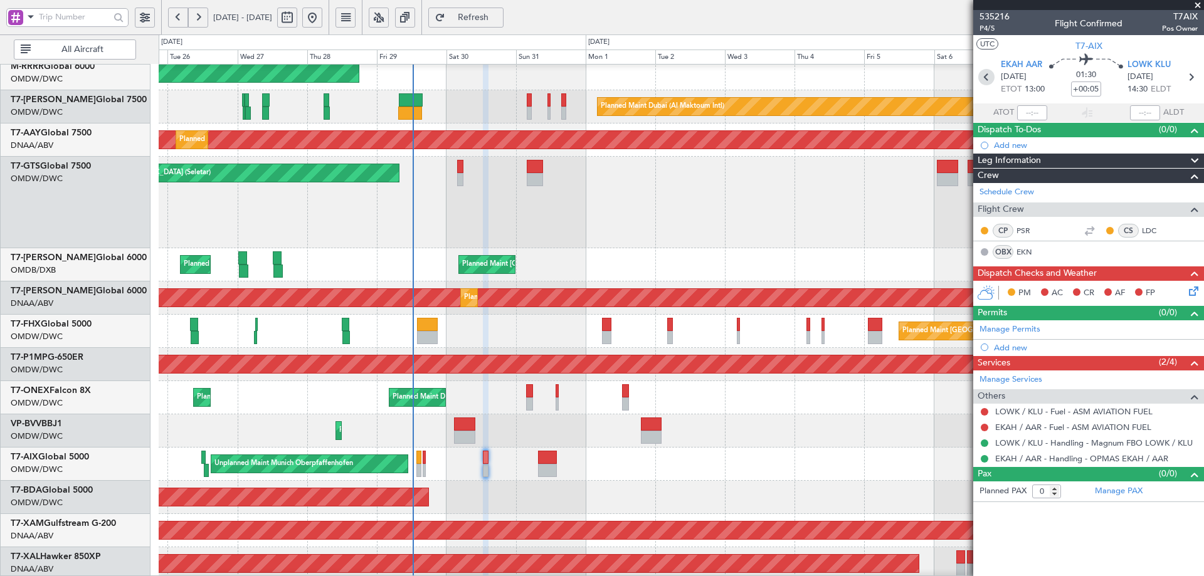
click at [982, 79] on icon at bounding box center [986, 77] width 16 height 16
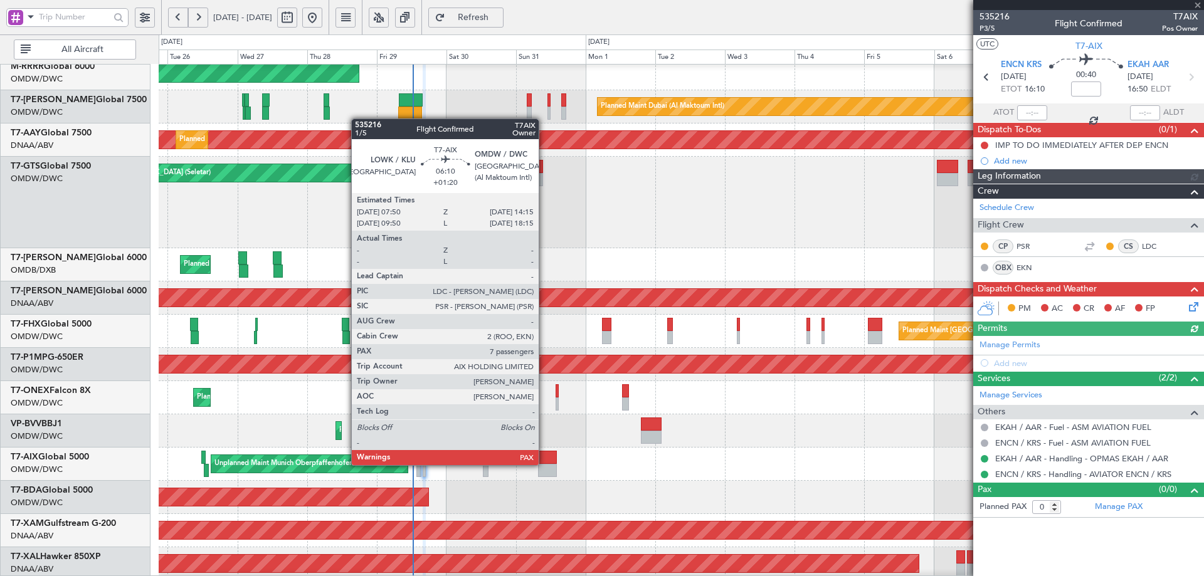
type input "[PERSON_NAME] (ANI)"
type input "7137"
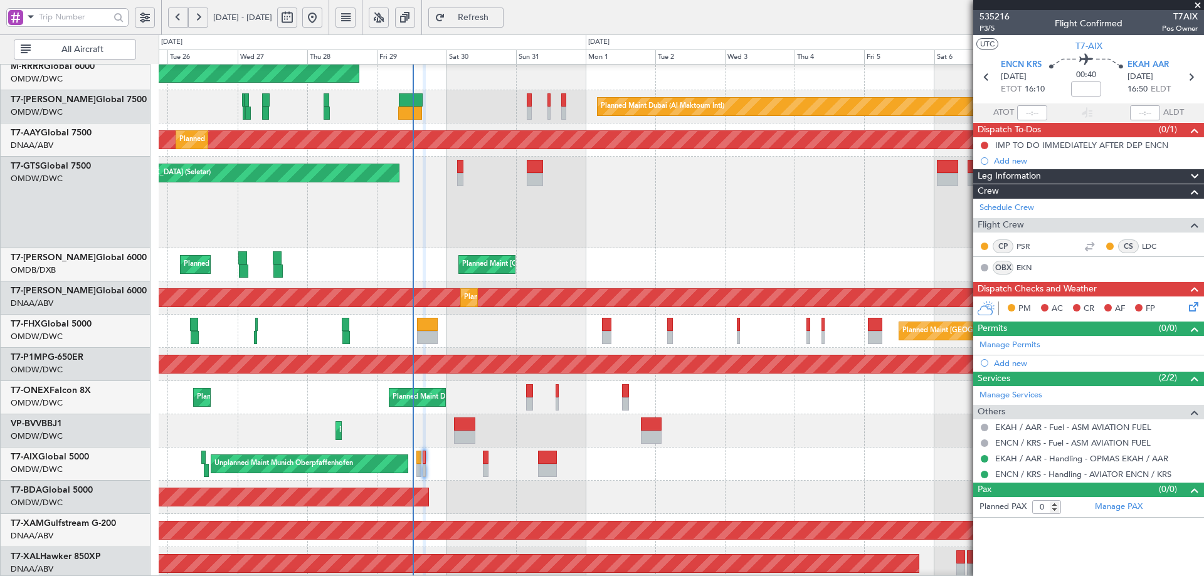
click at [1189, 305] on icon at bounding box center [1191, 305] width 10 height 10
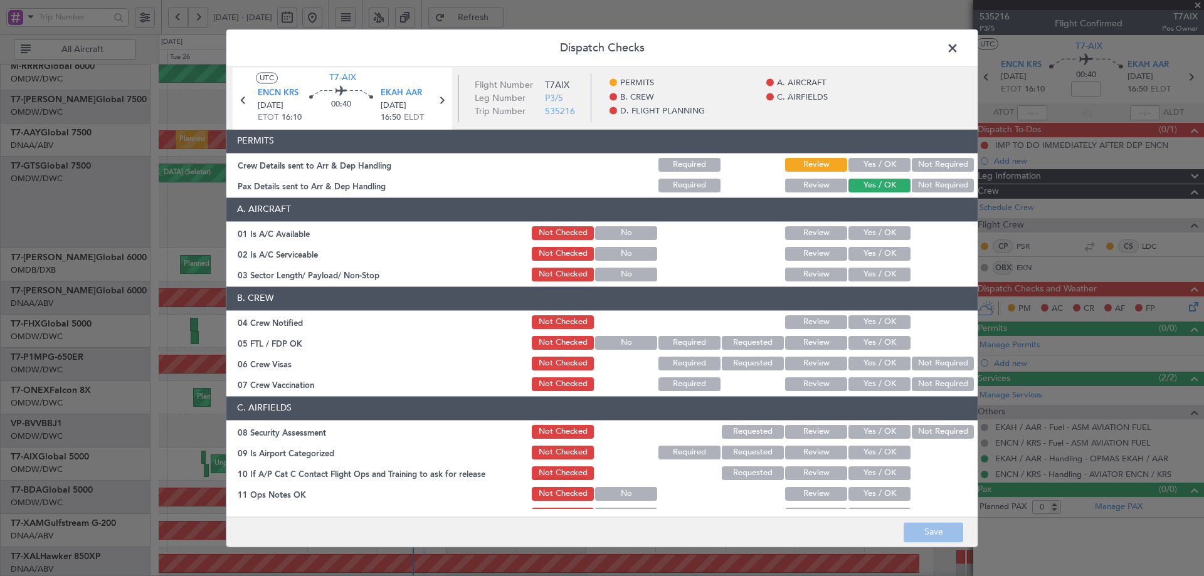
click at [865, 163] on button "Yes / OK" at bounding box center [879, 165] width 62 height 14
drag, startPoint x: 857, startPoint y: 231, endPoint x: 859, endPoint y: 264, distance: 33.3
click at [855, 234] on button "Yes / OK" at bounding box center [879, 233] width 62 height 14
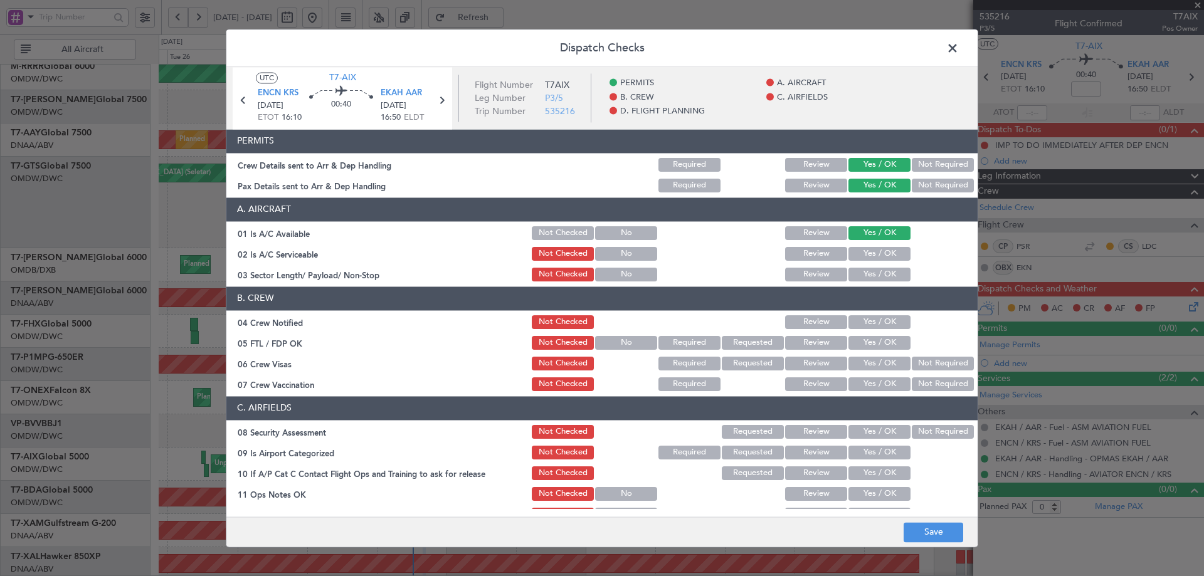
drag, startPoint x: 856, startPoint y: 250, endPoint x: 864, endPoint y: 283, distance: 34.1
click at [856, 251] on button "Yes / OK" at bounding box center [879, 254] width 62 height 14
drag, startPoint x: 861, startPoint y: 274, endPoint x: 859, endPoint y: 314, distance: 40.2
click at [861, 274] on button "Yes / OK" at bounding box center [879, 275] width 62 height 14
click at [861, 322] on button "Yes / OK" at bounding box center [879, 322] width 62 height 14
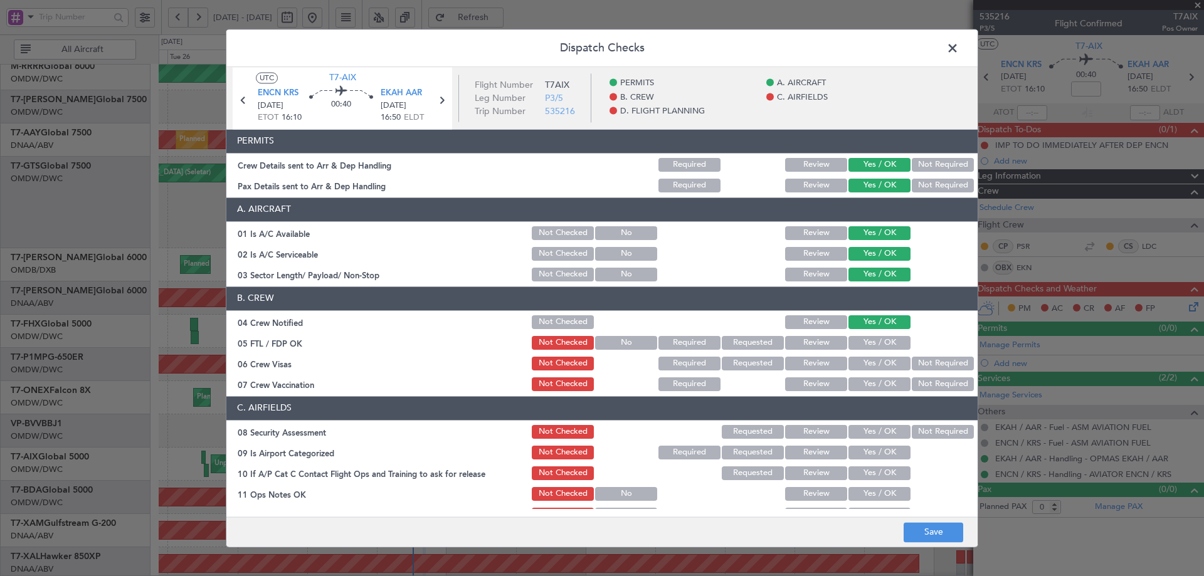
drag, startPoint x: 865, startPoint y: 347, endPoint x: 868, endPoint y: 379, distance: 32.8
click at [865, 349] on button "Yes / OK" at bounding box center [879, 343] width 62 height 14
drag, startPoint x: 863, startPoint y: 364, endPoint x: 863, endPoint y: 385, distance: 20.7
click at [862, 369] on button "Yes / OK" at bounding box center [879, 364] width 62 height 14
click at [858, 381] on button "Yes / OK" at bounding box center [879, 384] width 62 height 14
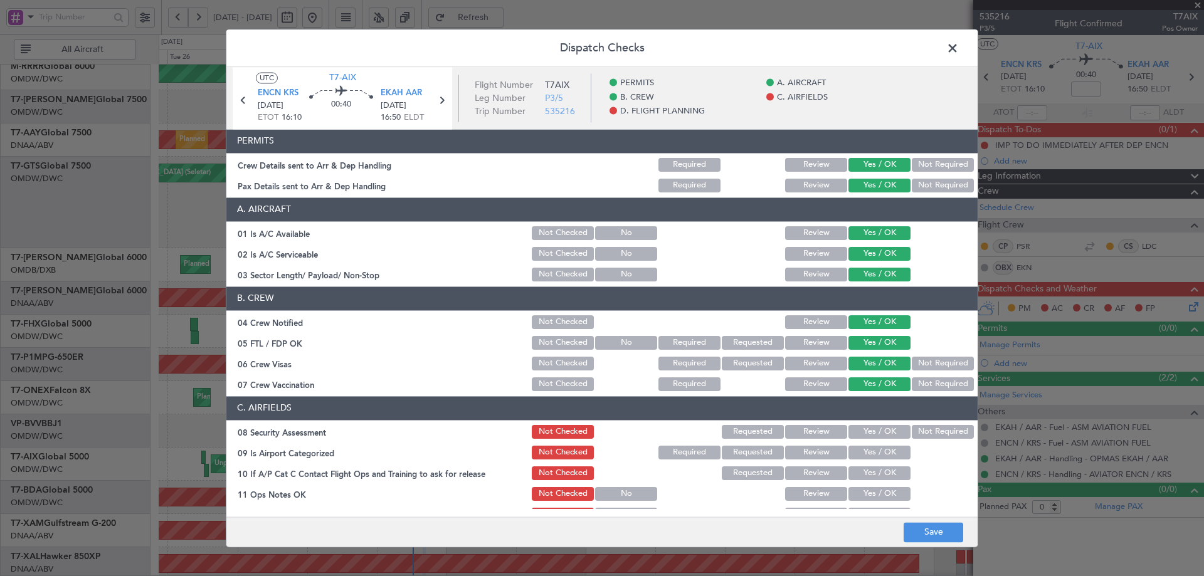
drag, startPoint x: 870, startPoint y: 427, endPoint x: 872, endPoint y: 461, distance: 33.9
click at [870, 428] on button "Yes / OK" at bounding box center [879, 432] width 62 height 14
click at [869, 455] on button "Yes / OK" at bounding box center [879, 453] width 62 height 14
click at [874, 478] on button "Yes / OK" at bounding box center [879, 473] width 62 height 14
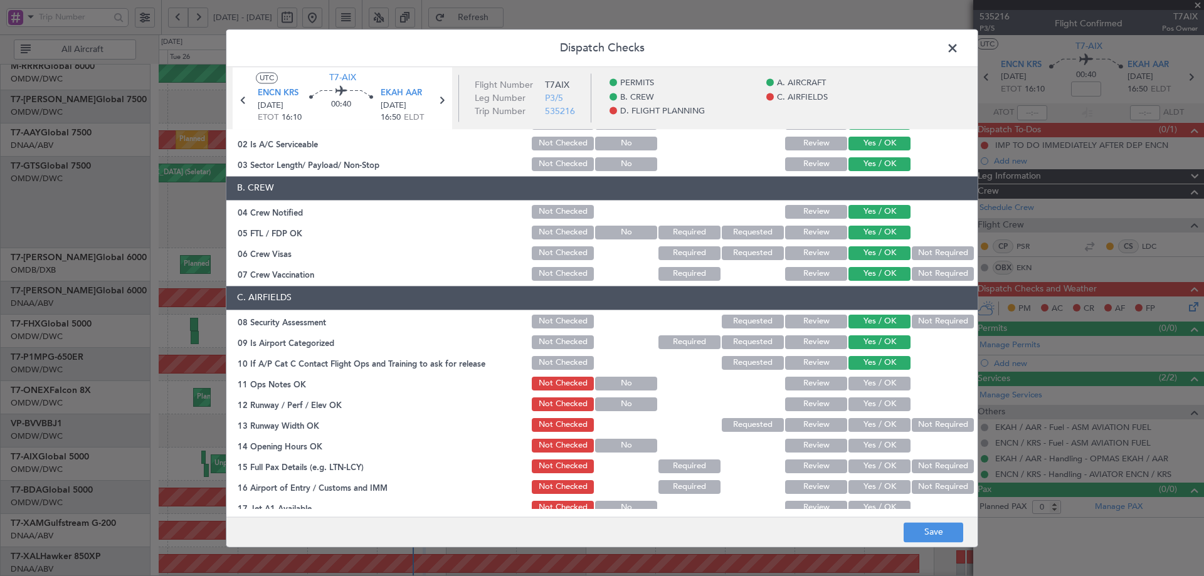
scroll to position [125, 0]
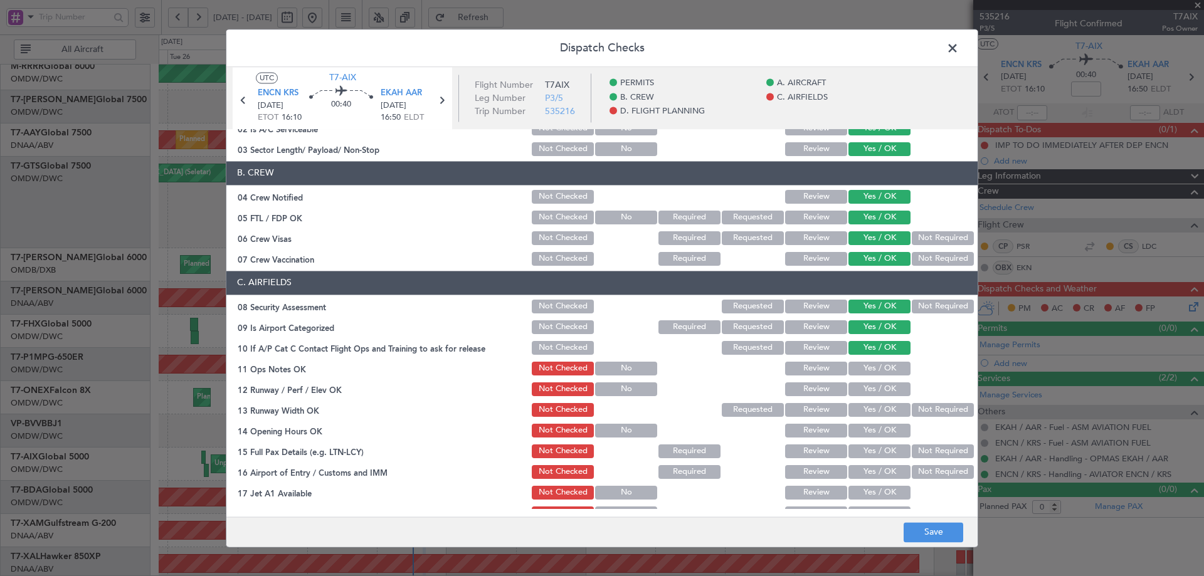
click at [870, 370] on button "Yes / OK" at bounding box center [879, 369] width 62 height 14
click at [868, 390] on button "Yes / OK" at bounding box center [879, 389] width 62 height 14
click at [863, 411] on button "Yes / OK" at bounding box center [879, 410] width 62 height 14
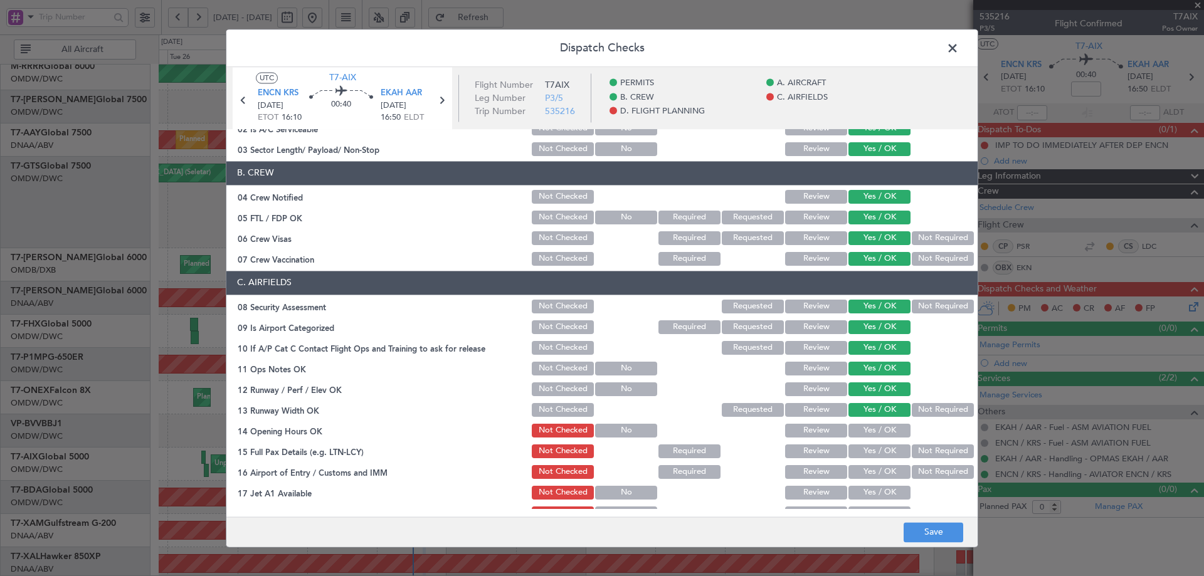
click at [868, 430] on button "Yes / OK" at bounding box center [879, 431] width 62 height 14
drag, startPoint x: 869, startPoint y: 453, endPoint x: 873, endPoint y: 475, distance: 21.8
click at [870, 453] on button "Yes / OK" at bounding box center [879, 452] width 62 height 14
drag, startPoint x: 873, startPoint y: 469, endPoint x: 871, endPoint y: 490, distance: 21.5
click at [873, 471] on button "Yes / OK" at bounding box center [879, 472] width 62 height 14
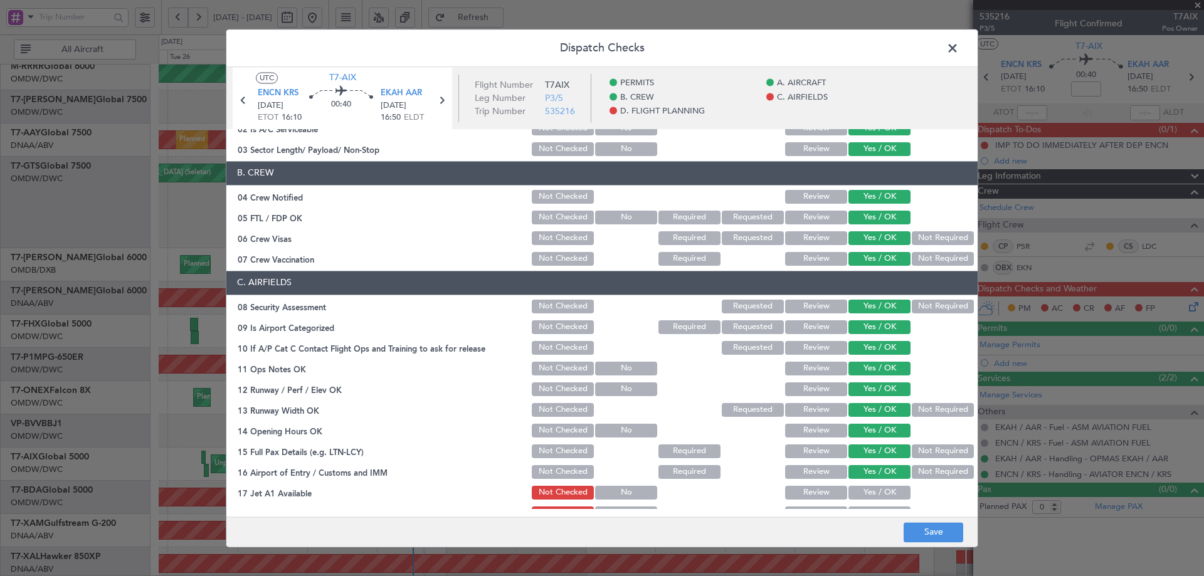
drag, startPoint x: 865, startPoint y: 493, endPoint x: 873, endPoint y: 483, distance: 13.3
click at [865, 493] on button "Yes / OK" at bounding box center [879, 493] width 62 height 14
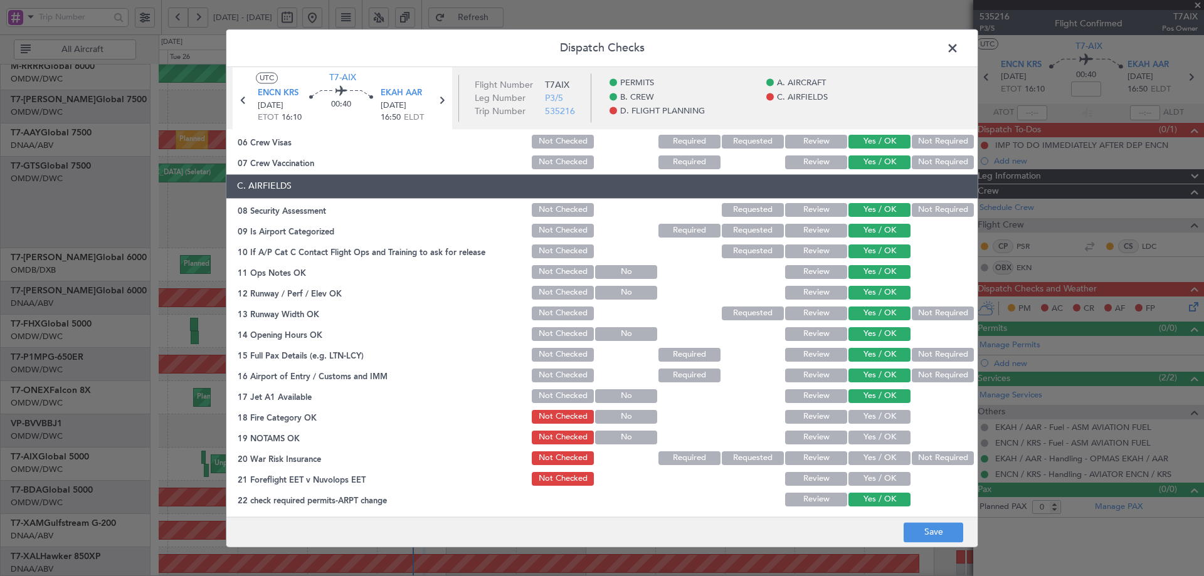
scroll to position [251, 0]
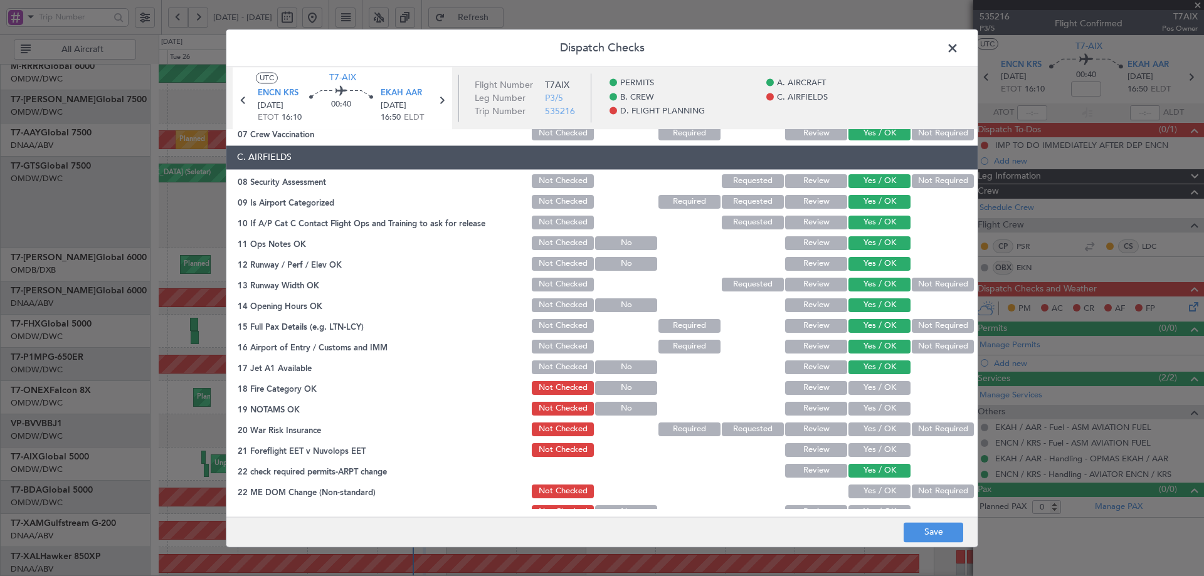
drag, startPoint x: 872, startPoint y: 389, endPoint x: 873, endPoint y: 406, distance: 16.9
click at [872, 389] on button "Yes / OK" at bounding box center [879, 388] width 62 height 14
drag, startPoint x: 870, startPoint y: 409, endPoint x: 865, endPoint y: 429, distance: 20.5
click at [870, 409] on button "Yes / OK" at bounding box center [879, 409] width 62 height 14
click at [864, 428] on button "Yes / OK" at bounding box center [879, 430] width 62 height 14
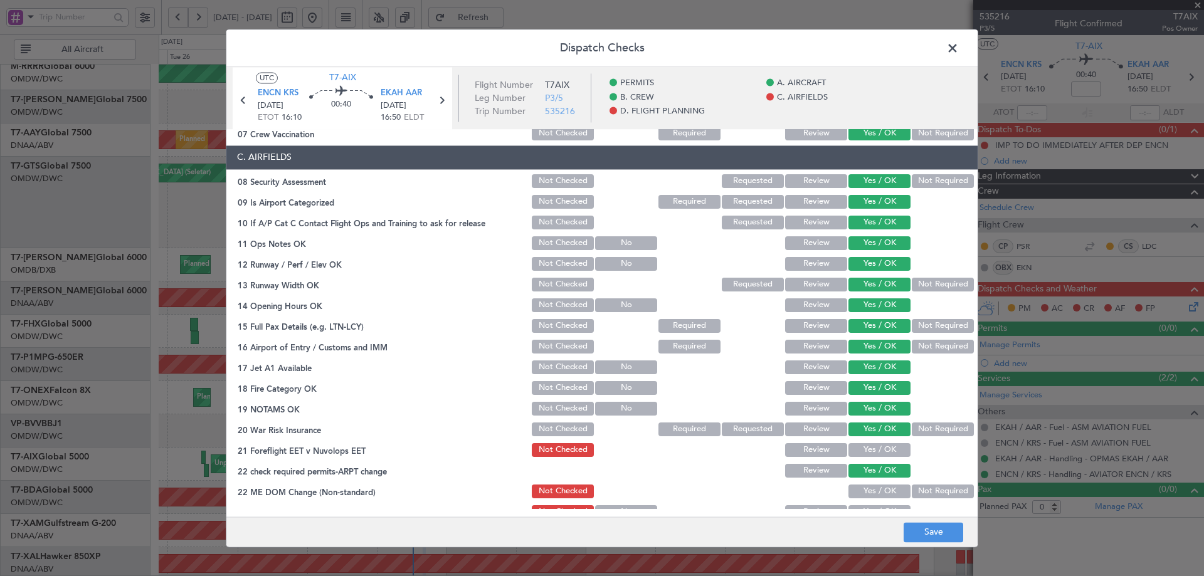
click at [940, 433] on button "Not Required" at bounding box center [943, 430] width 62 height 14
drag, startPoint x: 869, startPoint y: 446, endPoint x: 867, endPoint y: 461, distance: 15.2
click at [869, 446] on button "Yes / OK" at bounding box center [879, 450] width 62 height 14
drag, startPoint x: 858, startPoint y: 483, endPoint x: 860, endPoint y: 490, distance: 7.1
click at [859, 483] on div "Yes / OK" at bounding box center [877, 492] width 63 height 18
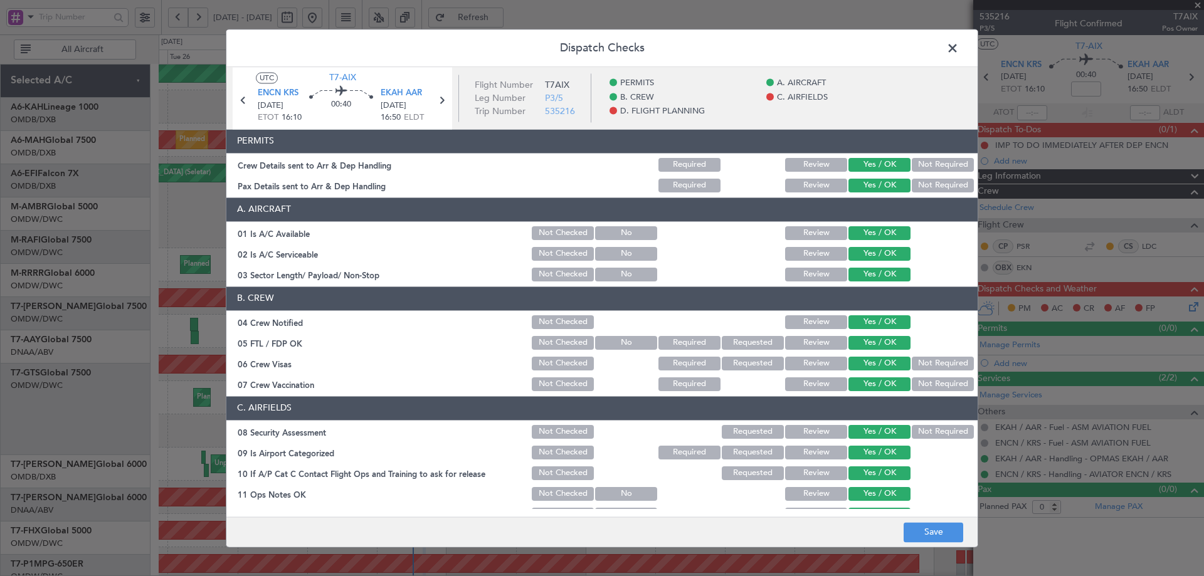
scroll to position [207, 0]
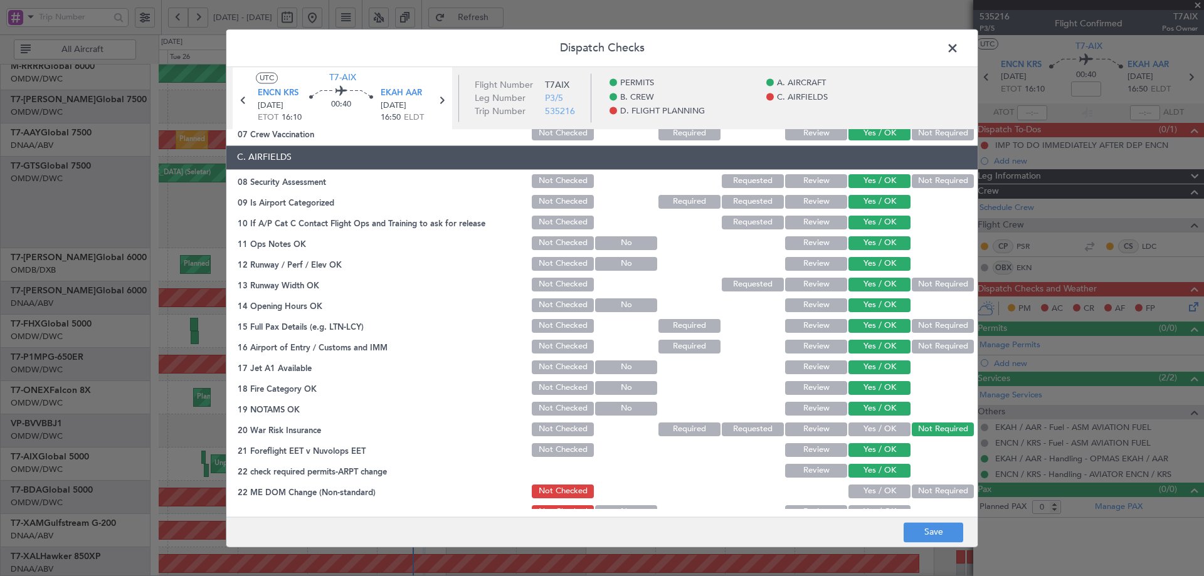
drag, startPoint x: 0, startPoint y: 0, endPoint x: 861, endPoint y: 491, distance: 991.0
click at [861, 491] on button "Yes / OK" at bounding box center [879, 492] width 62 height 14
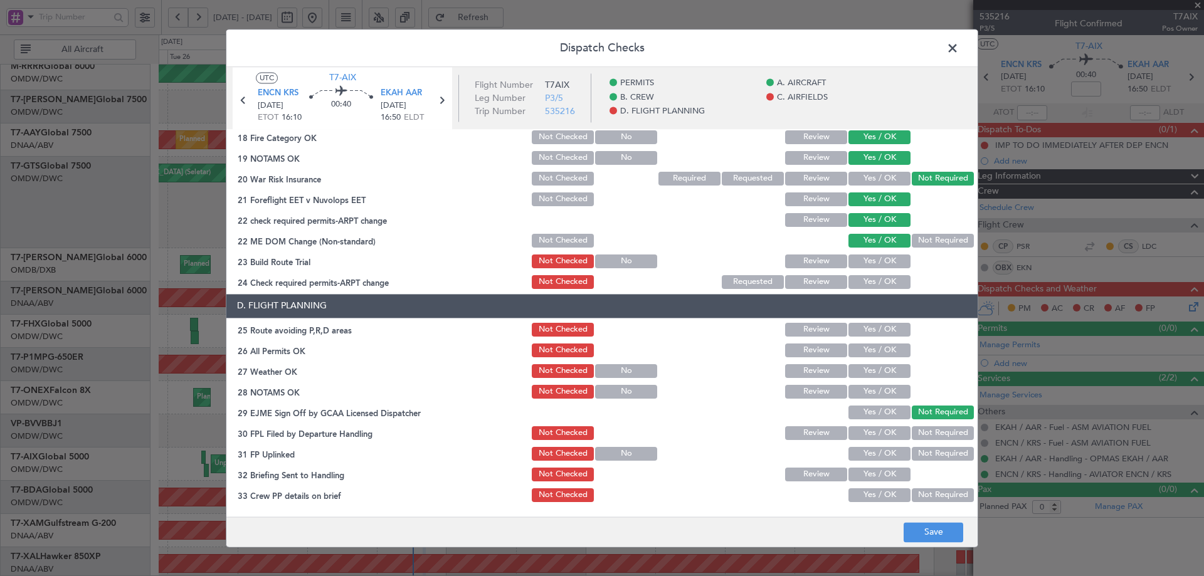
click at [871, 265] on button "Yes / OK" at bounding box center [879, 262] width 62 height 14
click at [868, 283] on button "Yes / OK" at bounding box center [879, 282] width 62 height 14
drag, startPoint x: 867, startPoint y: 326, endPoint x: 860, endPoint y: 354, distance: 28.6
click at [867, 327] on button "Yes / OK" at bounding box center [879, 330] width 62 height 14
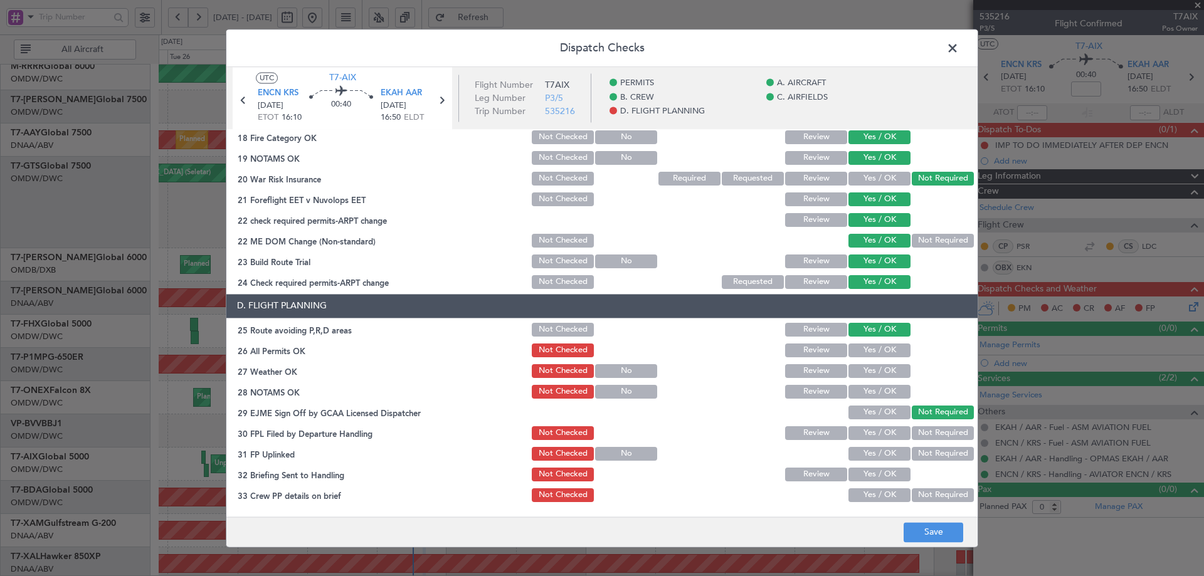
click at [859, 354] on button "Yes / OK" at bounding box center [879, 351] width 62 height 14
click at [853, 367] on button "Yes / OK" at bounding box center [879, 371] width 62 height 14
click at [854, 383] on section "D. FLIGHT PLANNING 25 Route avoiding P,R,D areas Not Checked Review Yes / OK 26…" at bounding box center [601, 419] width 751 height 251
click at [853, 389] on button "Yes / OK" at bounding box center [879, 392] width 62 height 14
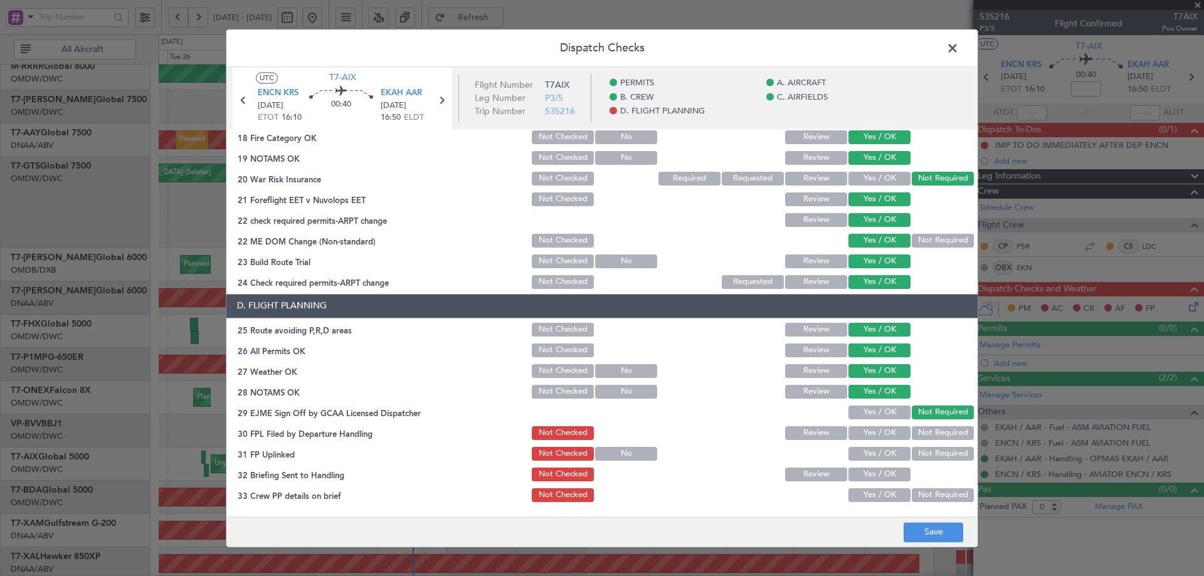
drag, startPoint x: 859, startPoint y: 409, endPoint x: 873, endPoint y: 442, distance: 36.0
click at [861, 413] on button "Yes / OK" at bounding box center [879, 413] width 62 height 14
click at [873, 441] on div "Yes / OK" at bounding box center [877, 433] width 63 height 18
drag, startPoint x: 859, startPoint y: 432, endPoint x: 860, endPoint y: 449, distance: 17.0
click at [860, 433] on button "Yes / OK" at bounding box center [879, 433] width 62 height 14
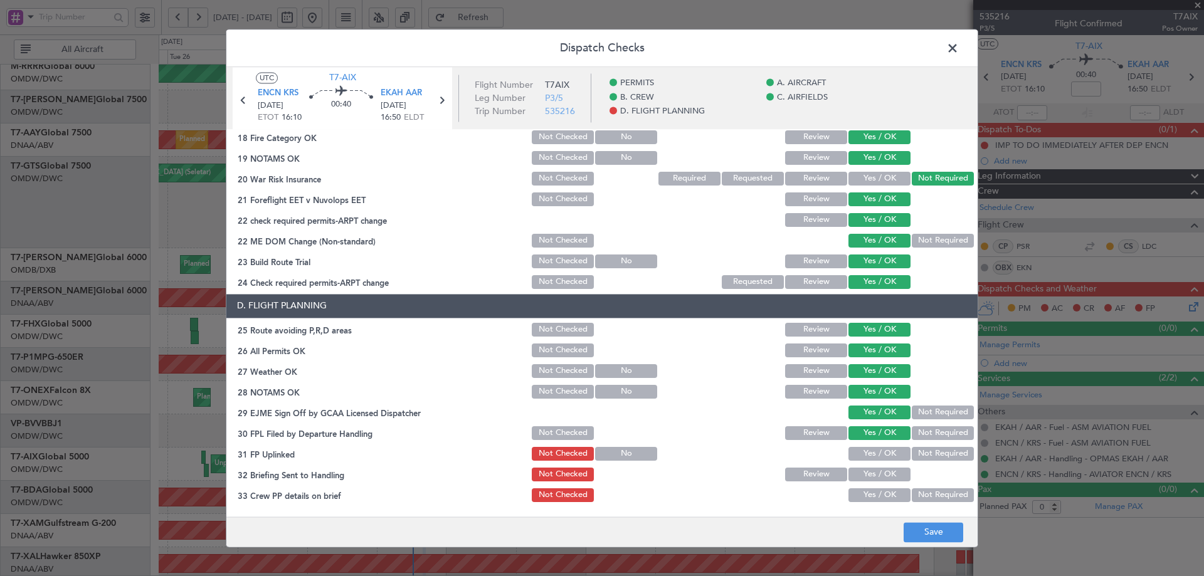
click at [862, 450] on button "Yes / OK" at bounding box center [879, 454] width 62 height 14
drag, startPoint x: 863, startPoint y: 476, endPoint x: 865, endPoint y: 491, distance: 14.5
click at [863, 476] on button "Yes / OK" at bounding box center [879, 475] width 62 height 14
click at [865, 492] on button "Yes / OK" at bounding box center [879, 495] width 62 height 14
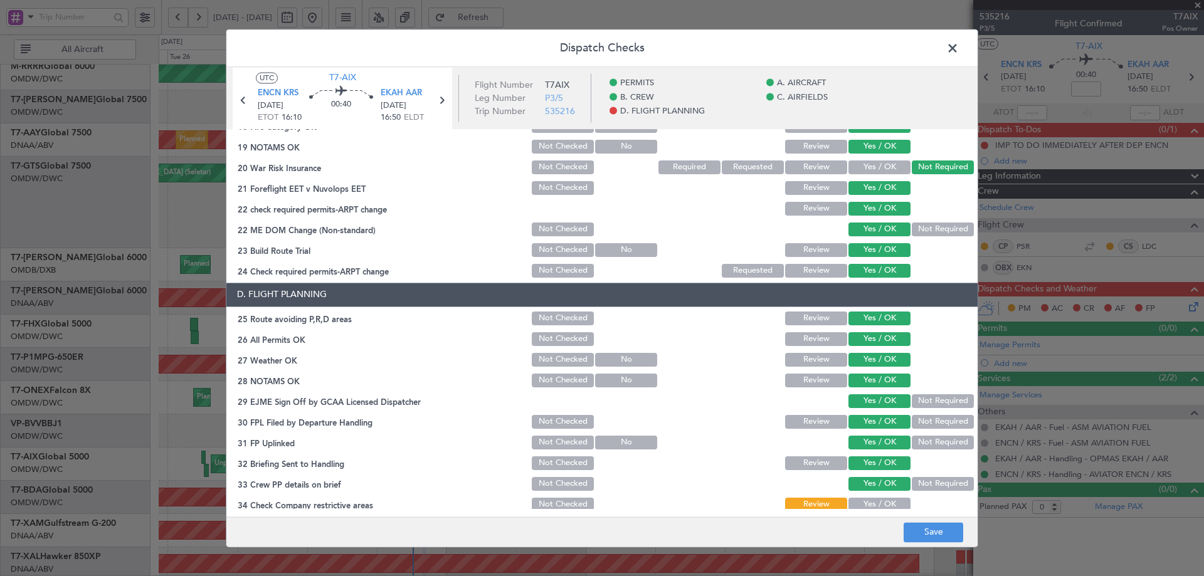
scroll to position [542, 0]
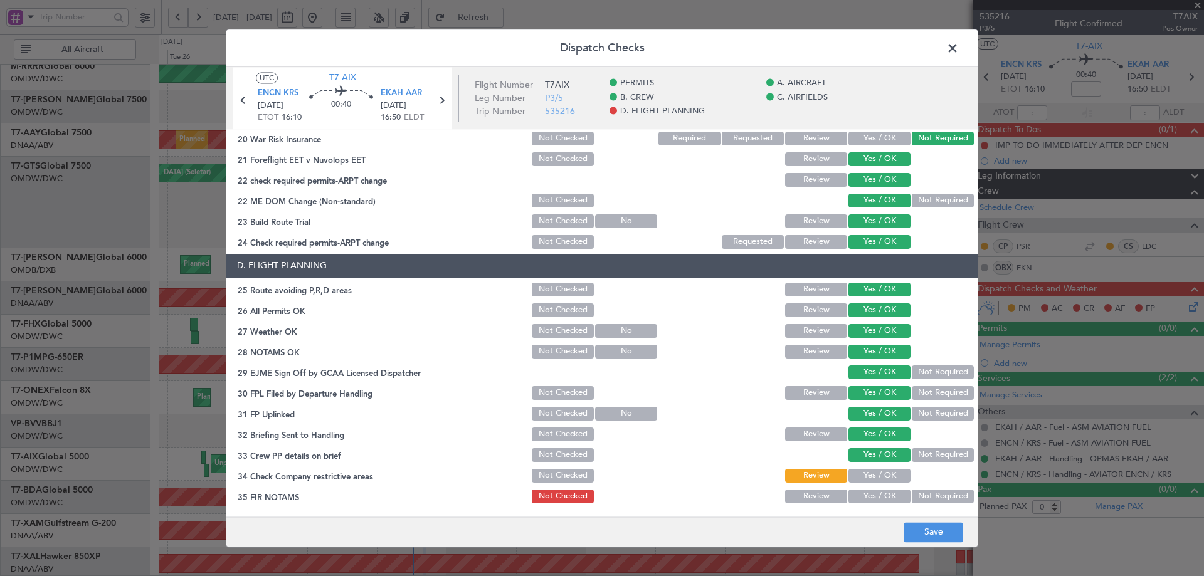
drag, startPoint x: 871, startPoint y: 470, endPoint x: 871, endPoint y: 482, distance: 11.3
click at [871, 474] on button "Yes / OK" at bounding box center [879, 476] width 62 height 14
drag, startPoint x: 869, startPoint y: 492, endPoint x: 920, endPoint y: 516, distance: 56.1
click at [871, 494] on button "Yes / OK" at bounding box center [879, 497] width 62 height 14
click at [942, 534] on button "Save" at bounding box center [933, 532] width 60 height 20
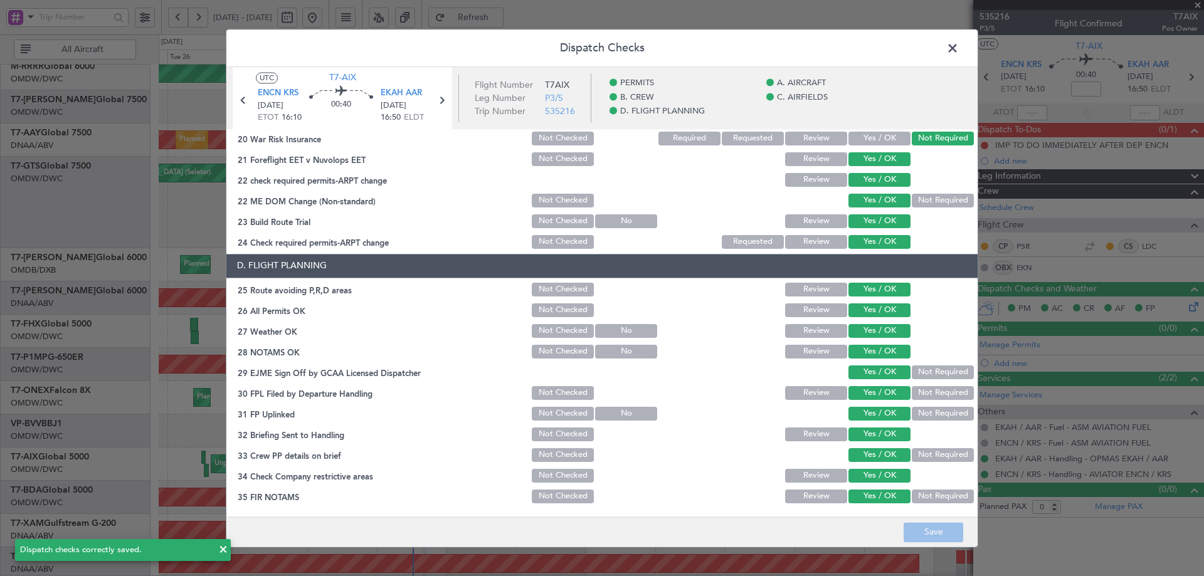
click at [959, 44] on span at bounding box center [959, 51] width 0 height 25
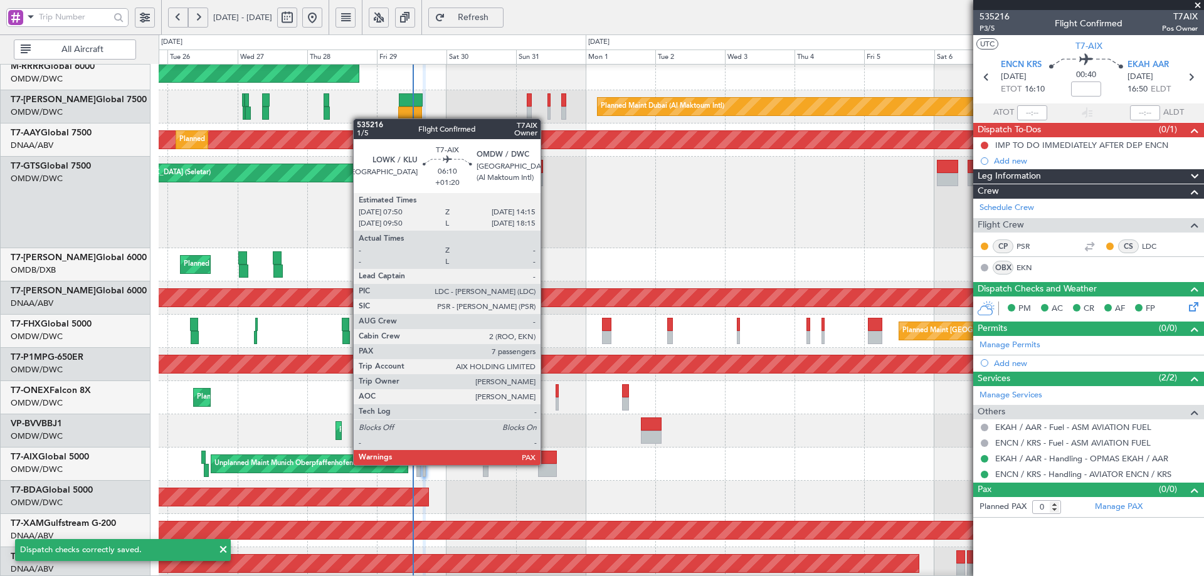
click at [547, 464] on div at bounding box center [547, 470] width 19 height 13
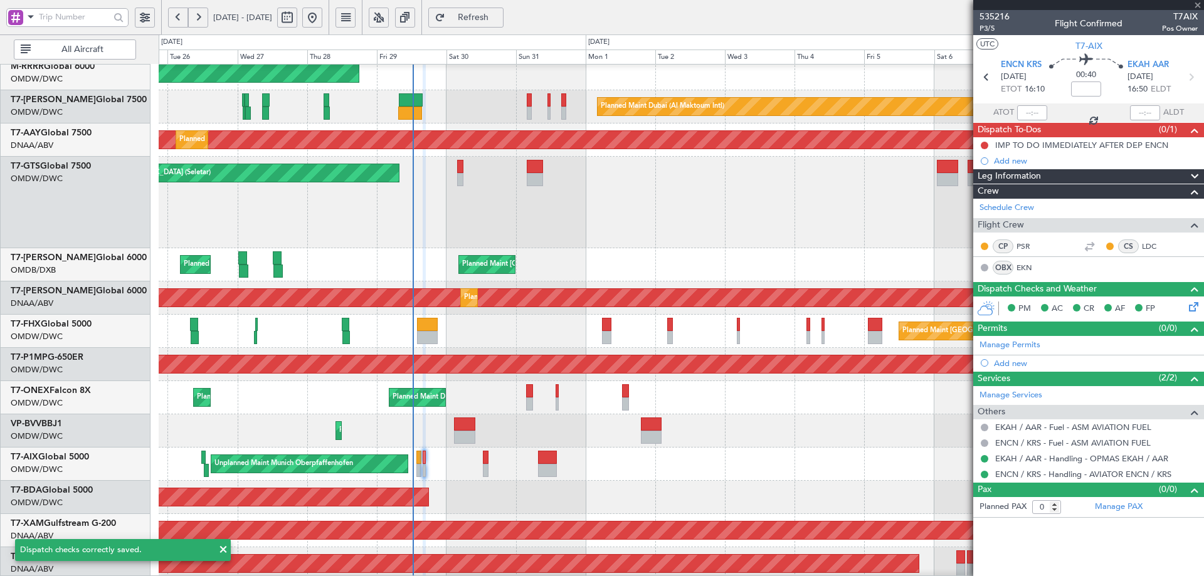
type input "+01:20"
type input "10"
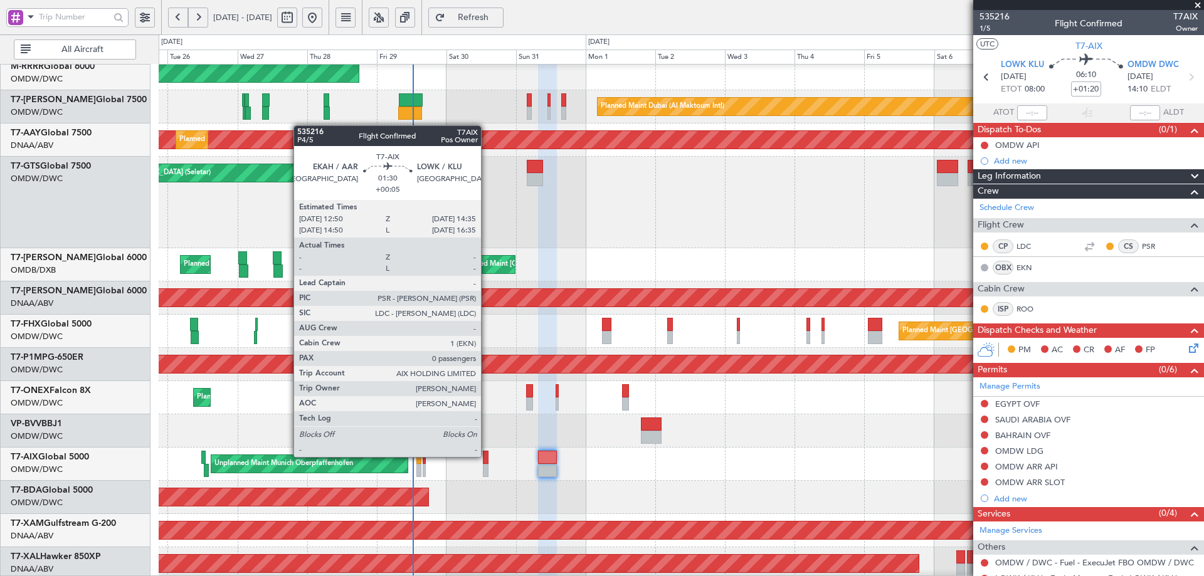
click at [485, 456] on div at bounding box center [486, 457] width 6 height 13
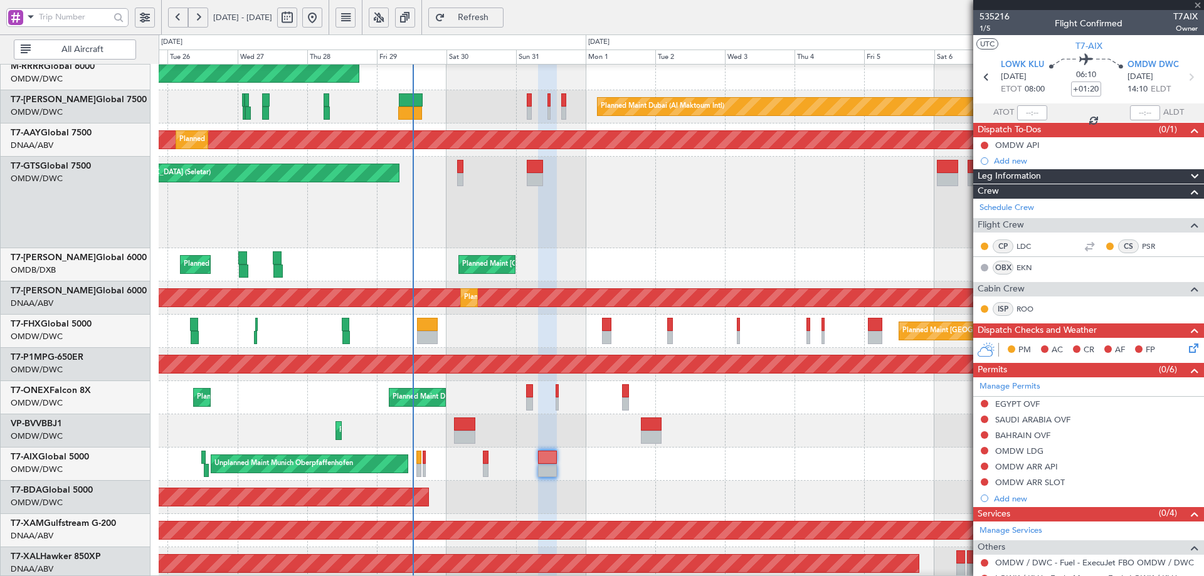
type input "+00:05"
type input "0"
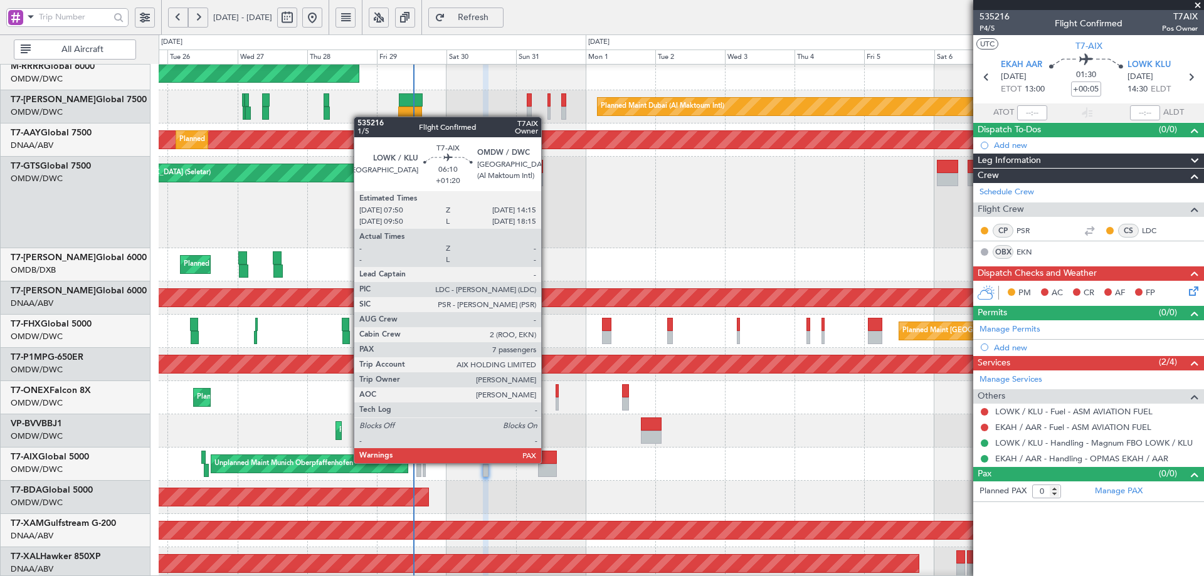
click at [547, 461] on div at bounding box center [547, 457] width 19 height 13
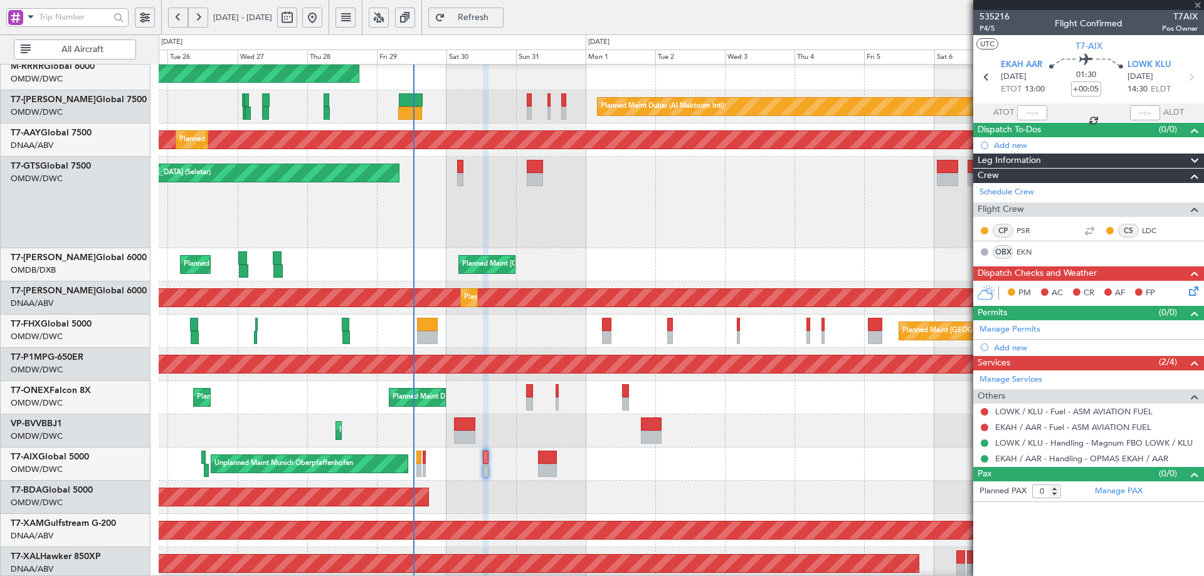
type input "+01:20"
type input "10"
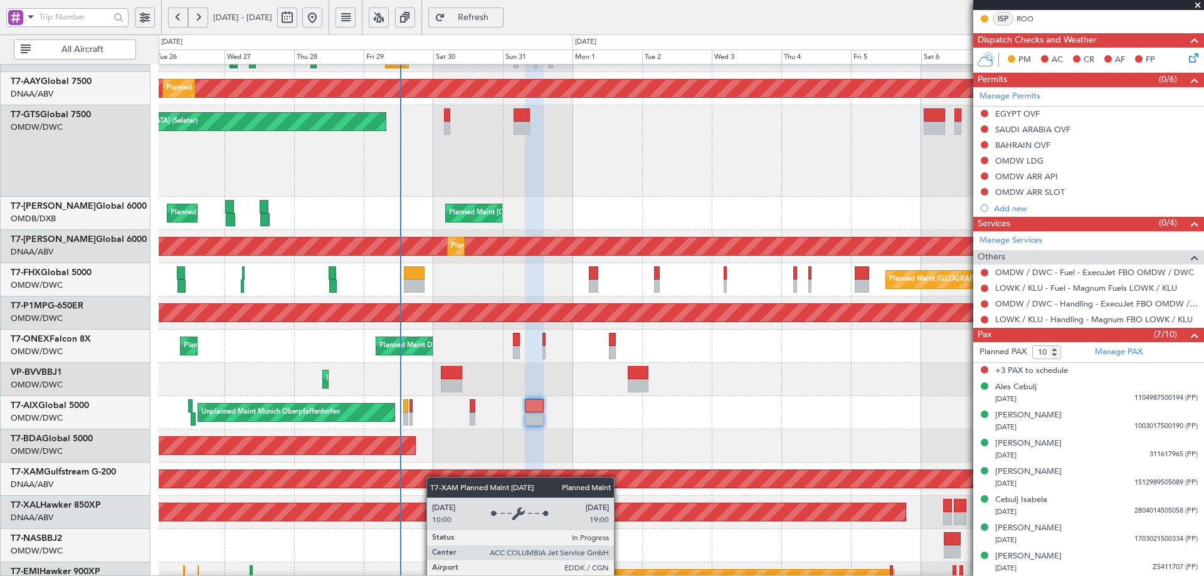
scroll to position [277, 0]
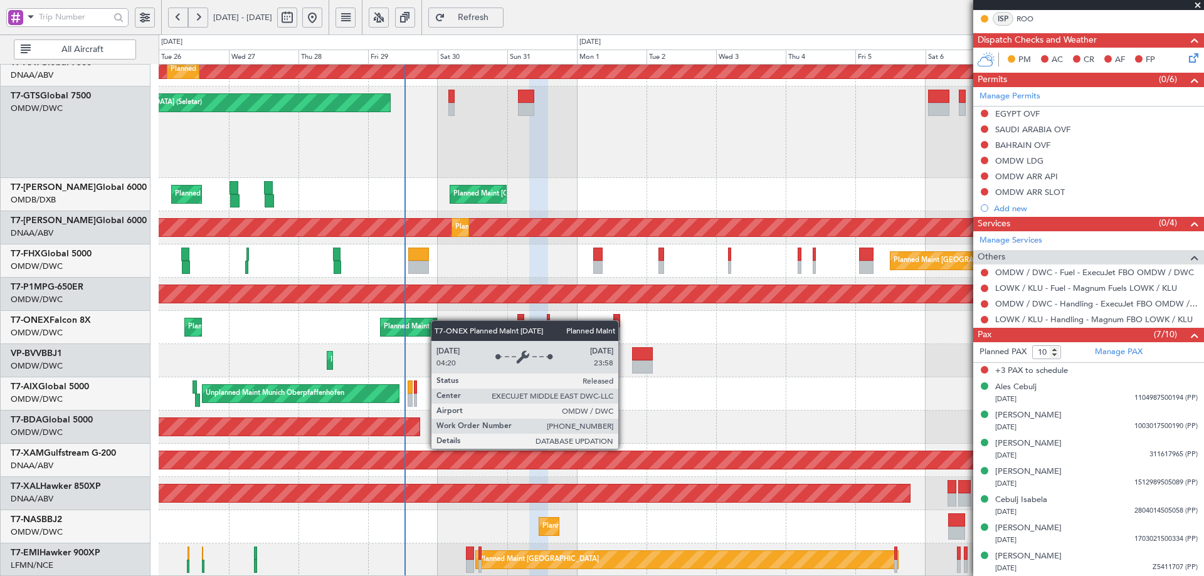
click at [437, 320] on div "Unplanned Maint [GEOGRAPHIC_DATA] (Al Maktoum Intl) Planned Maint [GEOGRAPHIC_D…" at bounding box center [681, 181] width 1045 height 789
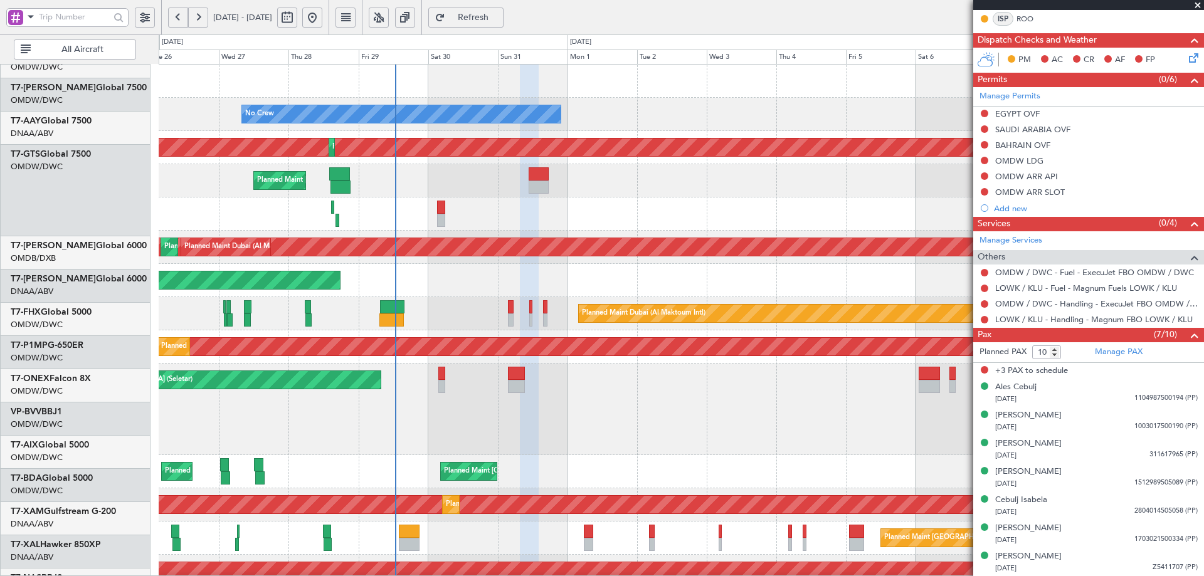
scroll to position [0, 0]
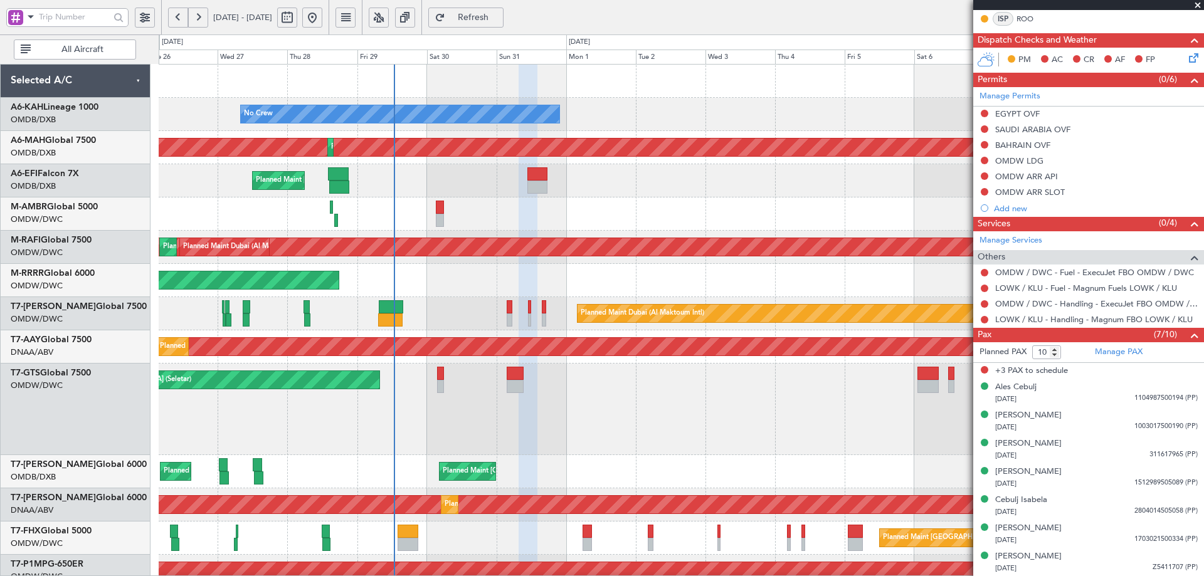
click at [742, 522] on div "No Crew Planned Maint [GEOGRAPHIC_DATA] (Al Maktoum Intl) Planned Maint [GEOGRA…" at bounding box center [681, 459] width 1045 height 789
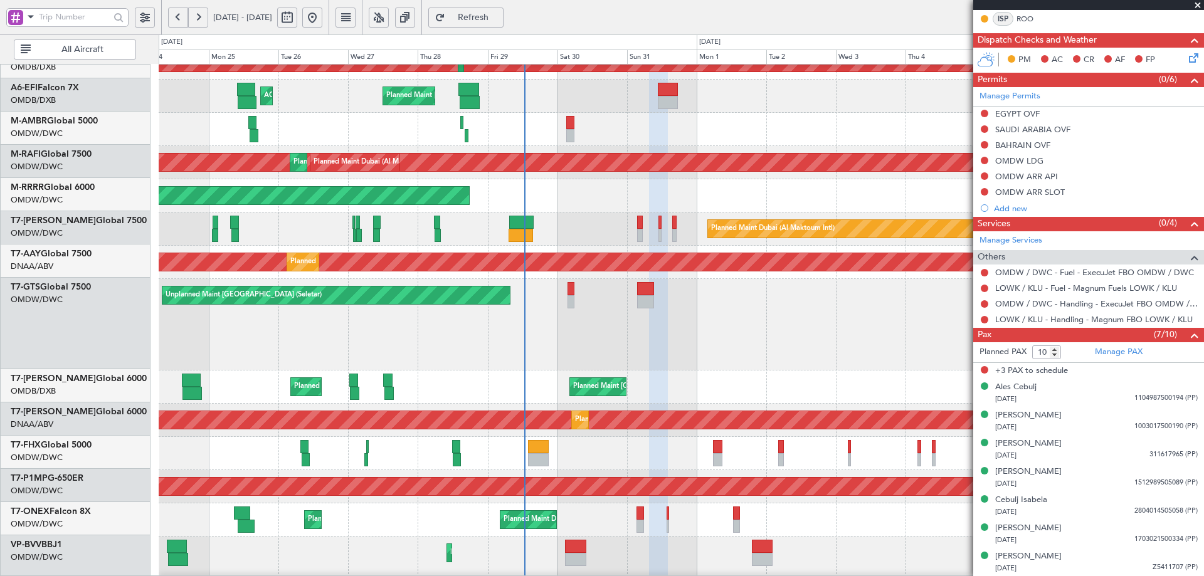
click at [964, 300] on div "Unplanned Maint [GEOGRAPHIC_DATA] (Seletar)" at bounding box center [681, 325] width 1045 height 92
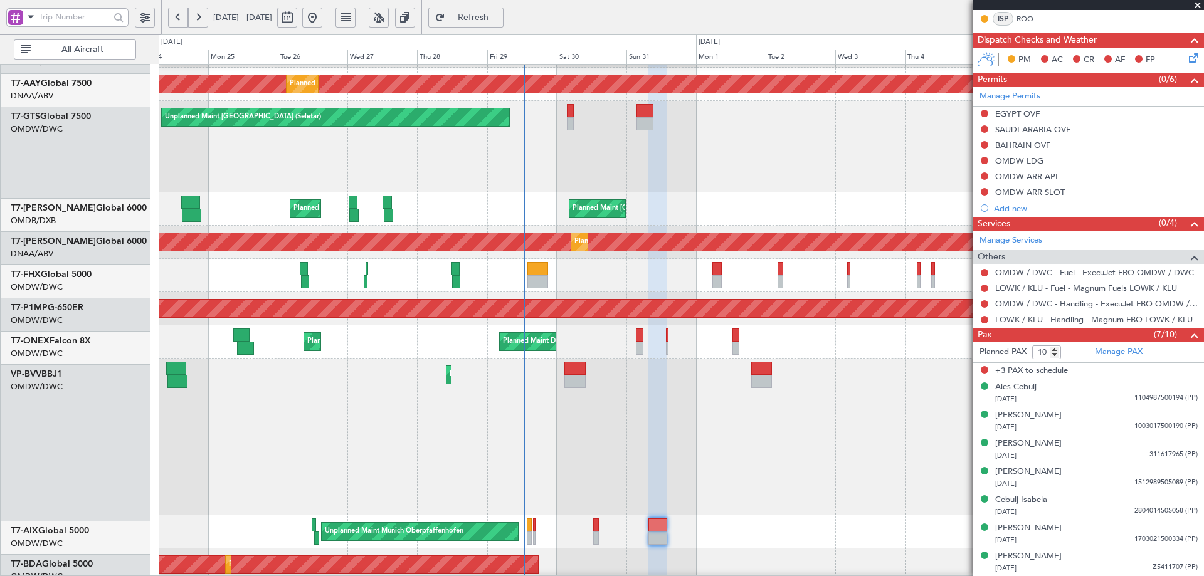
scroll to position [263, 0]
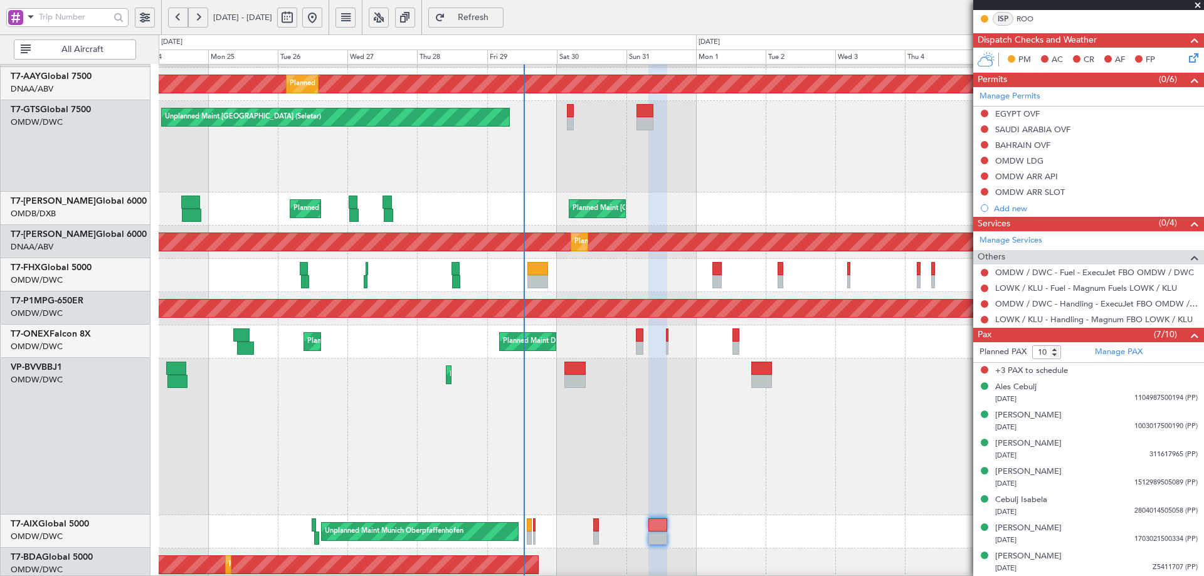
click at [520, 126] on div "Unplanned Maint [GEOGRAPHIC_DATA] (Seletar)" at bounding box center [681, 147] width 1045 height 92
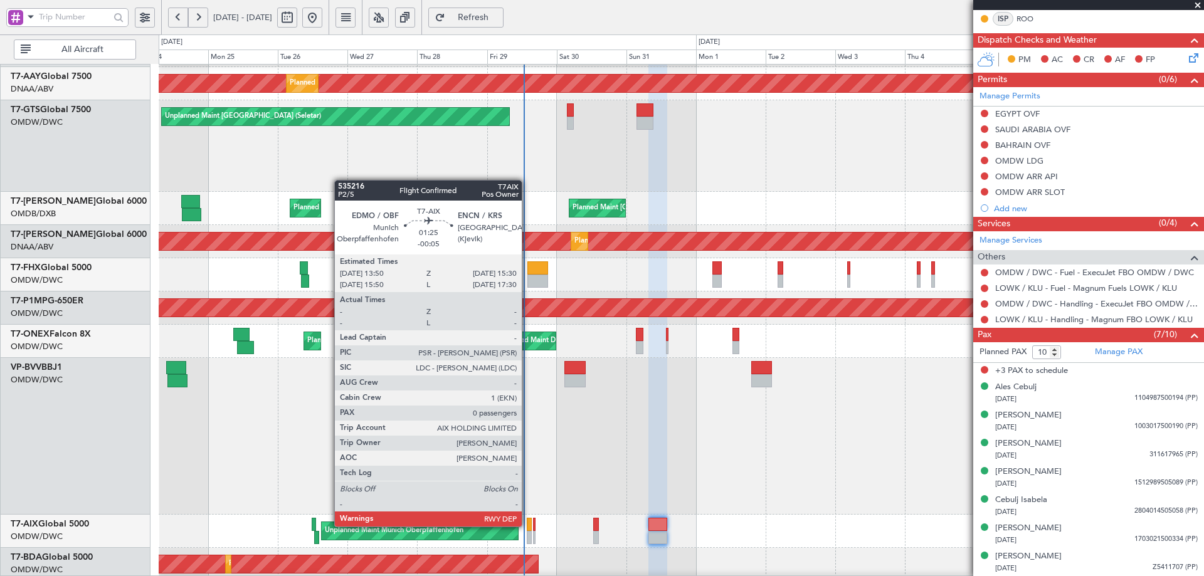
click at [527, 525] on div at bounding box center [529, 524] width 5 height 13
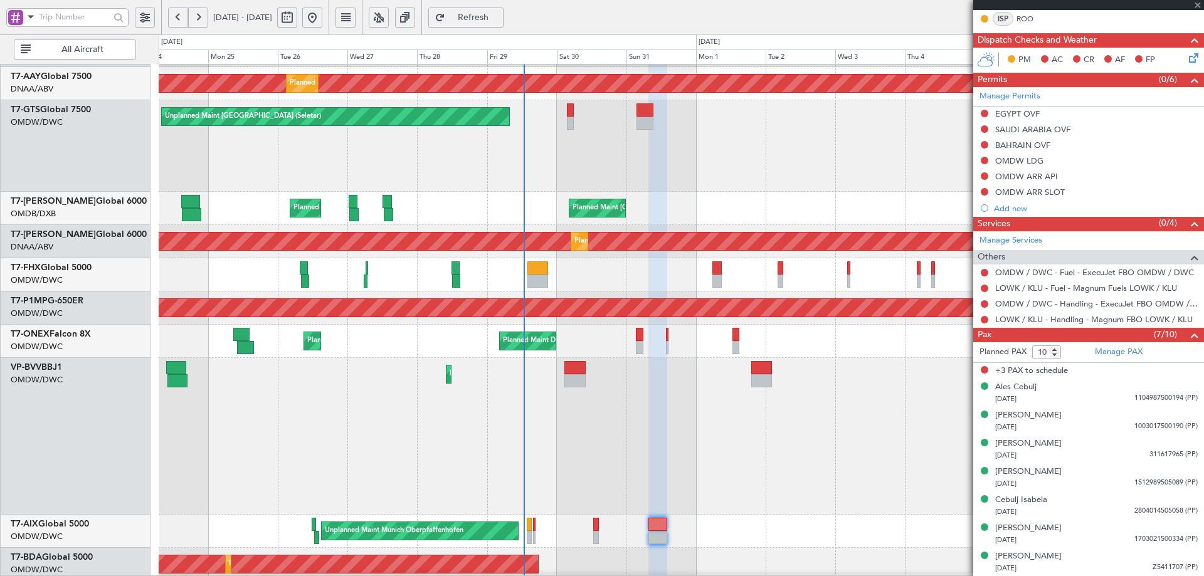
type input "-00:05"
type input "0"
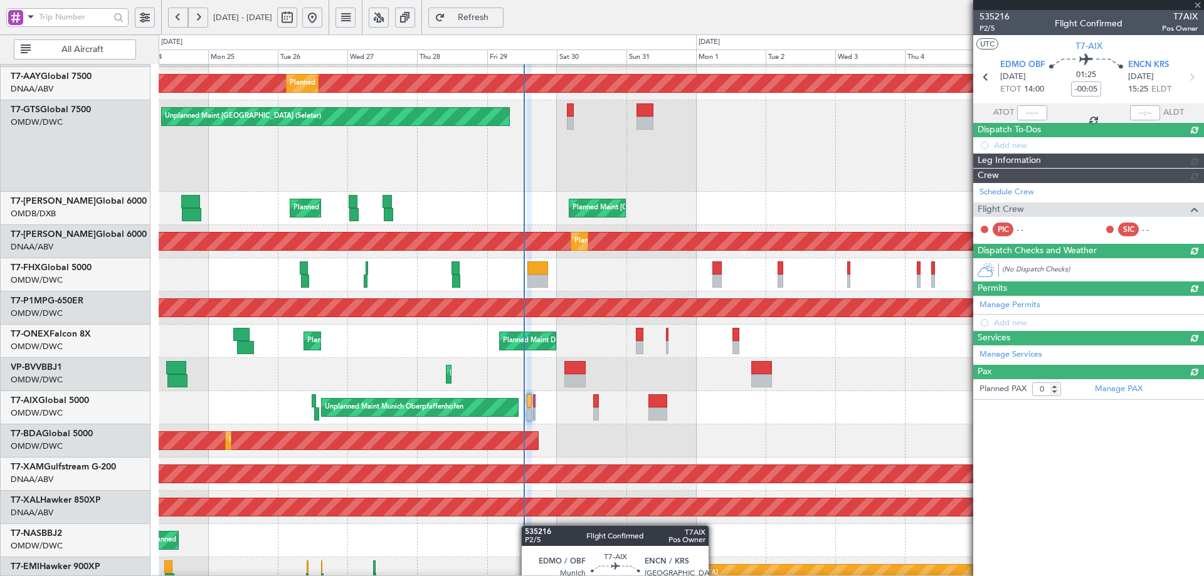
scroll to position [0, 0]
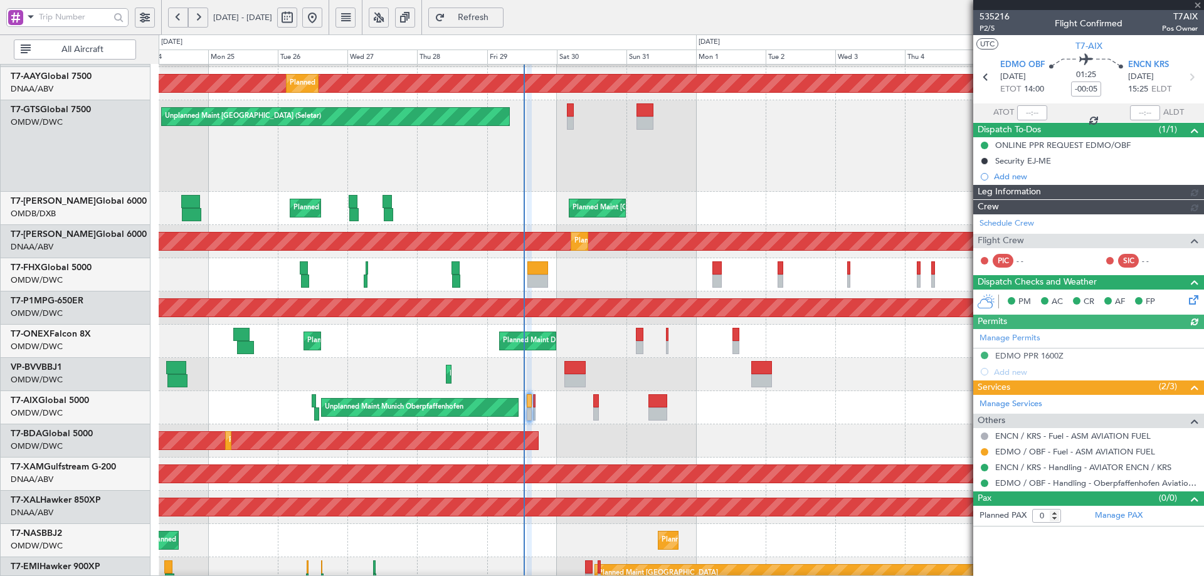
type input "[PERSON_NAME] (ANI)"
type input "7136"
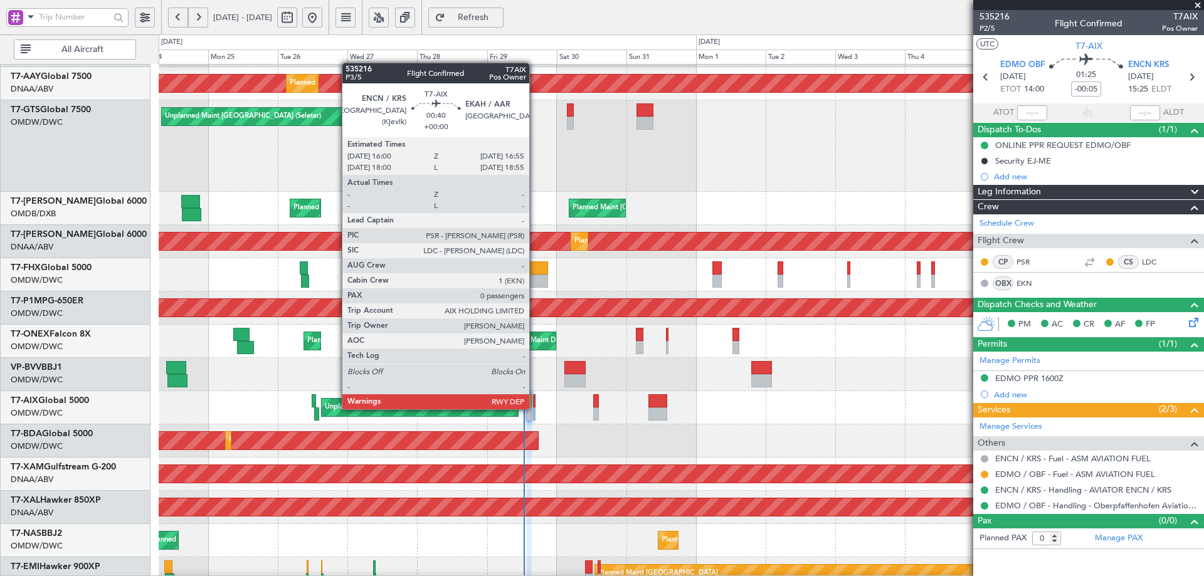
click at [535, 408] on div at bounding box center [534, 414] width 3 height 13
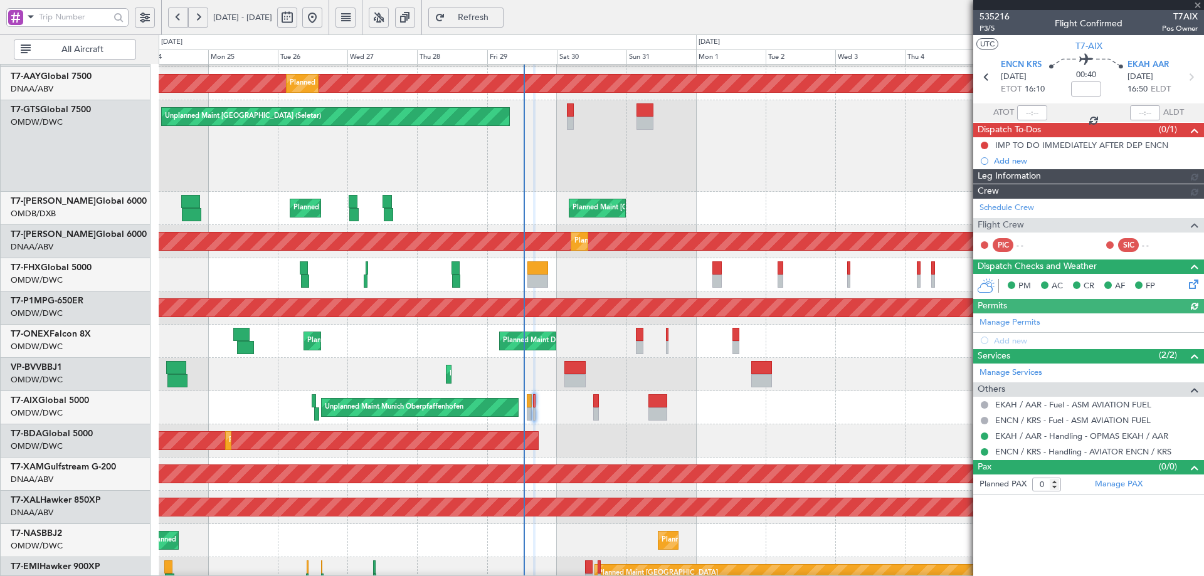
type input "[PERSON_NAME] (ANI)"
type input "7137"
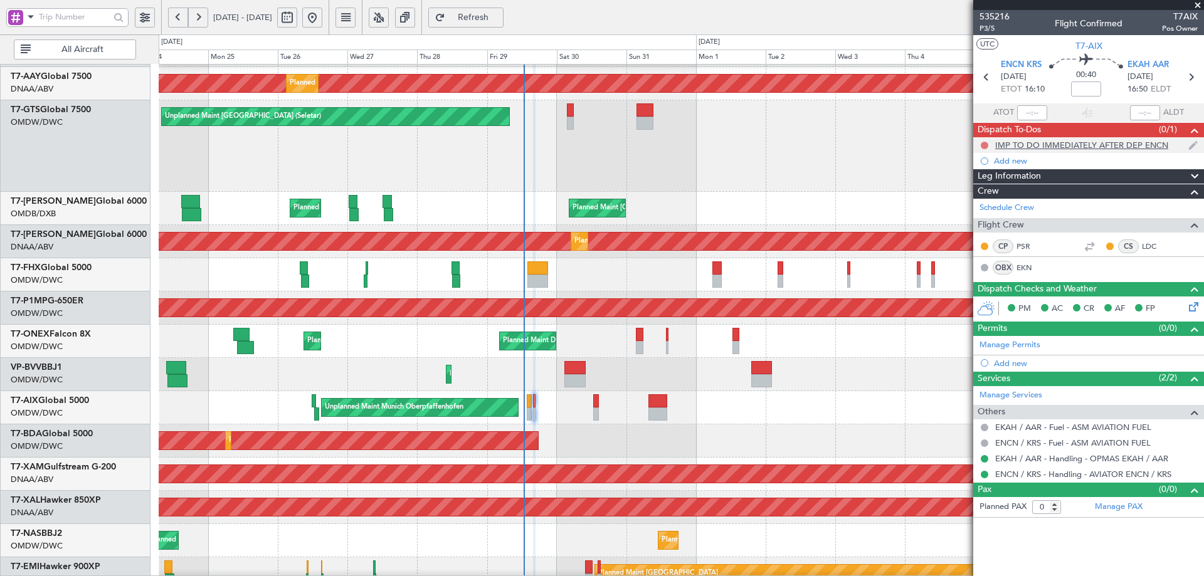
click at [987, 145] on button at bounding box center [985, 146] width 8 height 8
click at [976, 204] on span "Completed" at bounding box center [989, 200] width 41 height 13
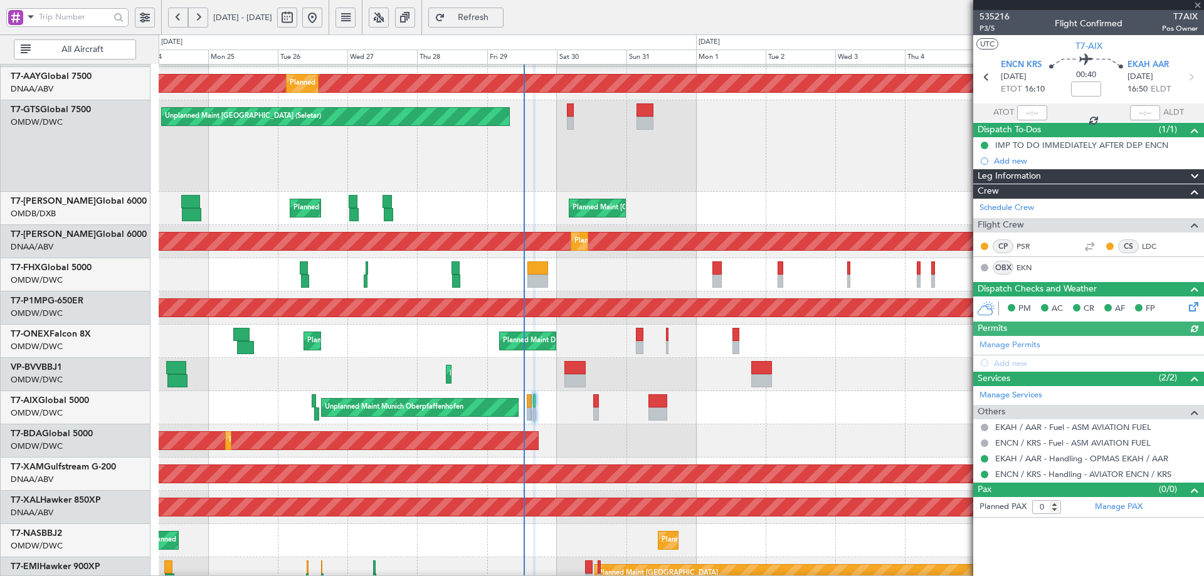
type input "[PERSON_NAME] (ANI)"
type input "7137"
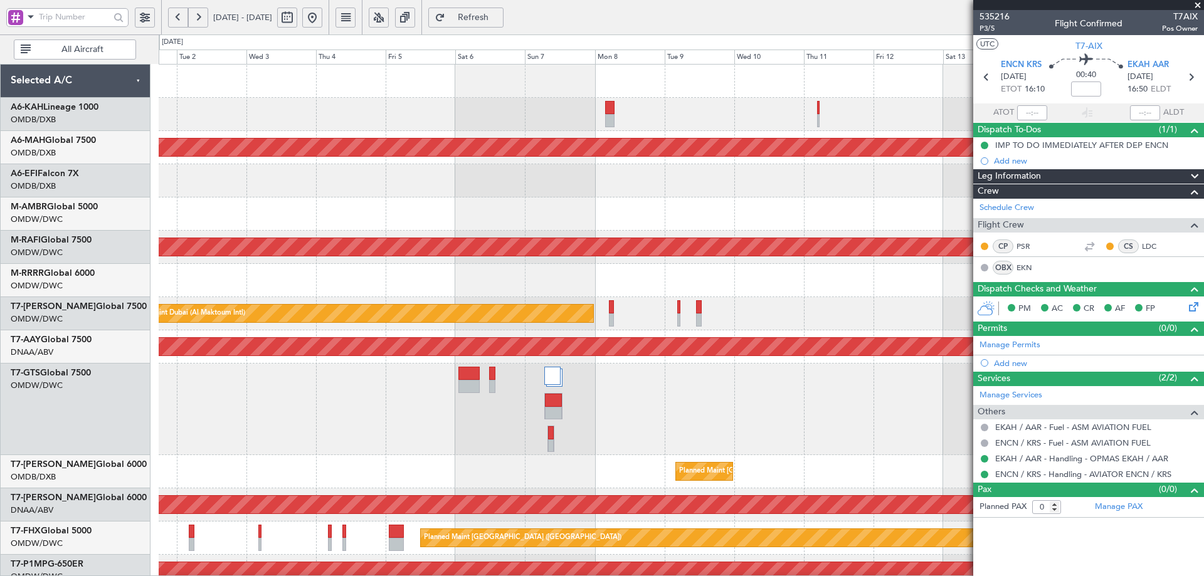
click at [86, 503] on div "No Crew Planned Maint [GEOGRAPHIC_DATA] ([GEOGRAPHIC_DATA]) Planned Maint [GEOG…" at bounding box center [602, 305] width 1204 height 542
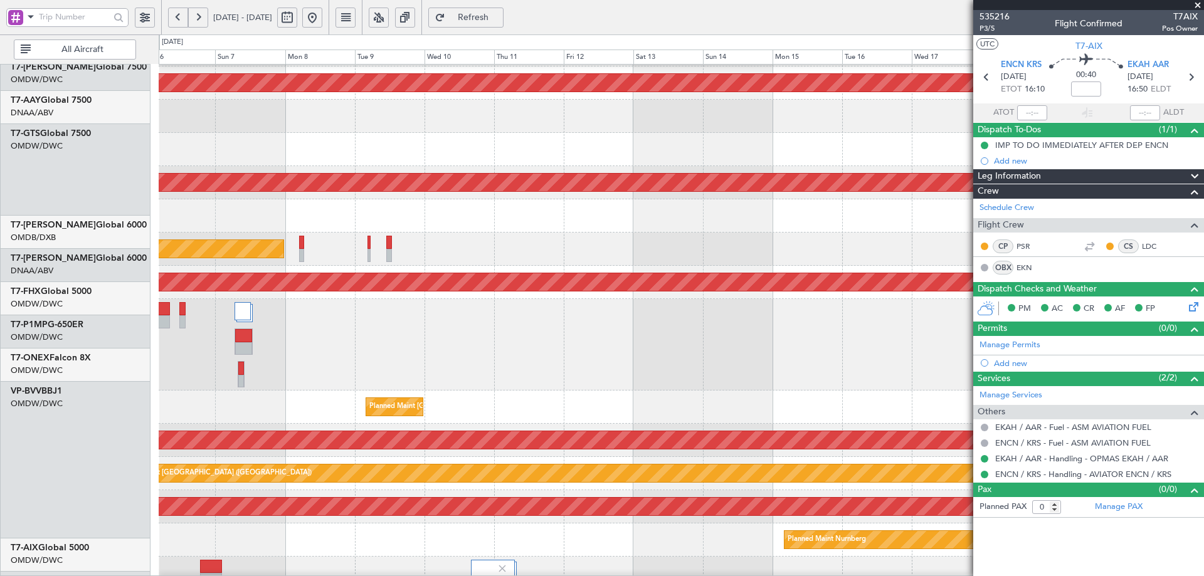
scroll to position [376, 0]
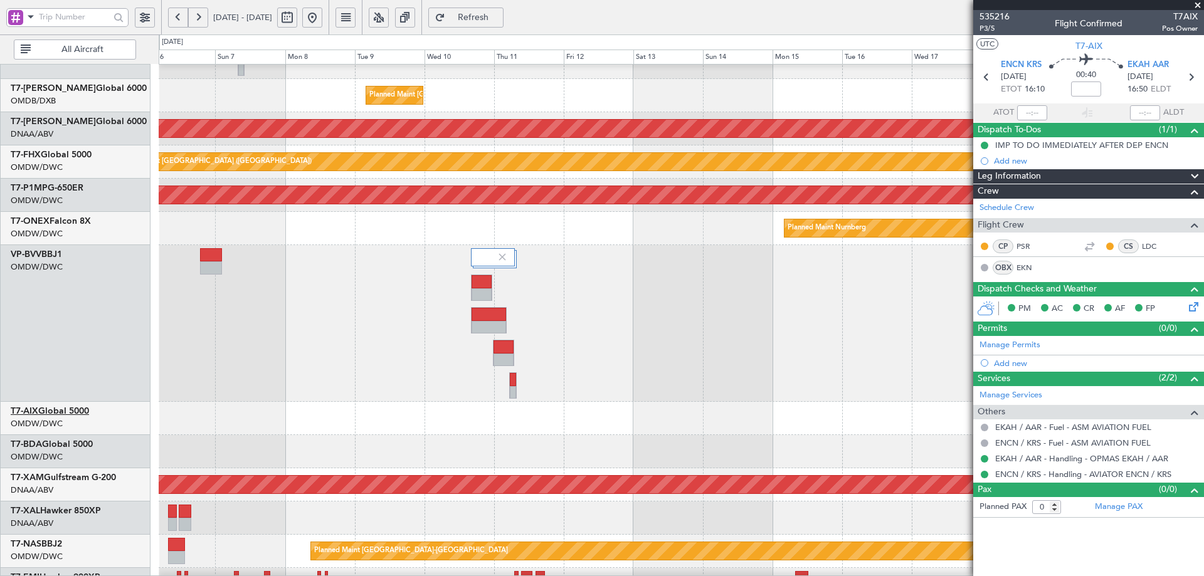
click at [83, 413] on link "T7-AIX Global 5000" at bounding box center [50, 411] width 78 height 9
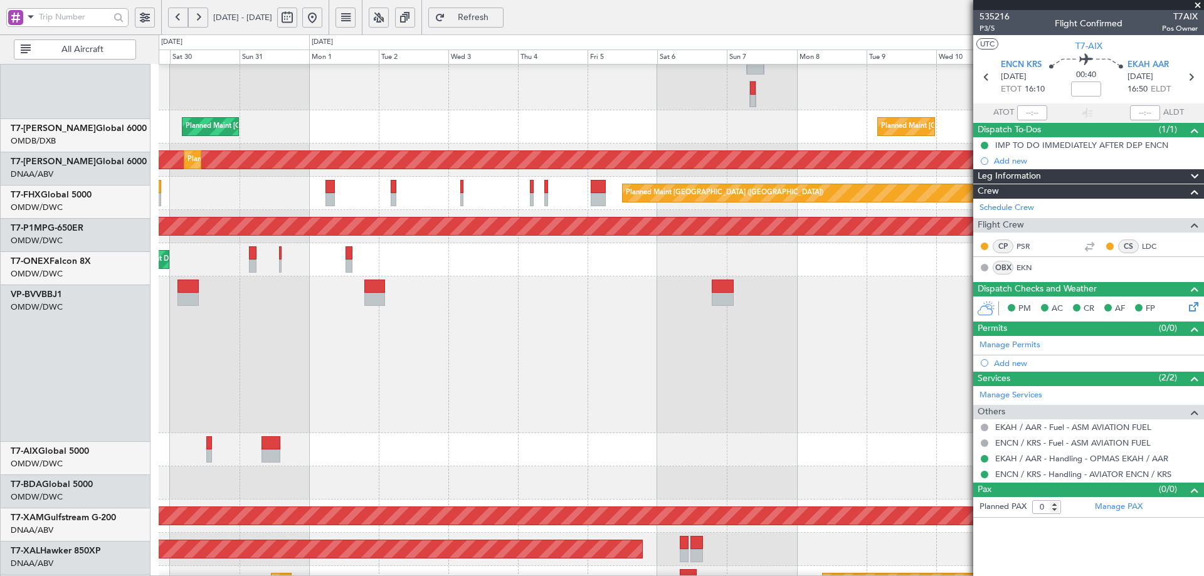
click at [865, 375] on div "Planned Maint Dubai (Al Maktoum Intl)" at bounding box center [681, 354] width 1045 height 157
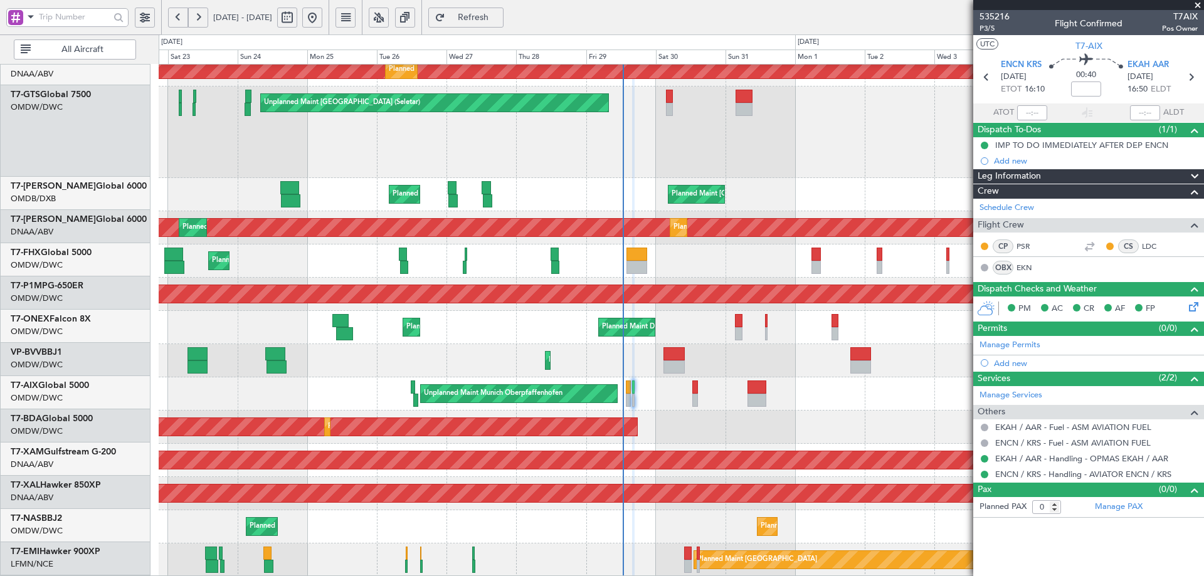
scroll to position [277, 0]
click at [804, 366] on div "Planned Maint Dubai (Al Maktoum Intl)" at bounding box center [681, 360] width 1045 height 33
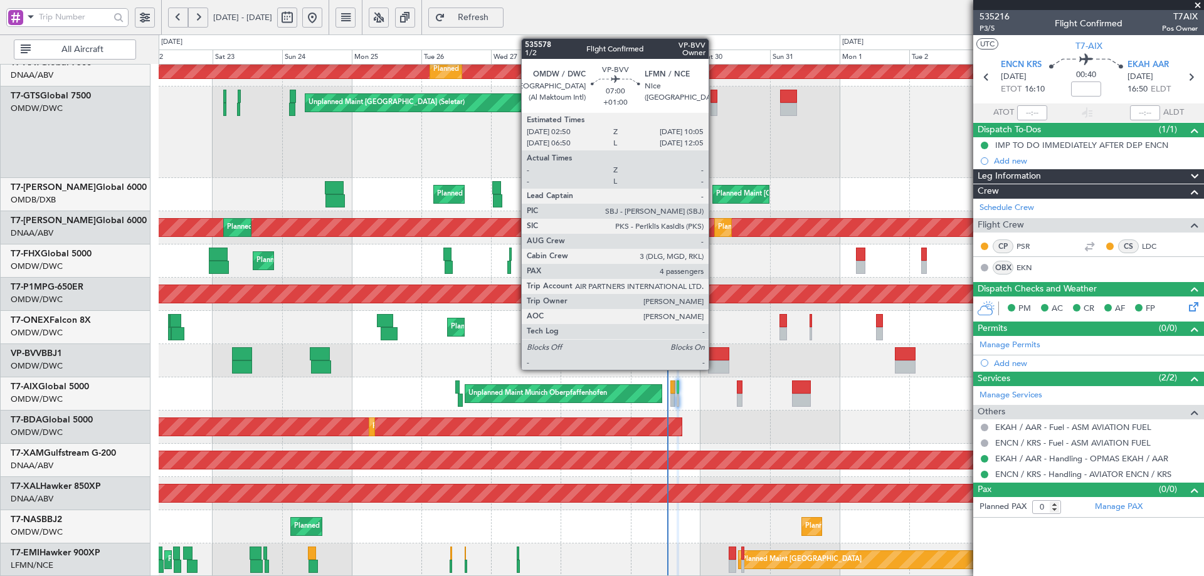
click at [714, 361] on div at bounding box center [718, 367] width 21 height 13
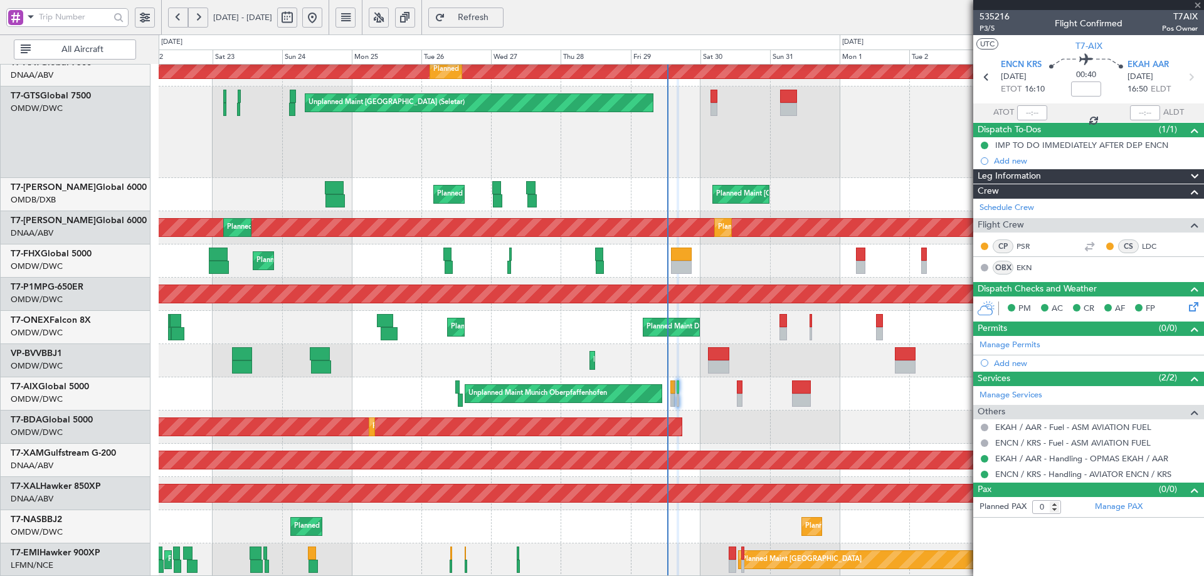
type input "+01:00"
type input "4"
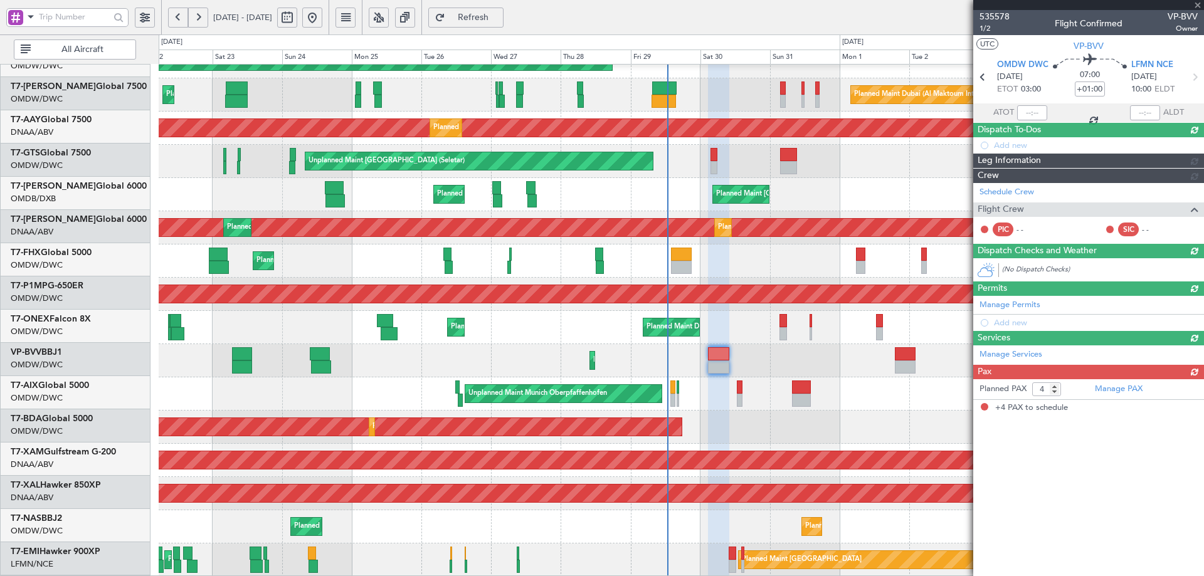
scroll to position [219, 0]
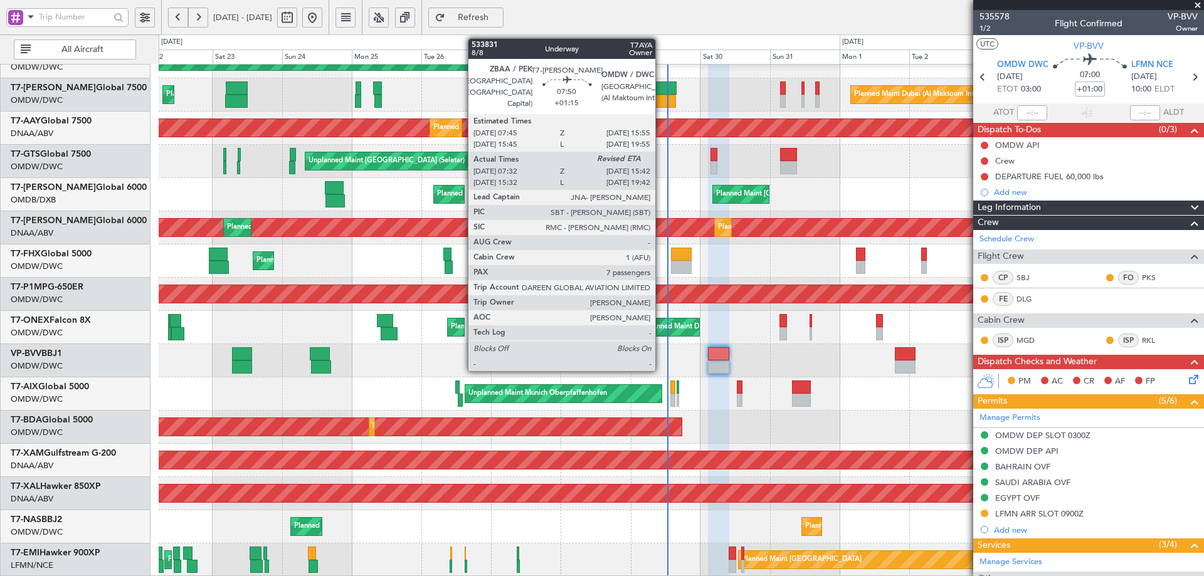
click at [661, 93] on div at bounding box center [664, 88] width 24 height 13
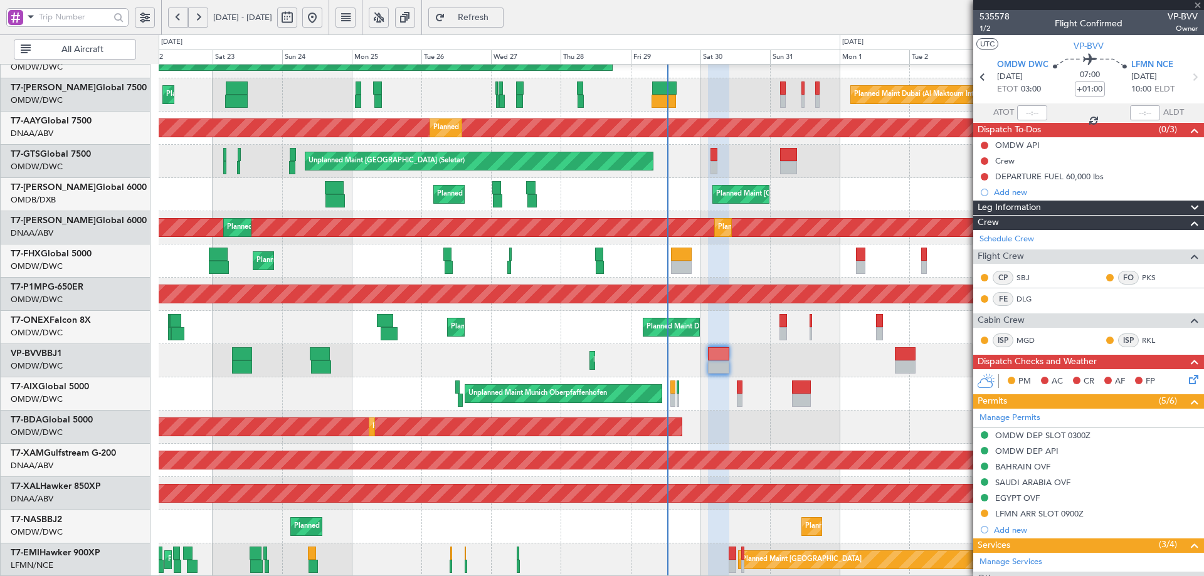
type input "+01:15"
type input "07:47"
type input "7"
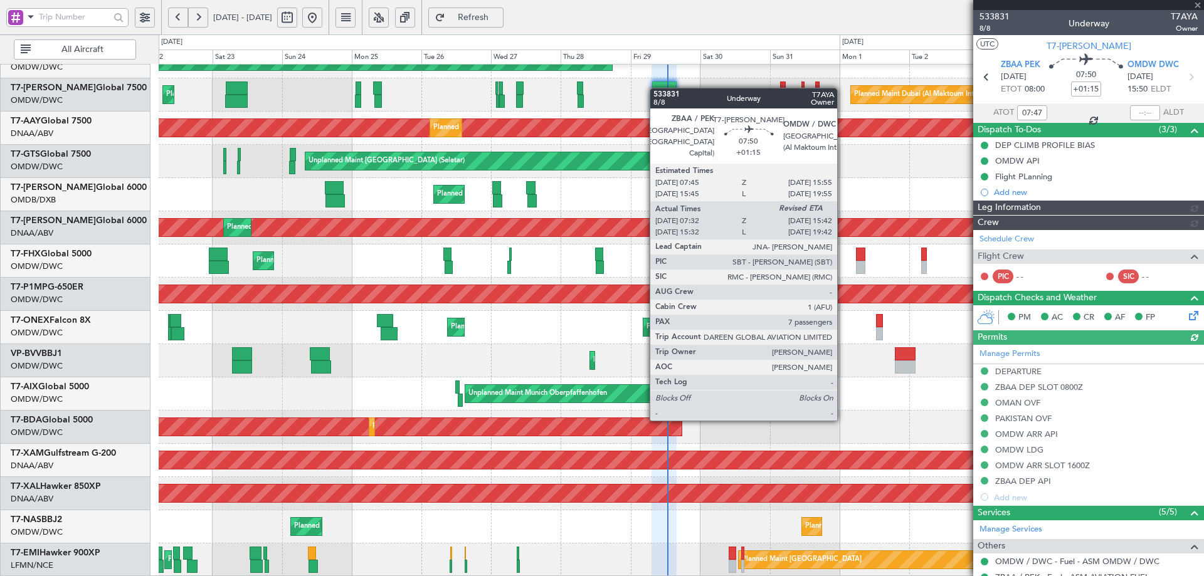
type input "[PERSON_NAME] ([PERSON_NAME])"
type input "7123"
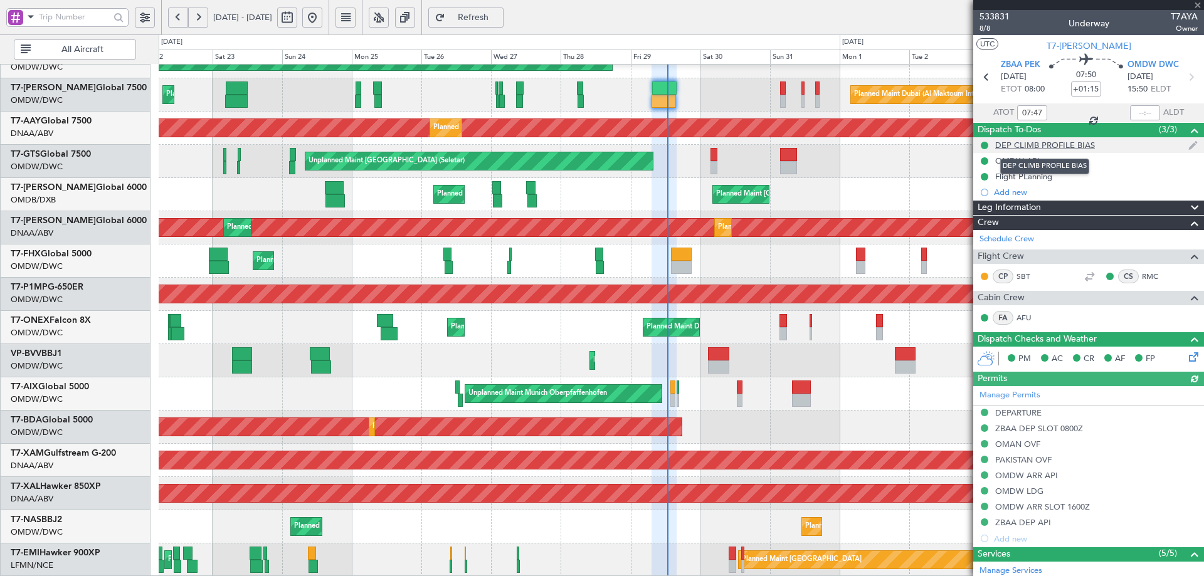
click at [1039, 143] on div "DEP CLIMB PROFILE BIAS" at bounding box center [1045, 145] width 100 height 11
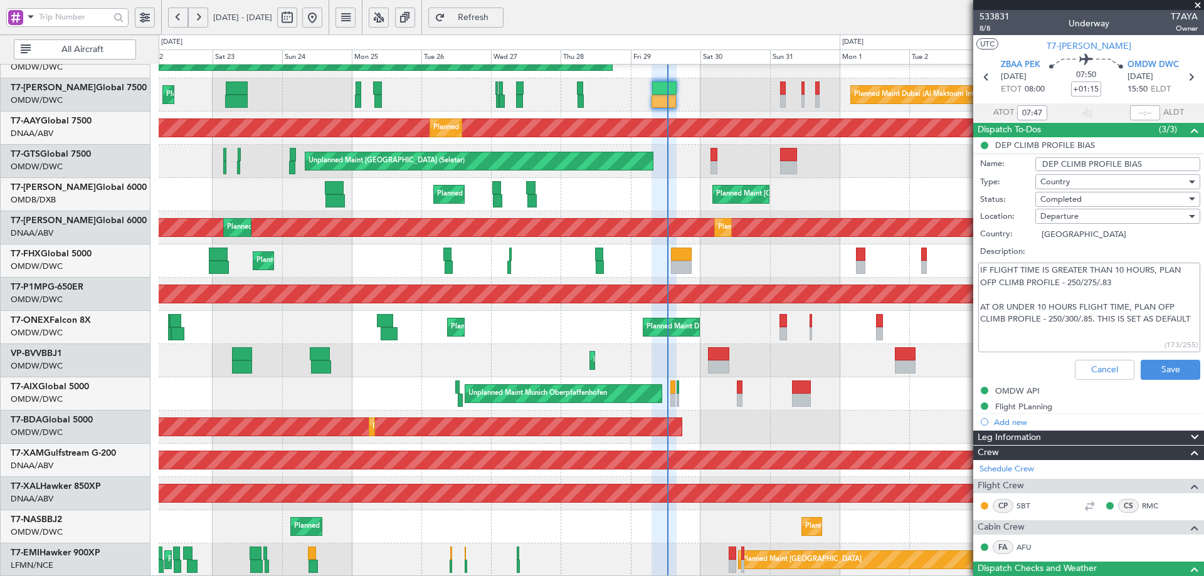
click at [1004, 144] on li "DEP CLIMB PROFILE BIAS Name: DEP CLIMB PROFILE BIAS Type: Country Status: Compl…" at bounding box center [1088, 261] width 231 height 248
drag, startPoint x: 1080, startPoint y: 367, endPoint x: 1055, endPoint y: 352, distance: 28.9
click at [1079, 366] on button "Cancel" at bounding box center [1105, 370] width 60 height 20
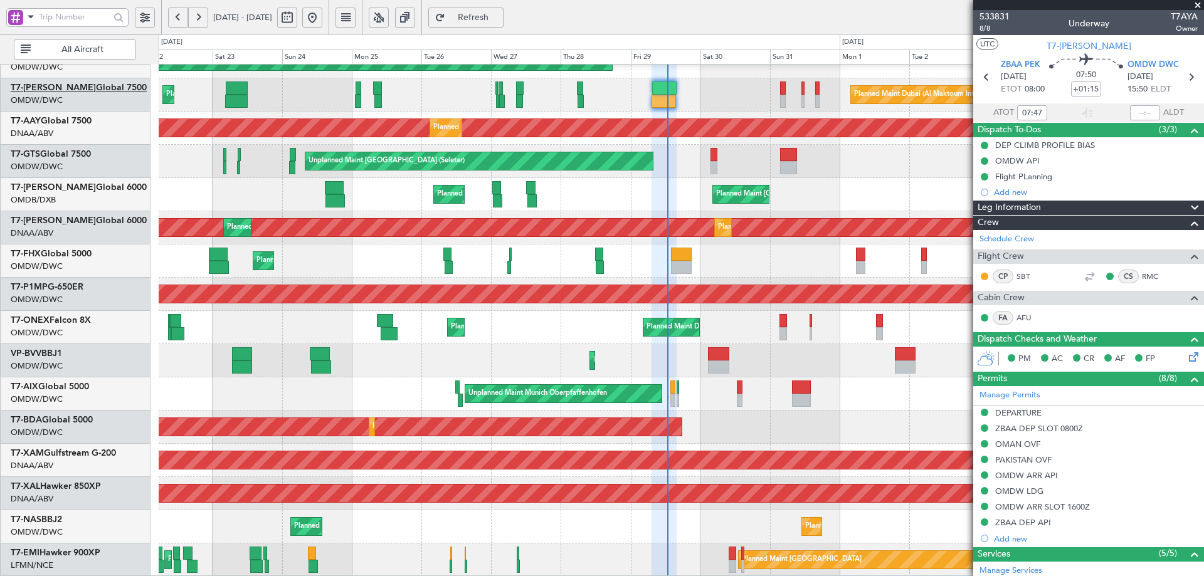
click at [76, 89] on link "T7-AYA Global 7500" at bounding box center [79, 87] width 136 height 9
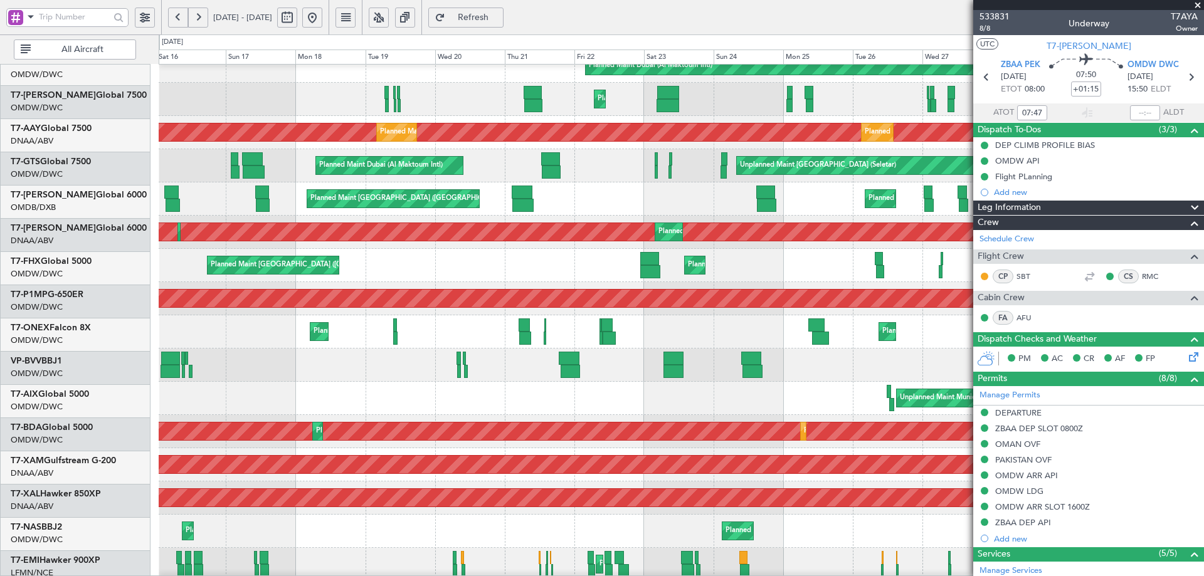
click at [589, 186] on div "Planned Maint [GEOGRAPHIC_DATA] ([GEOGRAPHIC_DATA] Intl) Planned Maint [GEOGRAP…" at bounding box center [681, 198] width 1045 height 33
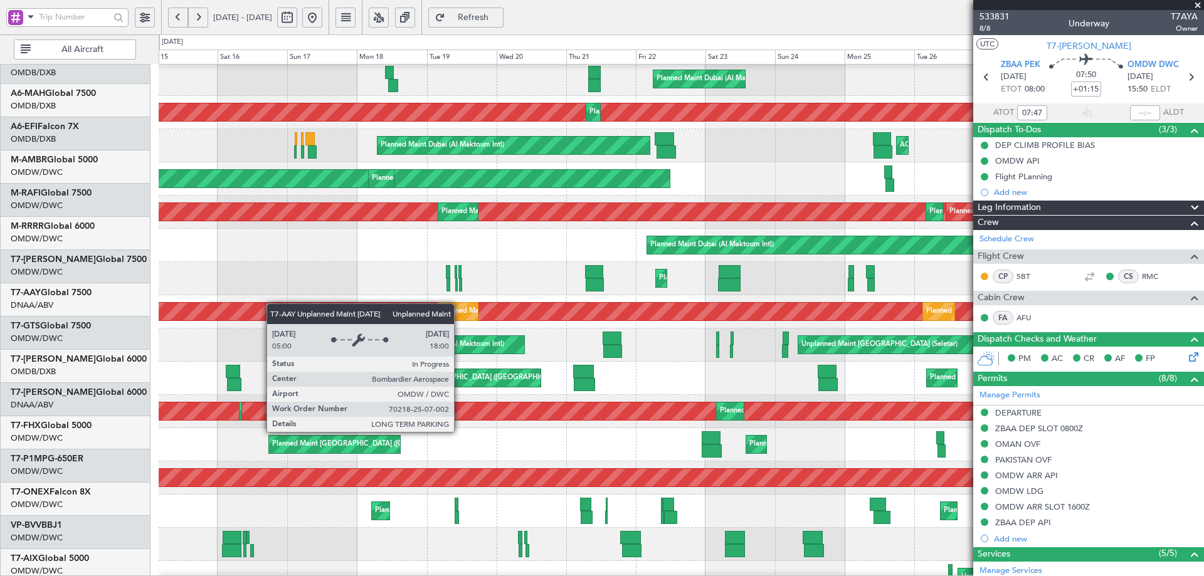
scroll to position [34, 0]
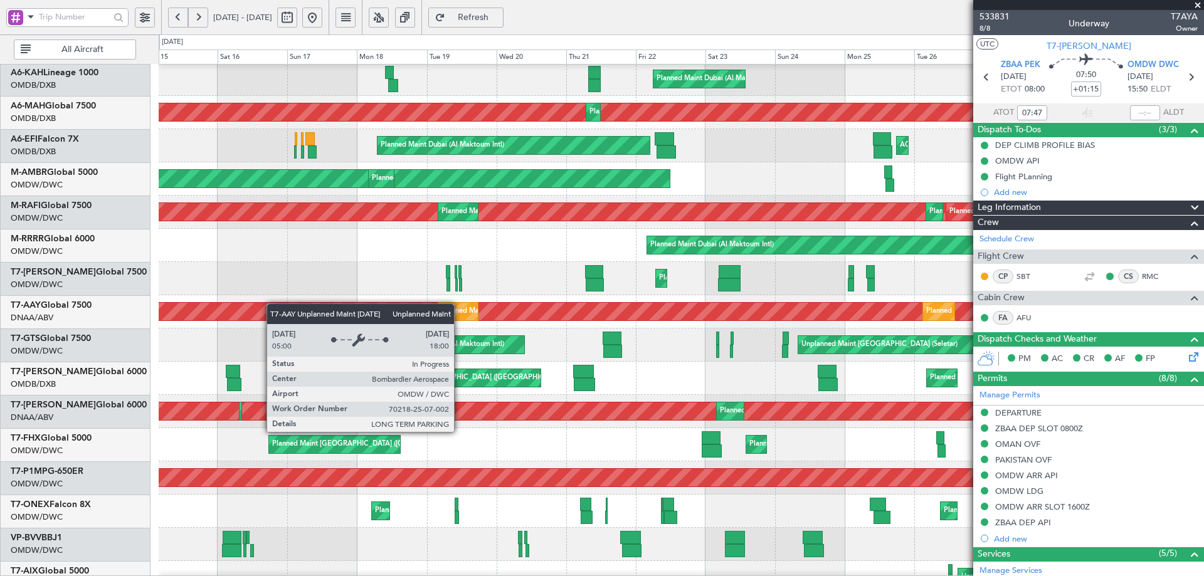
click at [273, 319] on div "Unplanned Maint [GEOGRAPHIC_DATA] (Al Maktoum Intl)" at bounding box center [681, 312] width 3133 height 18
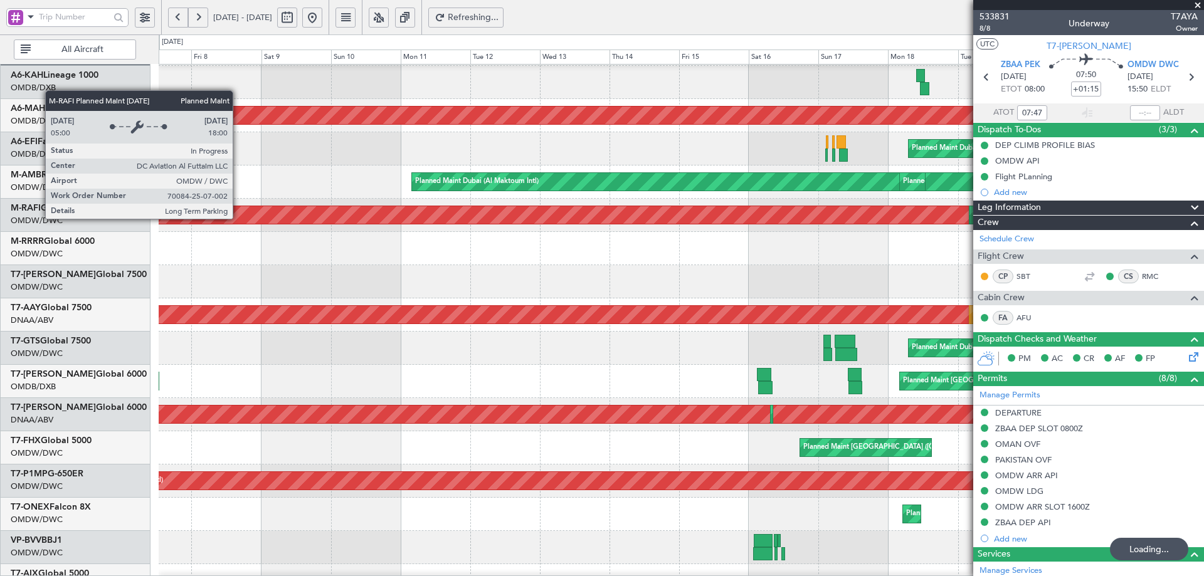
scroll to position [0, 0]
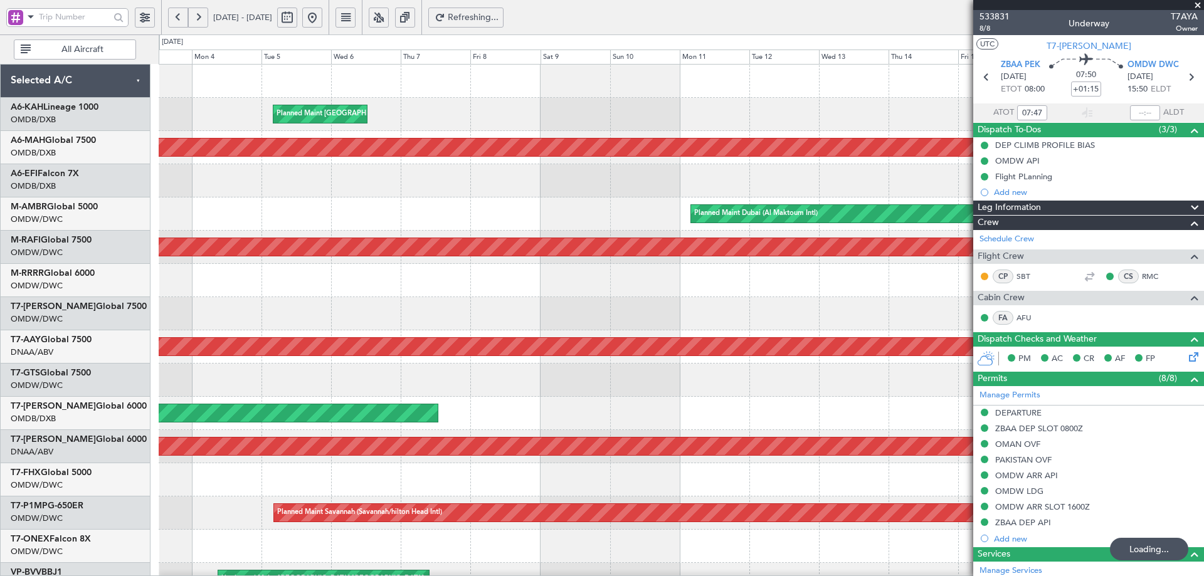
click at [1006, 236] on fb-app "[DATE] - [DATE] Refreshing... Quick Links All Aircraft Planned Maint [GEOGRAPHI…" at bounding box center [602, 296] width 1204 height 561
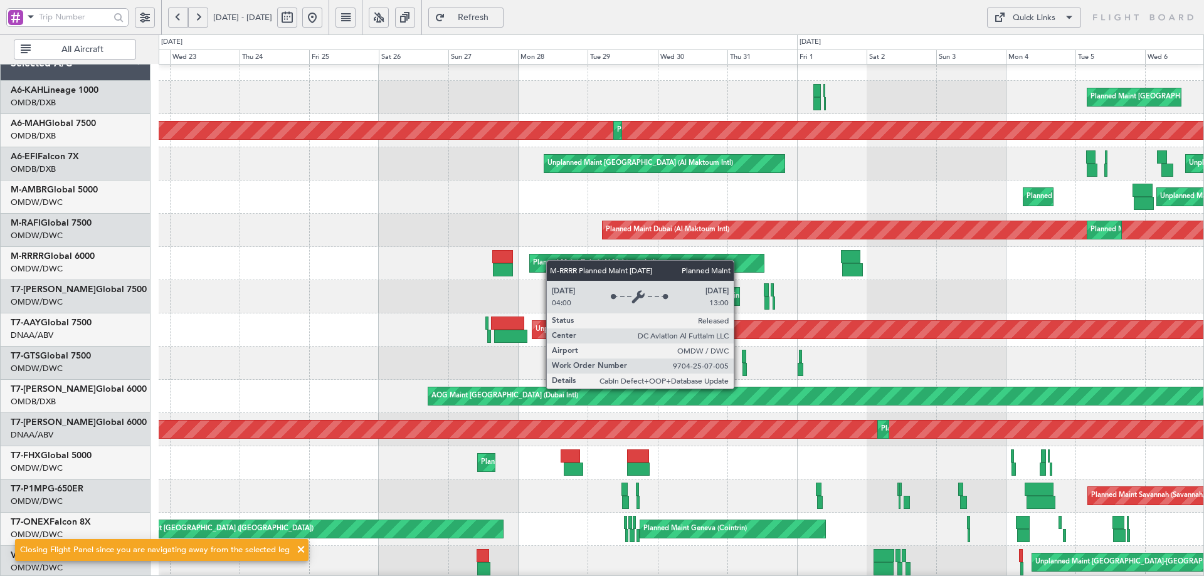
scroll to position [18, 0]
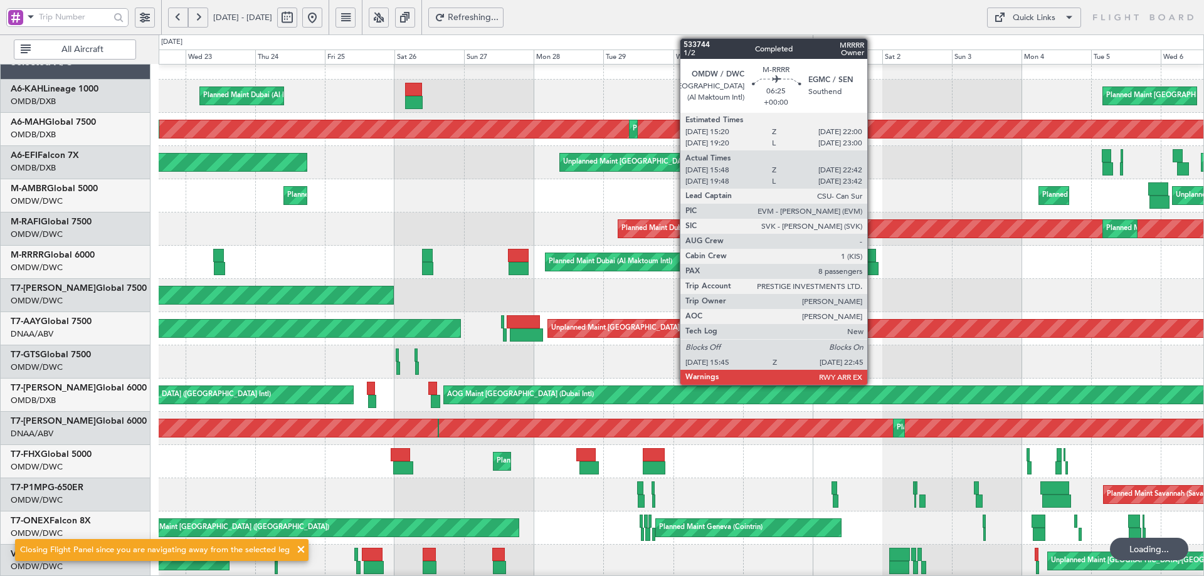
click at [871, 258] on div at bounding box center [865, 255] width 19 height 13
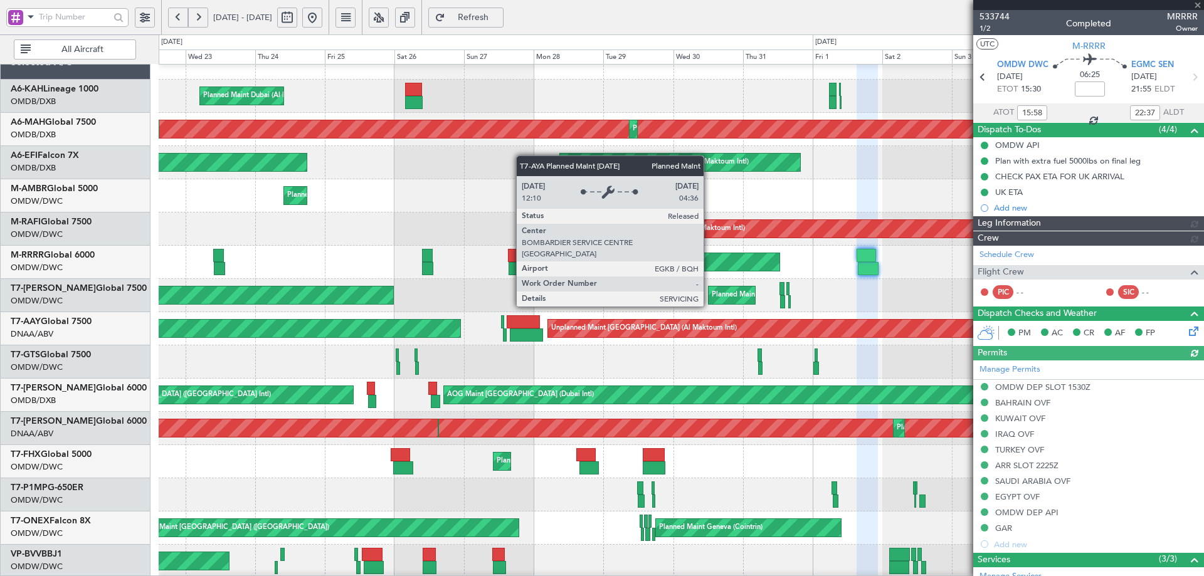
type input "Dherander Fithani (DHF)"
type input "6902"
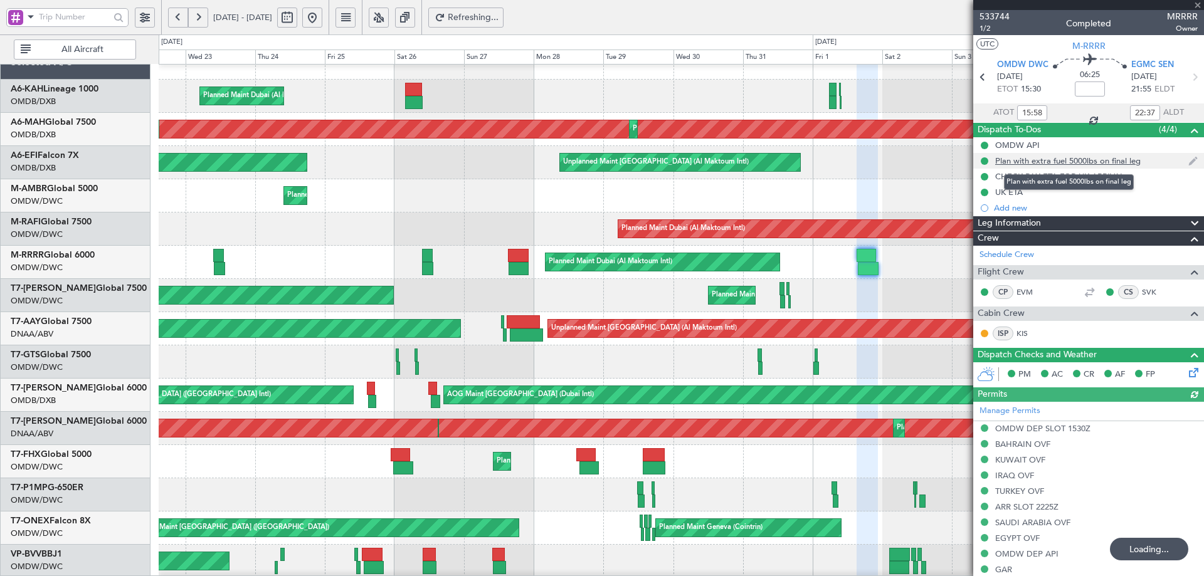
click at [1024, 160] on div "Plan with extra fuel 5000lbs on final leg" at bounding box center [1067, 160] width 145 height 11
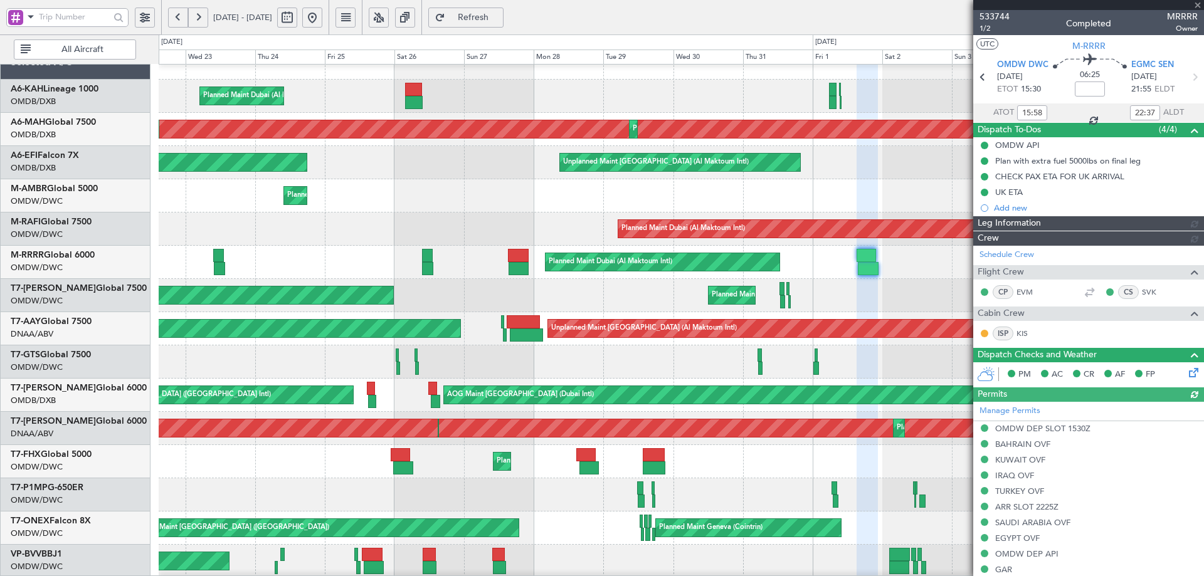
click at [1011, 127] on span "Dispatch To-Dos" at bounding box center [1008, 130] width 63 height 14
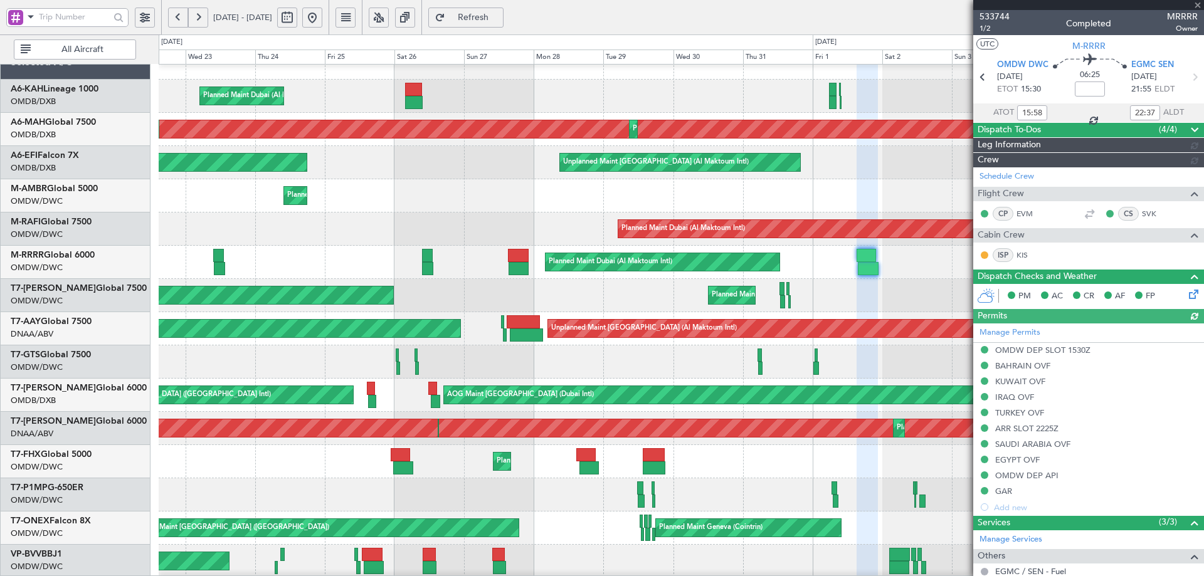
type input "Dherander Fithani (DHF)"
type input "6902"
click at [1077, 48] on span "M-RRRR" at bounding box center [1088, 45] width 33 height 13
type input "Dherander Fithani (DHF)"
type input "6902"
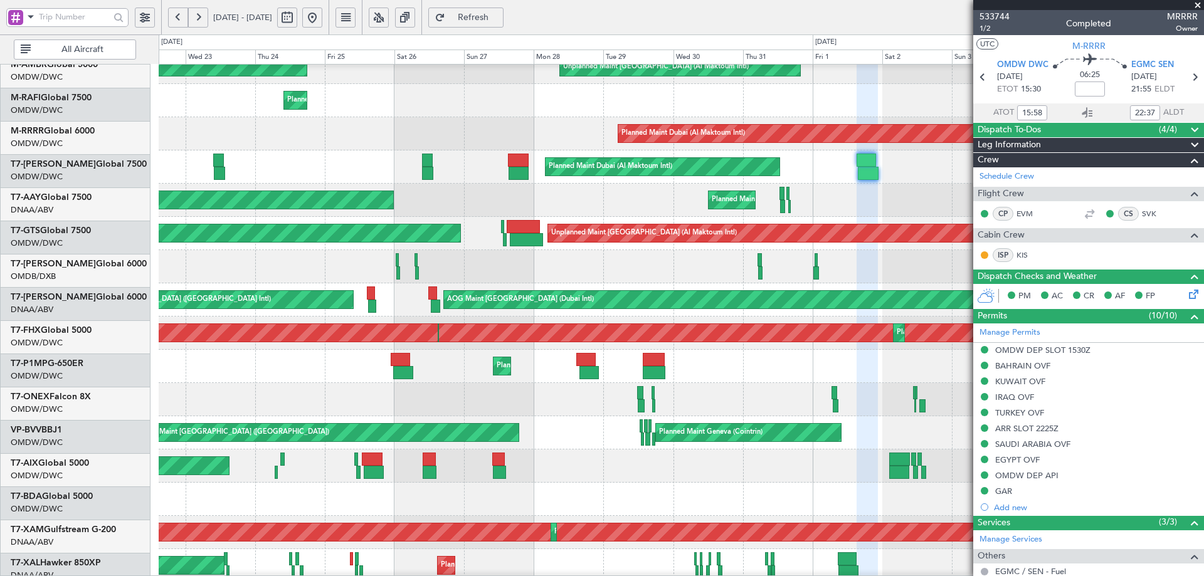
scroll to position [144, 0]
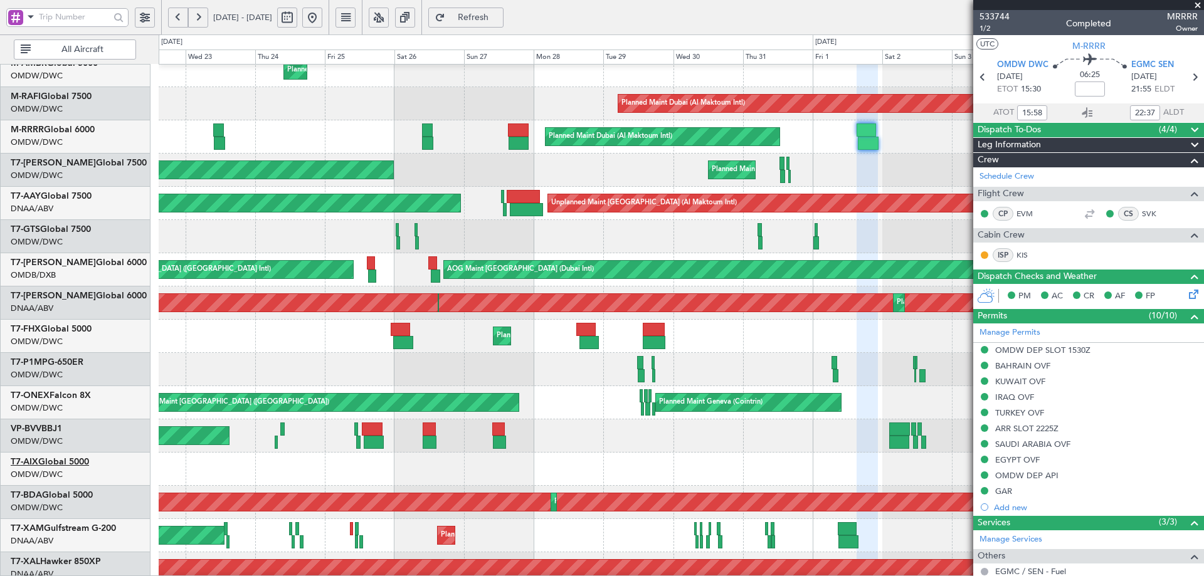
click at [73, 465] on link "T7-AIX Global 5000" at bounding box center [50, 462] width 78 height 9
type input "Dherander Fithani (DHF)"
type input "6902"
